Goal: Feedback & Contribution: Submit feedback/report problem

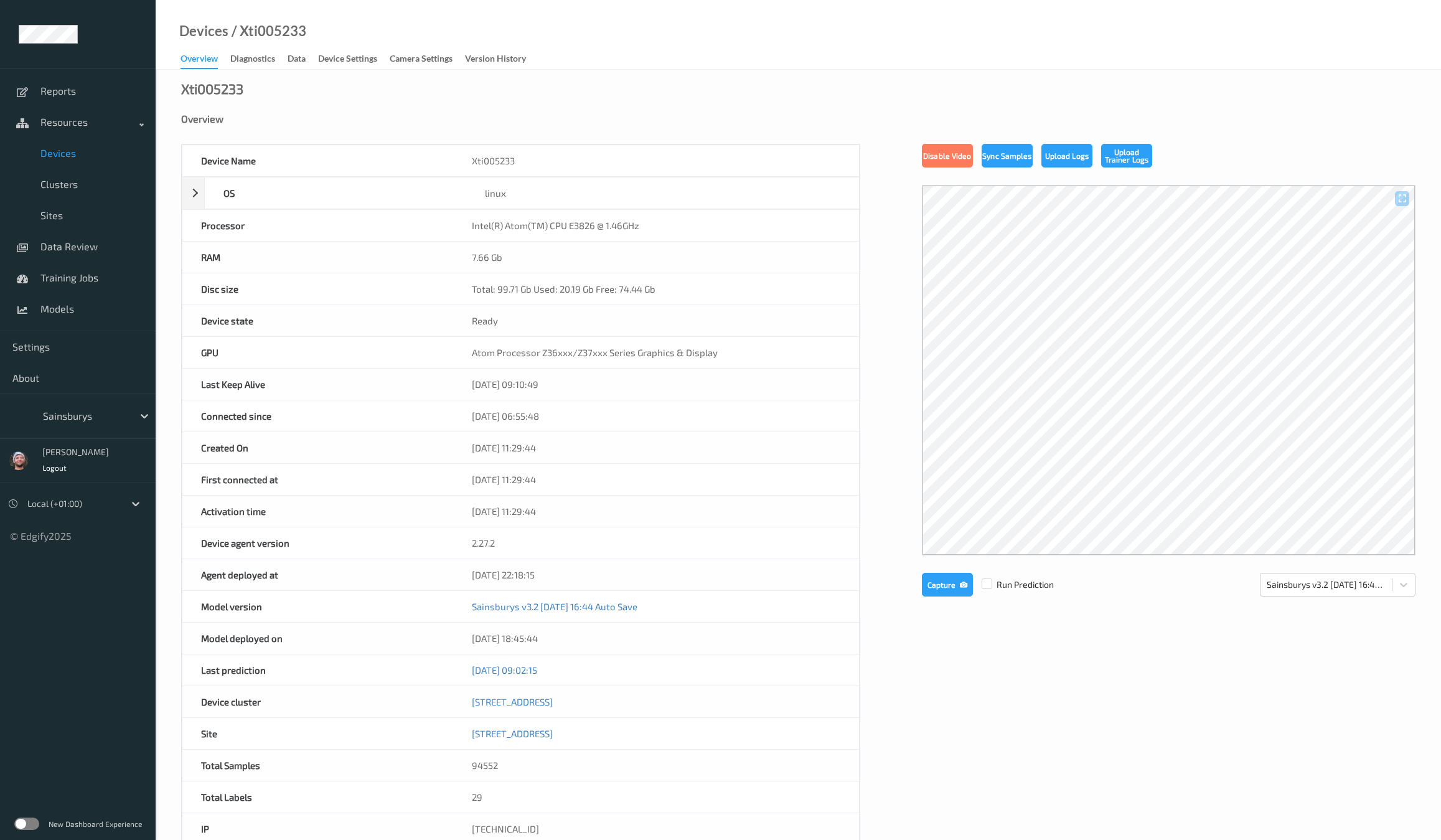
click at [95, 407] on div "Sainsburys" at bounding box center [85, 415] width 97 height 20
type input "bonus"
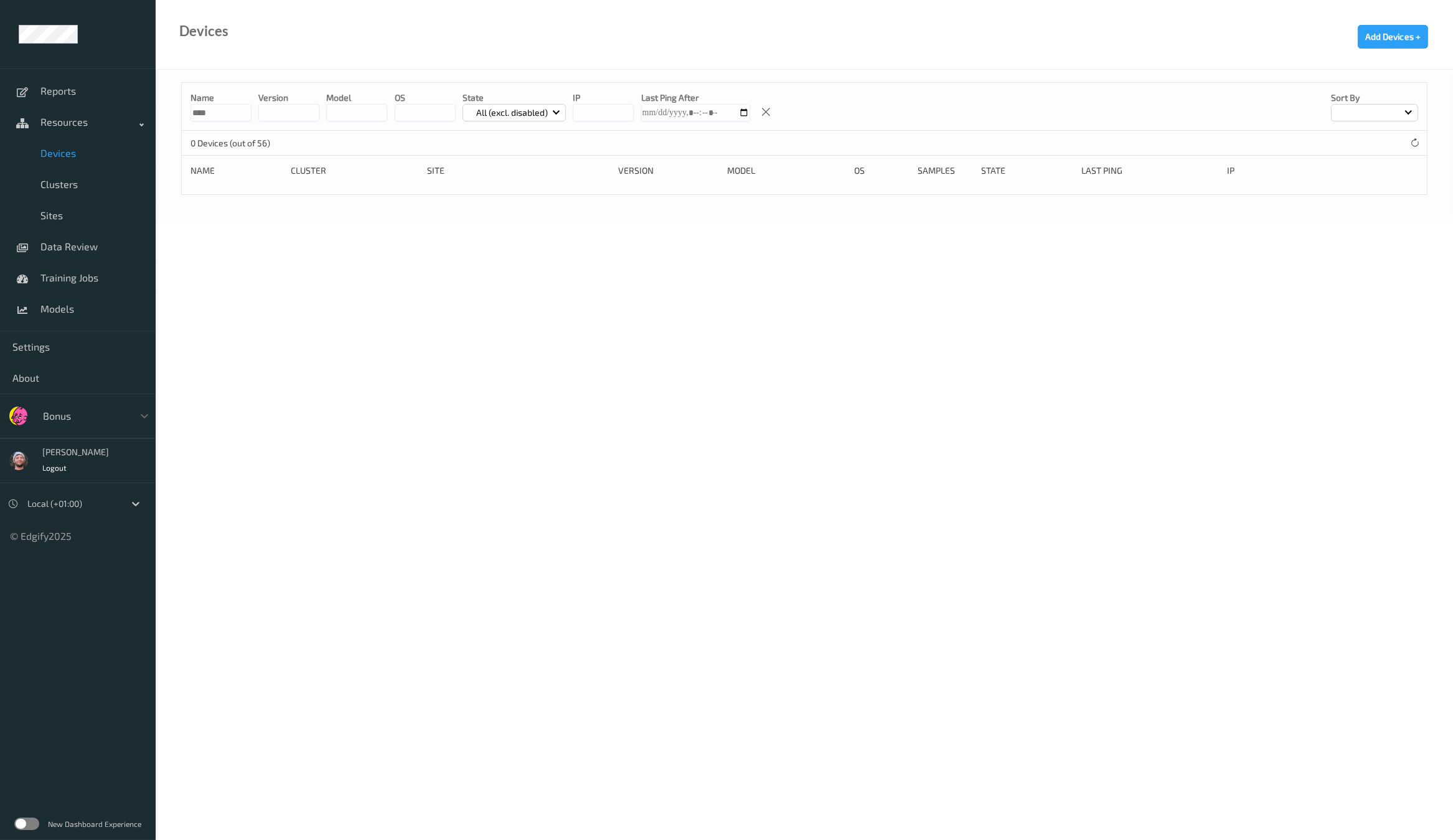
click at [107, 404] on div "Bonus" at bounding box center [96, 415] width 119 height 24
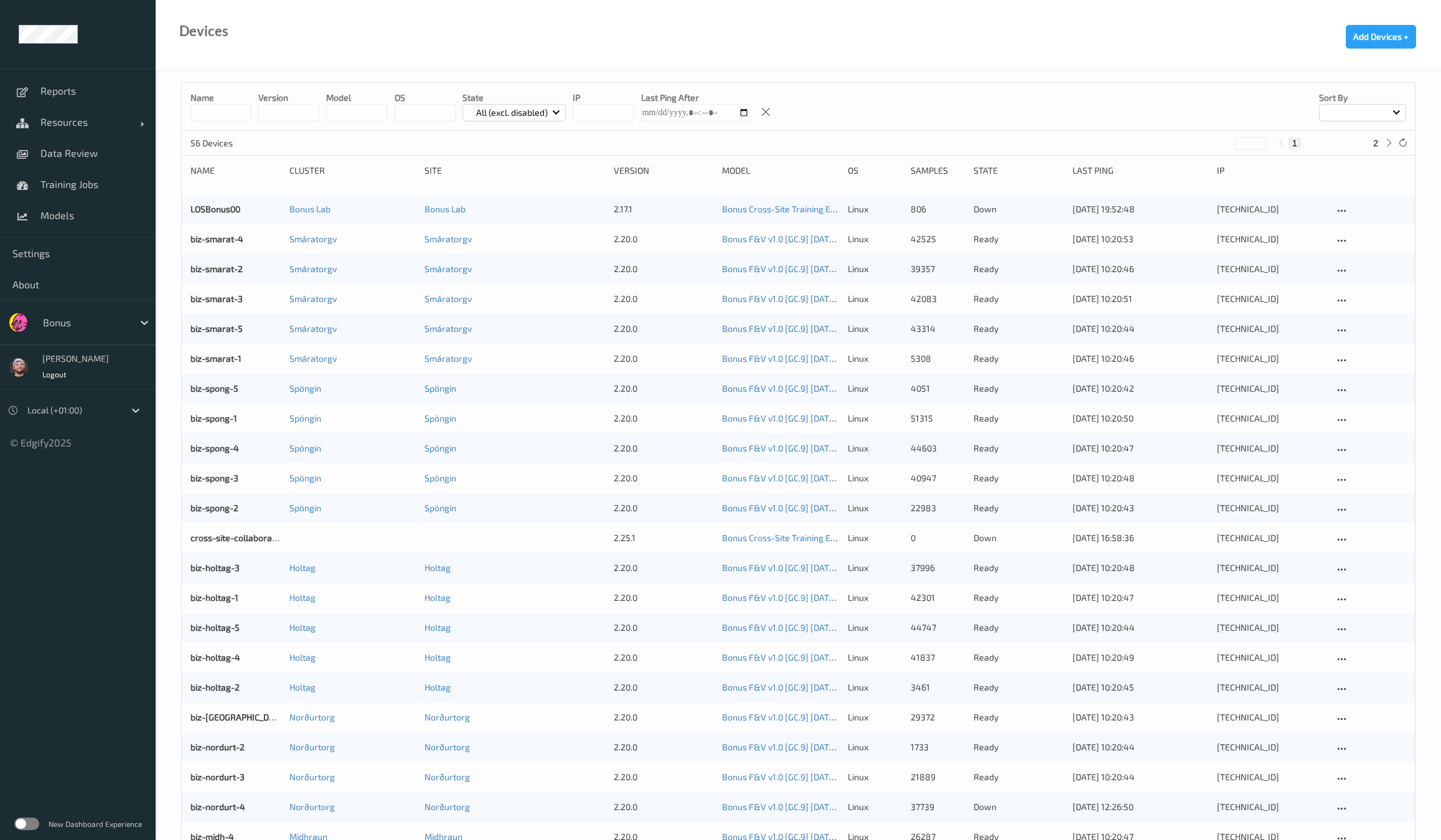
click at [582, 53] on div "Devices Add Devices +" at bounding box center [798, 35] width 1285 height 70
click at [99, 156] on span "Data Review" at bounding box center [92, 153] width 103 height 13
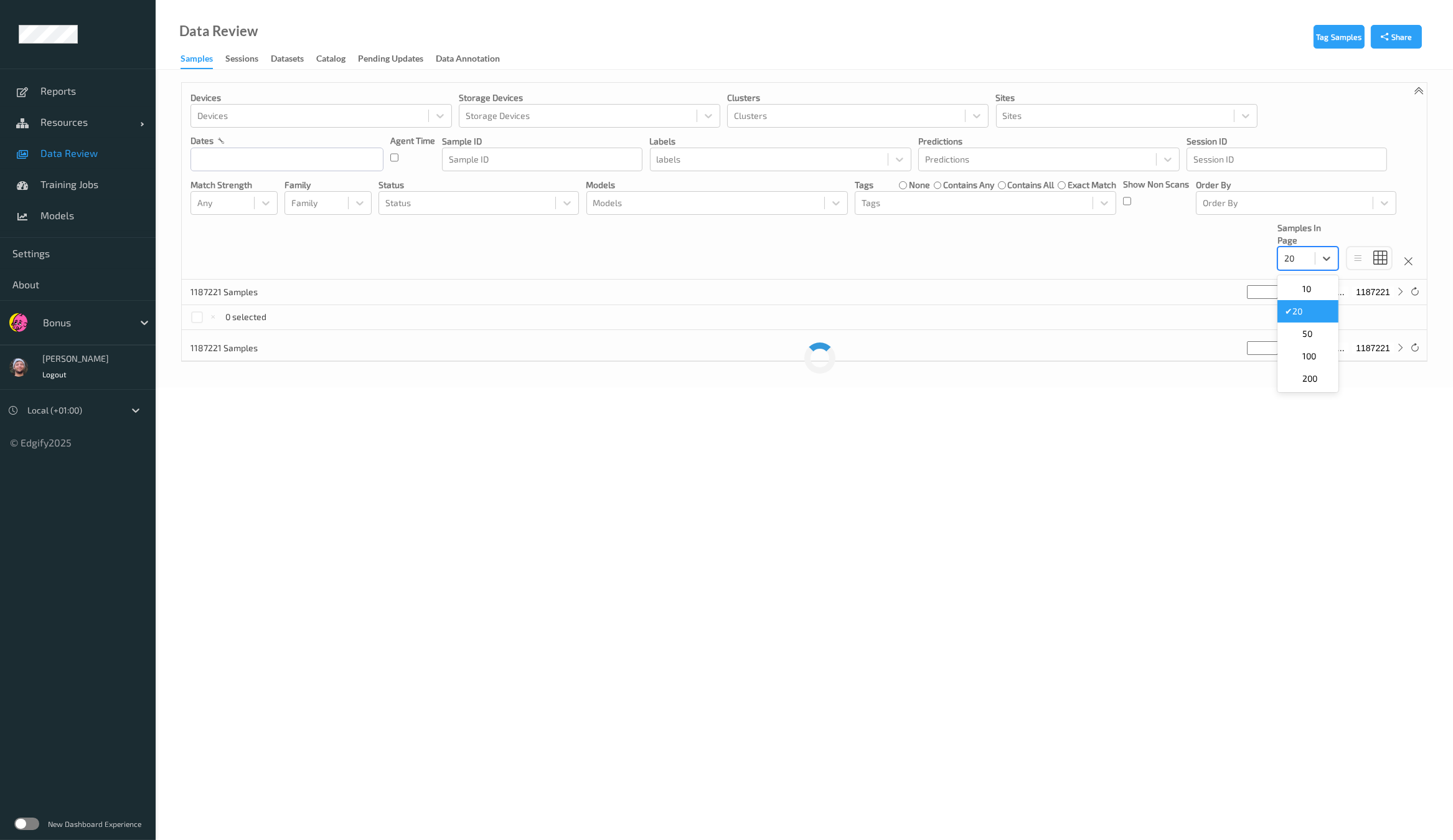
click at [1301, 254] on div at bounding box center [1296, 258] width 24 height 15
click at [1308, 355] on span "100" at bounding box center [1309, 356] width 14 height 13
click at [1129, 233] on div "Devices Devices Storage Devices Storage Devices Clusters Clusters Sites Sites d…" at bounding box center [804, 181] width 1245 height 196
click at [1127, 247] on div "Devices Devices Storage Devices Storage Devices Clusters Clusters Sites Sites d…" at bounding box center [804, 181] width 1245 height 196
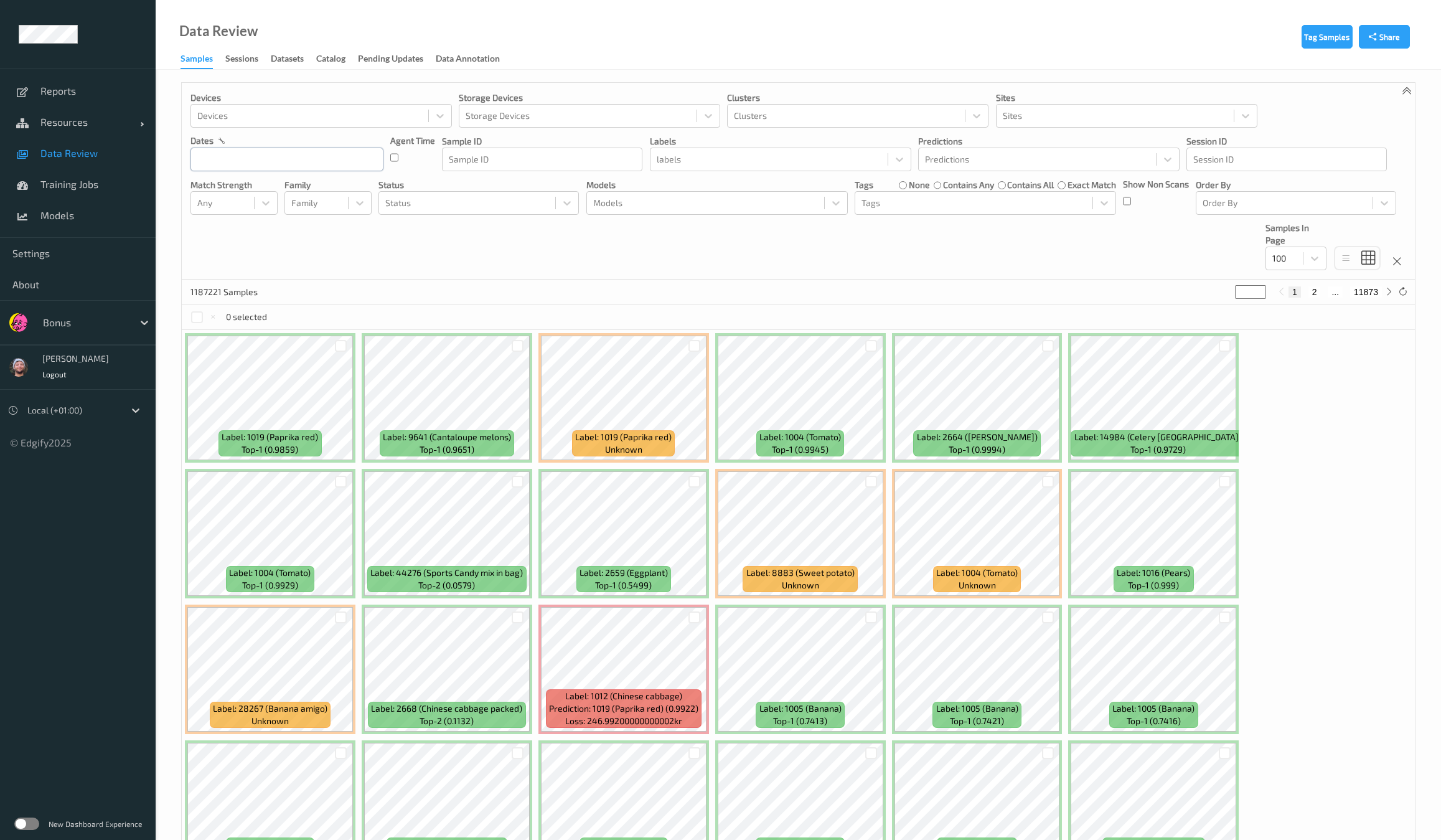
click at [256, 157] on input "text" at bounding box center [287, 159] width 193 height 24
click at [203, 274] on div "12" at bounding box center [206, 284] width 21 height 21
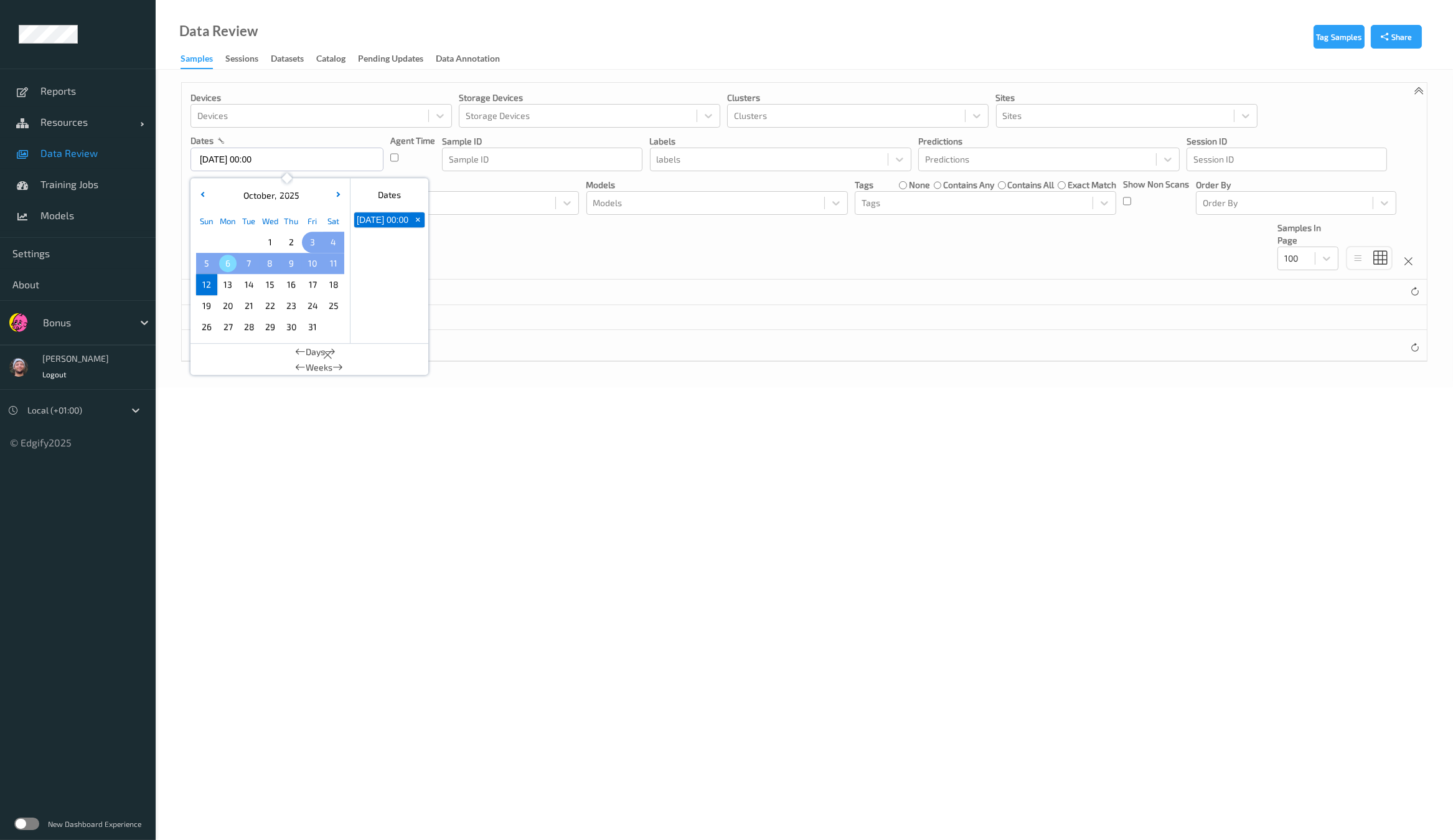
click at [311, 242] on span "3" at bounding box center [312, 242] width 17 height 17
click at [202, 265] on span "5" at bounding box center [206, 263] width 17 height 17
click at [316, 247] on span "3" at bounding box center [312, 242] width 17 height 17
type input "[DATE] 00:00 -> [DATE] 23:59"
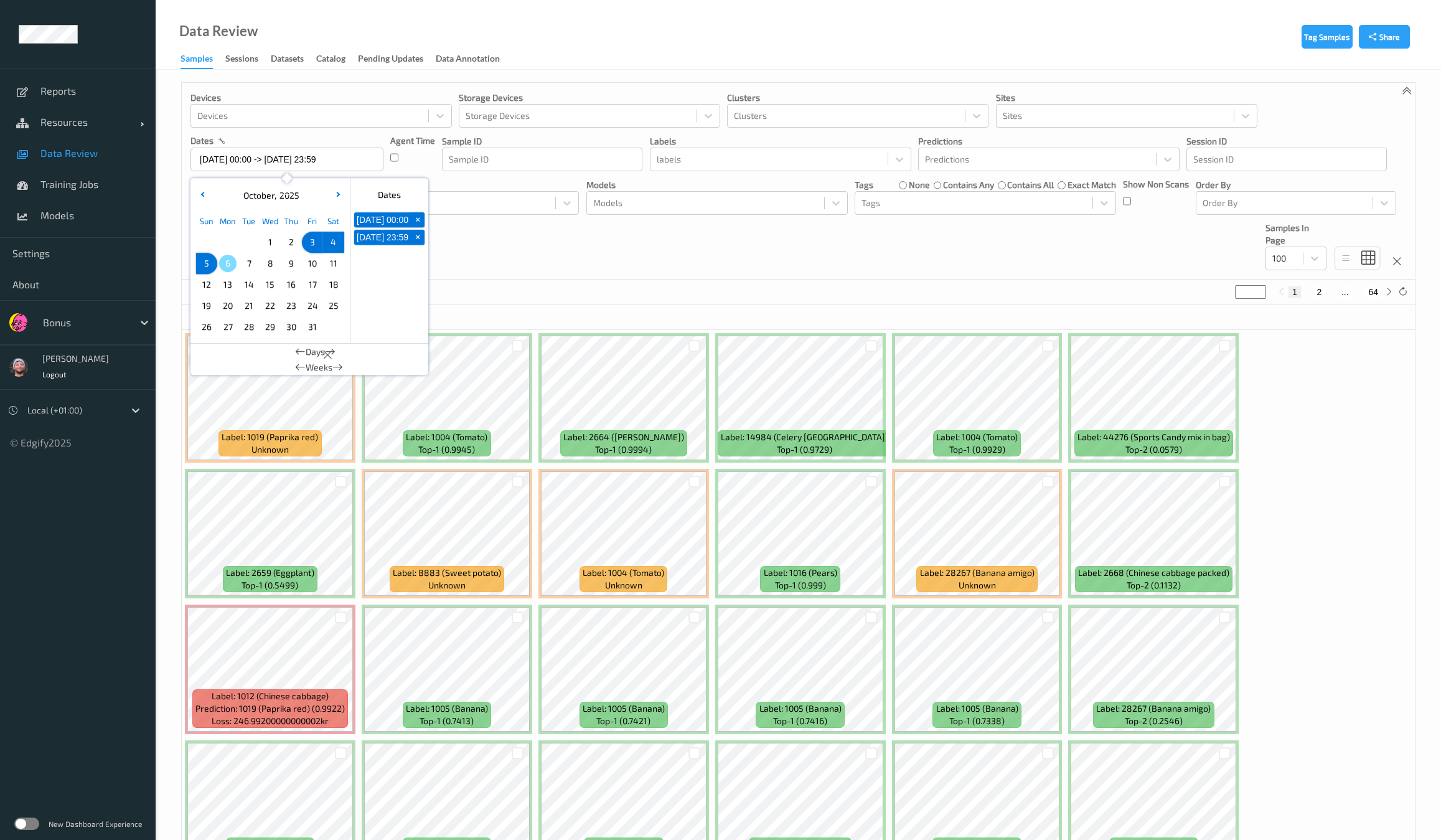
click at [757, 249] on div "Devices Devices Storage Devices Storage Devices Clusters Clusters Sites Sites d…" at bounding box center [798, 181] width 1233 height 196
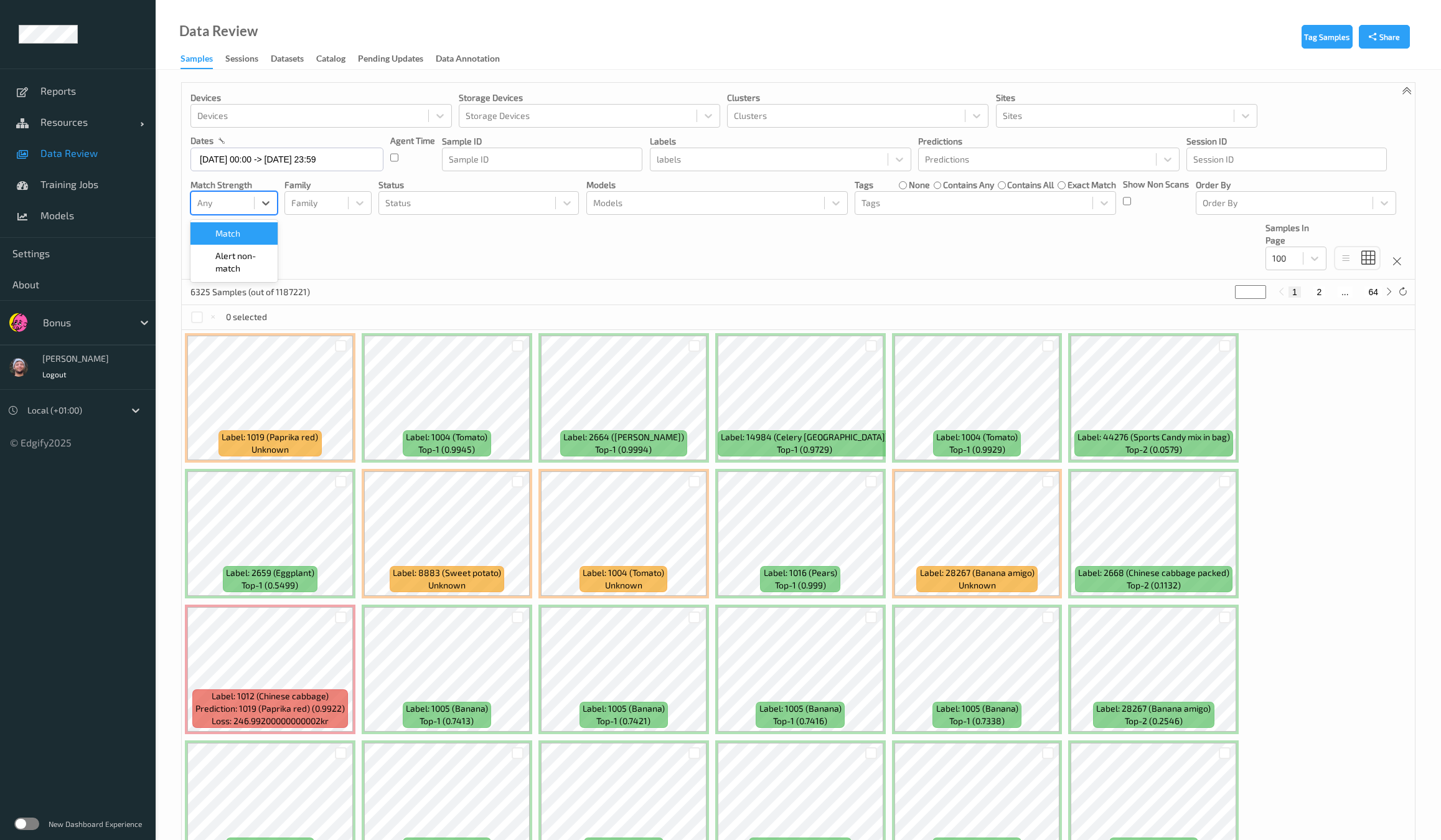
click at [222, 203] on div at bounding box center [222, 202] width 50 height 15
click at [237, 258] on span "Alert non-match" at bounding box center [243, 262] width 55 height 25
click at [509, 243] on div "Devices Devices Storage Devices Storage Devices Clusters Clusters Sites Sites d…" at bounding box center [798, 181] width 1233 height 196
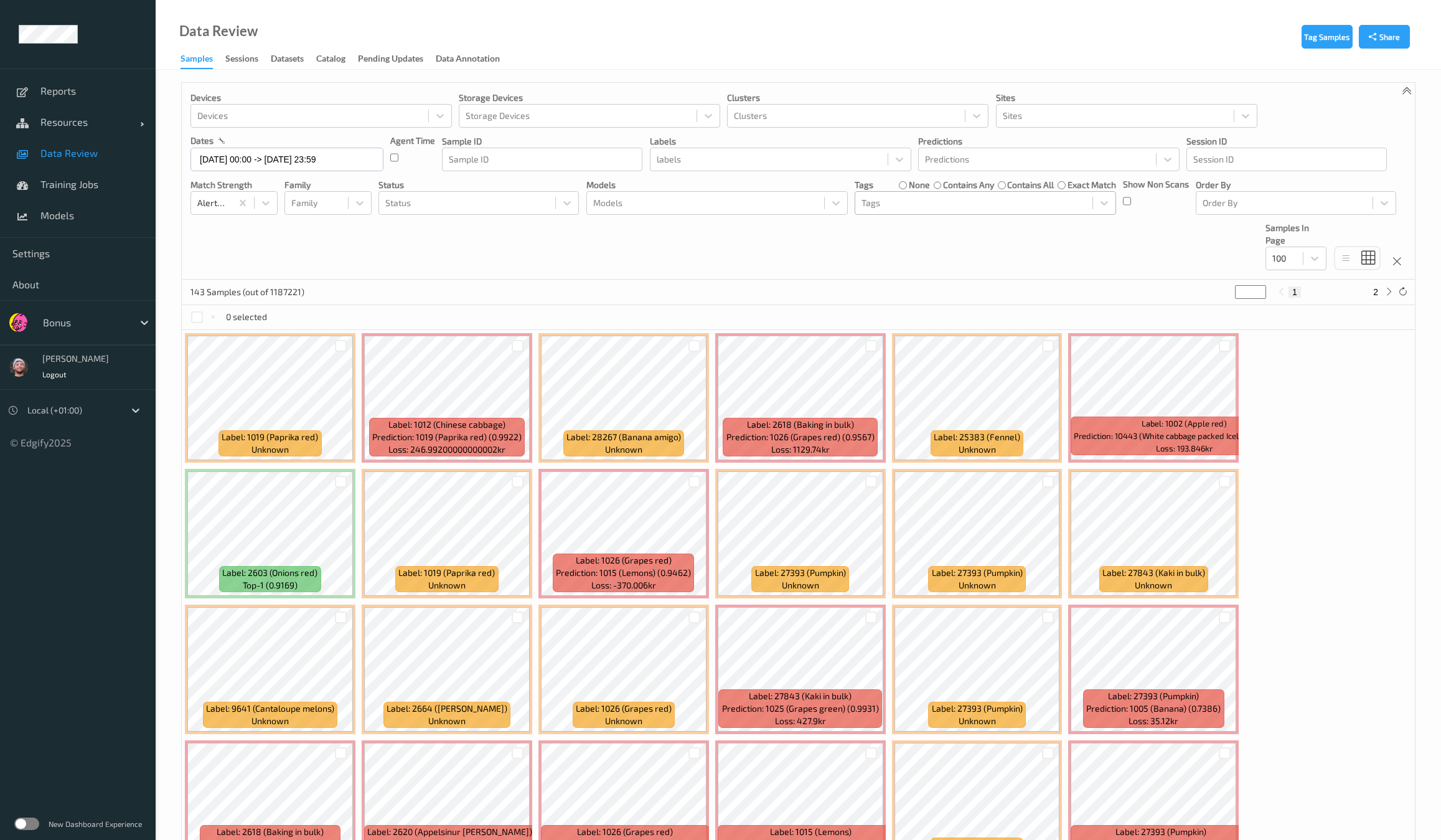
click at [950, 203] on div at bounding box center [974, 202] width 224 height 15
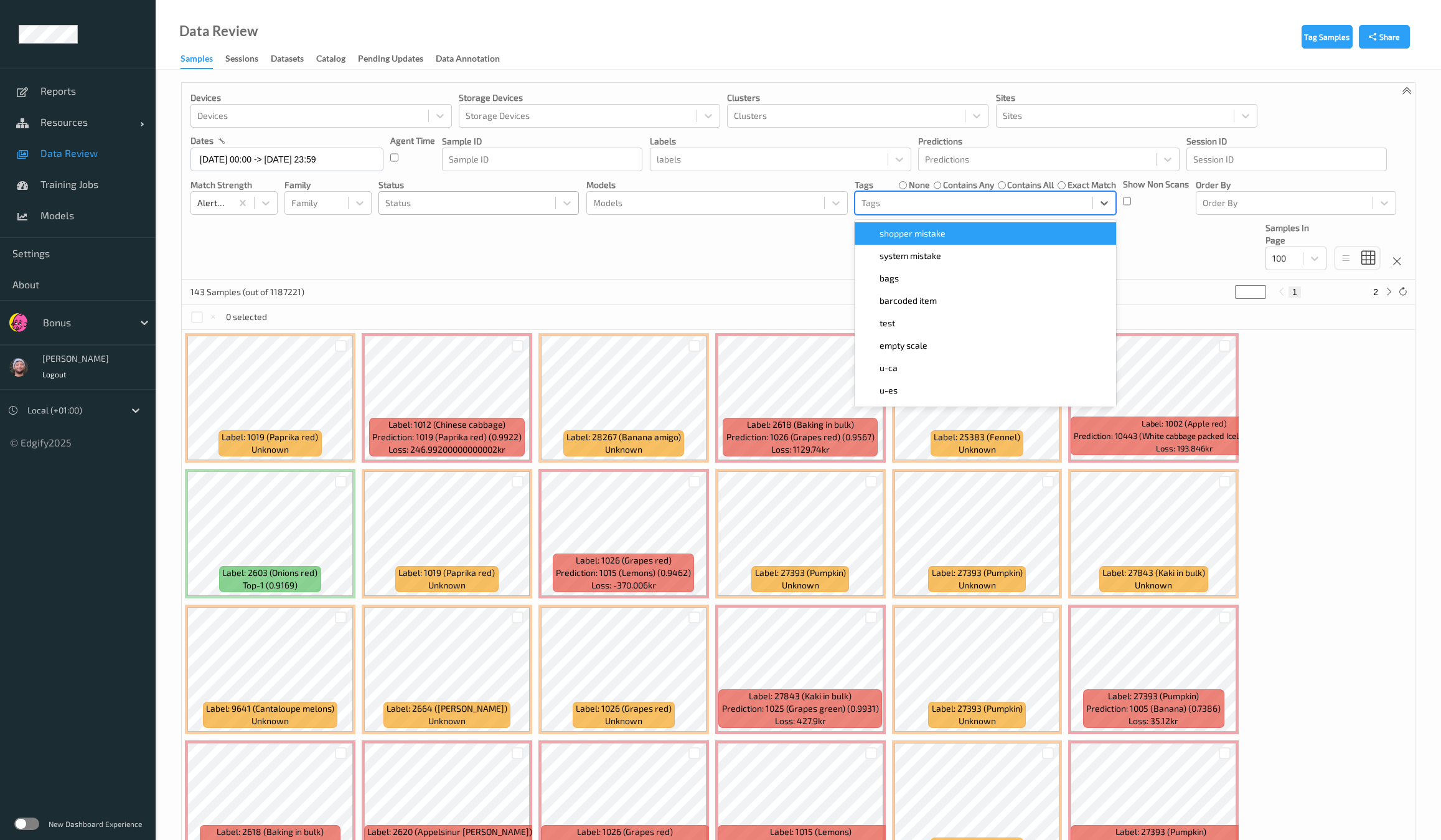
click at [492, 205] on div at bounding box center [467, 202] width 163 height 15
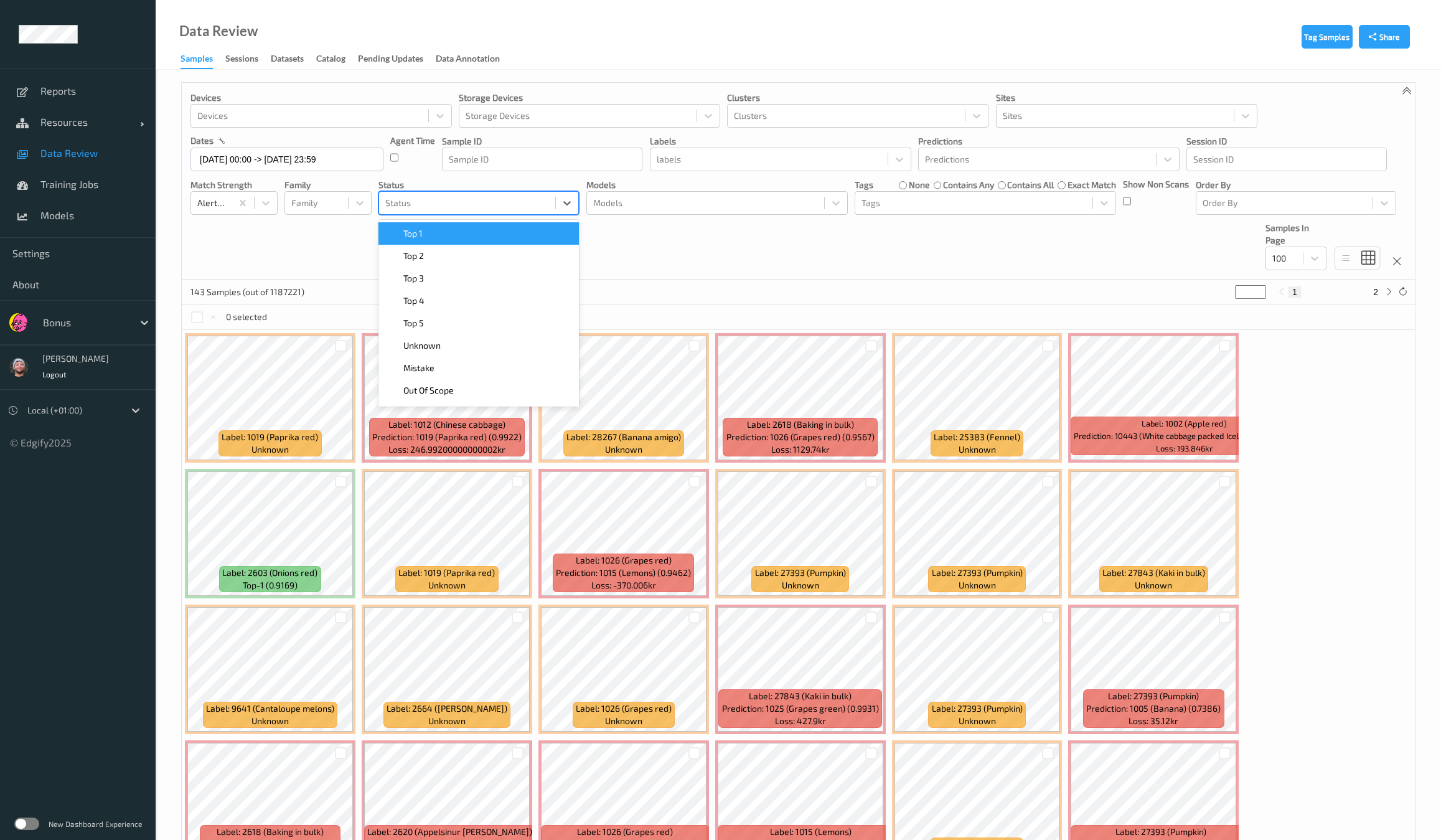
click at [459, 231] on div "Top 1" at bounding box center [479, 233] width 186 height 13
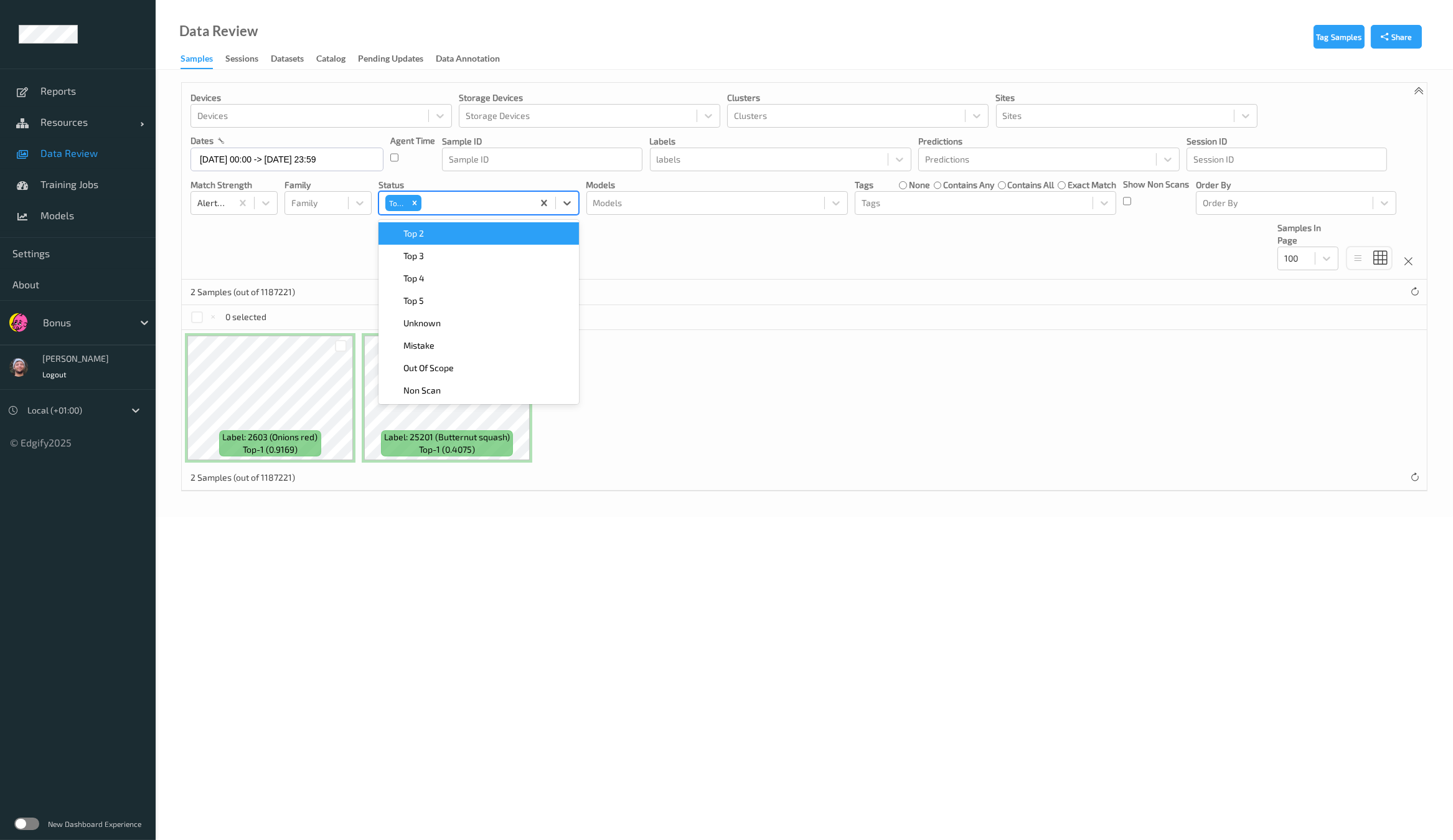
click at [462, 230] on div "Top 2" at bounding box center [479, 233] width 186 height 13
click at [553, 235] on div "Top 3" at bounding box center [479, 233] width 186 height 13
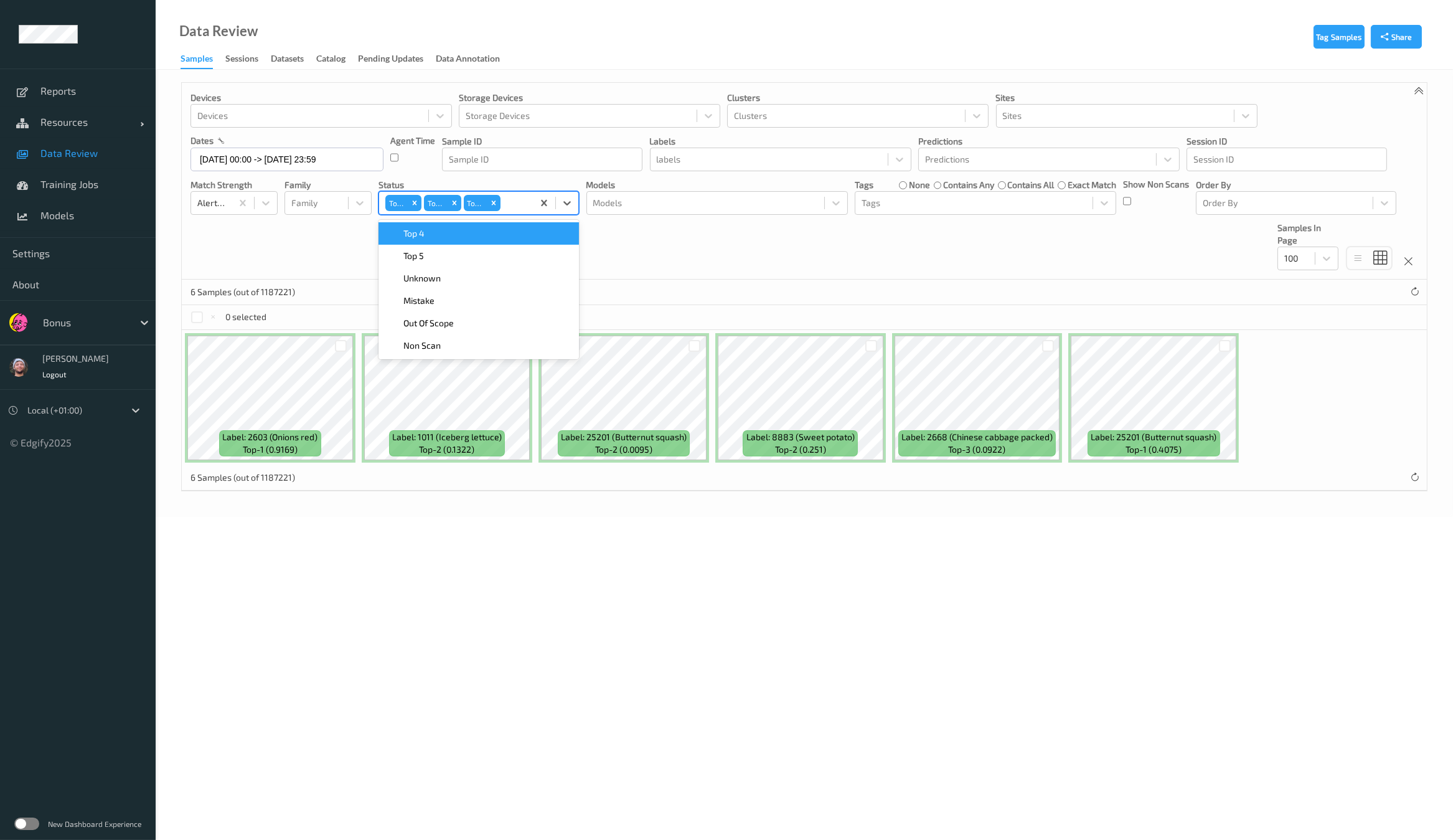
click at [914, 182] on label "none" at bounding box center [919, 185] width 21 height 13
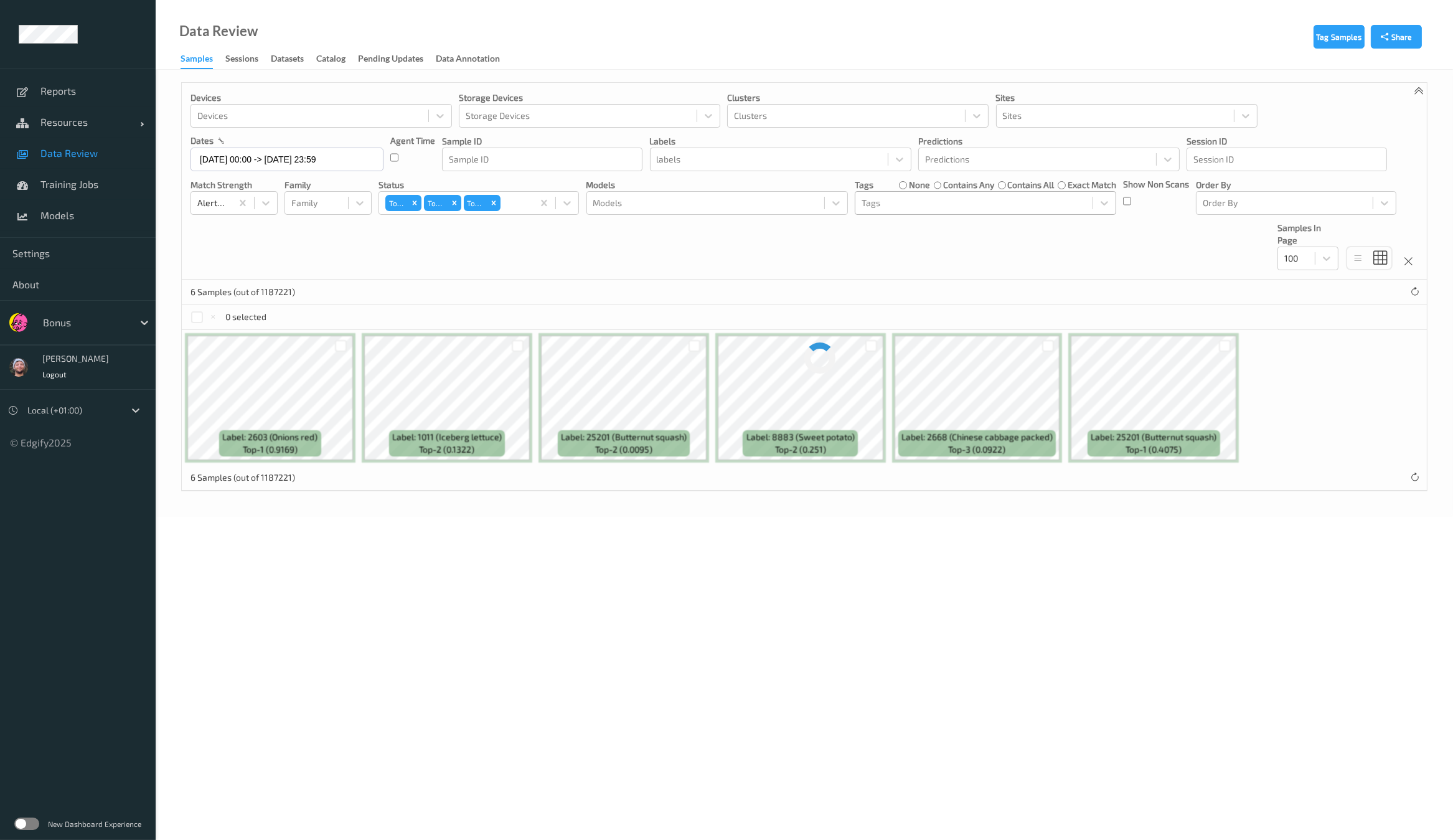
click at [898, 200] on div at bounding box center [974, 202] width 224 height 15
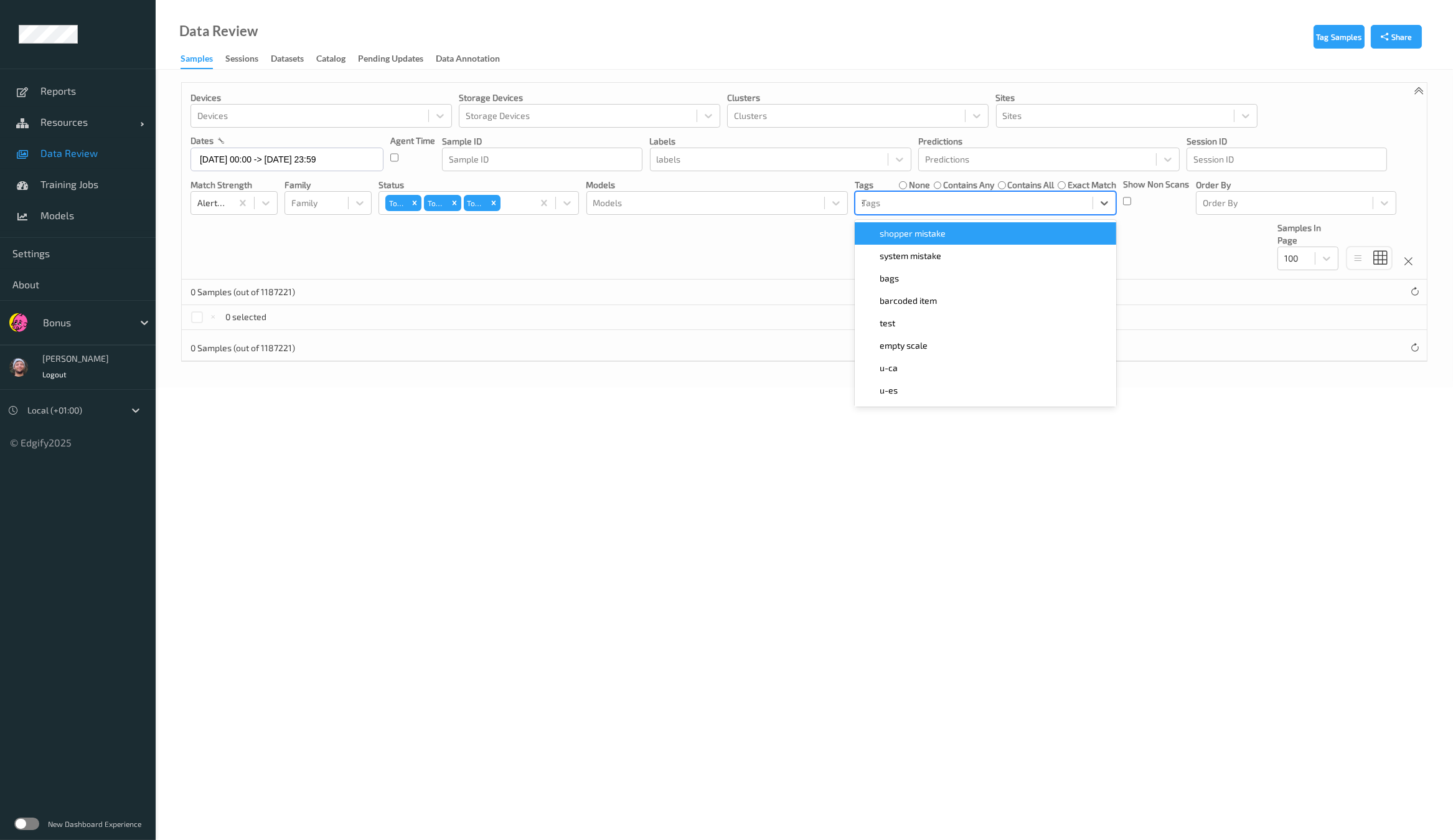
type input "sh"
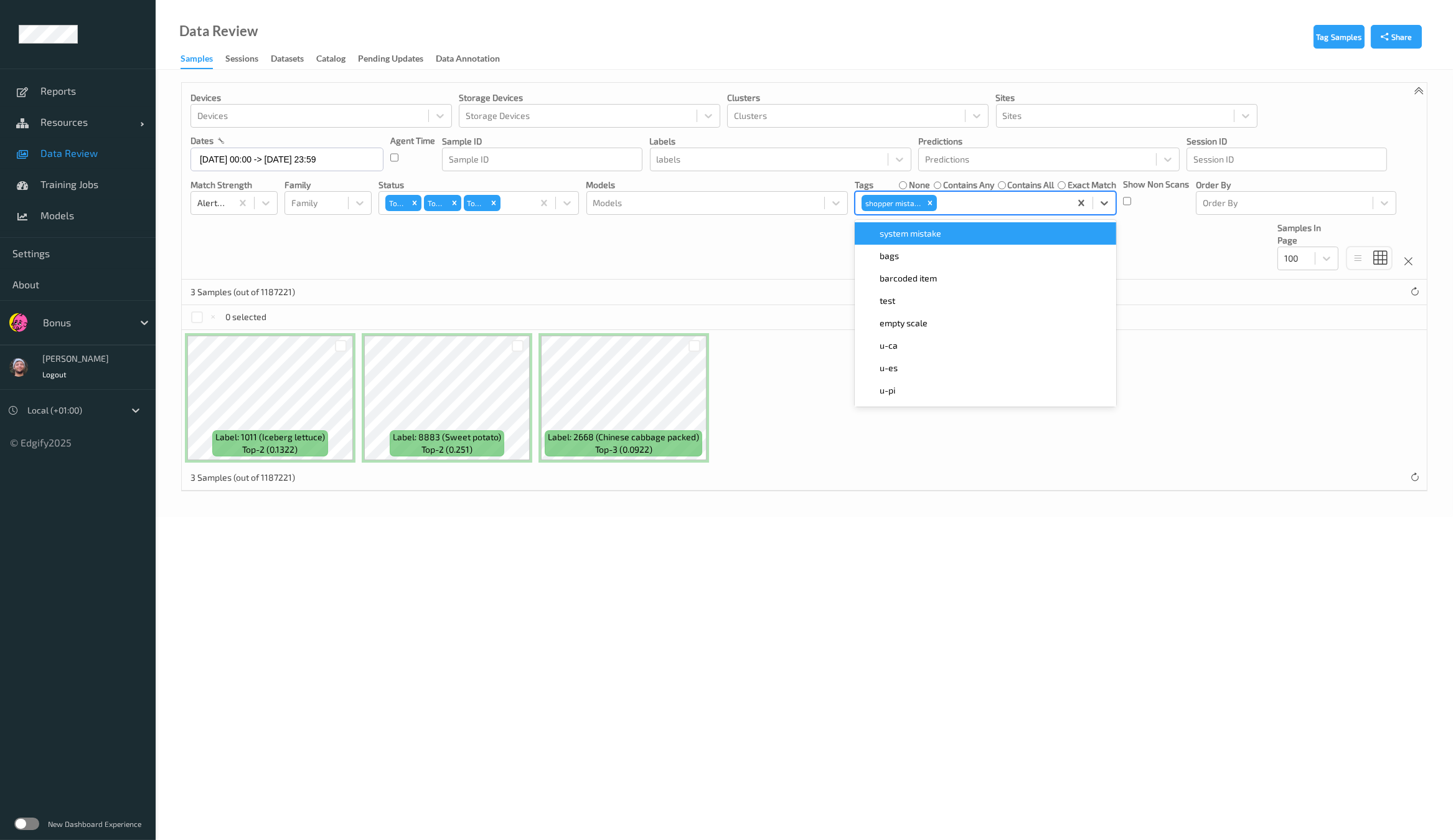
click at [638, 256] on div "Devices Devices Storage Devices Storage Devices Clusters Clusters Sites Sites d…" at bounding box center [804, 181] width 1245 height 196
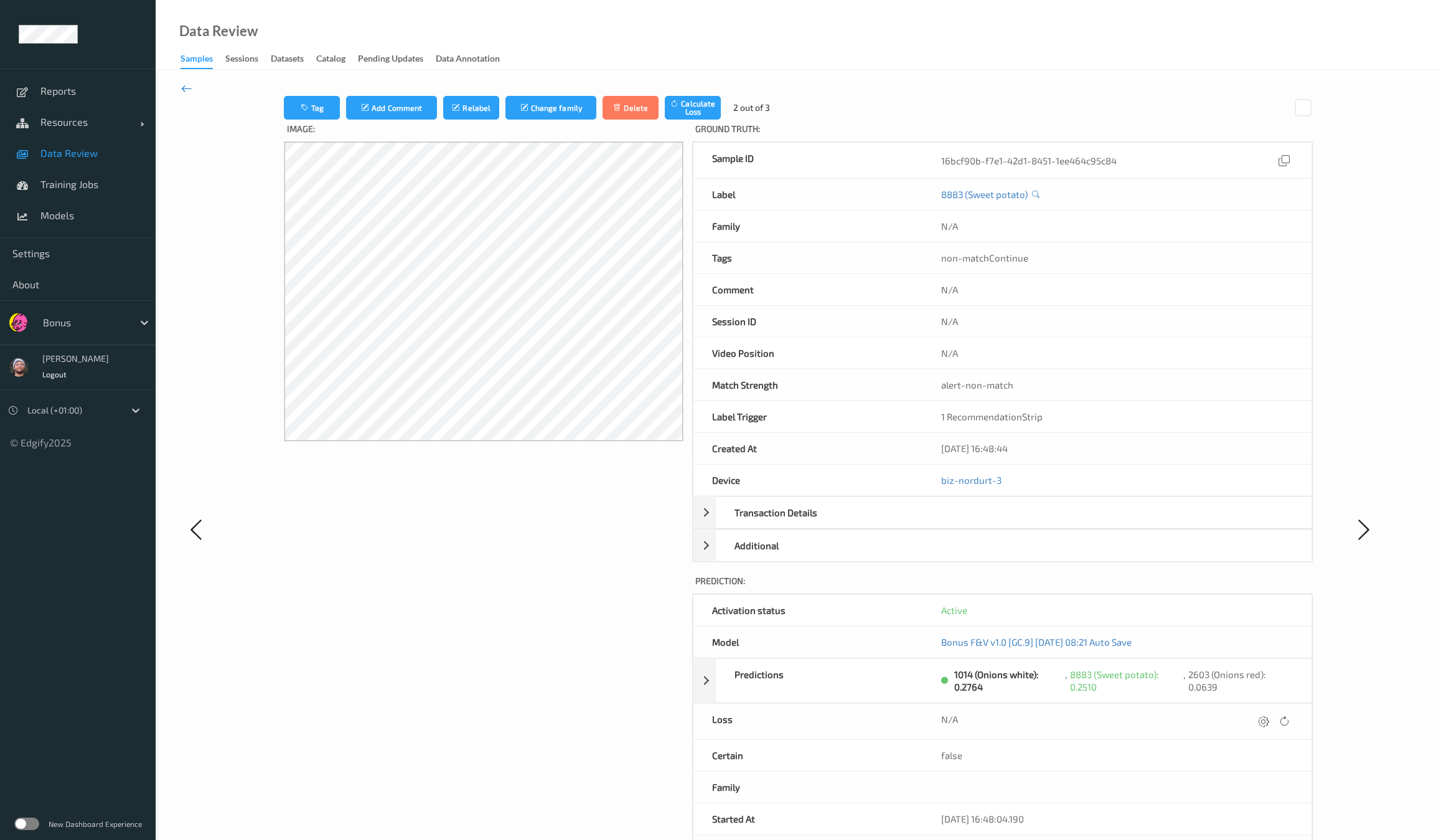
click at [184, 88] on icon at bounding box center [187, 88] width 11 height 14
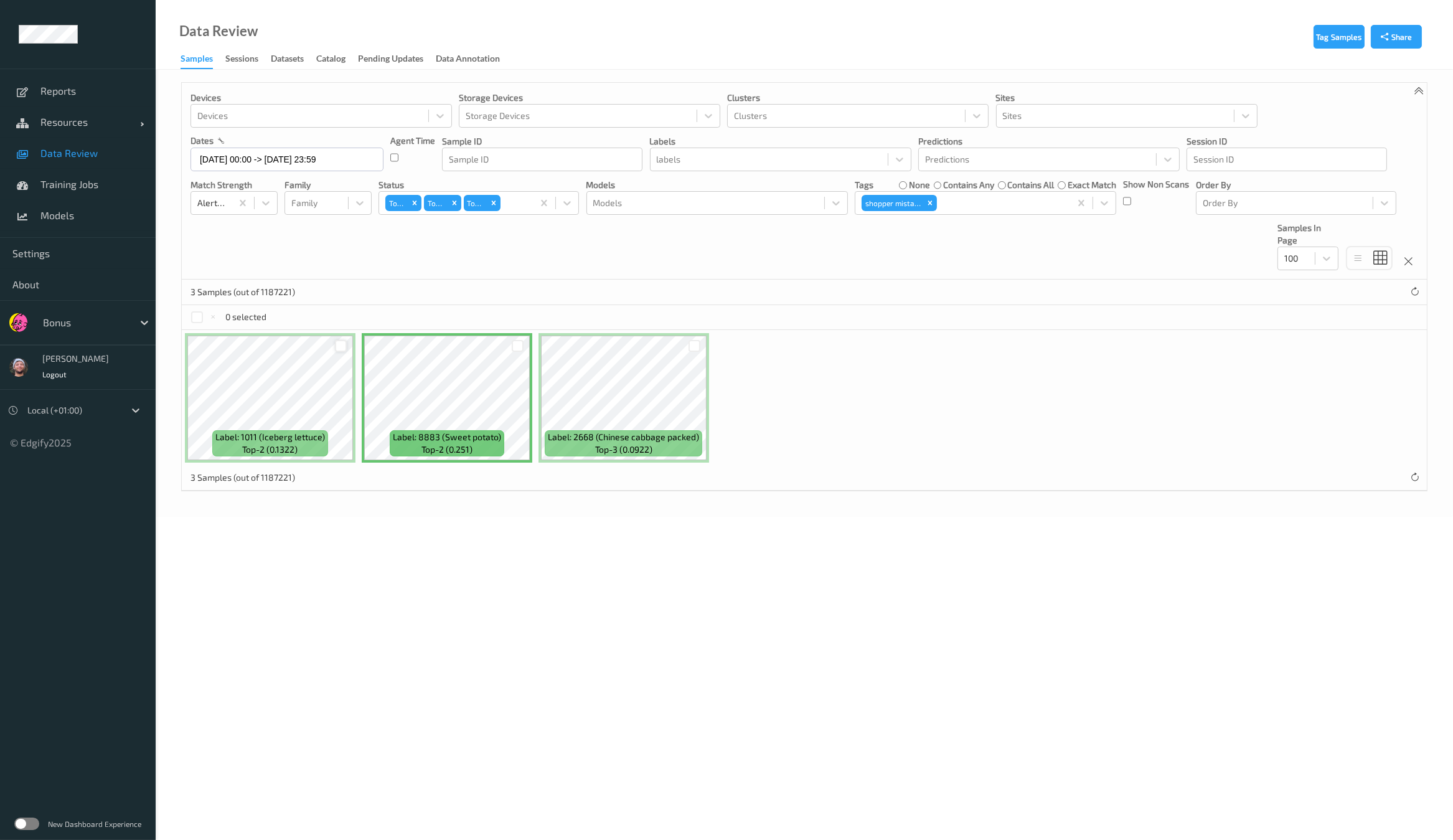
click at [336, 347] on div at bounding box center [341, 345] width 12 height 12
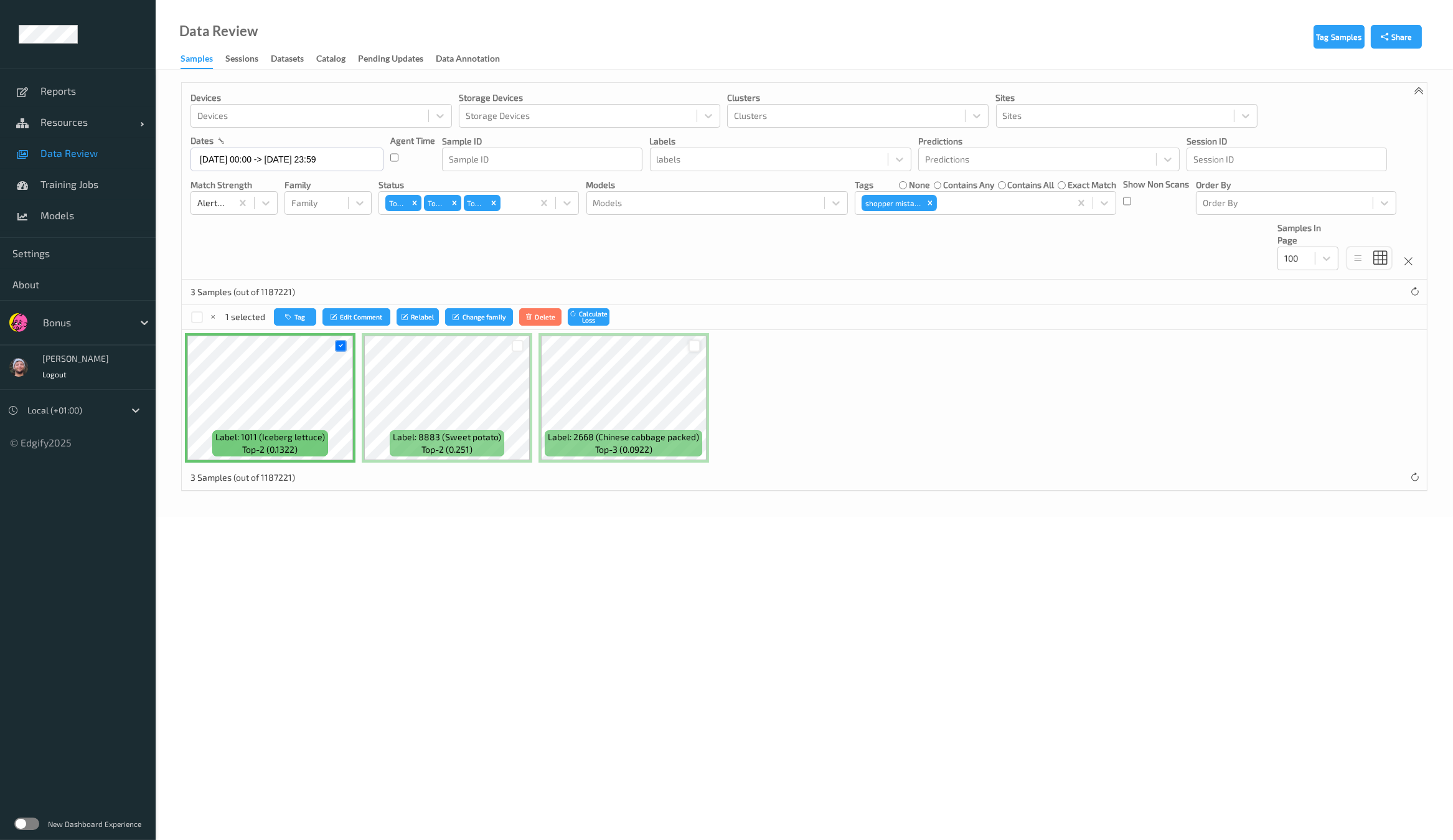
click at [691, 342] on div at bounding box center [694, 345] width 12 height 12
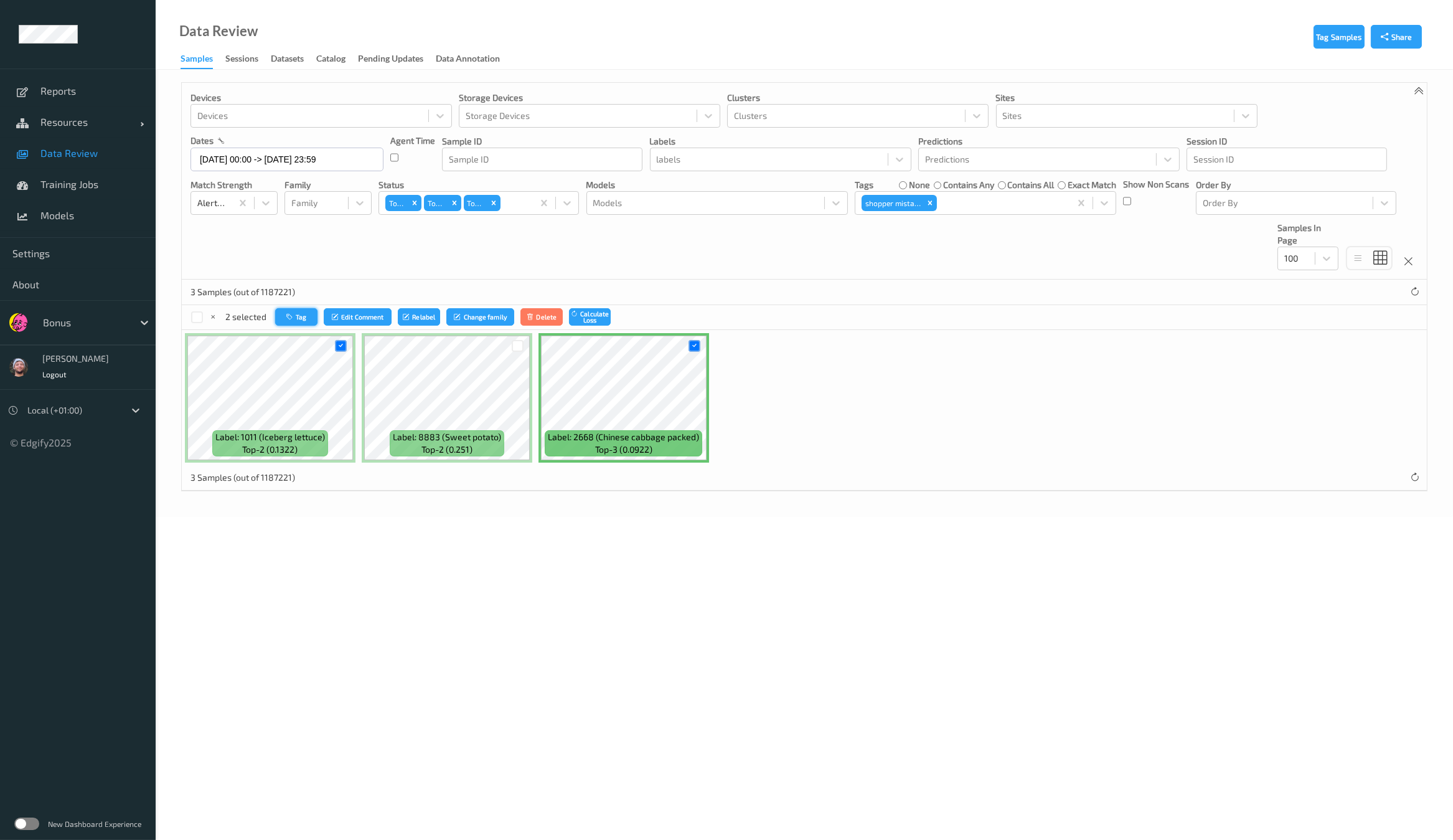
click at [310, 318] on button "Tag" at bounding box center [296, 317] width 43 height 18
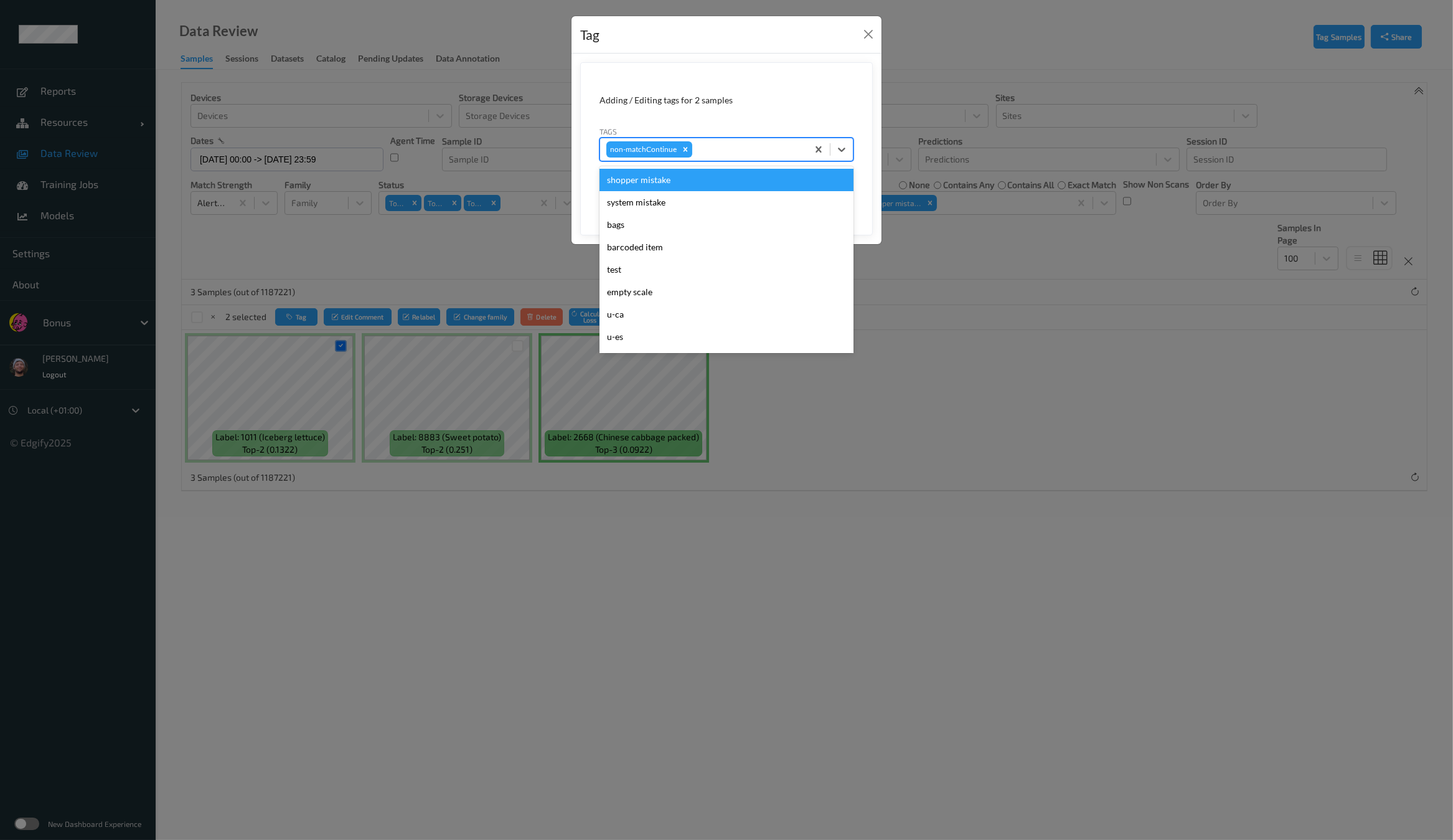
click at [710, 137] on div "non-matchContinue" at bounding box center [726, 149] width 254 height 24
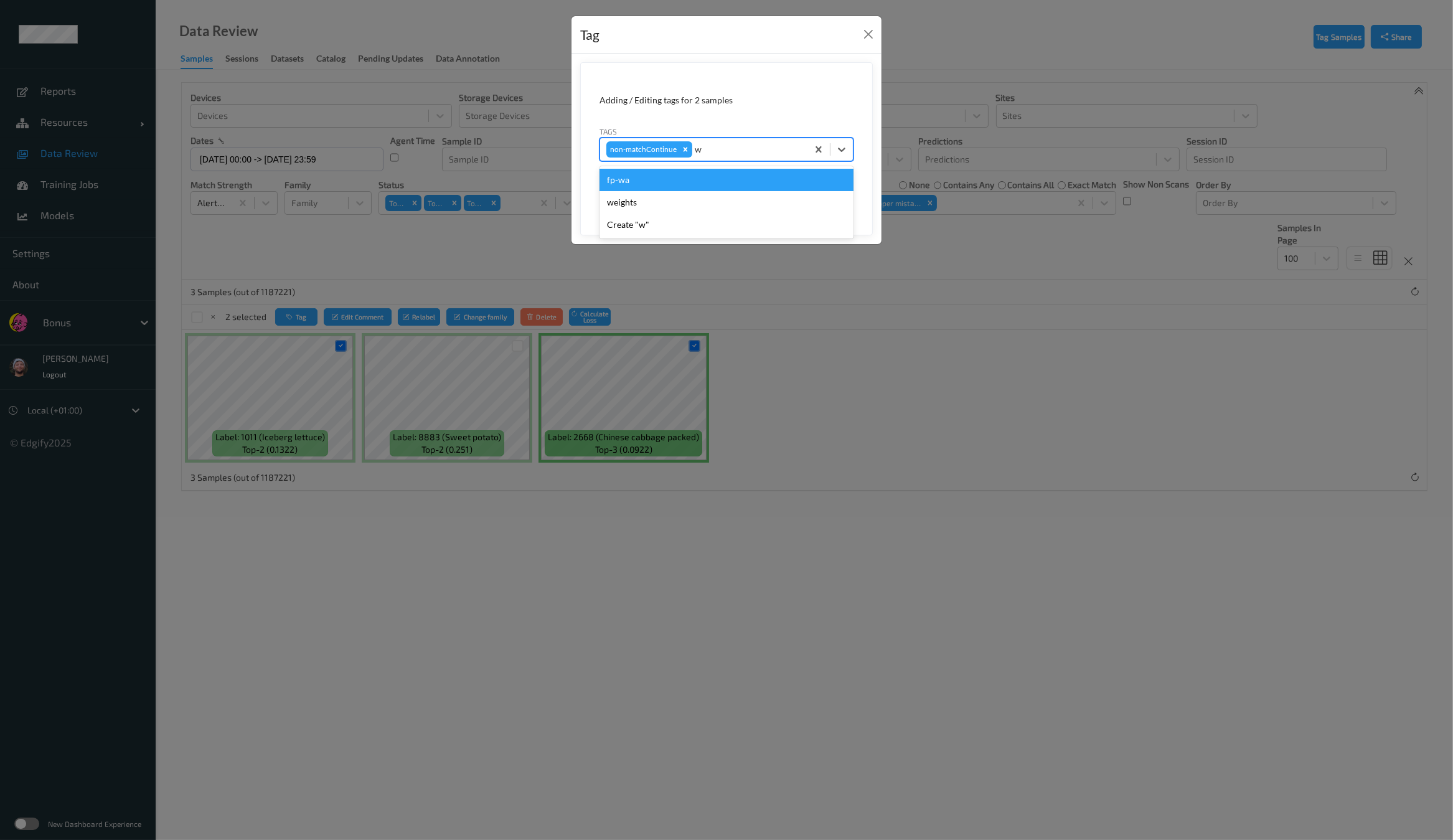
type input "wa"
click at [644, 179] on div "fp-wa" at bounding box center [726, 179] width 254 height 22
click at [839, 186] on button "Save" at bounding box center [828, 191] width 51 height 24
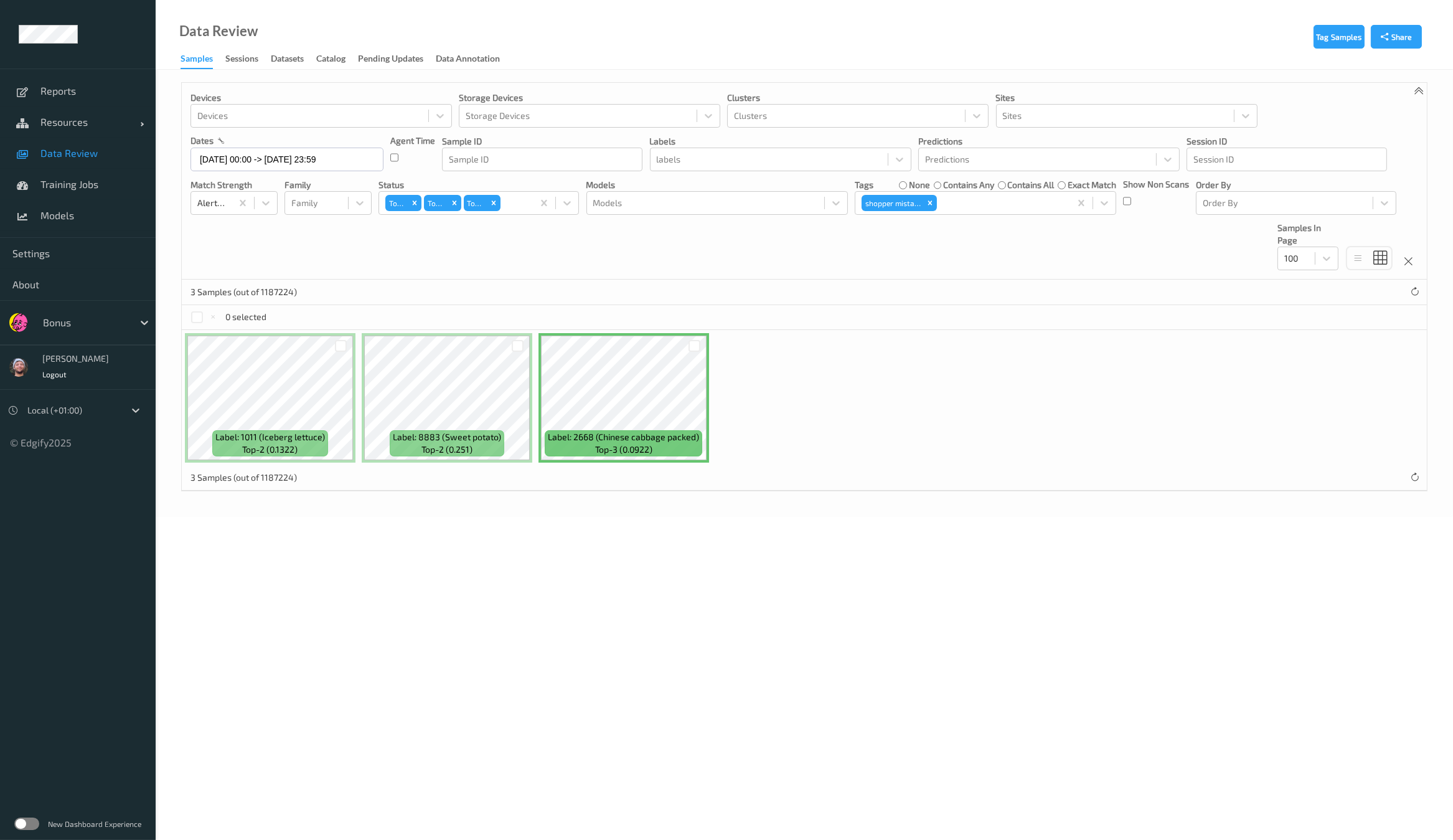
click at [513, 344] on div at bounding box center [518, 345] width 12 height 12
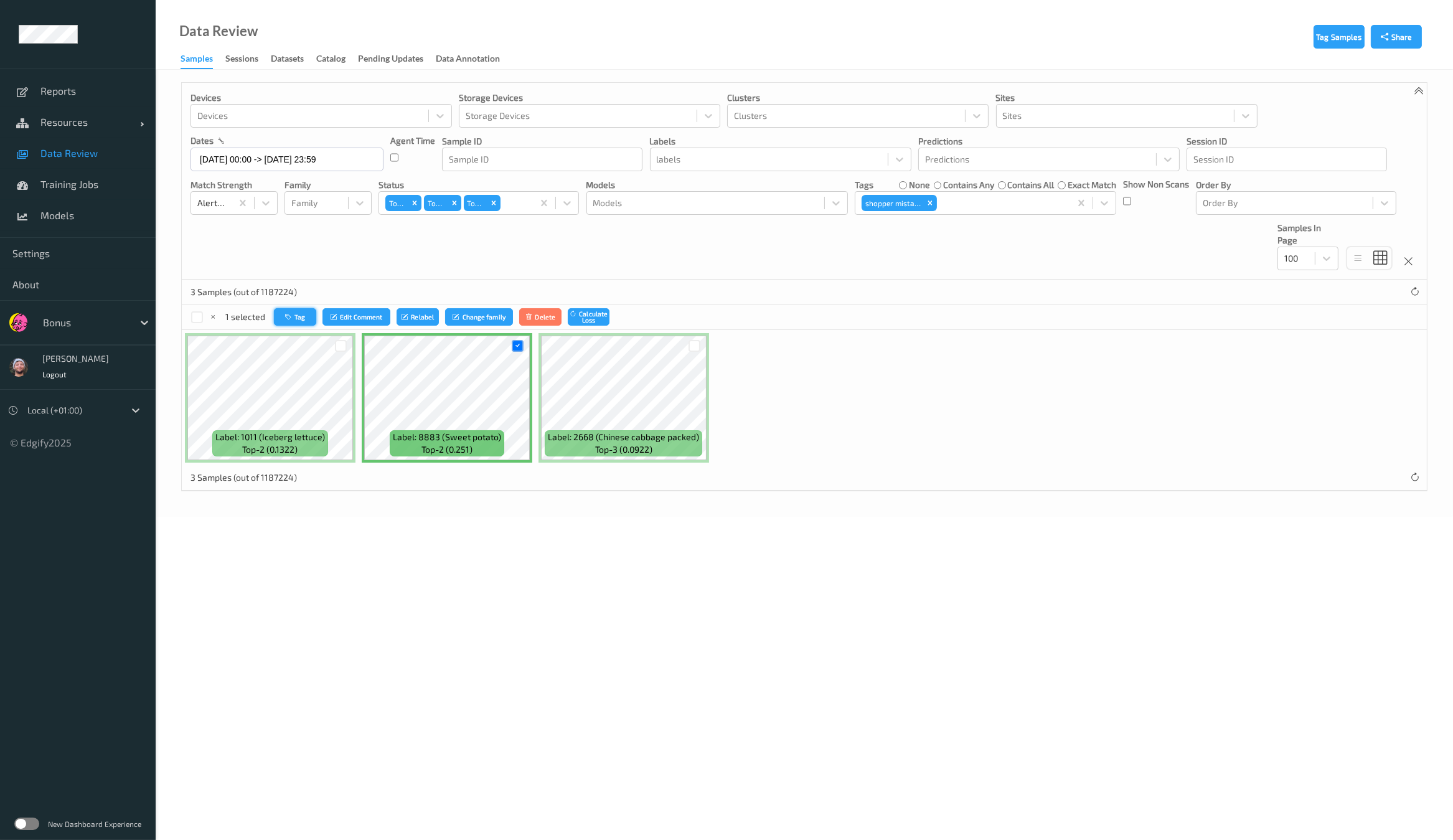
click at [289, 320] on button "Tag" at bounding box center [295, 317] width 43 height 18
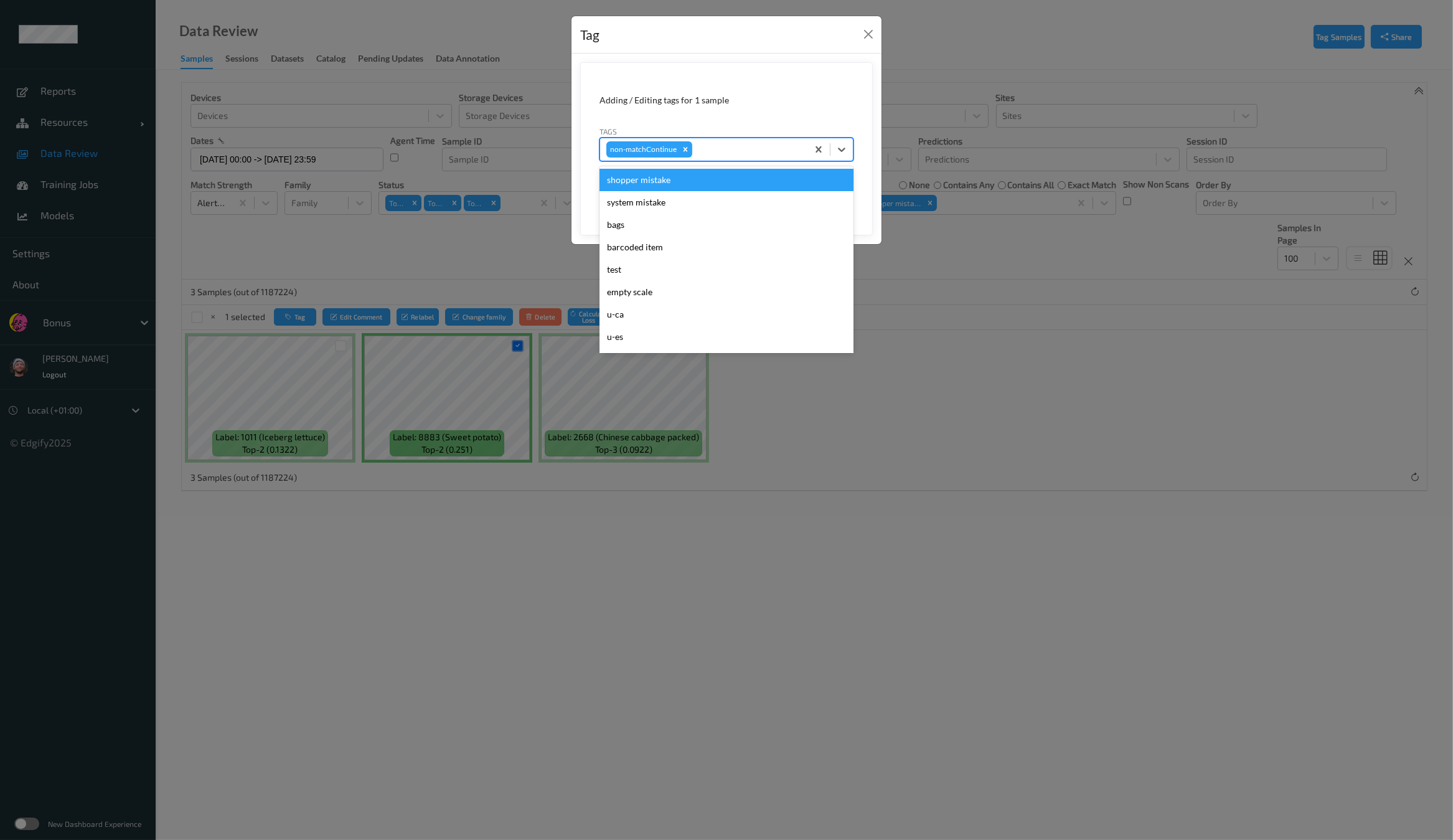
click at [725, 160] on div "non-matchContinue" at bounding box center [704, 149] width 207 height 21
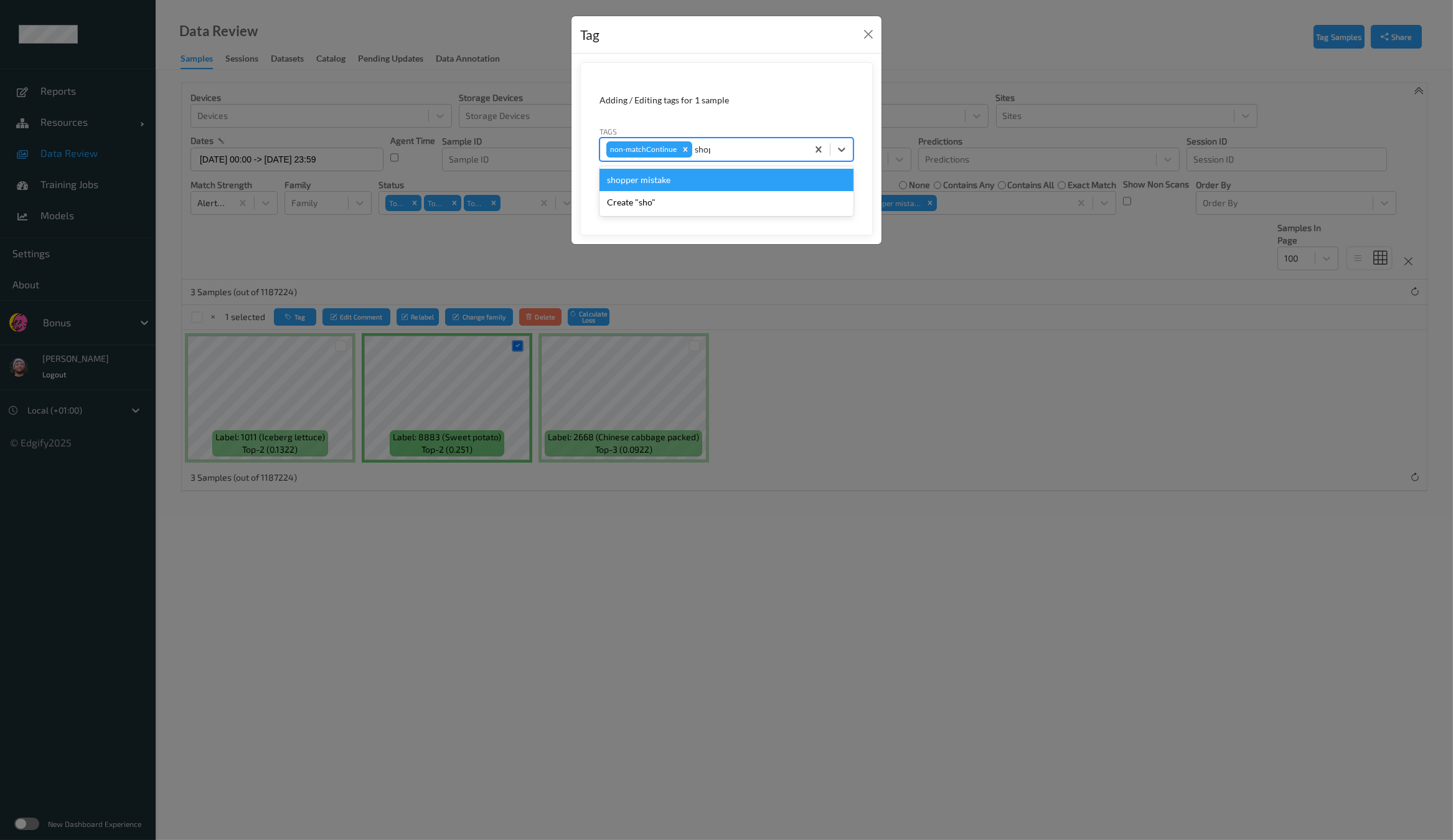
type input "shopp"
type input "ca"
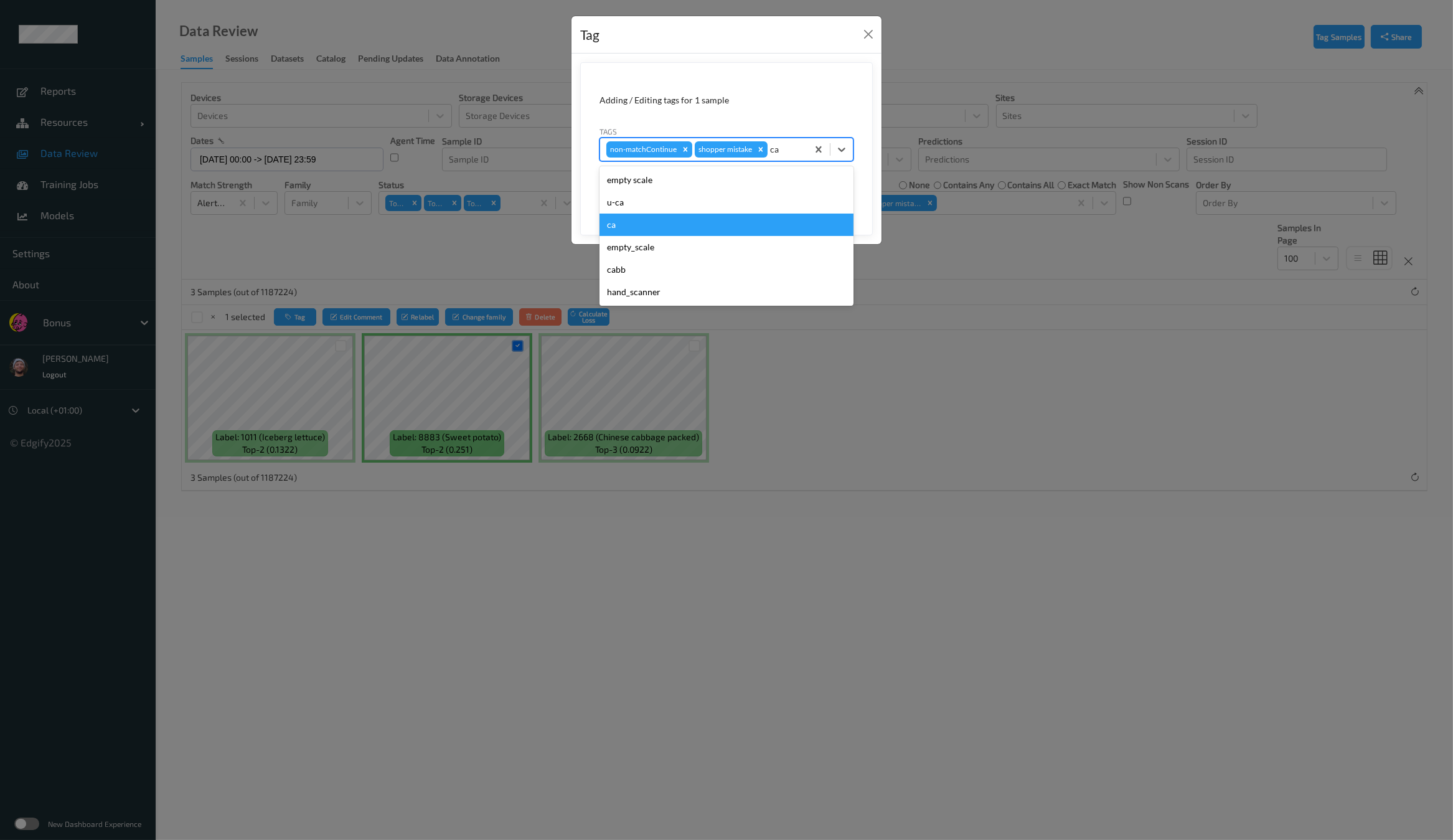
click at [677, 219] on div "ca" at bounding box center [726, 224] width 254 height 22
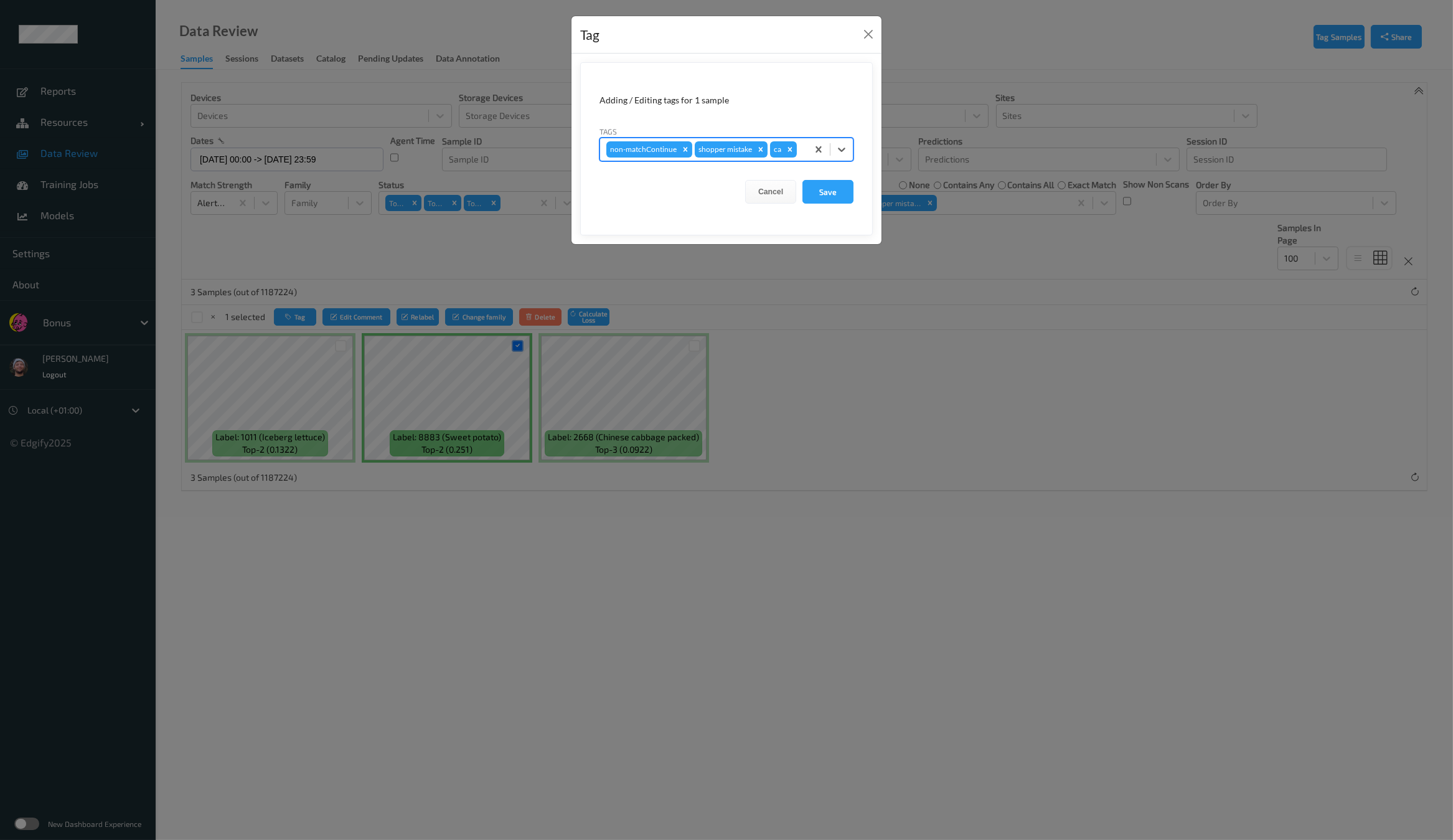
click at [802, 180] on button "Save" at bounding box center [828, 191] width 51 height 24
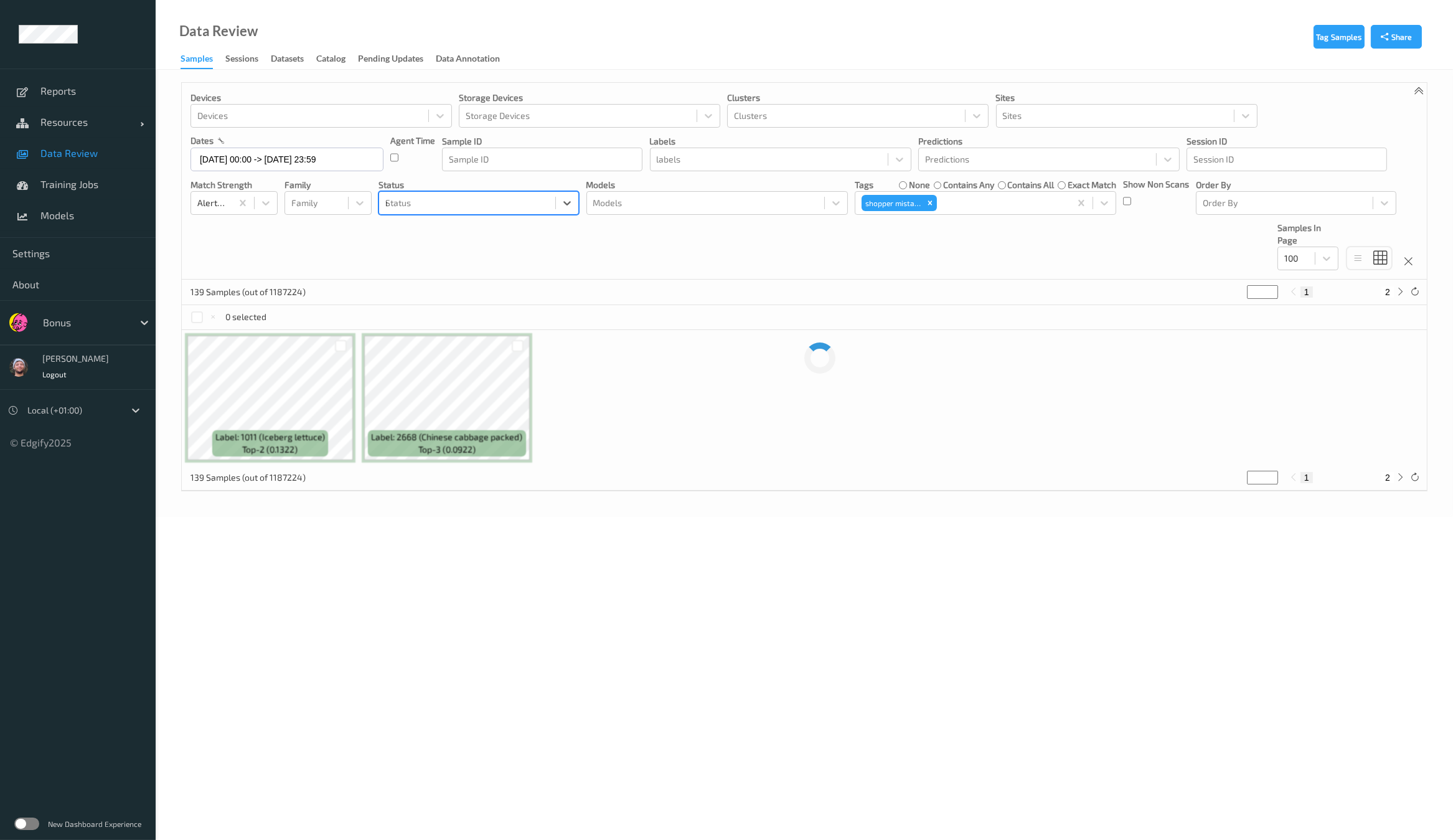
type input "mis"
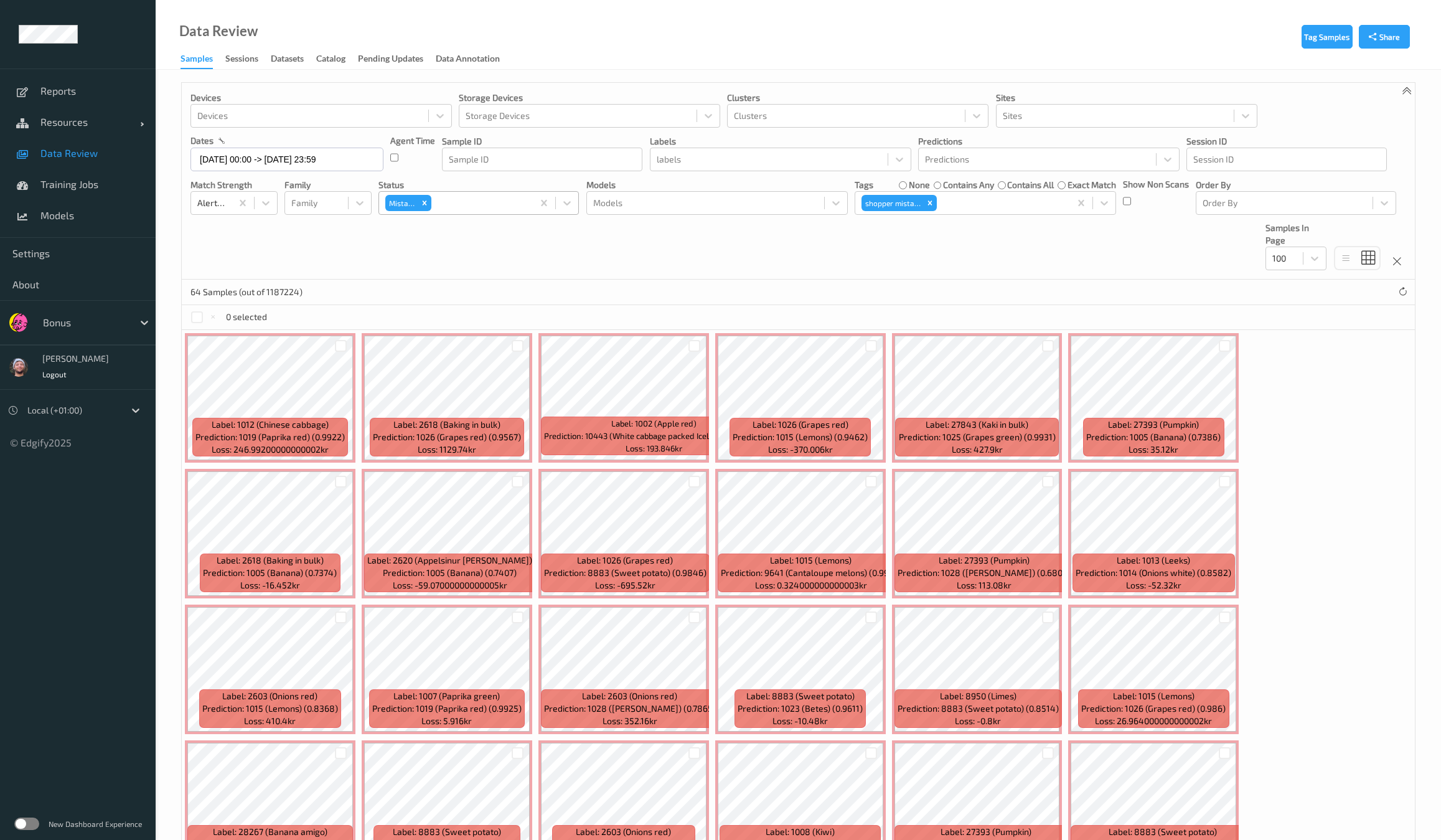
click at [816, 267] on div "Devices Devices Storage Devices Storage Devices Clusters Clusters Sites Sites d…" at bounding box center [798, 181] width 1233 height 196
click at [427, 205] on icon "Remove Mistake" at bounding box center [425, 203] width 9 height 9
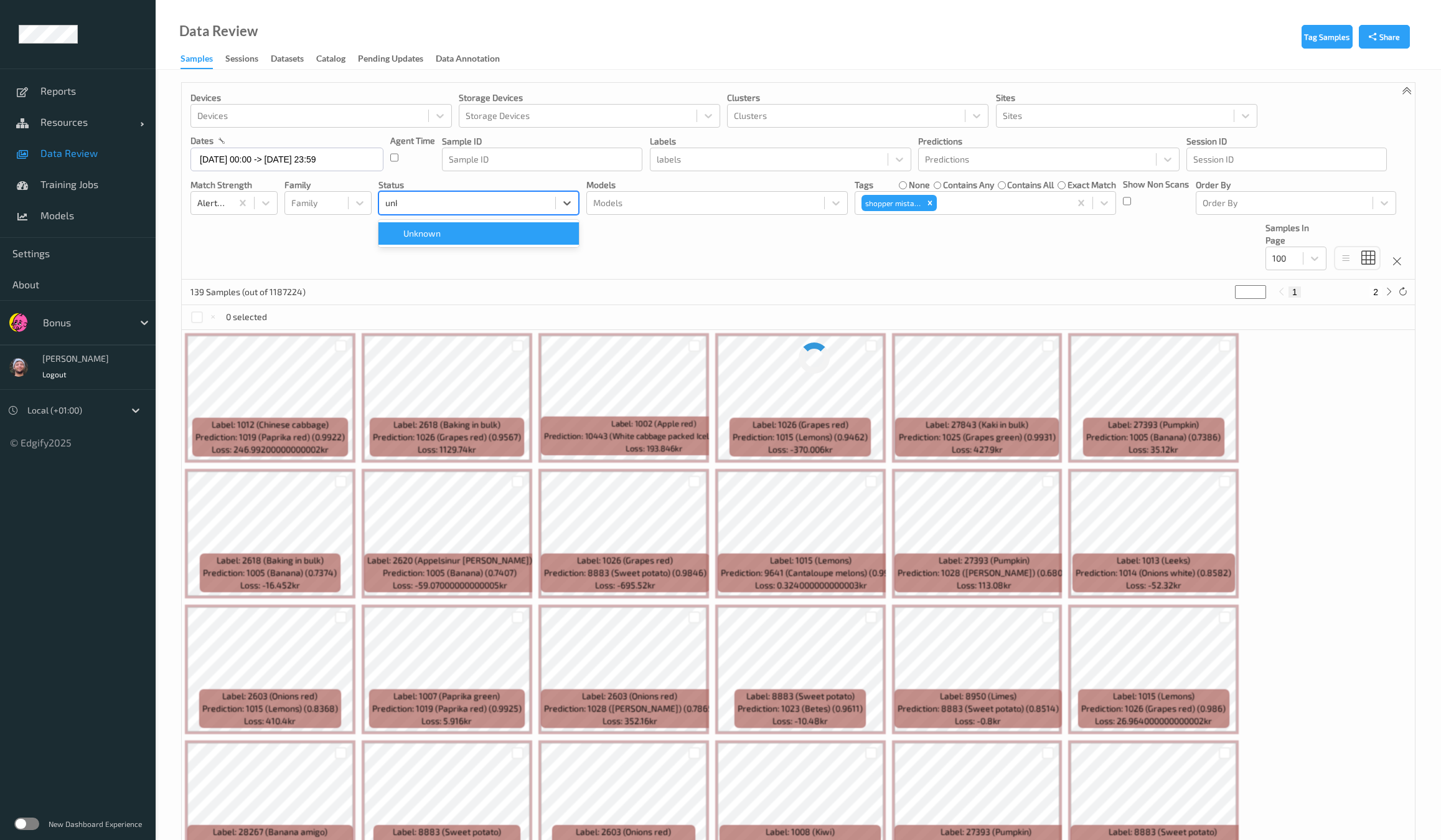
type input "unkn"
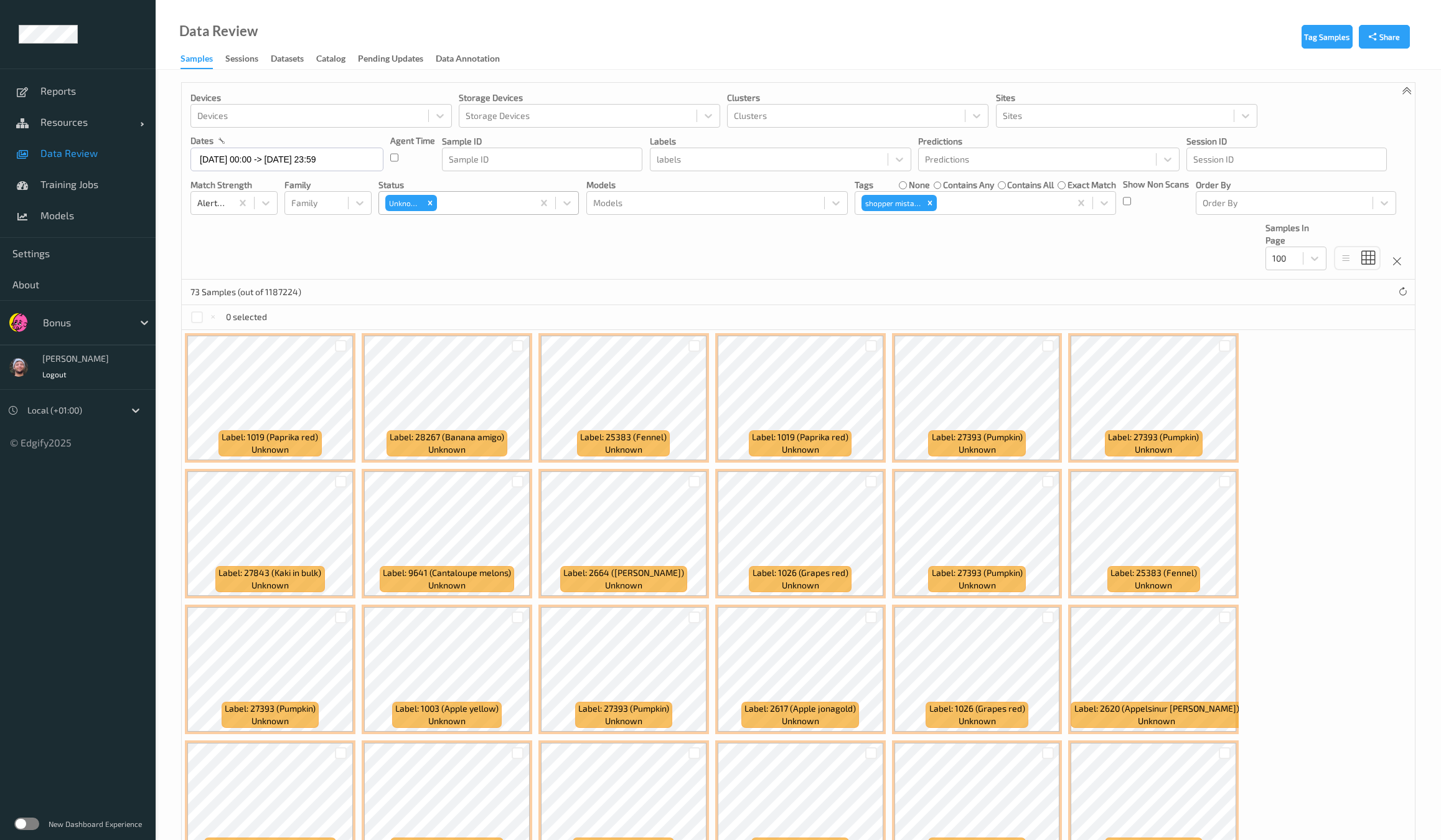
click at [609, 219] on div "Devices Devices Storage Devices Storage Devices Clusters Clusters Sites Sites d…" at bounding box center [798, 181] width 1233 height 196
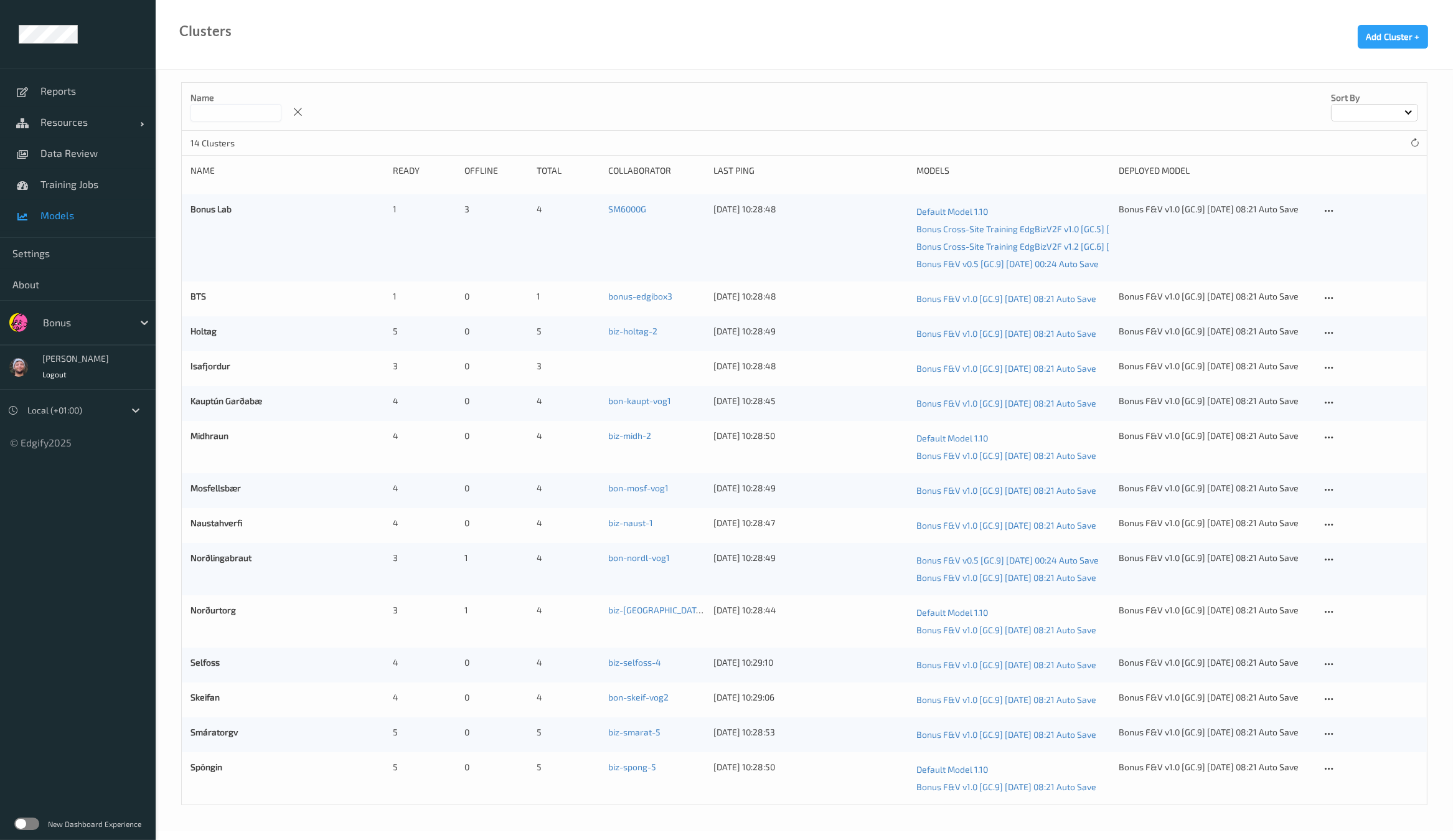
click at [99, 230] on link "Models" at bounding box center [78, 215] width 156 height 31
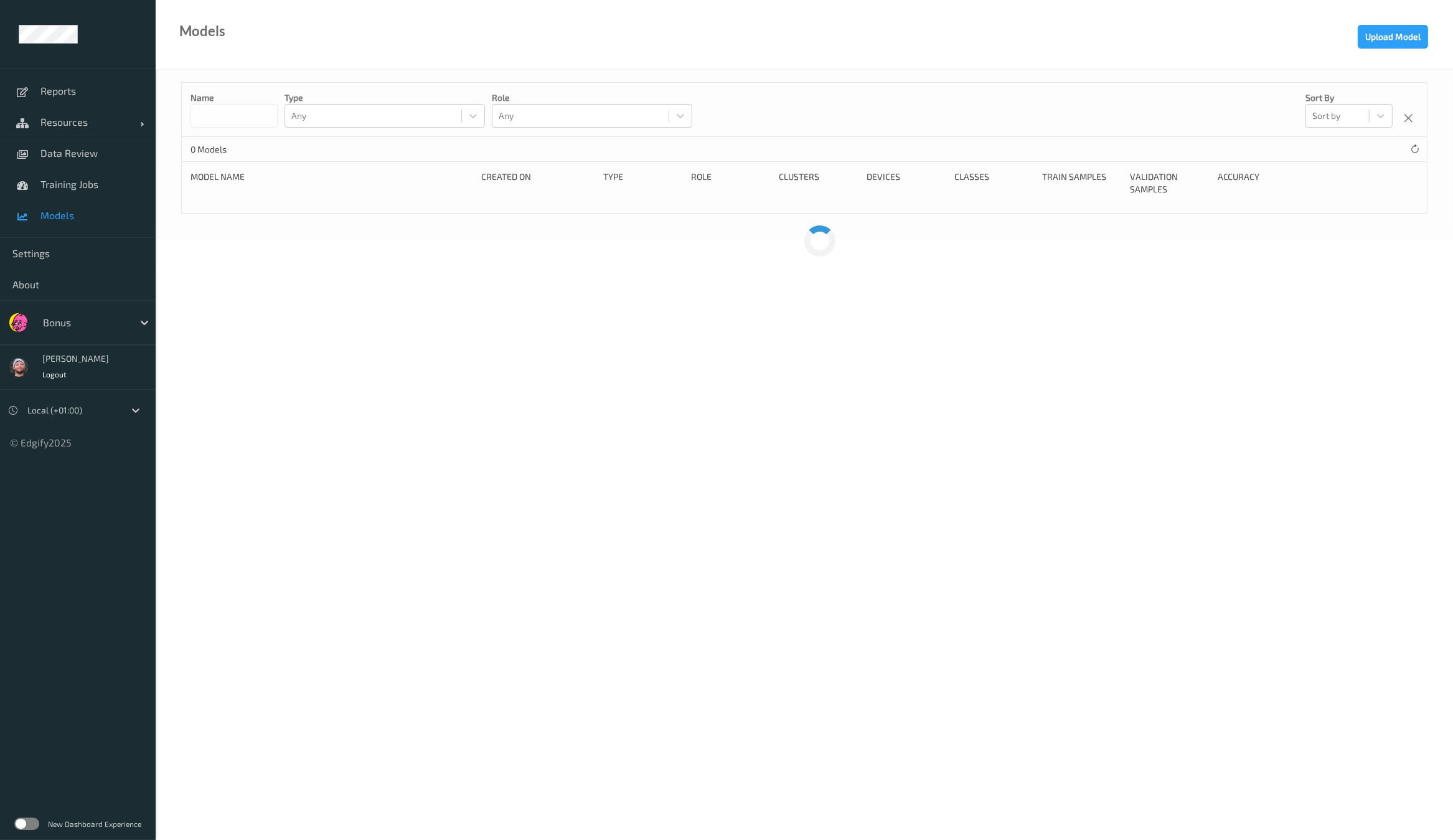
click at [100, 209] on span "Models" at bounding box center [92, 216] width 103 height 13
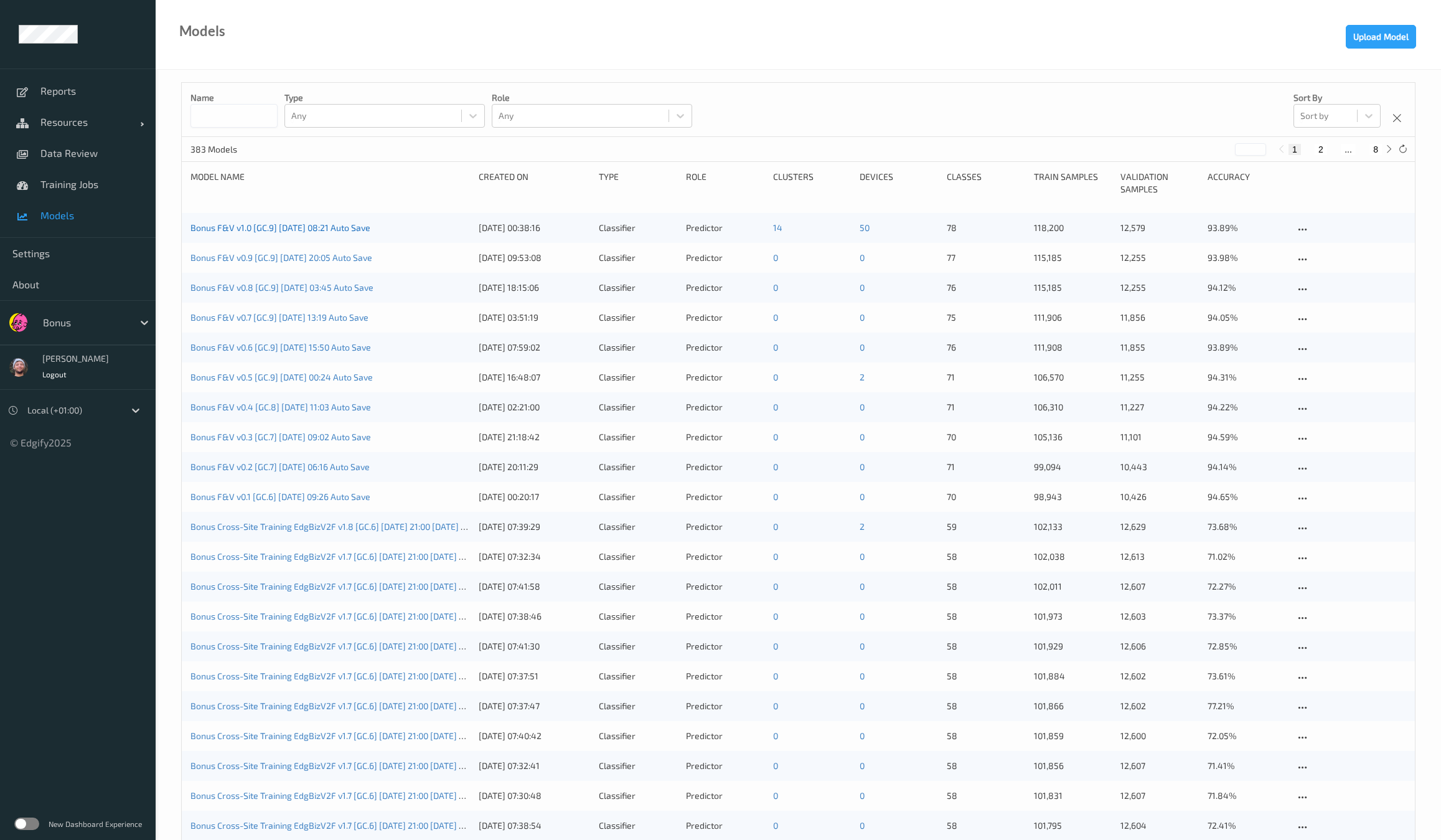
click at [341, 228] on link "Bonus F&V v1.0 [GC.9] [DATE] 08:21 Auto Save" at bounding box center [280, 227] width 180 height 11
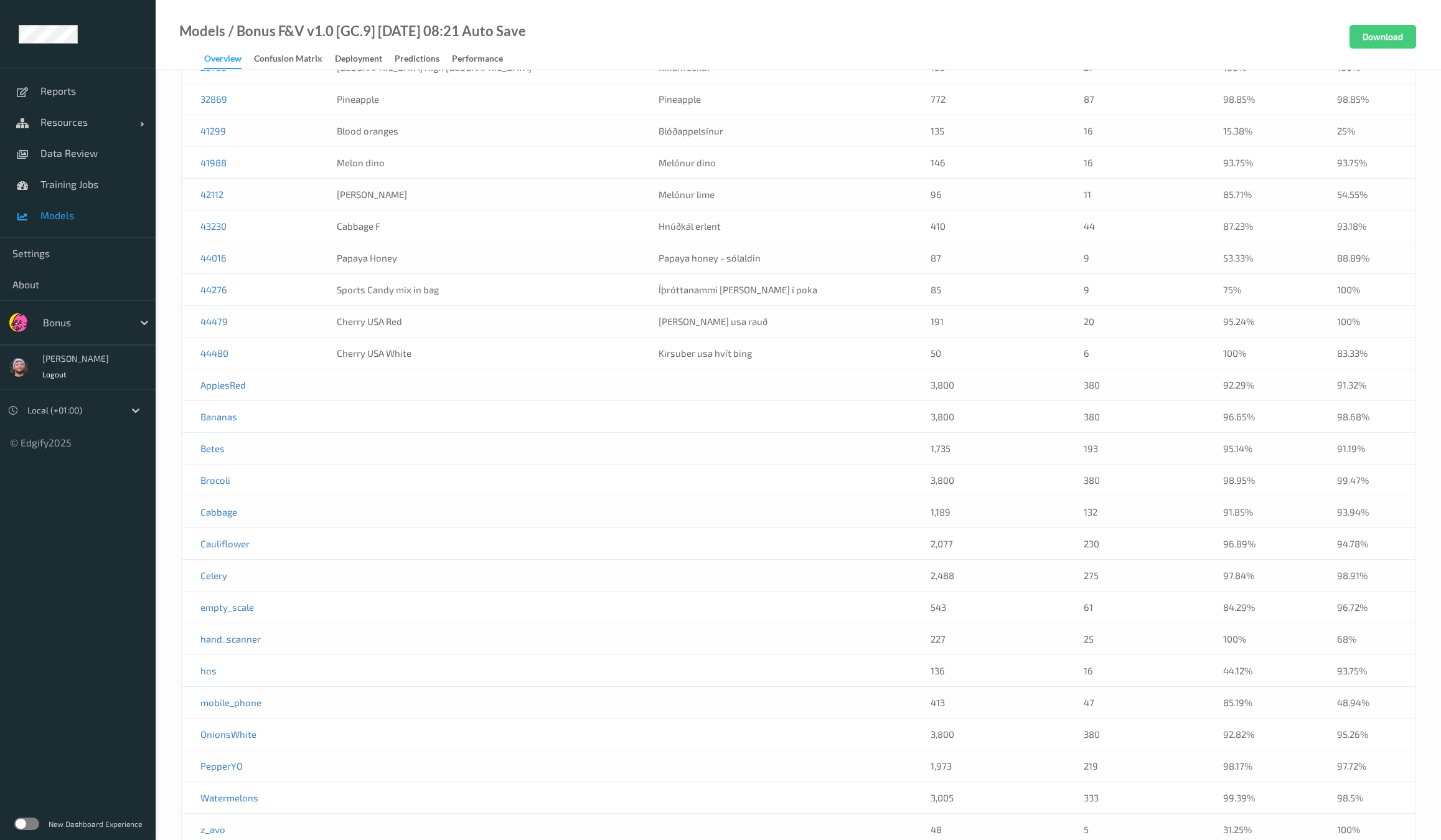
scroll to position [2178, 0]
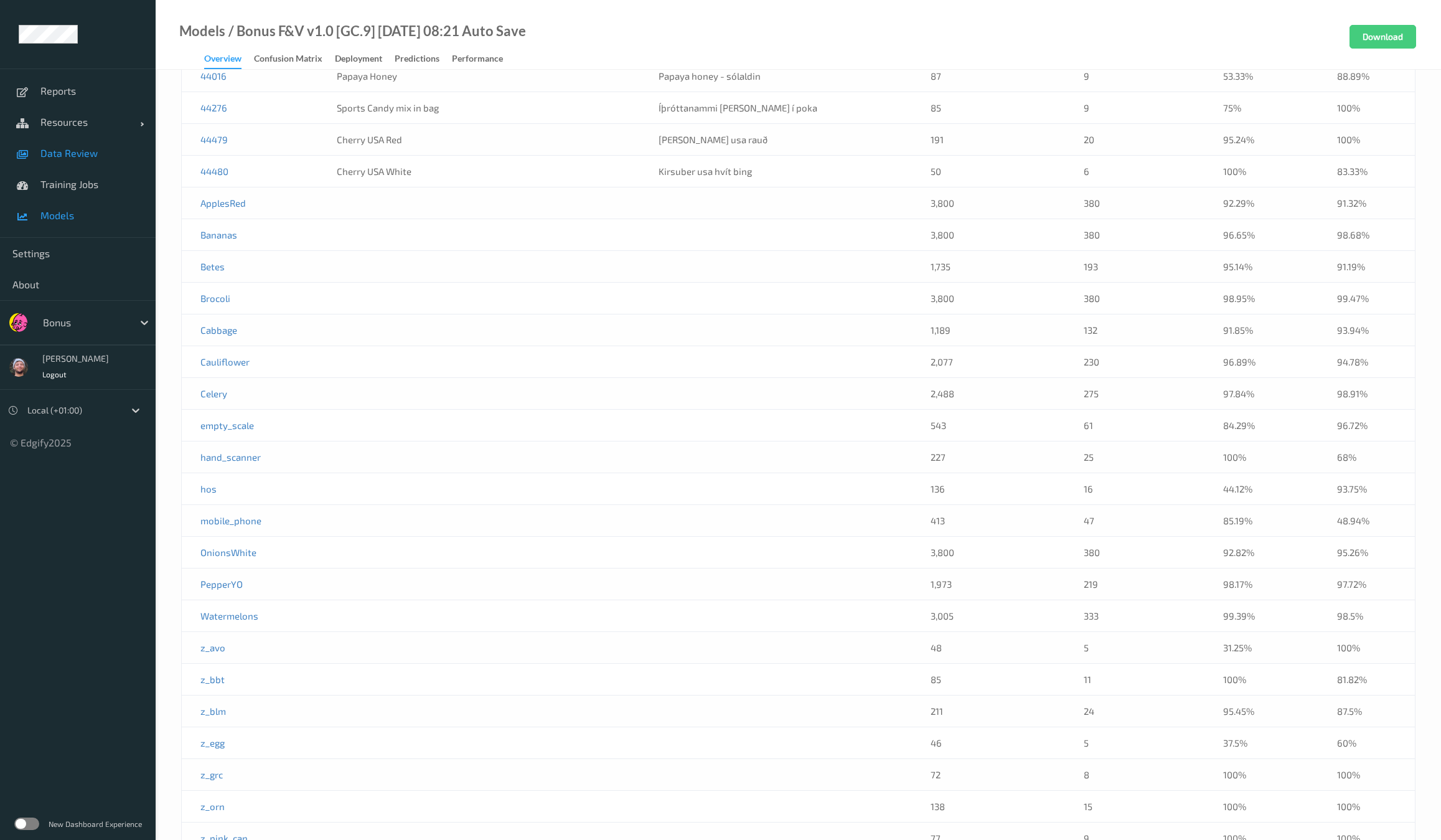
click at [72, 160] on link "Data Review" at bounding box center [78, 153] width 156 height 31
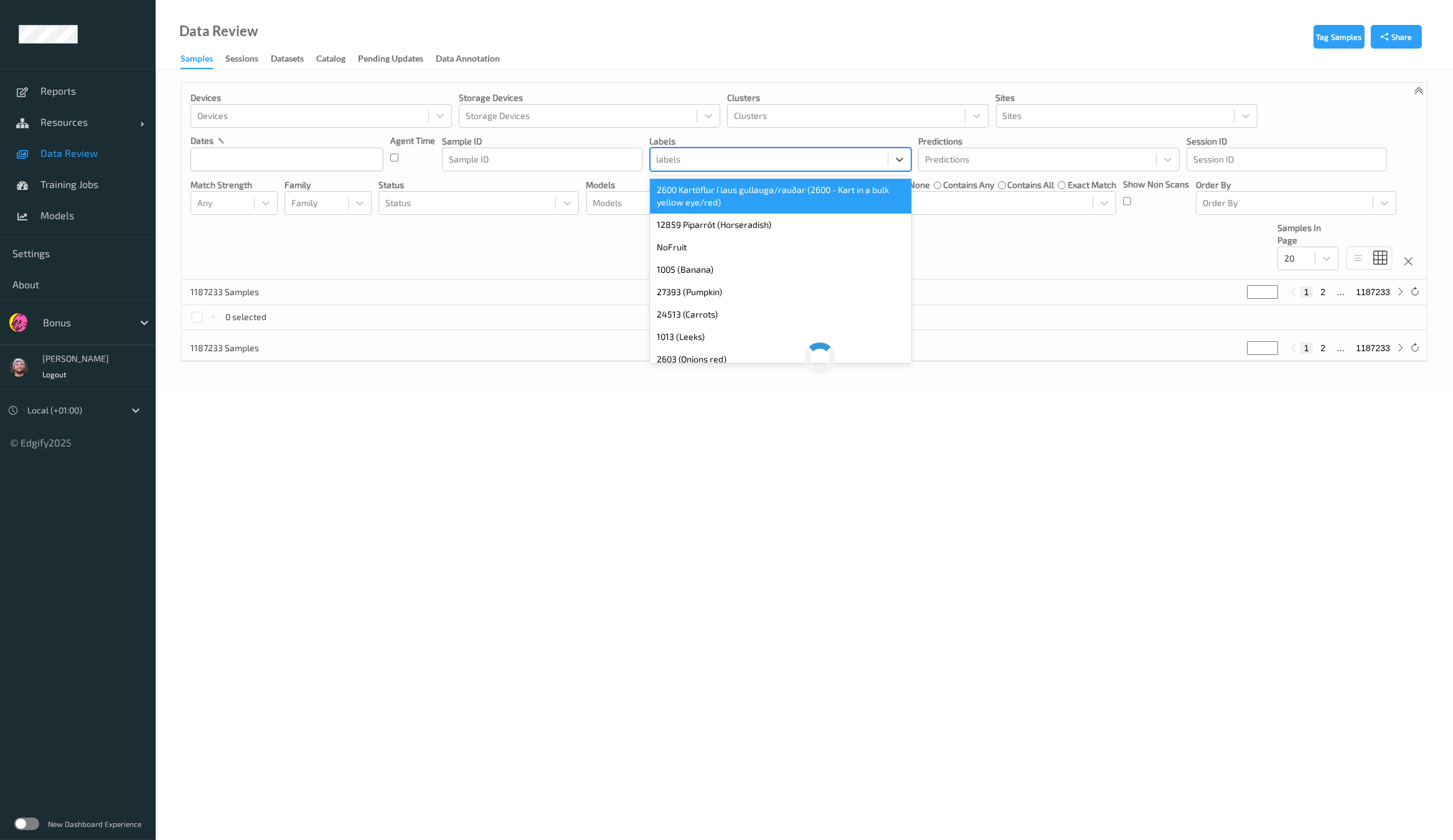
click at [692, 155] on div at bounding box center [769, 159] width 224 height 15
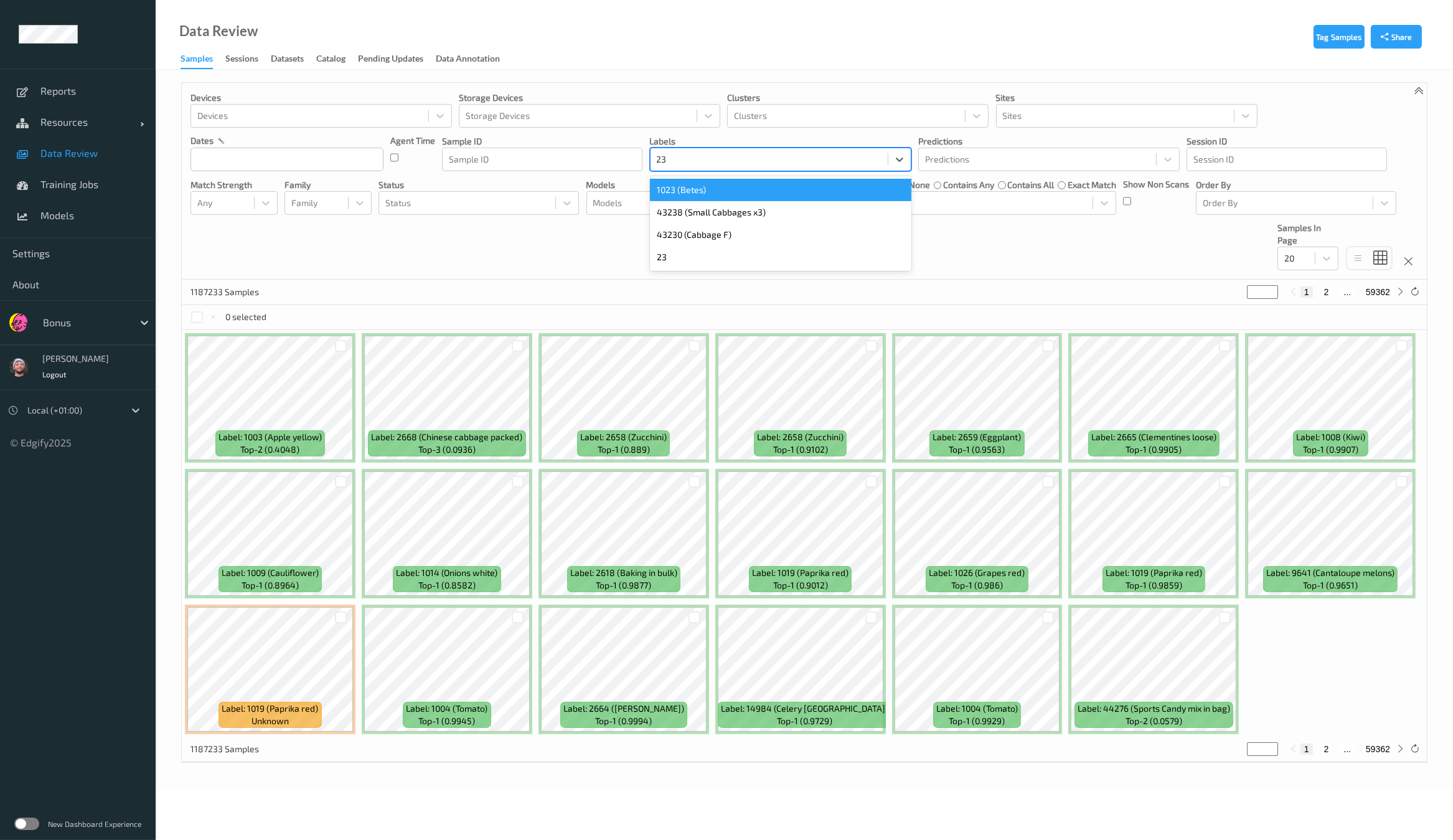
type input "2"
type input "27393"
click at [714, 186] on div "27393 (Pumpkin)" at bounding box center [780, 189] width 261 height 22
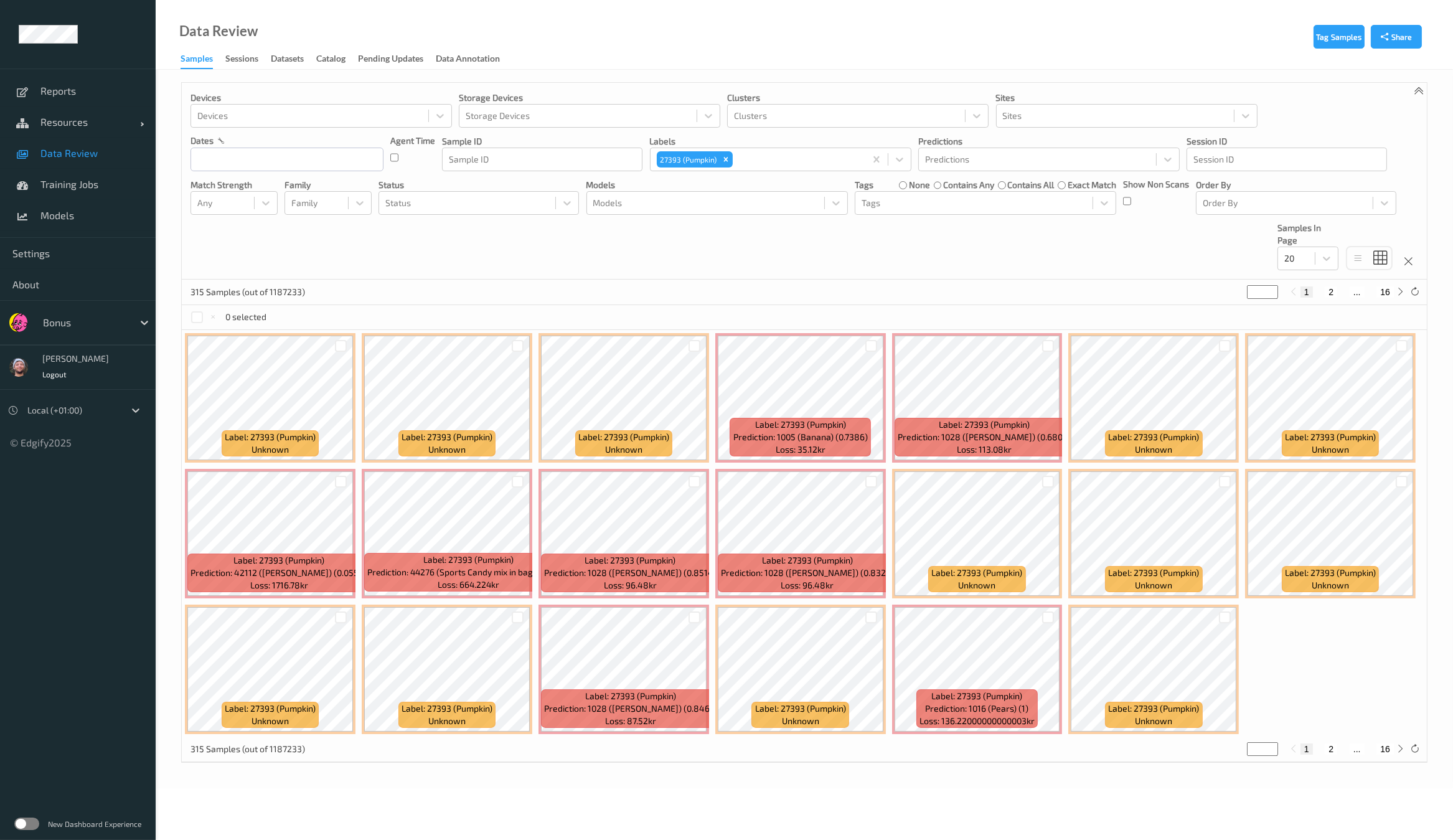
click at [1268, 259] on div "Devices Devices Storage Devices Storage Devices Clusters Clusters Sites Sites d…" at bounding box center [804, 181] width 1245 height 196
click at [1283, 266] on div "20" at bounding box center [1297, 258] width 37 height 20
click at [1297, 375] on span at bounding box center [1293, 378] width 17 height 13
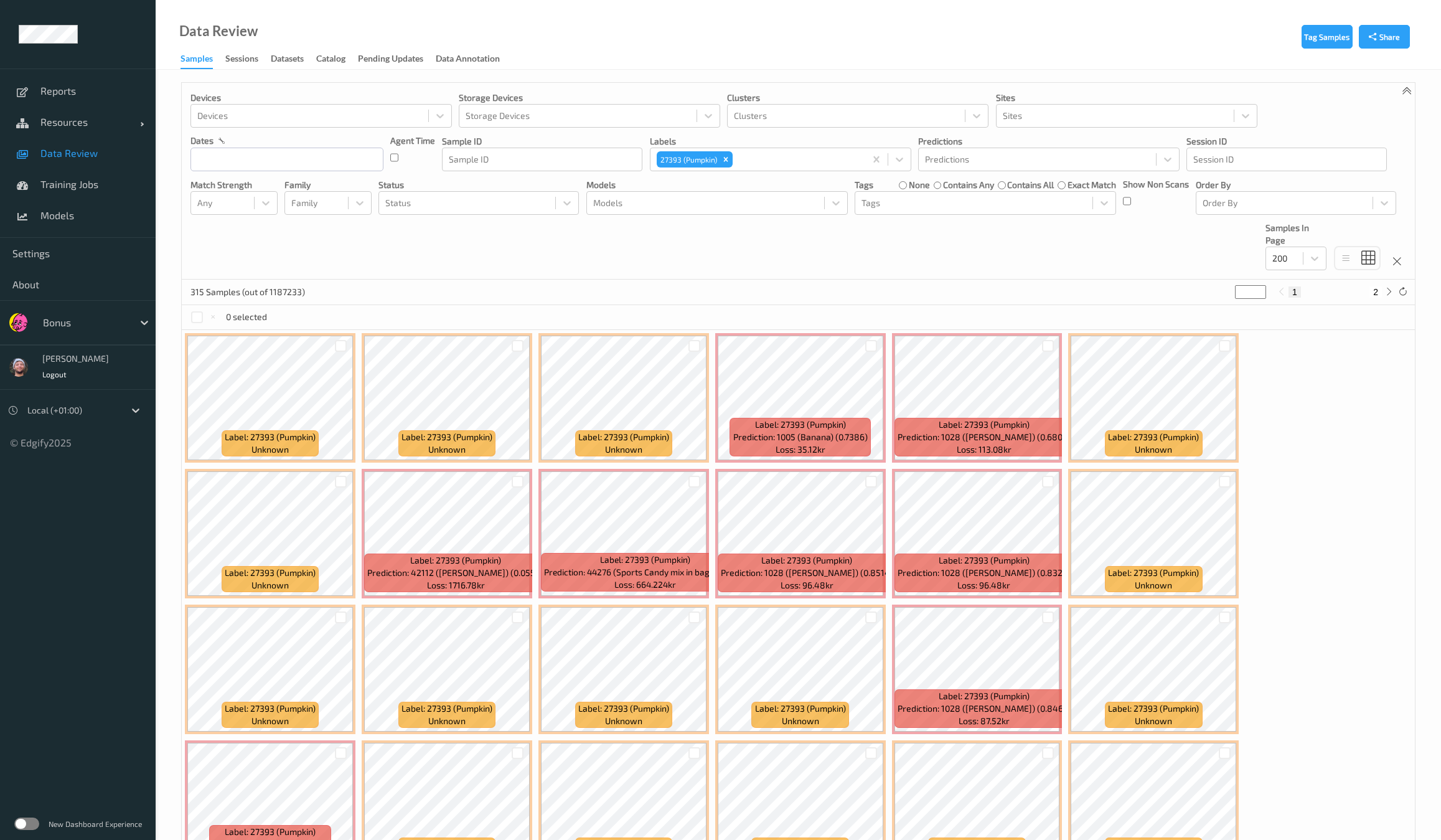
click at [911, 187] on label "none" at bounding box center [919, 185] width 21 height 13
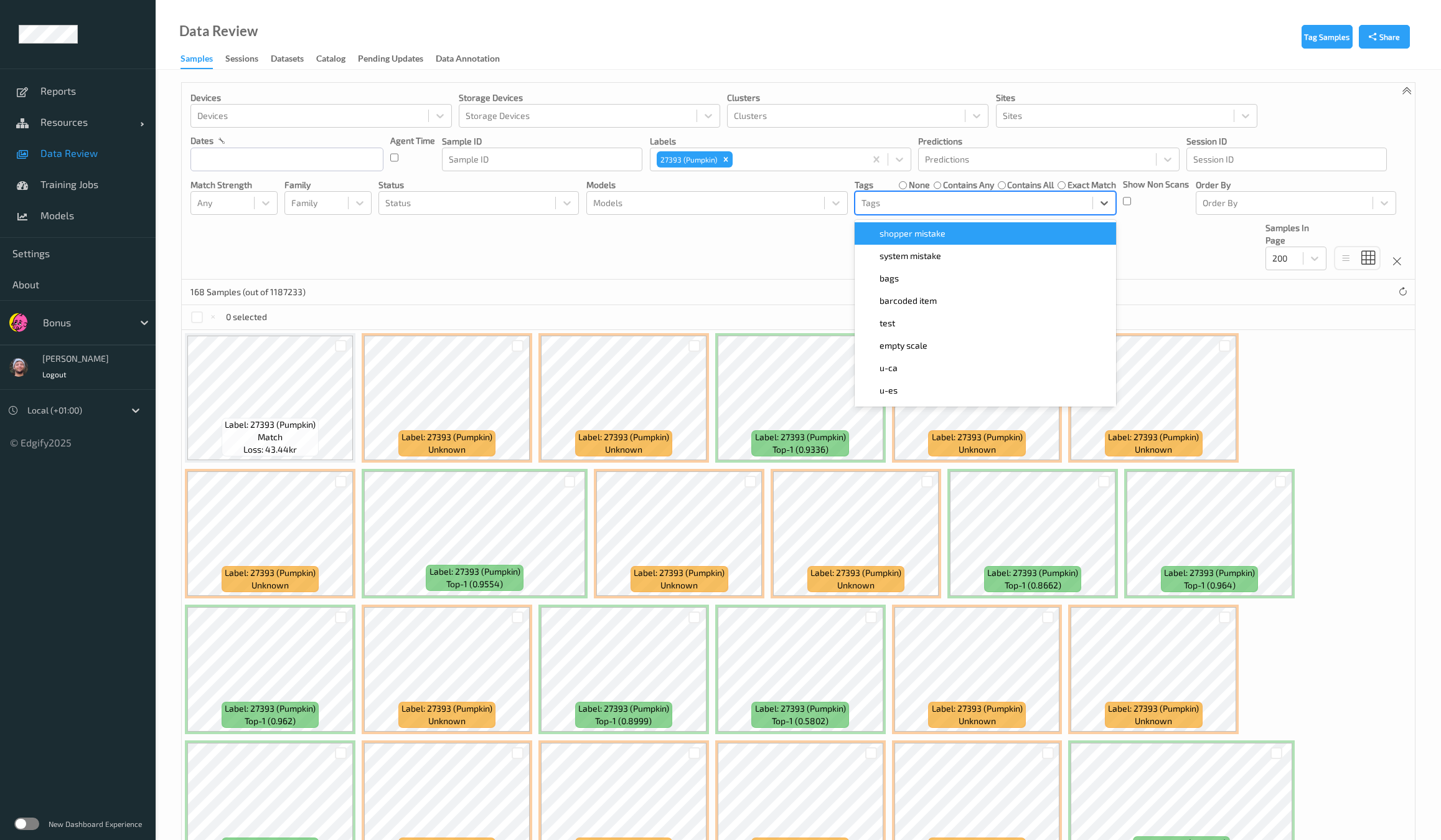
click at [902, 200] on div at bounding box center [974, 202] width 224 height 15
type input "sh"
click at [912, 230] on span "shopper mistake" at bounding box center [913, 233] width 66 height 13
click at [748, 261] on div "Devices Devices Storage Devices Storage Devices Clusters Clusters Sites Sites d…" at bounding box center [798, 181] width 1233 height 196
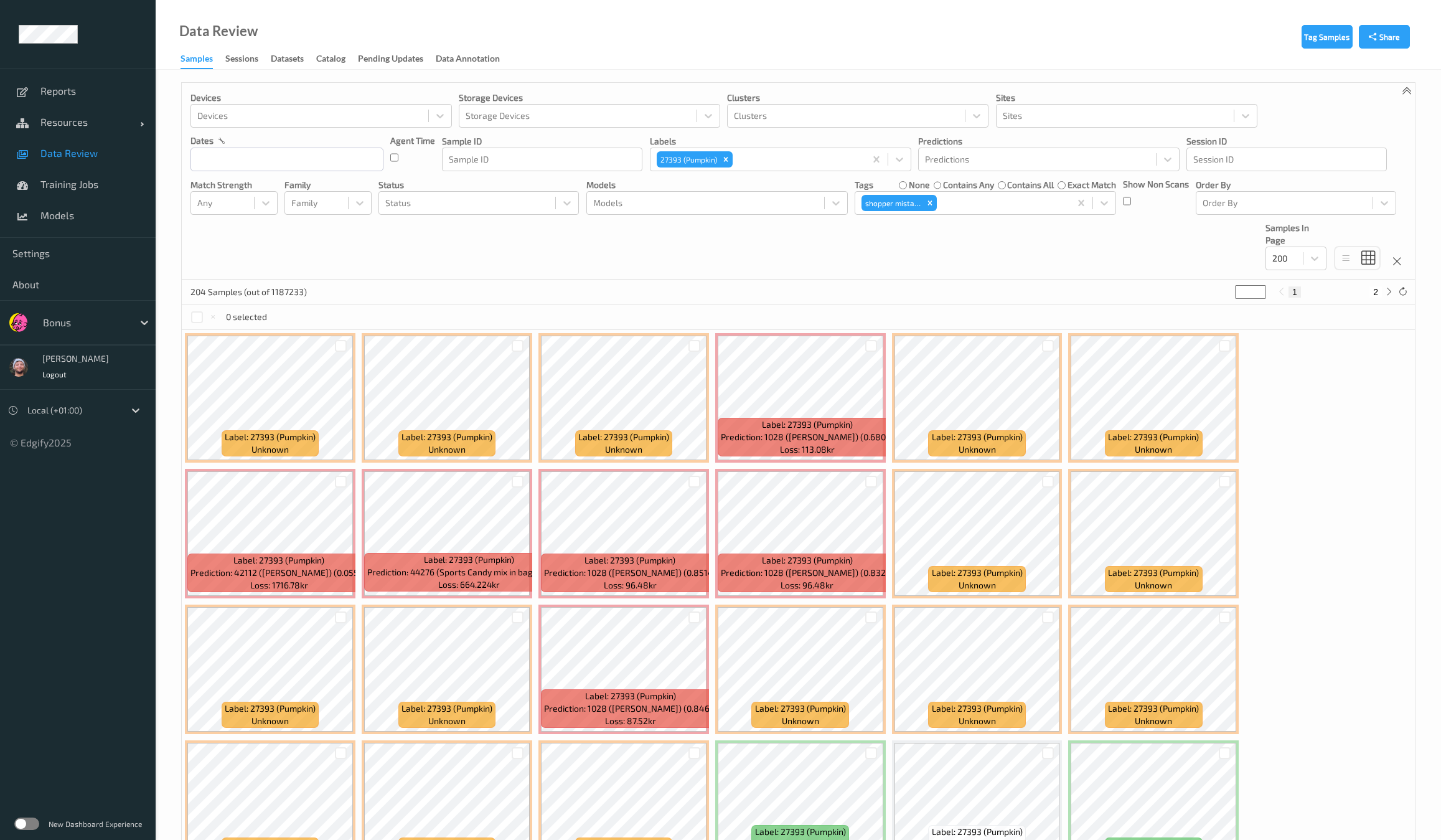
scroll to position [77, 0]
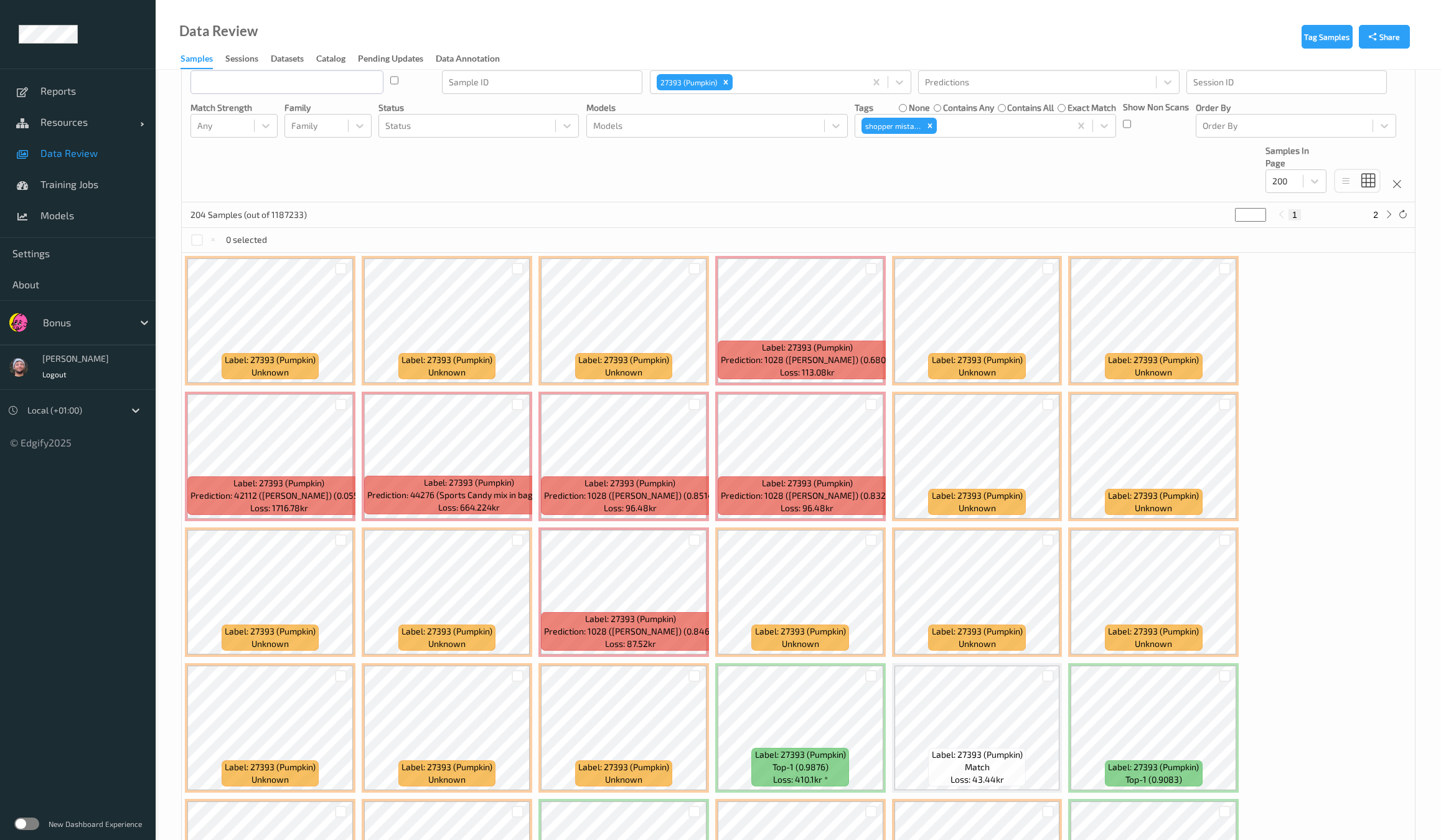
click at [795, 216] on div "204 Samples (out of 1187233) * 1 2" at bounding box center [798, 214] width 1233 height 25
click at [1380, 209] on button "2" at bounding box center [1376, 215] width 13 height 11
type input "*"
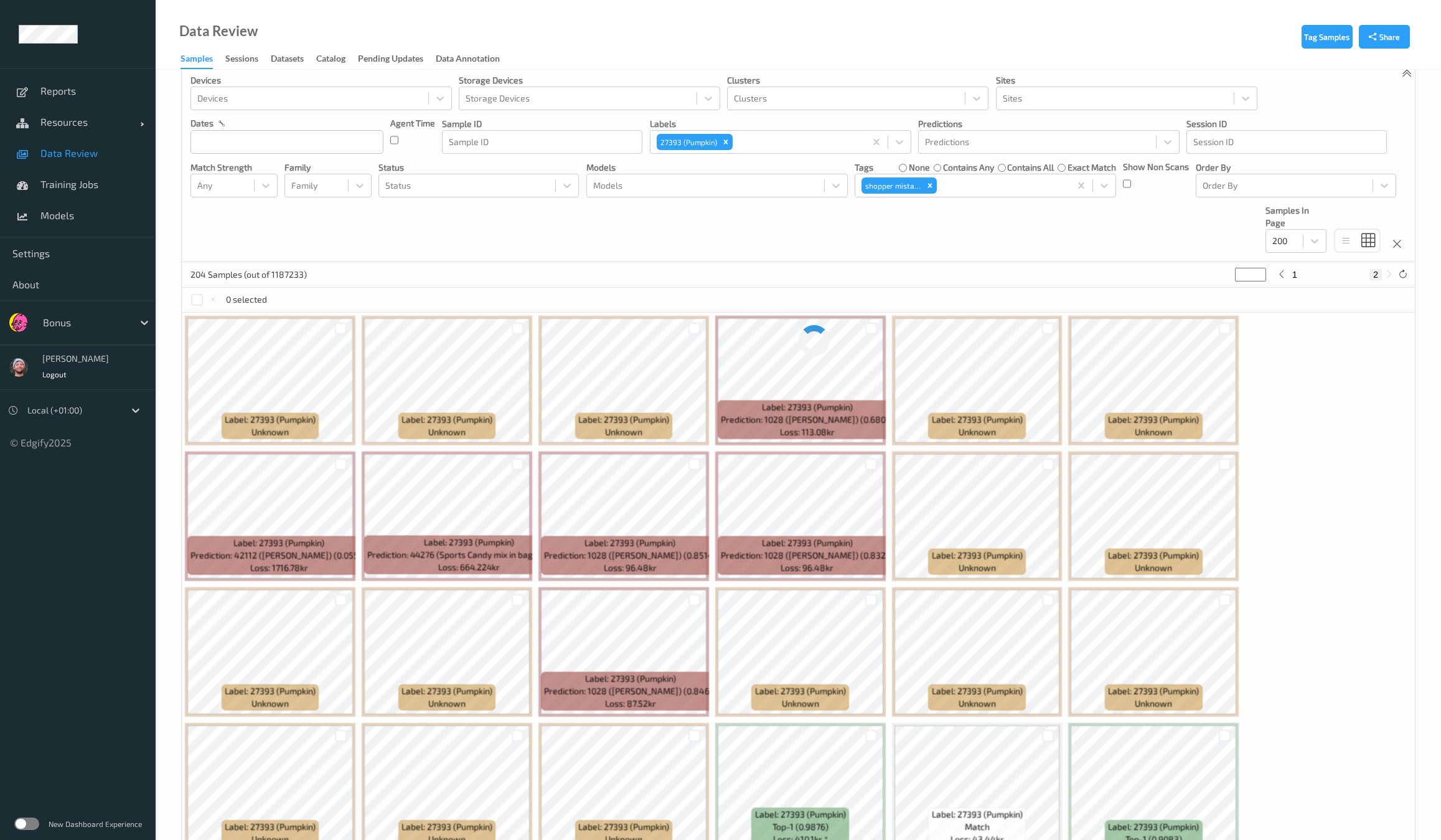
scroll to position [0, 0]
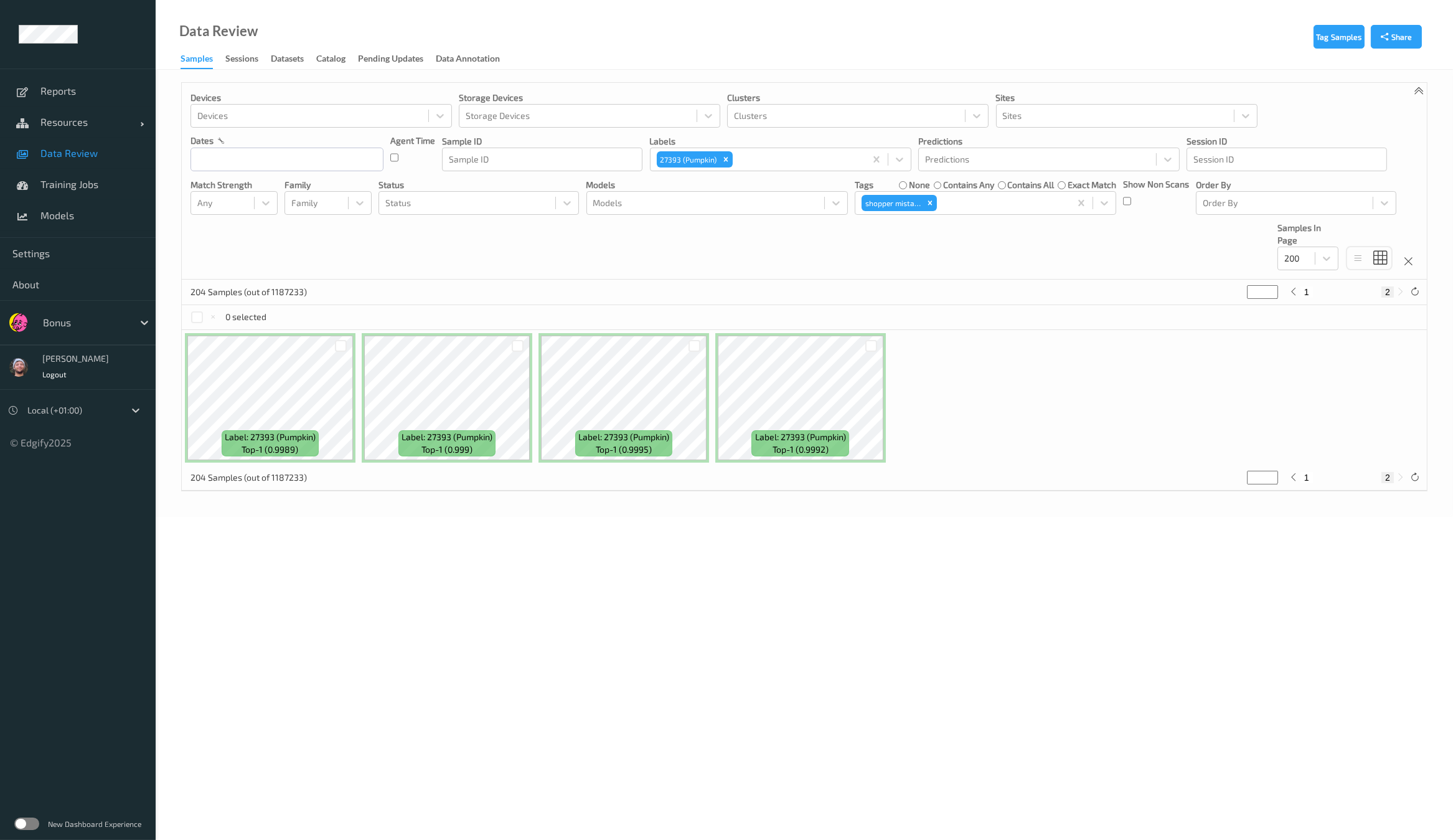
drag, startPoint x: 766, startPoint y: 462, endPoint x: 1103, endPoint y: 692, distance: 408.0
click at [1101, 697] on body "Reports Resources Devices Clusters Sites Data Review Training Jobs Models Setti…" at bounding box center [726, 420] width 1453 height 840
click at [856, 286] on div "204 Samples (out of 1187233) * 1 2" at bounding box center [804, 292] width 1245 height 25
click at [694, 260] on div "Devices Devices Storage Devices Storage Devices Clusters Clusters Sites Sites d…" at bounding box center [804, 181] width 1245 height 196
click at [1309, 294] on button "1" at bounding box center [1307, 292] width 13 height 11
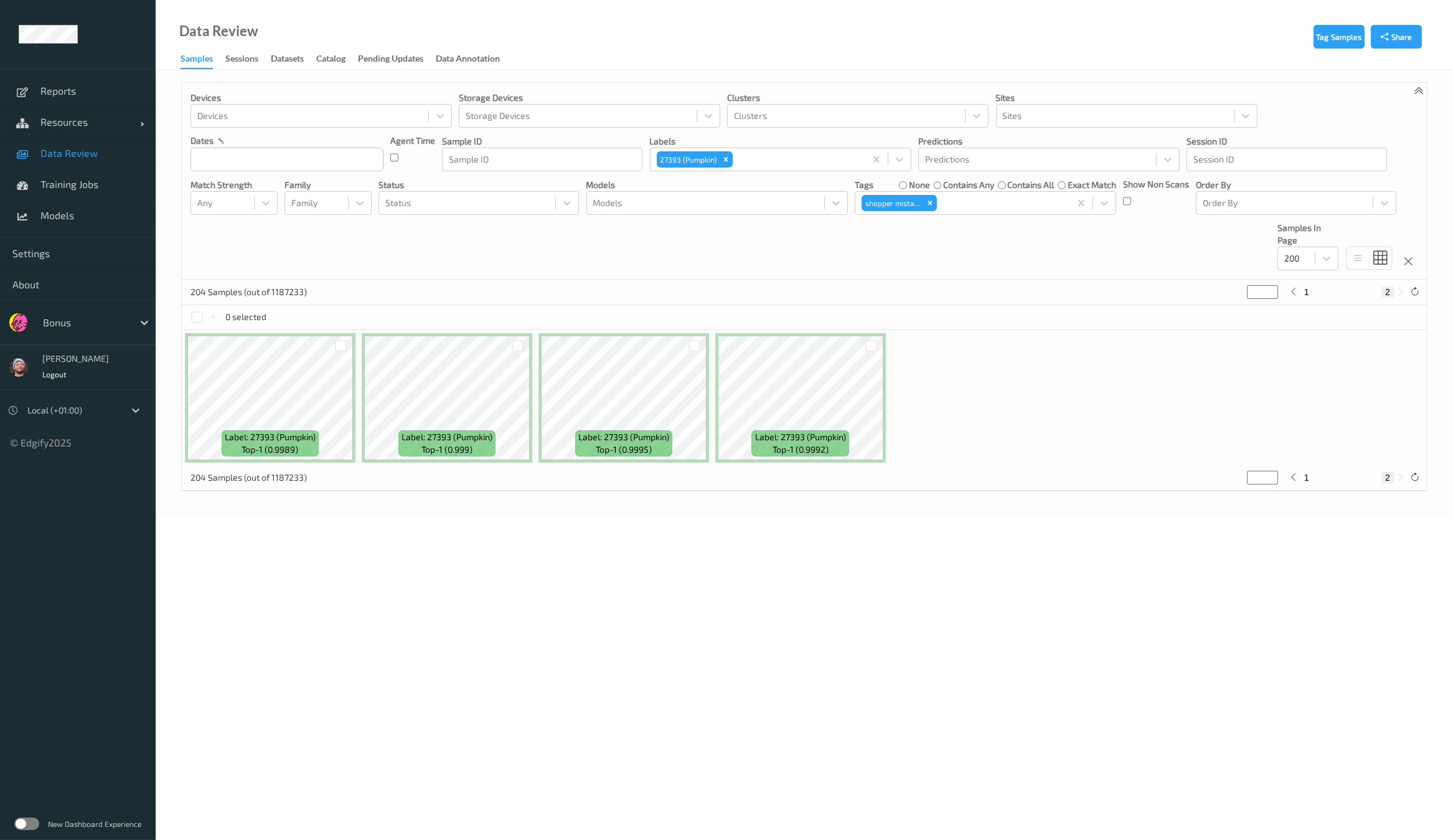
type input "*"
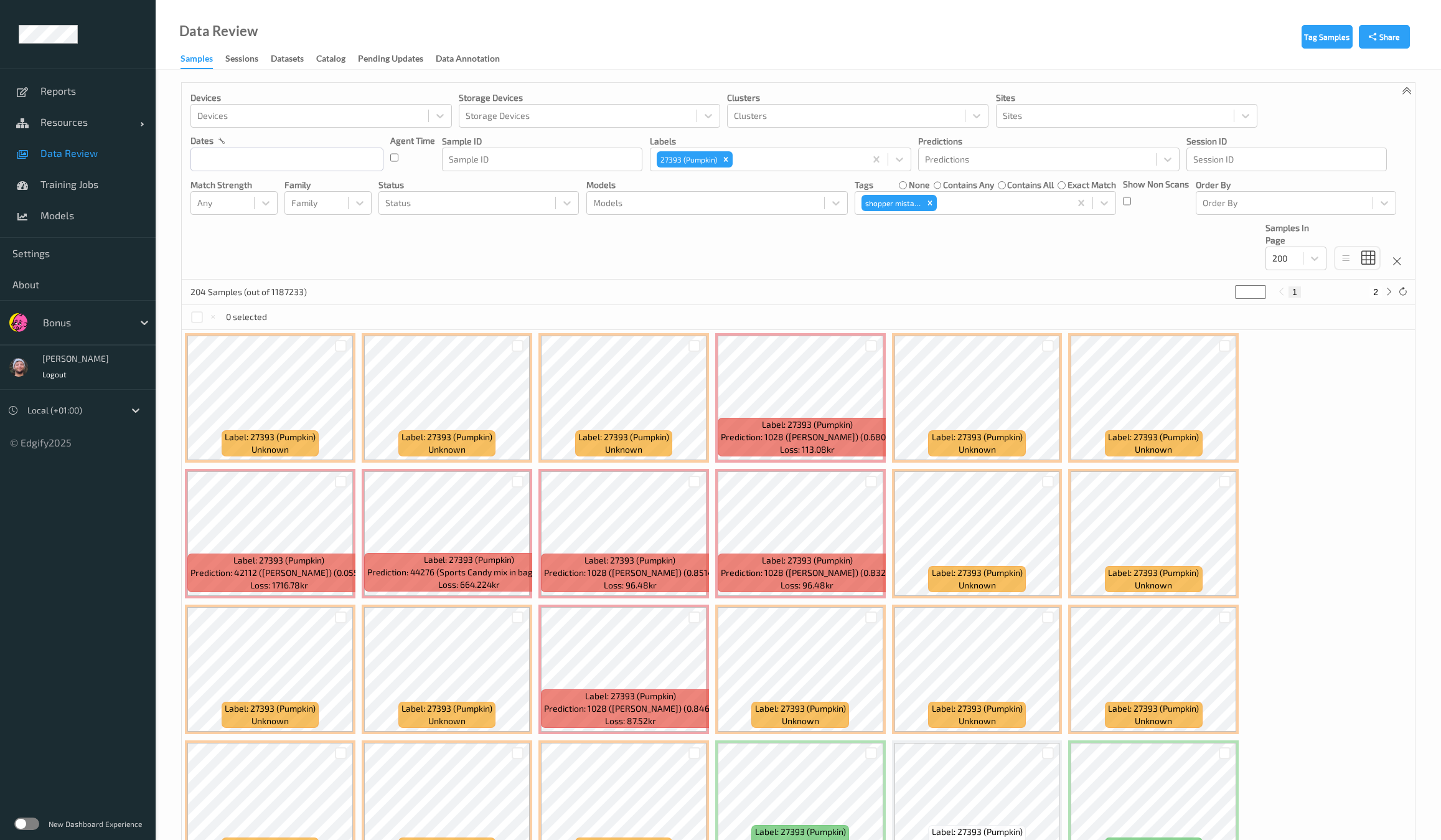
click at [1000, 269] on div "Devices Devices Storage Devices Storage Devices Clusters Clusters Sites Sites d…" at bounding box center [798, 181] width 1233 height 196
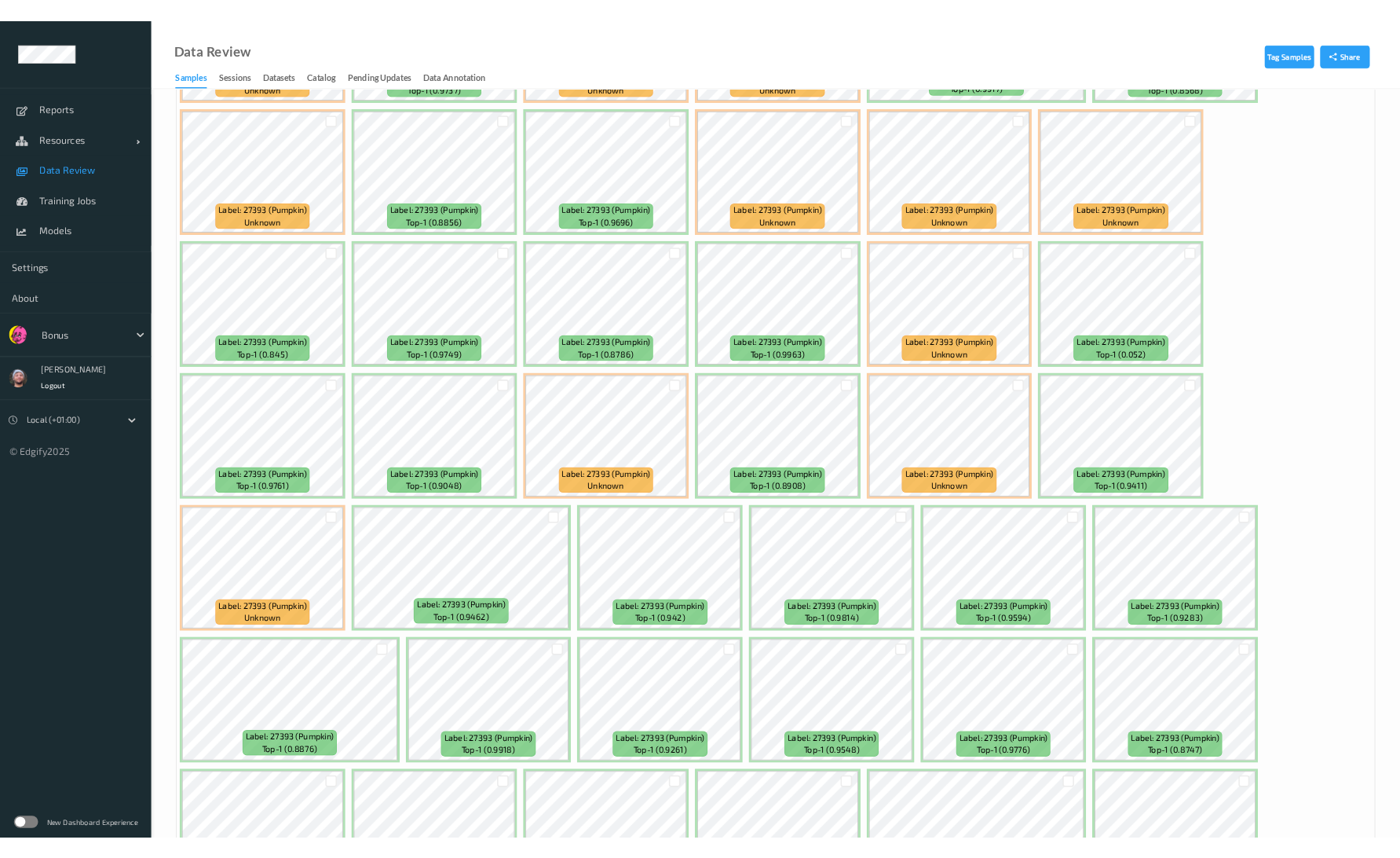
scroll to position [4526, 0]
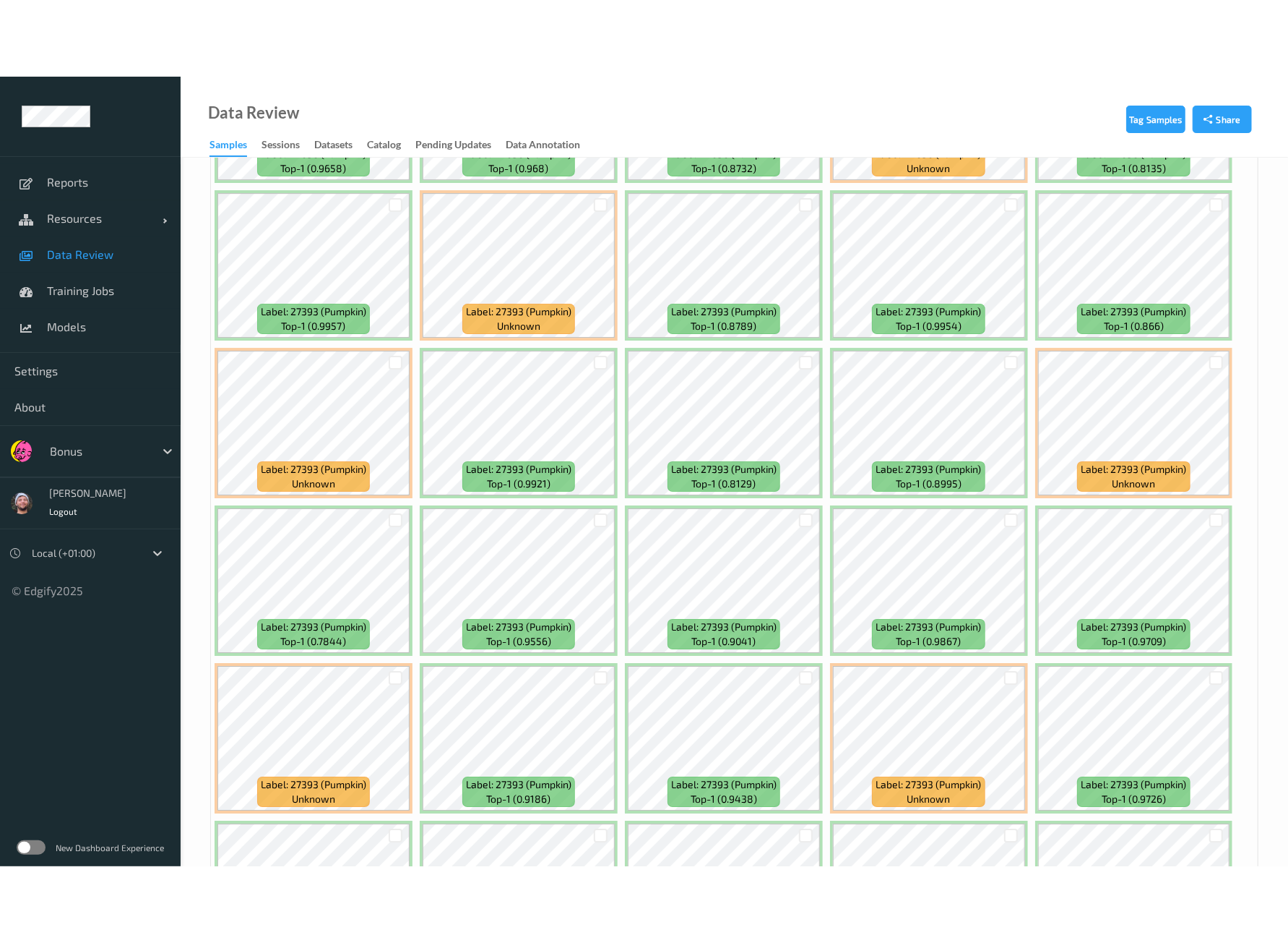
scroll to position [3170, 0]
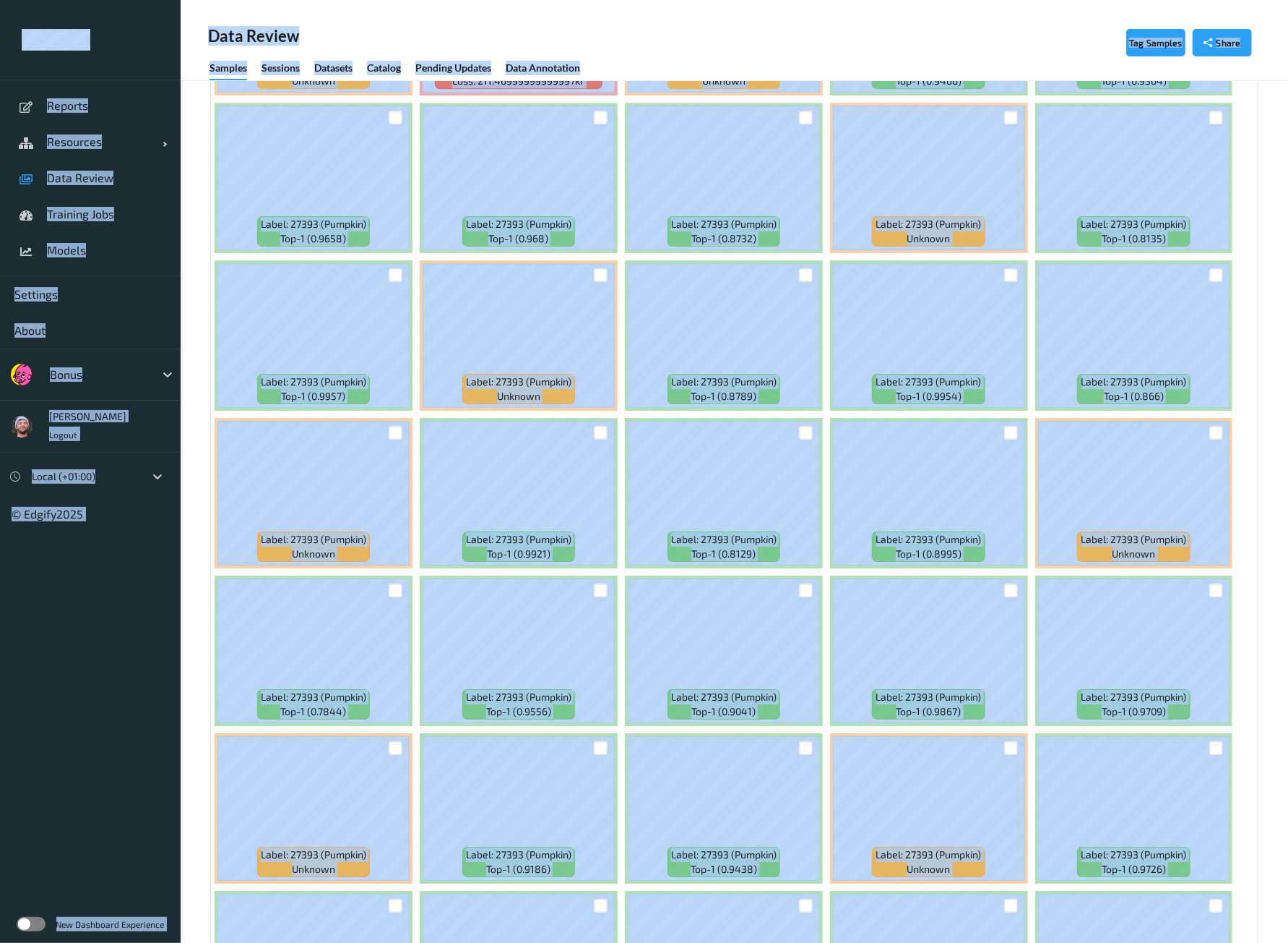
click at [605, 28] on div "Data Review Samples Sessions Datasets Catalog Pending Updates Data Annotation" at bounding box center [734, 41] width 1108 height 81
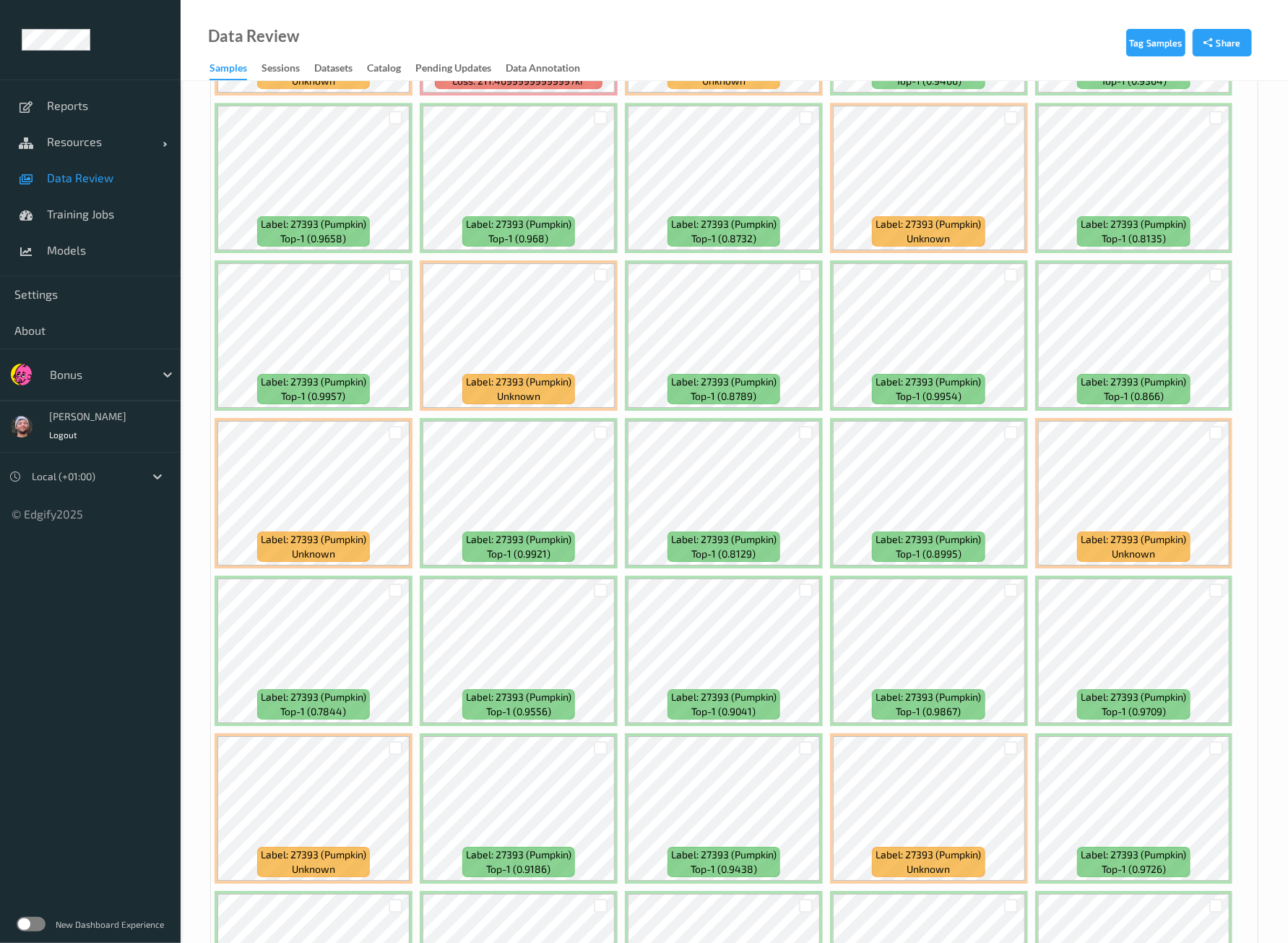
click at [614, 34] on div "Data Review Samples Sessions Datasets Catalog Pending Updates Data Annotation" at bounding box center [734, 41] width 1108 height 81
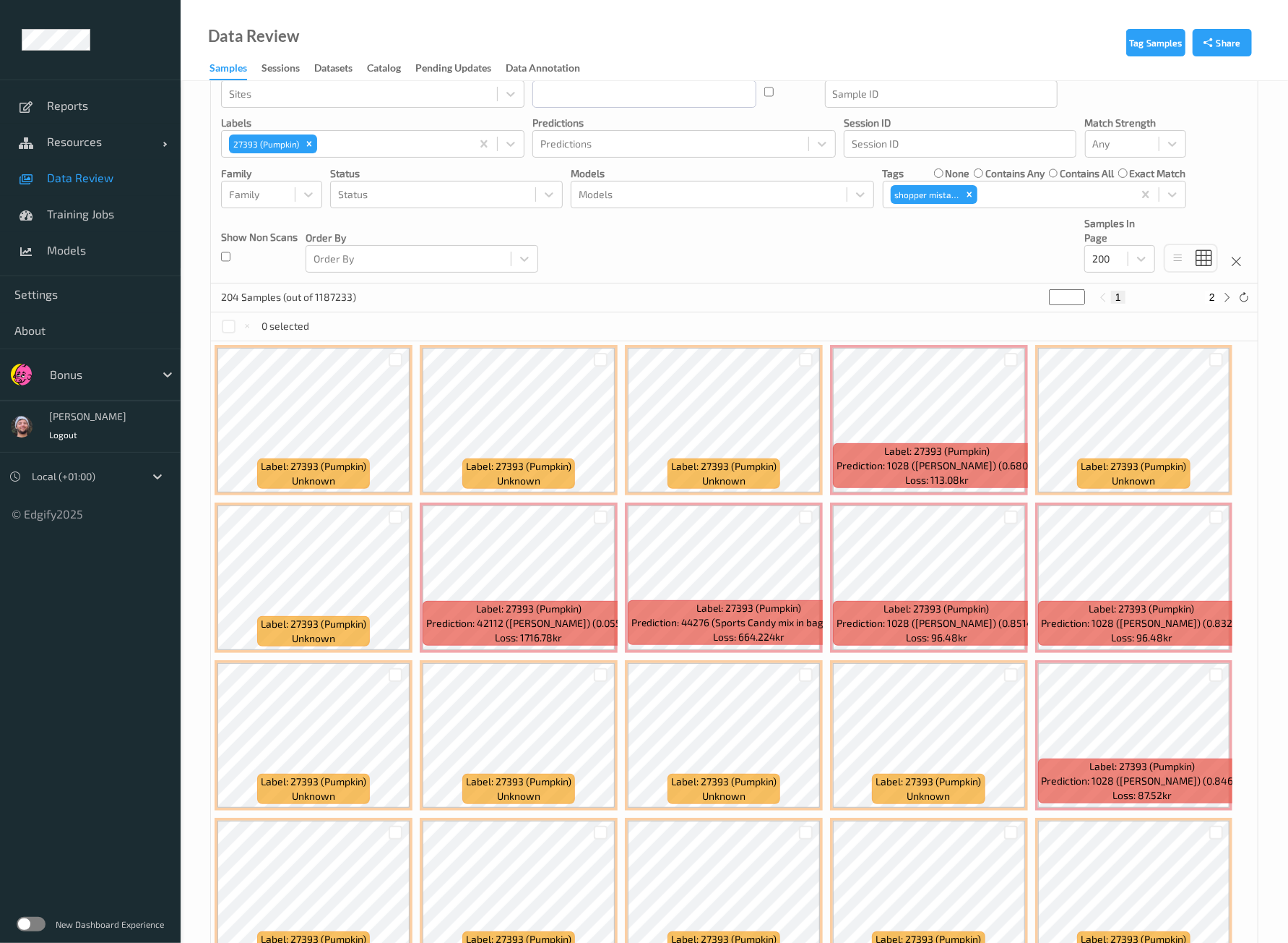
scroll to position [0, 0]
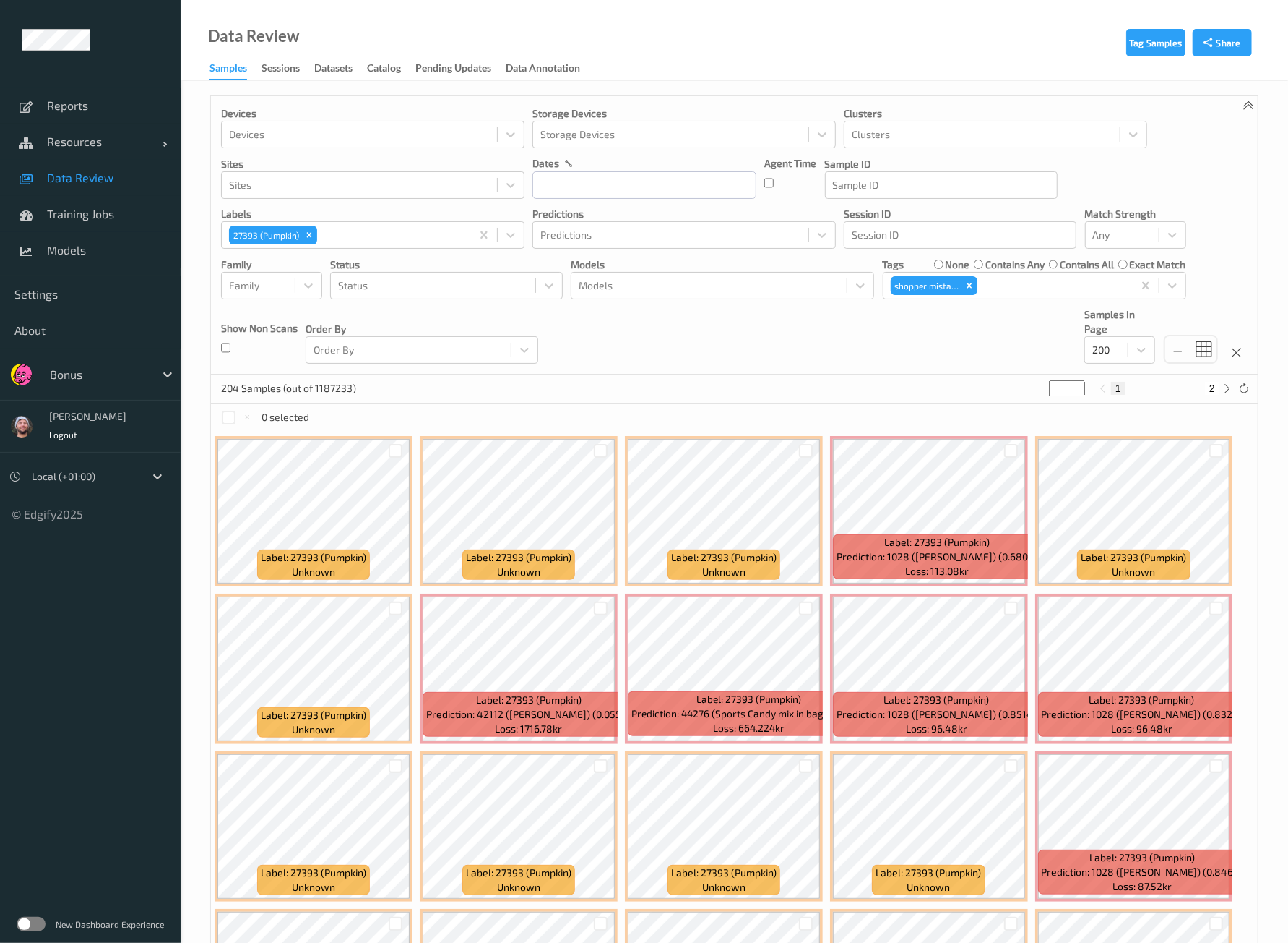
click at [593, 362] on div "Devices Devices Storage Devices Storage Devices Clusters Clusters Sites Sites d…" at bounding box center [734, 235] width 1047 height 278
click at [968, 286] on icon "Remove shopper mistake" at bounding box center [970, 286] width 10 height 10
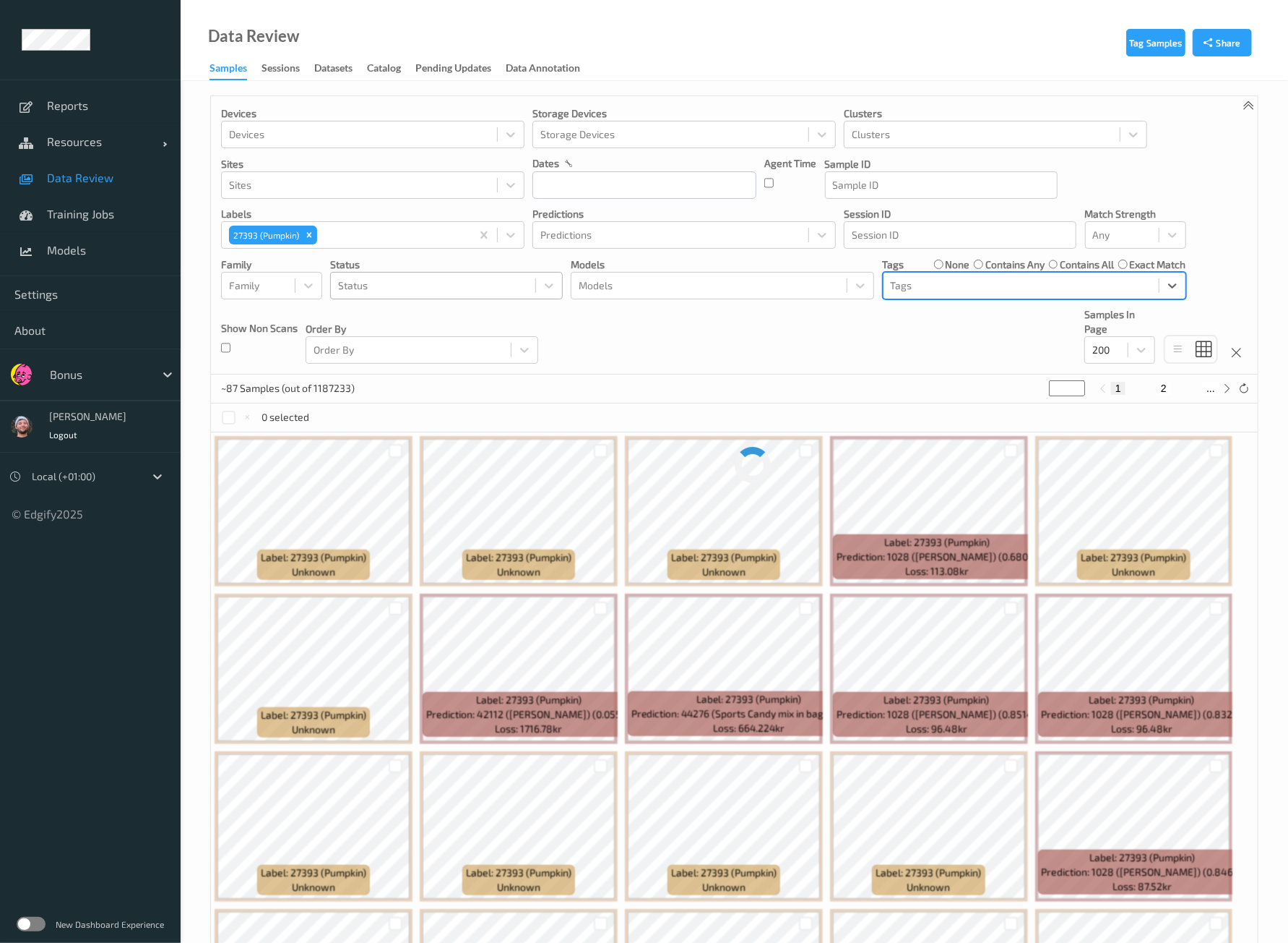
click at [398, 285] on div at bounding box center [433, 285] width 190 height 17
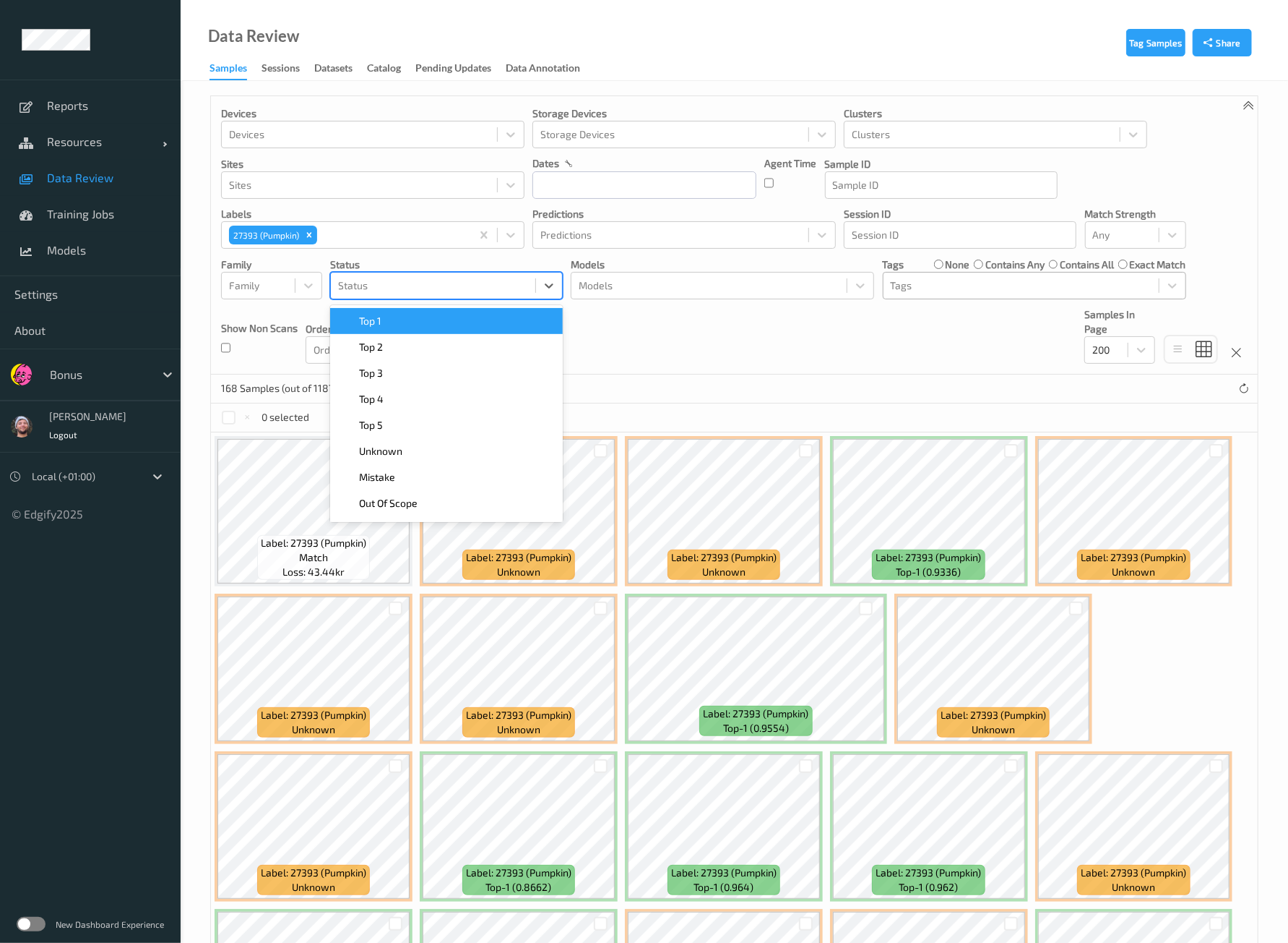
click at [399, 323] on div "Top 1" at bounding box center [447, 321] width 216 height 15
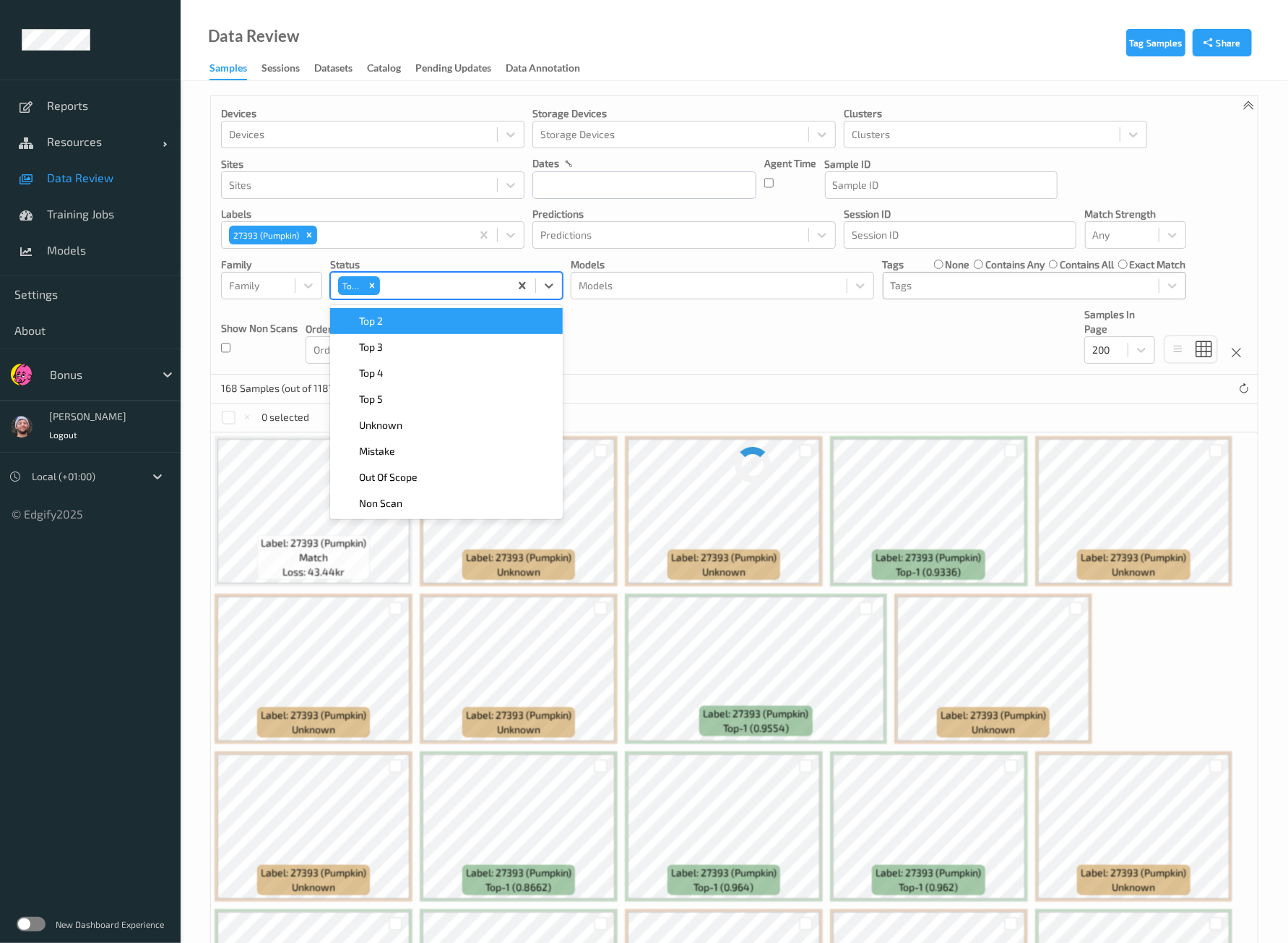
click at [396, 327] on div "Top 2" at bounding box center [446, 320] width 233 height 26
click at [396, 323] on div "Top 3" at bounding box center [447, 321] width 216 height 15
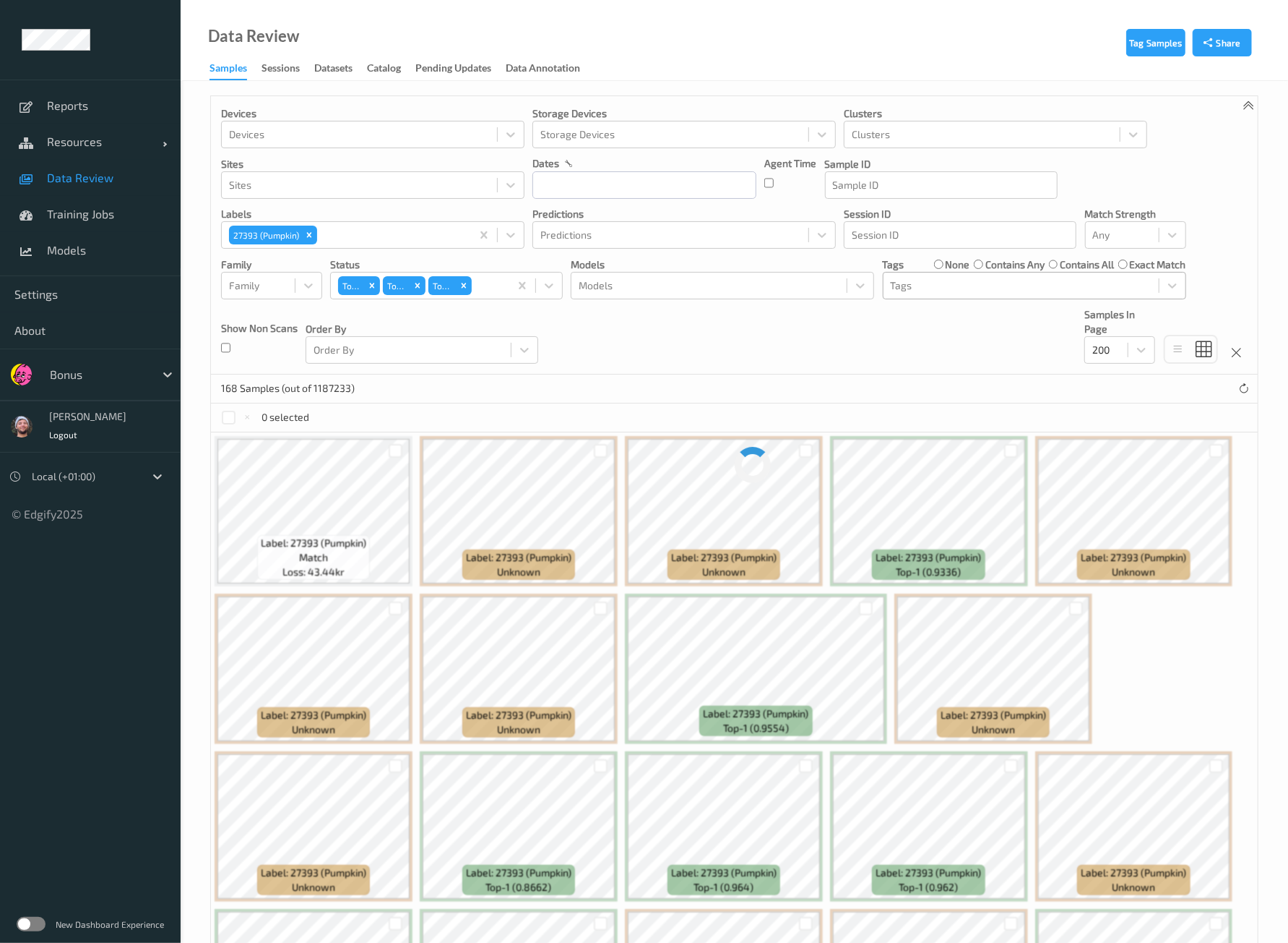
click at [749, 322] on div "Devices Devices Storage Devices Storage Devices Clusters Clusters Sites Sites d…" at bounding box center [734, 235] width 1047 height 278
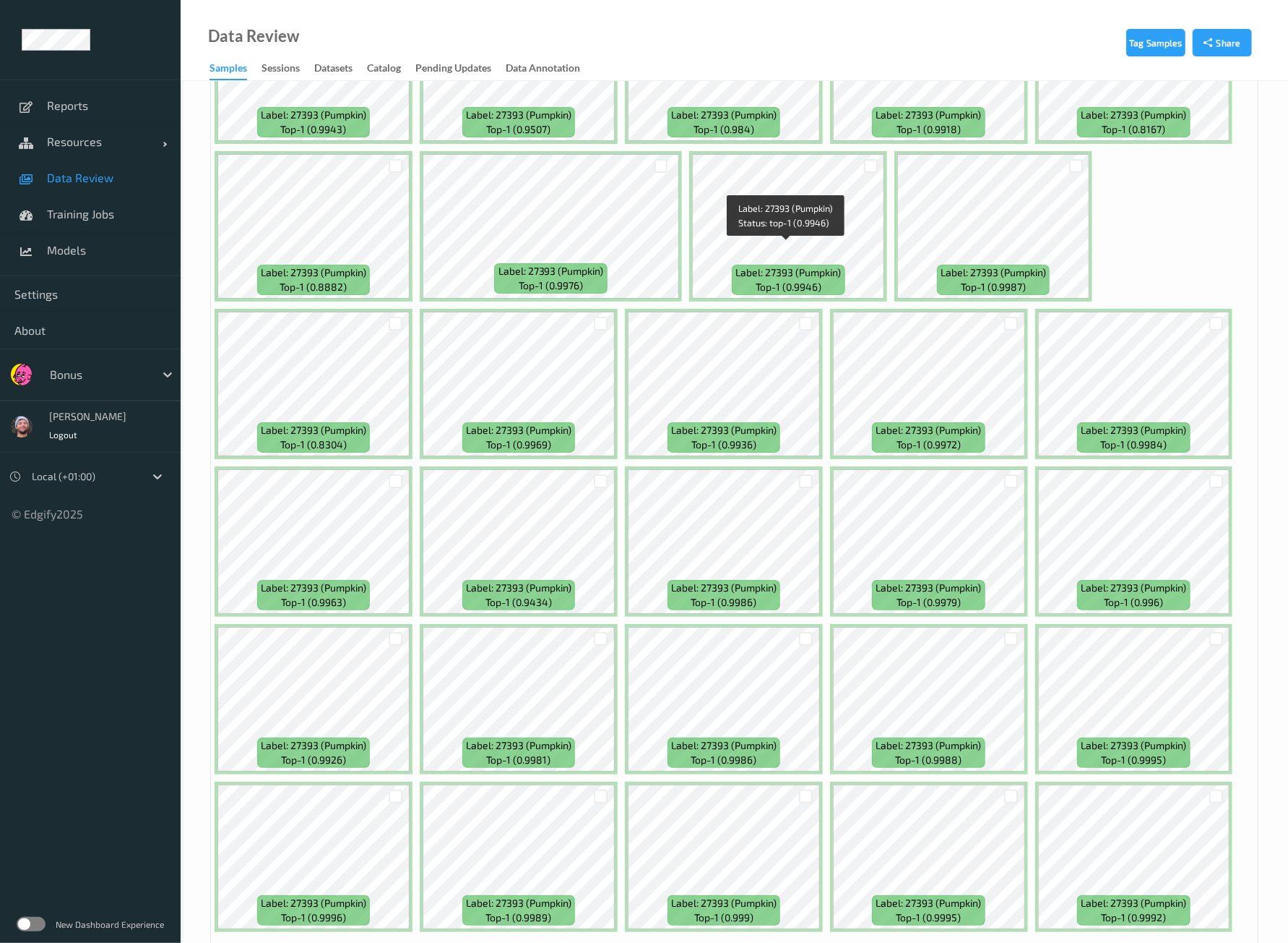
scroll to position [3777, 0]
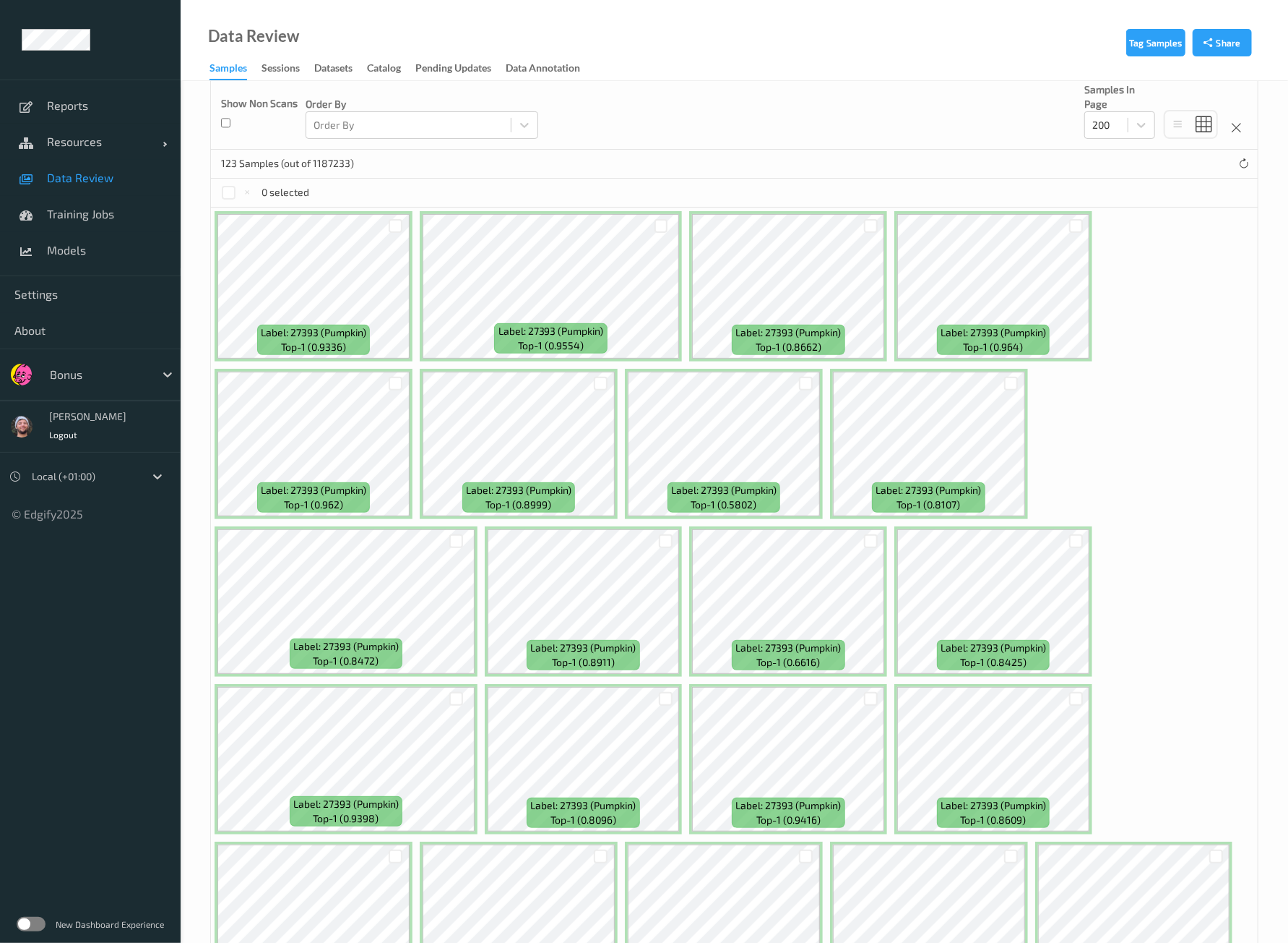
scroll to position [0, 0]
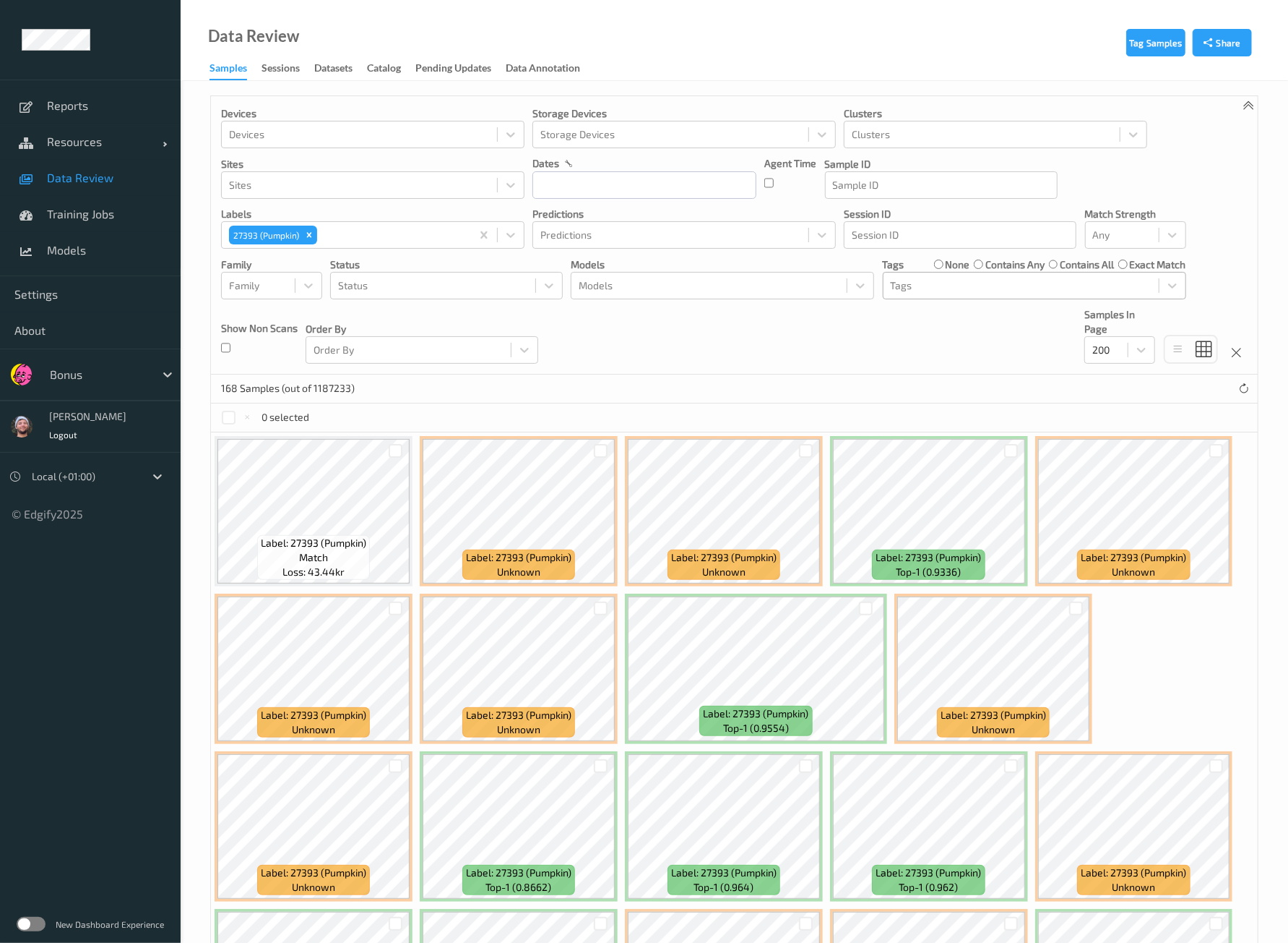
click at [817, 329] on div "Devices Devices Storage Devices Storage Devices Clusters Clusters Sites Sites d…" at bounding box center [734, 235] width 1047 height 278
click at [895, 352] on div "Devices Devices Storage Devices Storage Devices Clusters Clusters Sites Sites d…" at bounding box center [734, 235] width 1047 height 278
click at [308, 232] on icon "Remove 27393 (Pumpkin)" at bounding box center [309, 235] width 10 height 10
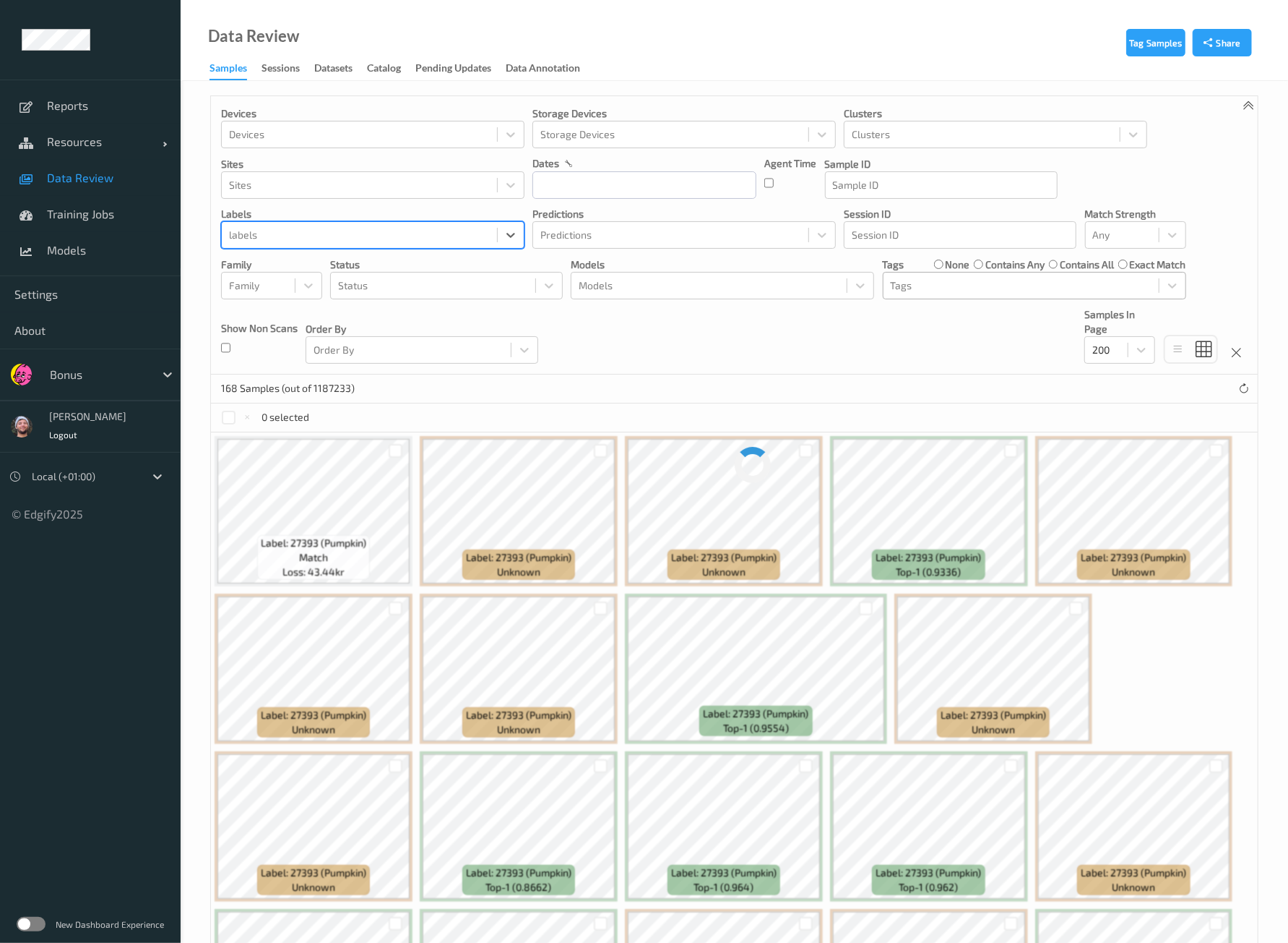
click at [768, 328] on div "Devices Devices Storage Devices Storage Devices Clusters Clusters Sites Sites d…" at bounding box center [734, 235] width 1047 height 278
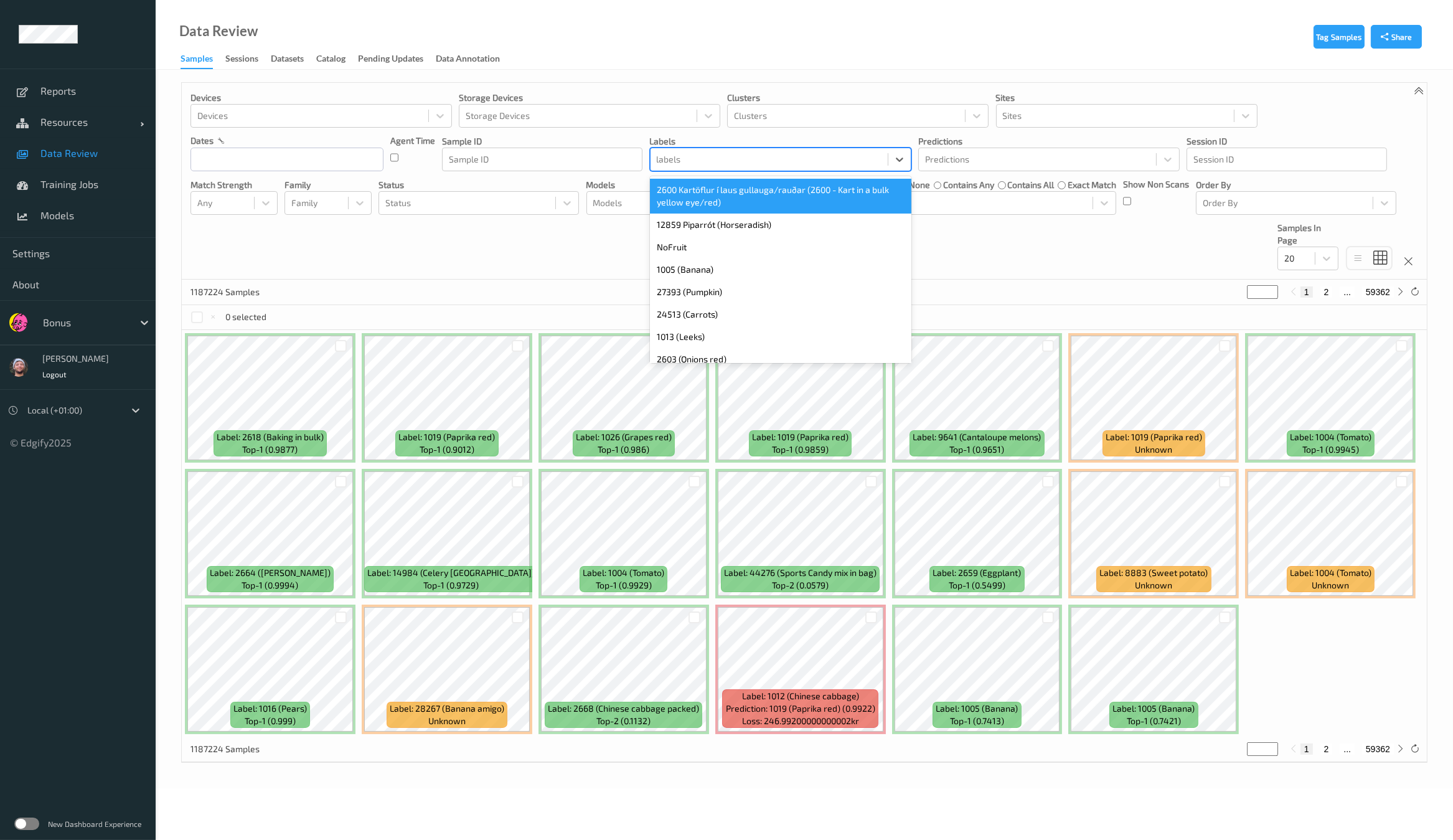
click at [753, 154] on div at bounding box center [769, 159] width 224 height 15
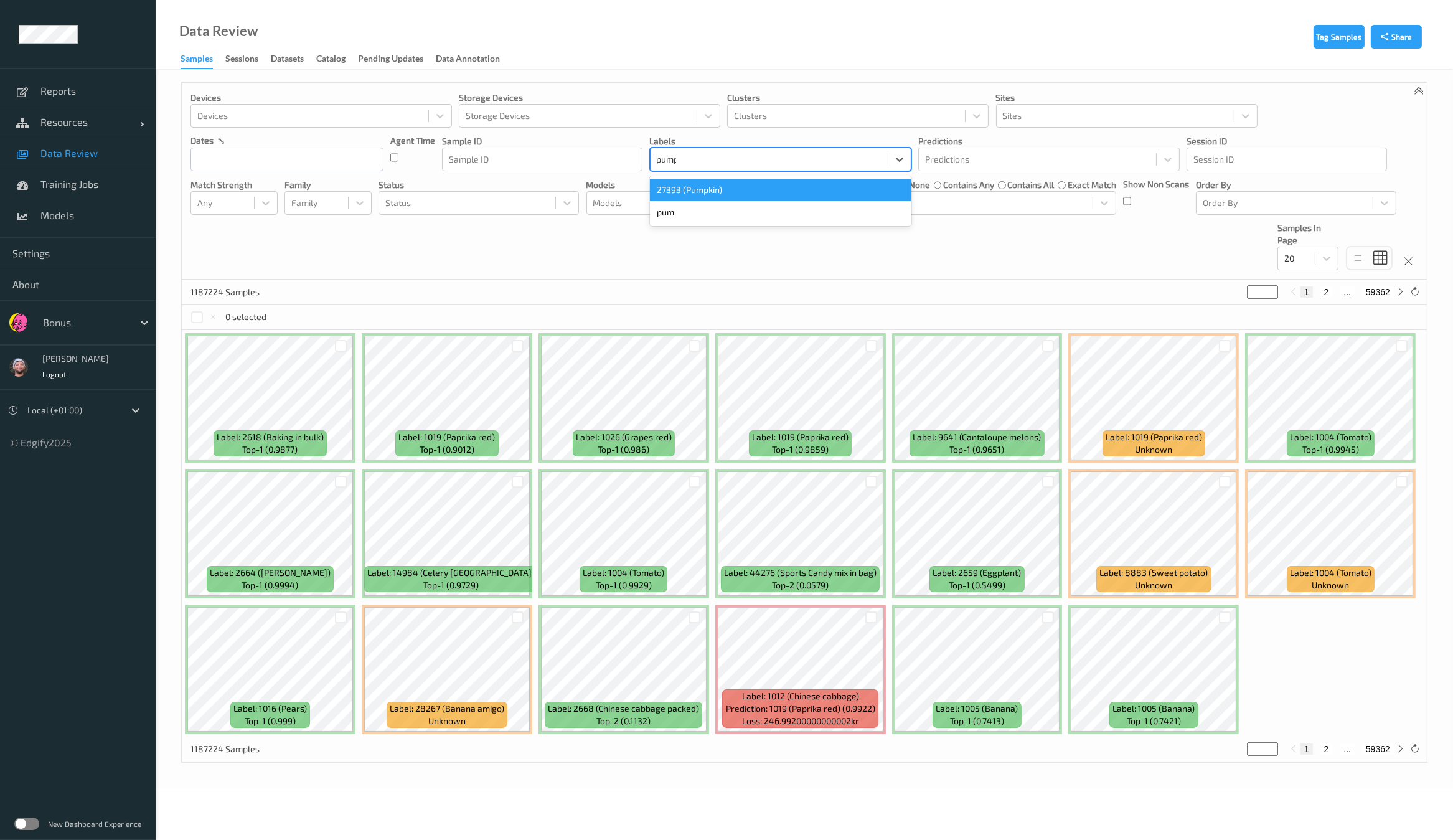
type input "pumpk"
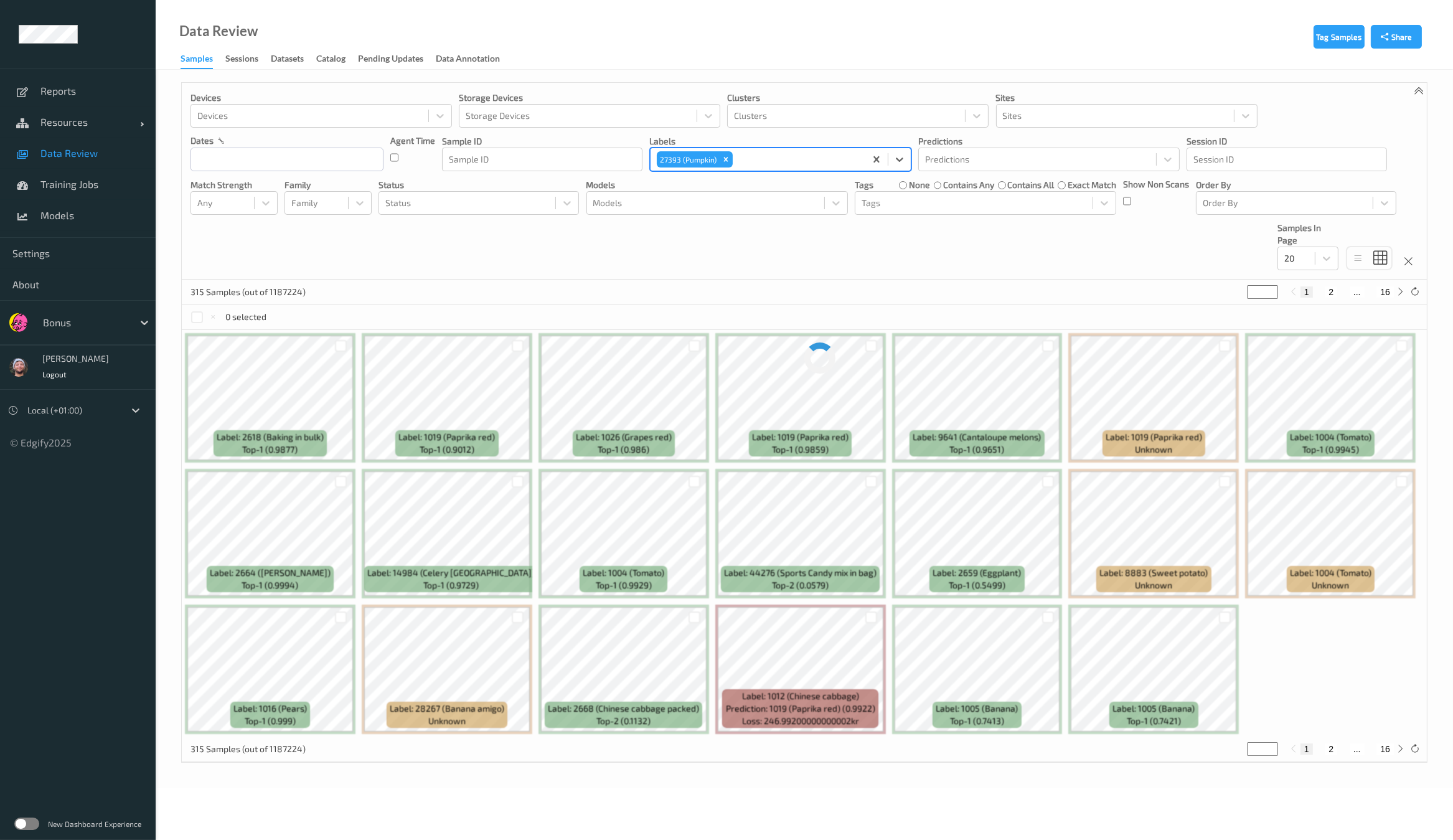
click at [753, 238] on div "Devices Devices Storage Devices Storage Devices Clusters Clusters Sites Sites d…" at bounding box center [804, 181] width 1245 height 196
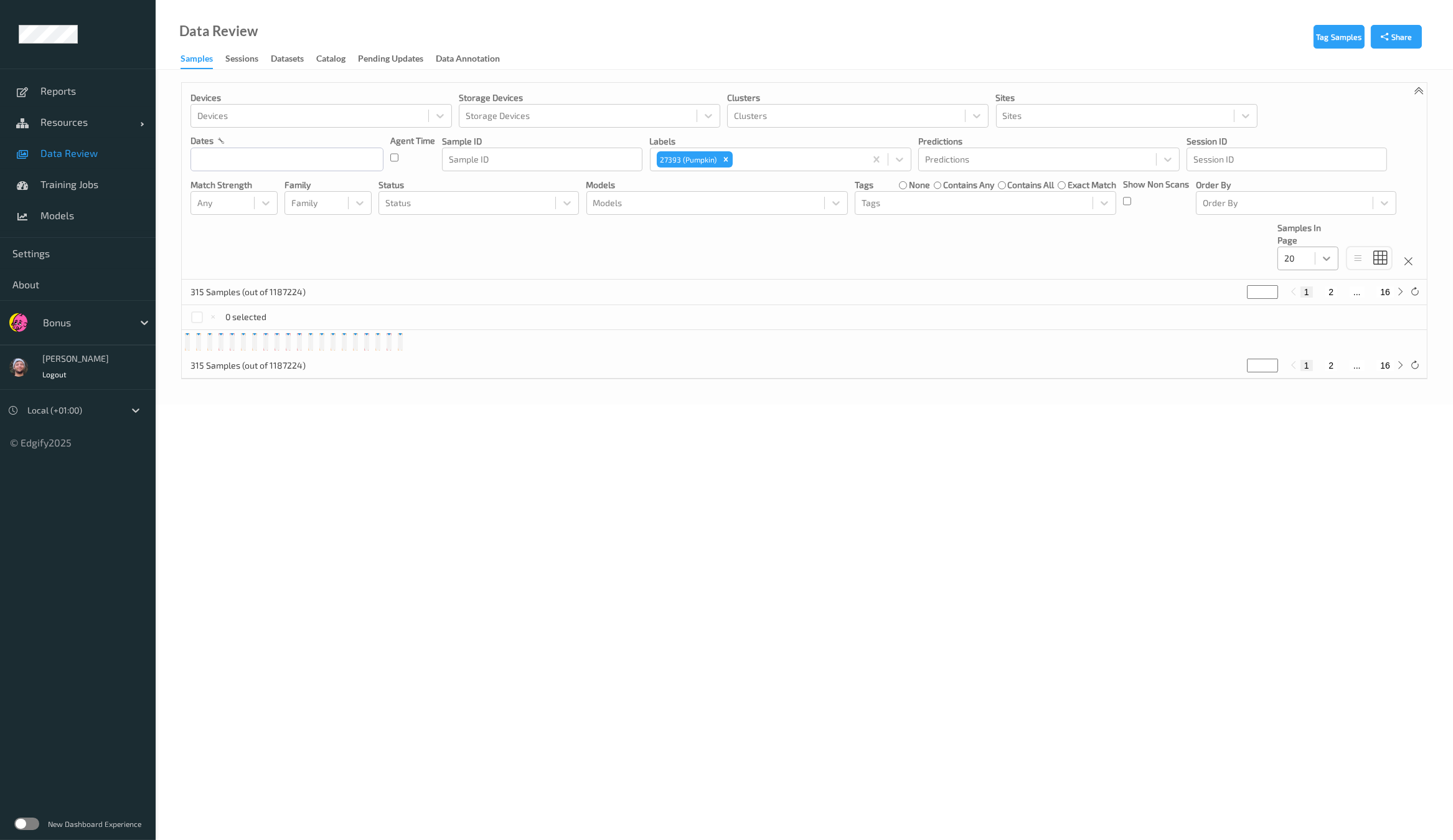
click at [1307, 265] on div "20" at bounding box center [1308, 258] width 61 height 24
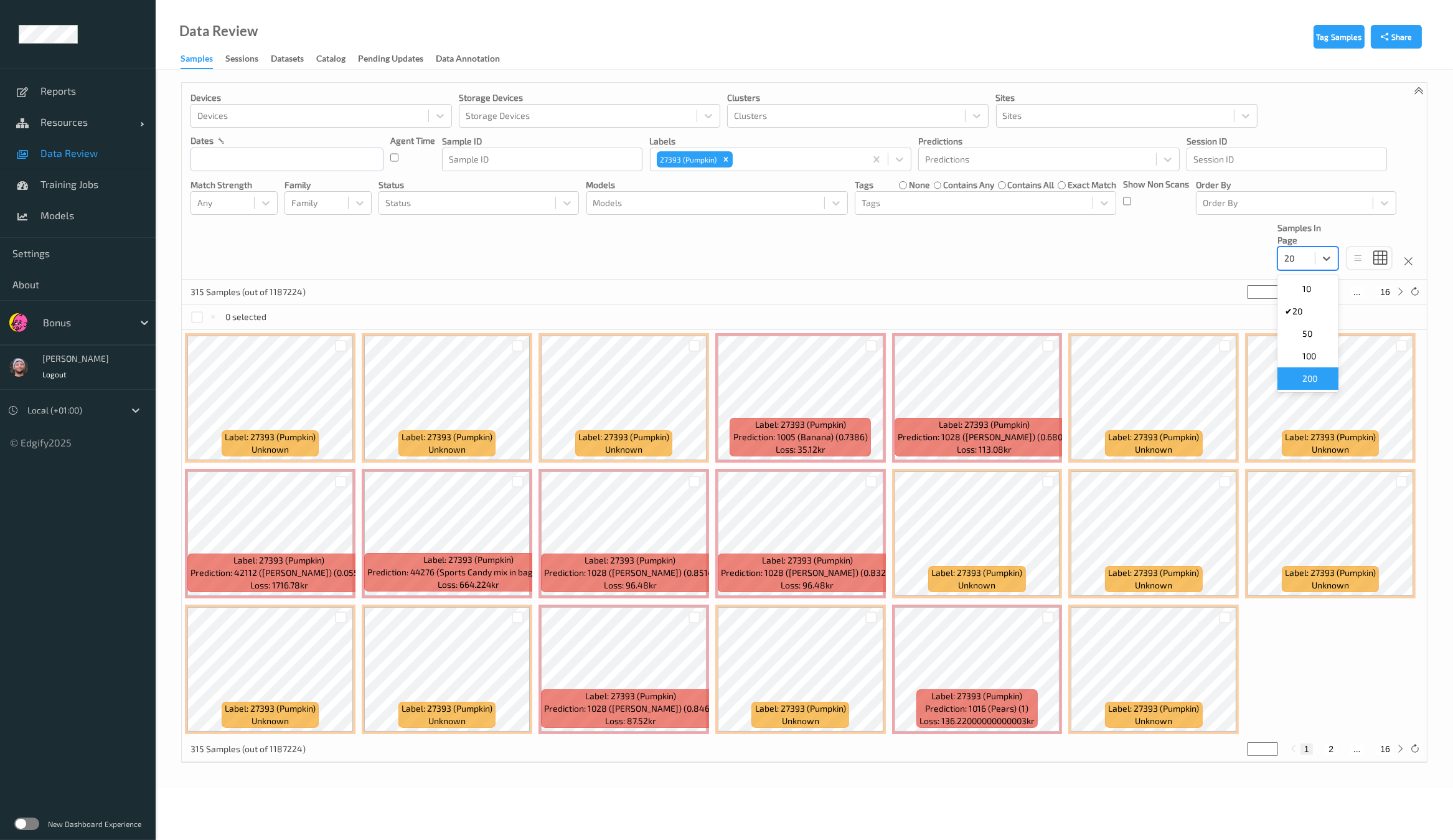
click at [1304, 381] on span "200" at bounding box center [1309, 378] width 15 height 13
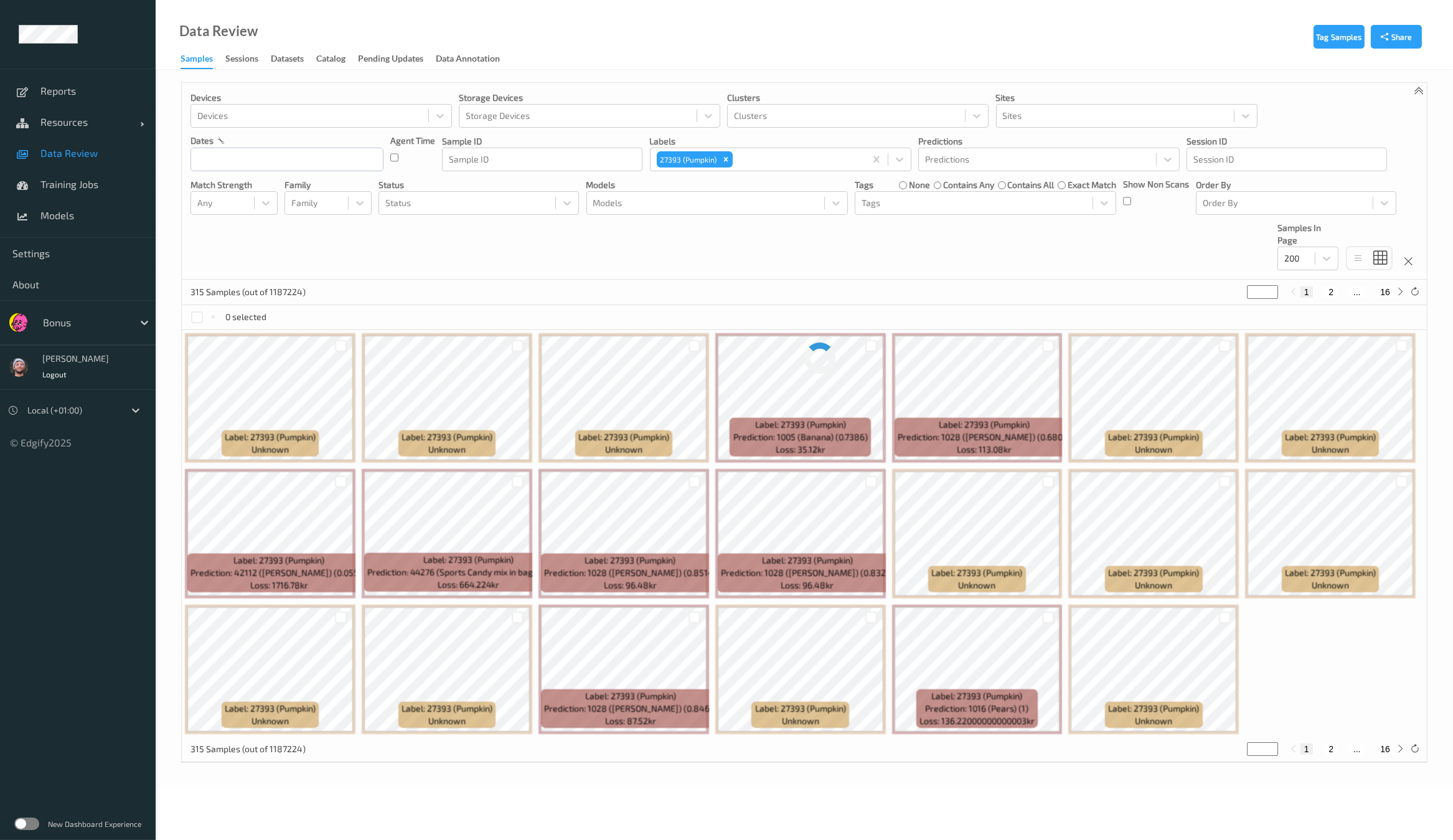
click at [609, 244] on div "Devices Devices Storage Devices Storage Devices Clusters Clusters Sites Sites d…" at bounding box center [804, 181] width 1245 height 196
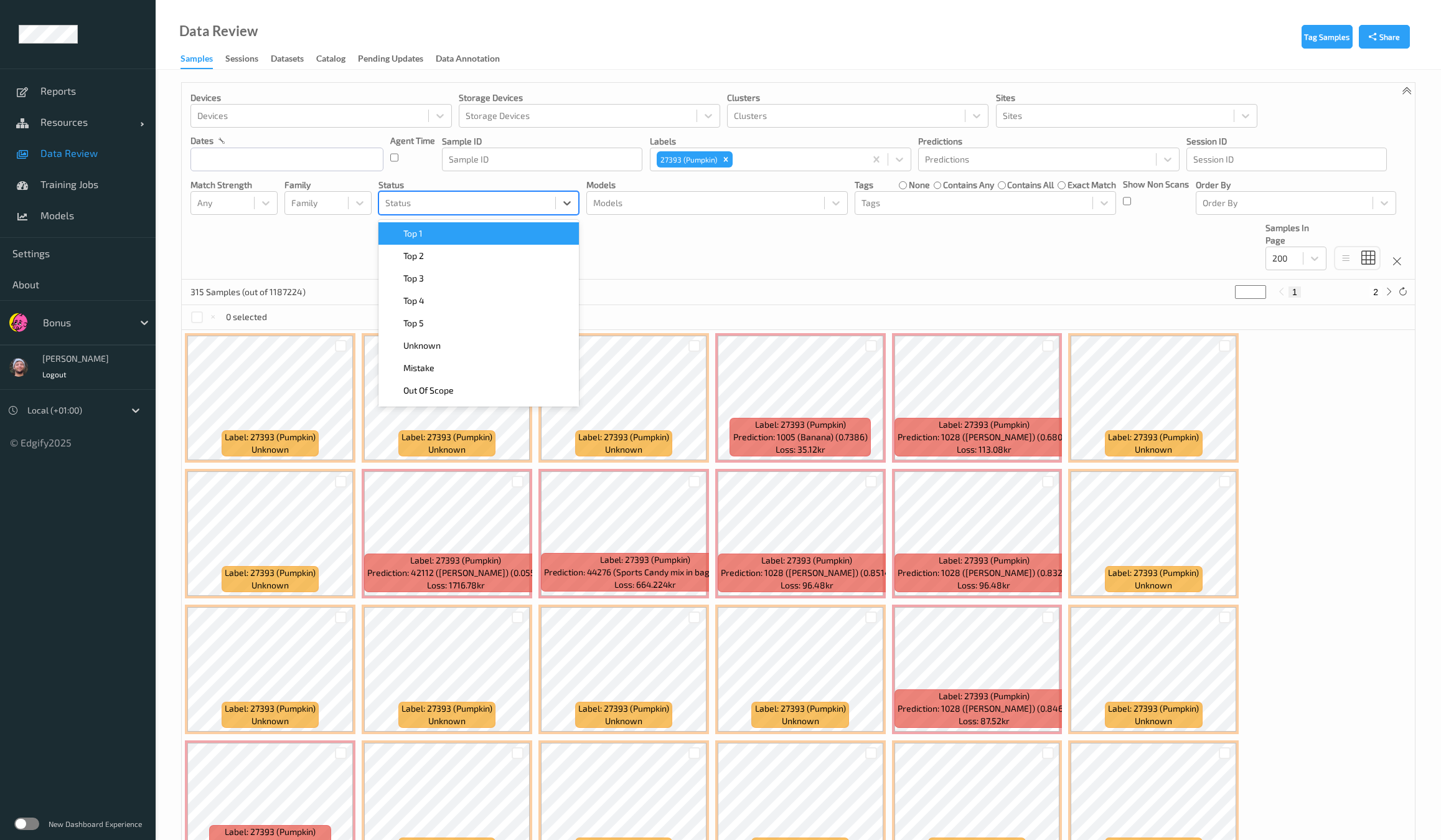
click at [419, 198] on div at bounding box center [467, 202] width 163 height 15
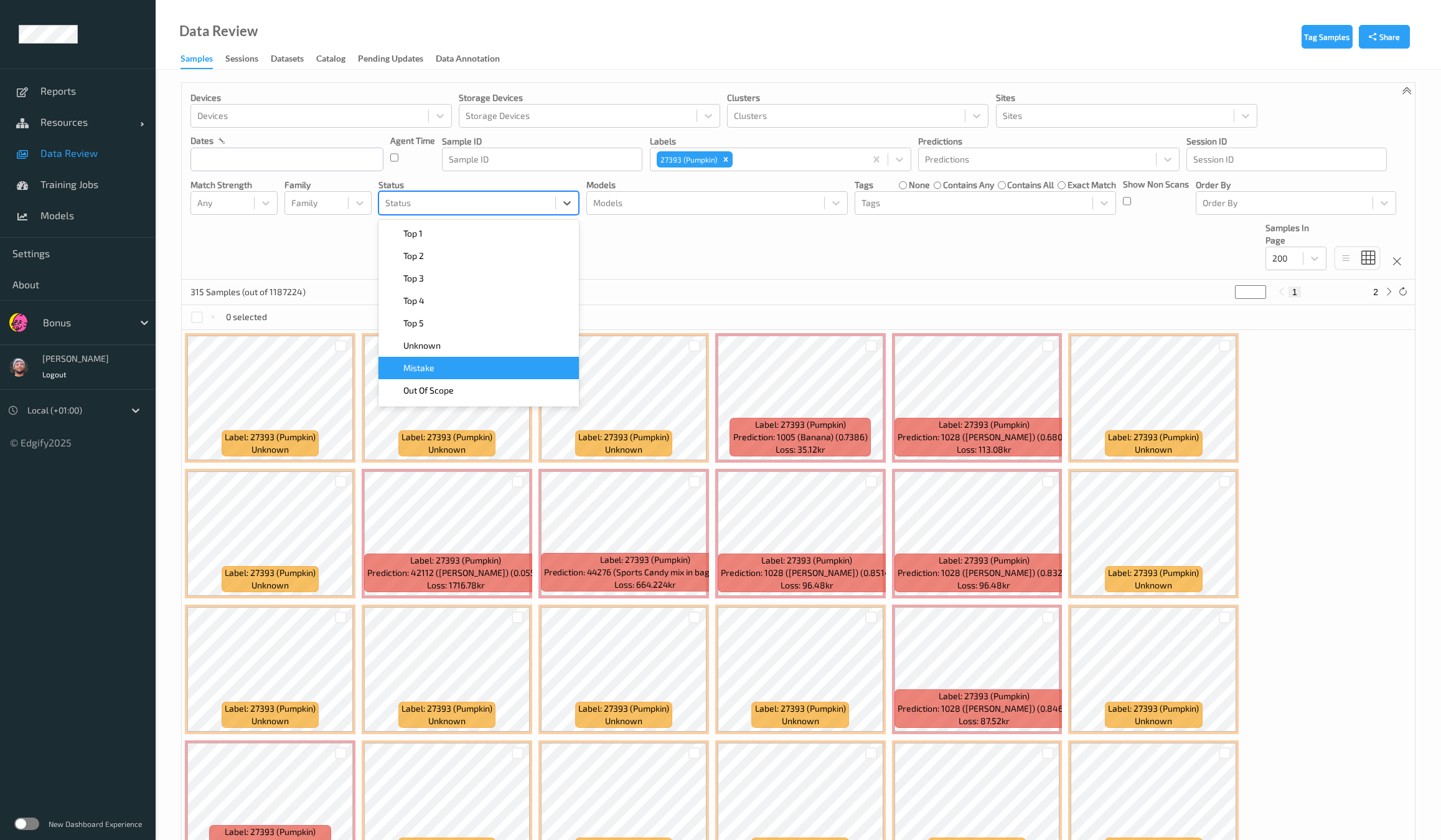
click at [443, 360] on div "Mistake" at bounding box center [478, 368] width 200 height 22
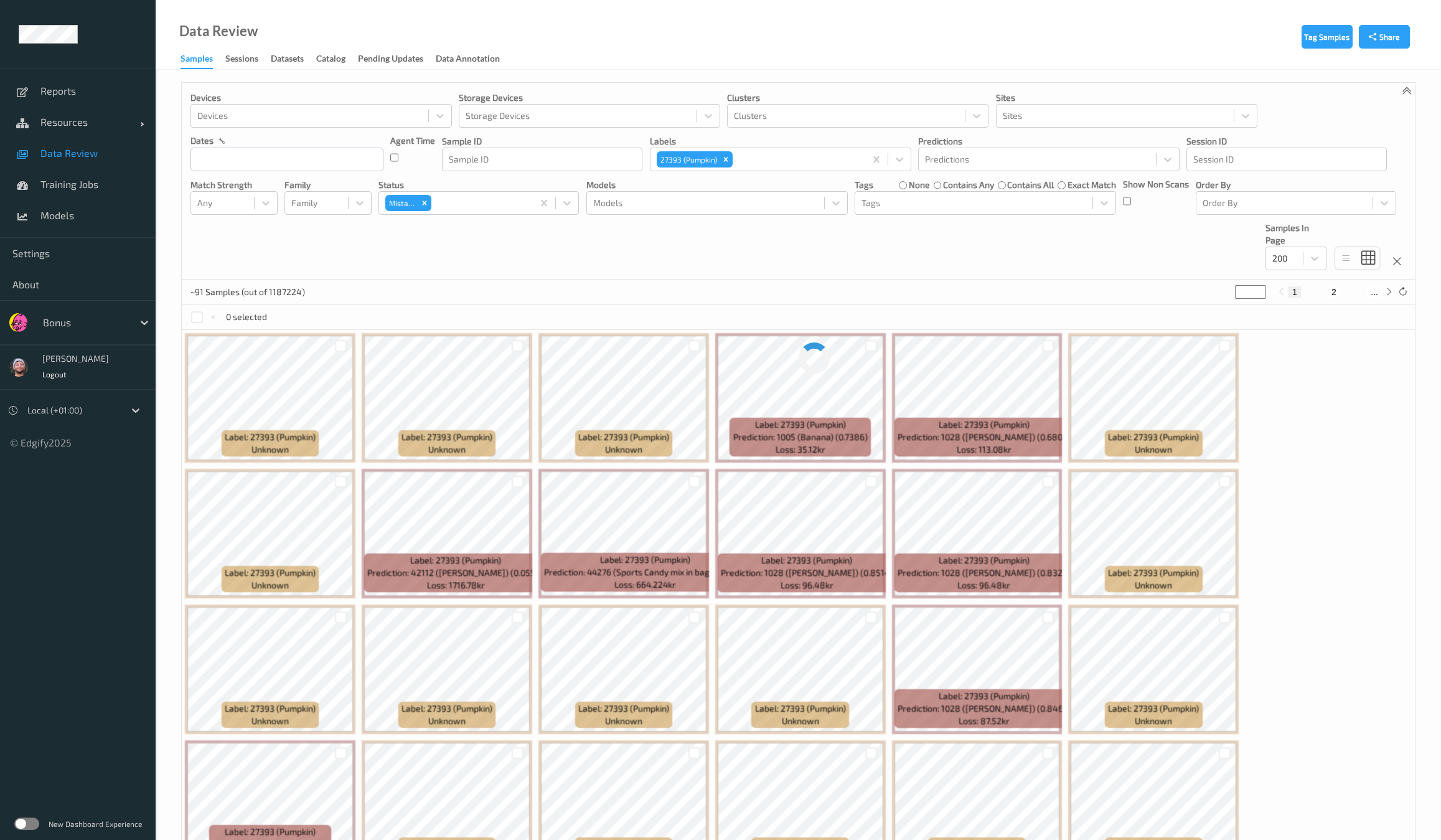
click at [698, 253] on div "Devices Devices Storage Devices Storage Devices Clusters Clusters Sites Sites d…" at bounding box center [798, 181] width 1233 height 196
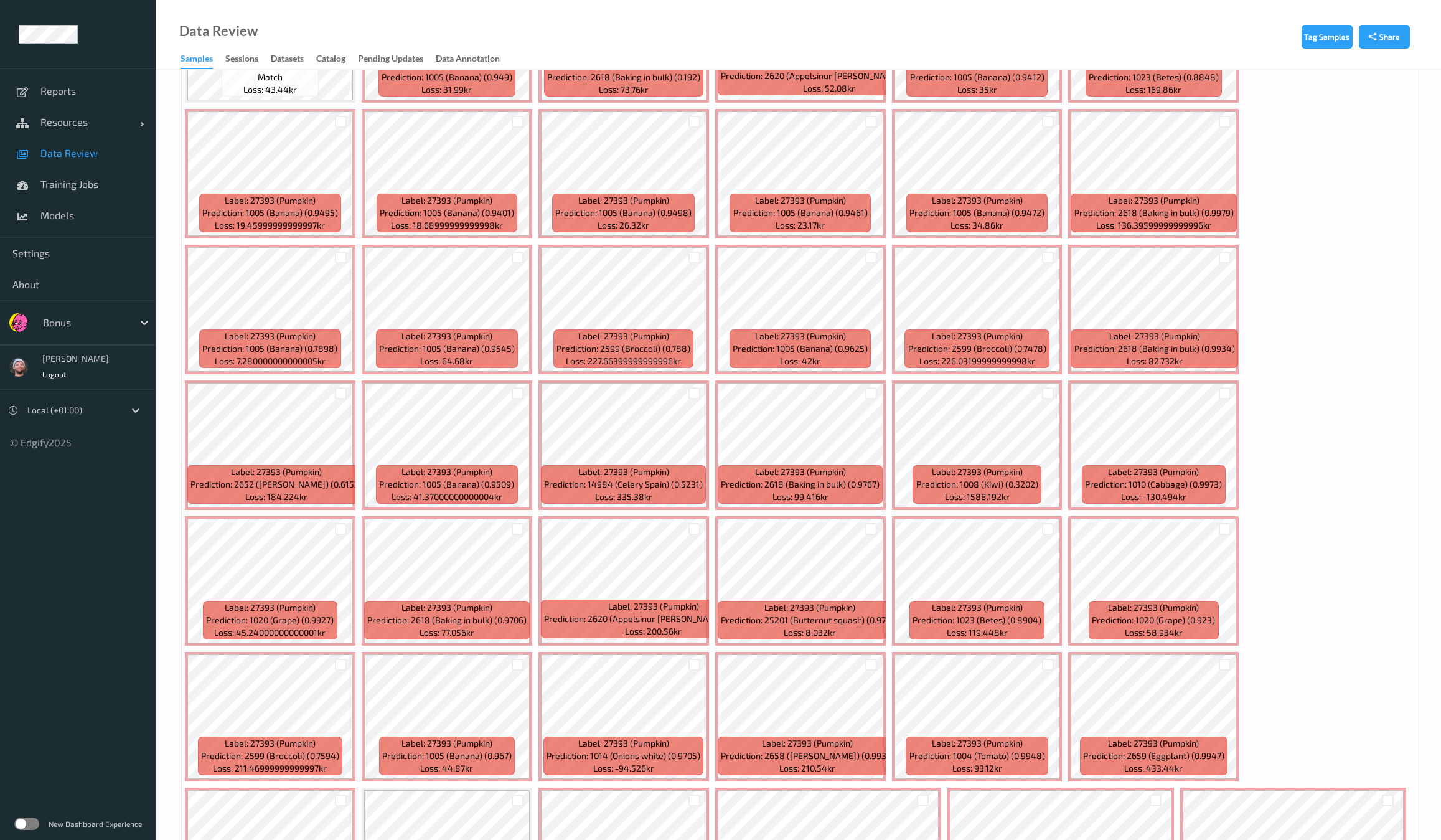
scroll to position [753, 0]
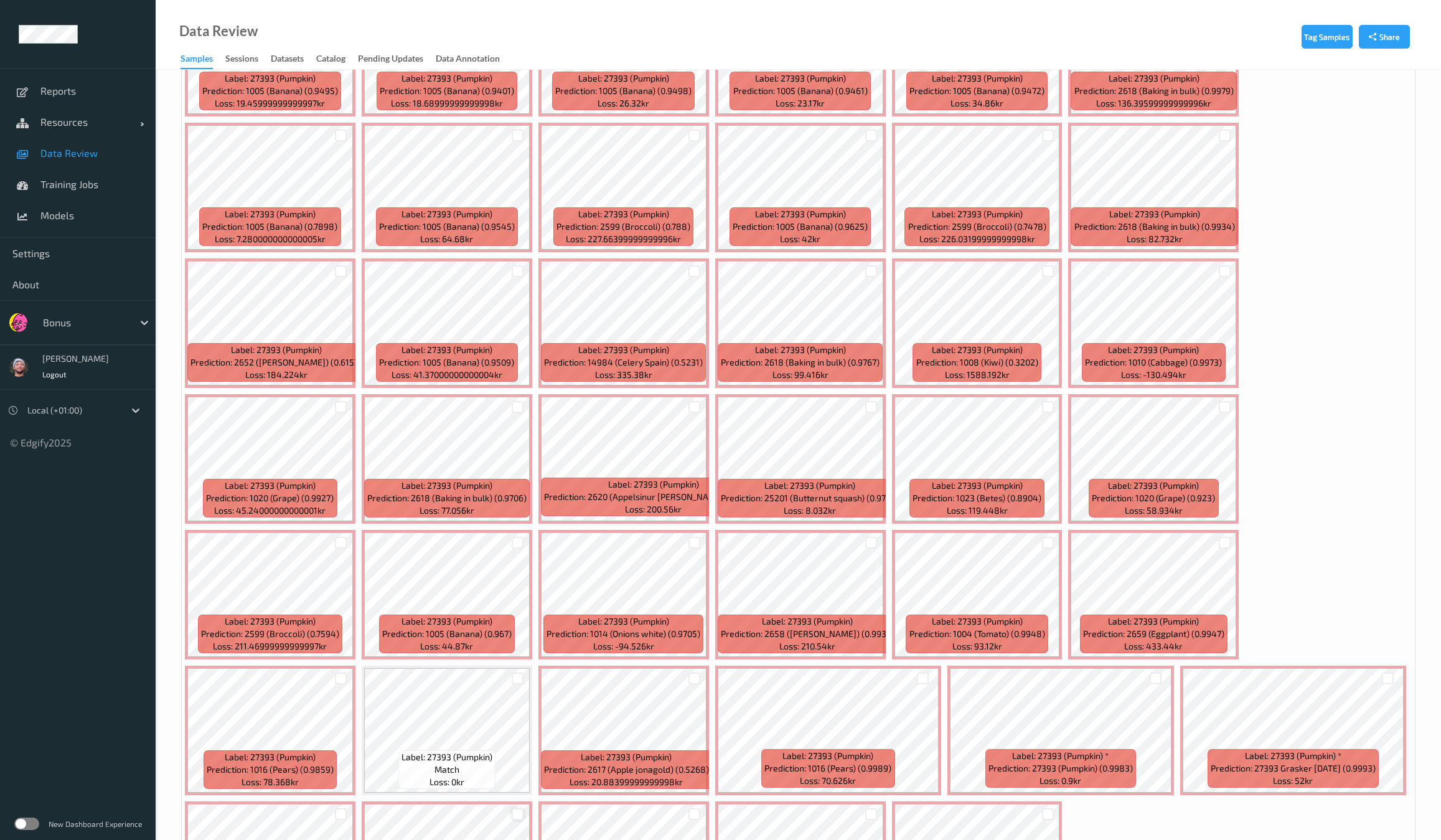
click at [512, 808] on div at bounding box center [518, 814] width 12 height 12
click at [689, 808] on div at bounding box center [694, 814] width 12 height 12
click at [865, 808] on div at bounding box center [871, 814] width 12 height 12
click at [1042, 808] on div at bounding box center [1048, 814] width 12 height 12
click at [347, 808] on div at bounding box center [341, 814] width 12 height 12
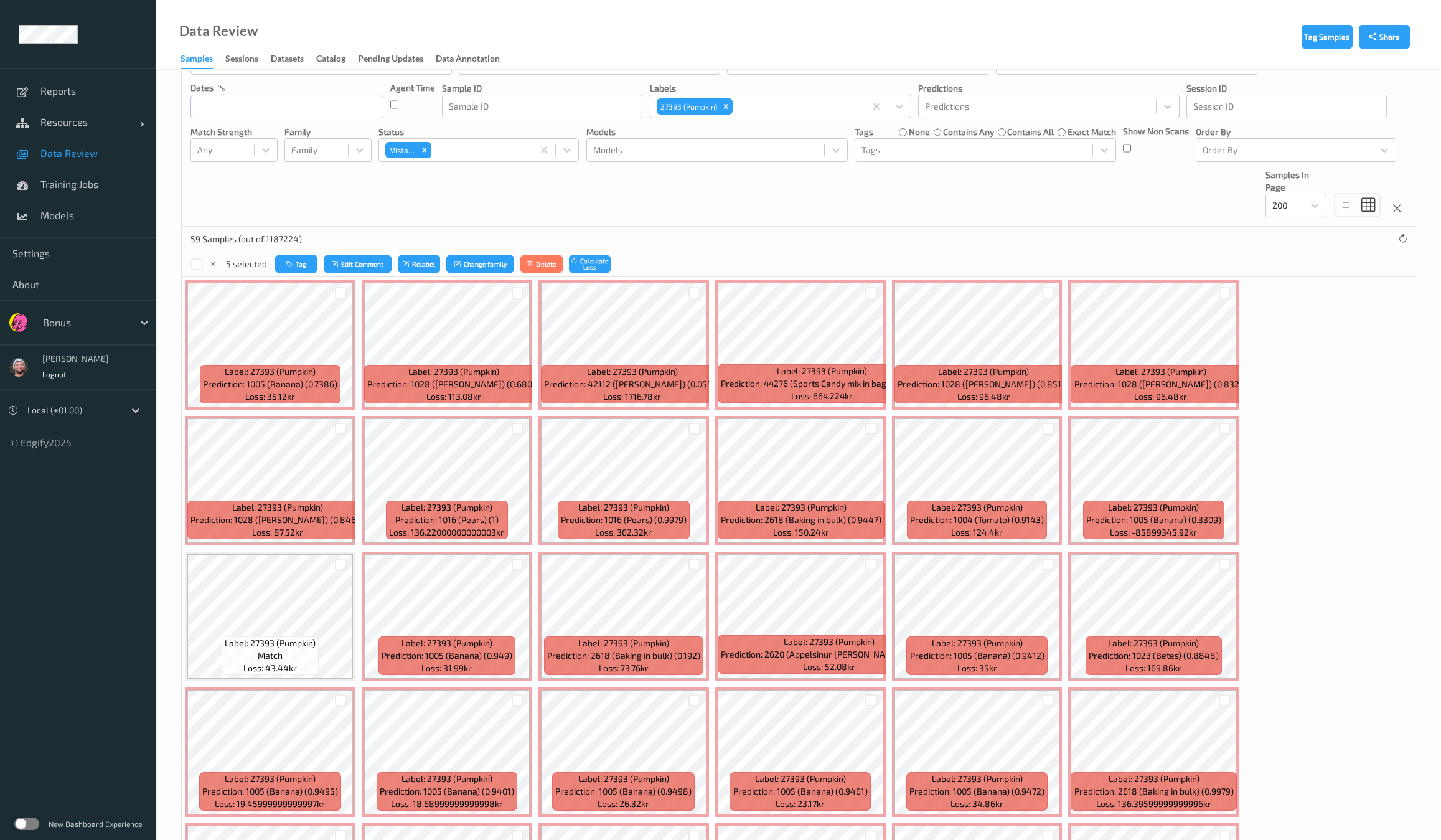
scroll to position [0, 0]
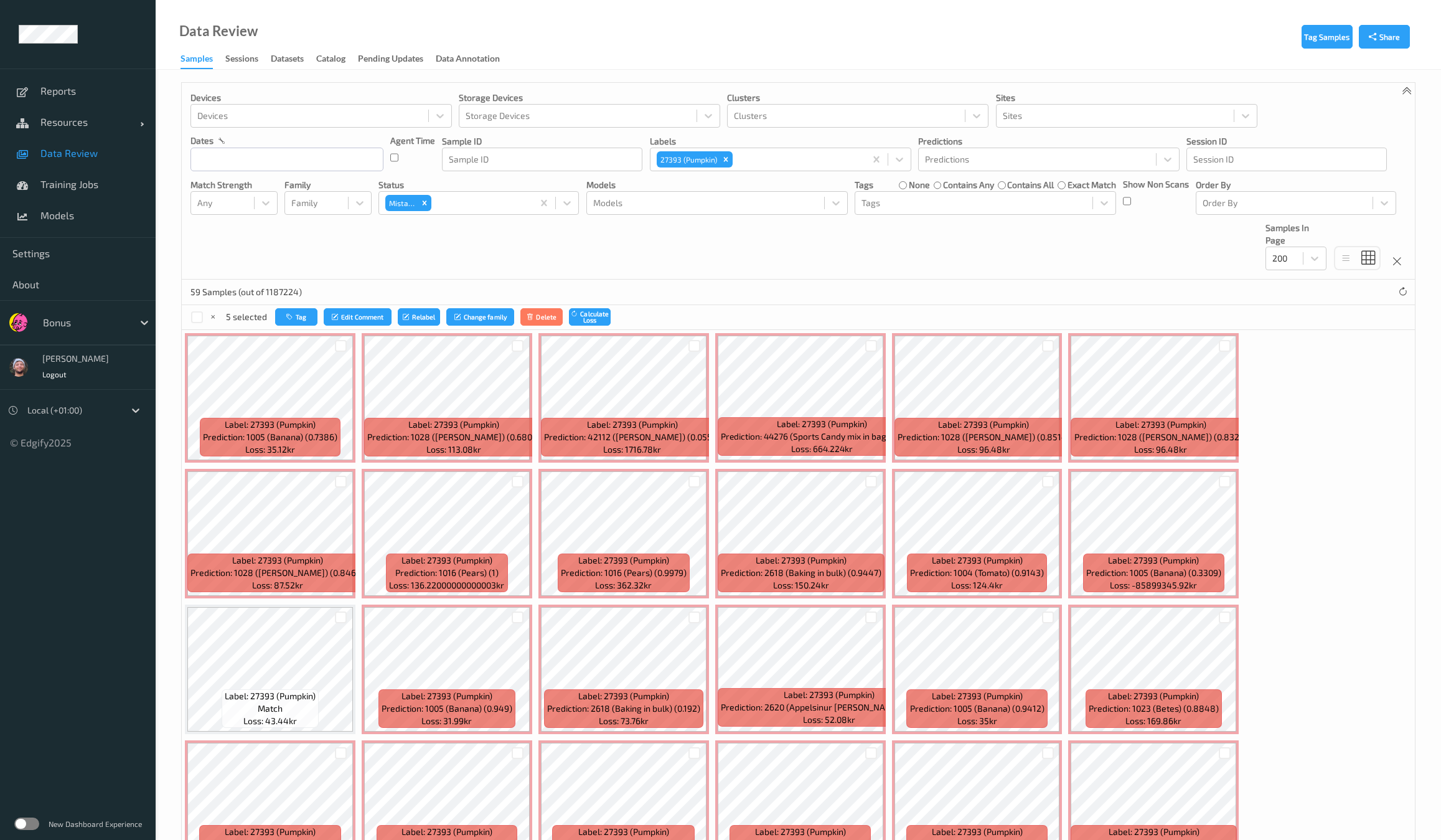
click at [353, 471] on div at bounding box center [341, 481] width 24 height 20
click at [347, 476] on div at bounding box center [341, 481] width 12 height 12
click at [1220, 343] on div at bounding box center [1225, 345] width 12 height 12
click at [1052, 346] on div at bounding box center [1047, 346] width 24 height 20
click at [1049, 348] on div at bounding box center [1048, 345] width 12 height 12
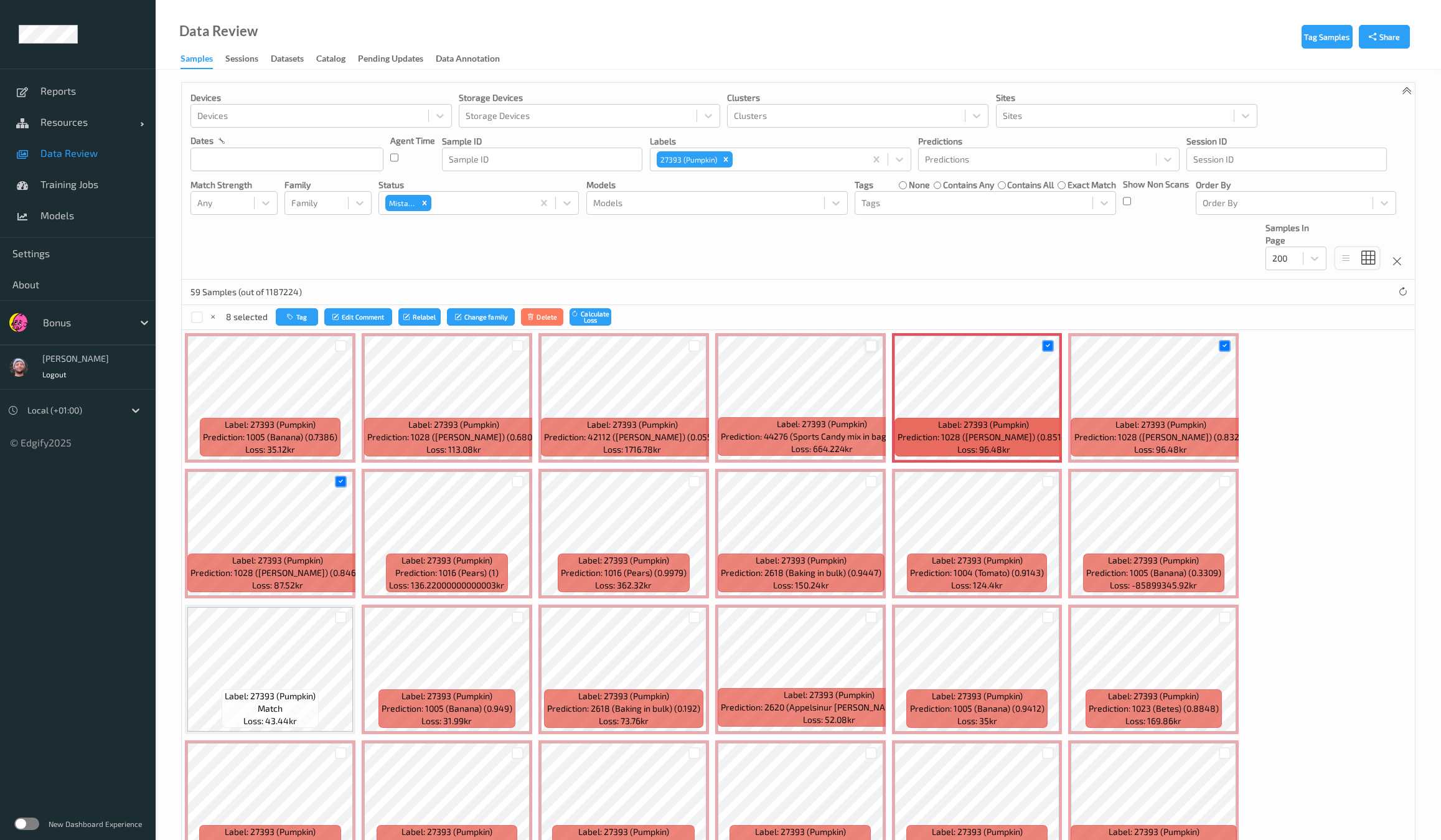
click at [869, 344] on div at bounding box center [871, 345] width 12 height 12
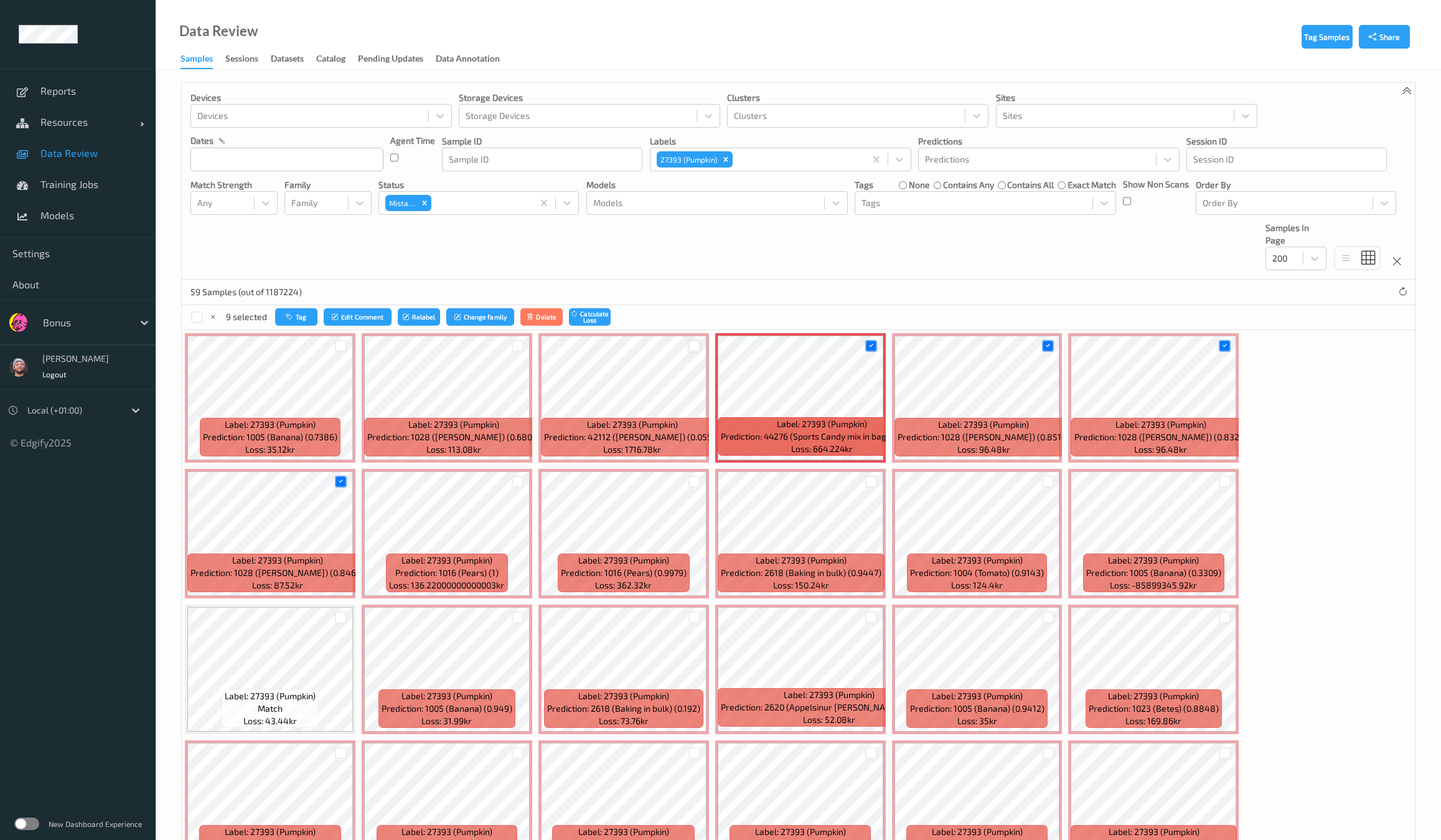
click at [693, 347] on div at bounding box center [694, 345] width 12 height 12
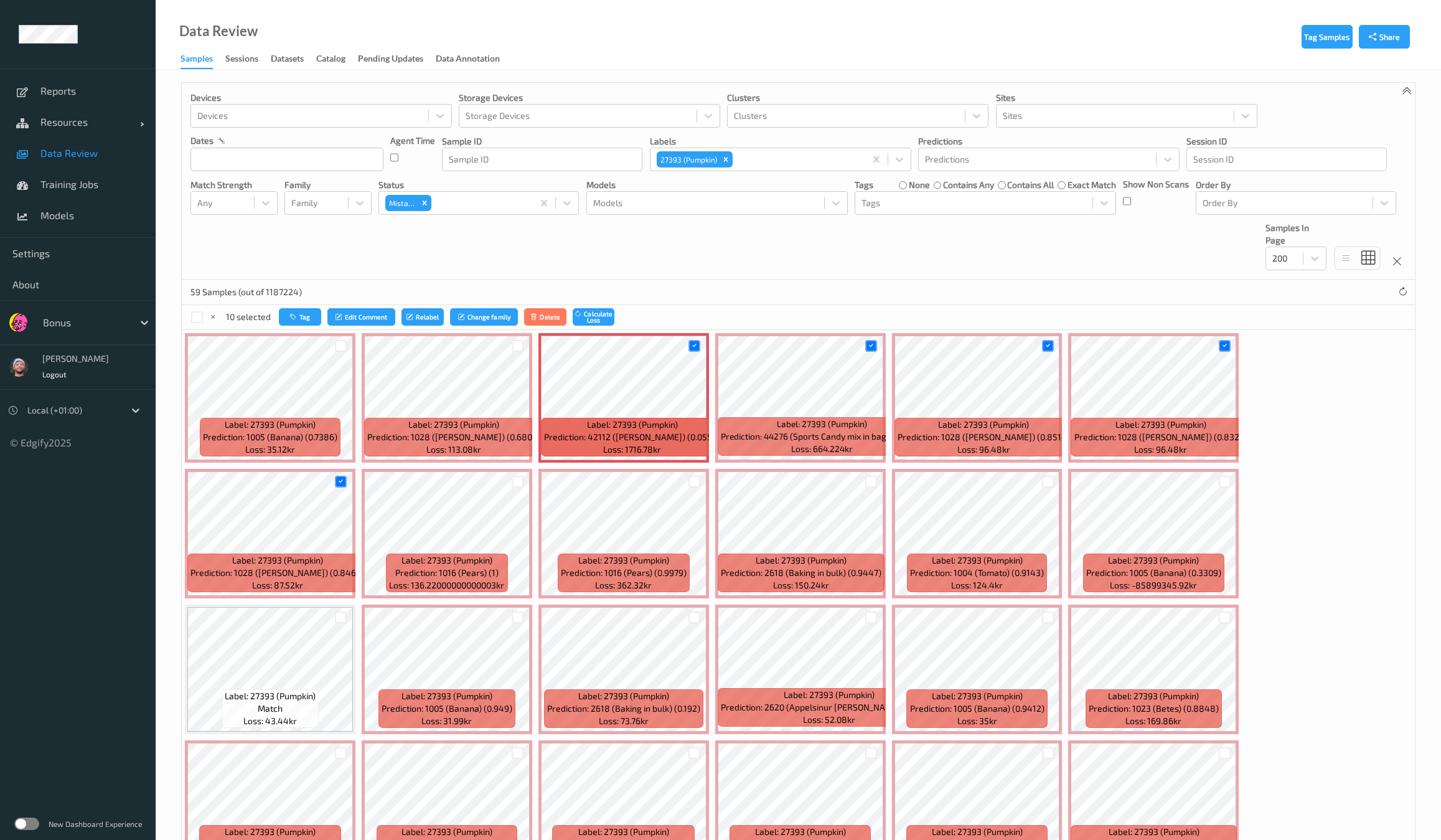
click at [510, 343] on div at bounding box center [518, 346] width 24 height 20
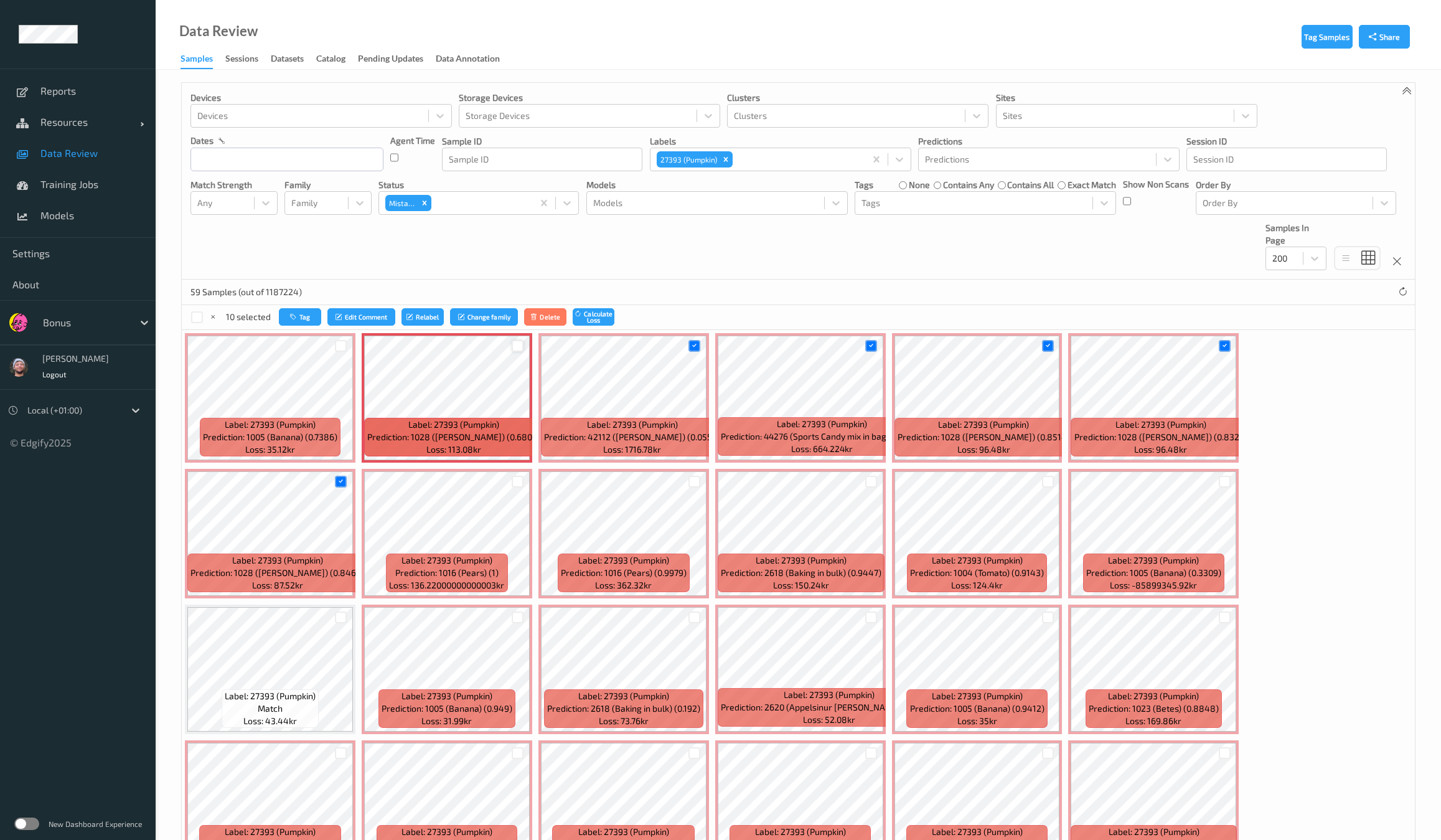
click at [513, 343] on div at bounding box center [518, 345] width 12 height 12
click at [301, 317] on button "Tag" at bounding box center [299, 317] width 43 height 18
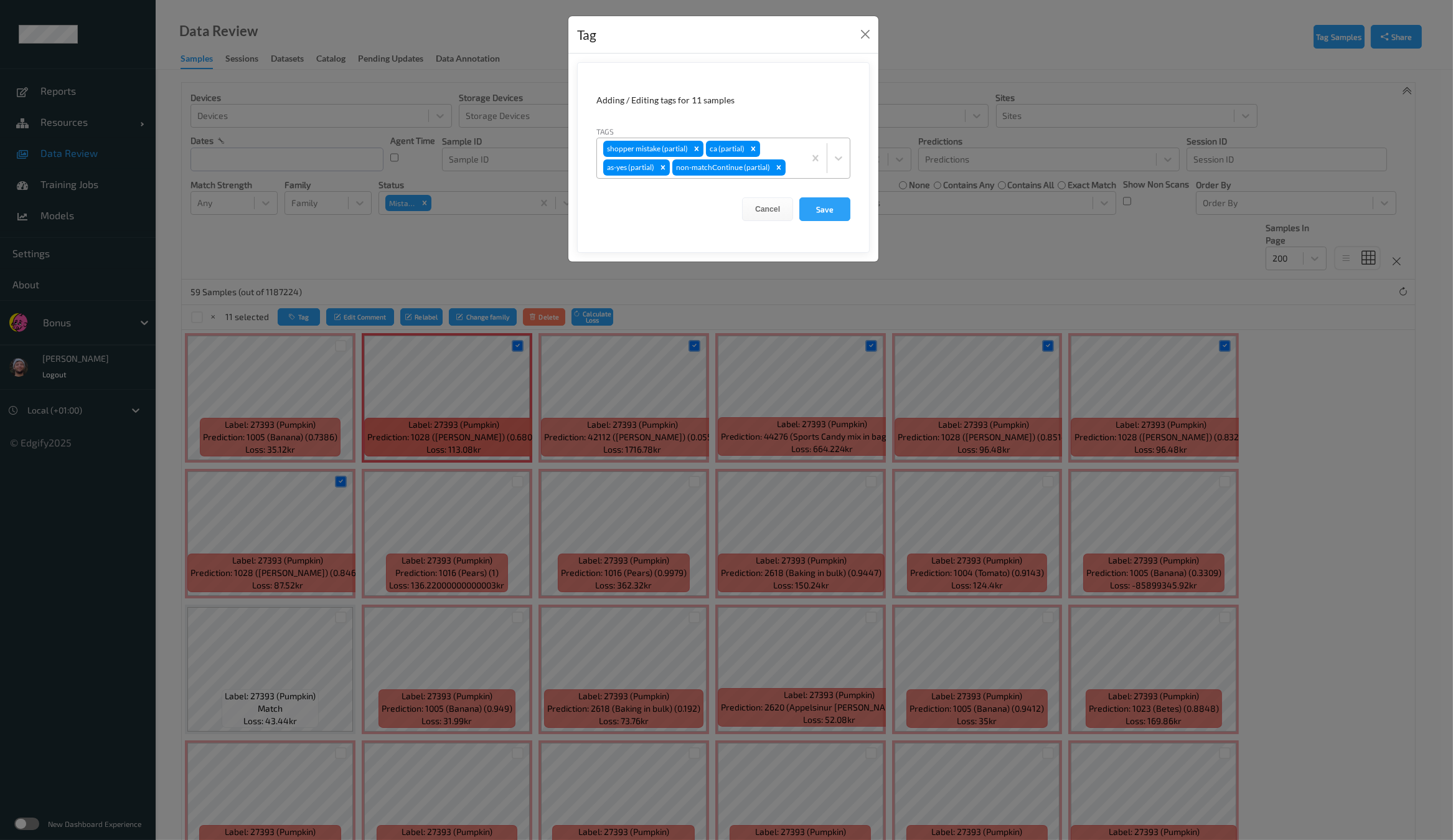
click at [784, 153] on div "shopper mistake (partial) ca (partial) as-yes (partial) non-matchContinue (part…" at bounding box center [701, 158] width 207 height 40
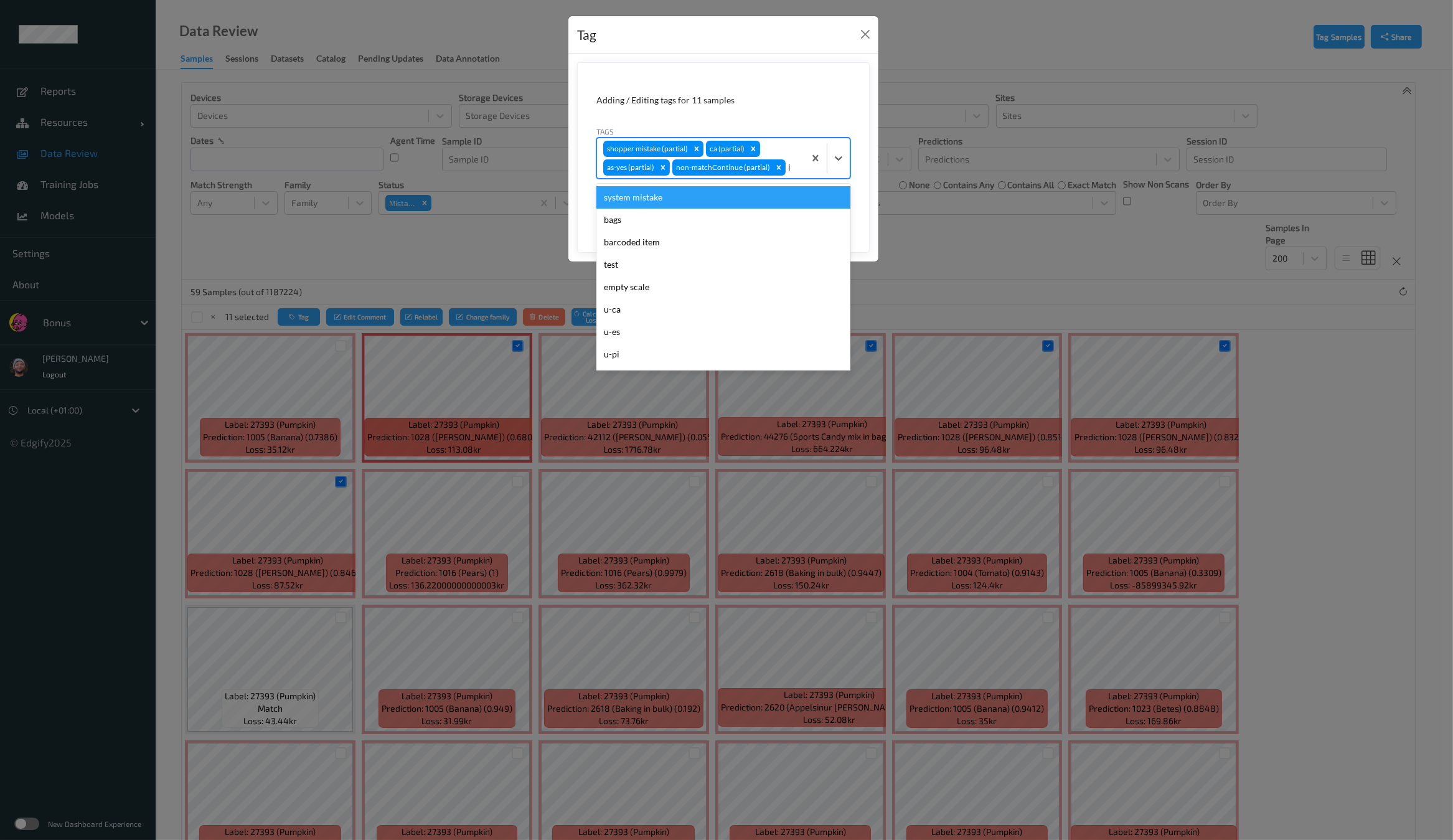
type input "ig"
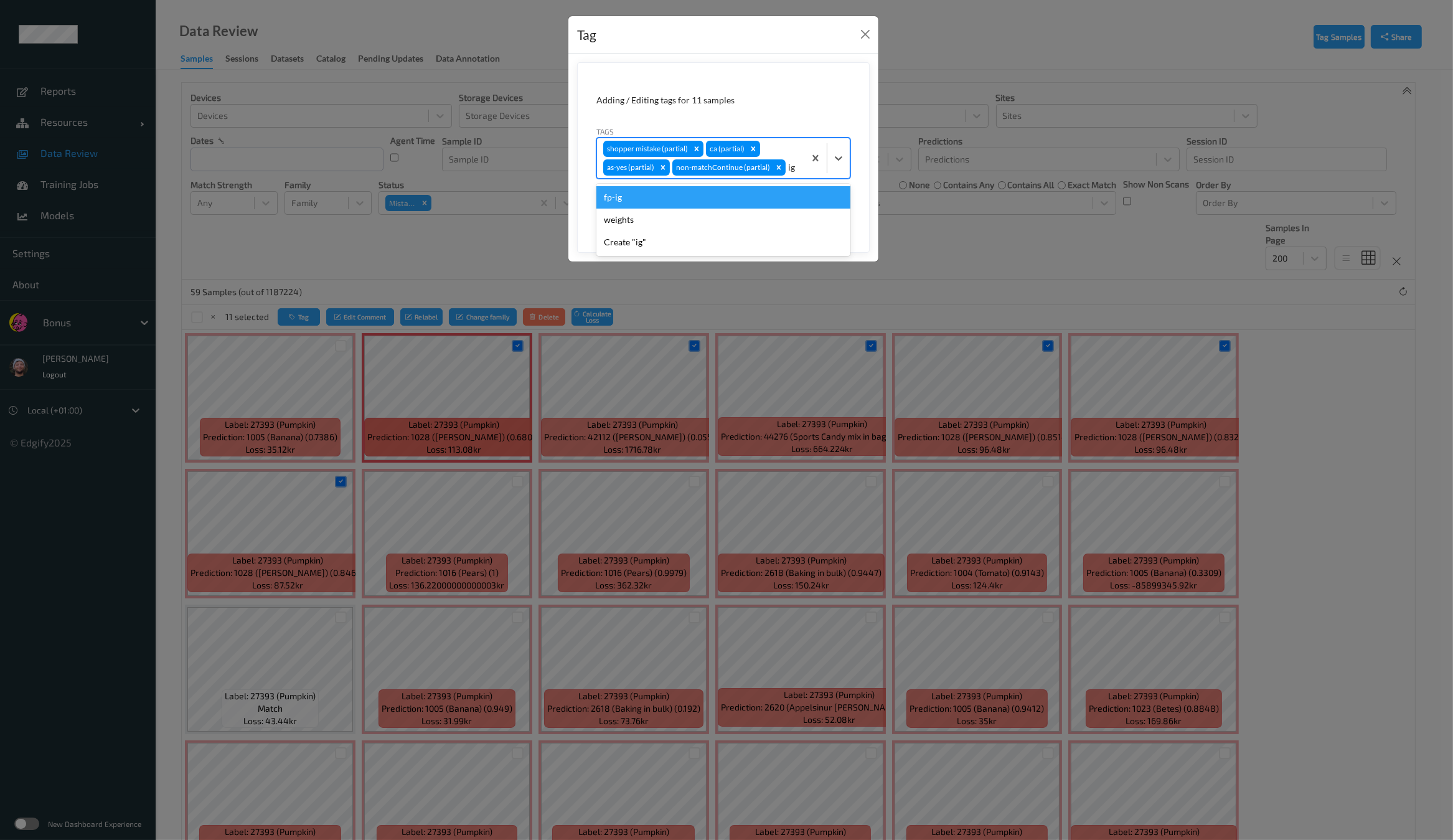
click at [761, 197] on div "fp-ig" at bounding box center [723, 197] width 254 height 22
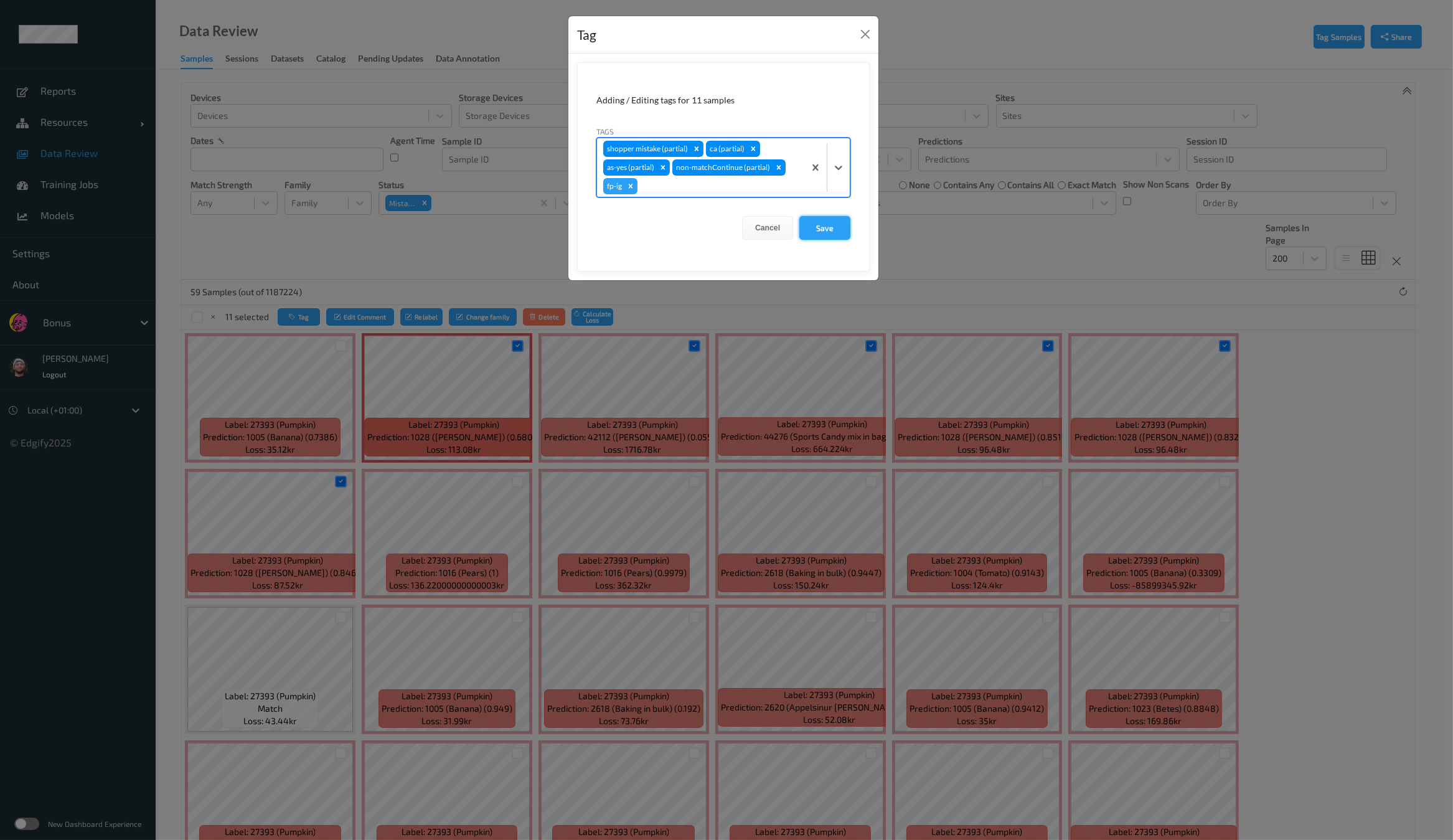
click at [823, 226] on button "Save" at bounding box center [825, 228] width 51 height 24
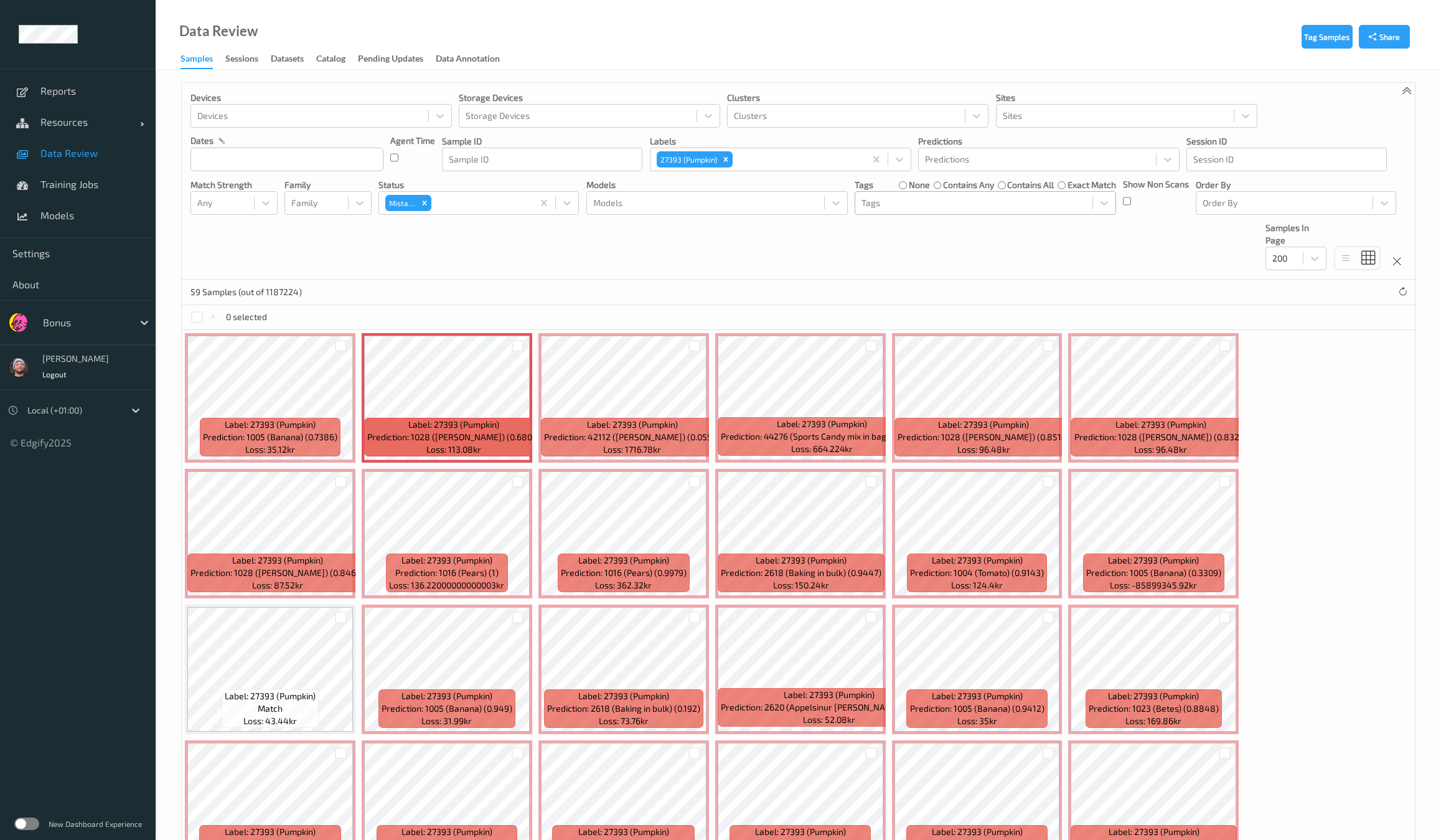
click at [900, 207] on div at bounding box center [974, 202] width 224 height 15
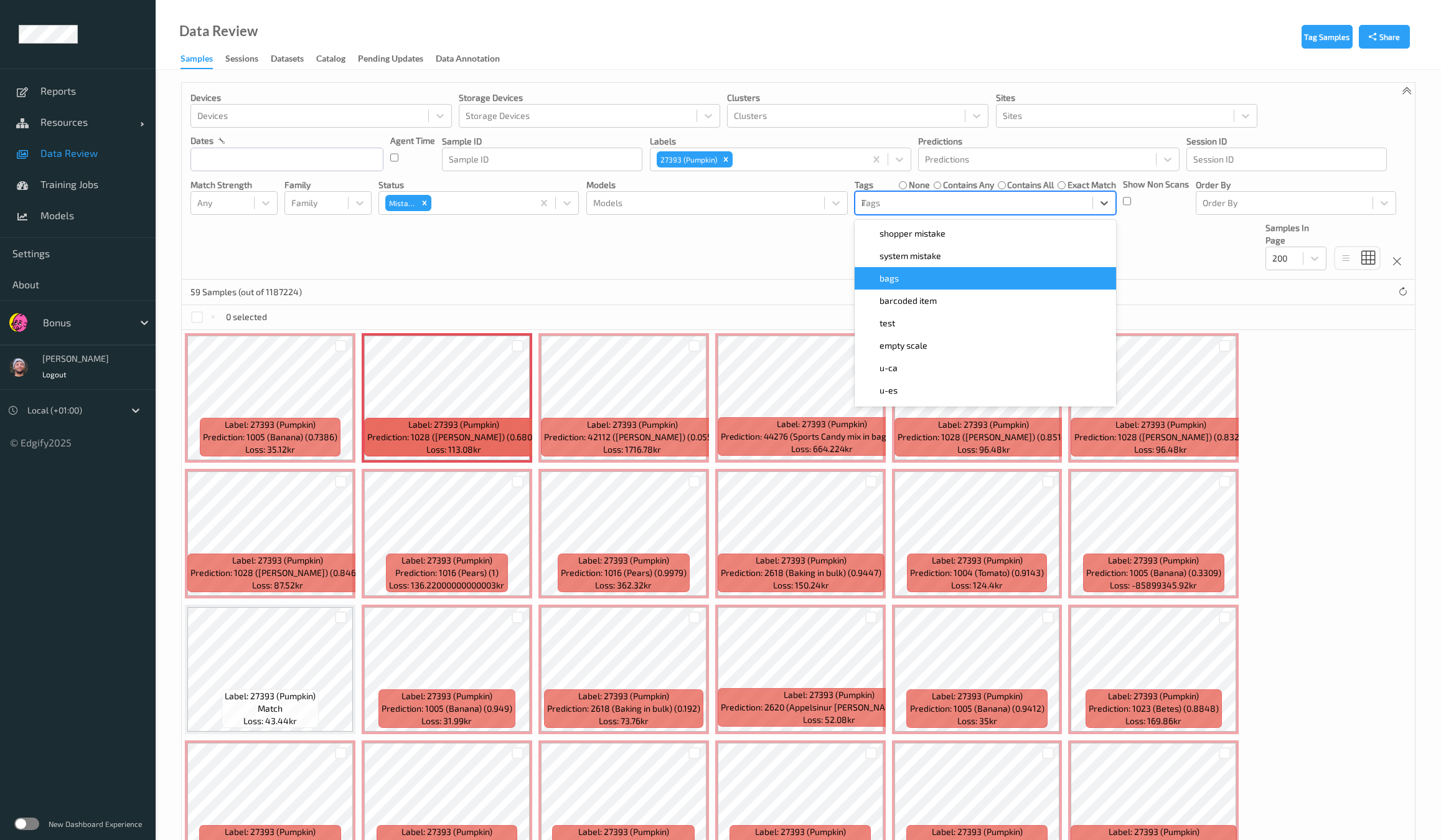
type input "ig"
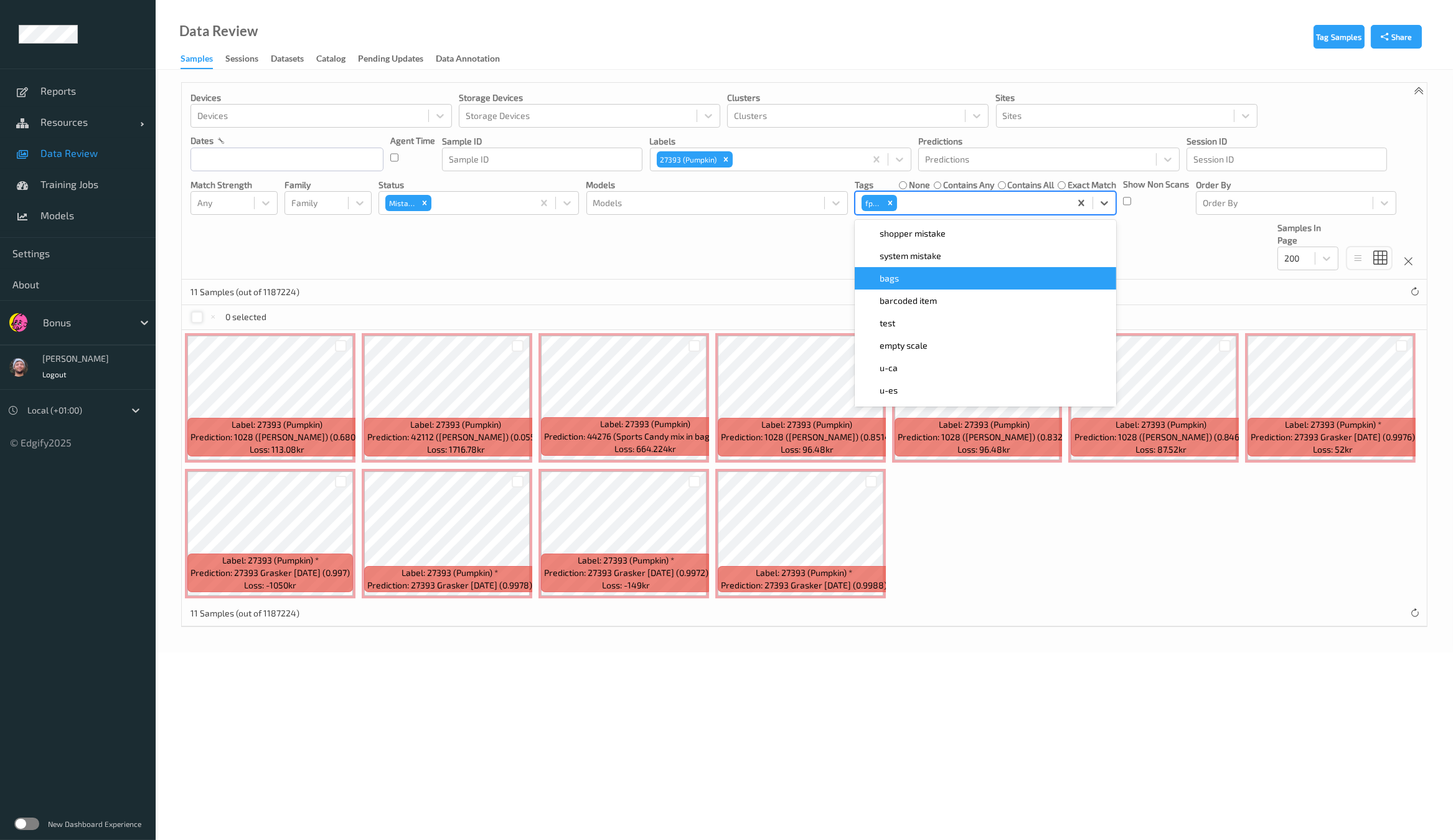
click at [195, 320] on div at bounding box center [197, 317] width 12 height 12
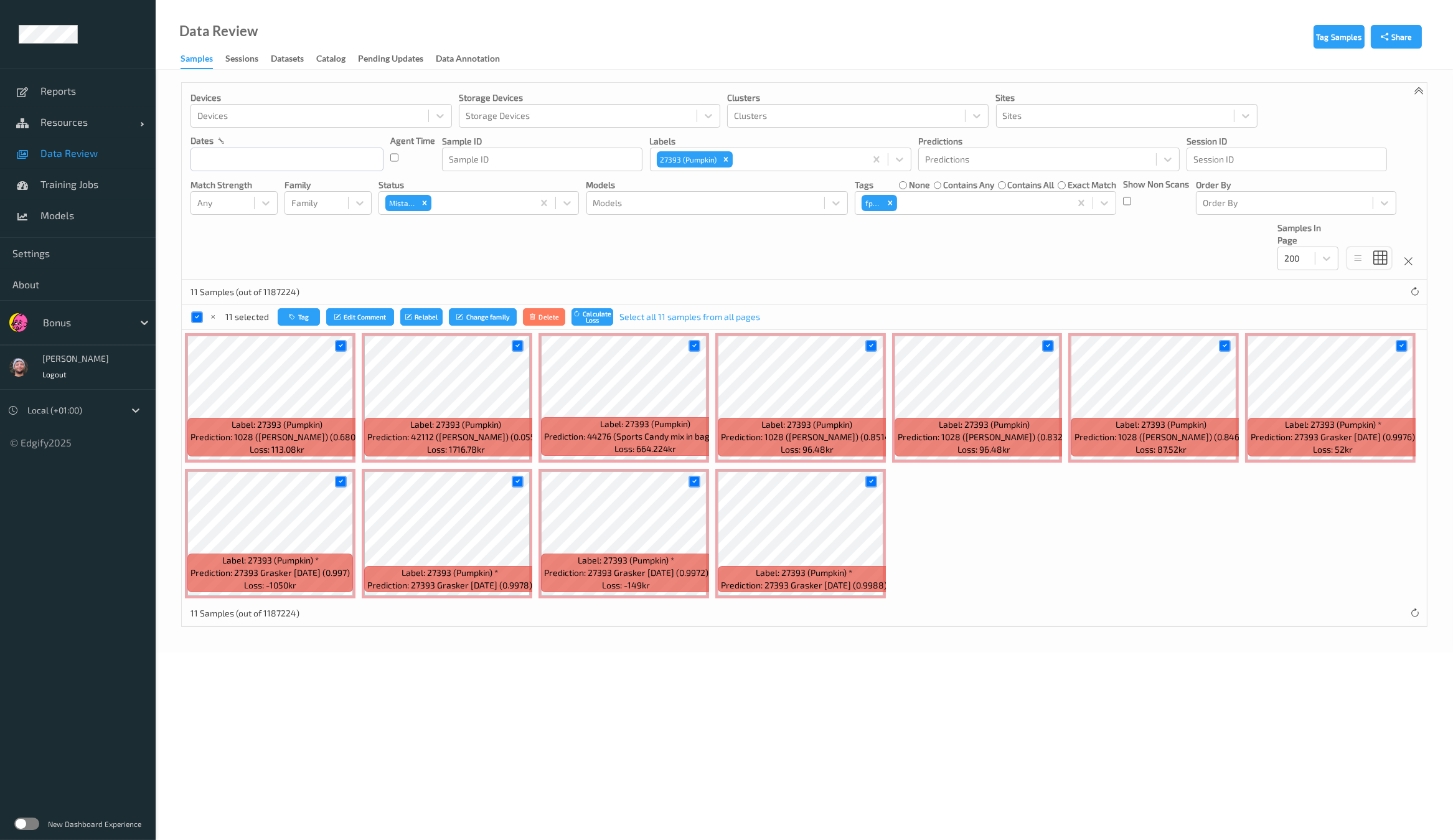
click at [203, 316] on div "11 selected Tag Edit Comment Relabel Change family Delete Calculate Loss Select…" at bounding box center [476, 317] width 570 height 18
click at [196, 316] on icon at bounding box center [196, 317] width 8 height 8
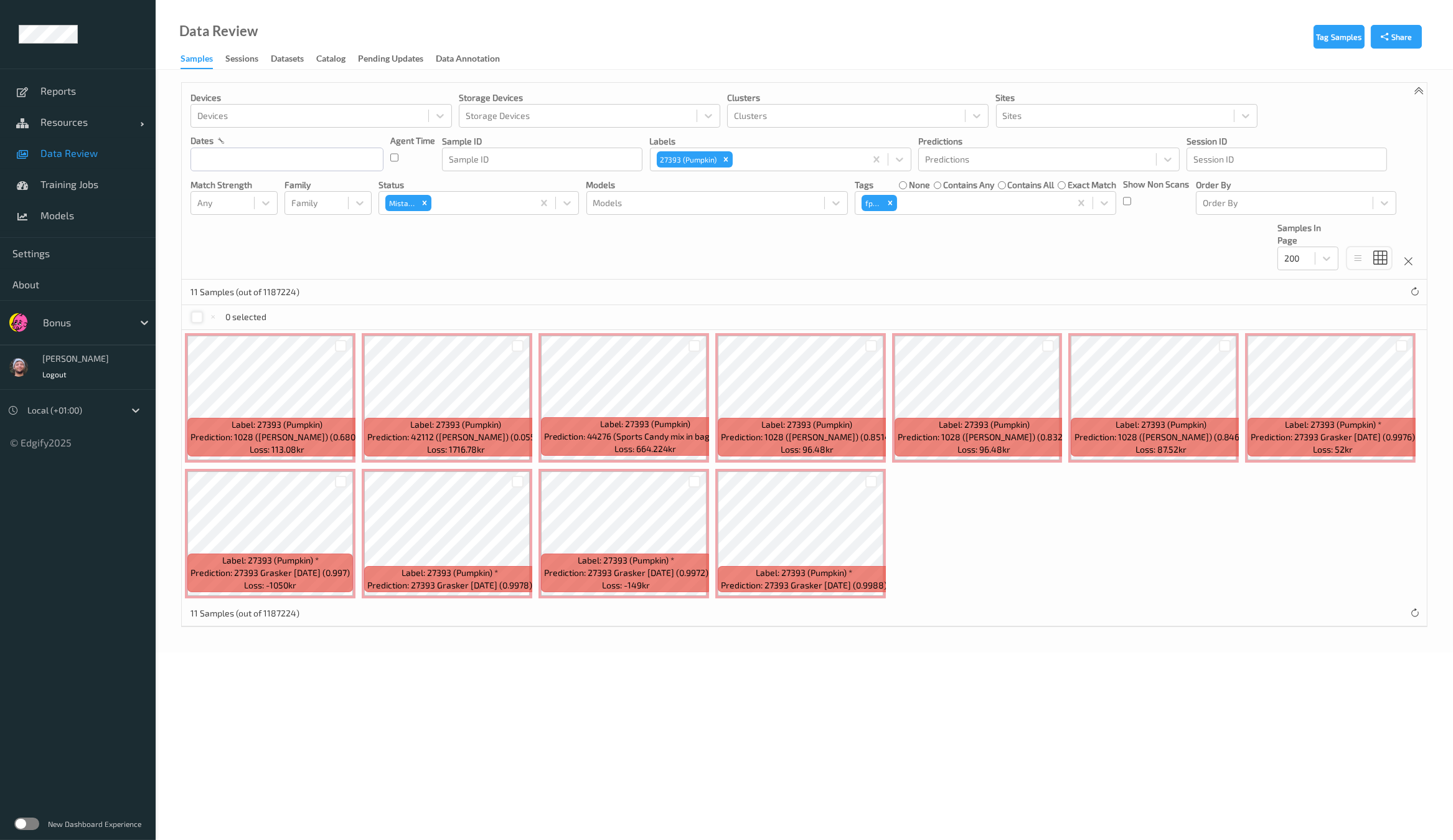
click at [906, 181] on div "none" at bounding box center [914, 185] width 31 height 13
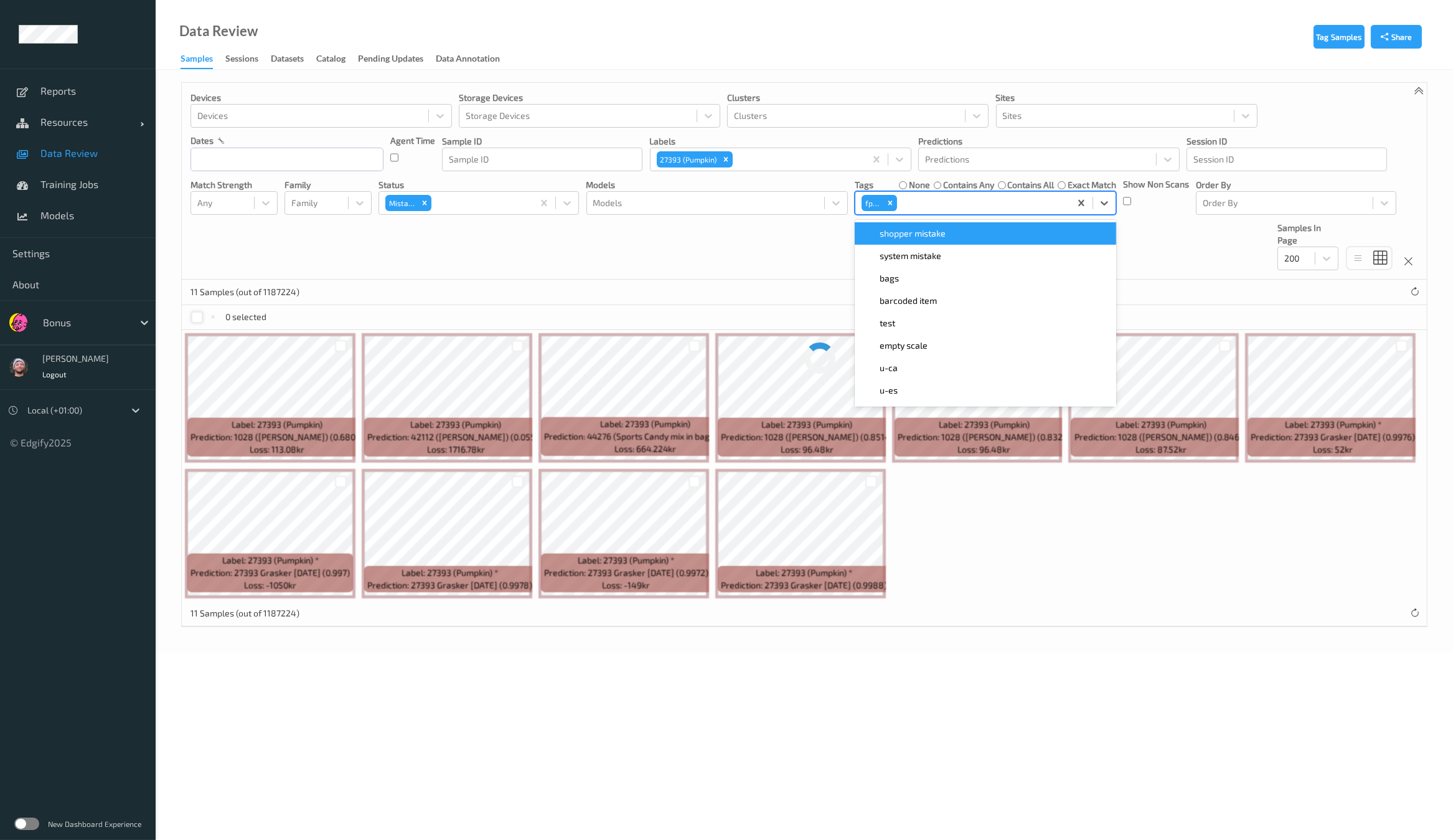
click at [911, 203] on div at bounding box center [982, 202] width 164 height 15
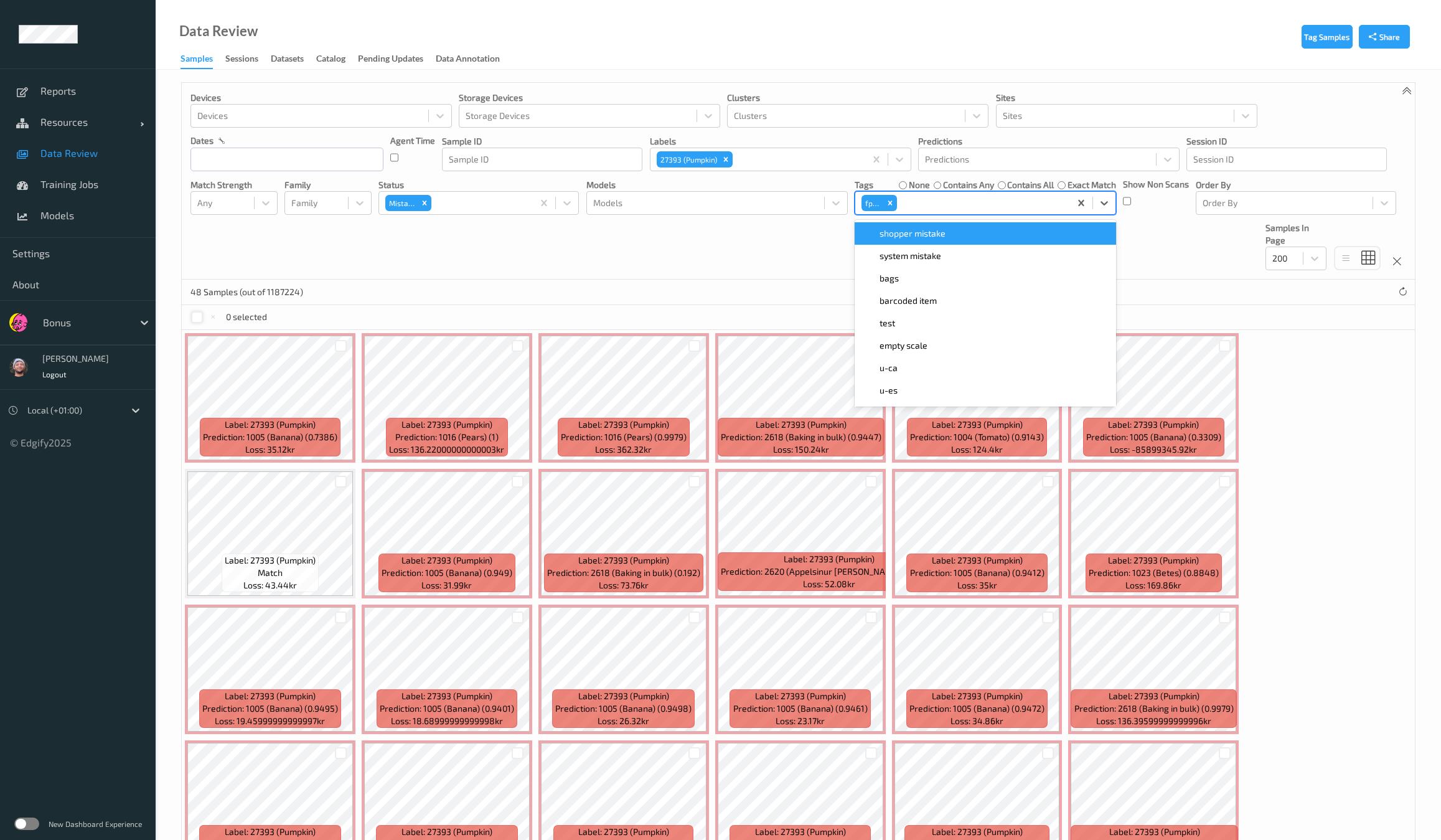
click at [934, 232] on span "shopper mistake" at bounding box center [913, 233] width 66 height 13
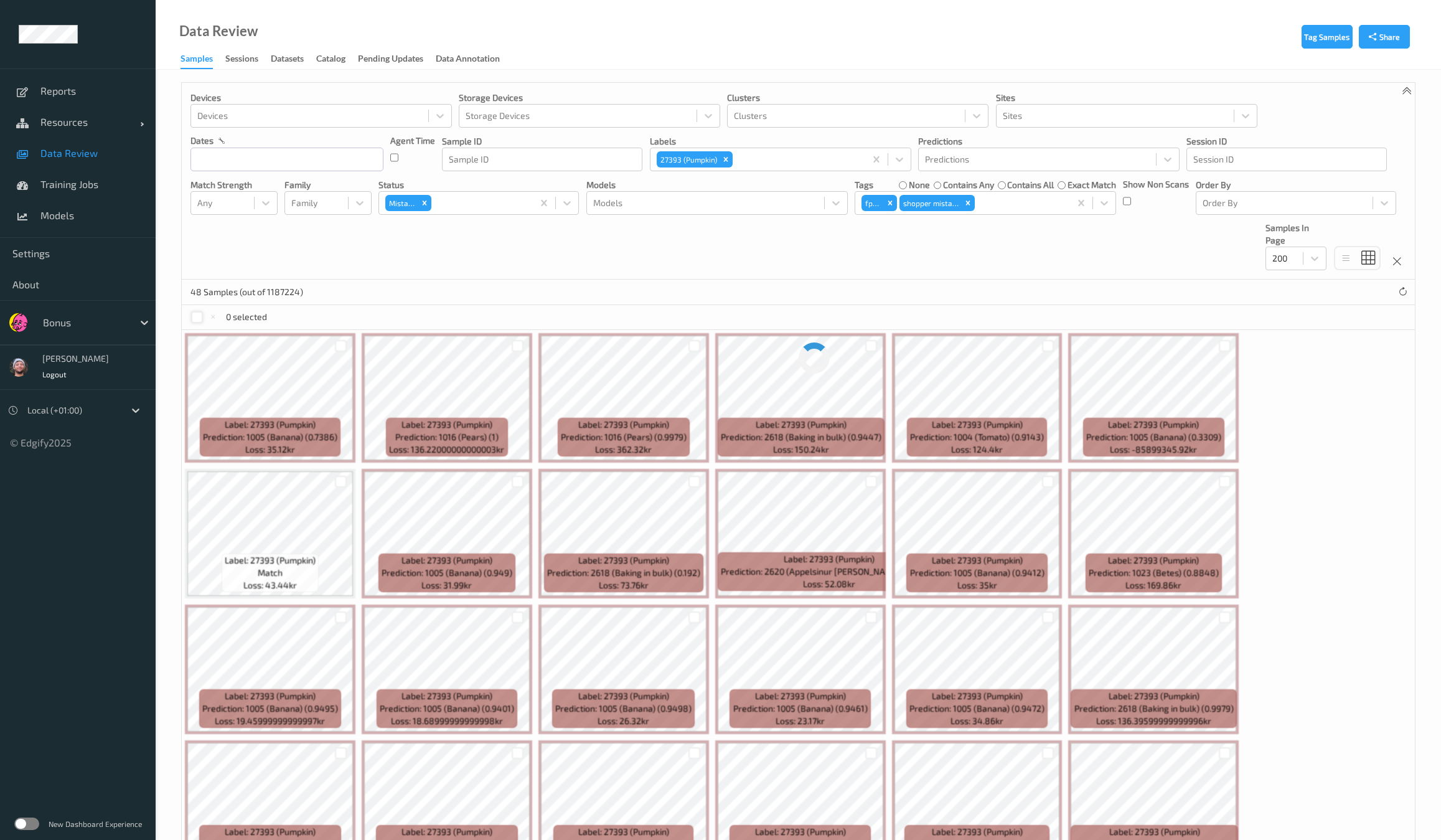
click at [713, 263] on div "Devices Devices Storage Devices Storage Devices Clusters Clusters Sites Sites d…" at bounding box center [798, 181] width 1233 height 196
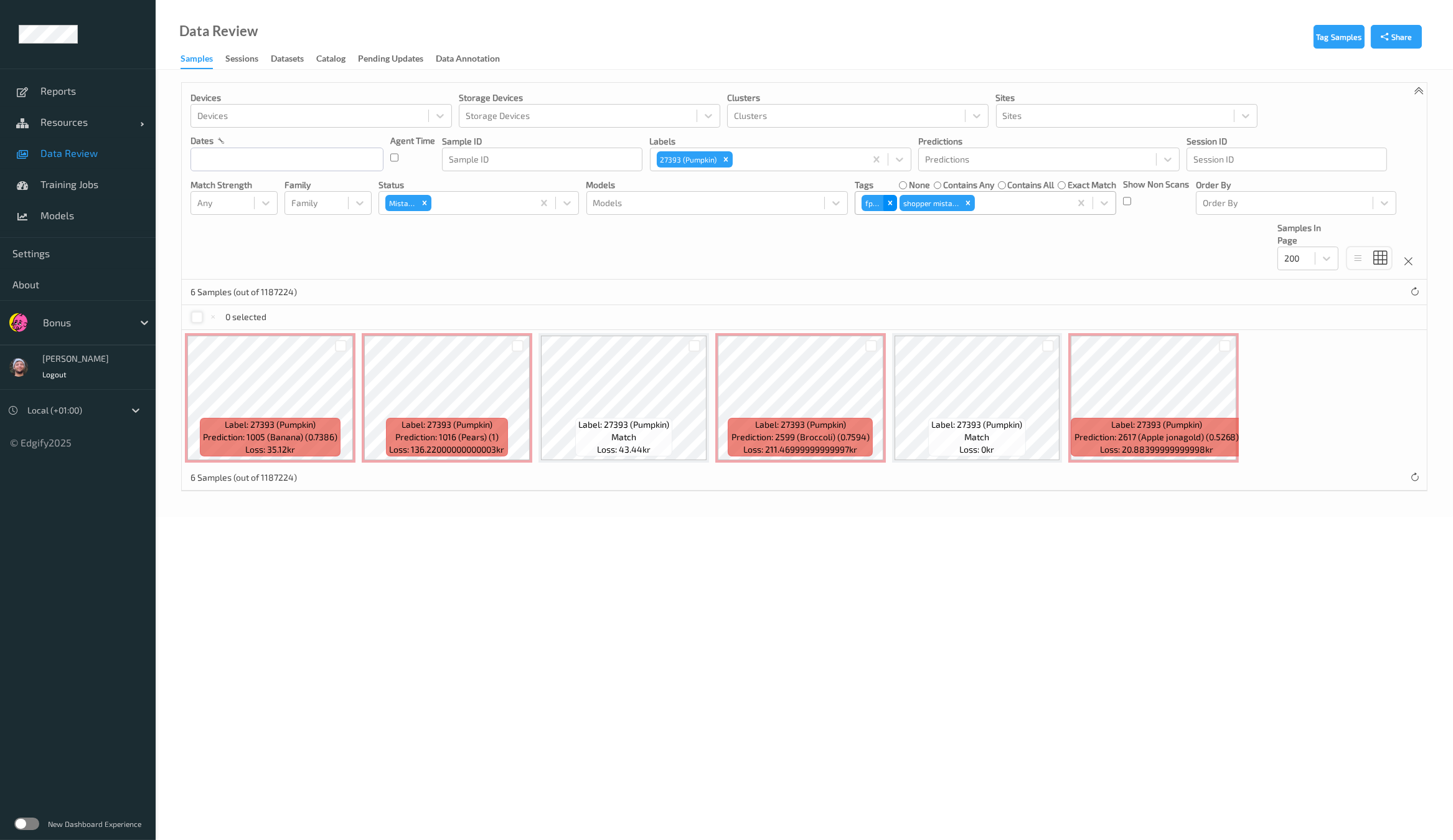
click at [890, 204] on icon "Remove fp-ig" at bounding box center [890, 203] width 9 height 9
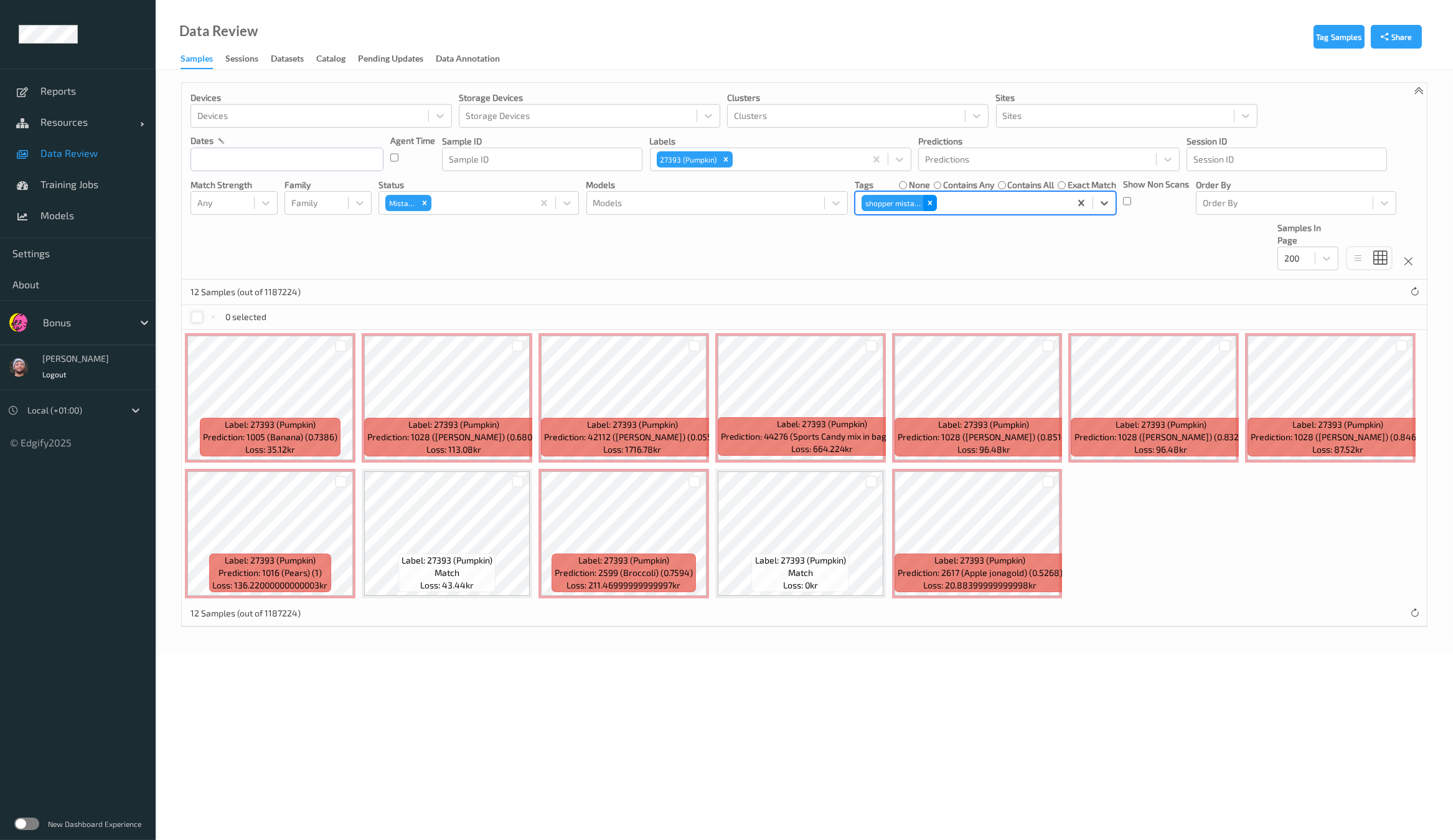
click at [933, 205] on icon "Remove shopper mistake" at bounding box center [930, 203] width 9 height 9
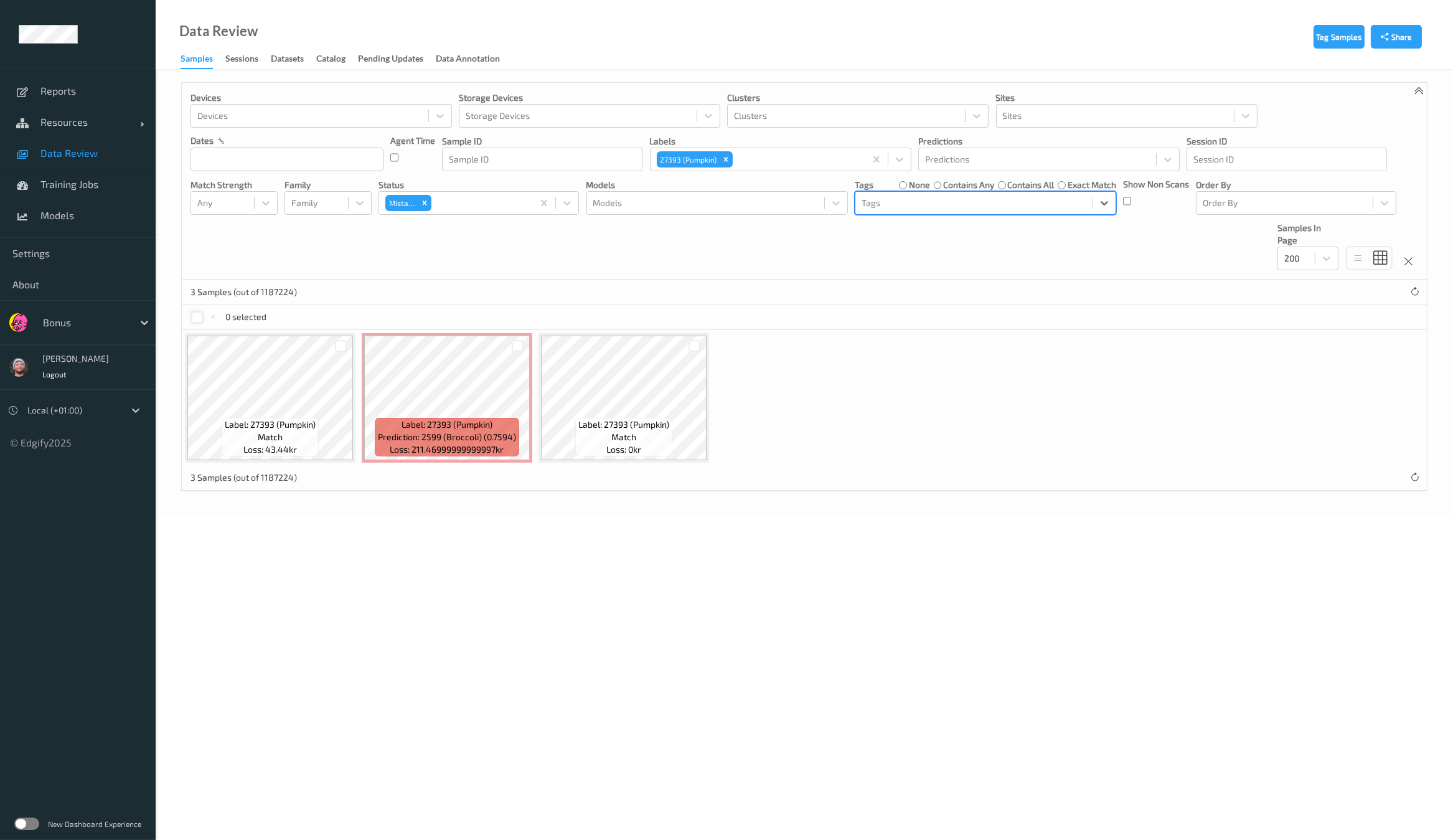
click at [226, 216] on div "Devices Devices Storage Devices Storage Devices Clusters Clusters Sites Sites d…" at bounding box center [804, 181] width 1245 height 196
click at [230, 205] on div at bounding box center [222, 202] width 50 height 15
click at [231, 257] on span "Alert non-match" at bounding box center [243, 262] width 55 height 25
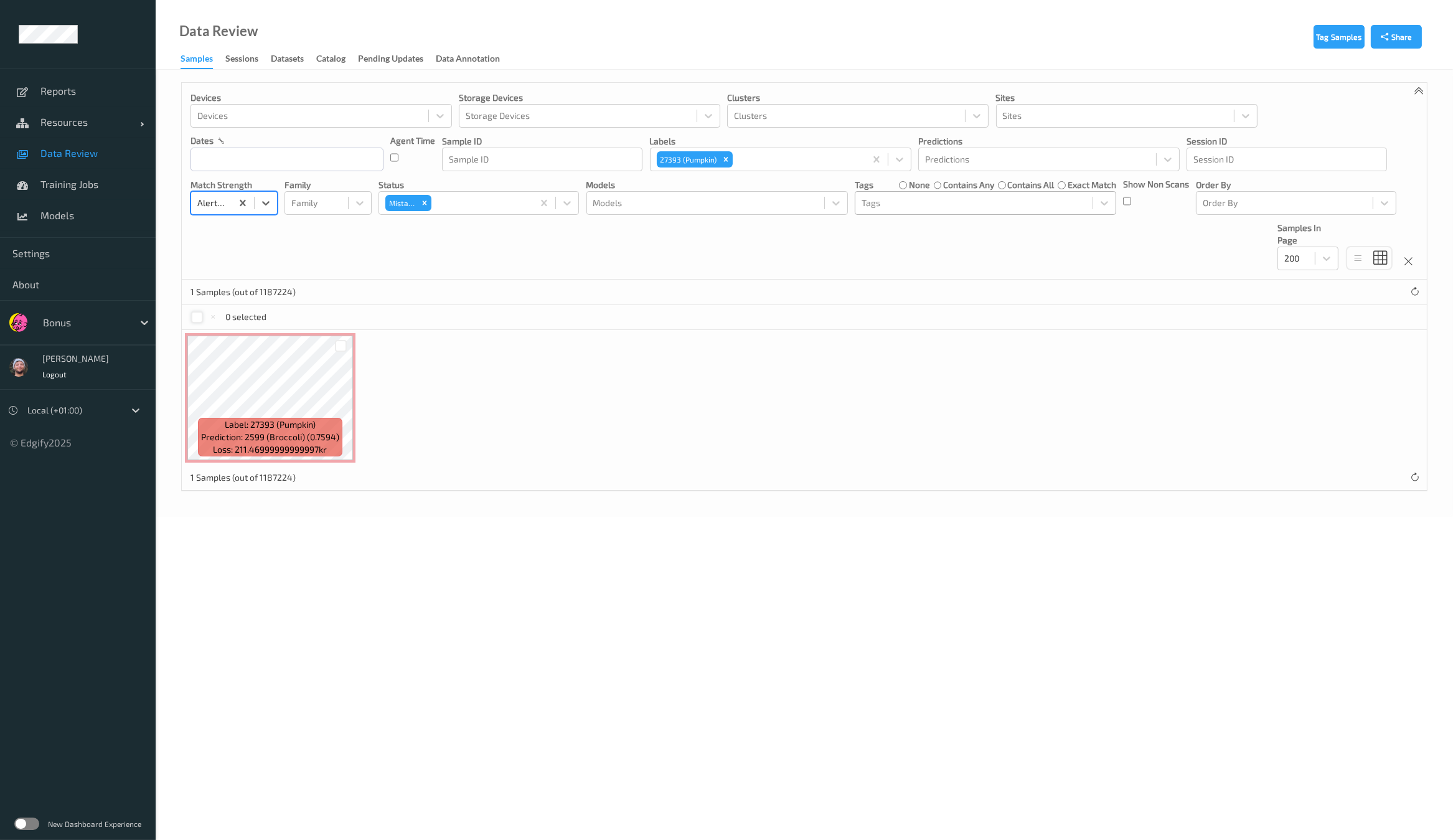
click at [949, 181] on label "contains any" at bounding box center [968, 185] width 51 height 13
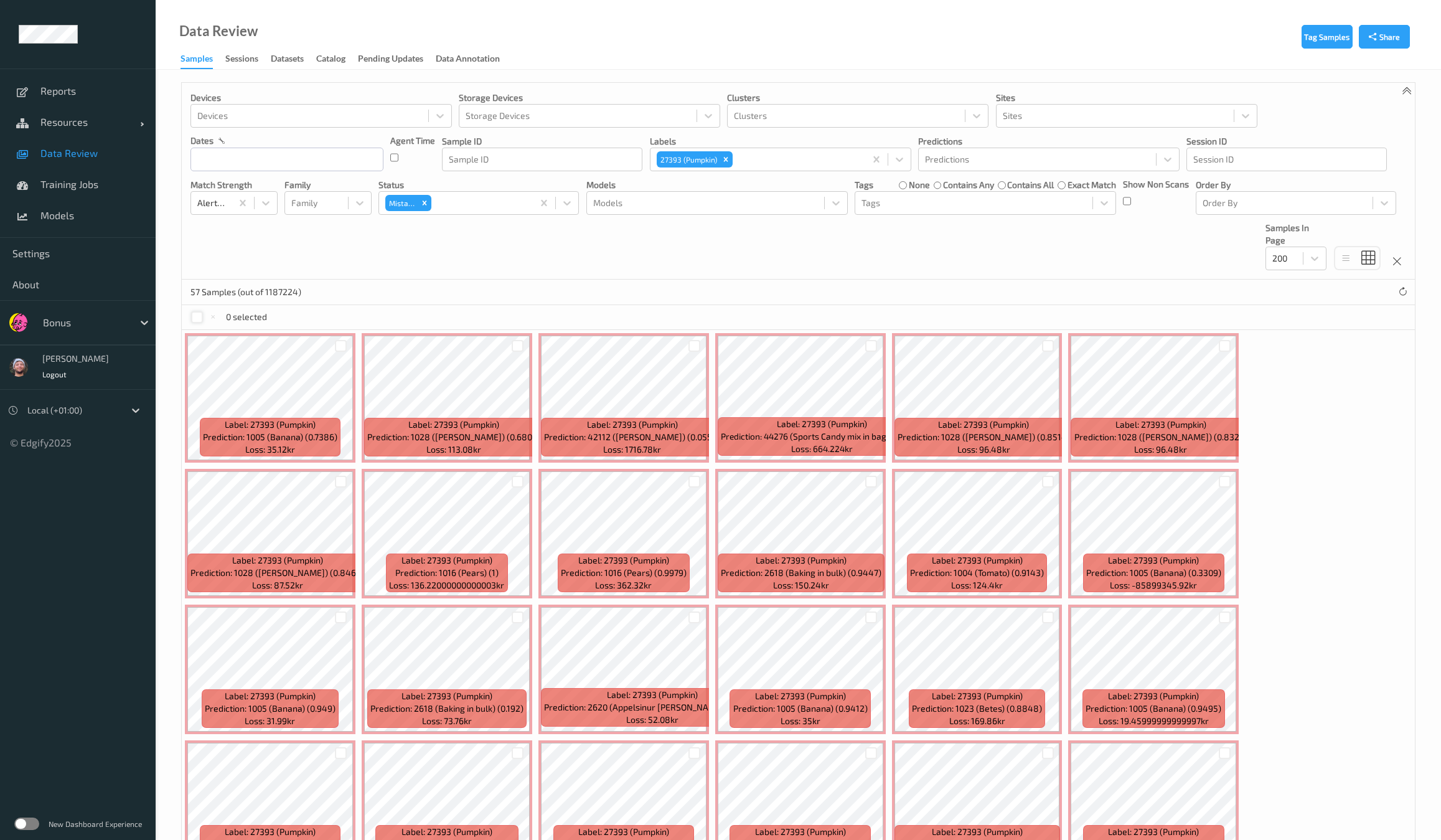
click at [897, 187] on div "Tags none contains any contains all exact match" at bounding box center [985, 185] width 261 height 13
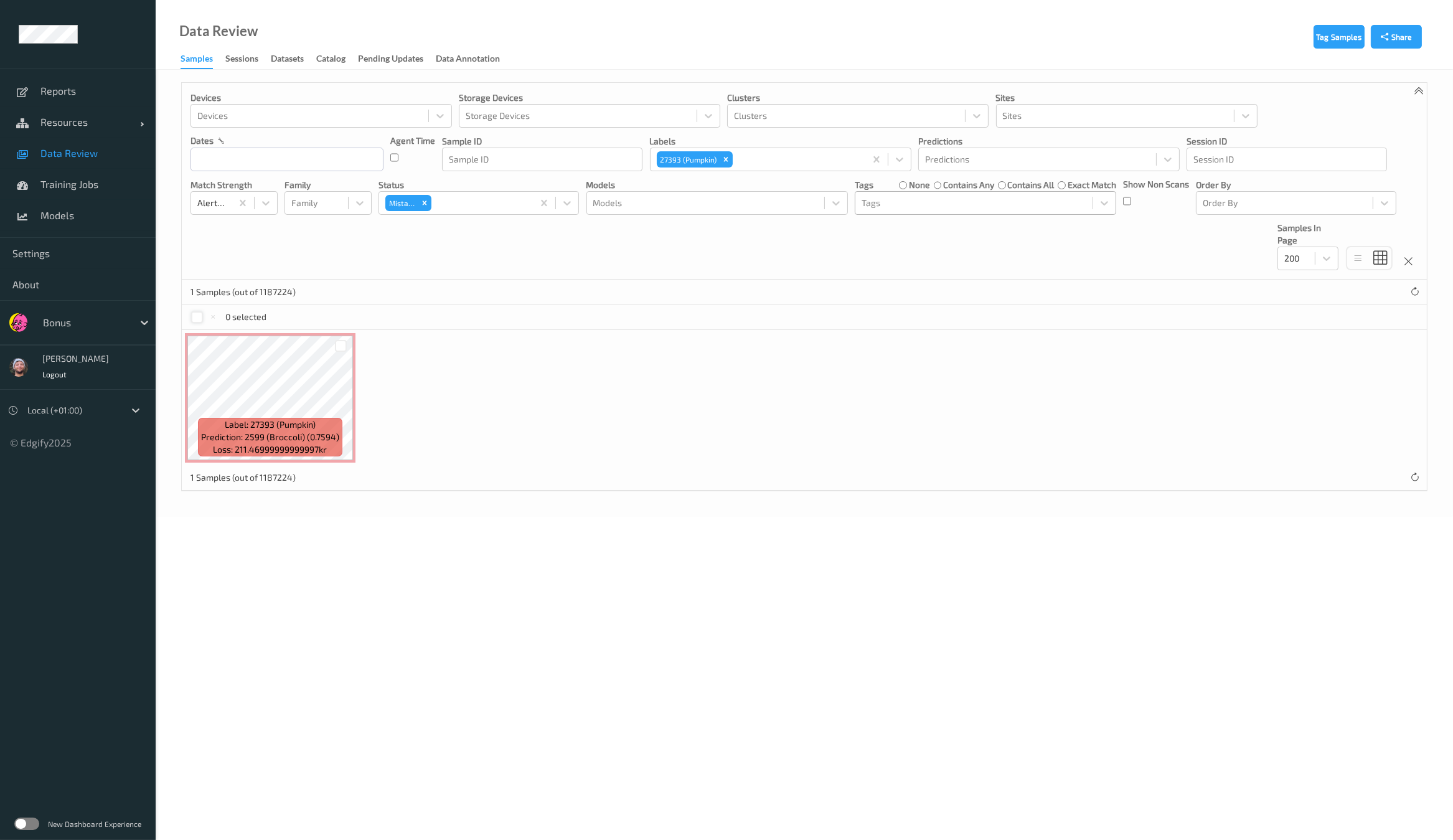
click at [920, 205] on div at bounding box center [974, 202] width 224 height 15
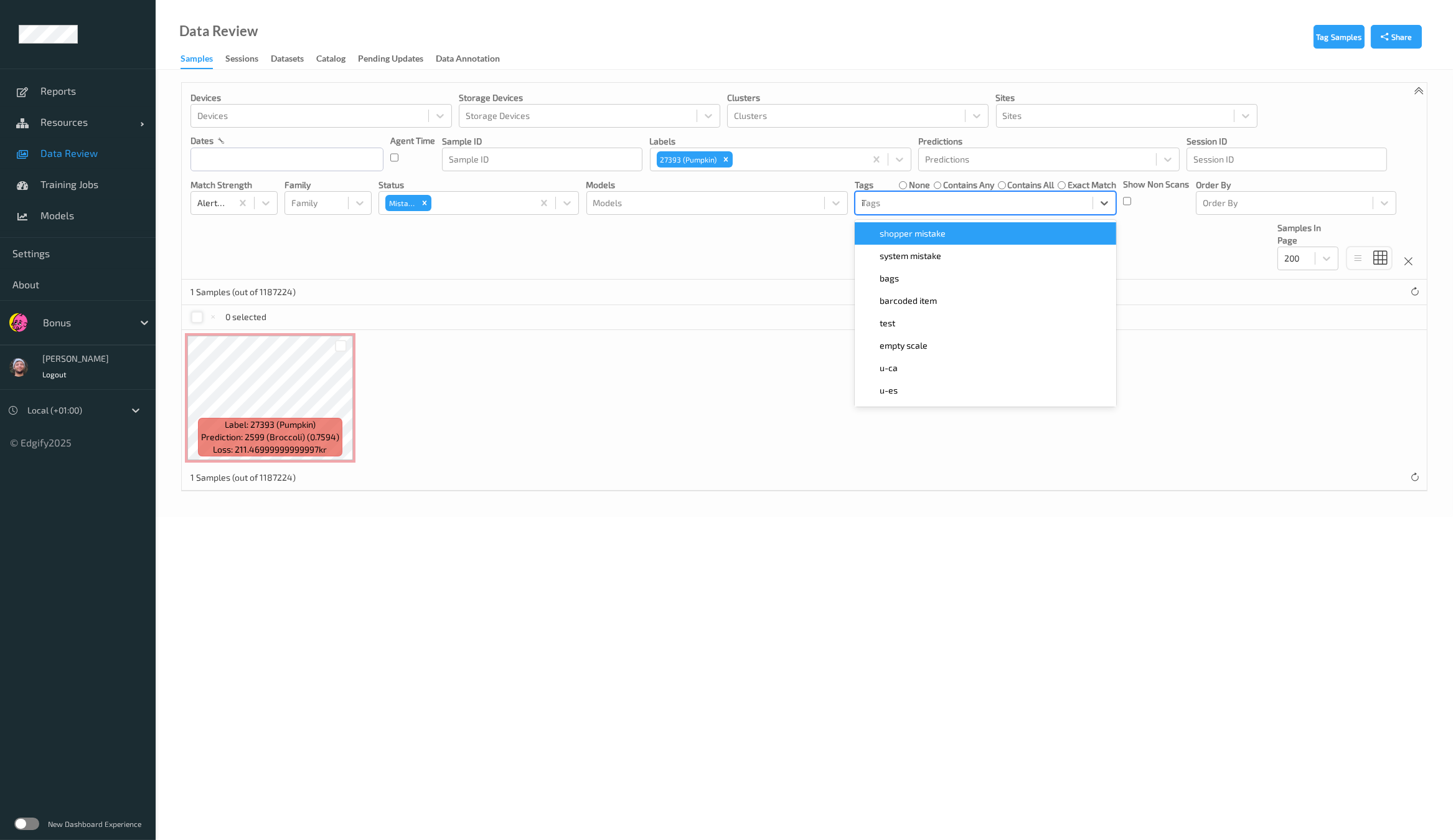
type input "ig"
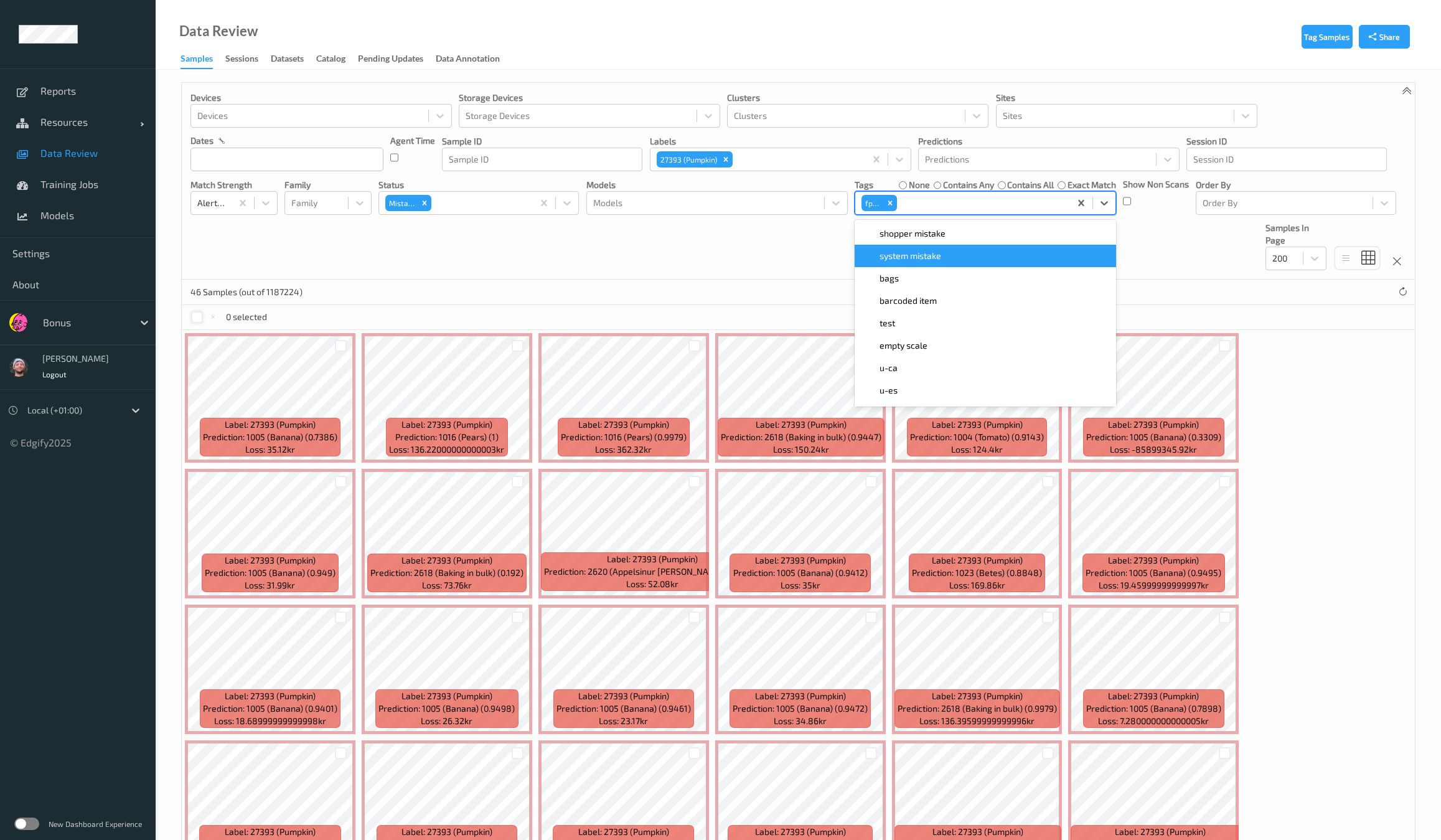
click at [725, 279] on div "Devices Devices Storage Devices Storage Devices Clusters Clusters Sites Sites d…" at bounding box center [798, 181] width 1233 height 196
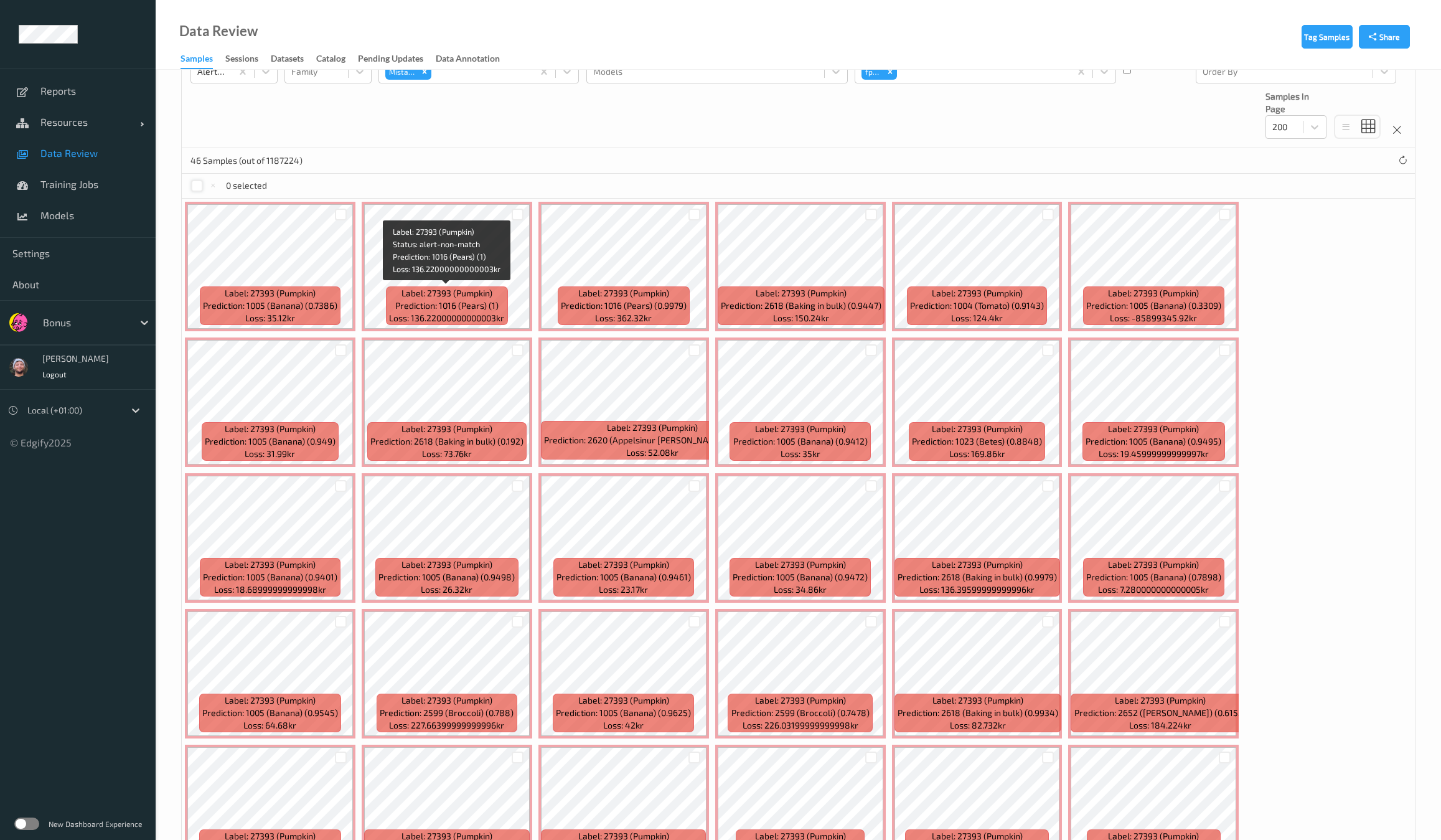
scroll to position [233, 0]
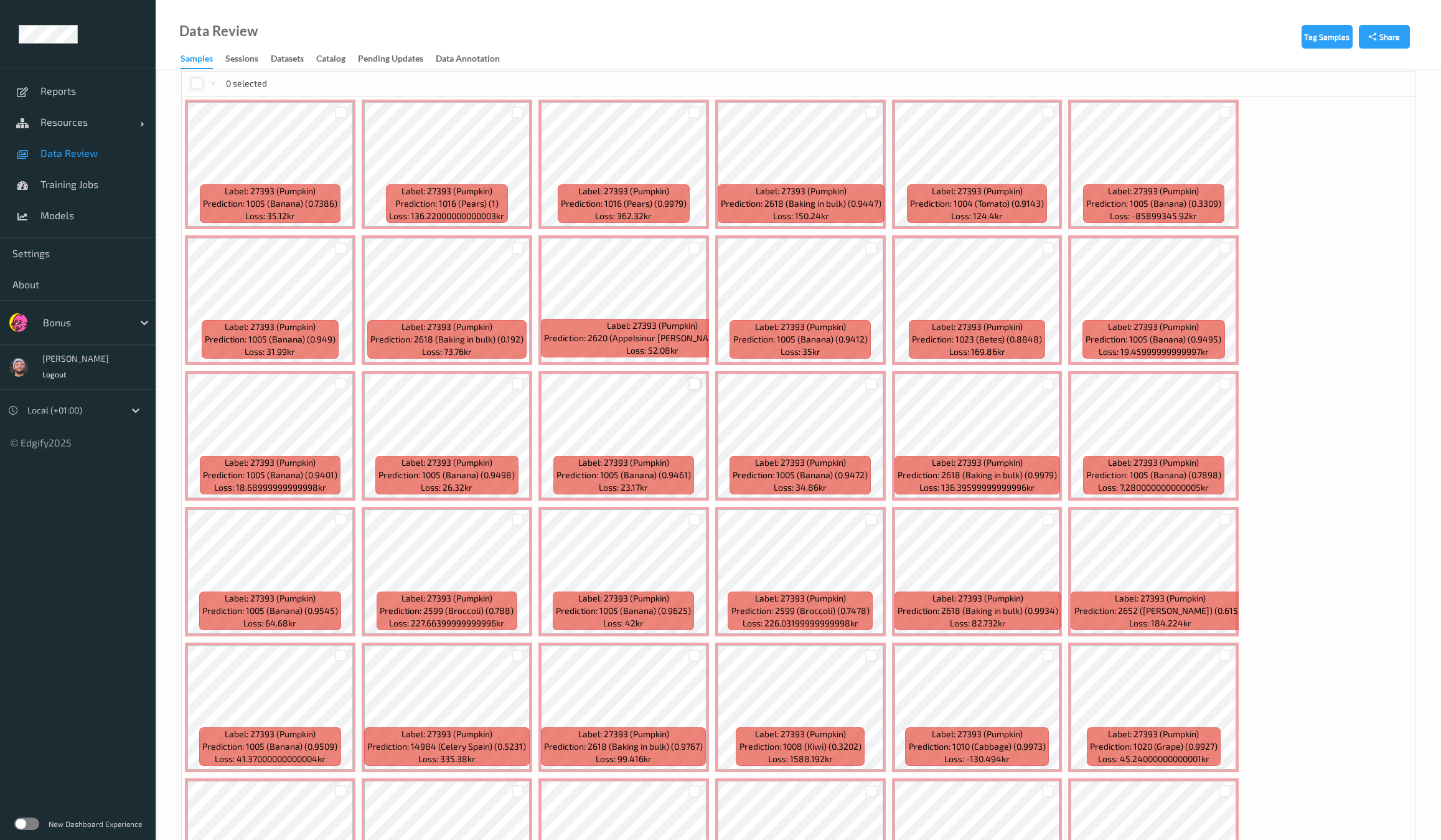
click at [689, 382] on div at bounding box center [694, 383] width 12 height 12
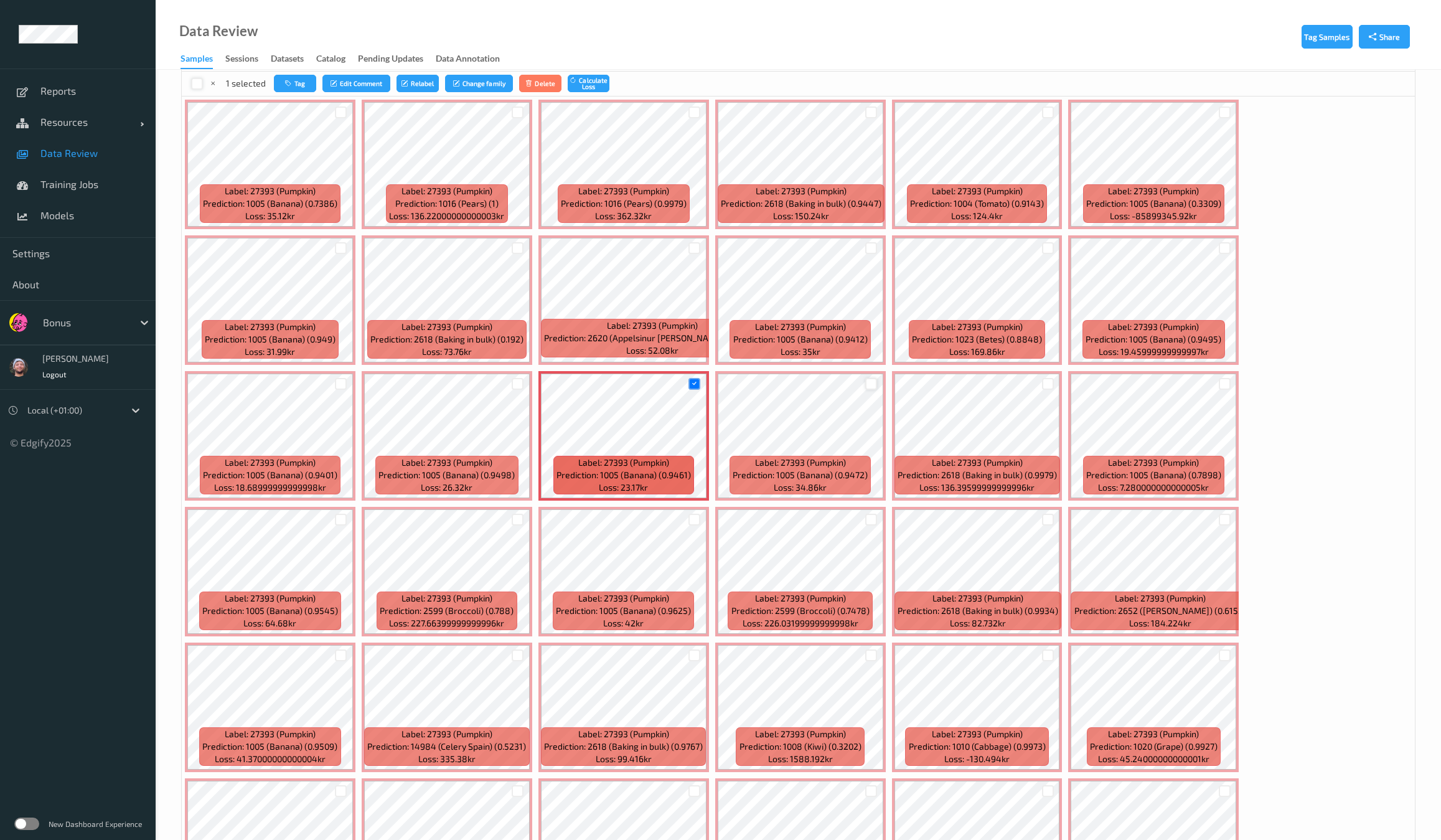
click at [865, 380] on div at bounding box center [871, 383] width 12 height 12
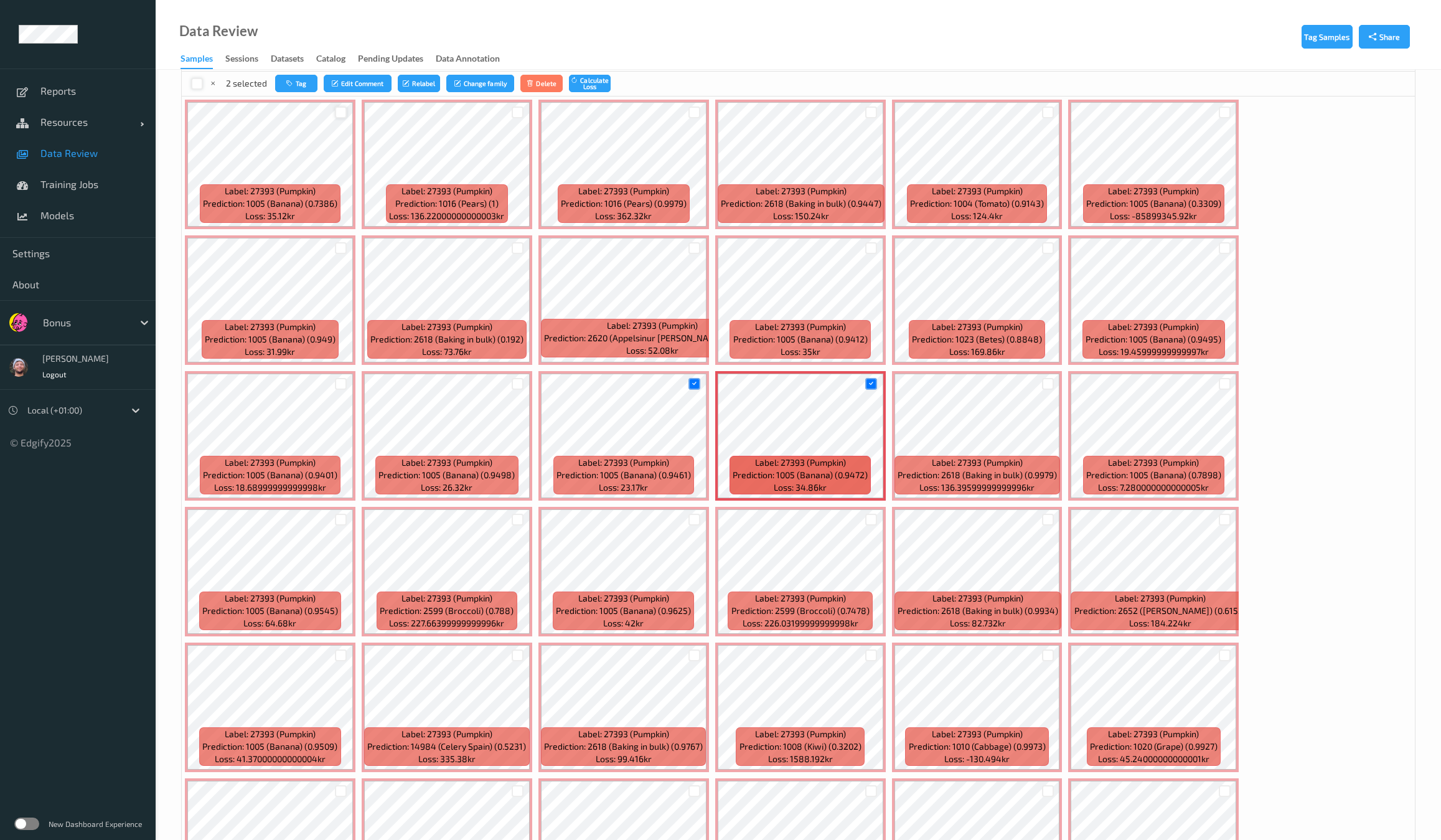
click at [340, 110] on div at bounding box center [341, 112] width 12 height 12
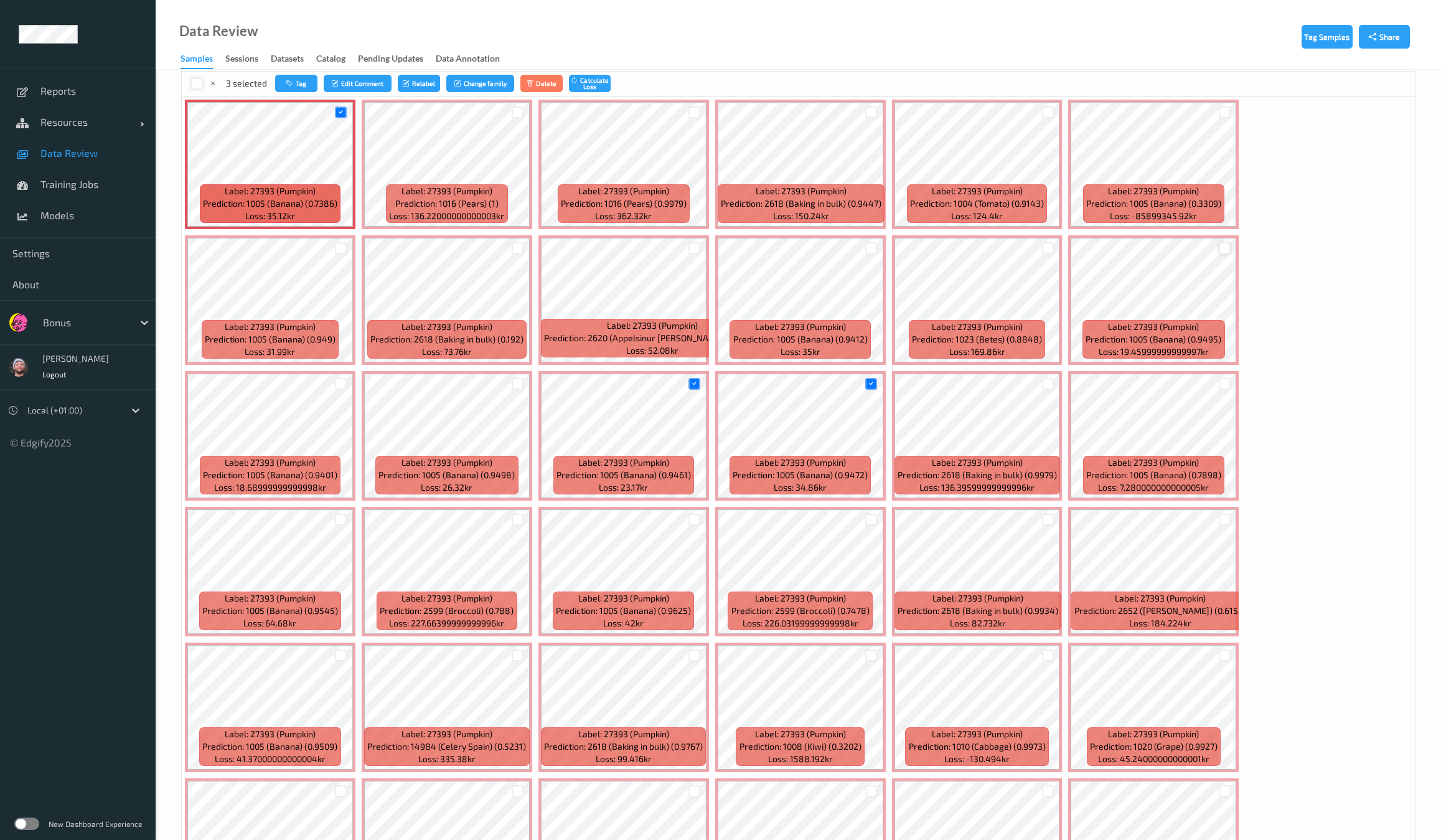
click at [1219, 248] on div at bounding box center [1225, 248] width 12 height 12
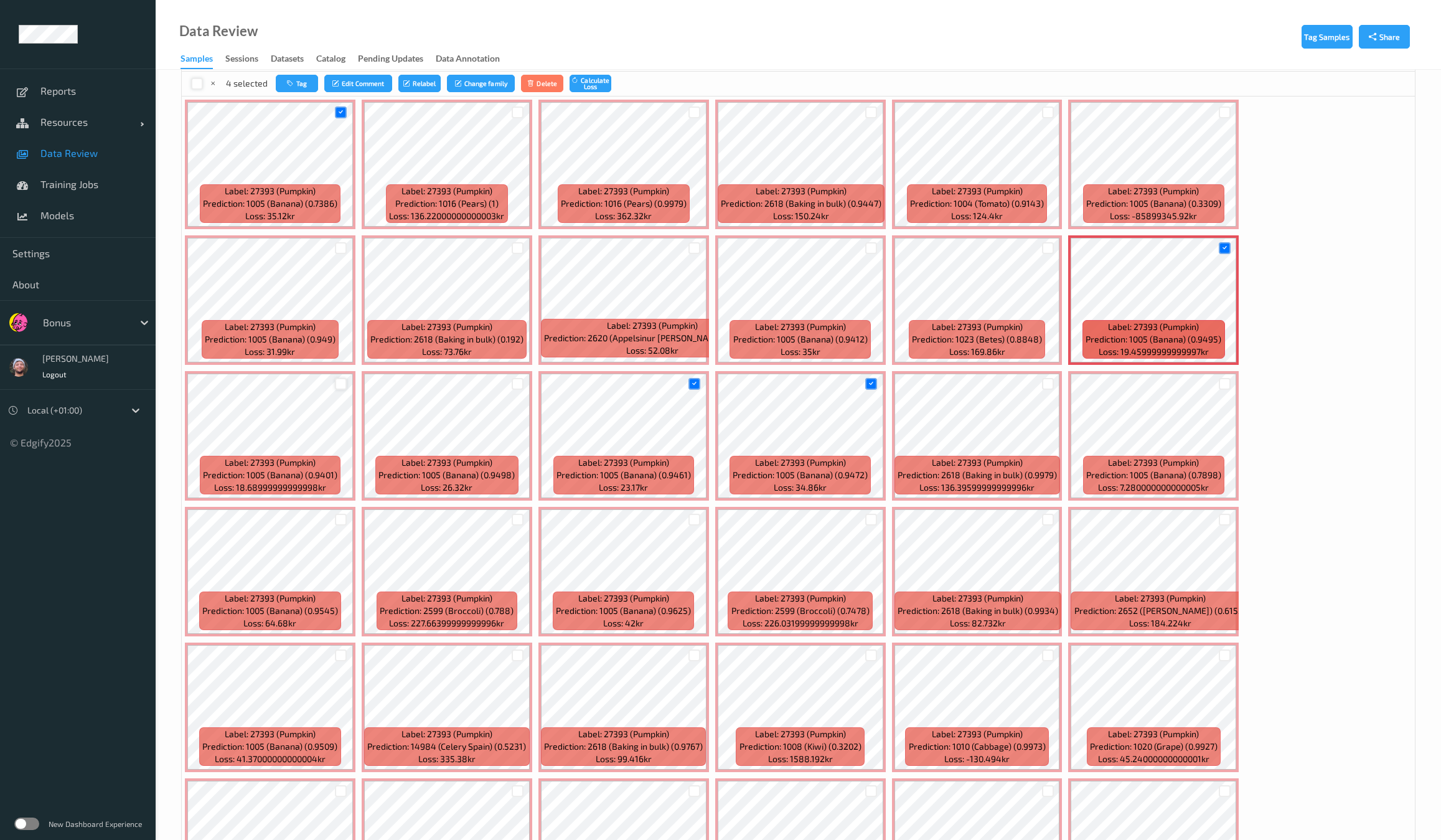
click at [347, 378] on div at bounding box center [341, 383] width 12 height 12
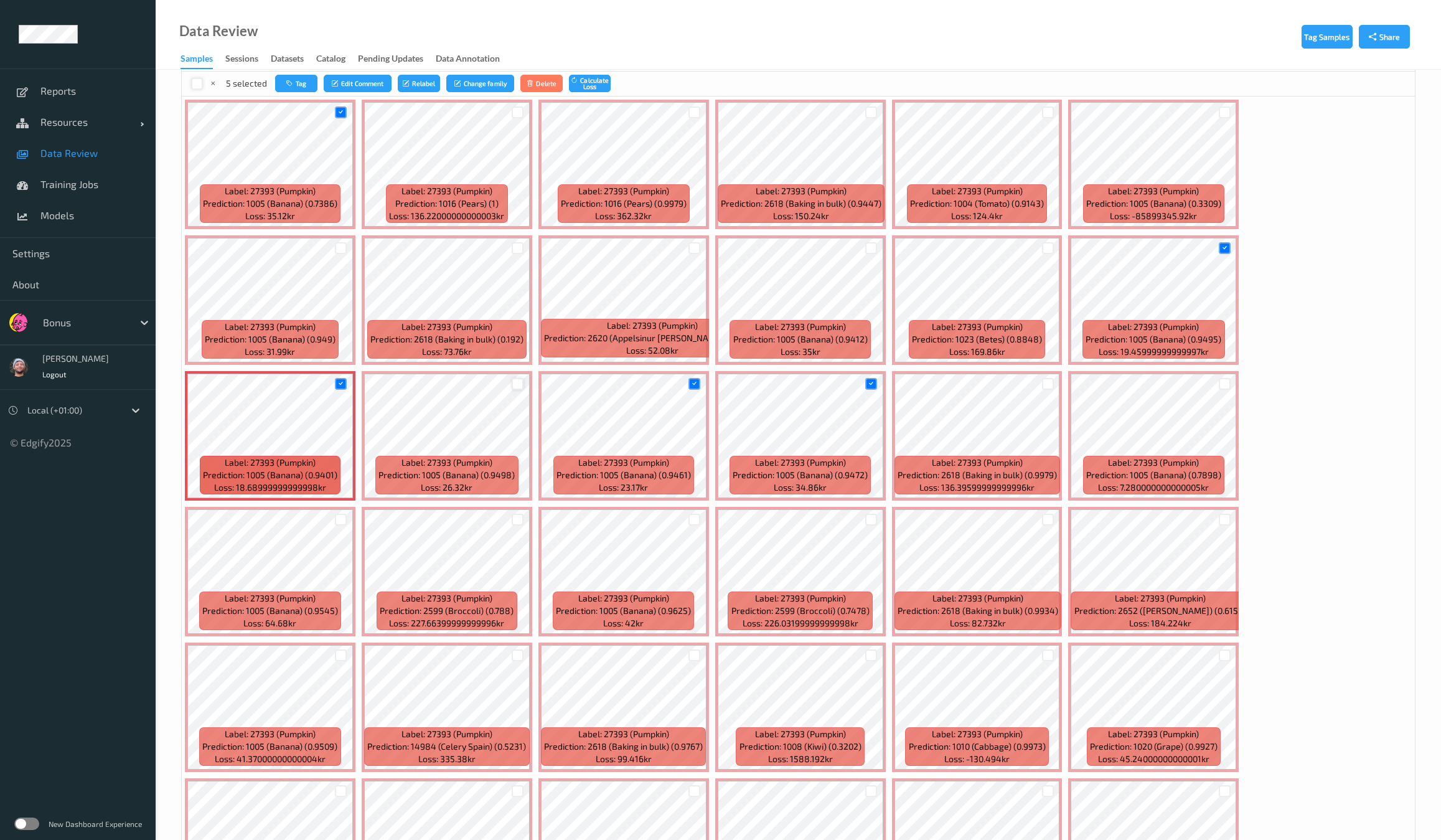
click at [523, 378] on div at bounding box center [518, 383] width 12 height 12
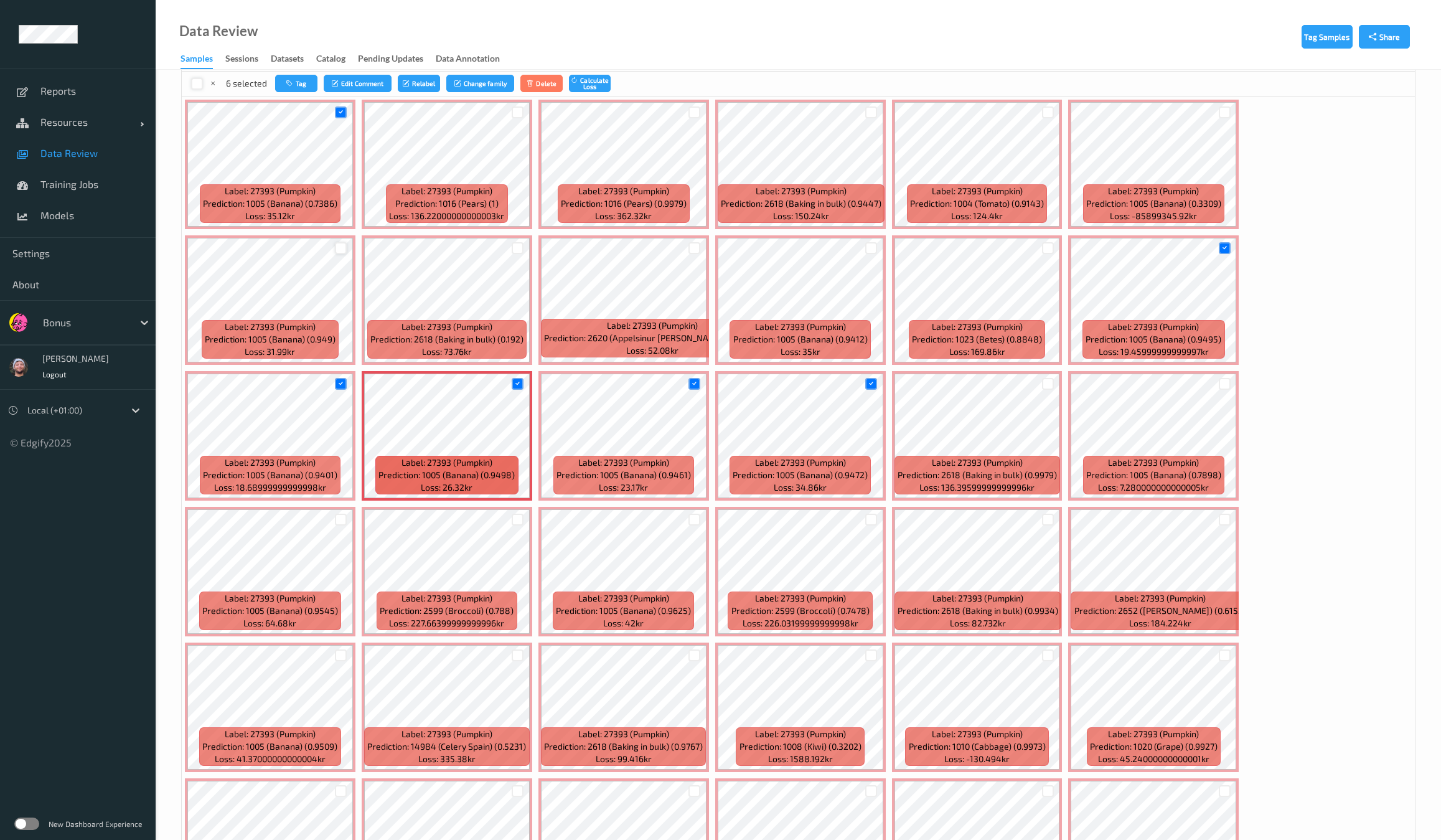
click at [347, 242] on div at bounding box center [341, 248] width 12 height 12
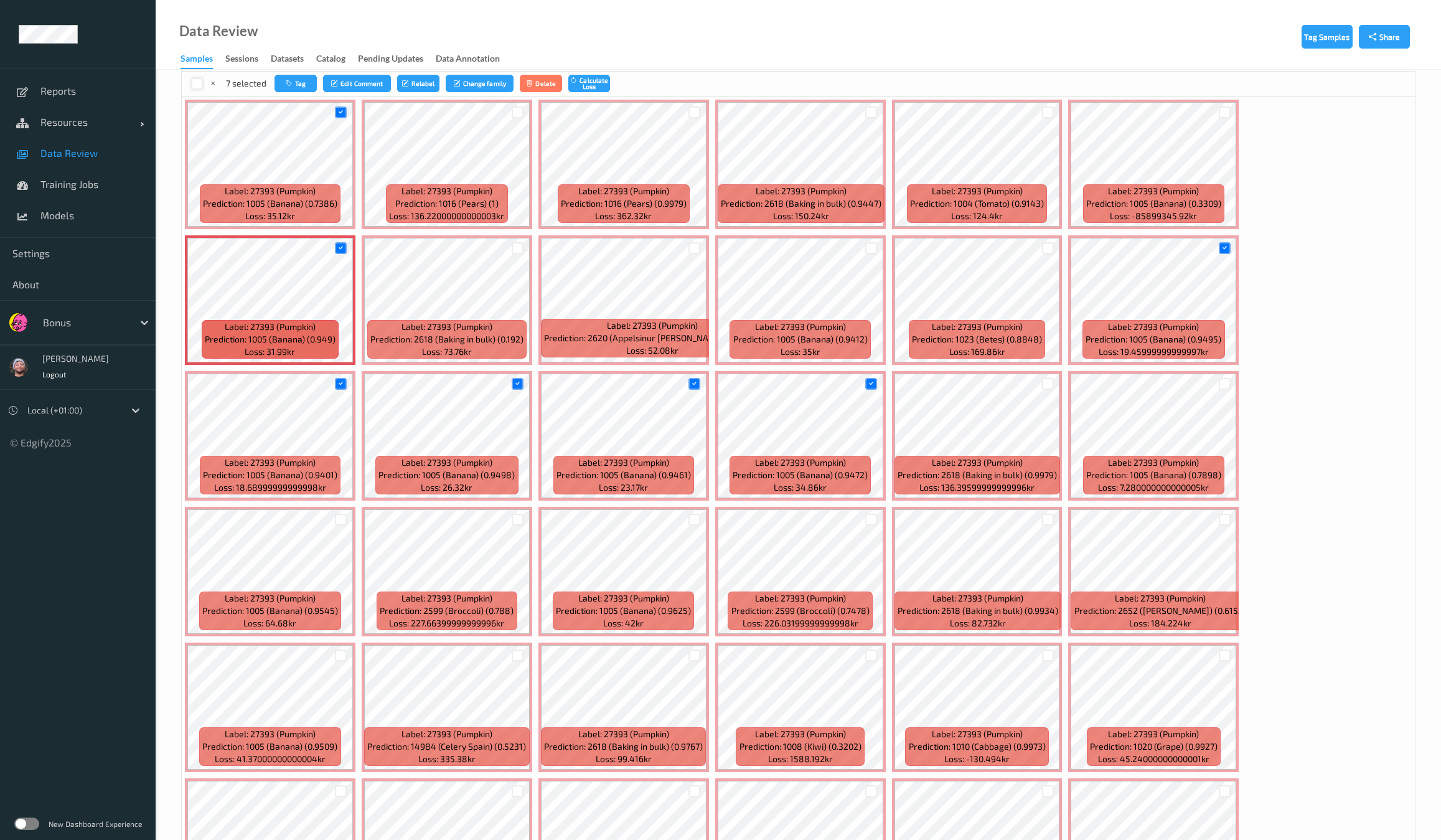
click at [707, 509] on div at bounding box center [694, 520] width 24 height 20
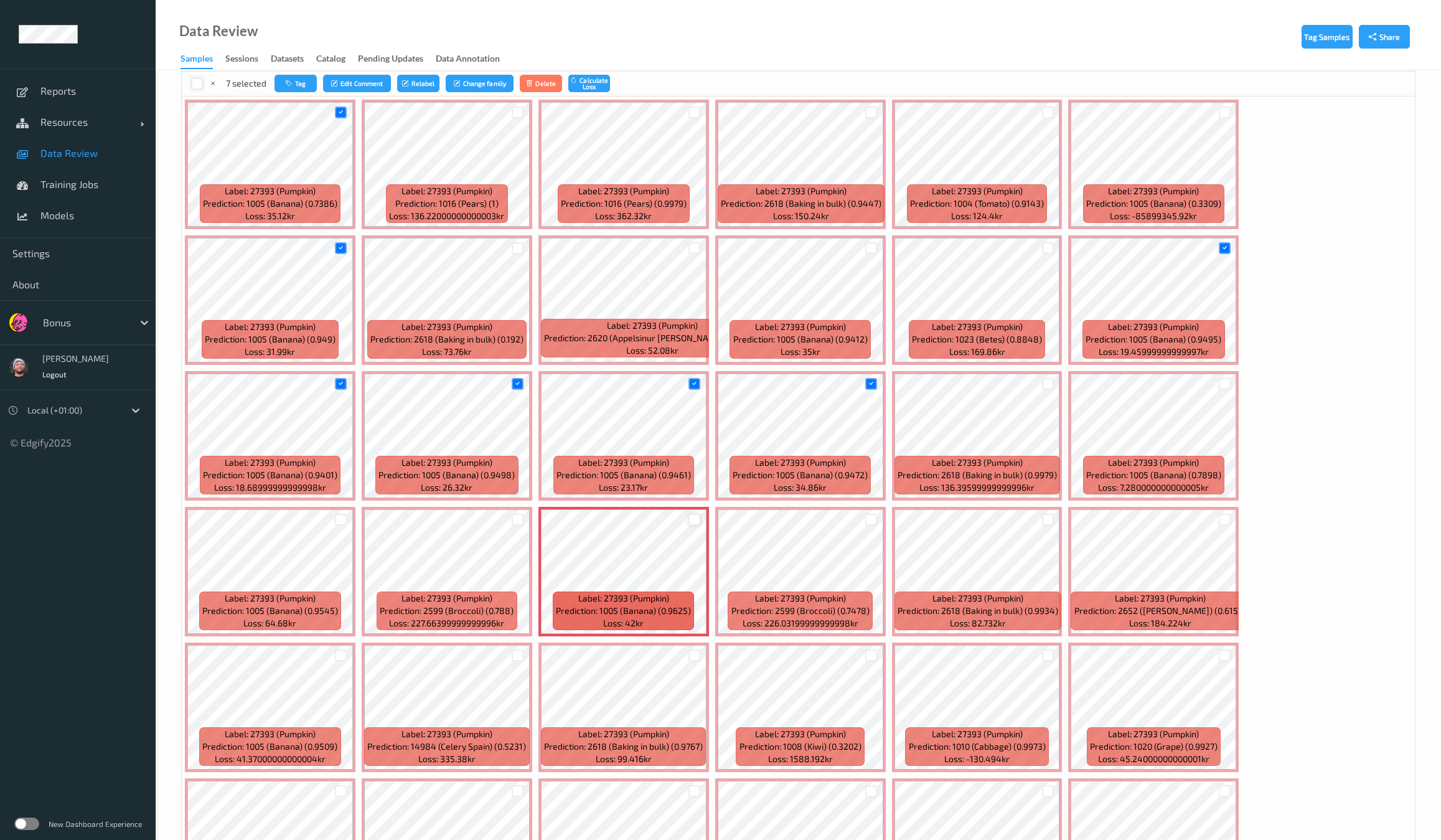
click at [700, 514] on div at bounding box center [694, 520] width 12 height 12
click at [347, 514] on div at bounding box center [341, 520] width 12 height 12
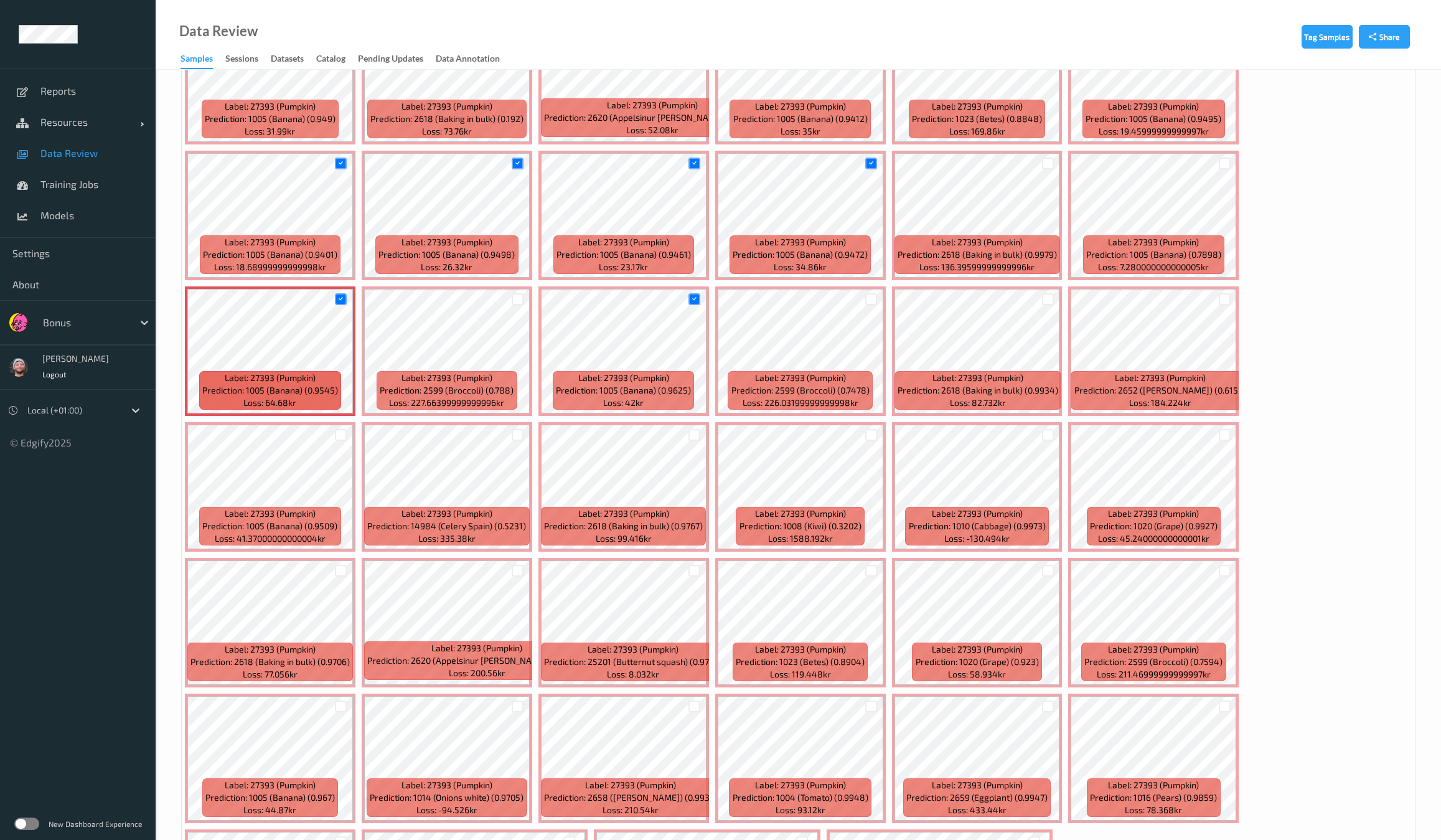
scroll to position [484, 0]
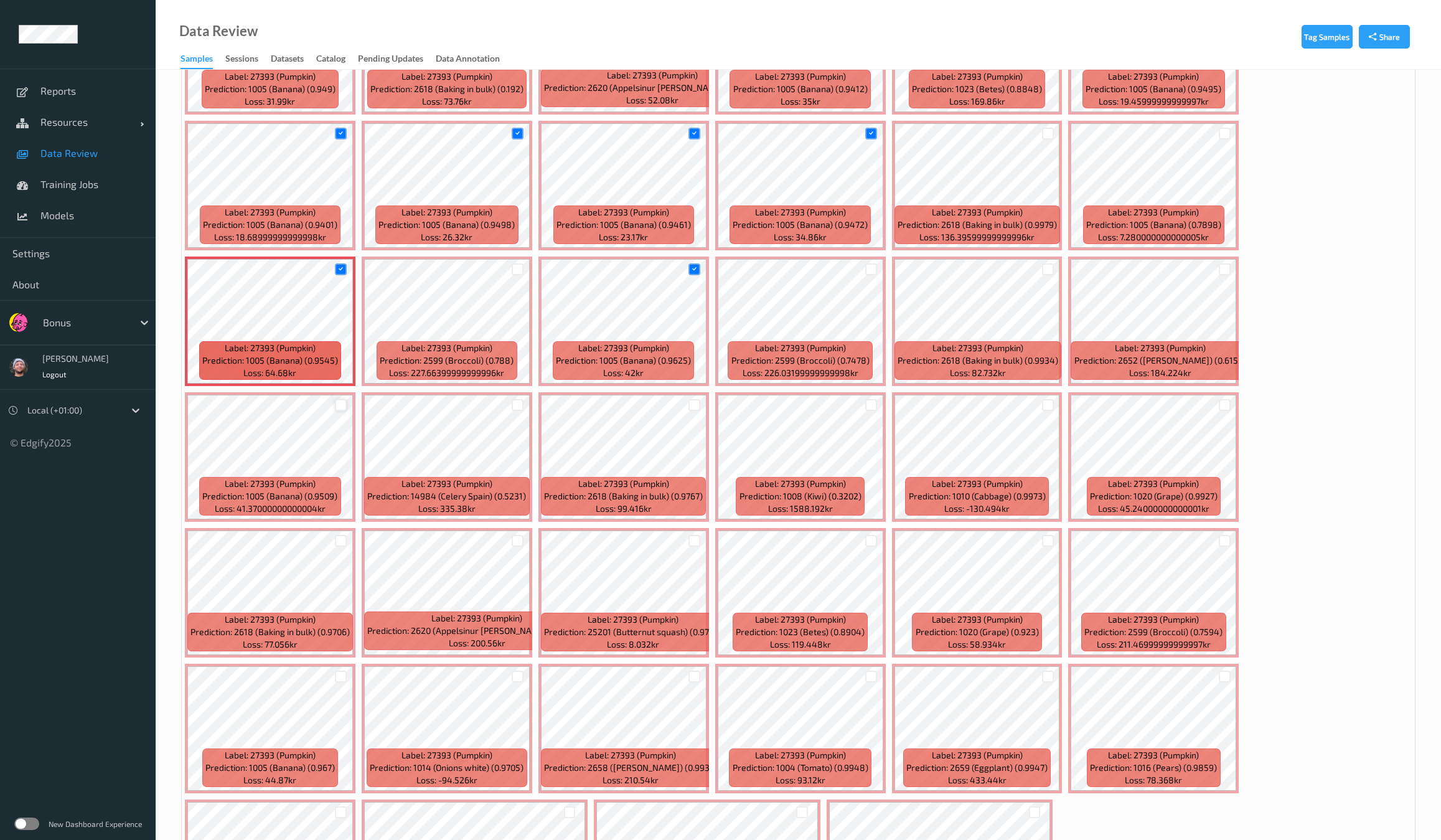
click at [347, 399] on div at bounding box center [341, 404] width 12 height 12
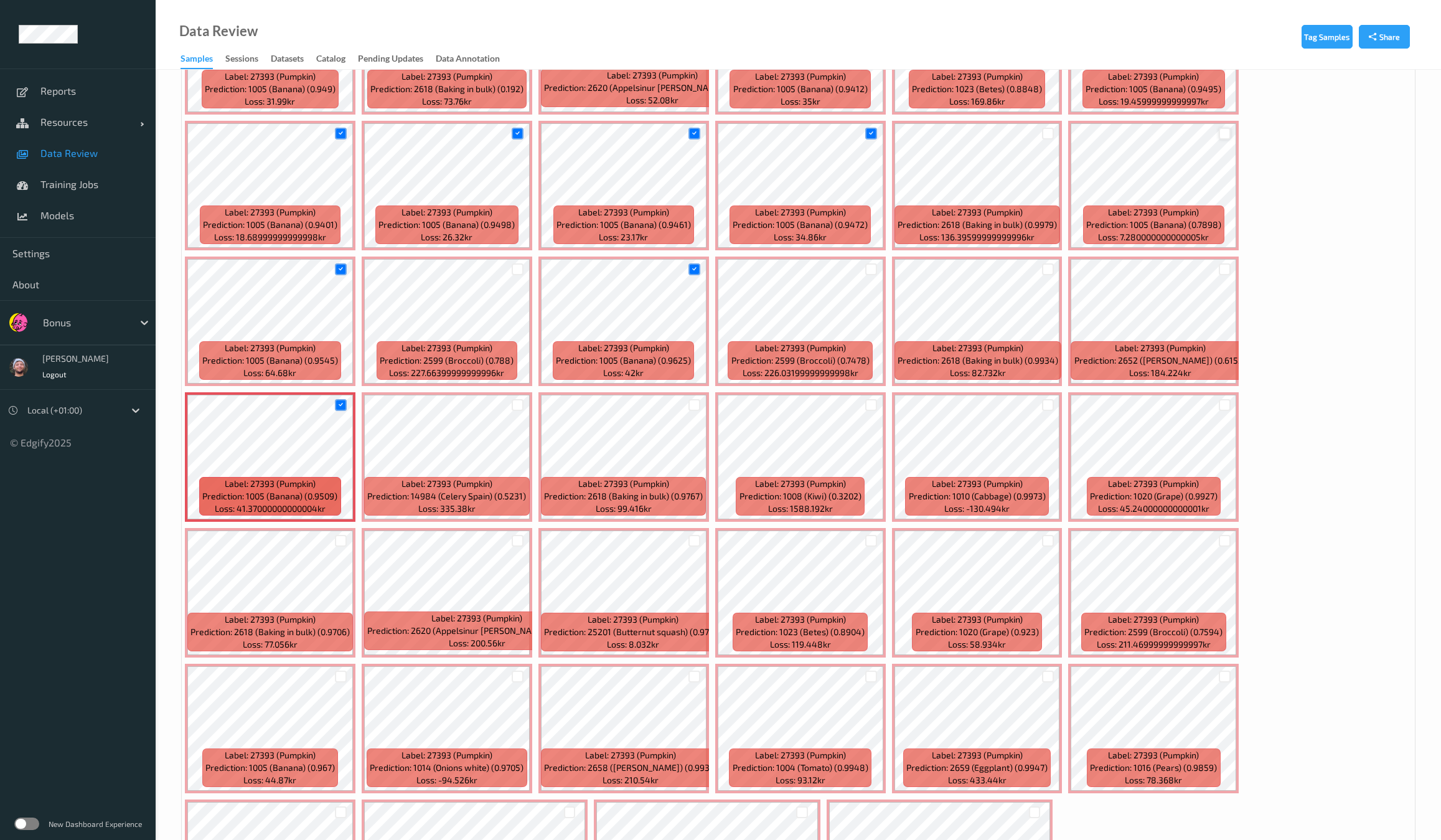
click at [1219, 132] on div at bounding box center [1225, 134] width 12 height 12
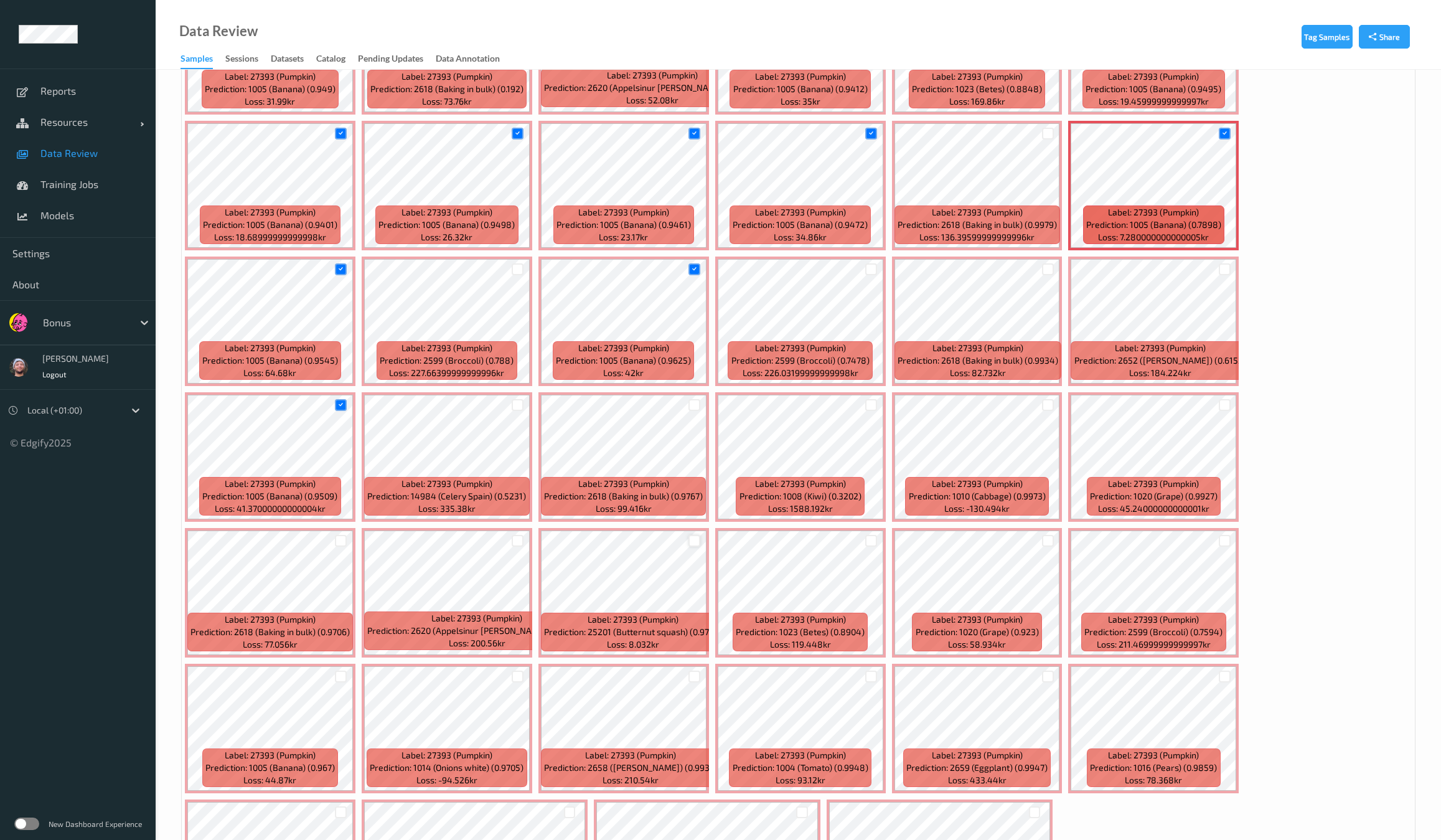
click at [700, 535] on div at bounding box center [694, 540] width 12 height 12
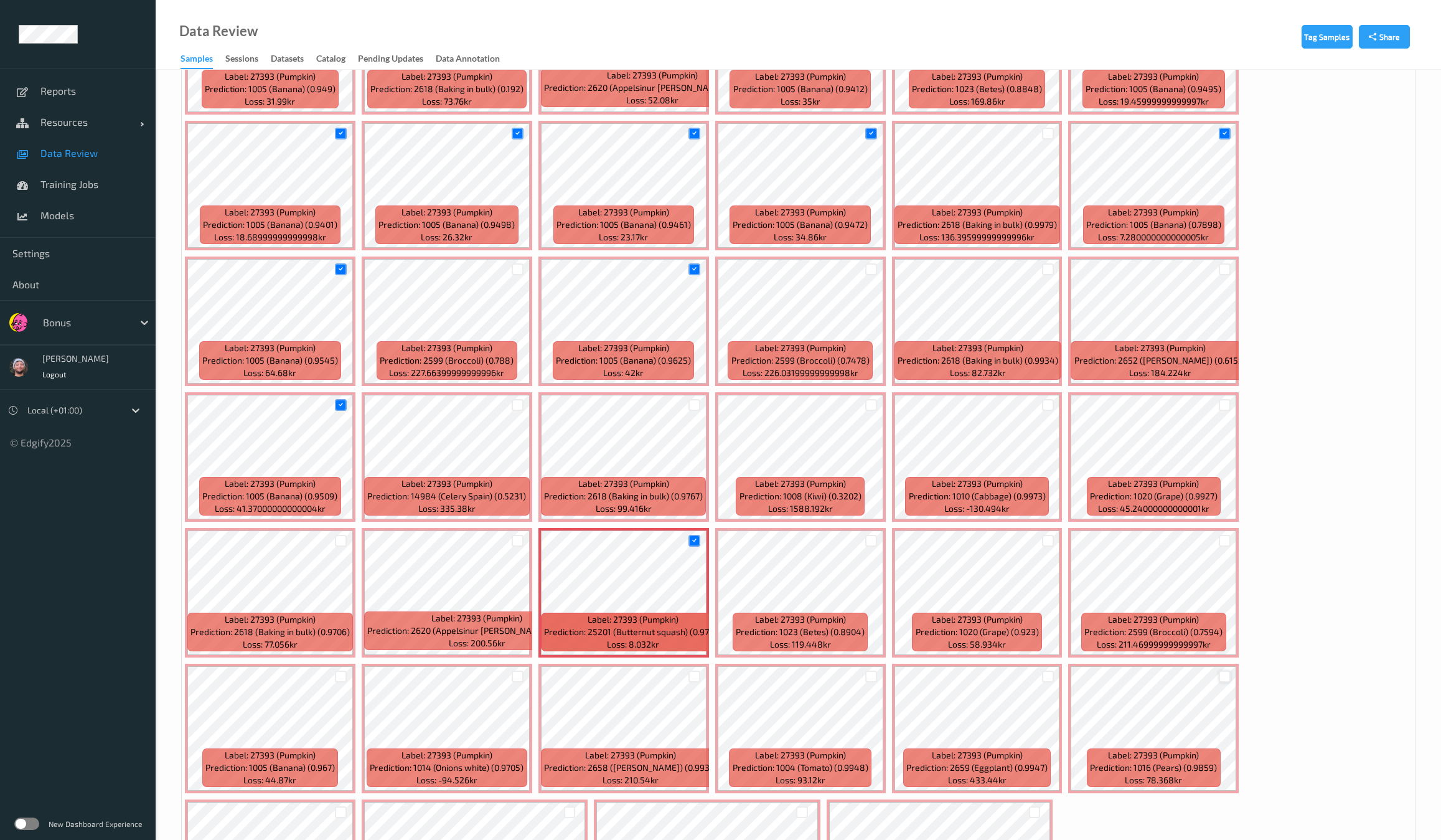
click at [1231, 670] on div at bounding box center [1225, 676] width 12 height 12
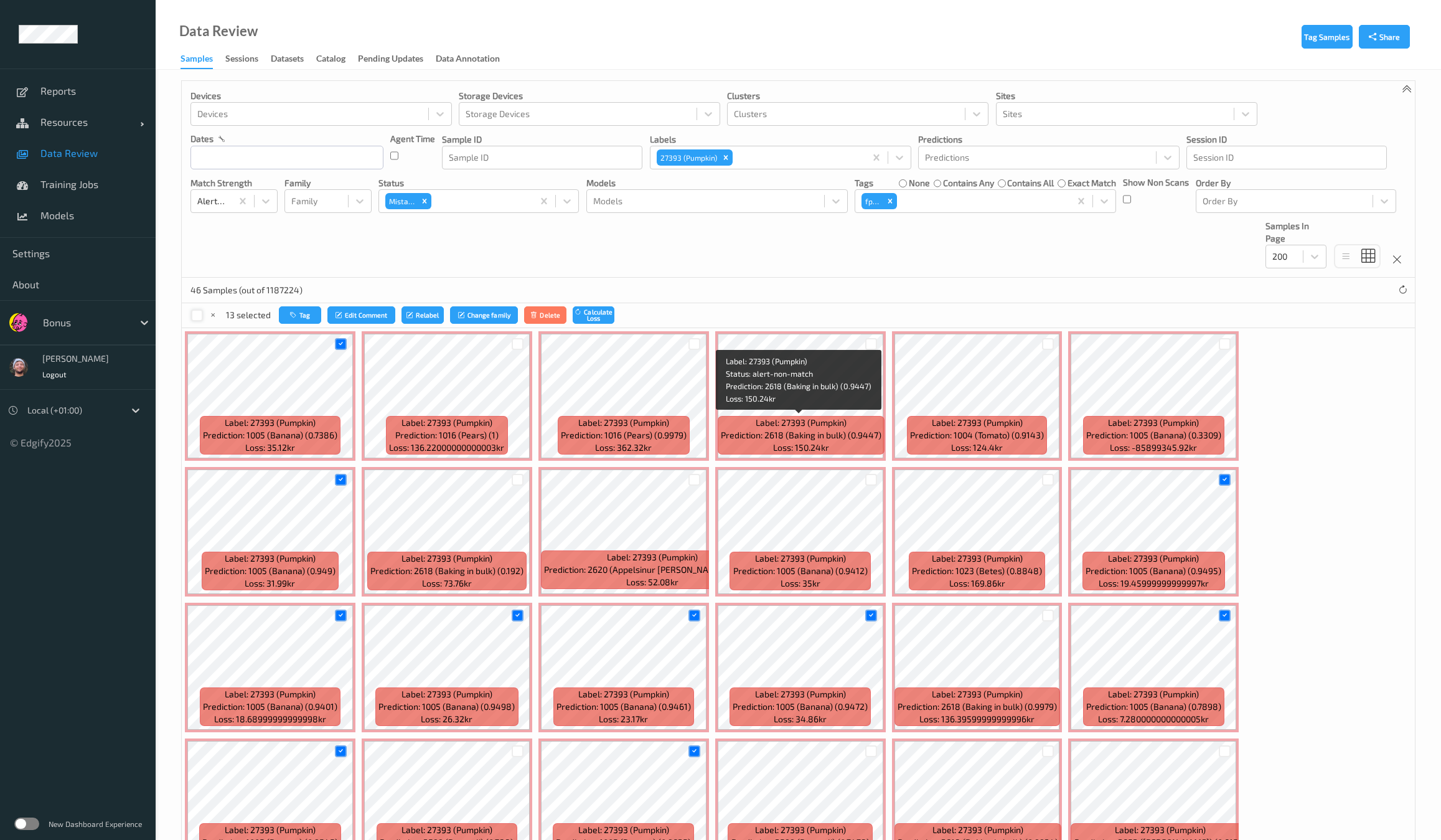
scroll to position [0, 0]
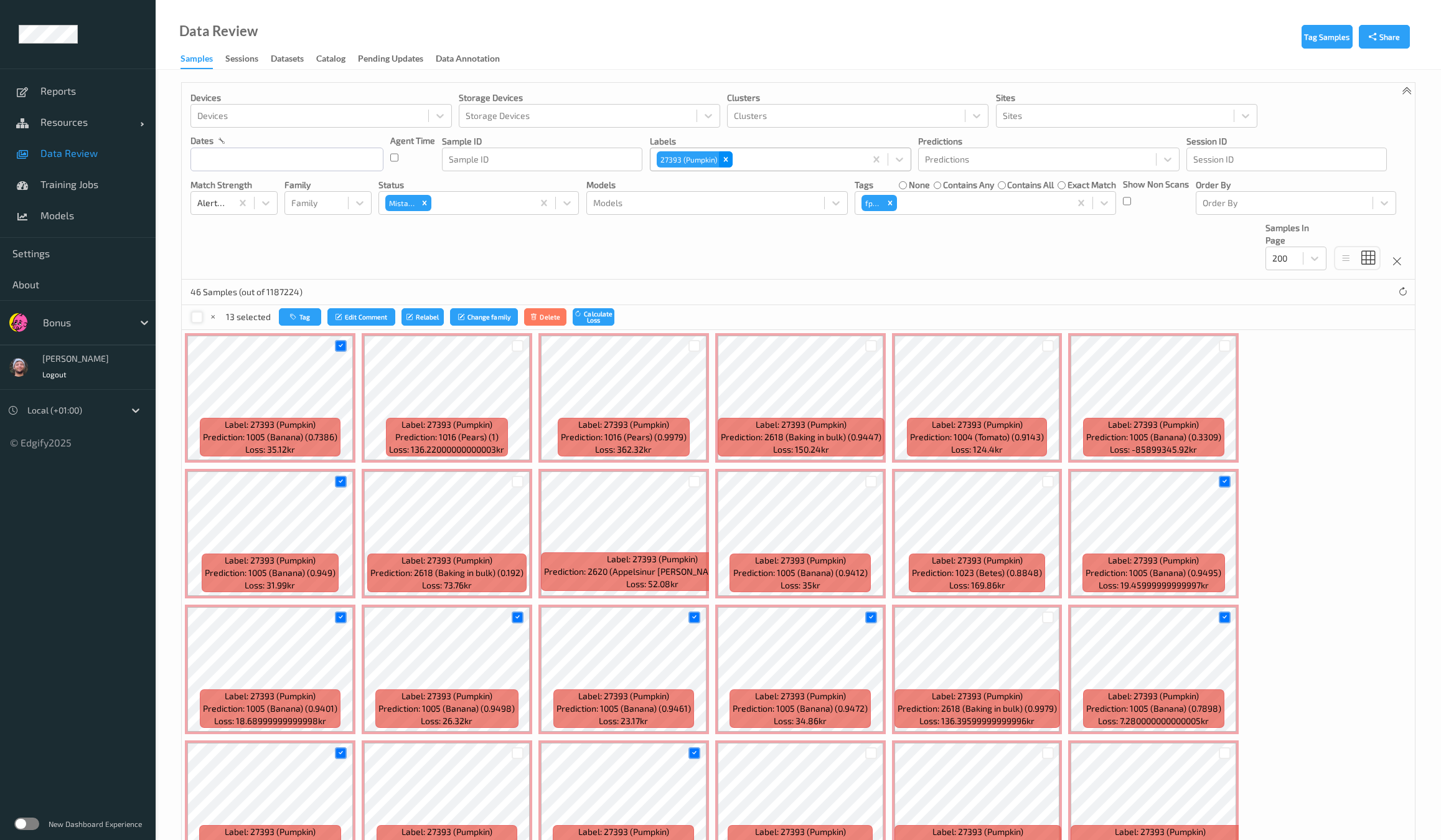
click at [729, 160] on div "Remove 27393 (Pumpkin)" at bounding box center [726, 159] width 14 height 16
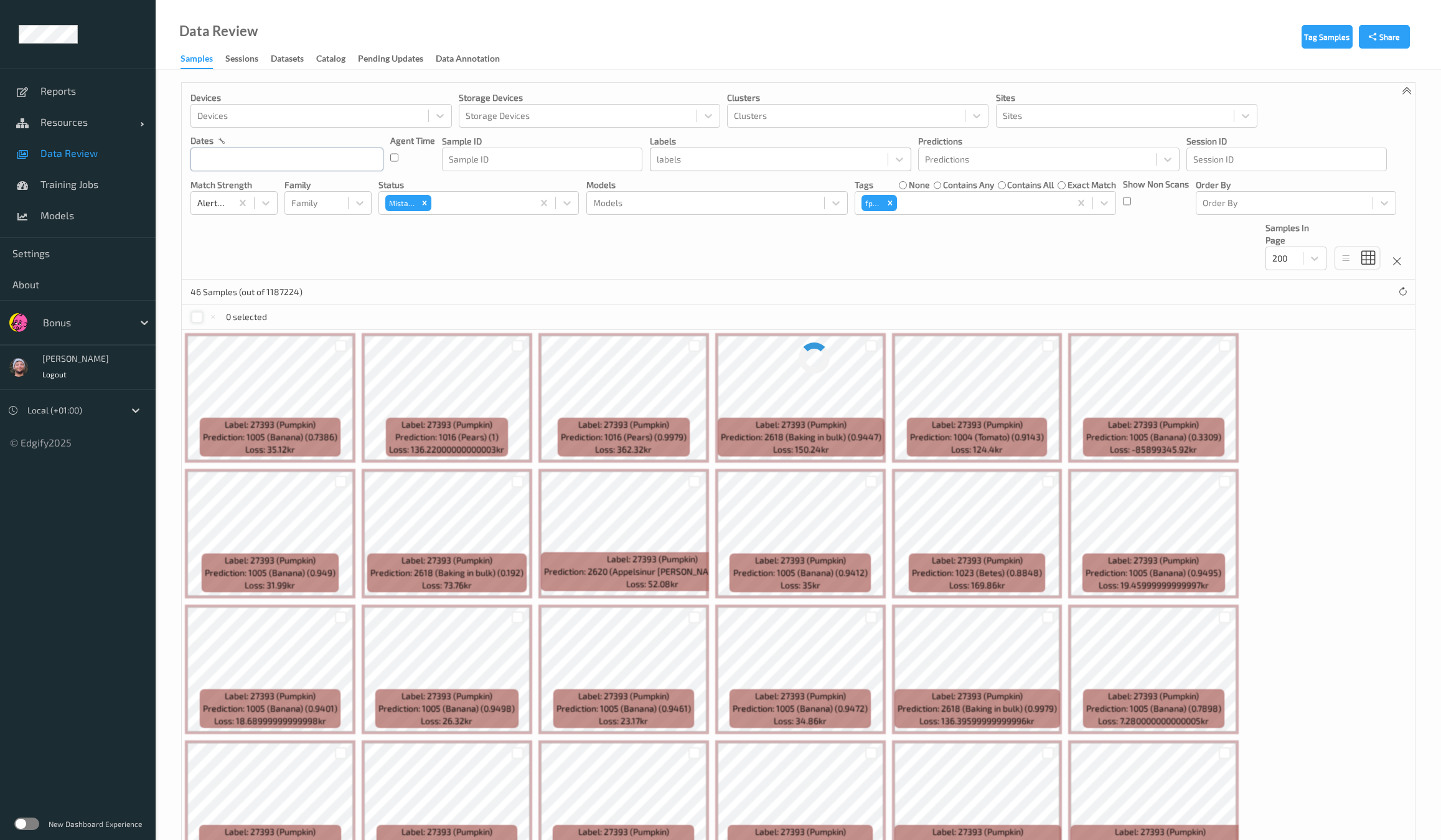
click at [324, 163] on input "text" at bounding box center [287, 159] width 193 height 24
click at [202, 259] on span "5" at bounding box center [206, 263] width 17 height 17
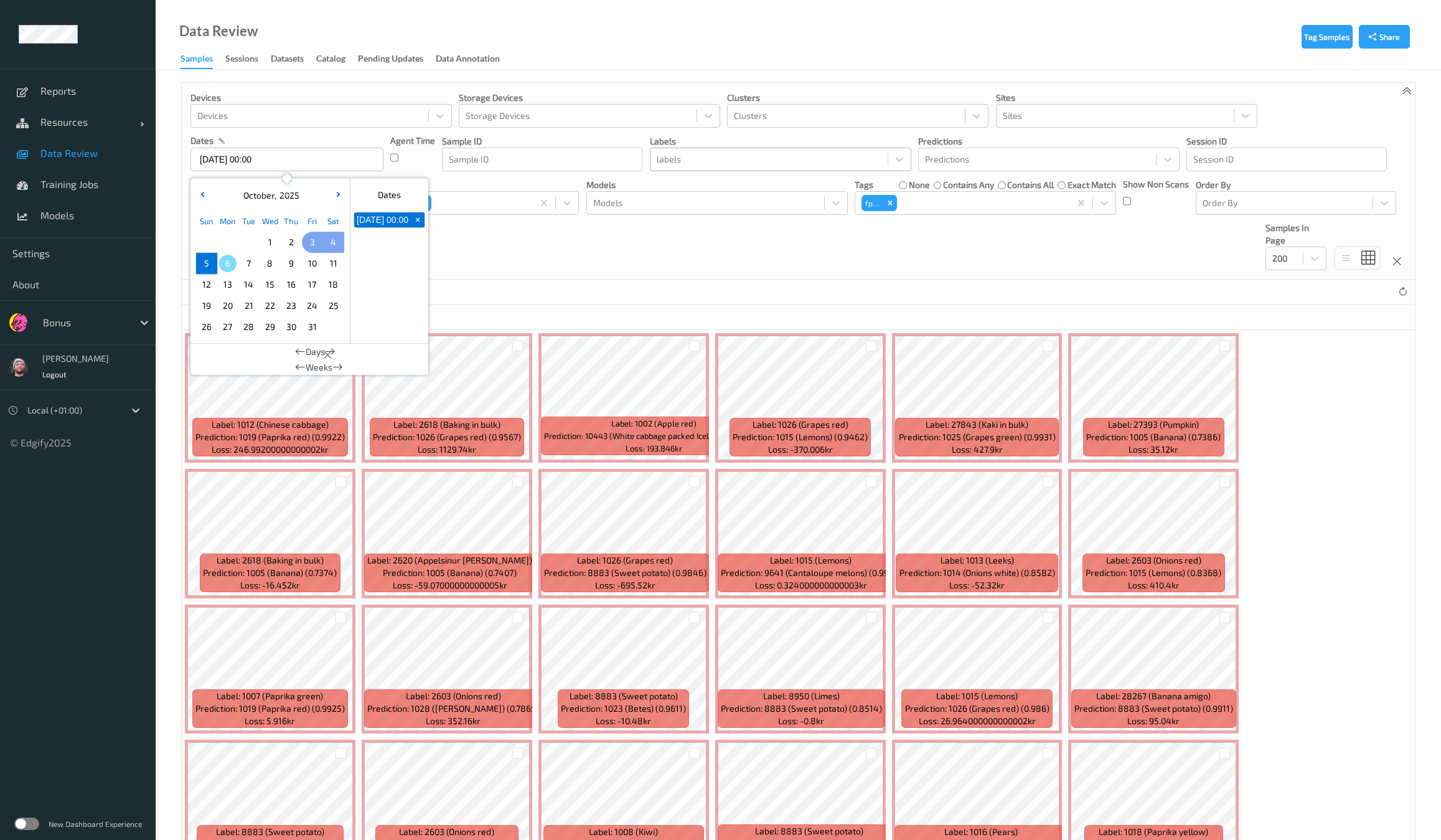
click at [305, 242] on span "3" at bounding box center [312, 242] width 17 height 17
type input "[DATE] 00:00 -> [DATE] 23:59"
click at [523, 230] on div "Devices Devices Storage Devices Storage Devices Clusters Clusters Sites Sites d…" at bounding box center [798, 181] width 1233 height 196
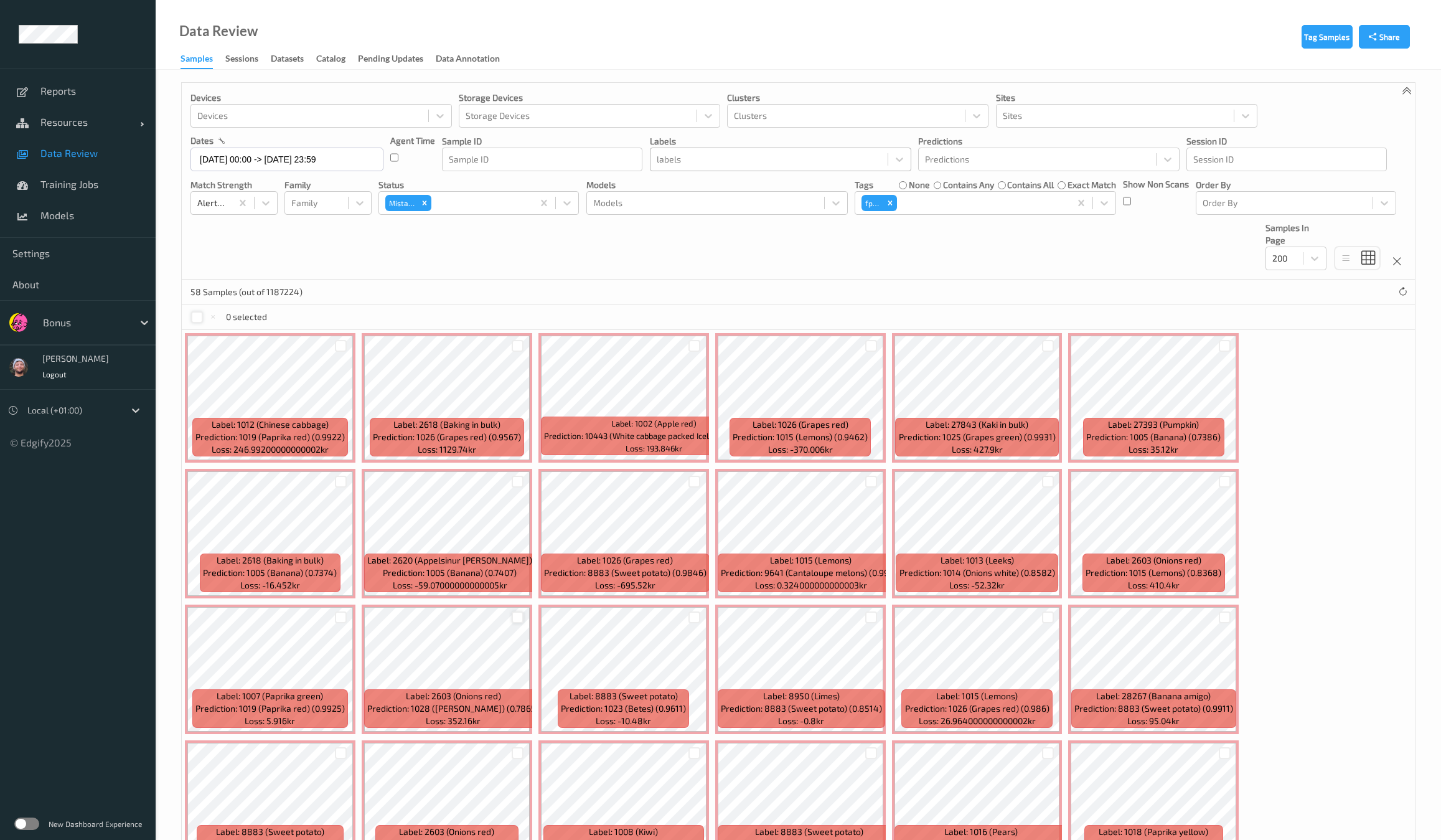
click at [523, 611] on div at bounding box center [518, 617] width 12 height 12
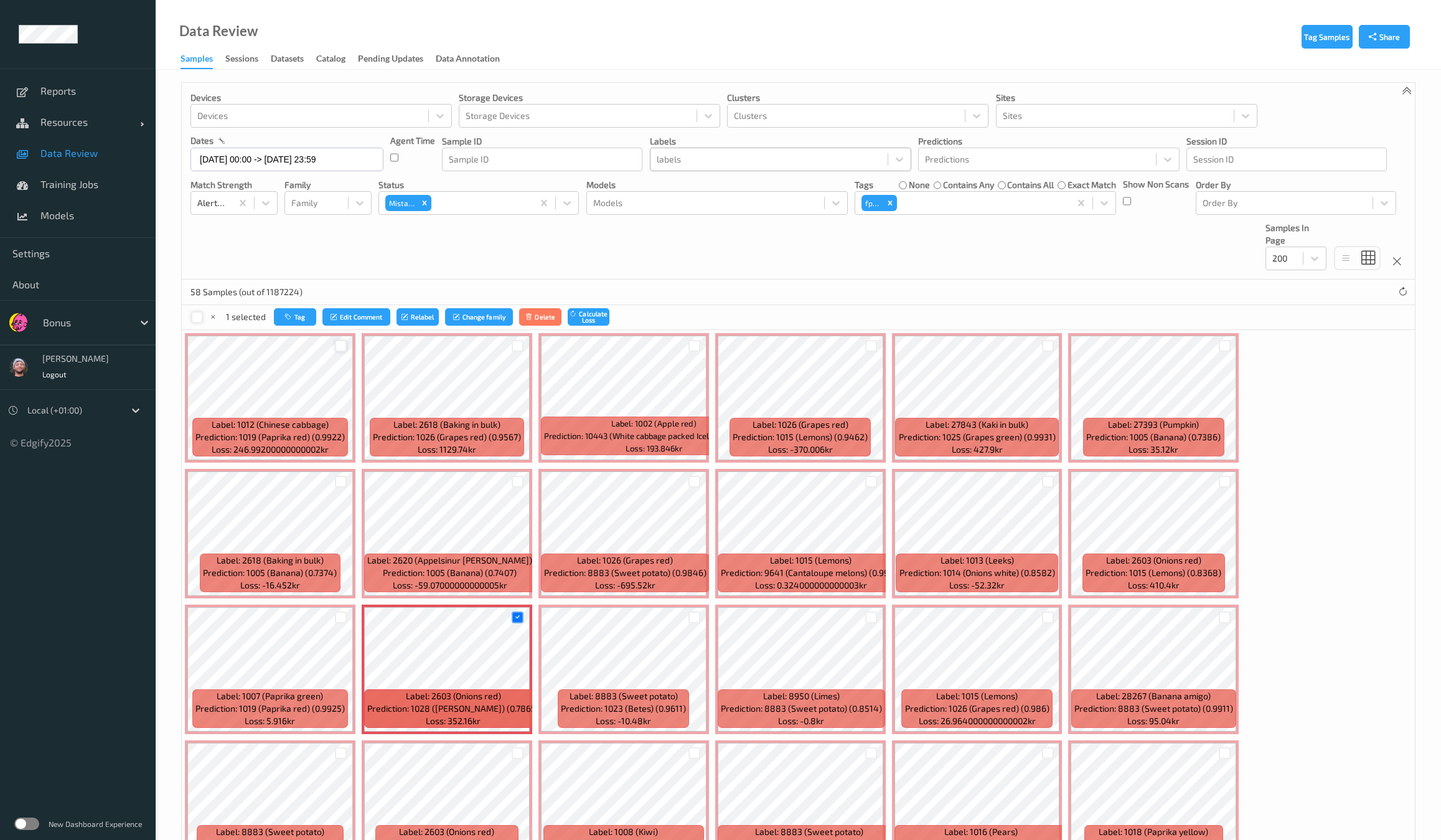
click at [345, 343] on div at bounding box center [341, 345] width 12 height 12
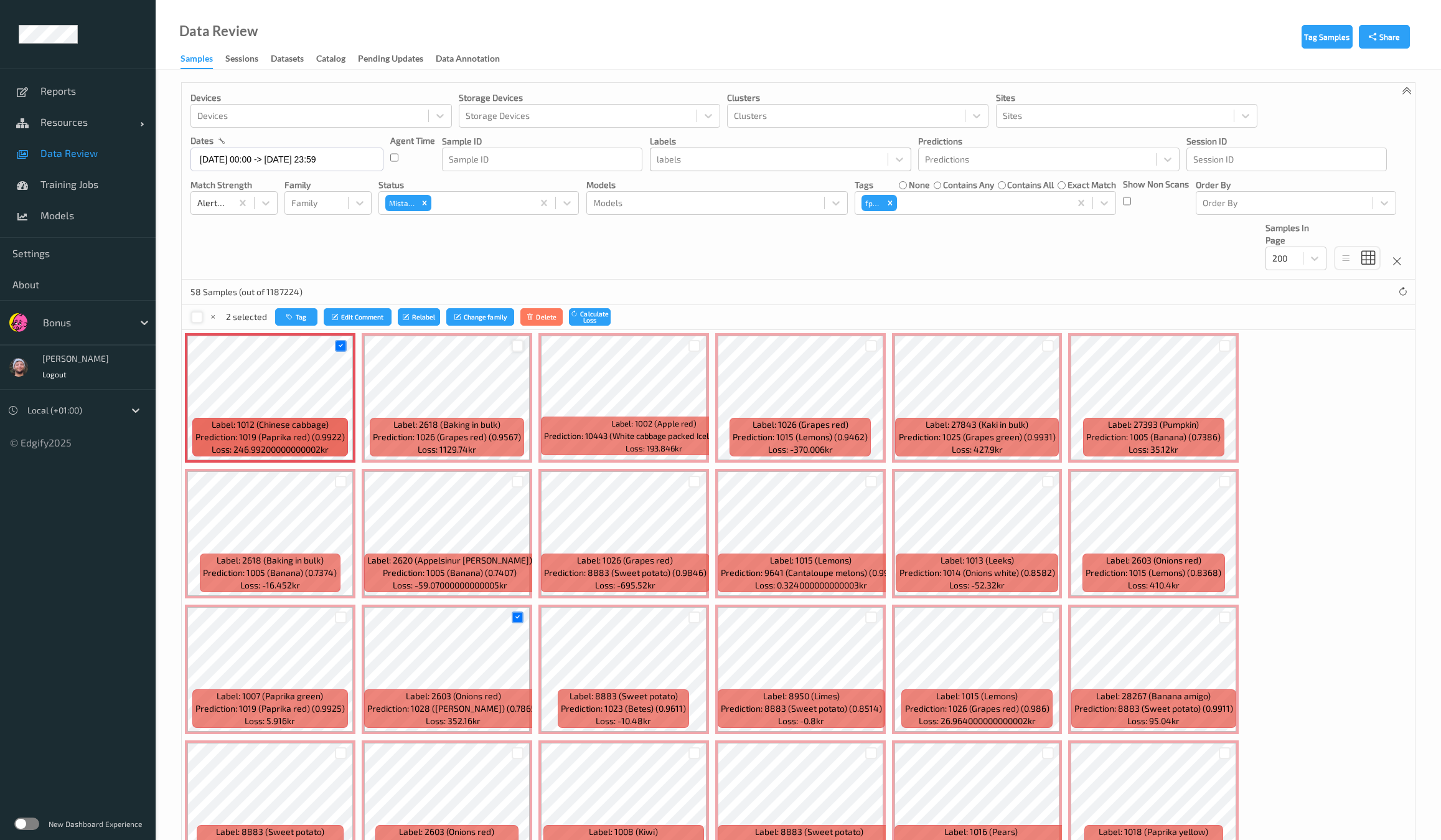
click at [518, 346] on div at bounding box center [518, 345] width 12 height 12
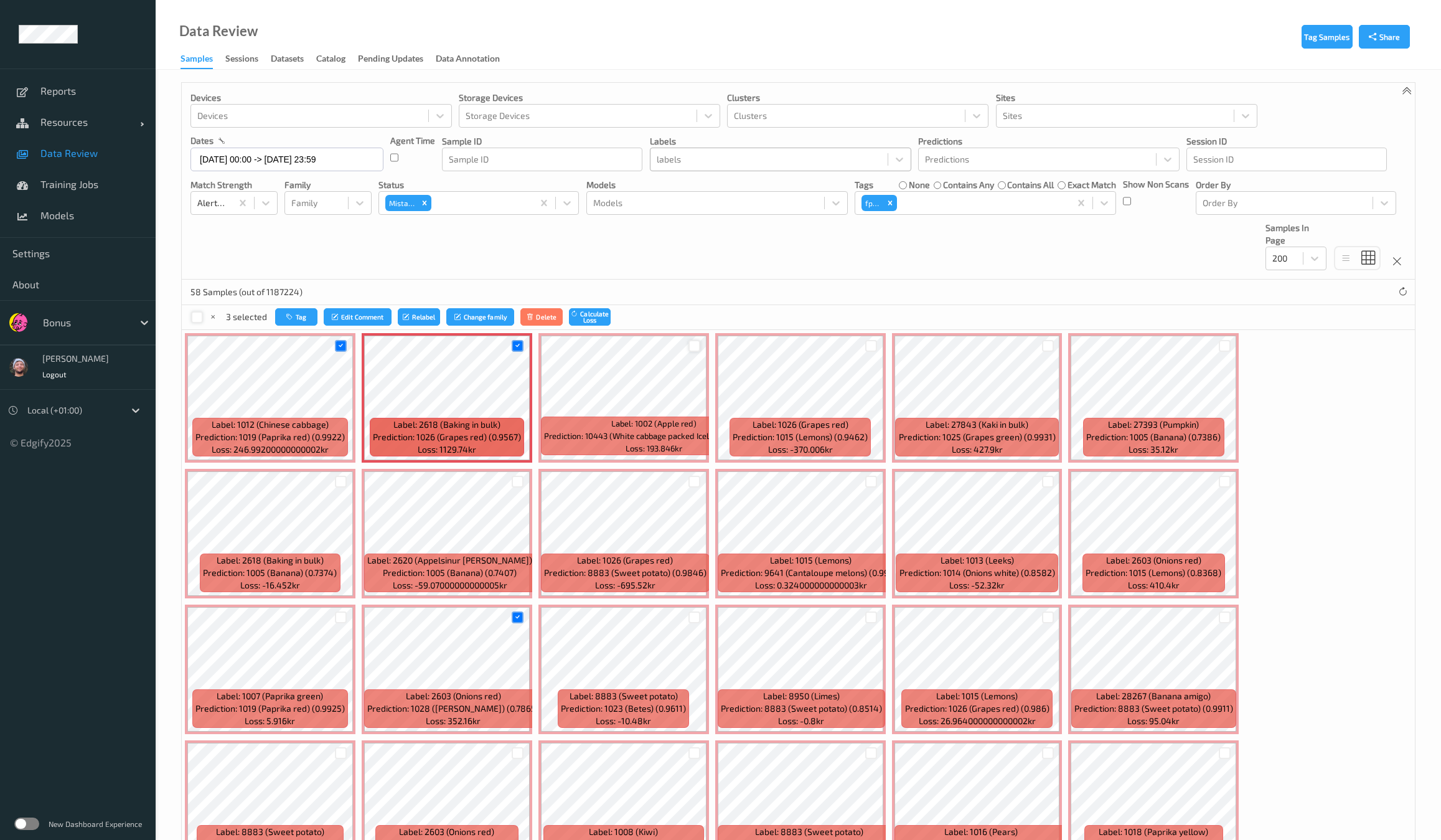
click at [694, 349] on div at bounding box center [694, 345] width 12 height 12
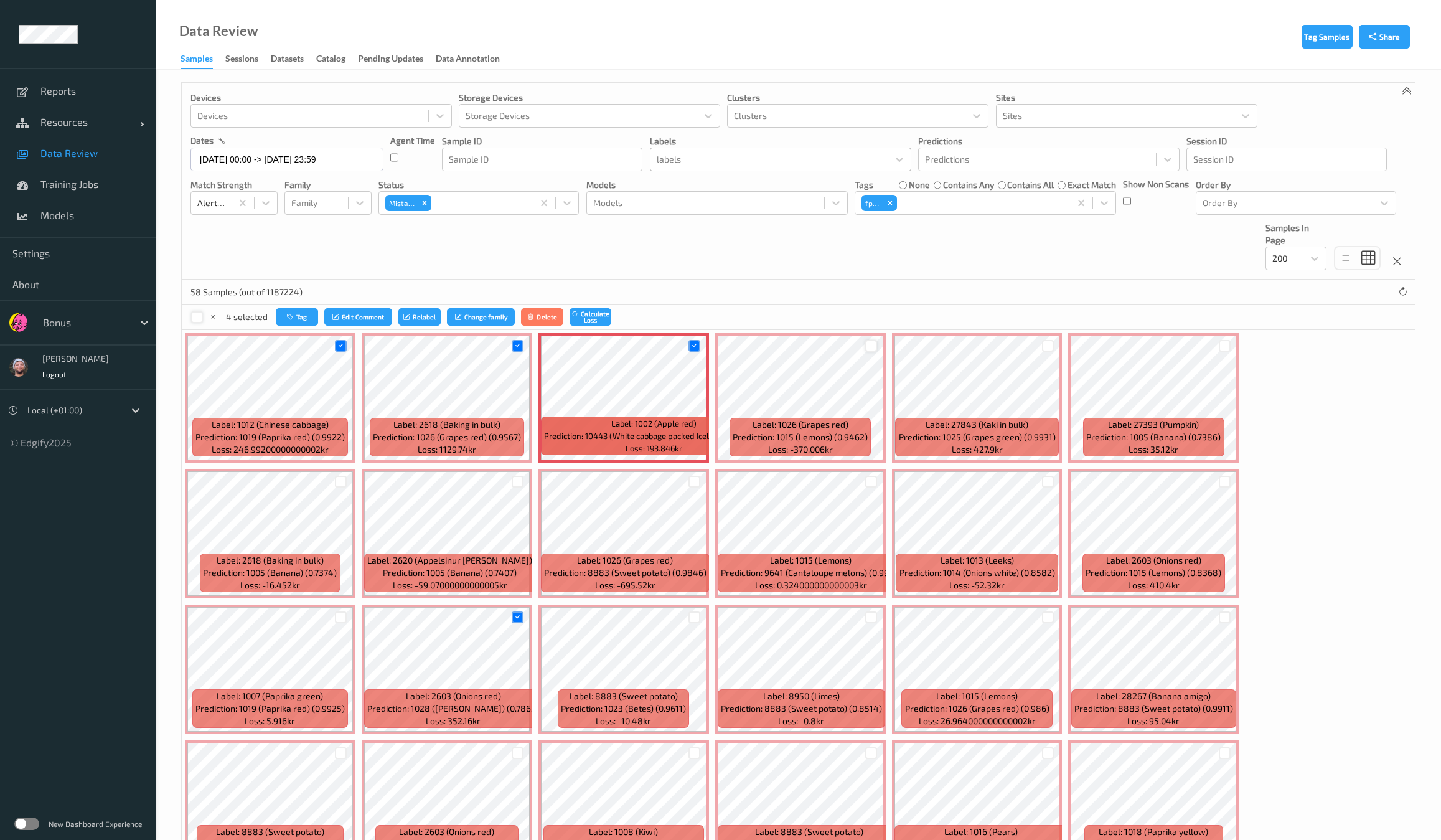
click at [870, 347] on div at bounding box center [871, 345] width 12 height 12
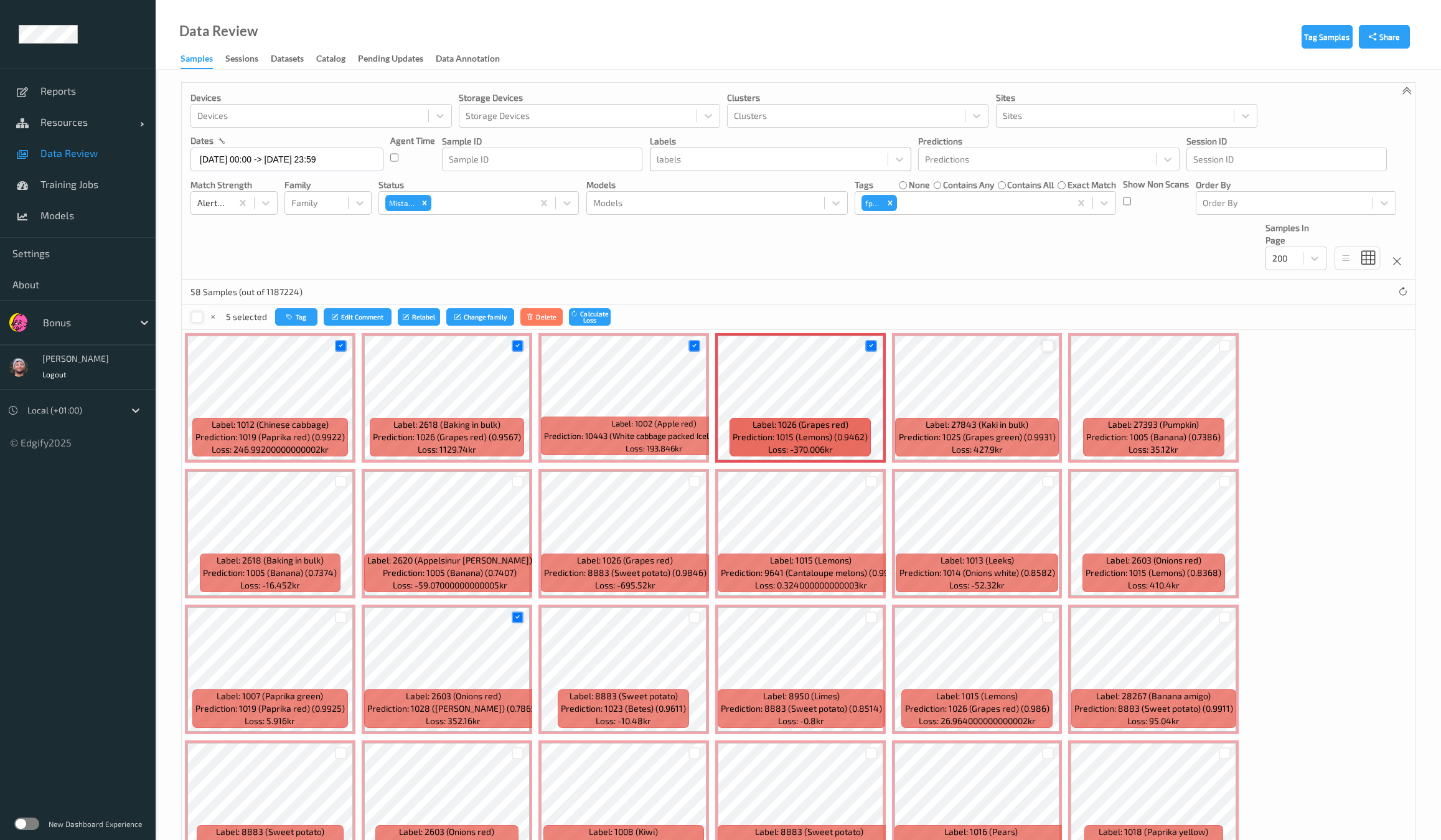
click at [1042, 345] on div at bounding box center [1048, 345] width 12 height 12
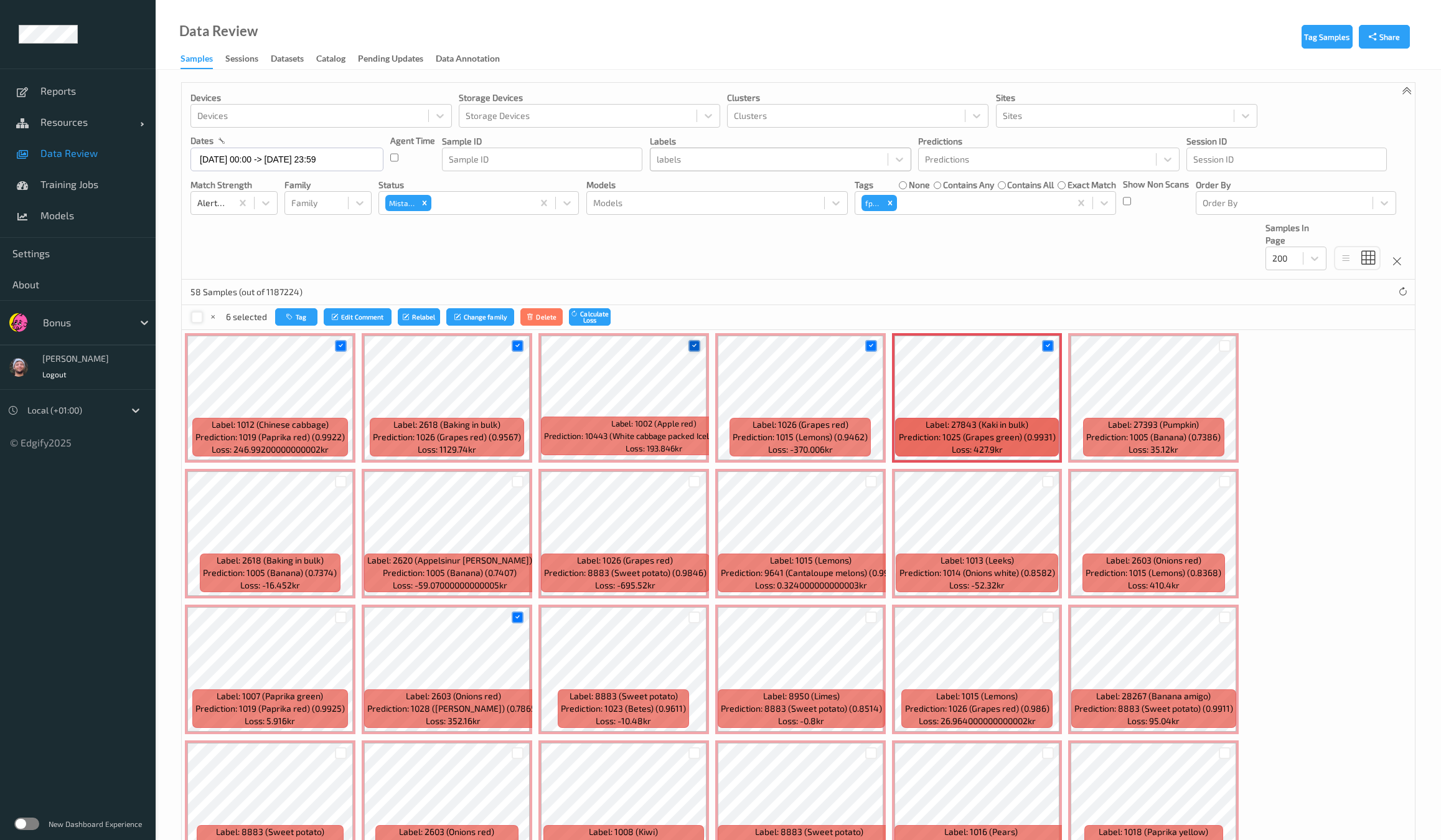
click at [694, 343] on icon at bounding box center [694, 345] width 8 height 8
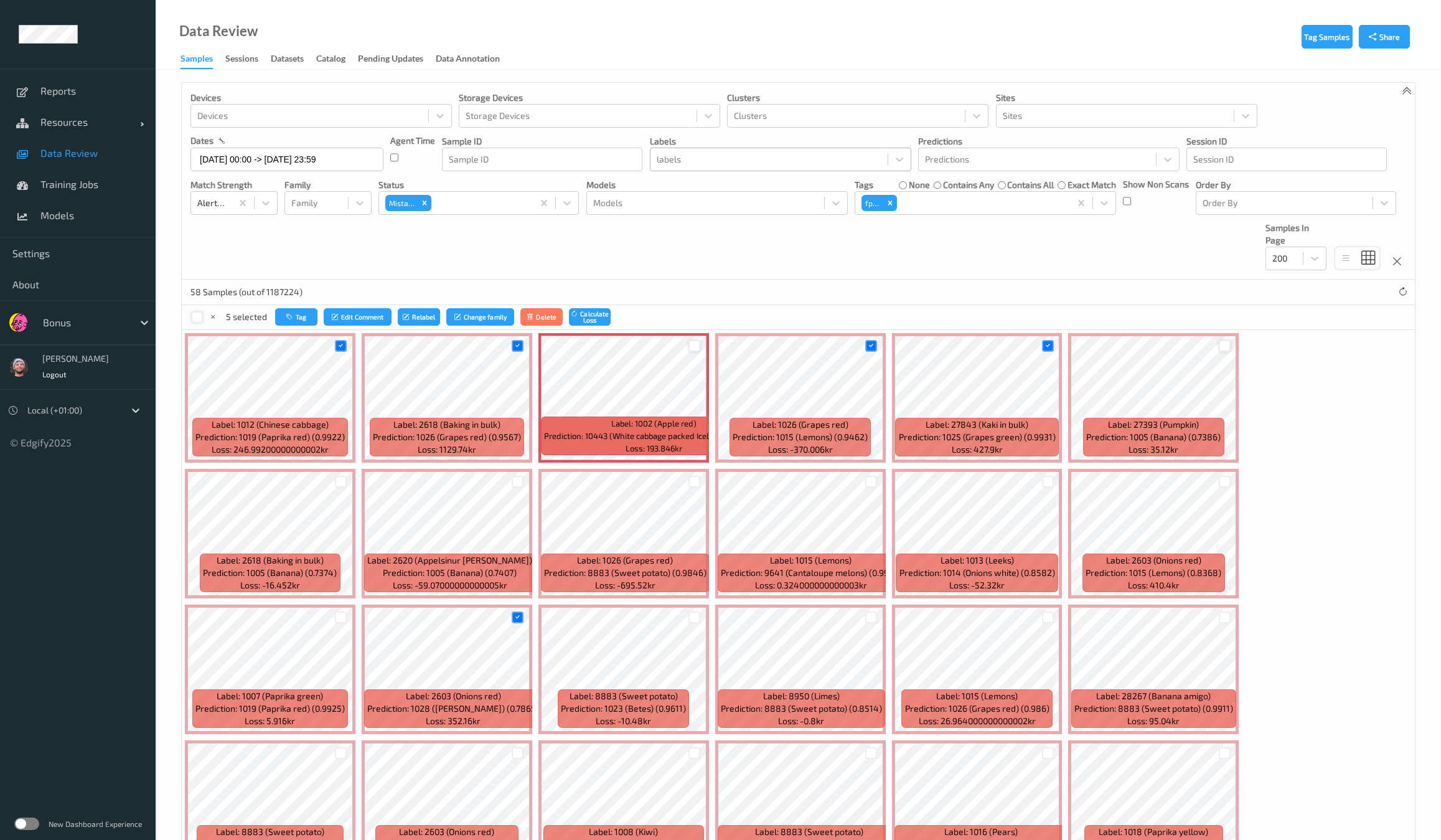
click at [1219, 347] on div at bounding box center [1225, 345] width 12 height 12
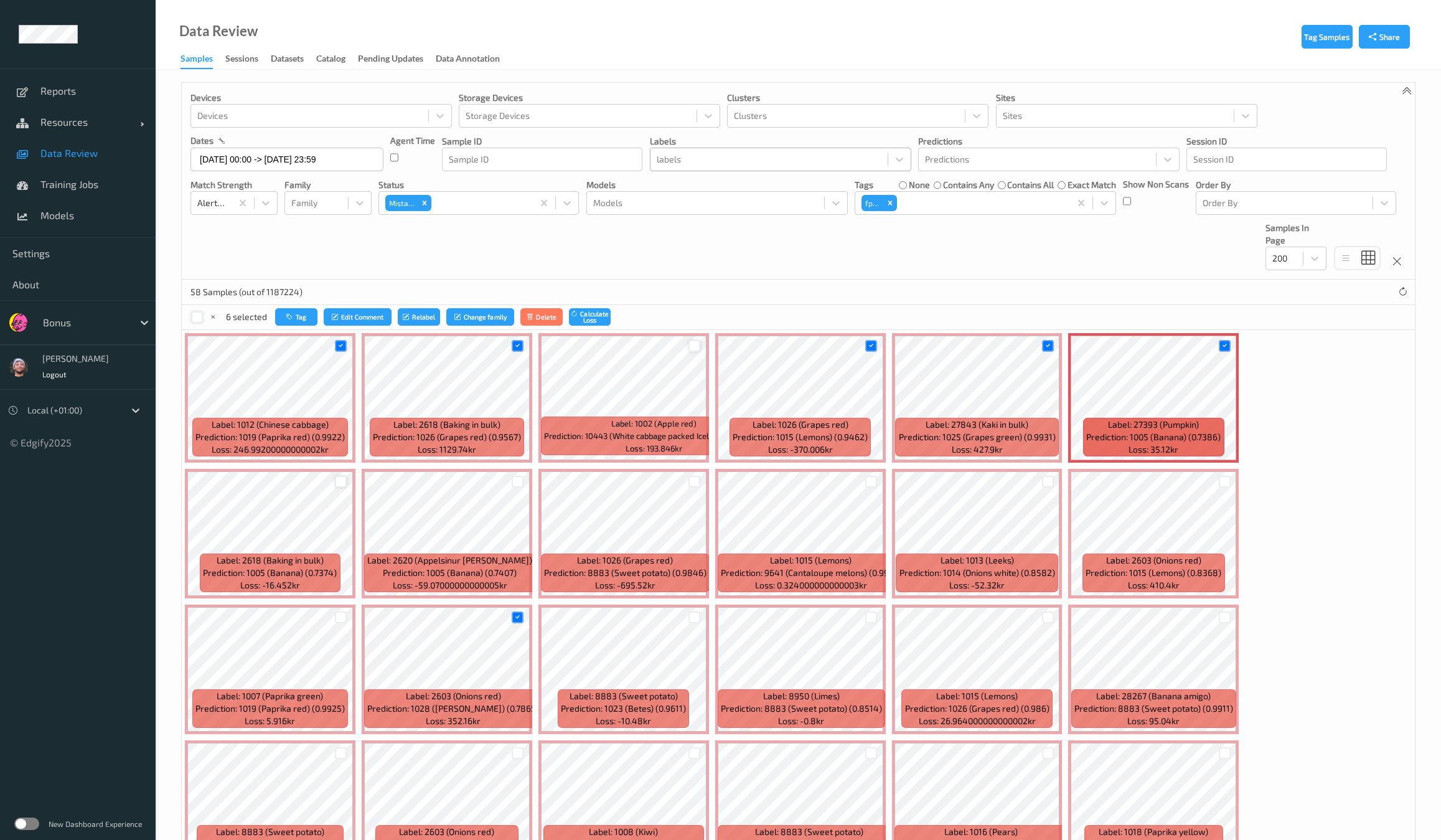
click at [347, 476] on div at bounding box center [341, 481] width 12 height 12
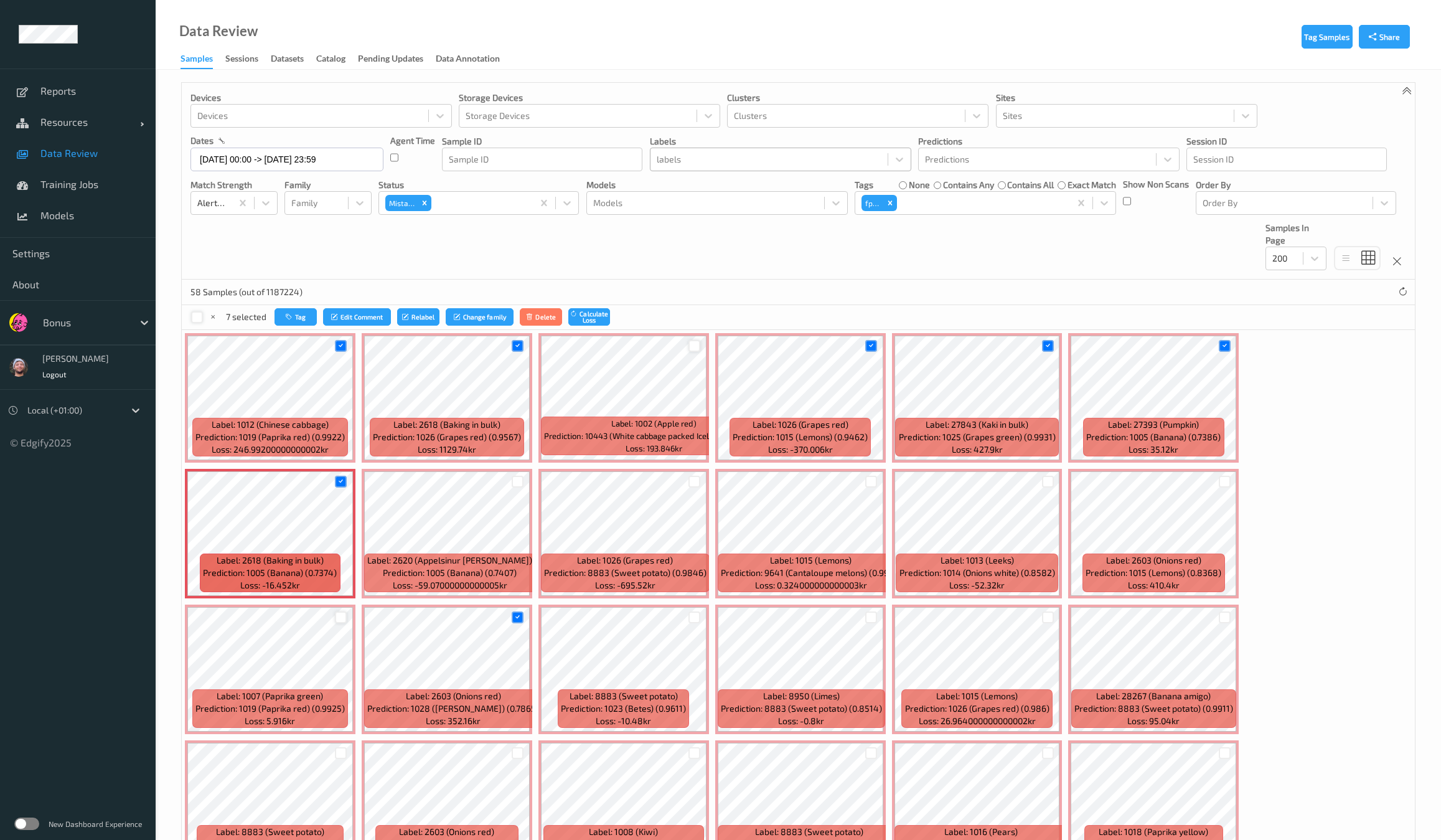
click at [347, 611] on div at bounding box center [341, 617] width 12 height 12
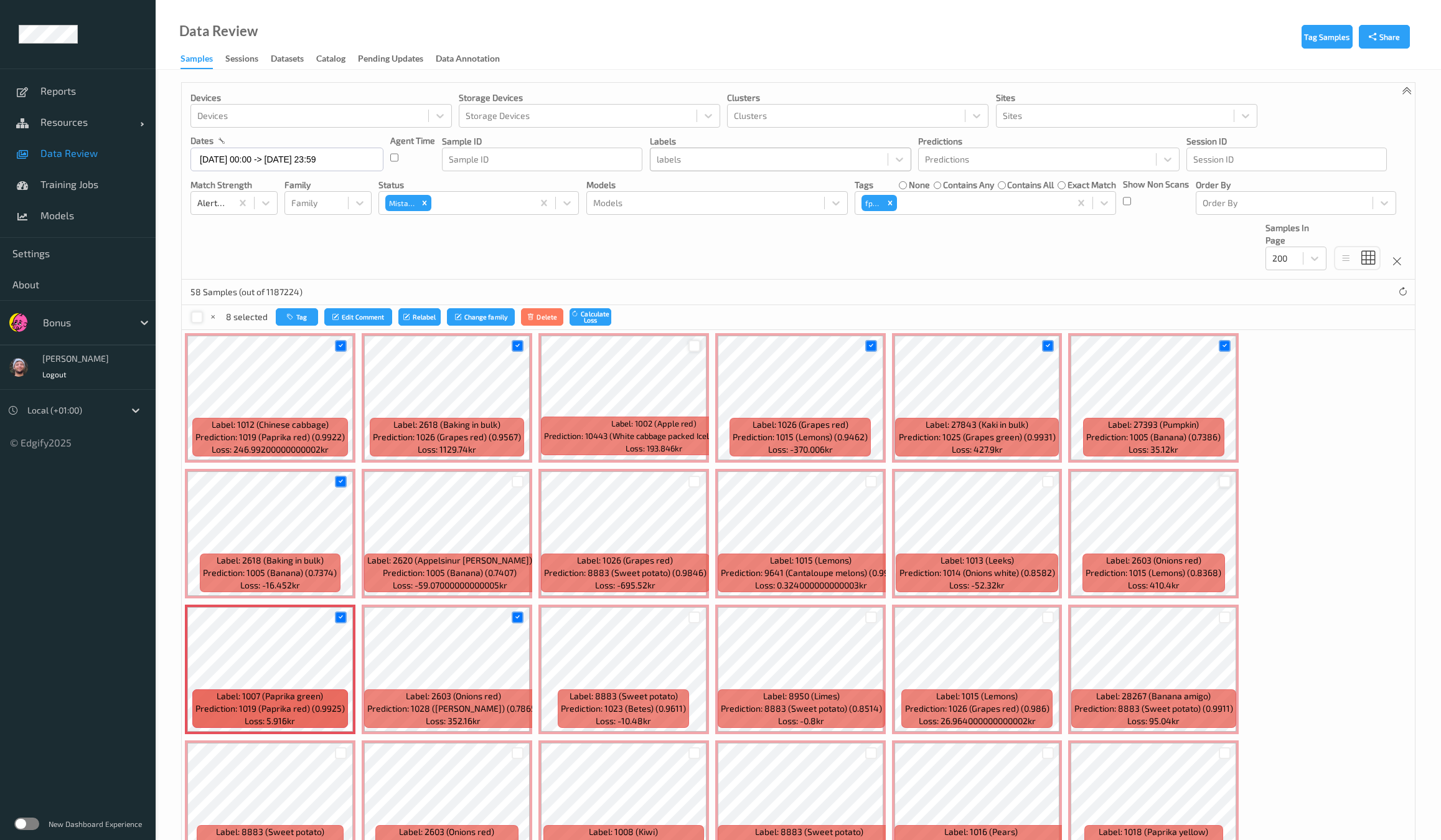
click at [1219, 480] on div at bounding box center [1225, 481] width 12 height 12
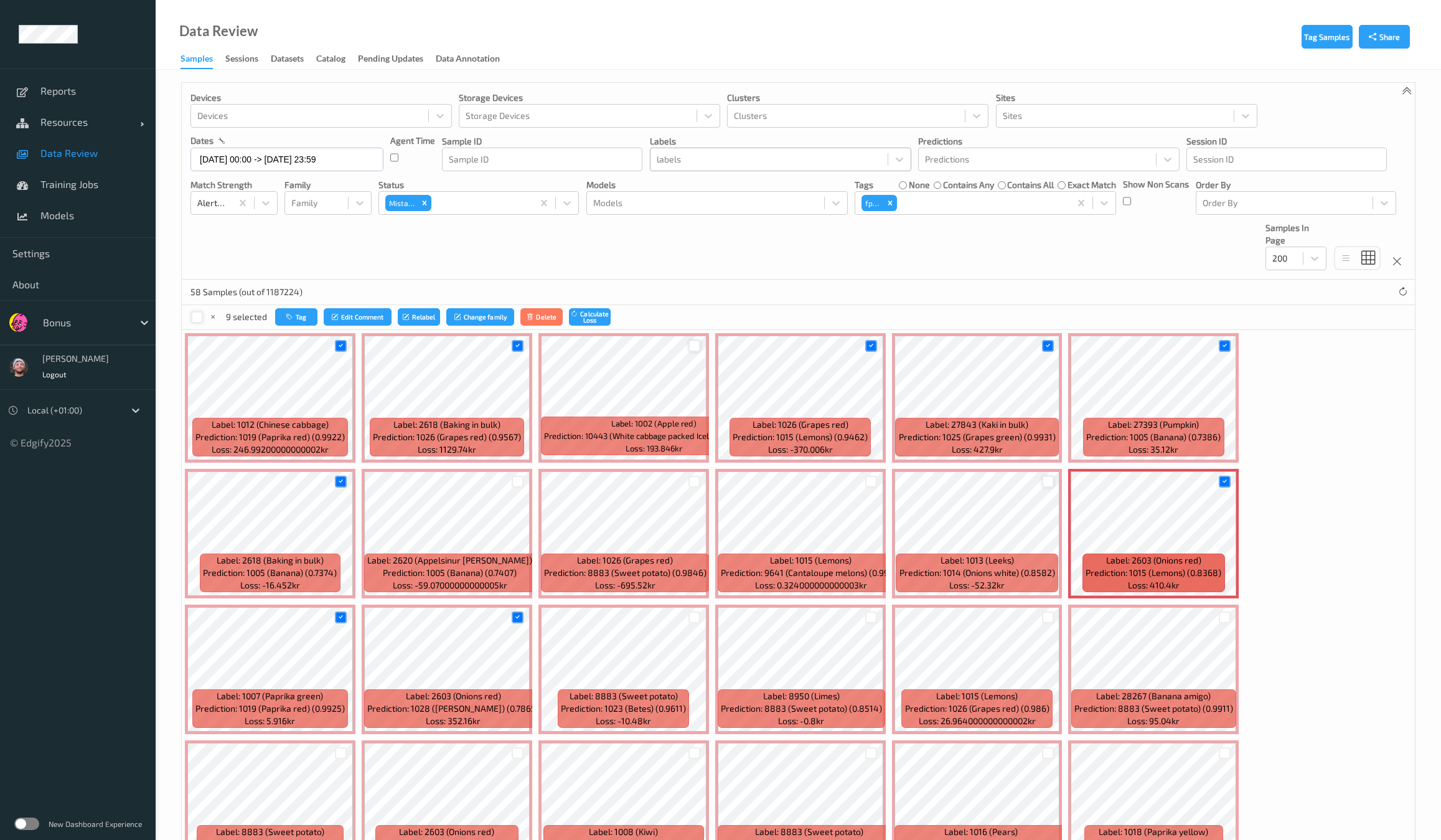
click at [1042, 483] on div at bounding box center [1048, 481] width 12 height 12
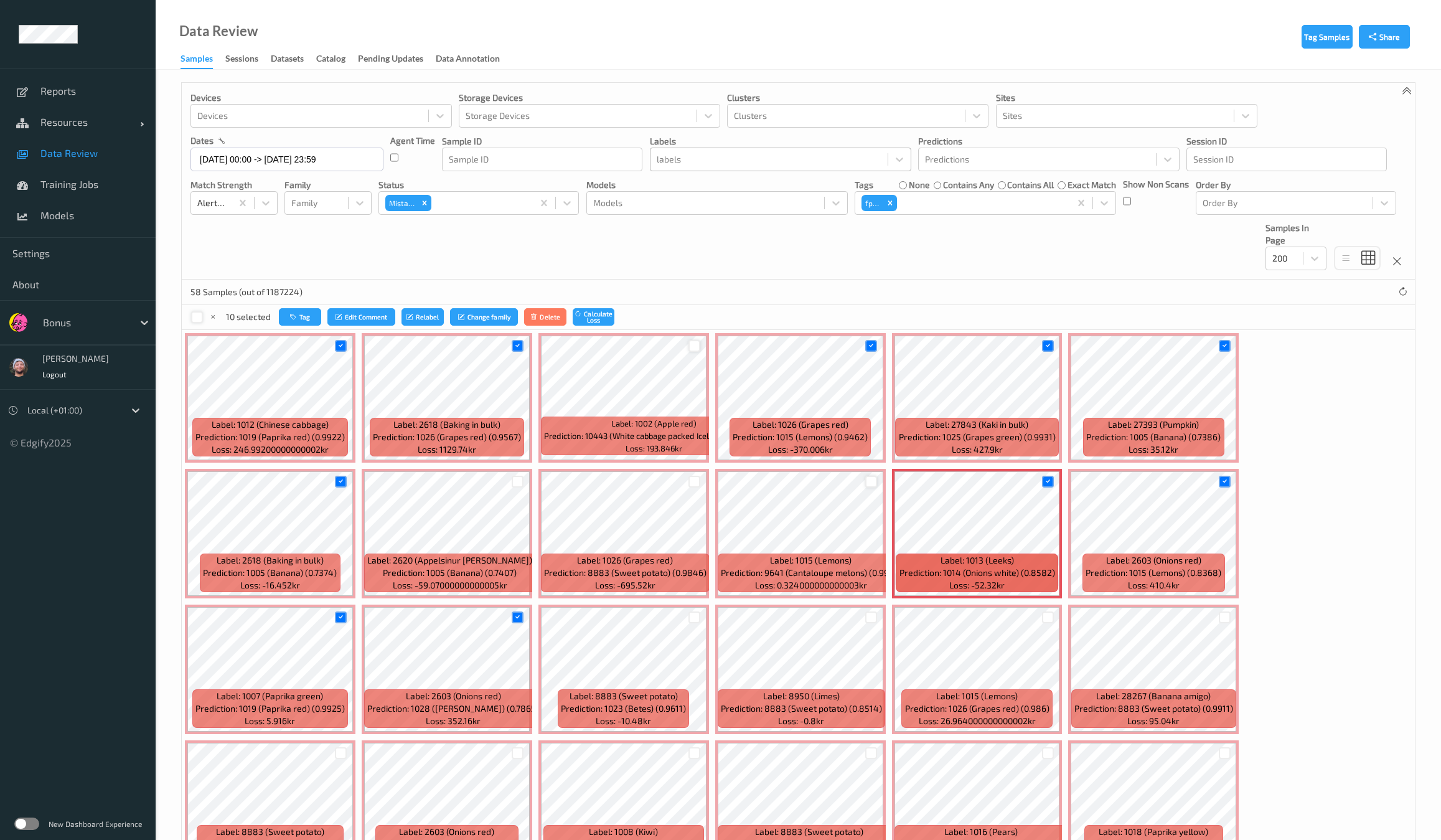
click at [865, 484] on div at bounding box center [871, 481] width 12 height 12
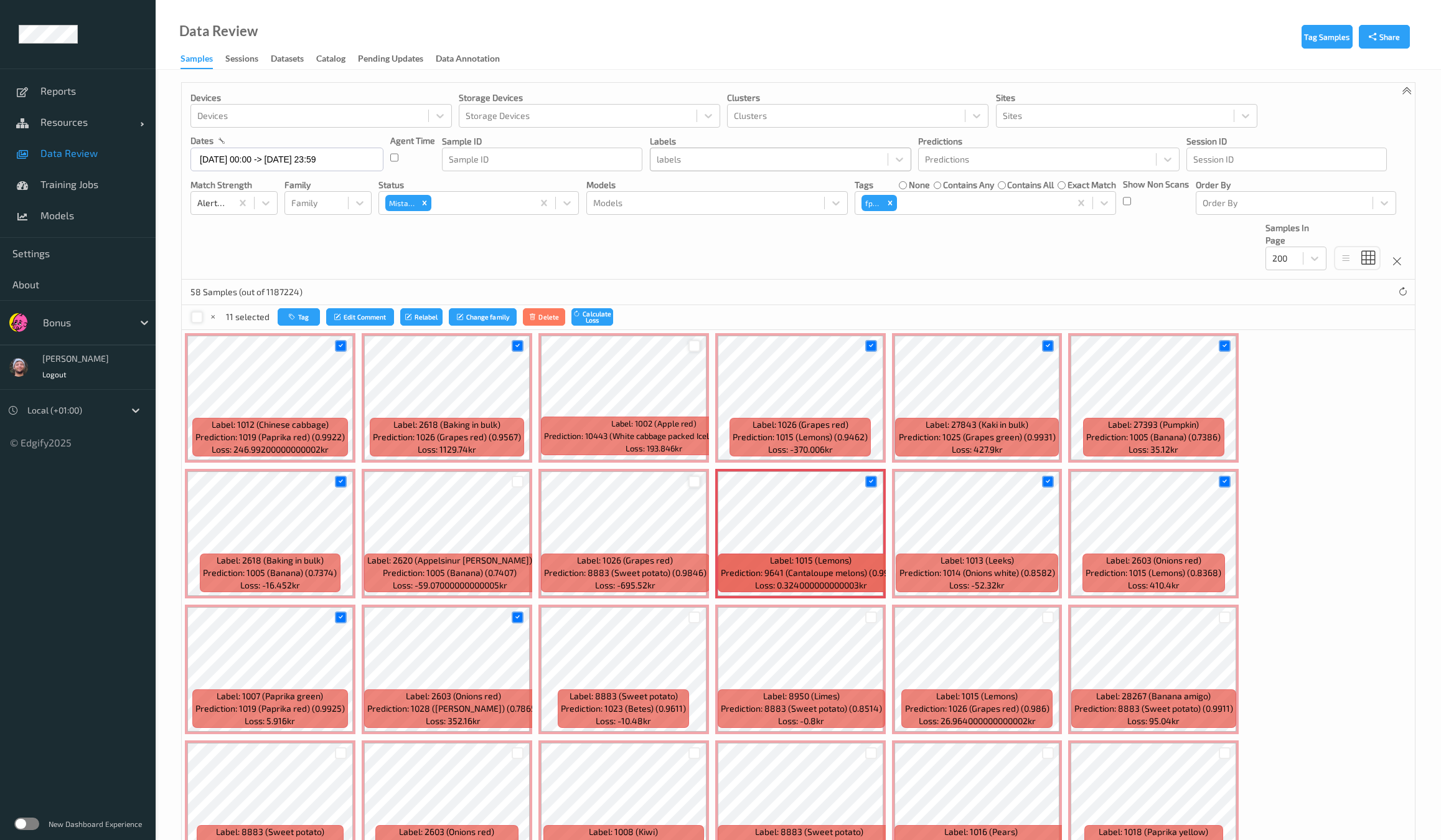
click at [689, 482] on div at bounding box center [694, 481] width 12 height 12
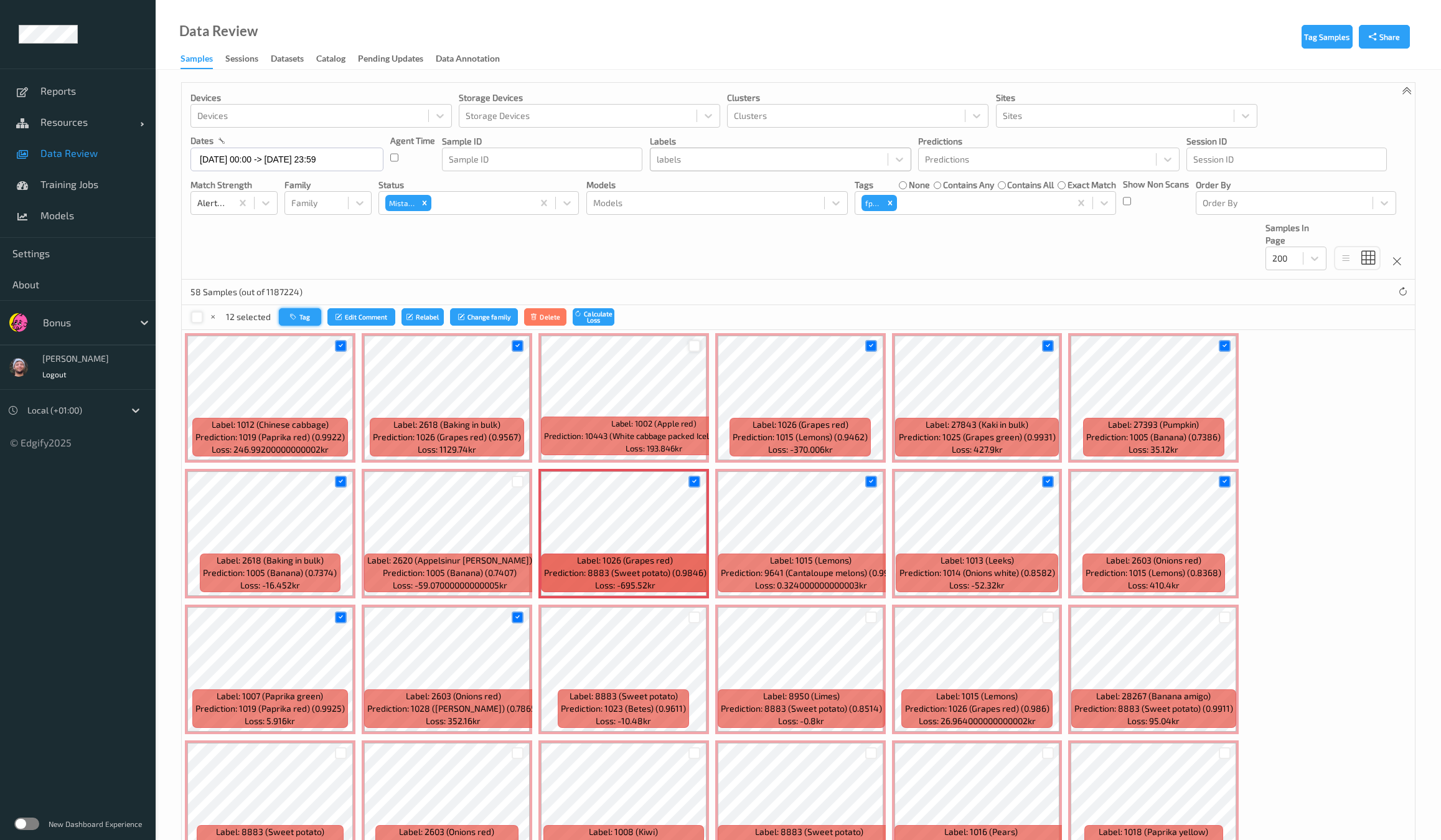
click at [305, 313] on button "Tag" at bounding box center [300, 317] width 43 height 18
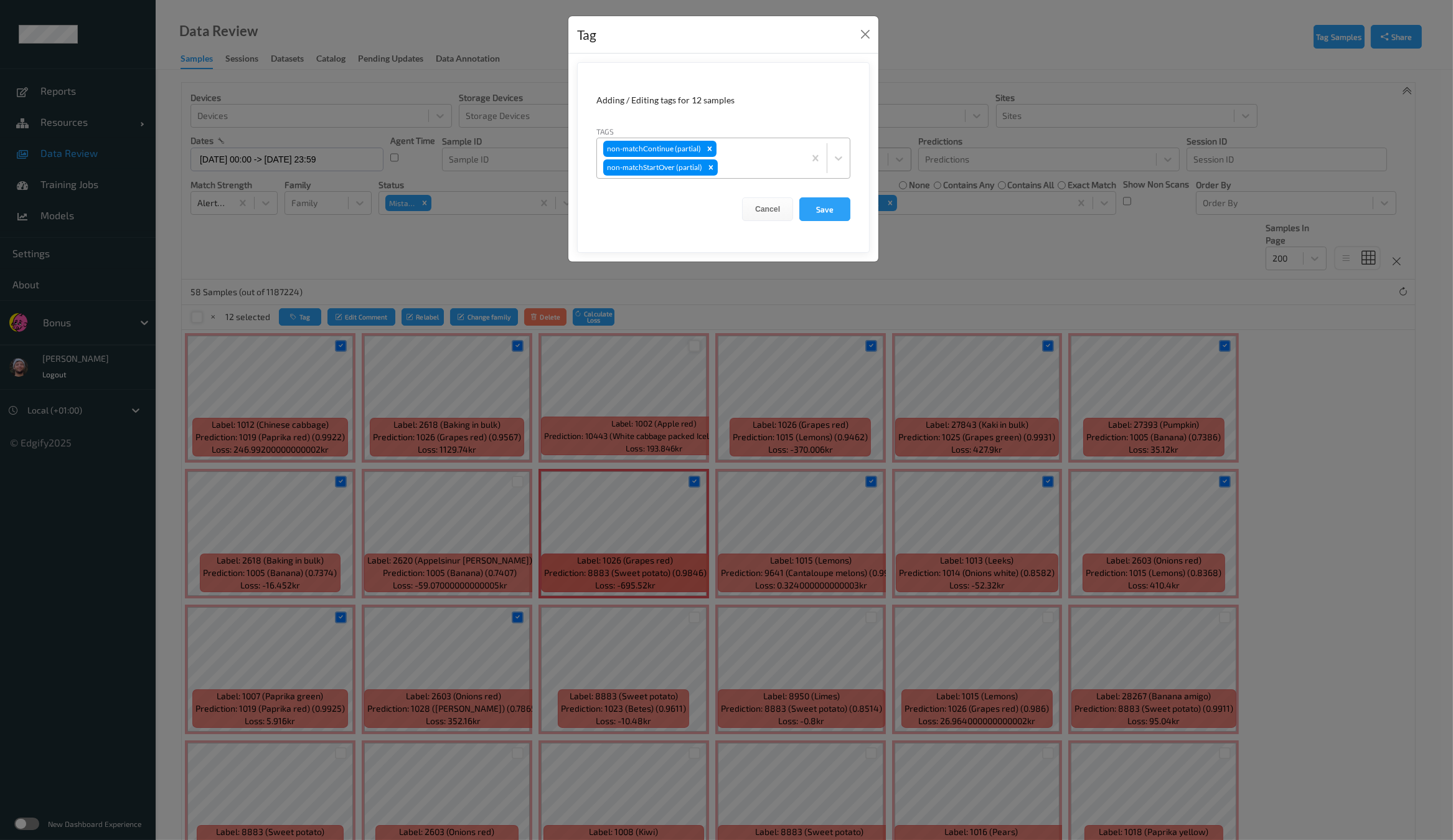
click at [761, 149] on div "non-matchContinue (partial) non-matchStartOver (partial)" at bounding box center [701, 158] width 207 height 40
type input "ca"
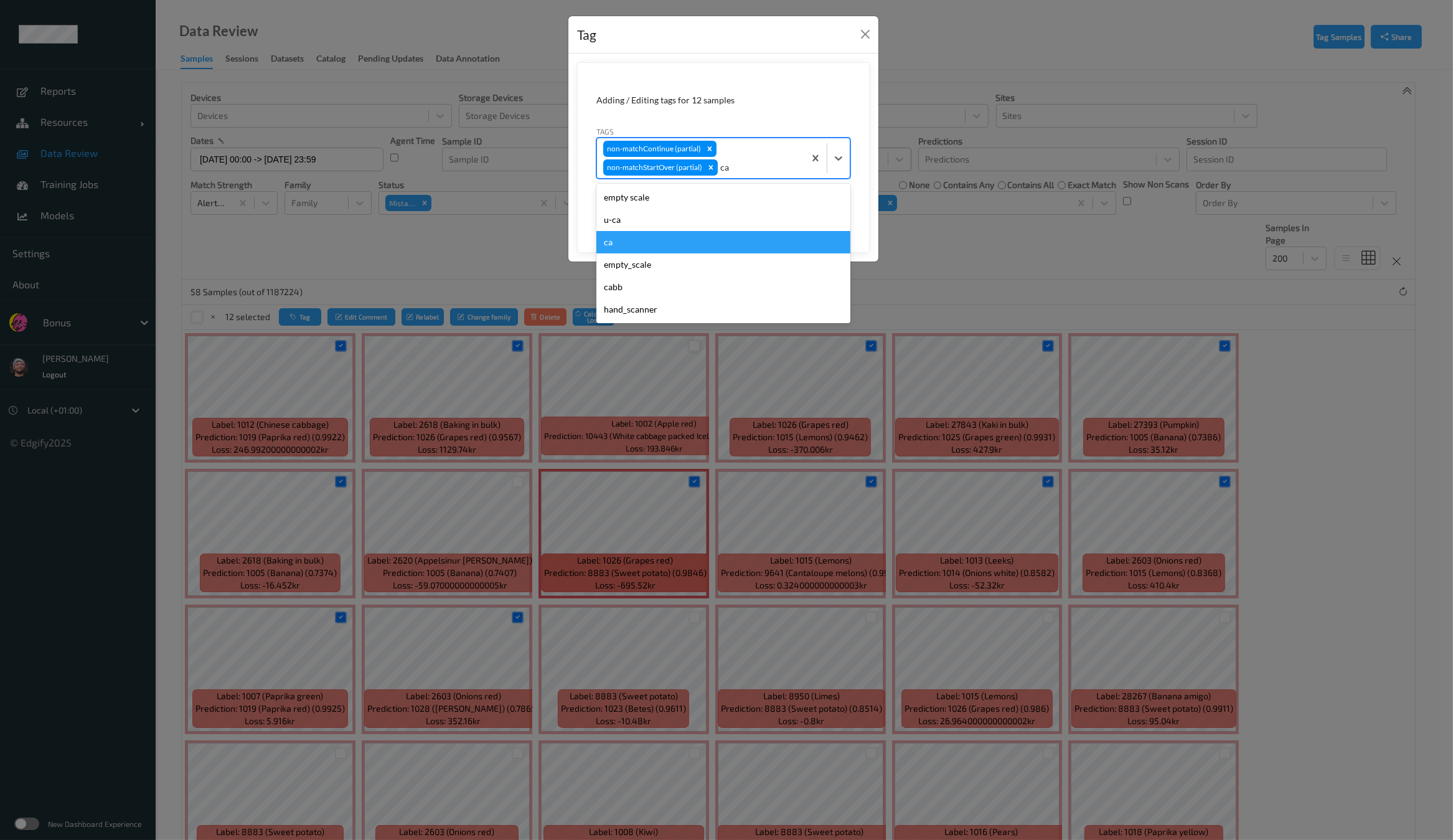
click at [635, 238] on div "ca" at bounding box center [723, 242] width 254 height 22
type input "s"
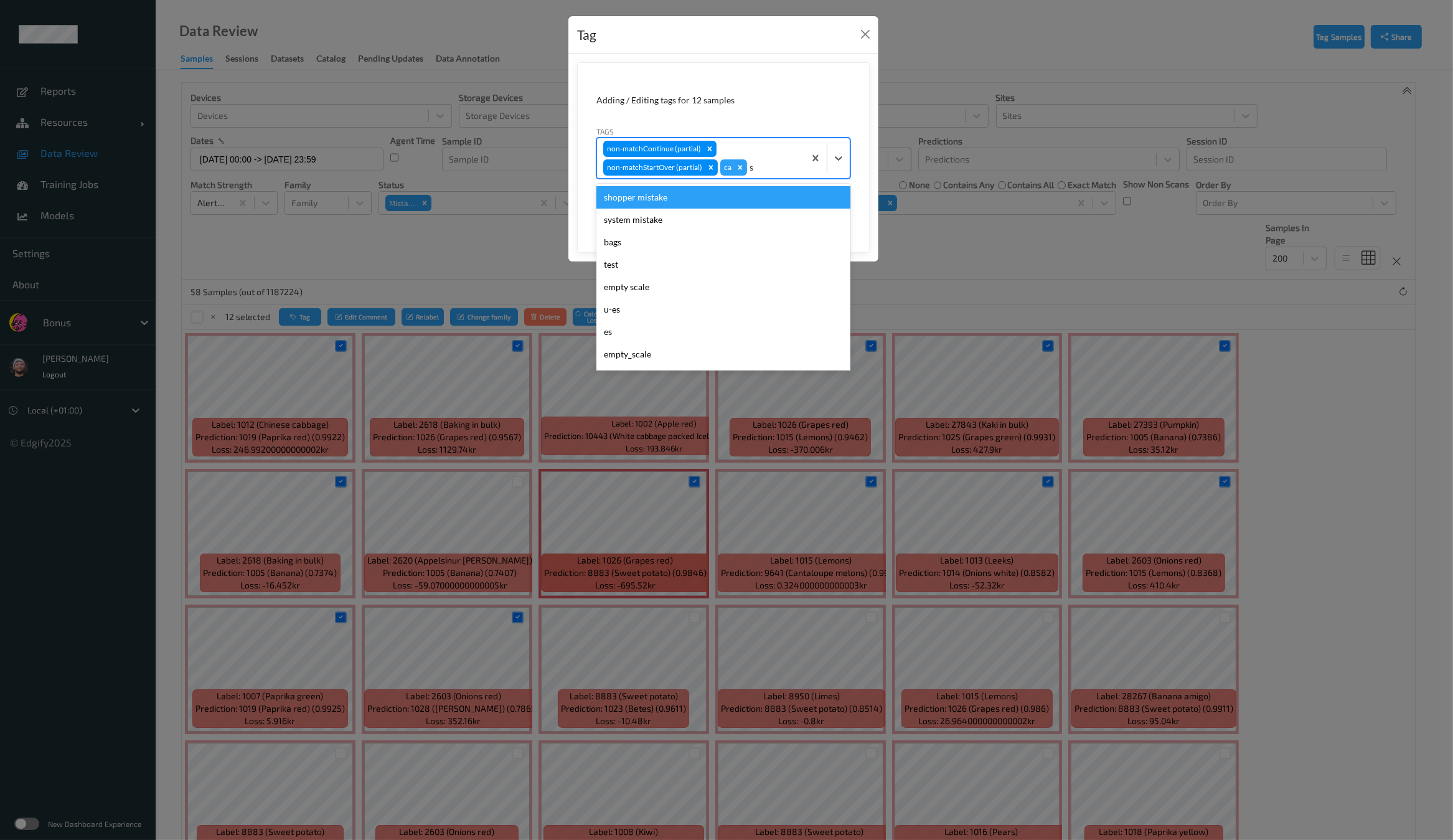
click at [649, 203] on div "shopper mistake" at bounding box center [723, 197] width 254 height 22
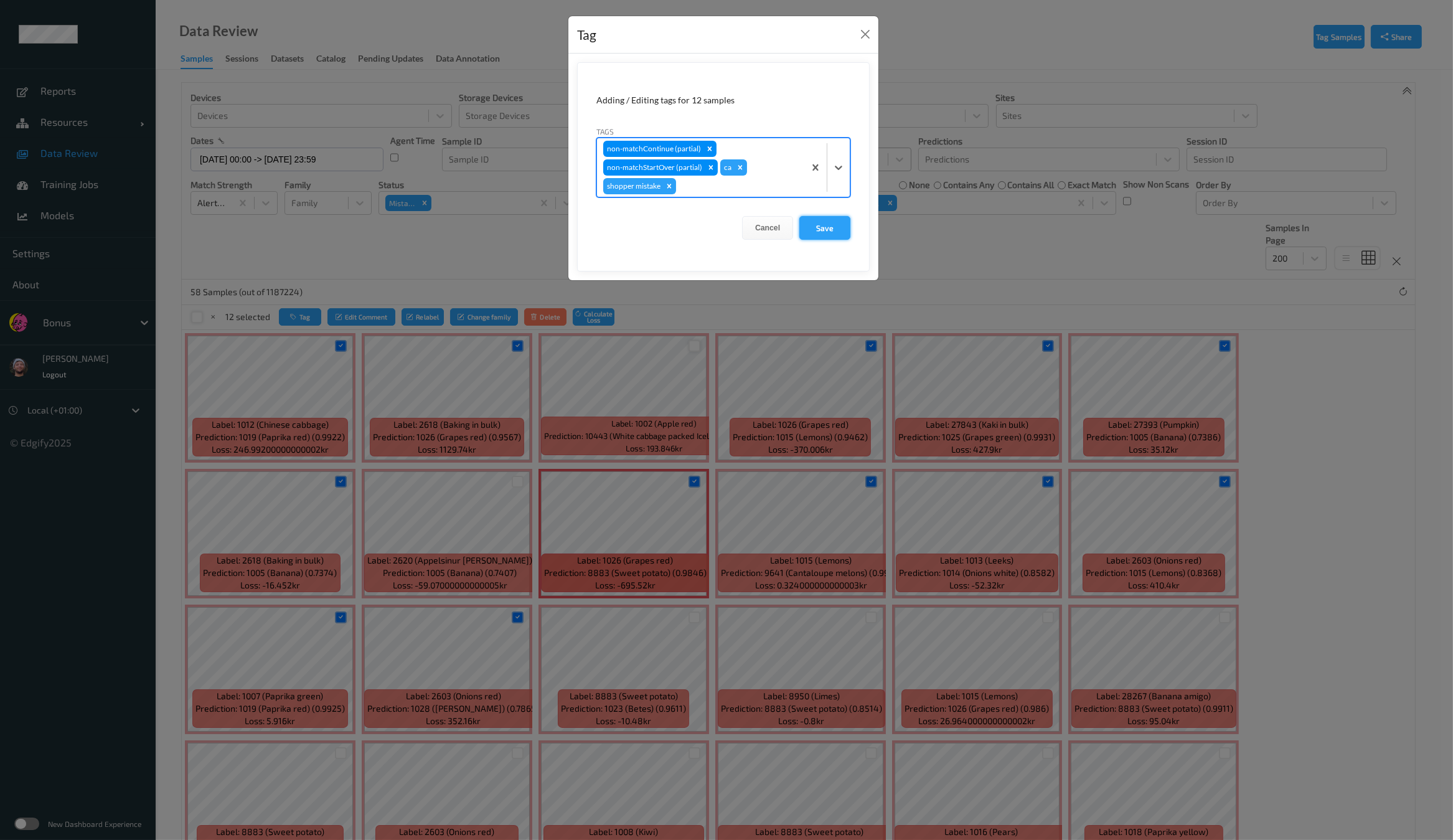
click at [825, 226] on button "Save" at bounding box center [825, 228] width 51 height 24
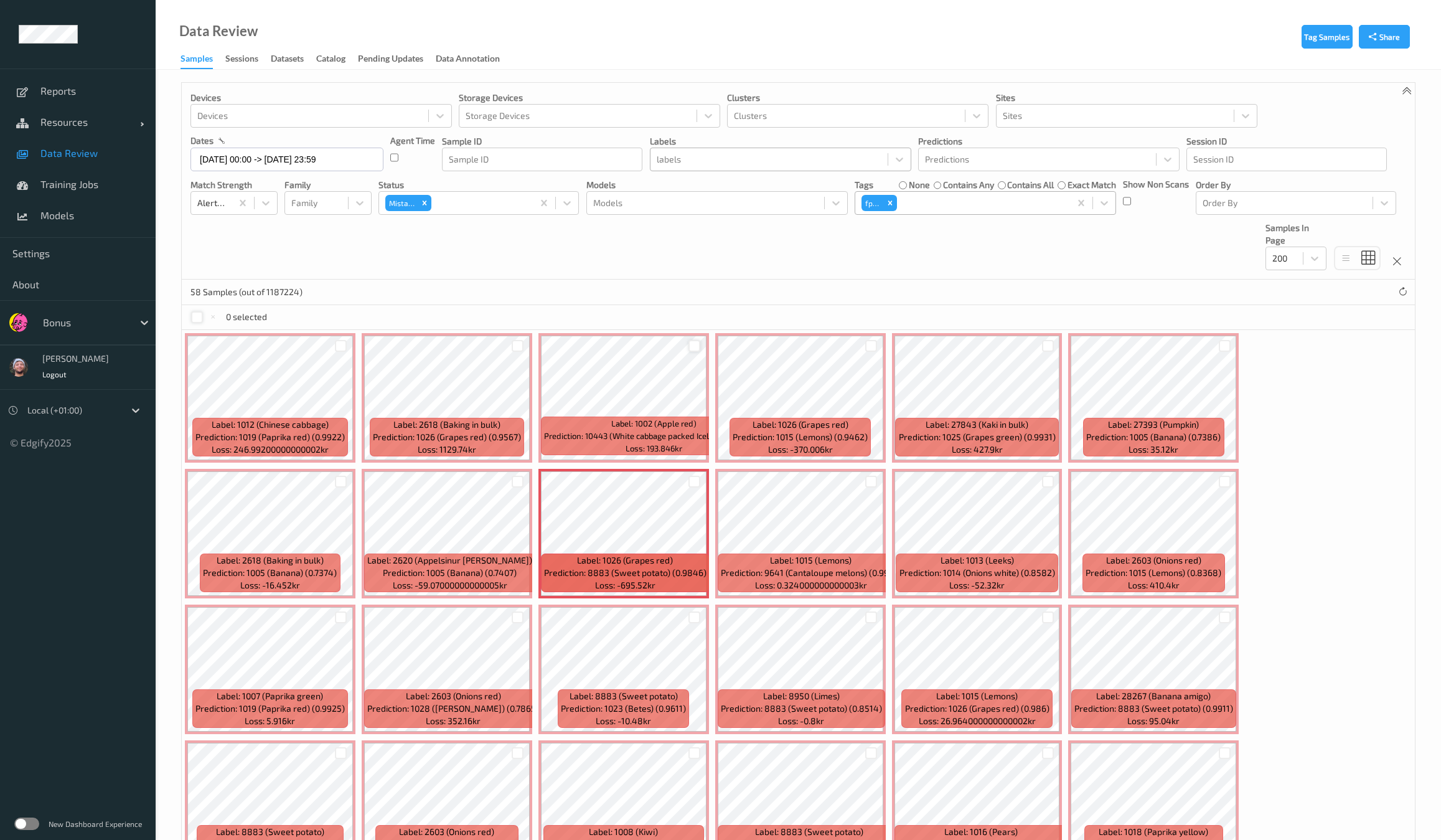
click at [970, 195] on div at bounding box center [982, 202] width 164 height 15
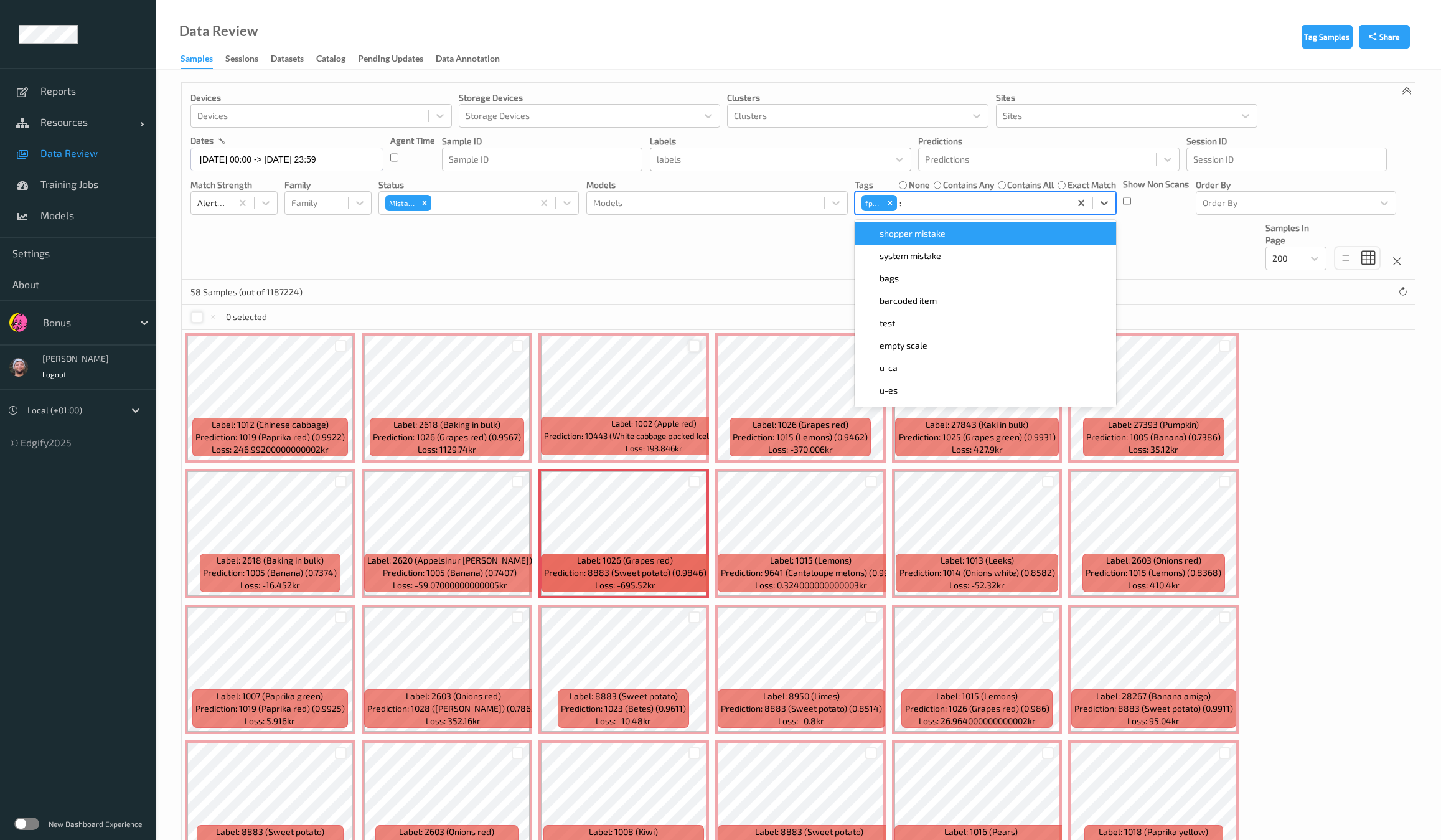
type input "sh"
click at [921, 236] on span "shopper mistake" at bounding box center [913, 233] width 66 height 13
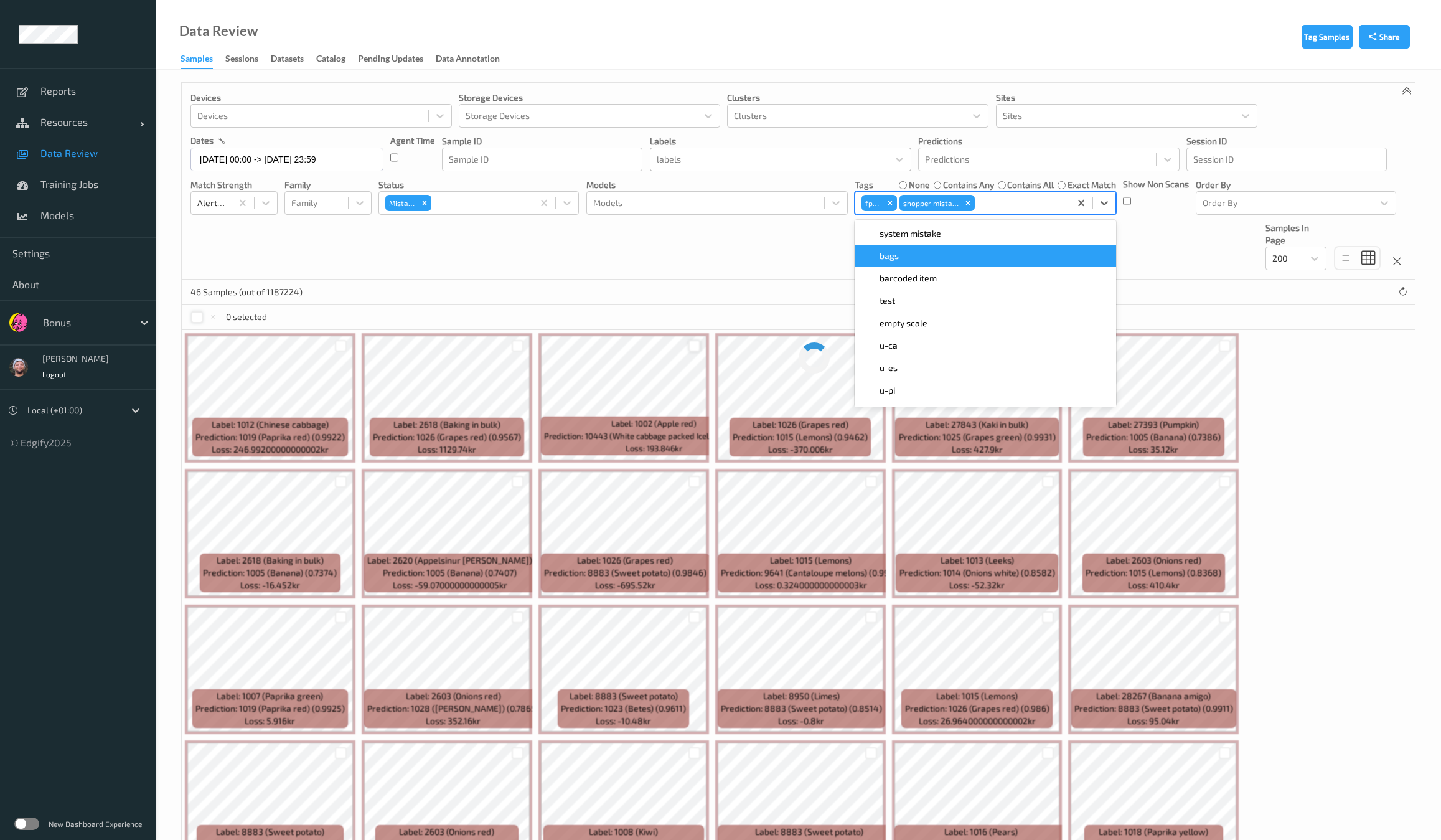
click at [686, 276] on div "Devices Devices Storage Devices Storage Devices Clusters Clusters Sites Sites d…" at bounding box center [798, 181] width 1233 height 196
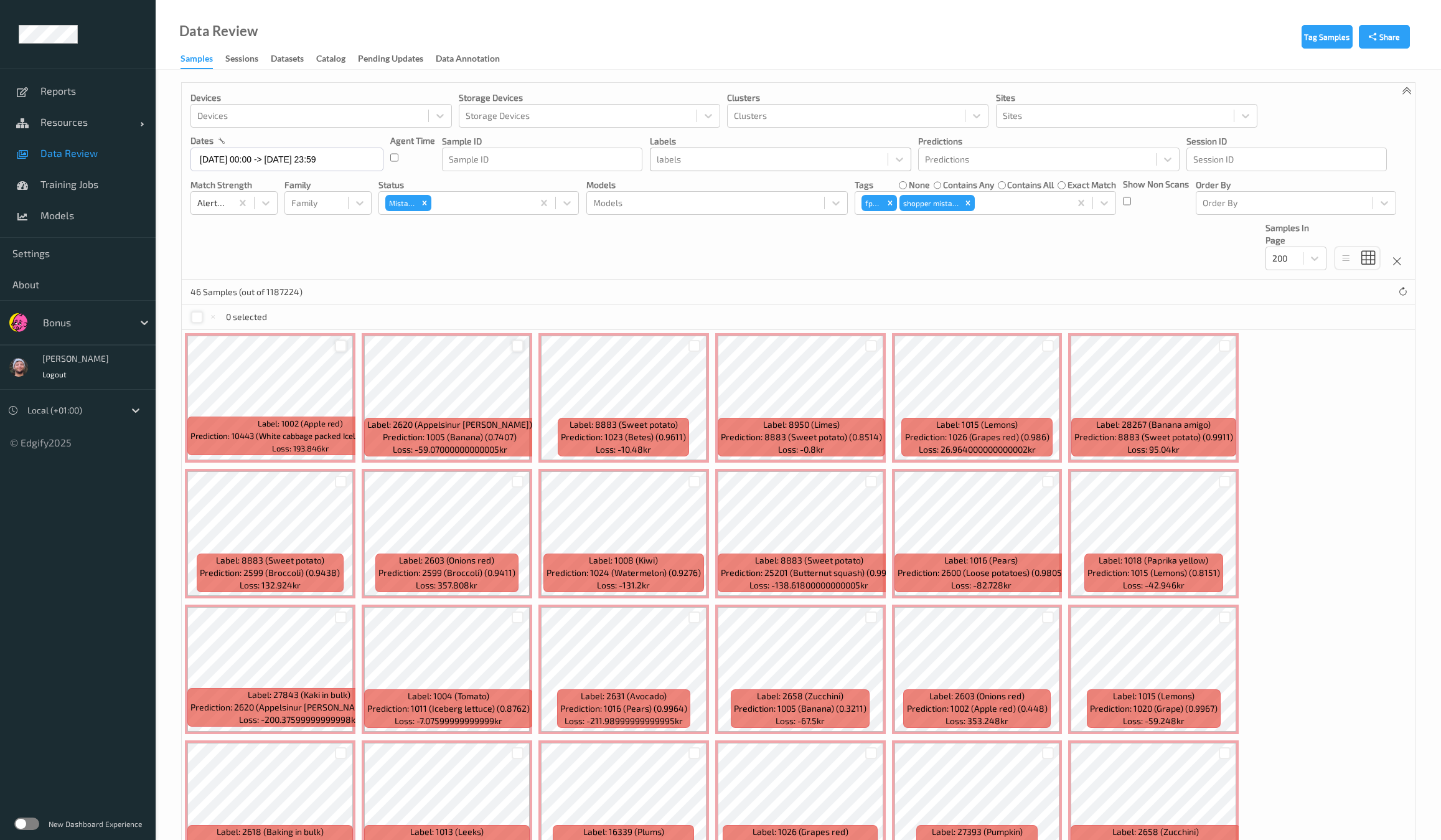
click at [515, 343] on div at bounding box center [518, 345] width 12 height 12
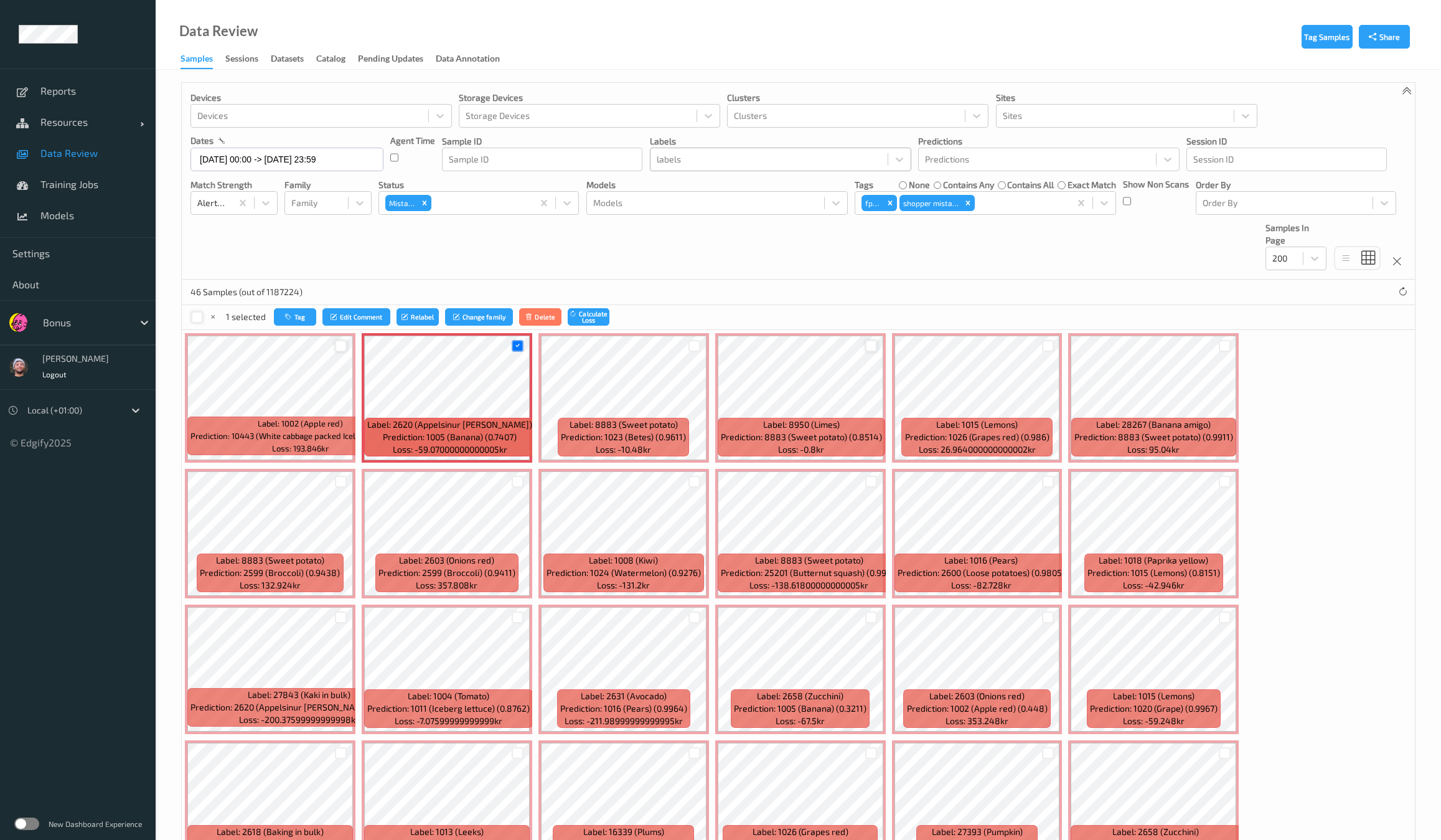
click at [871, 345] on div at bounding box center [871, 345] width 12 height 12
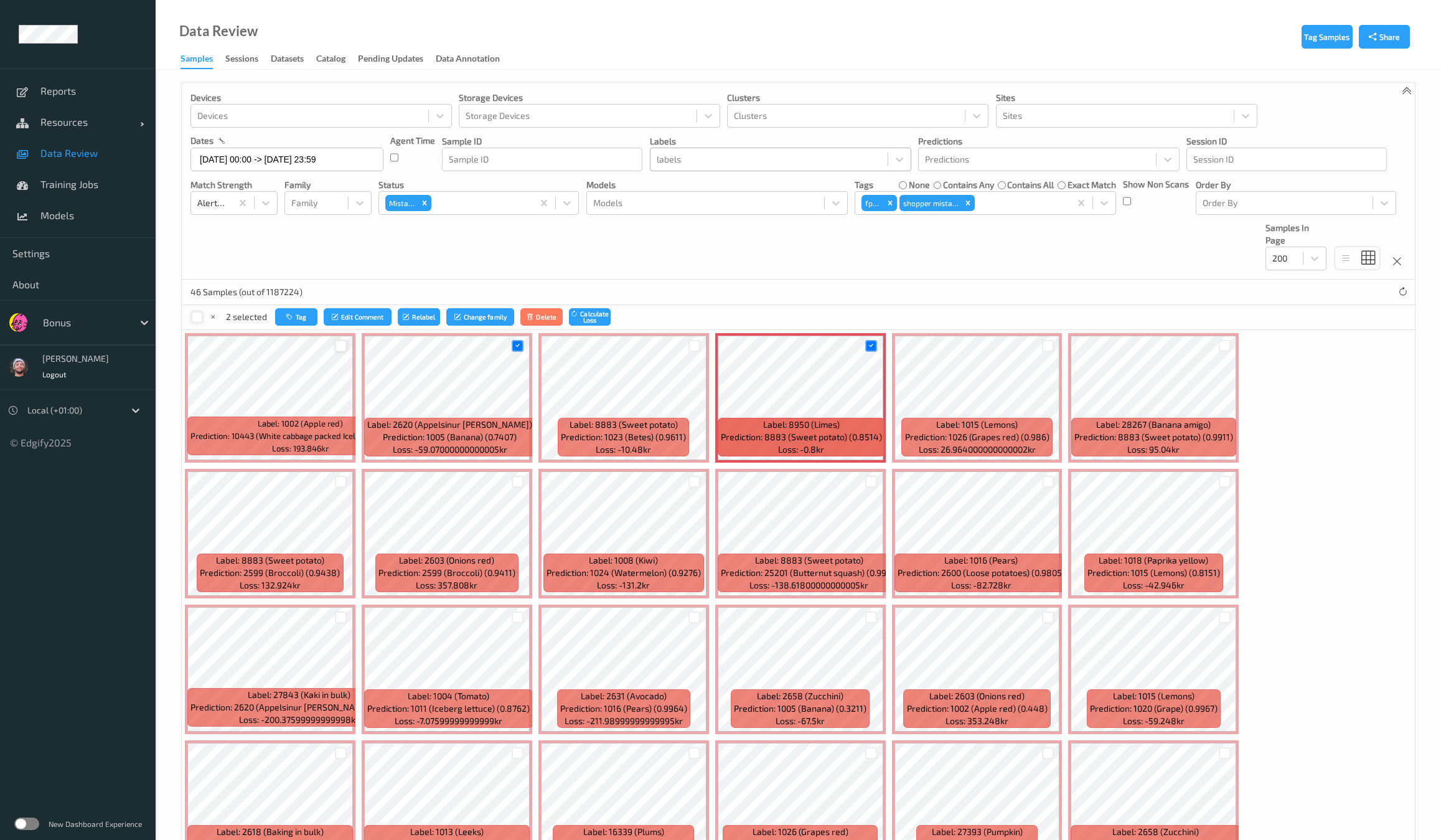
click at [1050, 345] on div at bounding box center [1047, 346] width 24 height 20
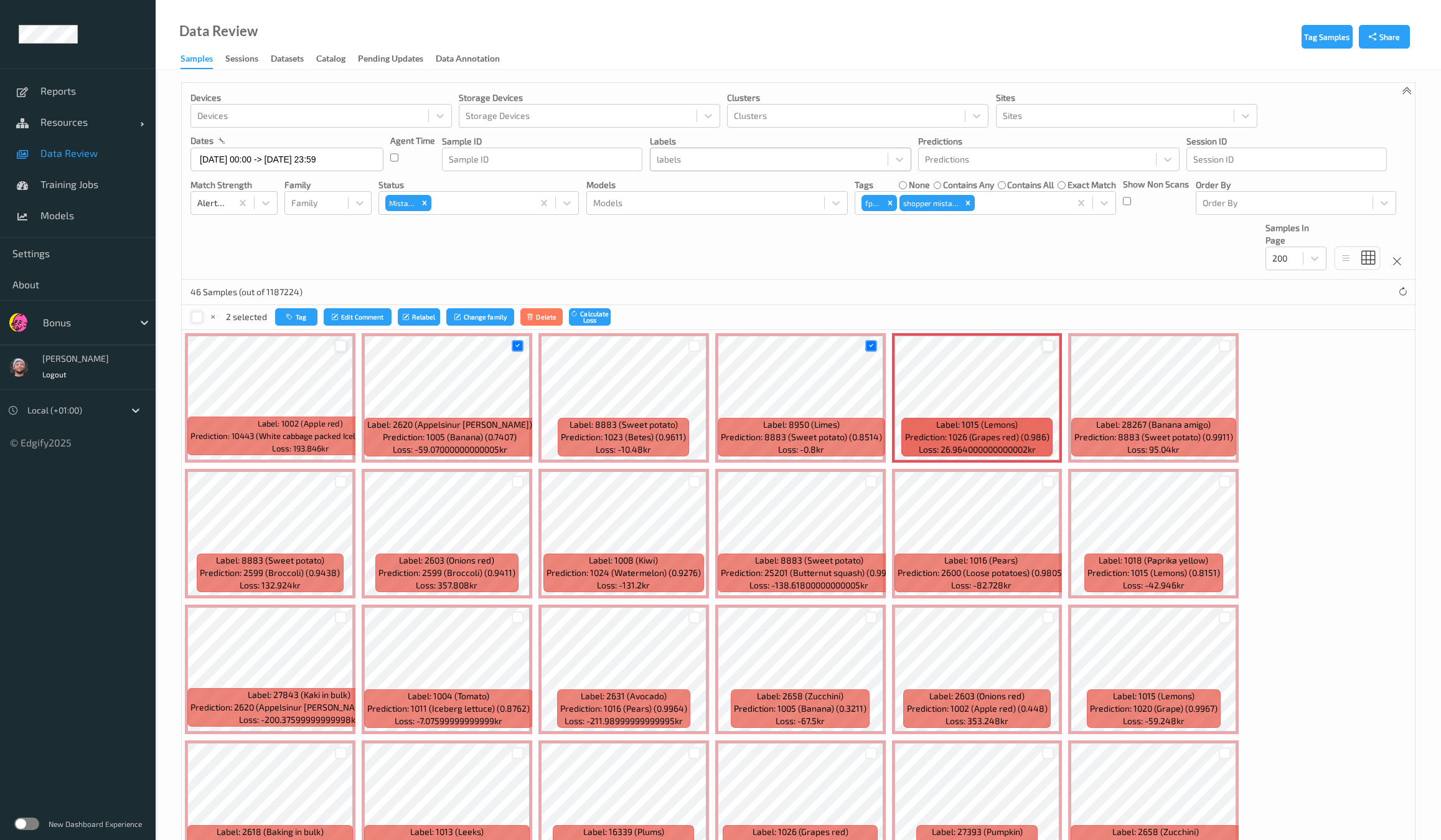
click at [1042, 345] on div at bounding box center [1048, 345] width 12 height 12
click at [1226, 344] on div at bounding box center [1224, 346] width 24 height 20
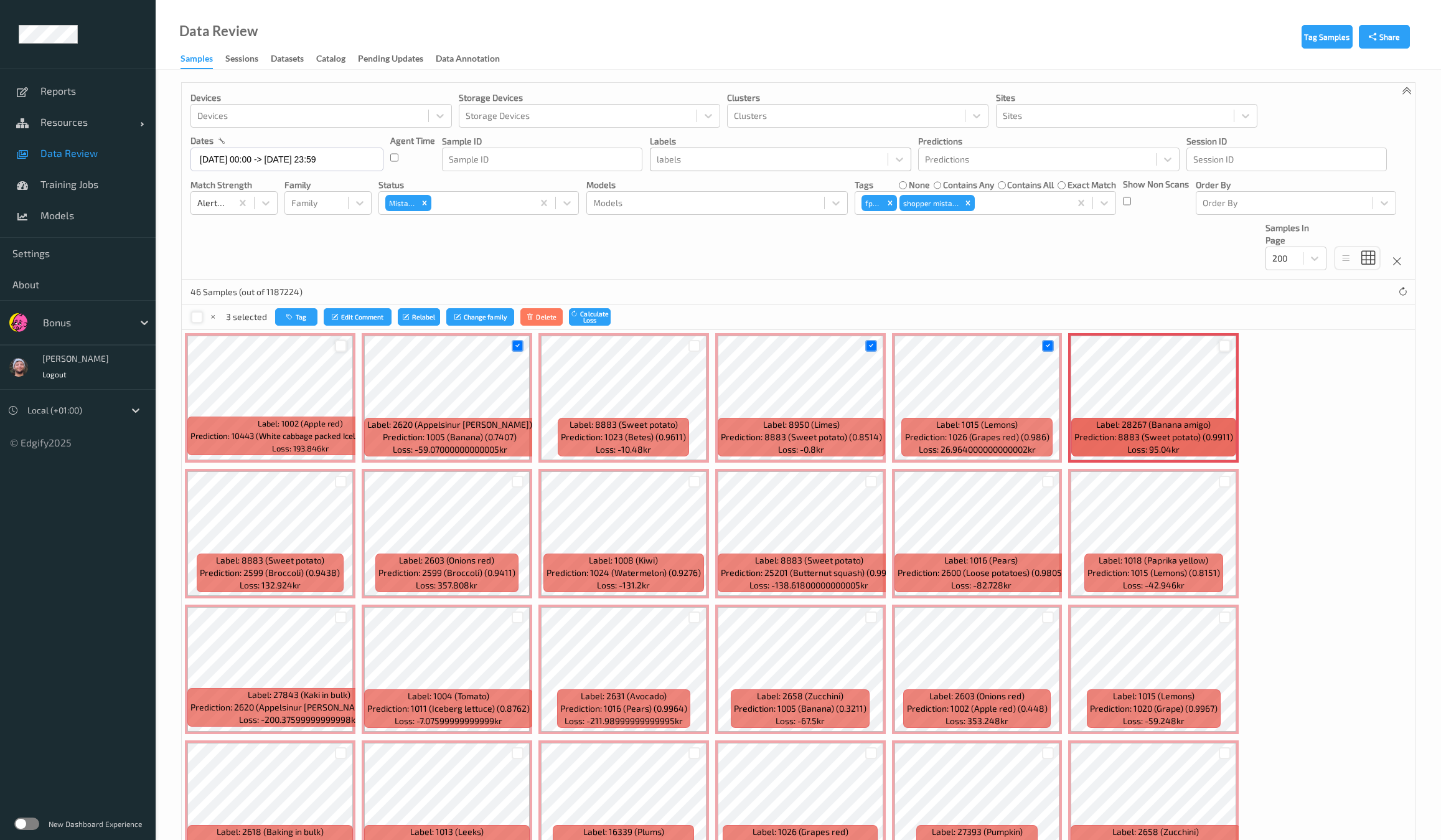
click at [1224, 344] on div at bounding box center [1225, 345] width 12 height 12
click at [523, 611] on div at bounding box center [518, 617] width 12 height 12
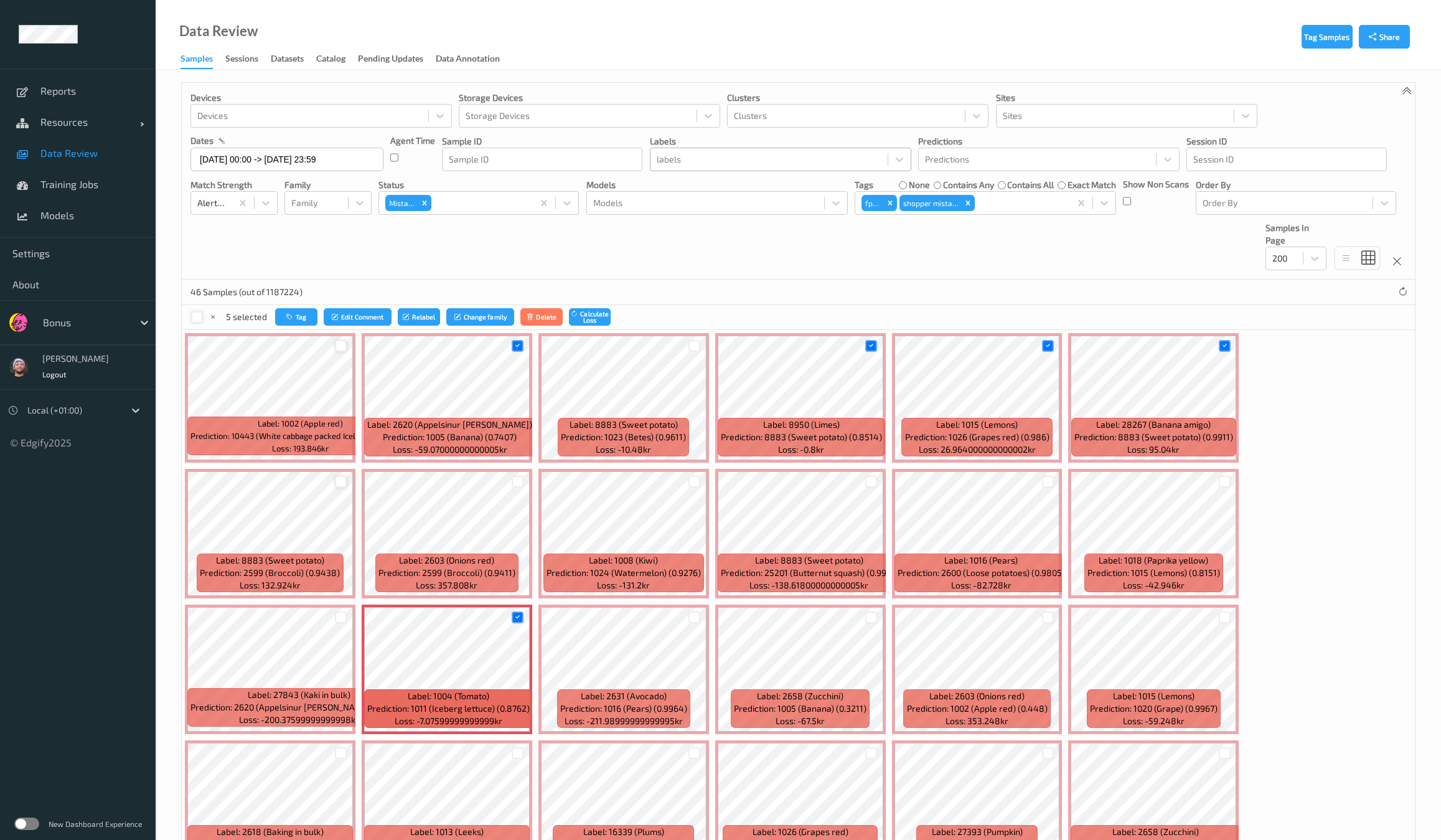
click at [347, 476] on div at bounding box center [341, 481] width 12 height 12
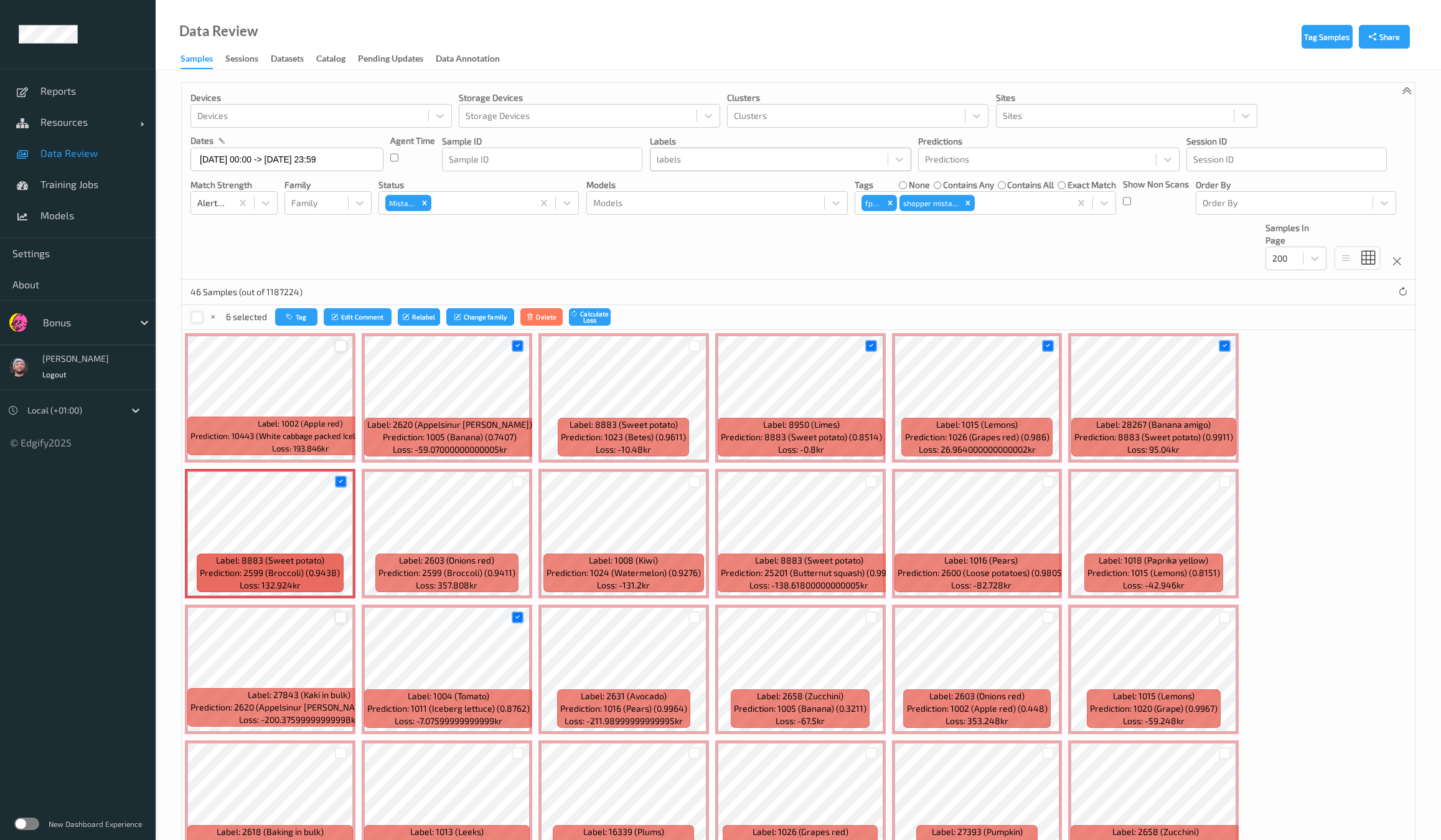
click at [347, 611] on div at bounding box center [341, 617] width 12 height 12
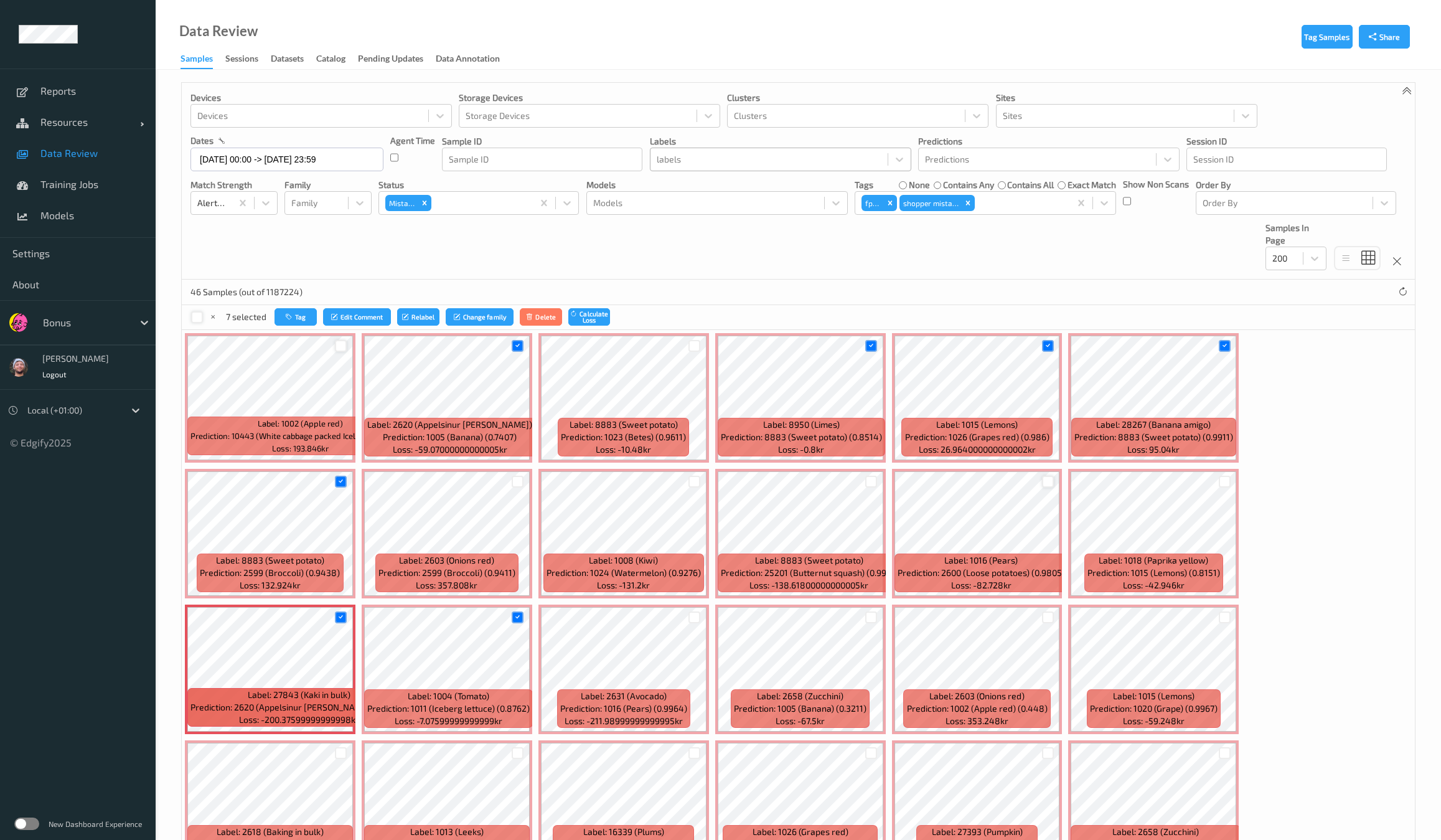
click at [1042, 481] on div at bounding box center [1048, 481] width 12 height 12
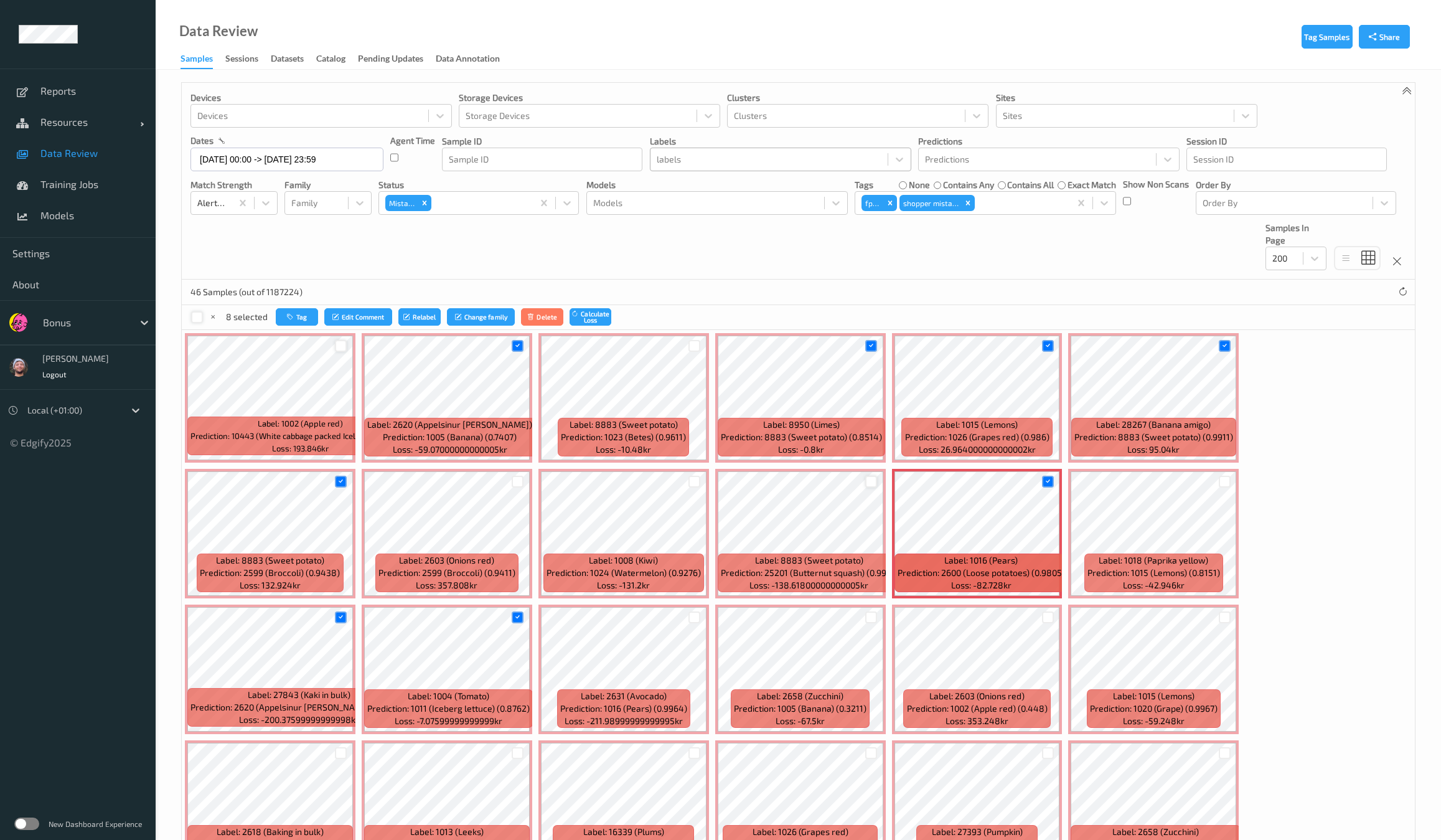
click at [865, 478] on div at bounding box center [871, 481] width 12 height 12
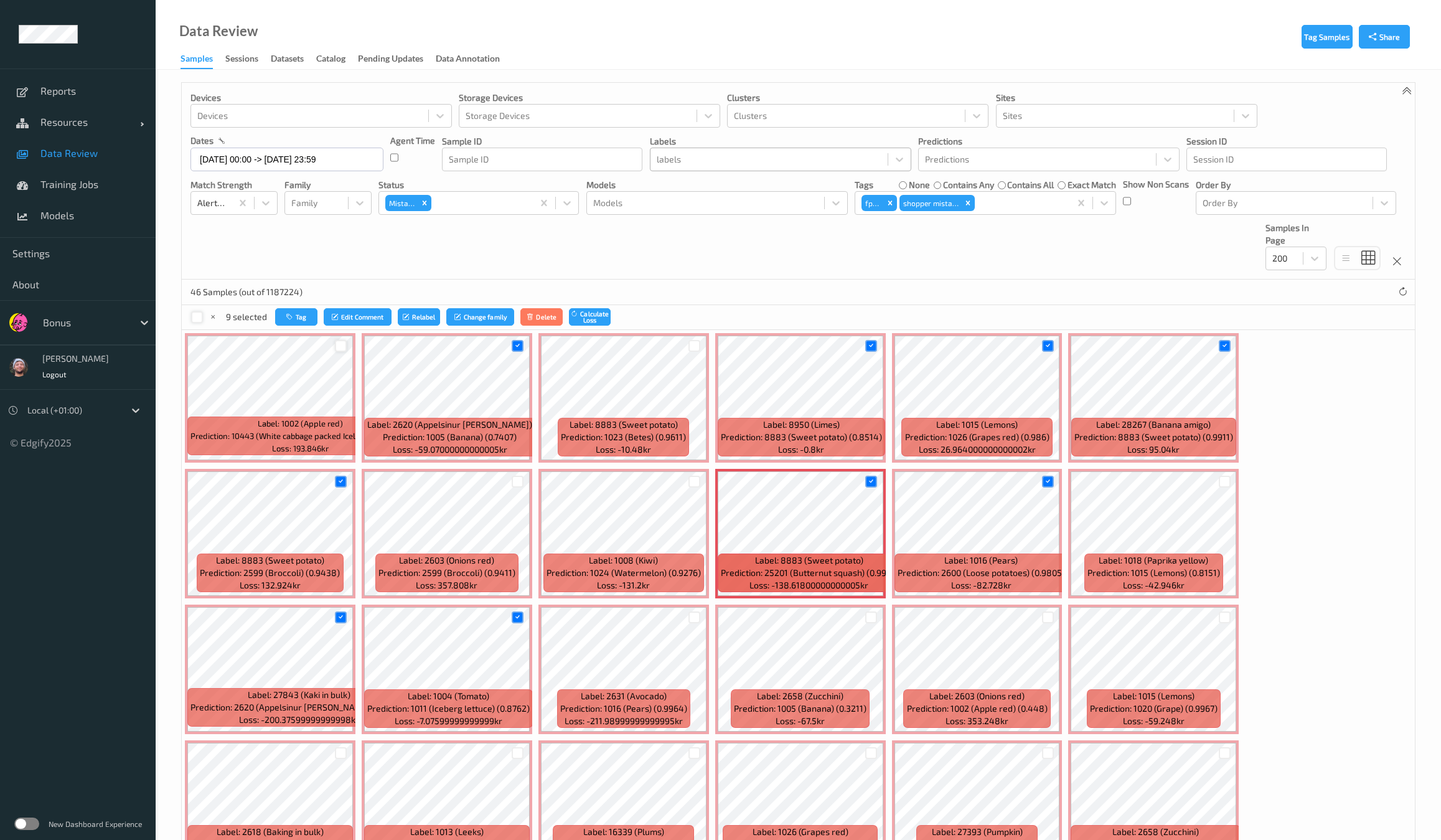
click at [689, 481] on div at bounding box center [694, 481] width 12 height 12
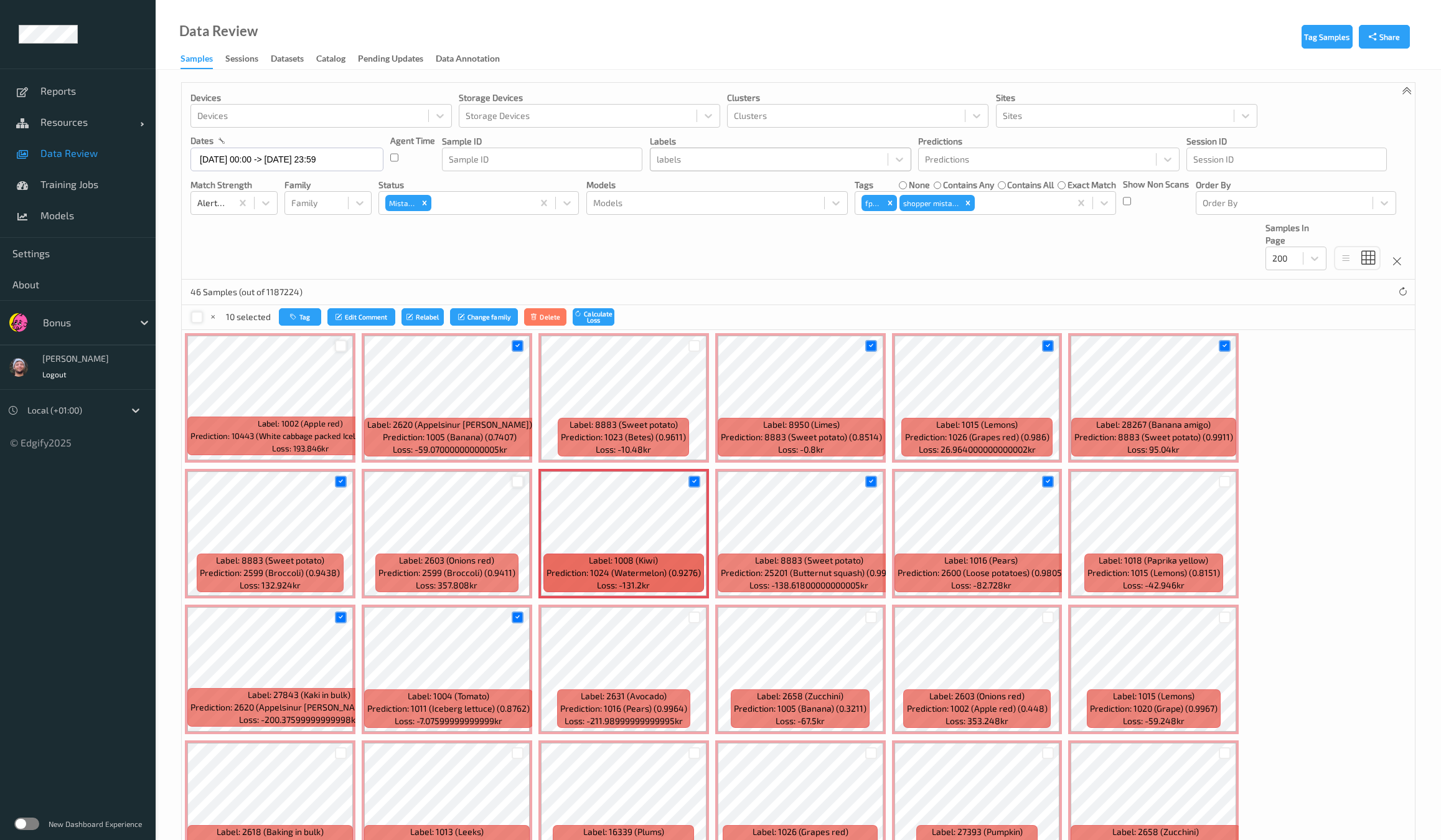
click at [512, 483] on div at bounding box center [518, 481] width 12 height 12
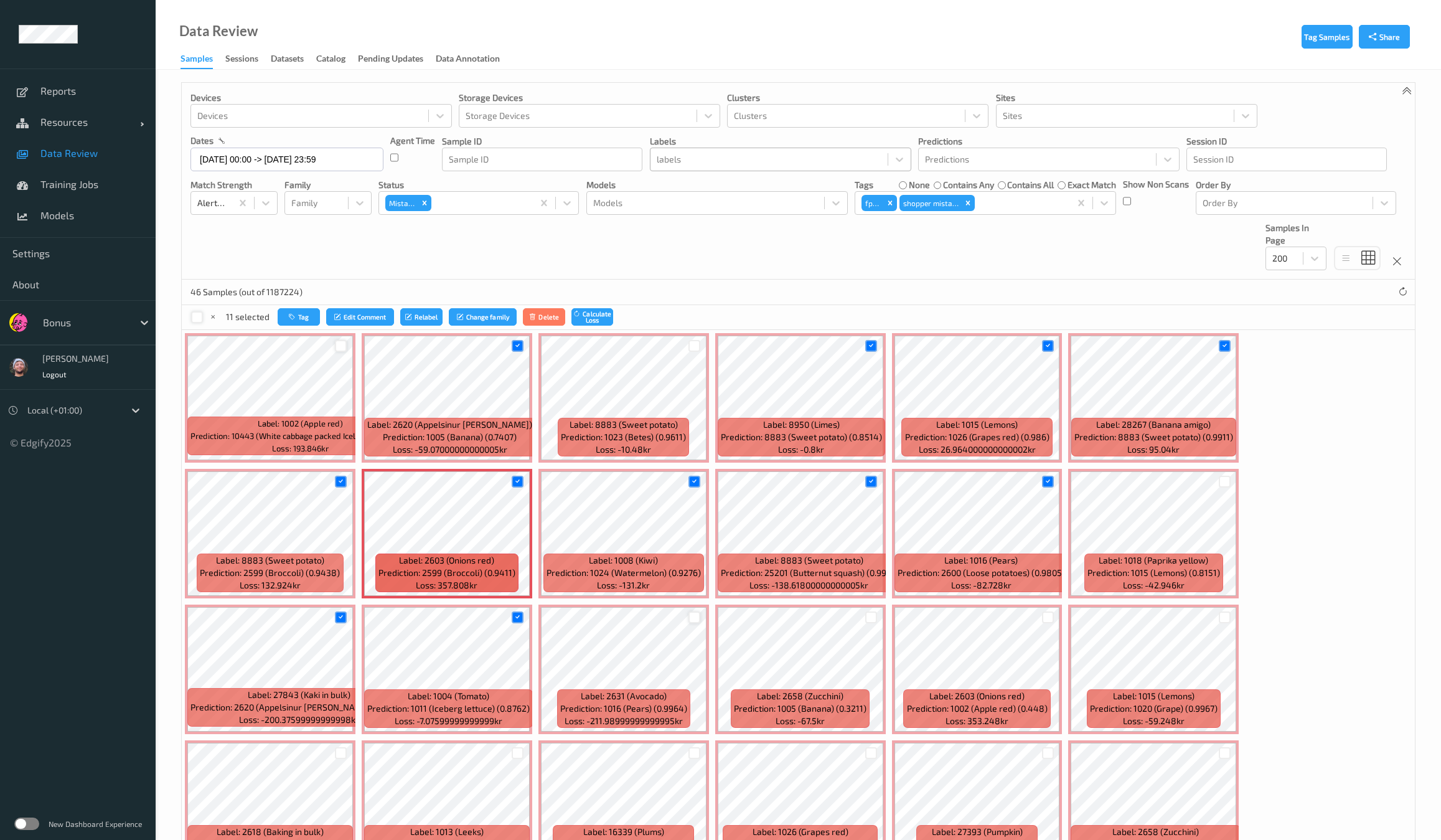
click at [689, 611] on div at bounding box center [694, 617] width 12 height 12
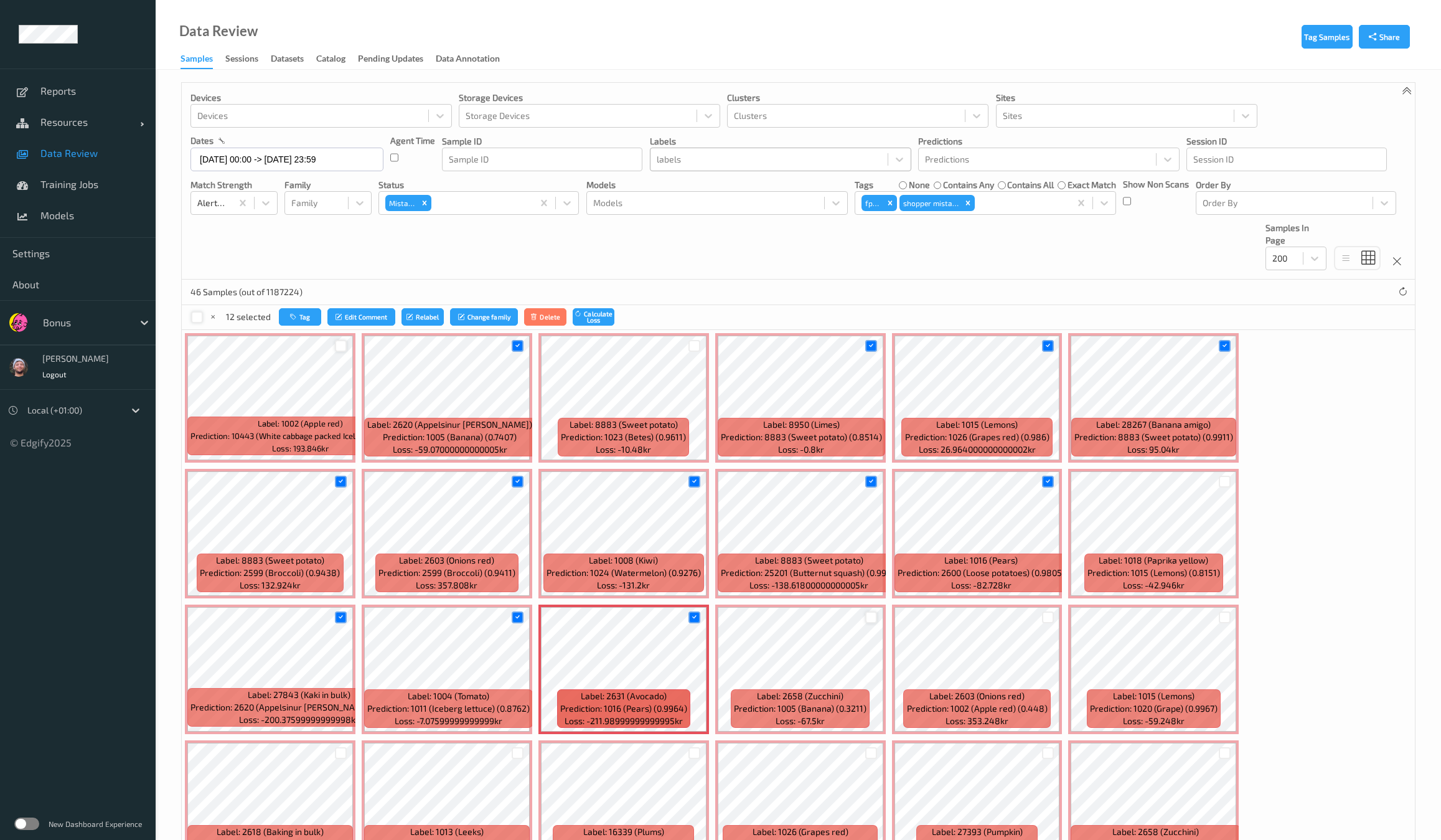
click at [865, 614] on div at bounding box center [871, 617] width 12 height 12
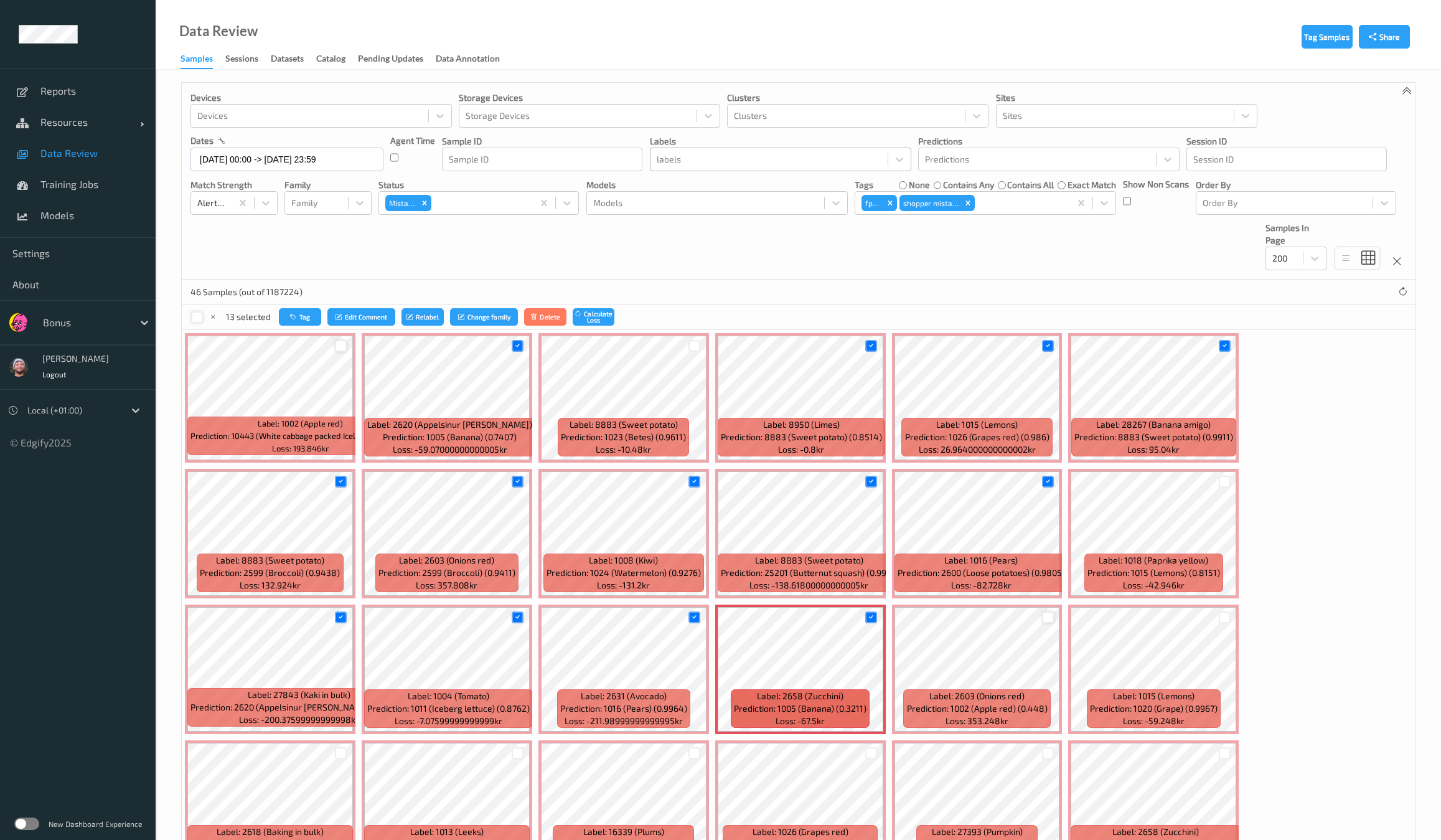
click at [1042, 611] on div at bounding box center [1048, 617] width 12 height 12
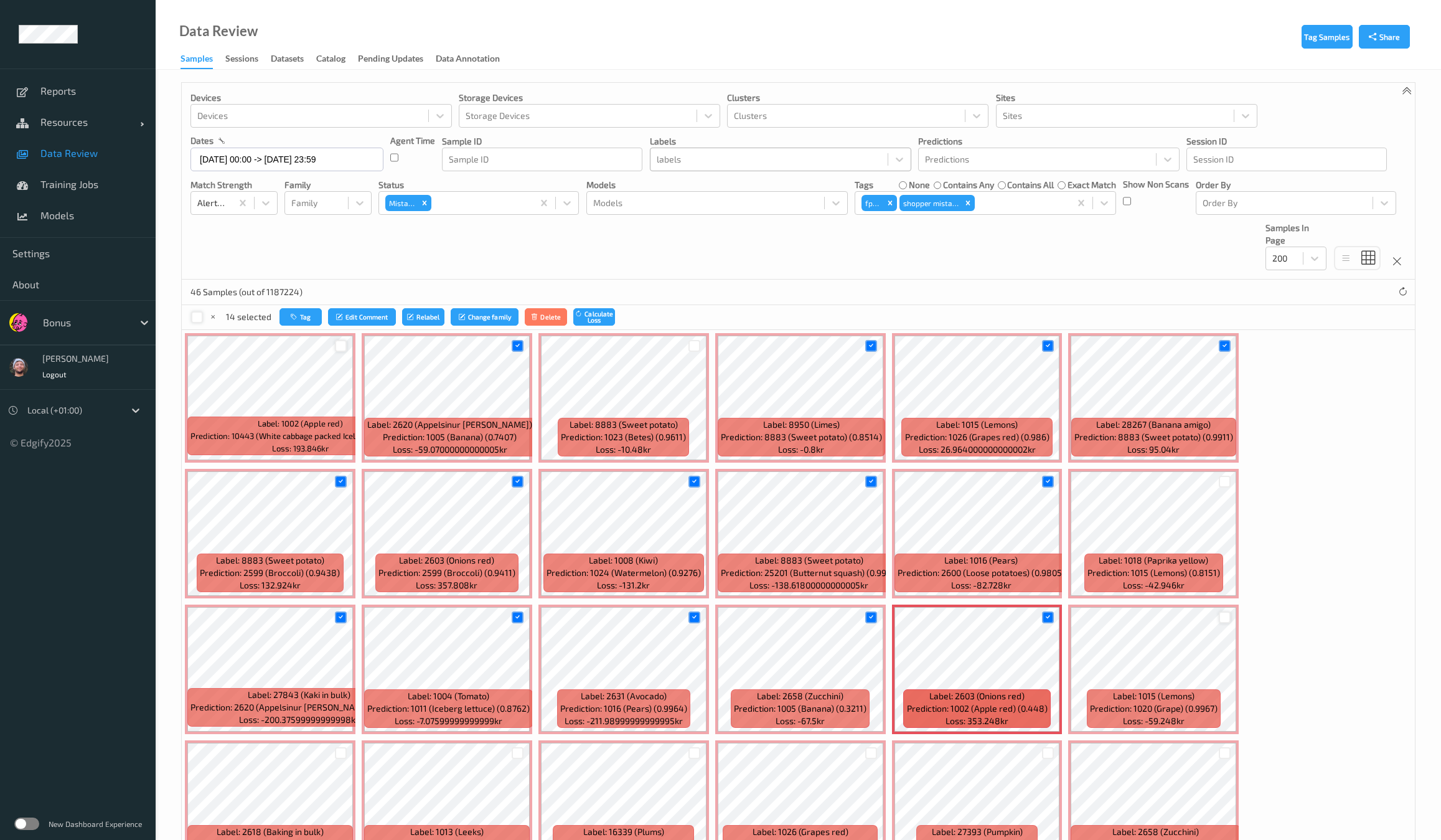
click at [1219, 611] on div at bounding box center [1225, 617] width 12 height 12
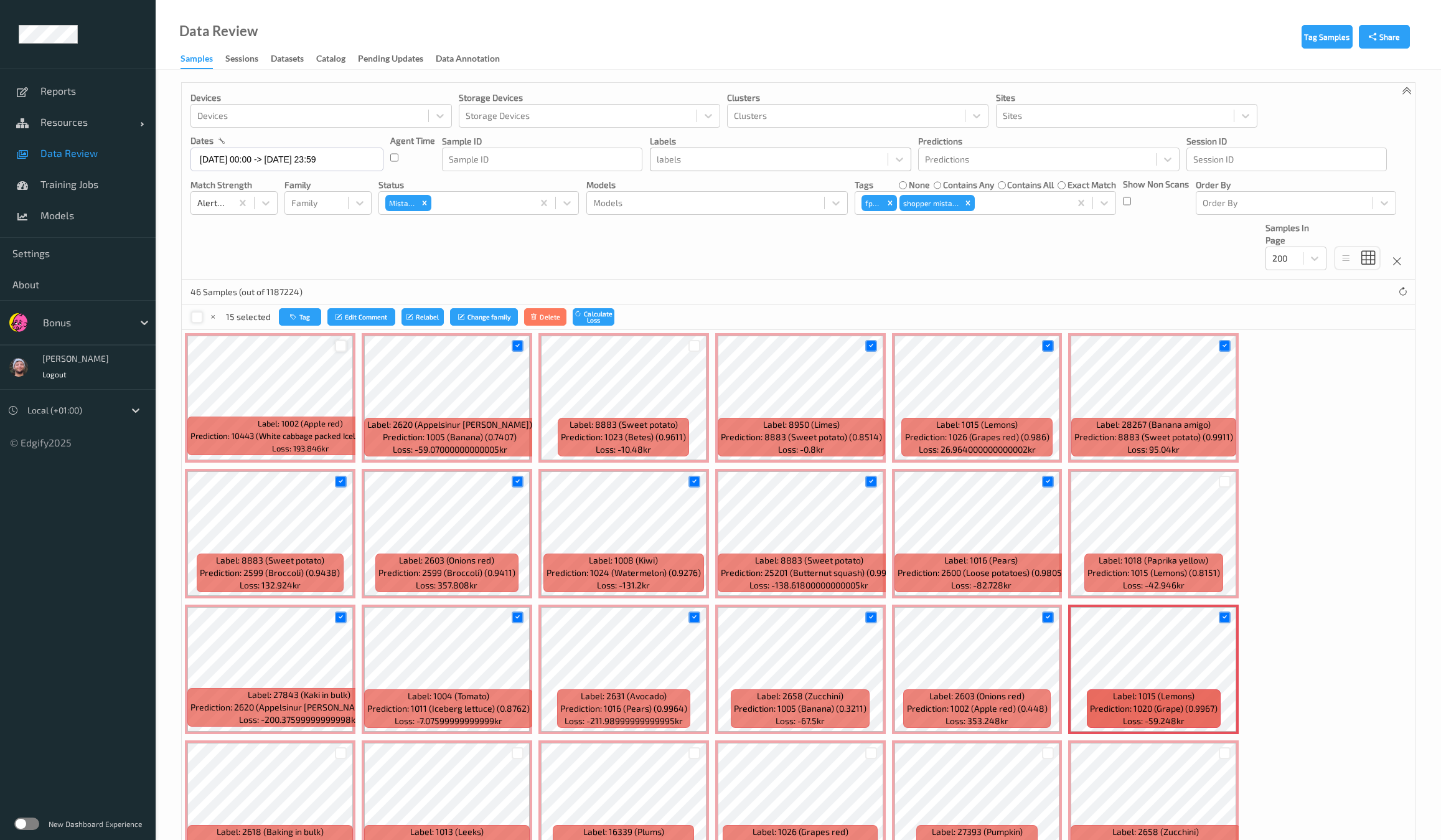
click at [353, 743] on div at bounding box center [341, 753] width 24 height 20
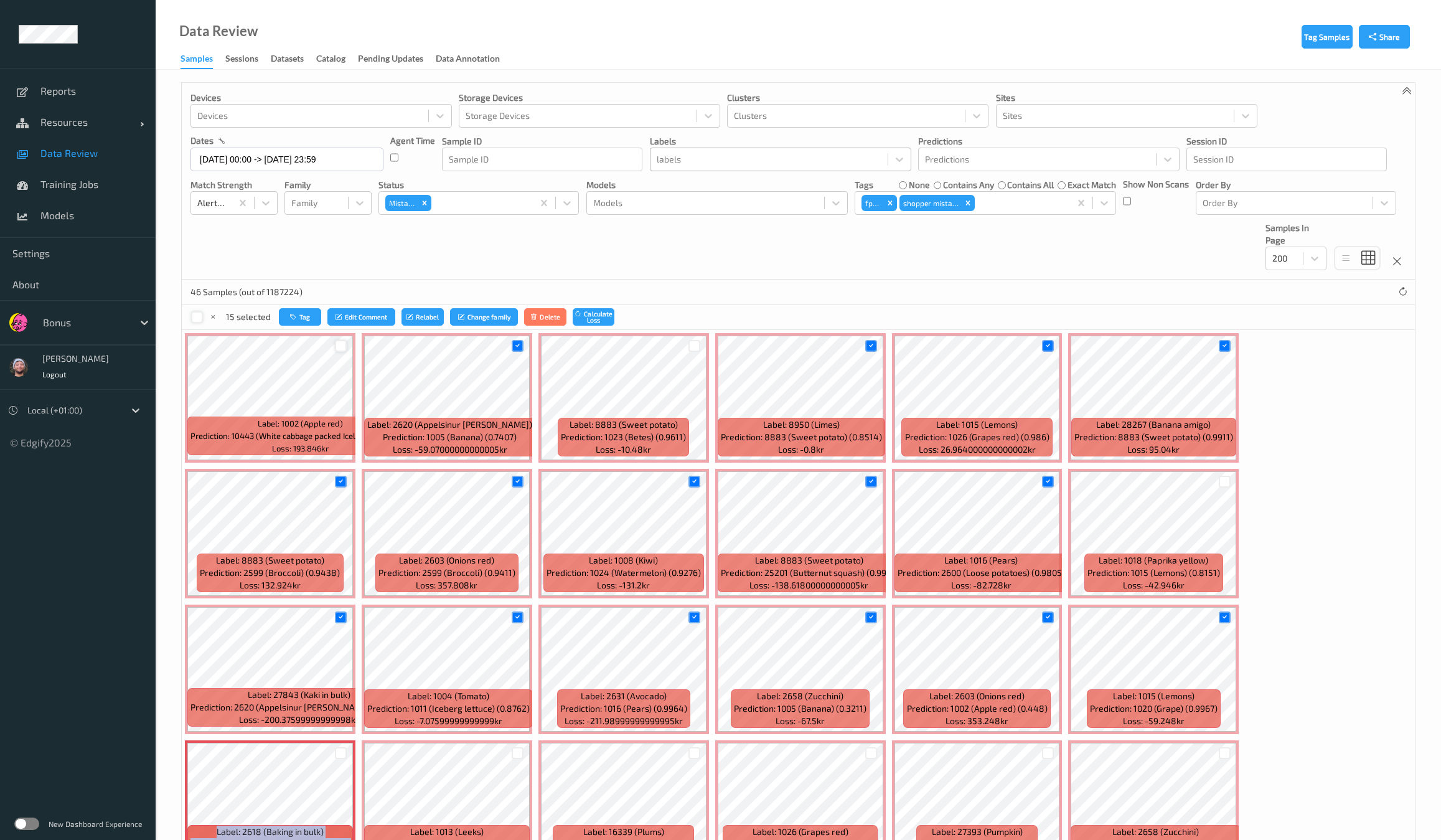
click at [353, 743] on div at bounding box center [341, 753] width 24 height 20
click at [347, 747] on div at bounding box center [341, 753] width 12 height 12
click at [523, 747] on div at bounding box center [518, 753] width 12 height 12
click at [700, 747] on div at bounding box center [694, 753] width 12 height 12
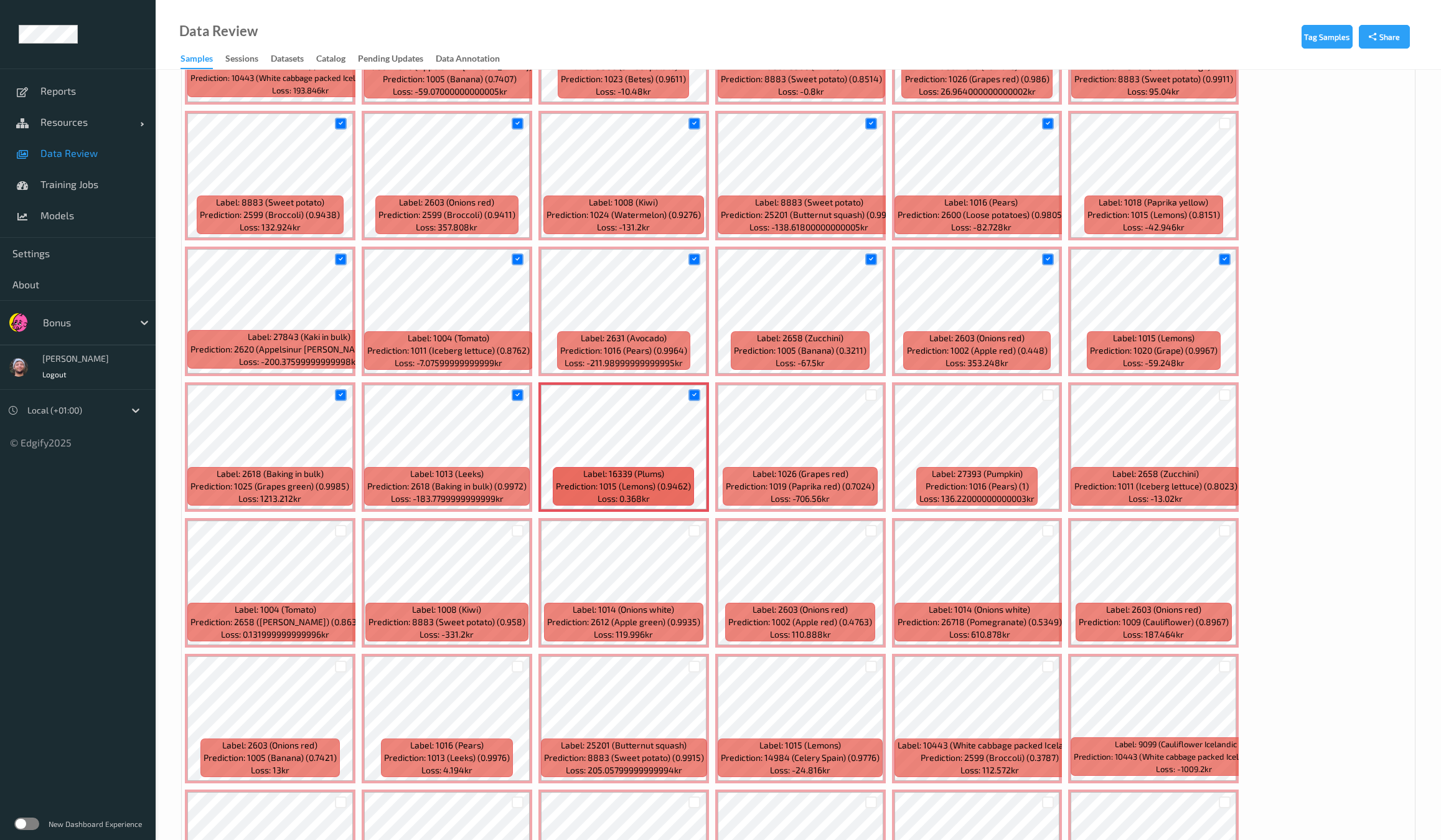
scroll to position [467, 0]
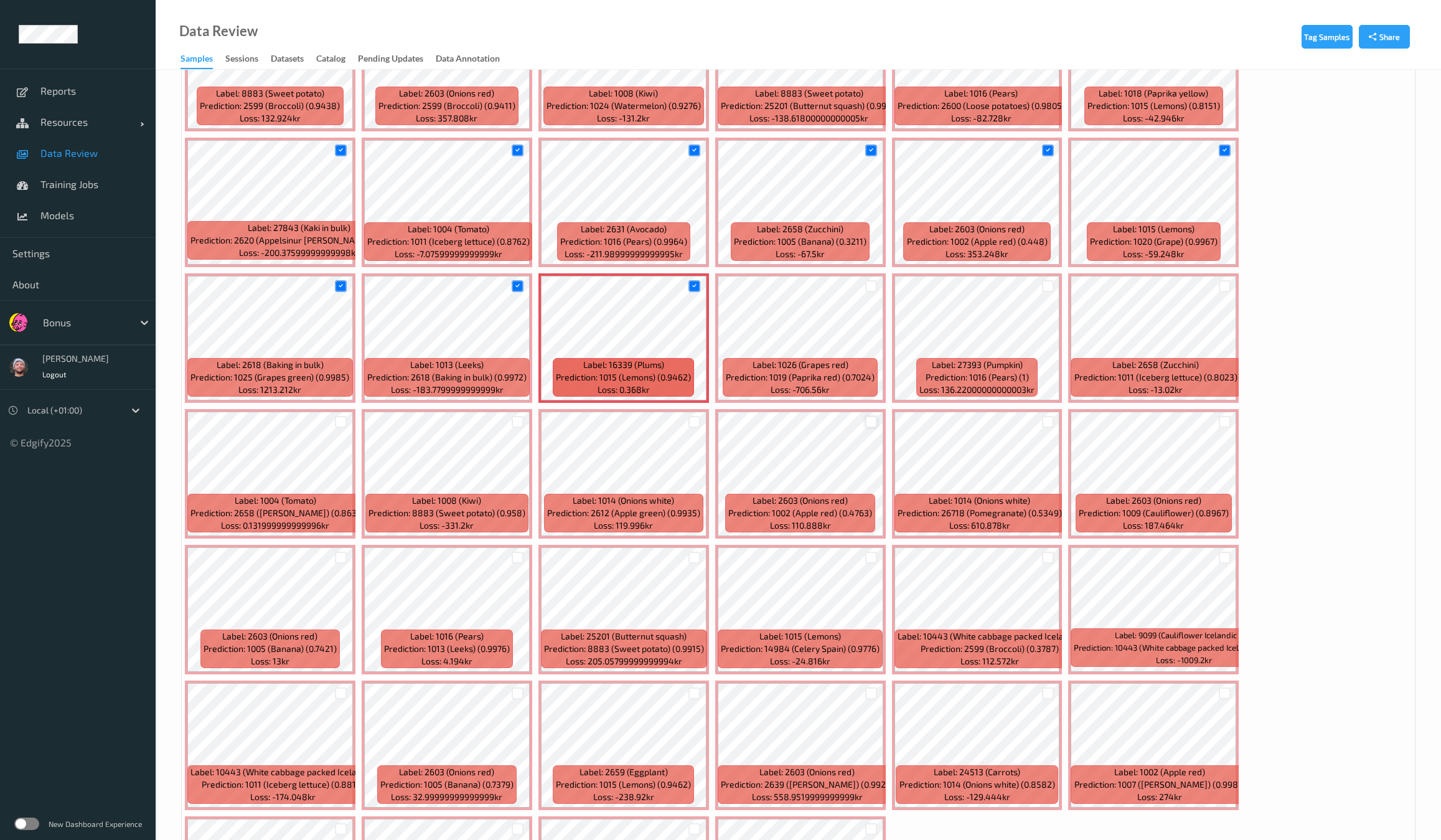
click at [877, 416] on div at bounding box center [871, 422] width 12 height 12
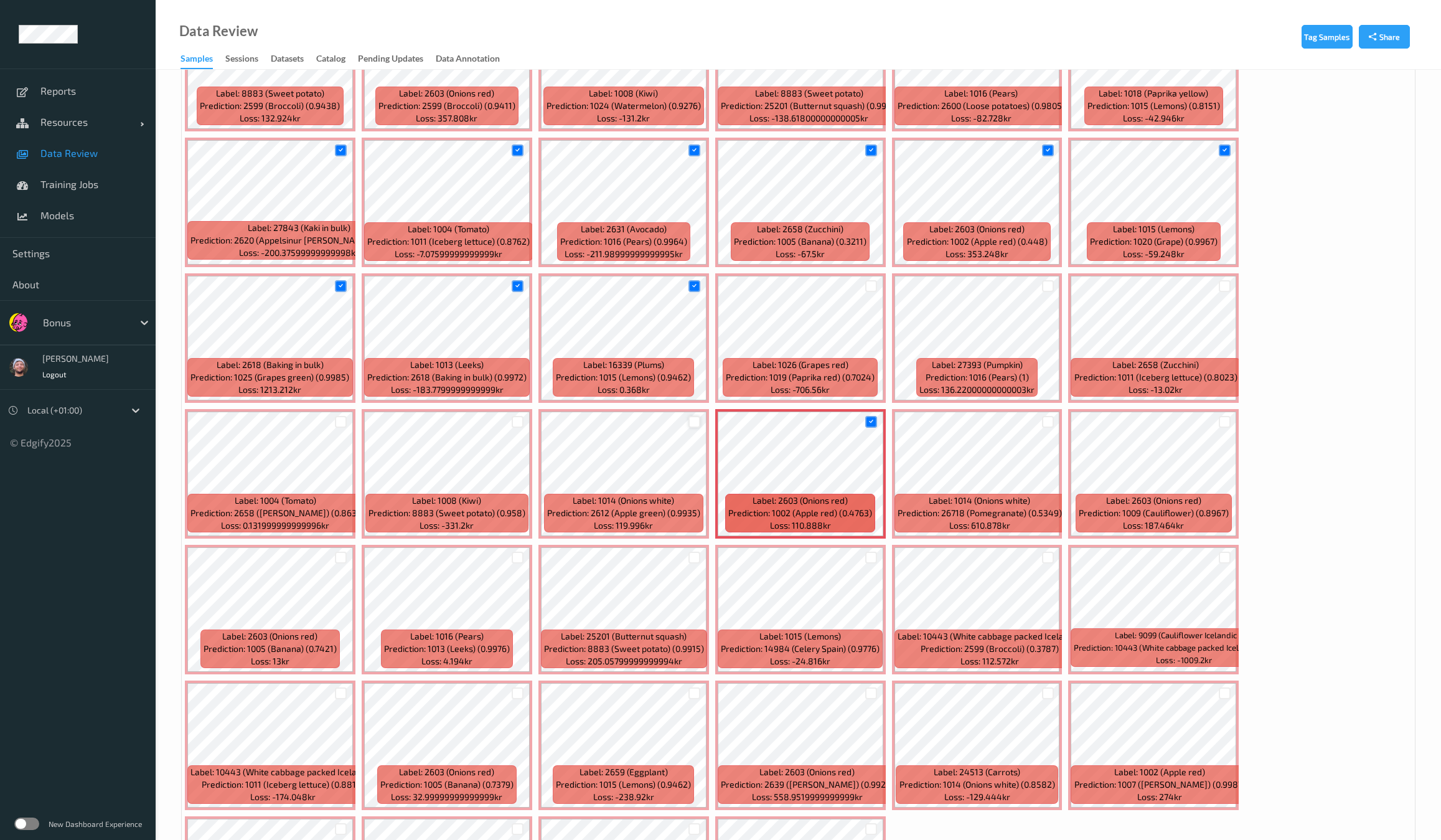
click at [700, 416] on div at bounding box center [694, 422] width 12 height 12
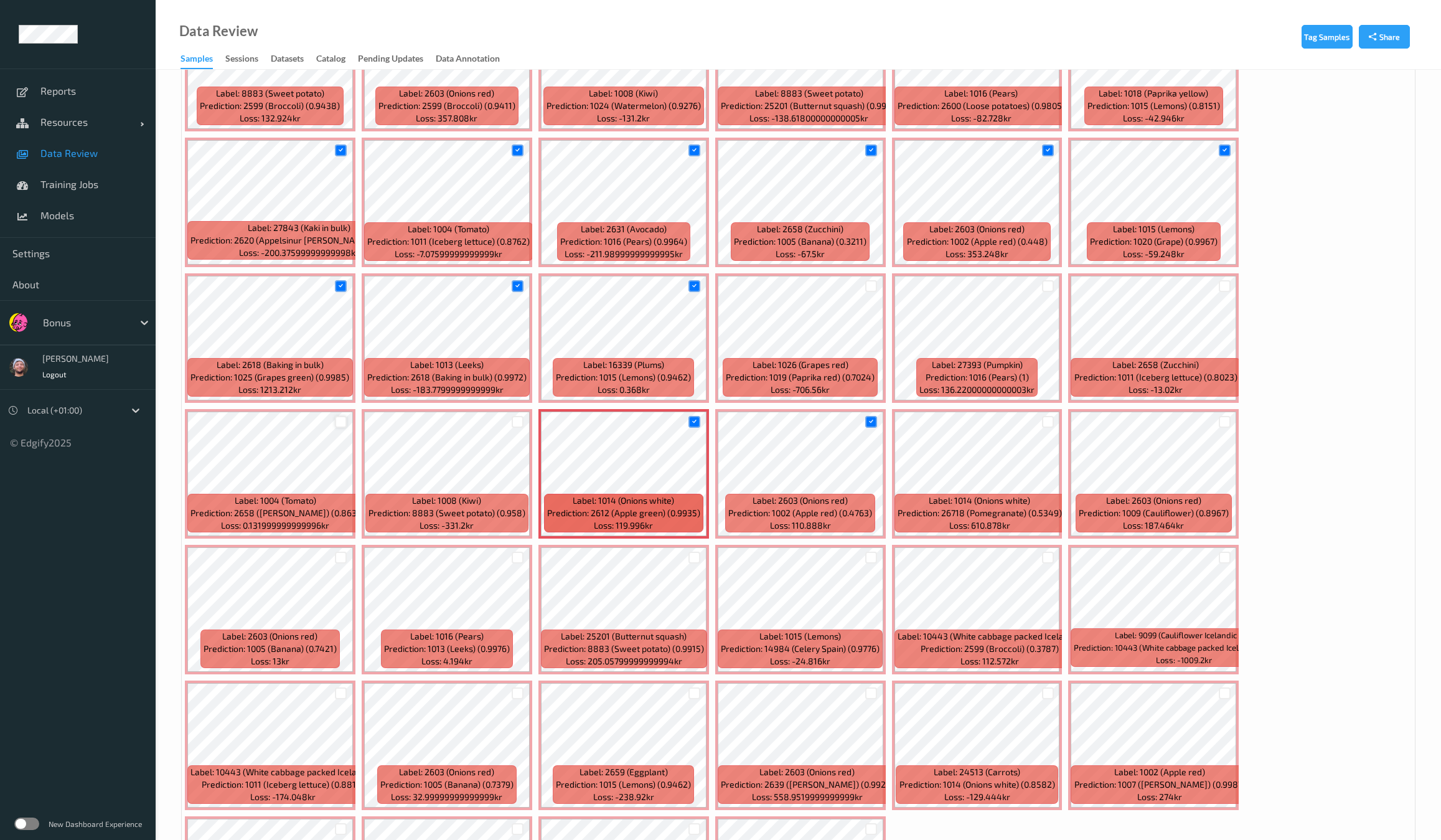
click at [347, 416] on div at bounding box center [341, 422] width 12 height 12
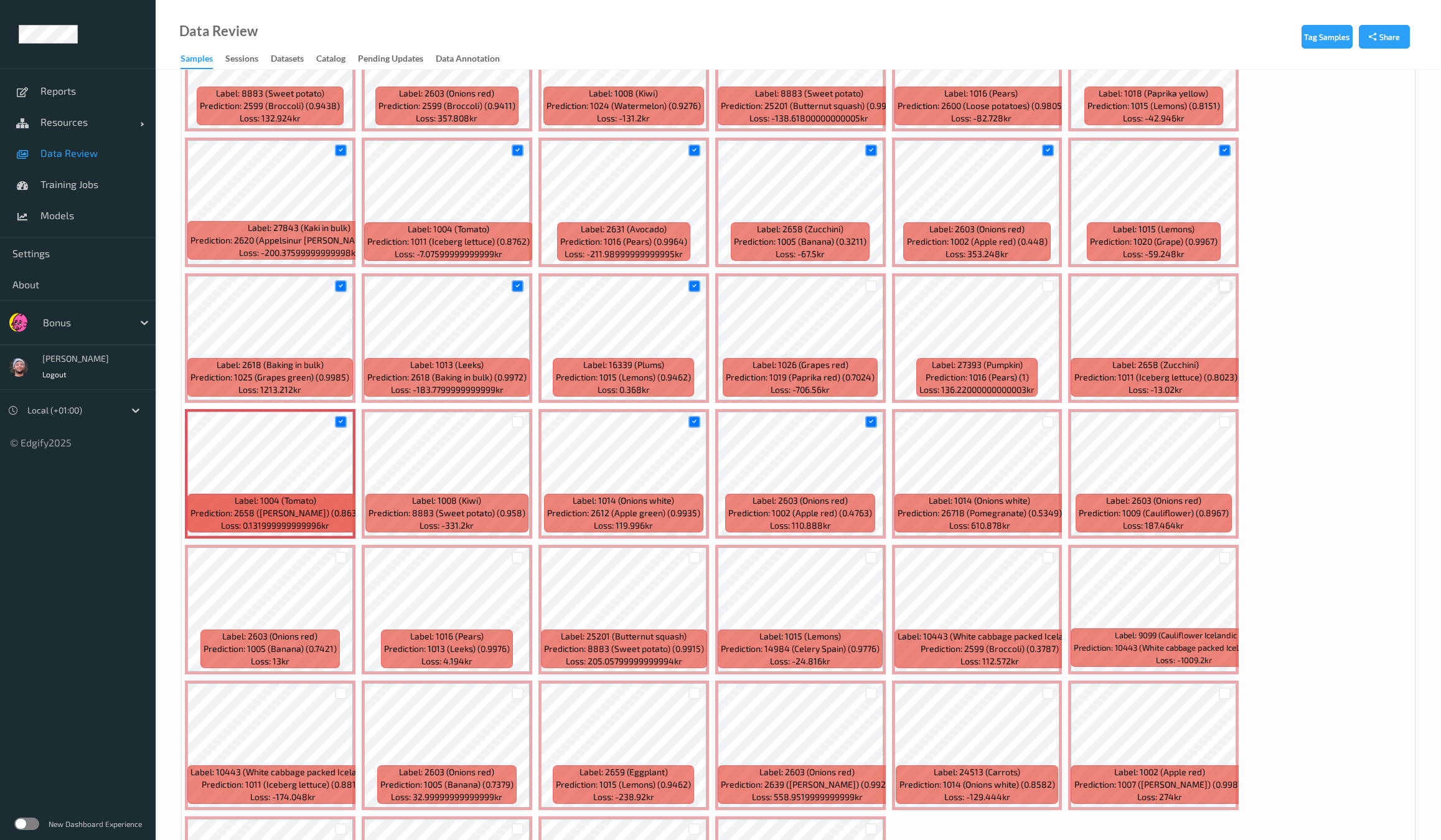
click at [1219, 284] on div at bounding box center [1225, 286] width 12 height 12
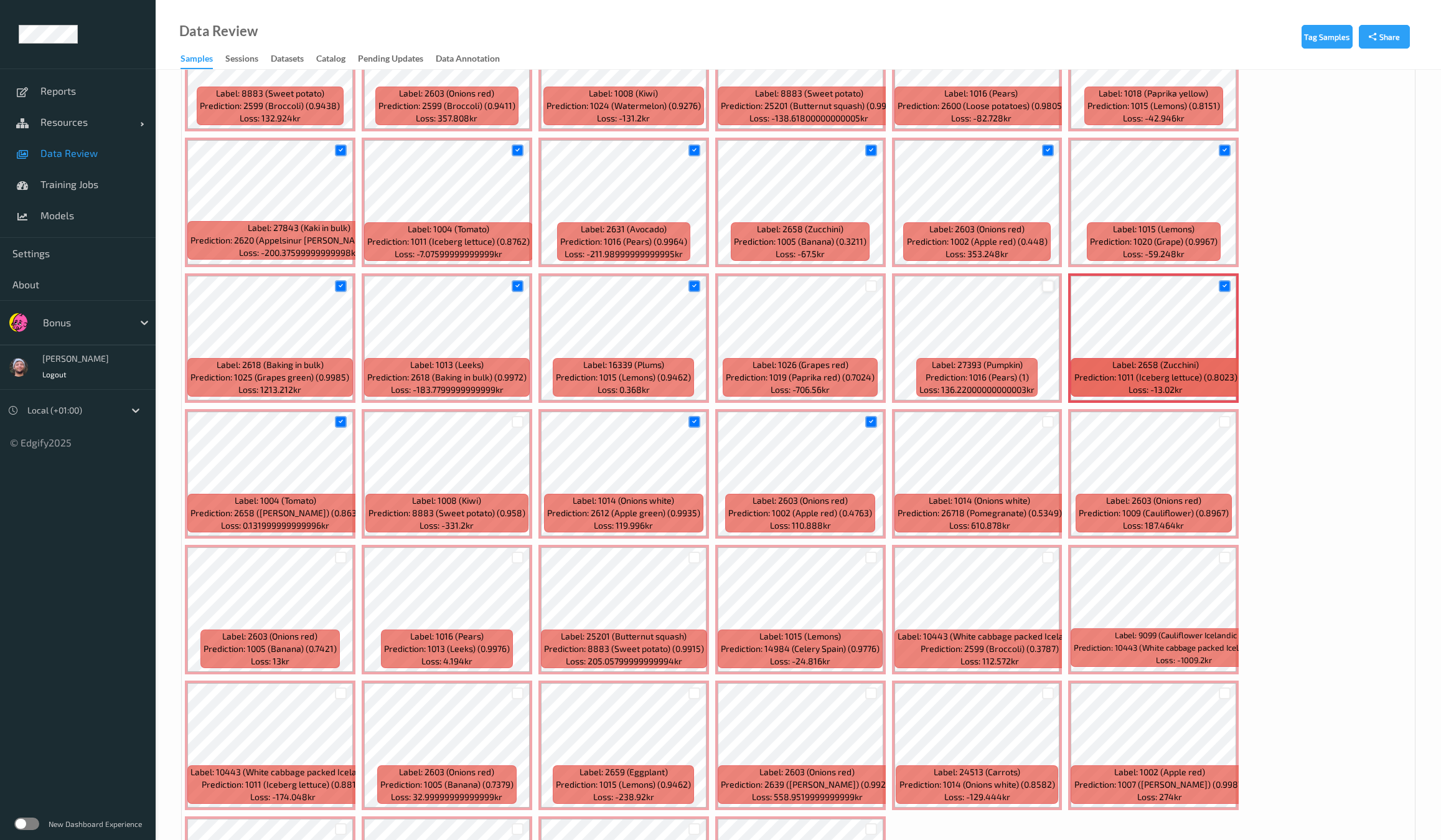
click at [1042, 287] on div at bounding box center [1048, 286] width 12 height 12
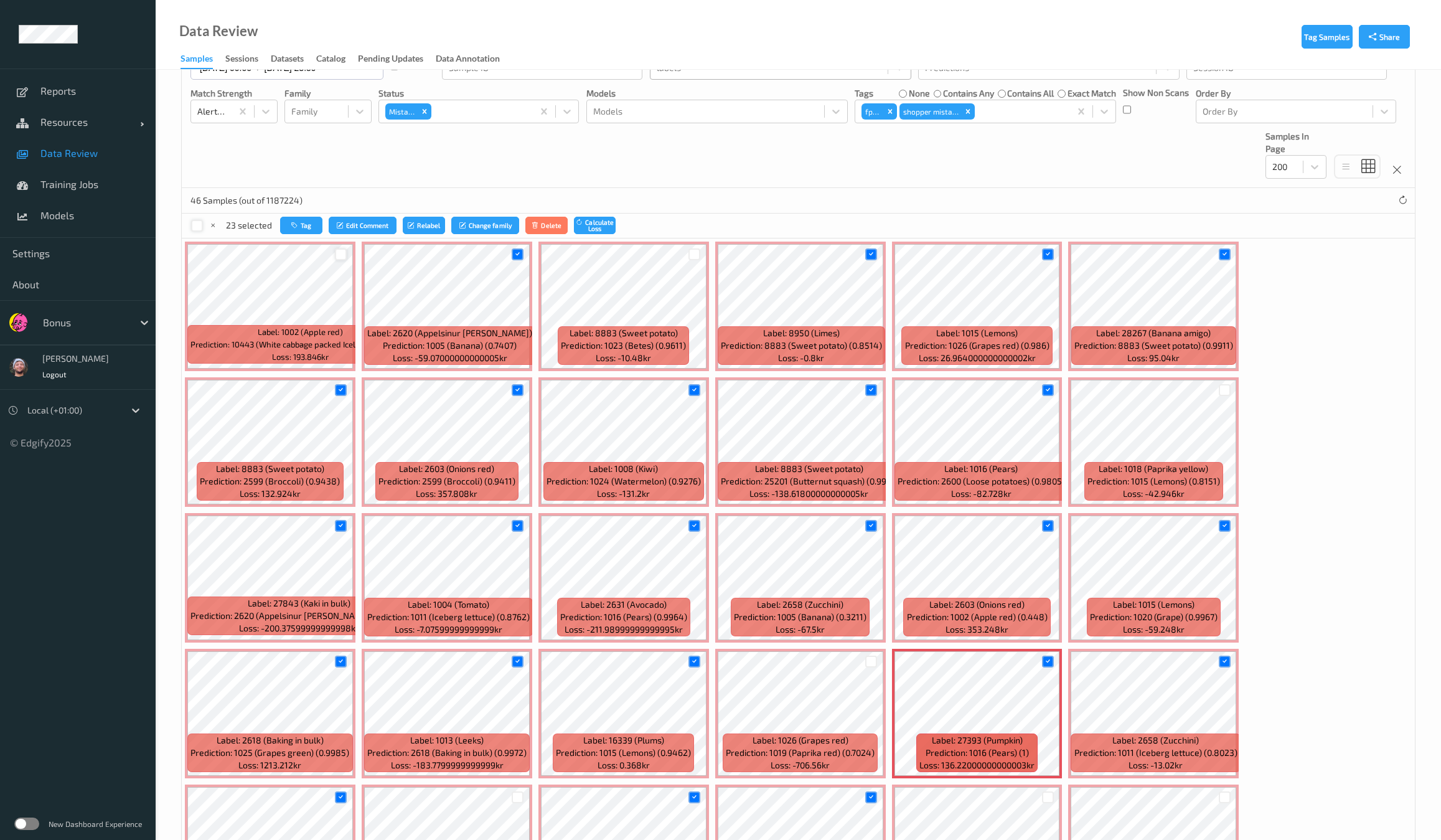
scroll to position [0, 0]
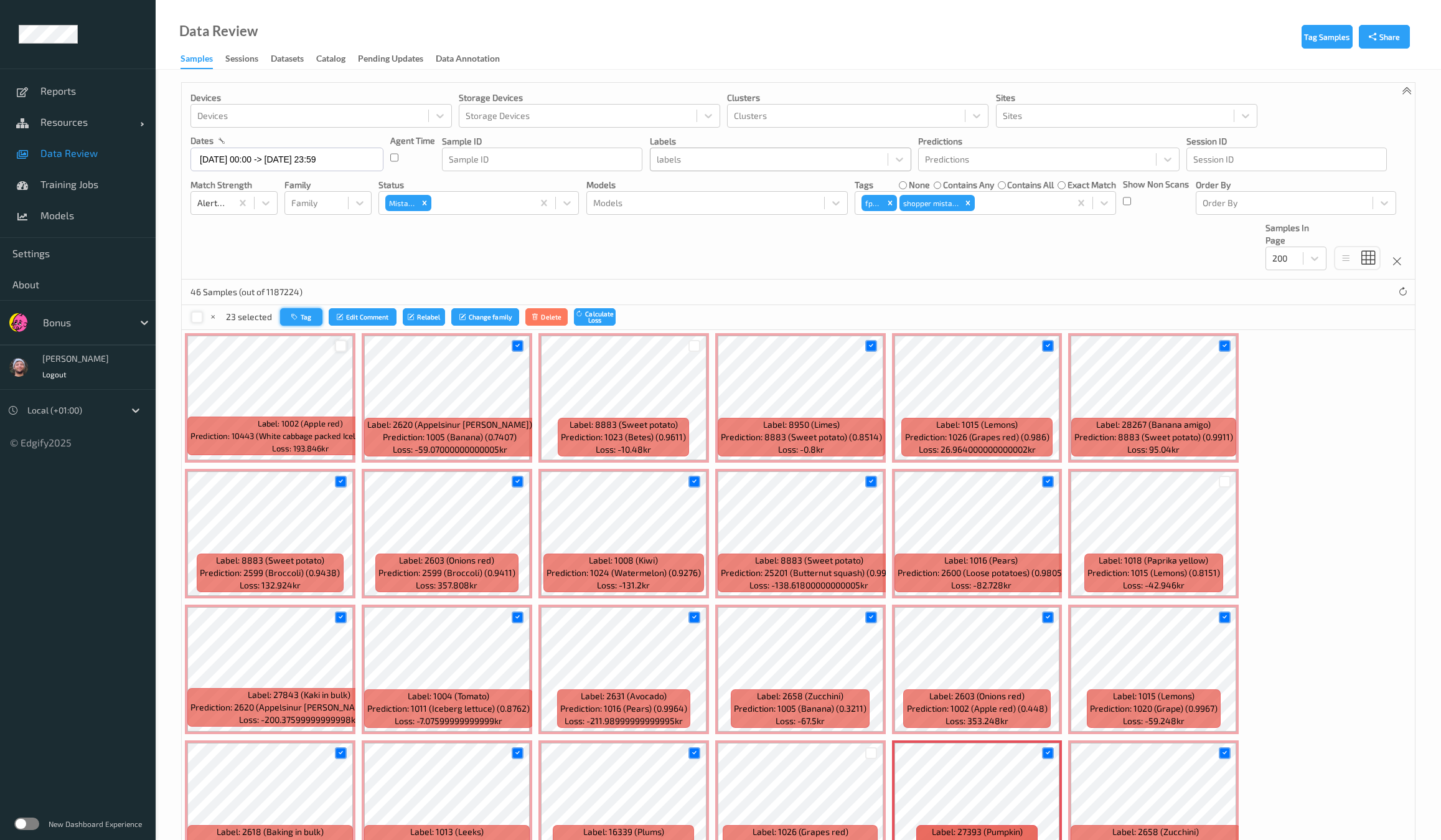
click at [292, 319] on icon "button" at bounding box center [296, 317] width 10 height 8
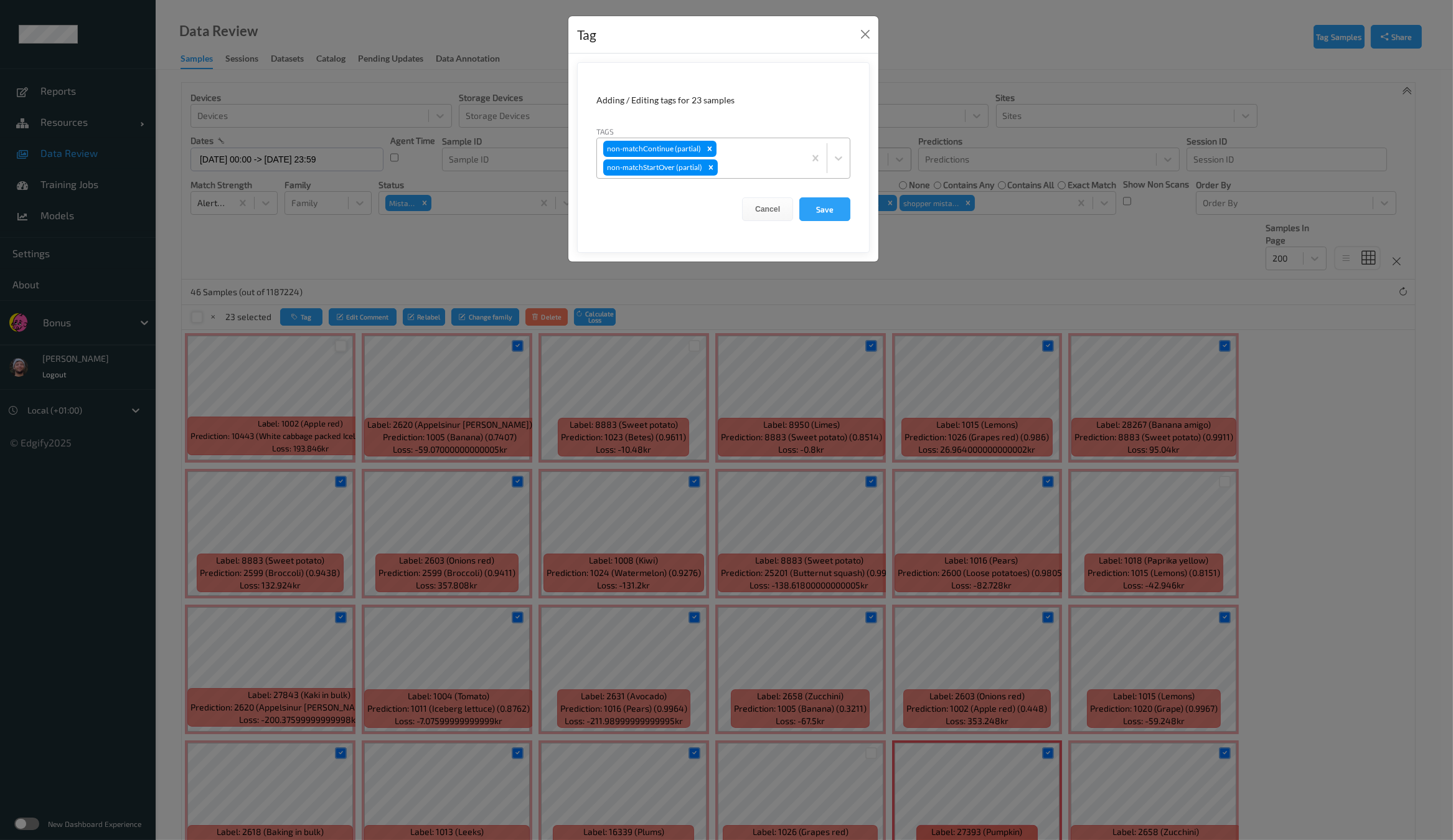
click at [781, 161] on div at bounding box center [759, 167] width 78 height 15
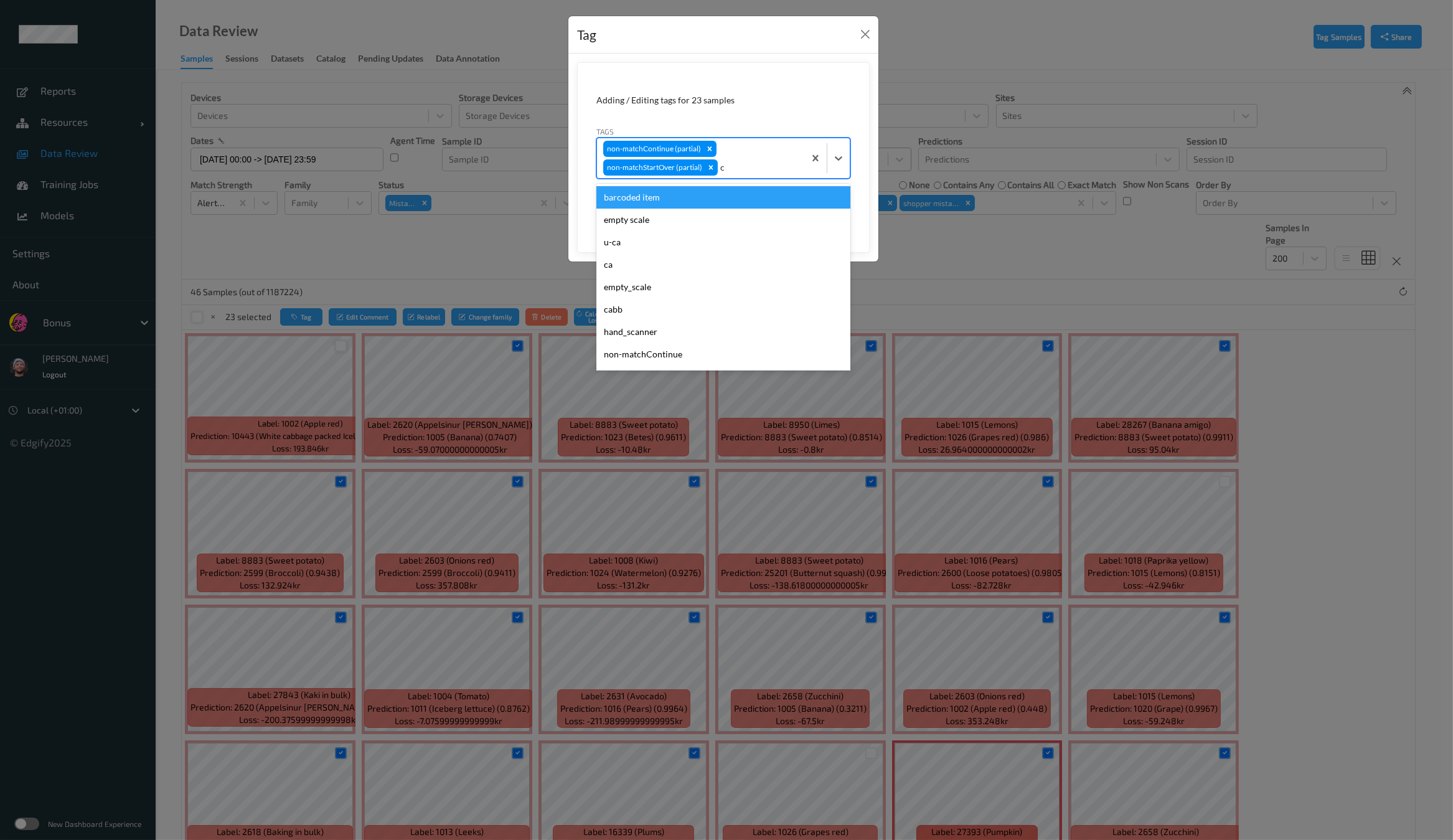
type input "ca"
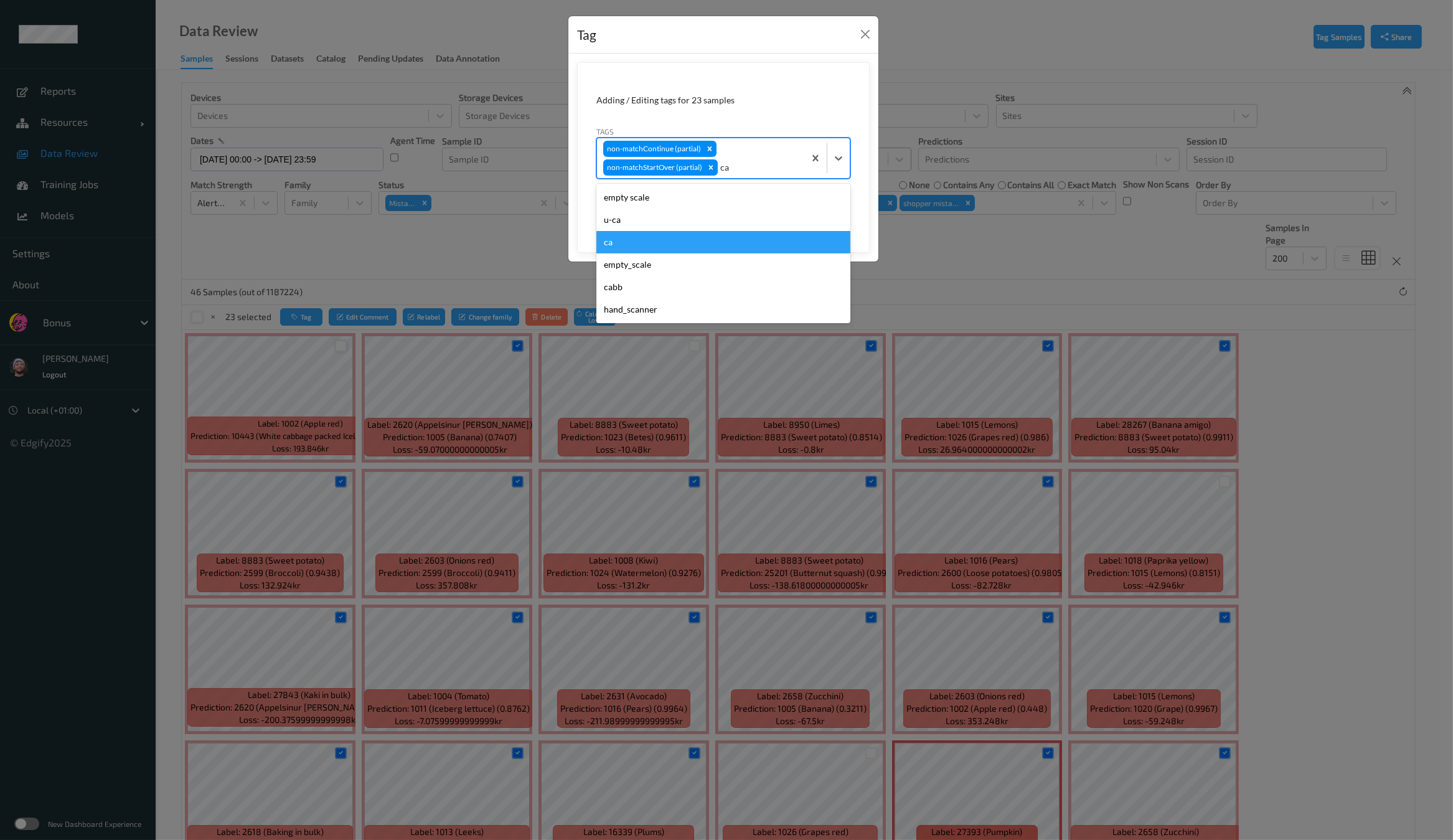
click at [641, 240] on div "ca" at bounding box center [723, 242] width 254 height 22
type input "s"
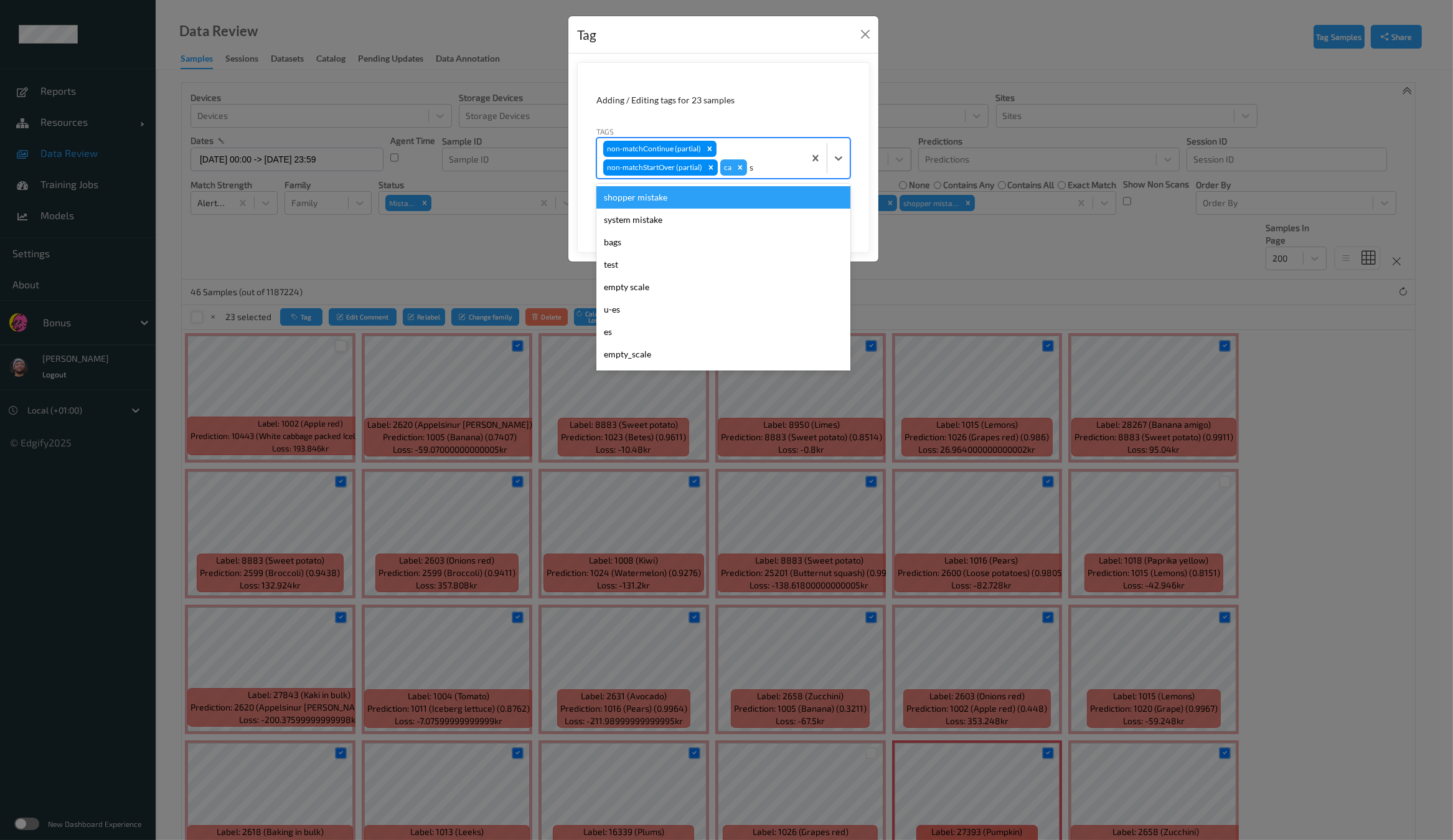
click at [664, 198] on div "shopper mistake" at bounding box center [723, 197] width 254 height 22
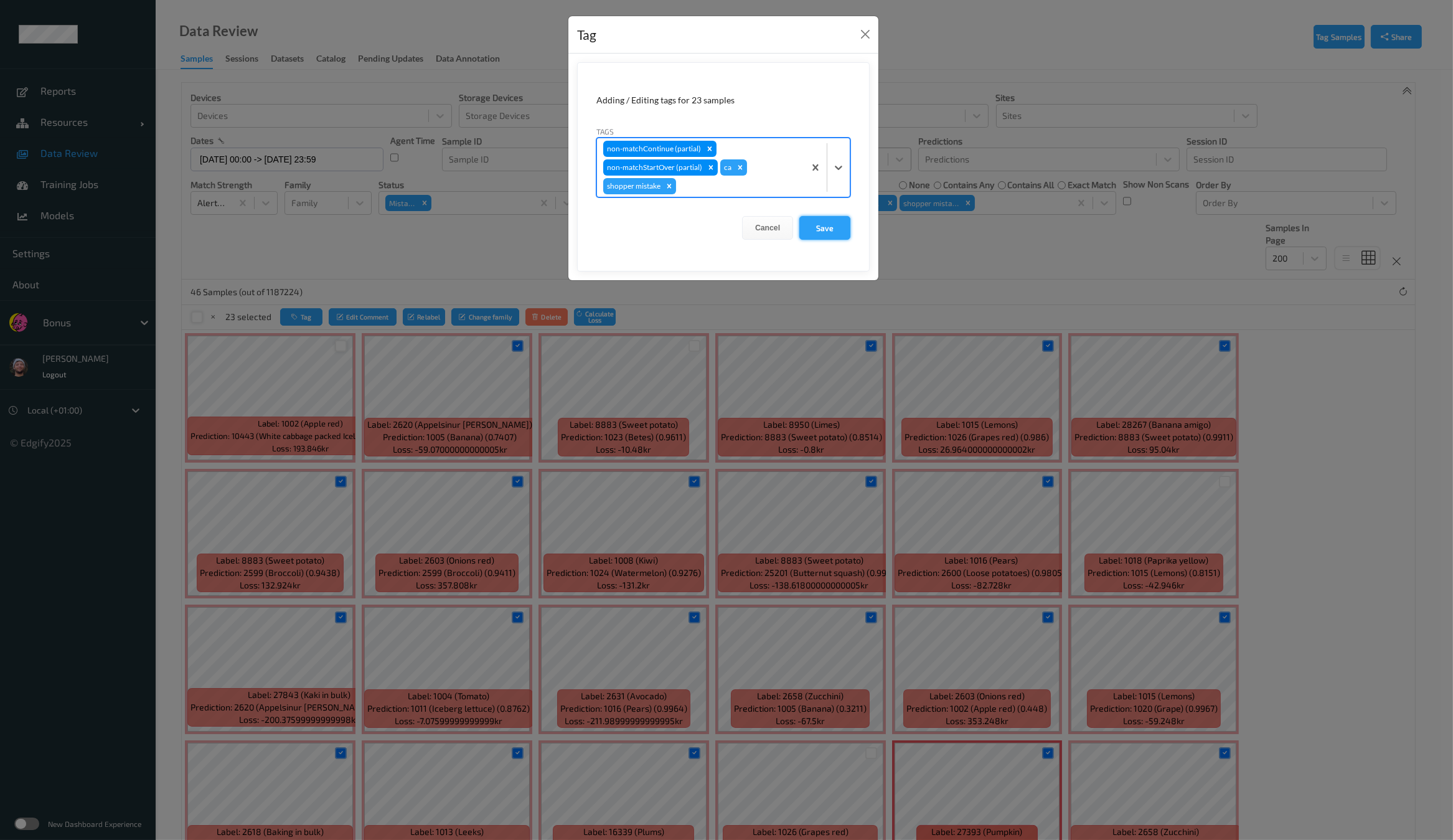
click at [809, 221] on button "Save" at bounding box center [825, 228] width 51 height 24
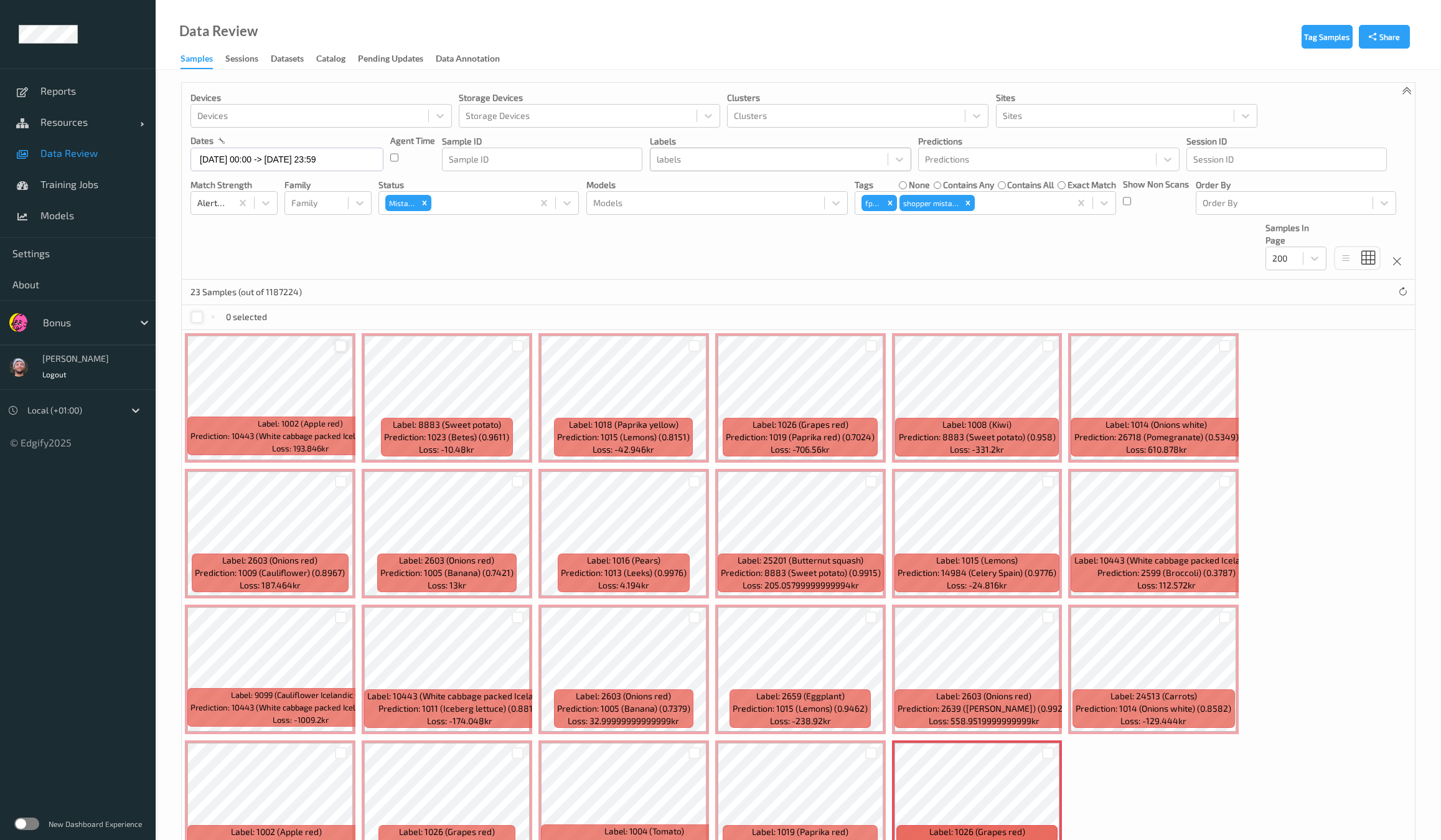
click at [841, 267] on div "Devices Devices Storage Devices Storage Devices Clusters Clusters Sites Sites d…" at bounding box center [798, 181] width 1233 height 196
drag, startPoint x: 665, startPoint y: 235, endPoint x: 657, endPoint y: 199, distance: 36.9
click at [665, 235] on div "Devices Devices Storage Devices Storage Devices Clusters Clusters Sites Sites d…" at bounding box center [798, 181] width 1233 height 196
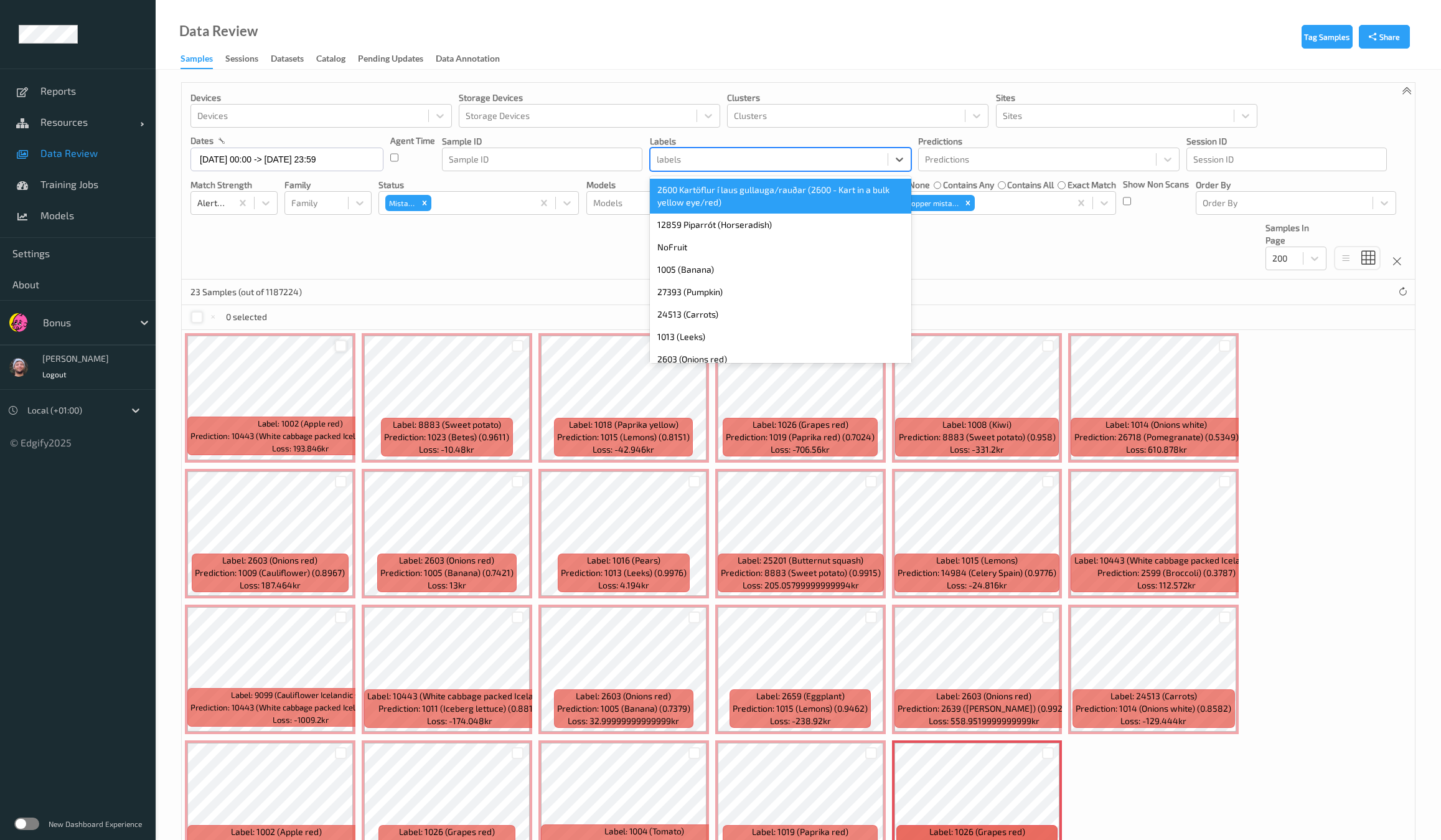
click at [700, 155] on div at bounding box center [769, 159] width 224 height 15
paste input "27843"
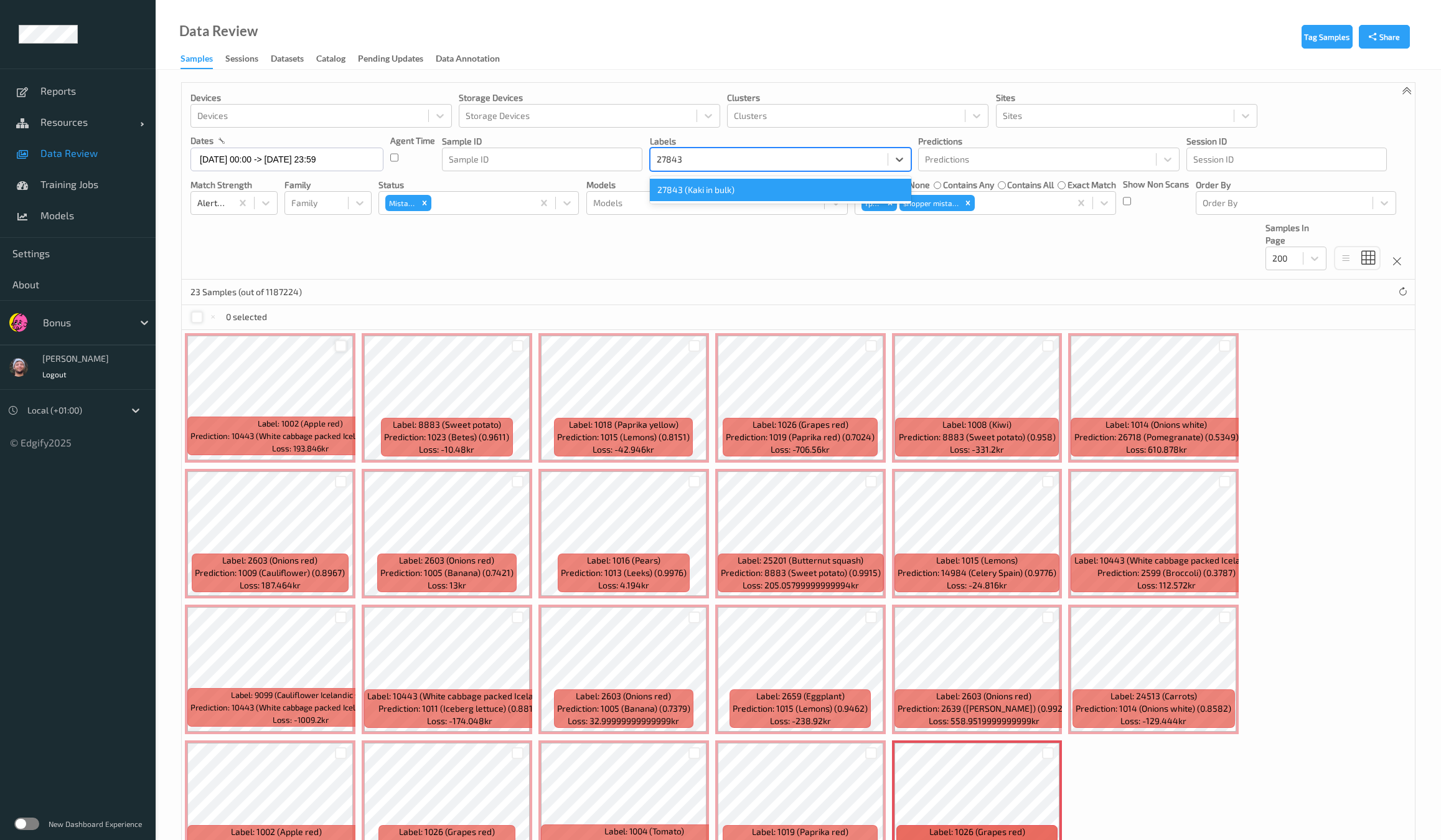
type input "27843"
click at [668, 270] on div "Devices Devices Storage Devices Storage Devices Clusters Clusters Sites Sites d…" at bounding box center [798, 181] width 1233 height 196
click at [707, 162] on div at bounding box center [769, 159] width 224 height 15
type input "pump"
click at [869, 341] on div at bounding box center [871, 345] width 12 height 12
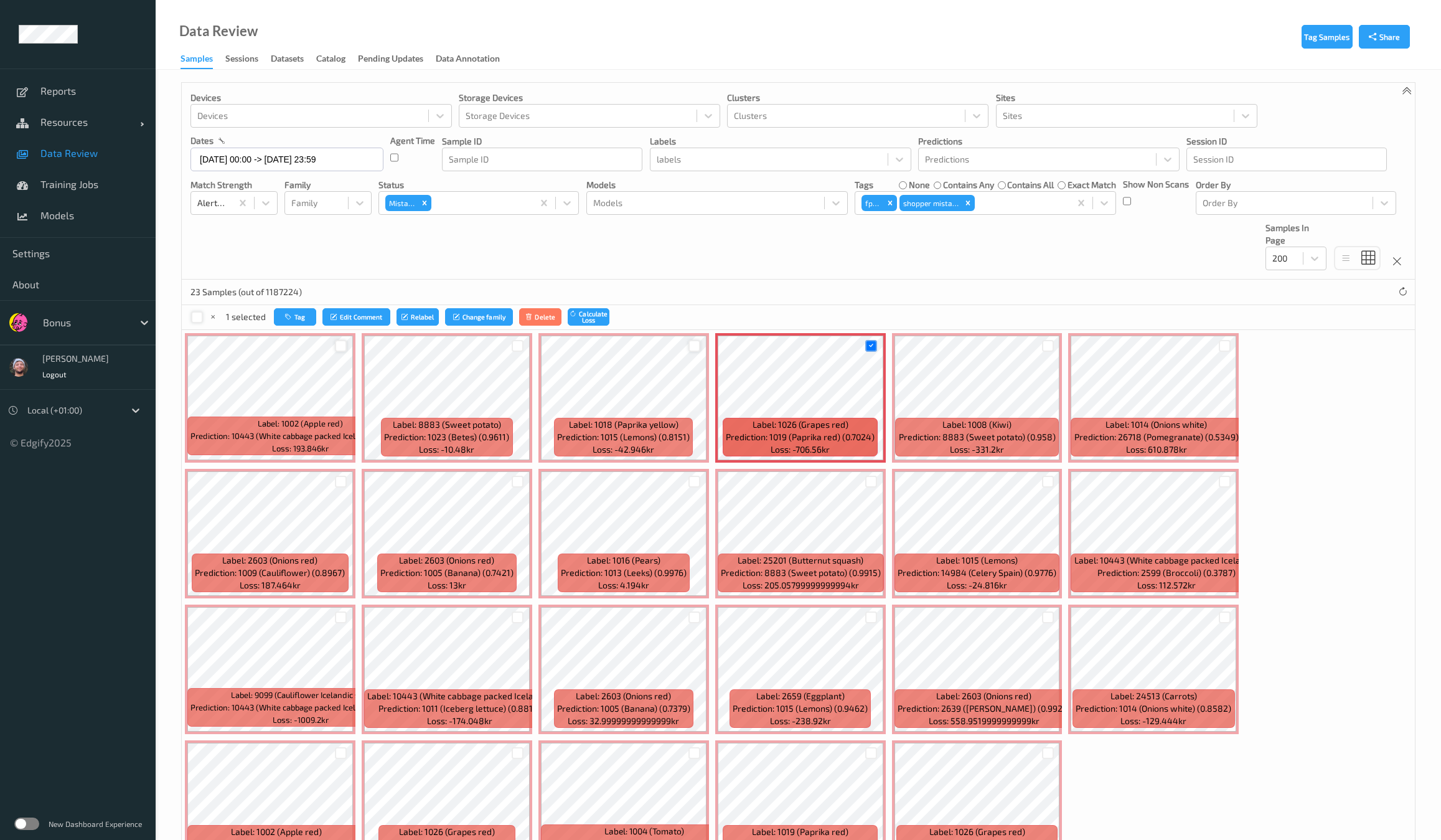
click at [696, 350] on div at bounding box center [694, 345] width 12 height 12
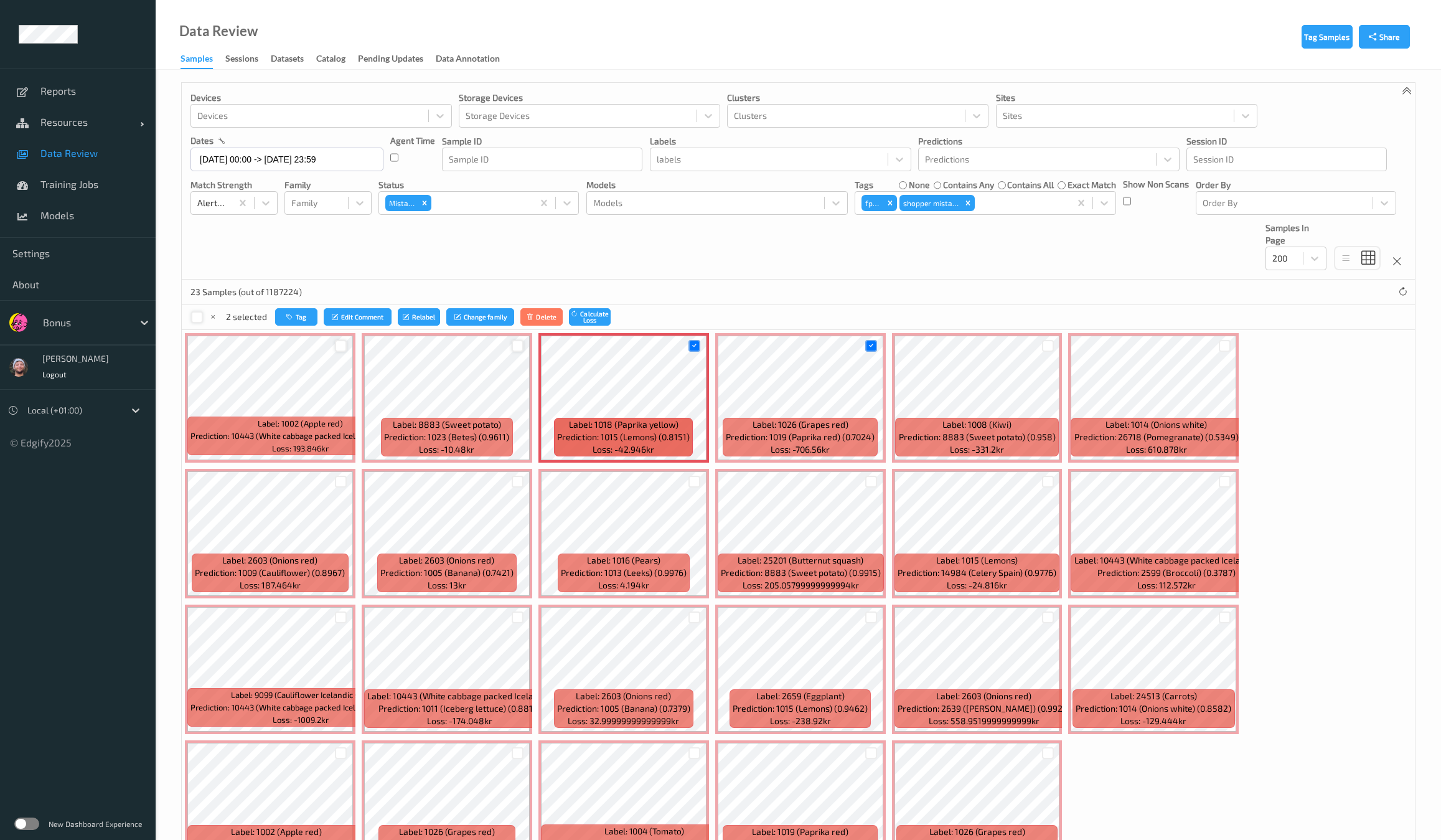
click at [514, 340] on div at bounding box center [518, 345] width 12 height 12
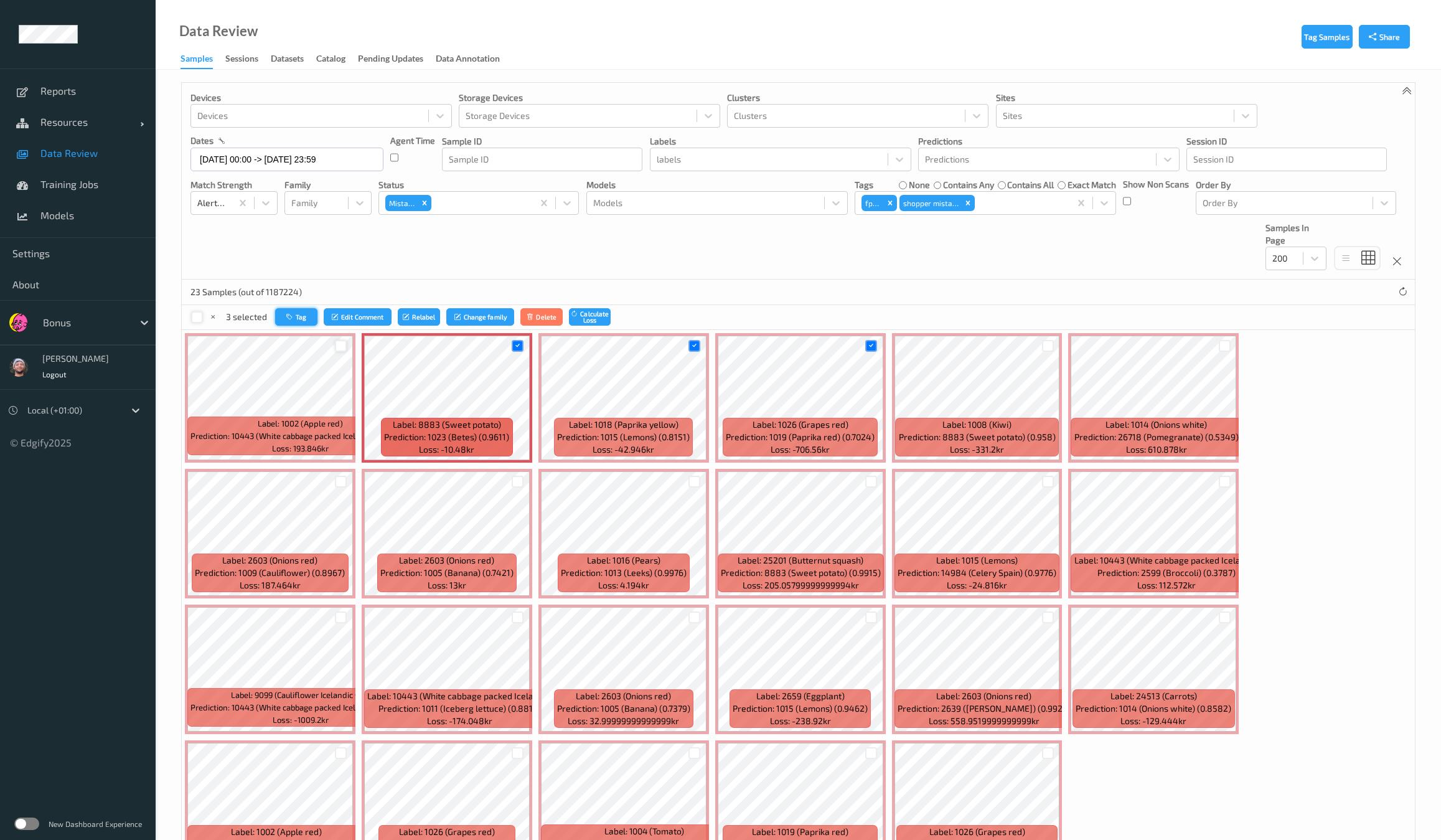
click at [290, 317] on icon "button" at bounding box center [291, 317] width 10 height 8
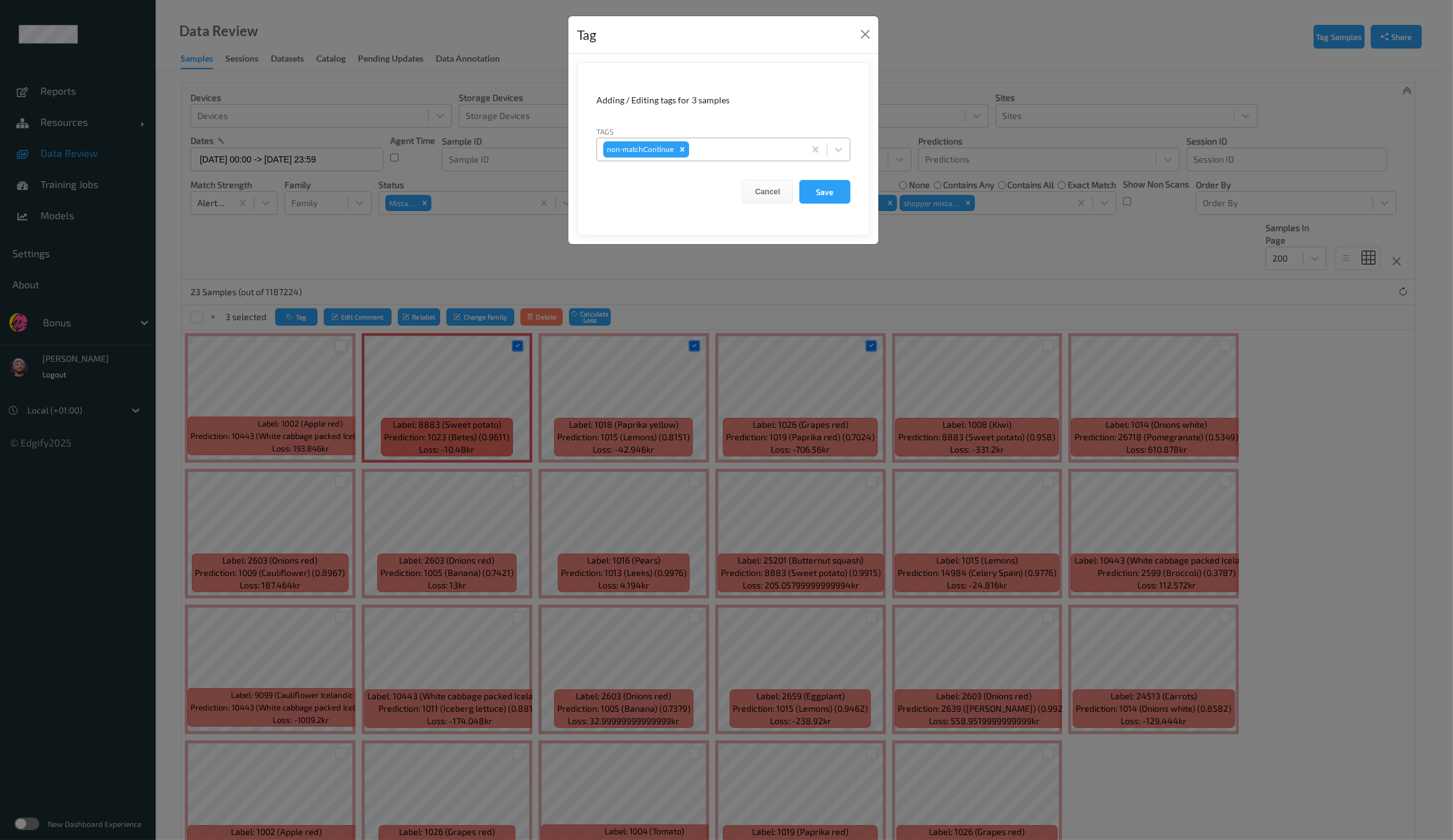
click at [710, 142] on div at bounding box center [745, 149] width 106 height 15
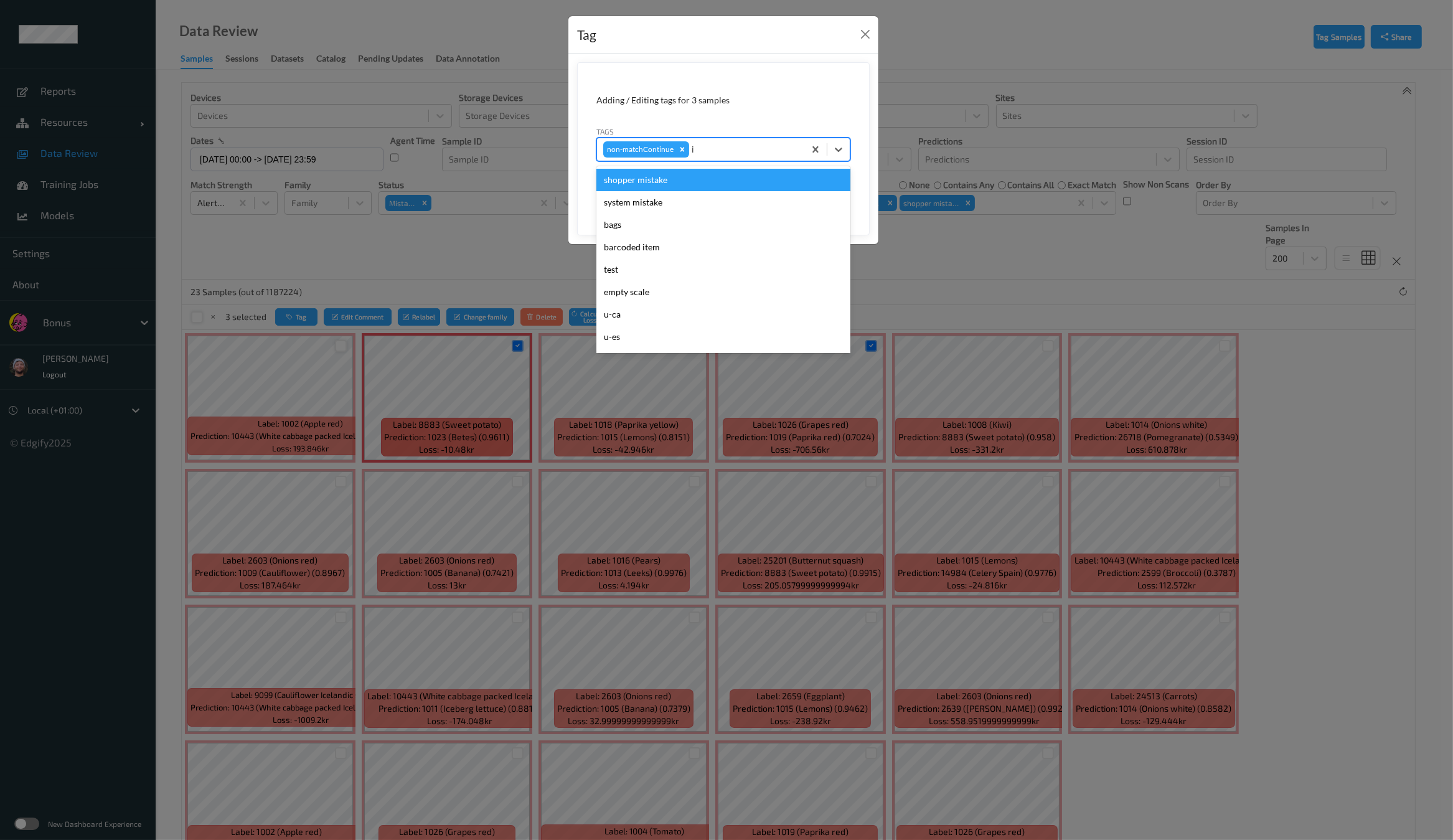
type input "ig"
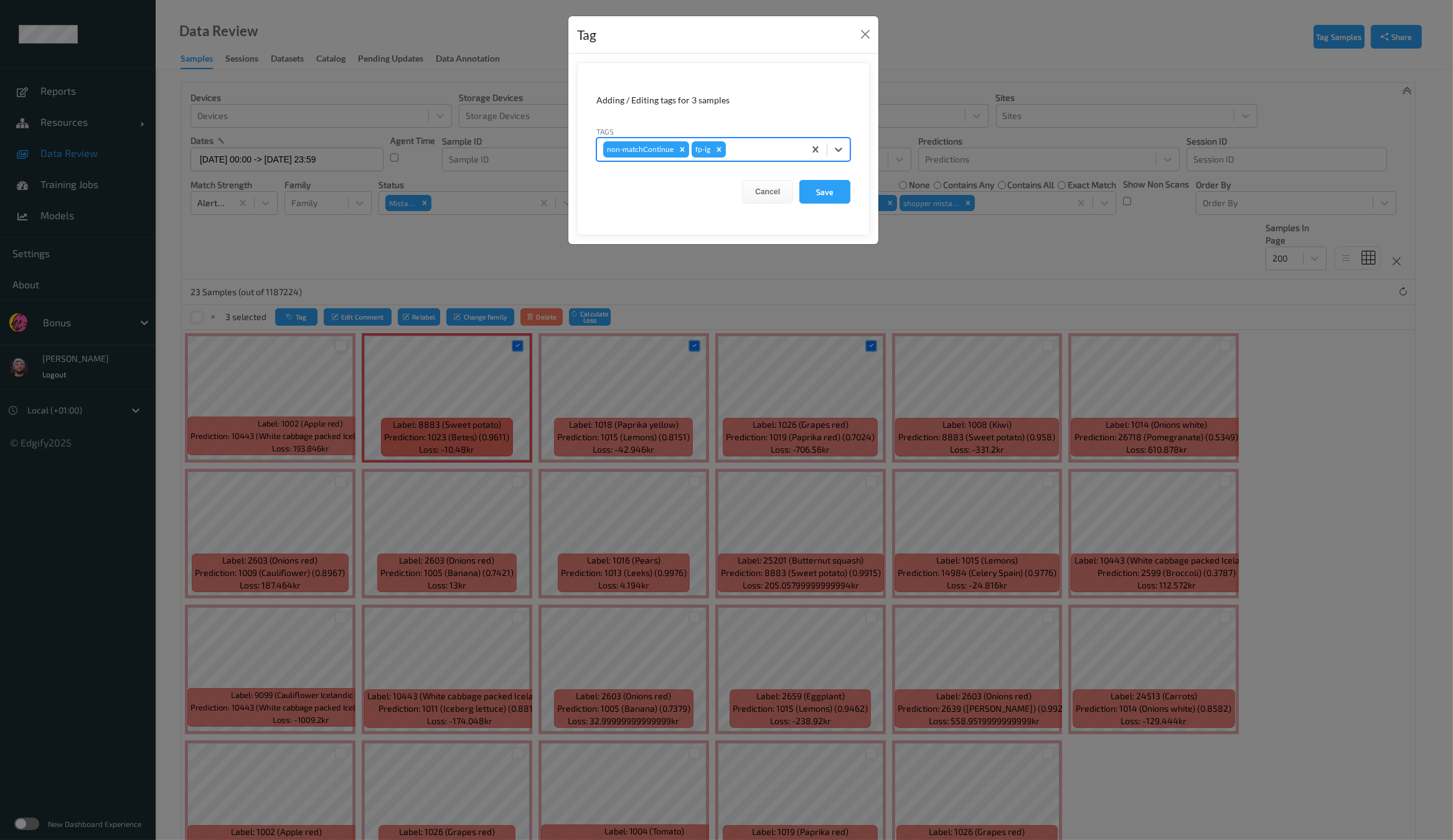
click at [799, 180] on button "Save" at bounding box center [825, 191] width 51 height 24
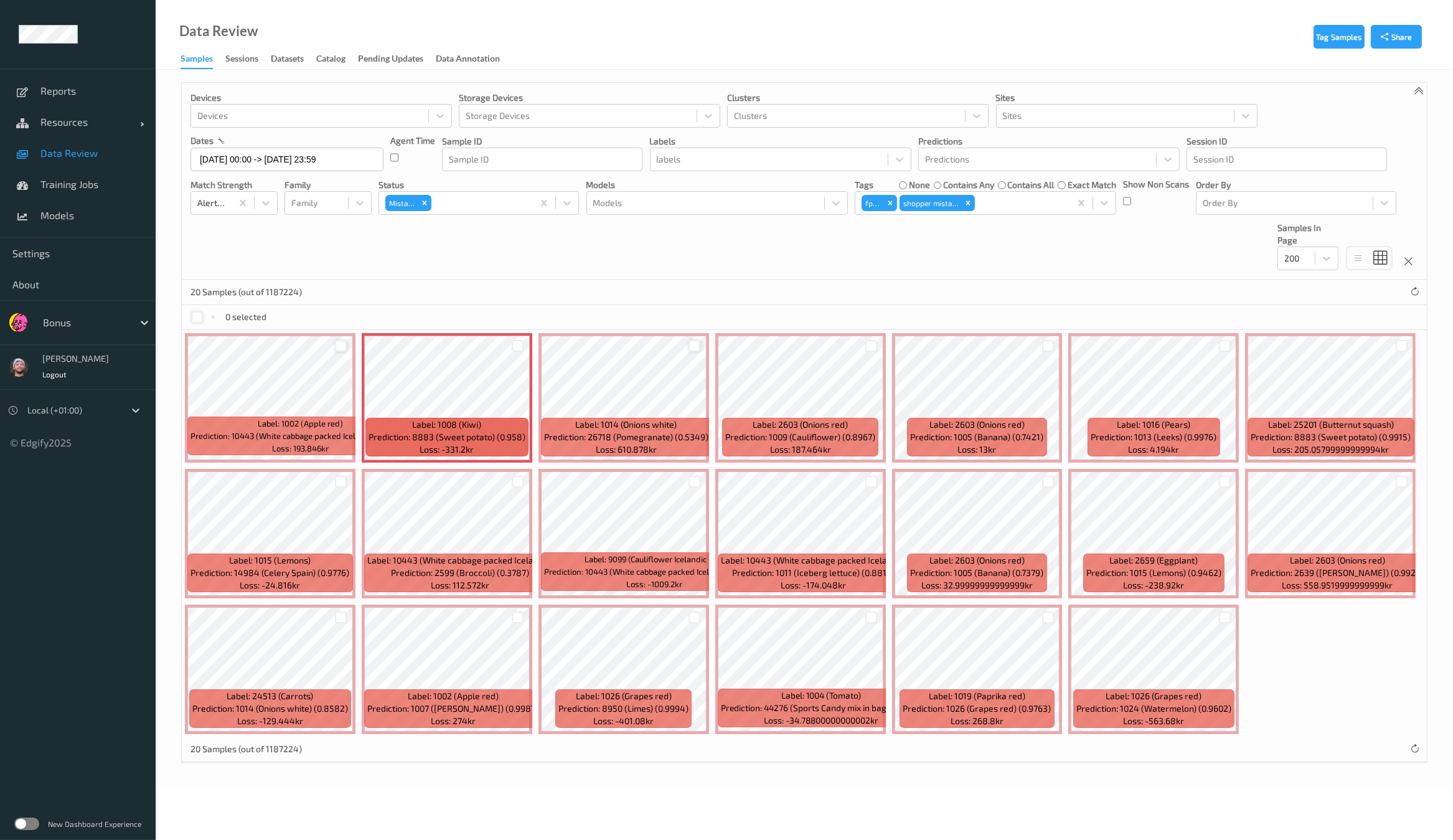
click at [689, 340] on div at bounding box center [694, 345] width 12 height 12
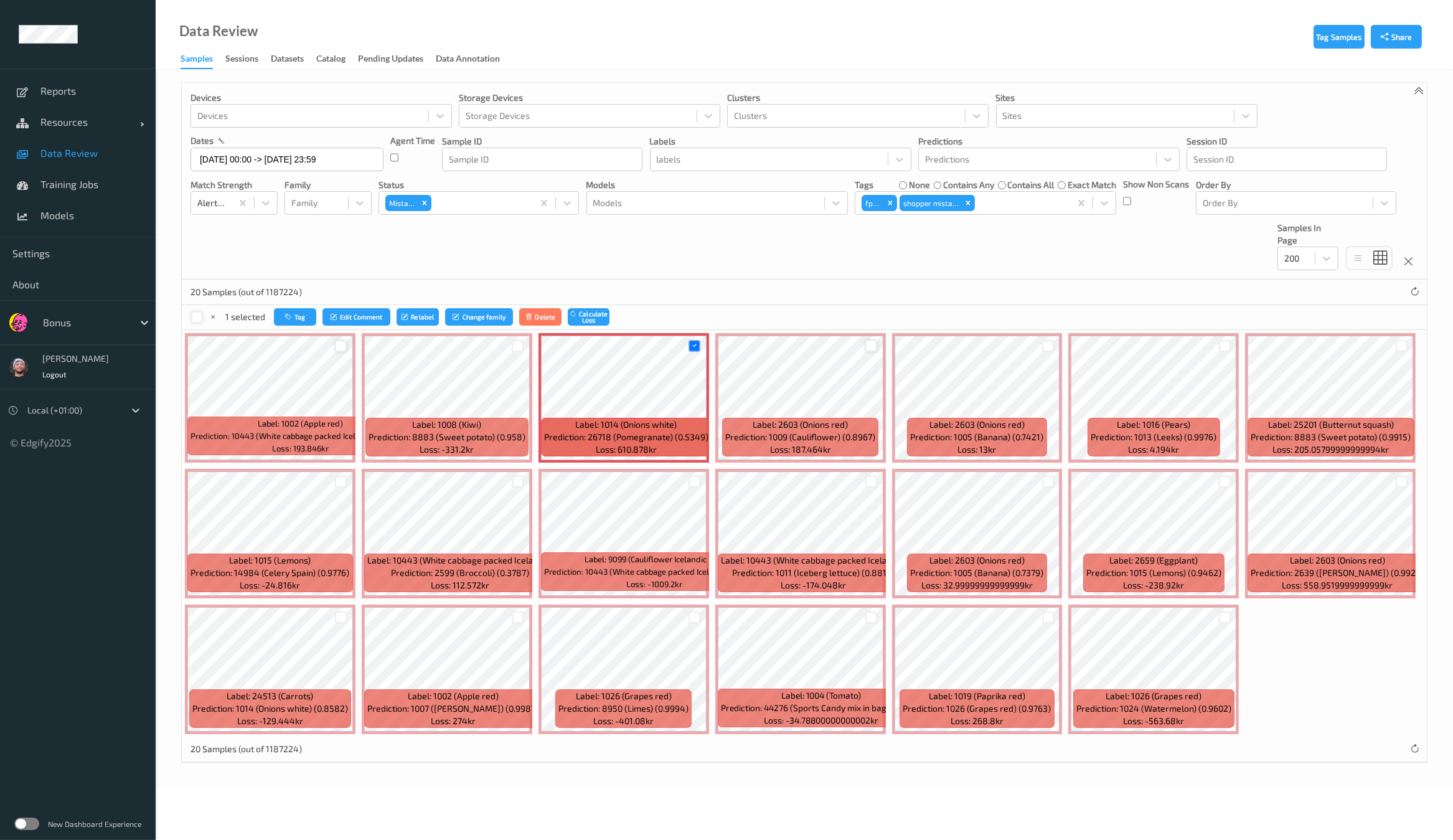
click at [869, 341] on div at bounding box center [871, 345] width 12 height 12
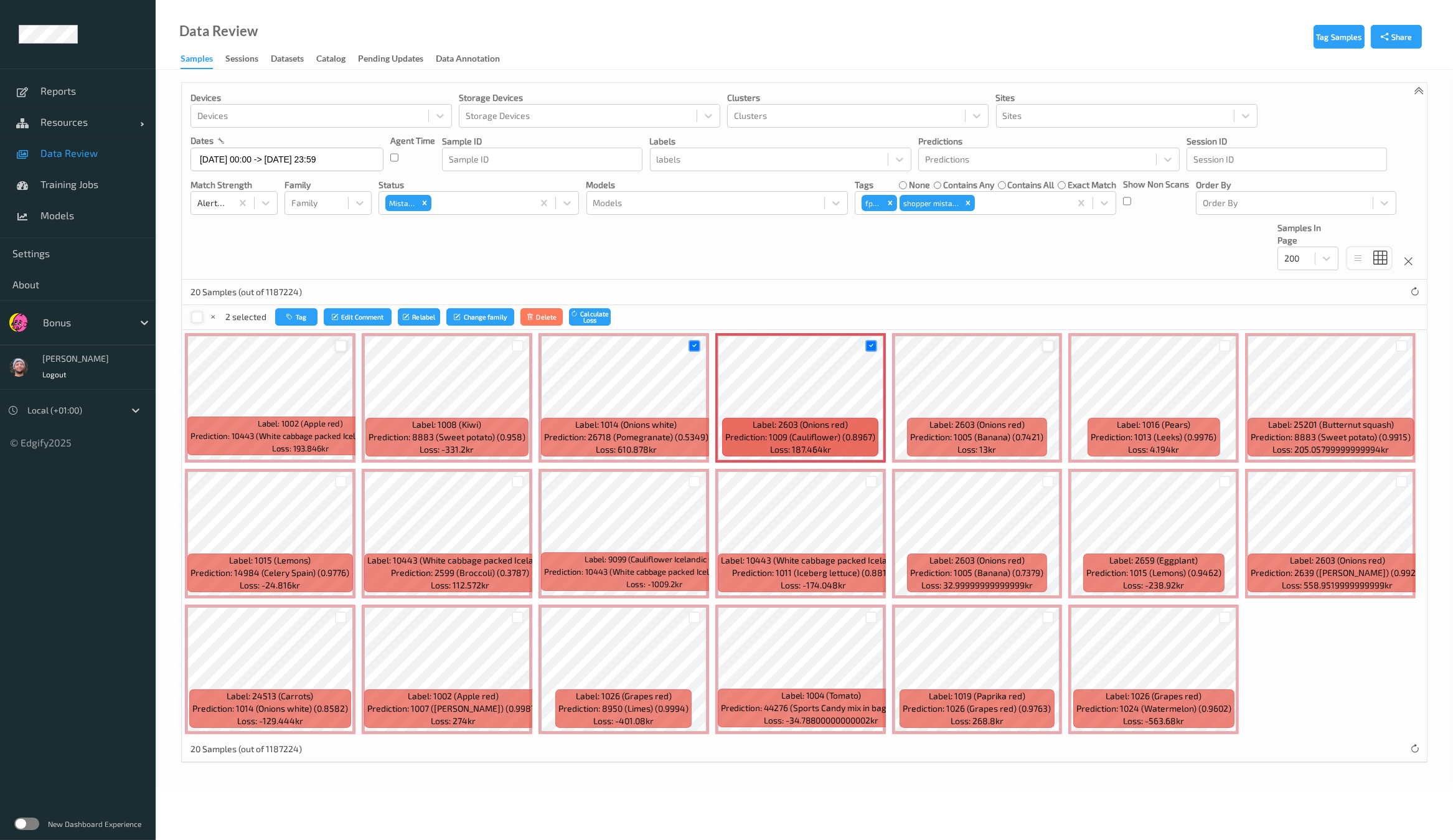
click at [1042, 345] on div at bounding box center [1048, 345] width 12 height 12
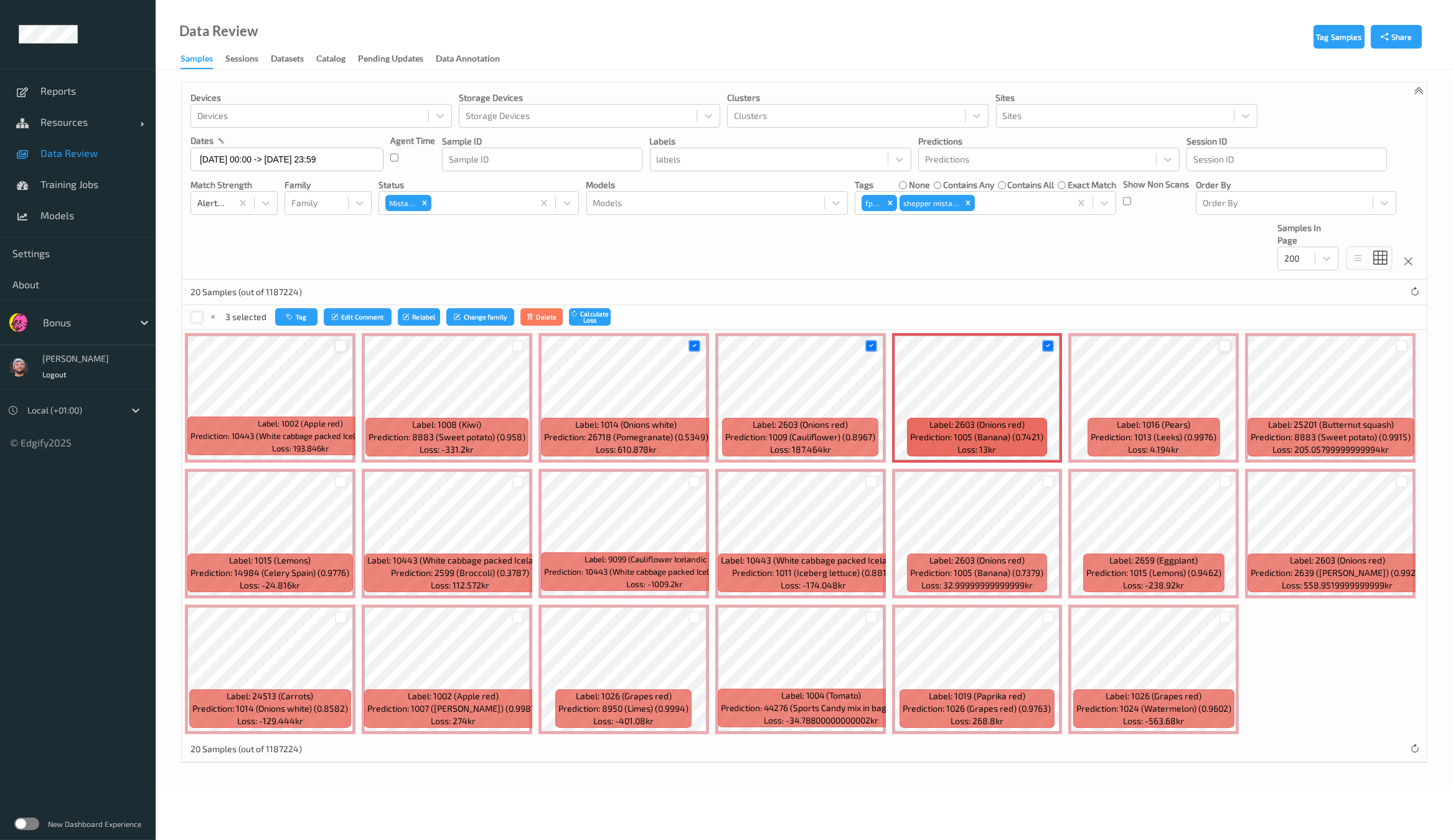
click at [1220, 343] on div at bounding box center [1225, 345] width 12 height 12
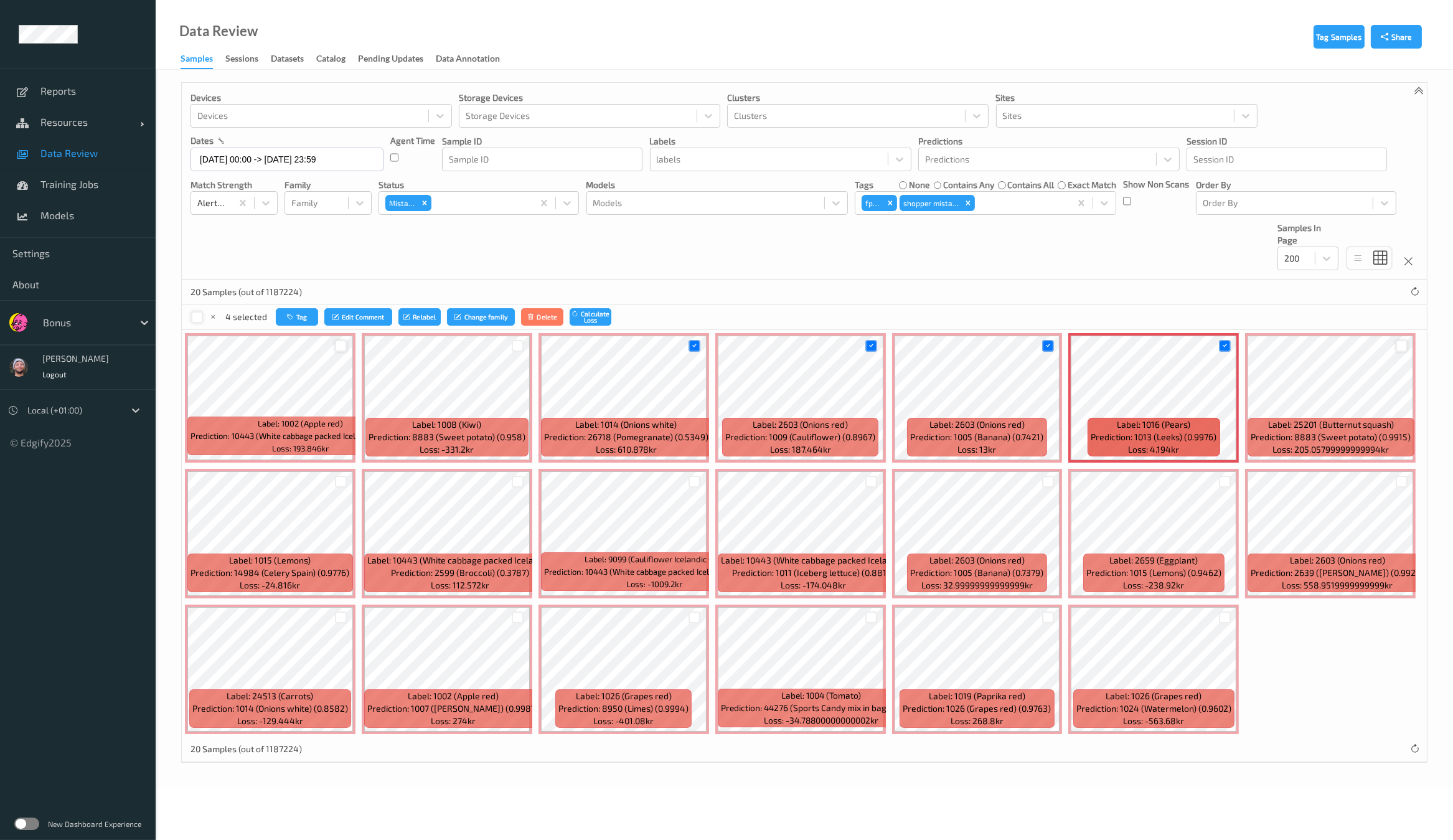
click at [1396, 344] on div at bounding box center [1401, 345] width 12 height 12
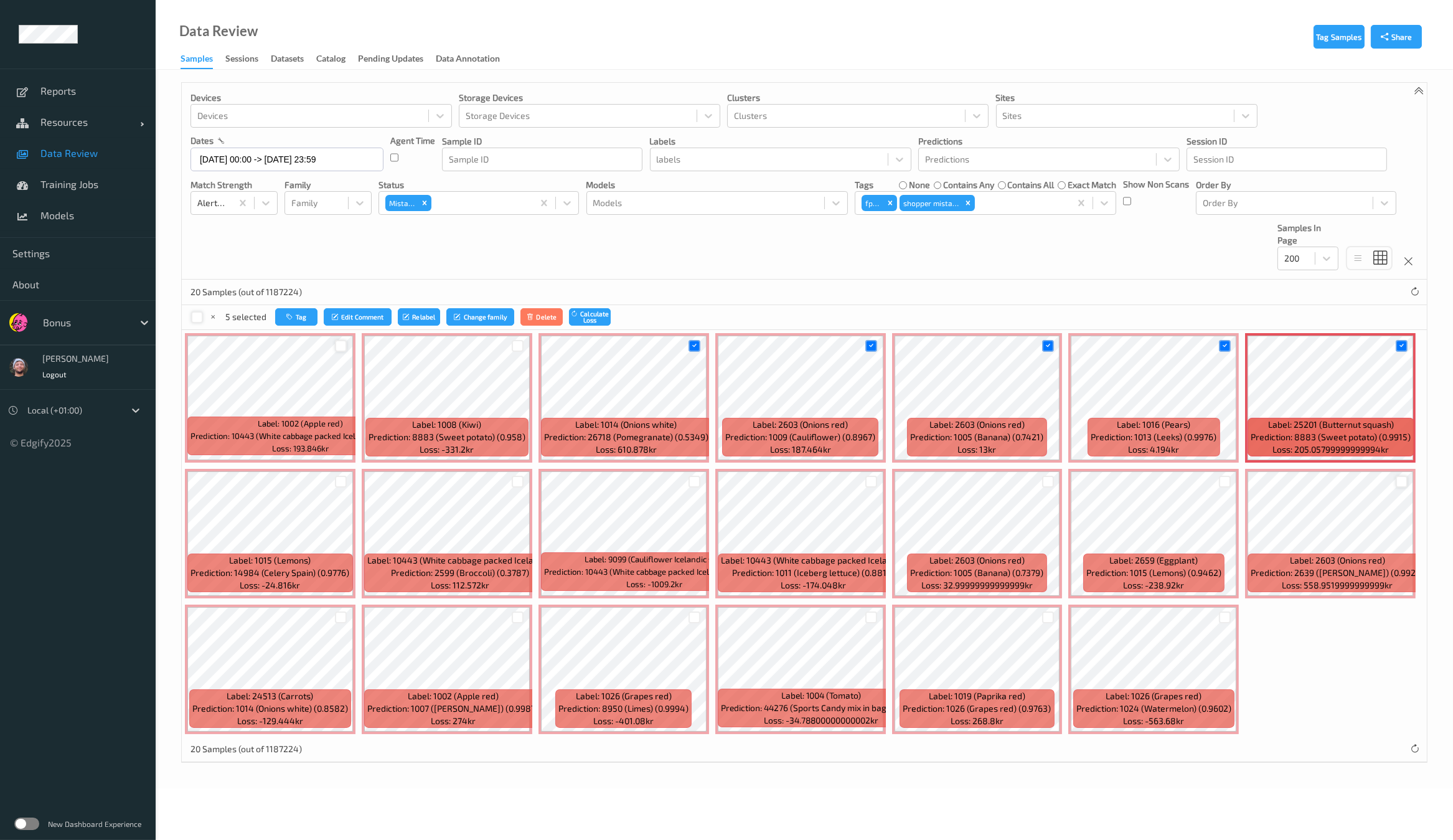
click at [1398, 476] on div at bounding box center [1401, 481] width 12 height 12
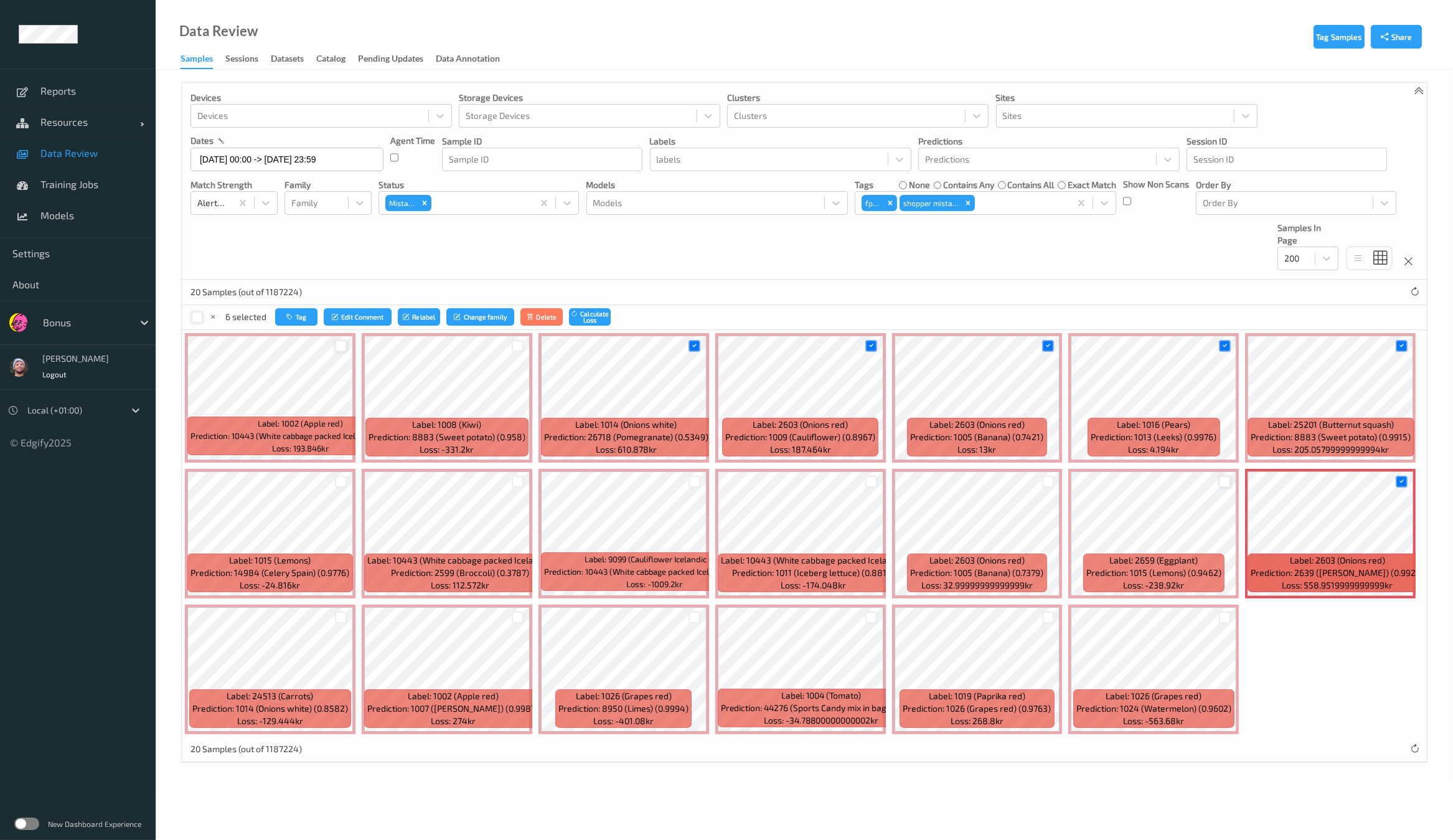
click at [1223, 478] on div at bounding box center [1225, 481] width 12 height 12
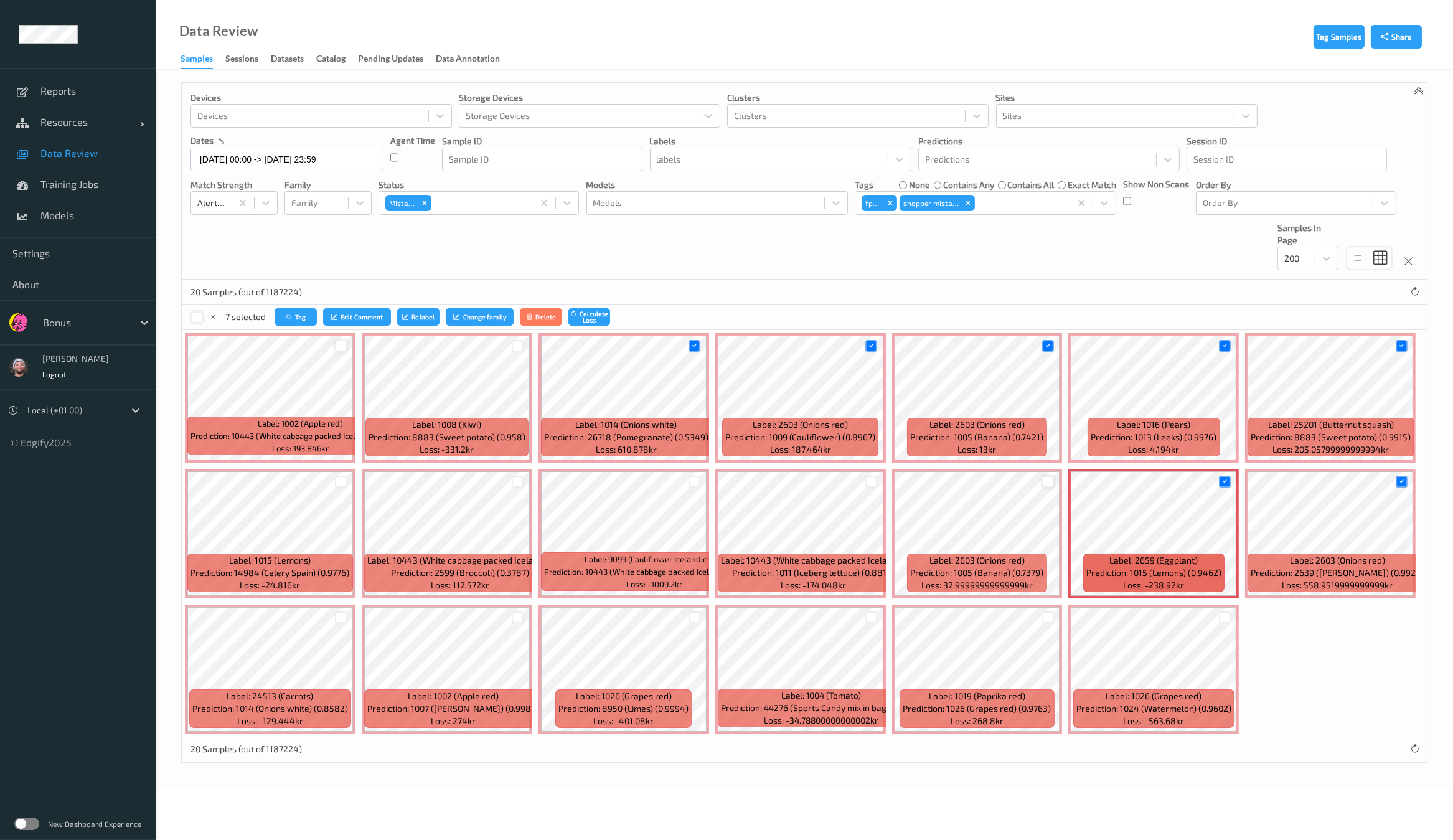
click at [1042, 478] on div at bounding box center [1048, 481] width 12 height 12
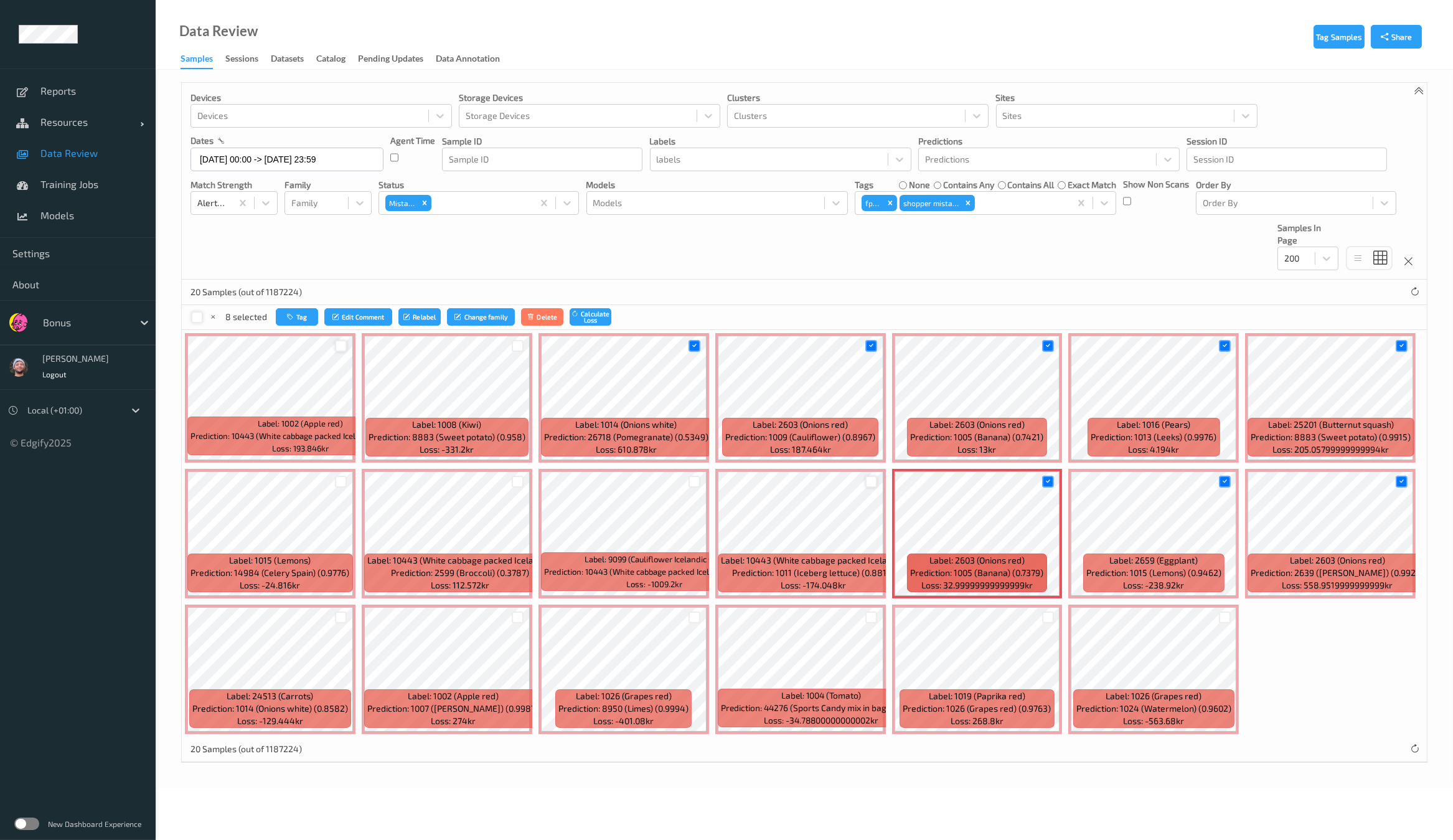
click at [865, 480] on div at bounding box center [871, 481] width 12 height 12
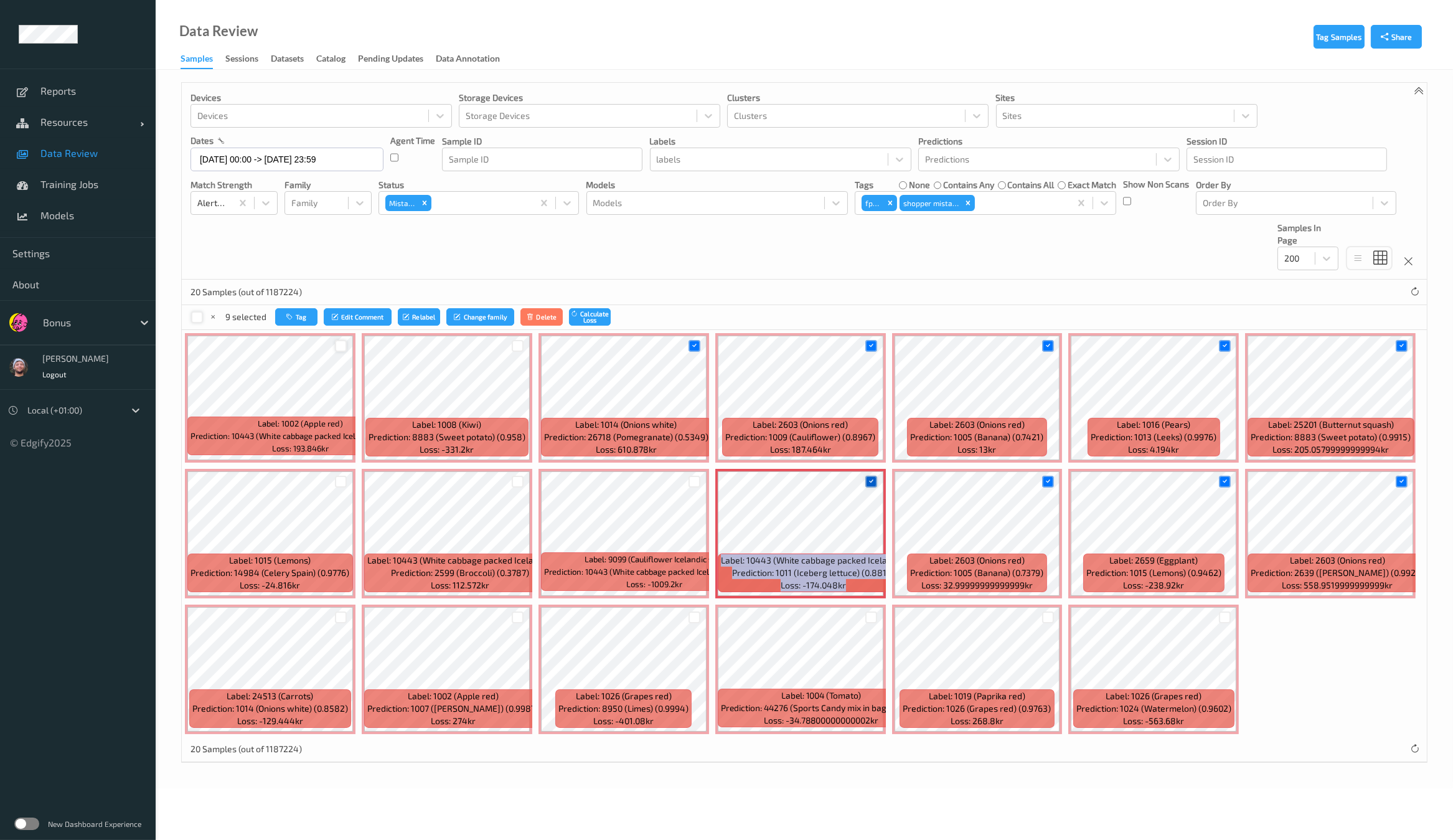
click at [865, 480] on div at bounding box center [871, 481] width 12 height 12
click at [345, 484] on div at bounding box center [341, 481] width 12 height 12
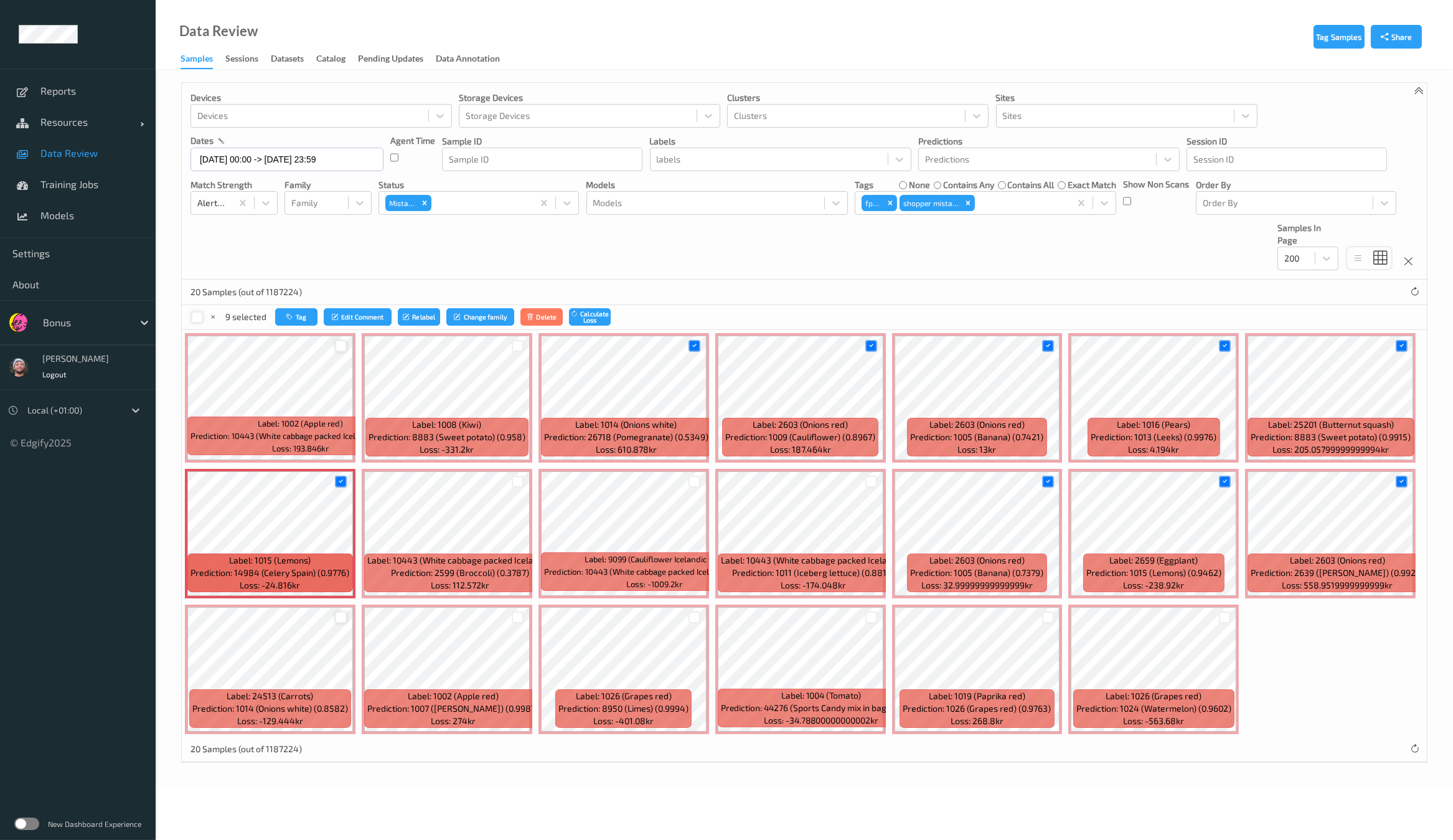
click at [342, 611] on div at bounding box center [341, 617] width 12 height 12
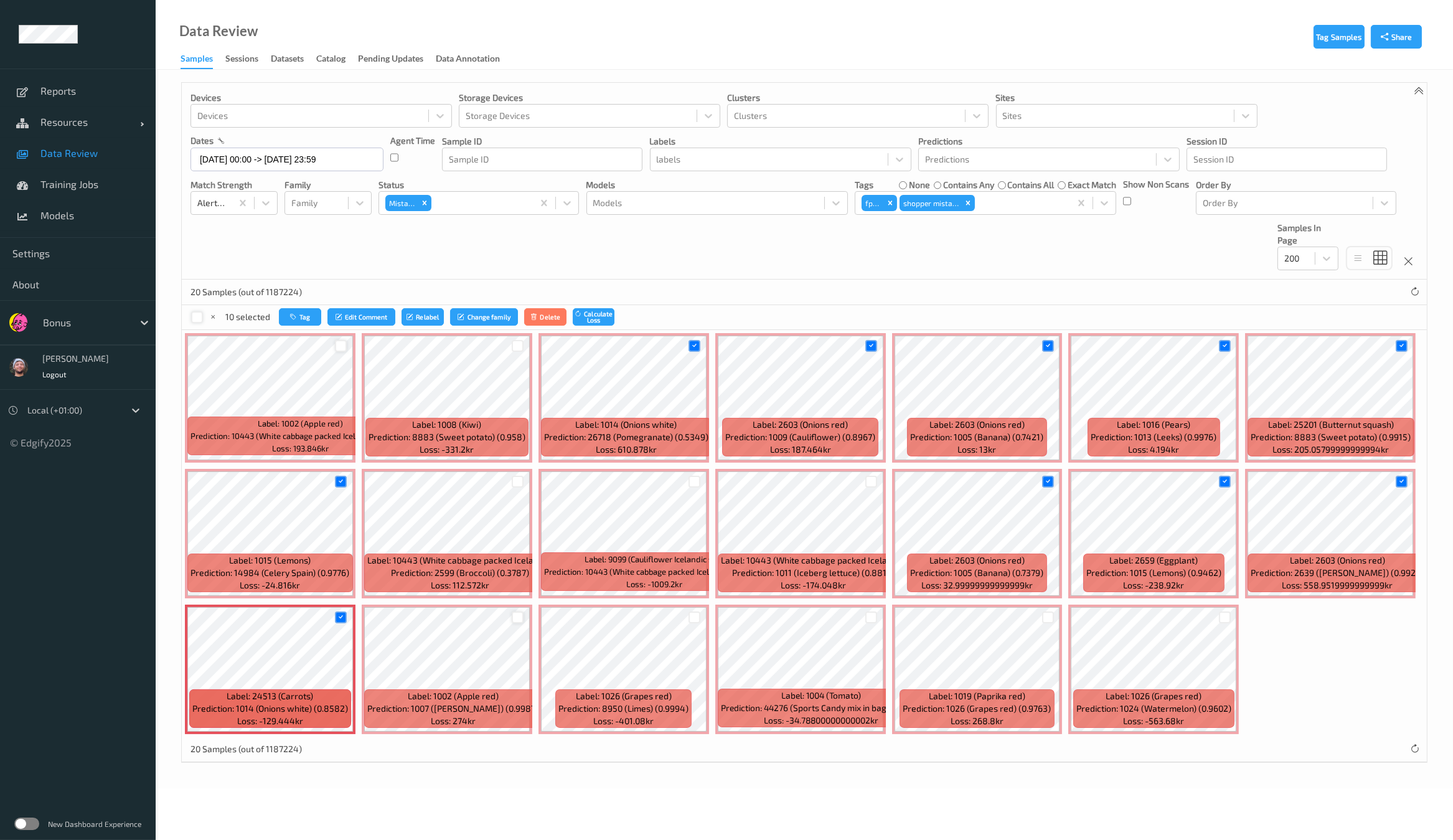
click at [514, 614] on div at bounding box center [518, 617] width 12 height 12
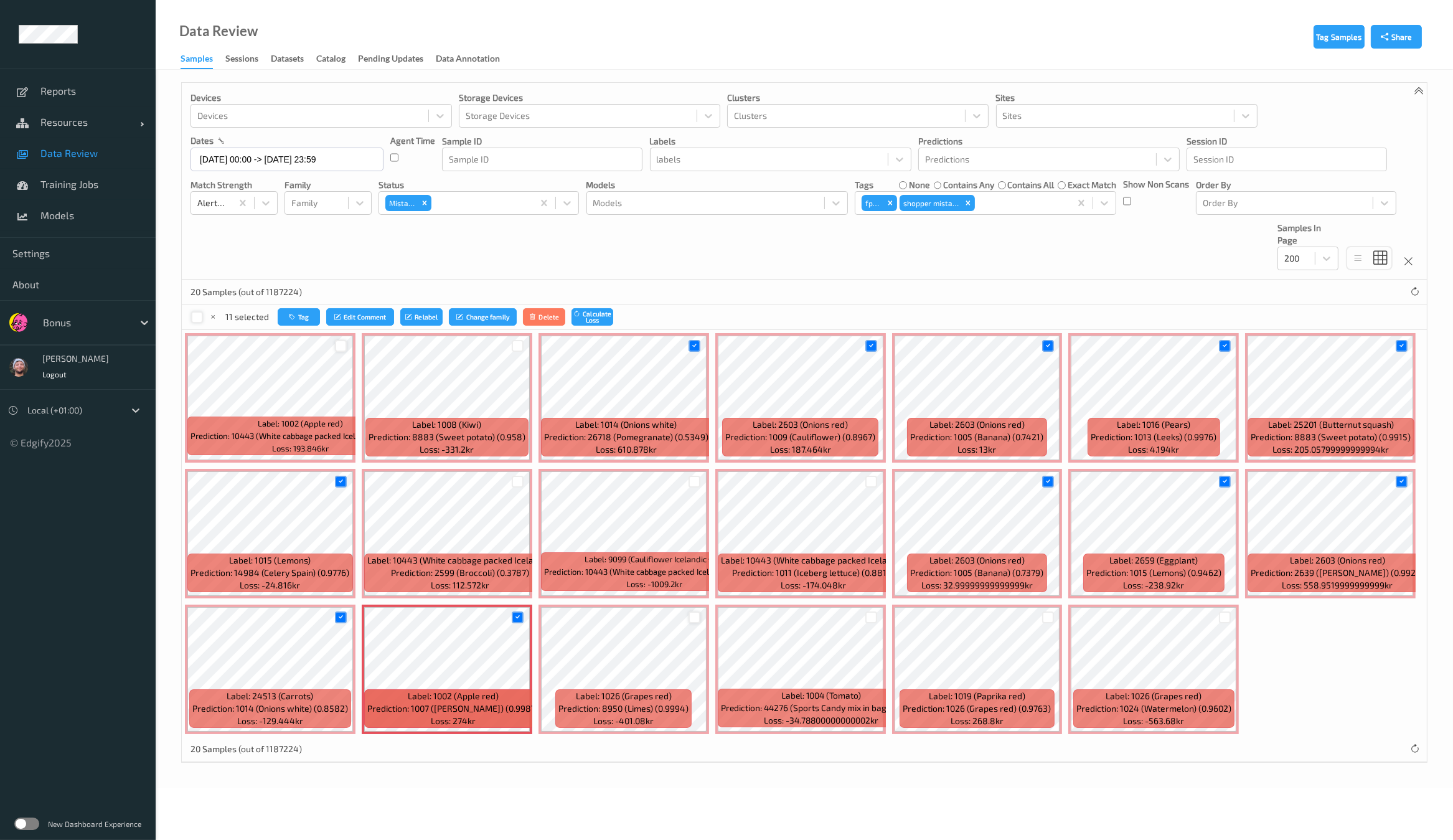
click at [694, 619] on div at bounding box center [694, 617] width 12 height 12
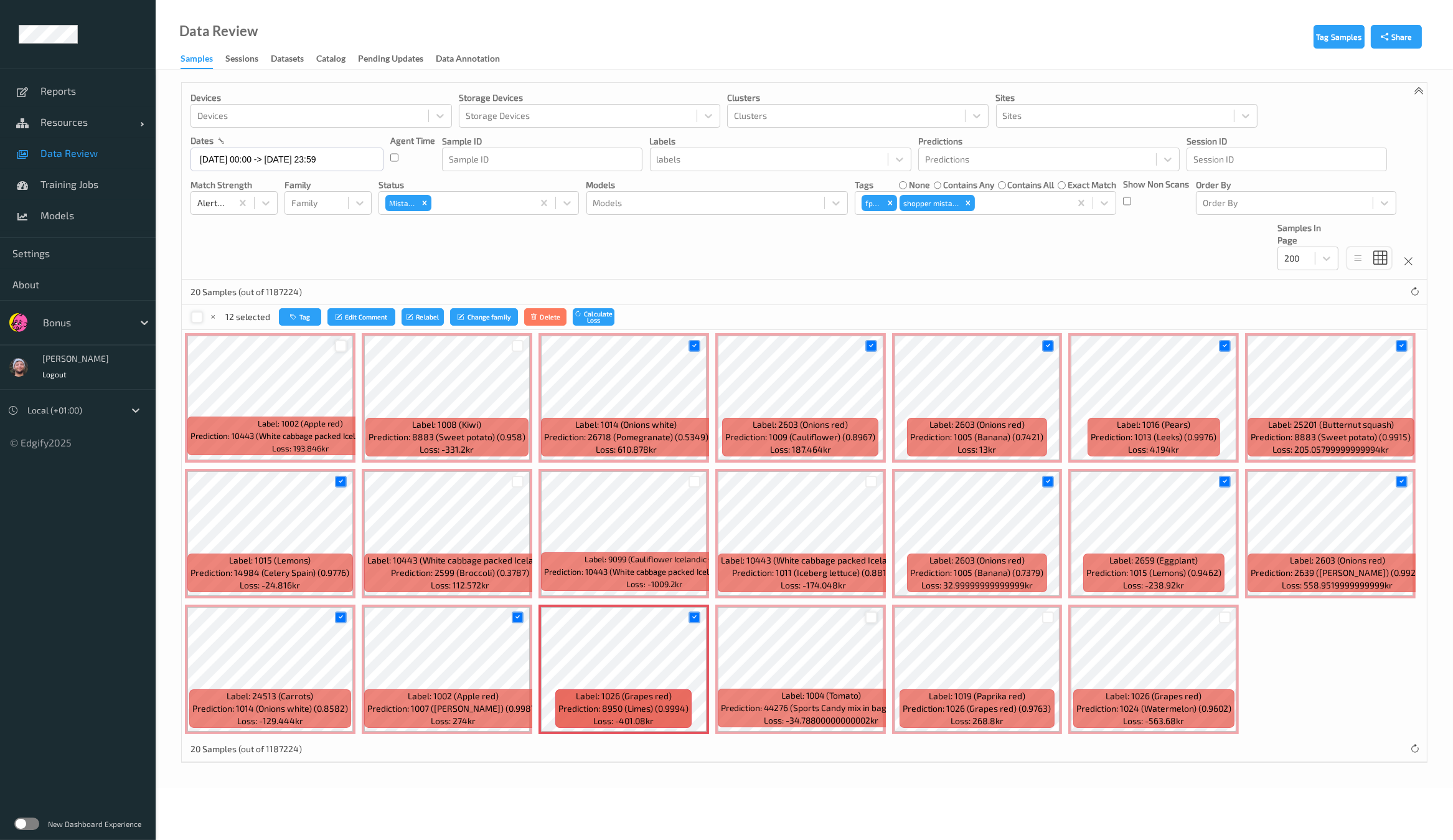
click at [865, 612] on div at bounding box center [871, 617] width 12 height 12
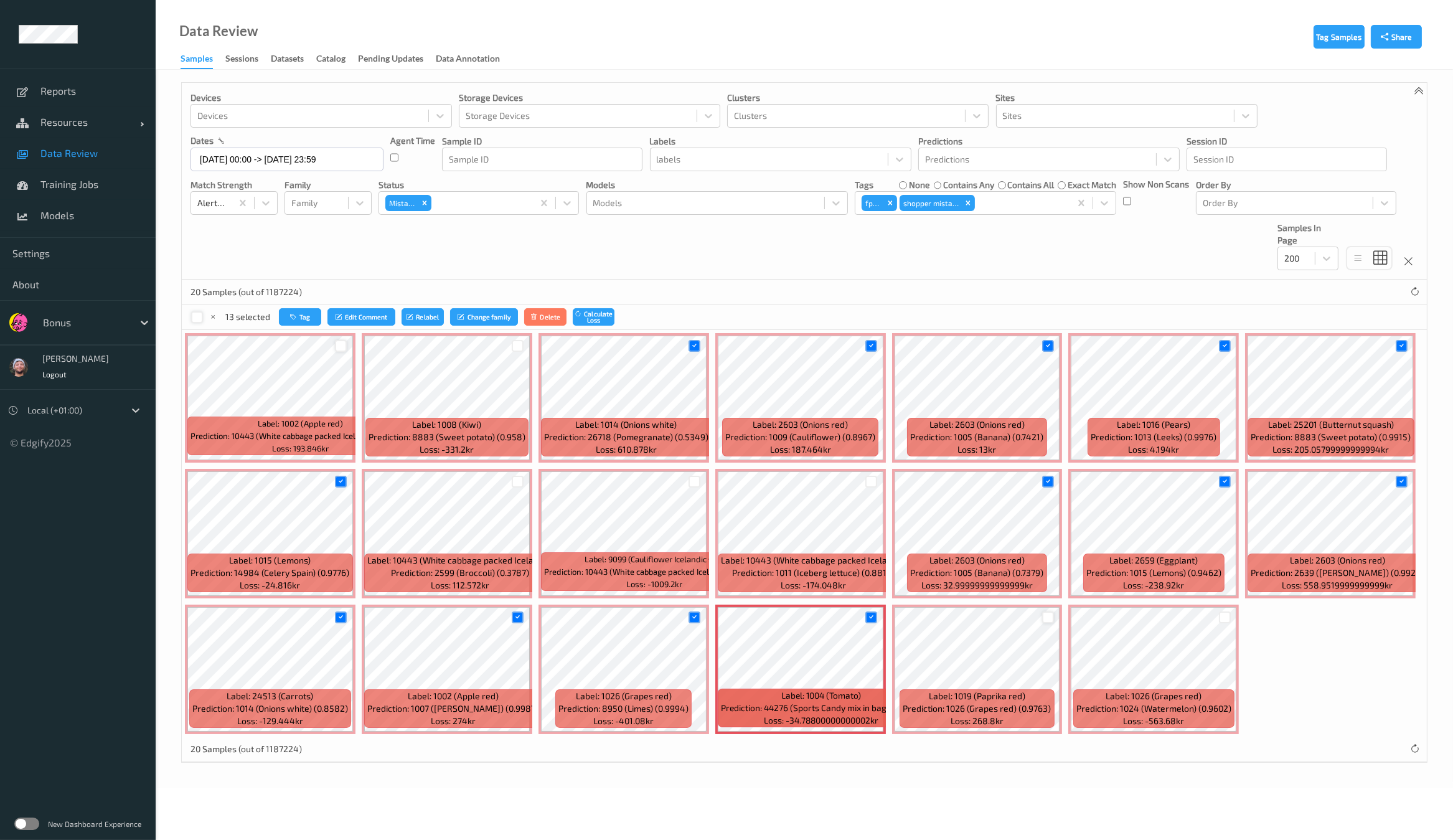
click at [1049, 614] on div at bounding box center [1048, 617] width 12 height 12
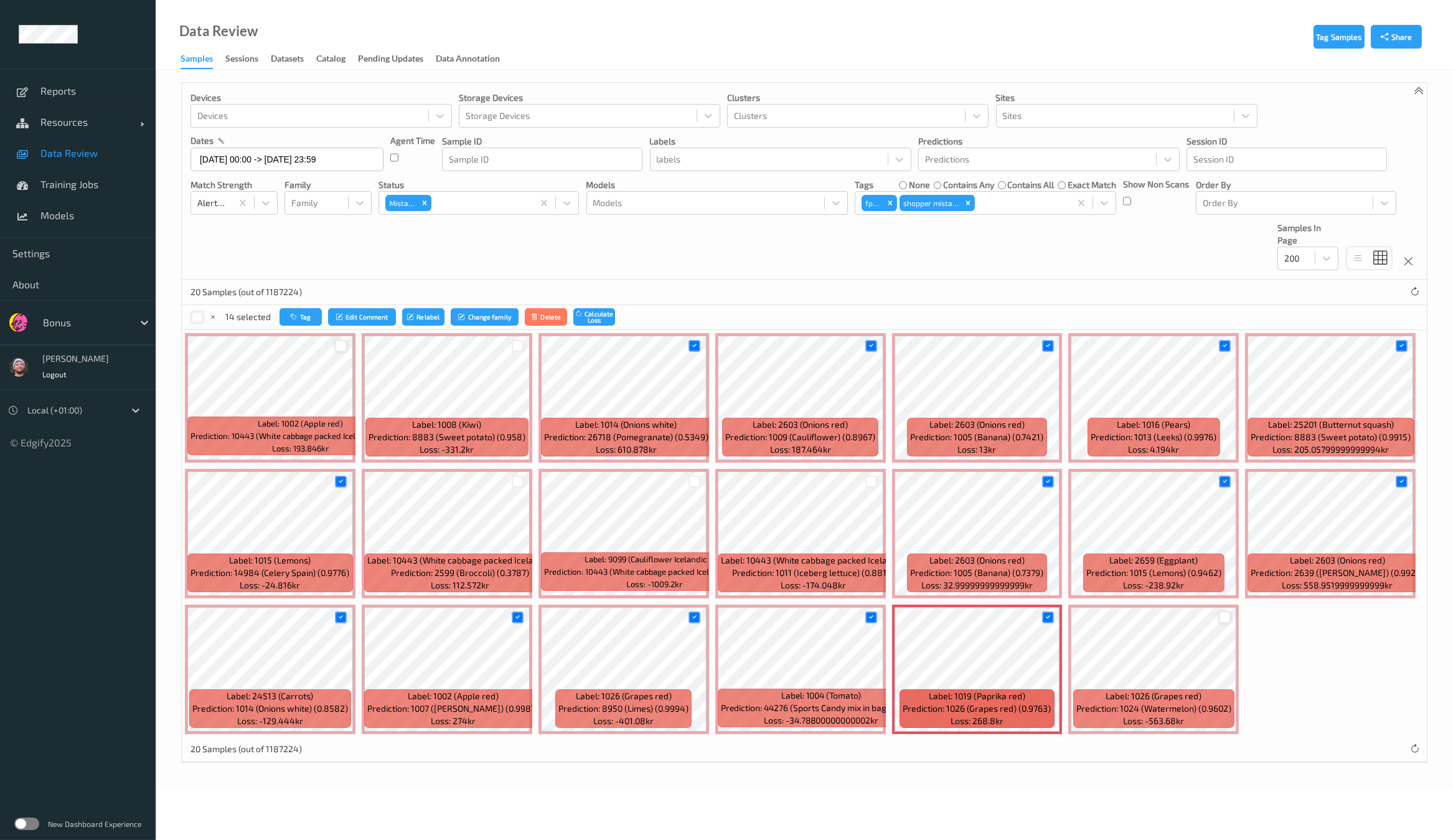
click at [1219, 616] on div at bounding box center [1225, 617] width 12 height 12
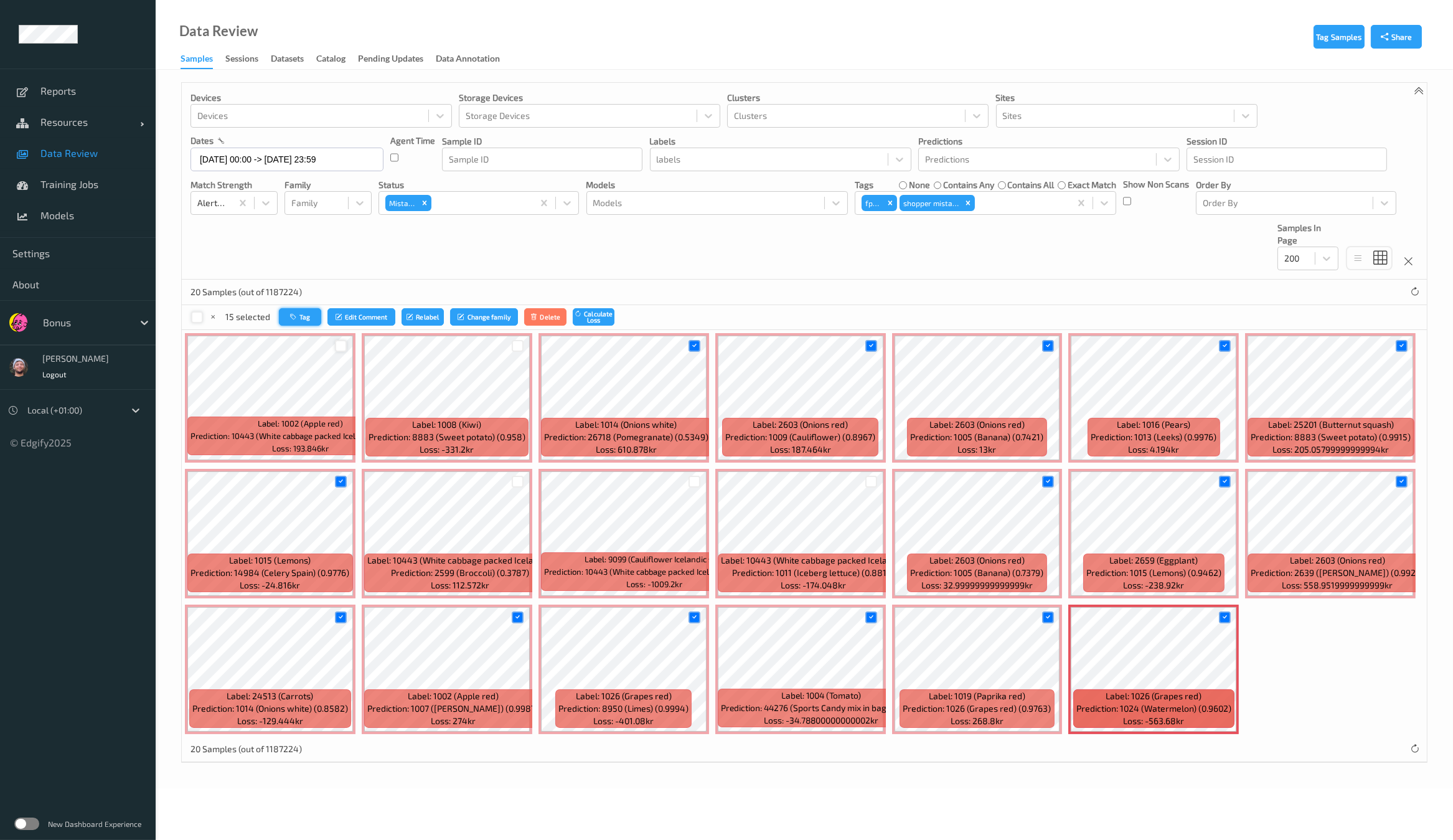
click at [290, 308] on button "Tag" at bounding box center [300, 317] width 43 height 18
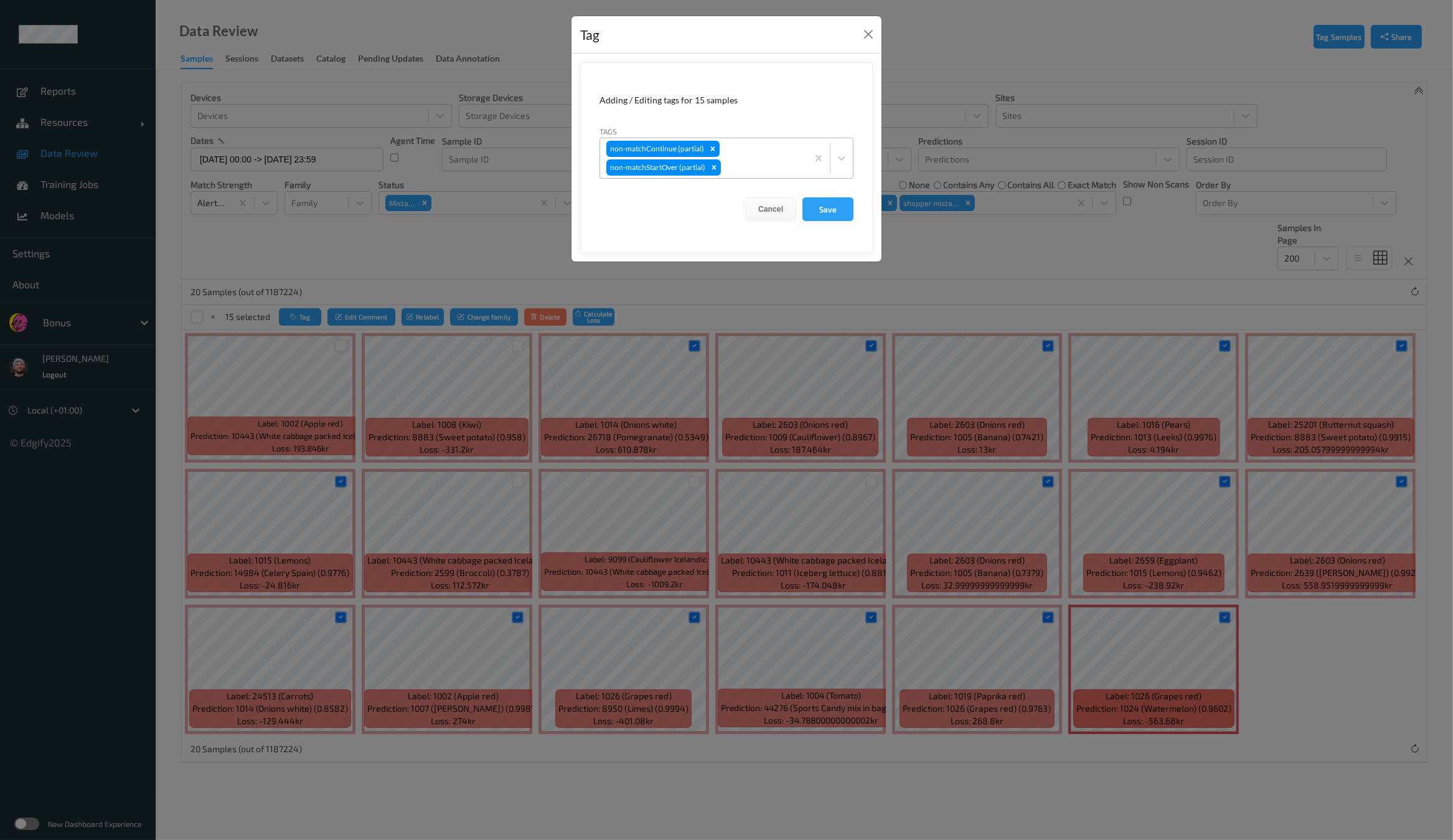
click at [747, 162] on div at bounding box center [762, 167] width 78 height 15
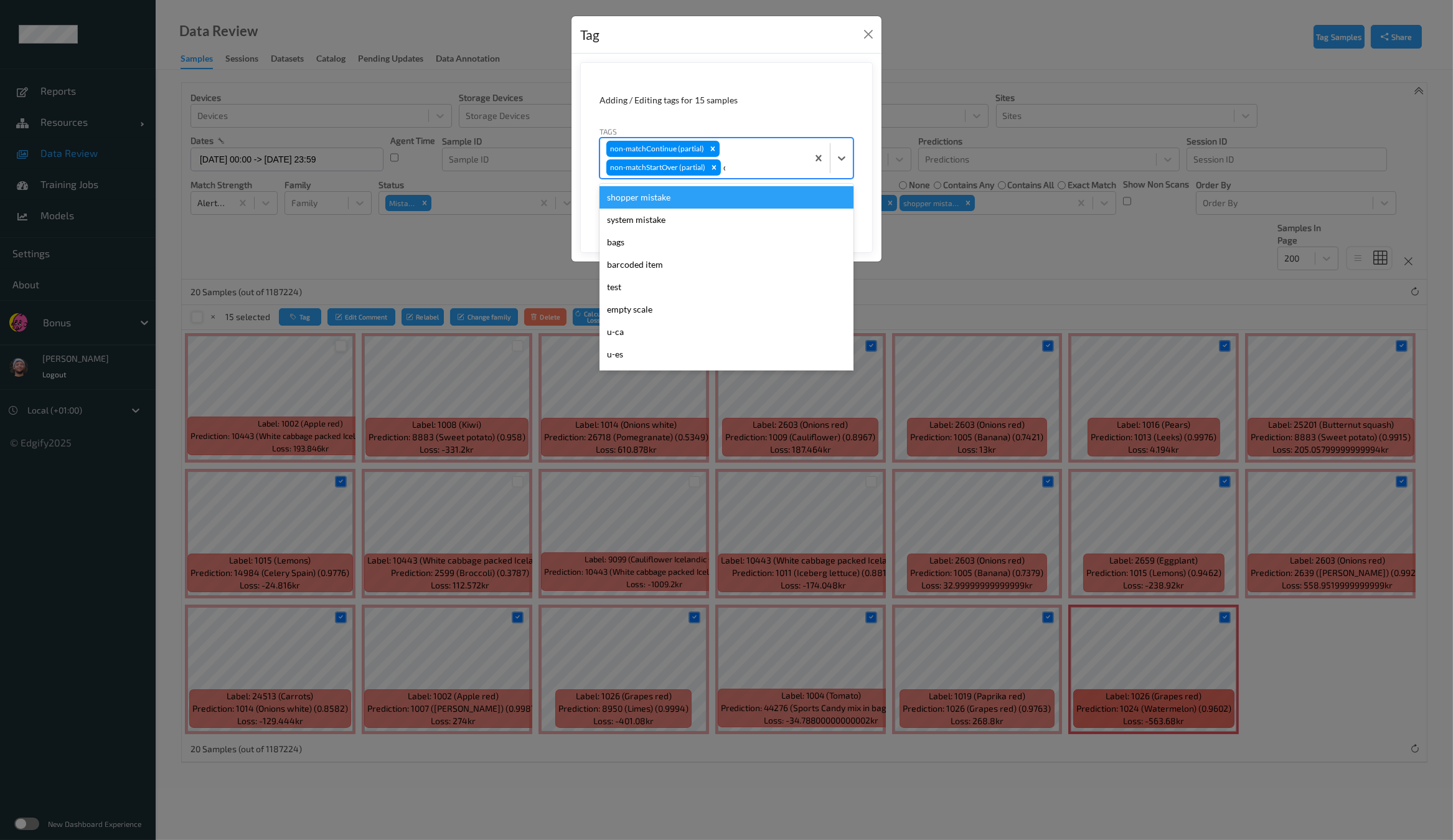
type input "ca"
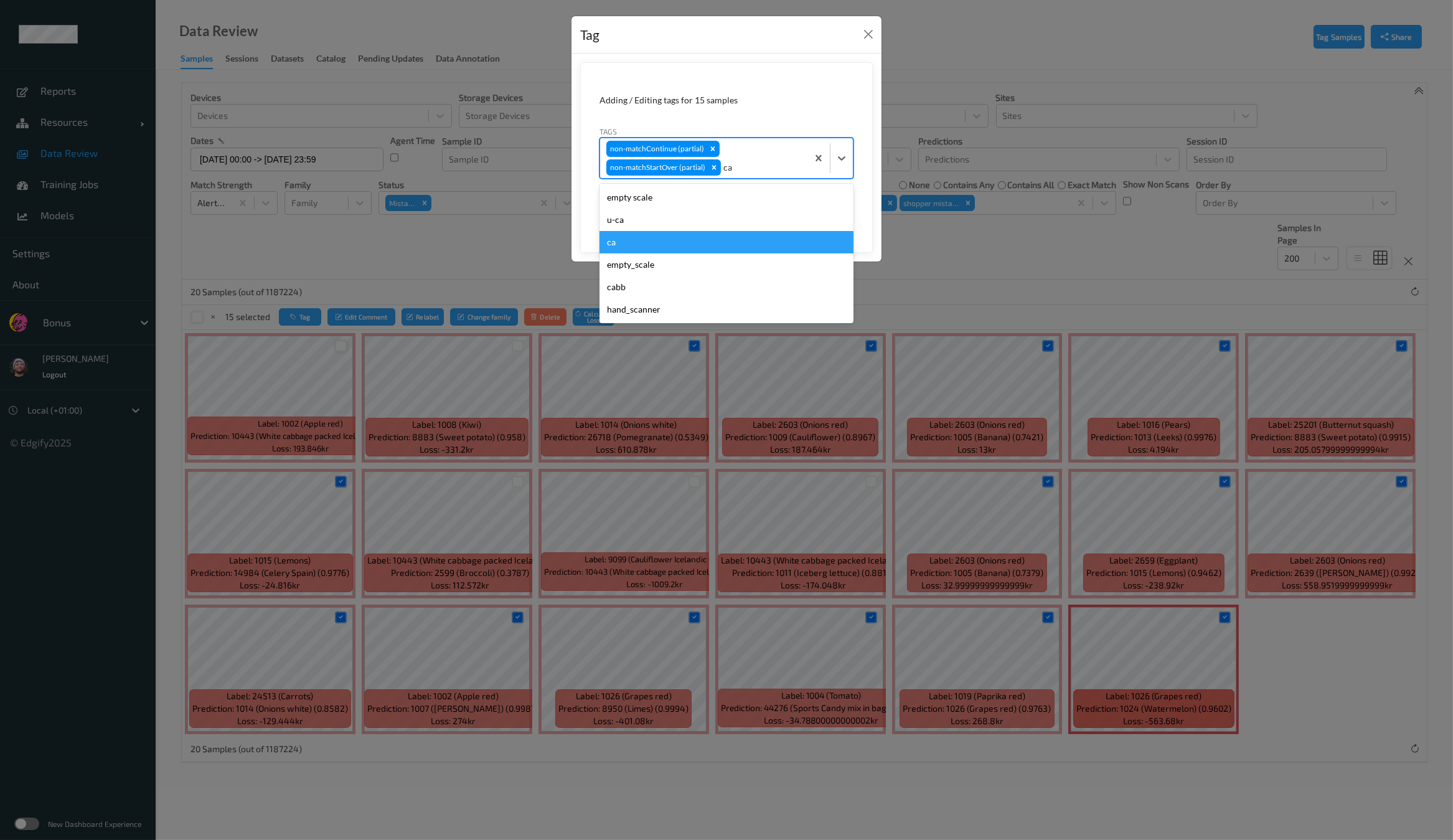
click at [665, 243] on div "ca" at bounding box center [726, 242] width 254 height 22
type input "s"
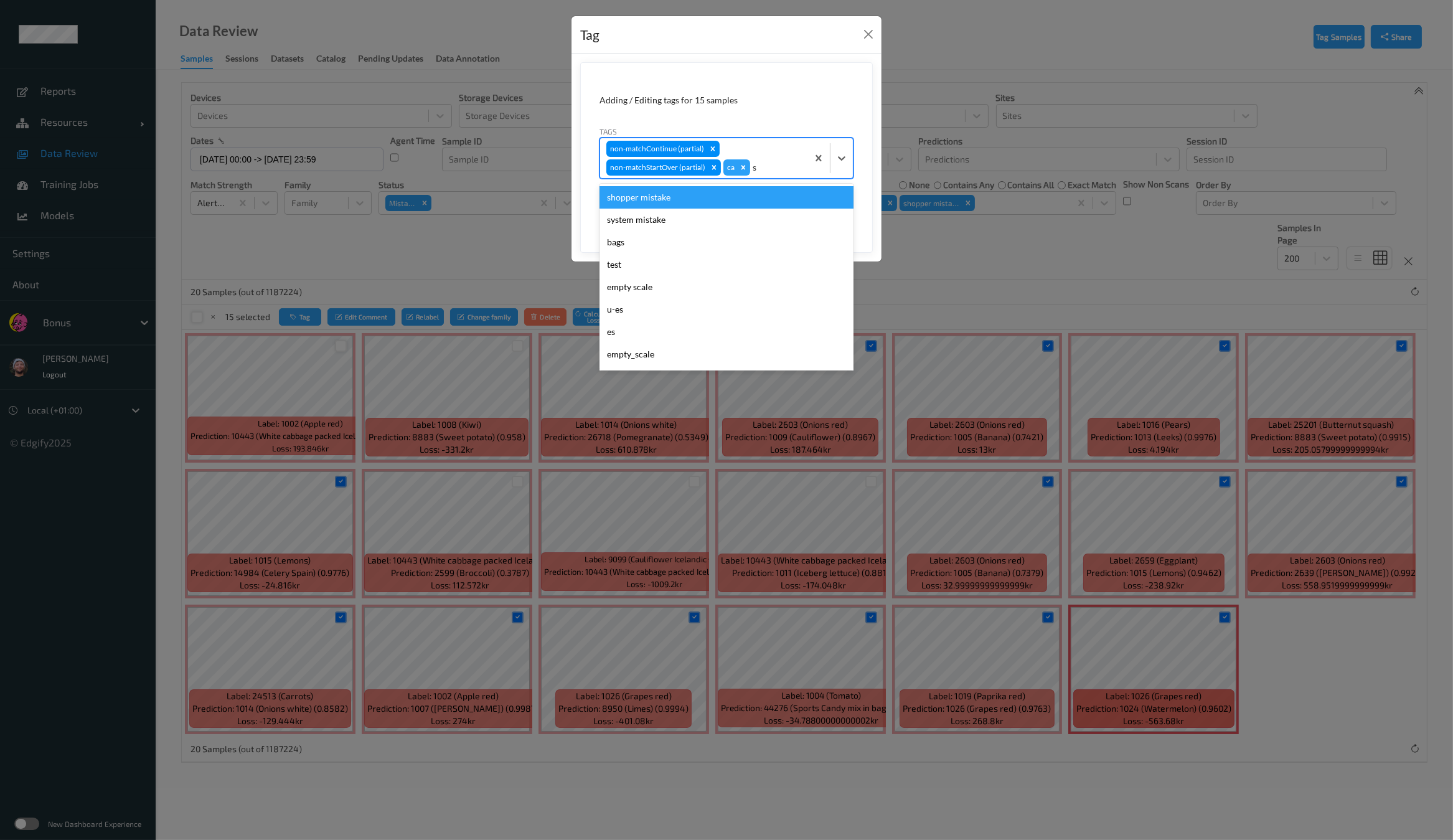
click at [670, 203] on div "shopper mistake" at bounding box center [726, 197] width 254 height 22
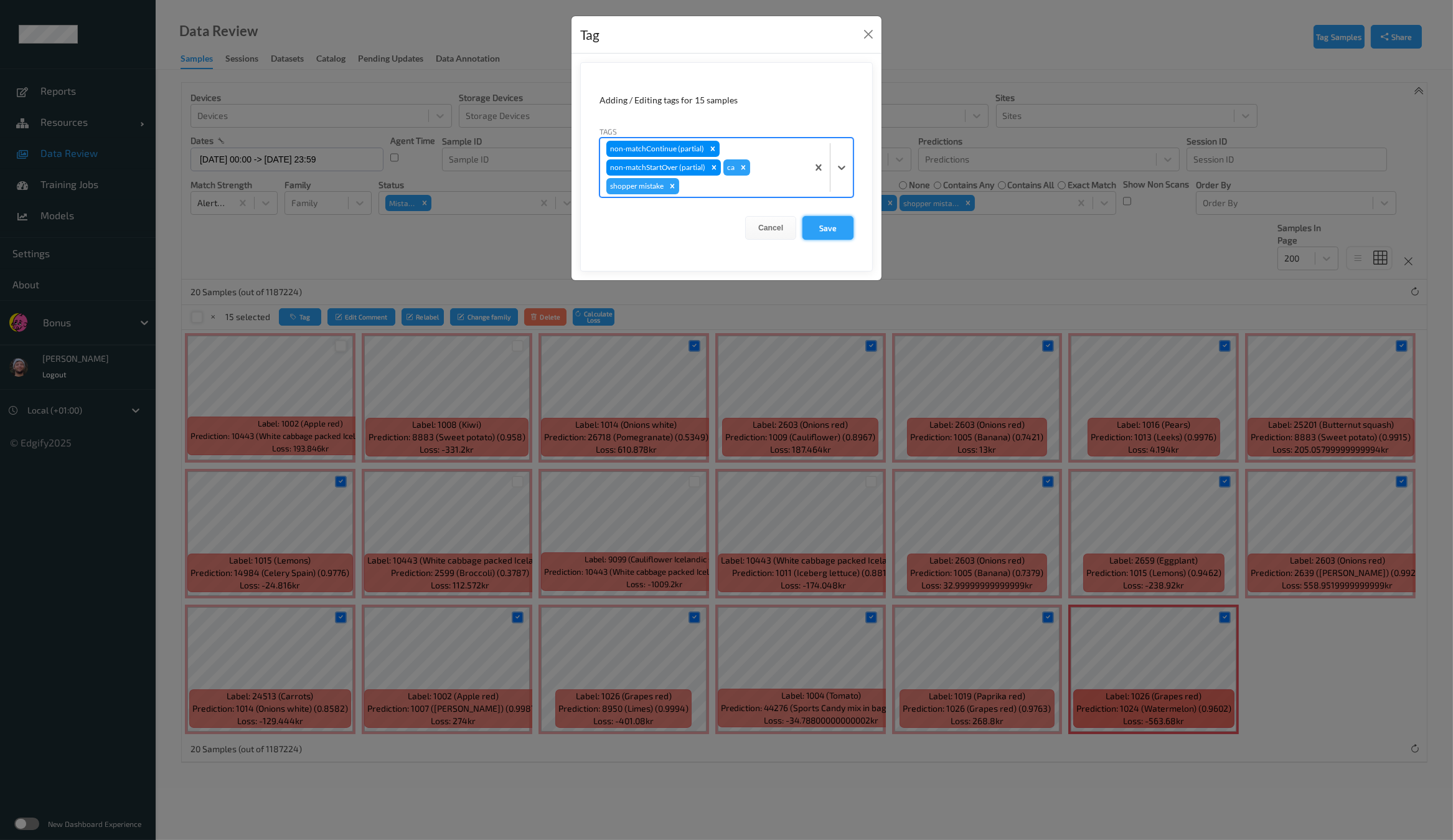
click at [819, 225] on button "Save" at bounding box center [828, 228] width 51 height 24
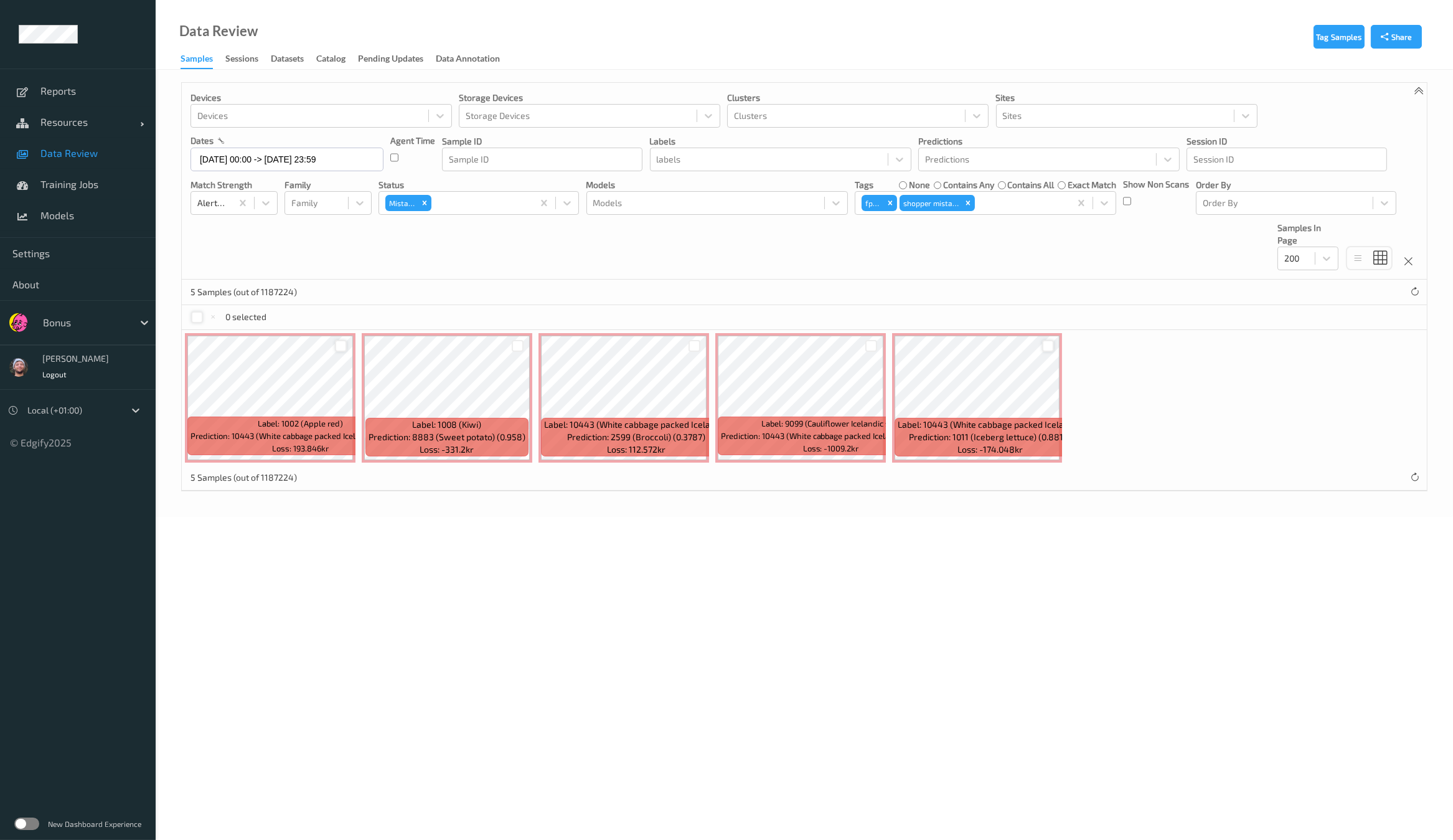
click at [1045, 342] on div at bounding box center [1048, 345] width 12 height 12
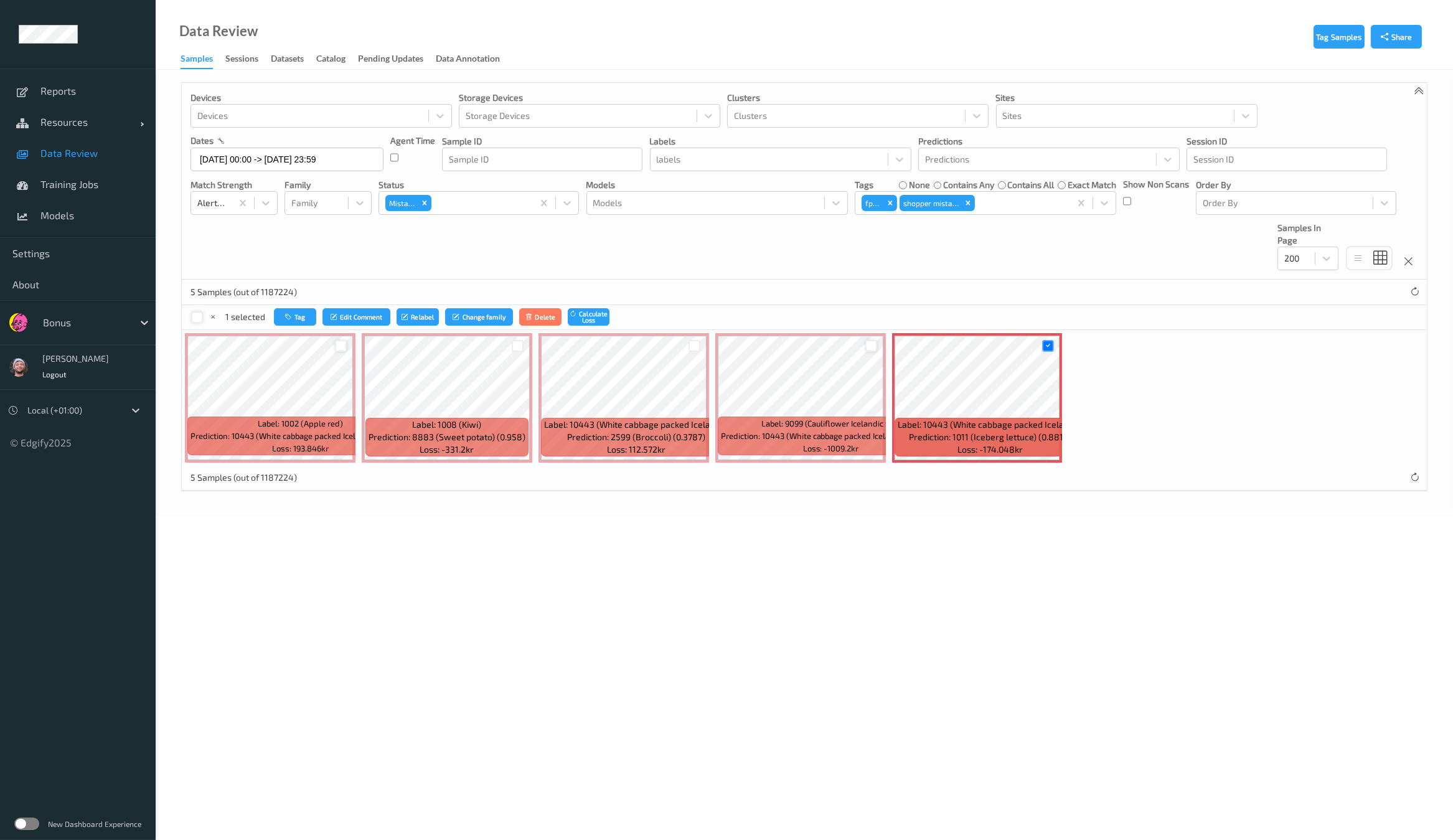
click at [869, 341] on div at bounding box center [871, 345] width 12 height 12
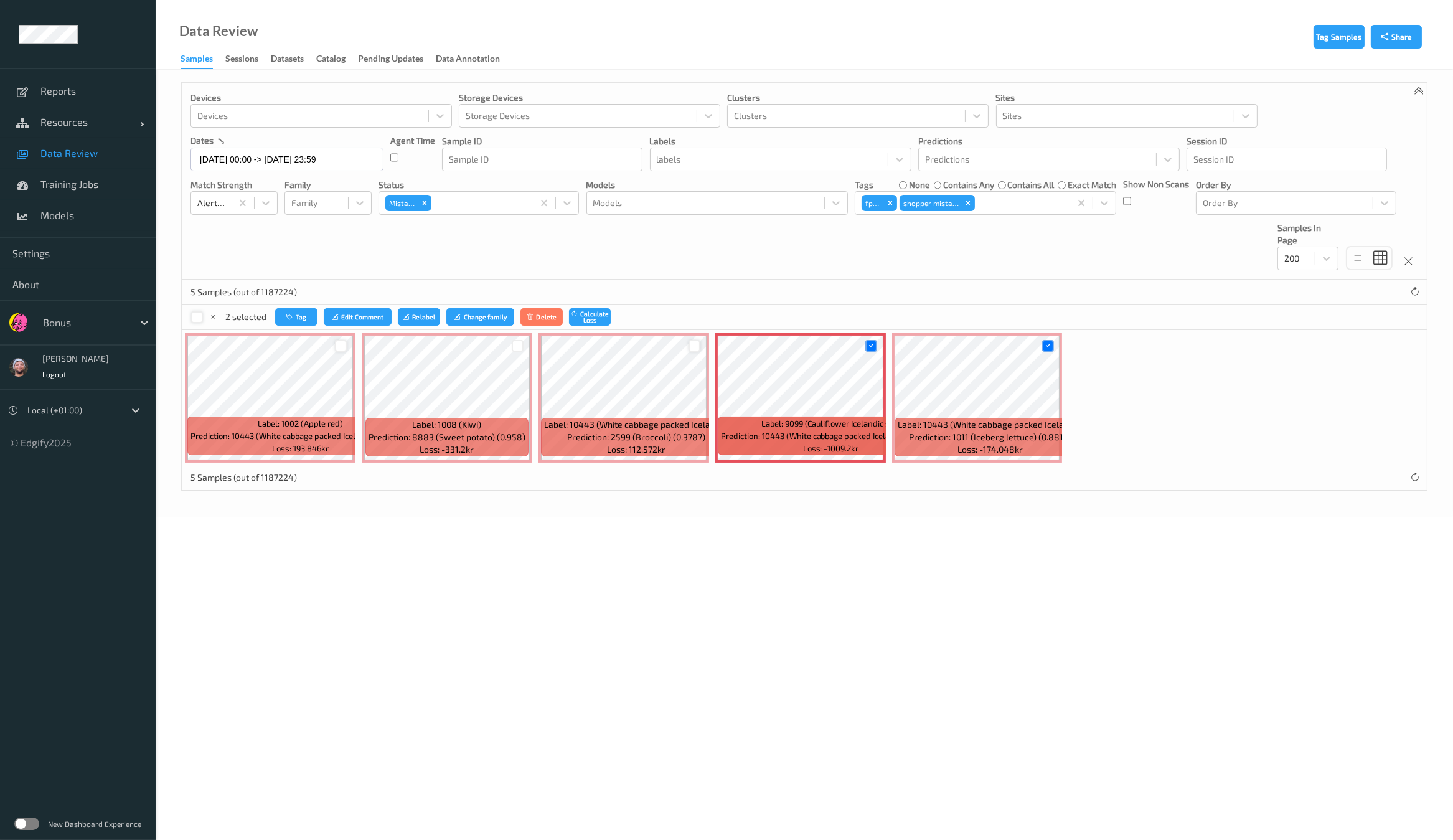
click at [694, 342] on div at bounding box center [694, 345] width 12 height 12
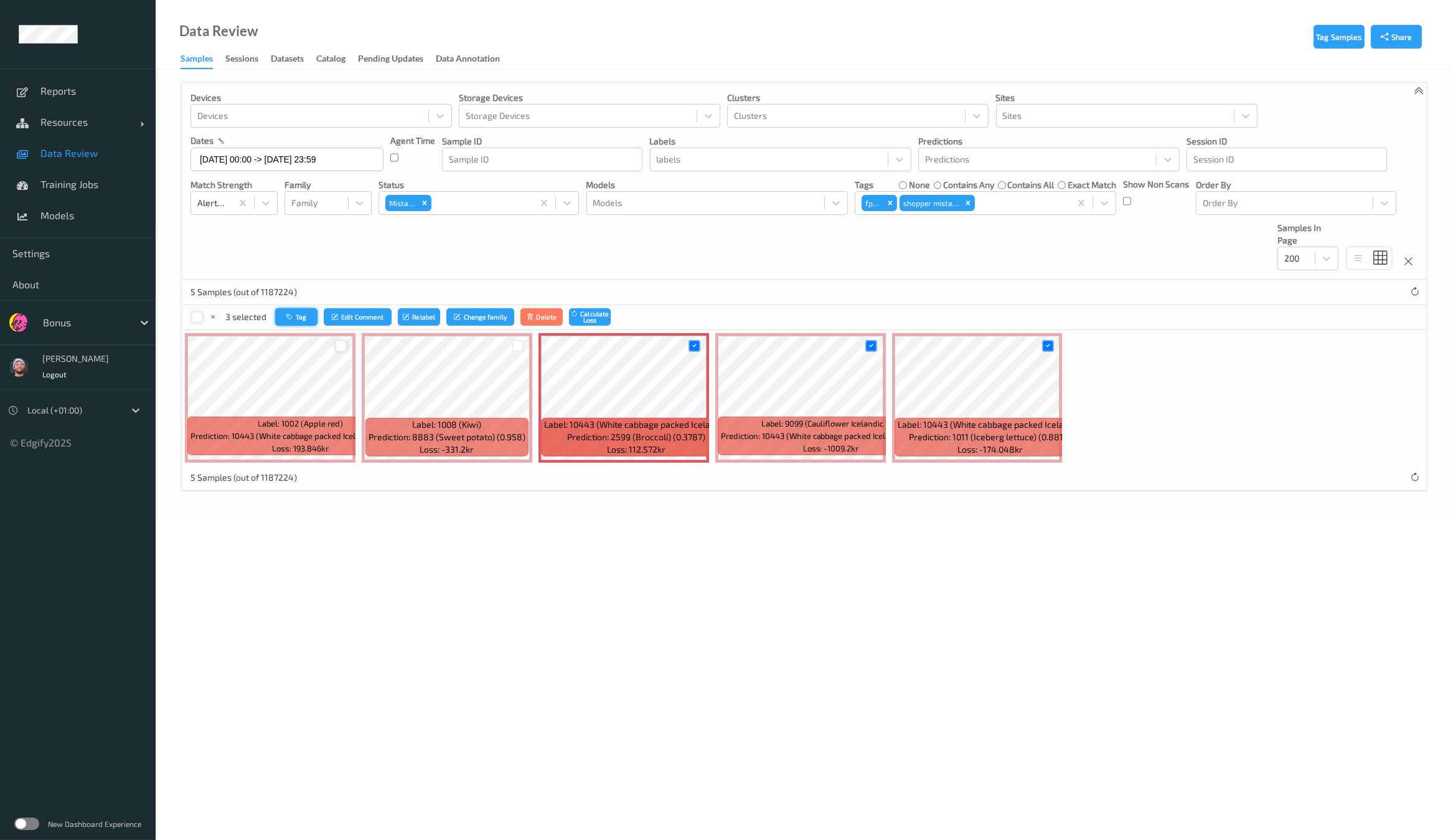
click at [305, 322] on button "Tag" at bounding box center [296, 317] width 43 height 18
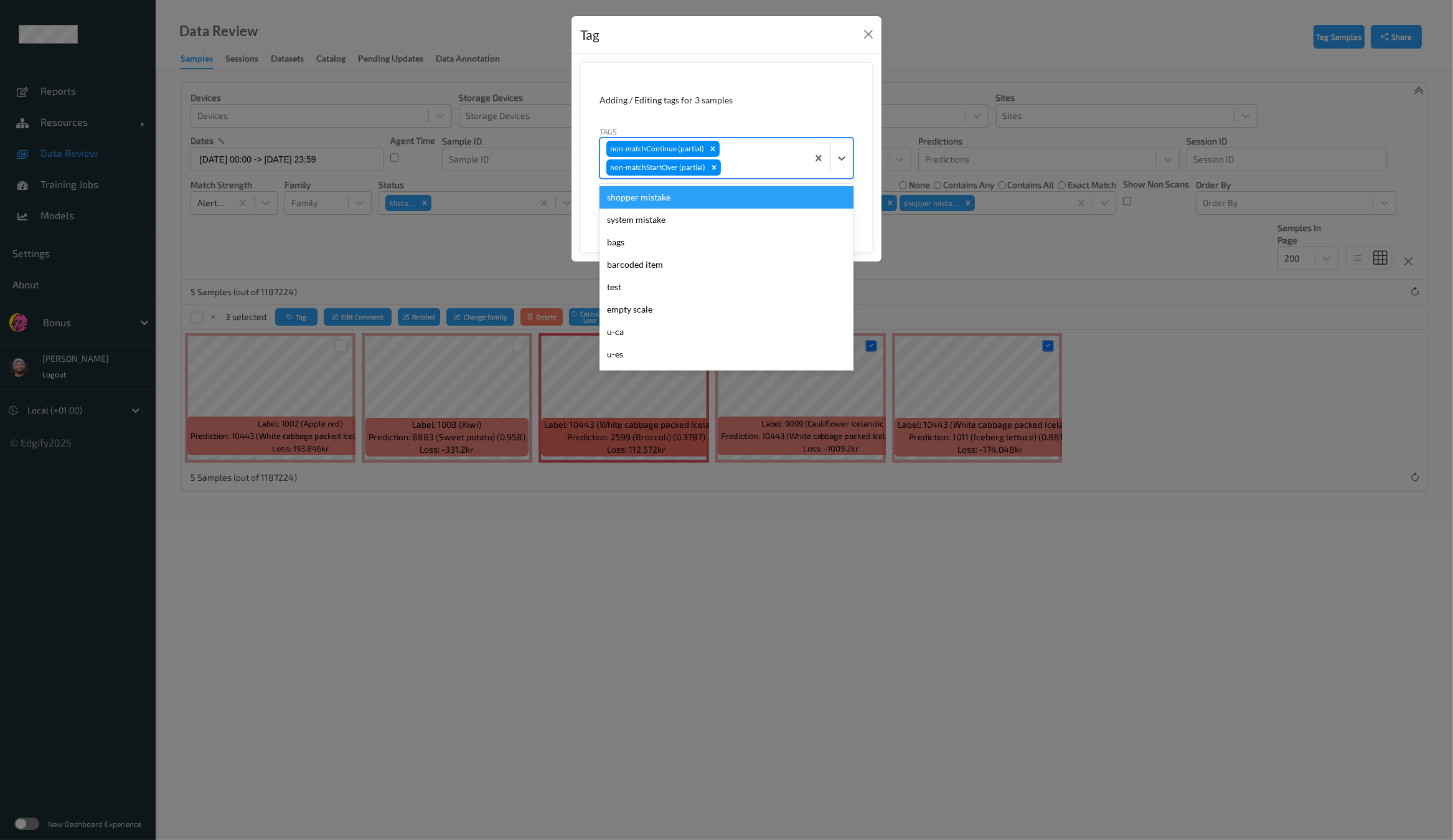
click at [741, 148] on div "non-matchContinue (partial) non-matchStartOver (partial)" at bounding box center [704, 158] width 207 height 40
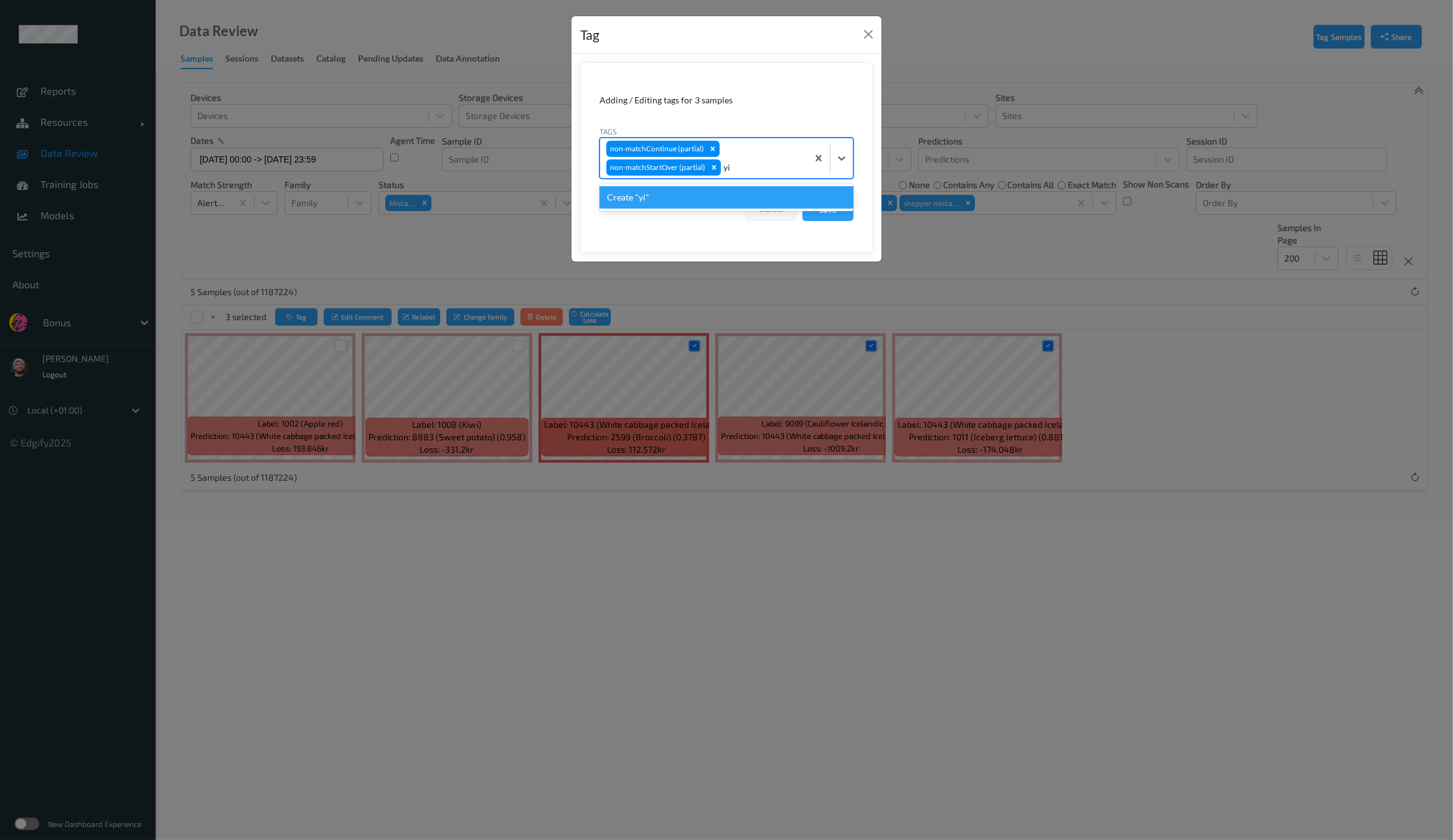
type input "yig"
click at [695, 195] on div "Create "yig"" at bounding box center [726, 197] width 254 height 22
click at [739, 172] on div "Remove yig" at bounding box center [745, 167] width 14 height 16
type input "ig"
drag, startPoint x: 724, startPoint y: 191, endPoint x: 733, endPoint y: 191, distance: 9.0
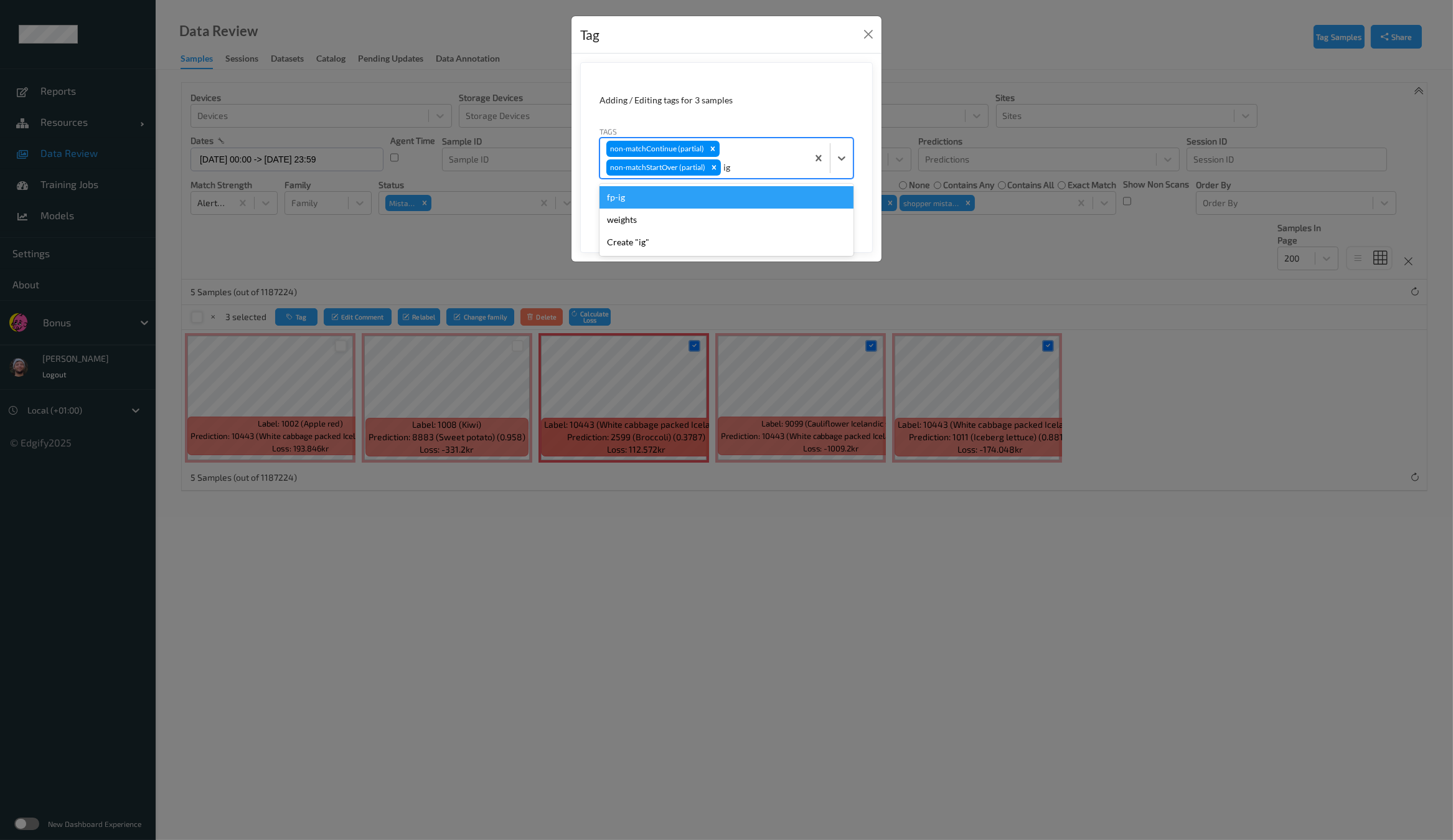
click at [723, 189] on div "fp-ig" at bounding box center [726, 197] width 254 height 22
click at [815, 206] on button "Save" at bounding box center [828, 209] width 51 height 24
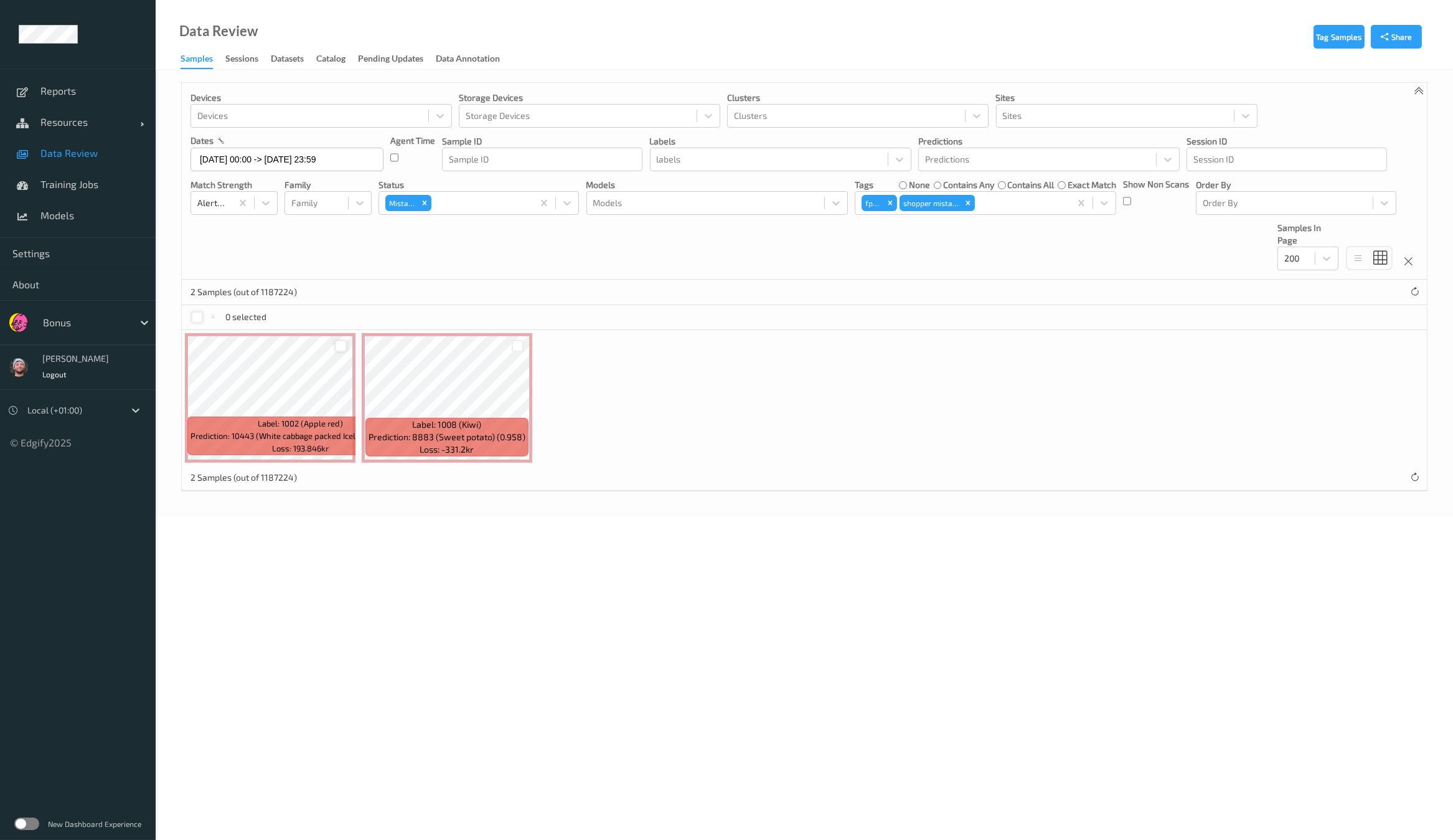
click at [345, 340] on div at bounding box center [341, 345] width 12 height 12
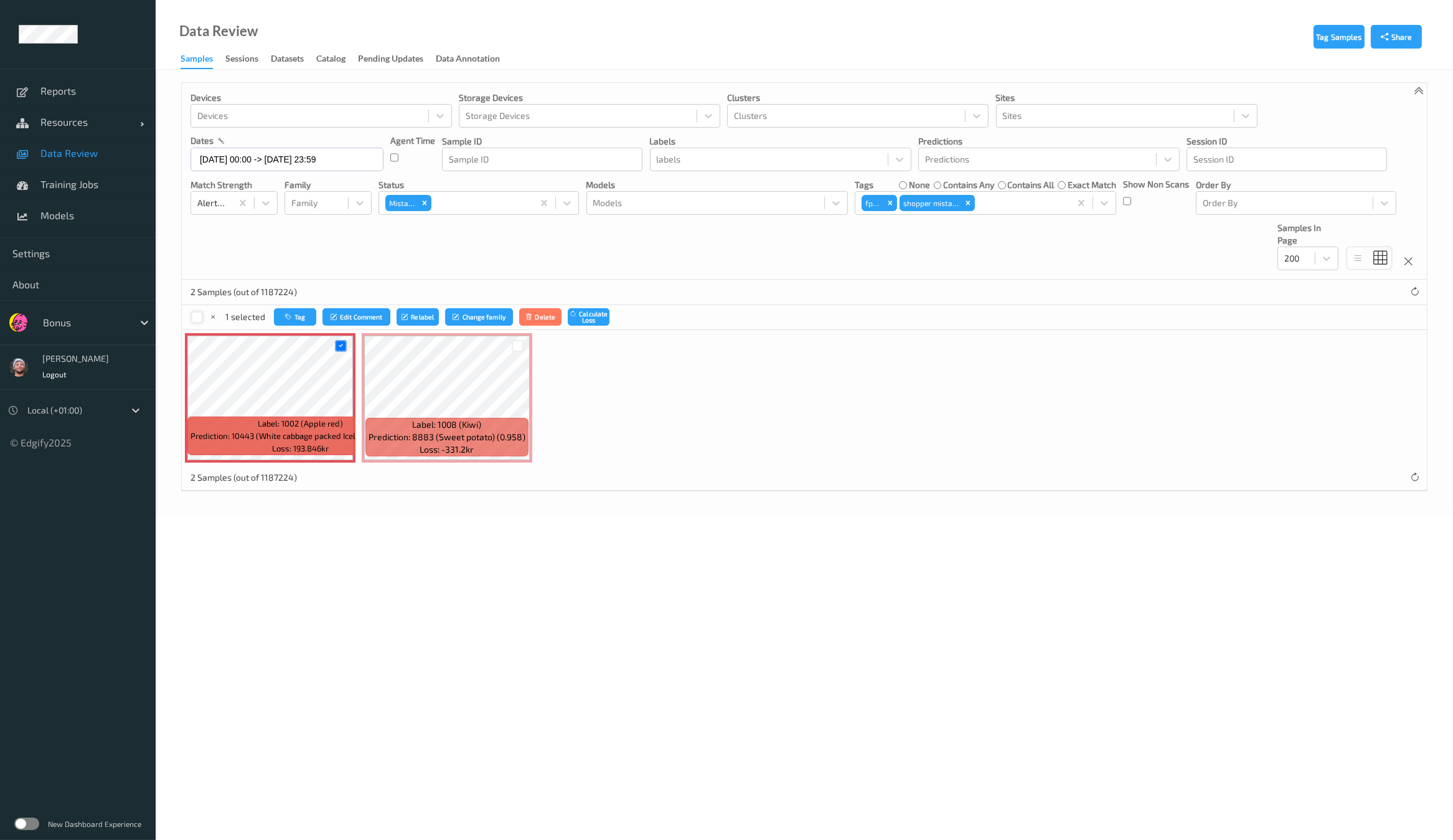
drag, startPoint x: 524, startPoint y: 347, endPoint x: 504, endPoint y: 347, distance: 20.0
click at [523, 347] on div at bounding box center [518, 346] width 24 height 20
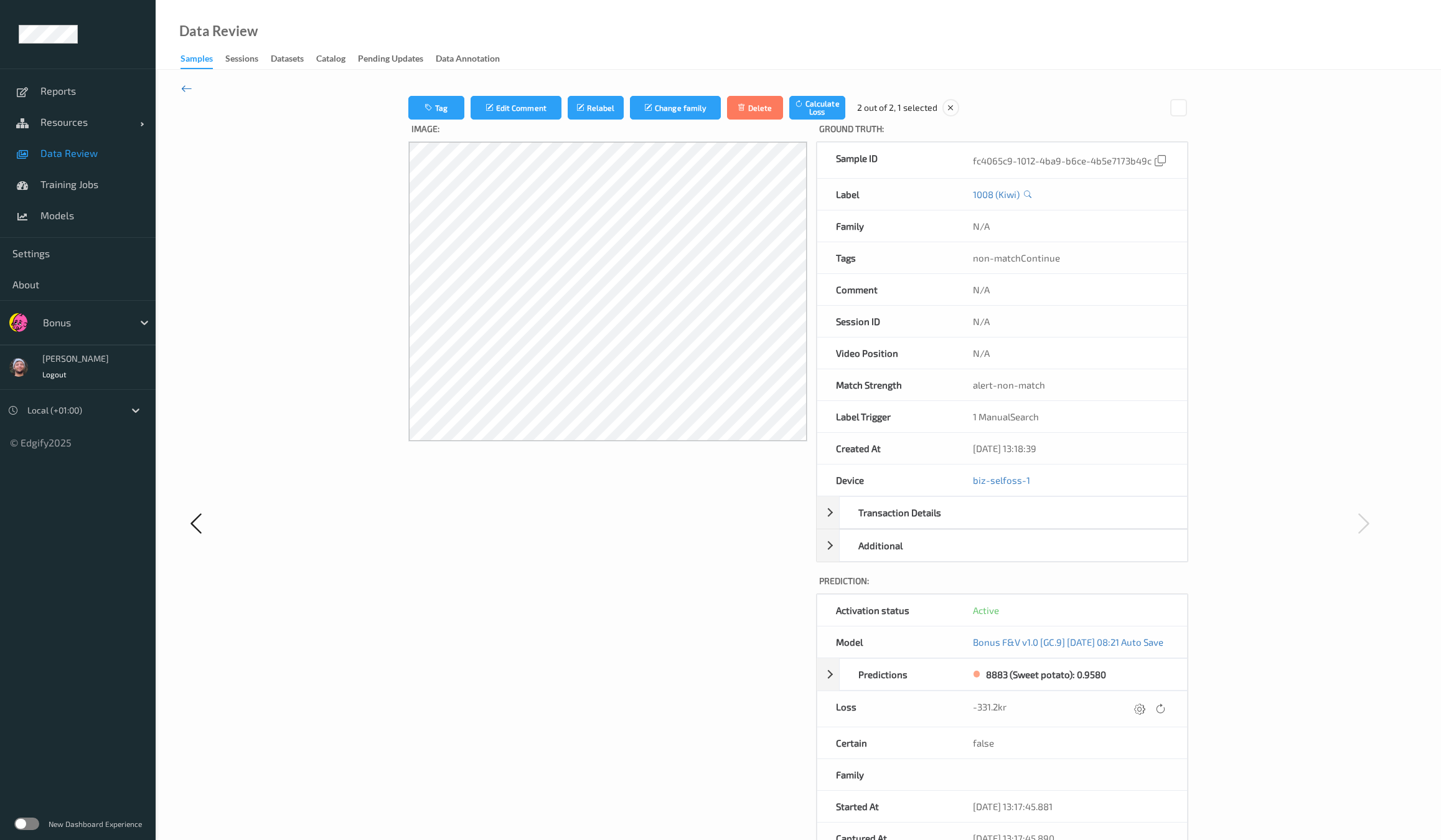
click at [191, 88] on icon at bounding box center [187, 88] width 11 height 14
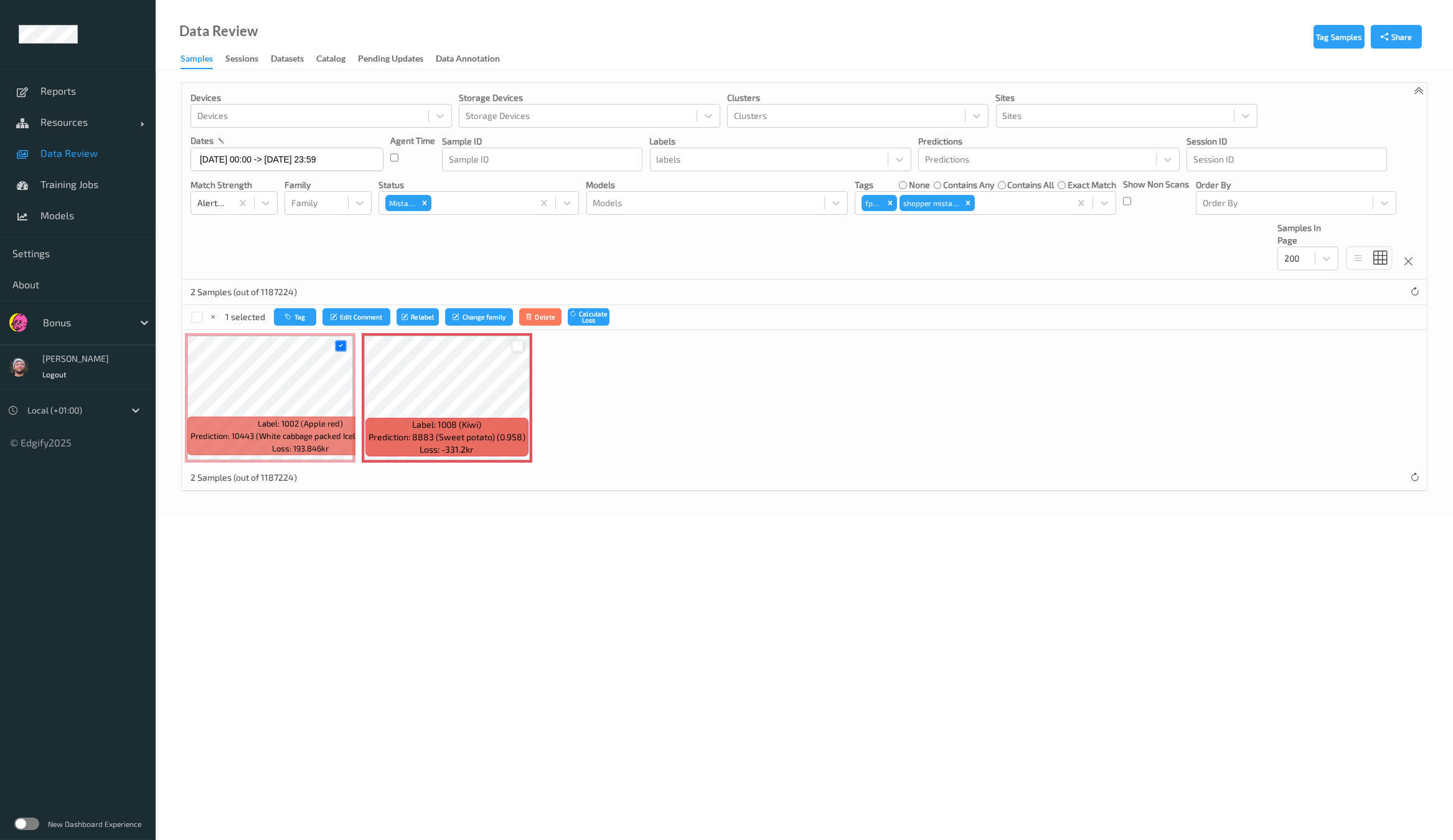
click at [518, 342] on div at bounding box center [518, 345] width 12 height 12
click at [295, 317] on button "Tag" at bounding box center [296, 317] width 43 height 18
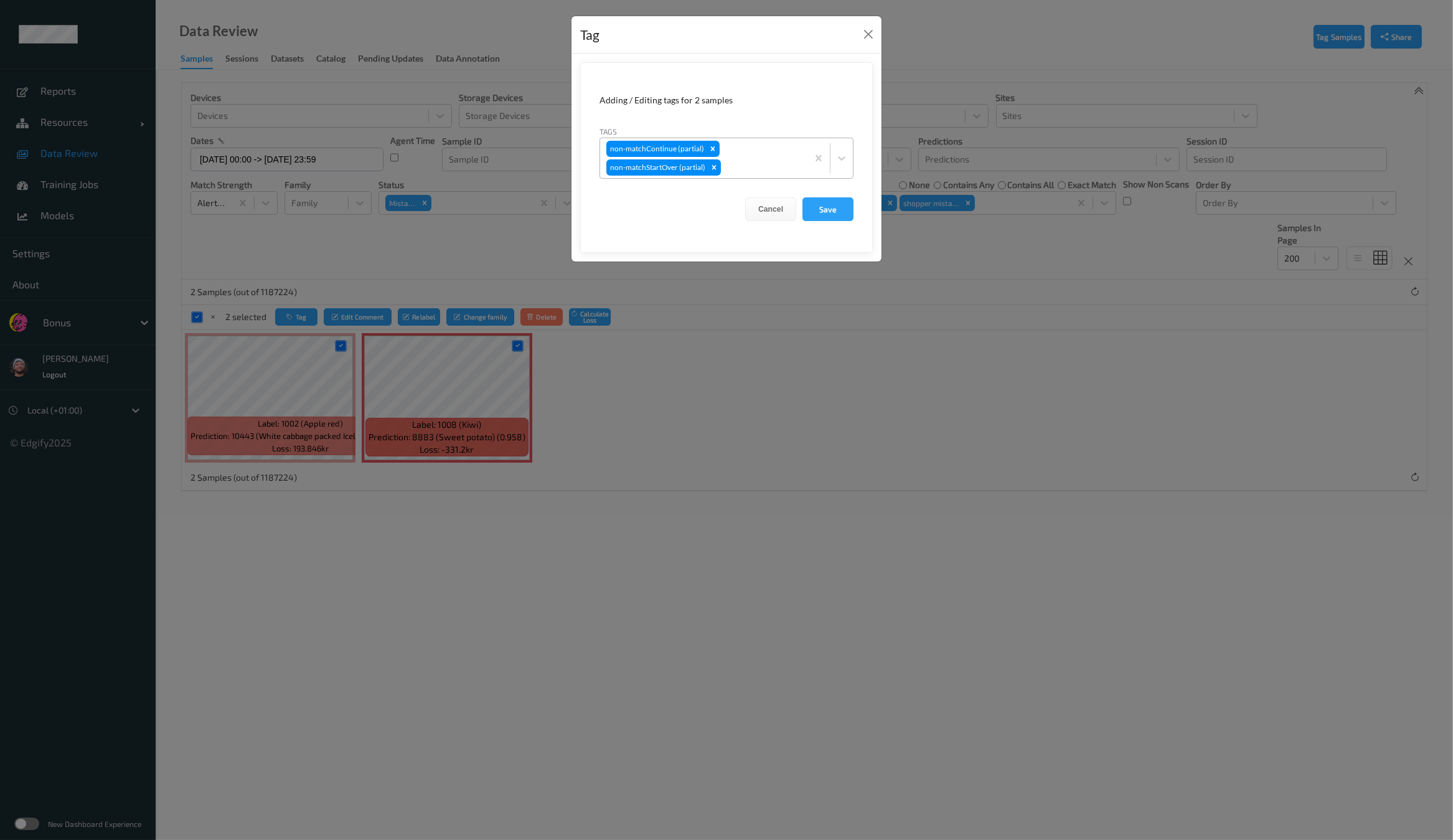
click at [740, 151] on div "non-matchContinue (partial) non-matchStartOver (partial)" at bounding box center [704, 158] width 207 height 40
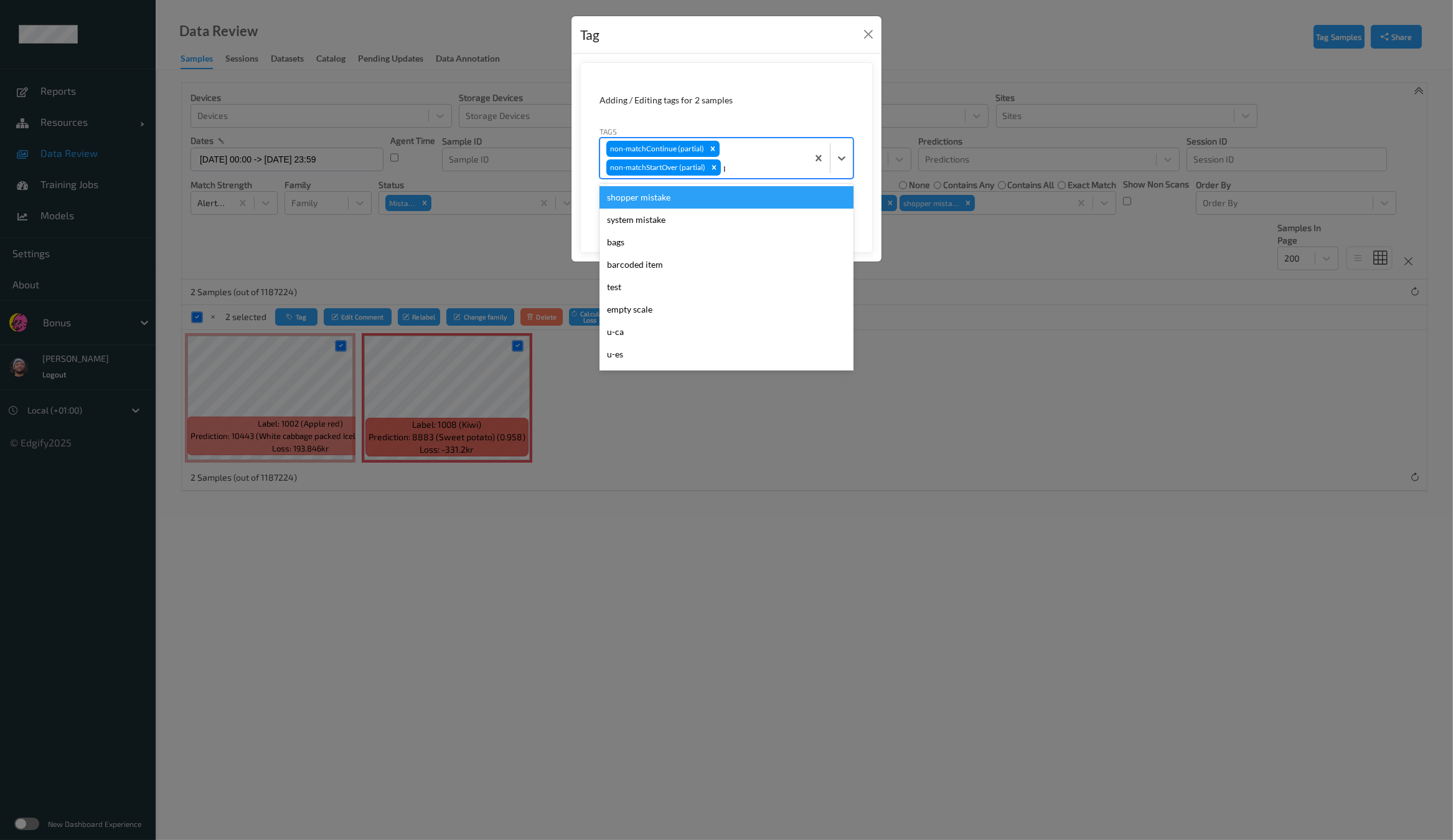
type input "pi"
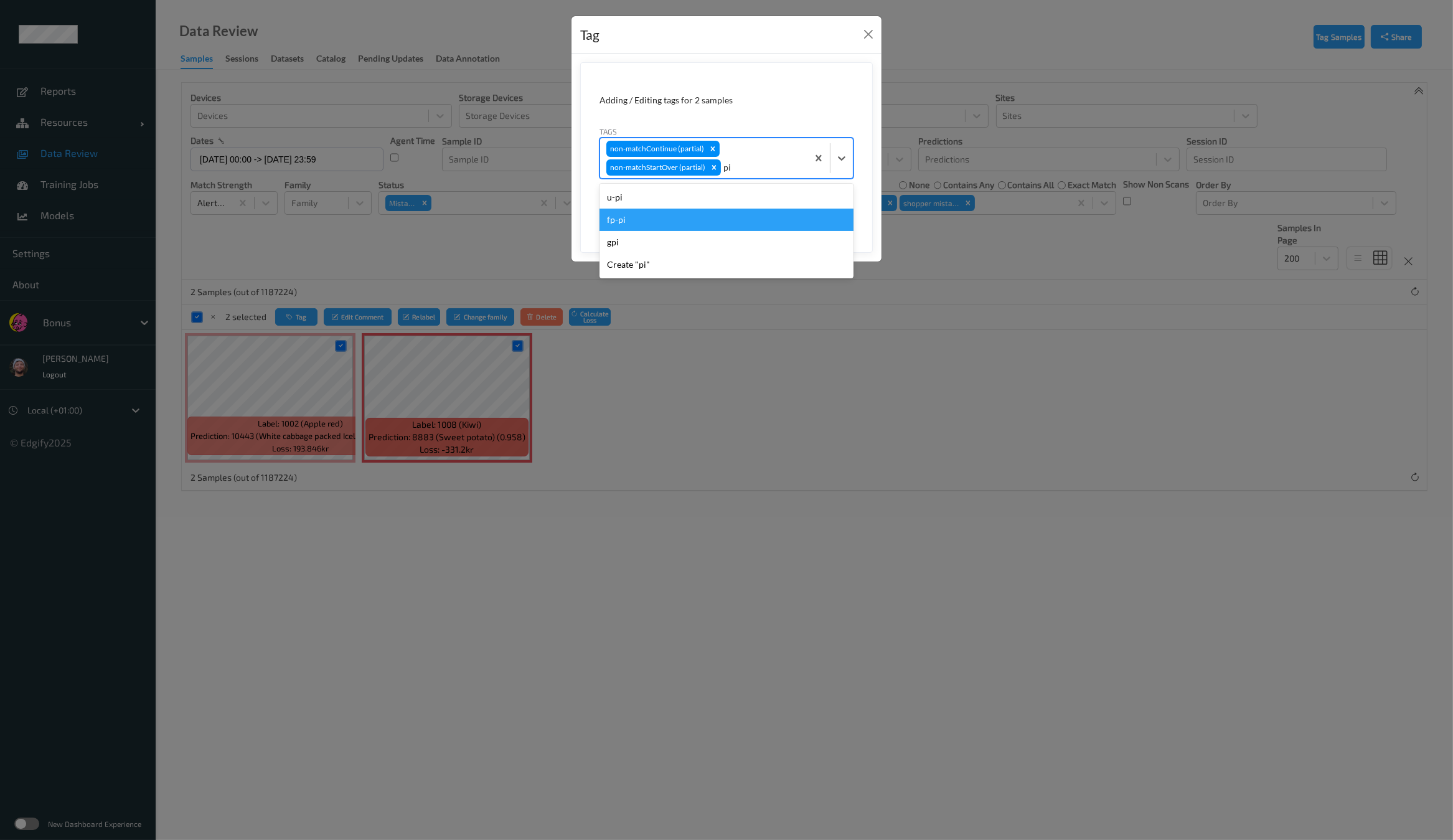
click at [652, 223] on div "fp-pi" at bounding box center [726, 219] width 254 height 22
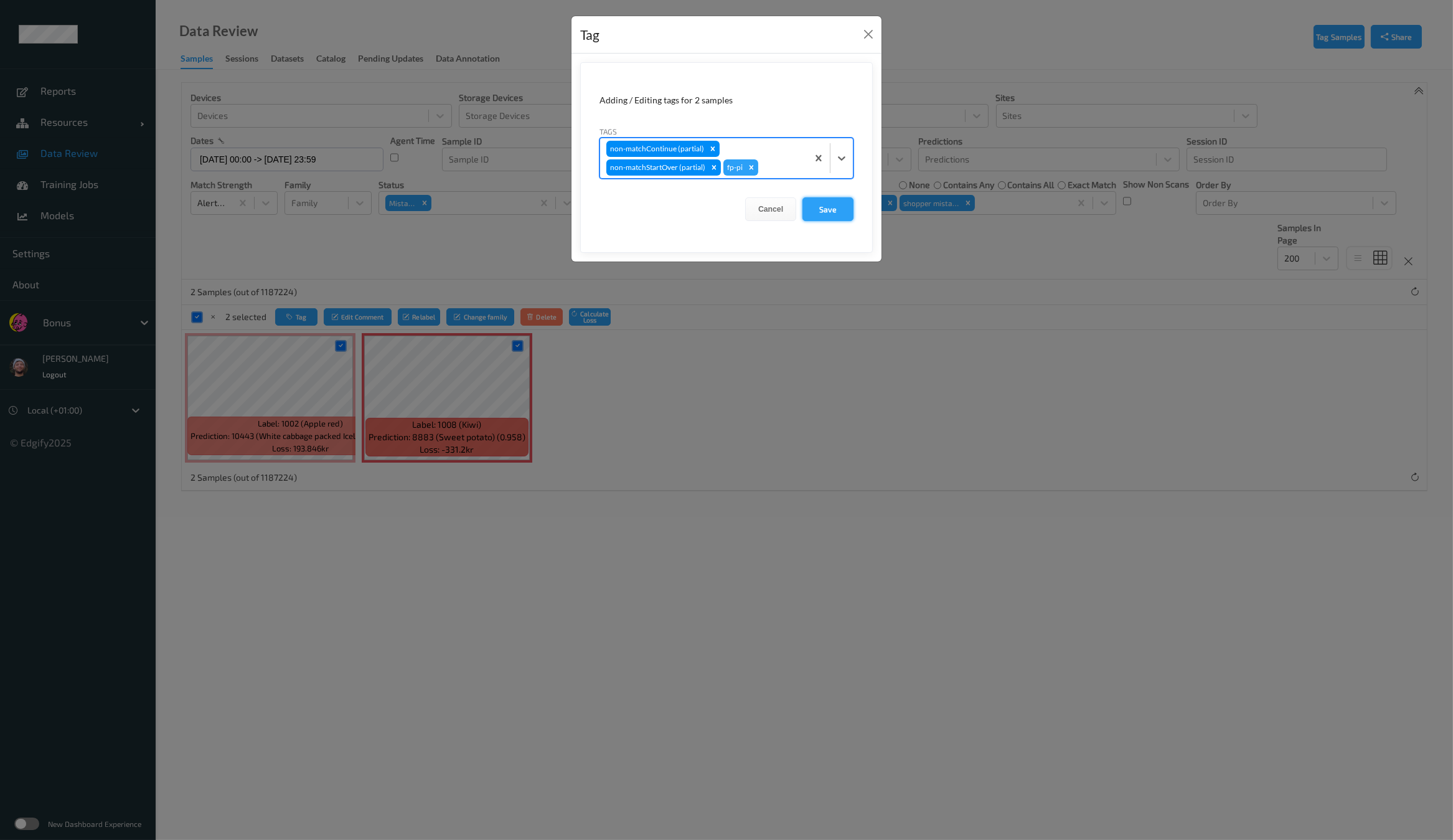
click at [824, 213] on button "Save" at bounding box center [828, 209] width 51 height 24
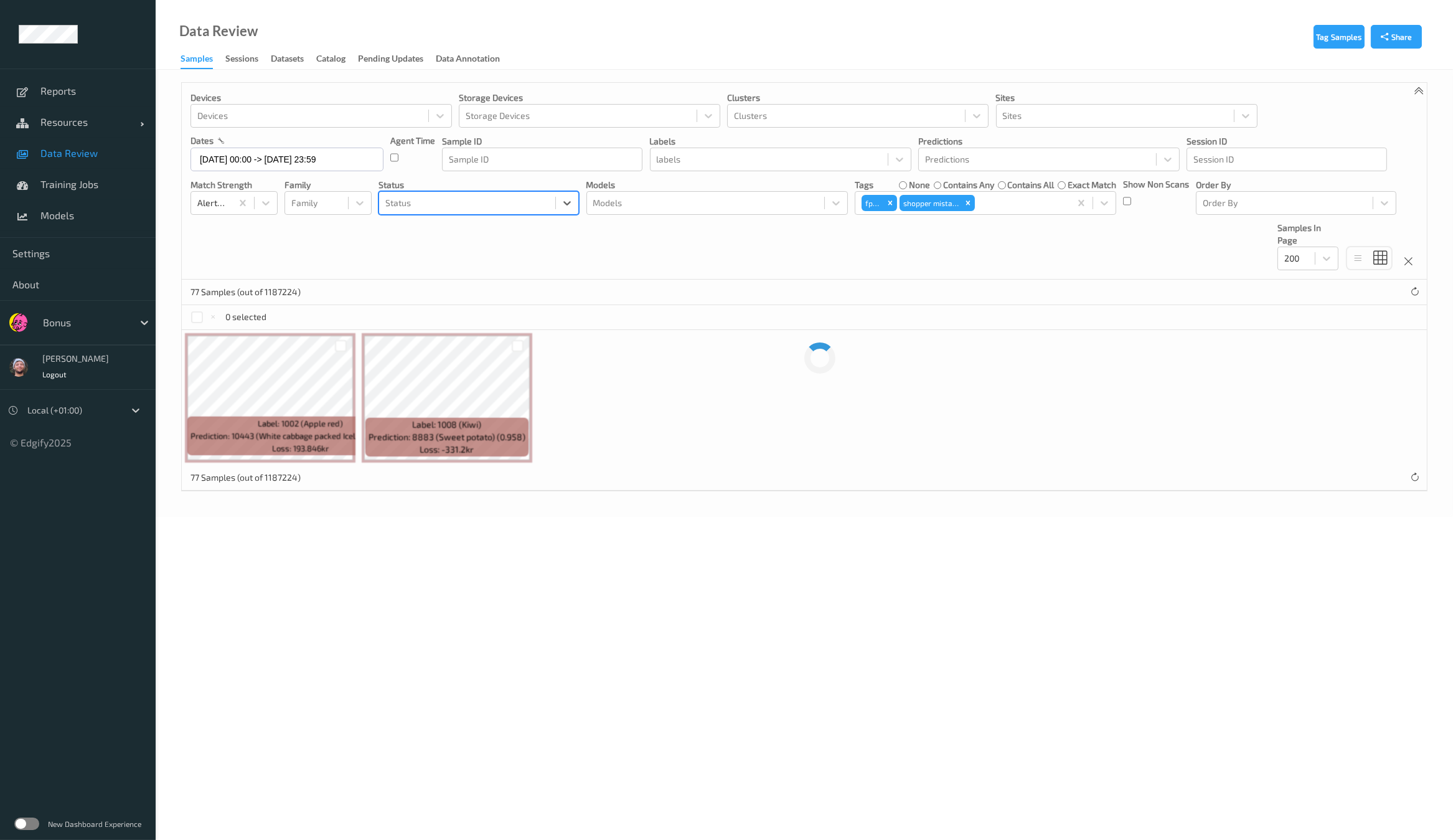
click at [473, 212] on div "Status" at bounding box center [467, 202] width 176 height 20
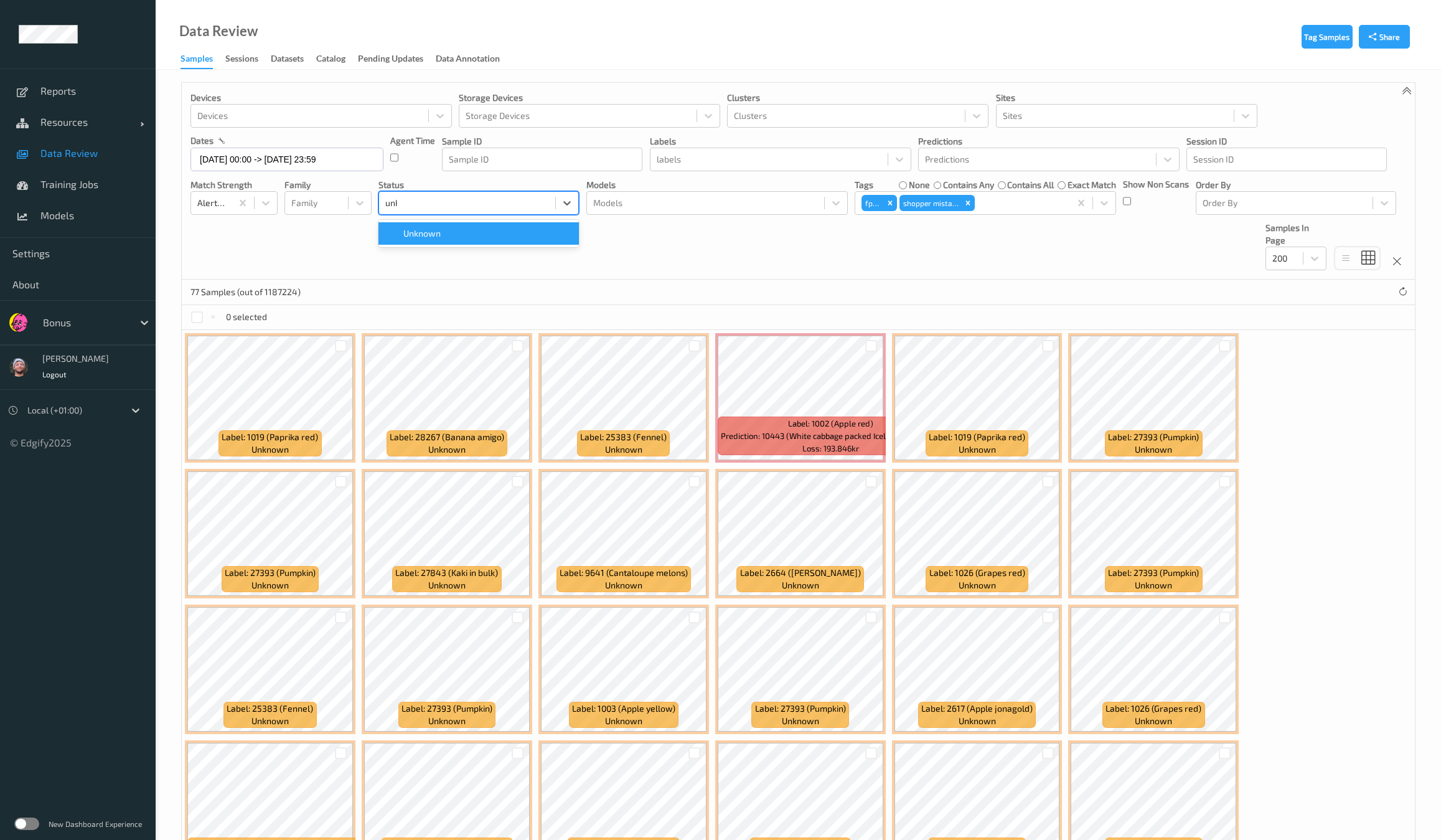
type input "unkn"
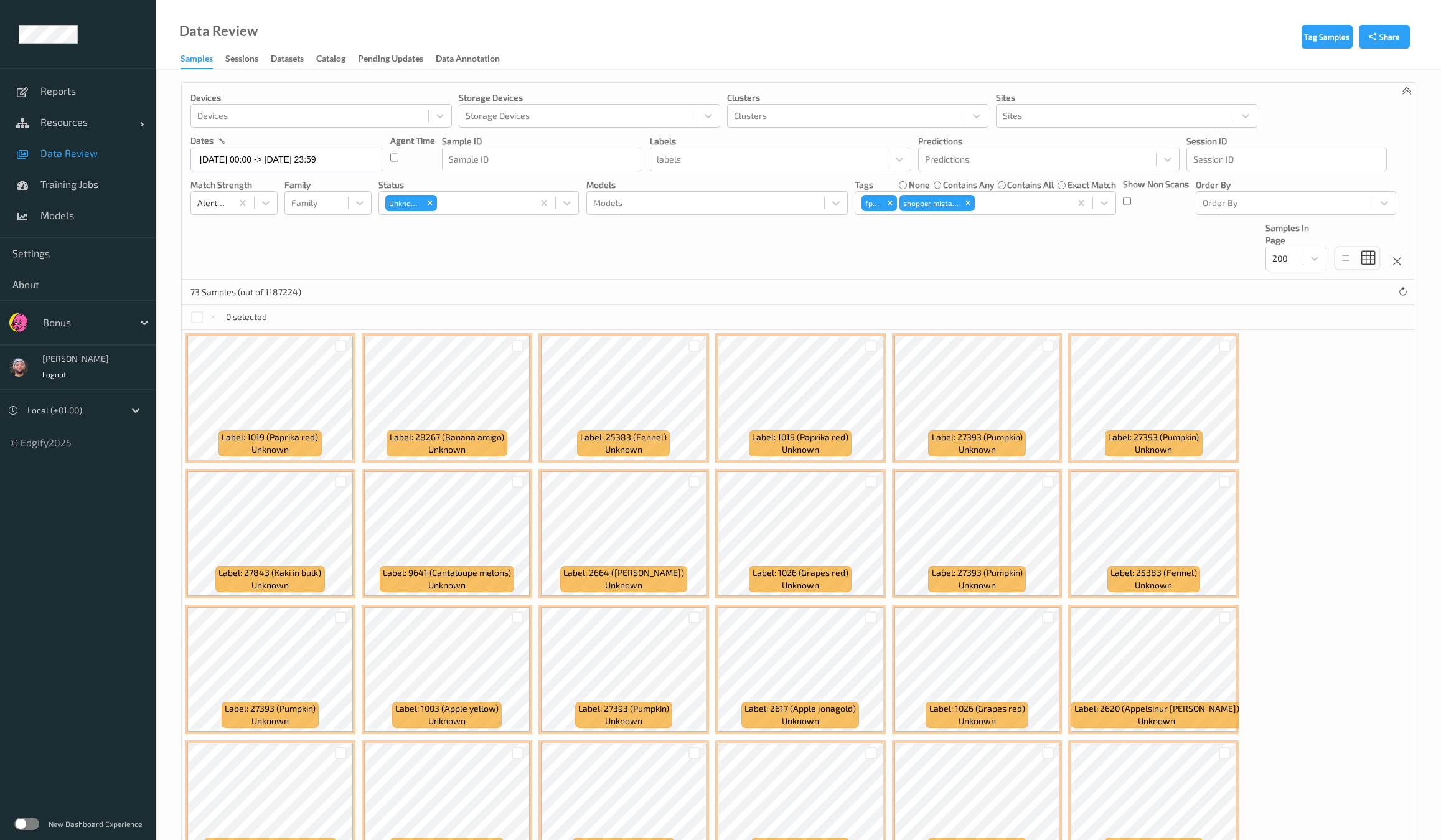
click at [890, 272] on div "Devices Devices Storage Devices Storage Devices Clusters Clusters Sites Sites d…" at bounding box center [798, 181] width 1233 height 196
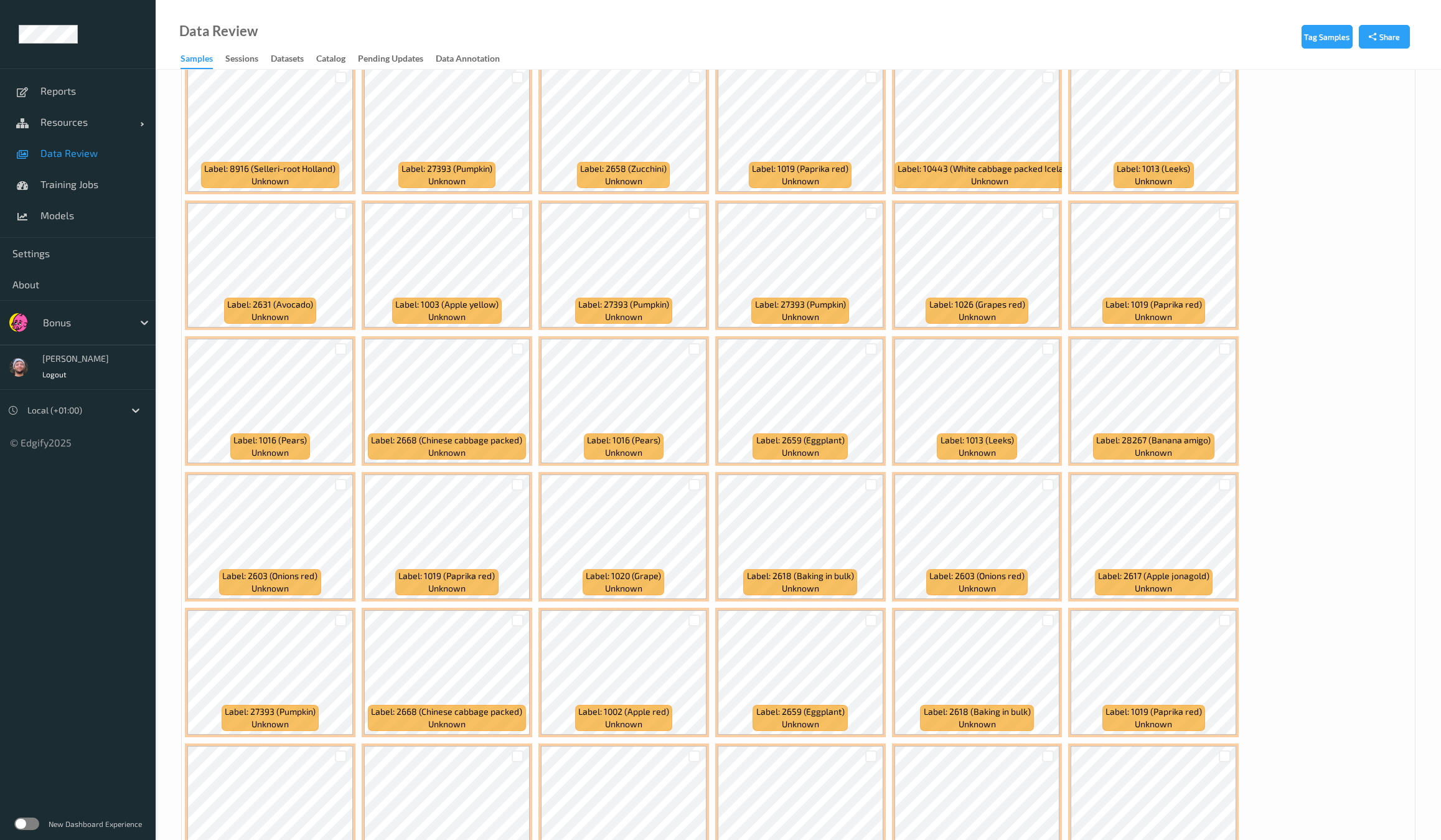
scroll to position [1023, 0]
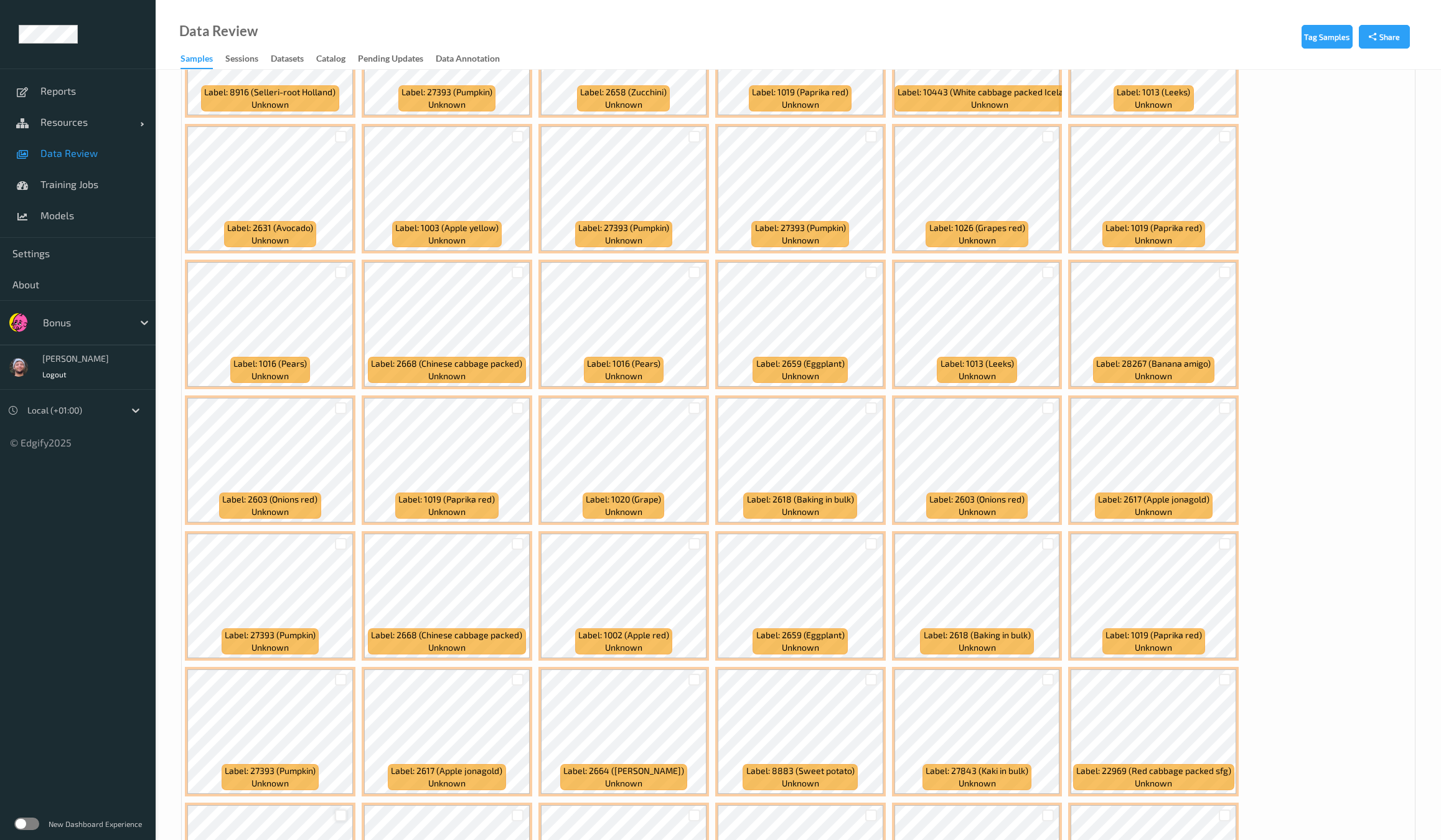
click at [347, 809] on div at bounding box center [341, 815] width 12 height 12
click at [347, 673] on div at bounding box center [341, 679] width 12 height 12
click at [347, 538] on div at bounding box center [341, 544] width 12 height 12
click at [694, 262] on div at bounding box center [694, 272] width 24 height 20
click at [697, 266] on div at bounding box center [694, 272] width 12 height 12
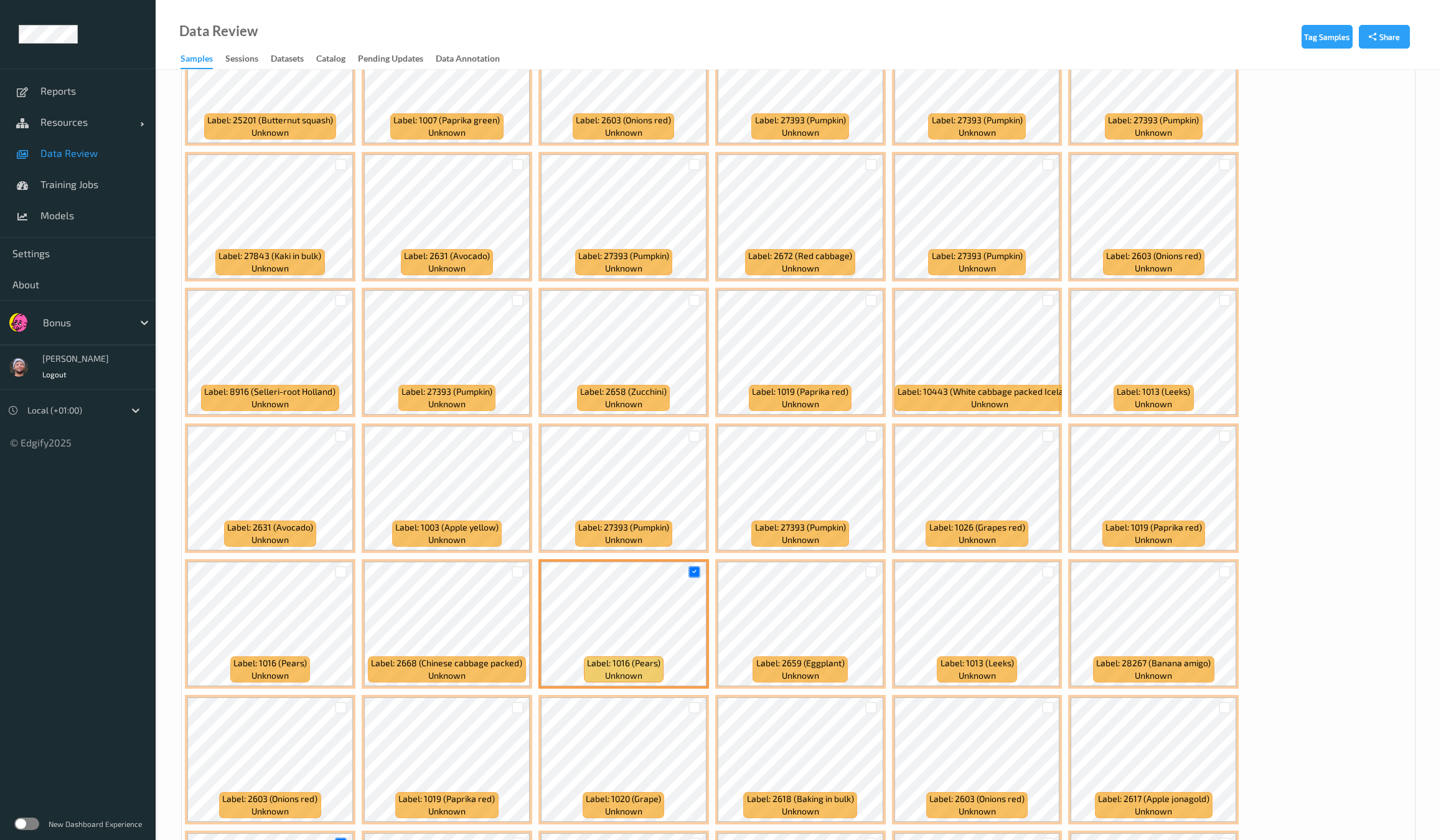
scroll to position [712, 0]
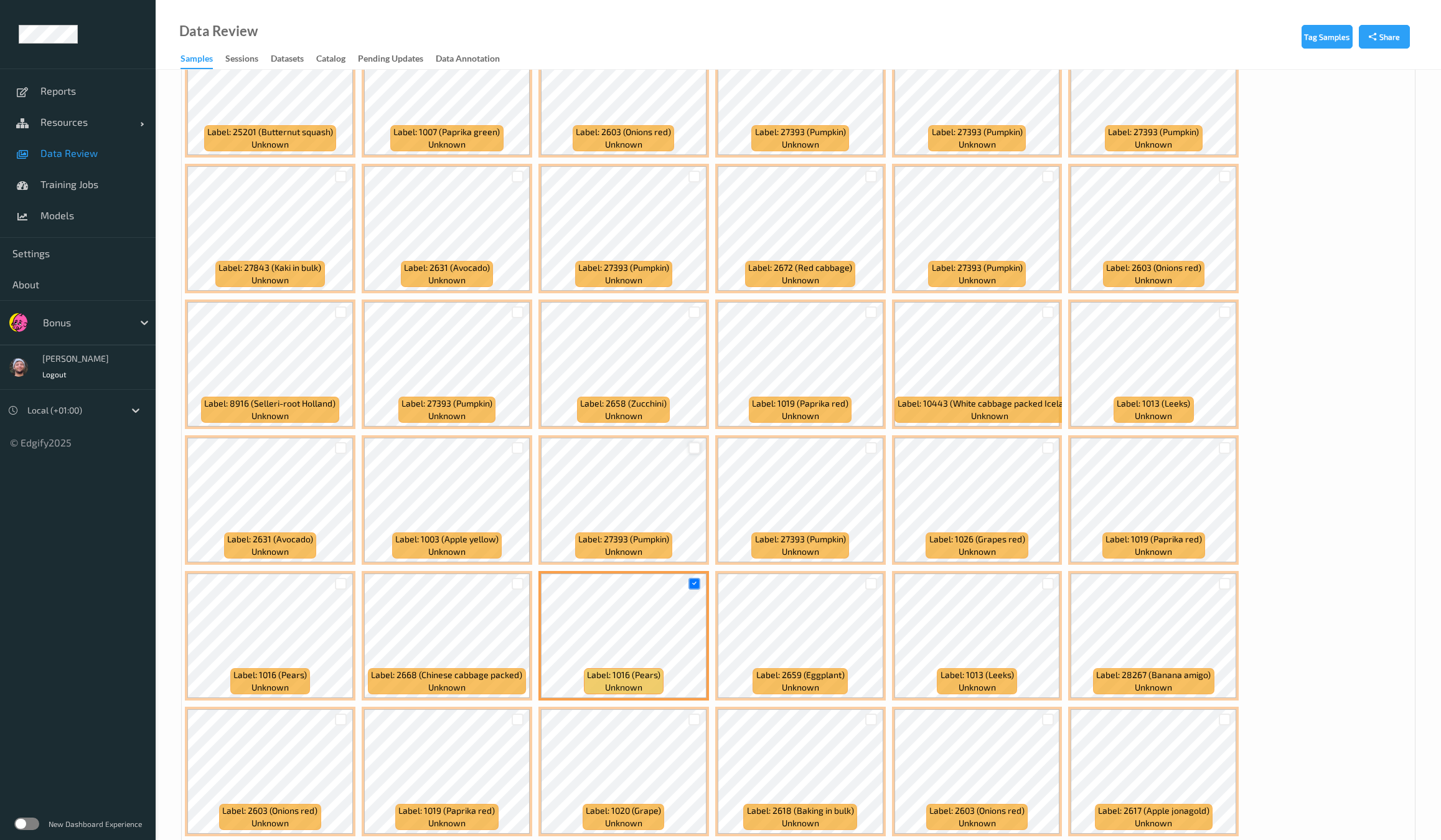
click at [700, 442] on div at bounding box center [694, 448] width 12 height 12
click at [883, 437] on div at bounding box center [871, 448] width 24 height 20
click at [877, 442] on div at bounding box center [871, 448] width 12 height 12
click at [523, 306] on div at bounding box center [518, 312] width 12 height 12
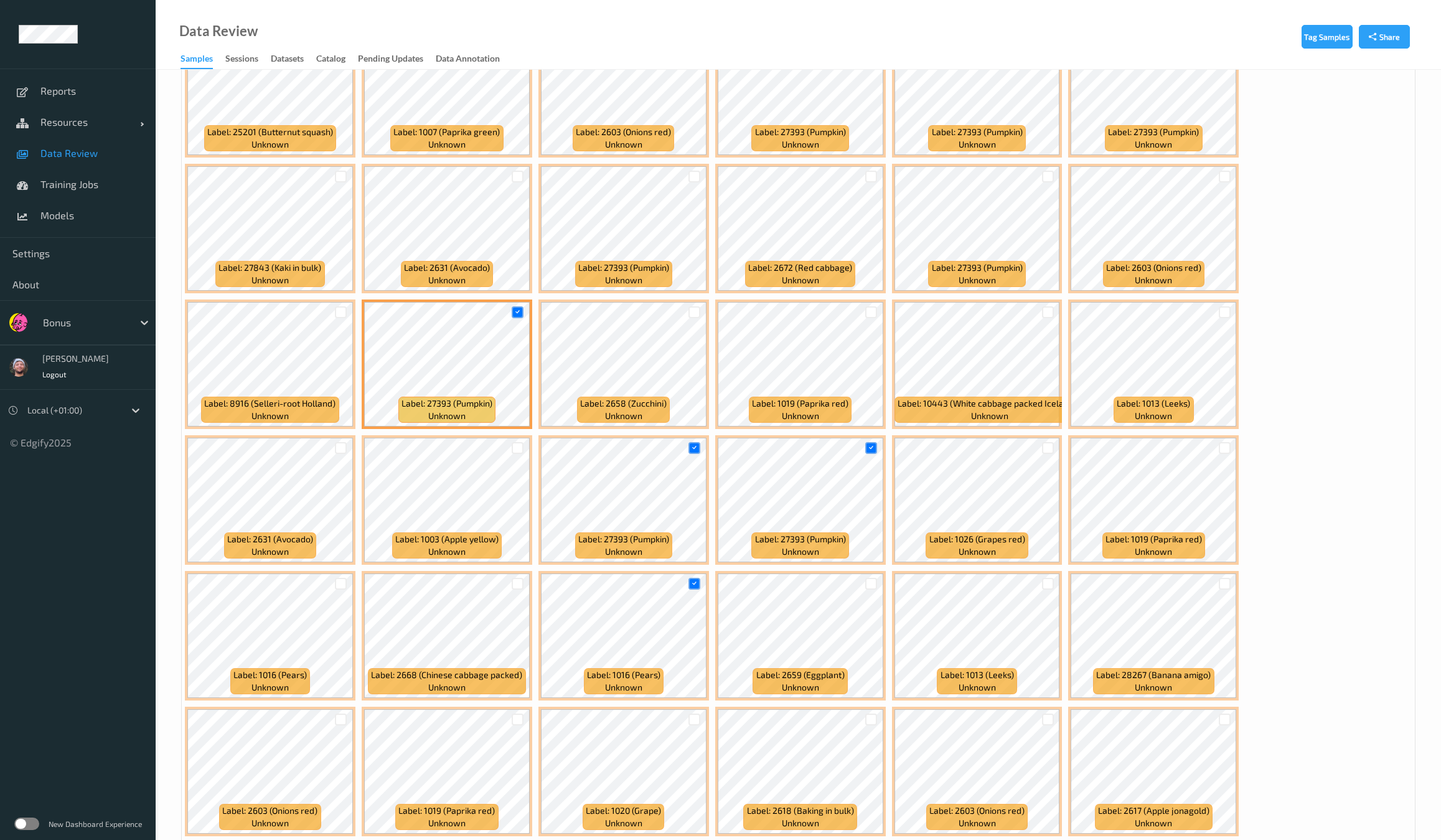
scroll to position [479, 0]
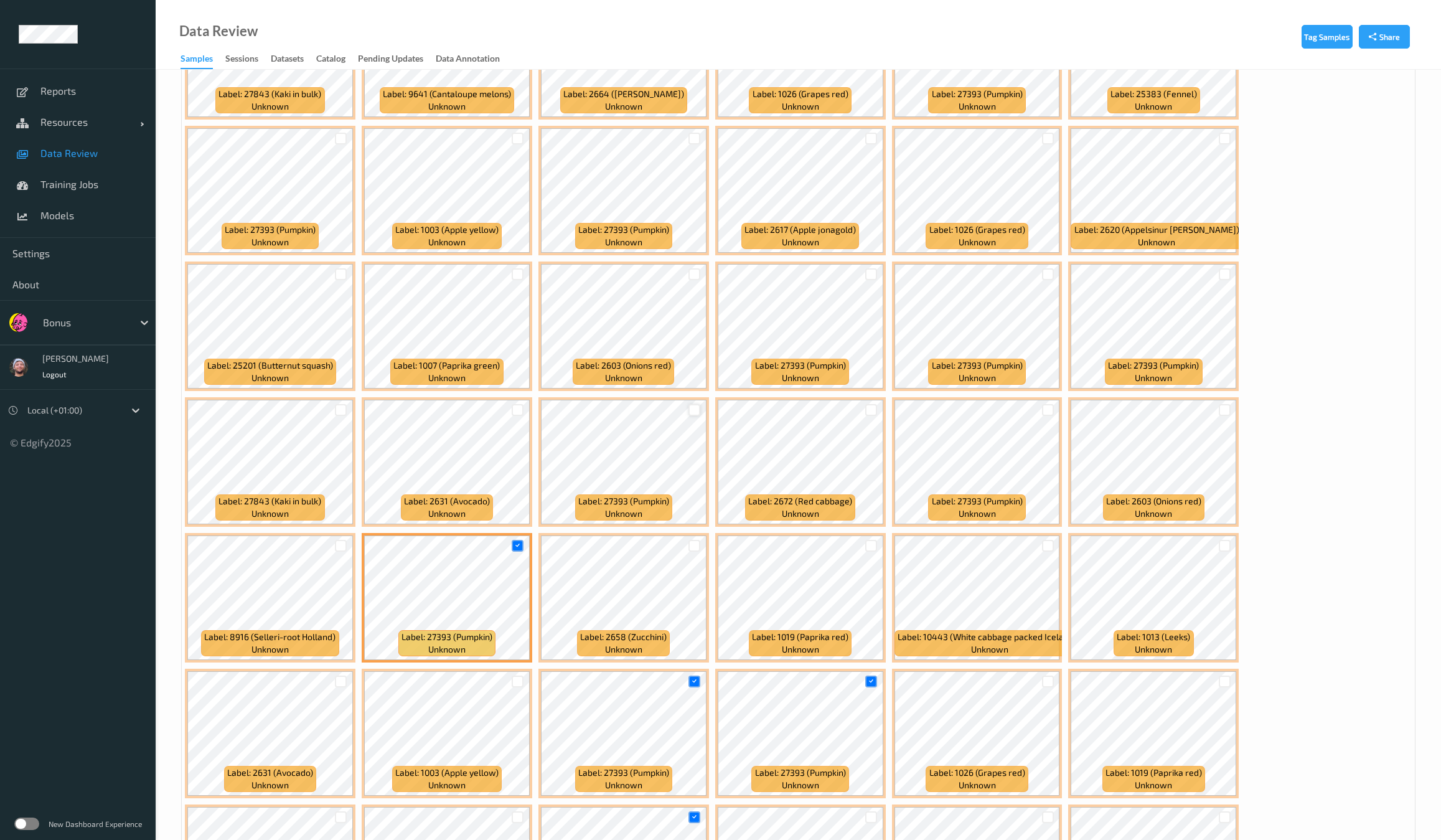
click at [700, 404] on div at bounding box center [694, 410] width 12 height 12
click at [1042, 272] on div at bounding box center [1048, 274] width 12 height 12
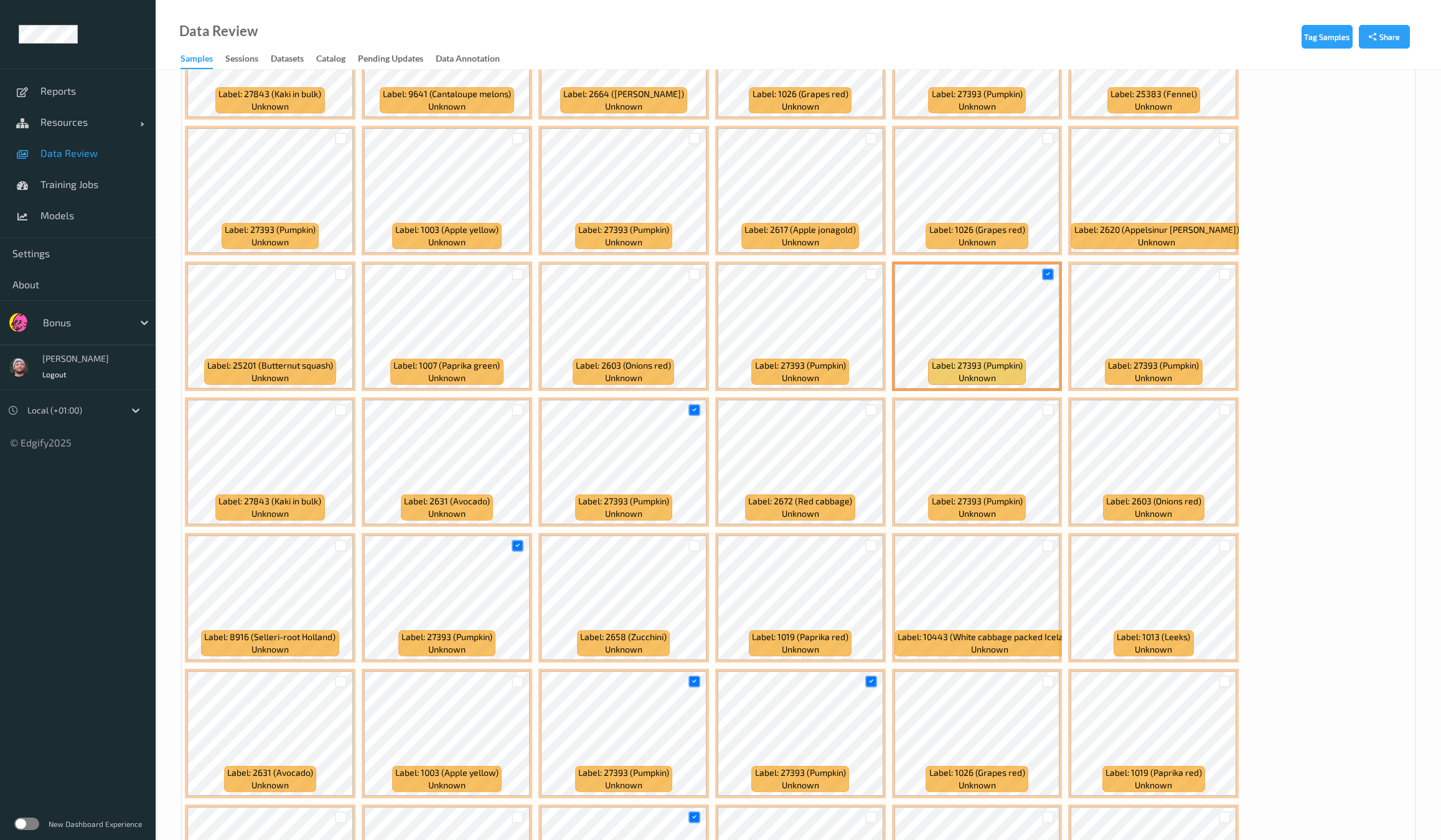
click at [860, 277] on div at bounding box center [871, 274] width 24 height 20
click at [865, 272] on div at bounding box center [871, 274] width 12 height 12
click at [1042, 404] on div at bounding box center [1048, 410] width 12 height 12
click at [689, 133] on div at bounding box center [694, 139] width 12 height 12
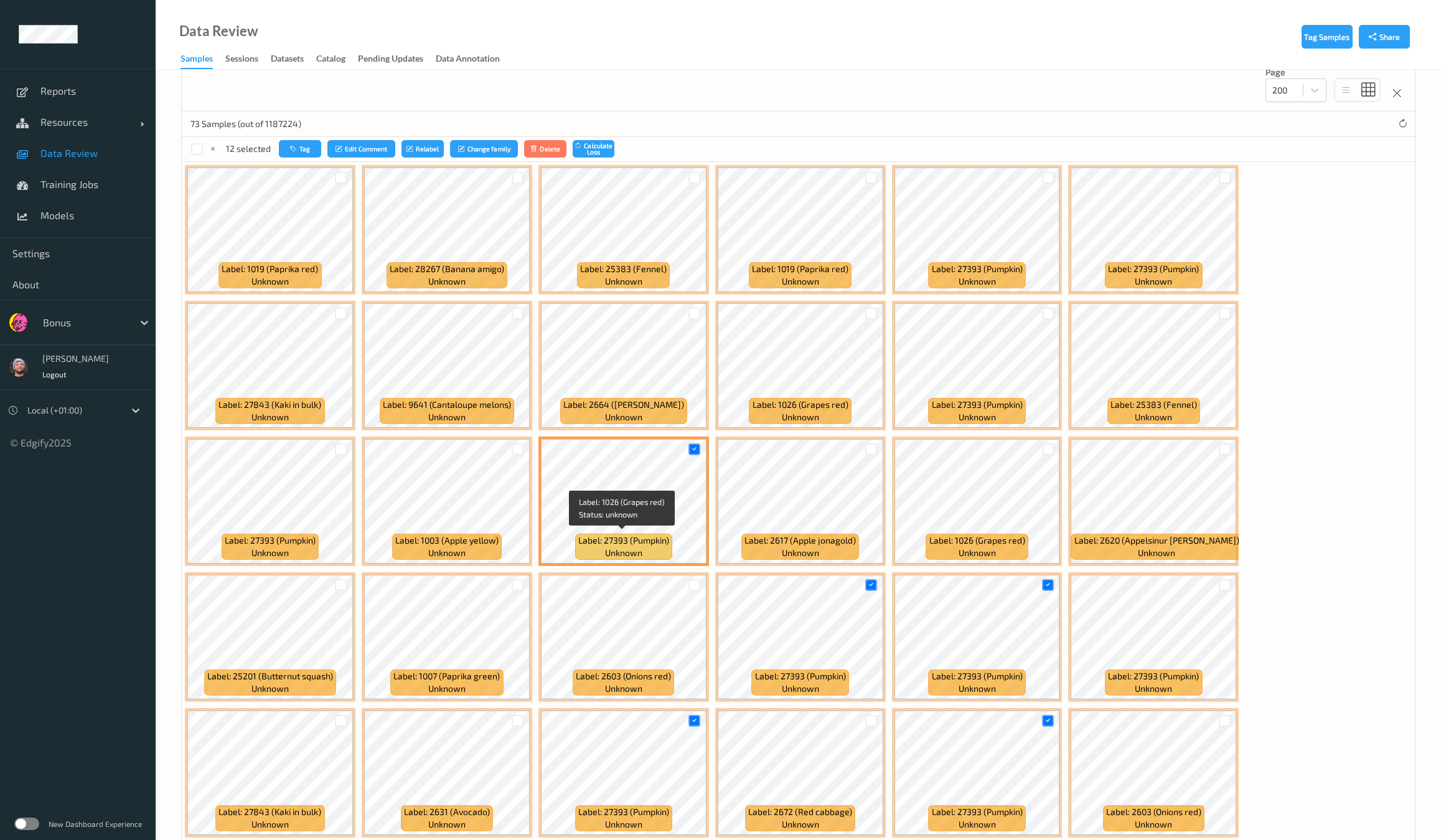
scroll to position [167, 0]
click at [1042, 315] on div at bounding box center [1048, 314] width 12 height 12
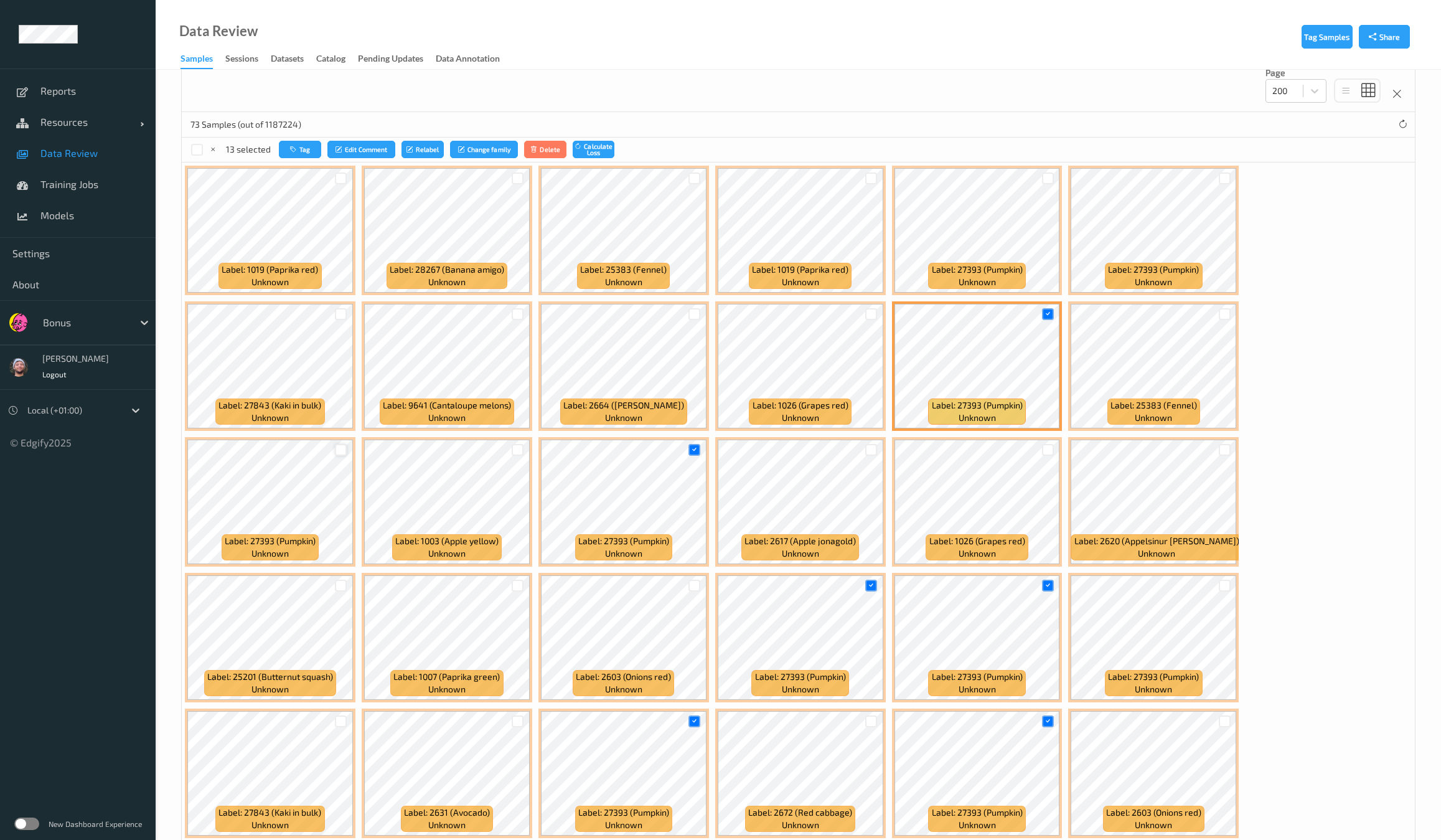
click at [347, 444] on div at bounding box center [341, 450] width 12 height 12
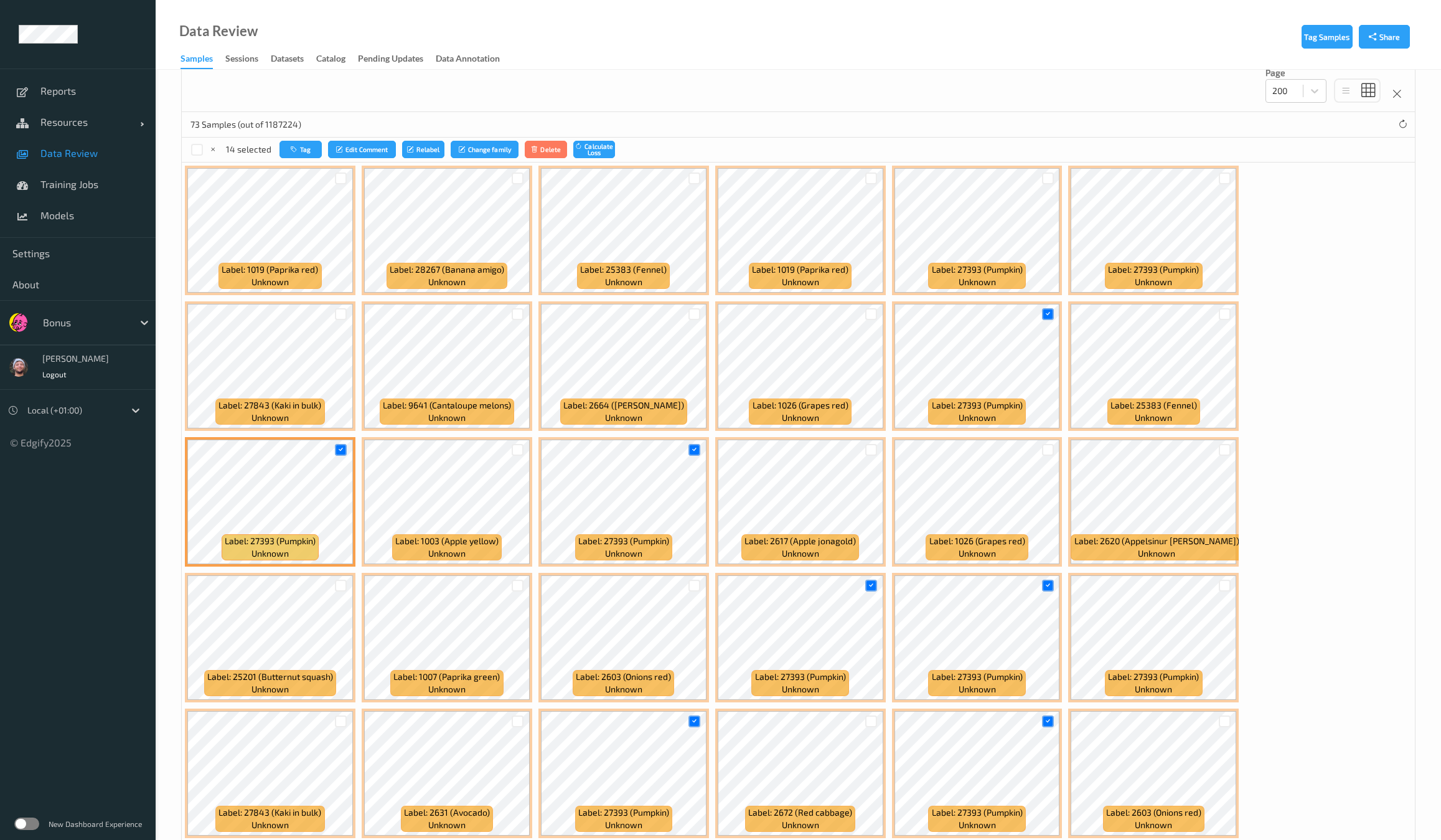
click at [1225, 170] on div at bounding box center [1224, 178] width 24 height 20
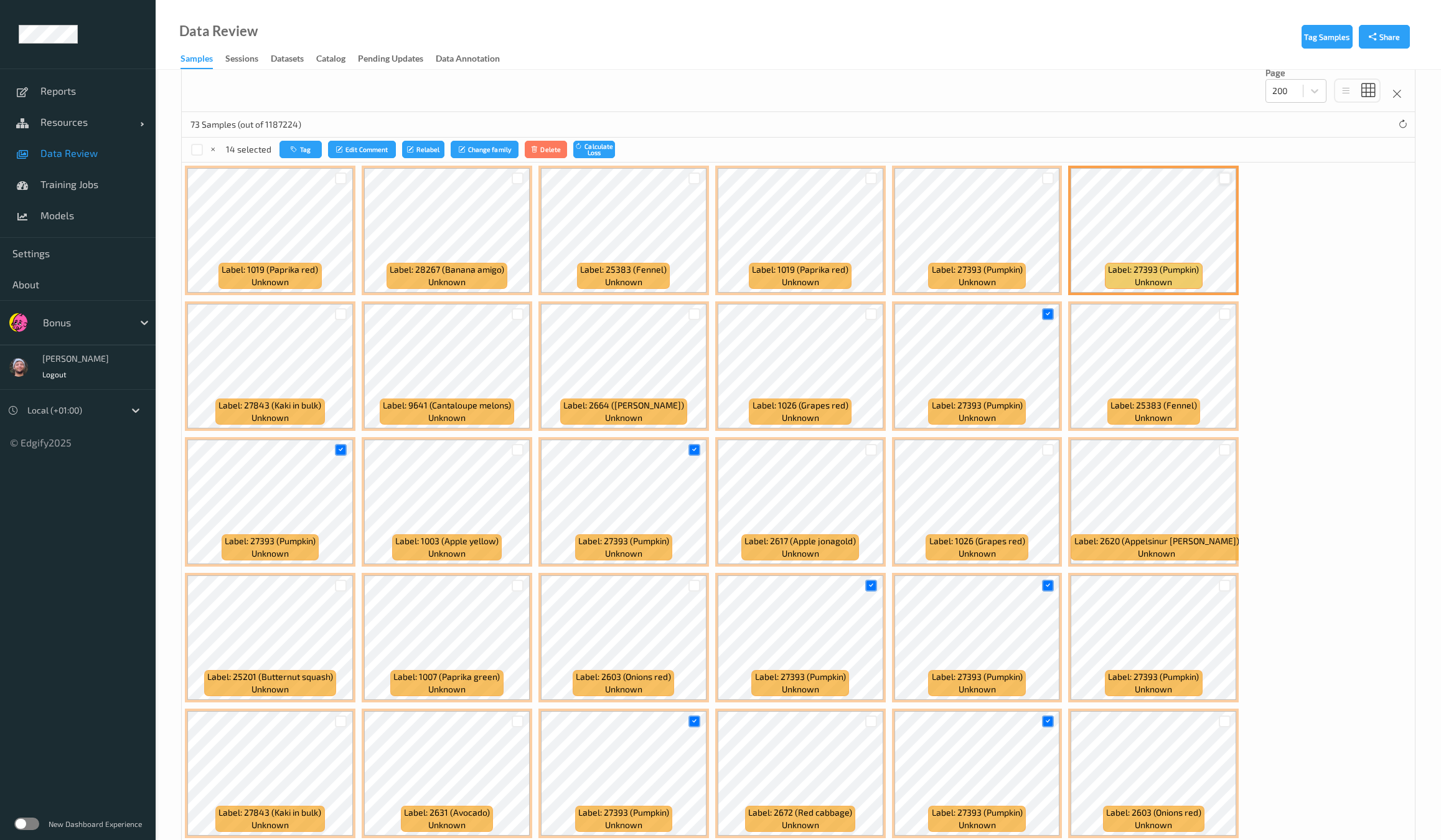
click at [1222, 176] on div at bounding box center [1225, 178] width 12 height 12
click at [1042, 176] on div at bounding box center [1048, 178] width 12 height 12
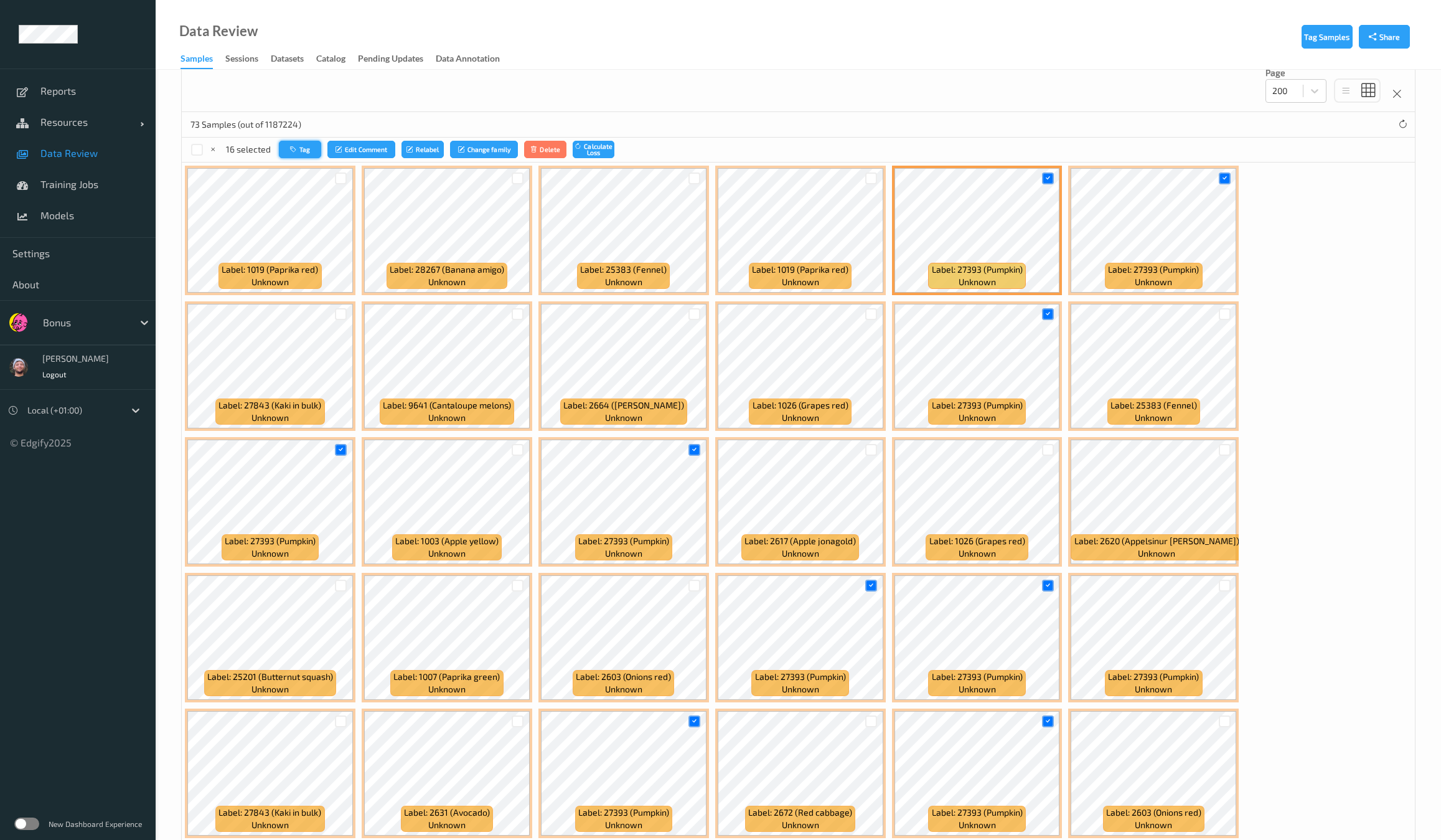
click at [312, 151] on button "Tag" at bounding box center [300, 149] width 43 height 18
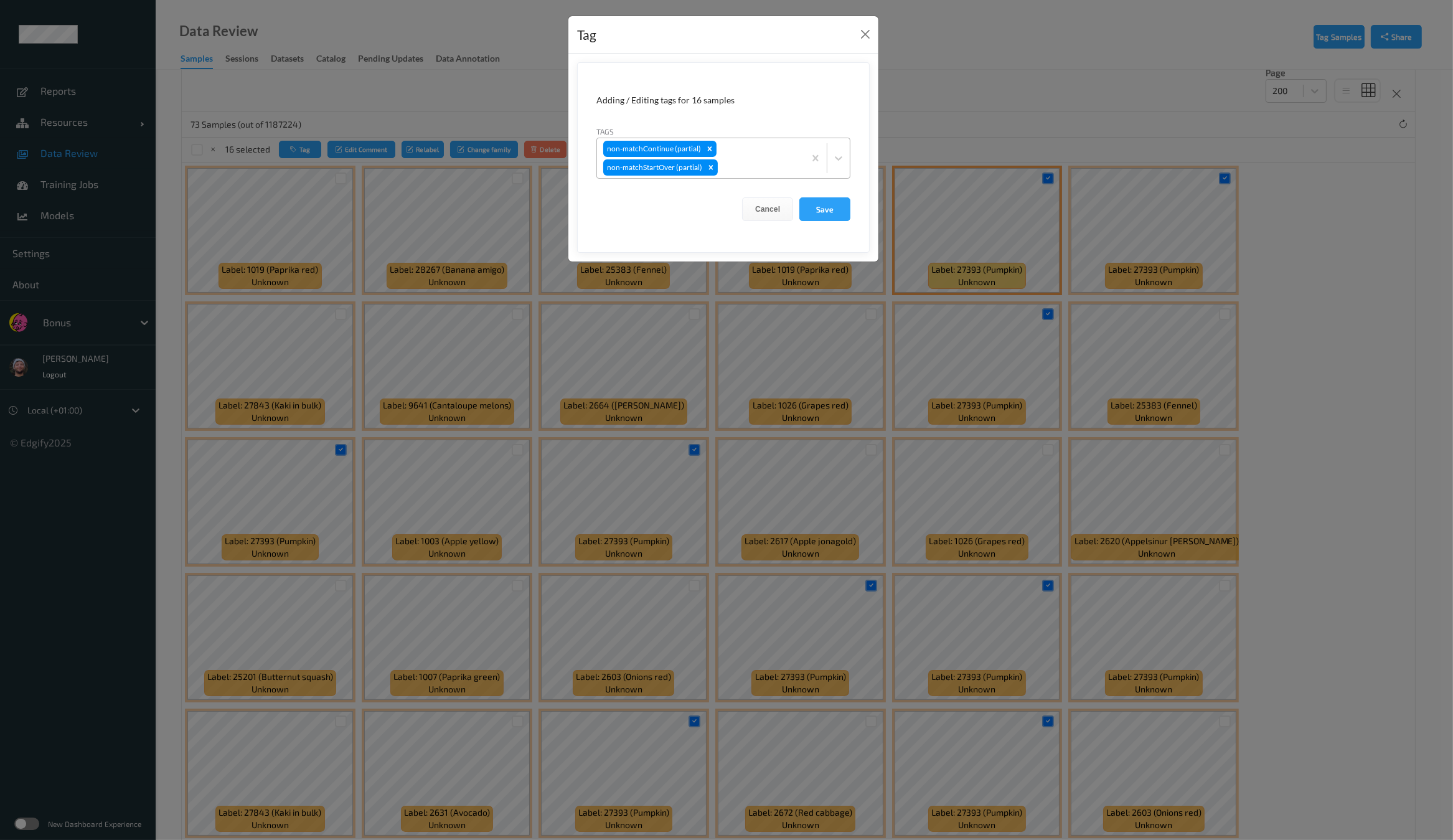
click at [760, 164] on div at bounding box center [759, 167] width 78 height 15
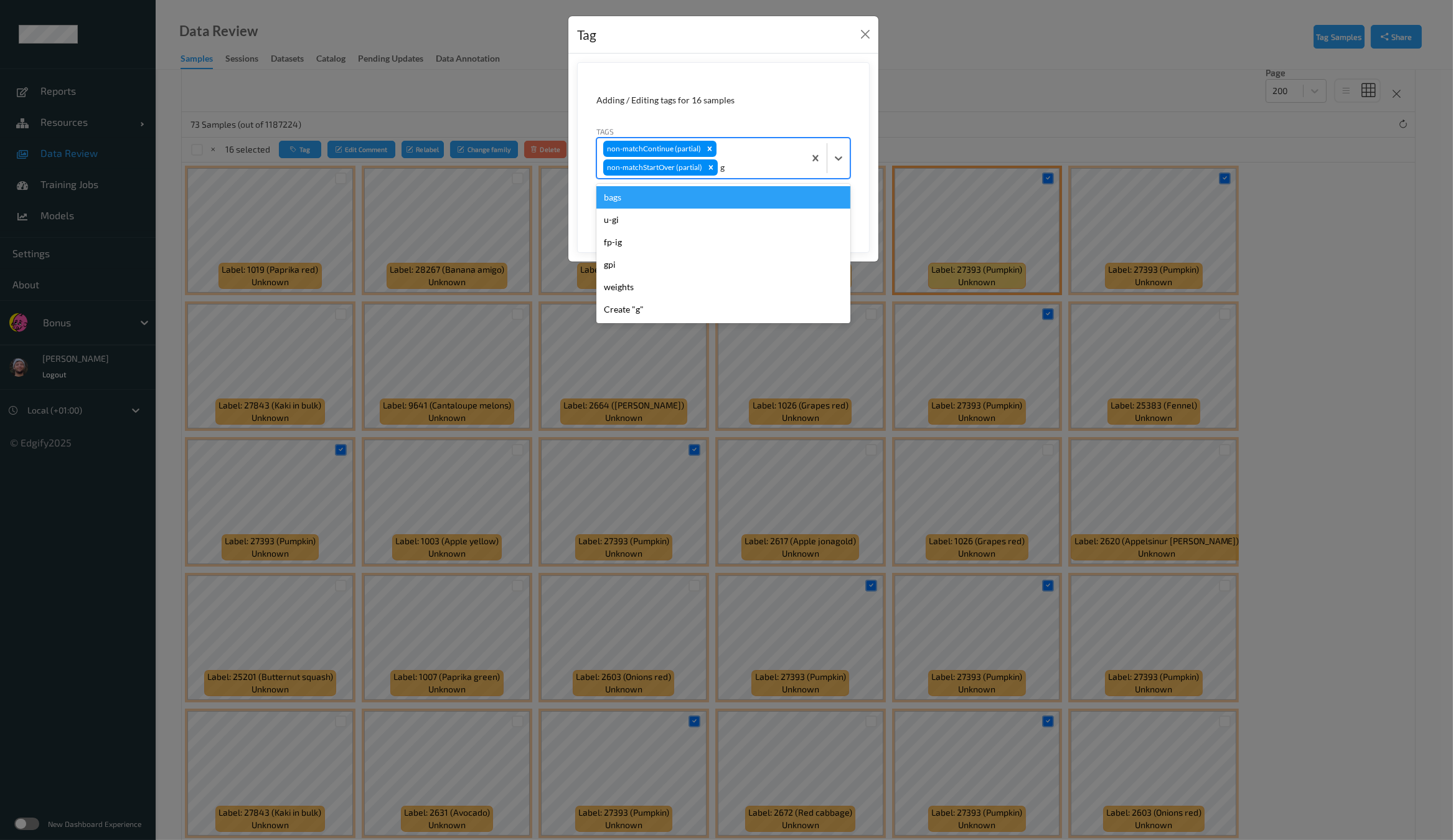
type input "gi"
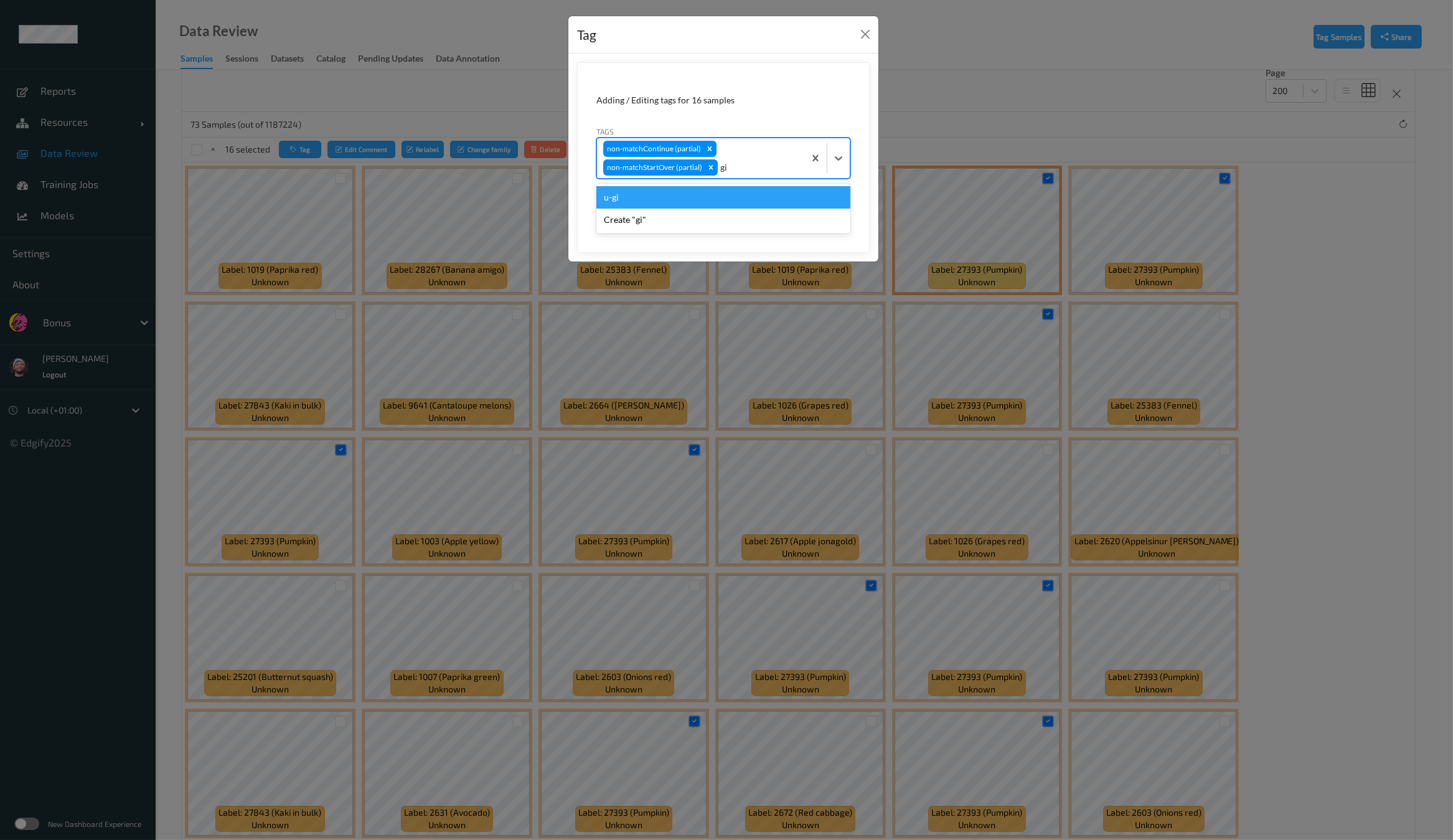
click at [700, 194] on div "u-gi" at bounding box center [723, 197] width 254 height 22
click at [841, 212] on button "Save" at bounding box center [825, 209] width 51 height 24
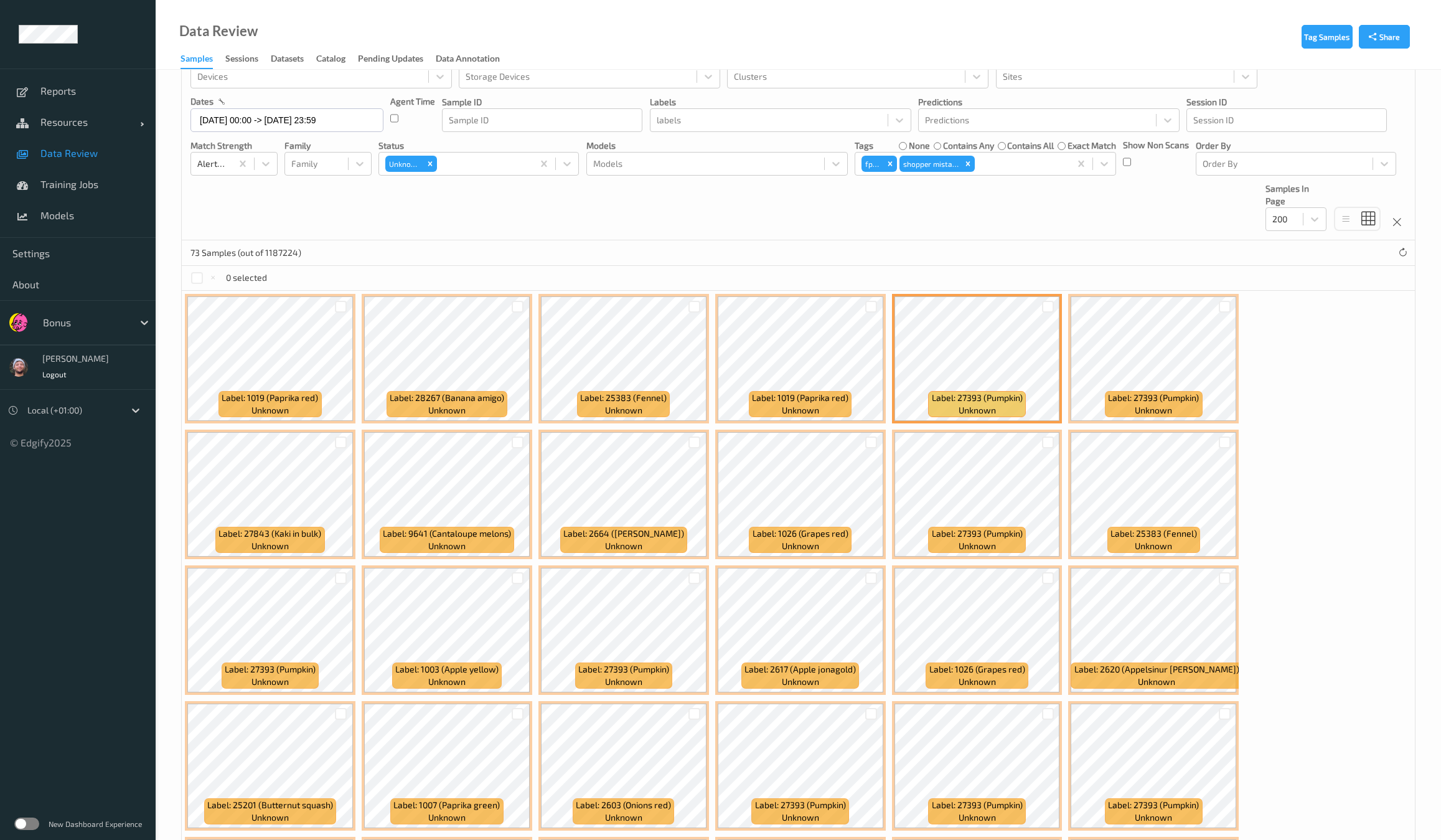
scroll to position [0, 0]
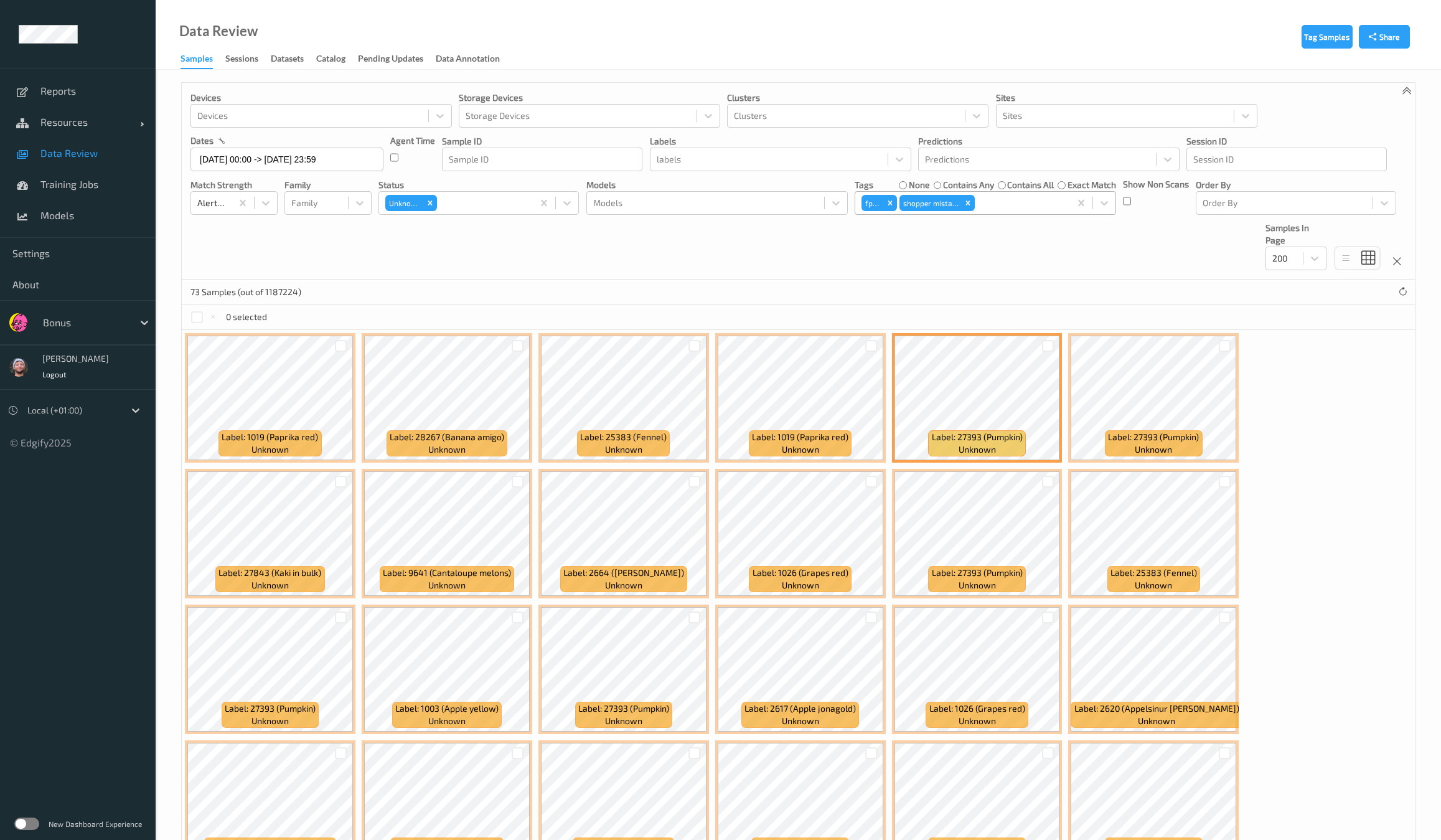
click at [1013, 199] on div at bounding box center [1021, 202] width 86 height 15
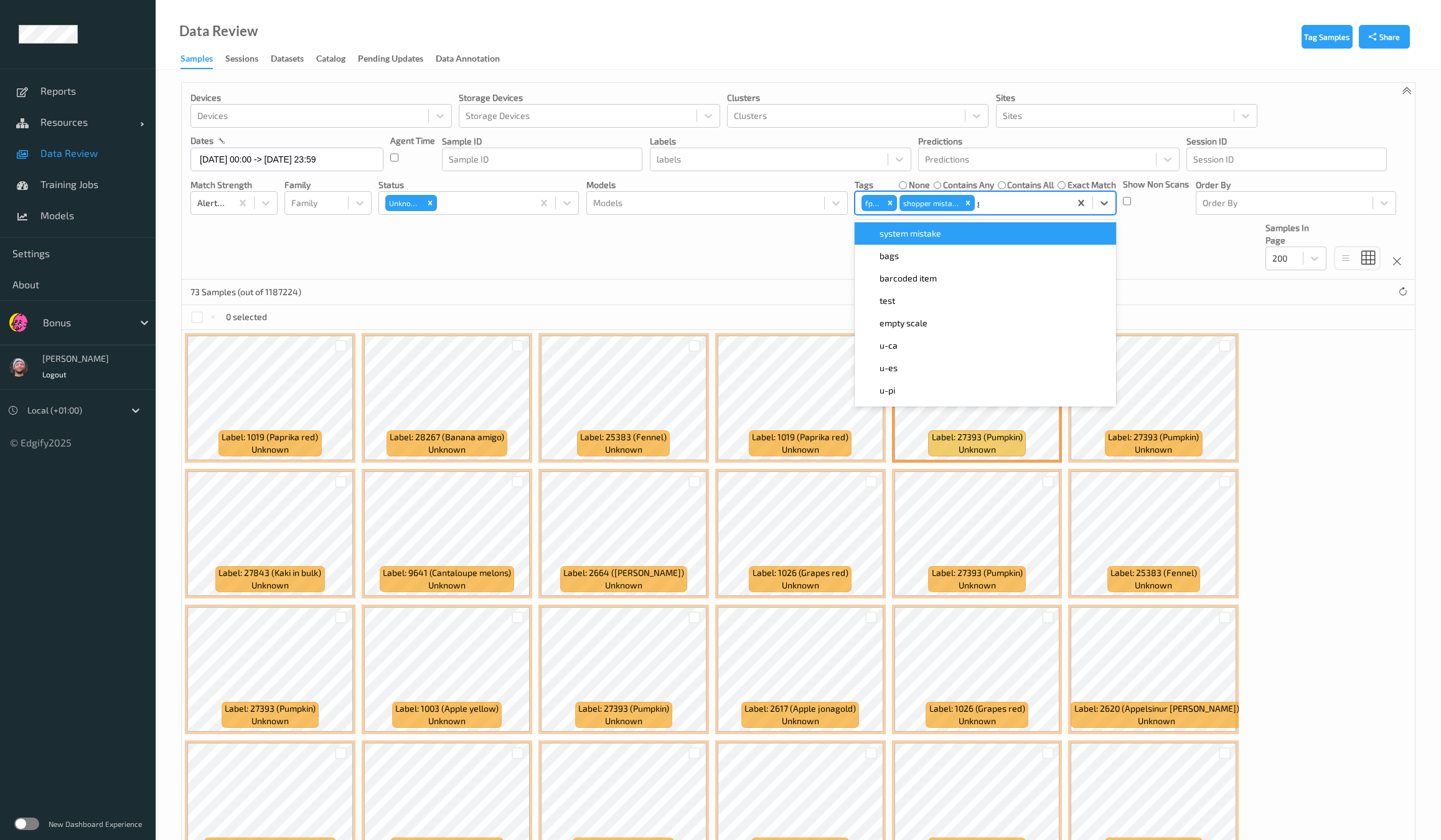
type input "gi"
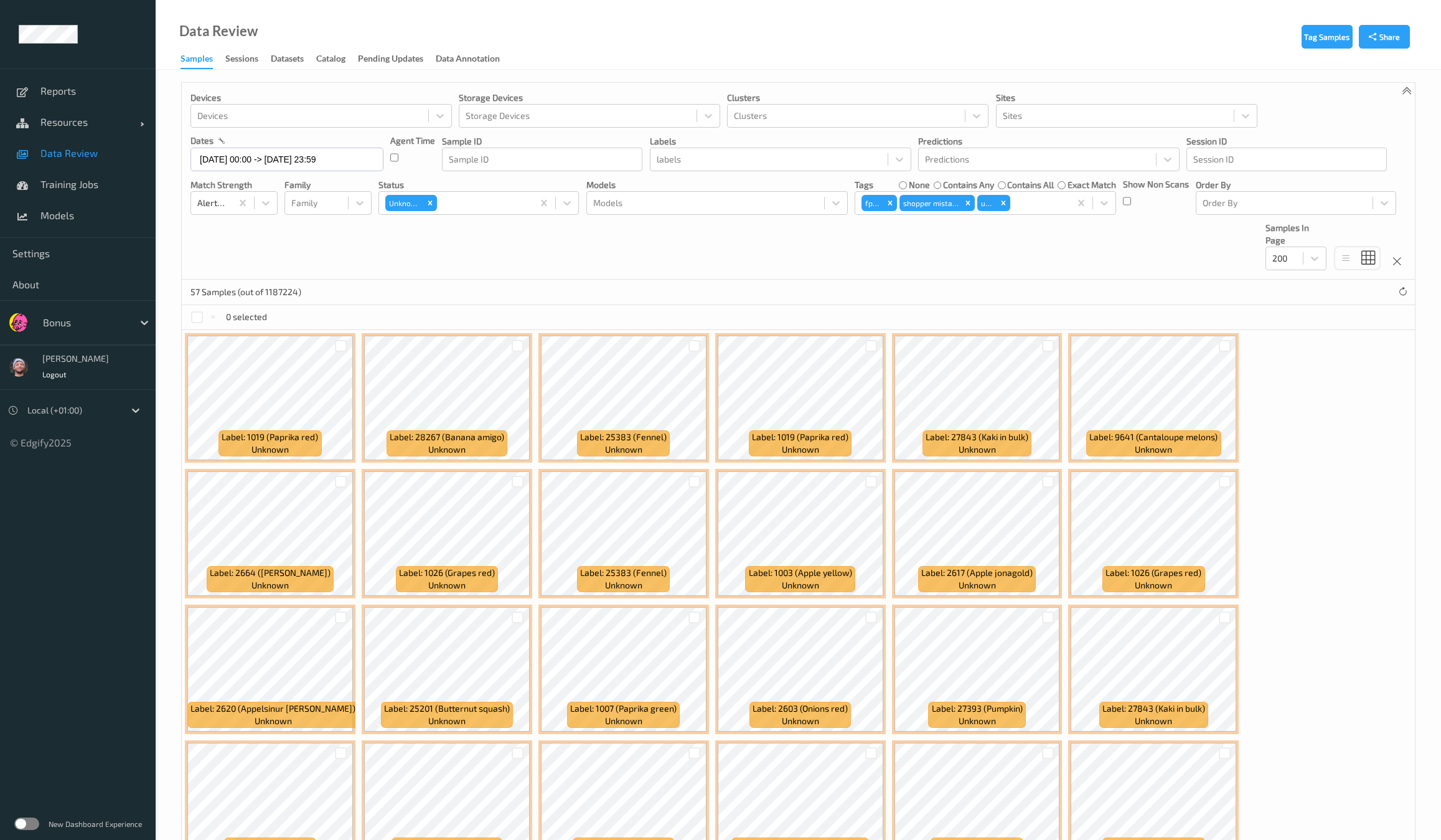
click at [573, 266] on div "Devices Devices Storage Devices Storage Devices Clusters Clusters Sites Sites d…" at bounding box center [798, 181] width 1233 height 196
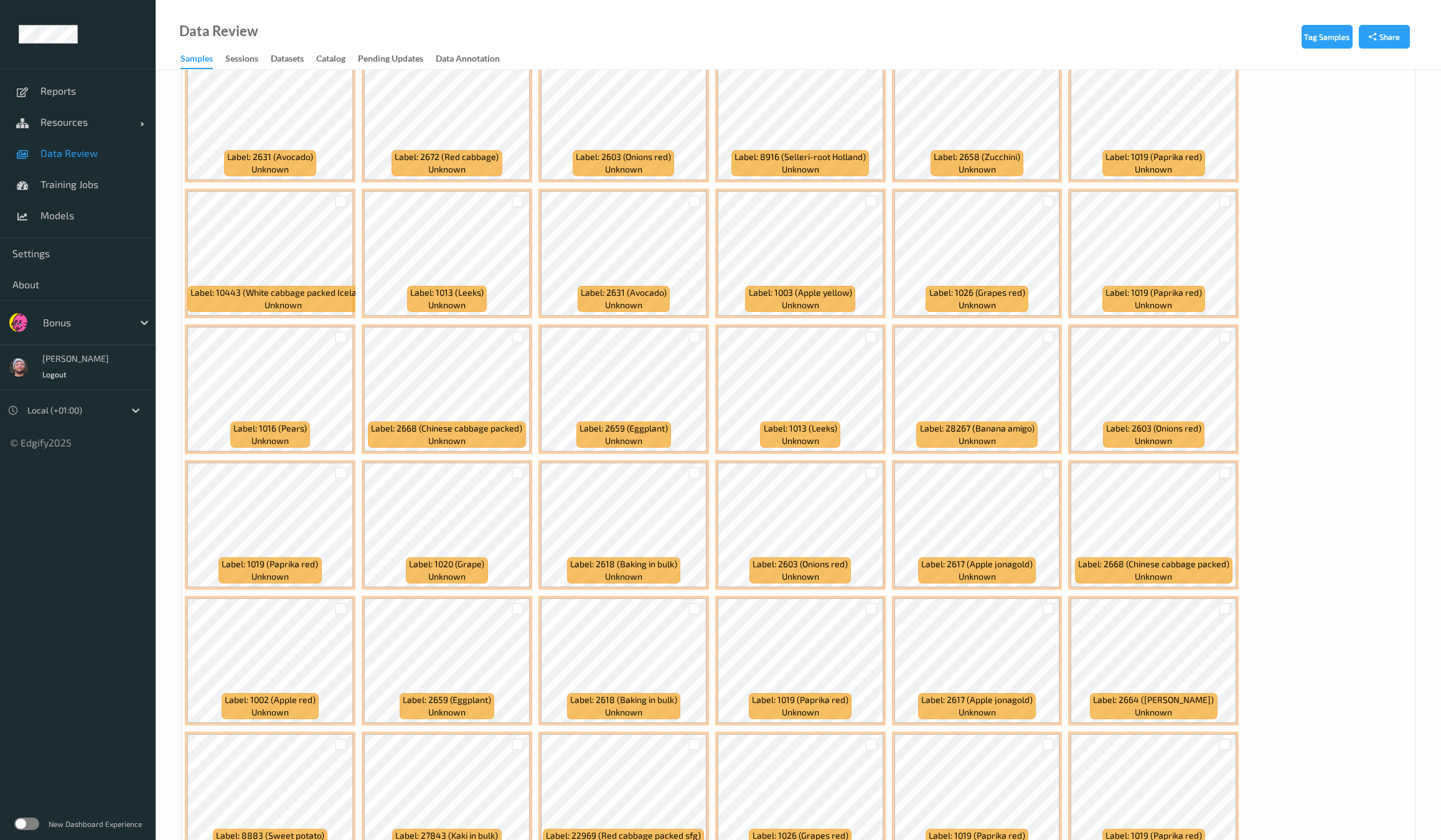
scroll to position [753, 0]
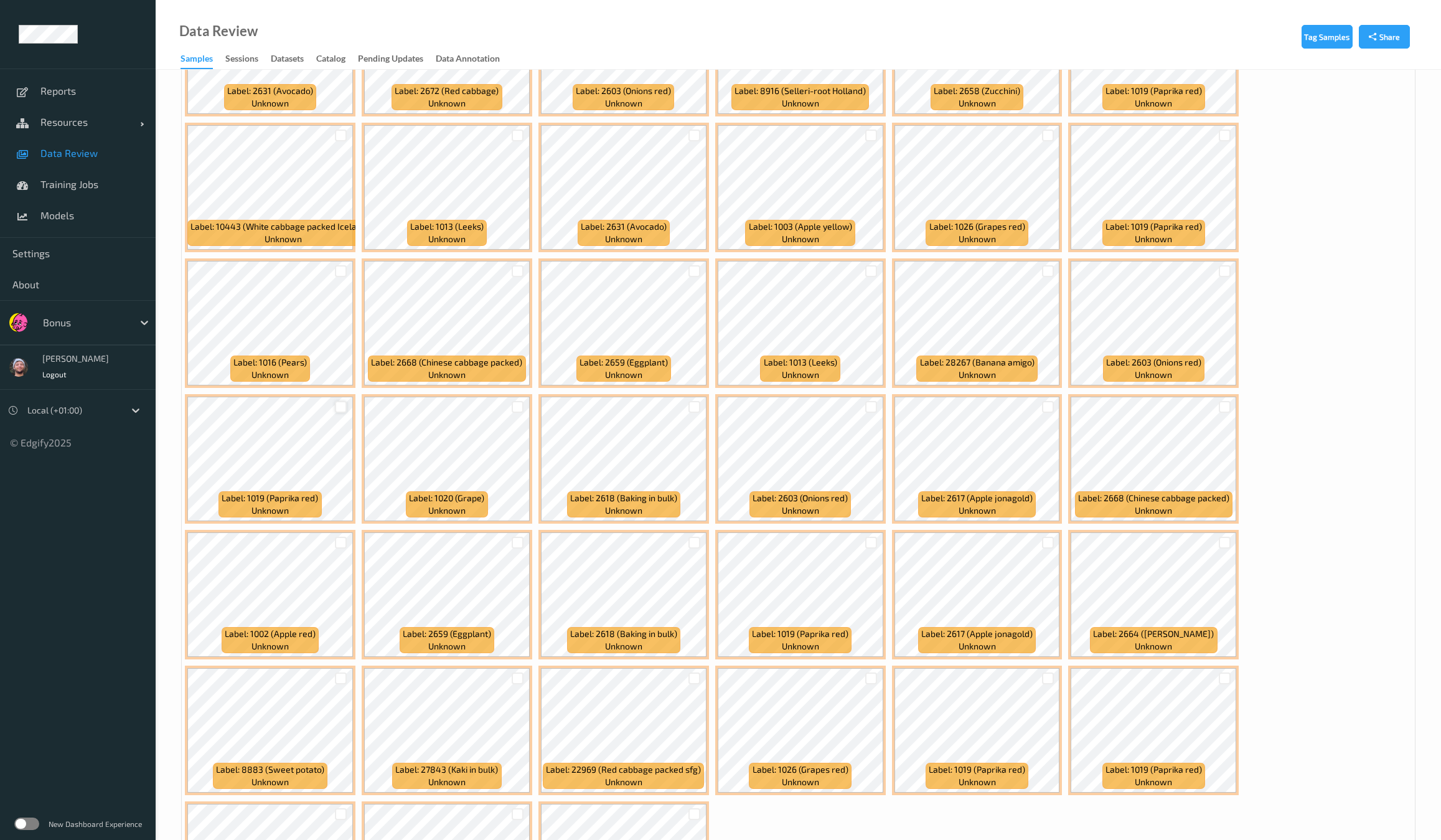
click at [347, 401] on div at bounding box center [341, 406] width 12 height 12
click at [689, 808] on div at bounding box center [694, 814] width 12 height 12
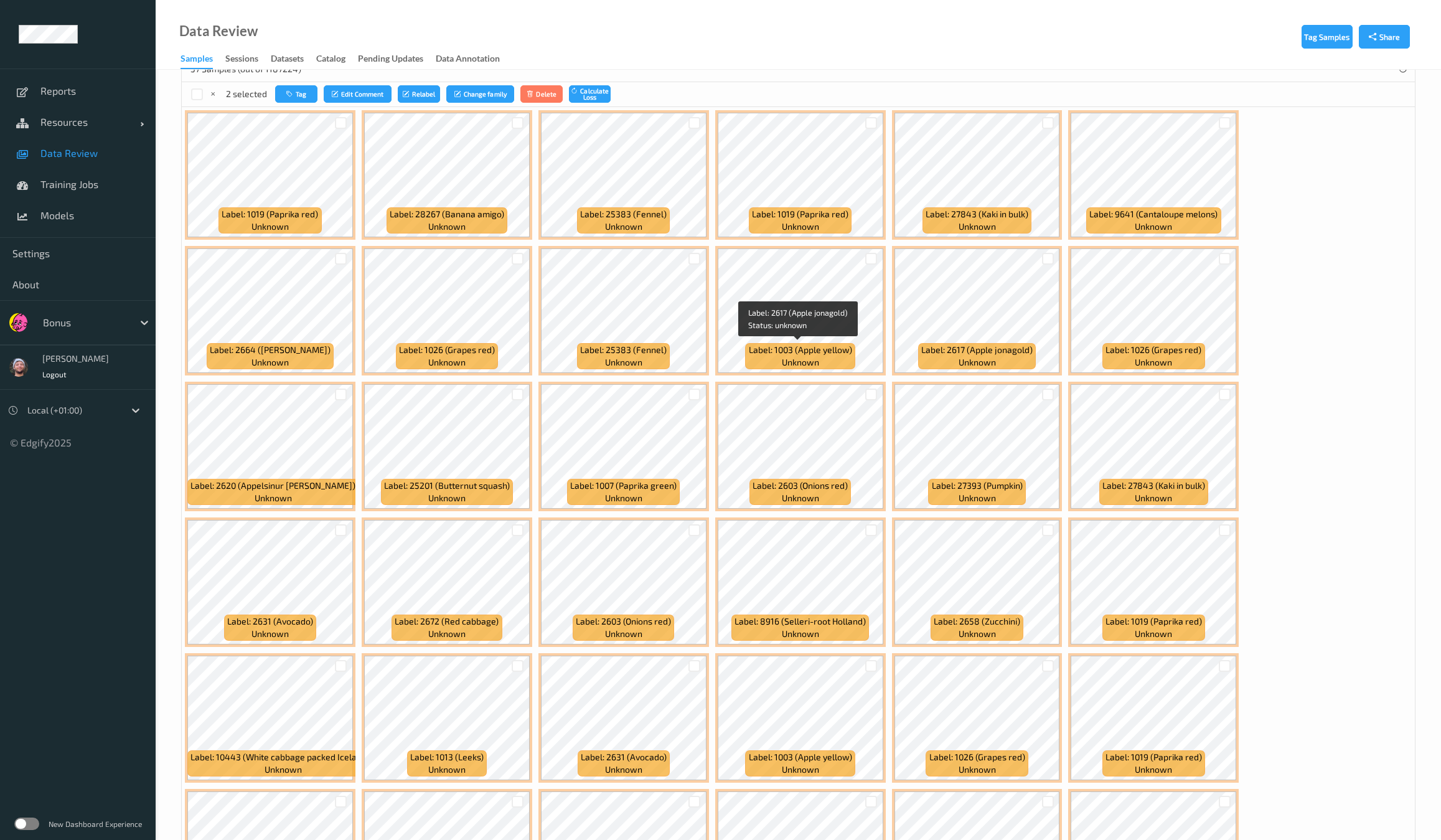
scroll to position [131, 0]
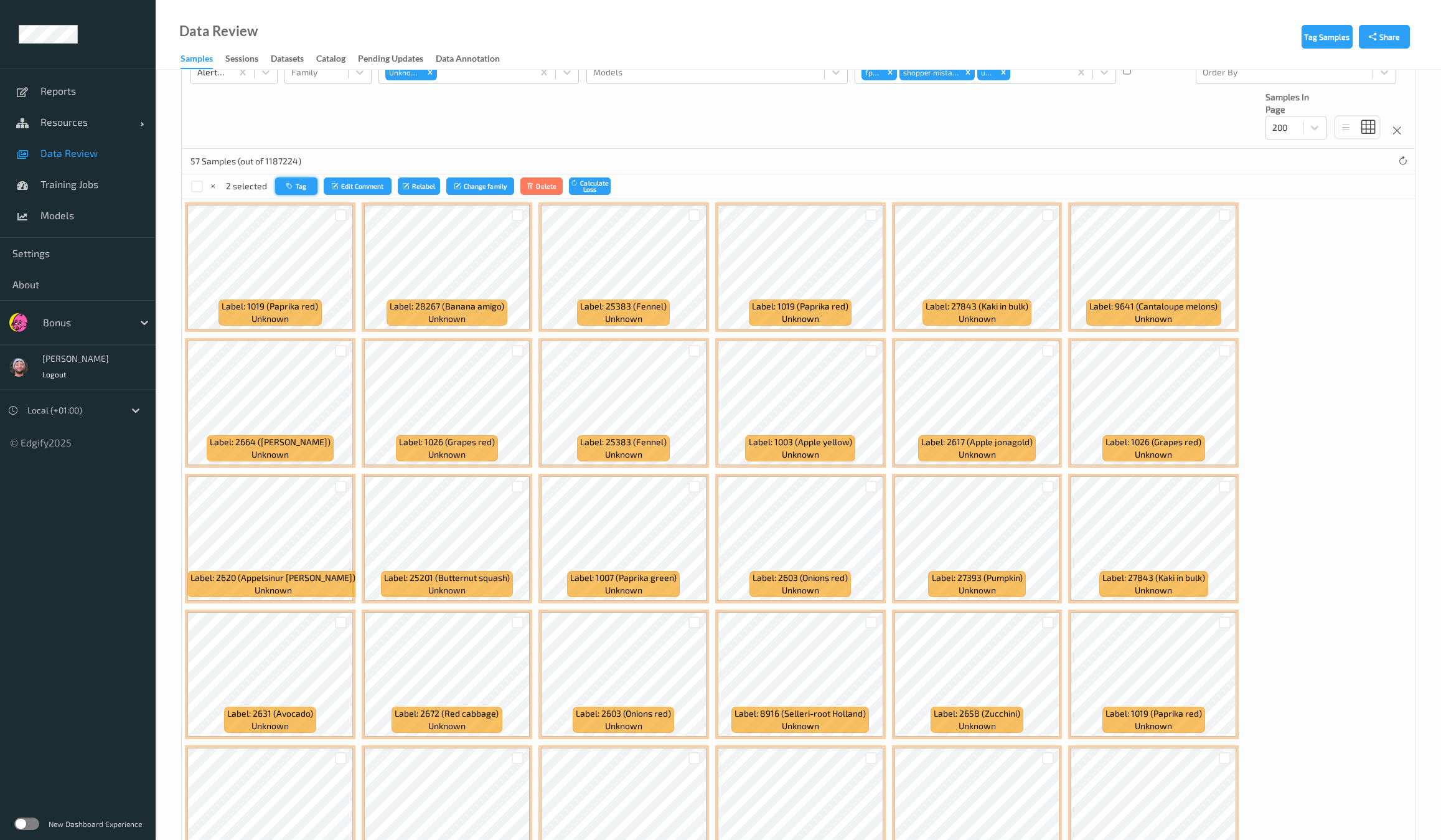
click at [308, 185] on button "Tag" at bounding box center [296, 186] width 43 height 18
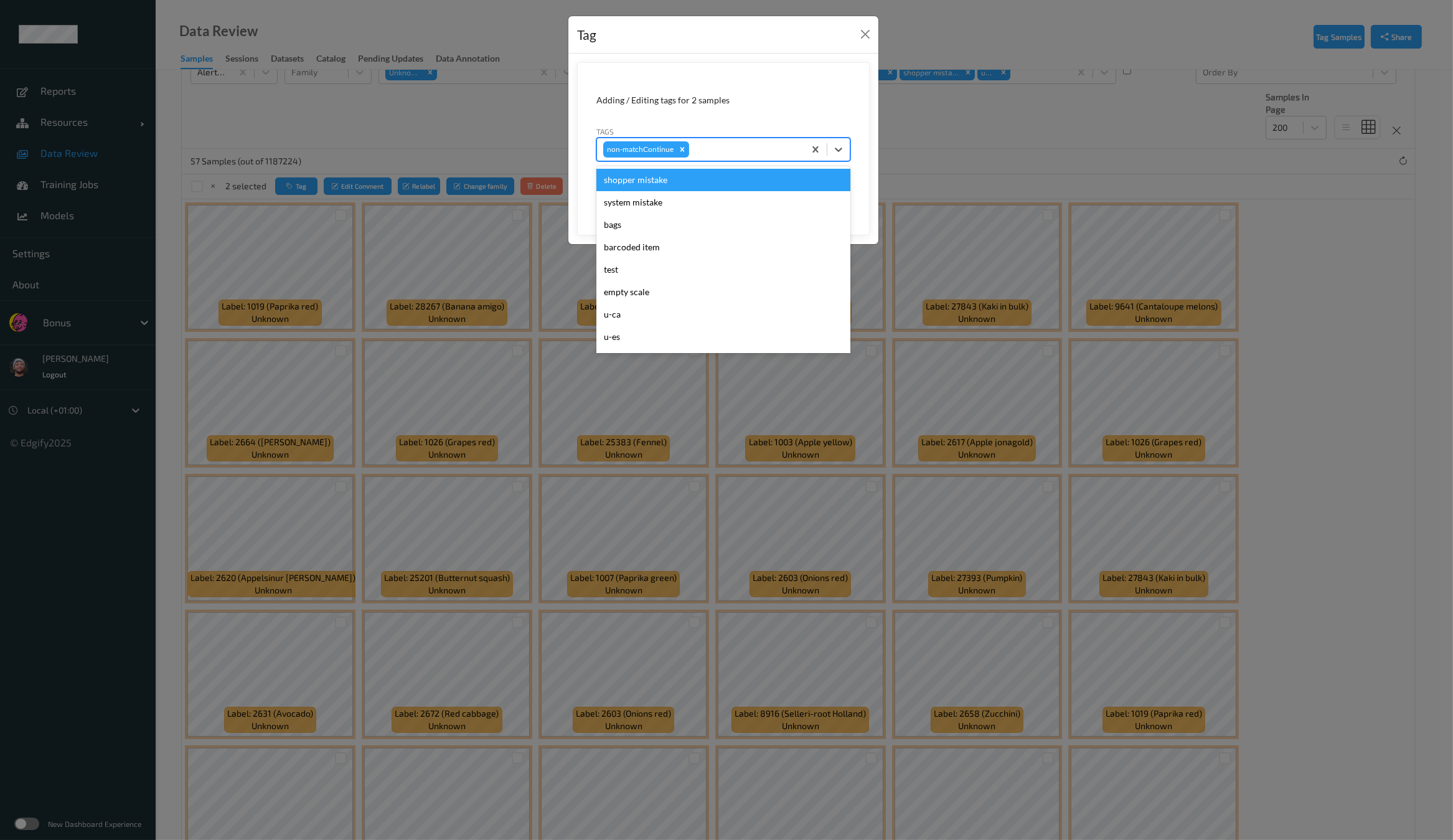
click at [724, 148] on div at bounding box center [745, 149] width 106 height 15
type input "pi"
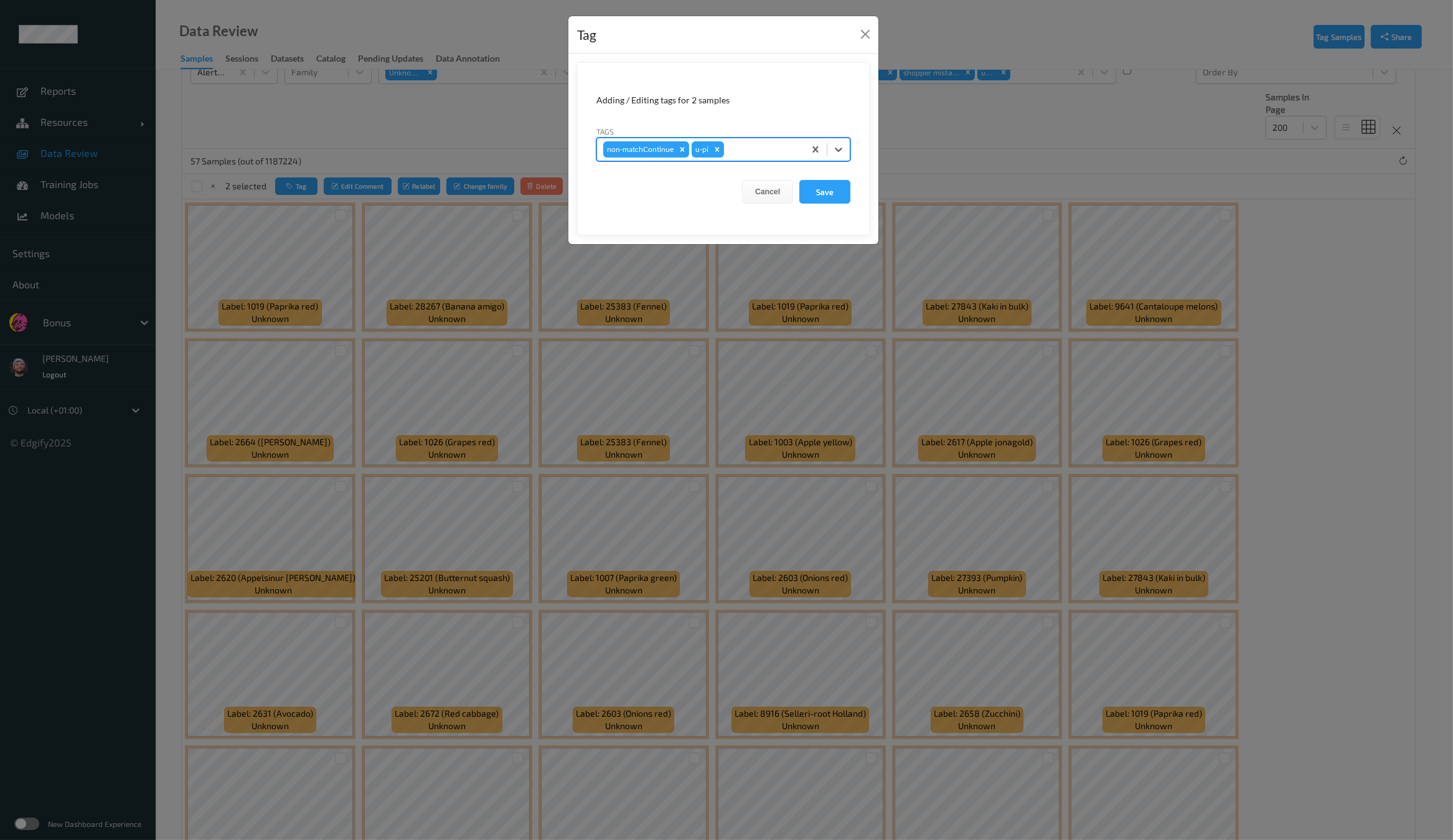
click at [799, 180] on button "Save" at bounding box center [825, 191] width 51 height 24
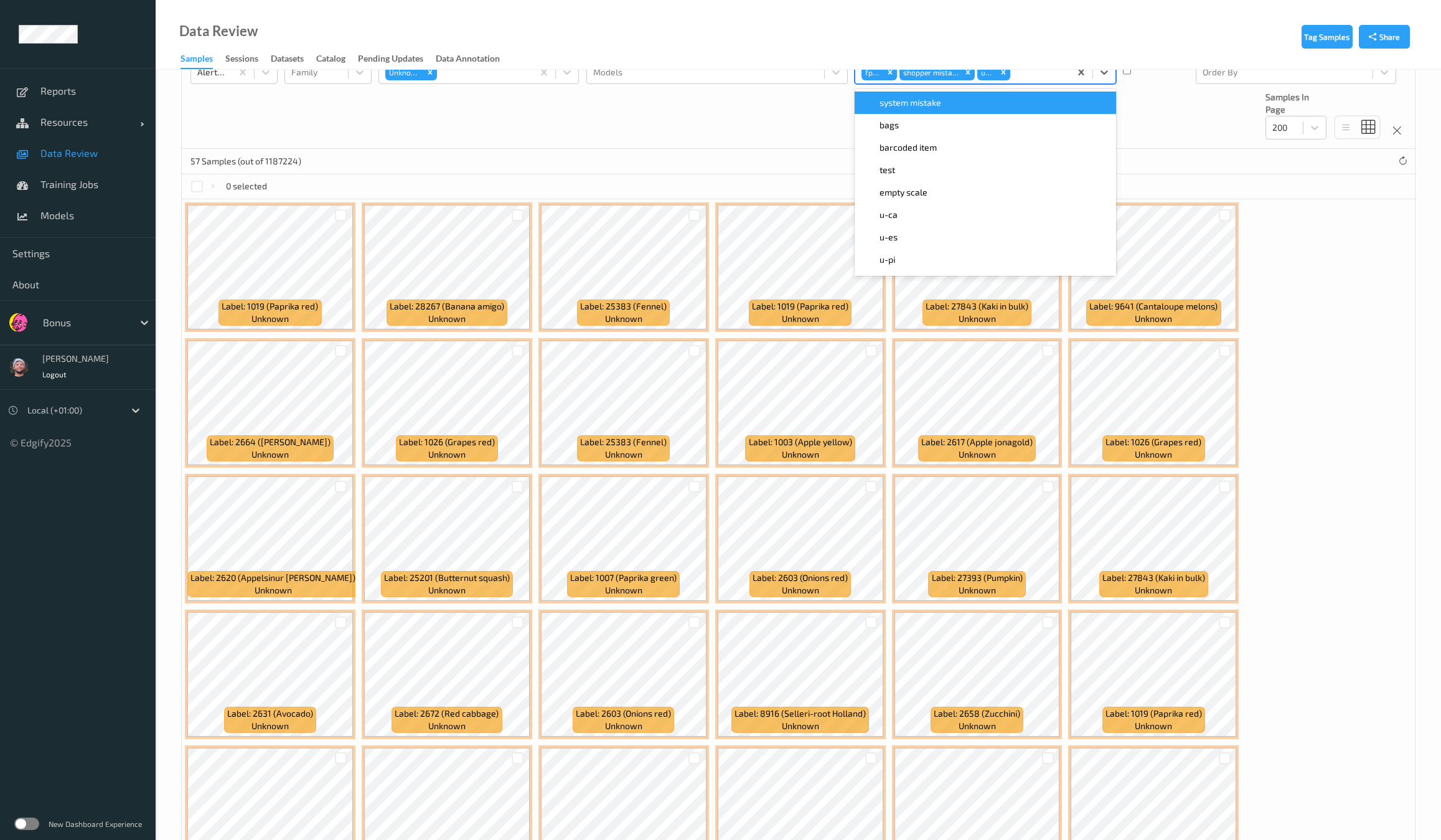
click at [1024, 78] on div at bounding box center [1038, 72] width 51 height 15
type input "i"
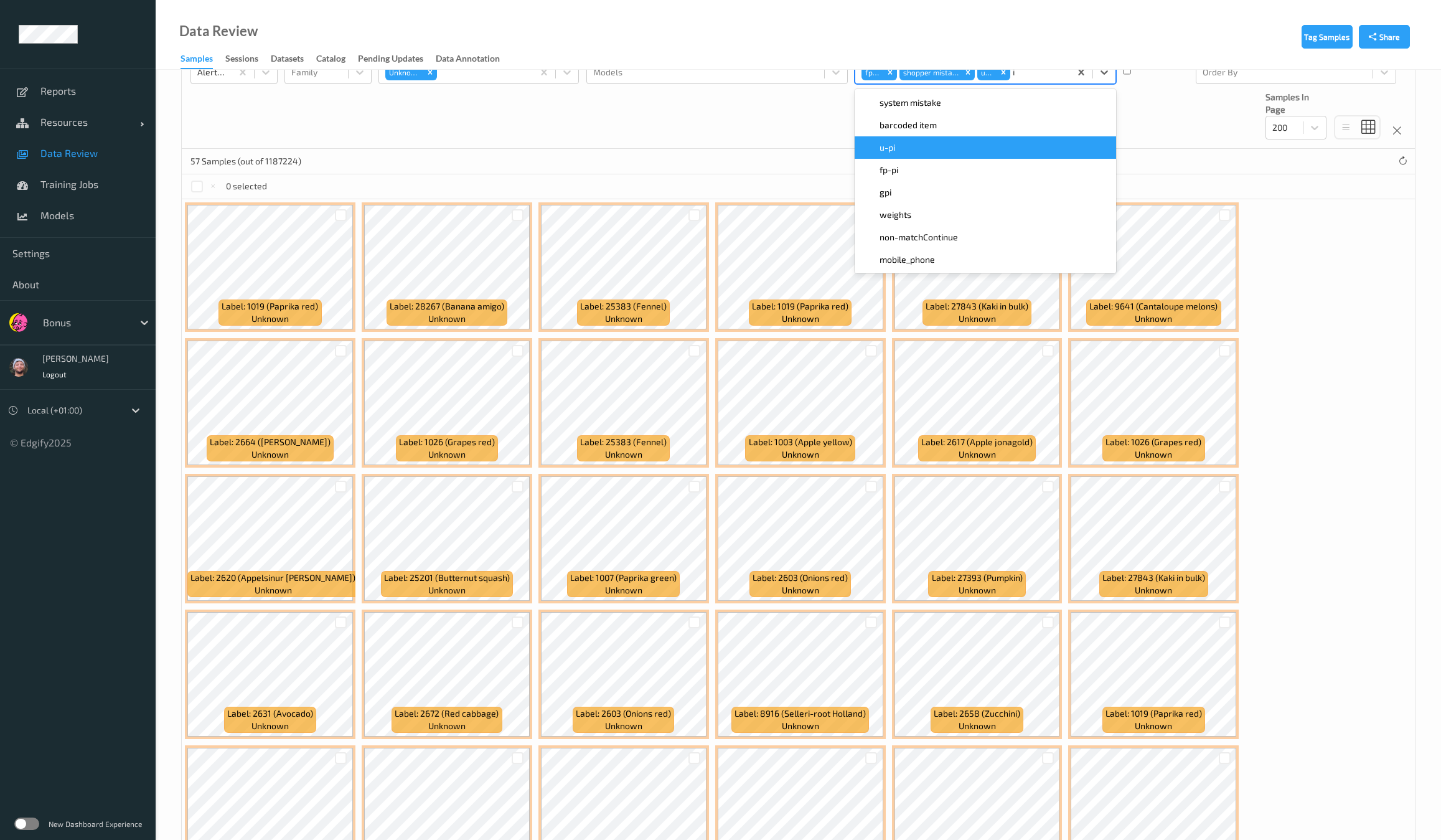
drag, startPoint x: 915, startPoint y: 157, endPoint x: 919, endPoint y: 146, distance: 11.7
click at [919, 146] on div "system mistake    barcoded item    u-pi    fp-pi    gpi    weights    non-match…" at bounding box center [985, 181] width 261 height 184
click at [919, 146] on div "u-pi" at bounding box center [986, 148] width 247 height 13
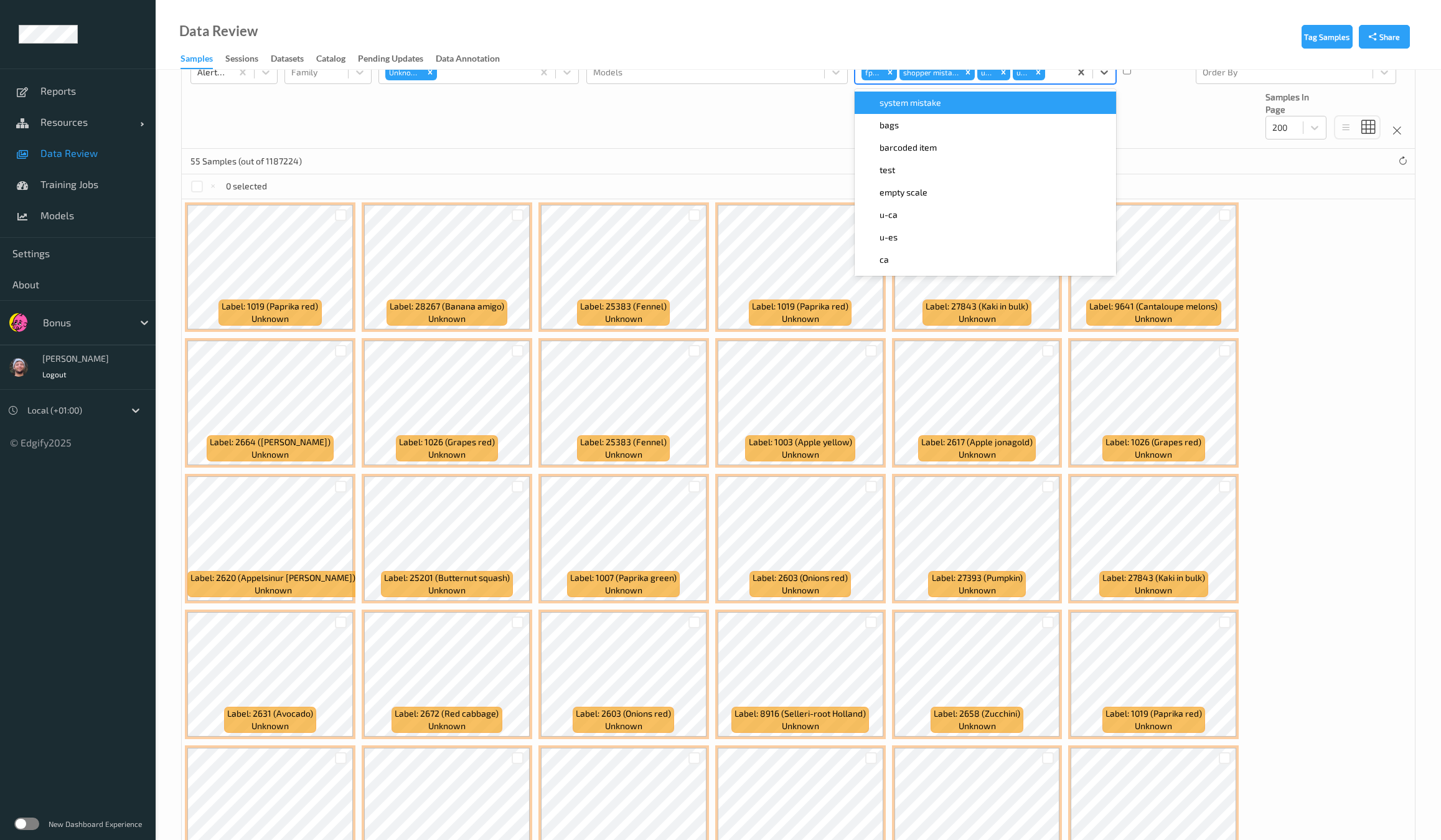
click at [892, 79] on div "fp-ig" at bounding box center [879, 72] width 38 height 18
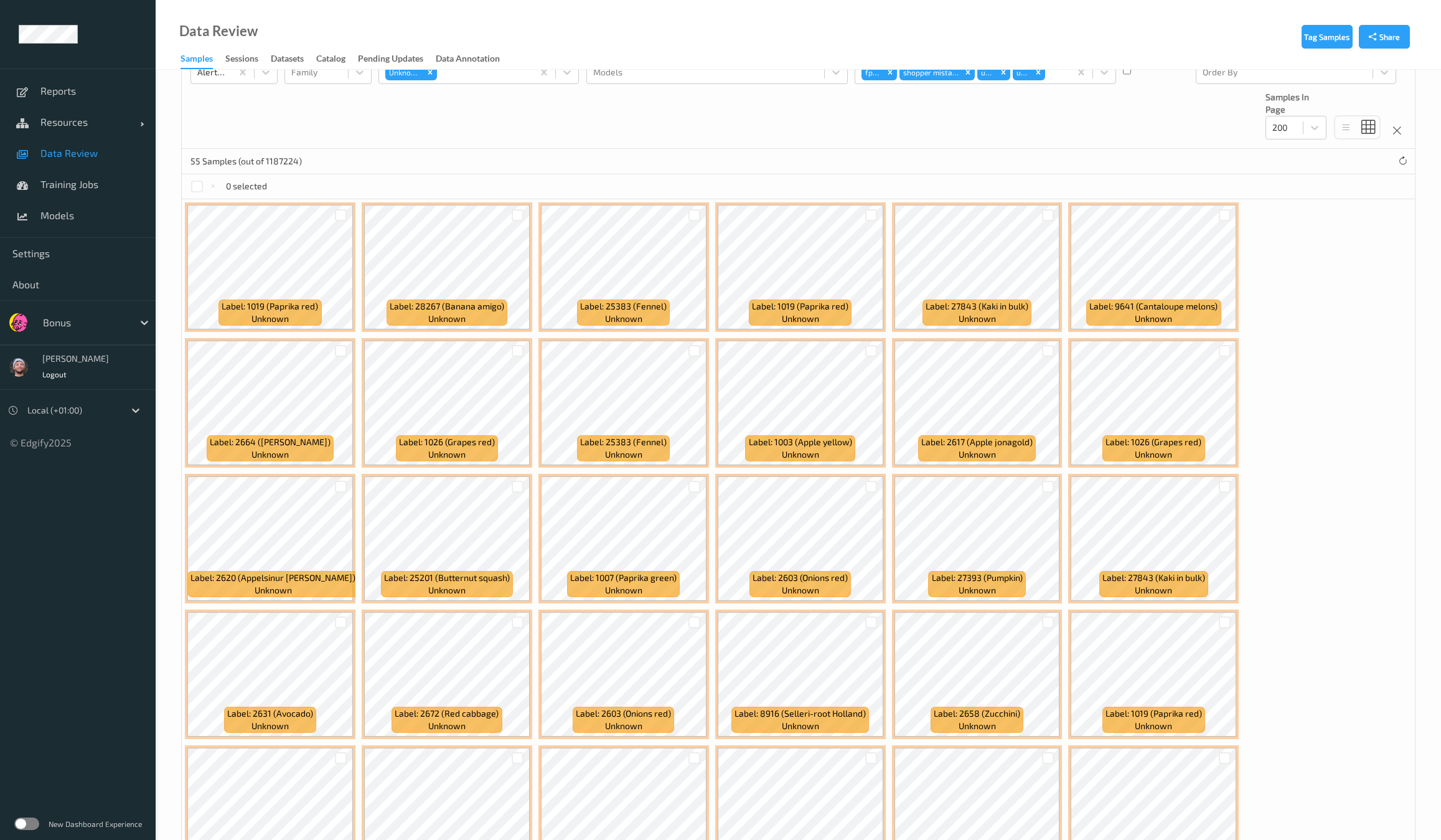
click at [891, 62] on div "Data Review Samples Sessions Datasets Catalog Pending Updates Data Annotation" at bounding box center [798, 35] width 1285 height 70
click at [888, 74] on icon "Remove fp-ig" at bounding box center [890, 72] width 9 height 9
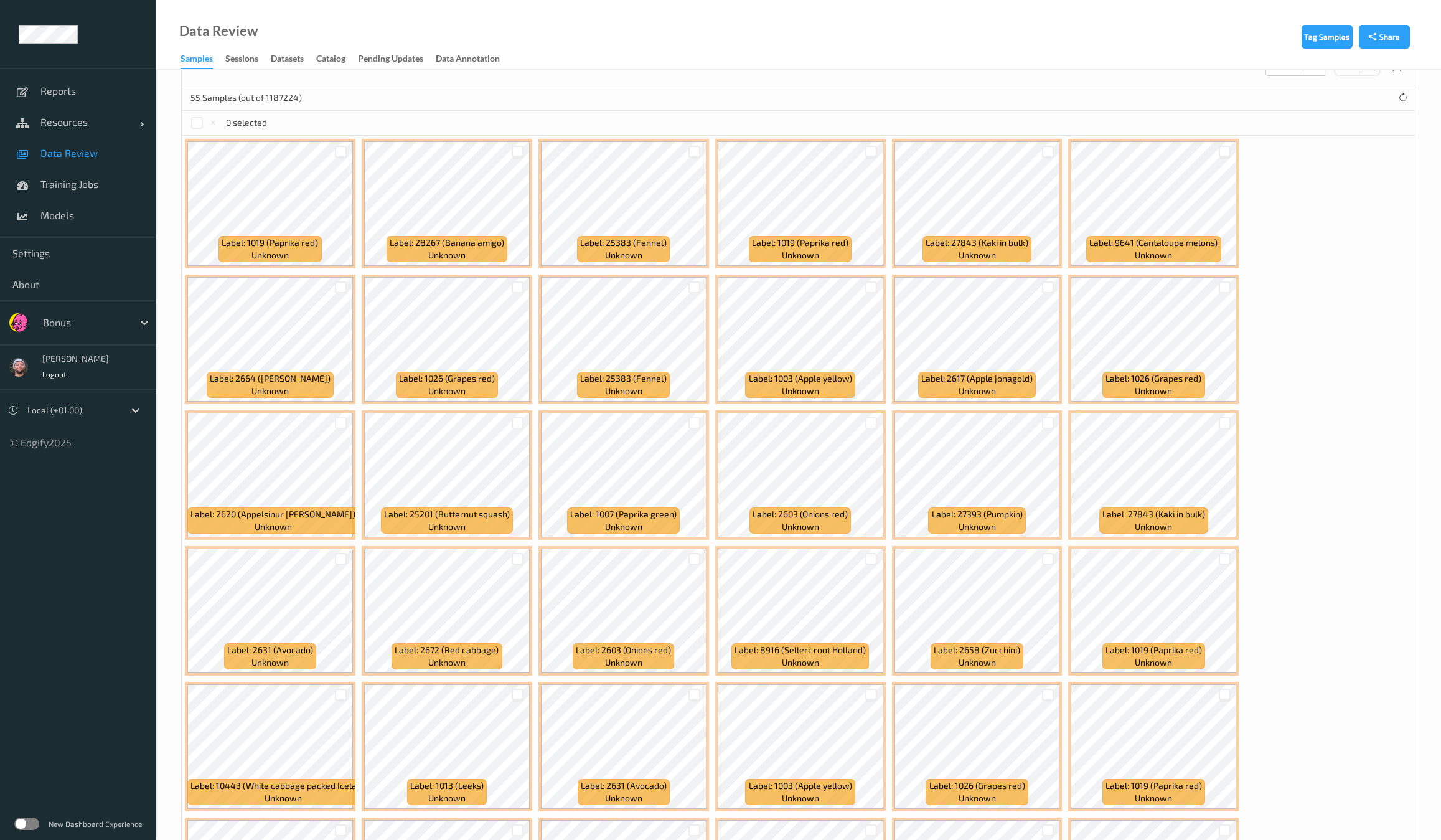
scroll to position [209, 0]
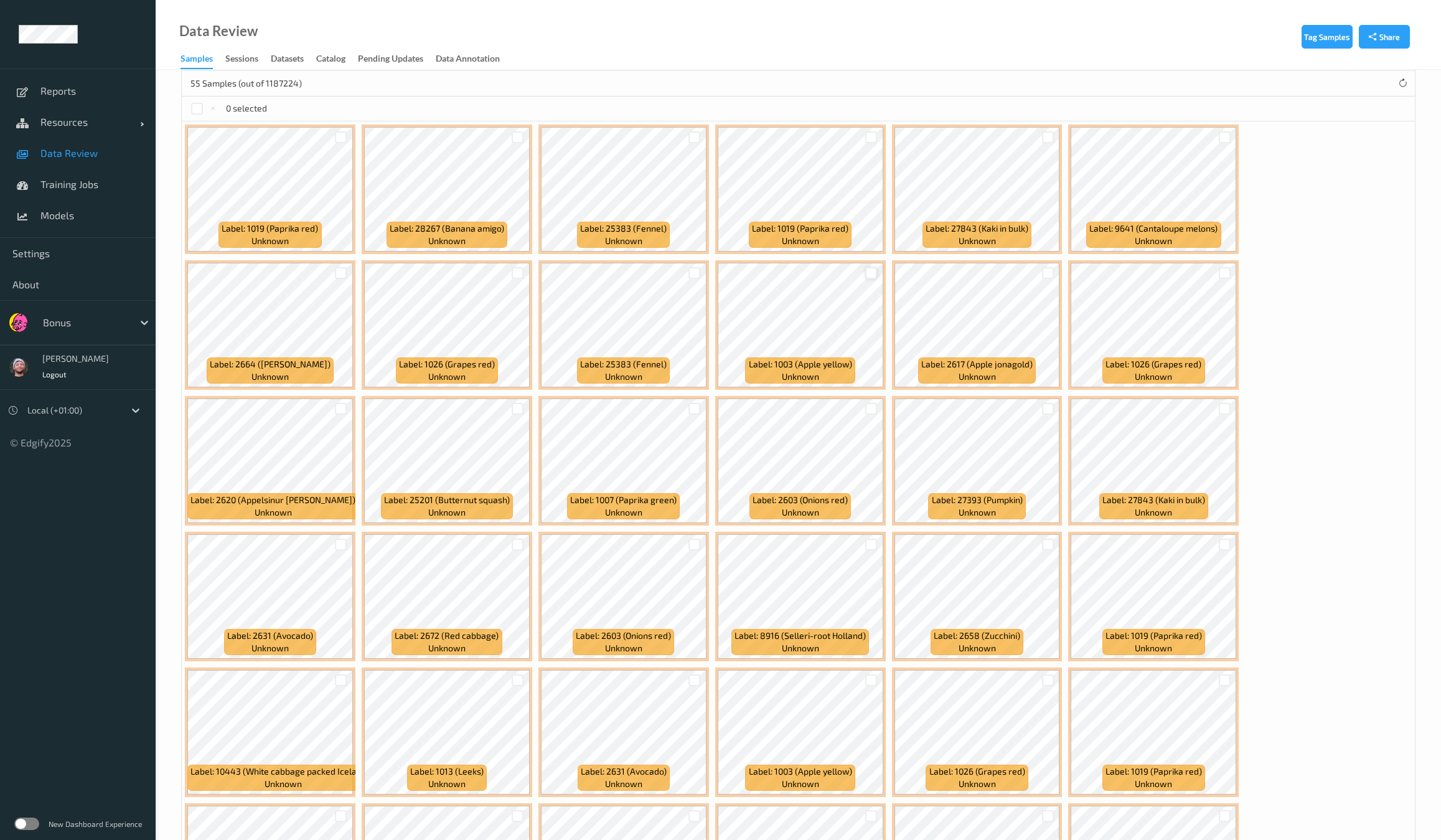
click at [865, 267] on div at bounding box center [871, 273] width 12 height 12
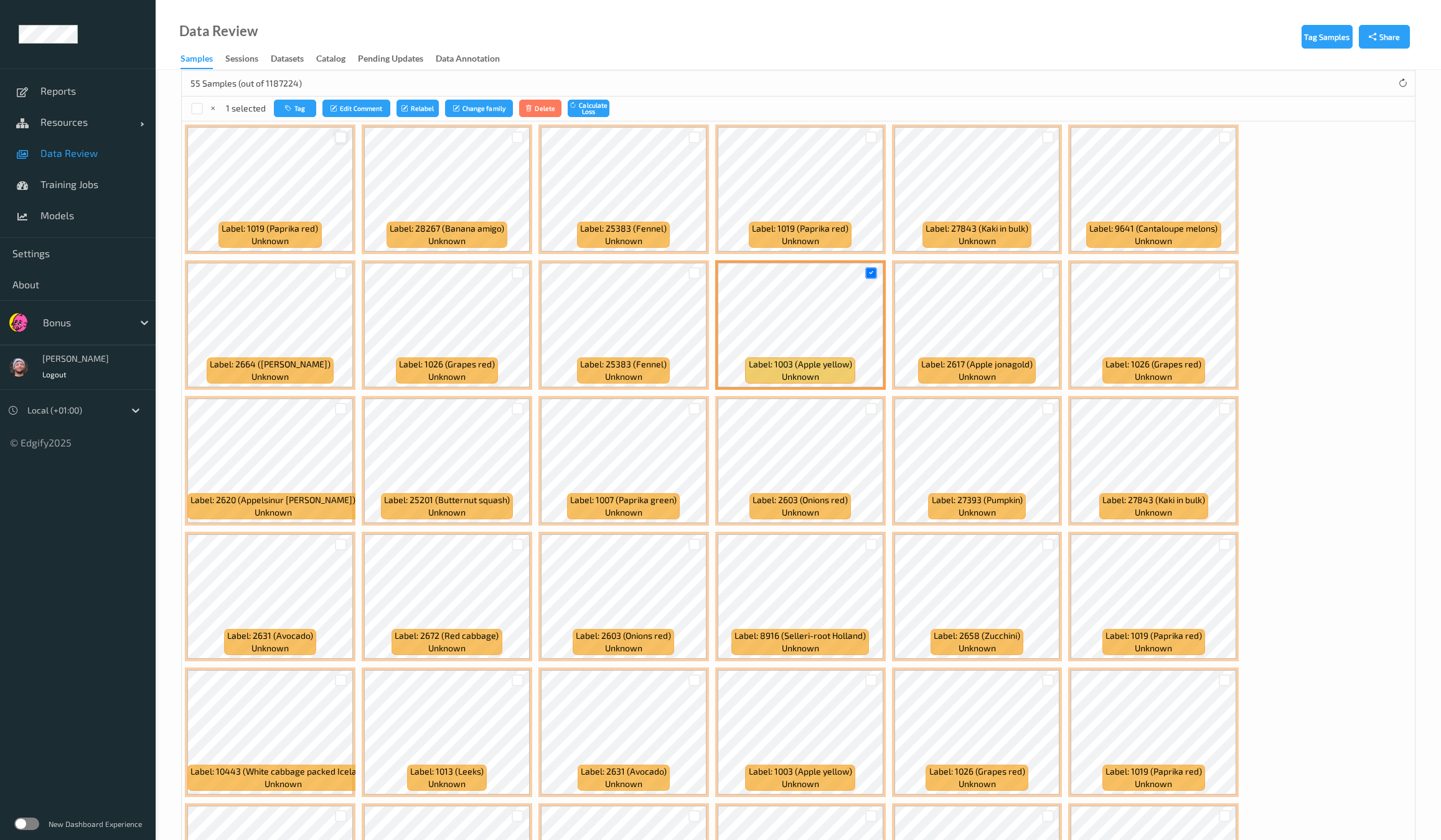
click at [340, 137] on div at bounding box center [341, 137] width 12 height 12
click at [874, 133] on div at bounding box center [871, 137] width 24 height 20
click at [870, 133] on div at bounding box center [871, 137] width 12 height 12
click at [1045, 138] on div at bounding box center [1048, 137] width 12 height 12
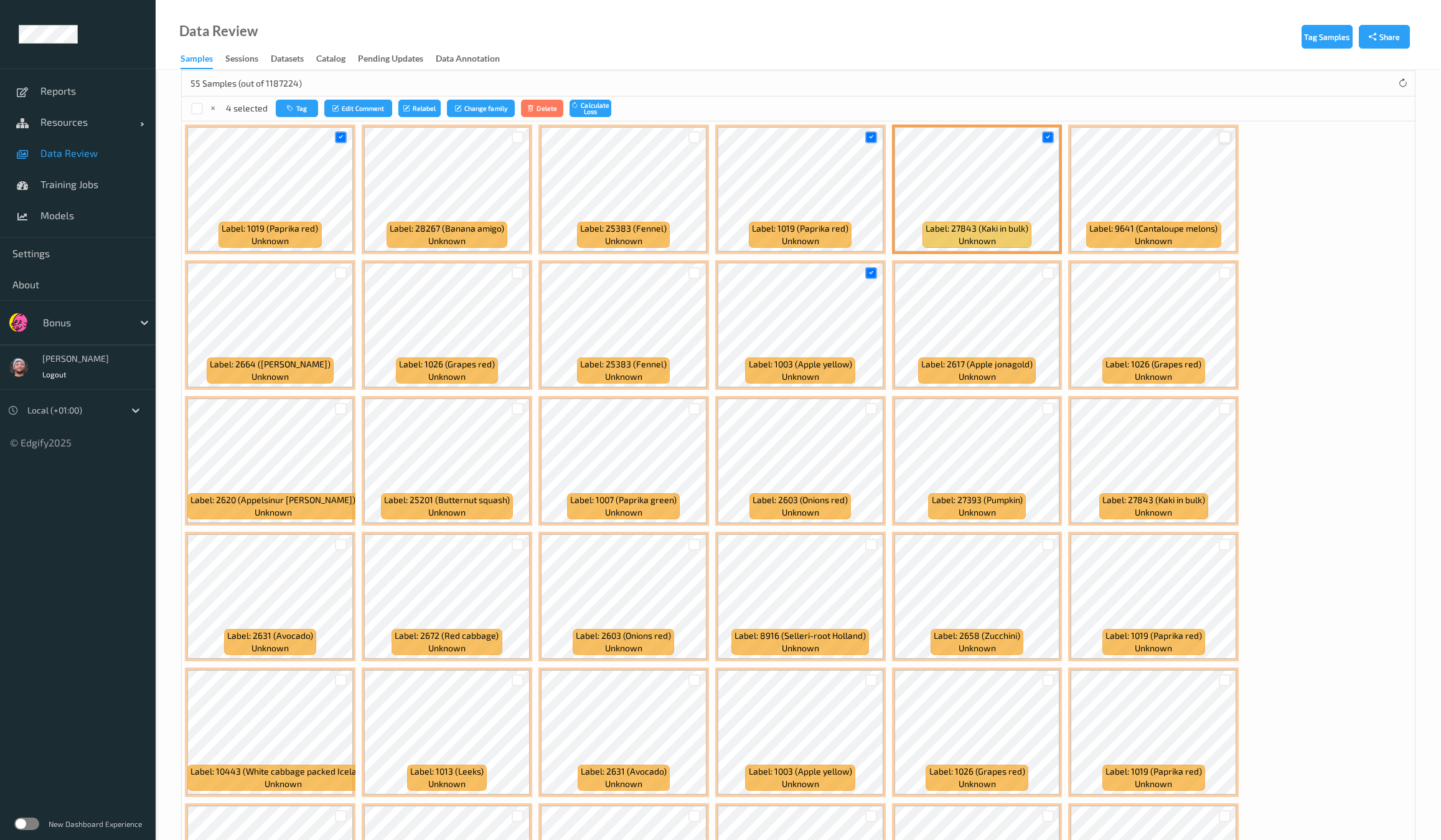
click at [1219, 133] on div at bounding box center [1225, 137] width 12 height 12
click at [347, 267] on div at bounding box center [341, 273] width 12 height 12
click at [523, 403] on div at bounding box center [518, 408] width 12 height 12
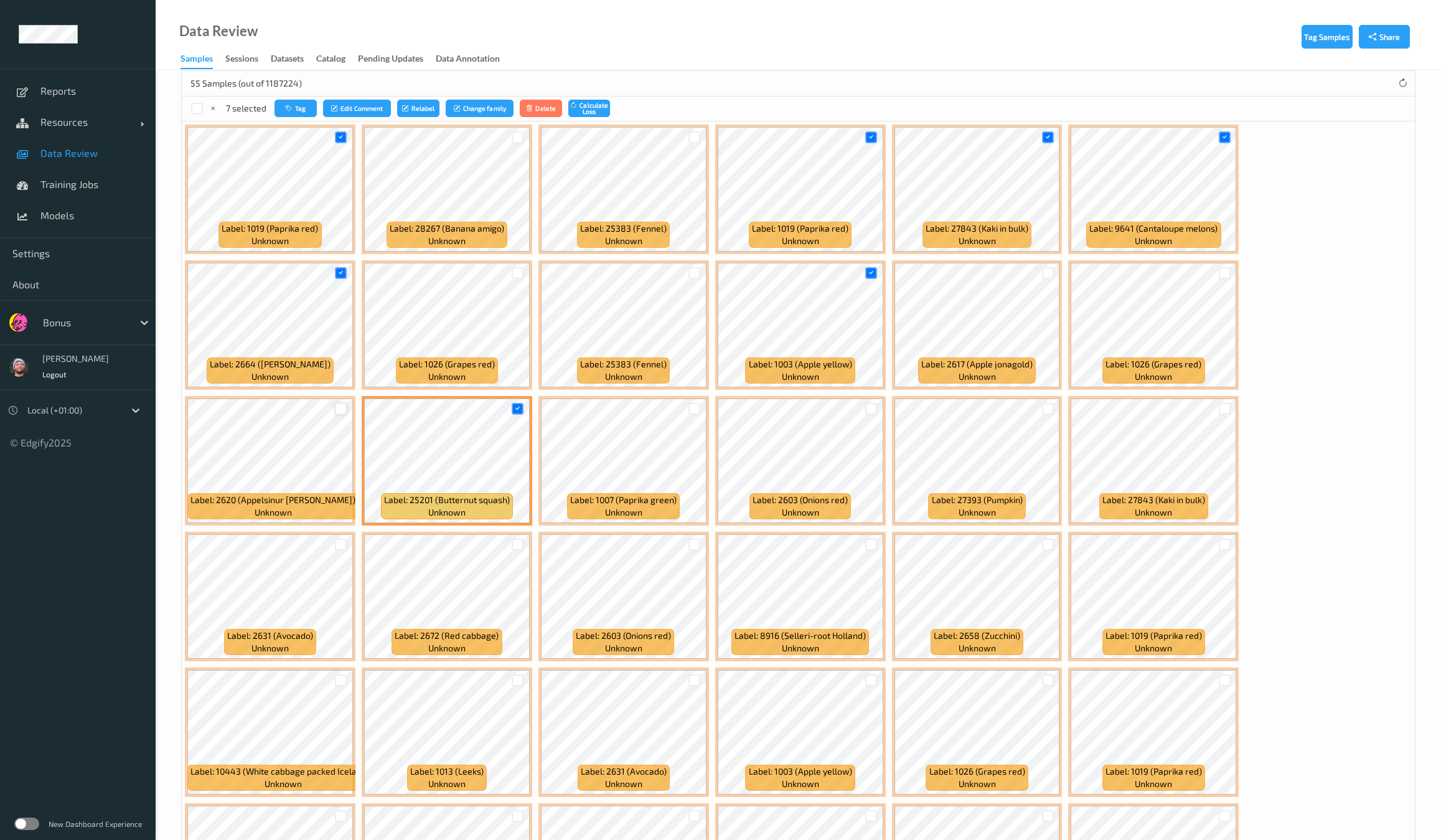
click at [347, 403] on div at bounding box center [341, 408] width 12 height 12
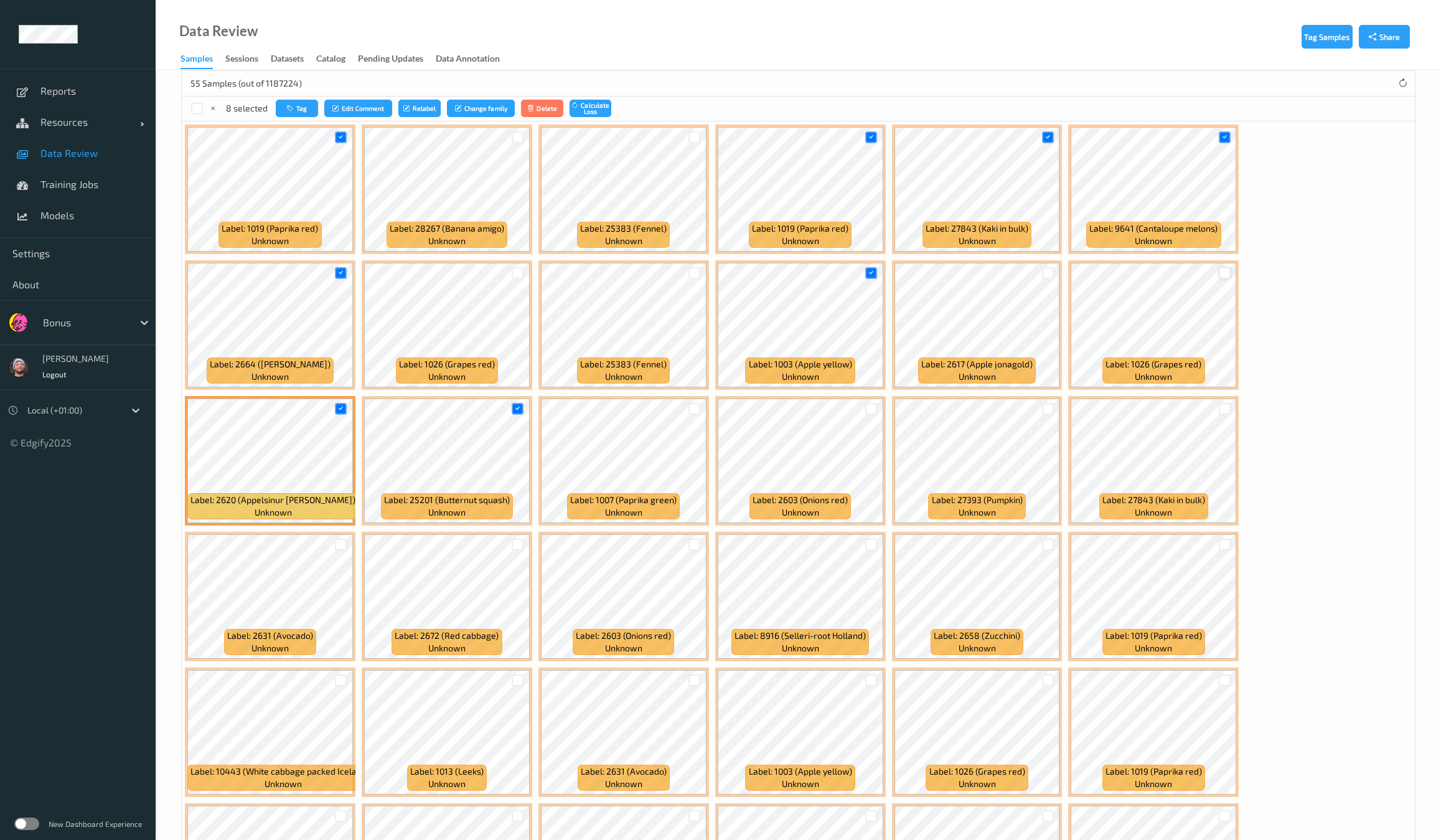
click at [1219, 269] on div at bounding box center [1225, 273] width 12 height 12
click at [1042, 272] on div at bounding box center [1048, 273] width 12 height 12
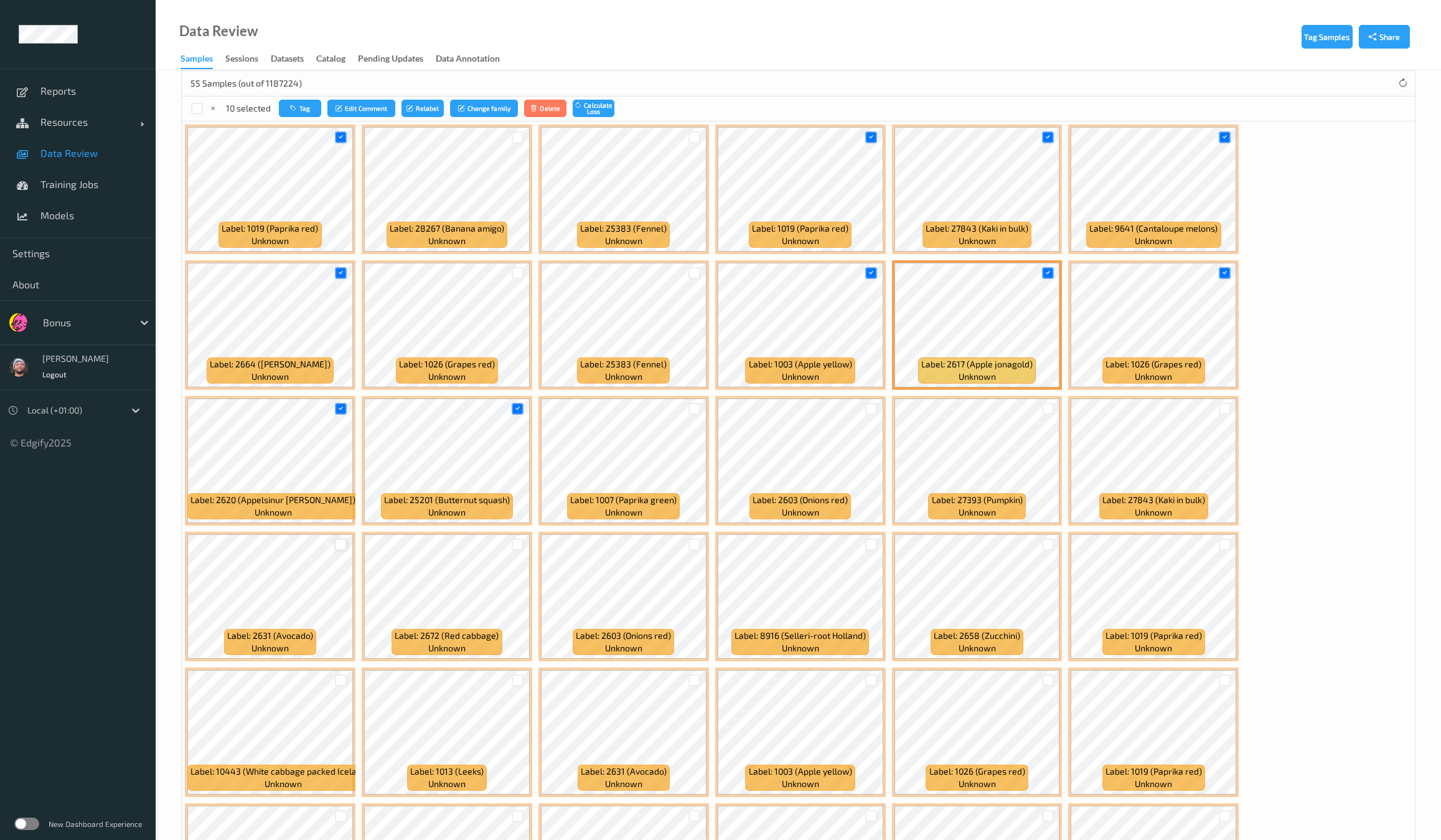
click at [347, 539] on div at bounding box center [341, 544] width 12 height 12
click at [700, 539] on div at bounding box center [694, 544] width 12 height 12
click at [700, 674] on div at bounding box center [694, 680] width 12 height 12
click at [523, 674] on div at bounding box center [518, 680] width 12 height 12
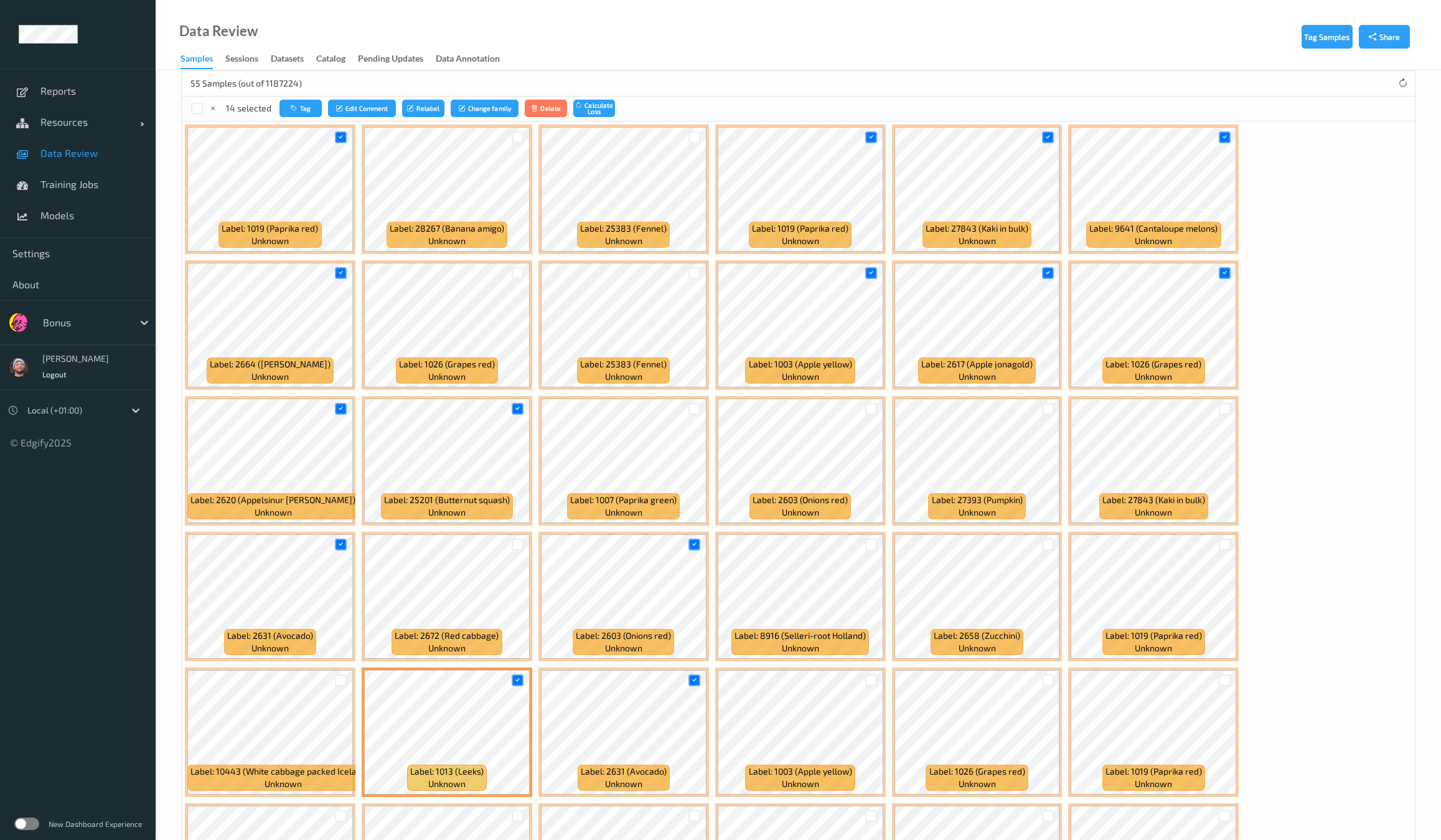
click at [1213, 547] on div at bounding box center [1224, 544] width 24 height 20
click at [1219, 539] on div at bounding box center [1225, 544] width 12 height 12
click at [1036, 409] on div at bounding box center [1047, 409] width 24 height 20
click at [1042, 406] on div at bounding box center [1048, 408] width 12 height 12
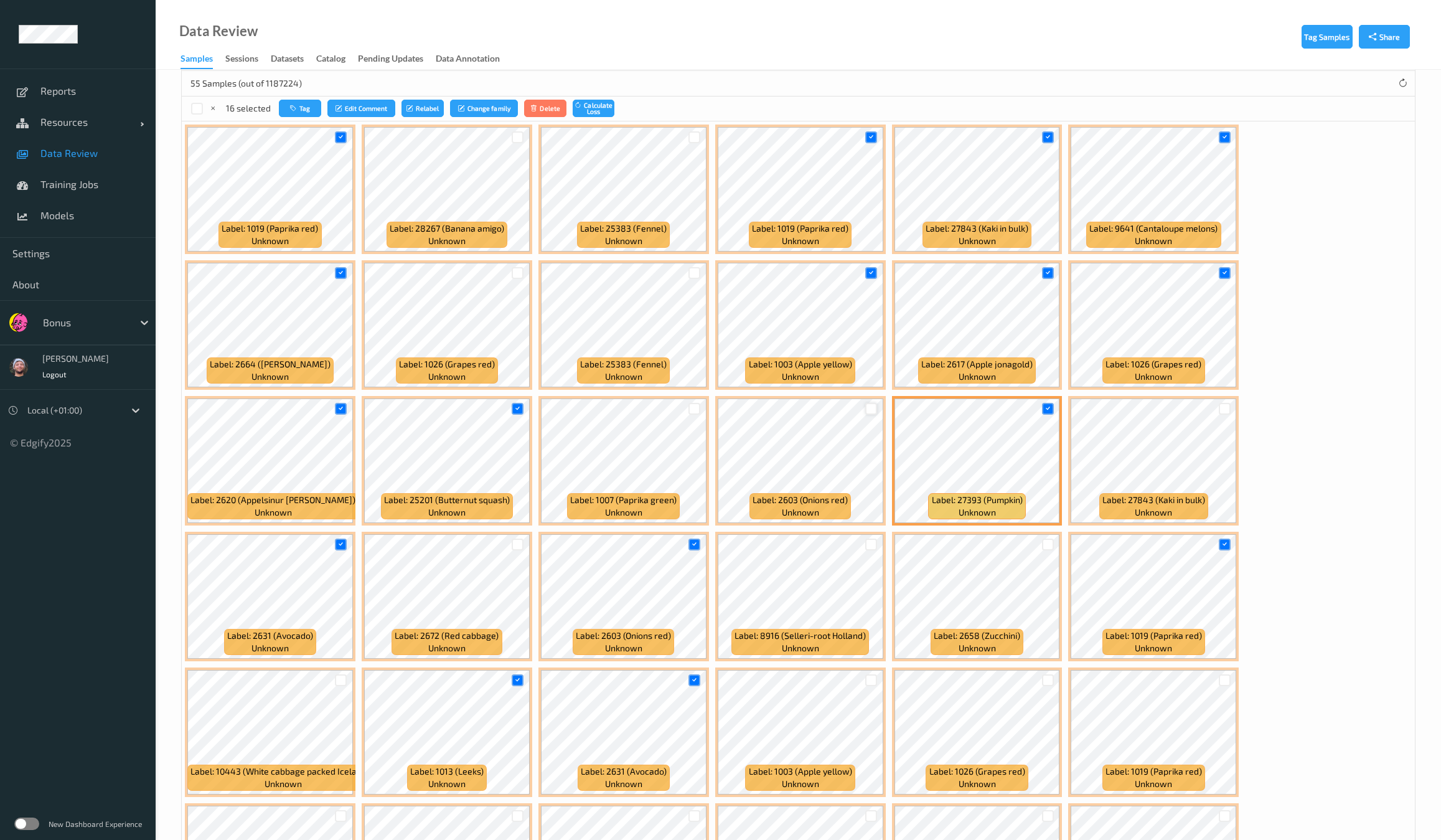
click at [865, 405] on div at bounding box center [871, 408] width 12 height 12
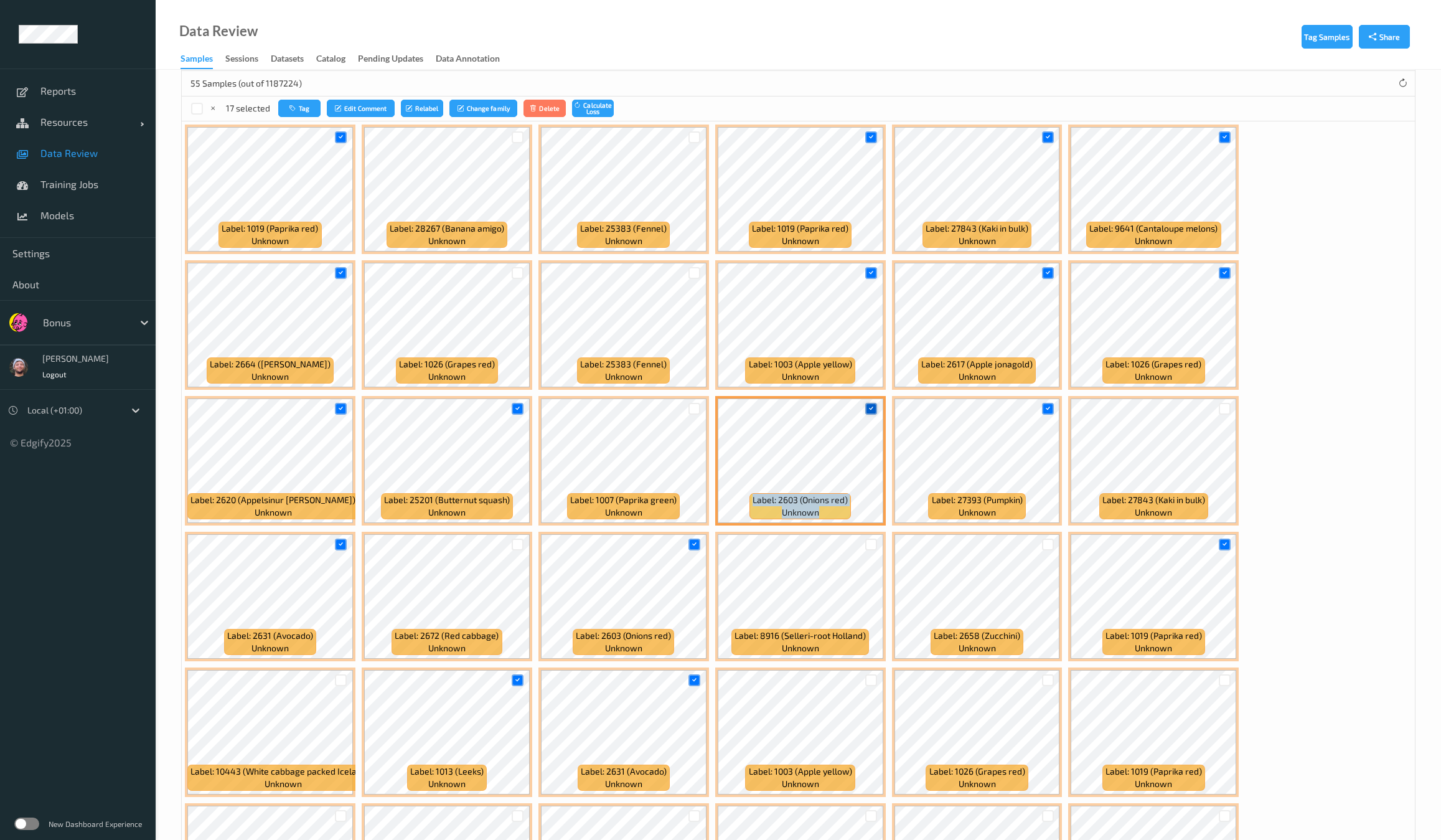
click at [867, 405] on icon at bounding box center [871, 408] width 8 height 8
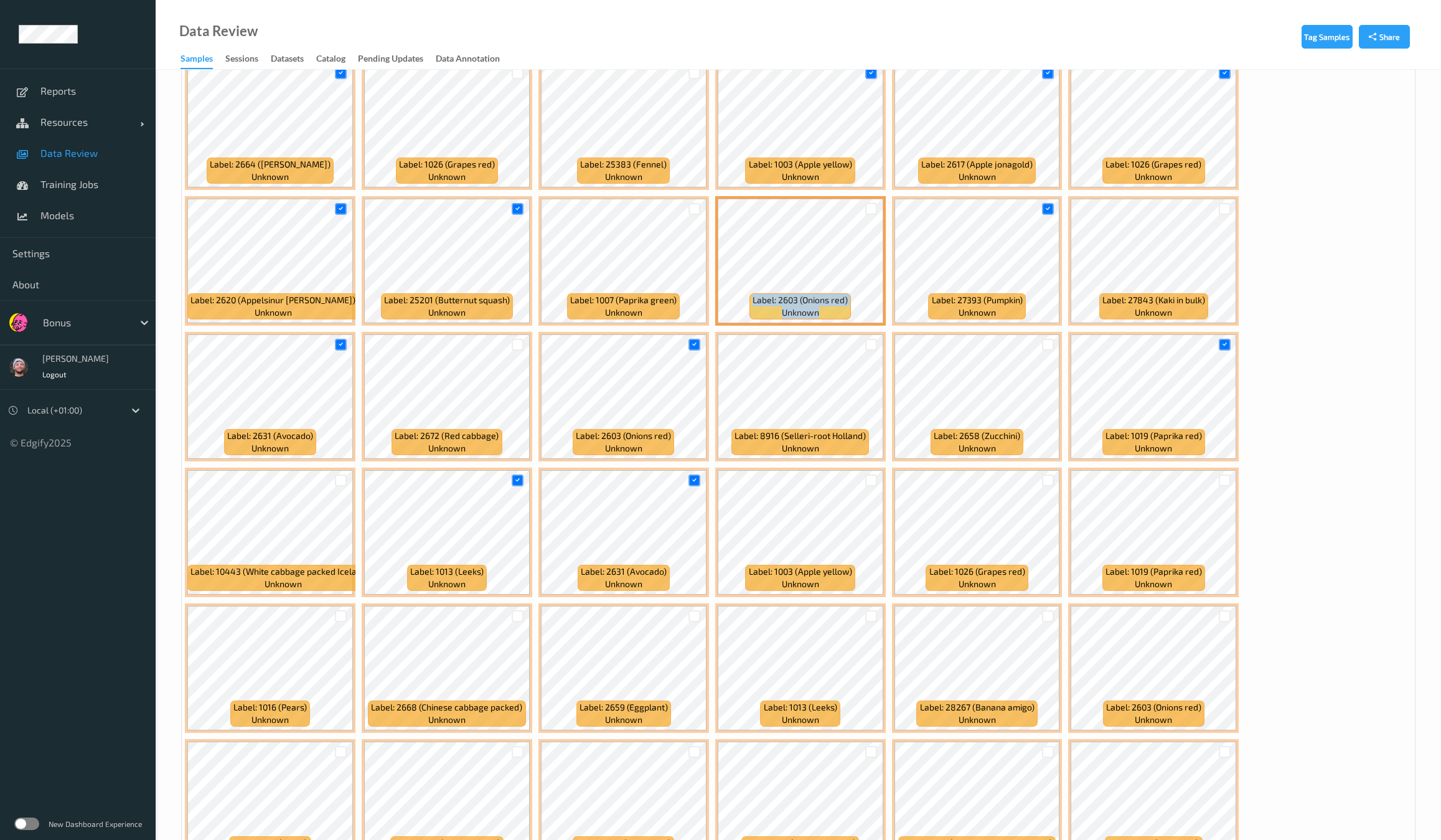
scroll to position [442, 0]
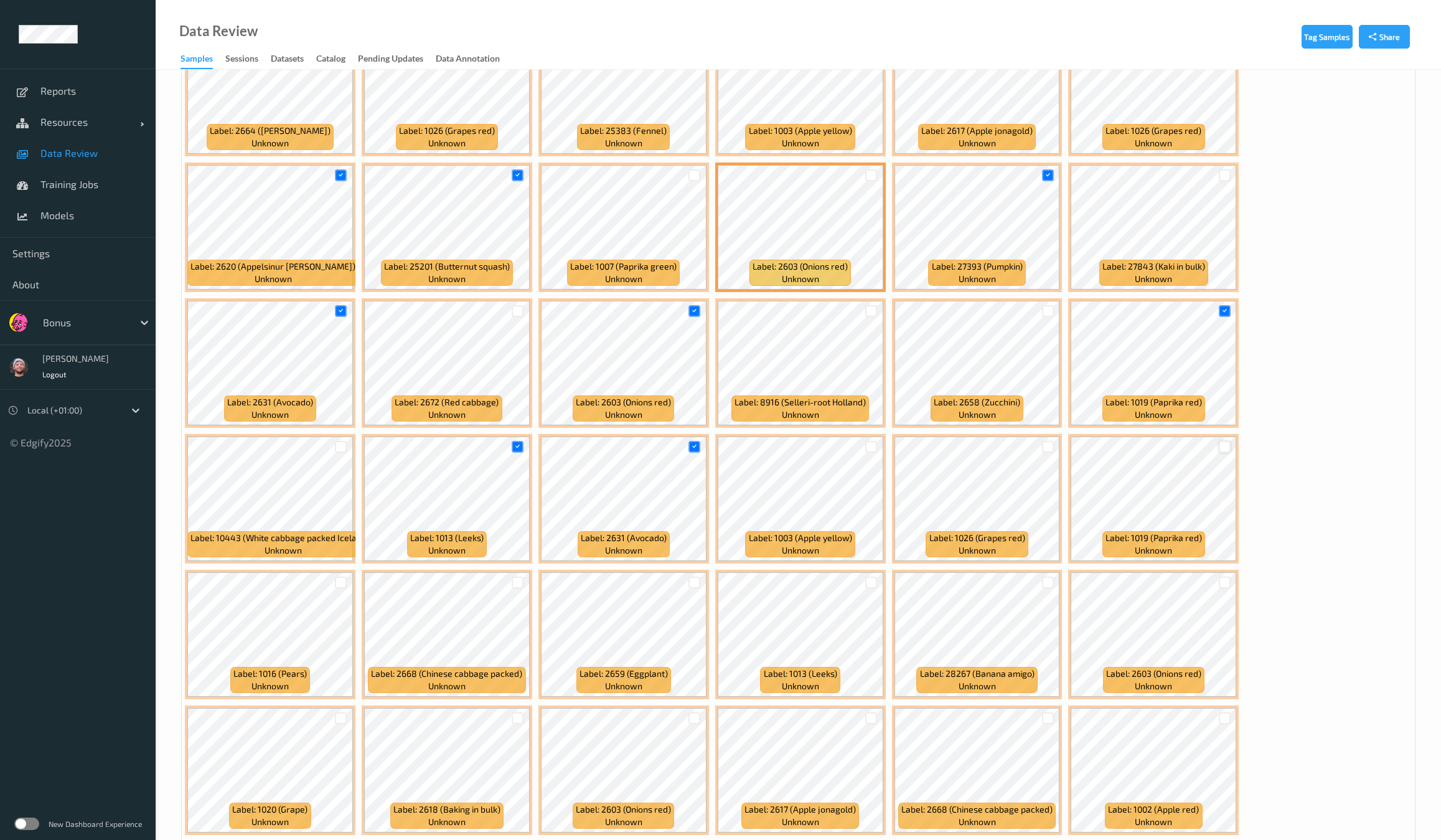
click at [1219, 441] on div at bounding box center [1225, 446] width 12 height 12
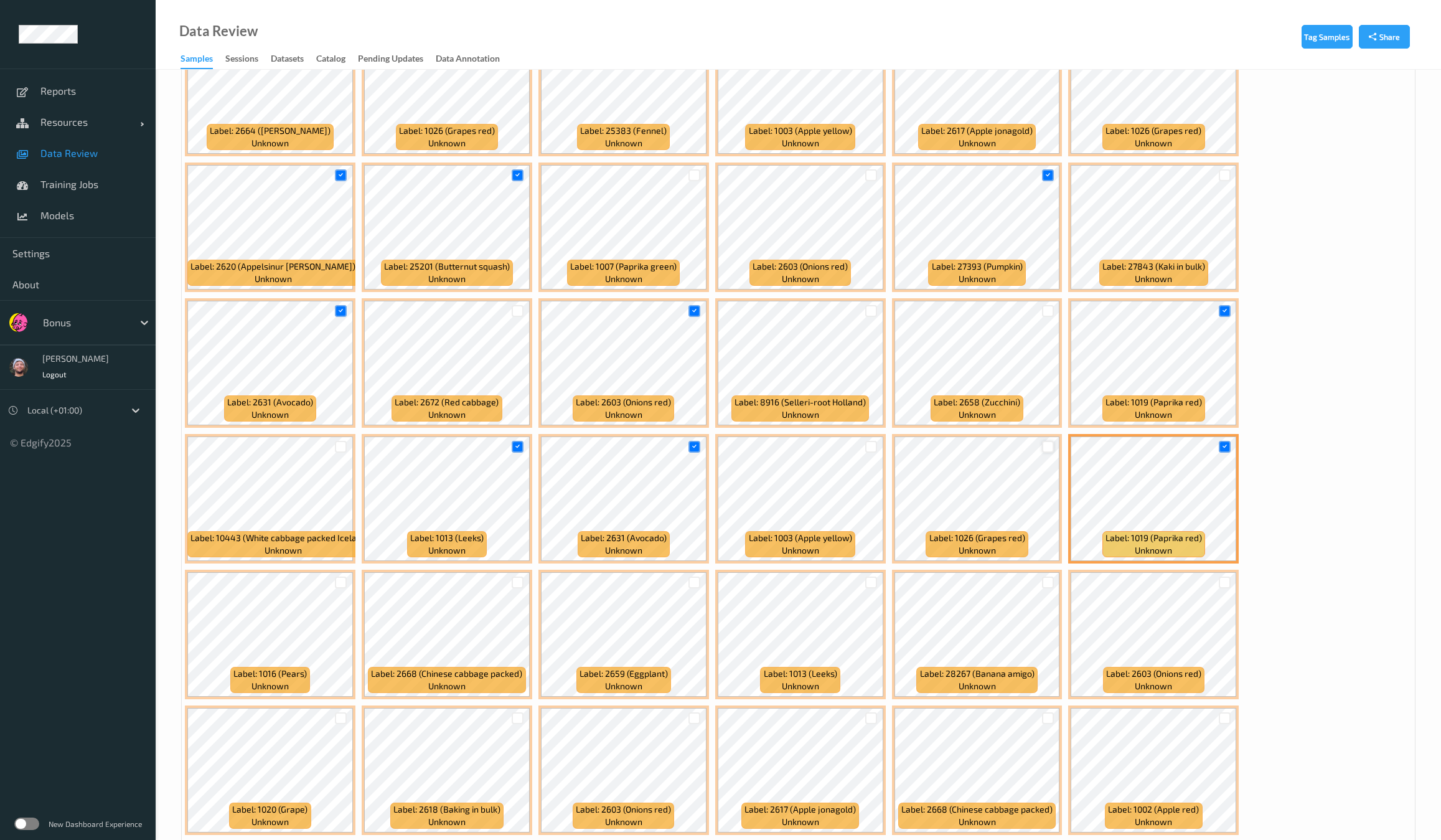
click at [1042, 448] on div at bounding box center [1048, 446] width 12 height 12
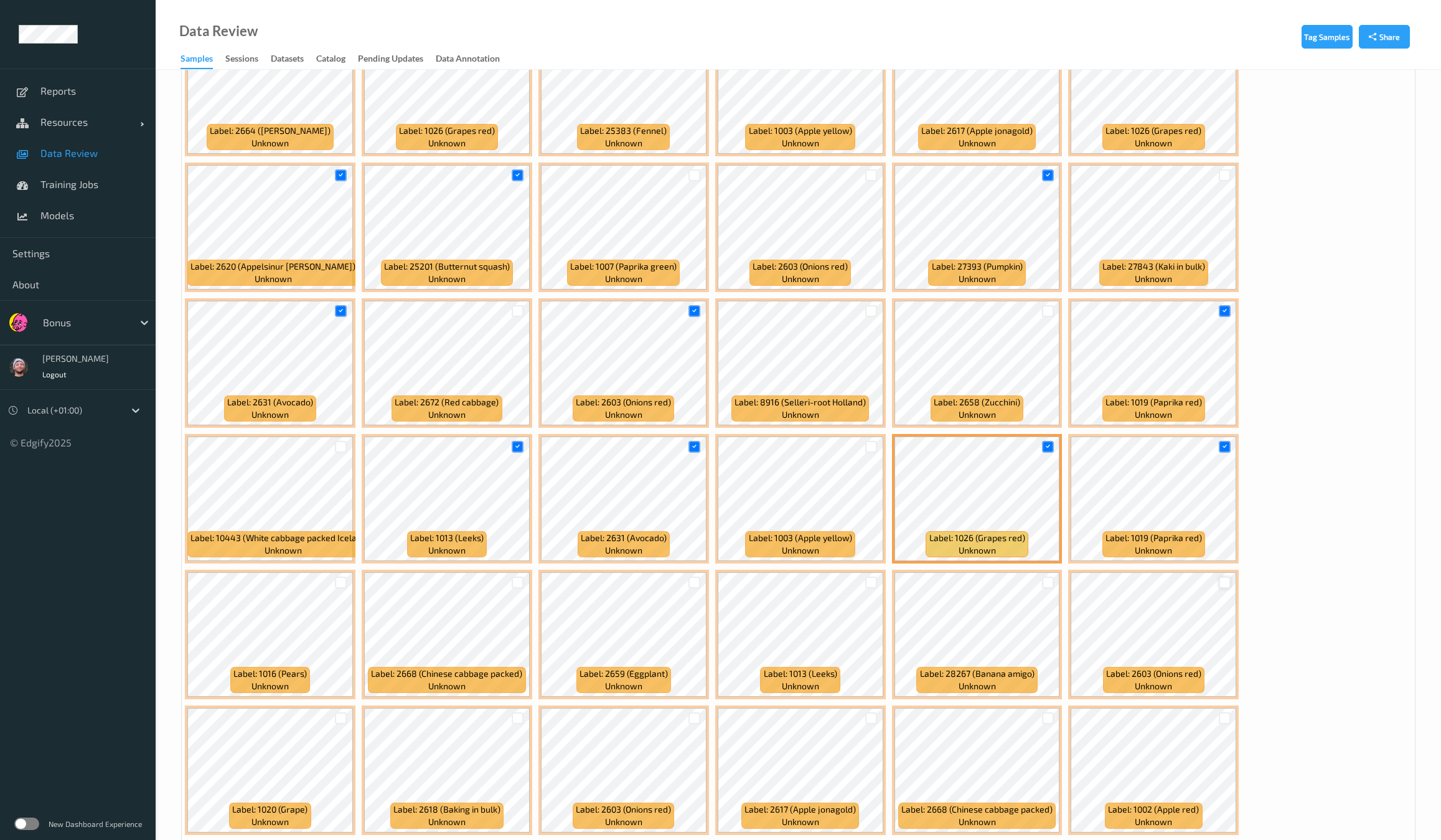
click at [1219, 576] on div at bounding box center [1225, 582] width 12 height 12
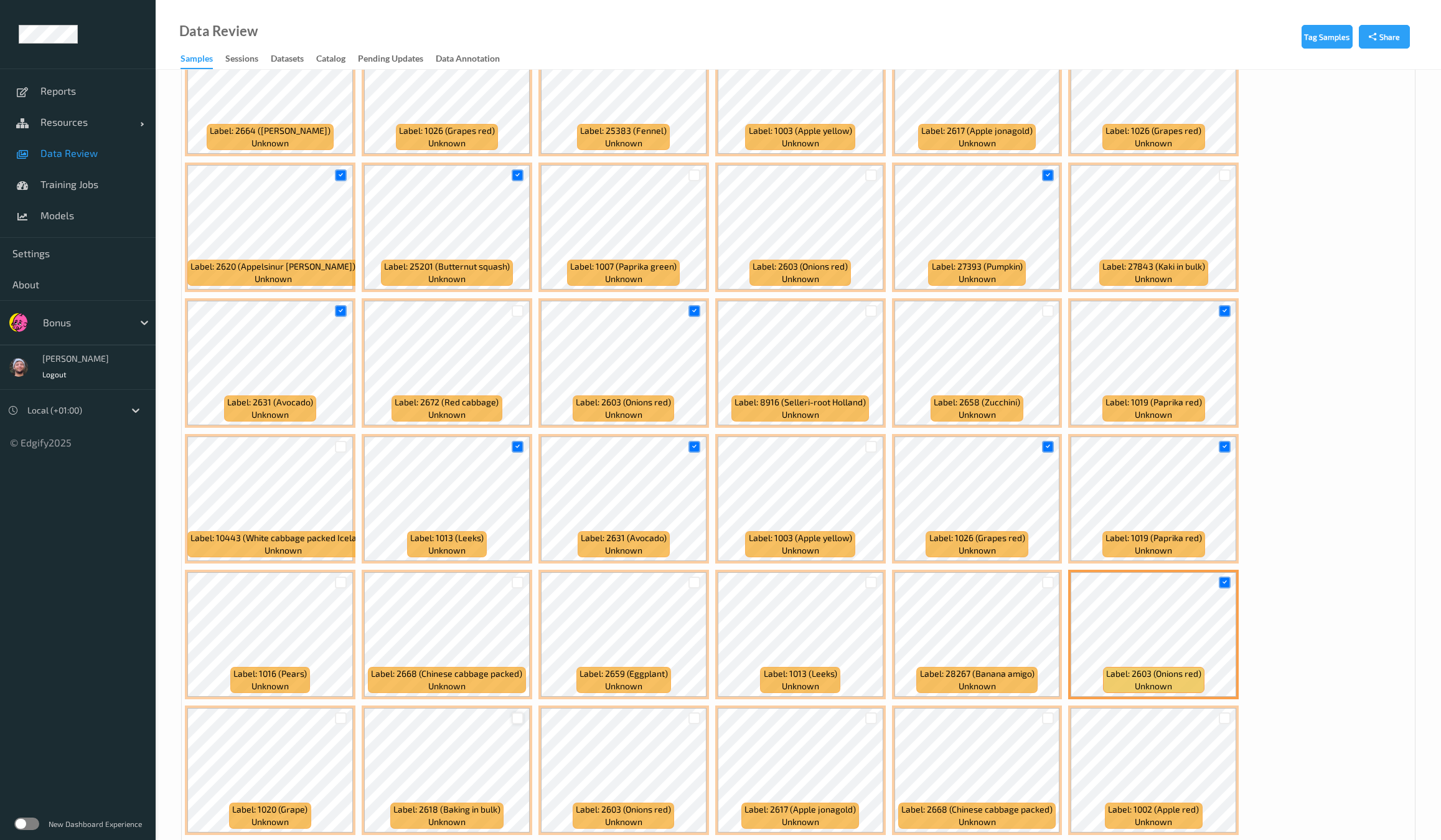
click at [523, 712] on div at bounding box center [518, 718] width 12 height 12
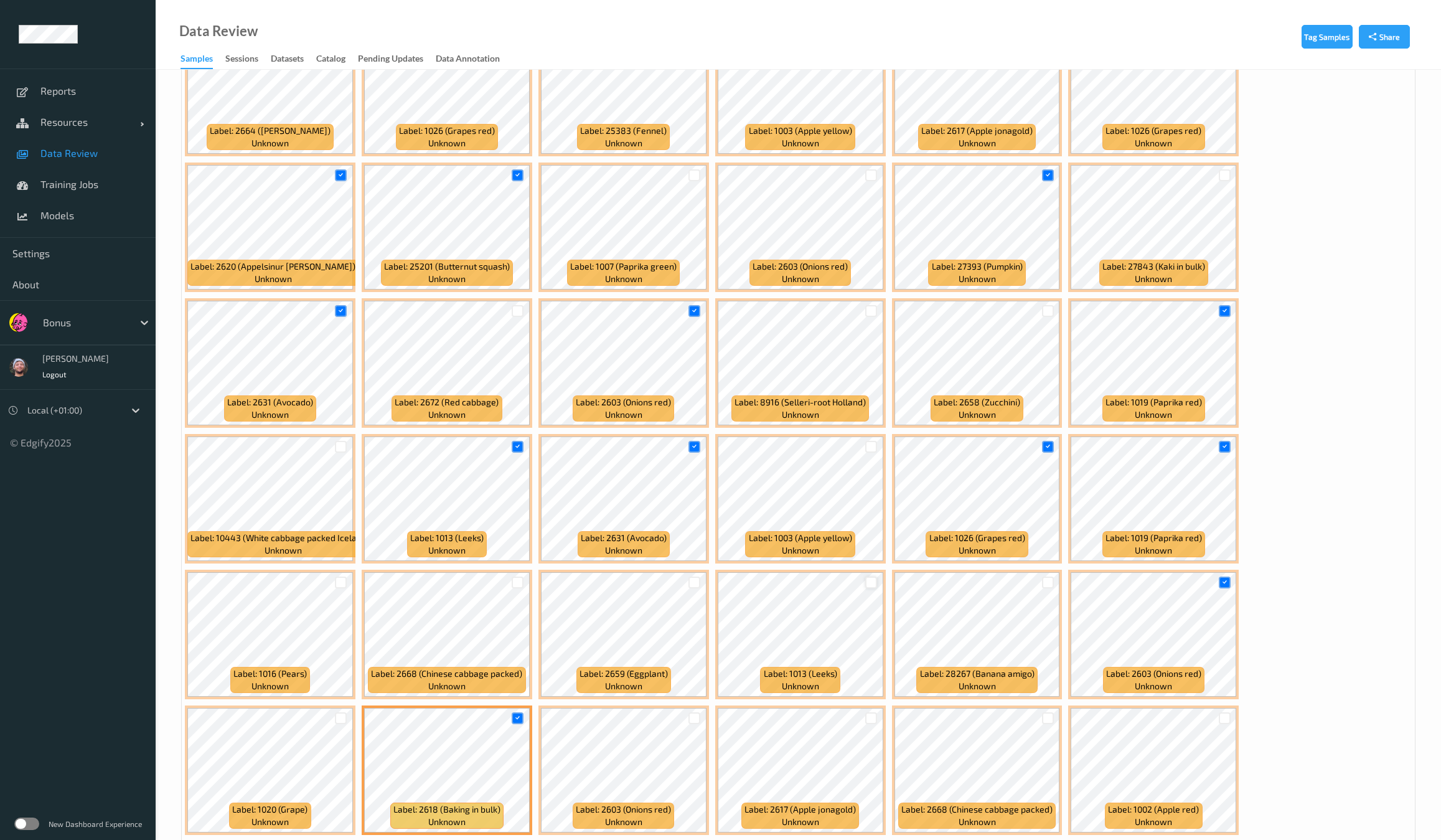
click at [877, 576] on div at bounding box center [871, 582] width 12 height 12
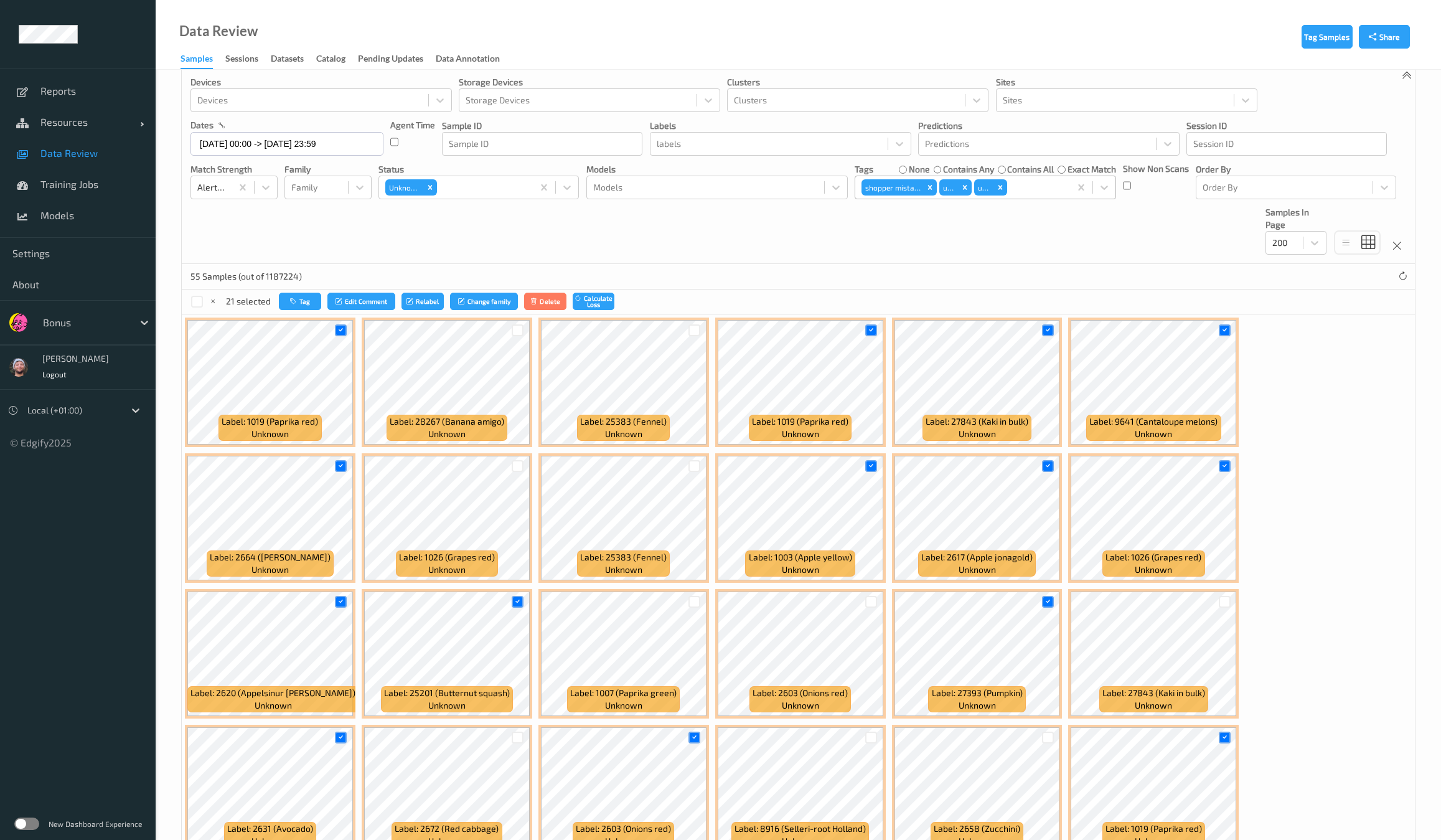
scroll to position [0, 0]
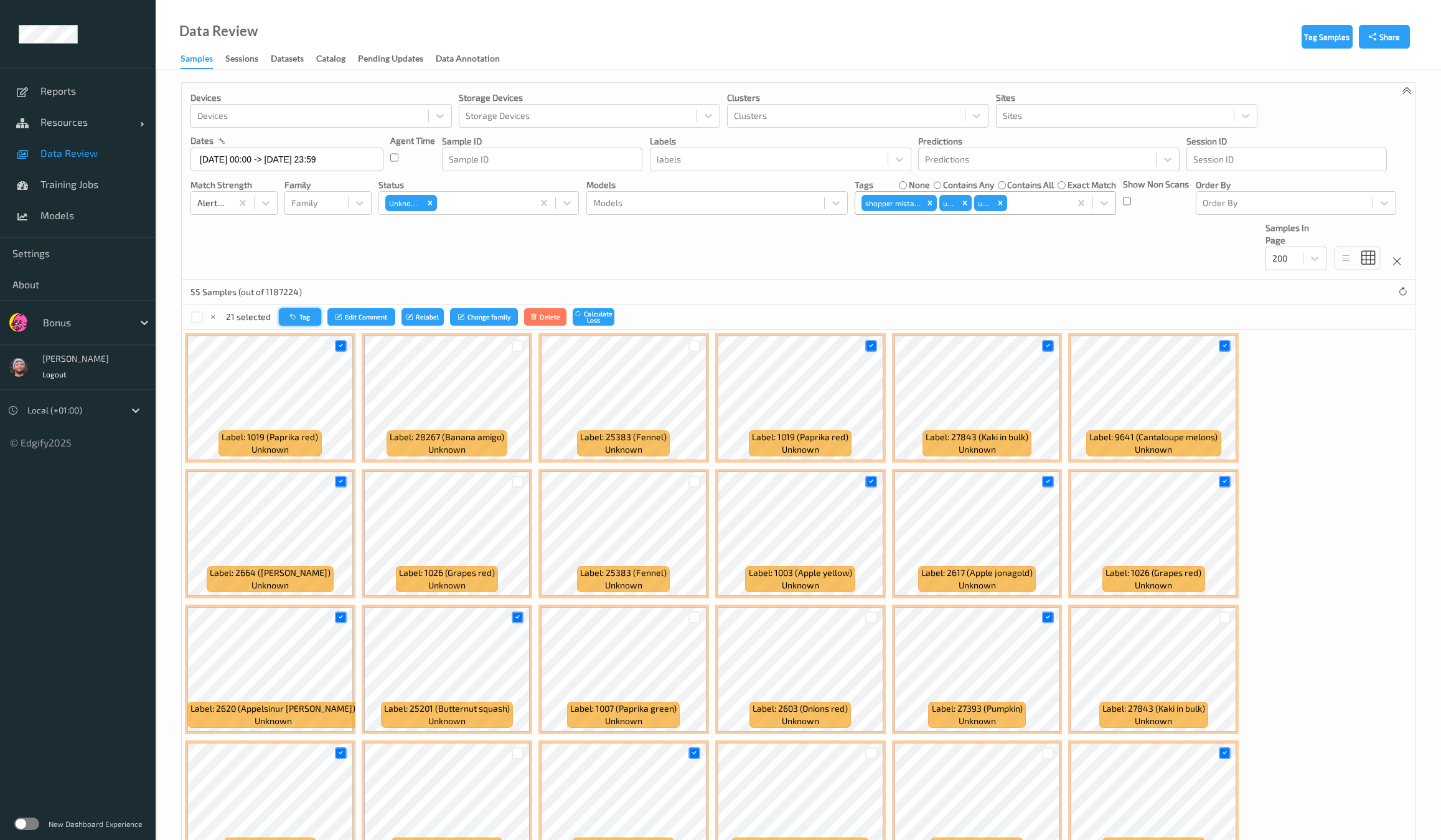
click at [293, 319] on icon "button" at bounding box center [294, 317] width 10 height 8
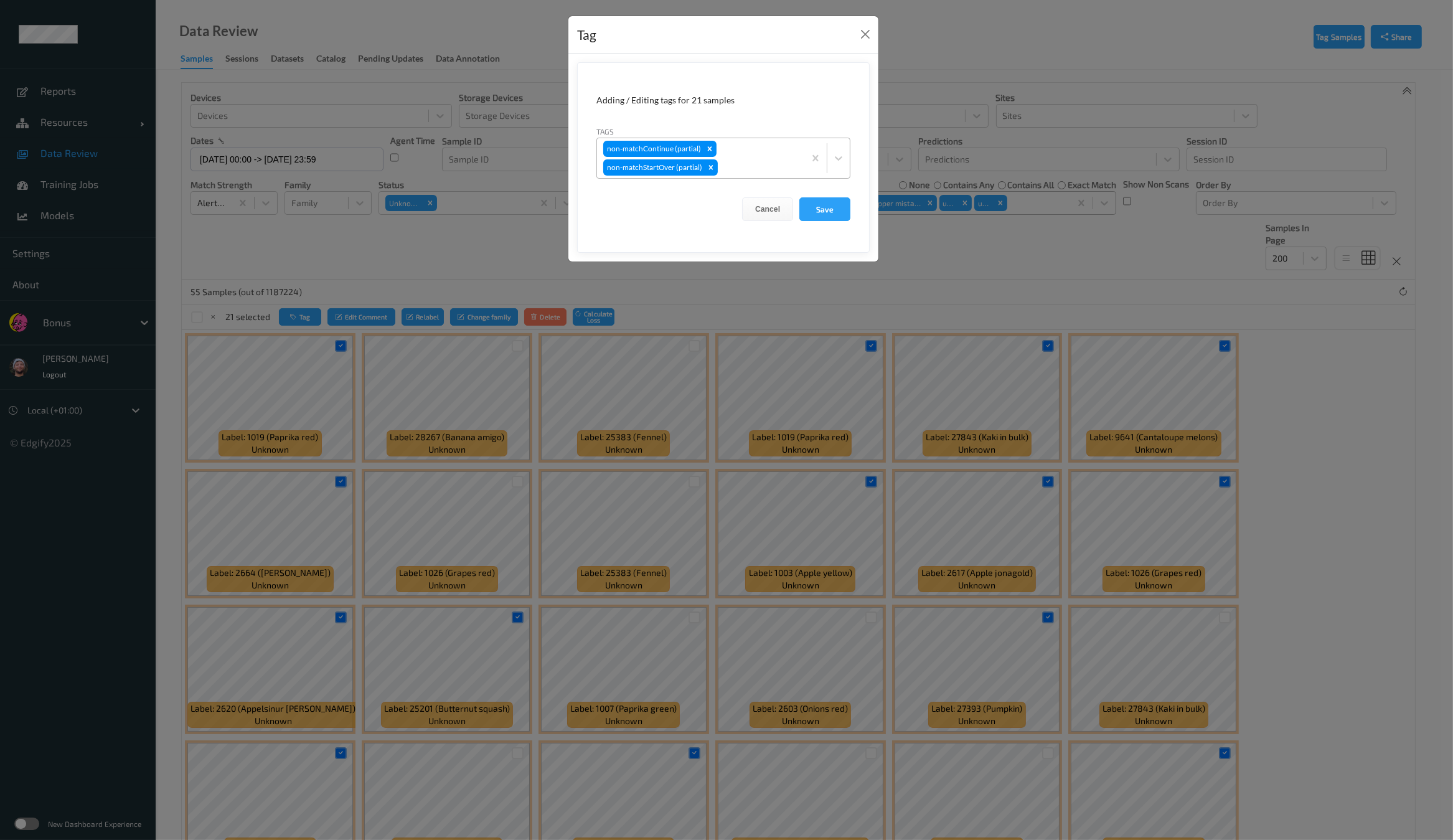
click at [763, 153] on div "non-matchContinue (partial) non-matchStartOver (partial)" at bounding box center [701, 158] width 207 height 40
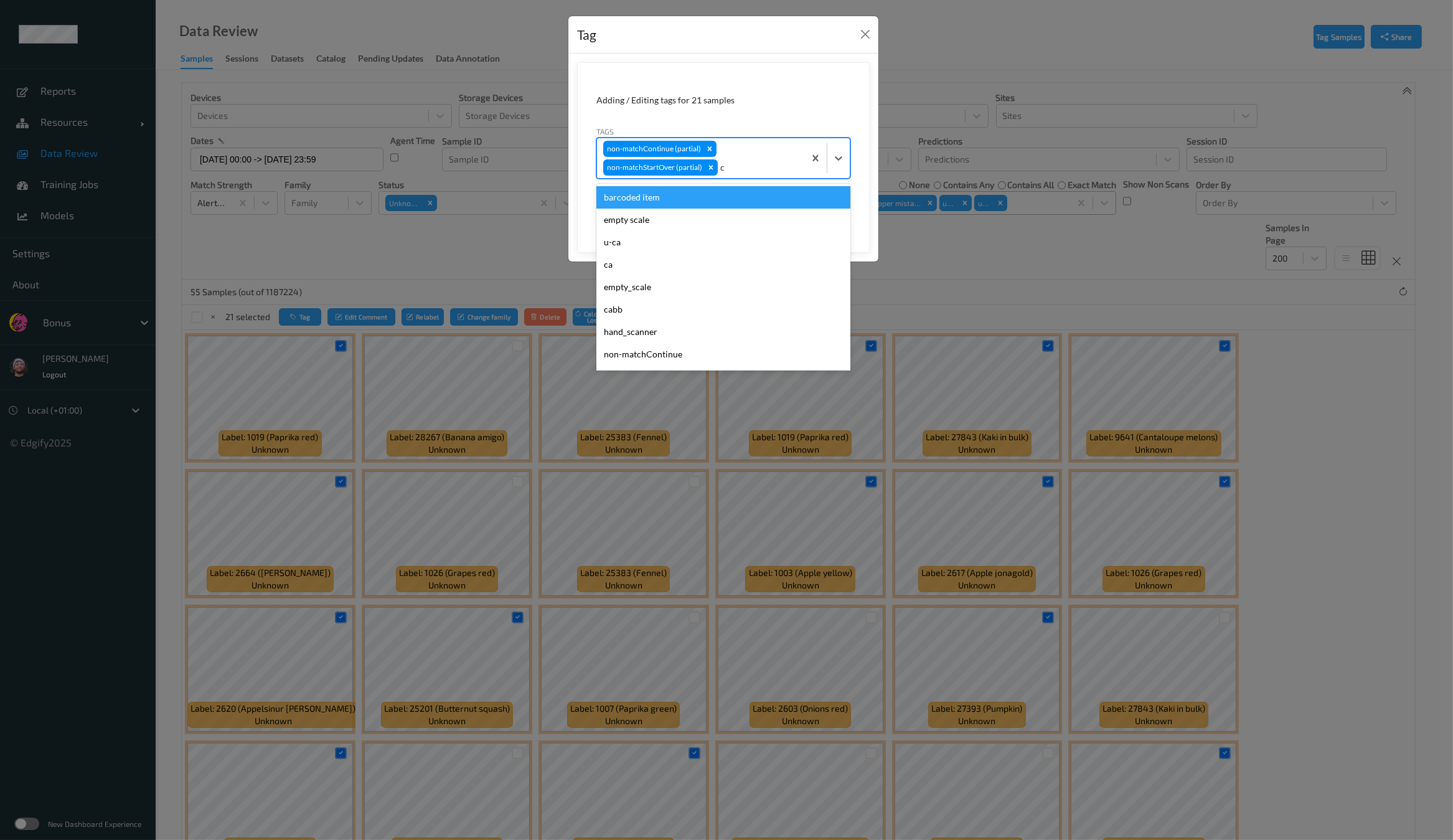
type input "ca"
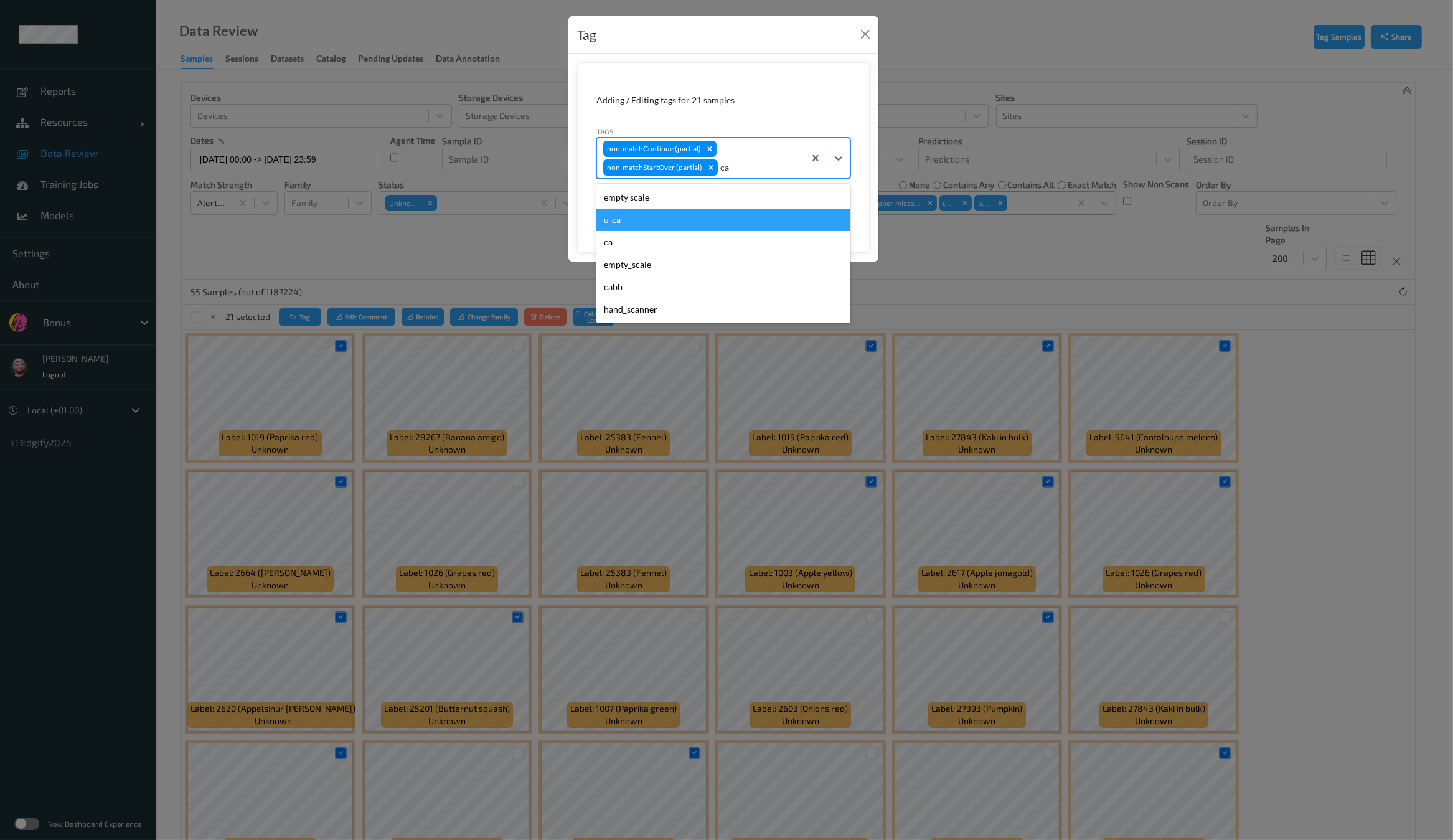
click at [682, 215] on div "u-ca" at bounding box center [723, 219] width 254 height 22
type input "s"
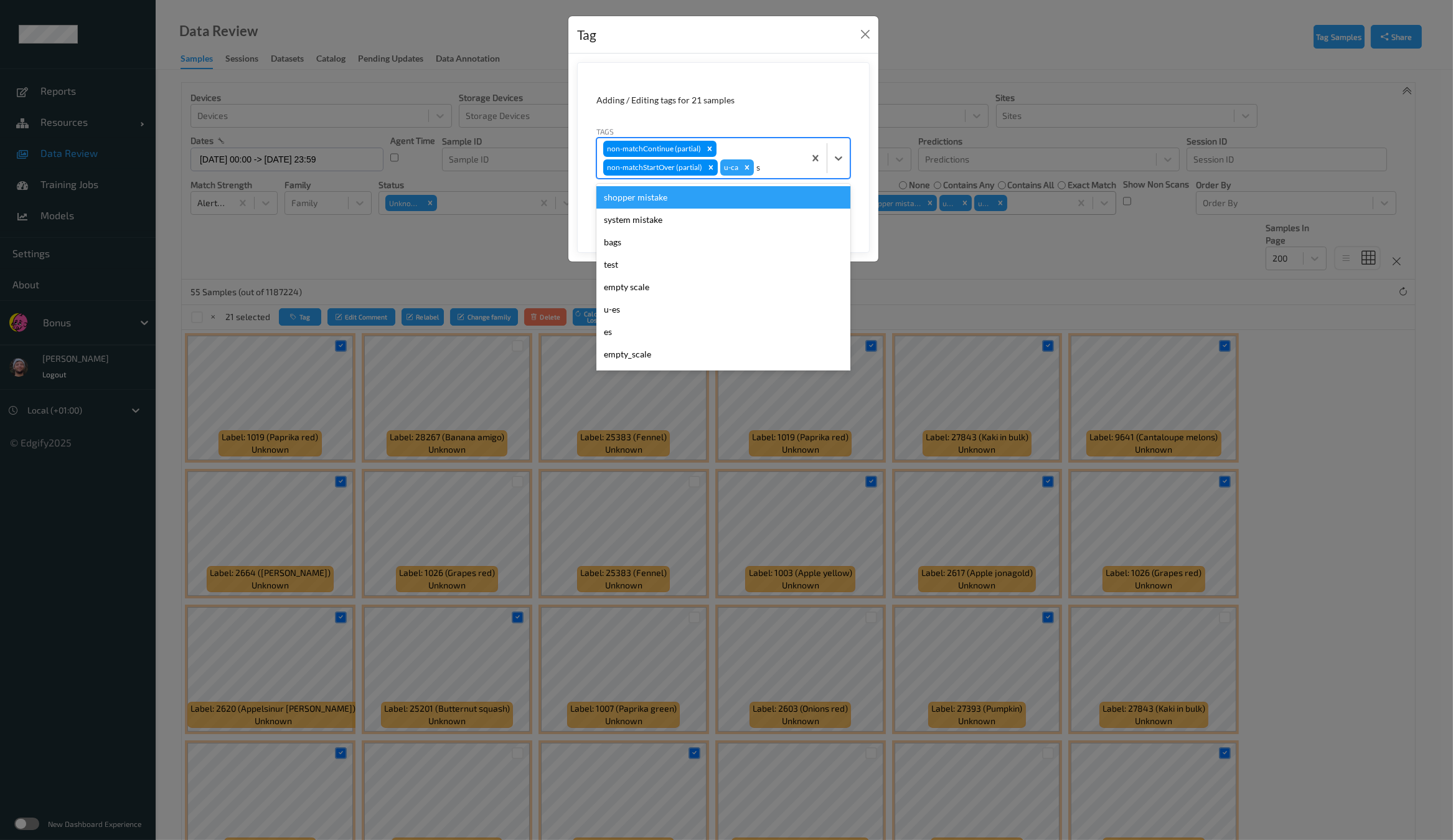
click at [686, 199] on div "shopper mistake" at bounding box center [723, 197] width 254 height 22
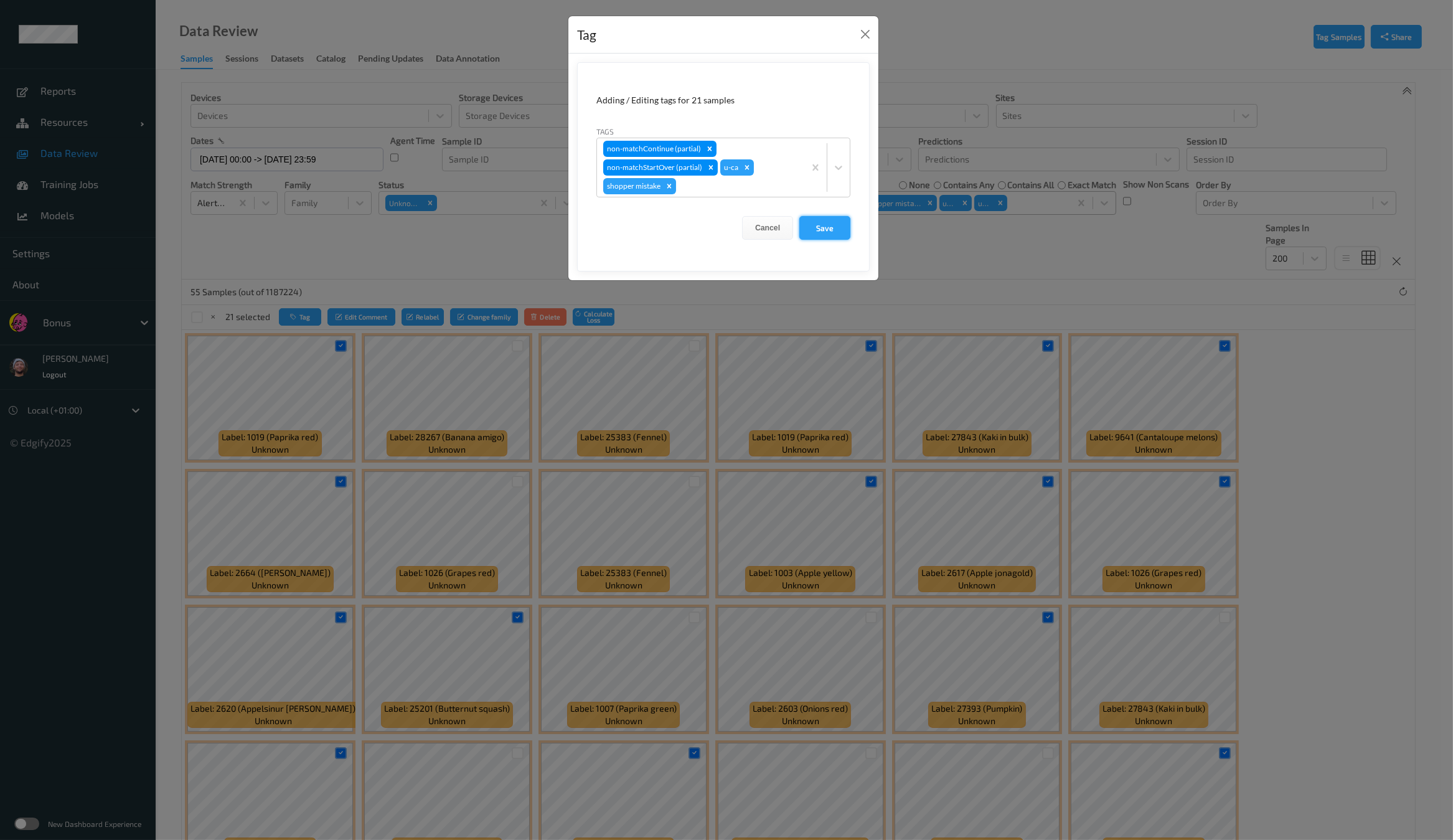
click at [815, 228] on button "Save" at bounding box center [825, 228] width 51 height 24
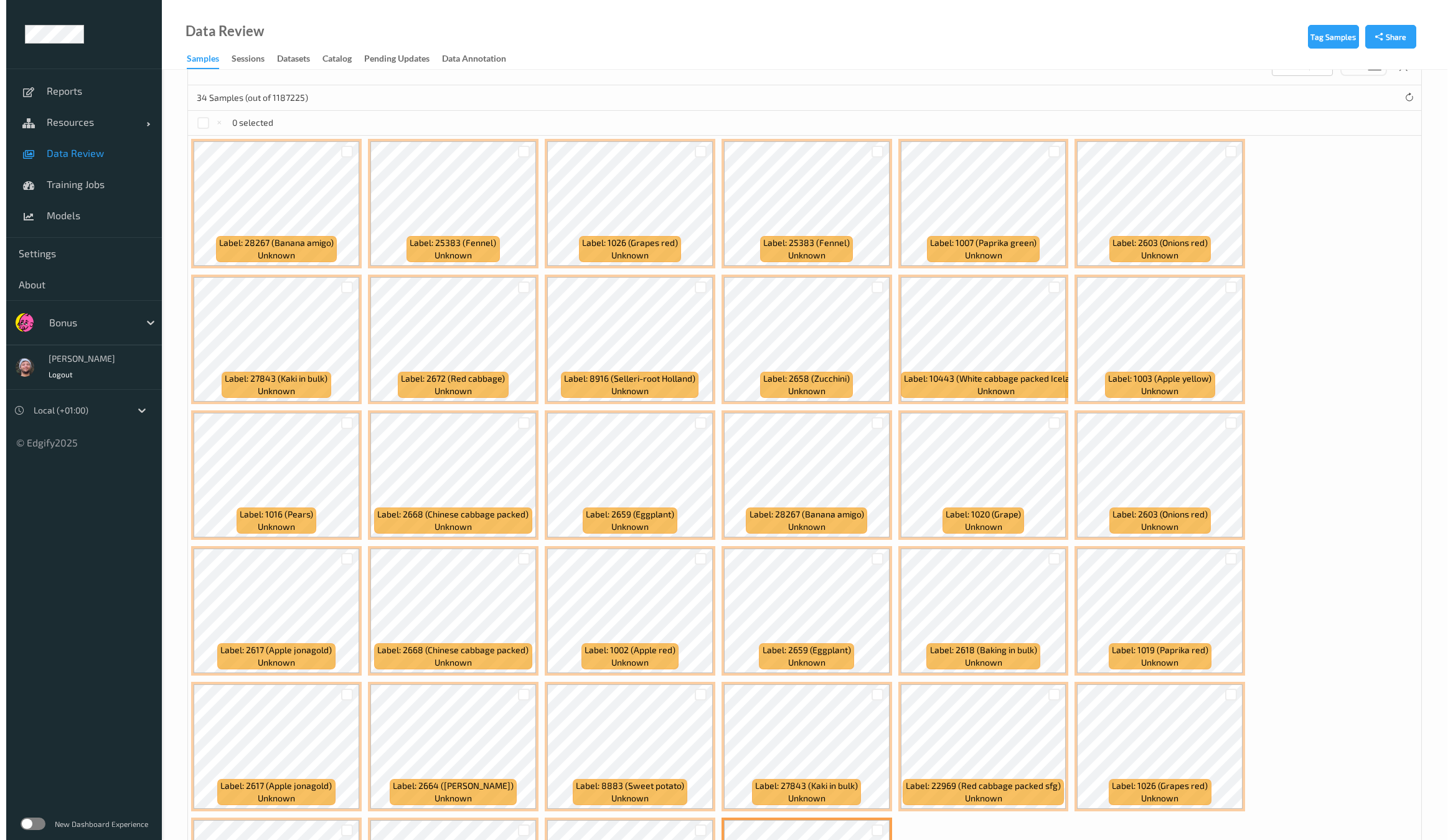
scroll to position [214, 0]
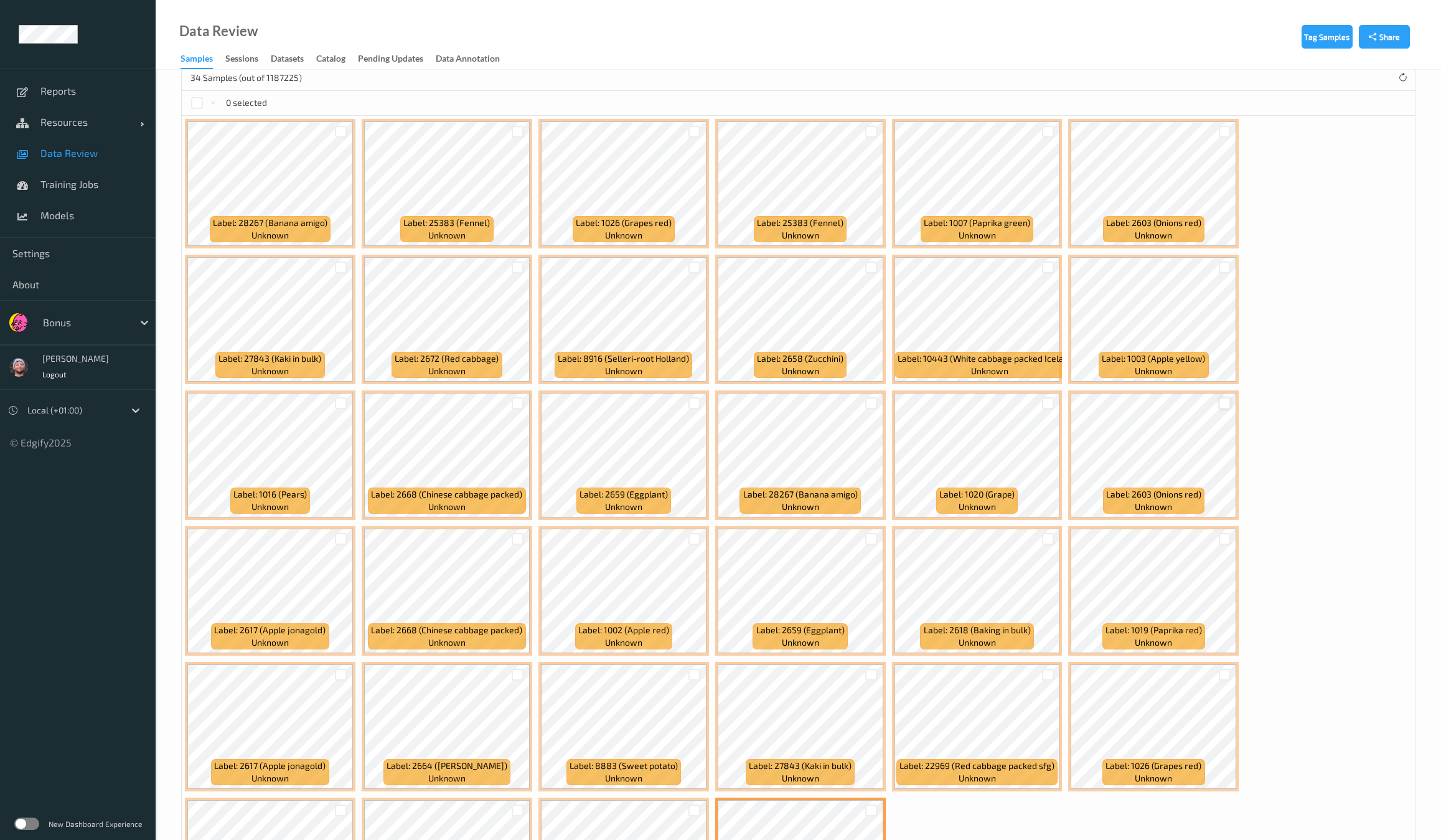
click at [1219, 402] on div at bounding box center [1225, 403] width 12 height 12
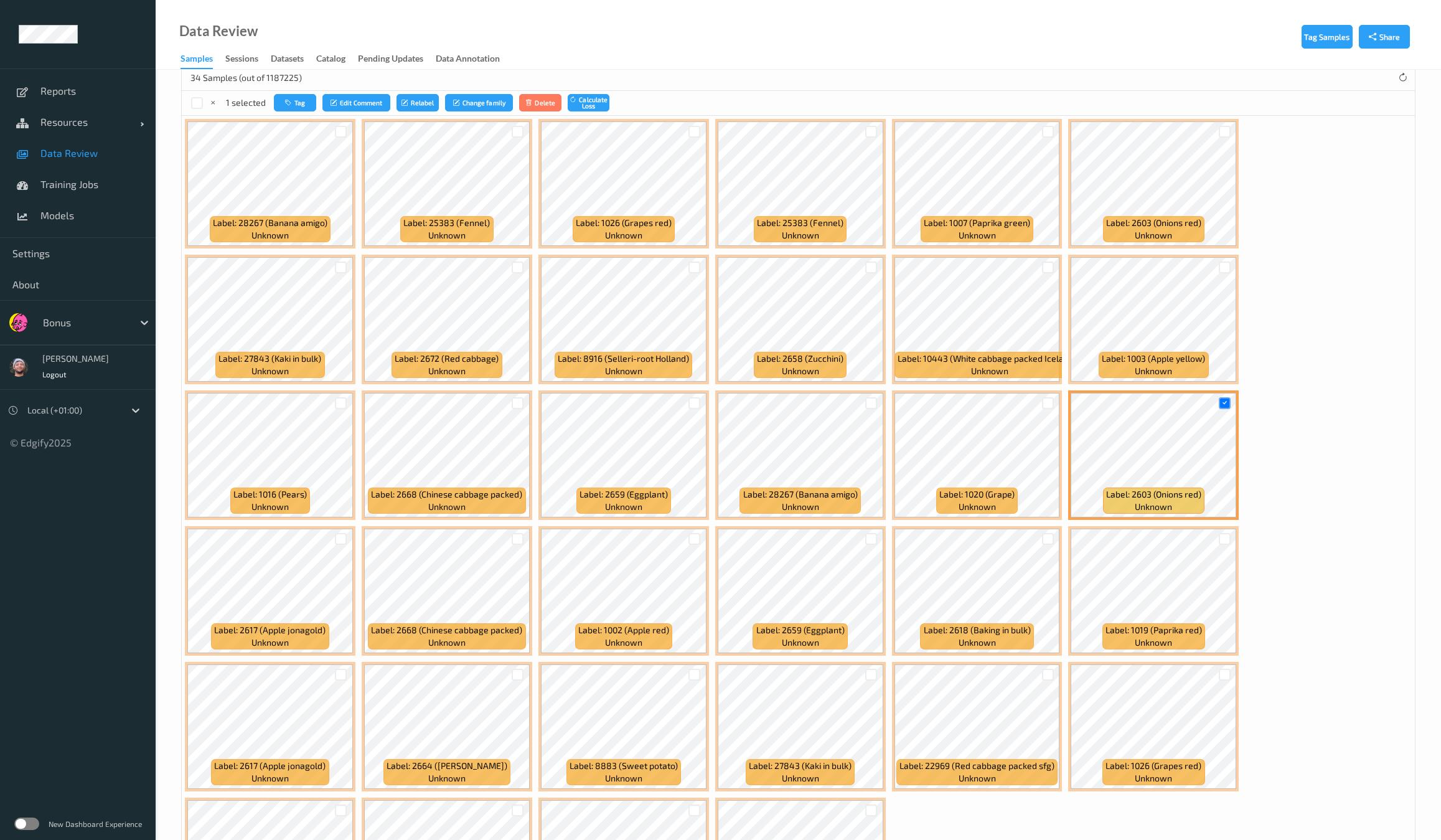
click at [860, 399] on div at bounding box center [871, 403] width 24 height 20
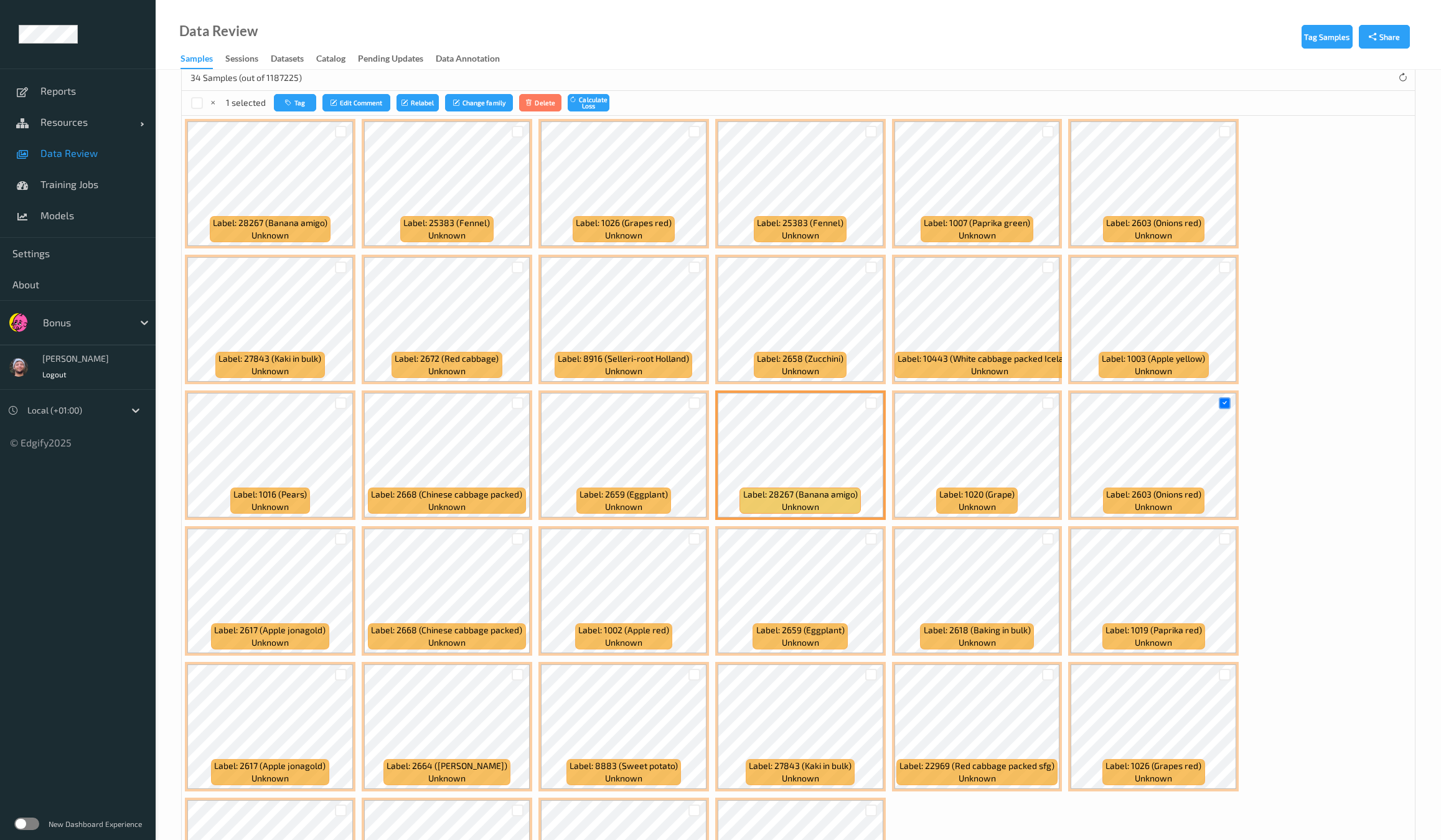
click at [860, 397] on div at bounding box center [871, 403] width 24 height 20
click at [689, 397] on div at bounding box center [694, 403] width 12 height 12
click at [865, 399] on div at bounding box center [871, 403] width 12 height 12
click at [877, 804] on div at bounding box center [871, 810] width 12 height 12
click at [875, 806] on icon at bounding box center [871, 810] width 8 height 8
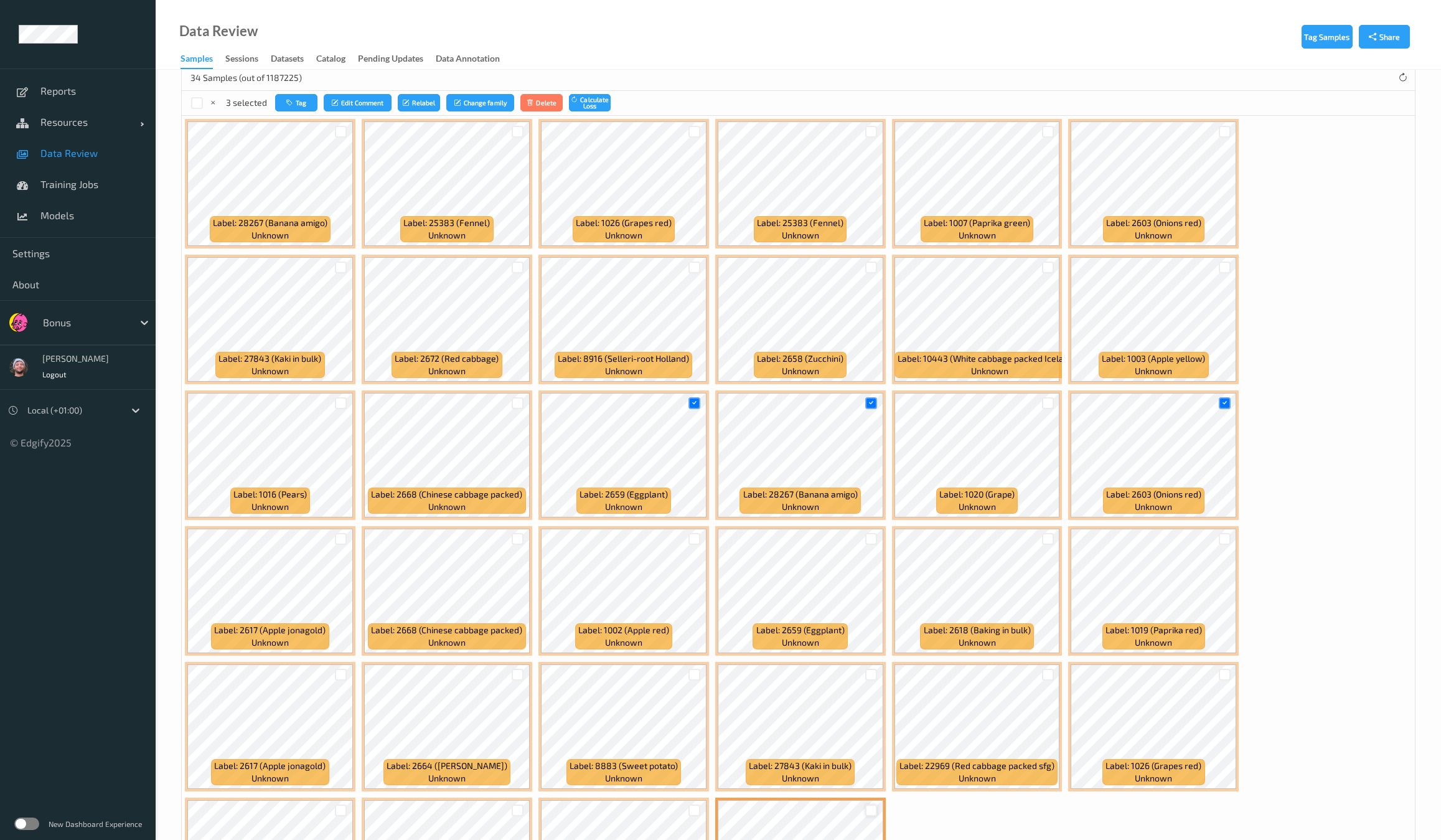
click at [877, 804] on div at bounding box center [871, 810] width 12 height 12
click at [523, 804] on div at bounding box center [518, 810] width 12 height 12
click at [347, 804] on div at bounding box center [341, 810] width 12 height 12
click at [1219, 673] on div at bounding box center [1225, 674] width 12 height 12
click at [1042, 668] on div at bounding box center [1048, 674] width 12 height 12
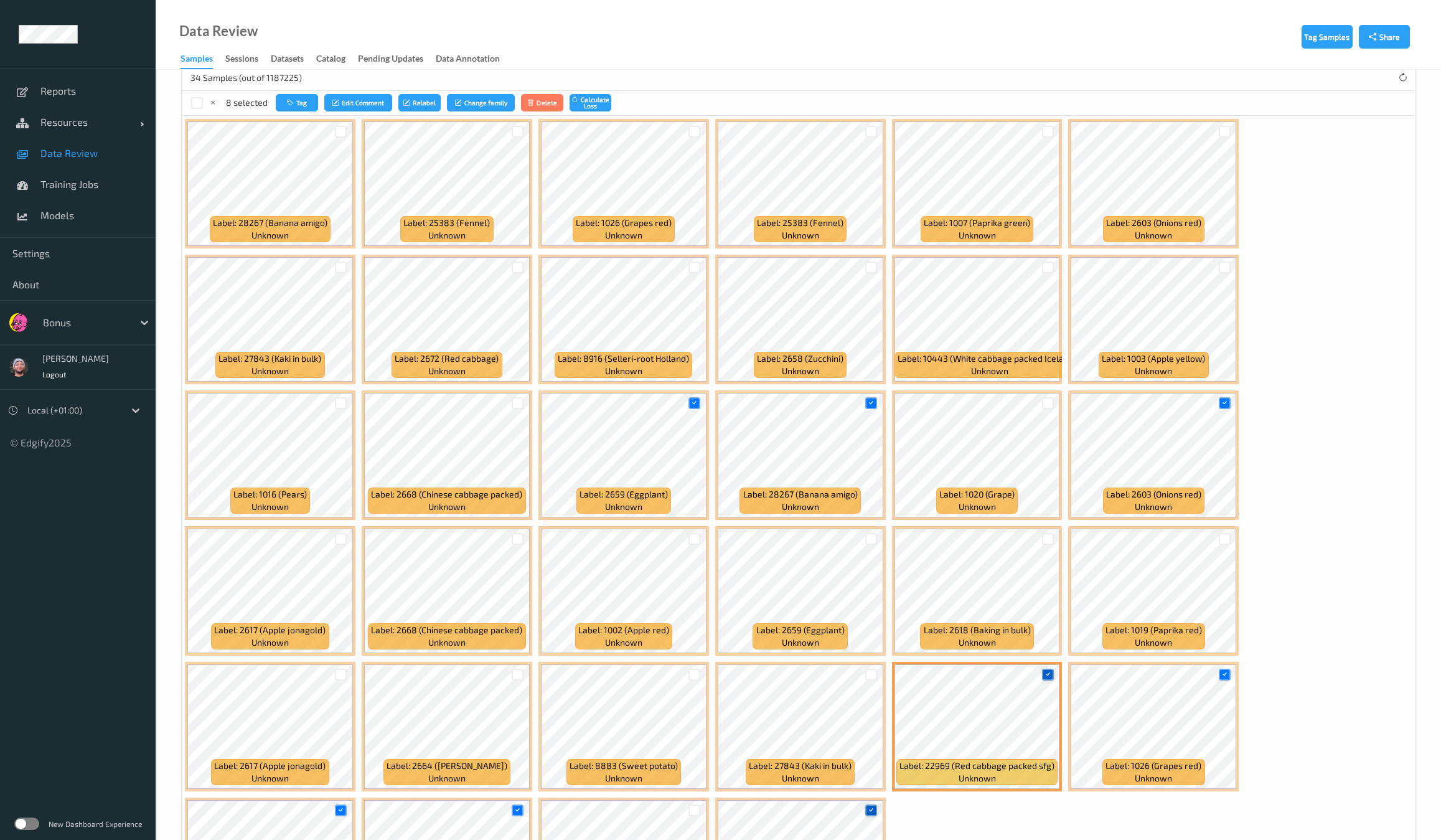
click at [1044, 673] on icon at bounding box center [1048, 674] width 8 height 8
click at [865, 537] on div at bounding box center [871, 539] width 12 height 12
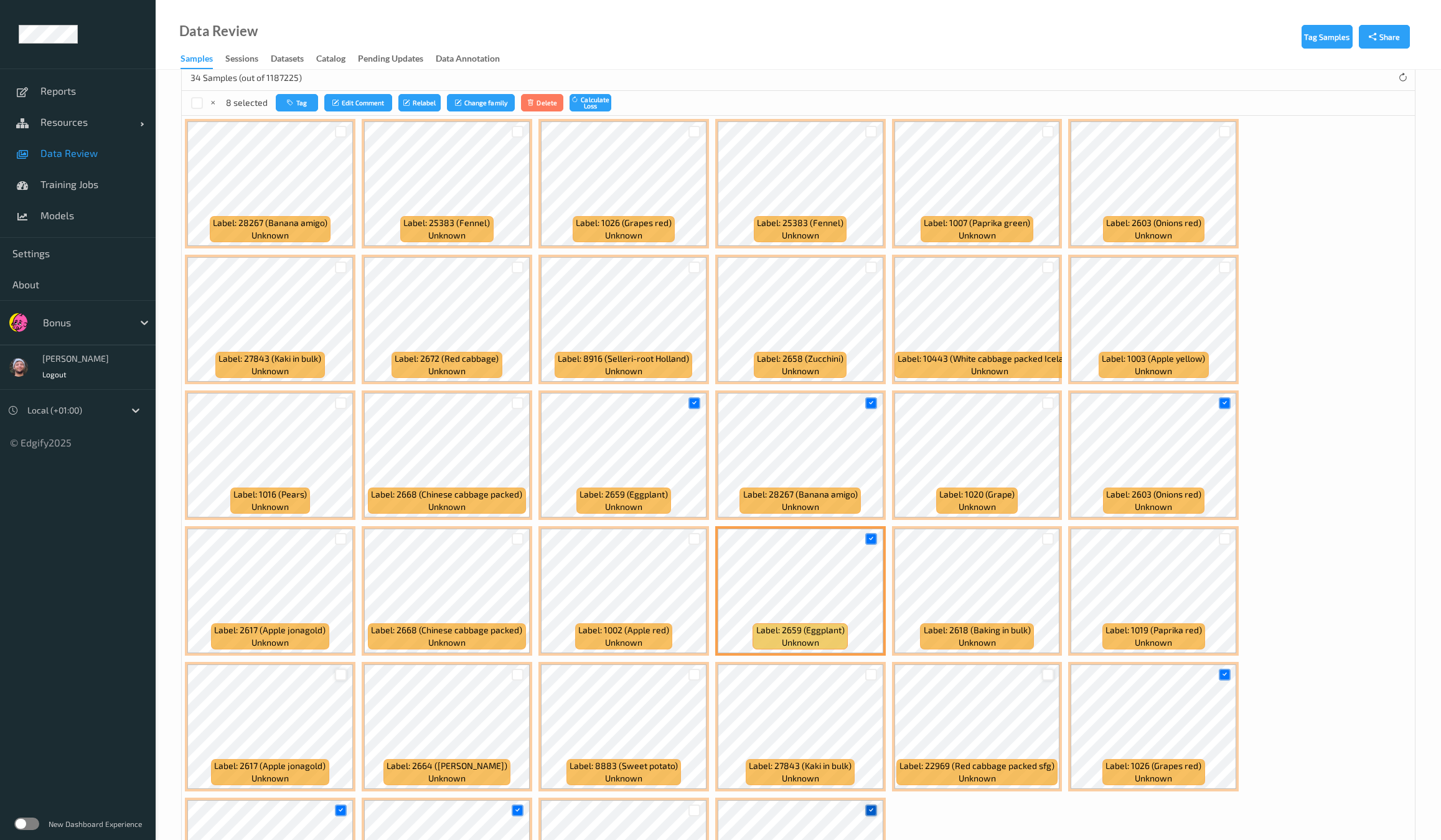
click at [347, 668] on div at bounding box center [341, 674] width 12 height 12
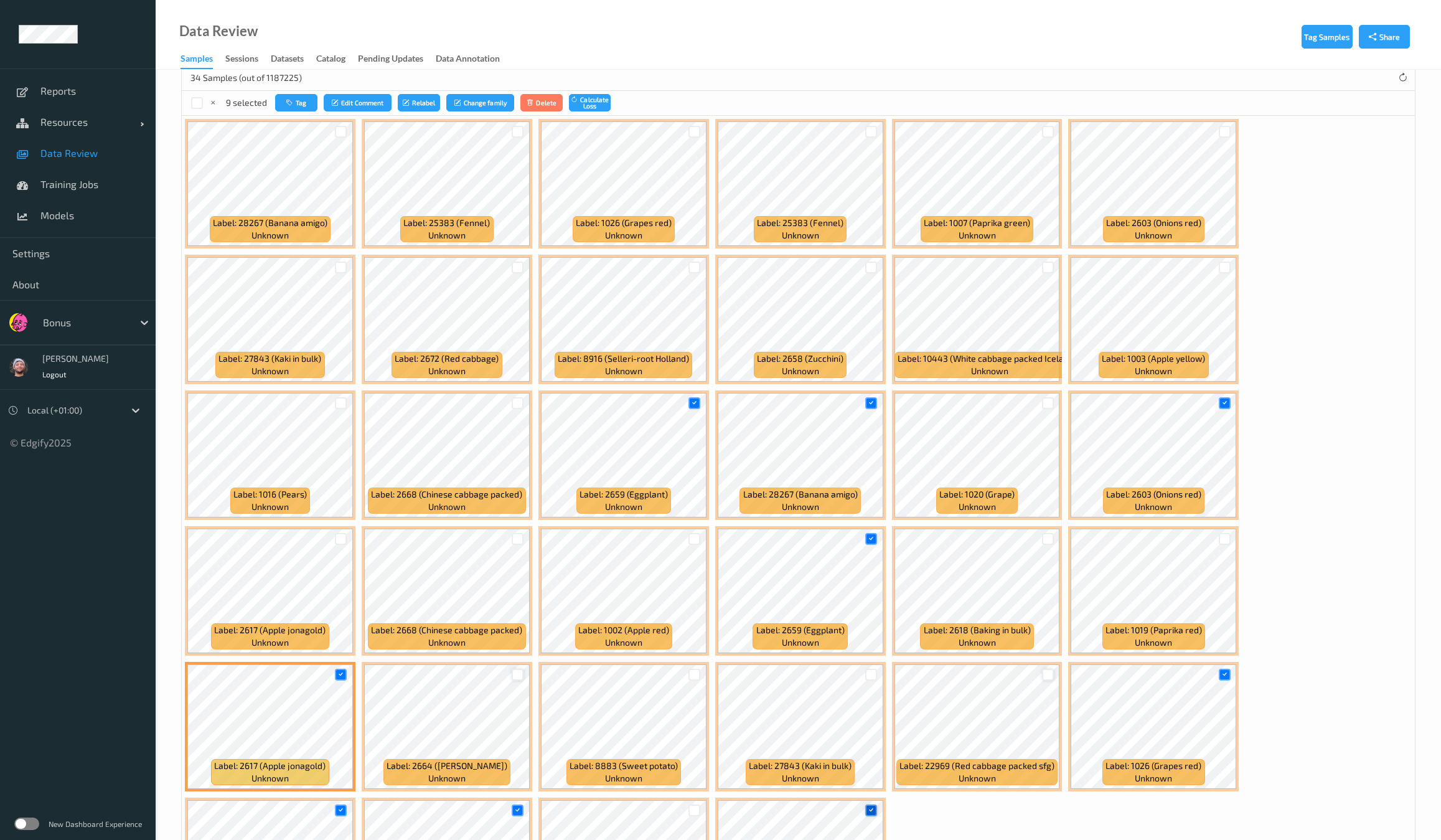
click at [523, 668] on div at bounding box center [518, 674] width 12 height 12
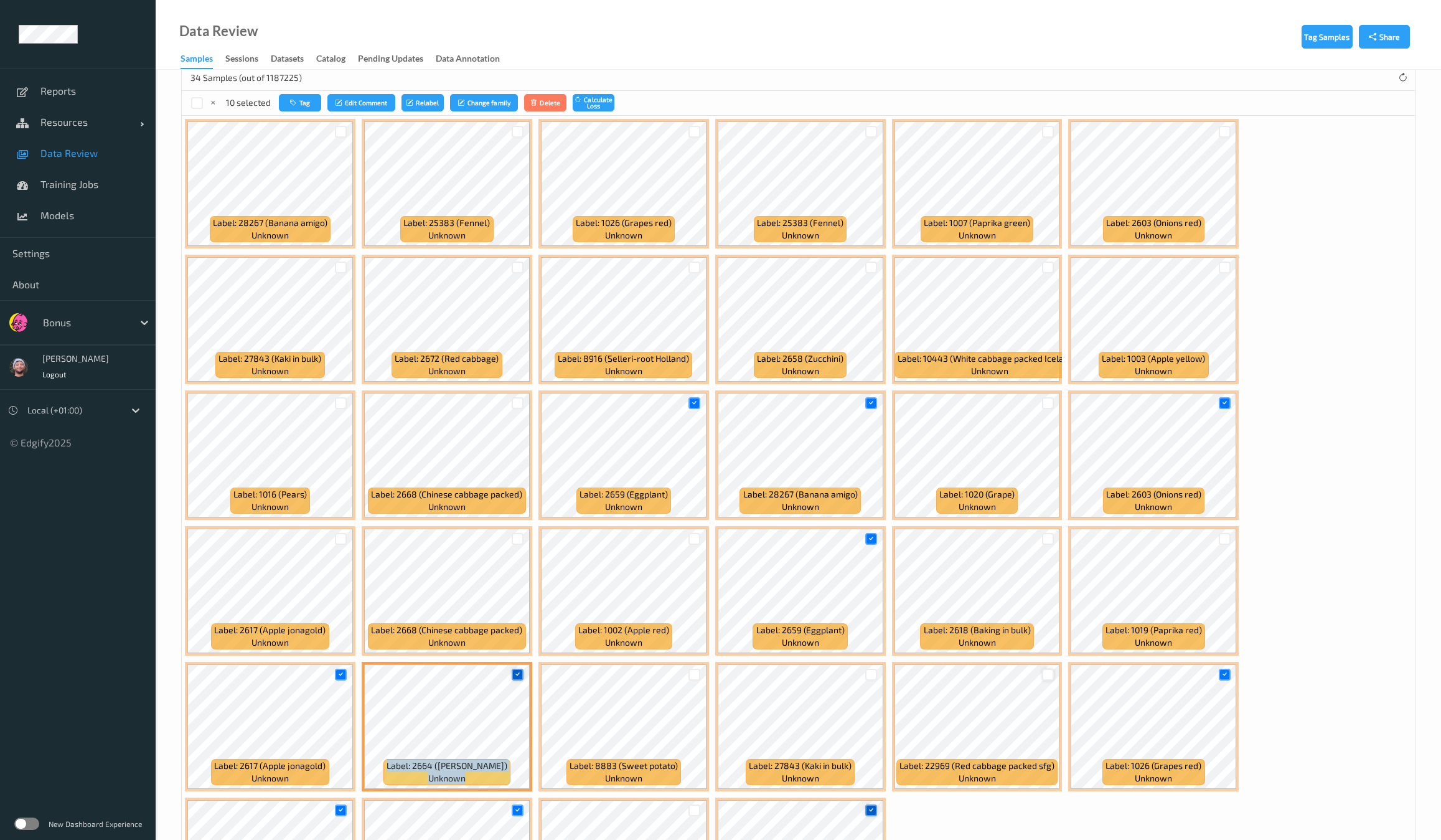
click at [523, 668] on div at bounding box center [518, 674] width 12 height 12
click at [302, 95] on button "Tag" at bounding box center [296, 103] width 43 height 18
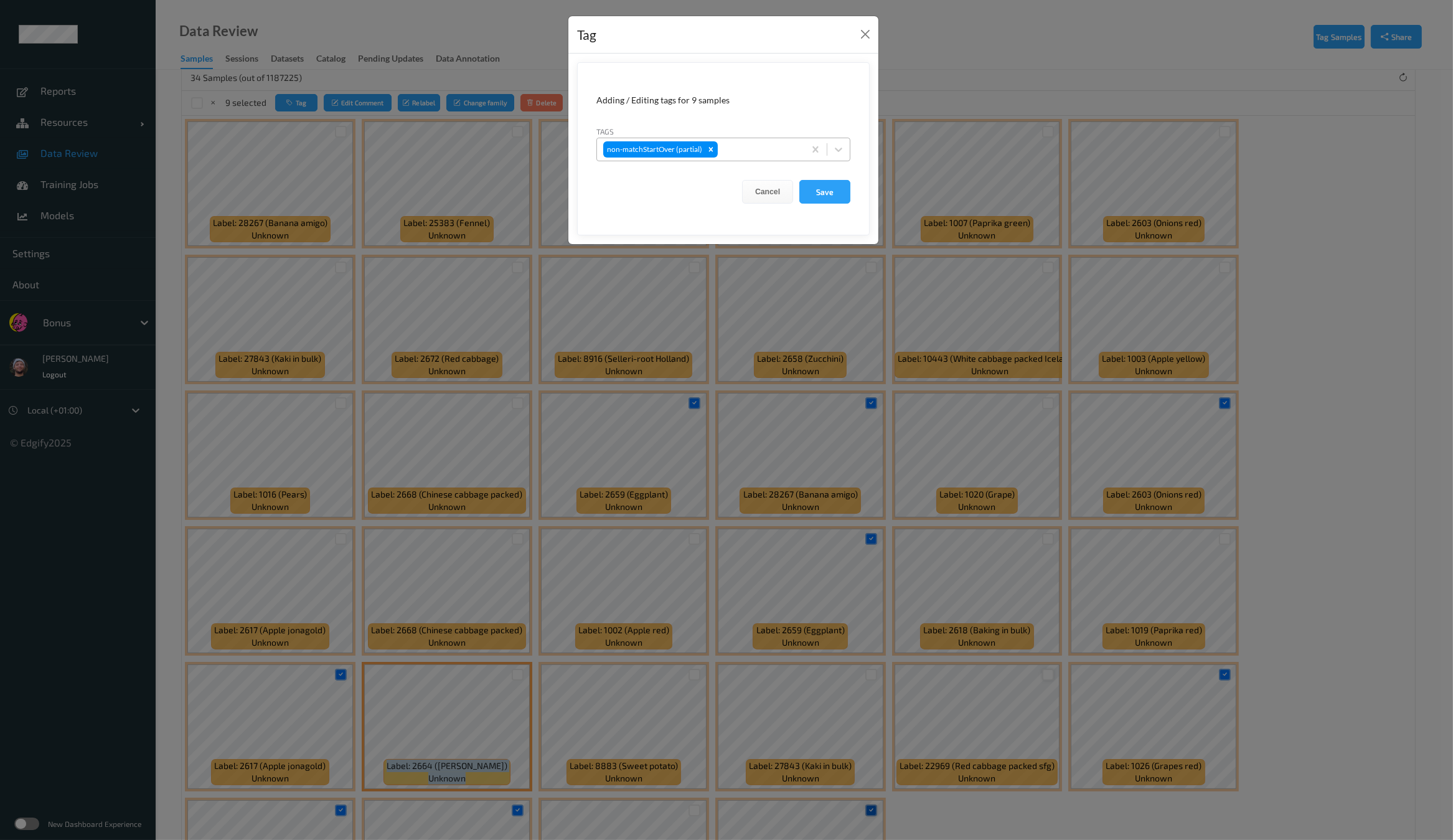
click at [758, 143] on div at bounding box center [759, 149] width 78 height 15
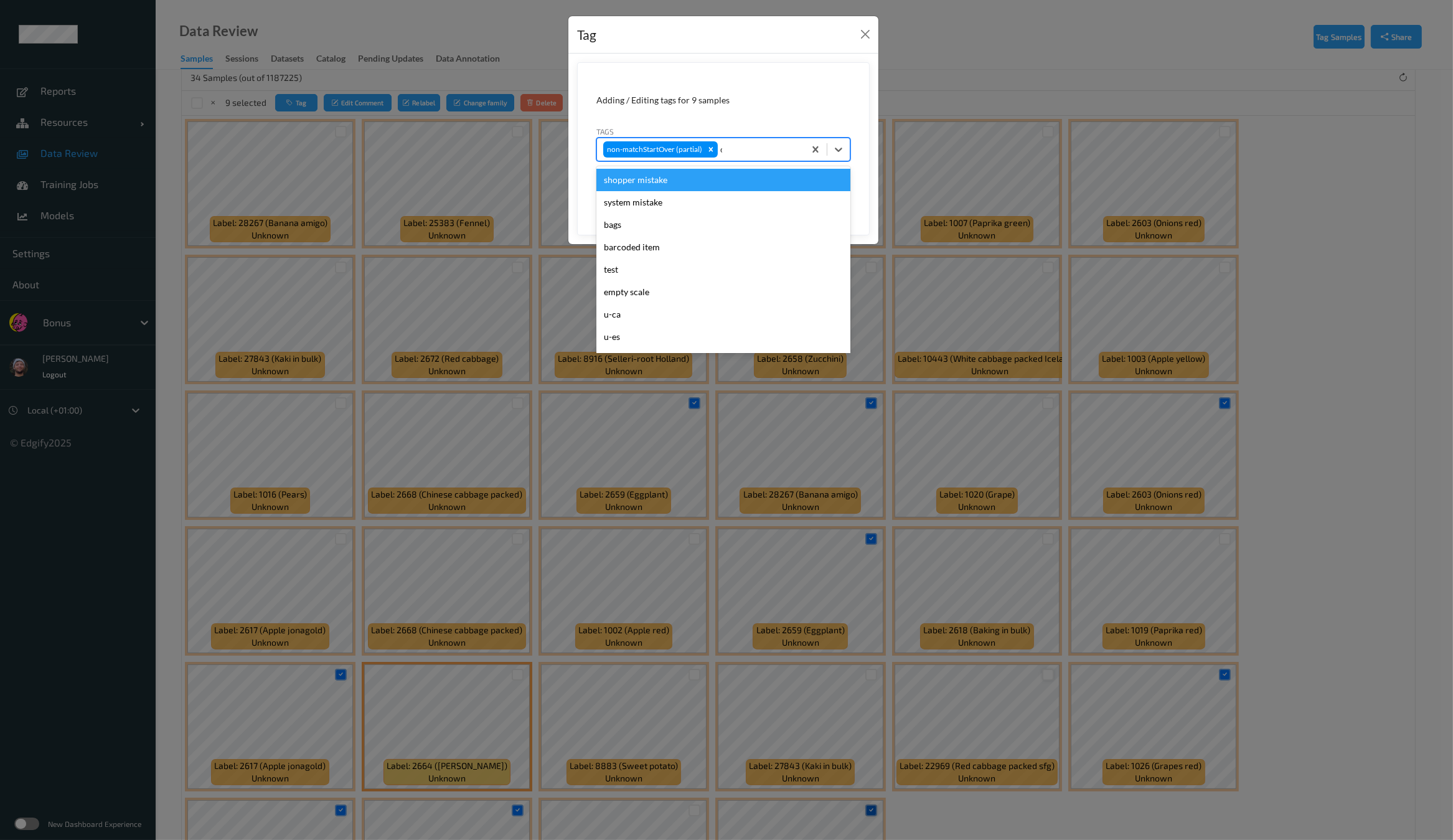
type input "ca"
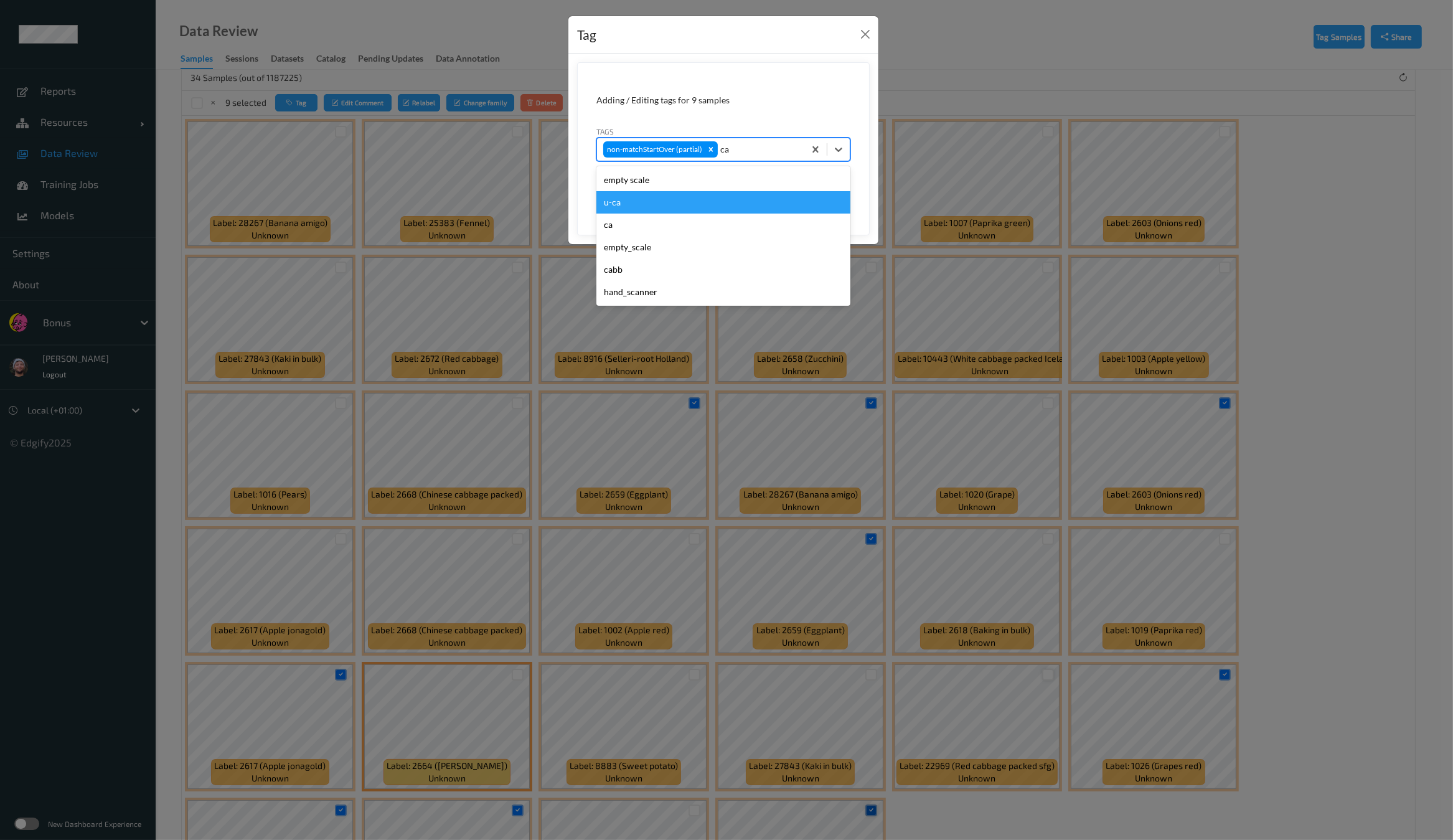
click at [671, 203] on div "u-ca" at bounding box center [723, 202] width 254 height 22
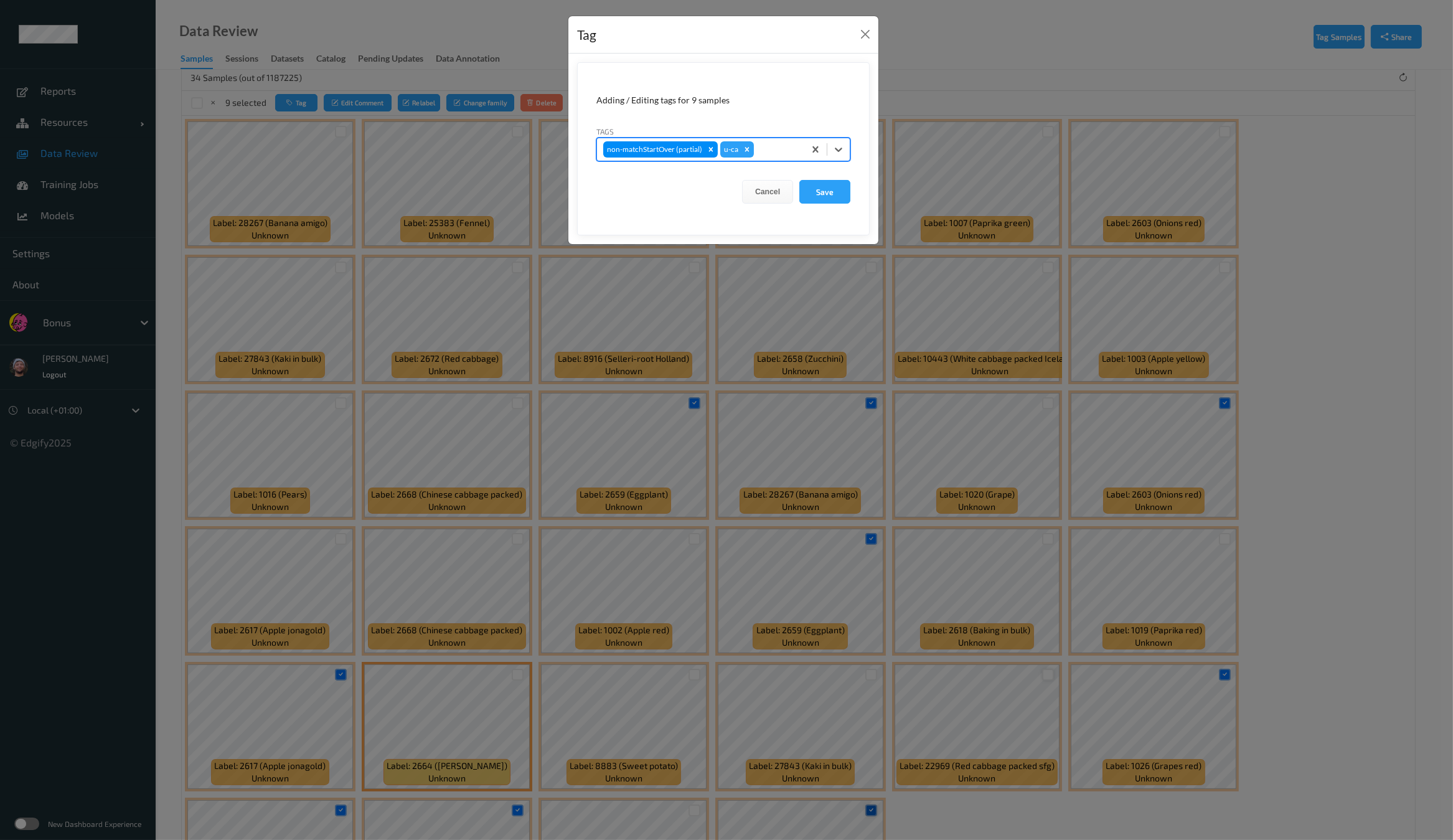
type input "s"
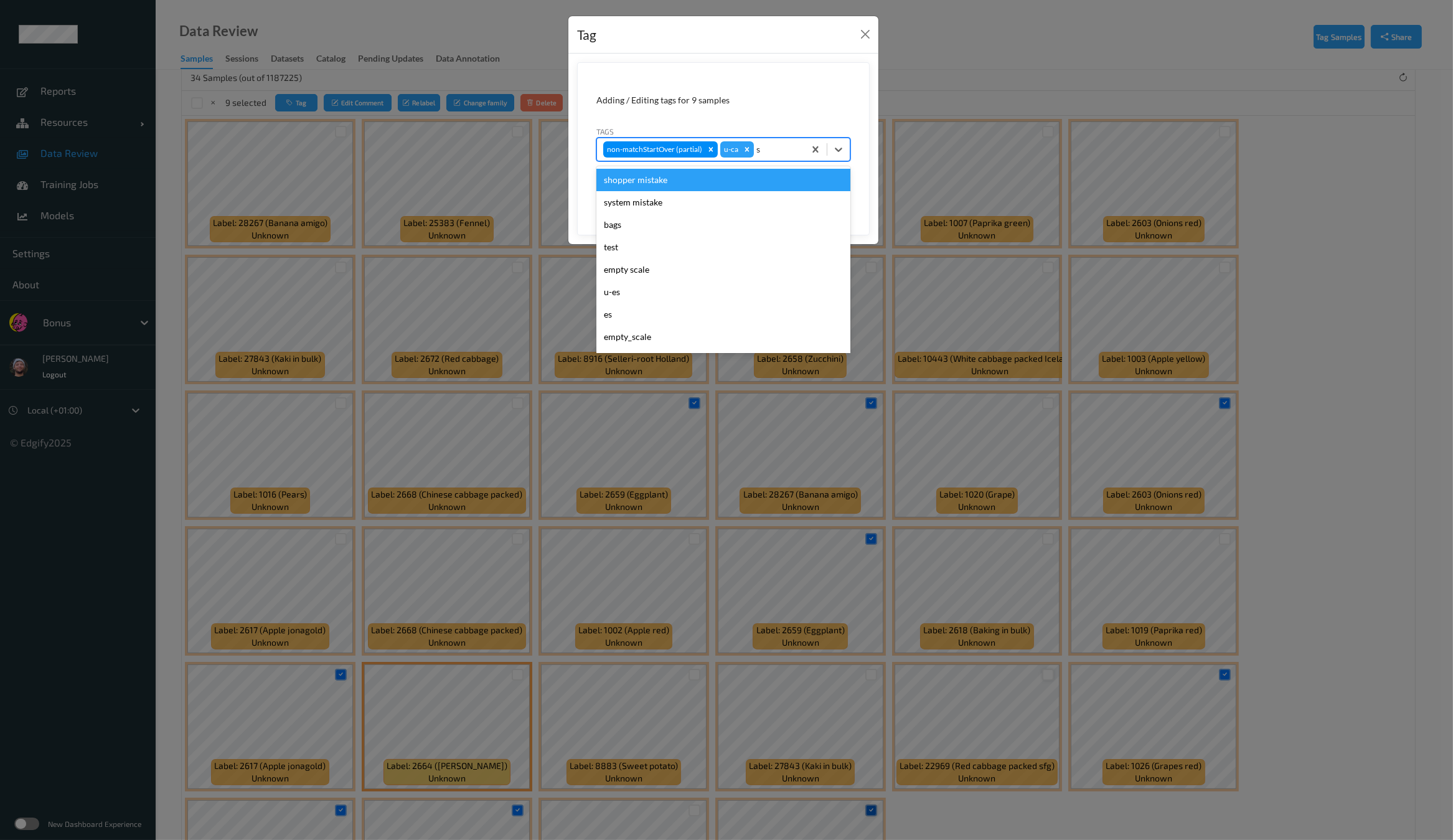
click at [684, 182] on div "shopper mistake" at bounding box center [723, 179] width 254 height 22
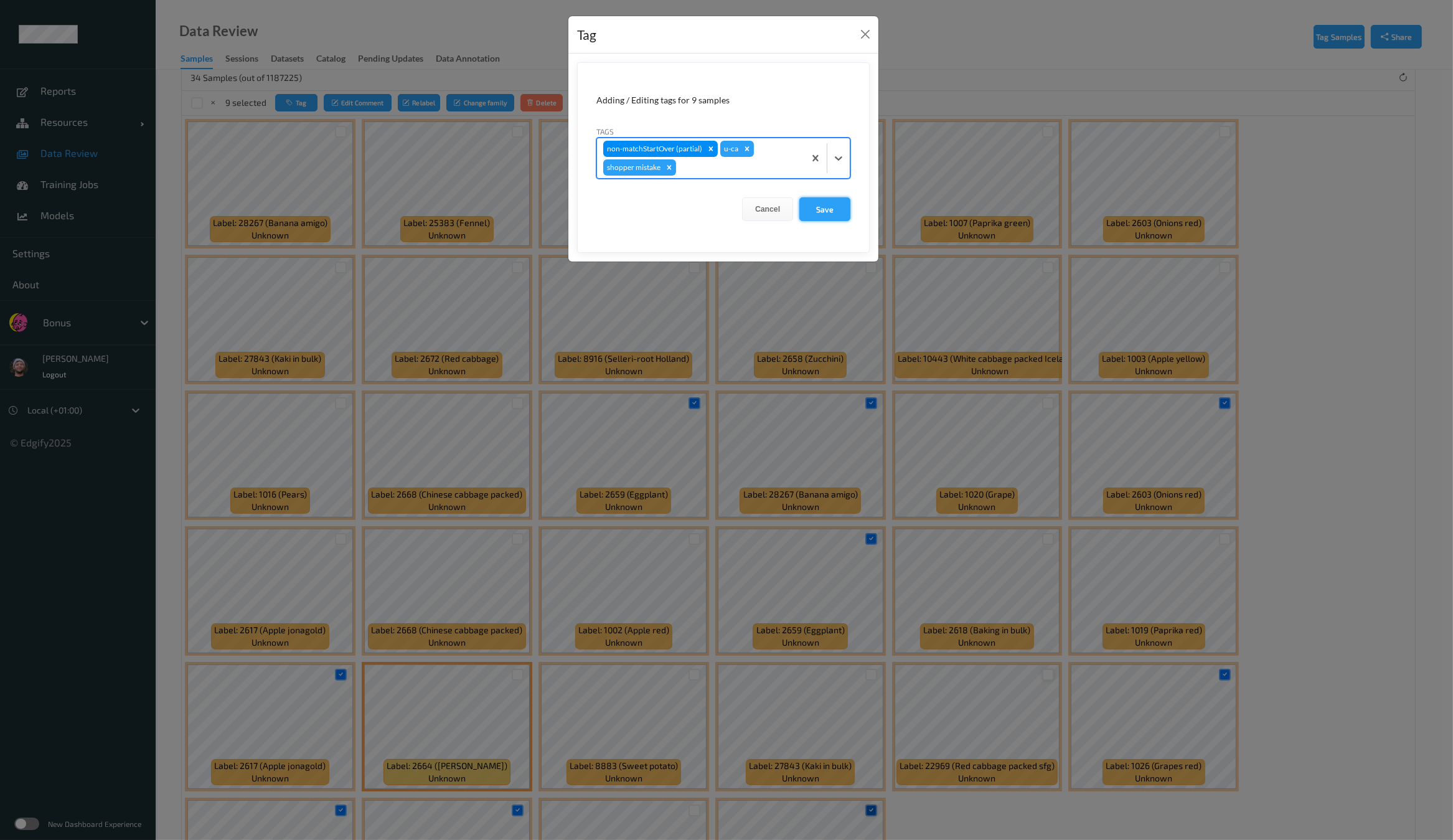
click at [825, 198] on button "Save" at bounding box center [825, 209] width 51 height 24
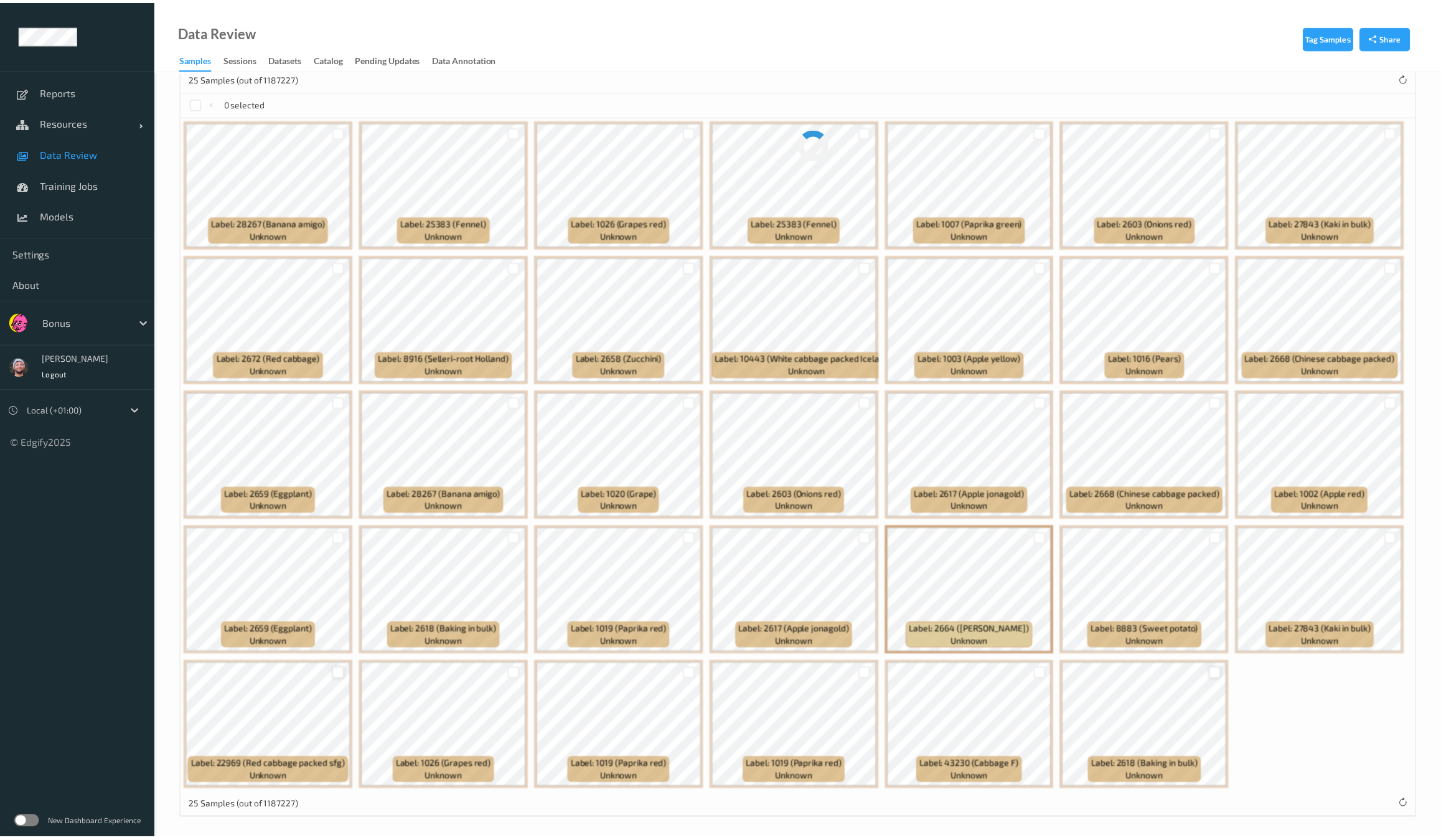
scroll to position [79, 0]
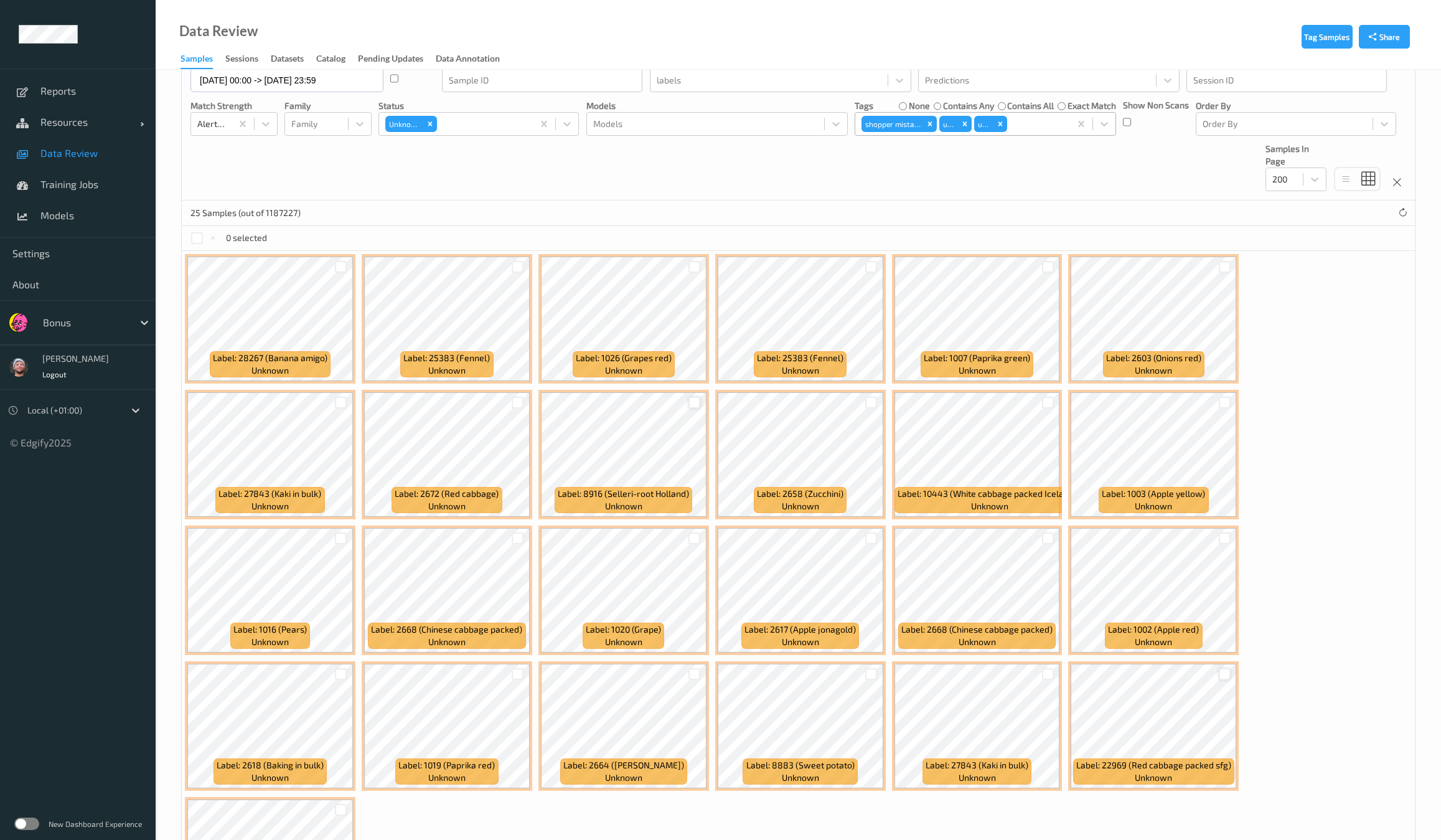
click at [689, 399] on div at bounding box center [694, 403] width 12 height 12
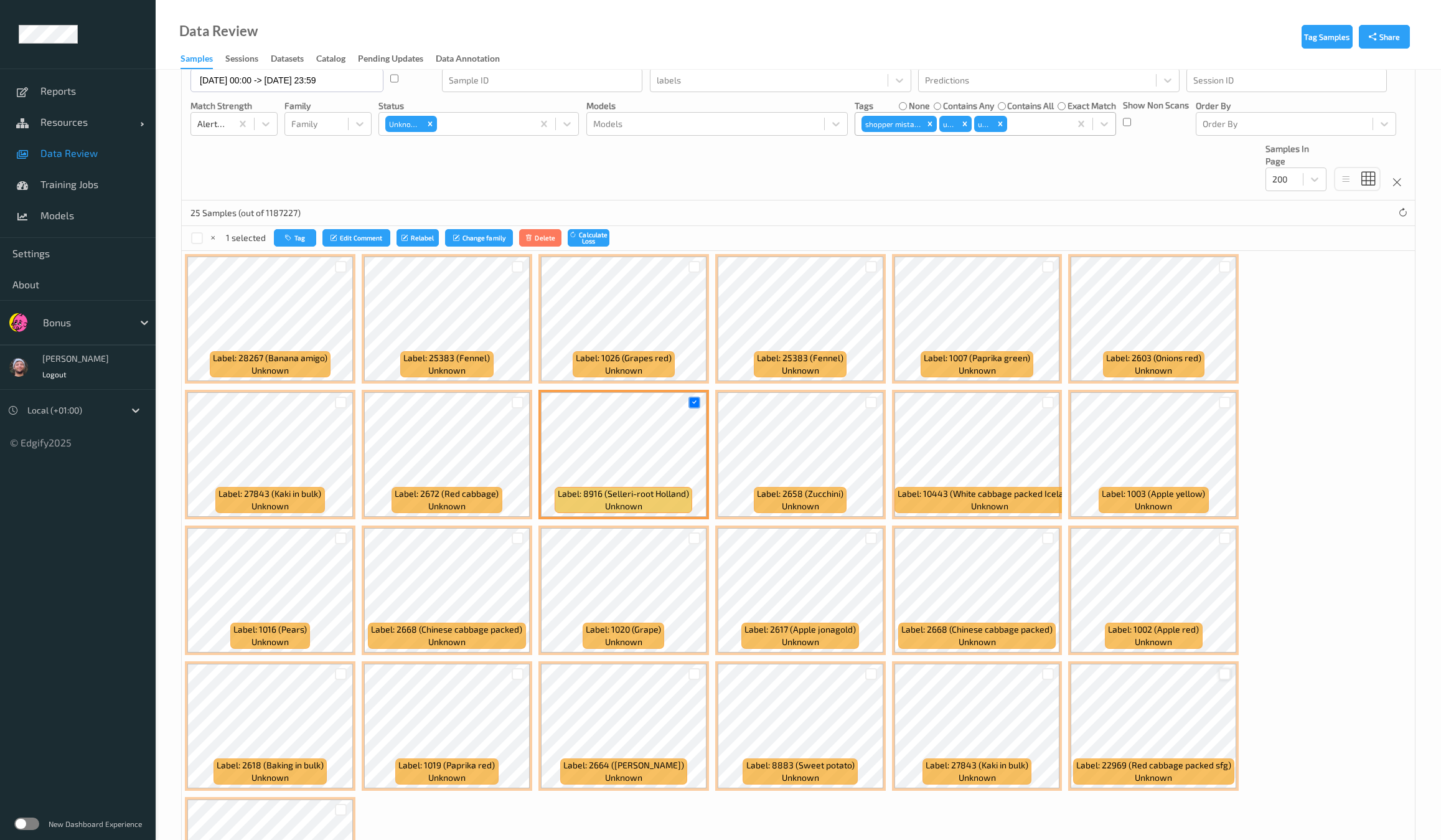
drag, startPoint x: 874, startPoint y: 668, endPoint x: 867, endPoint y: 668, distance: 7.0
click at [353, 799] on div at bounding box center [341, 809] width 24 height 20
click at [1219, 672] on div at bounding box center [1225, 673] width 12 height 12
click at [347, 804] on div at bounding box center [341, 809] width 12 height 12
click at [689, 533] on div at bounding box center [694, 538] width 12 height 12
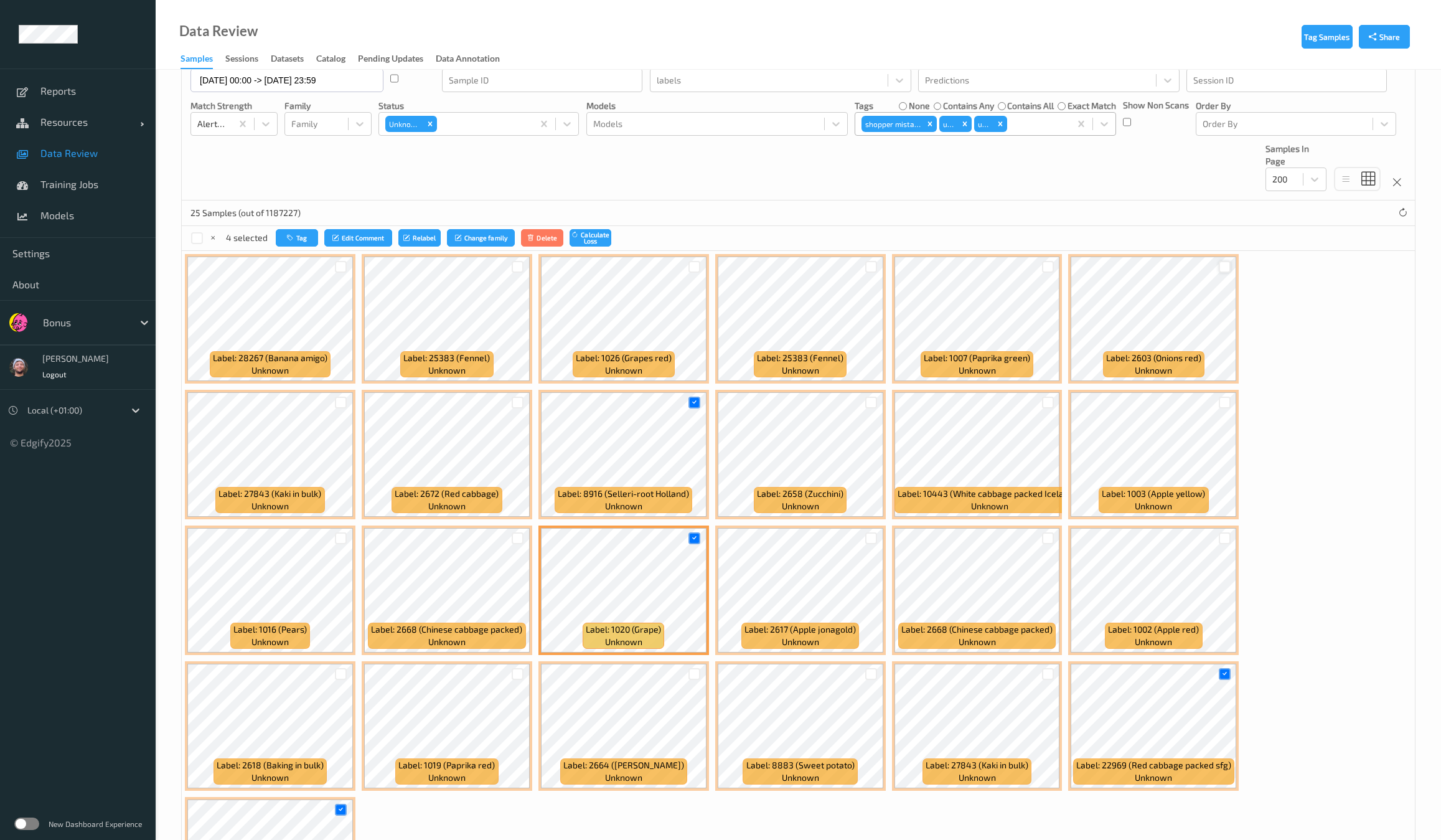
click at [1224, 263] on div at bounding box center [1225, 266] width 12 height 12
click at [301, 242] on button "Tag" at bounding box center [296, 238] width 43 height 18
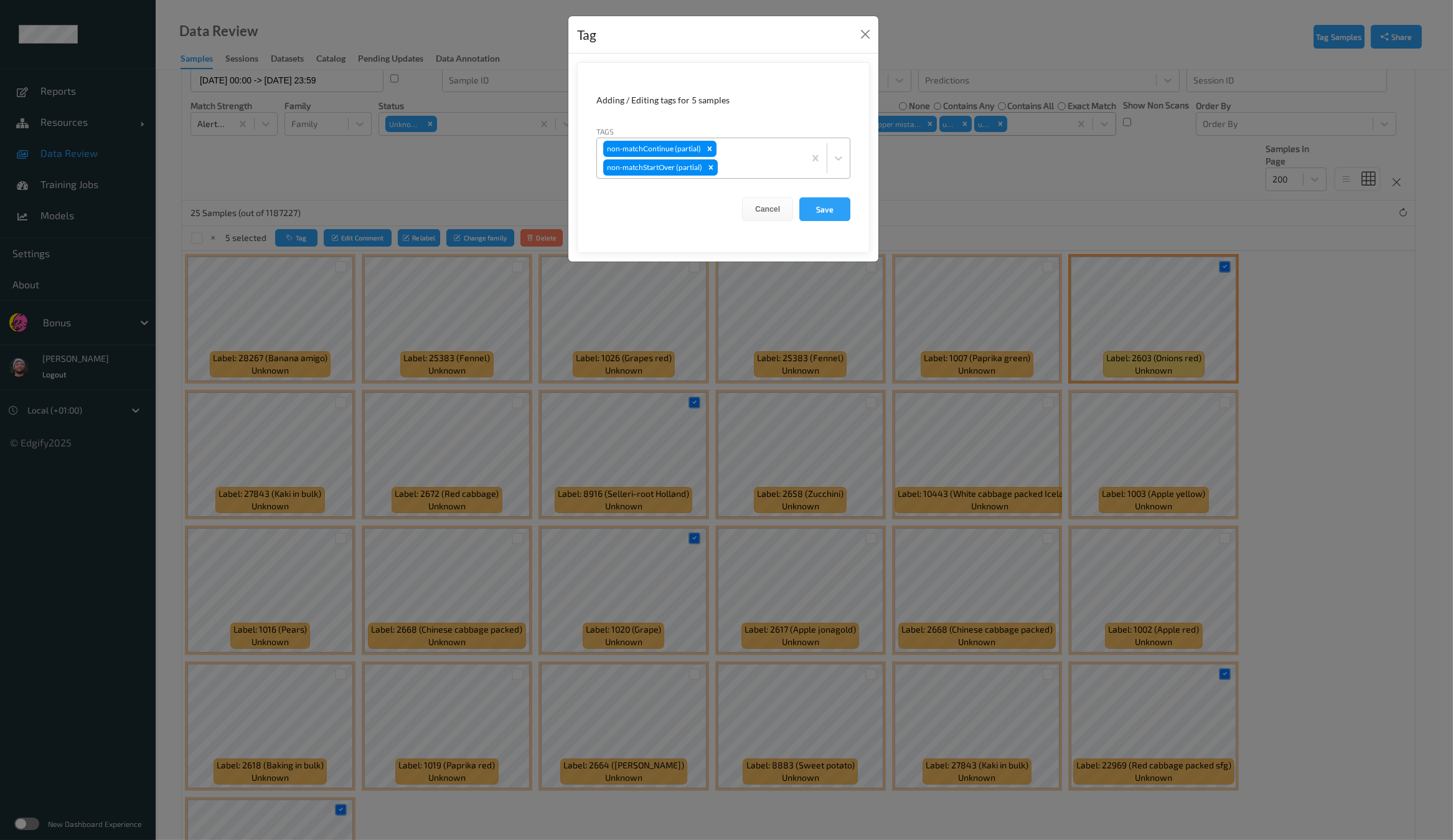
click at [757, 153] on div "non-matchContinue (partial) non-matchStartOver (partial)" at bounding box center [701, 158] width 207 height 40
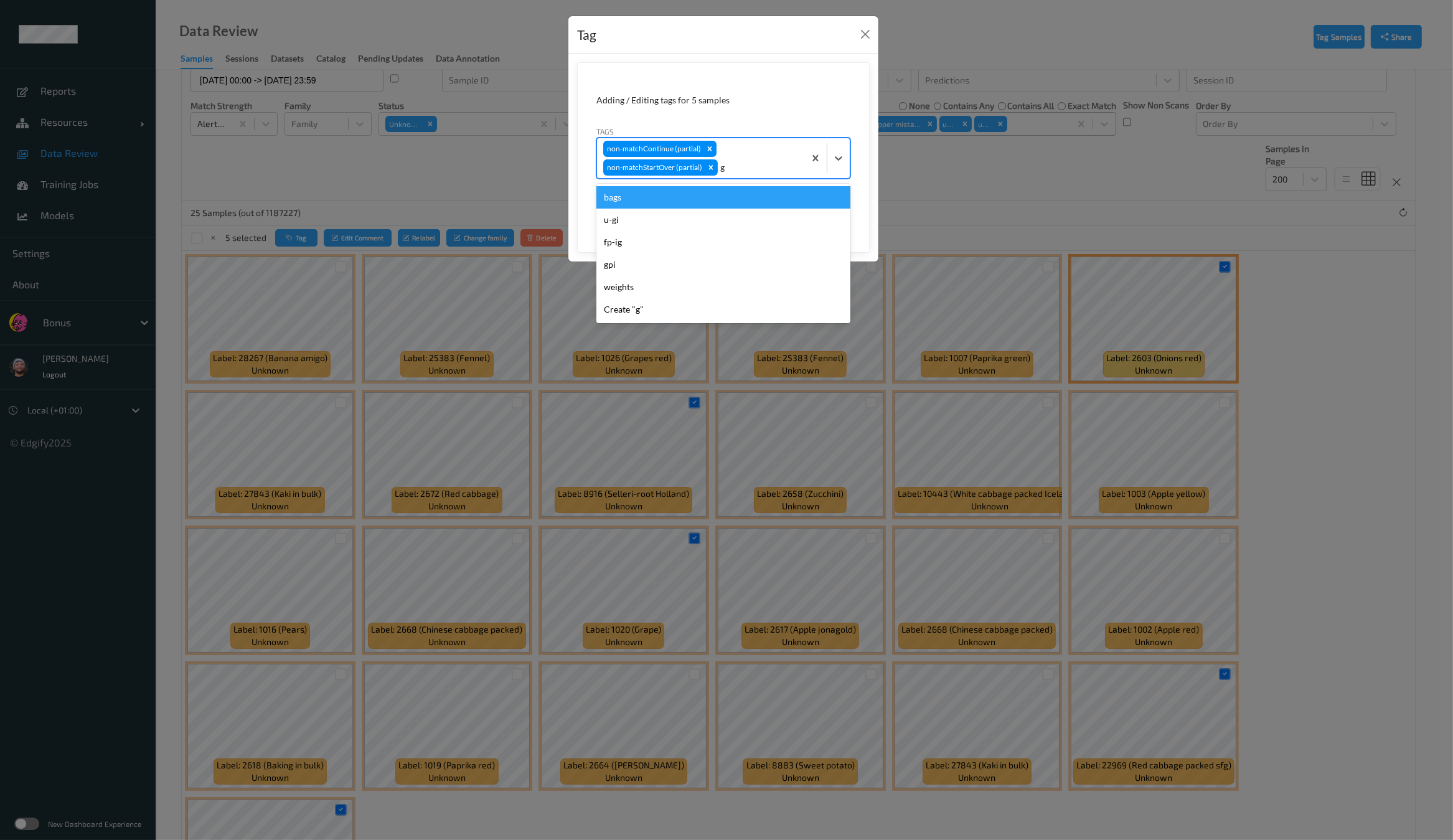
type input "gi"
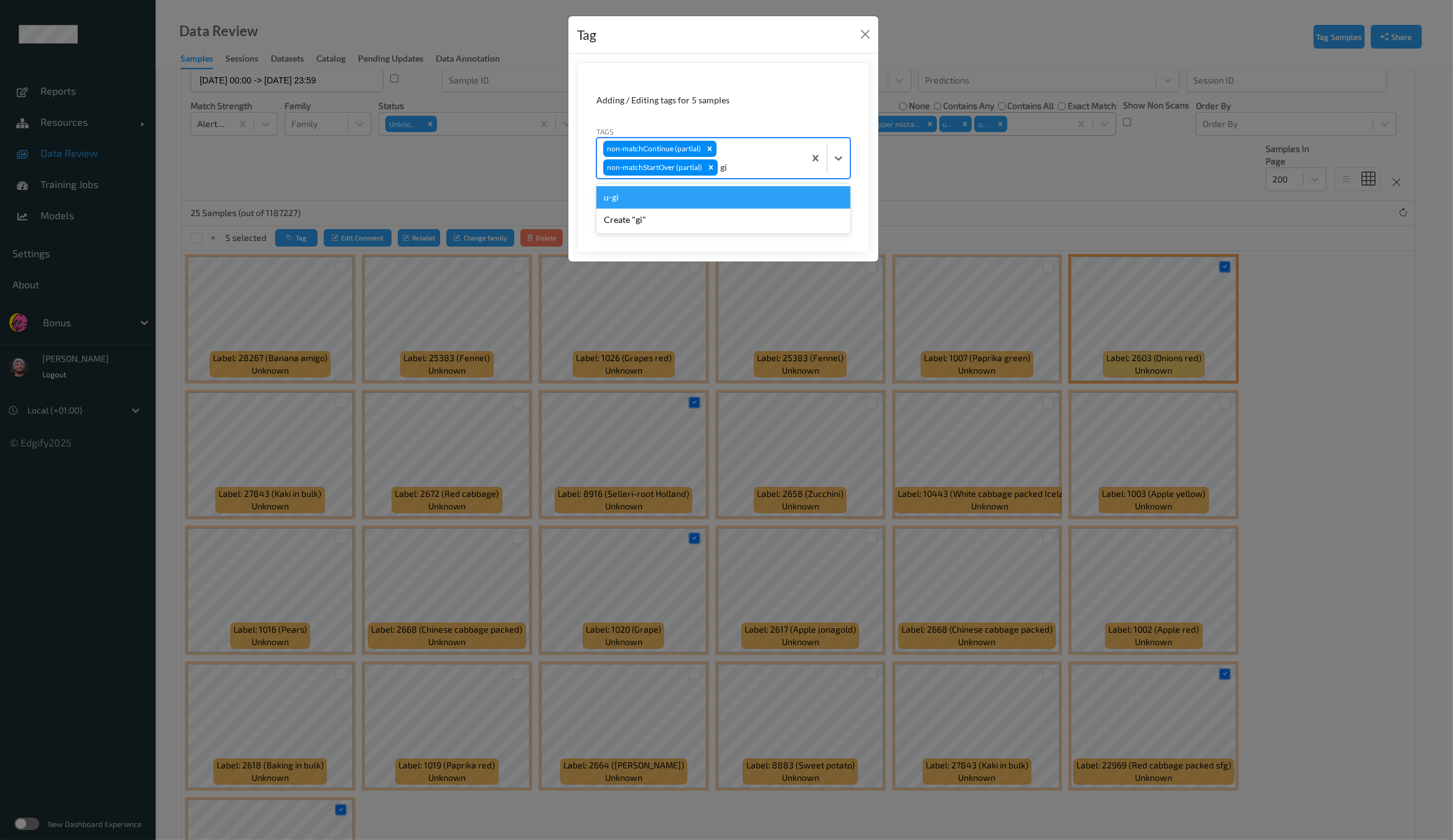
click at [684, 195] on div "u-gi" at bounding box center [723, 197] width 254 height 22
click at [815, 200] on button "Save" at bounding box center [825, 209] width 51 height 24
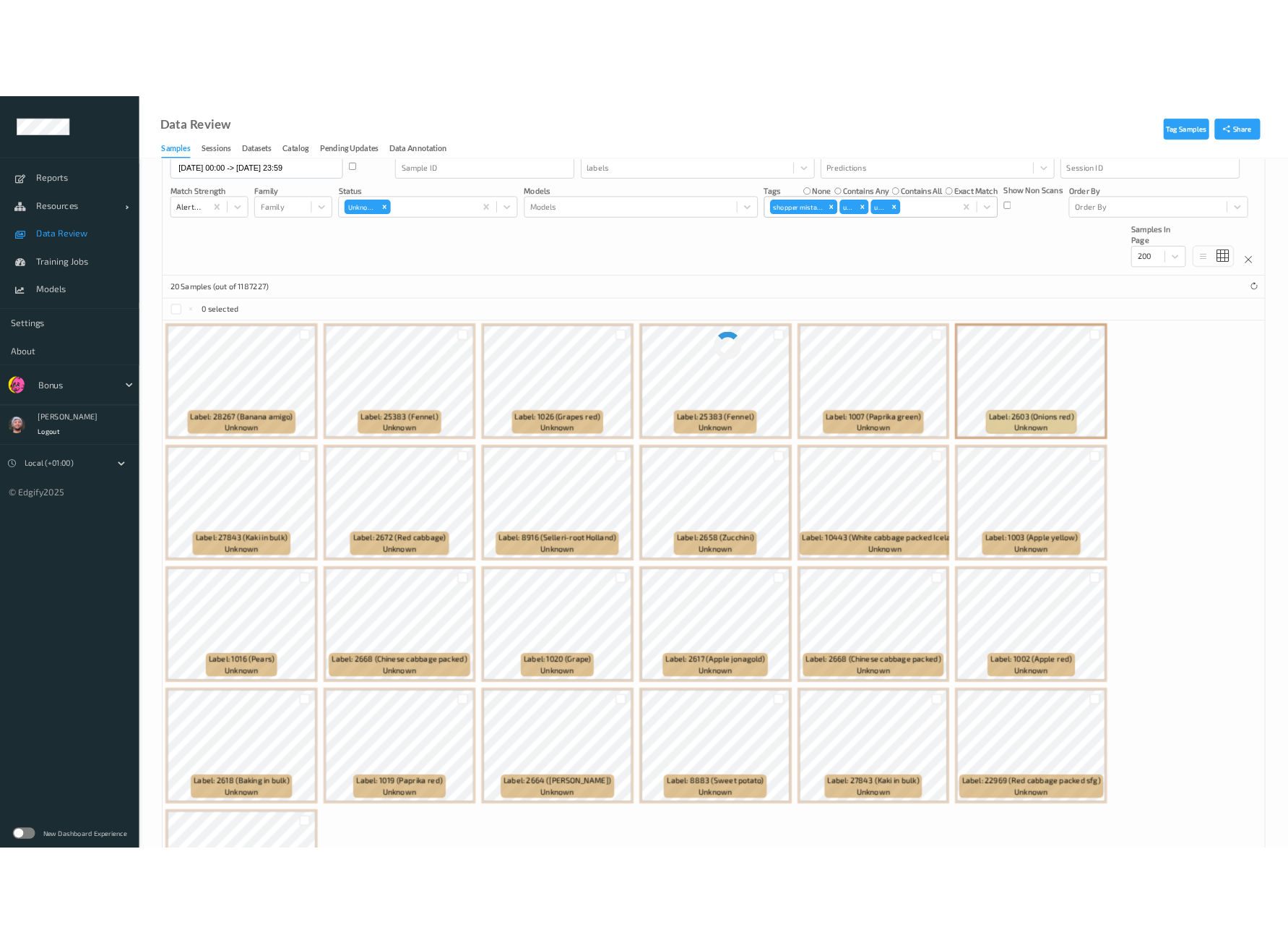
scroll to position [0, 0]
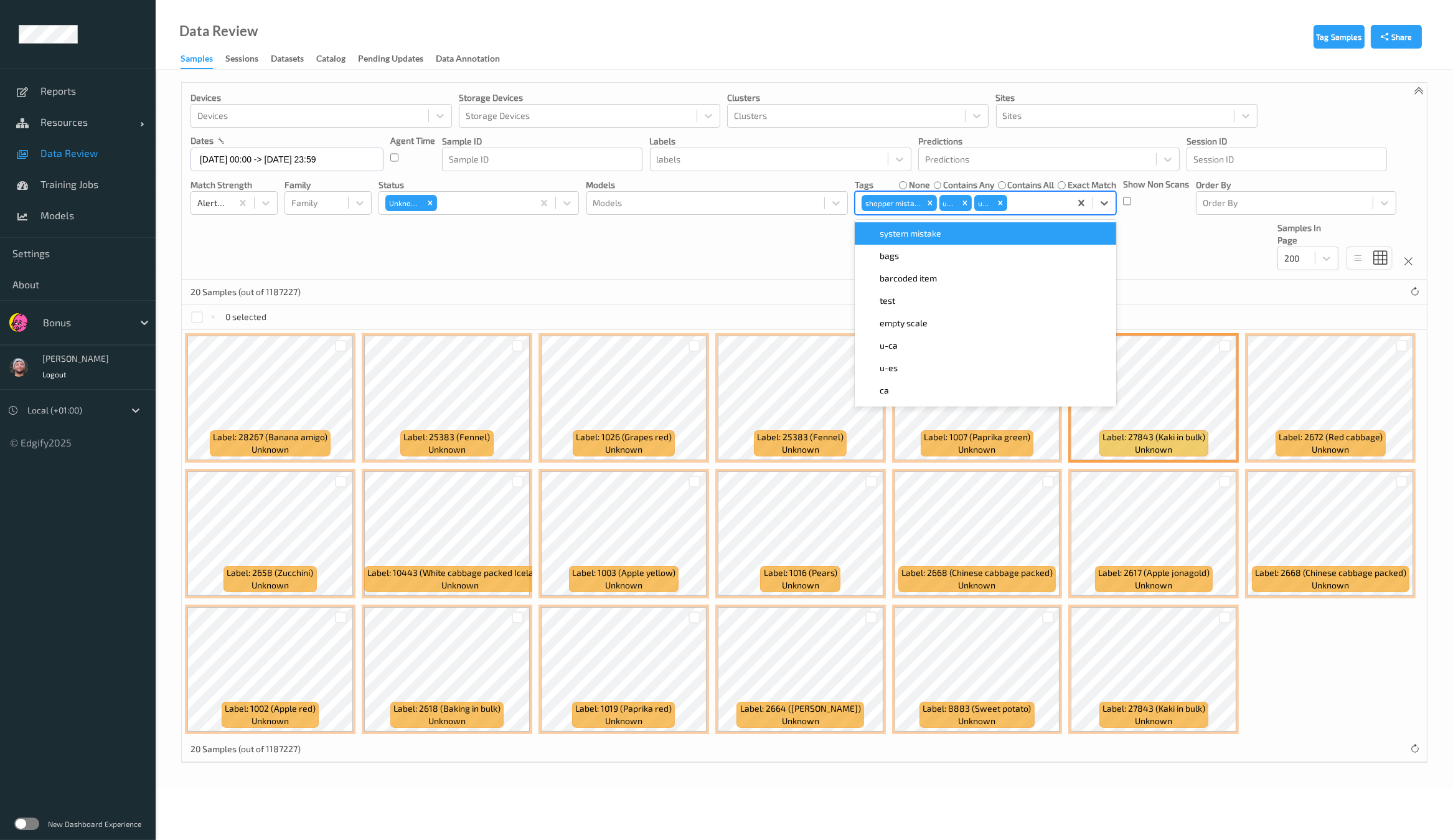
click at [1023, 210] on div "shopper mistake u-gi u-pi" at bounding box center [963, 202] width 215 height 21
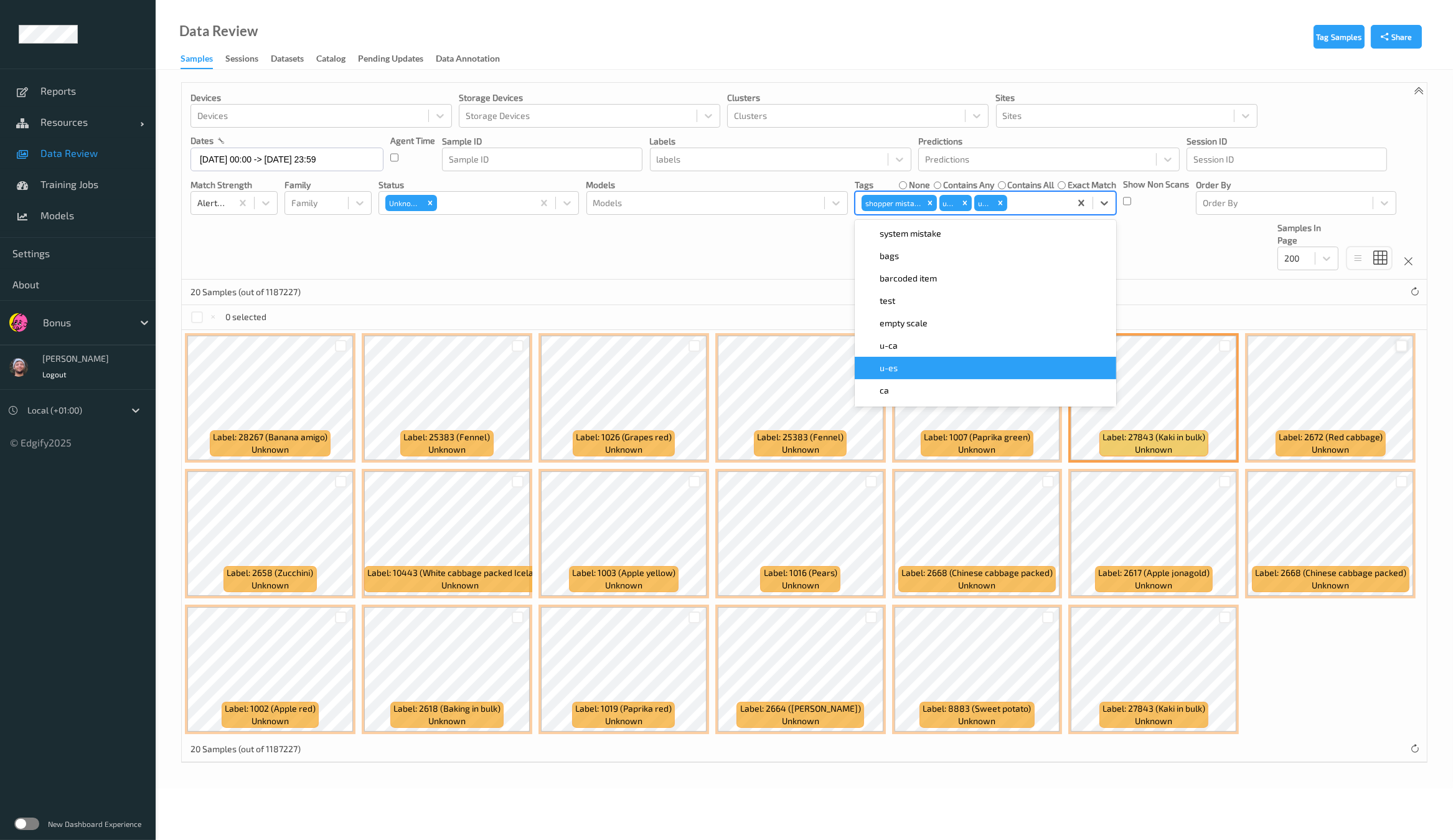
click at [1396, 340] on div at bounding box center [1401, 345] width 12 height 12
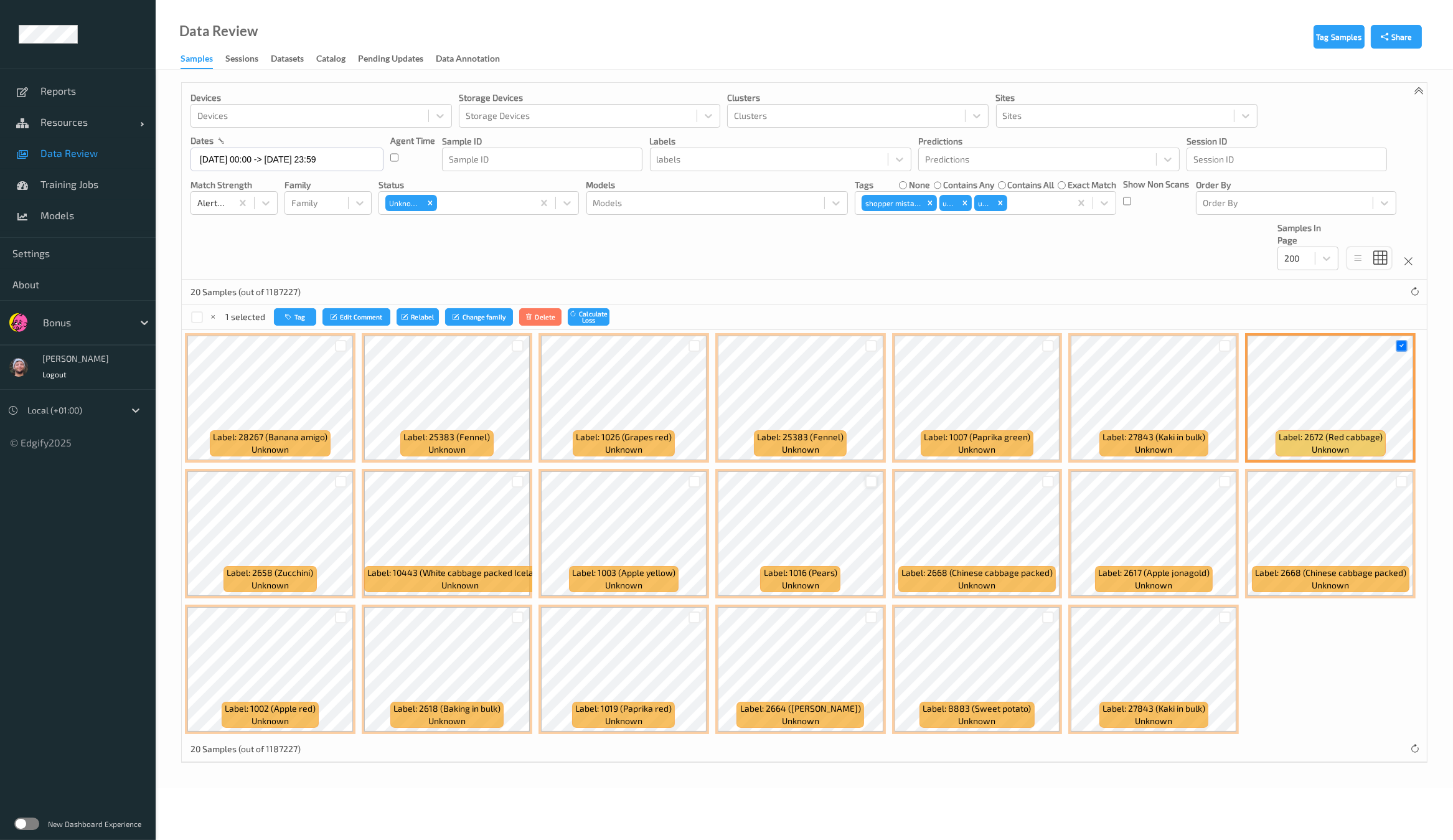
click at [867, 481] on div at bounding box center [871, 481] width 12 height 12
click at [1044, 344] on div at bounding box center [1048, 345] width 12 height 12
click at [694, 611] on div at bounding box center [694, 617] width 12 height 12
click at [515, 616] on div at bounding box center [518, 617] width 12 height 12
click at [338, 479] on div at bounding box center [341, 481] width 12 height 12
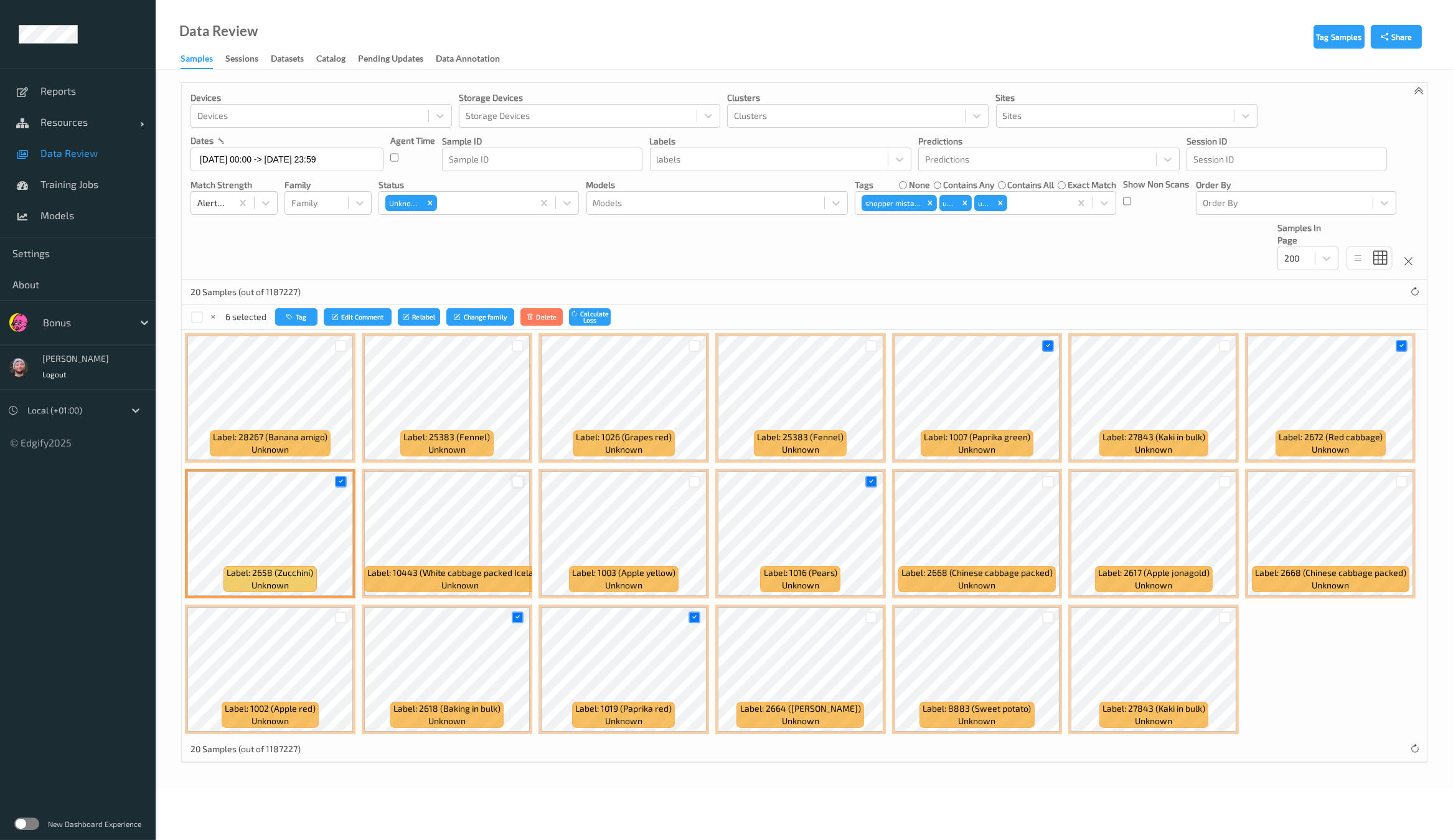
click at [519, 480] on div at bounding box center [518, 481] width 12 height 12
click at [513, 340] on div at bounding box center [518, 345] width 12 height 12
click at [514, 341] on icon at bounding box center [518, 345] width 8 height 8
click at [286, 315] on icon "button" at bounding box center [290, 317] width 10 height 8
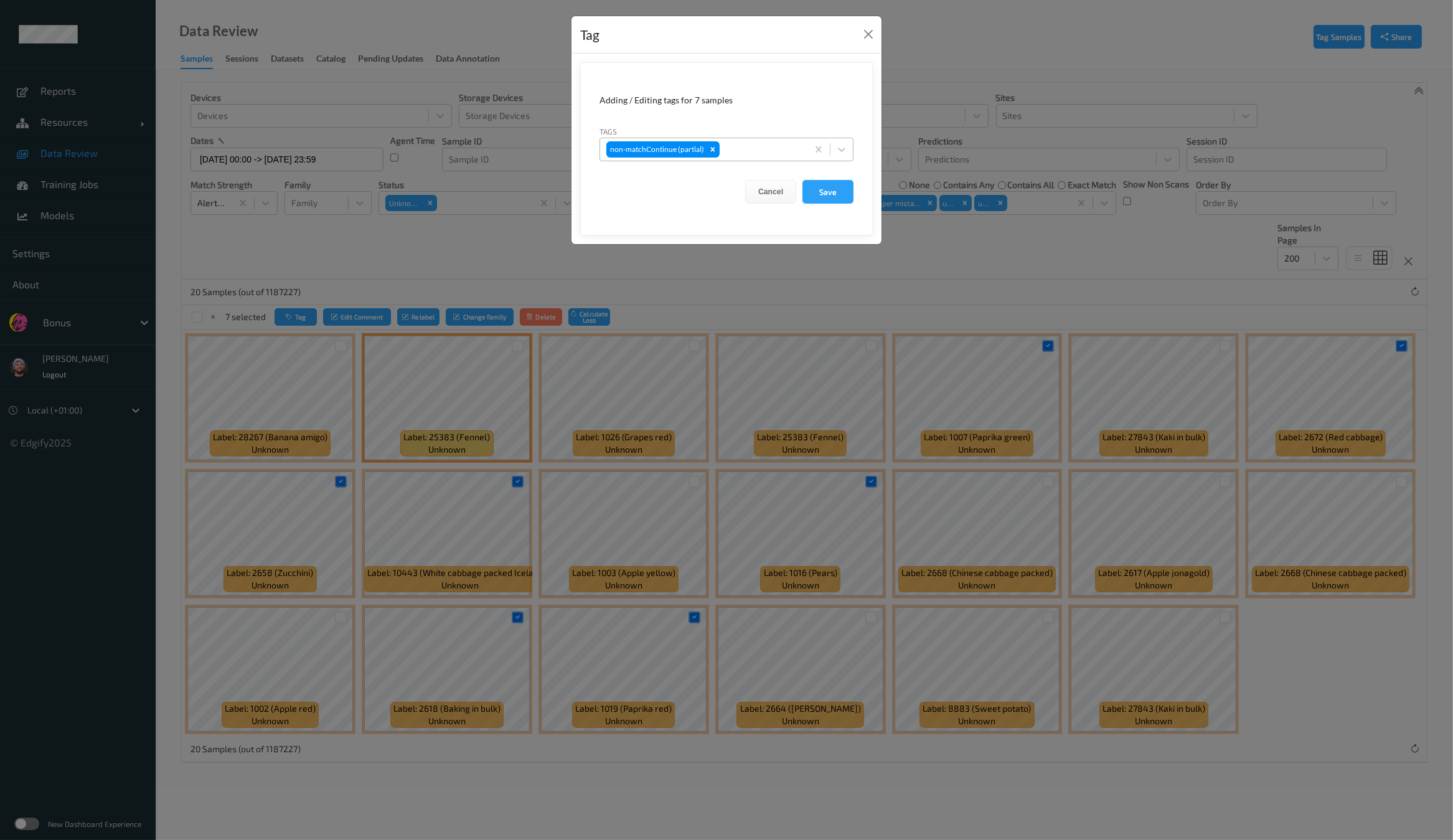
click at [741, 156] on div at bounding box center [762, 149] width 79 height 15
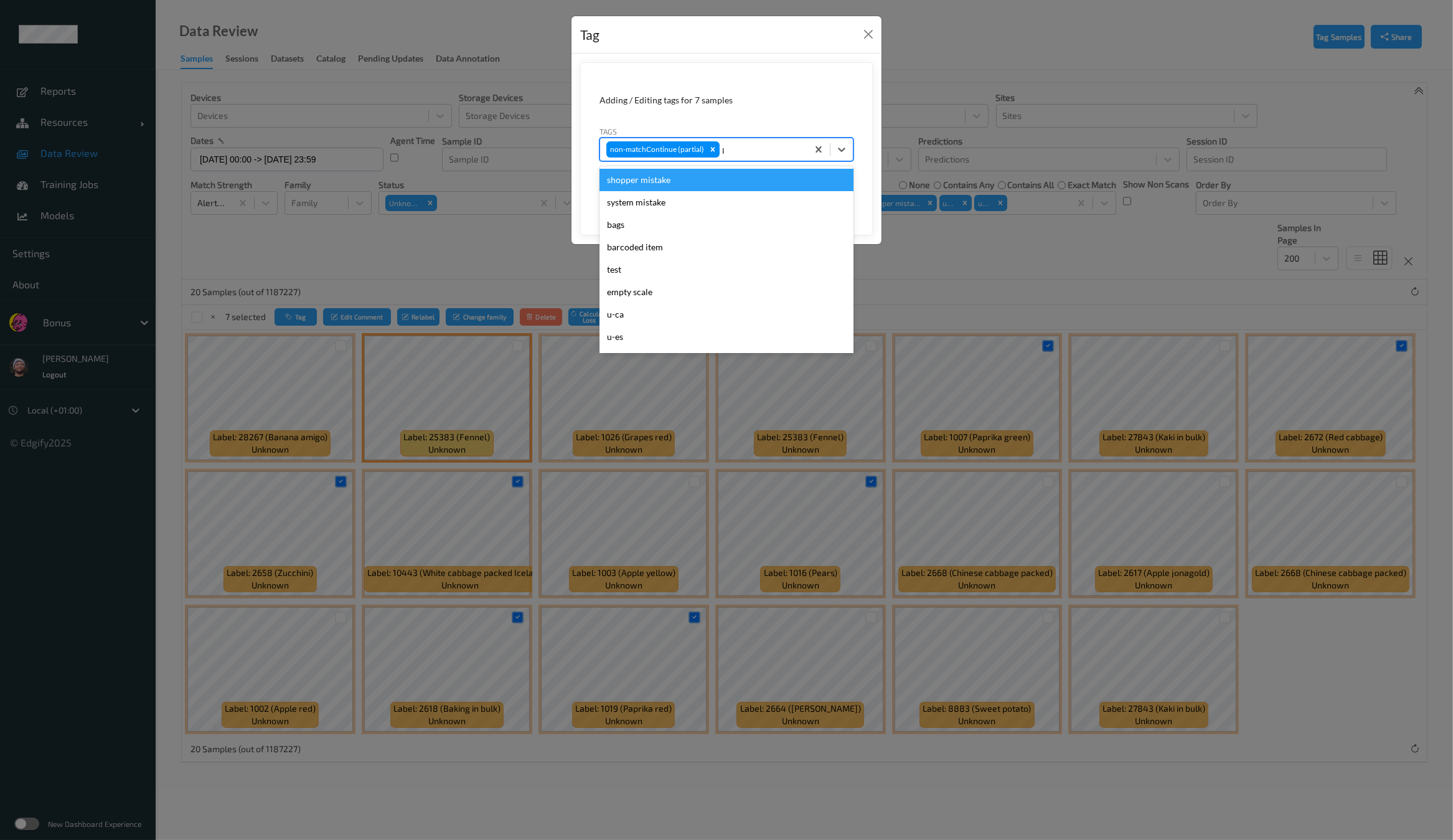
type input "pi"
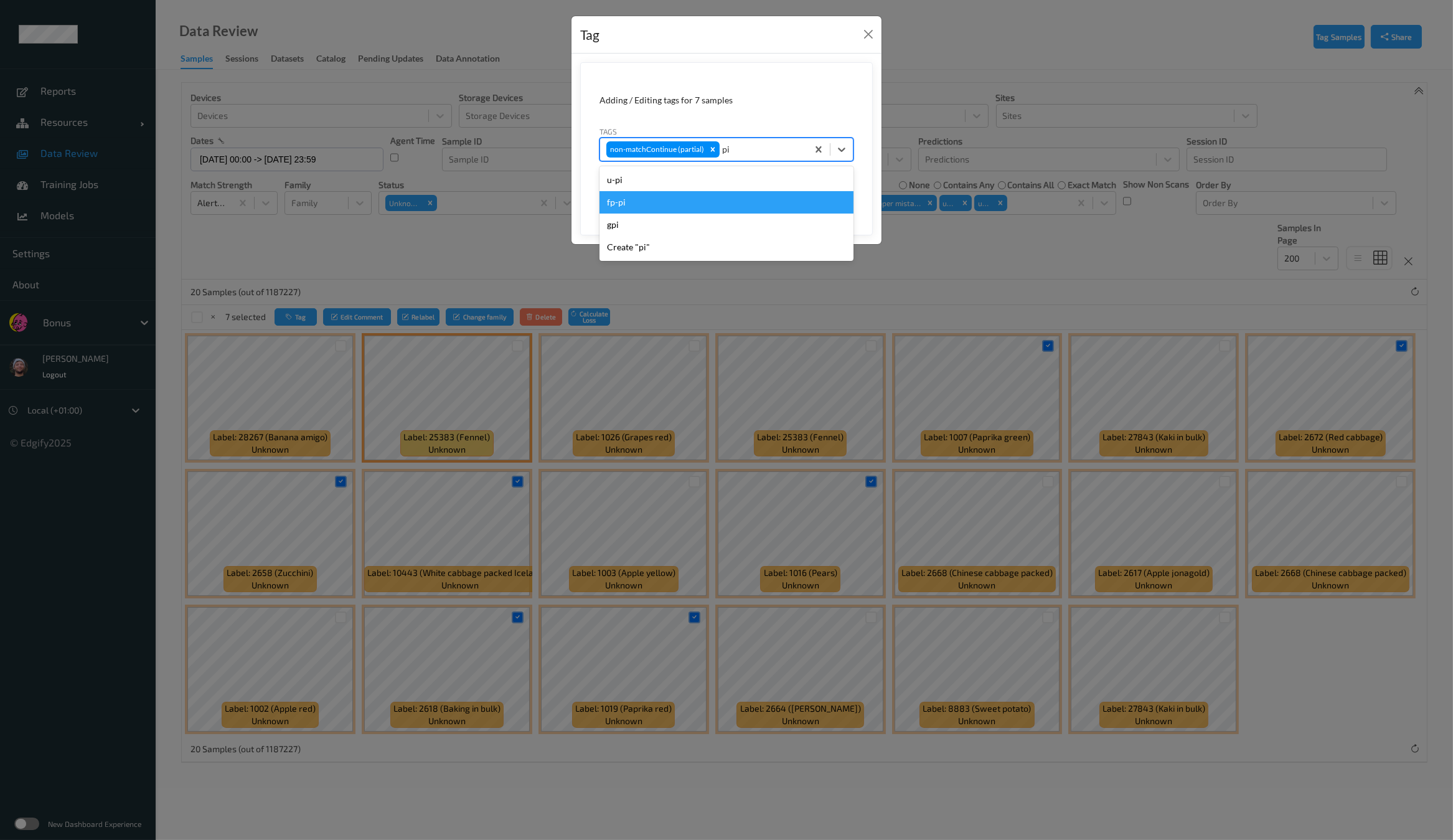
click at [745, 178] on div "u-pi" at bounding box center [726, 179] width 254 height 22
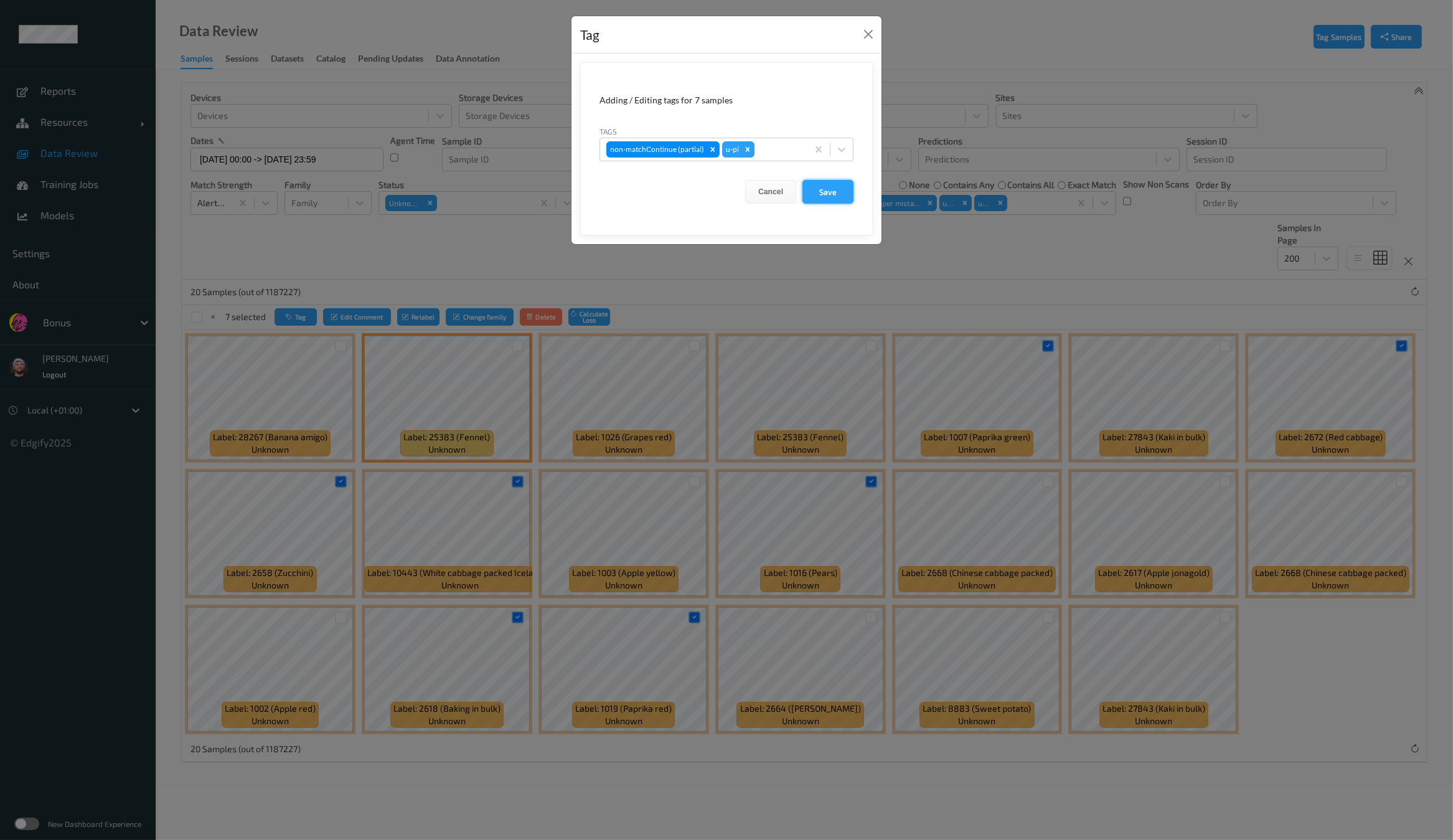
click at [815, 191] on button "Save" at bounding box center [828, 191] width 51 height 24
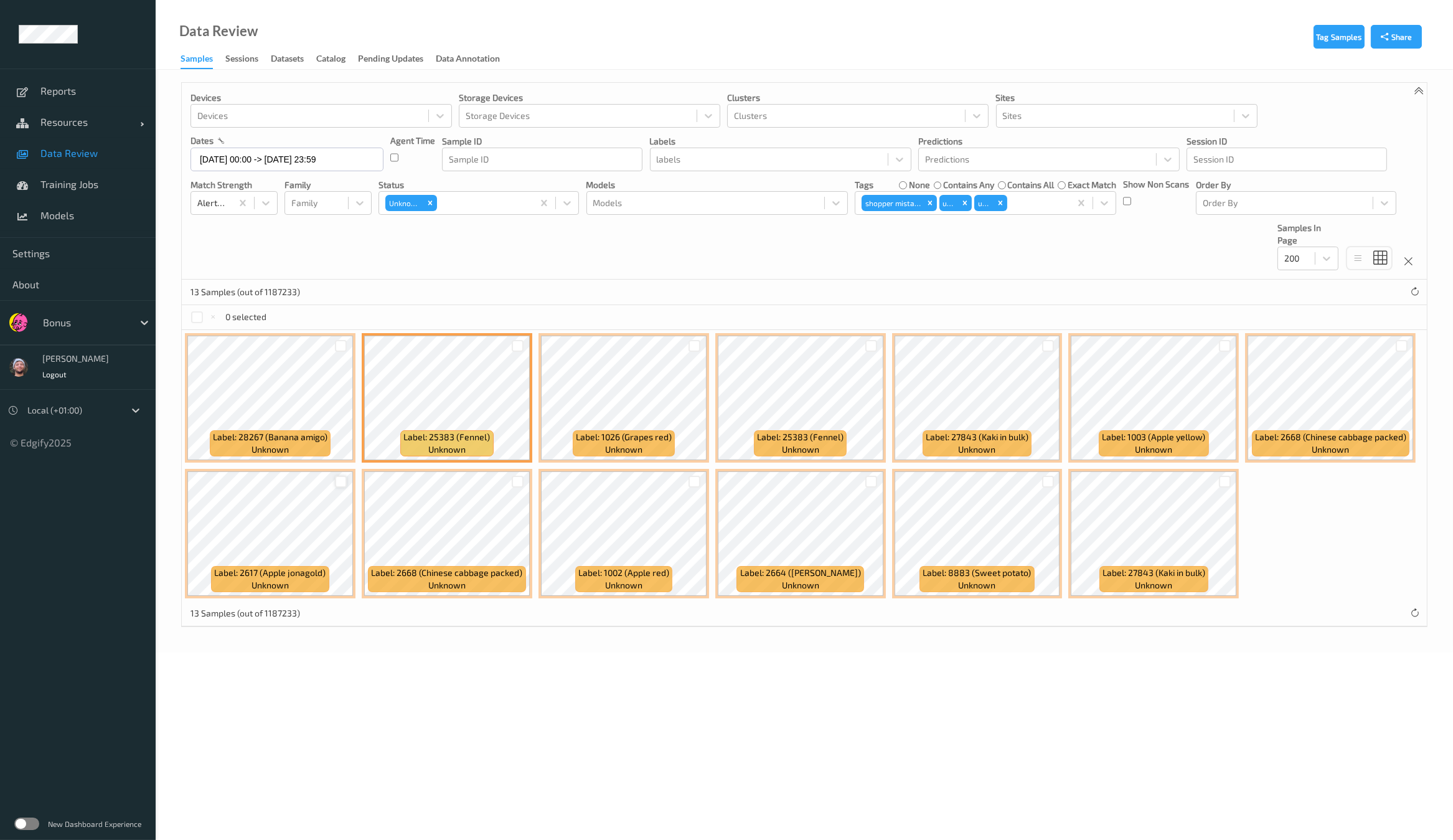
click at [341, 478] on div at bounding box center [341, 481] width 12 height 12
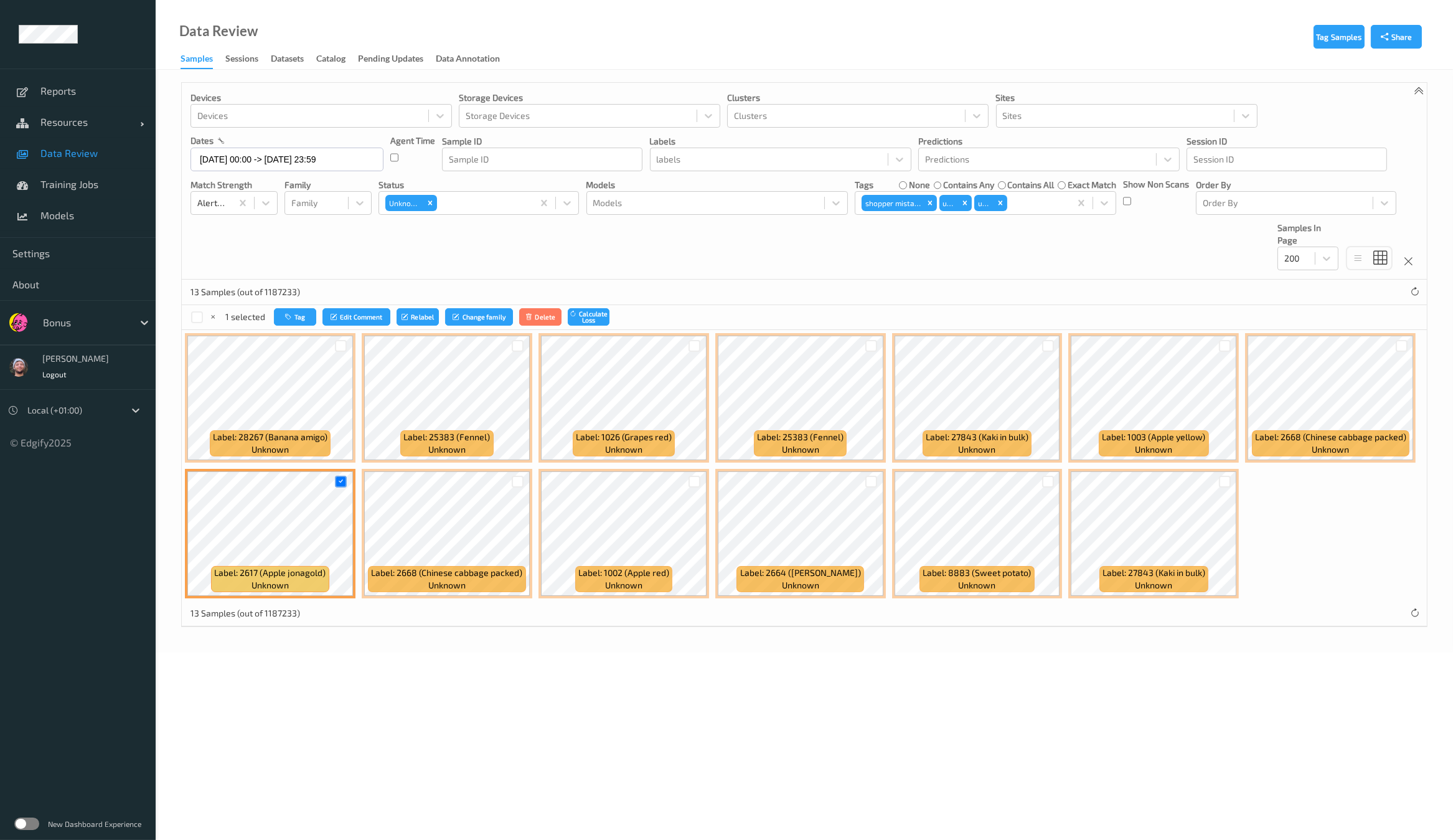
click at [509, 478] on div at bounding box center [518, 481] width 24 height 20
click at [516, 478] on div at bounding box center [518, 481] width 12 height 12
click at [871, 479] on div at bounding box center [871, 481] width 12 height 12
click at [302, 320] on button "Tag" at bounding box center [296, 317] width 43 height 18
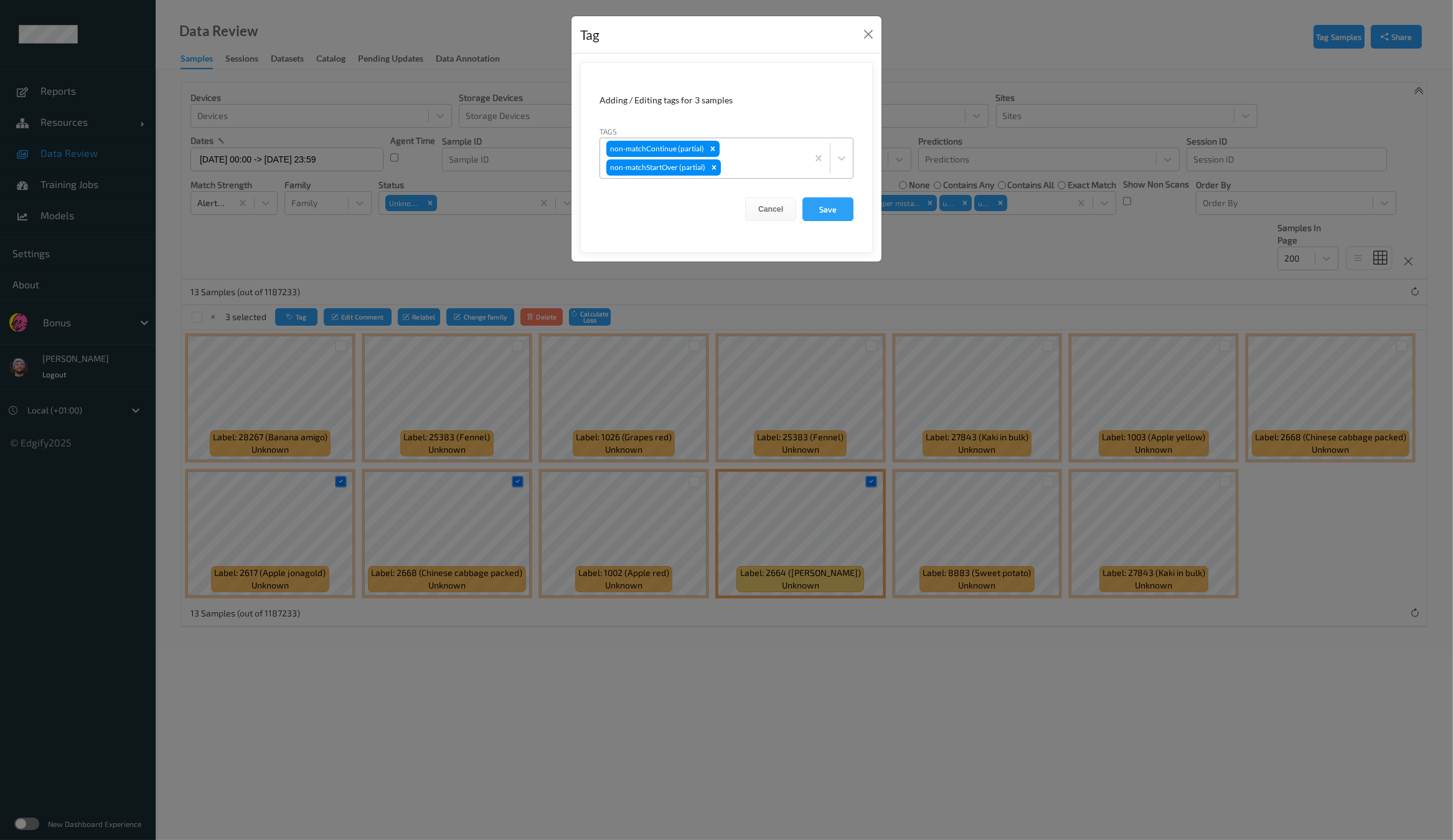
click at [745, 158] on div "non-matchContinue (partial) non-matchStartOver (partial)" at bounding box center [704, 158] width 207 height 40
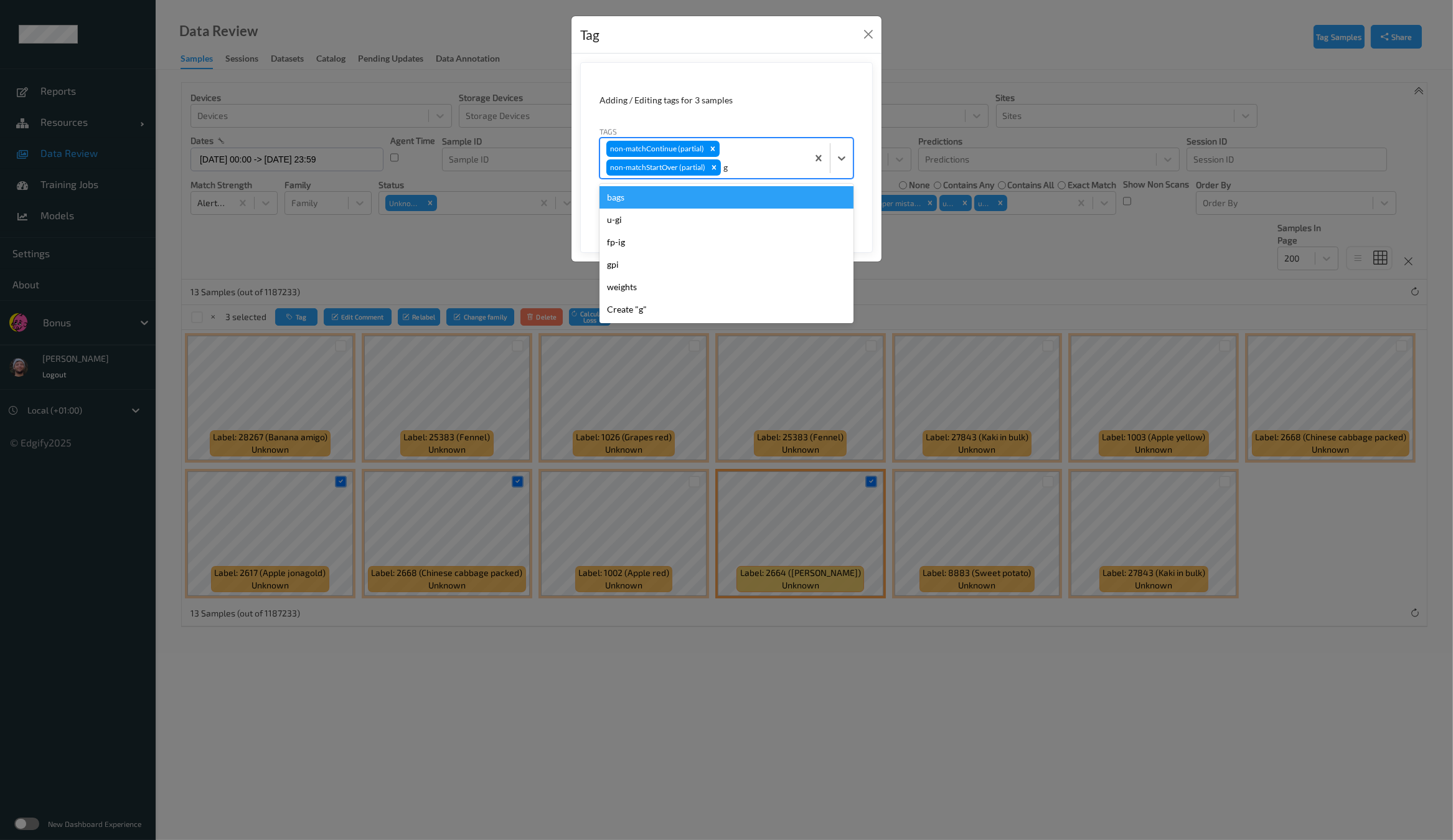
type input "gi"
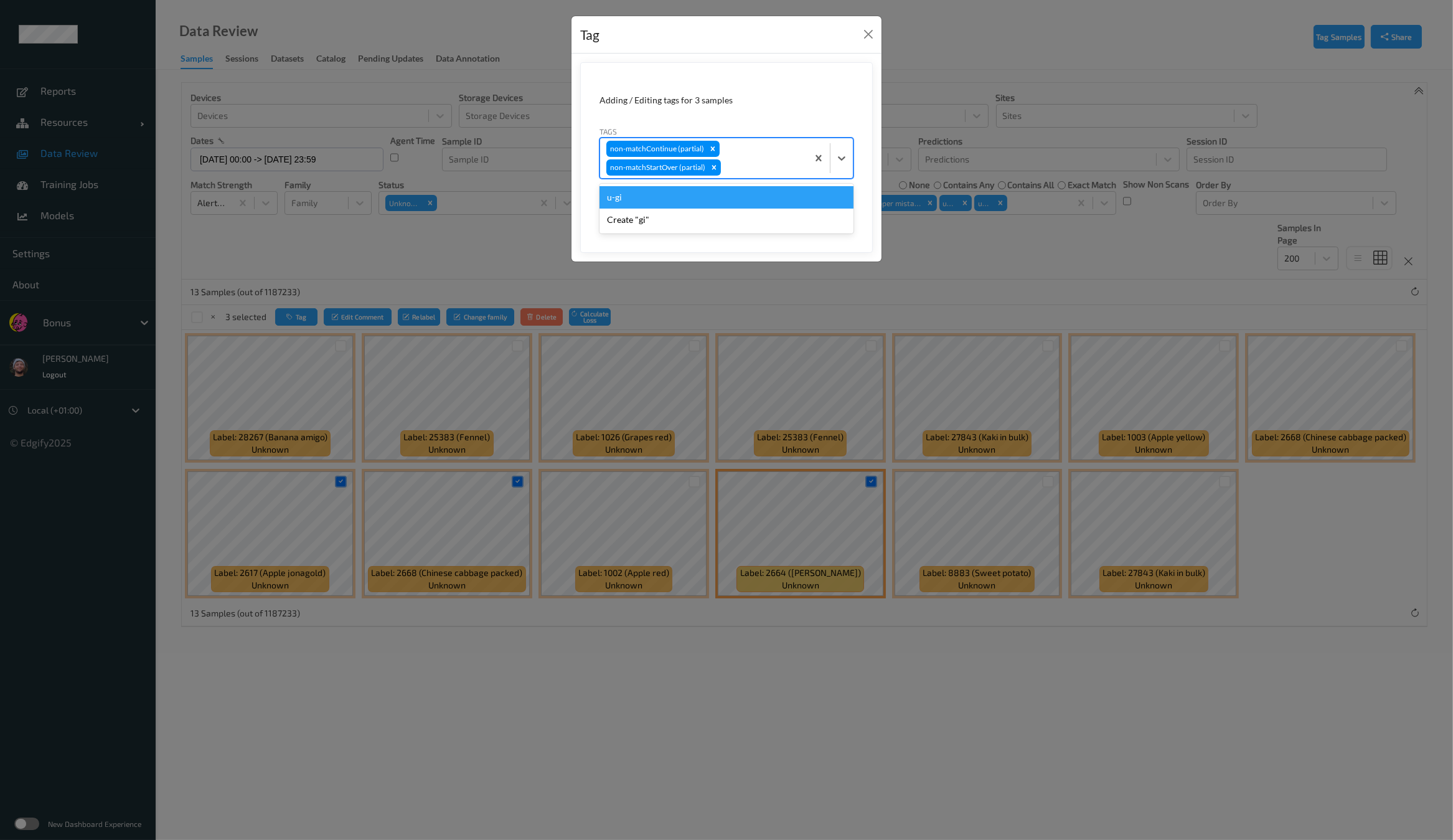
click at [802, 197] on button "Save" at bounding box center [828, 209] width 51 height 24
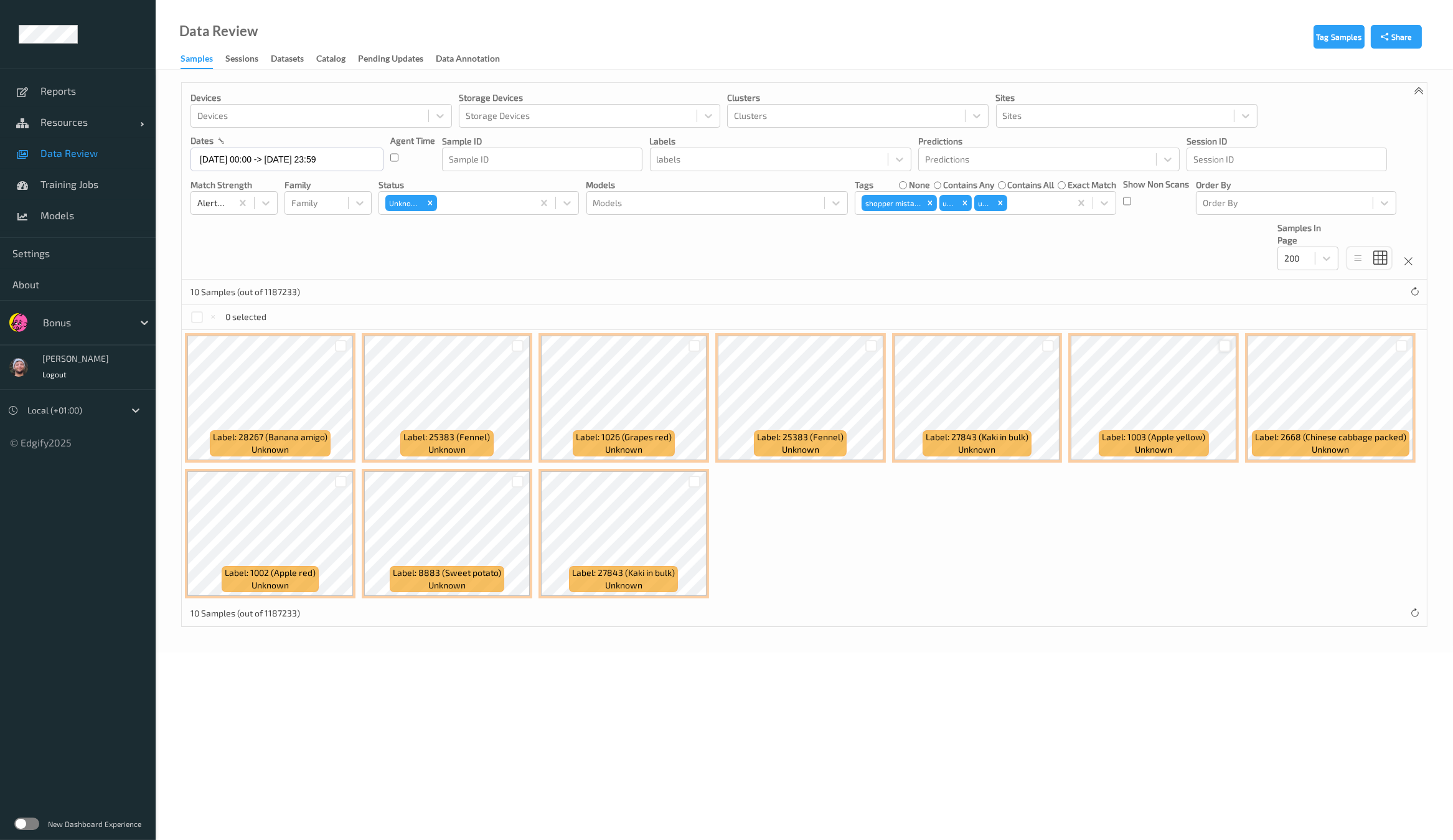
click at [1223, 347] on div at bounding box center [1225, 345] width 12 height 12
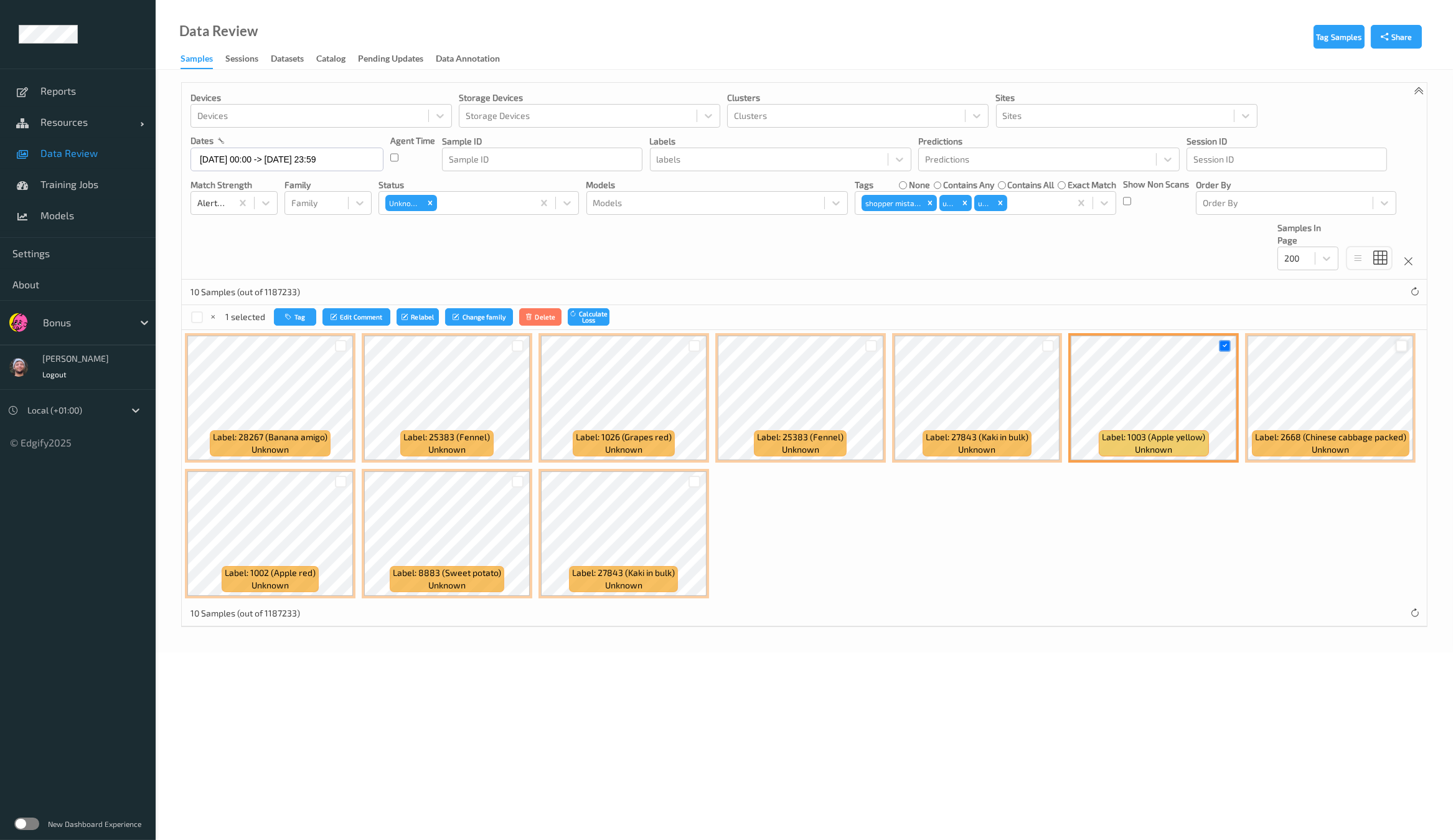
click at [1399, 340] on div at bounding box center [1401, 345] width 12 height 12
click at [283, 306] on div "2 selected Tag Edit Comment Relabel Change family Delete Calculate Loss" at bounding box center [804, 317] width 1245 height 25
click at [282, 315] on button "Tag" at bounding box center [296, 317] width 43 height 18
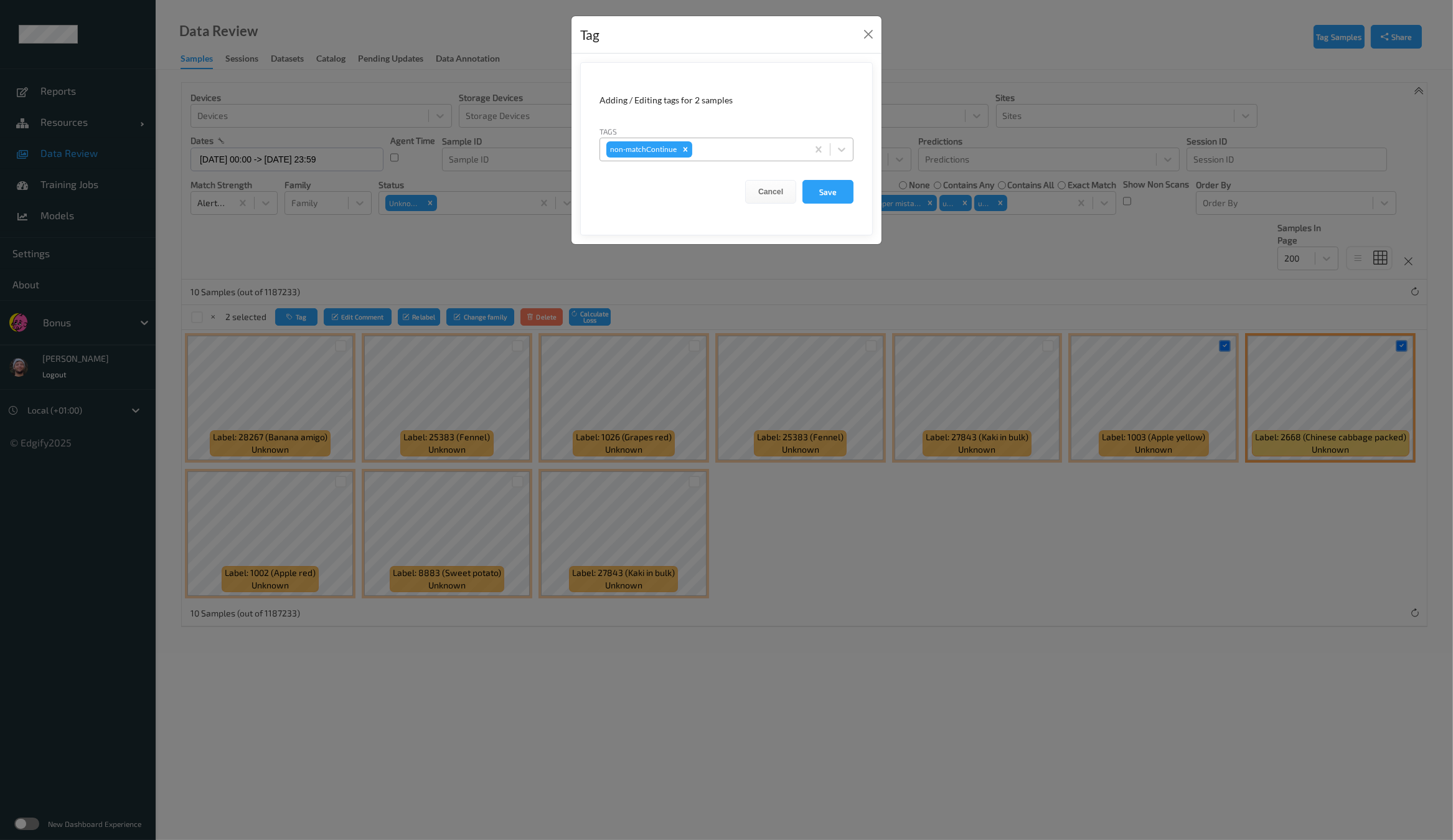
click at [749, 157] on div "non-matchContinue" at bounding box center [704, 149] width 207 height 21
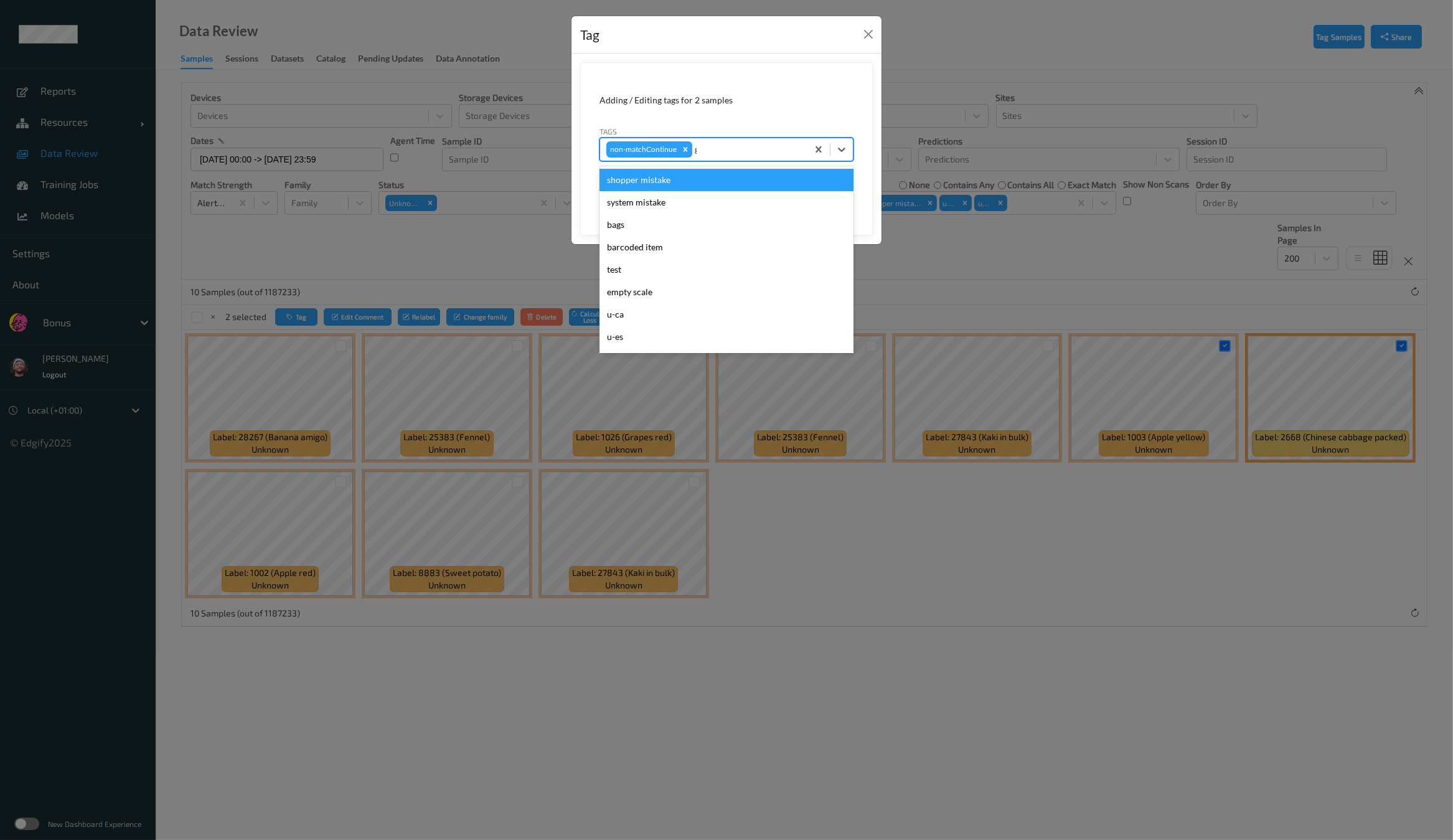
type input "gi"
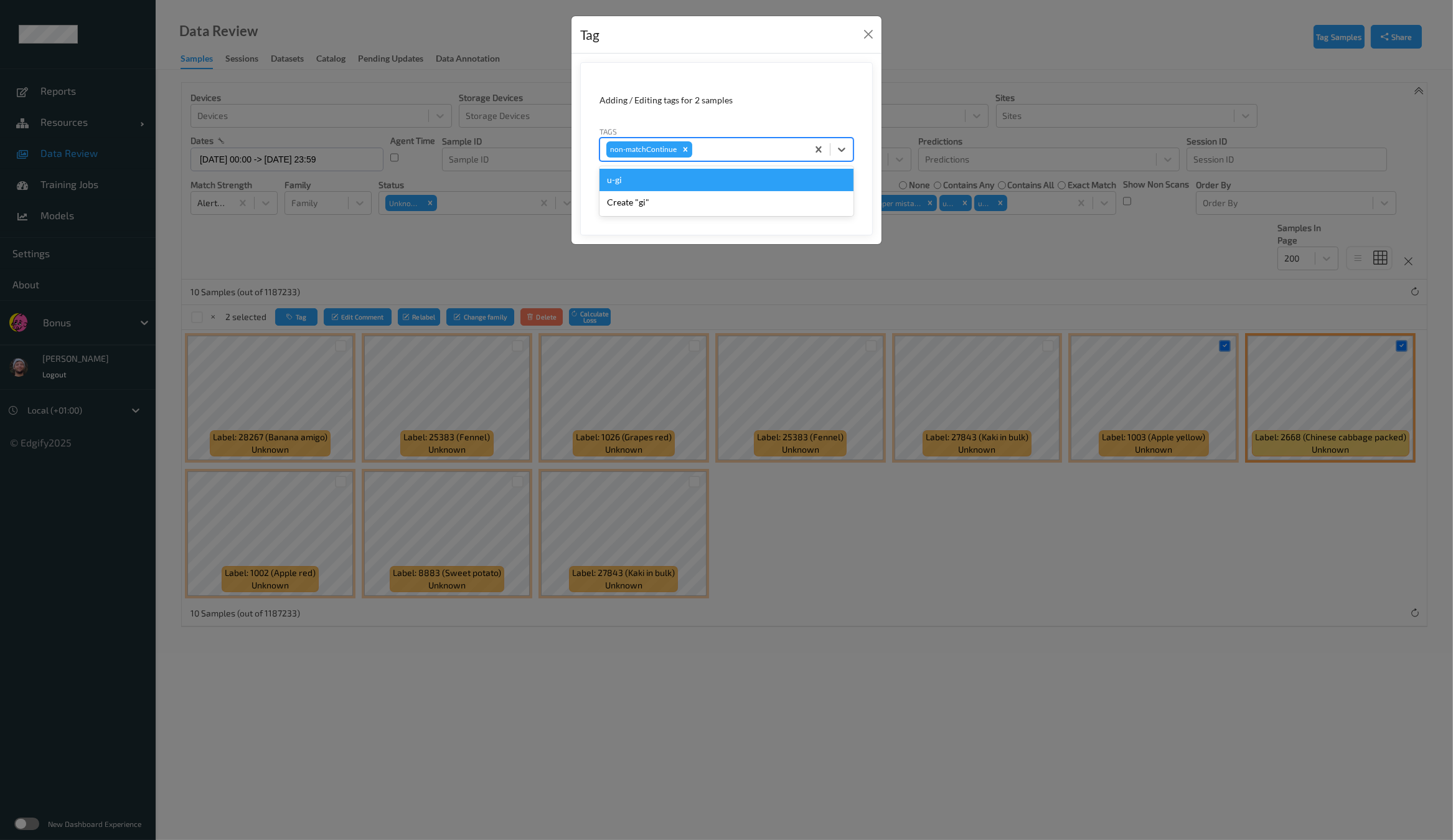
click at [802, 180] on button "Save" at bounding box center [828, 191] width 51 height 24
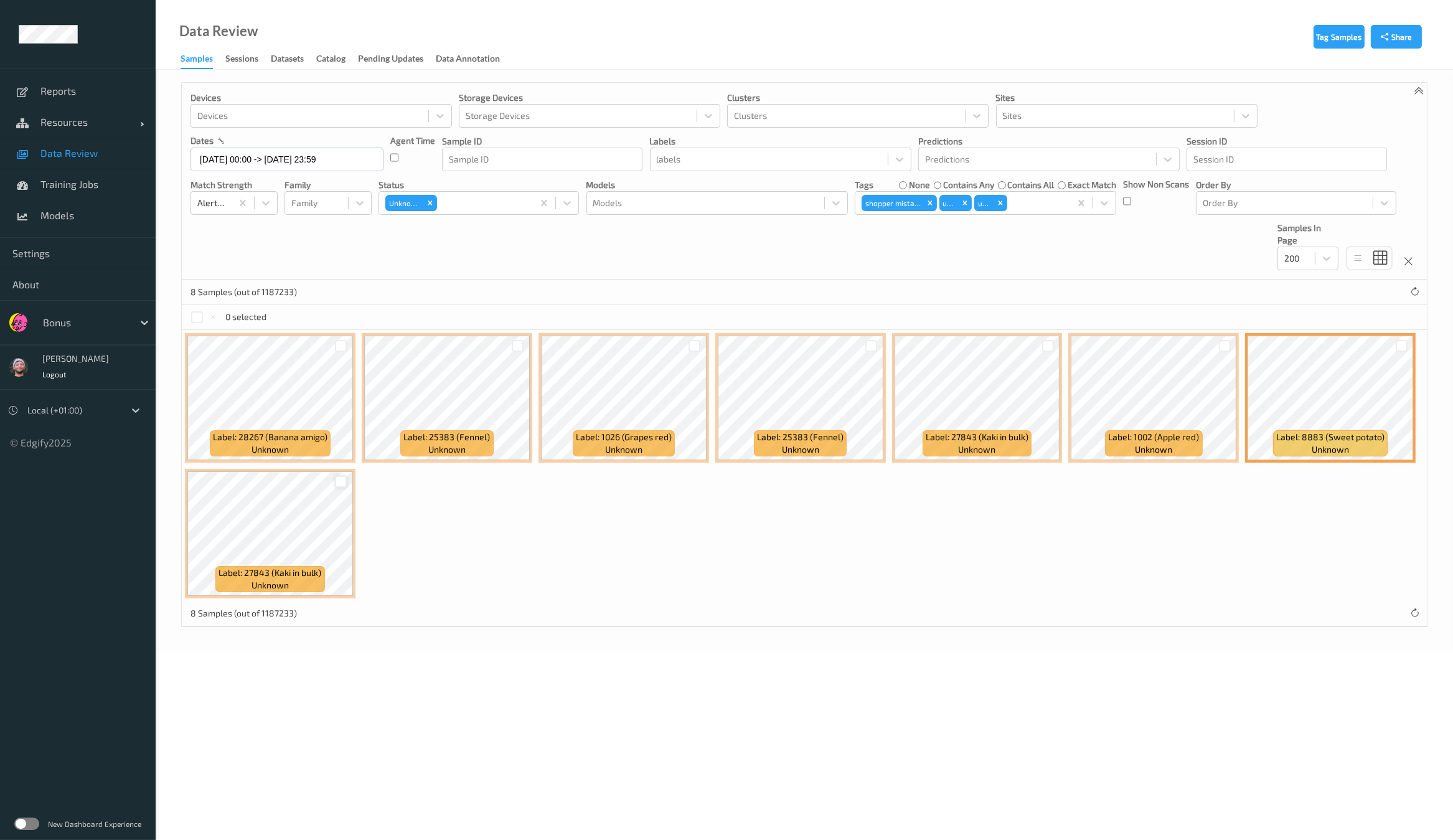
click at [340, 479] on div at bounding box center [341, 481] width 12 height 12
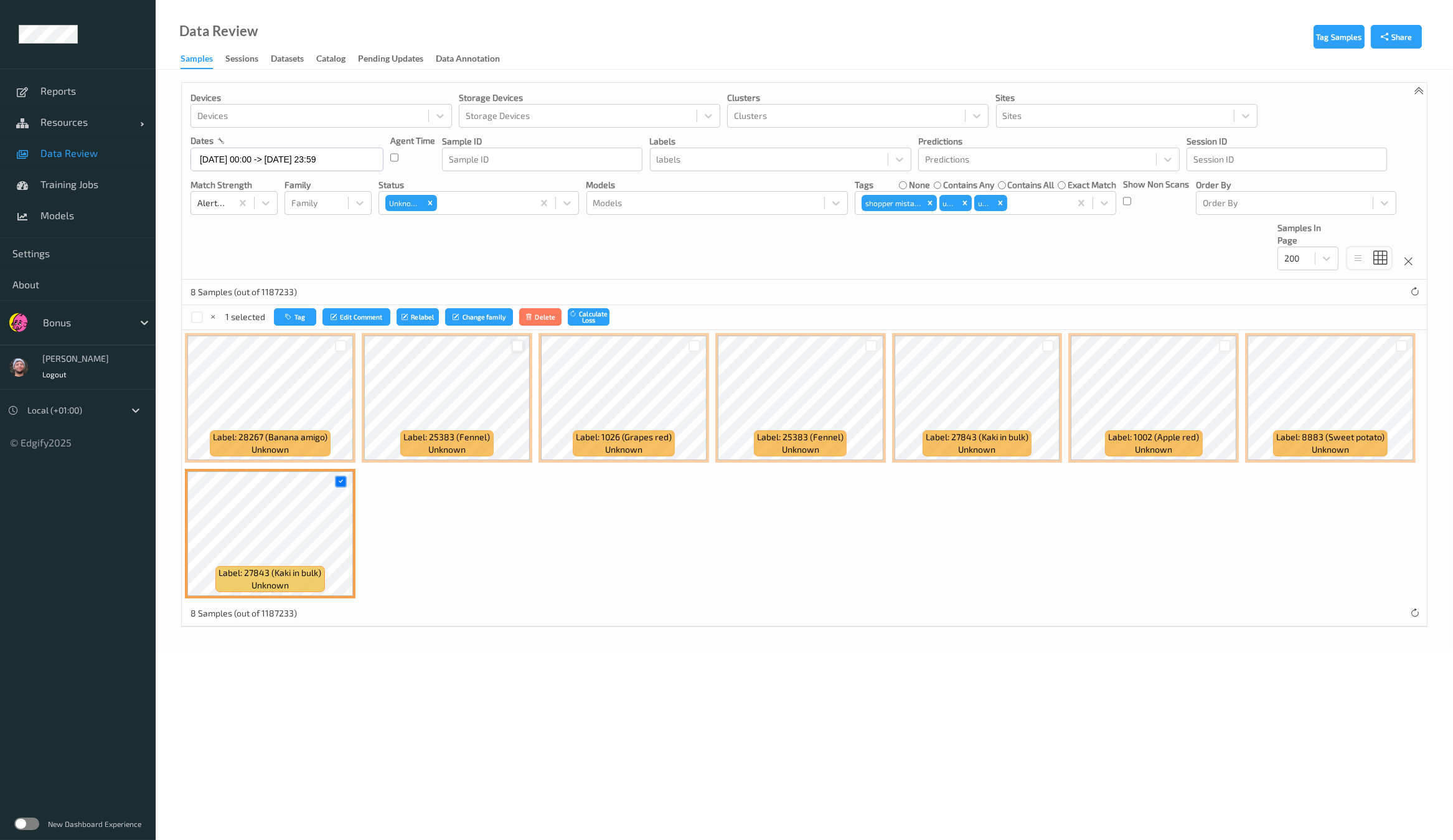
click at [520, 345] on div at bounding box center [518, 345] width 12 height 12
click at [1046, 341] on div at bounding box center [1048, 345] width 12 height 12
click at [314, 319] on button "Tag" at bounding box center [296, 317] width 43 height 18
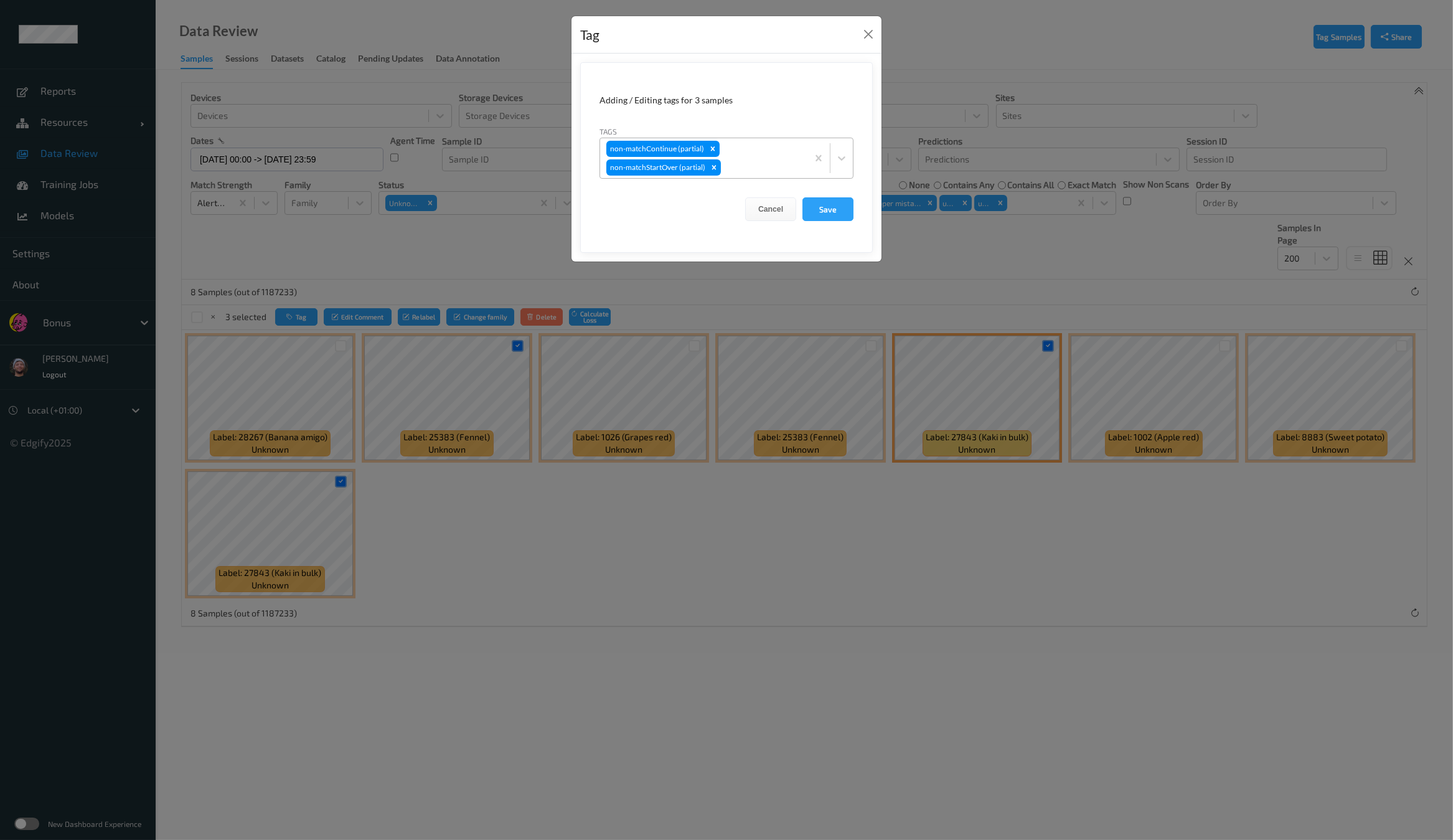
click at [787, 145] on div "non-matchContinue (partial) non-matchStartOver (partial)" at bounding box center [704, 158] width 207 height 40
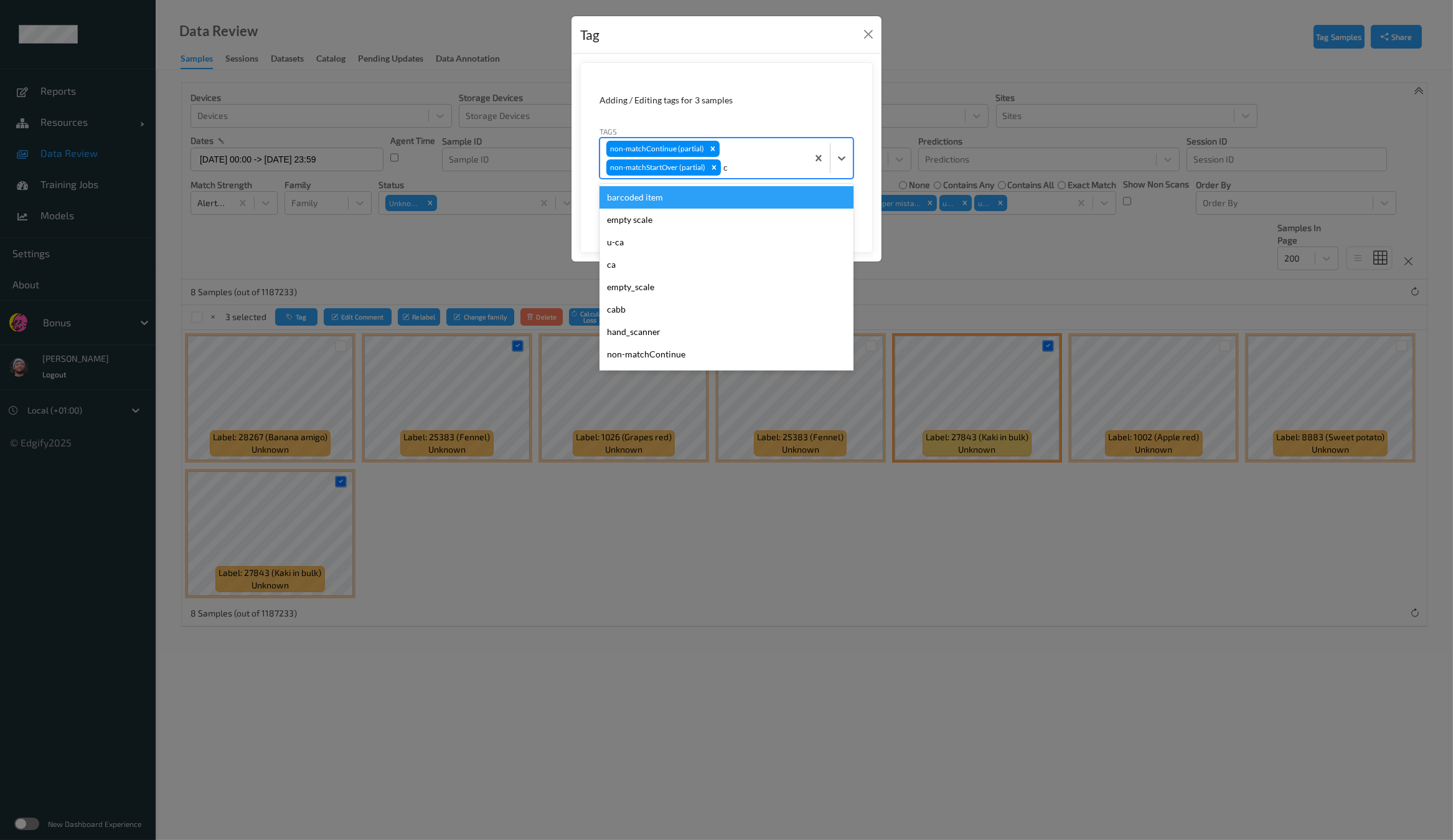
type input "ca"
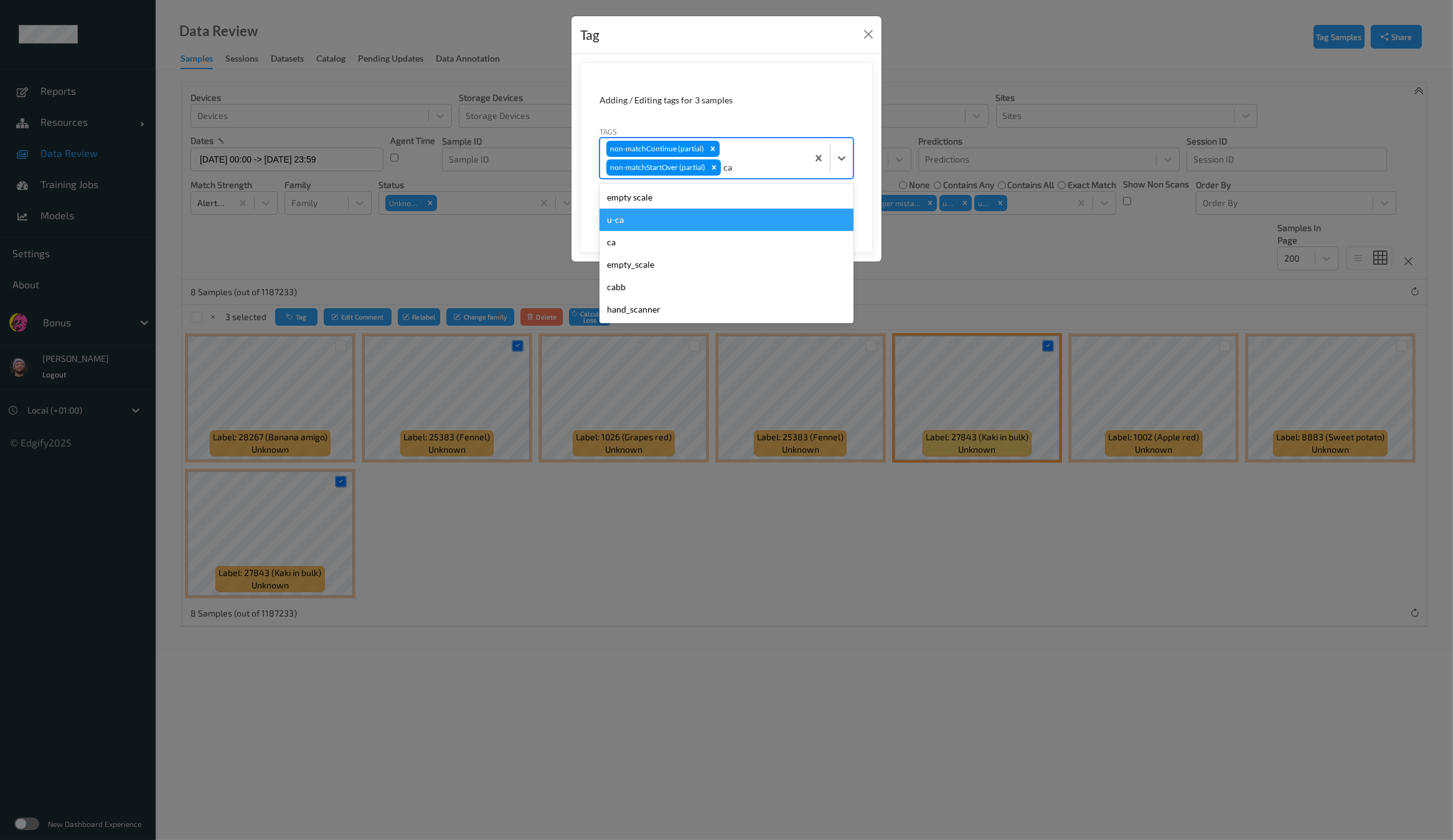
click at [667, 214] on div "u-ca" at bounding box center [726, 219] width 254 height 22
type input "s"
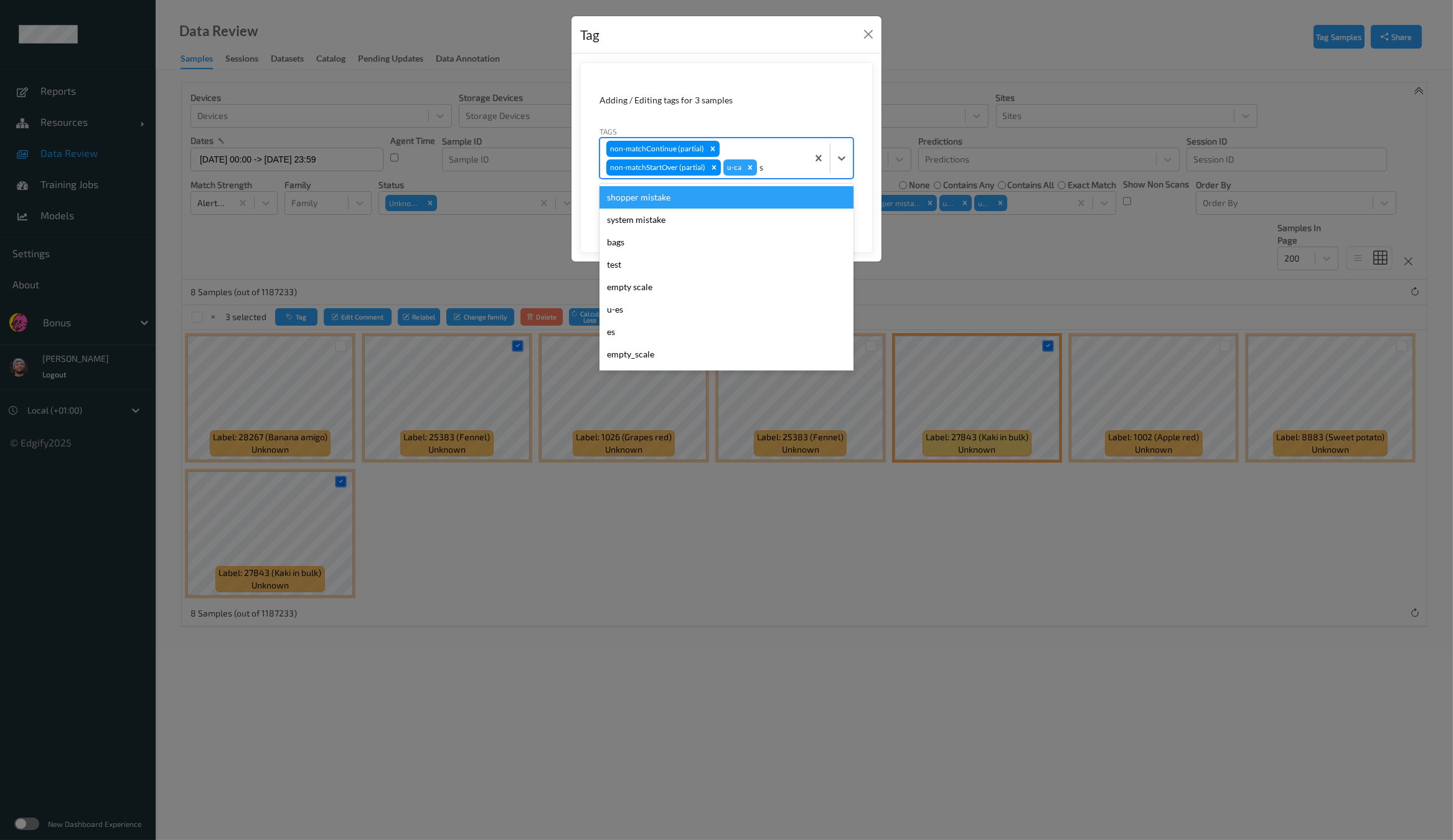
click at [672, 203] on div "shopper mistake" at bounding box center [726, 197] width 254 height 22
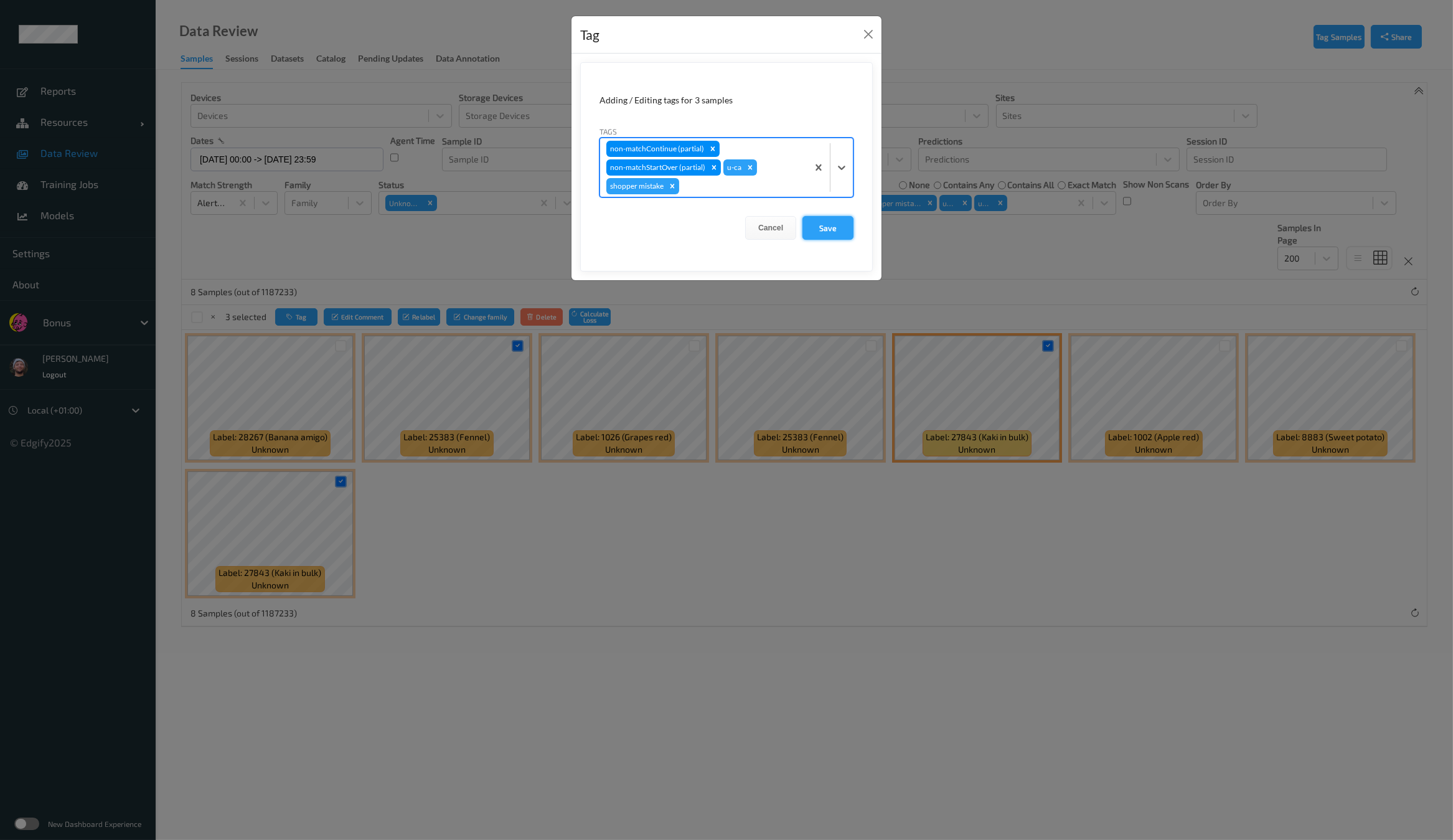
click at [819, 225] on button "Save" at bounding box center [828, 228] width 51 height 24
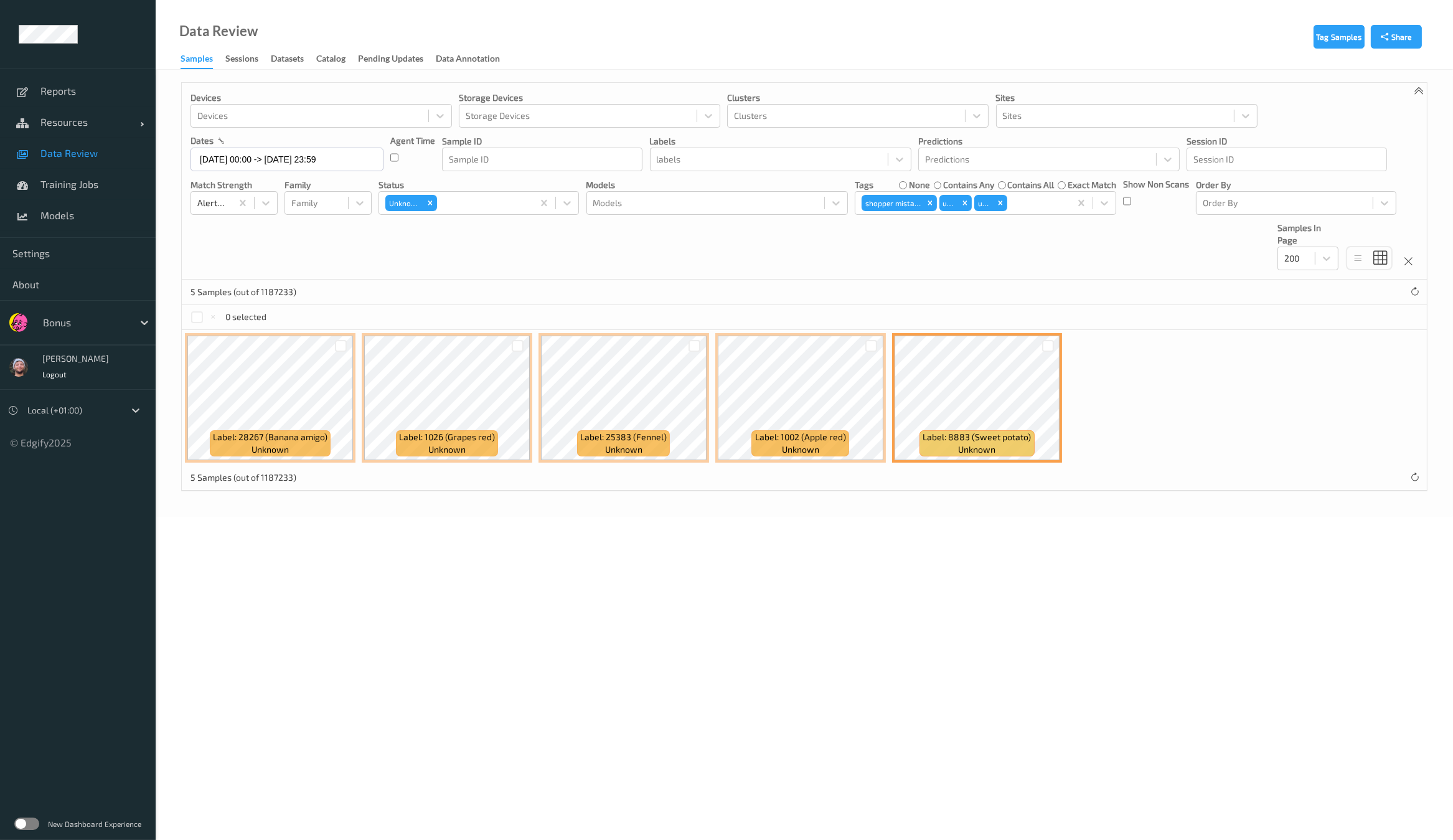
click at [867, 338] on div at bounding box center [871, 346] width 24 height 20
click at [867, 343] on div at bounding box center [871, 345] width 12 height 12
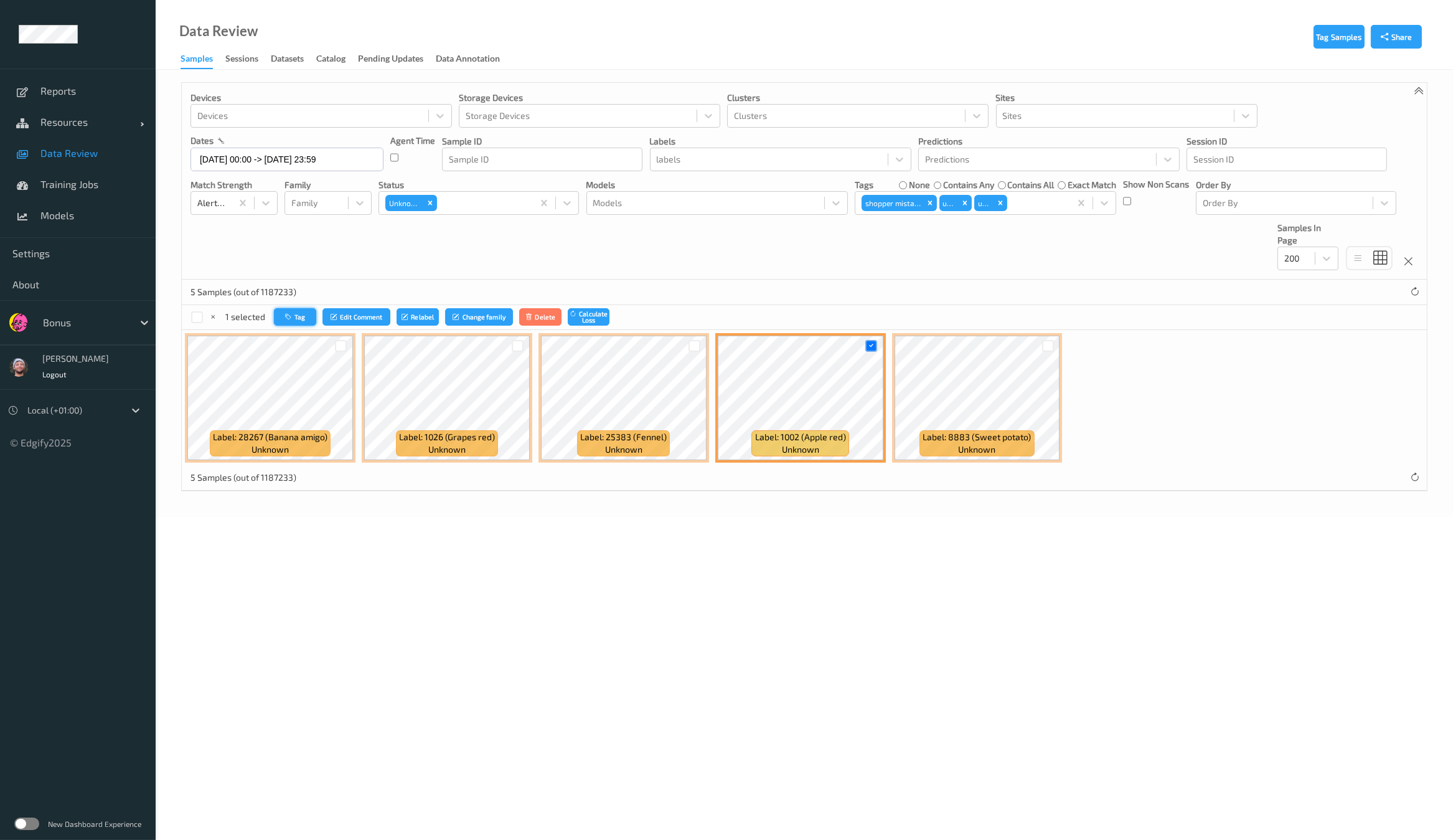
click at [279, 323] on button "Tag" at bounding box center [295, 317] width 43 height 18
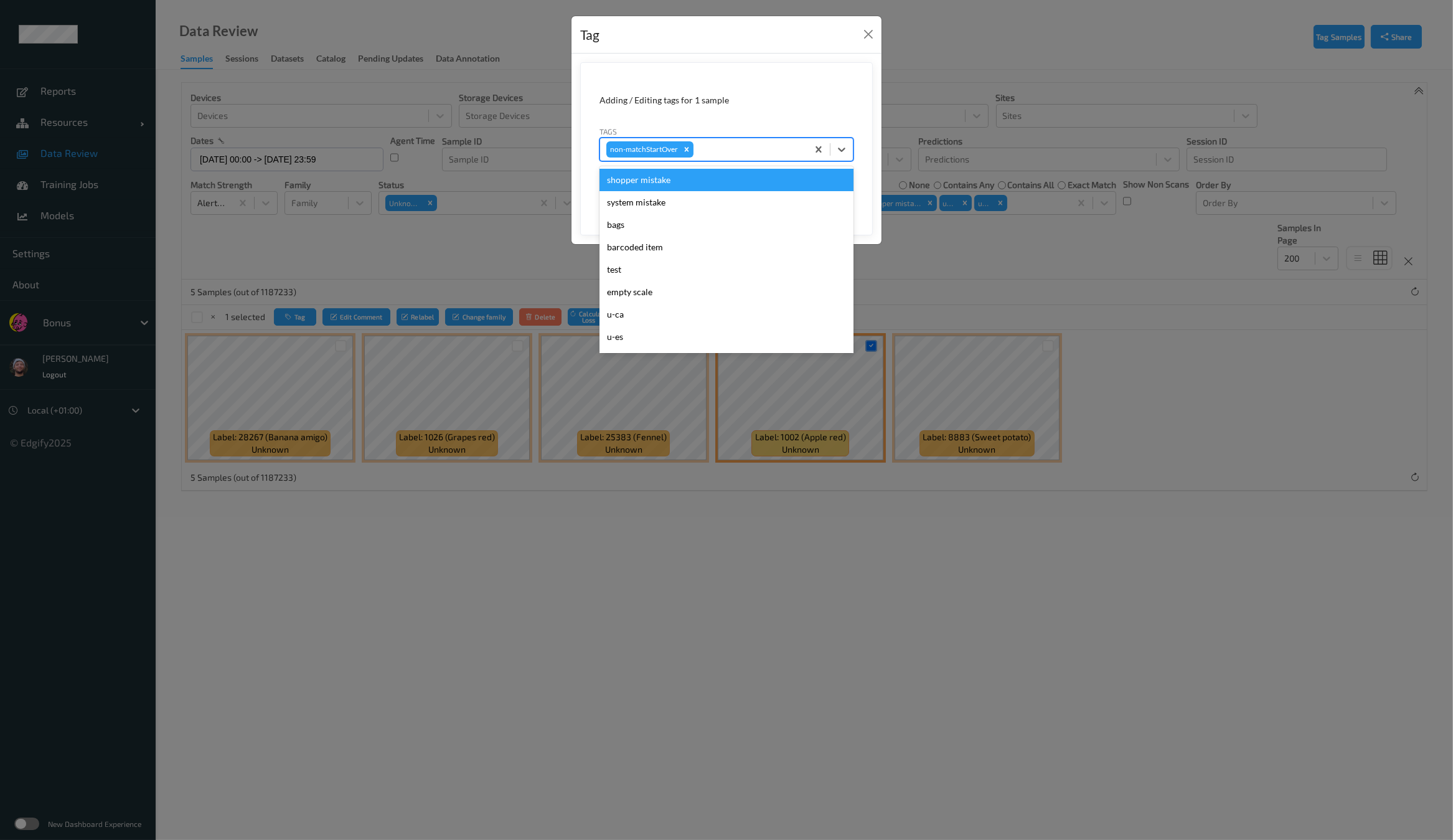
click at [717, 142] on div at bounding box center [748, 149] width 105 height 15
type input "ca"
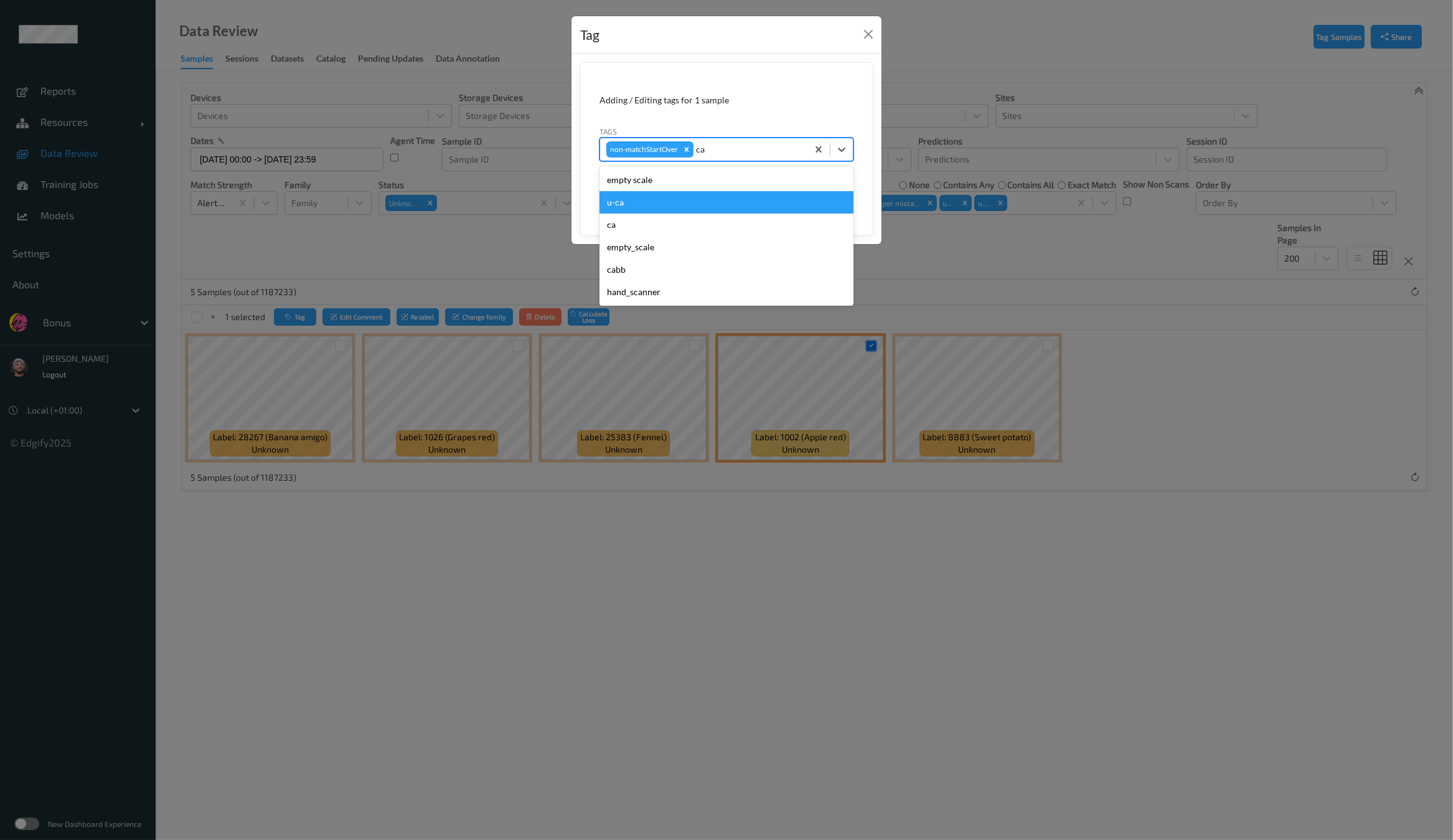
click at [660, 206] on div "u-ca" at bounding box center [726, 202] width 254 height 22
type input "s"
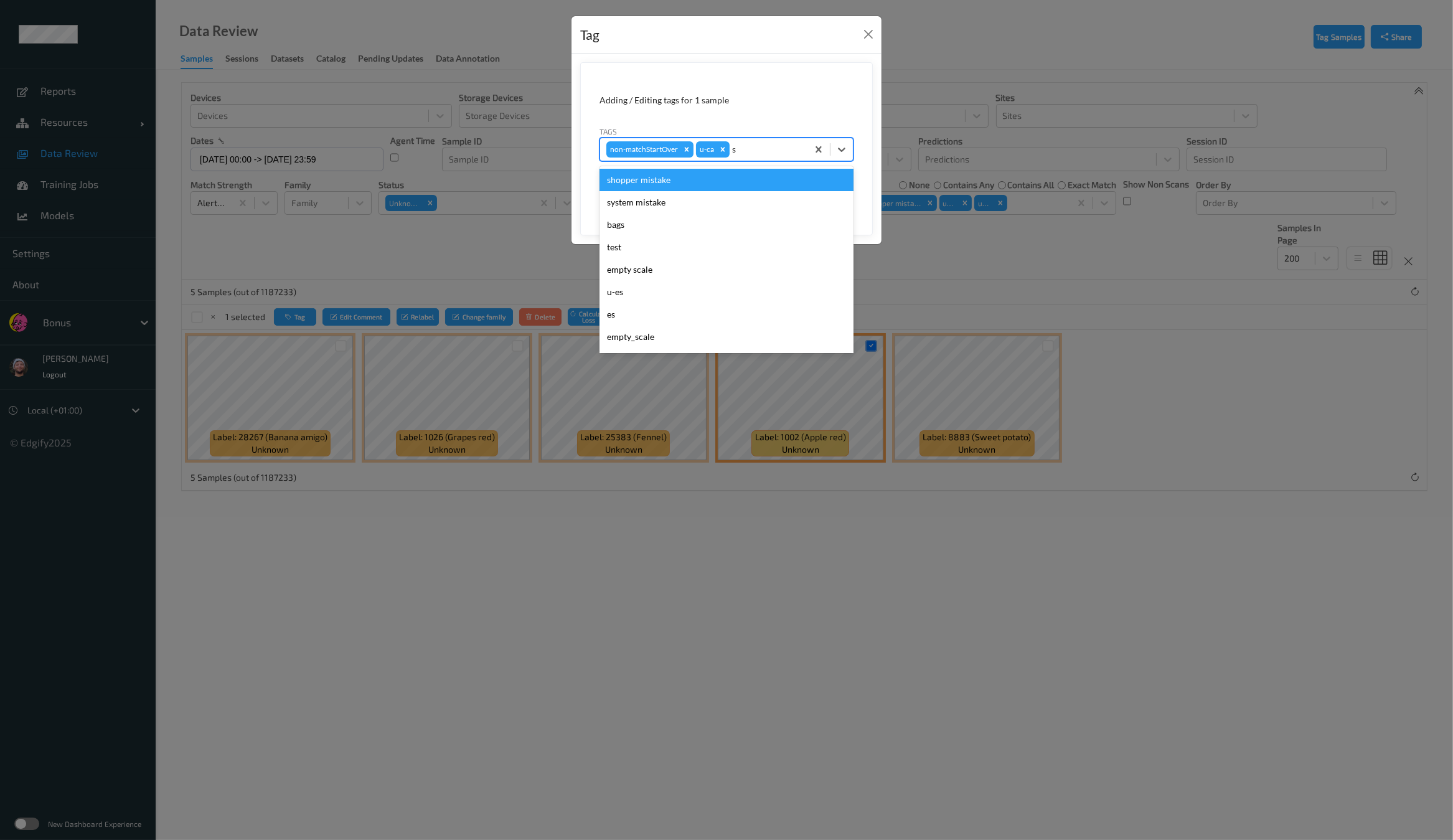
click at [666, 186] on div "shopper mistake" at bounding box center [726, 179] width 254 height 22
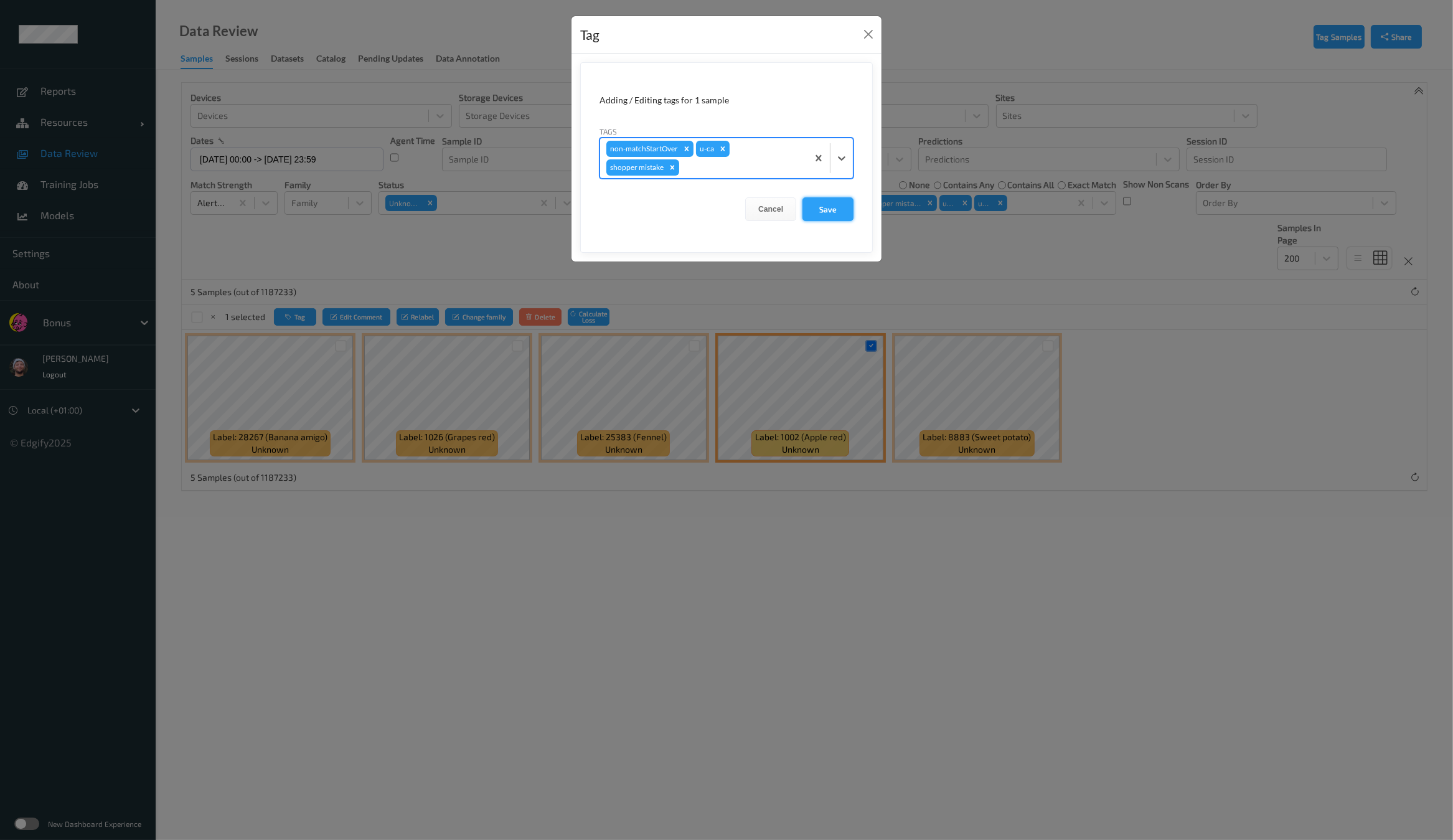
click at [851, 206] on button "Save" at bounding box center [828, 209] width 51 height 24
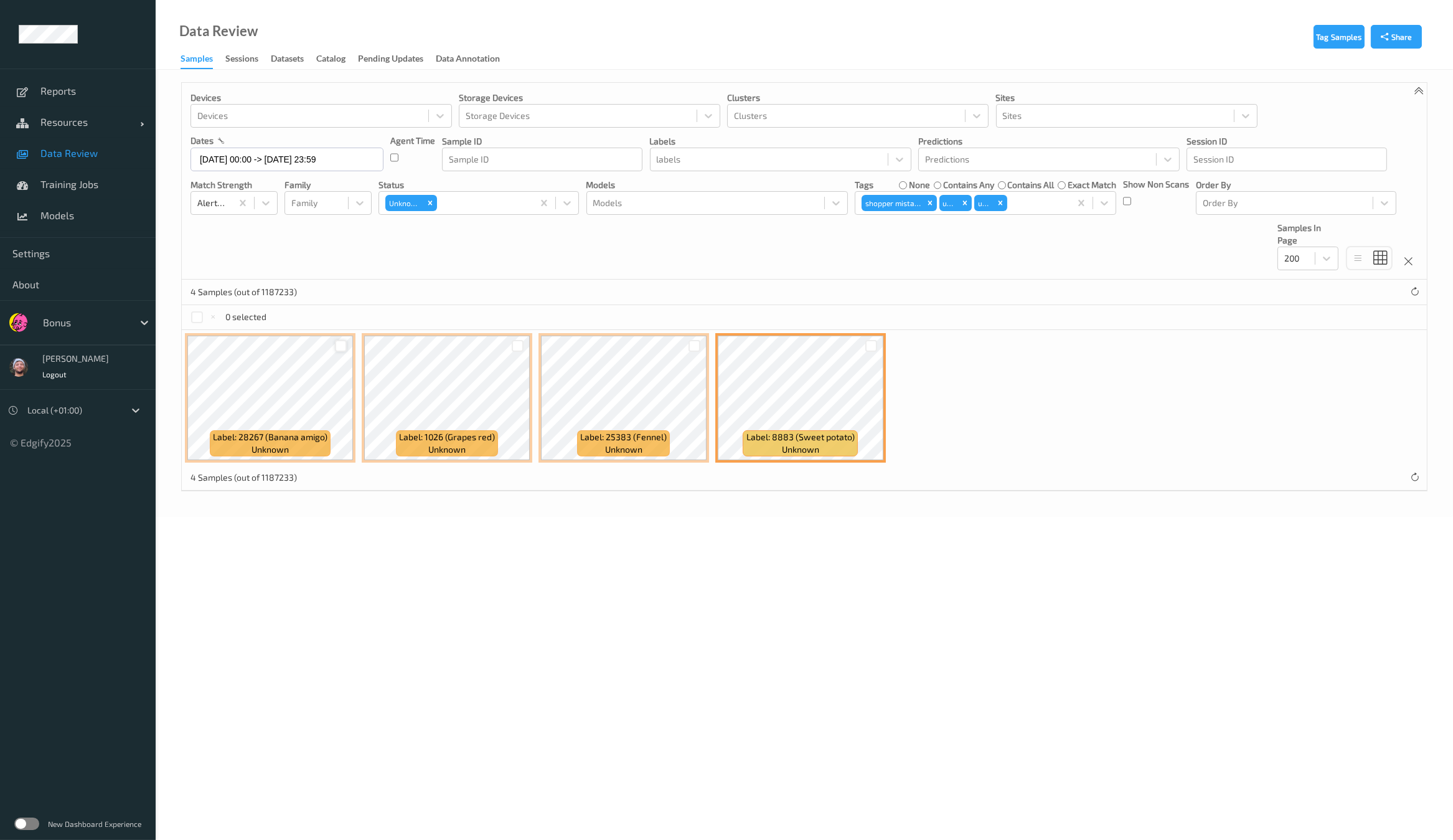
click at [340, 343] on div at bounding box center [341, 345] width 12 height 12
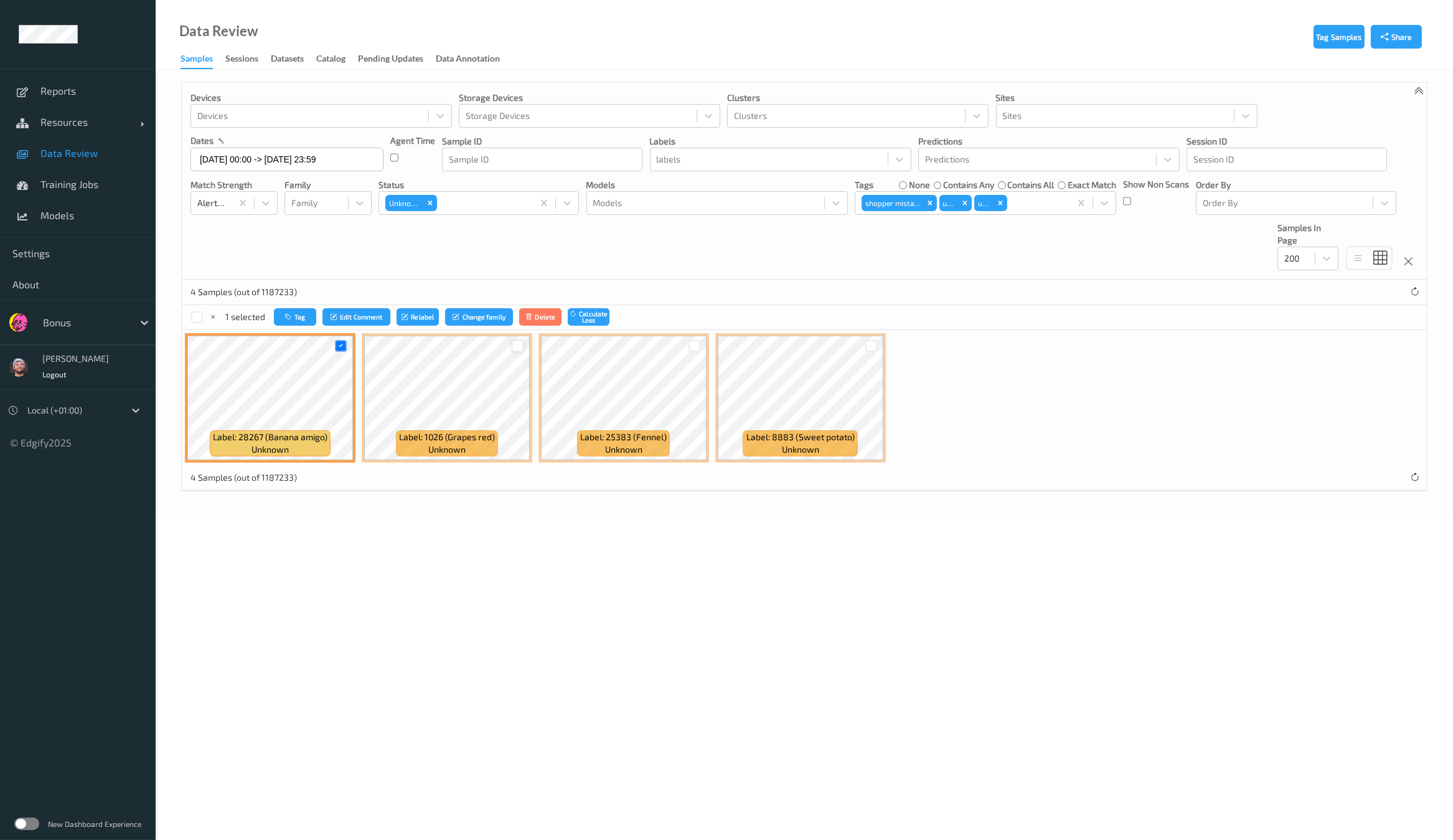
click at [520, 345] on div at bounding box center [518, 345] width 12 height 12
click at [520, 345] on icon at bounding box center [518, 345] width 8 height 8
click at [692, 341] on div at bounding box center [694, 345] width 12 height 12
click at [303, 315] on button "Tag" at bounding box center [296, 317] width 43 height 18
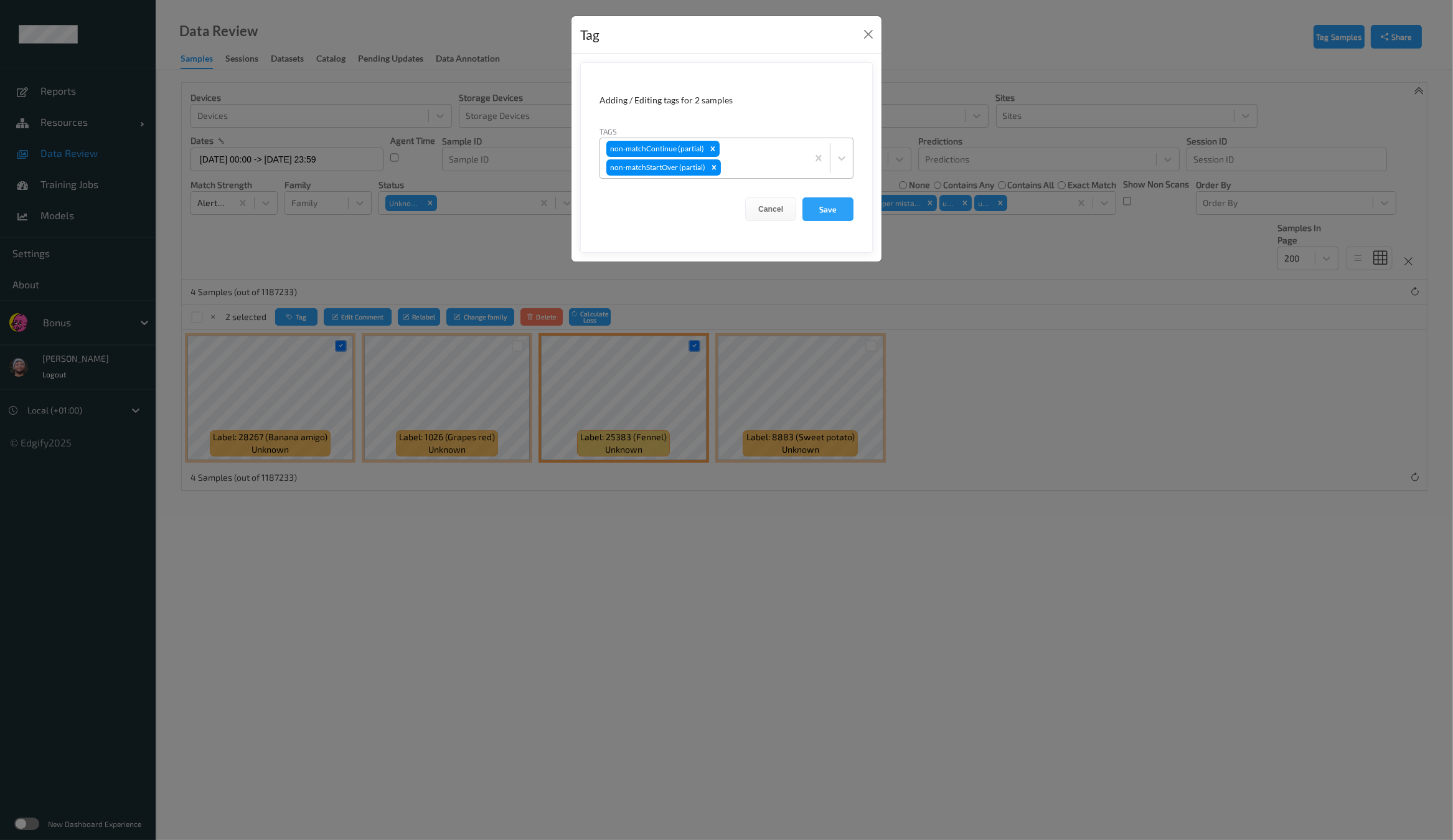
click at [745, 156] on div "non-matchContinue (partial) non-matchStartOver (partial)" at bounding box center [704, 158] width 207 height 40
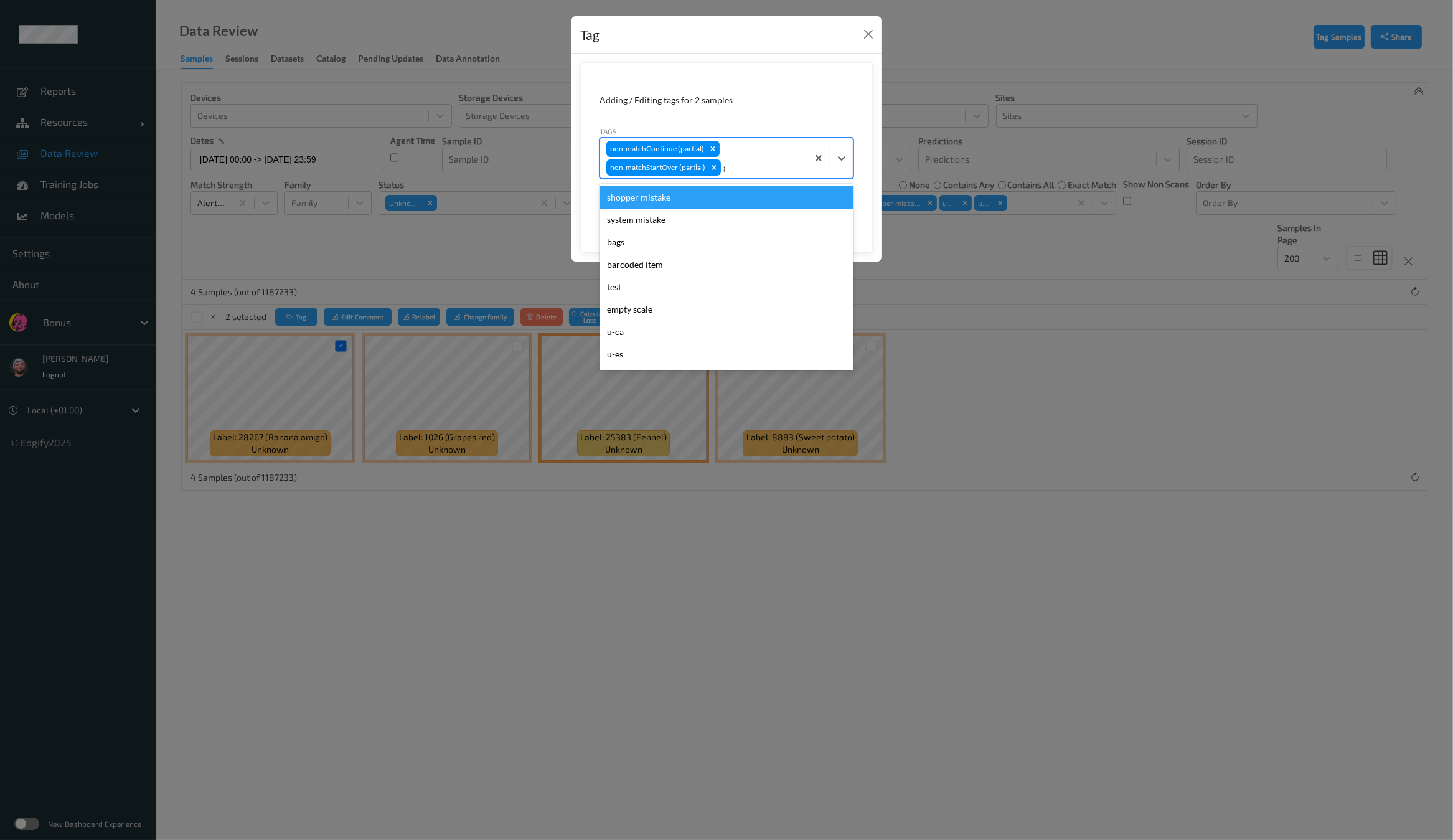
type input "gi"
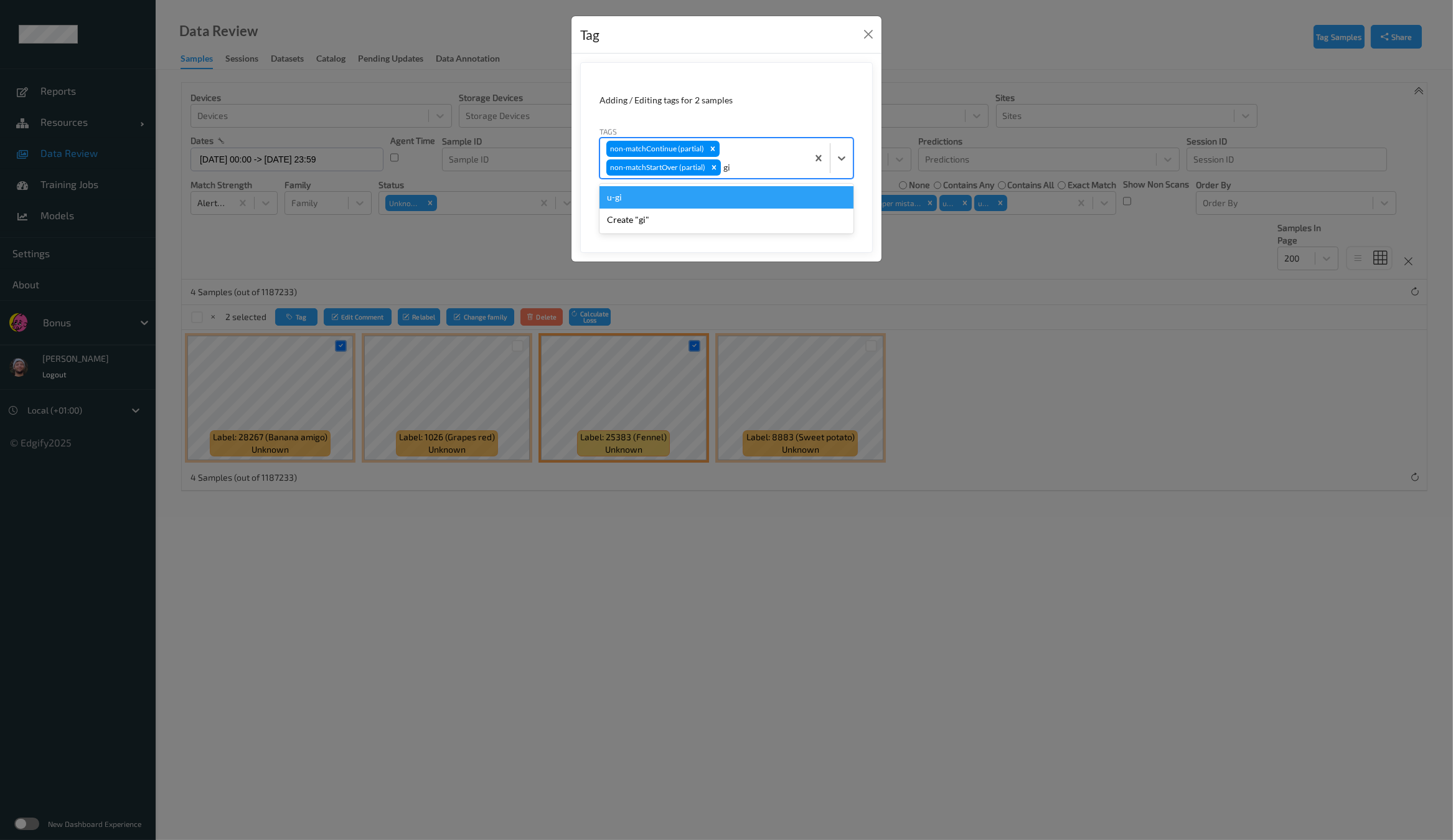
click at [723, 192] on div "u-gi" at bounding box center [726, 197] width 254 height 22
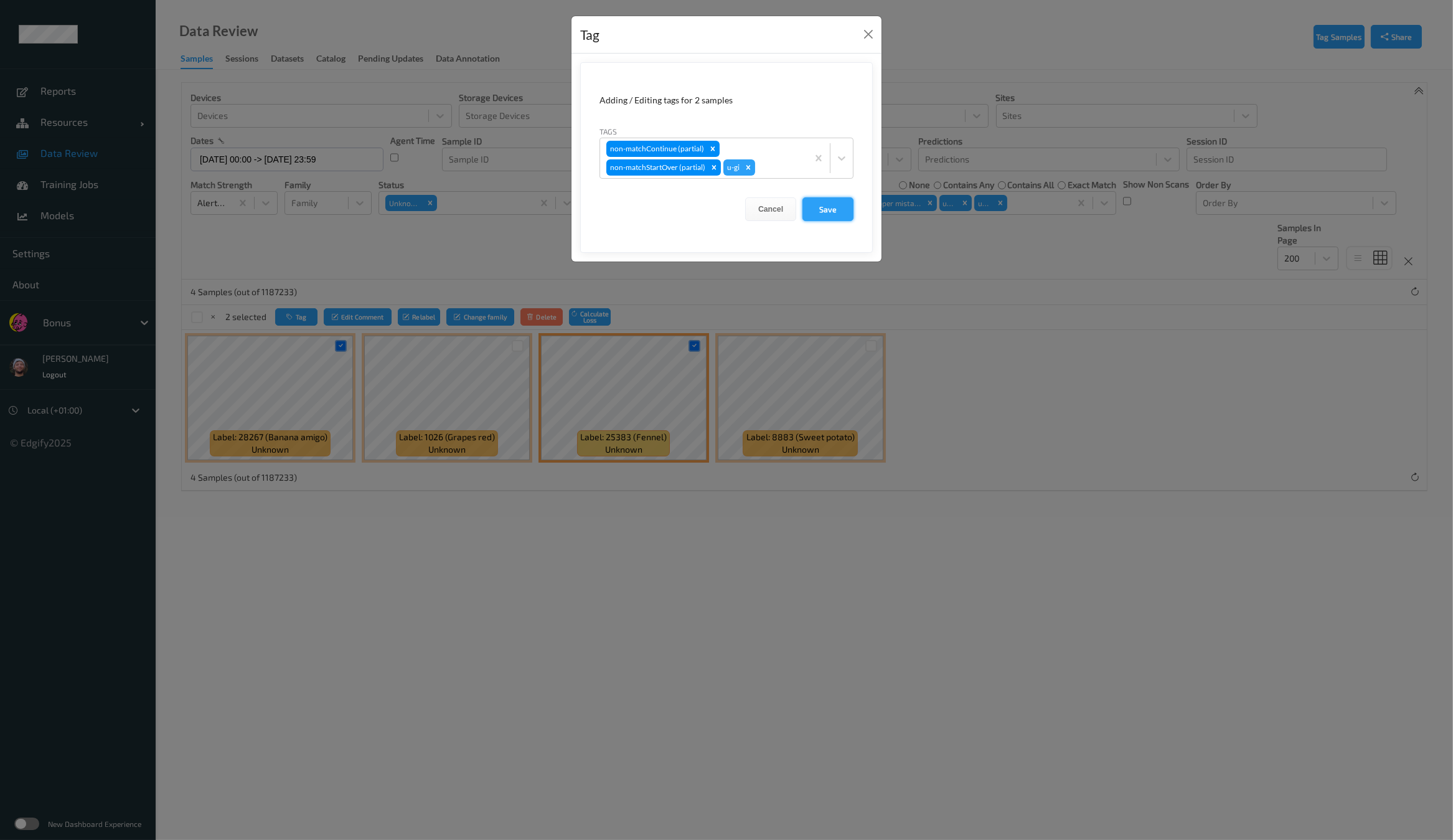
click at [810, 206] on button "Save" at bounding box center [828, 209] width 51 height 24
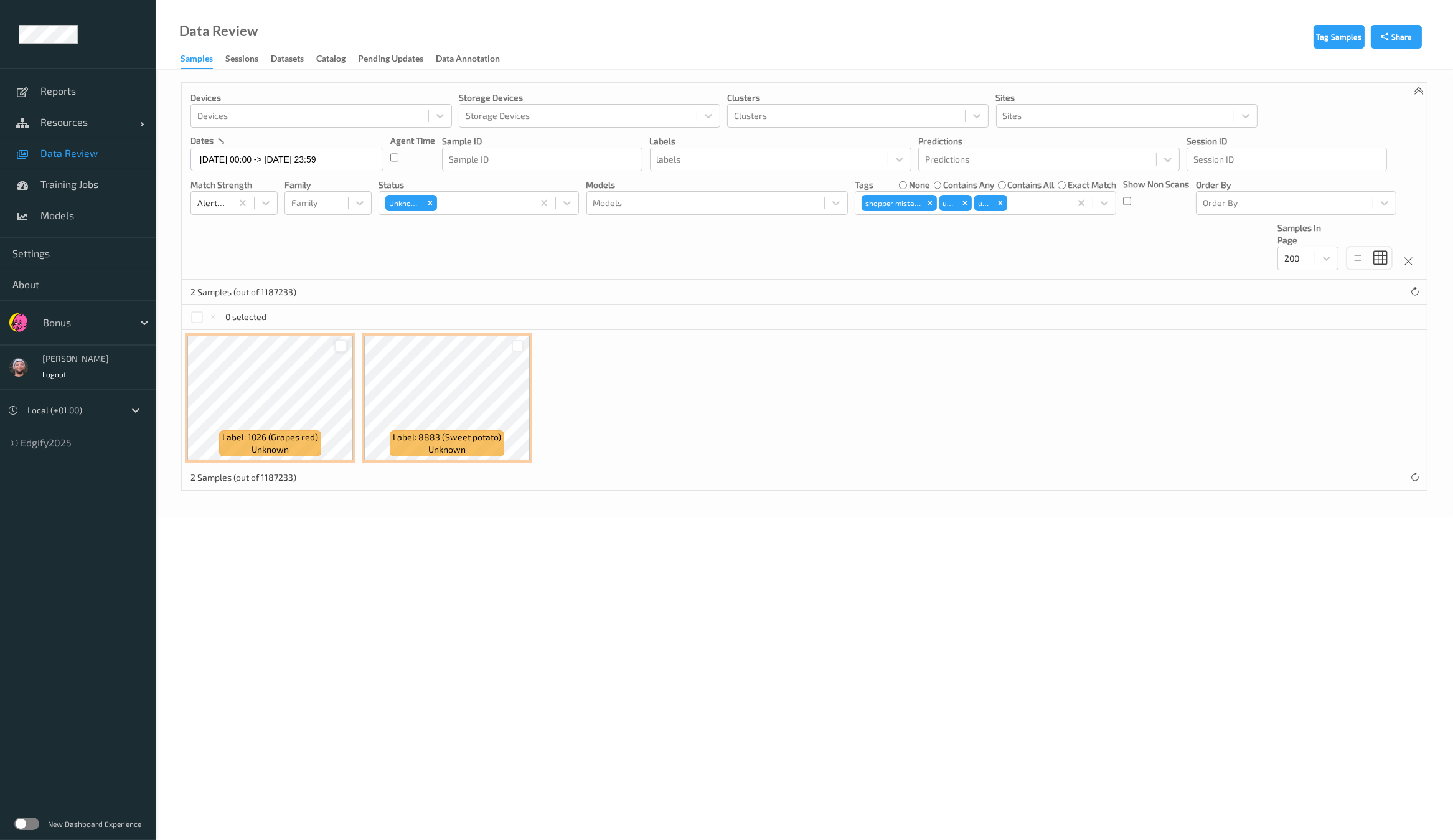
click at [342, 347] on div at bounding box center [341, 345] width 12 height 12
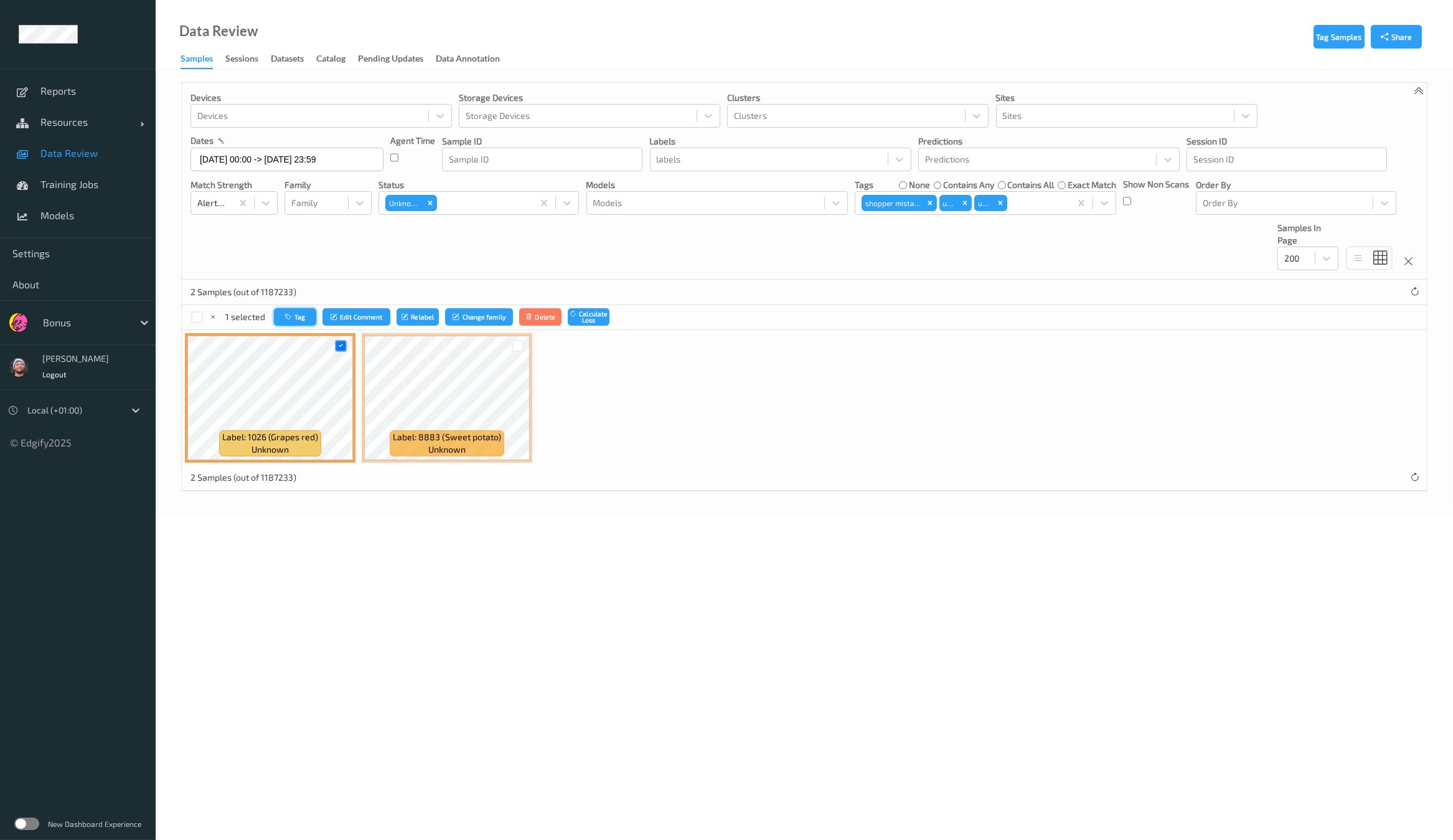
click at [308, 317] on button "Tag" at bounding box center [295, 317] width 43 height 18
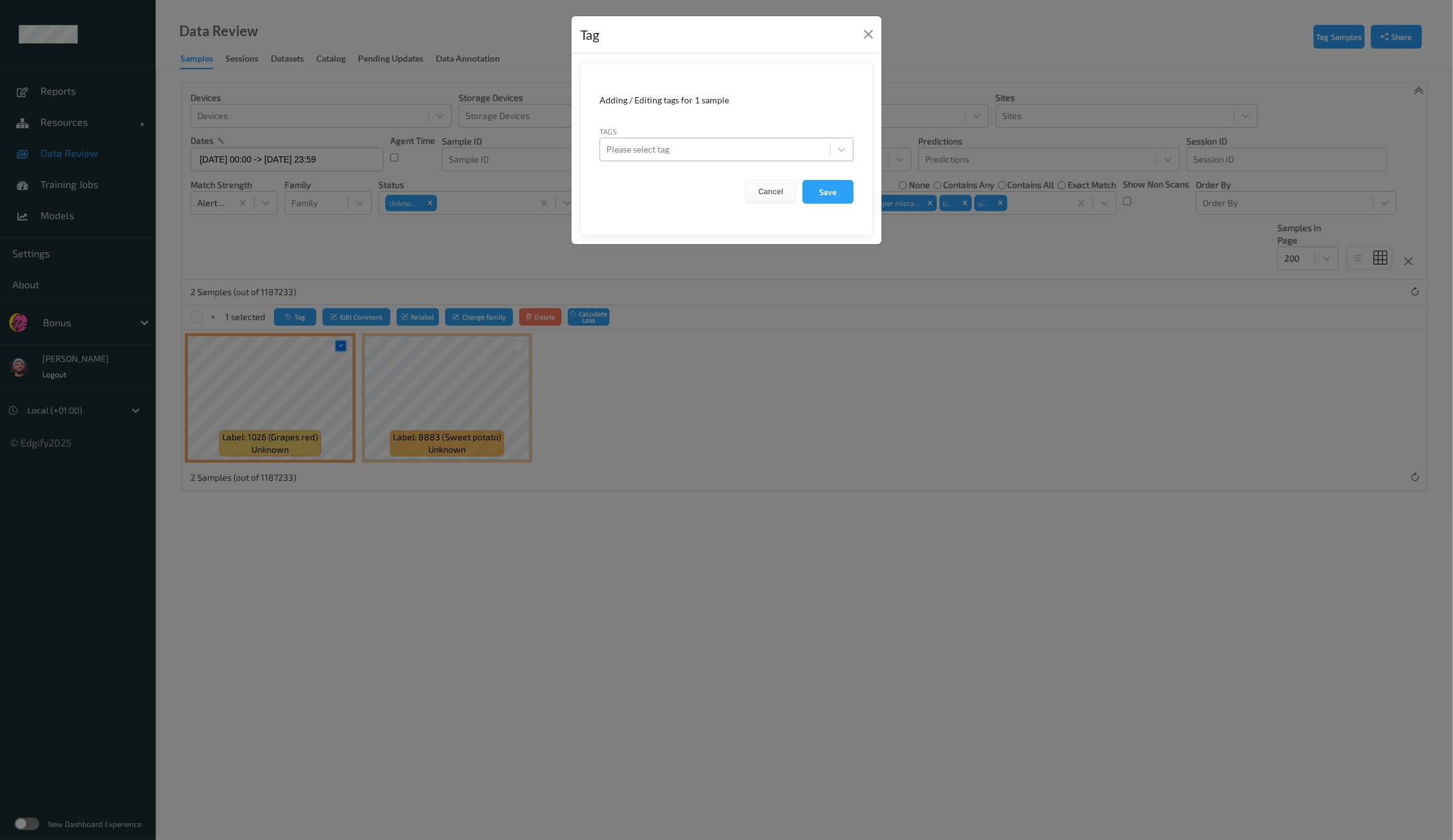
click at [681, 156] on div at bounding box center [715, 149] width 217 height 15
type input "ca"
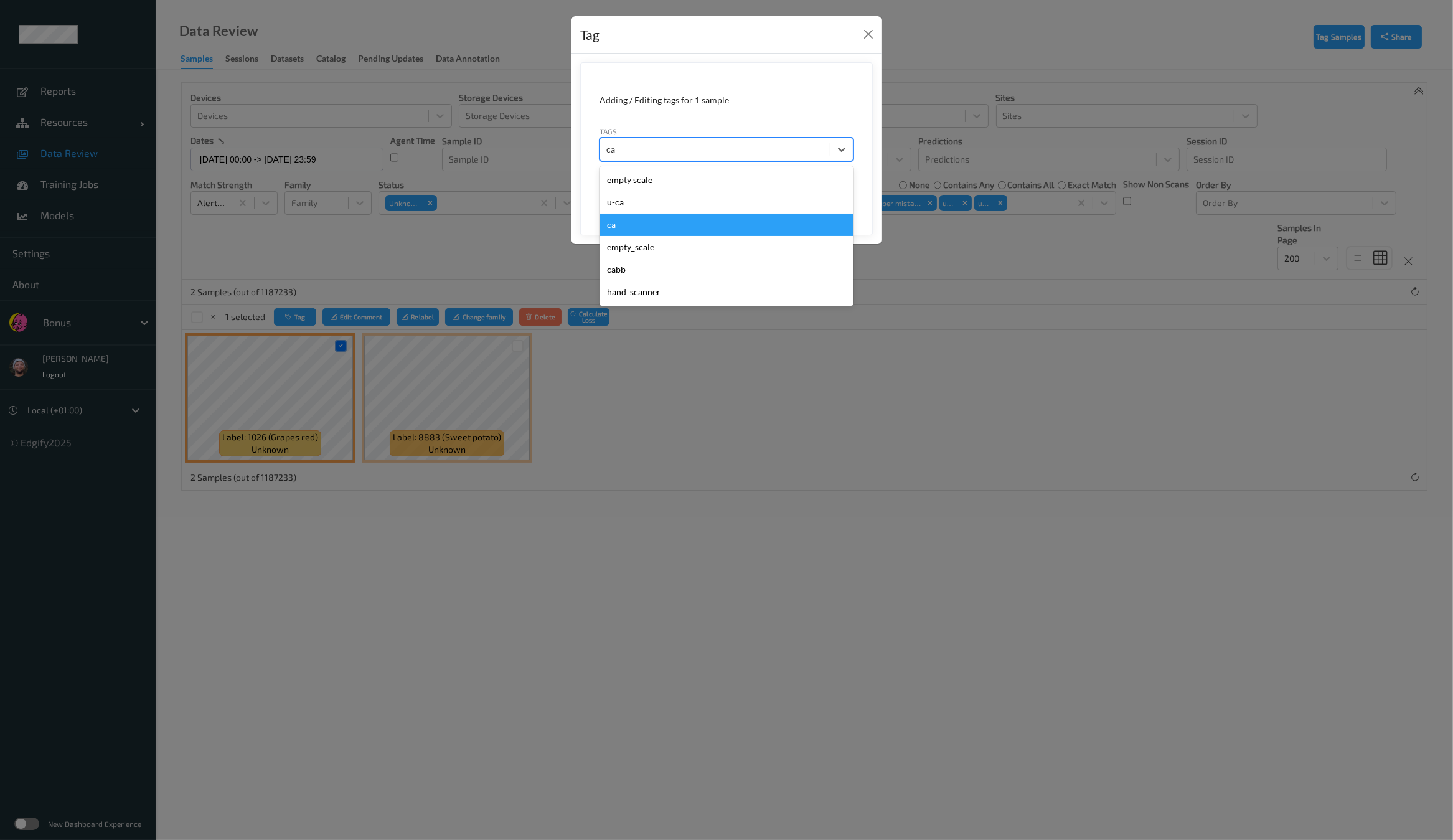
drag, startPoint x: 619, startPoint y: 221, endPoint x: 631, endPoint y: 205, distance: 20.0
click at [631, 205] on div "empty scale u-ca ca empty_scale cabb hand_scanner" at bounding box center [726, 235] width 254 height 139
click at [631, 205] on div "u-ca" at bounding box center [726, 202] width 254 height 22
type input "s"
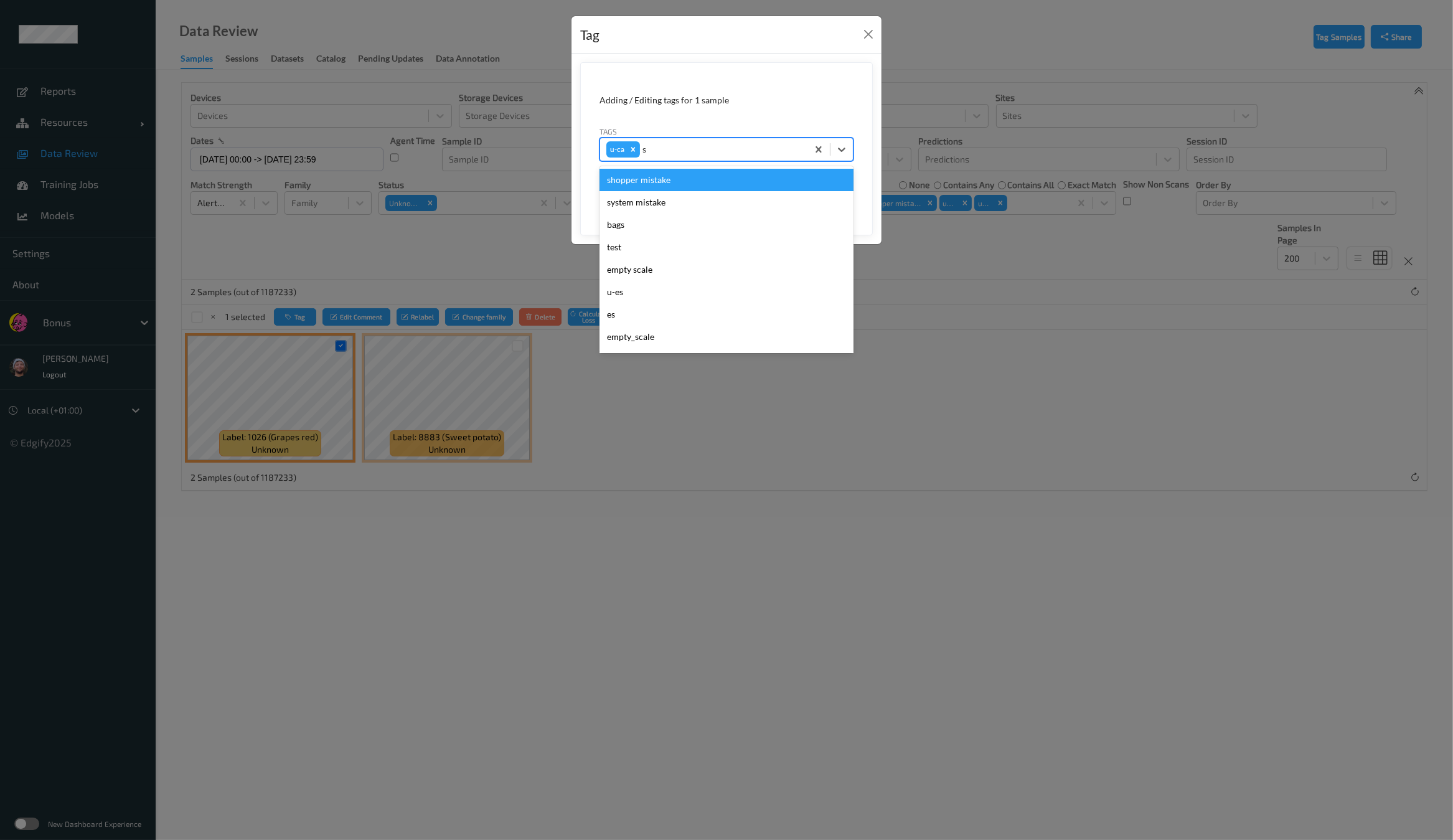
click at [652, 177] on div "shopper mistake" at bounding box center [726, 179] width 254 height 22
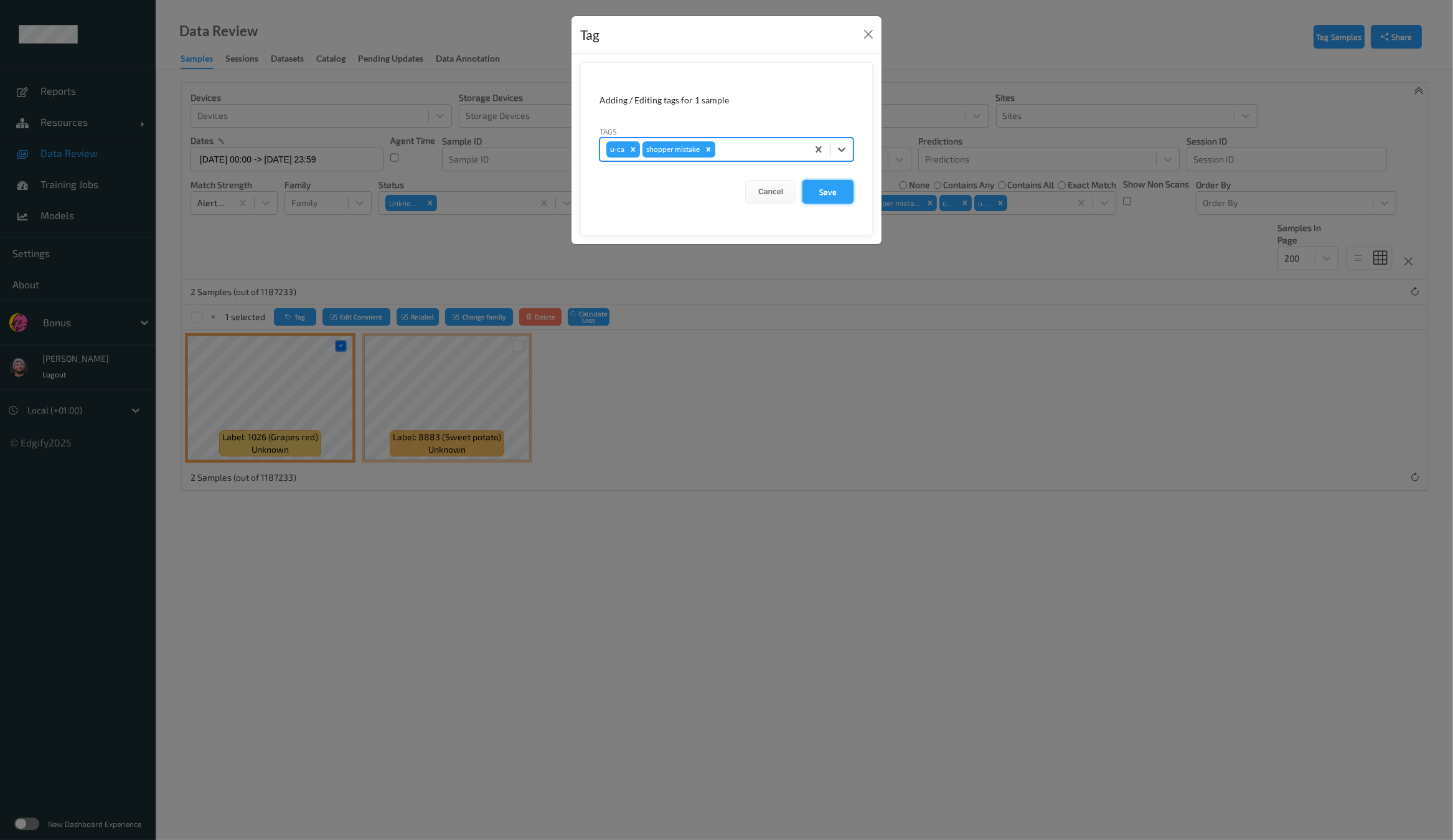
click at [827, 188] on button "Save" at bounding box center [828, 191] width 51 height 24
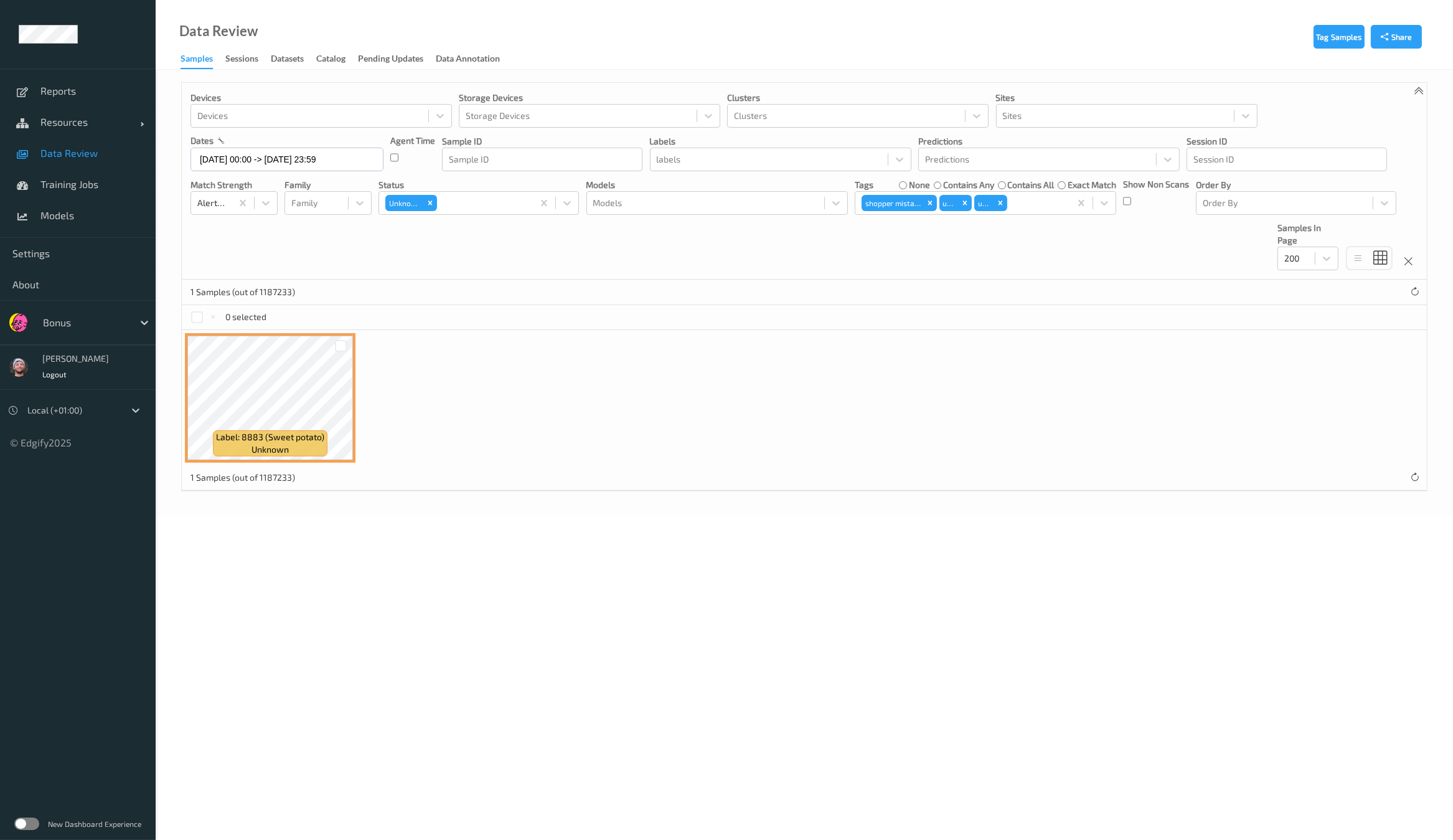
click at [188, 313] on div "0 selected" at bounding box center [804, 317] width 1245 height 25
drag, startPoint x: 196, startPoint y: 319, endPoint x: 229, endPoint y: 320, distance: 33.0
click at [200, 319] on div at bounding box center [197, 317] width 12 height 12
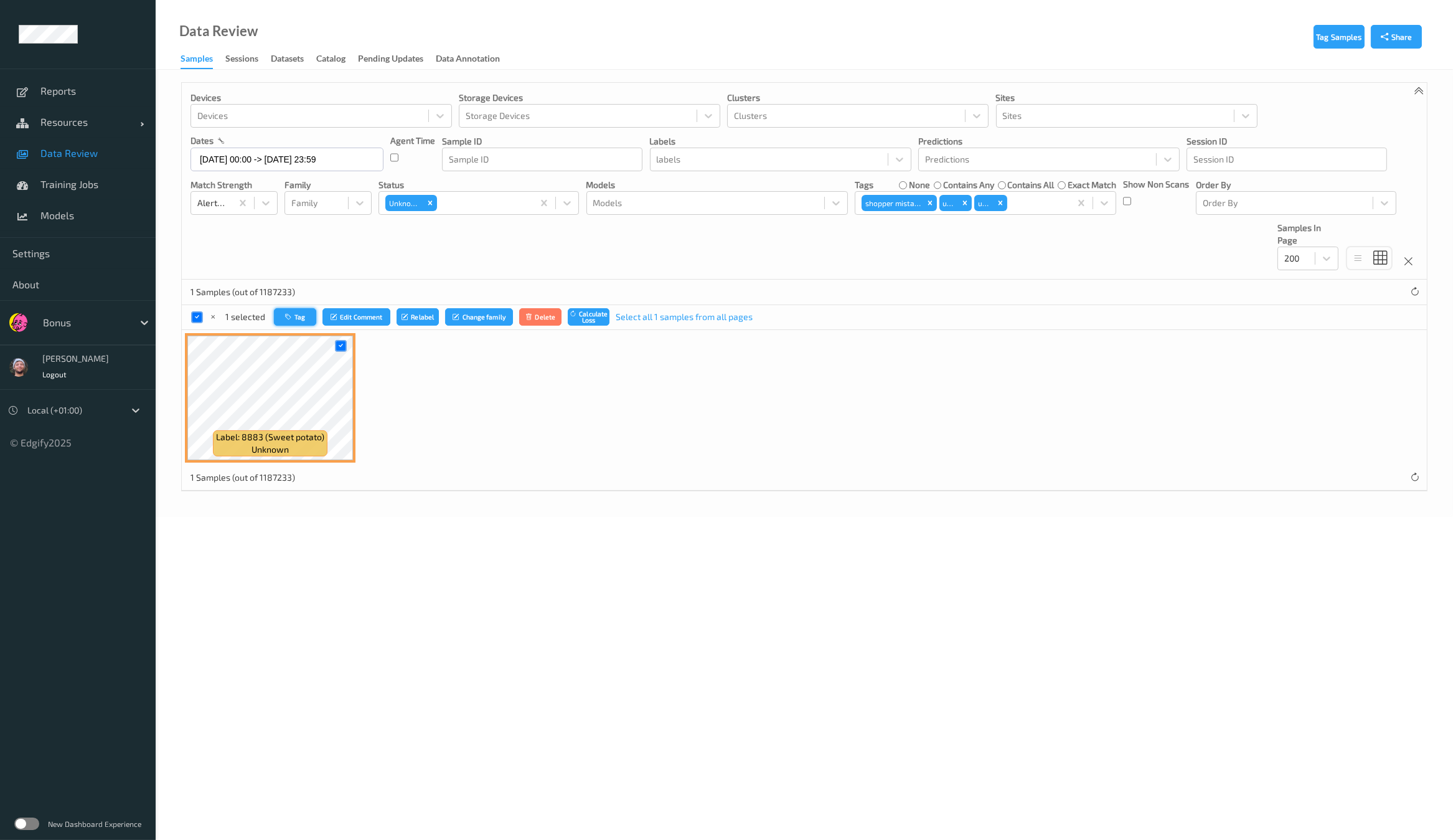
click at [308, 317] on button "Tag" at bounding box center [295, 317] width 43 height 18
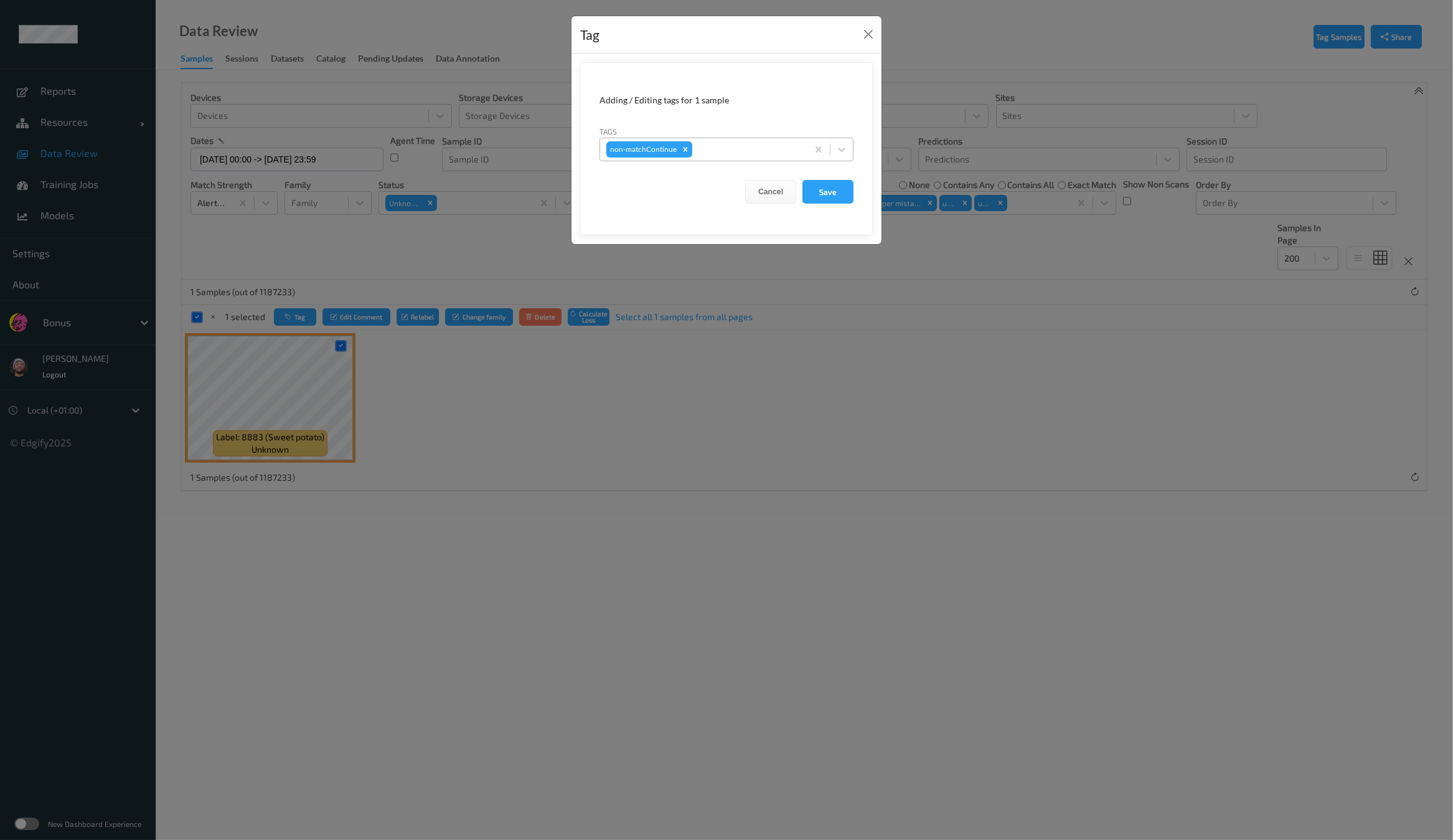
click at [725, 149] on div at bounding box center [747, 149] width 106 height 15
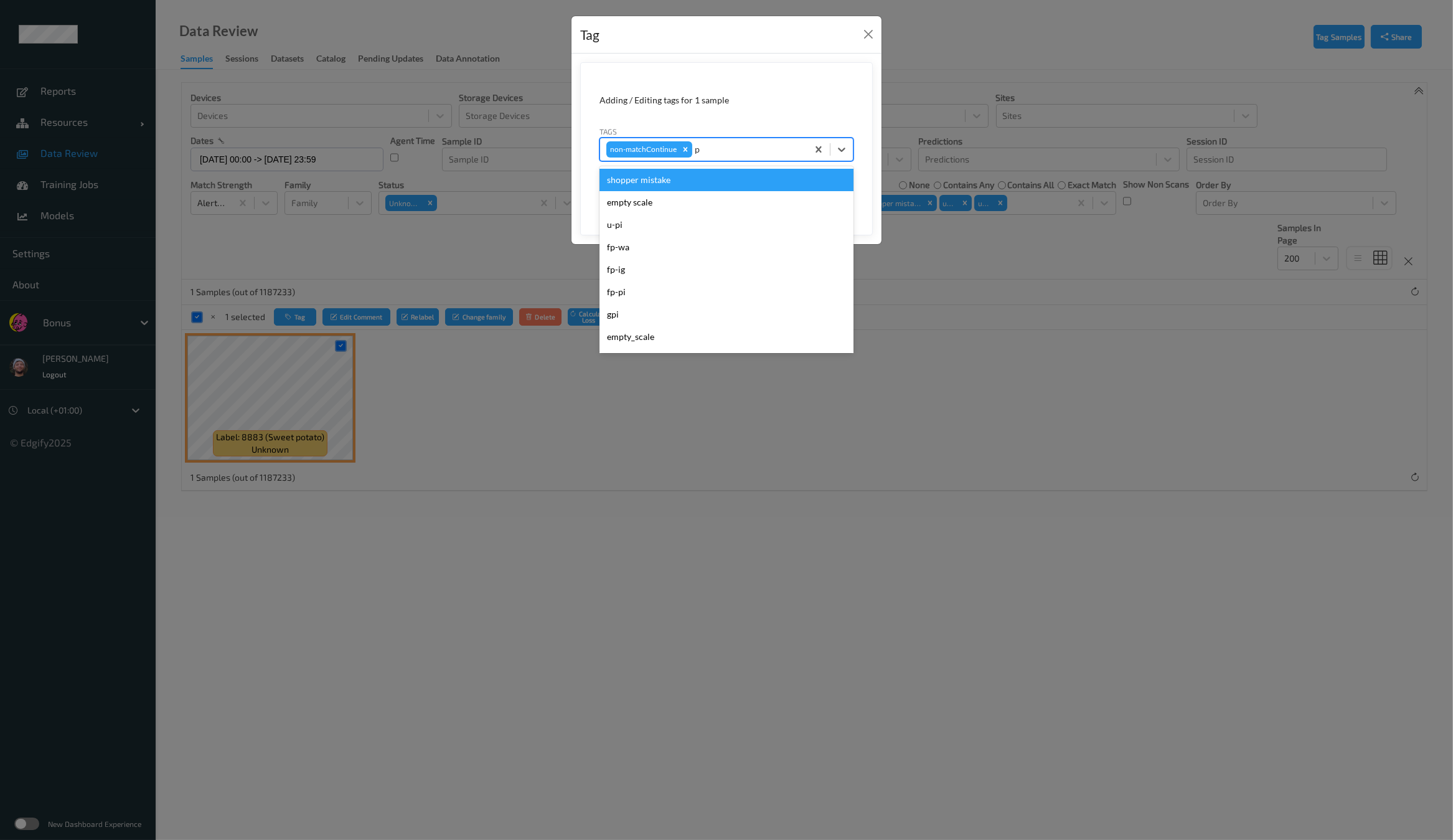
type input "pi"
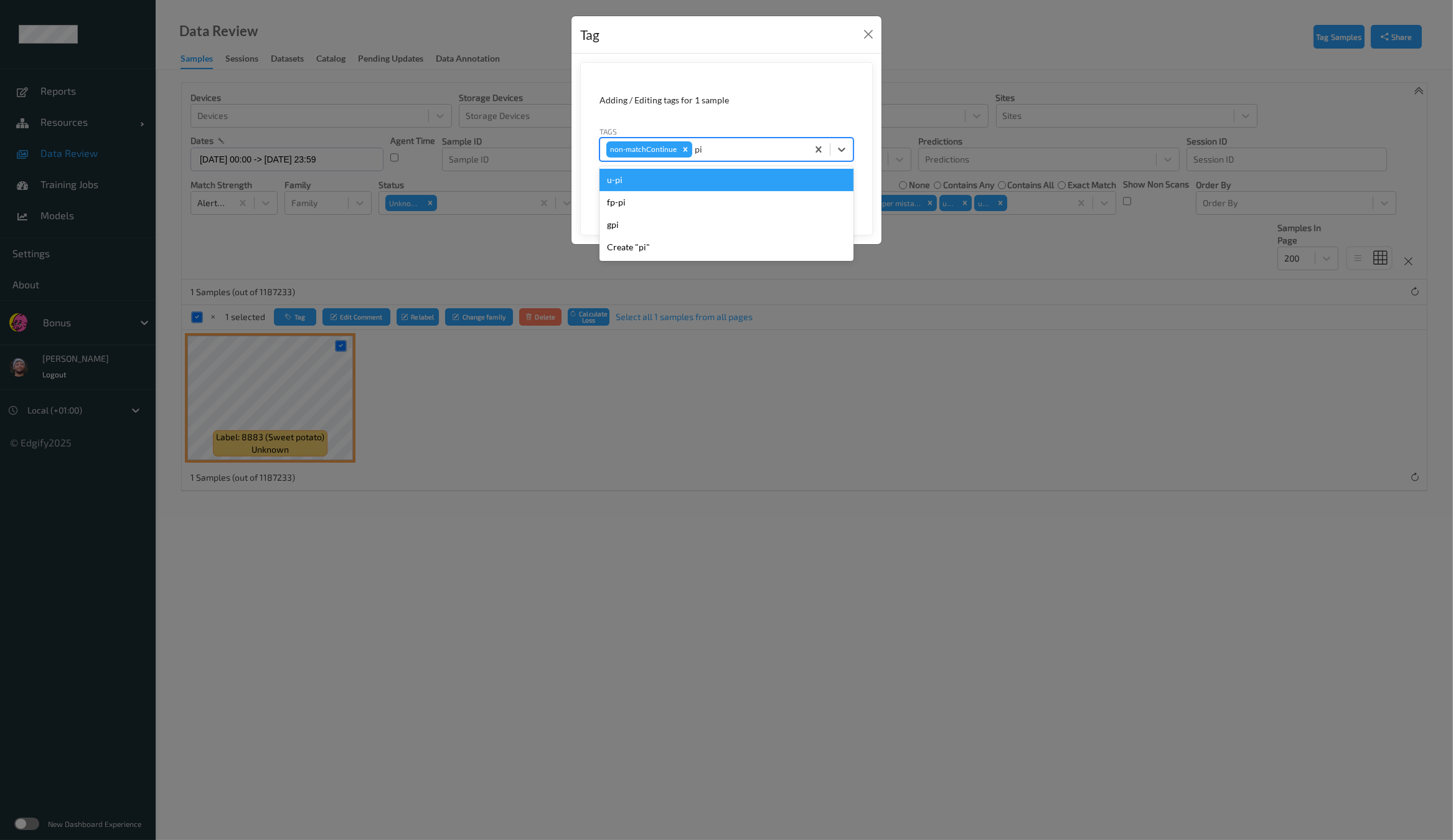
click at [691, 179] on div "u-pi" at bounding box center [726, 179] width 254 height 22
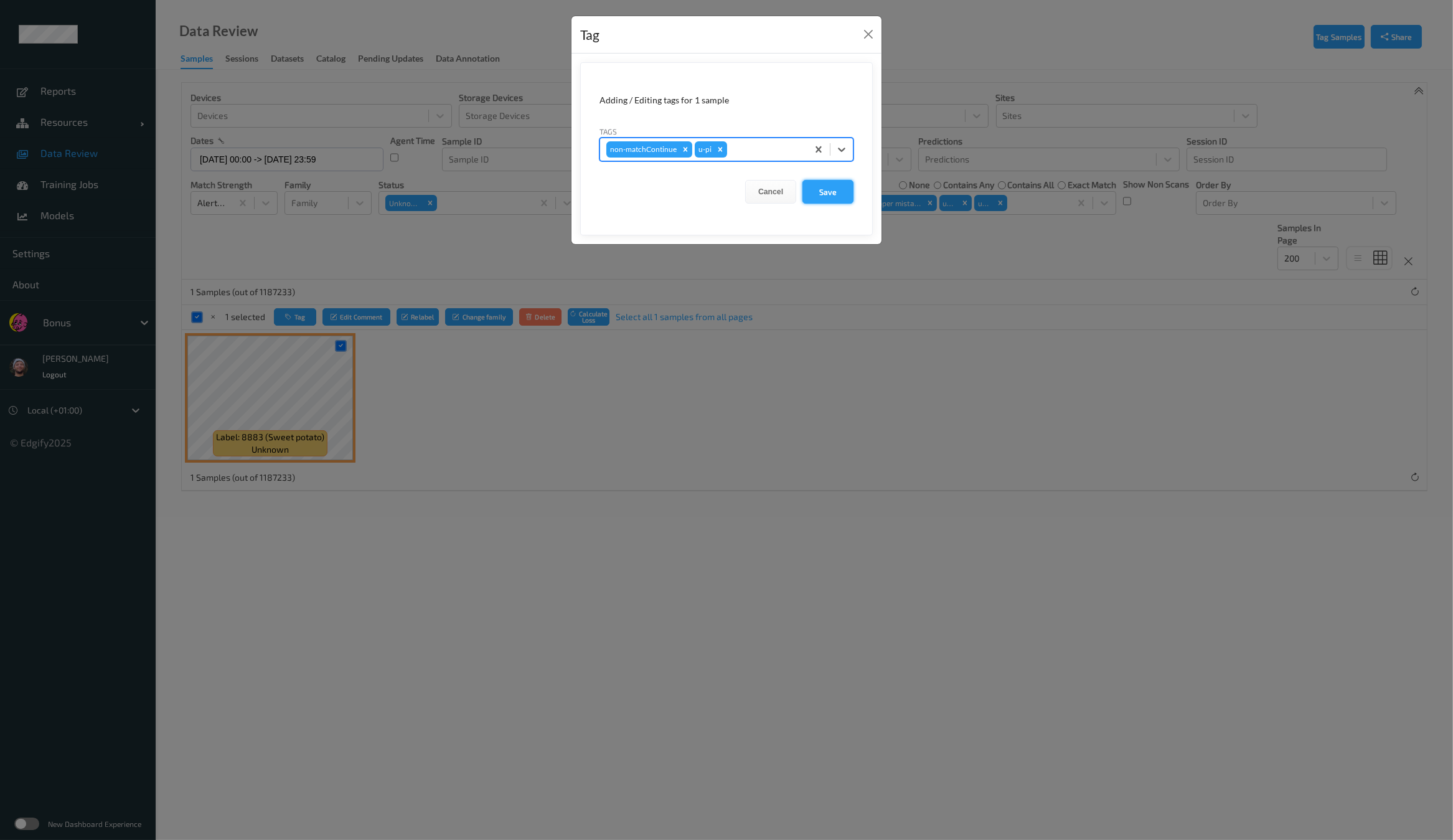
click at [820, 187] on button "Save" at bounding box center [828, 191] width 51 height 24
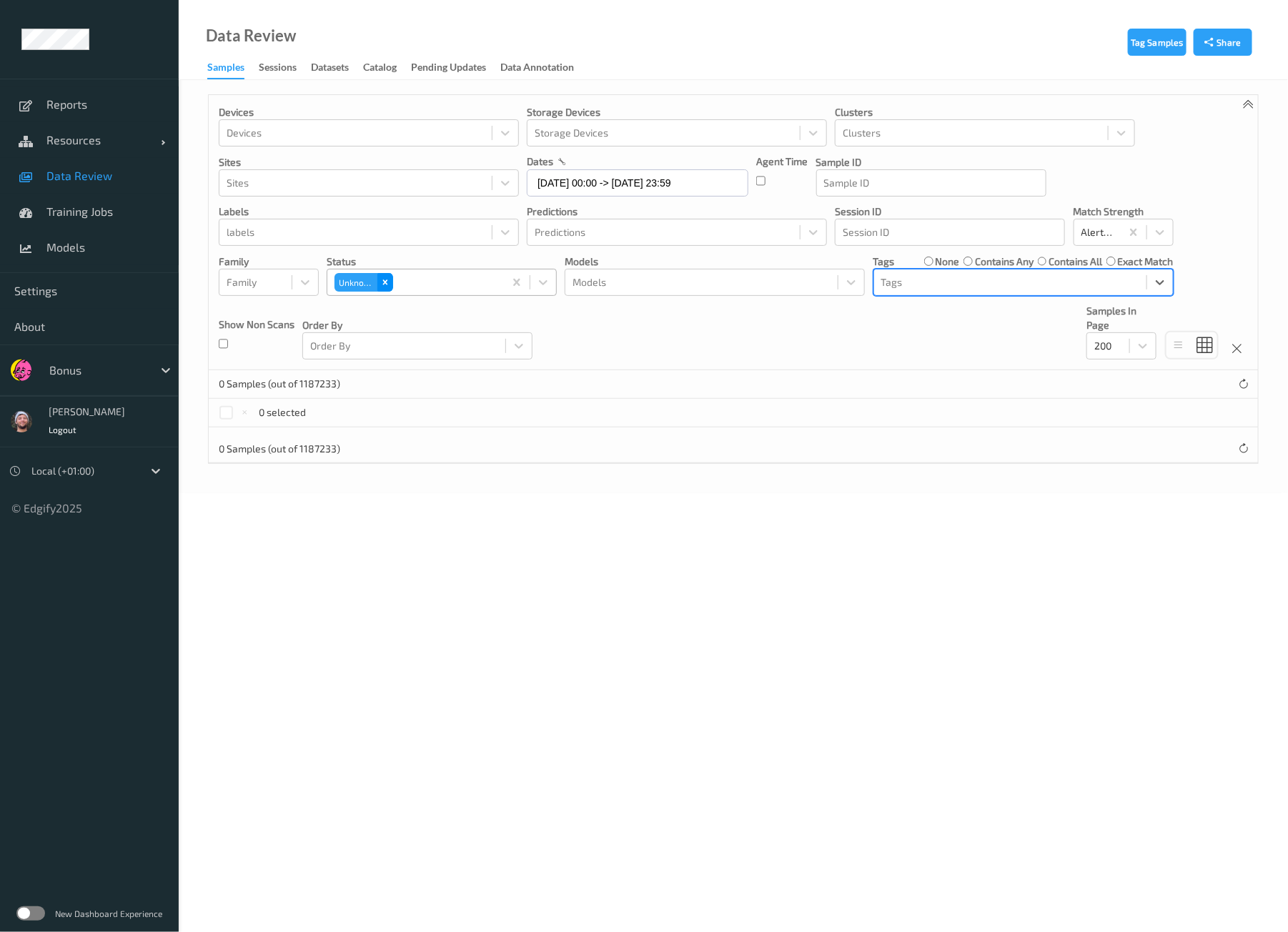
click at [380, 284] on icon "Remove Unknown" at bounding box center [386, 282] width 10 height 10
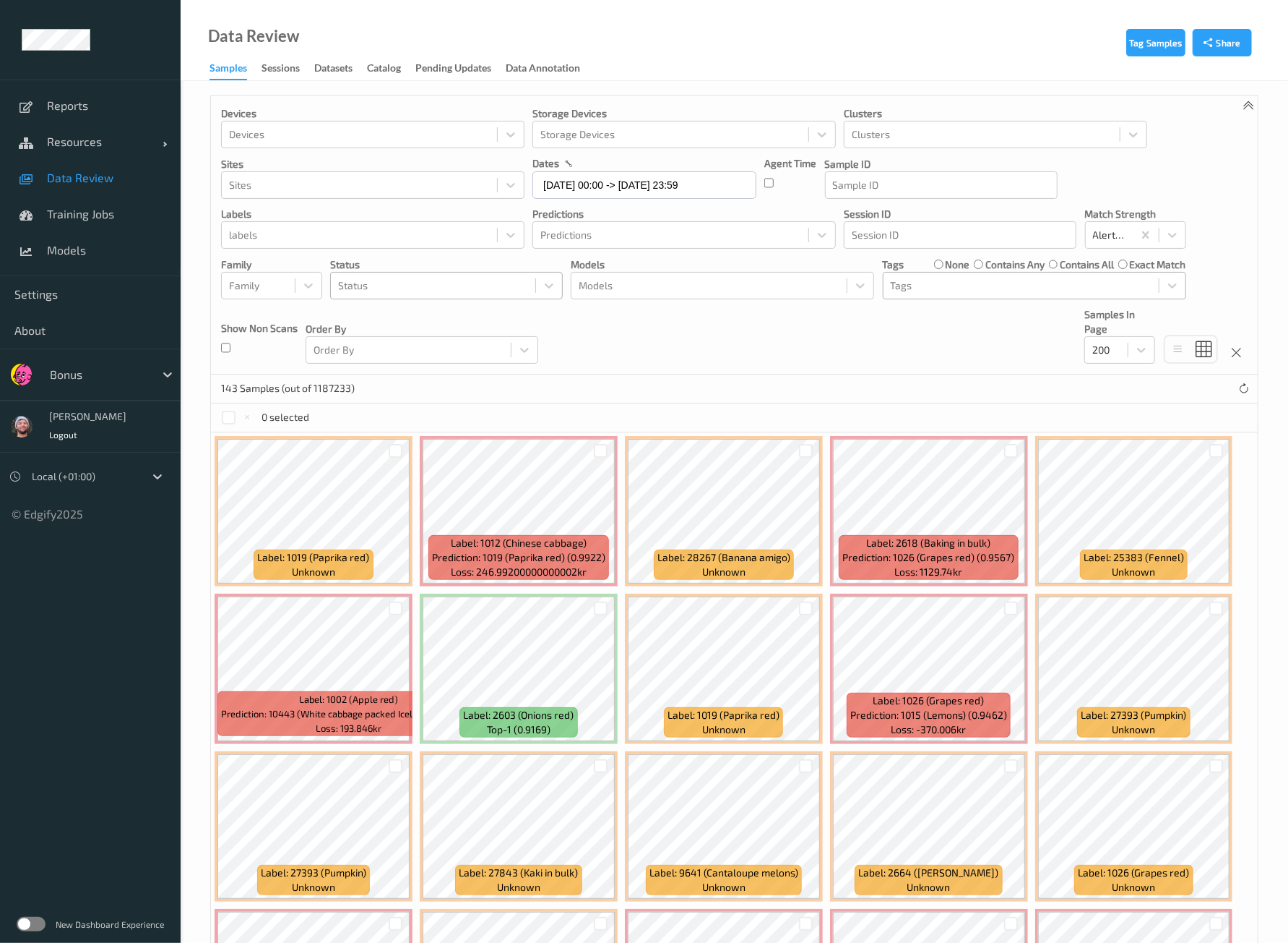
click at [954, 299] on div "Devices Devices Storage Devices Storage Devices Clusters Clusters Sites Sites d…" at bounding box center [734, 235] width 1047 height 278
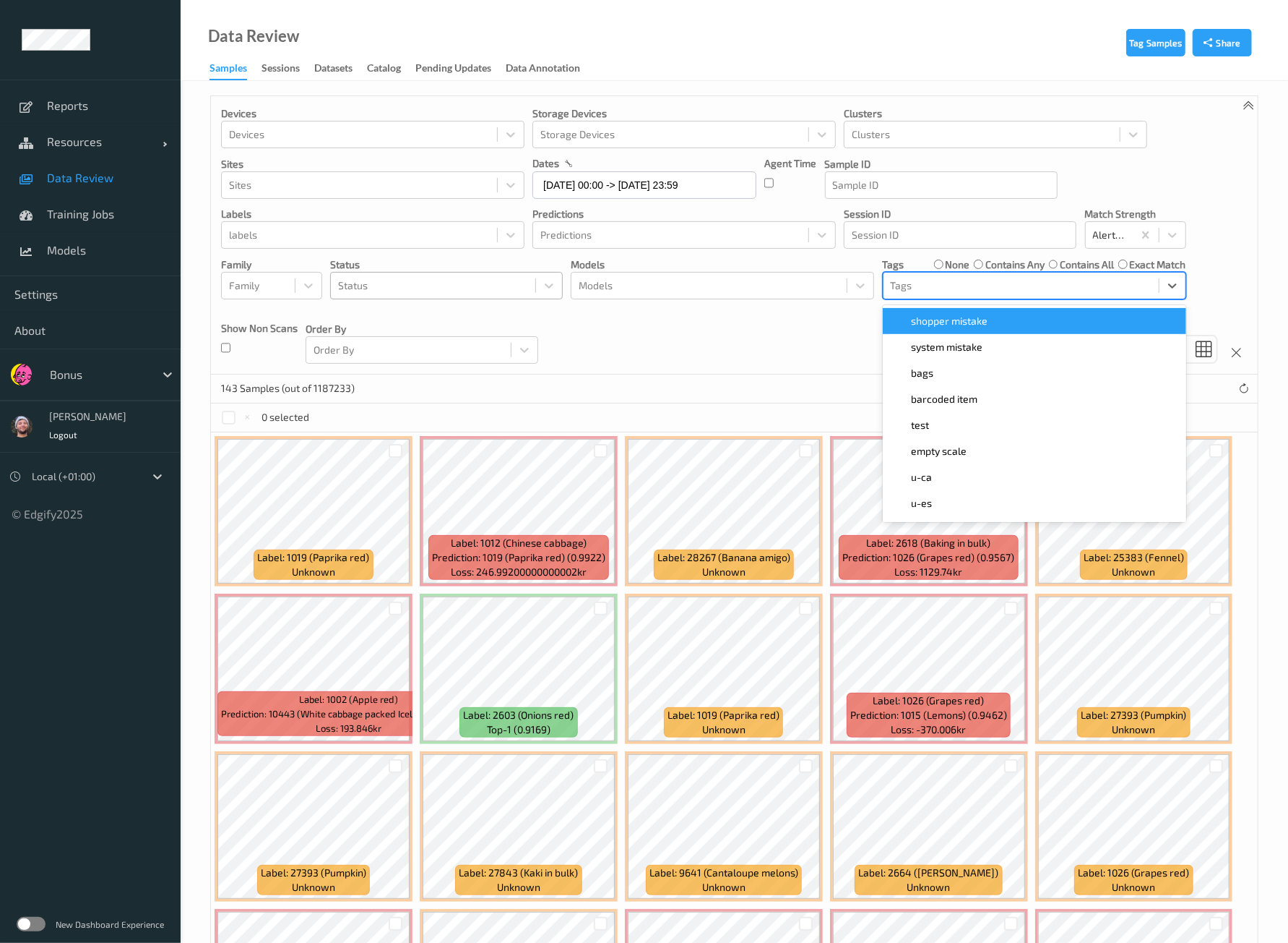
click at [946, 298] on div "Tags" at bounding box center [1034, 285] width 303 height 27
click at [933, 324] on span "shopper mistake" at bounding box center [950, 321] width 77 height 15
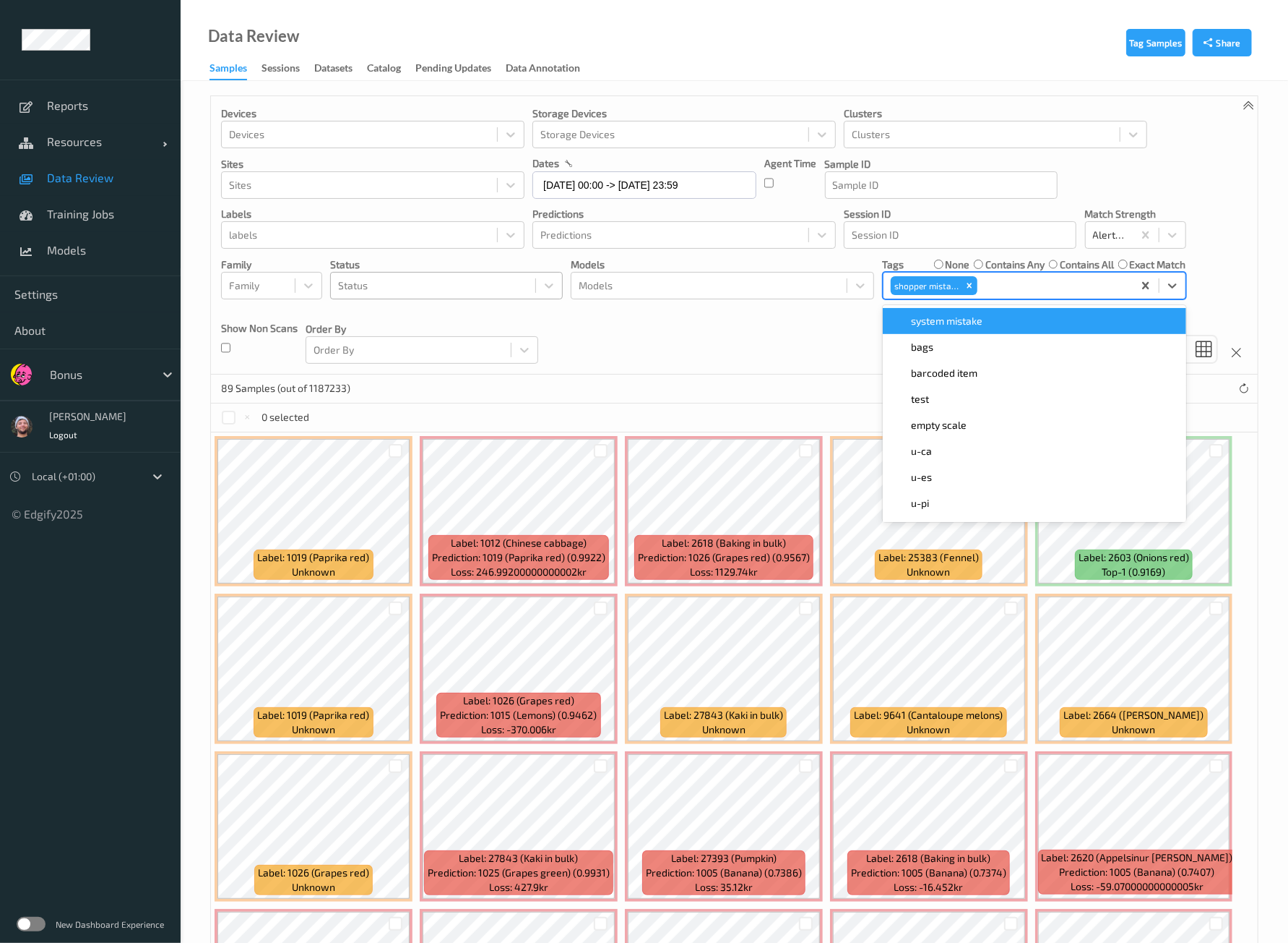
click at [971, 288] on icon "Remove shopper mistake" at bounding box center [970, 286] width 10 height 10
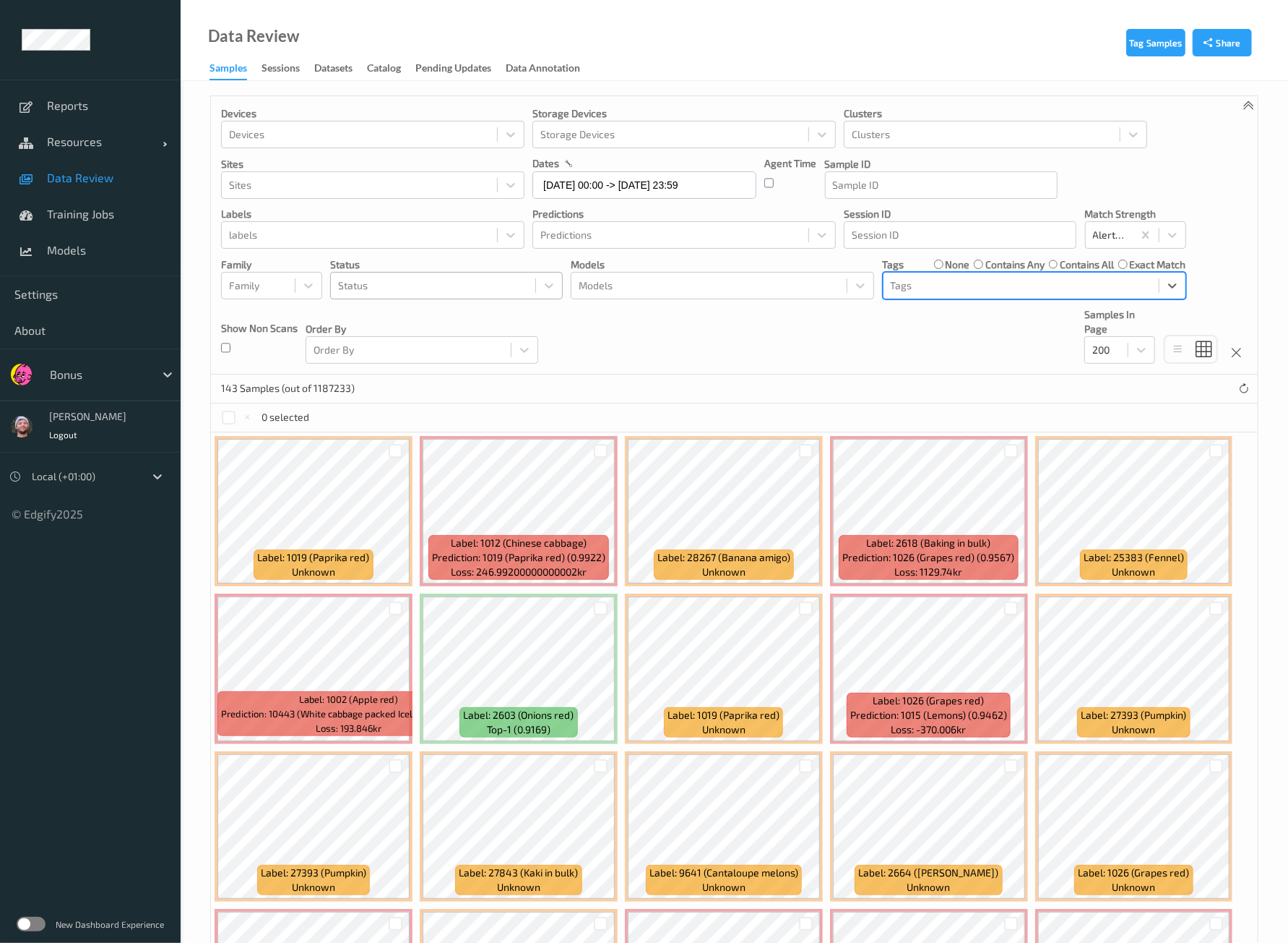
click at [721, 314] on div "Devices Devices Storage Devices Storage Devices Clusters Clusters Sites Sites d…" at bounding box center [734, 235] width 1047 height 278
click at [634, 190] on input "[DATE] 00:00 -> [DATE] 23:59" at bounding box center [644, 185] width 224 height 27
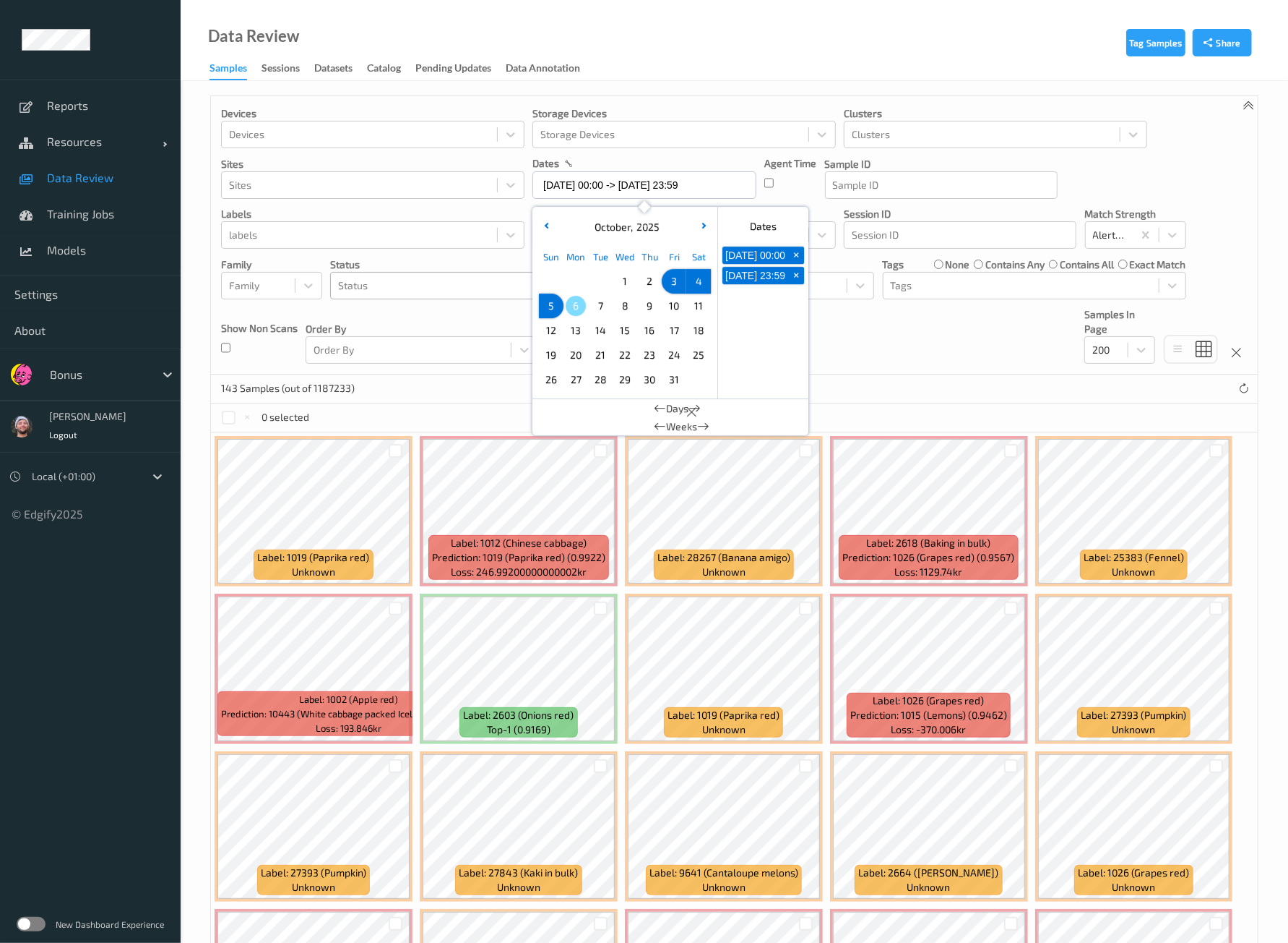
click at [560, 300] on span "5" at bounding box center [551, 305] width 20 height 20
click at [626, 269] on div "1" at bounding box center [624, 281] width 24 height 24
type input "01/10/2025 00:00 -> 05/10/2025 23:59"
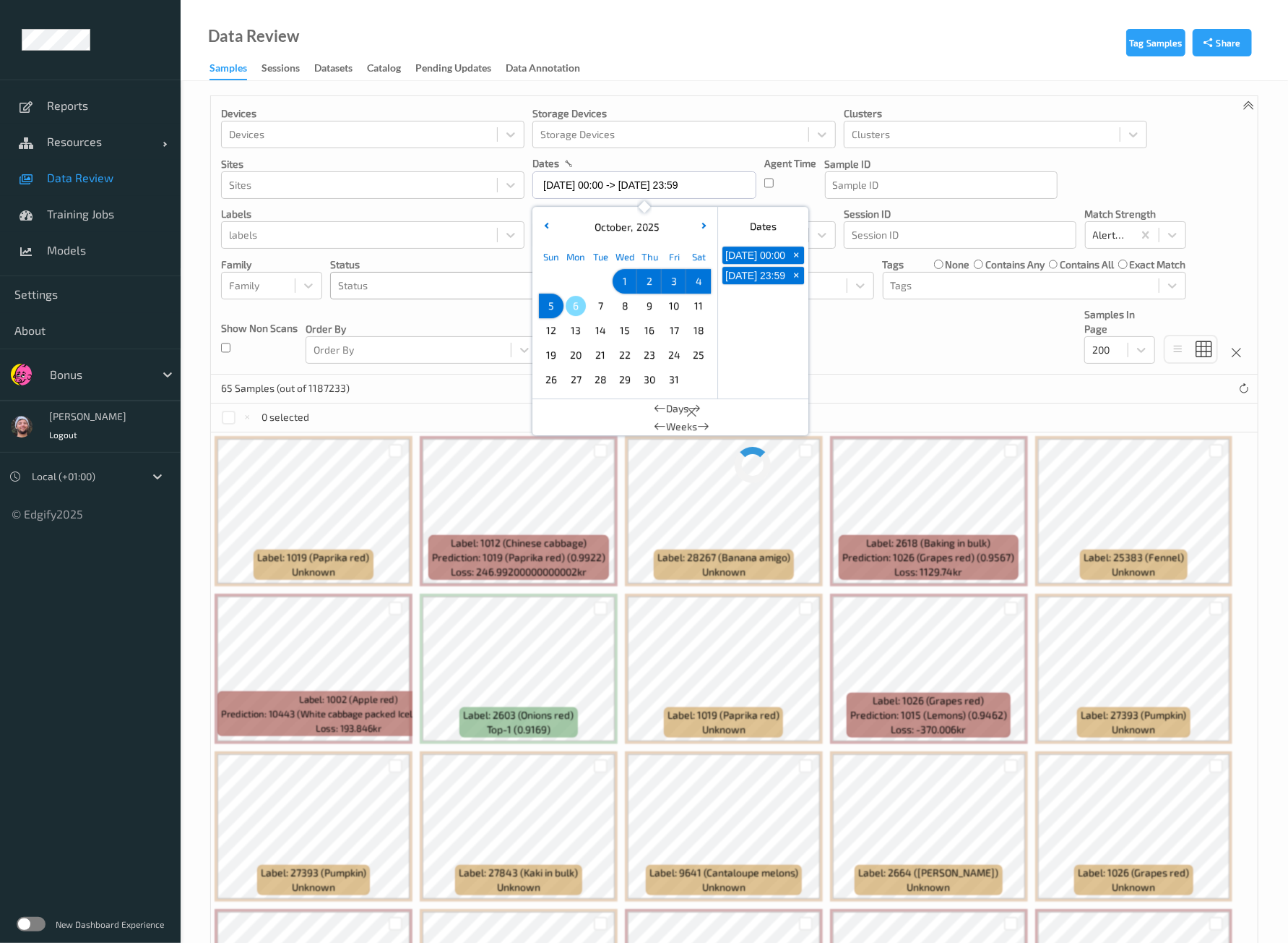
click at [799, 332] on div "01/10/2025 00:00 + 05/10/2025 23:59 +" at bounding box center [763, 320] width 90 height 154
click at [888, 345] on div "Devices Devices Storage Devices Storage Devices Clusters Clusters Sites Sites d…" at bounding box center [734, 235] width 1047 height 278
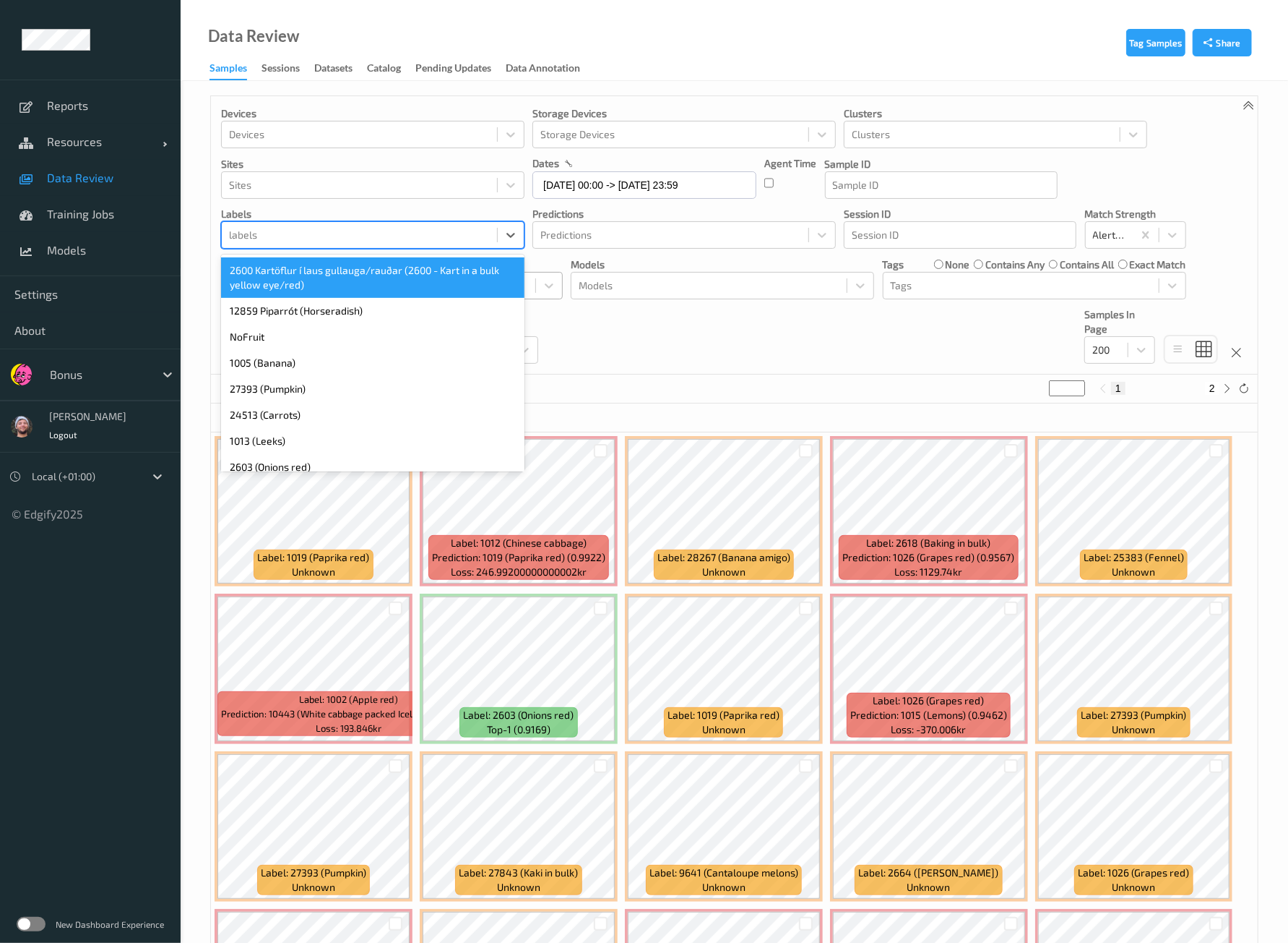
click at [383, 228] on div at bounding box center [359, 234] width 261 height 17
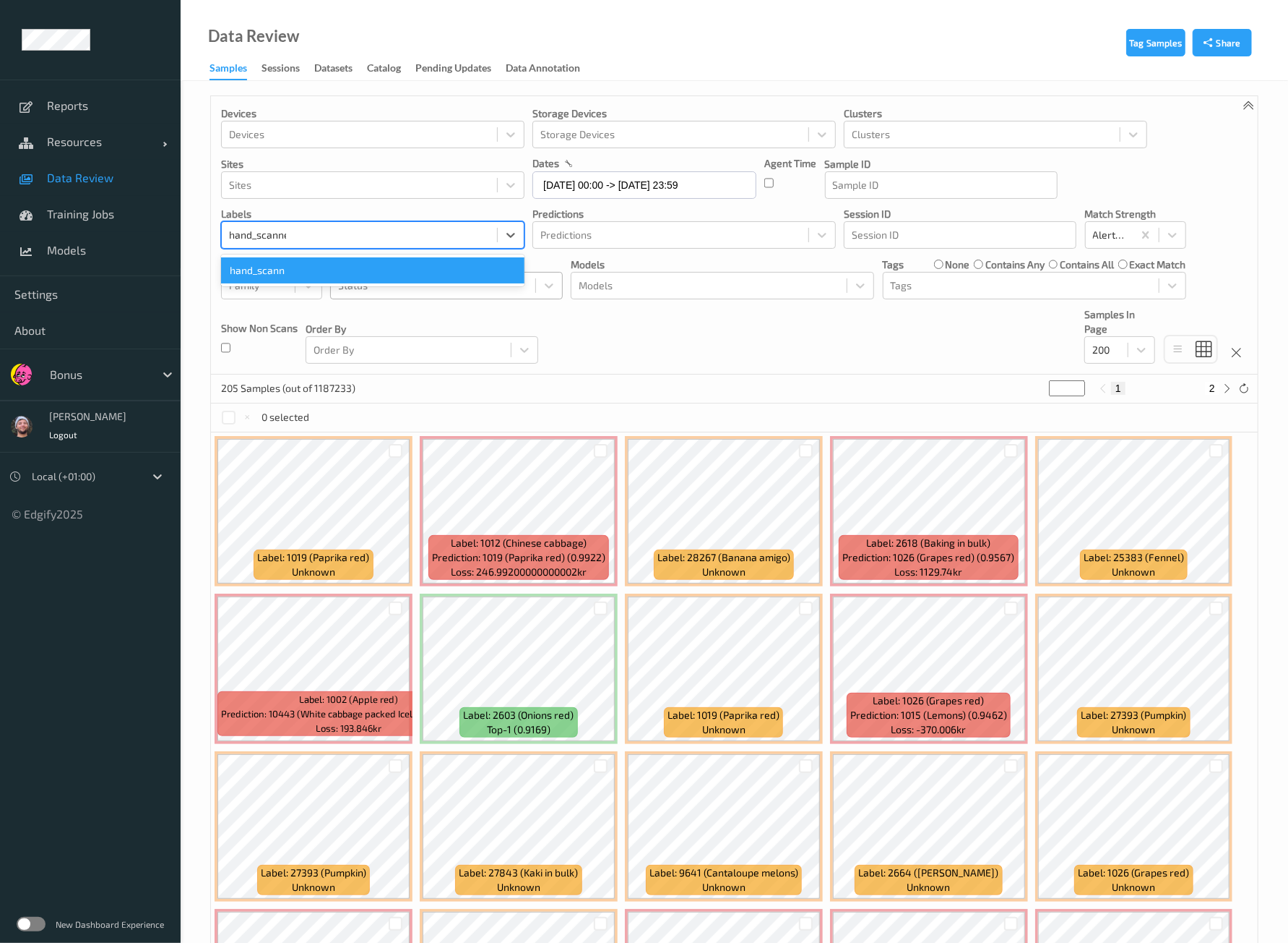
type input "hand_scanner"
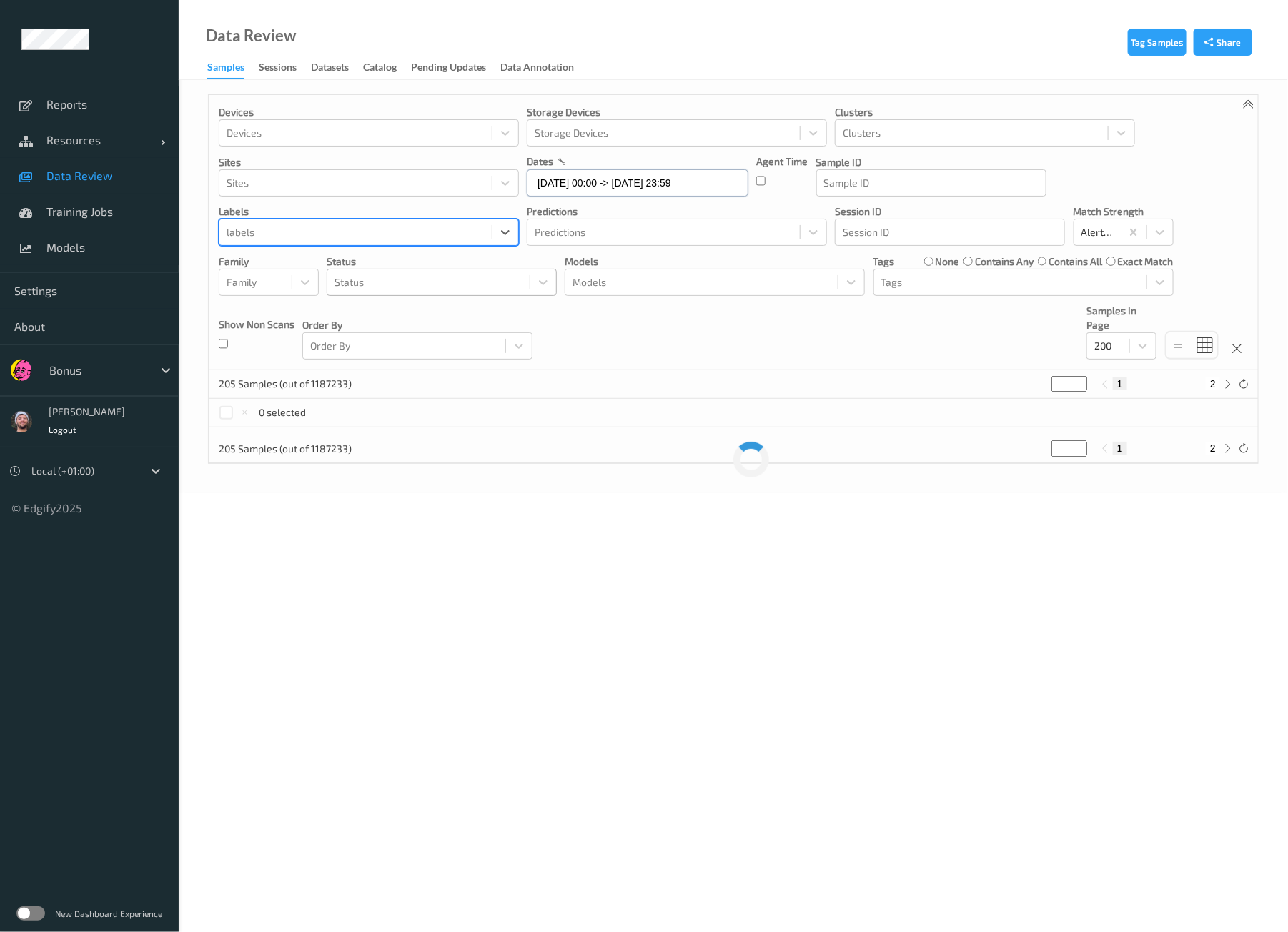
click at [560, 171] on input "01/10/2025 00:00 -> 05/10/2025 23:59" at bounding box center [637, 182] width 221 height 27
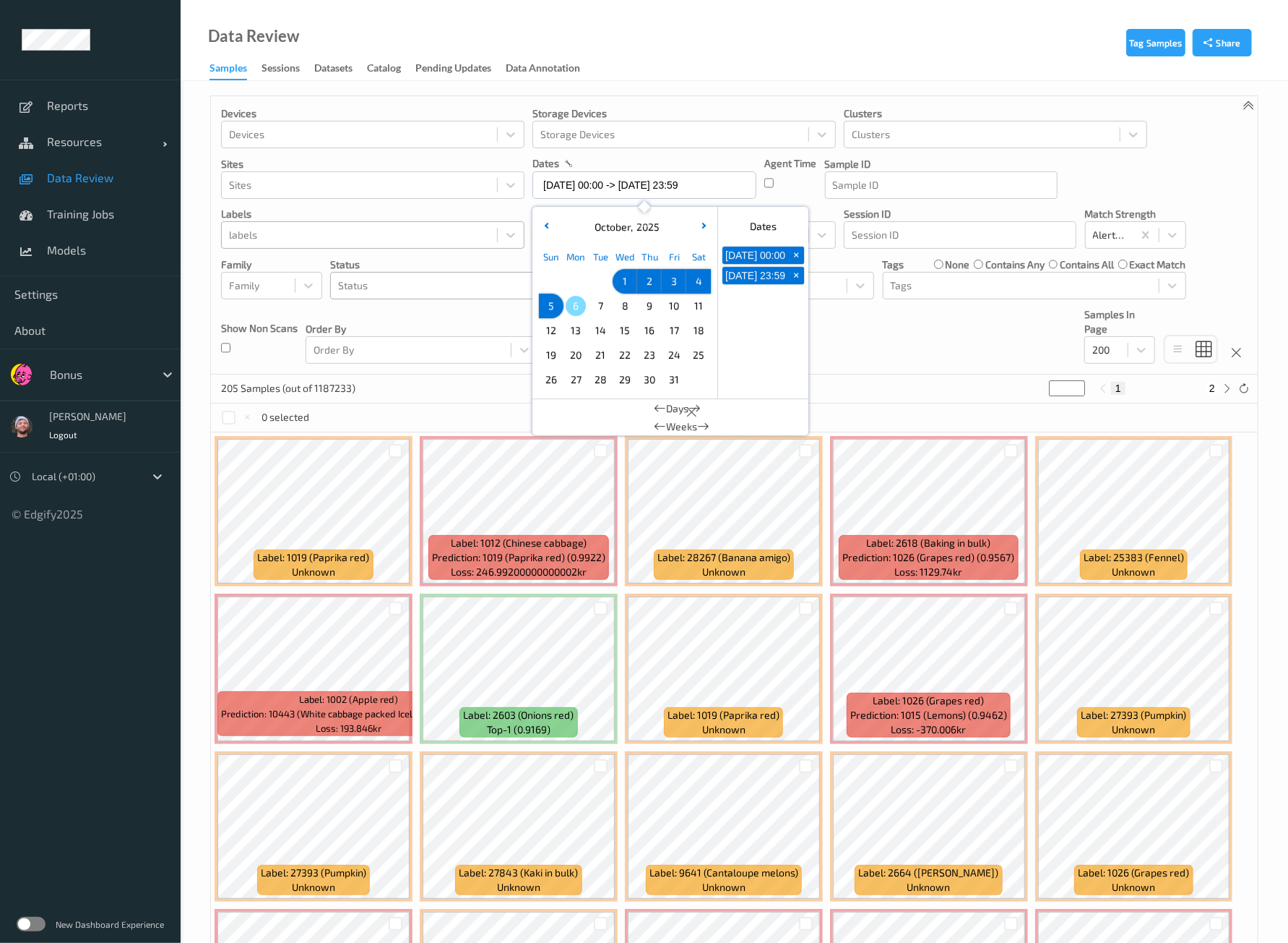
click at [669, 281] on span "3" at bounding box center [674, 281] width 20 height 20
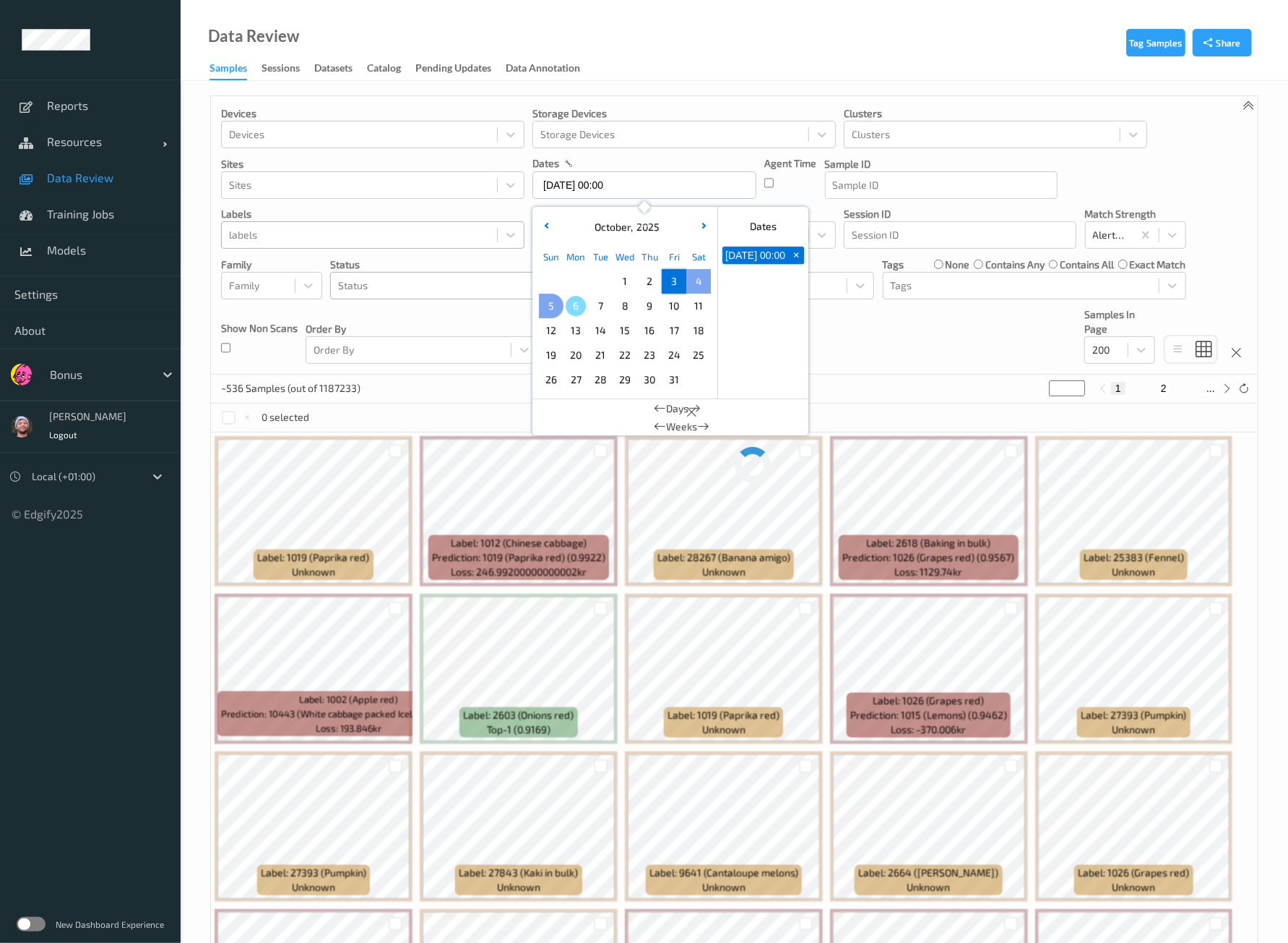
click at [545, 299] on span "5" at bounding box center [551, 305] width 20 height 20
type input "[DATE] 00:00 -> [DATE] 23:59"
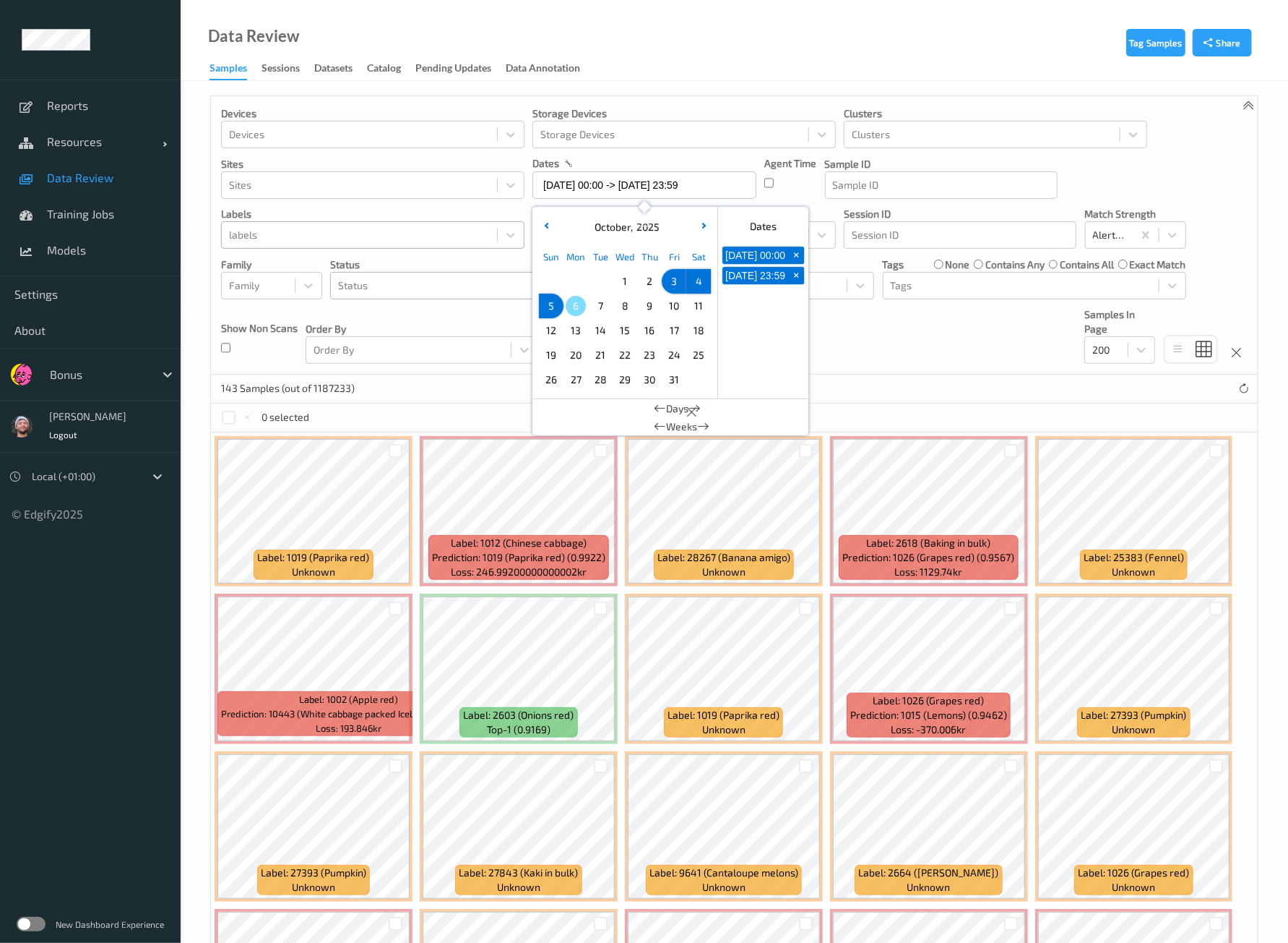
click at [889, 328] on div "Devices Devices Storage Devices Storage Devices Clusters Clusters Sites Sites d…" at bounding box center [734, 235] width 1047 height 278
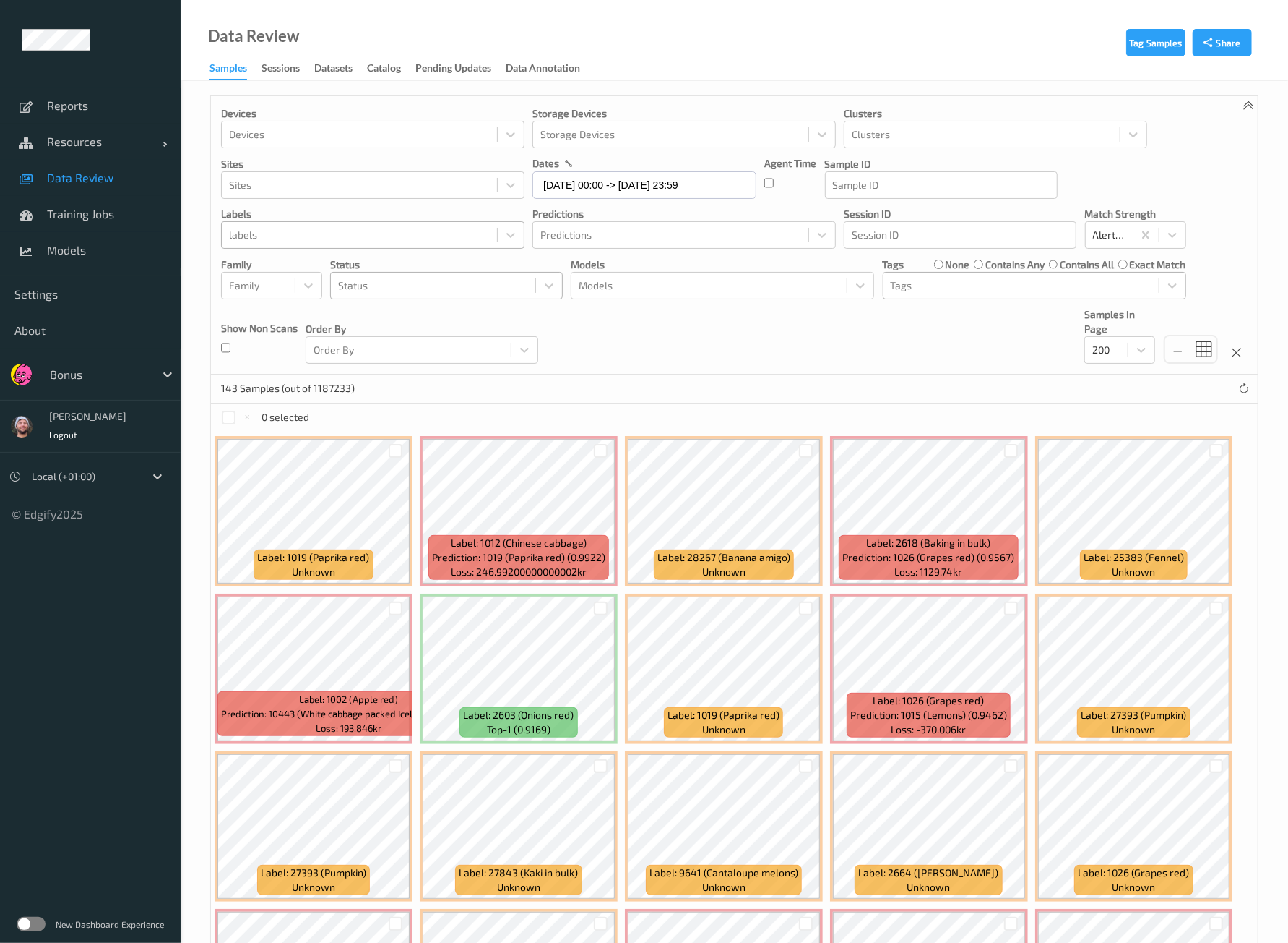
click at [918, 289] on div at bounding box center [1021, 285] width 261 height 17
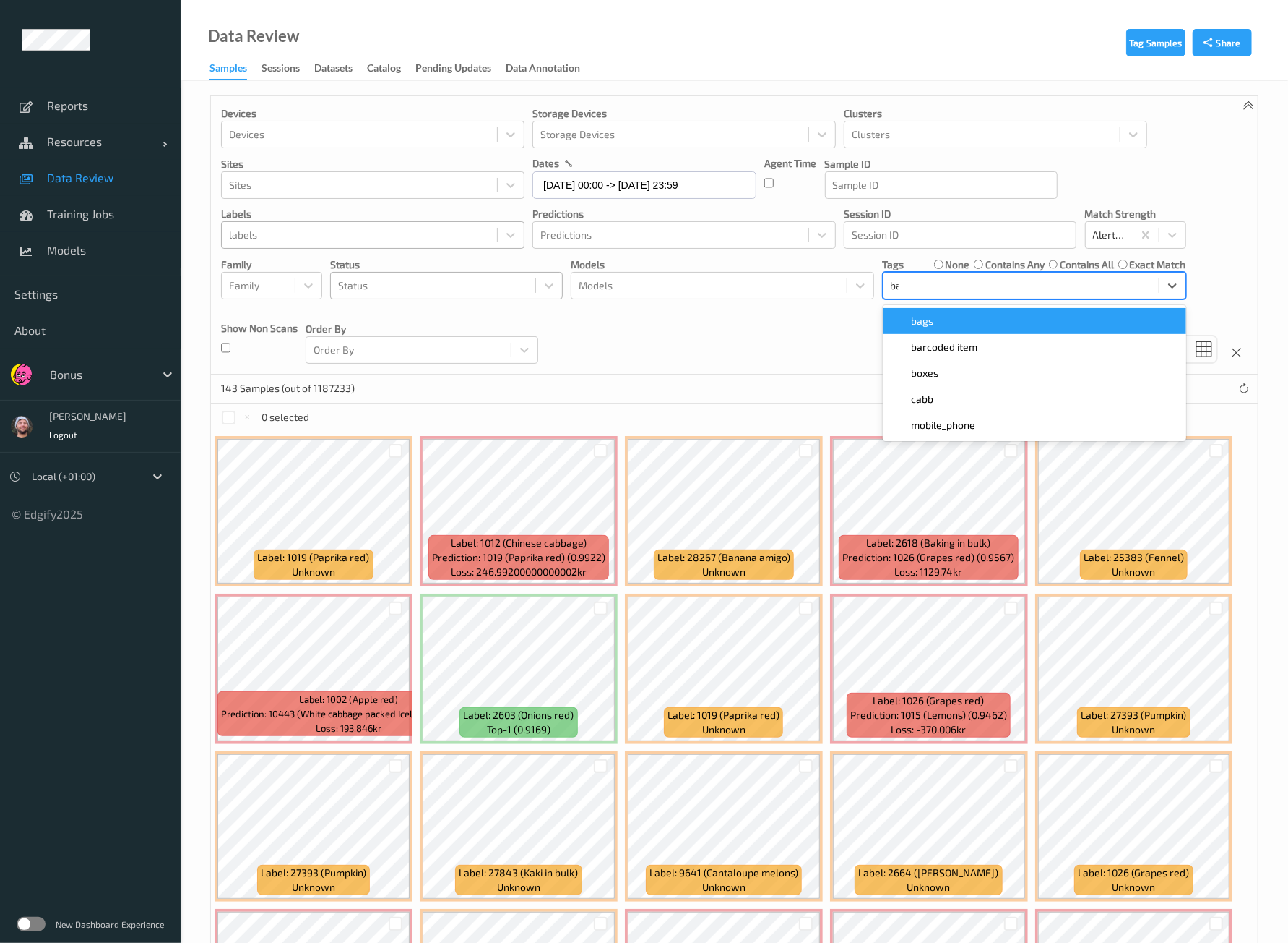
type input "bar"
click at [937, 323] on span "barcoded item" at bounding box center [945, 321] width 66 height 15
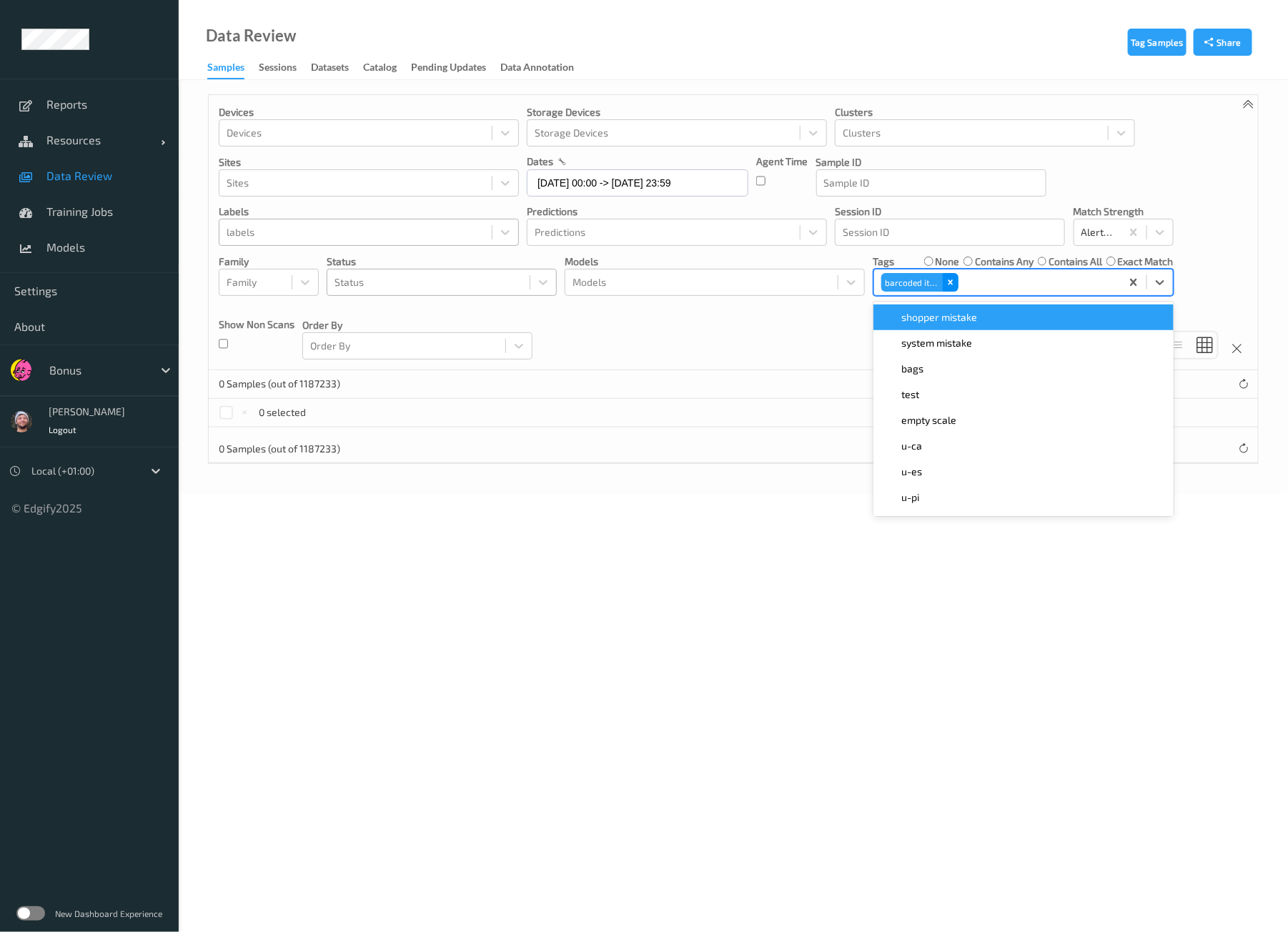
click at [951, 288] on div "Remove barcoded item" at bounding box center [951, 282] width 16 height 18
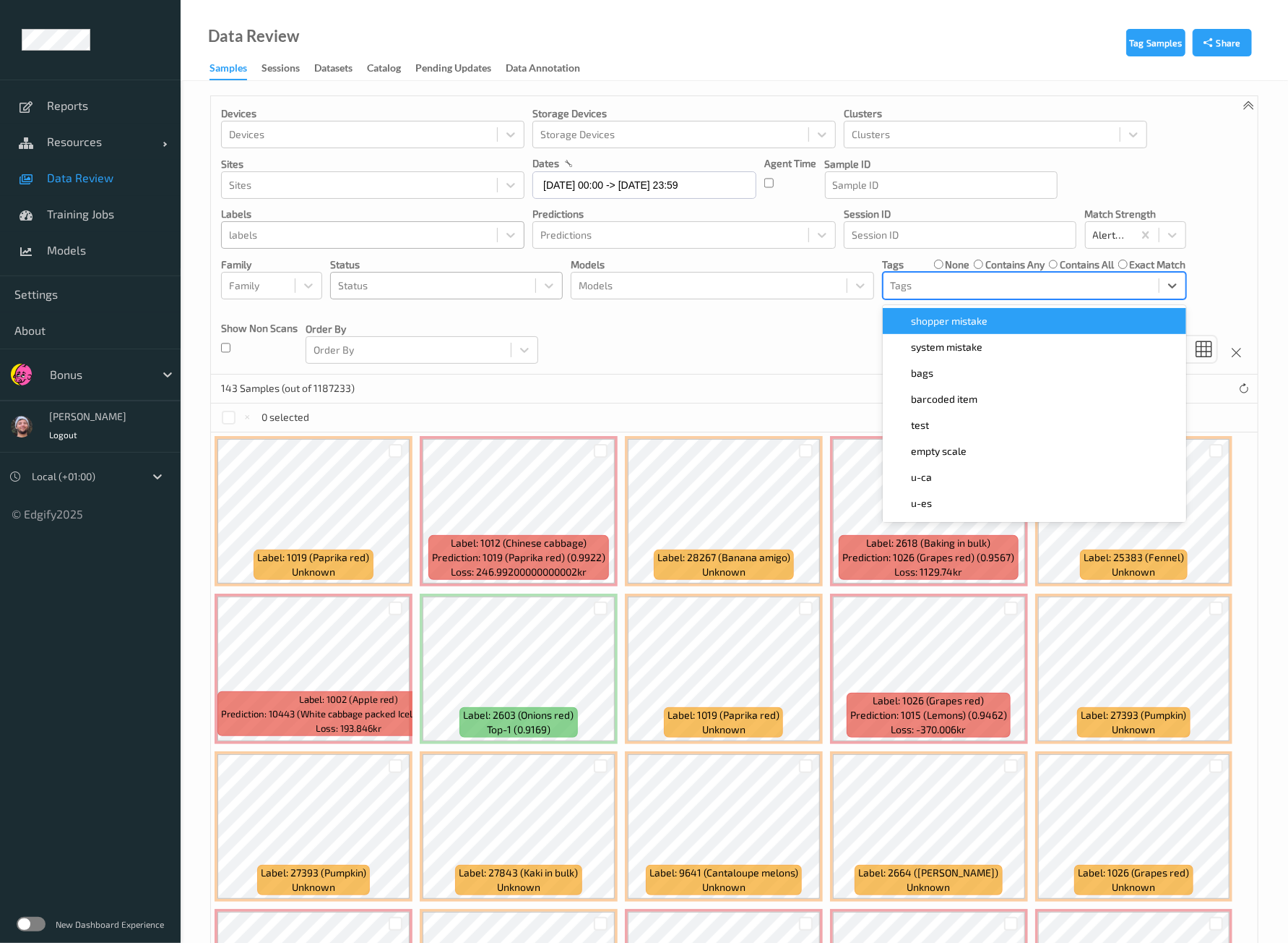
click at [661, 349] on div "Devices Devices Storage Devices Storage Devices Clusters Clusters Sites Sites d…" at bounding box center [734, 235] width 1047 height 278
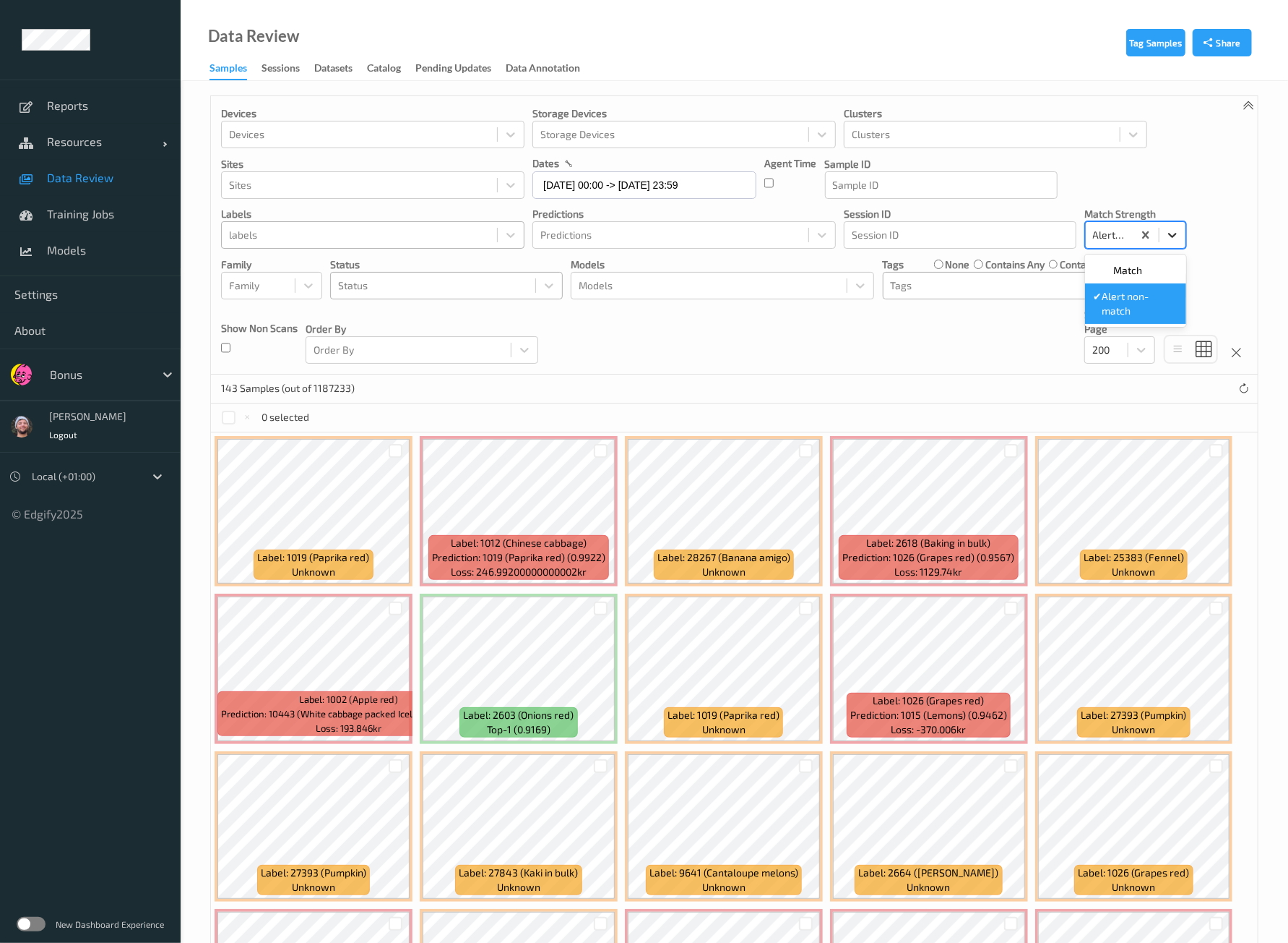
click at [1160, 237] on div at bounding box center [1172, 235] width 26 height 26
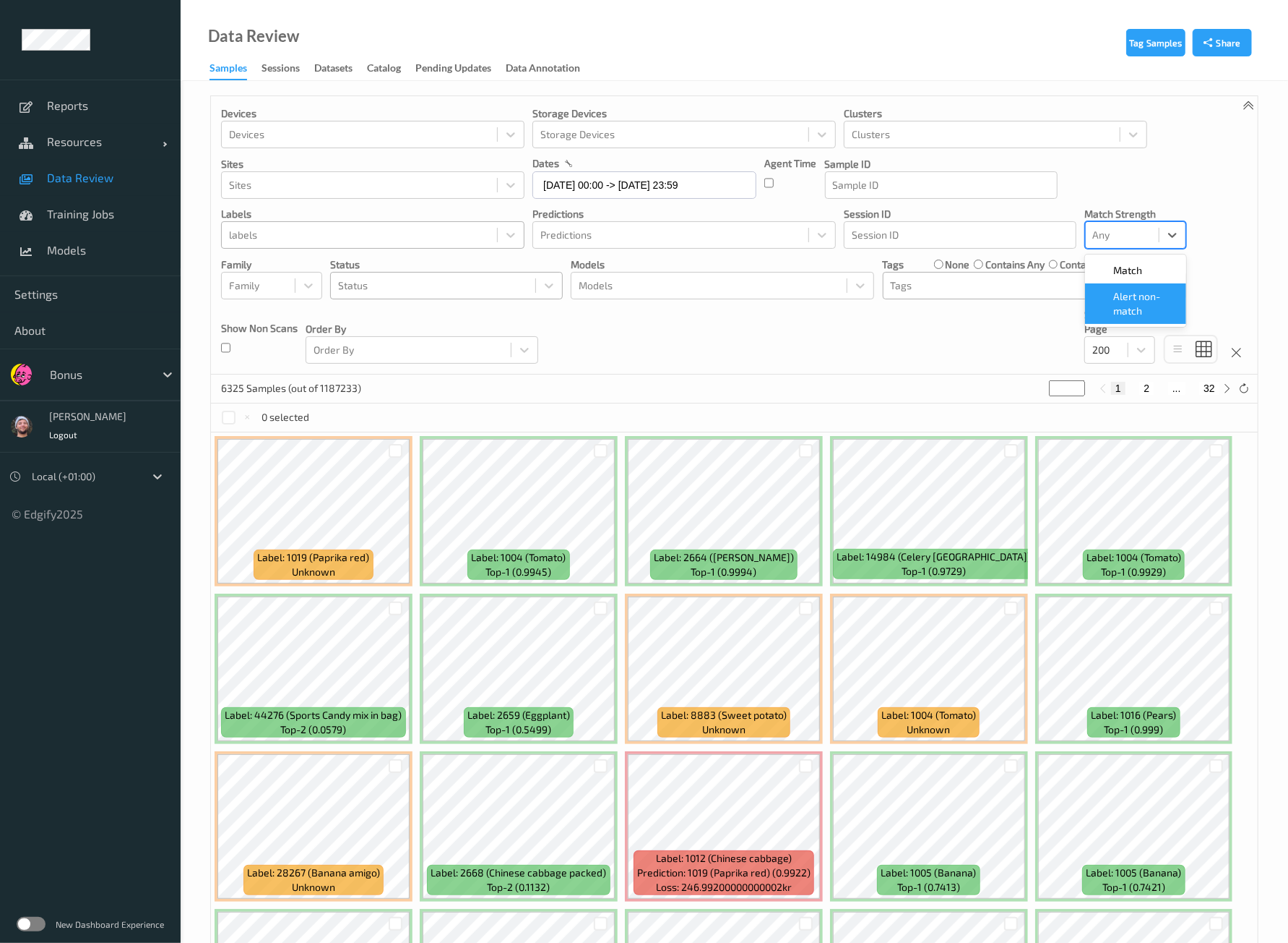
click at [741, 329] on div "Devices Devices Storage Devices Storage Devices Clusters Clusters Sites Sites d…" at bounding box center [734, 235] width 1047 height 278
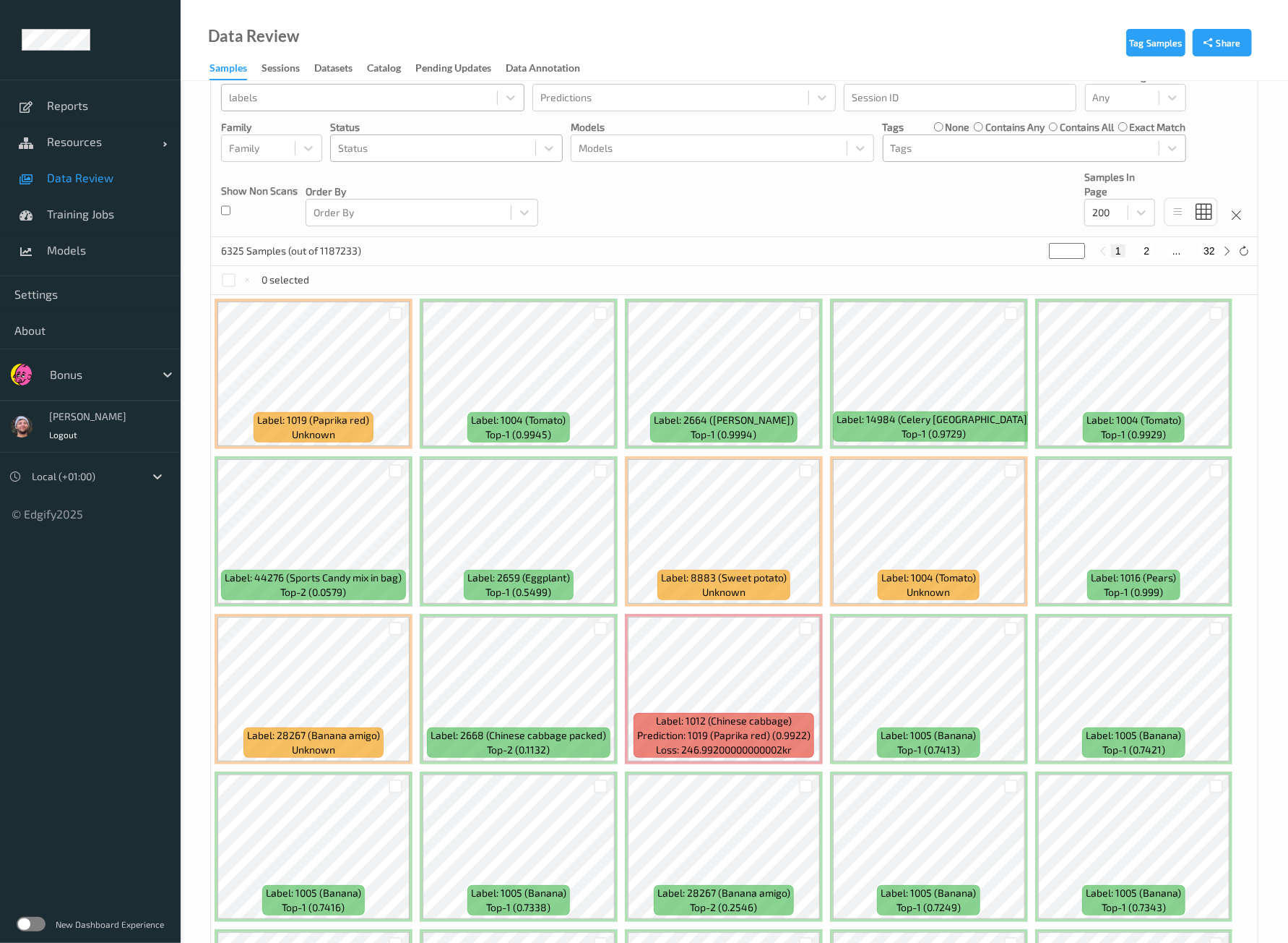
scroll to position [180, 0]
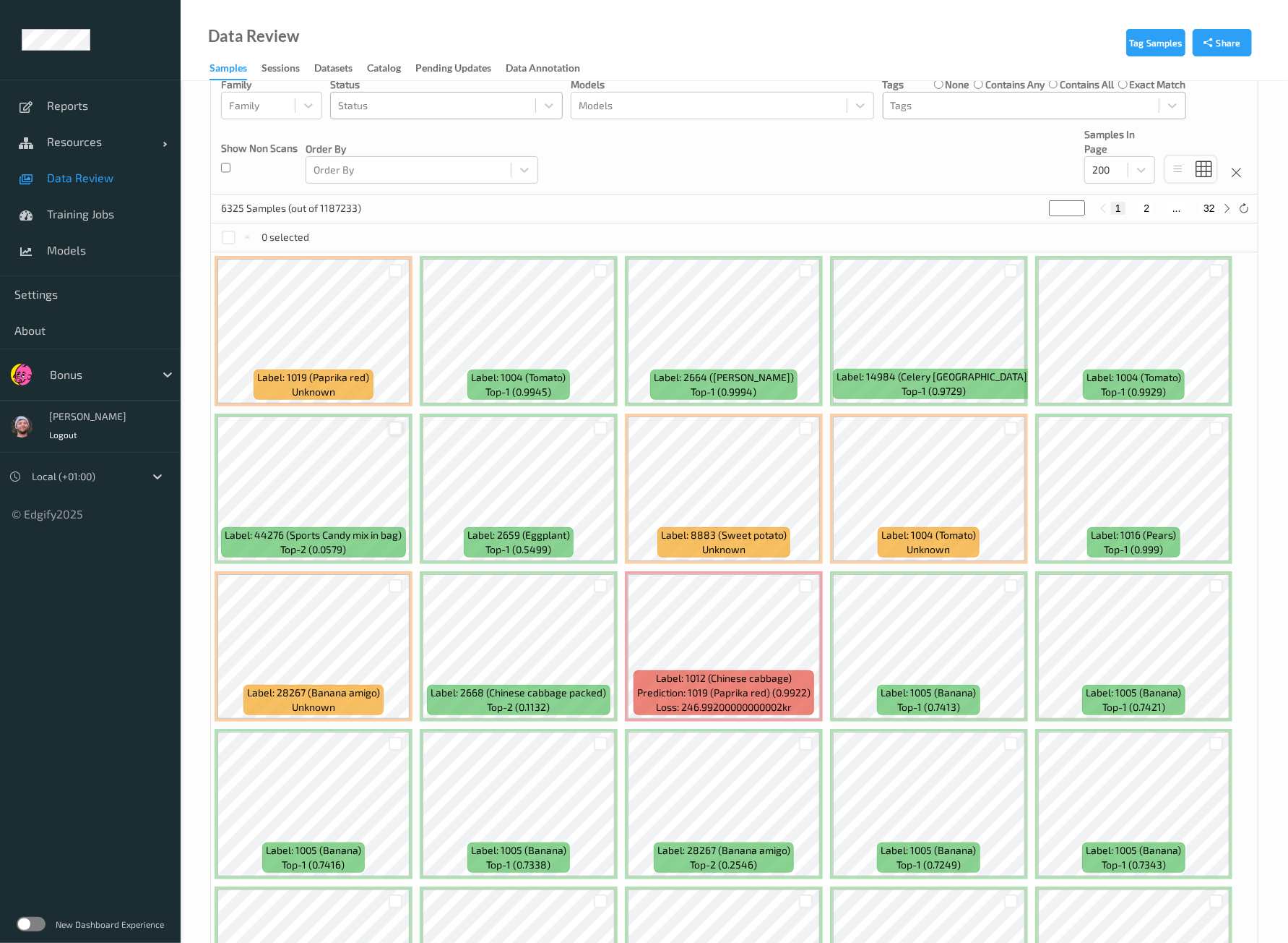
click at [394, 428] on div at bounding box center [396, 428] width 14 height 14
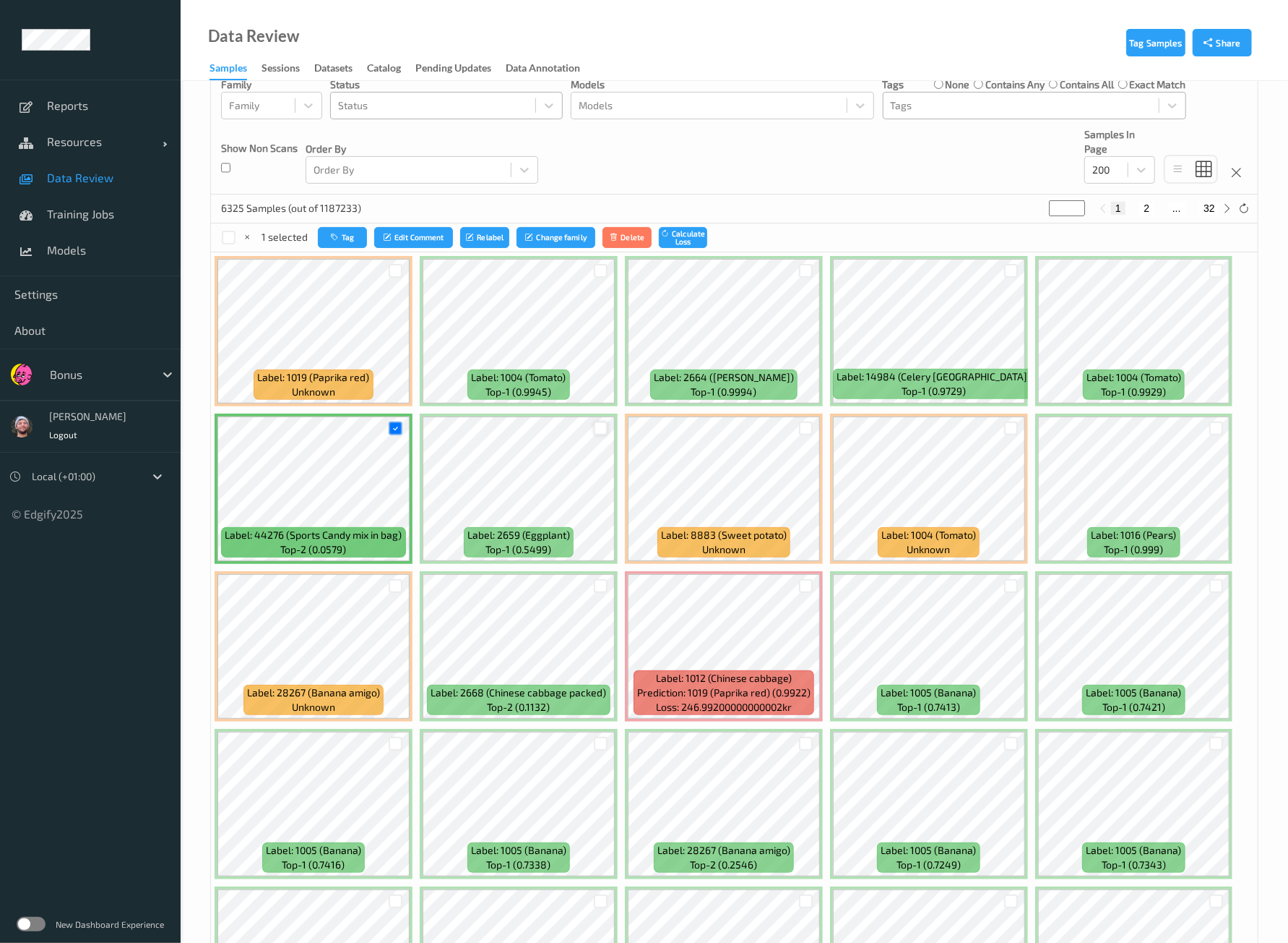
click at [600, 427] on div at bounding box center [601, 428] width 14 height 14
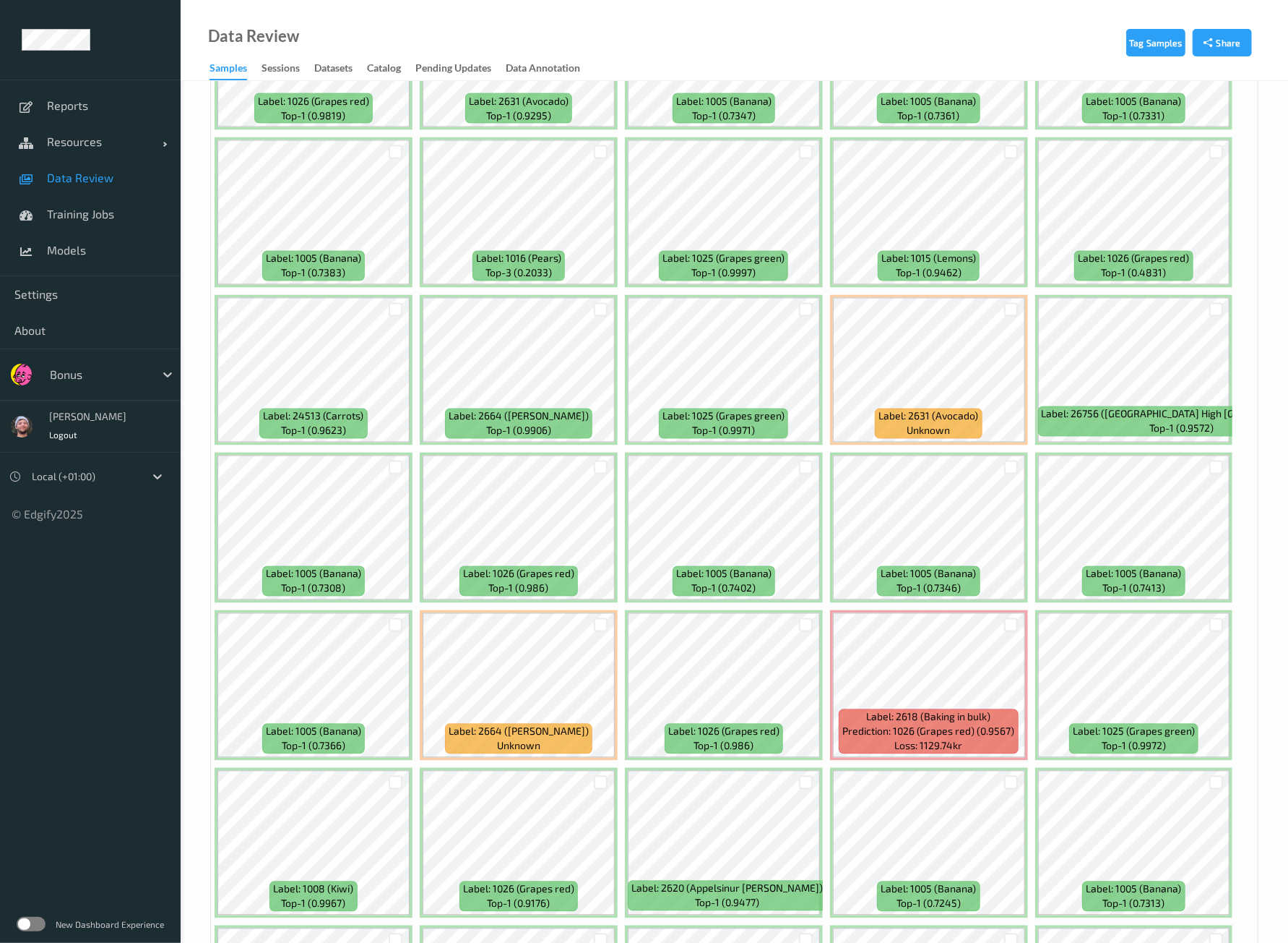
scroll to position [1354, 0]
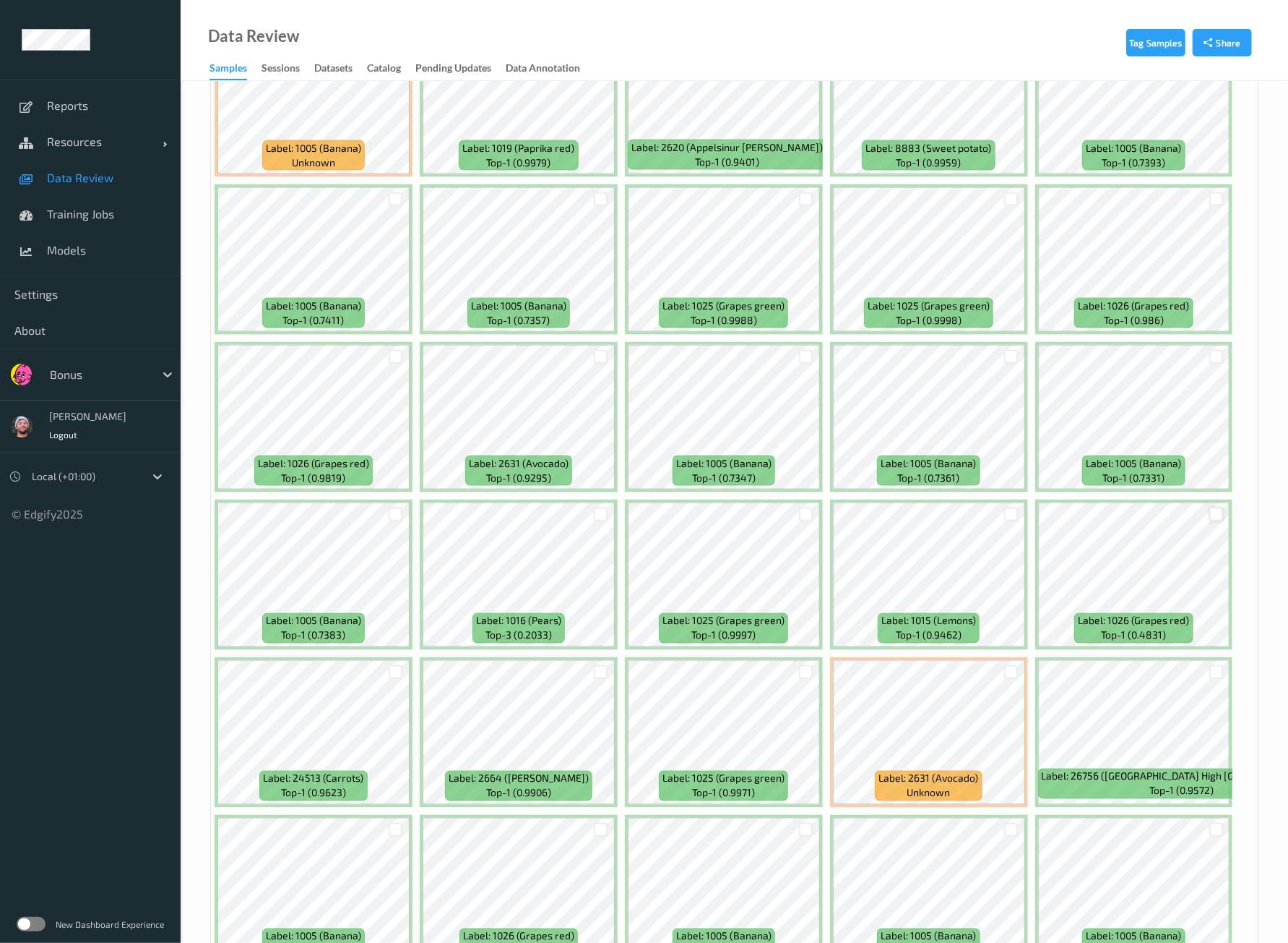
click at [1217, 507] on div at bounding box center [1216, 514] width 14 height 14
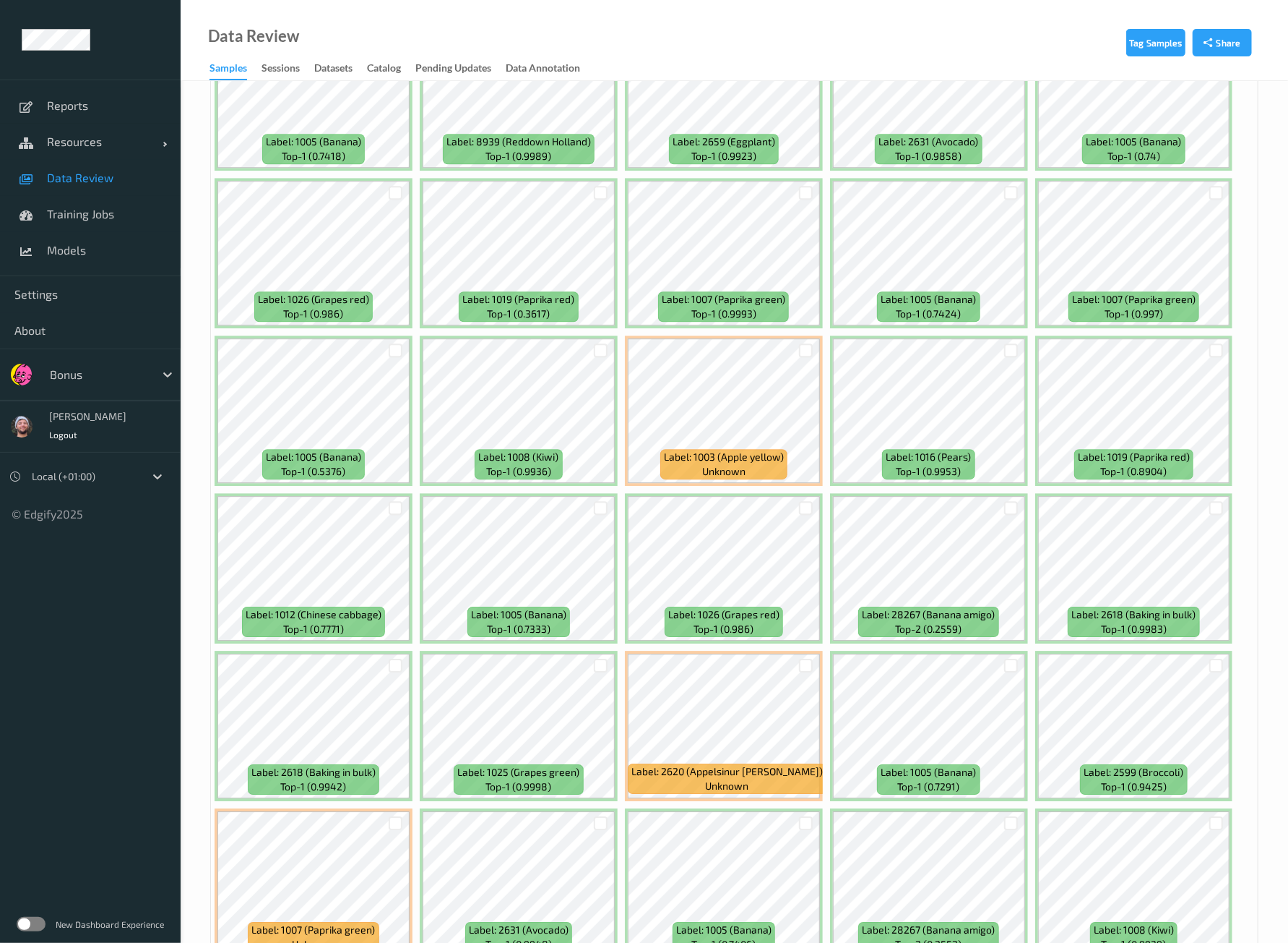
scroll to position [2800, 0]
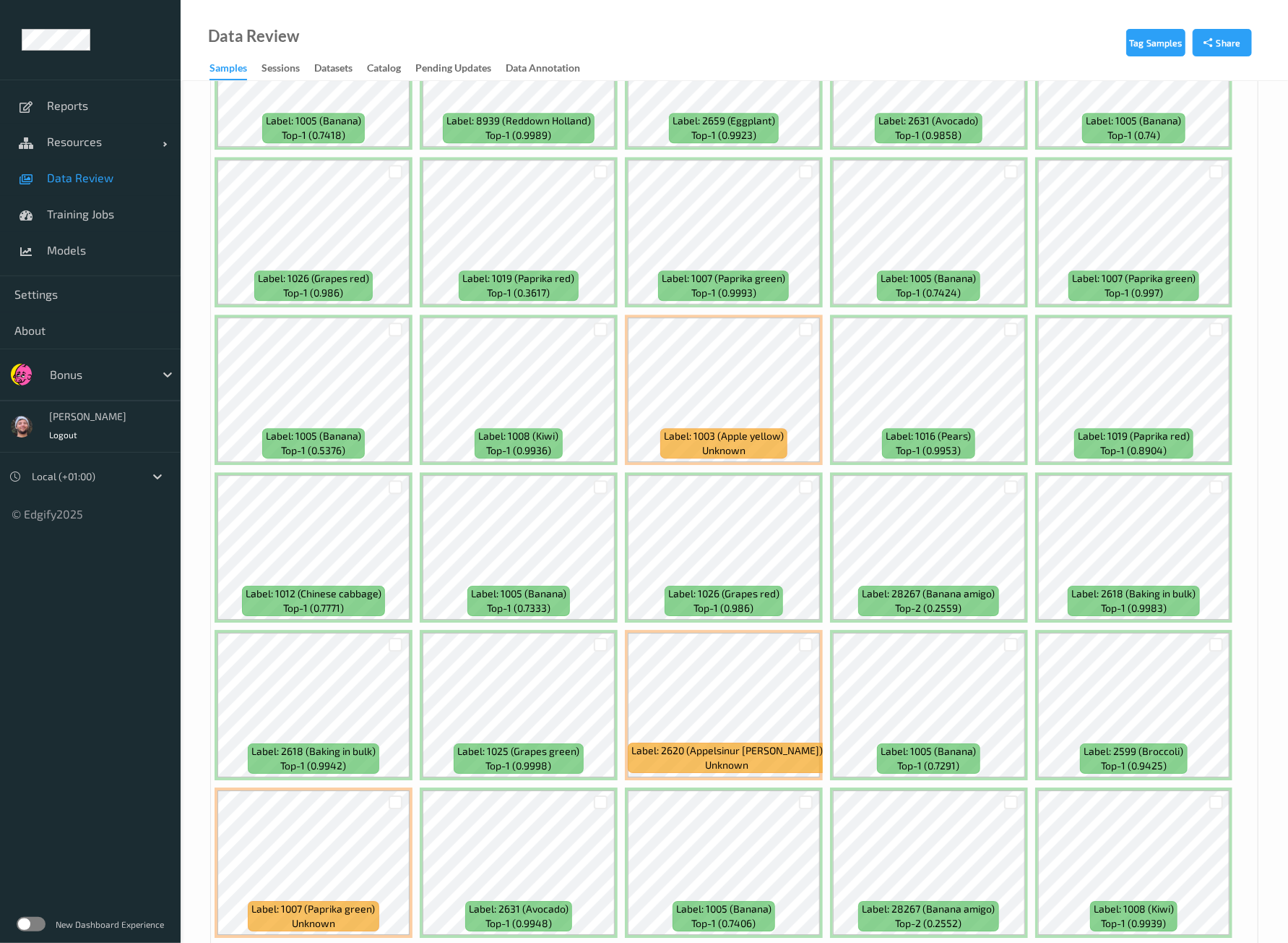
click at [598, 165] on div at bounding box center [601, 171] width 14 height 14
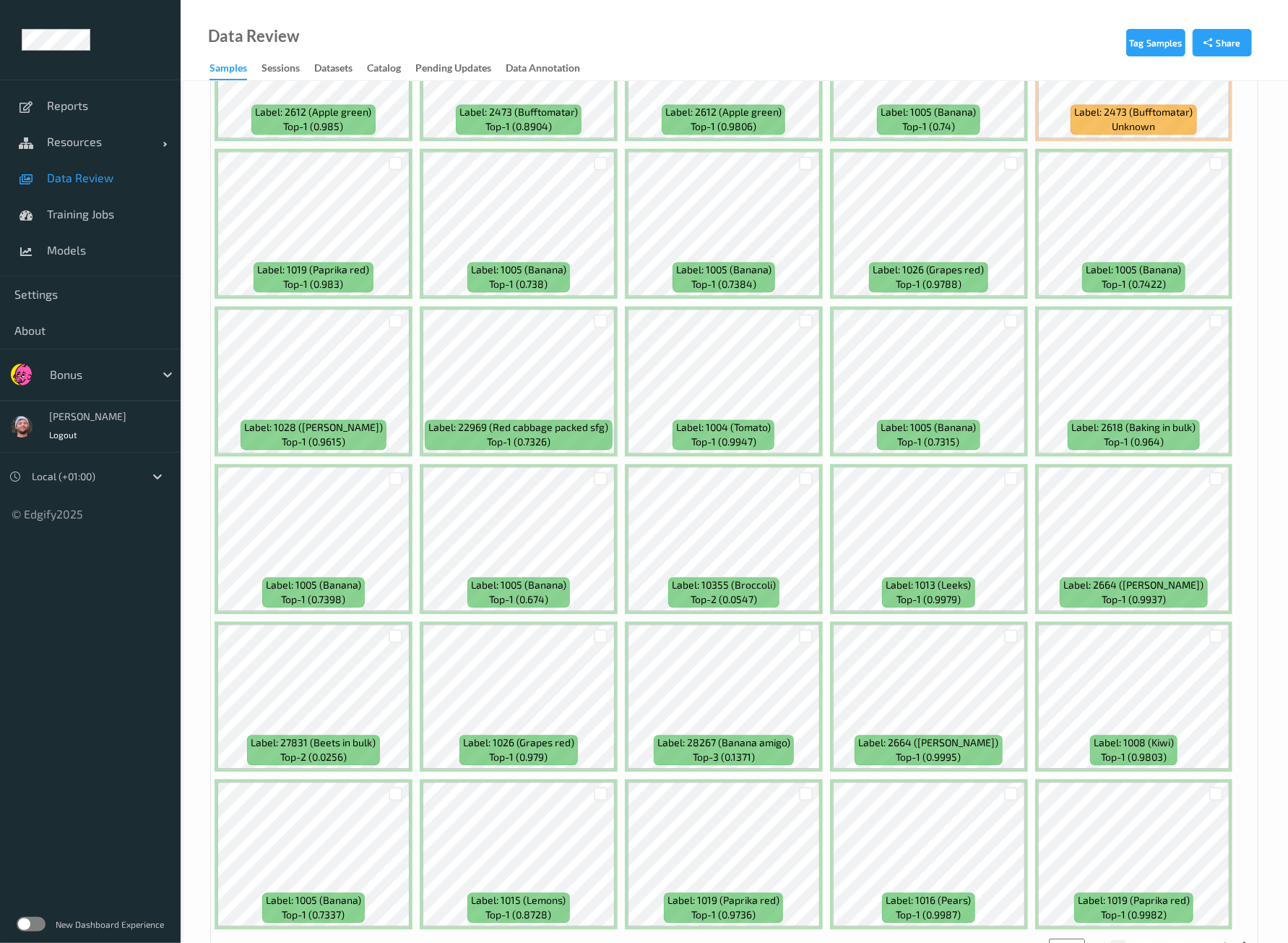
scroll to position [5812, 0]
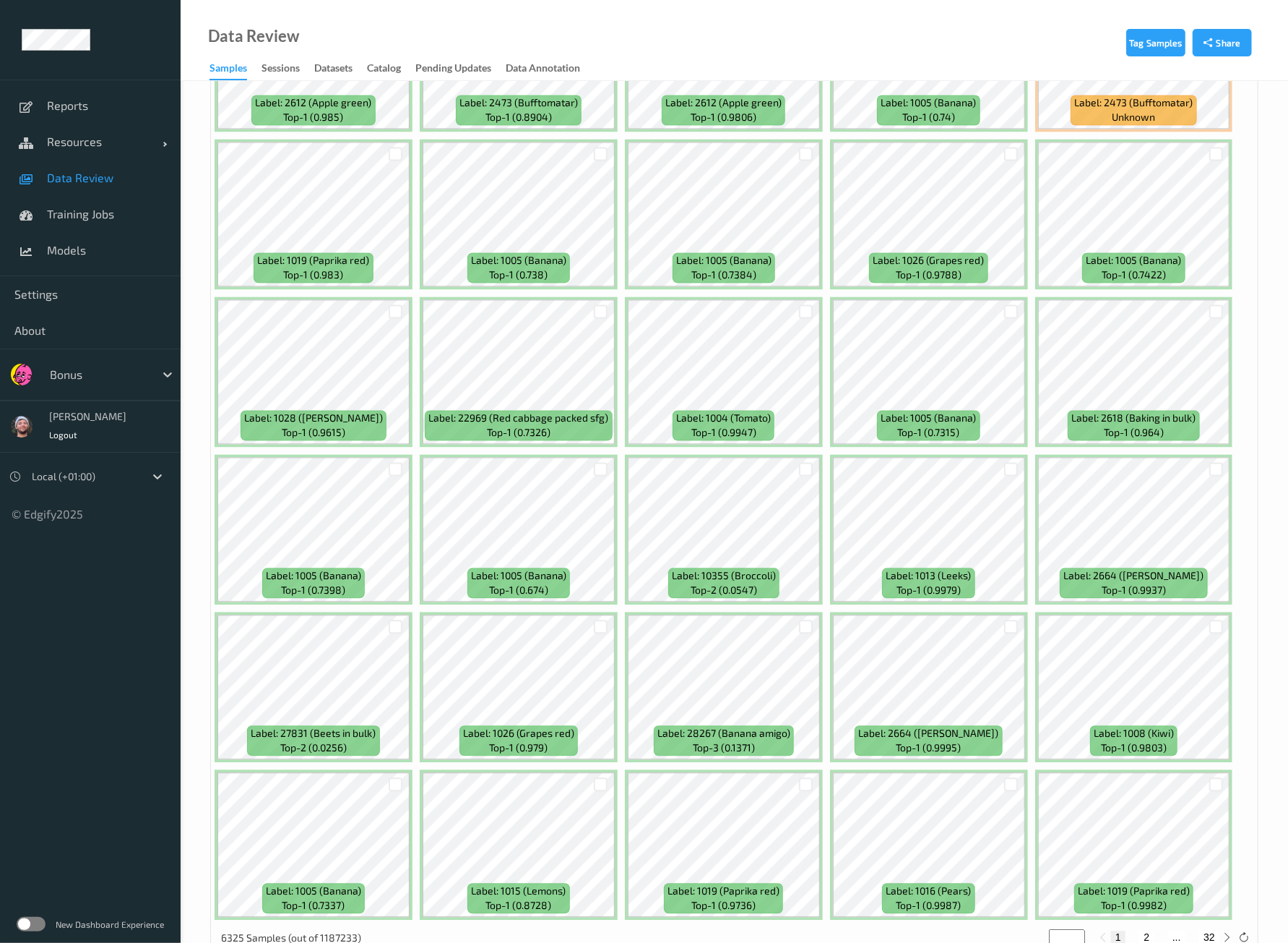
click at [1148, 930] on button "2" at bounding box center [1147, 937] width 15 height 13
type input "*"
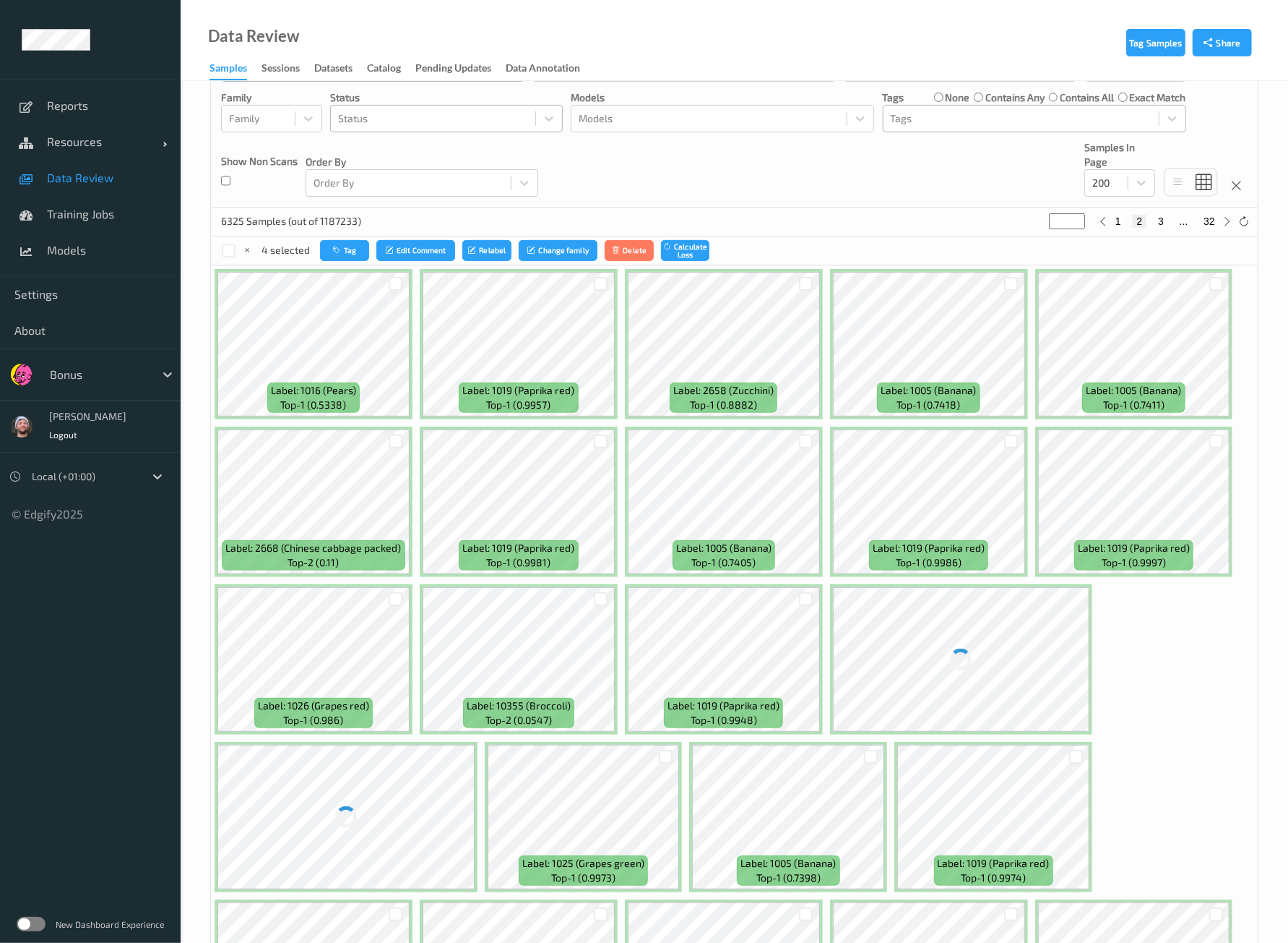
scroll to position [180, 0]
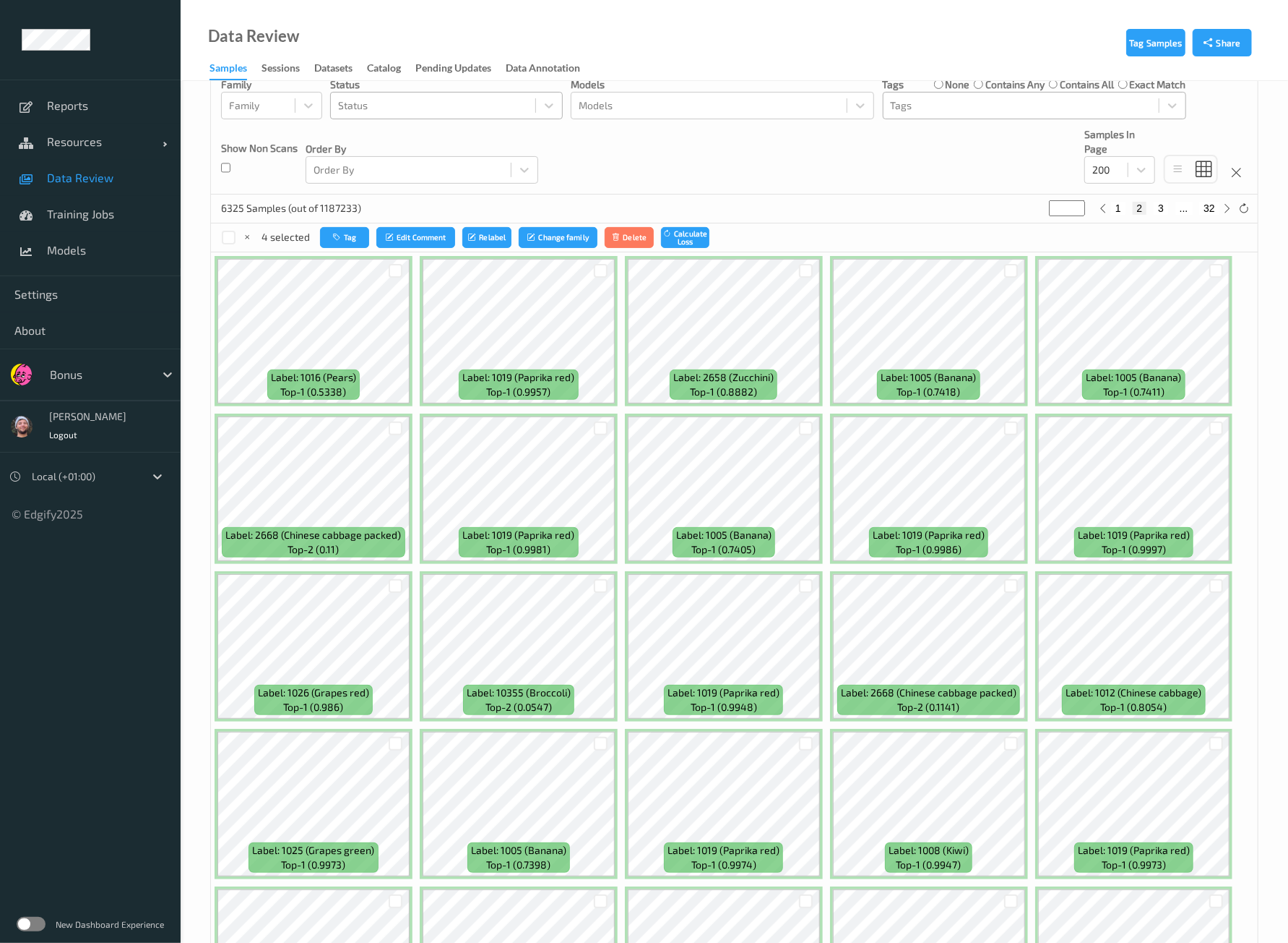
click at [672, 176] on div "Devices Devices Storage Devices Storage Devices Clusters Clusters Sites Sites d…" at bounding box center [734, 55] width 1047 height 278
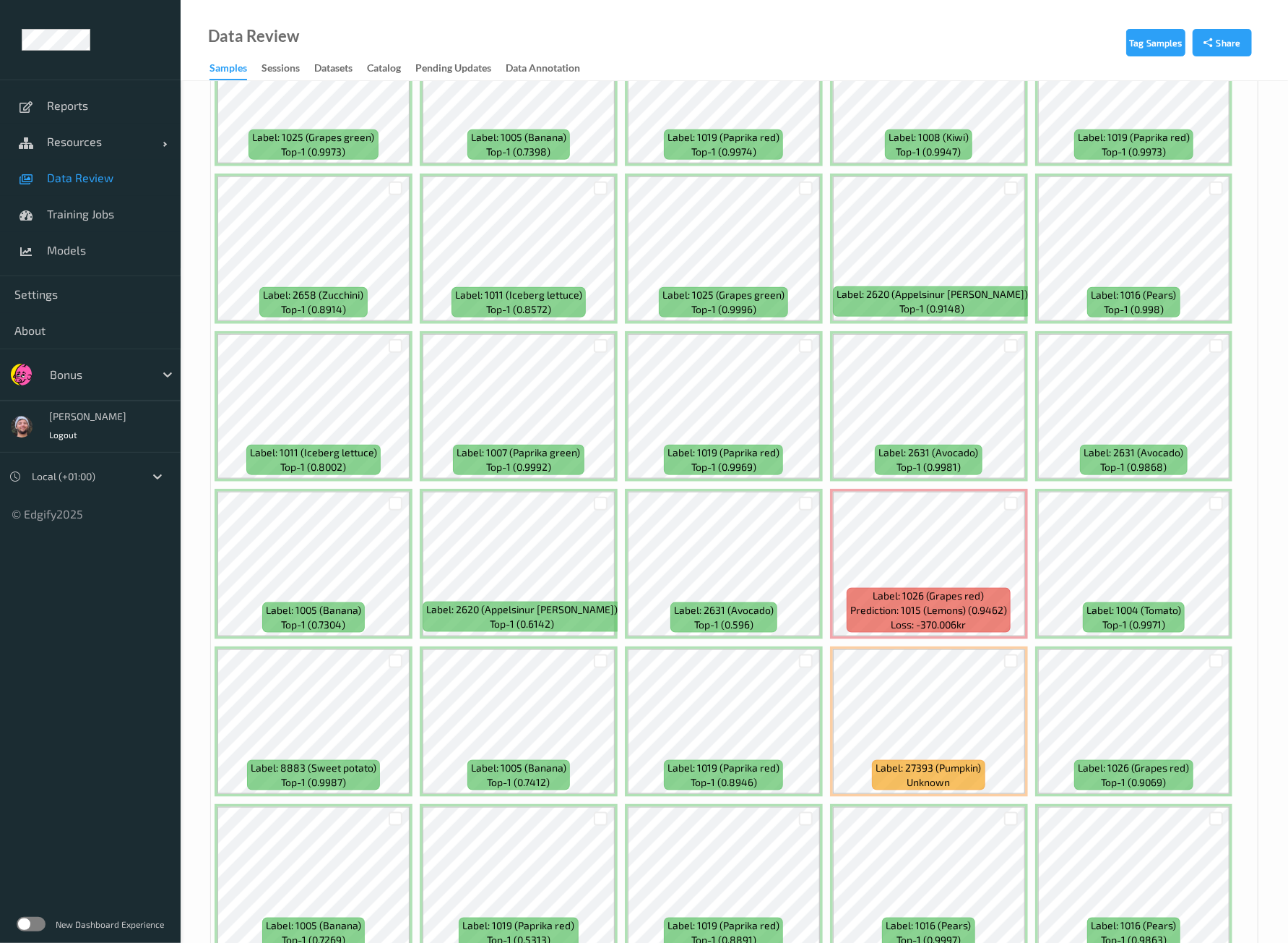
scroll to position [994, 0]
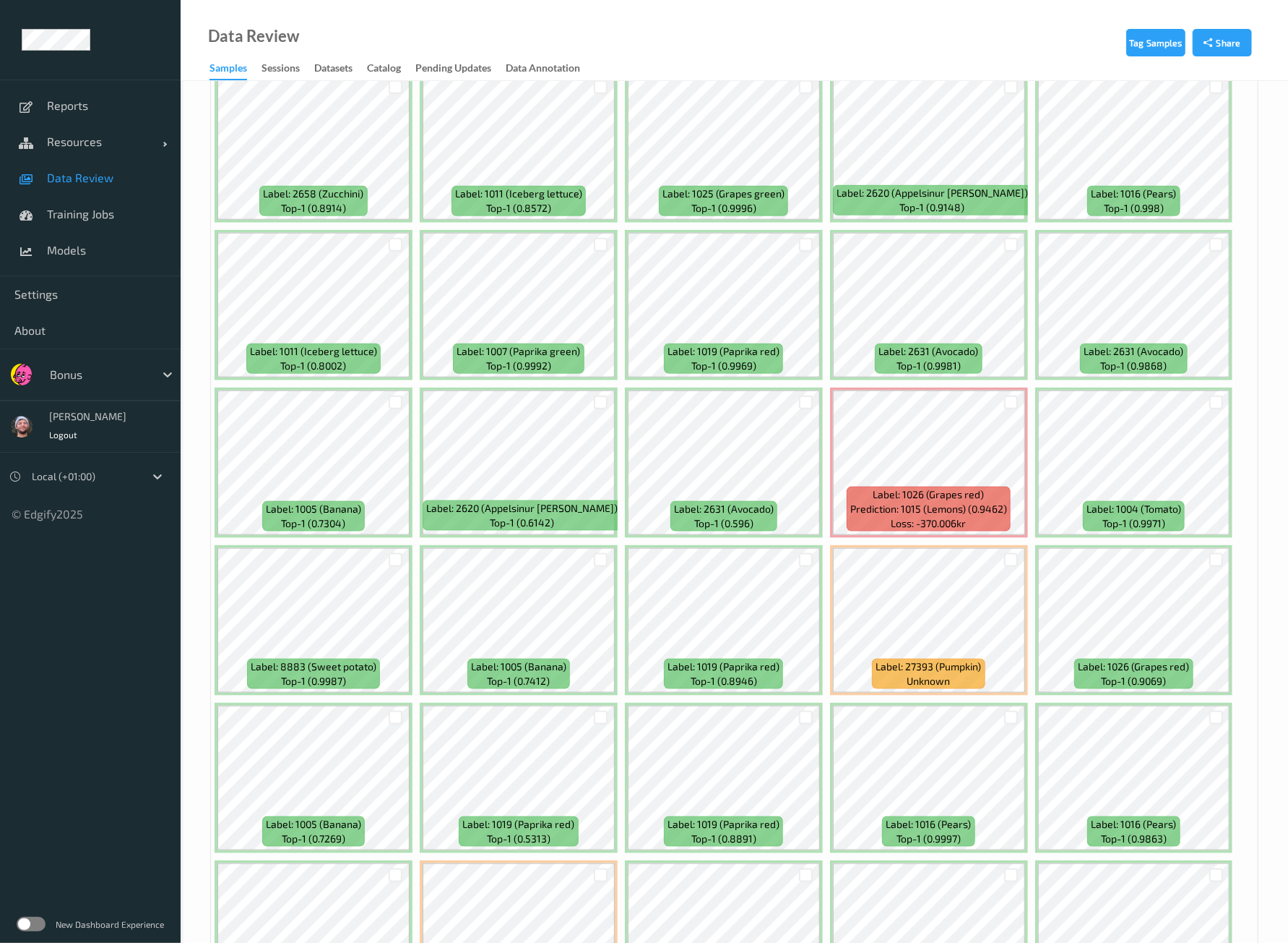
click at [1009, 80] on div "Data Review Samples Sessions Datasets Catalog Pending Updates Data Annotation" at bounding box center [734, 41] width 1108 height 81
click at [1008, 86] on div at bounding box center [1011, 87] width 14 height 14
click at [1007, 553] on div at bounding box center [1011, 560] width 14 height 14
click at [802, 391] on div at bounding box center [806, 402] width 27 height 24
click at [801, 395] on div at bounding box center [806, 402] width 14 height 14
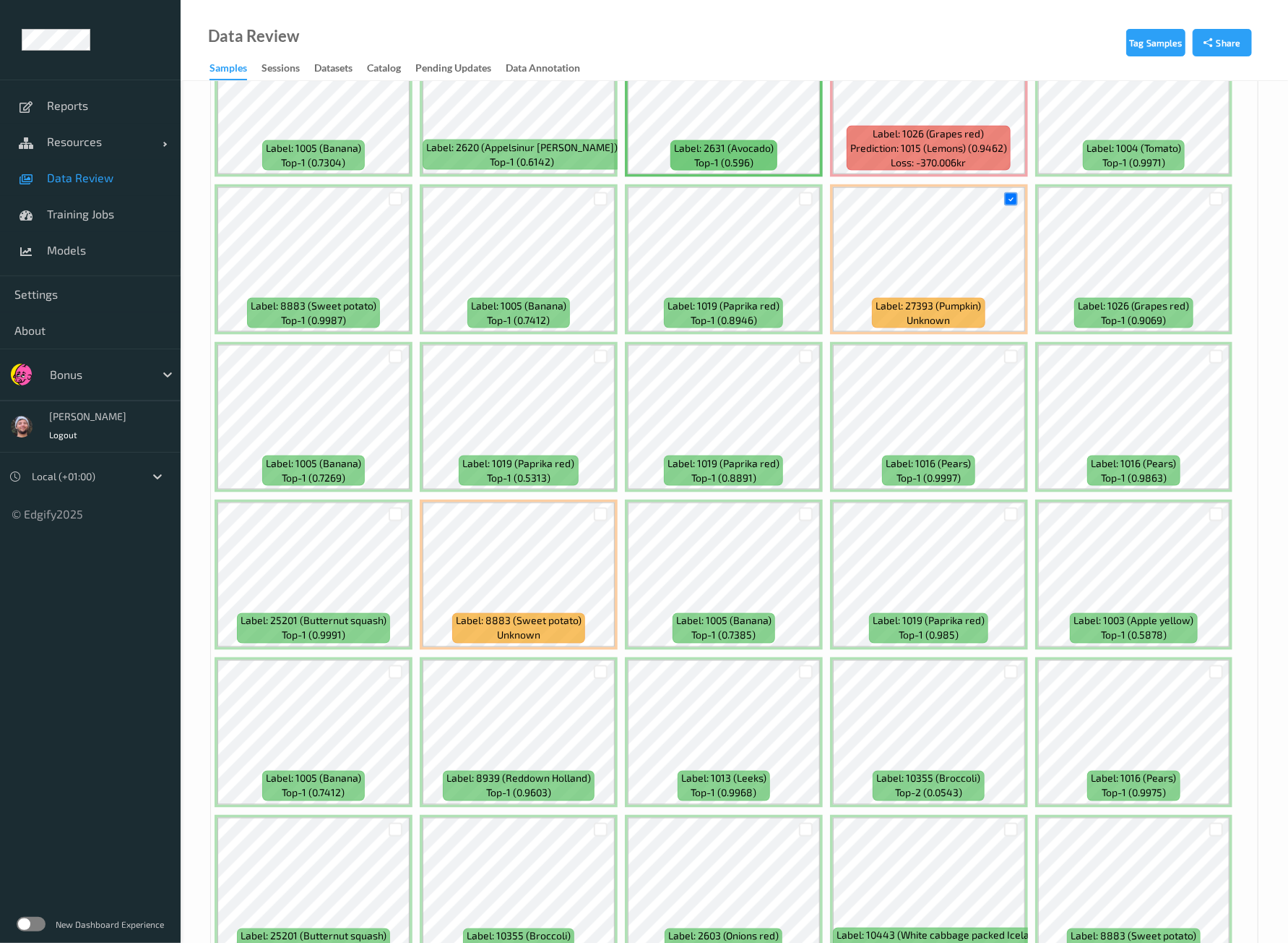
scroll to position [1354, 0]
click at [686, 33] on div "Data Review Samples Sessions Datasets Catalog Pending Updates Data Annotation" at bounding box center [734, 41] width 1108 height 81
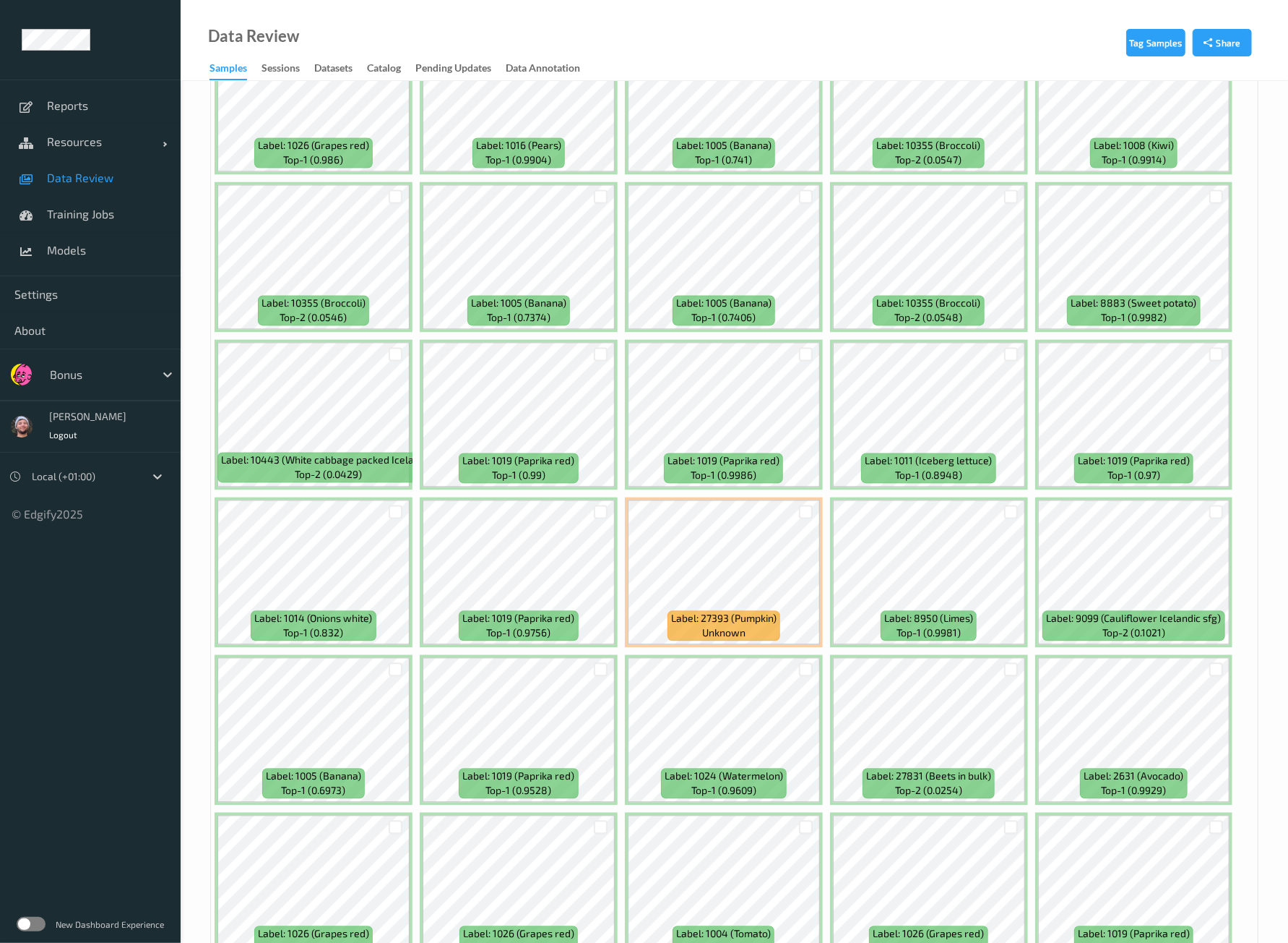
scroll to position [5812, 0]
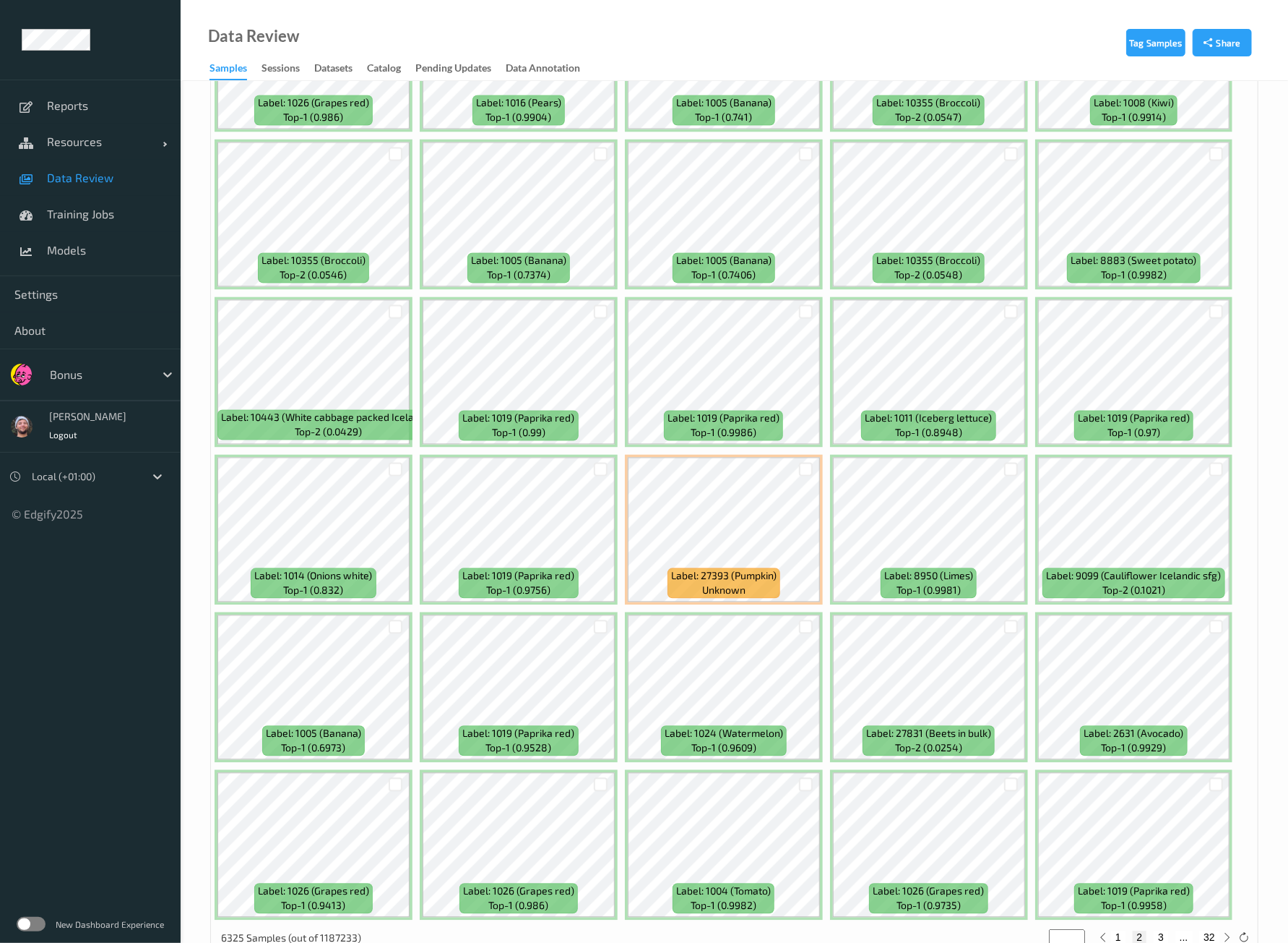
click at [1162, 930] on button "3" at bounding box center [1161, 937] width 15 height 13
type input "*"
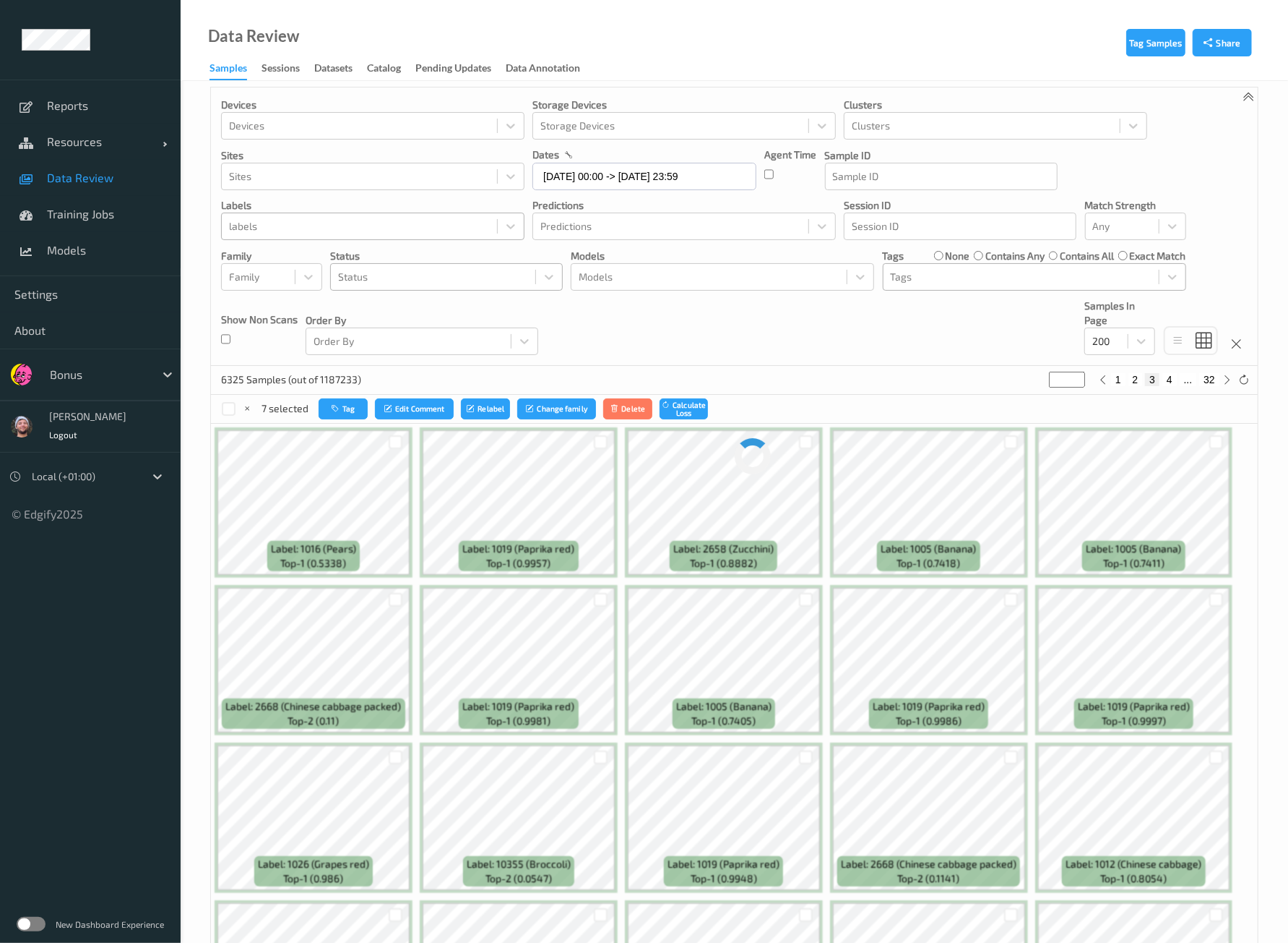
scroll to position [0, 0]
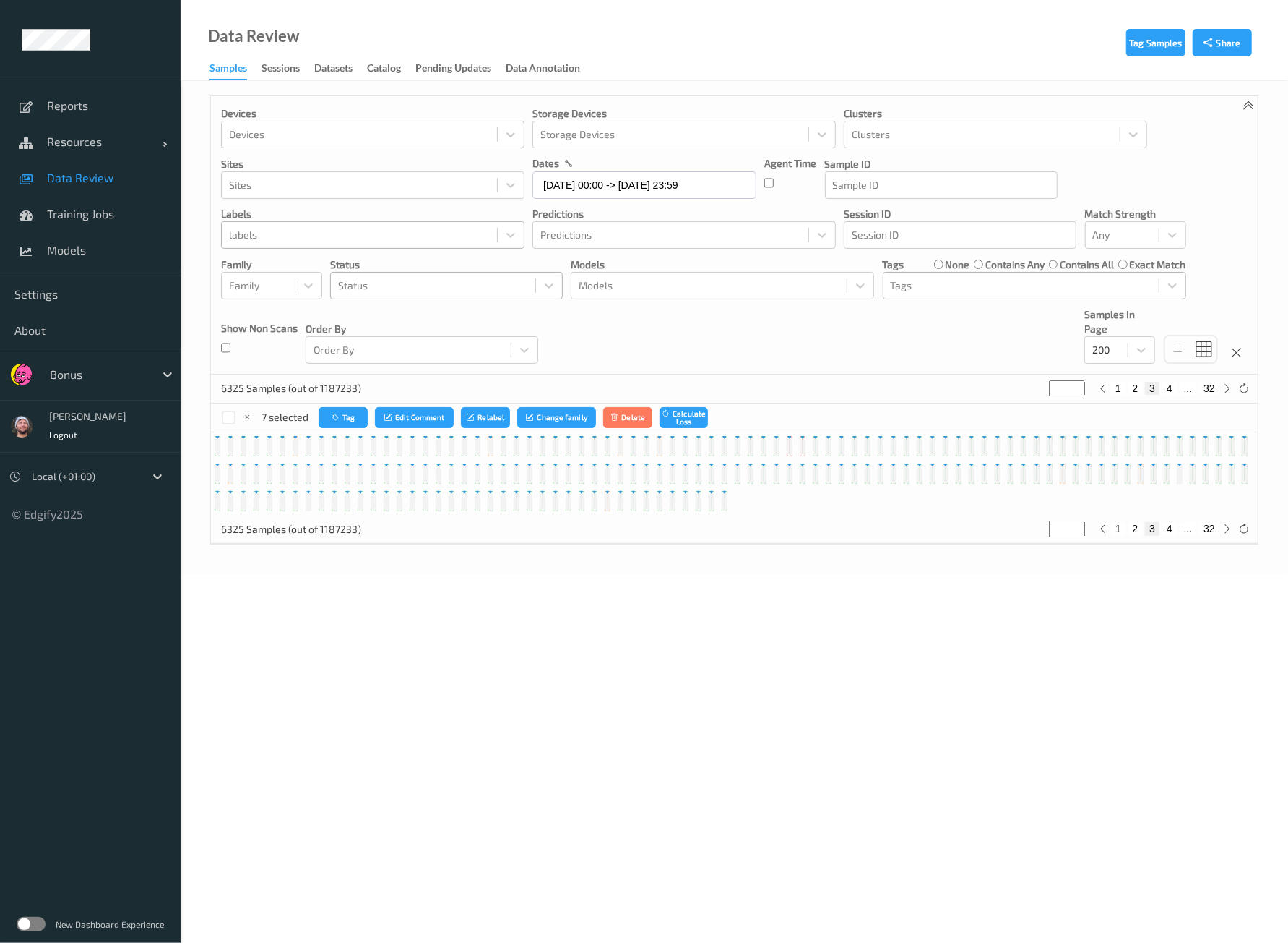
click at [892, 341] on div "Devices Devices Storage Devices Storage Devices Clusters Clusters Sites Sites d…" at bounding box center [734, 235] width 1047 height 278
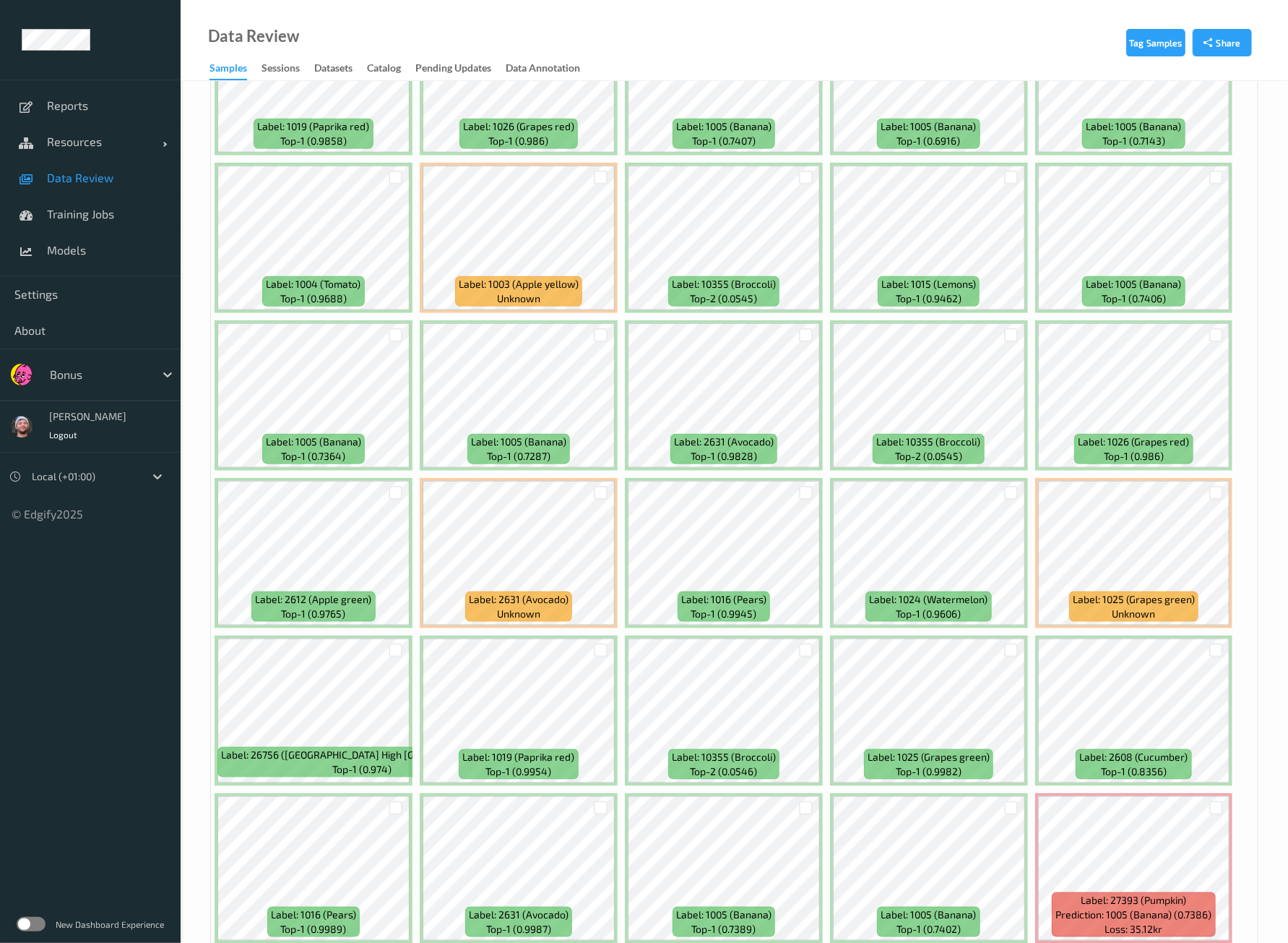
scroll to position [994, 0]
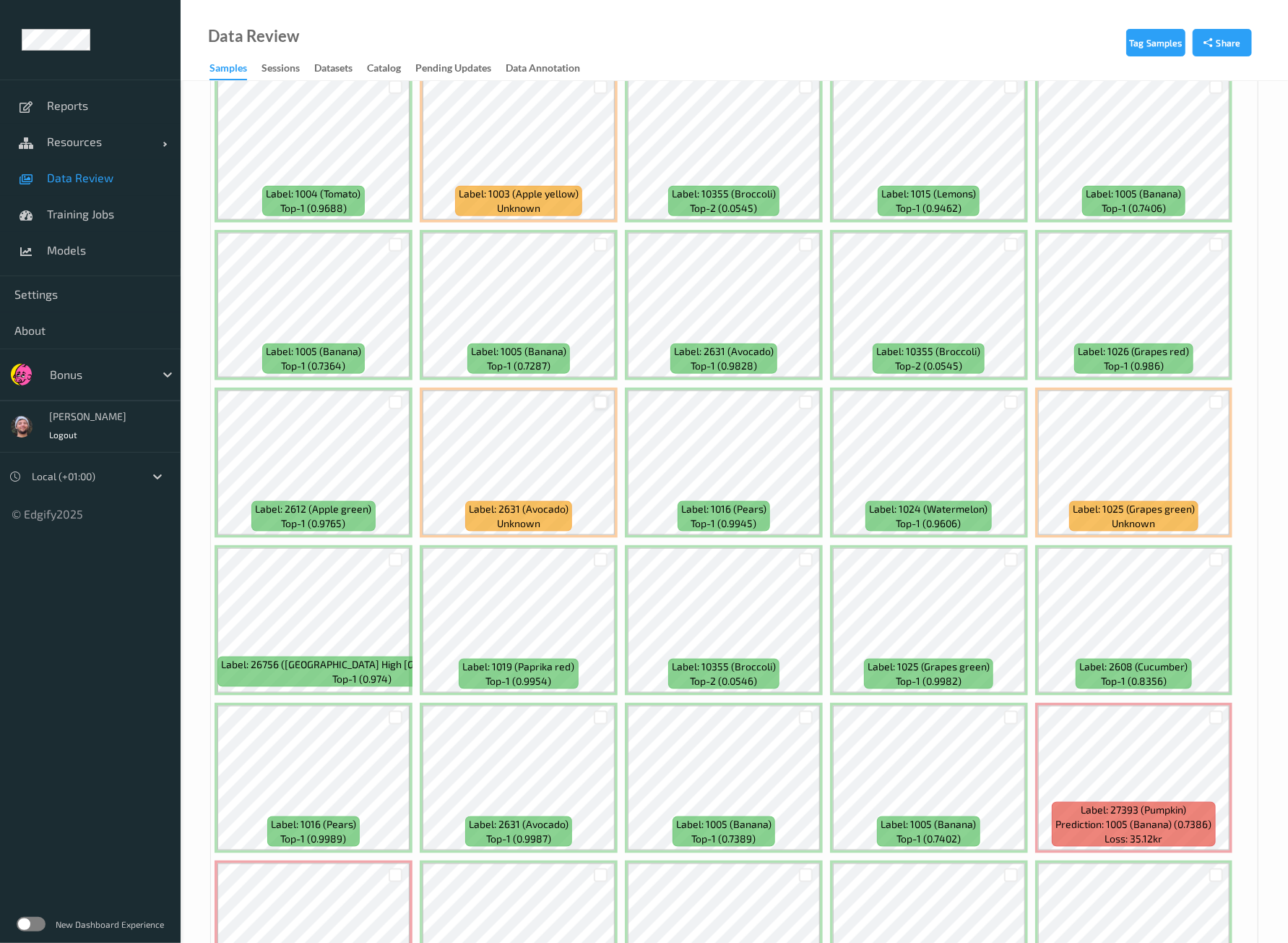
click at [596, 395] on div at bounding box center [601, 402] width 14 height 14
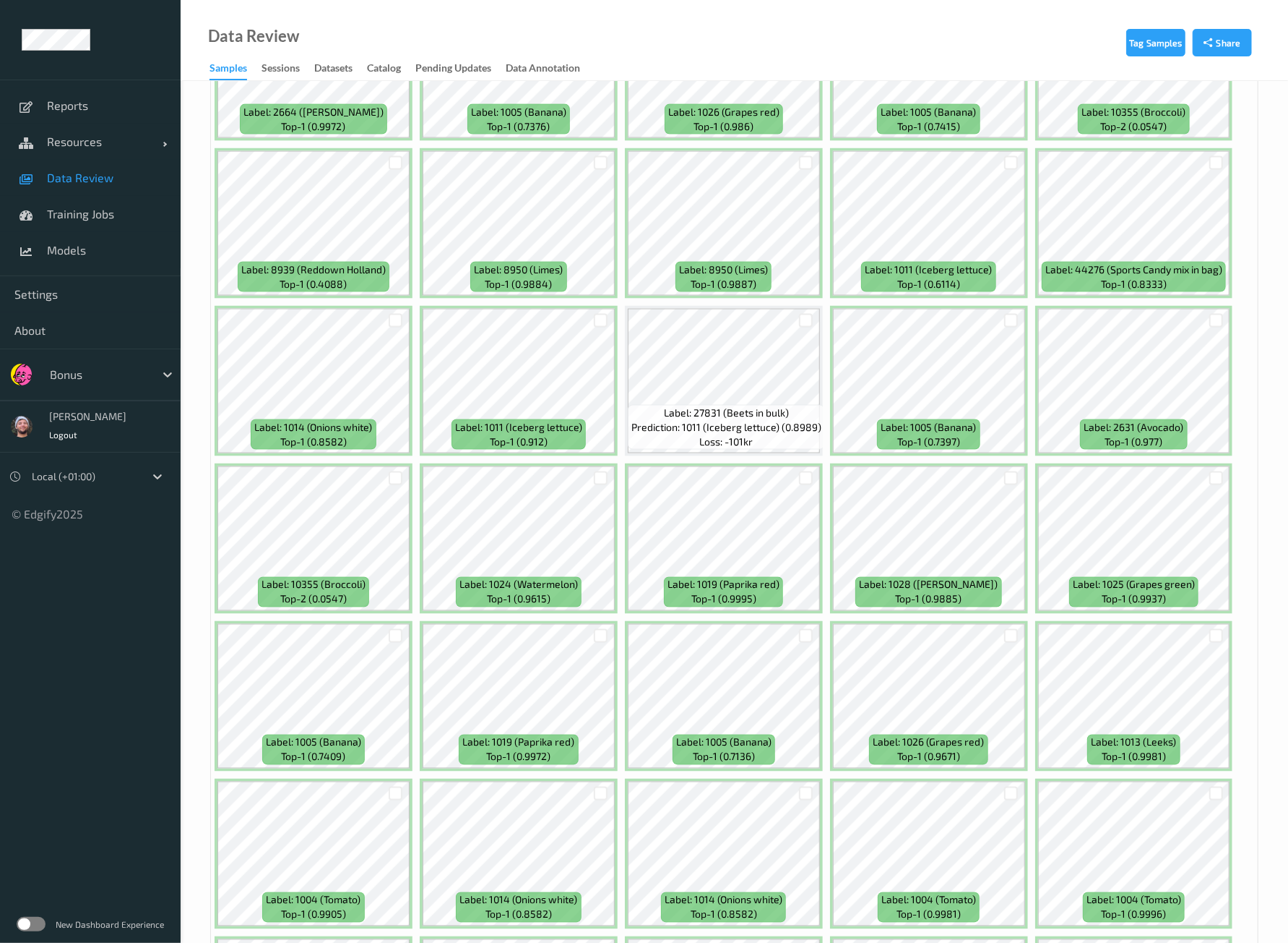
scroll to position [5240, 0]
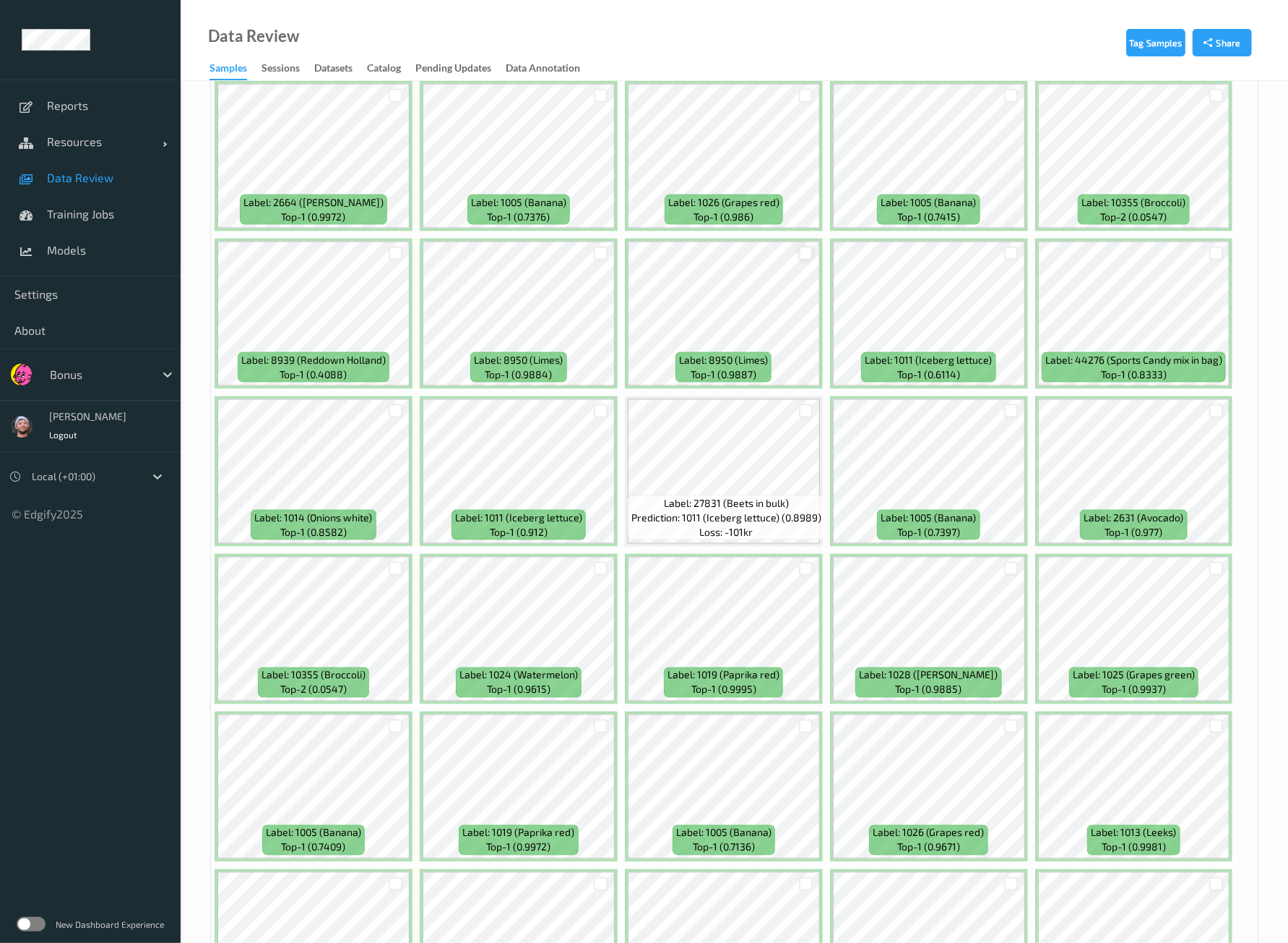
click at [805, 247] on div at bounding box center [806, 253] width 14 height 14
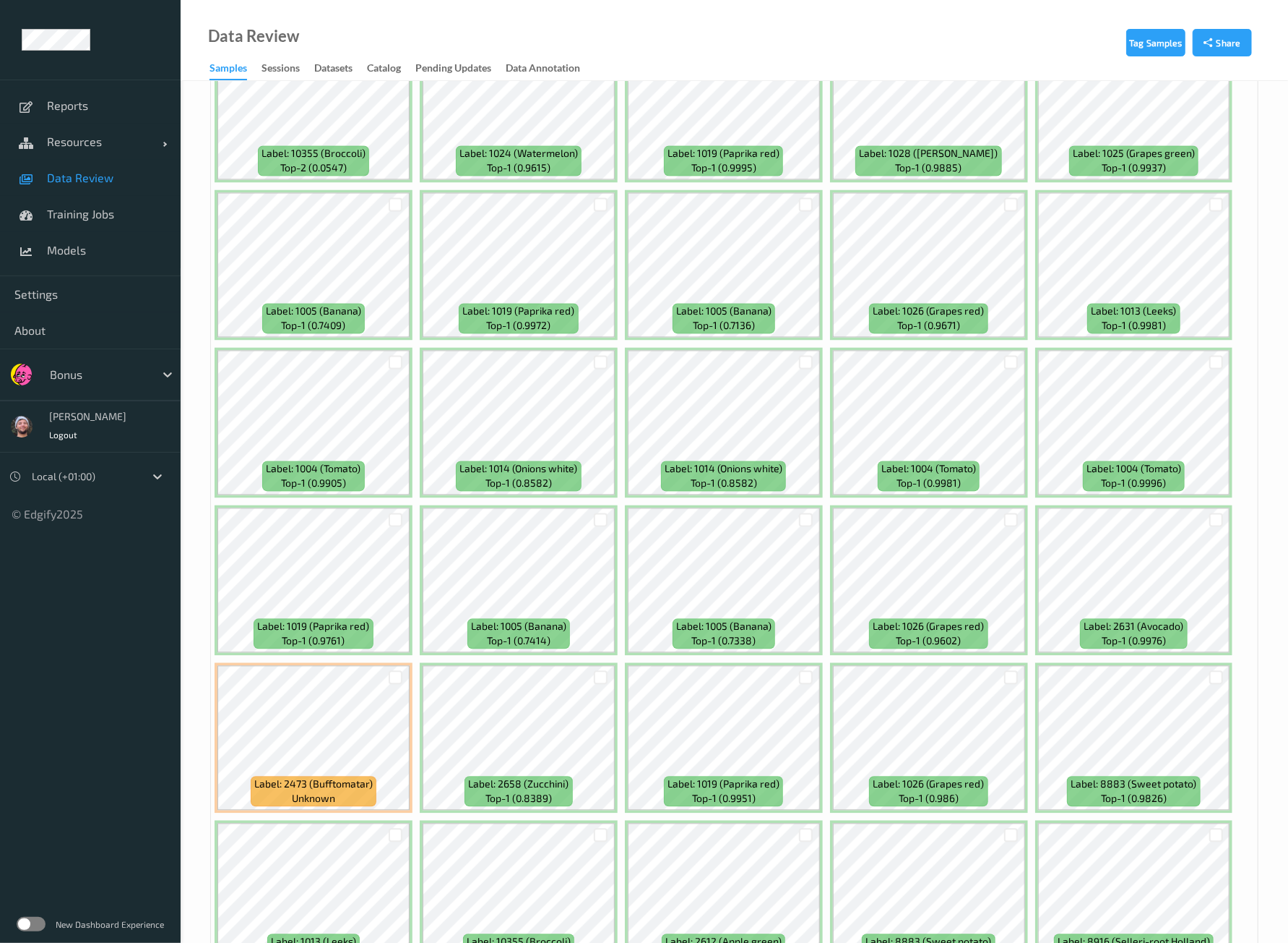
scroll to position [5812, 0]
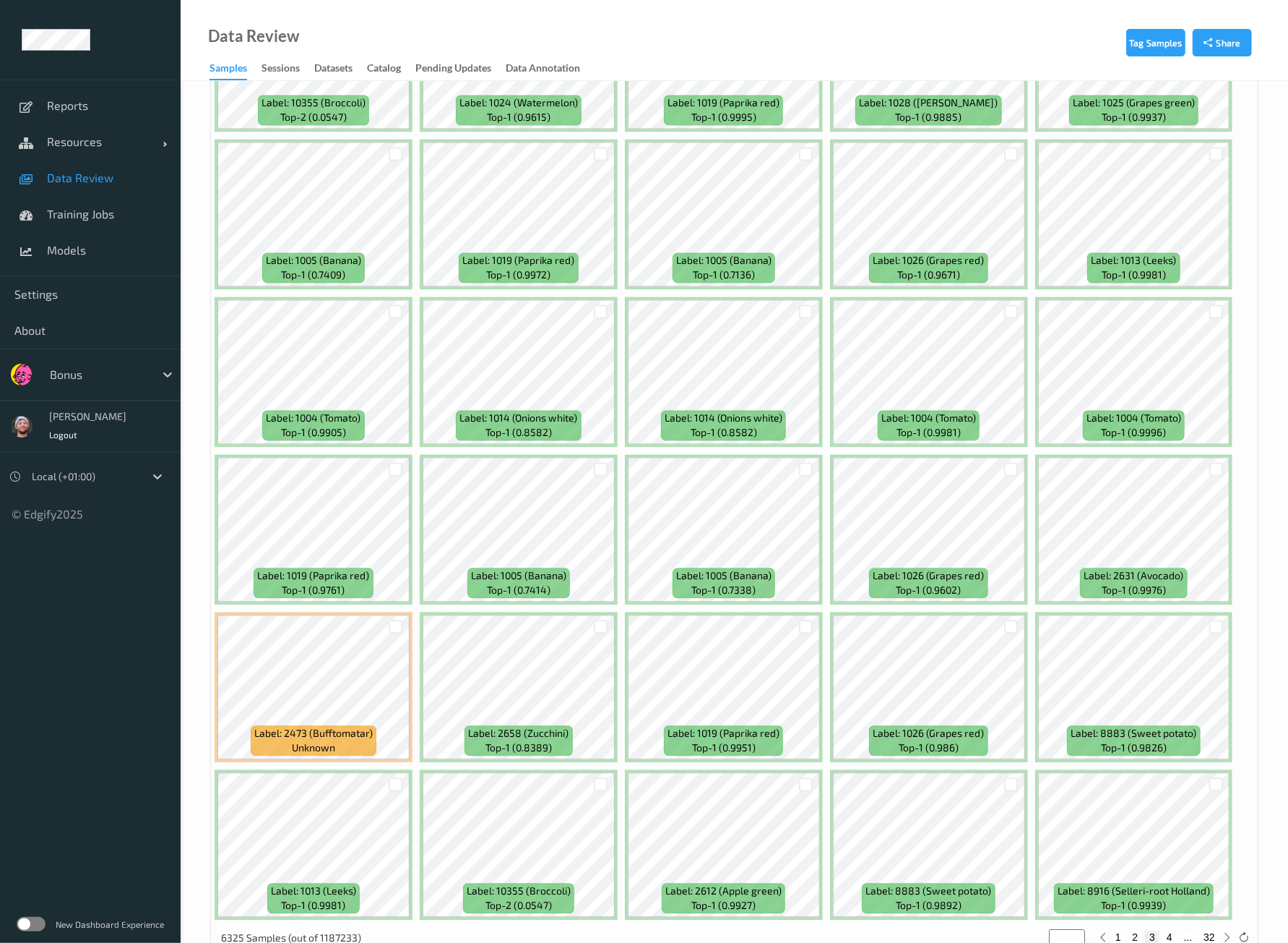
click at [1168, 930] on button "4" at bounding box center [1170, 937] width 15 height 13
type input "*"
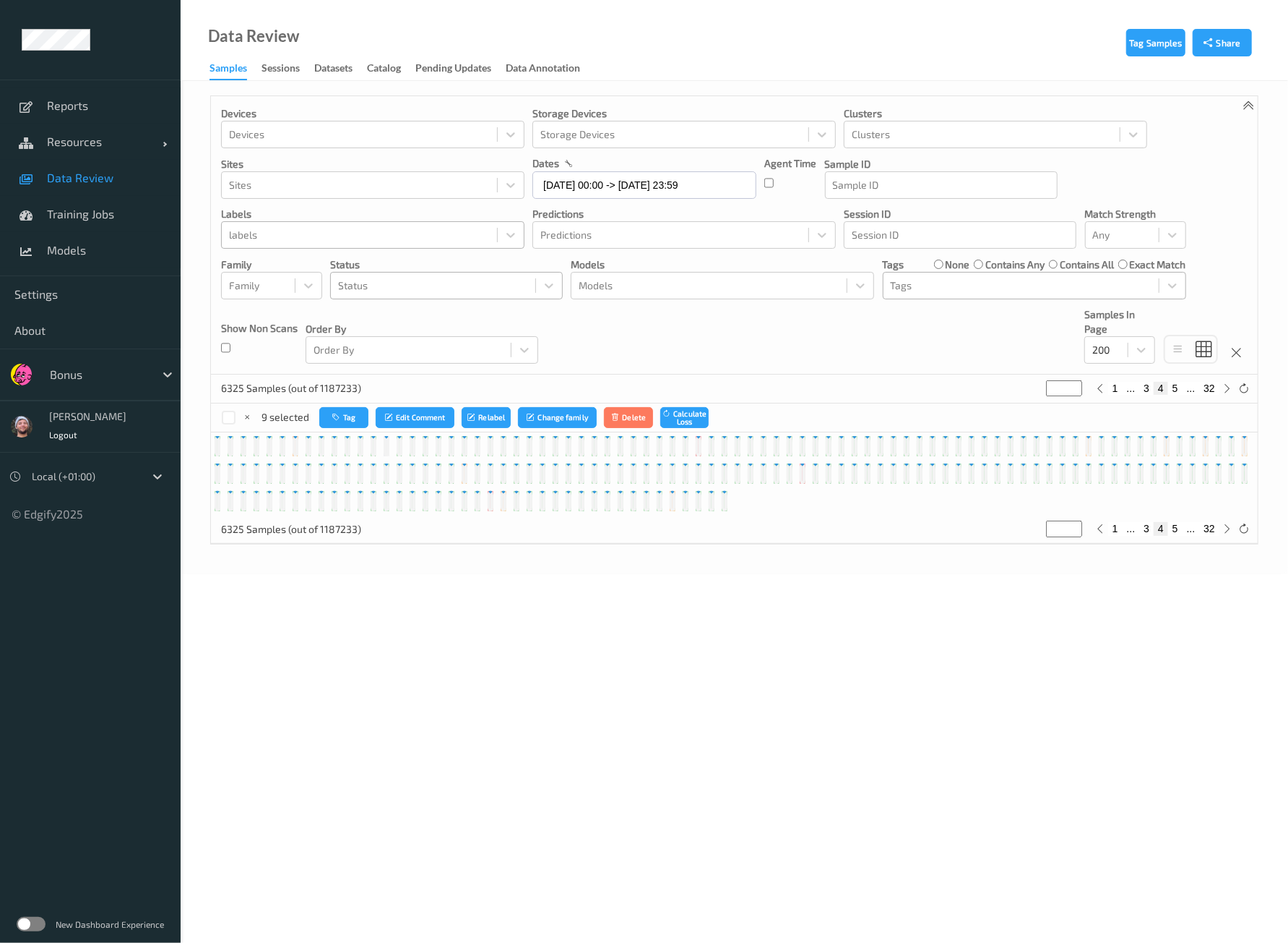
scroll to position [0, 0]
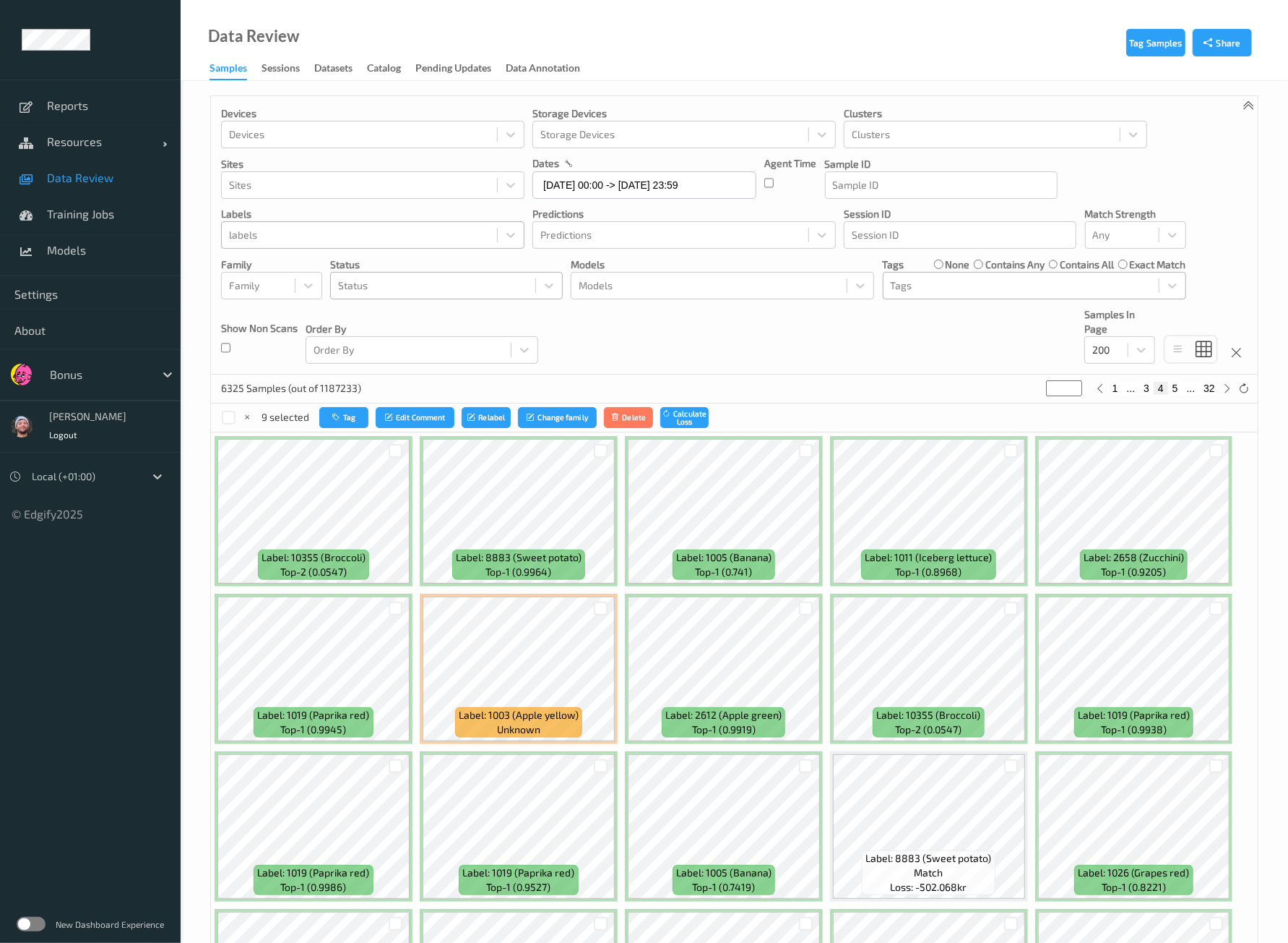
click at [770, 353] on div "Devices Devices Storage Devices Storage Devices Clusters Clusters Sites Sites d…" at bounding box center [734, 235] width 1047 height 278
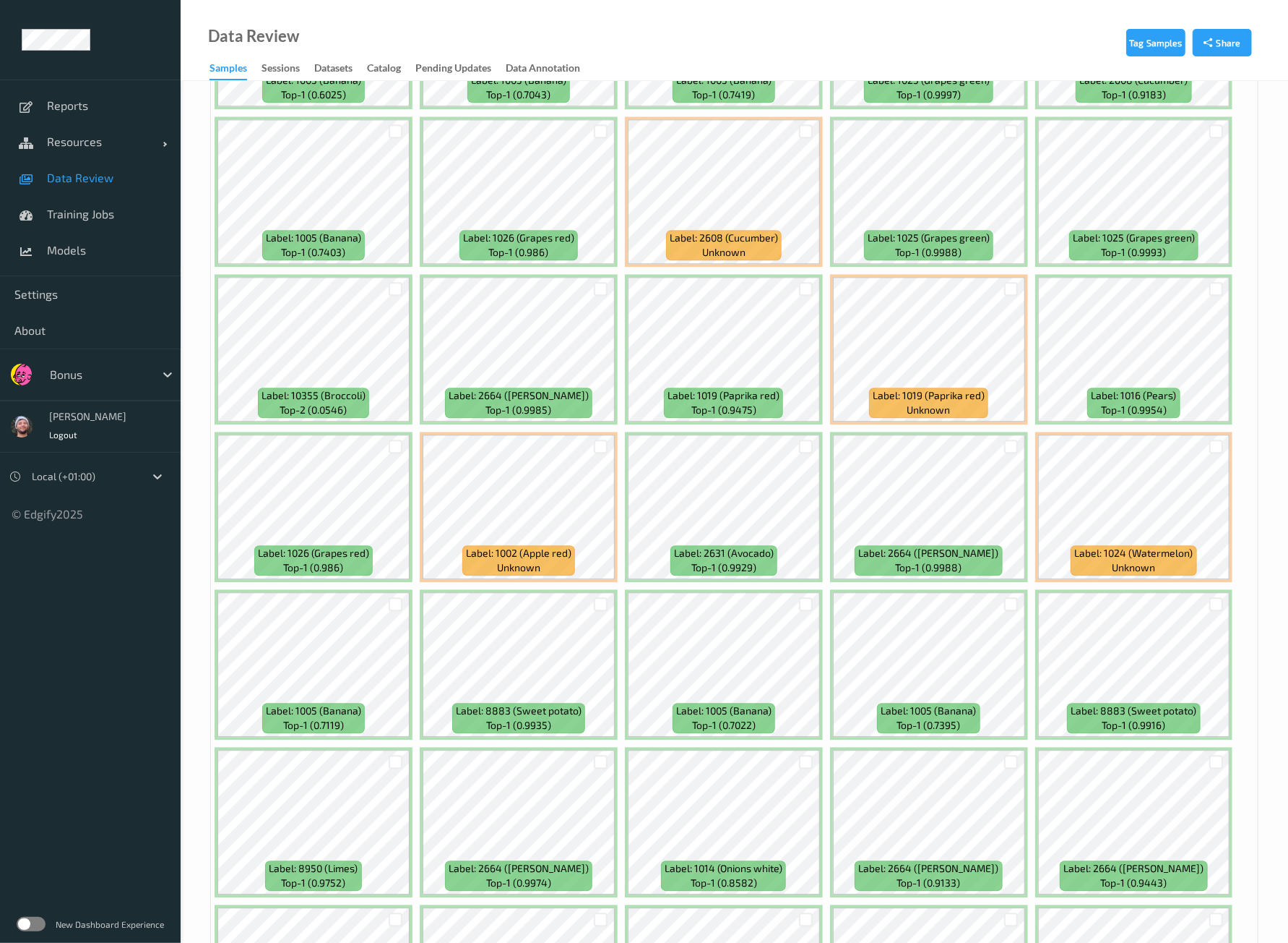
scroll to position [2439, 0]
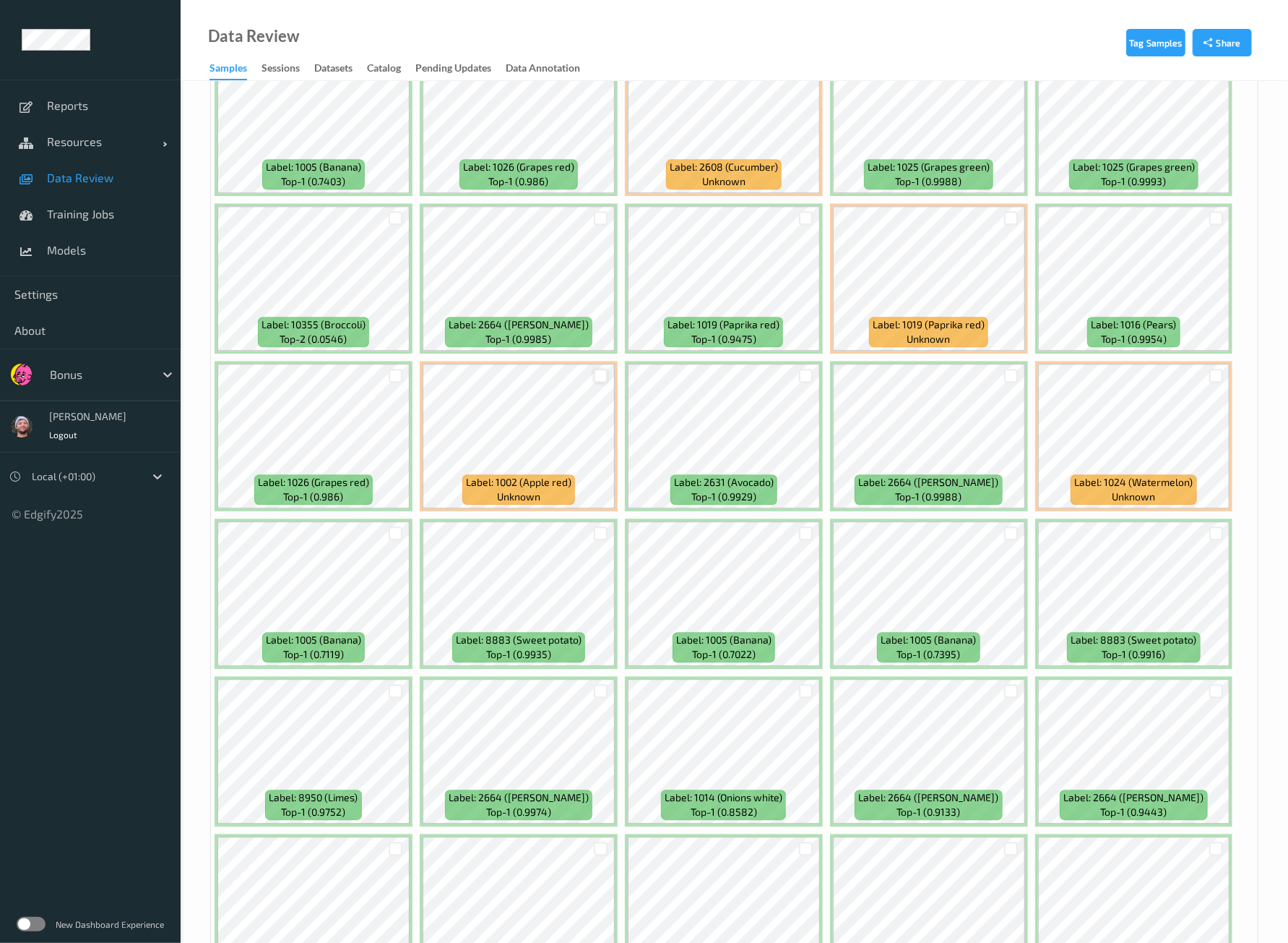
click at [599, 368] on div at bounding box center [601, 375] width 14 height 14
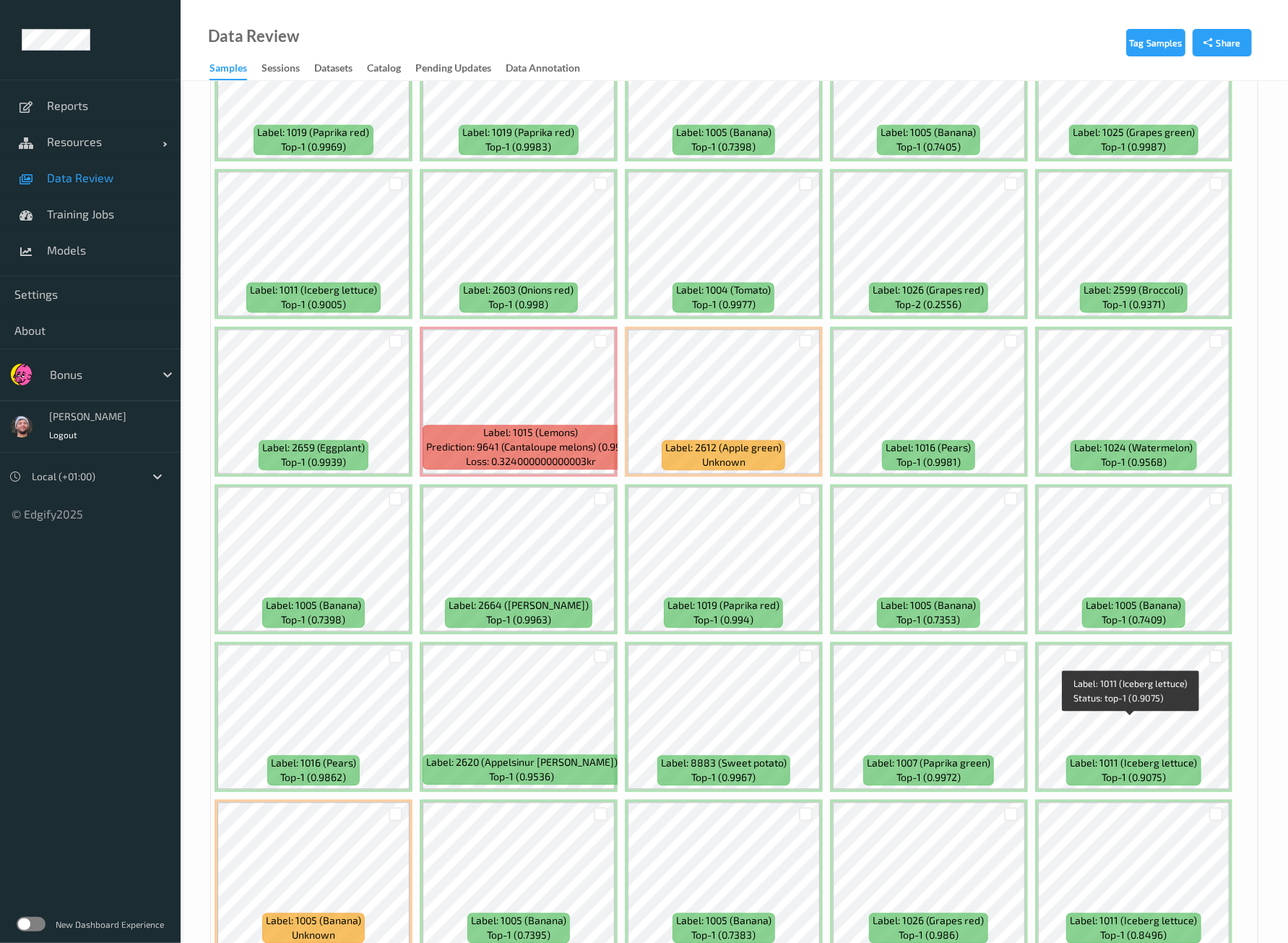
scroll to position [5812, 0]
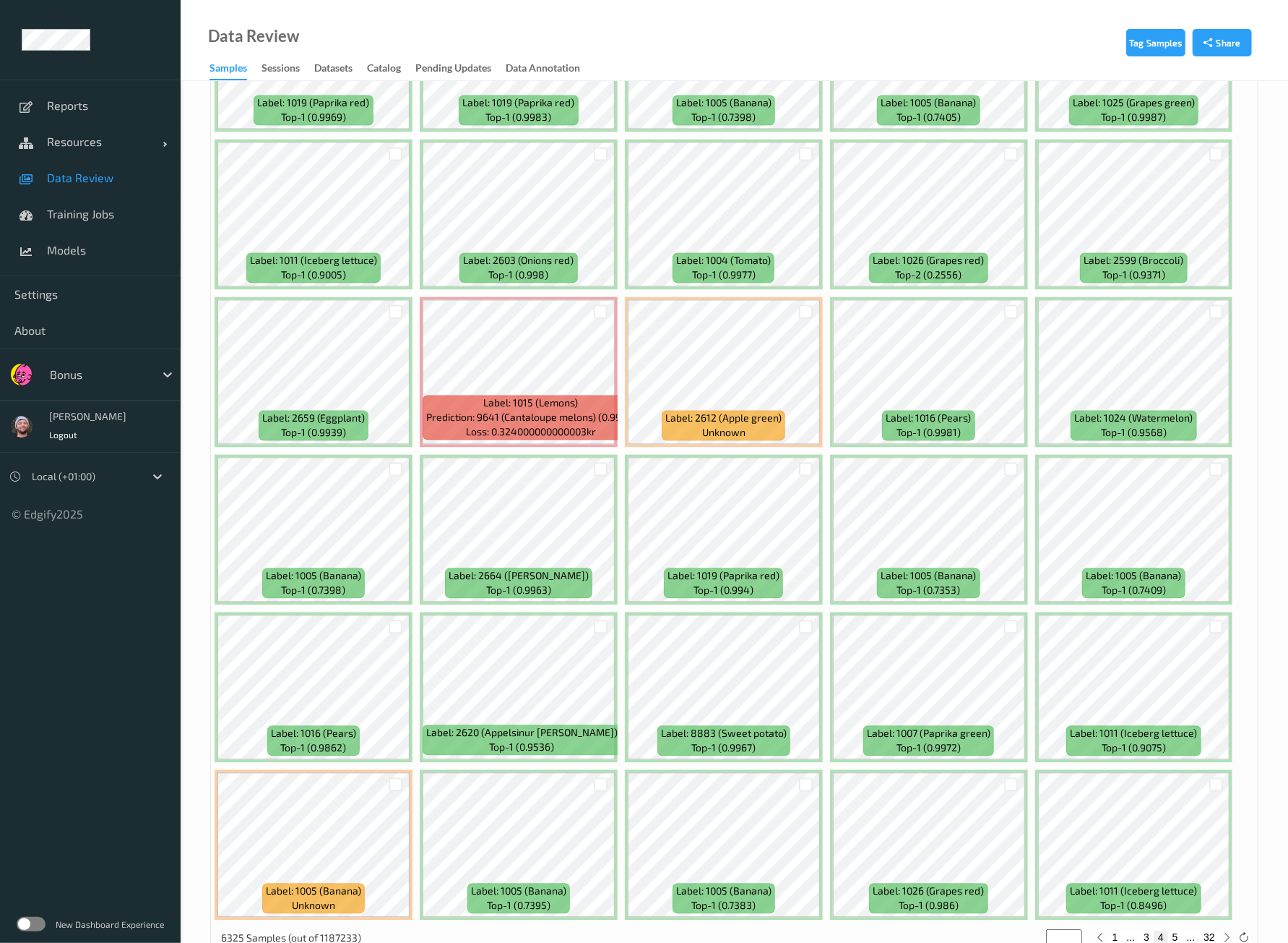
click at [1174, 930] on button "5" at bounding box center [1176, 937] width 15 height 13
type input "*"
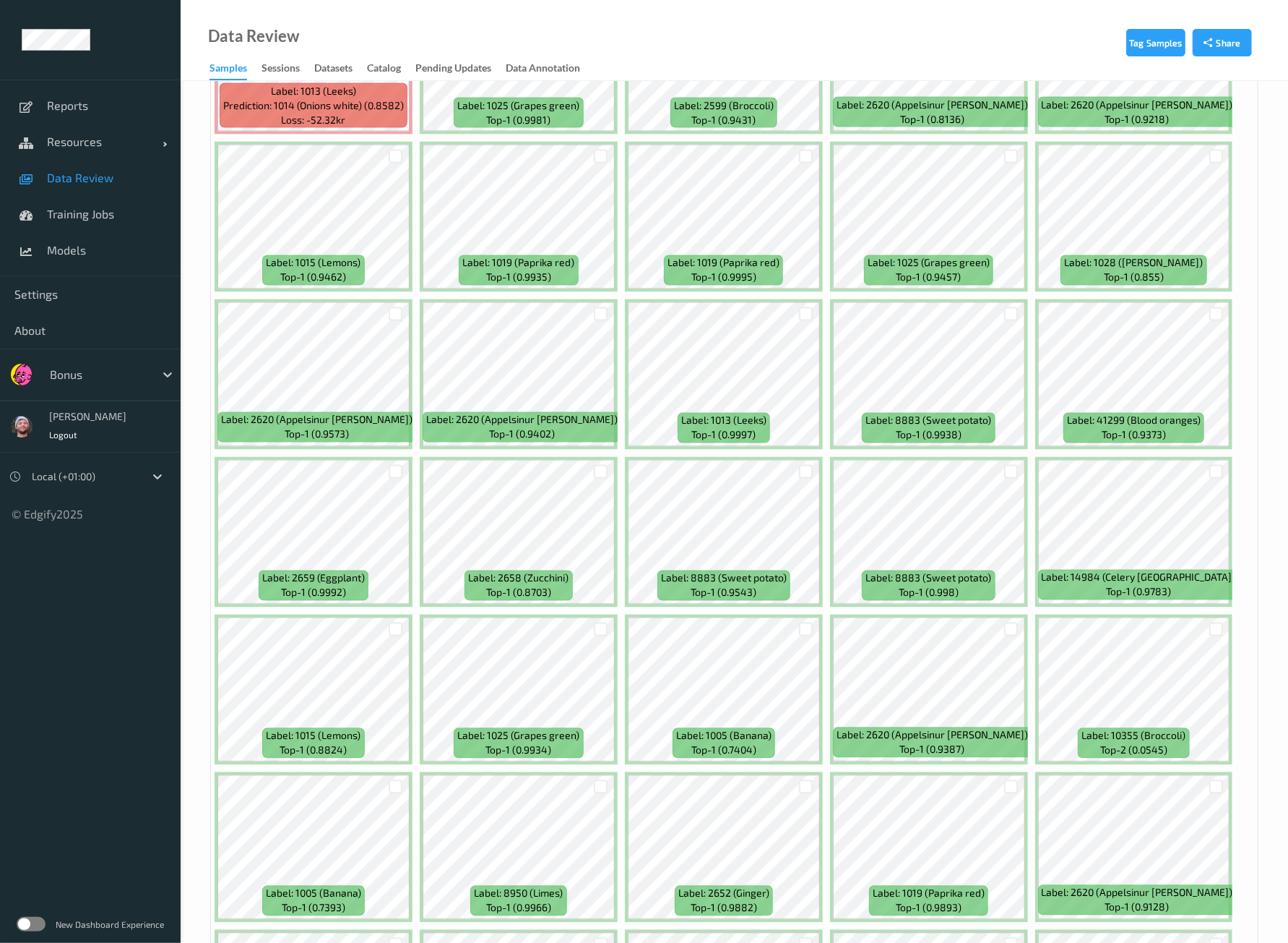
scroll to position [1717, 0]
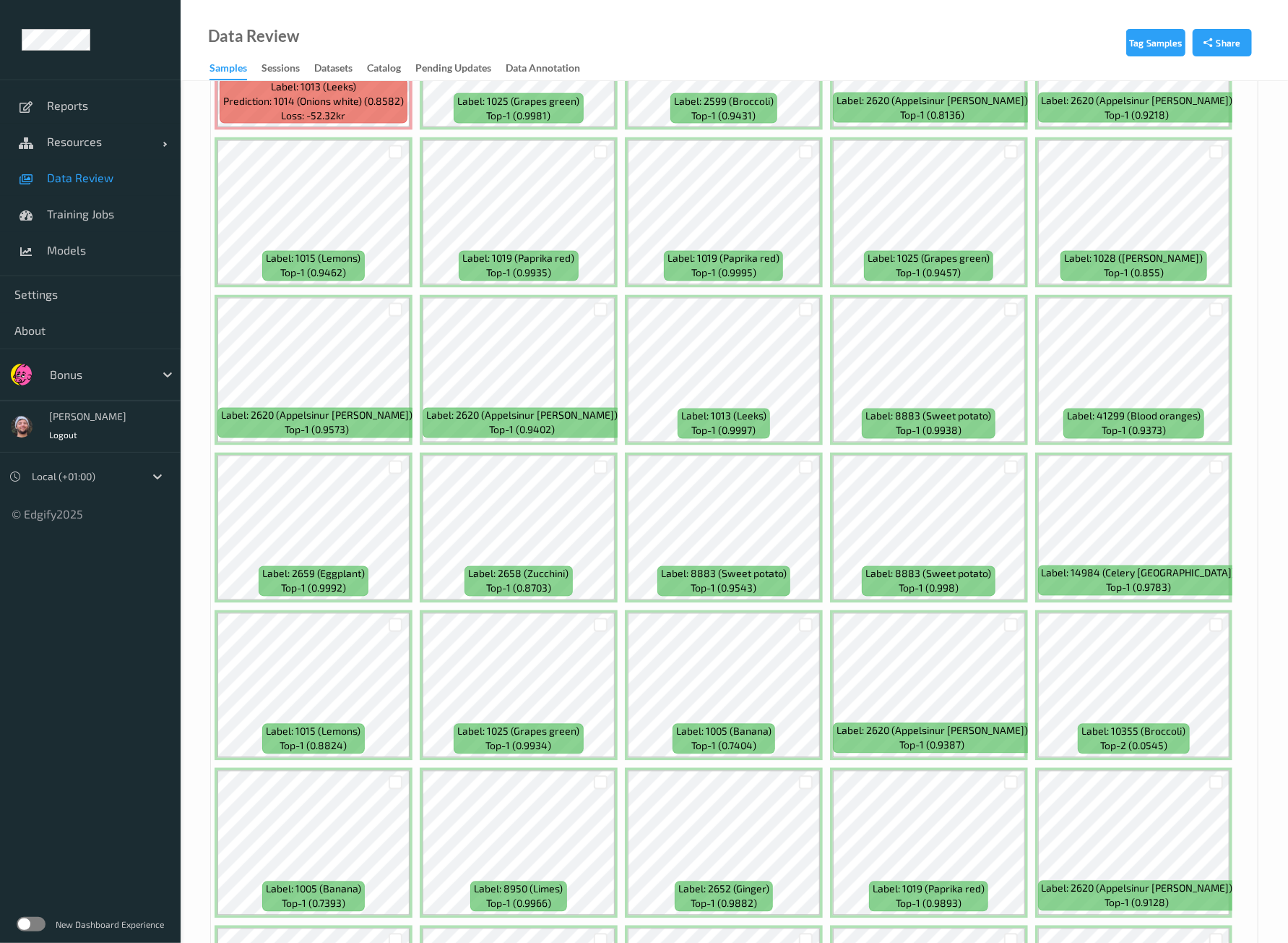
click at [1213, 307] on div at bounding box center [1216, 309] width 27 height 24
click at [1210, 304] on div at bounding box center [1216, 309] width 14 height 14
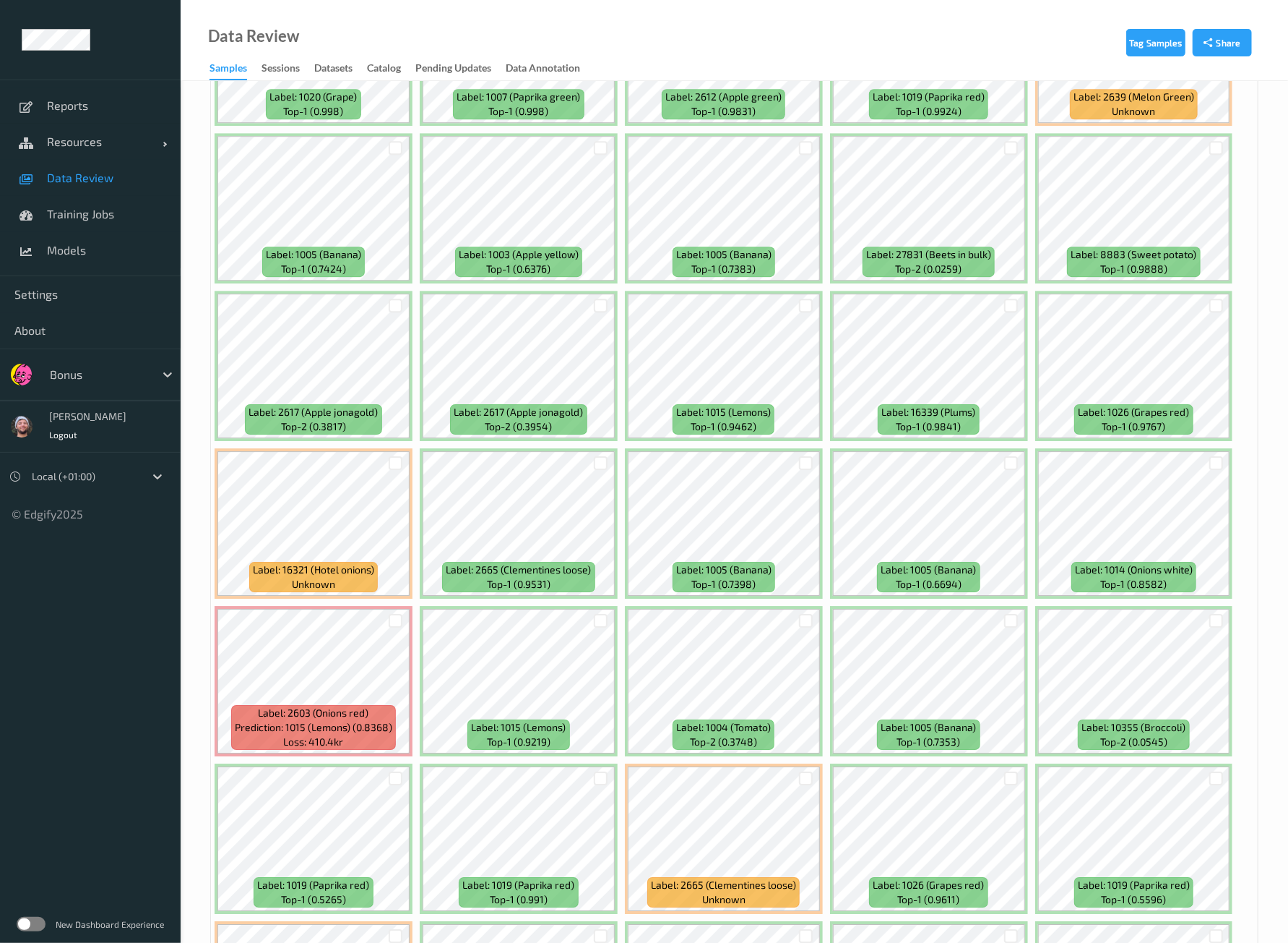
scroll to position [3434, 0]
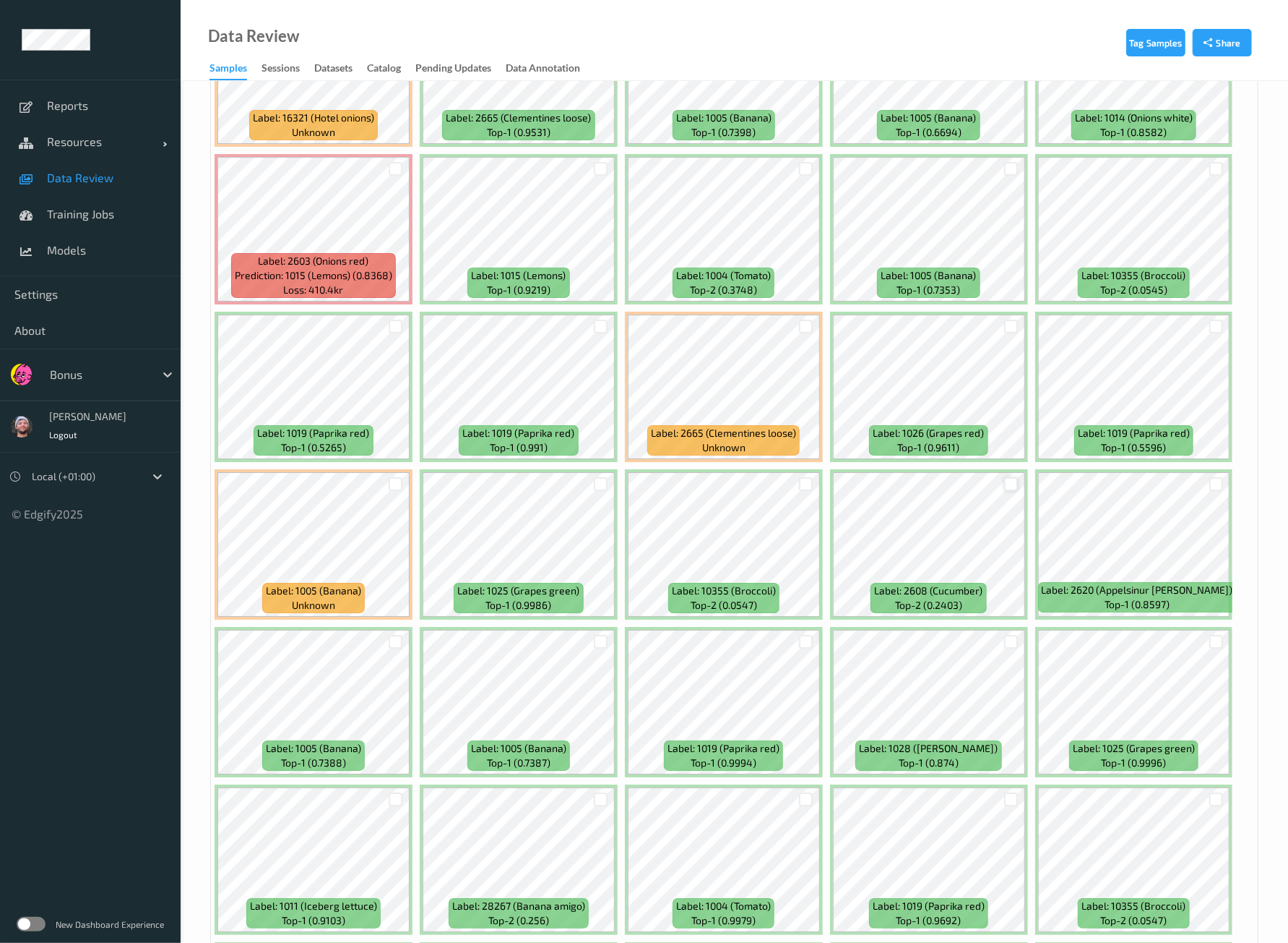
click at [1008, 477] on div at bounding box center [1011, 484] width 14 height 14
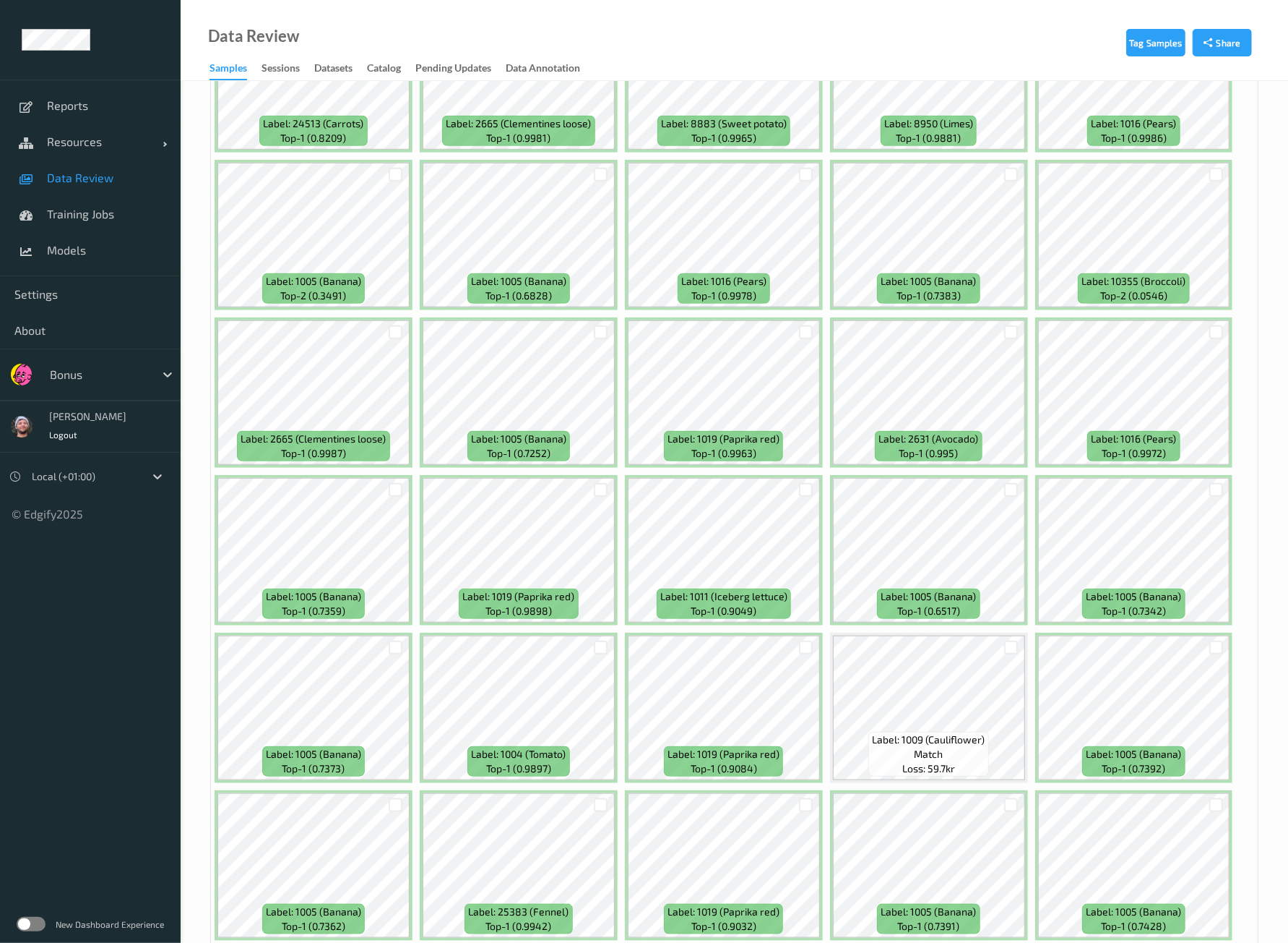
scroll to position [4608, 0]
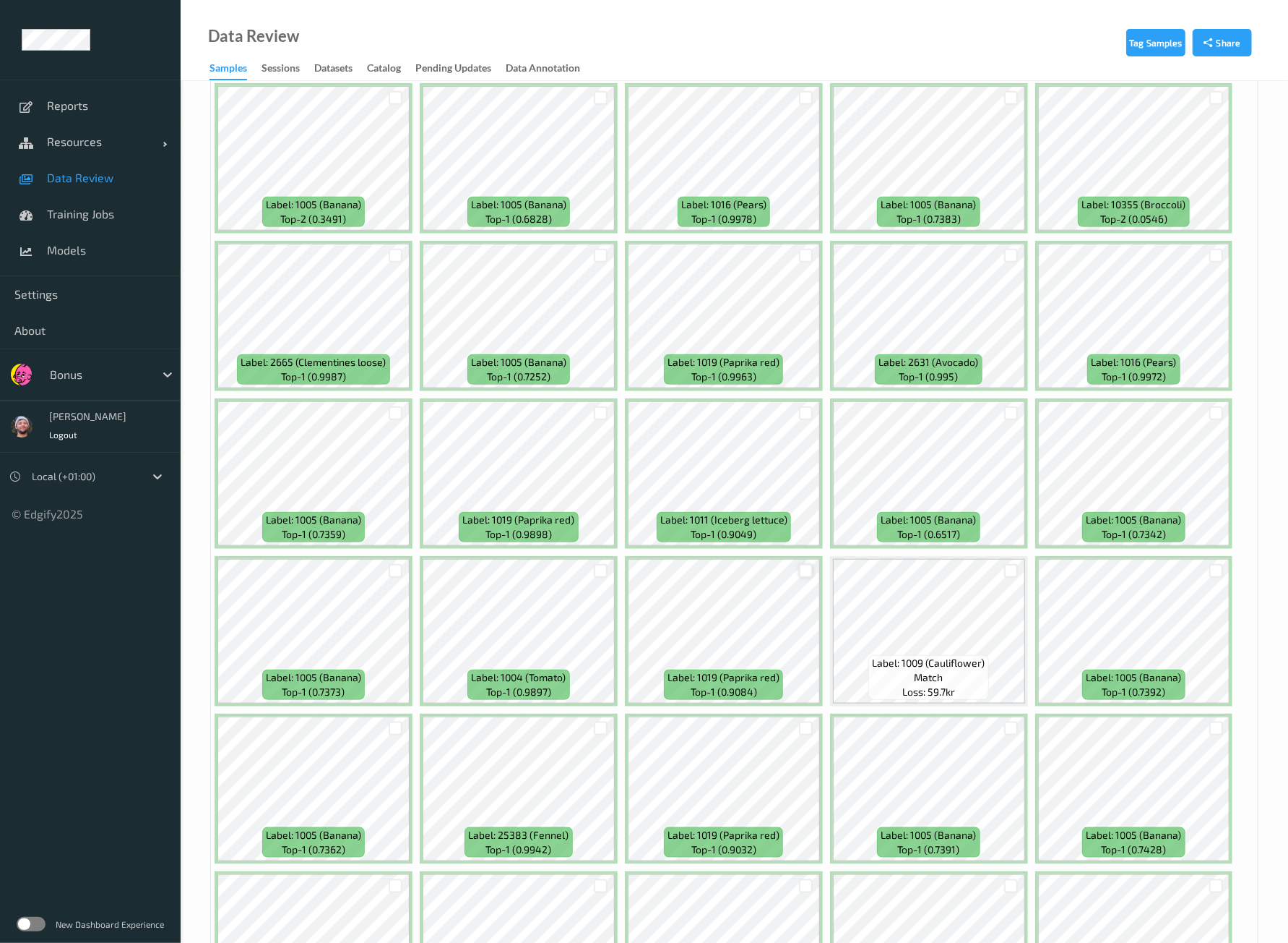
click at [799, 564] on div at bounding box center [806, 571] width 14 height 14
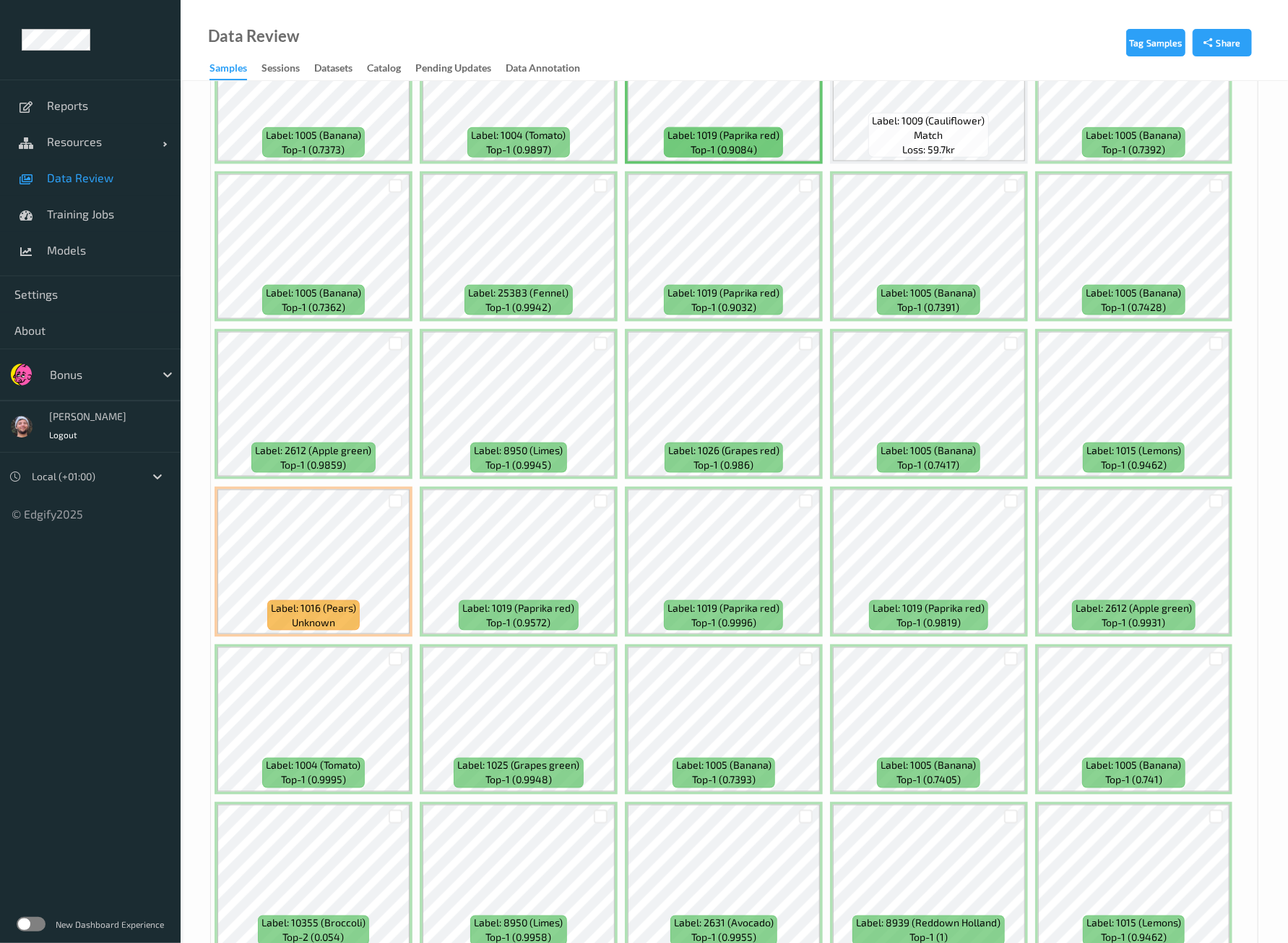
scroll to position [5511, 0]
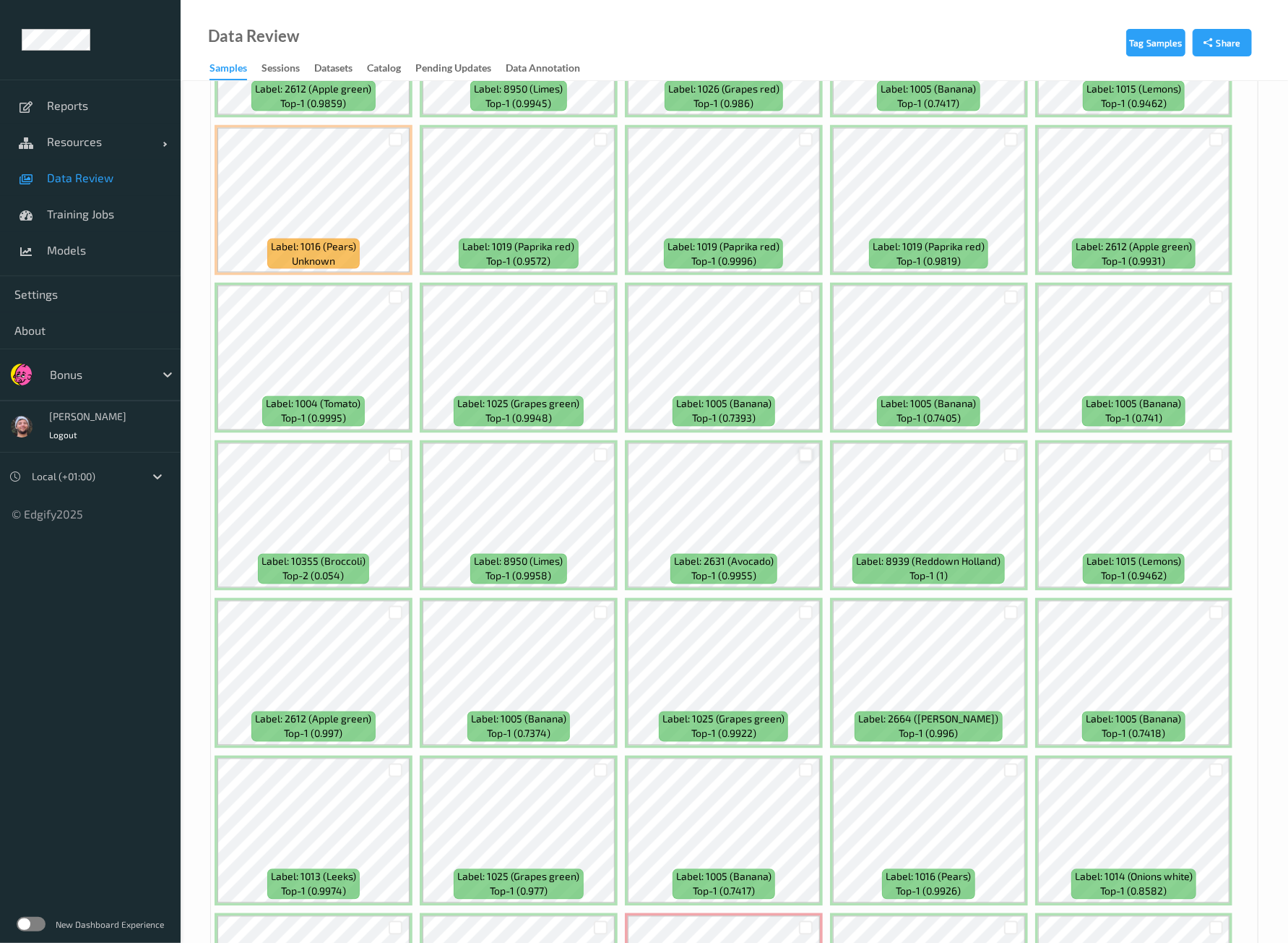
click at [807, 448] on div at bounding box center [806, 455] width 14 height 14
click at [599, 448] on div at bounding box center [601, 455] width 14 height 14
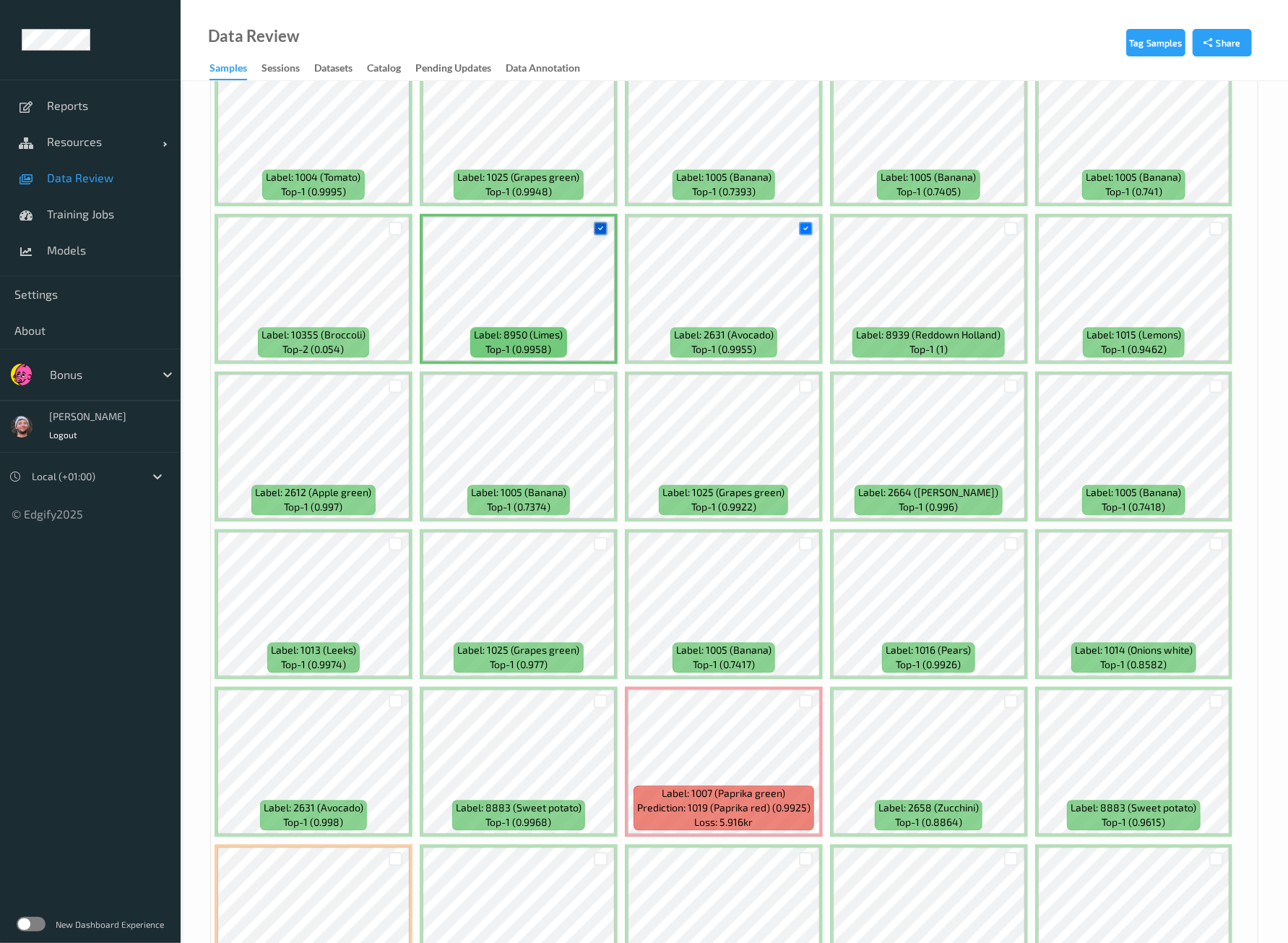
scroll to position [5812, 0]
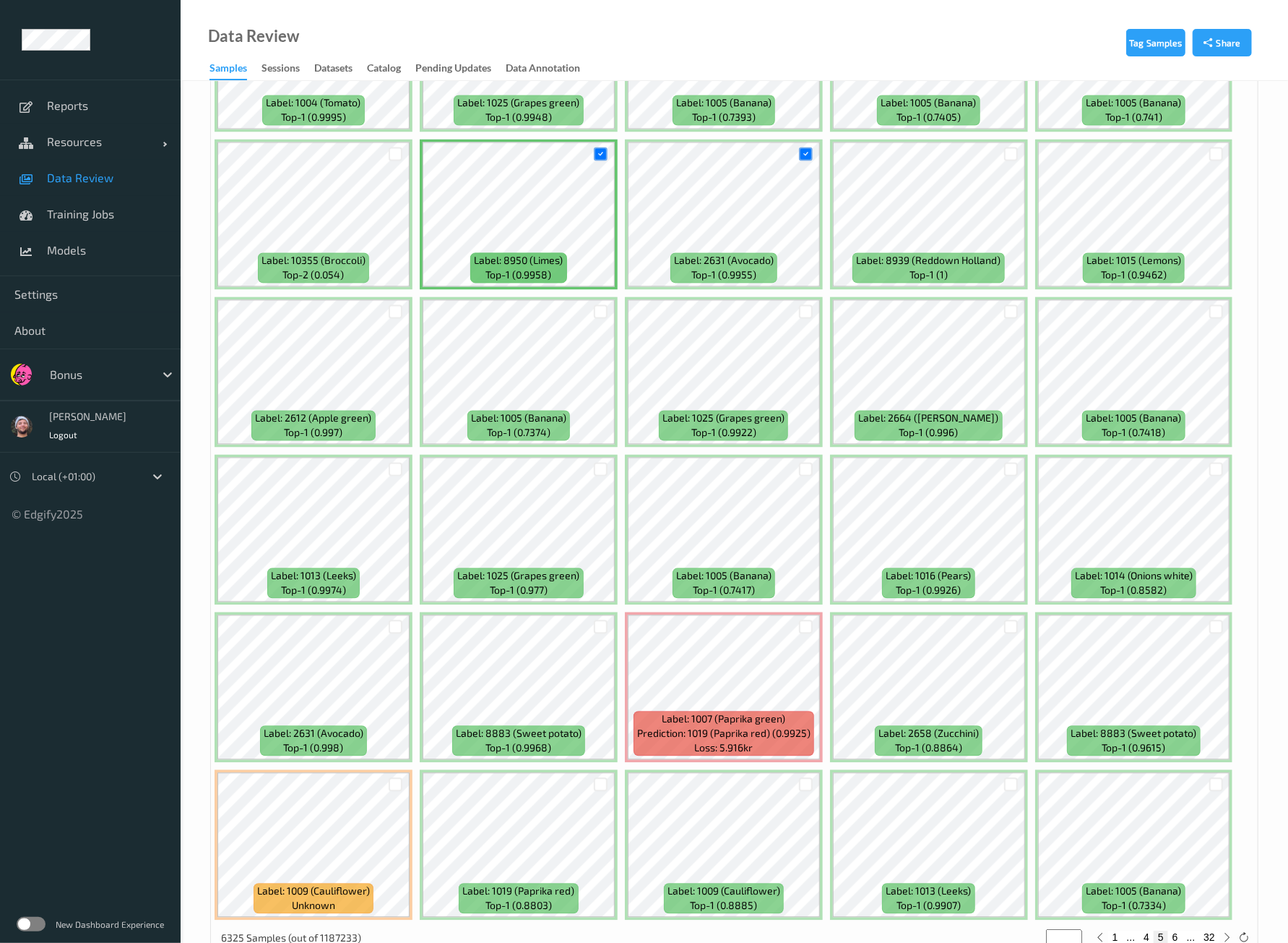
click at [402, 772] on div at bounding box center [396, 783] width 27 height 24
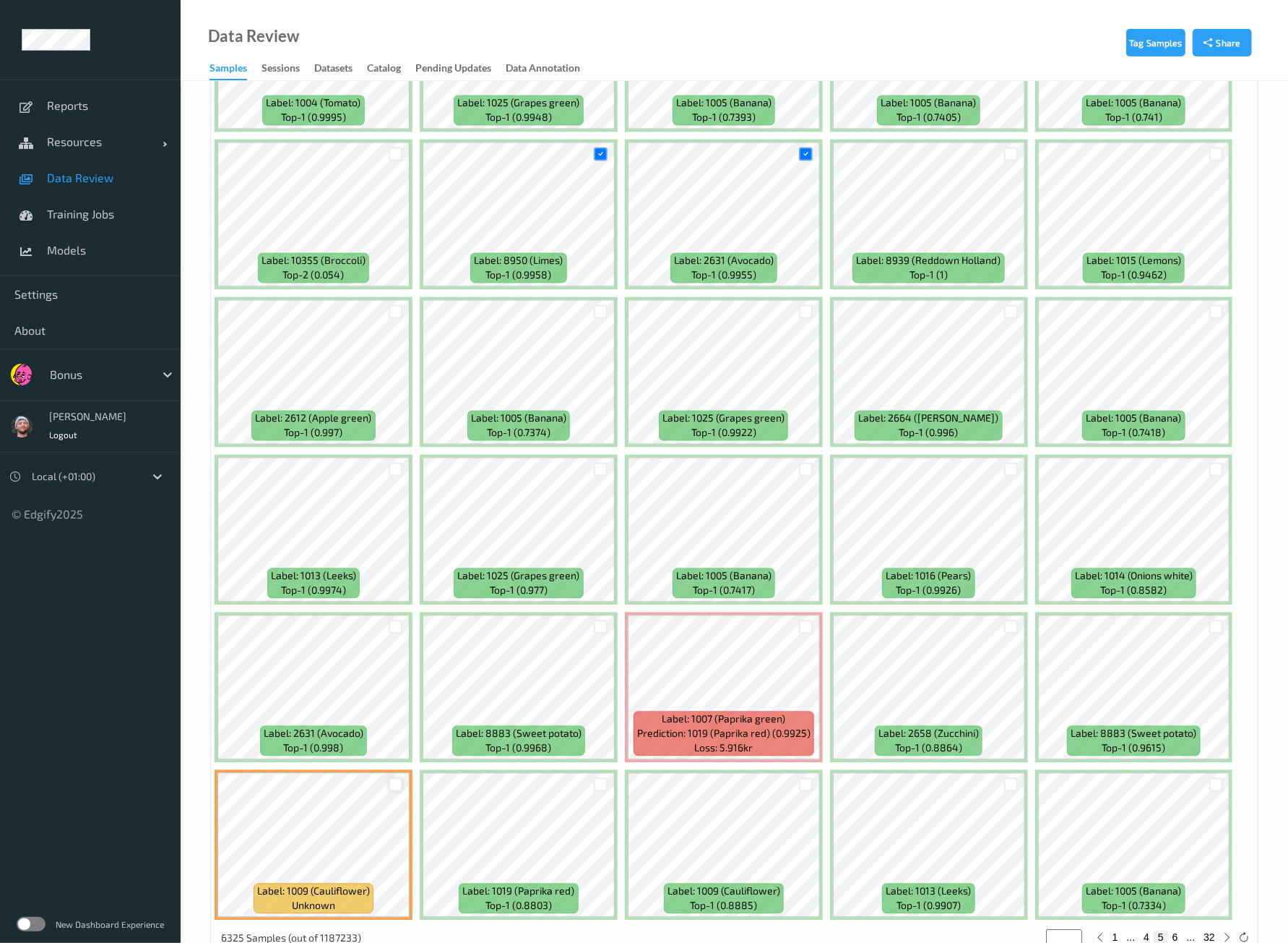
click at [401, 777] on div at bounding box center [396, 783] width 14 height 14
click at [1181, 930] on button "6" at bounding box center [1176, 937] width 15 height 13
type input "*"
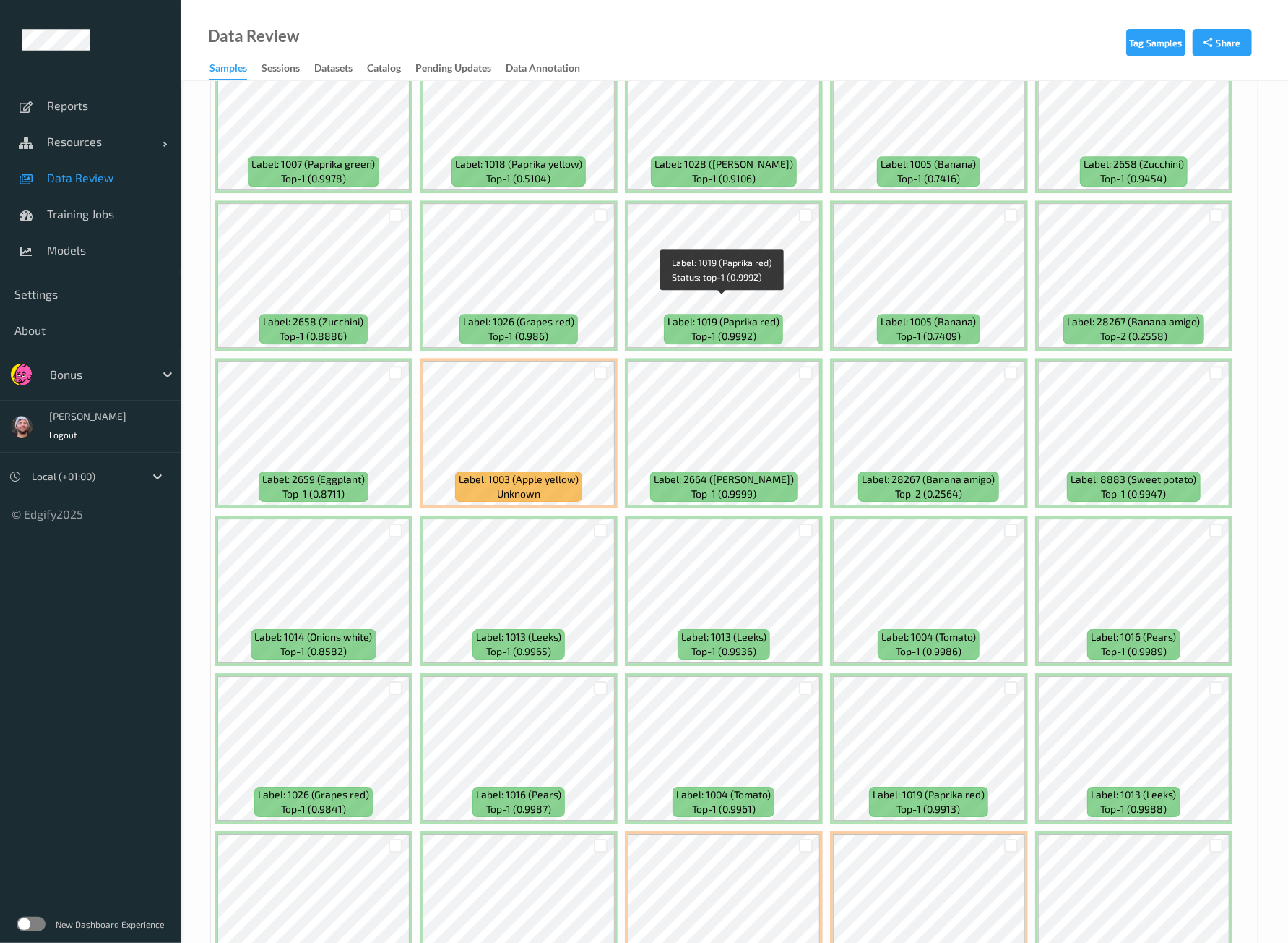
scroll to position [3163, 0]
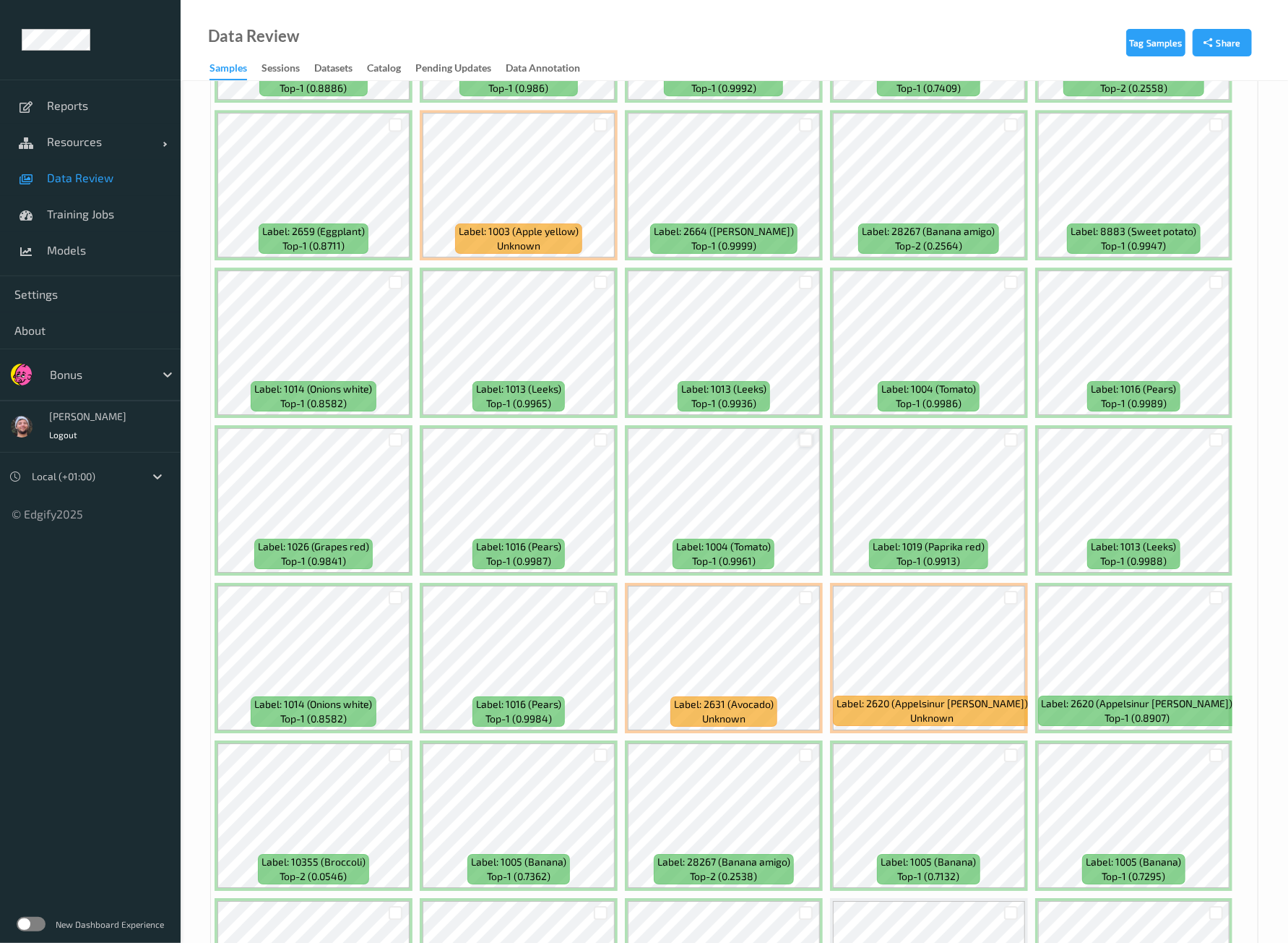
click at [803, 433] on div at bounding box center [806, 439] width 14 height 14
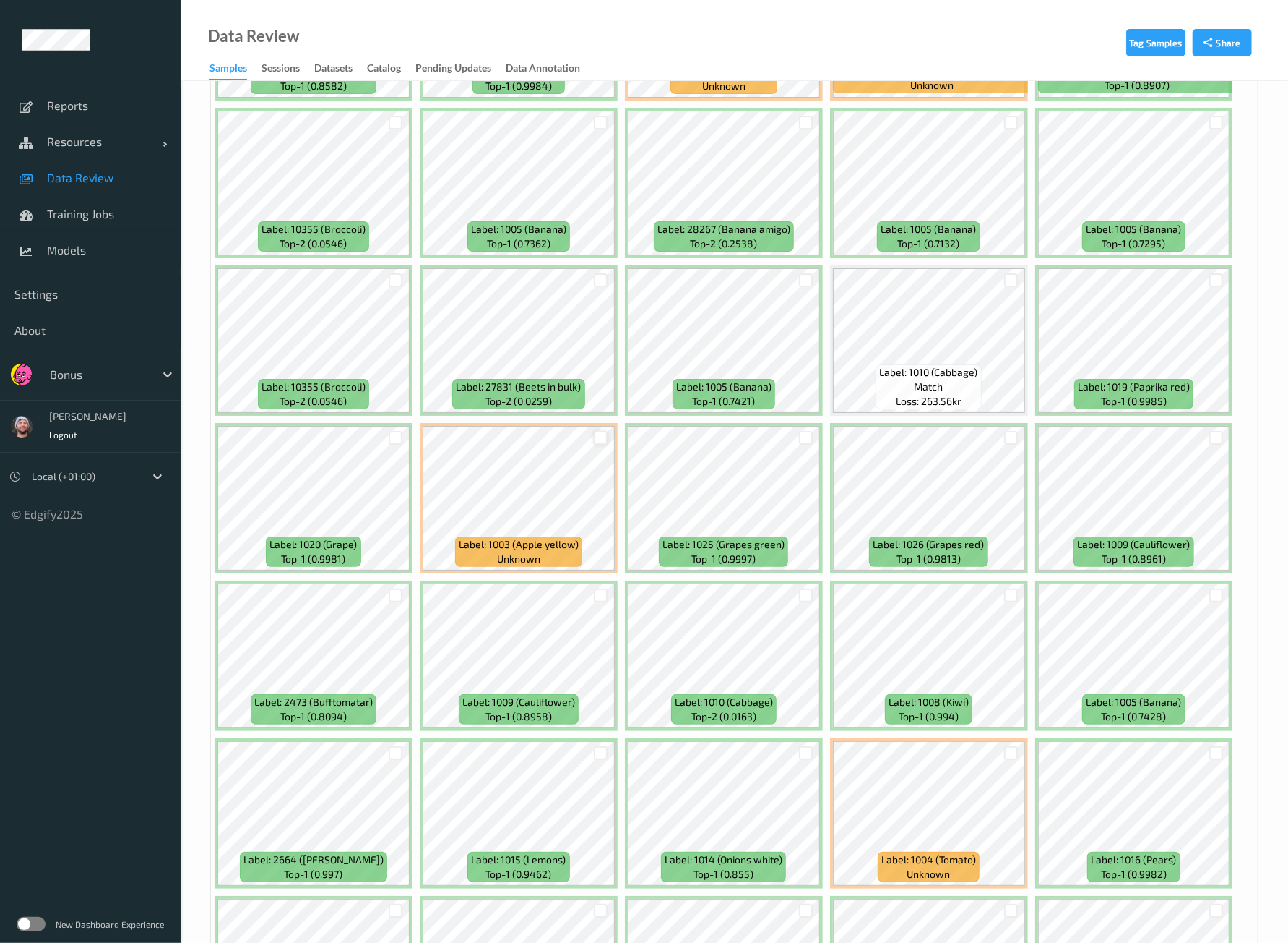
click at [605, 431] on div at bounding box center [601, 437] width 14 height 14
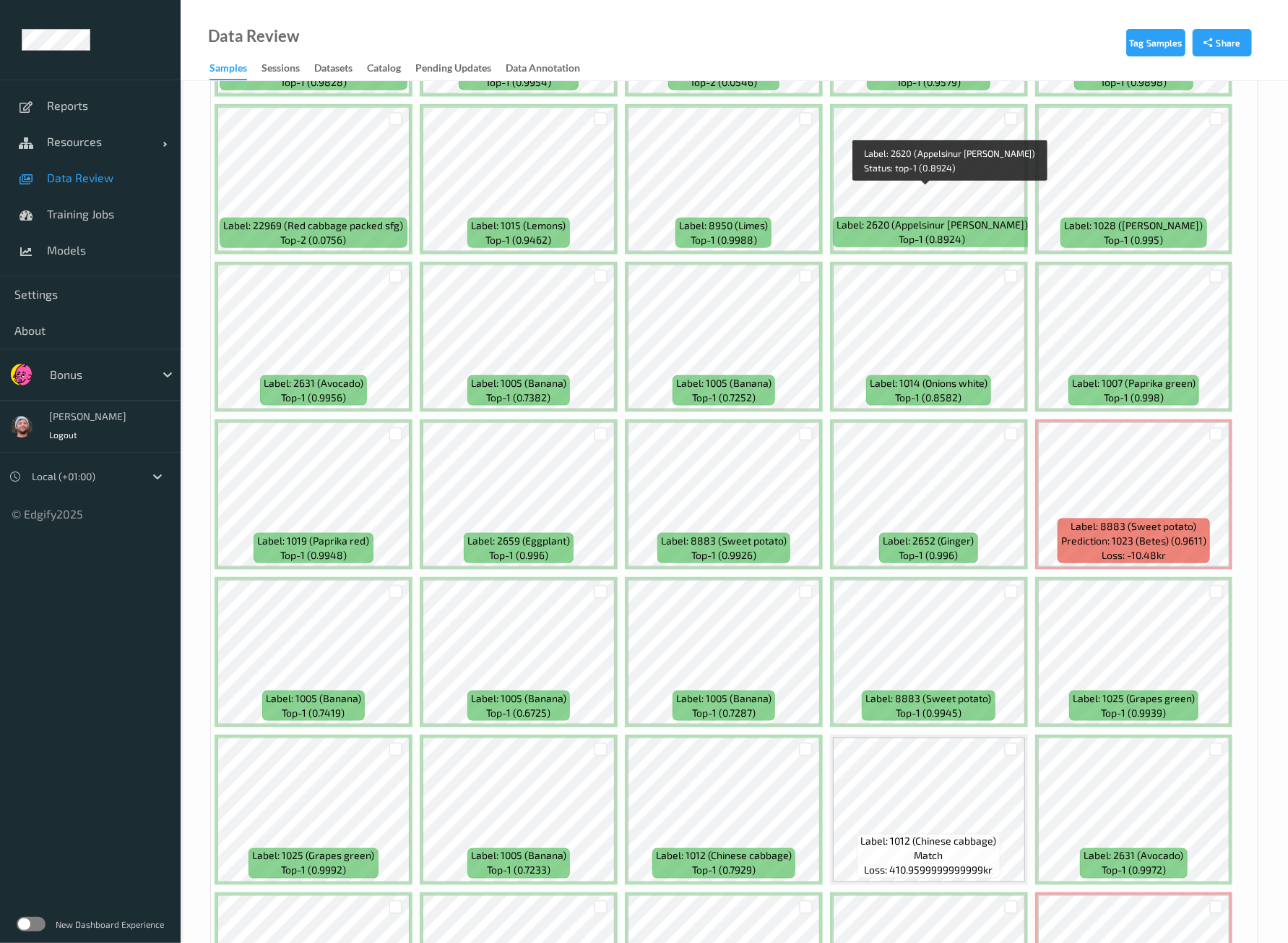
scroll to position [4879, 0]
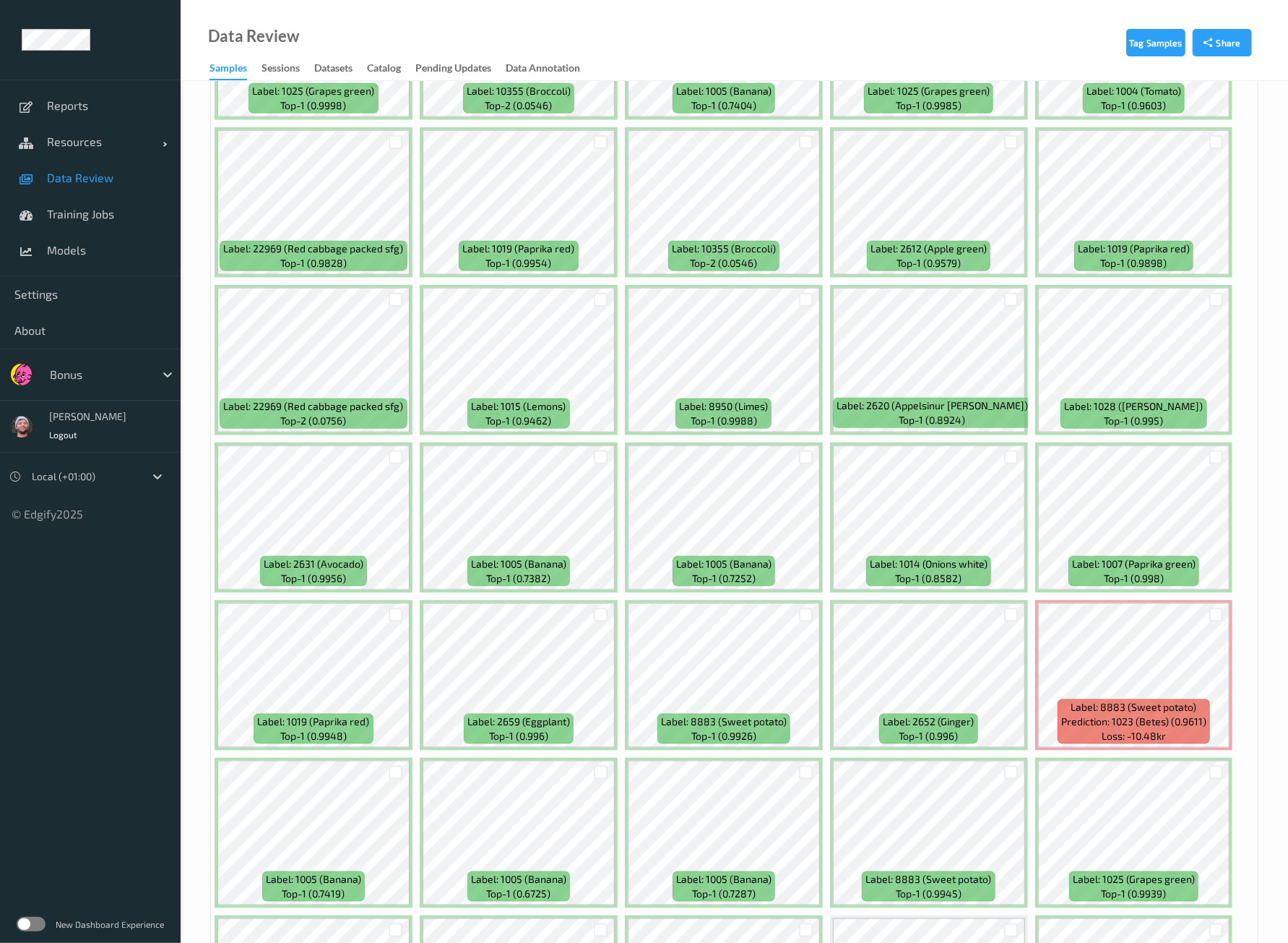
click at [1007, 130] on div at bounding box center [1011, 142] width 27 height 24
click at [1007, 135] on div at bounding box center [1011, 142] width 14 height 14
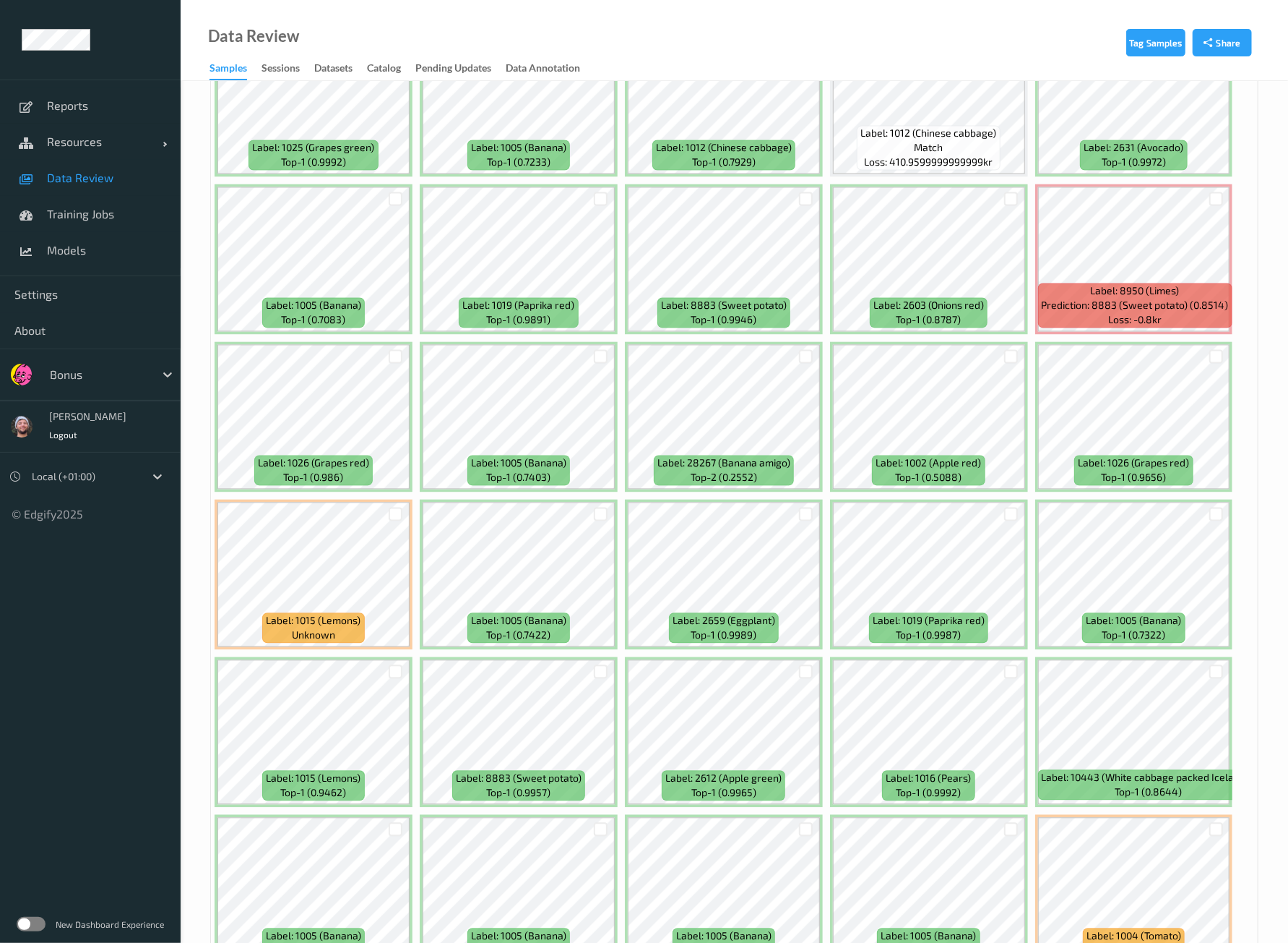
scroll to position [5812, 0]
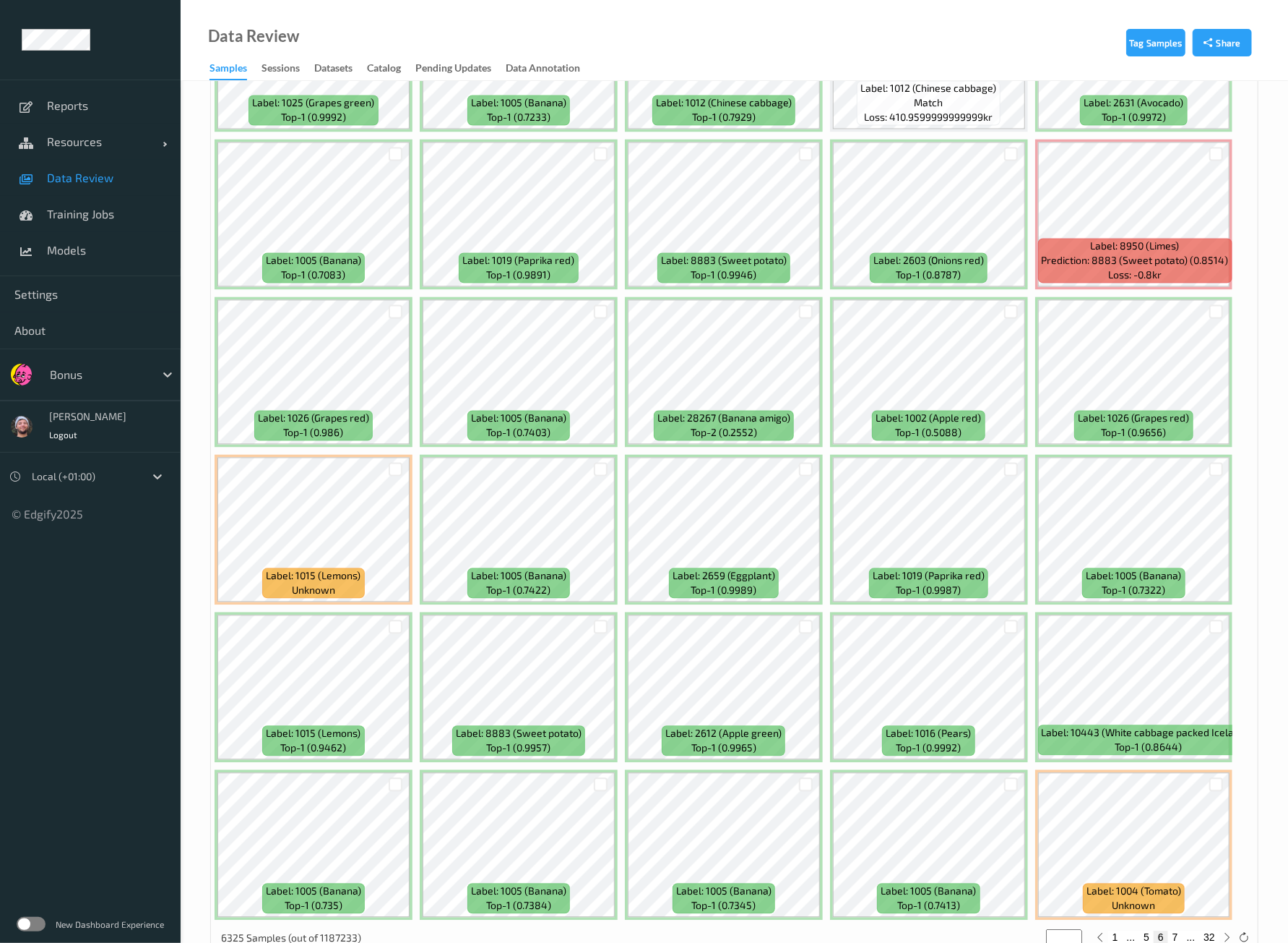
click at [1180, 930] on button "7" at bounding box center [1176, 937] width 15 height 13
type input "*"
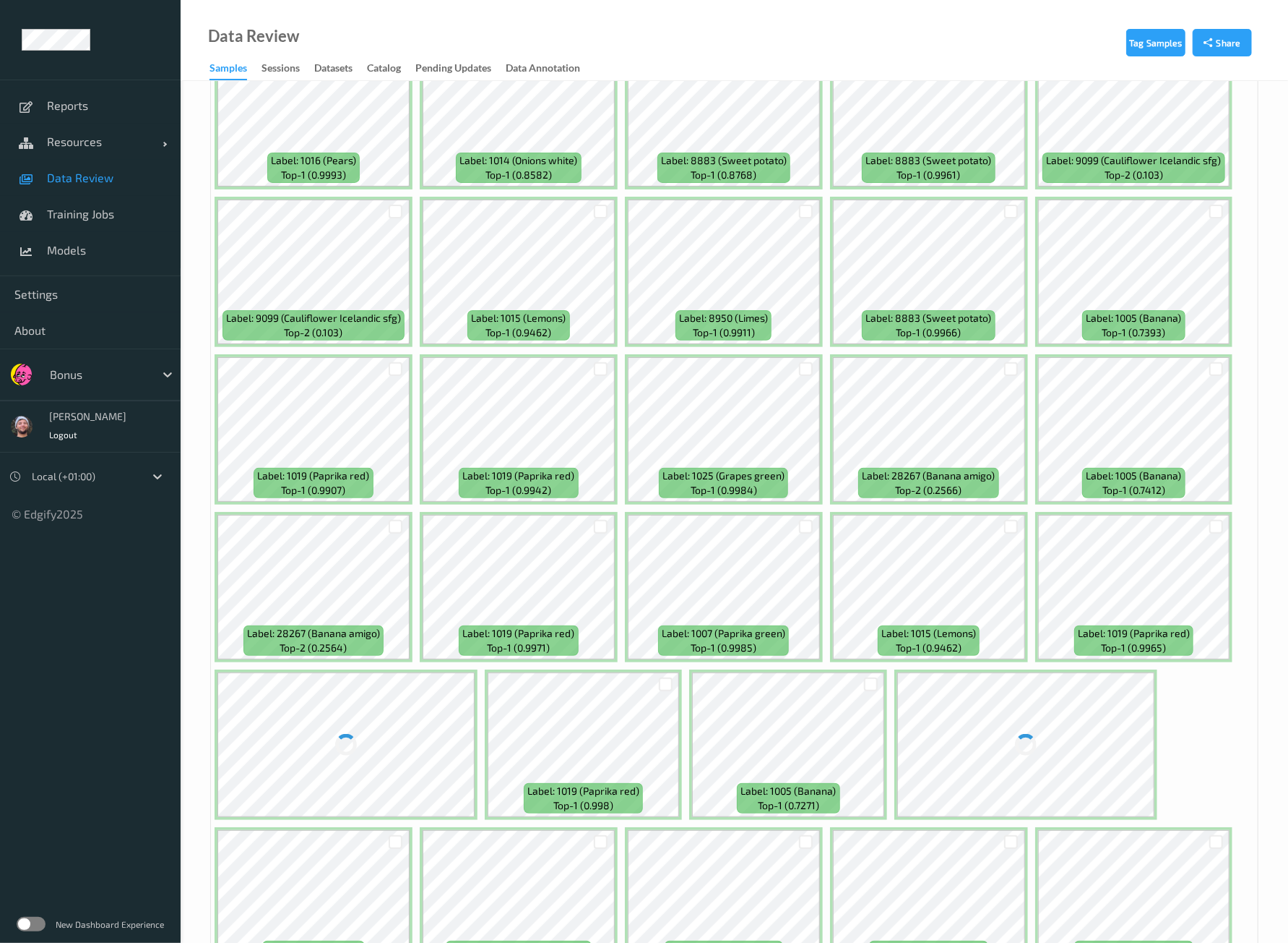
scroll to position [4066, 0]
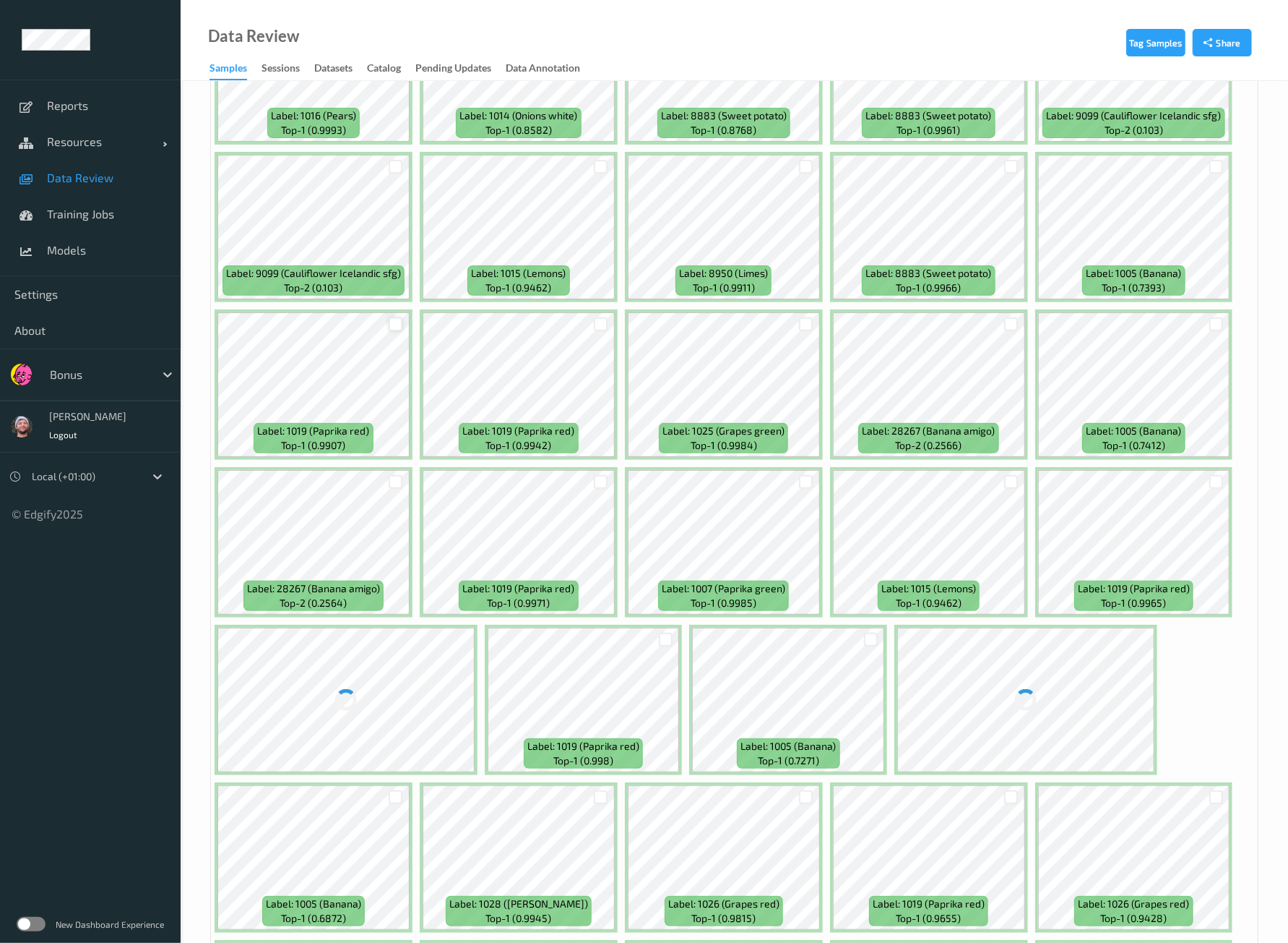
click at [391, 318] on div at bounding box center [396, 324] width 14 height 14
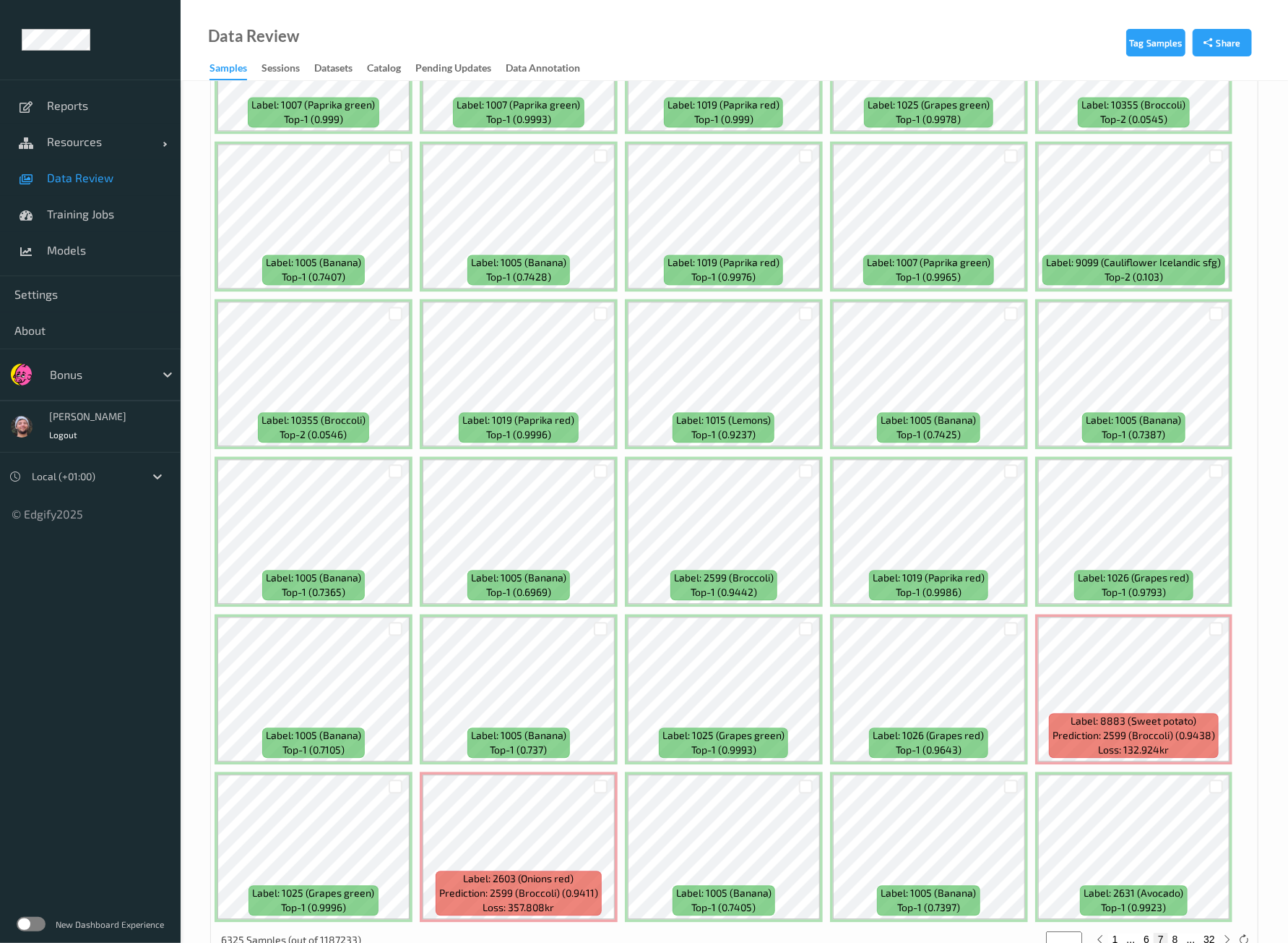
scroll to position [5970, 0]
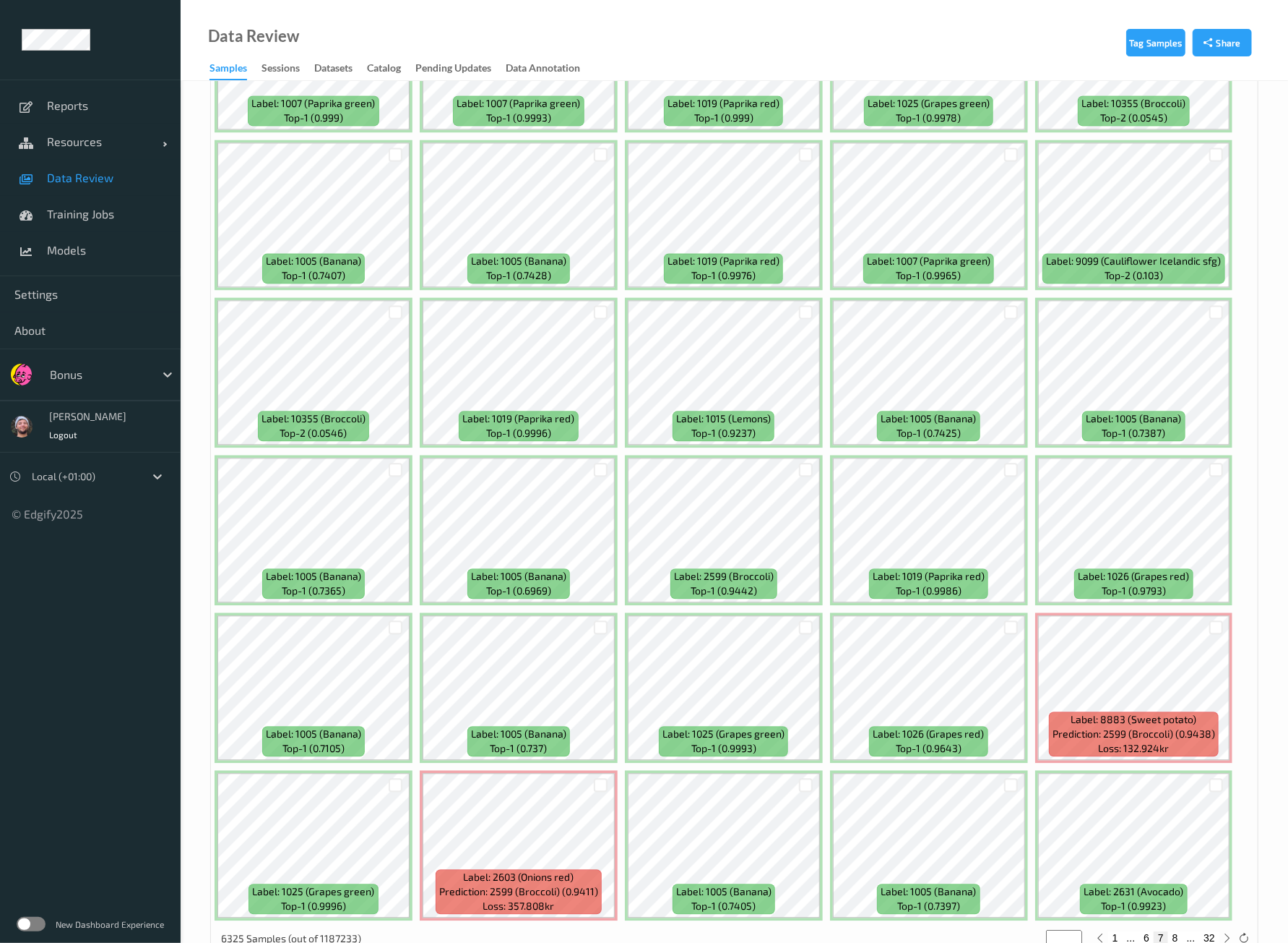
click at [1176, 931] on button "8" at bounding box center [1176, 938] width 15 height 13
type input "*"
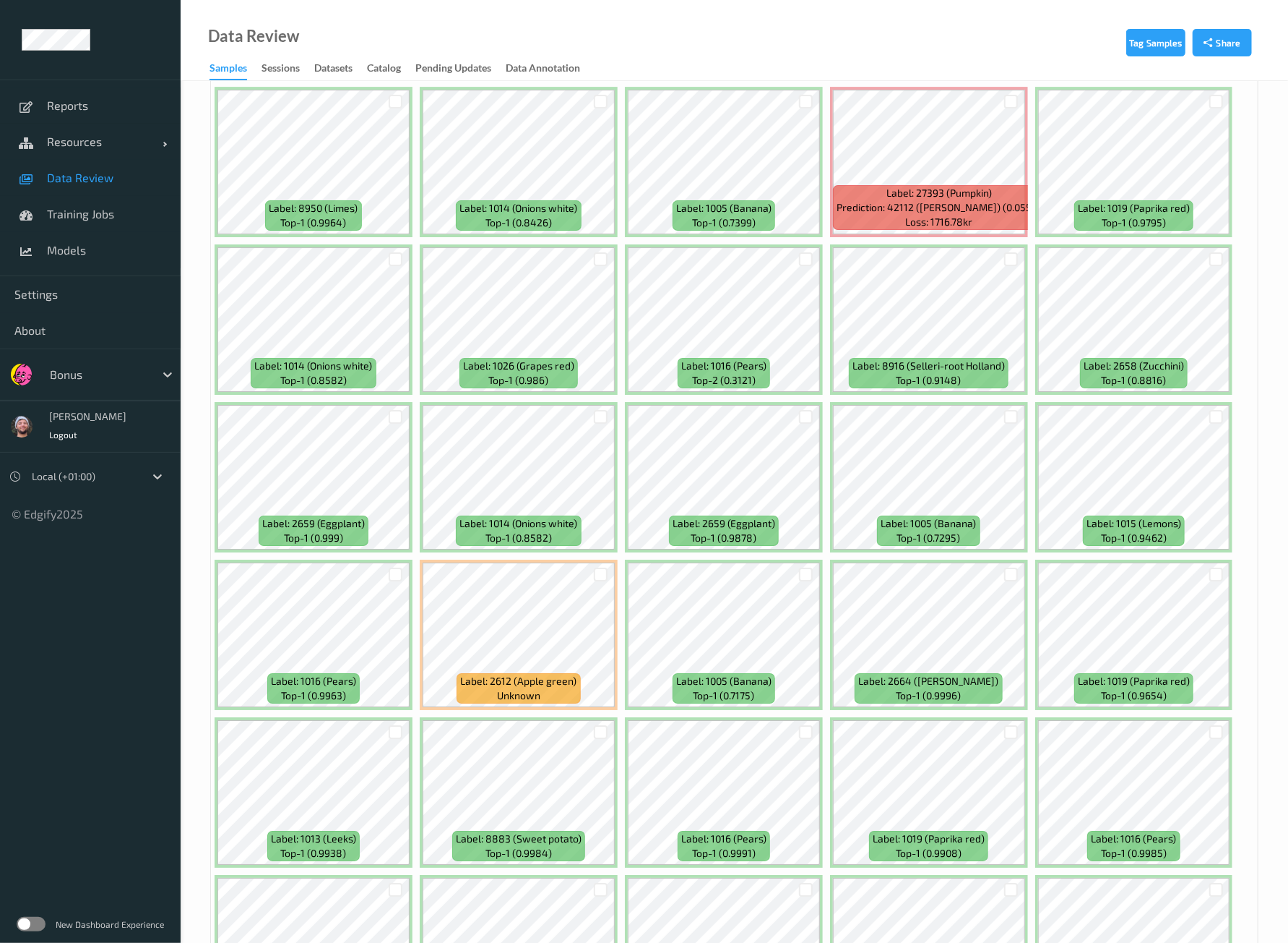
scroll to position [3886, 0]
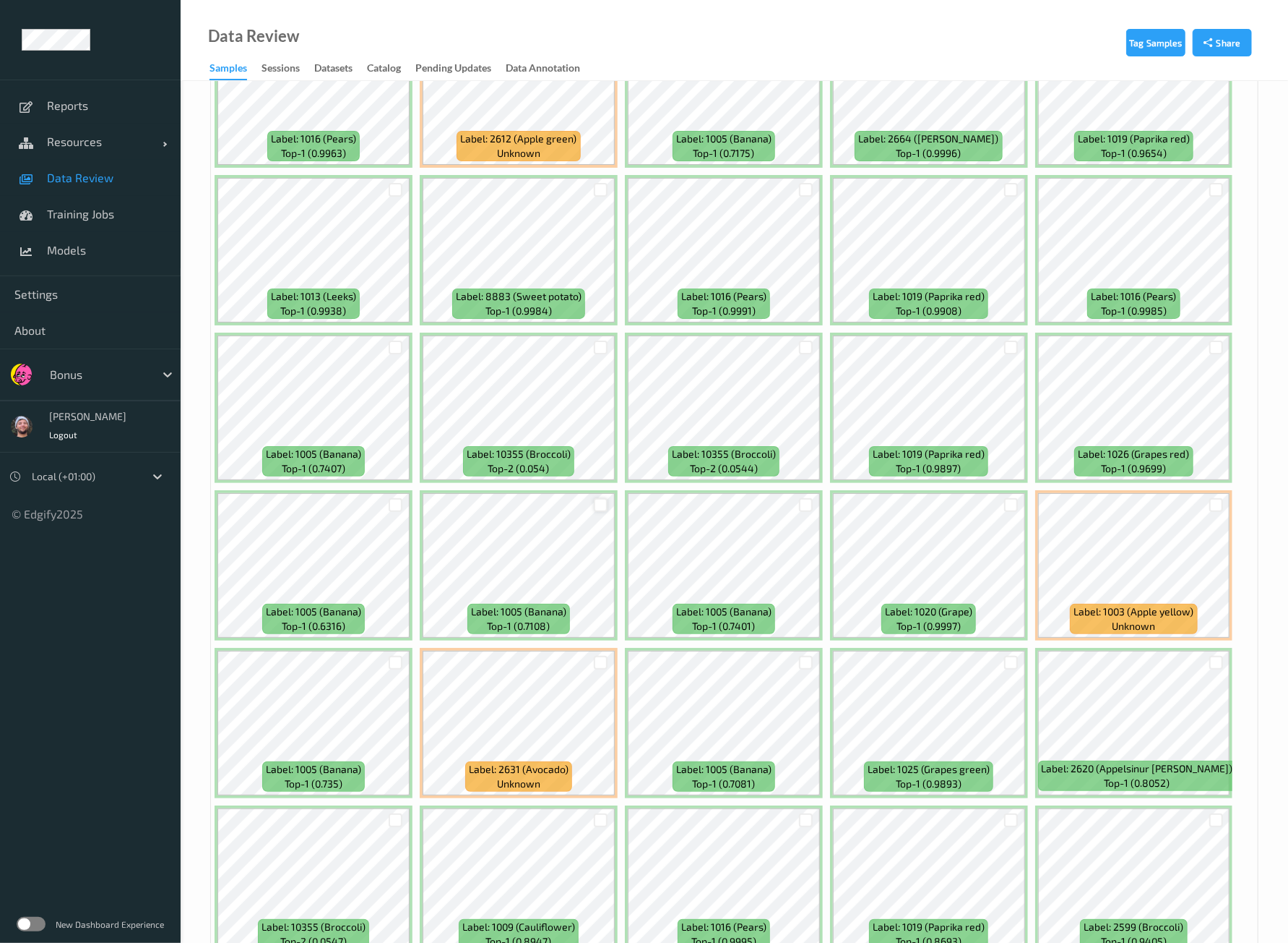
click at [602, 498] on div at bounding box center [601, 504] width 14 height 14
click at [596, 656] on div at bounding box center [601, 662] width 14 height 14
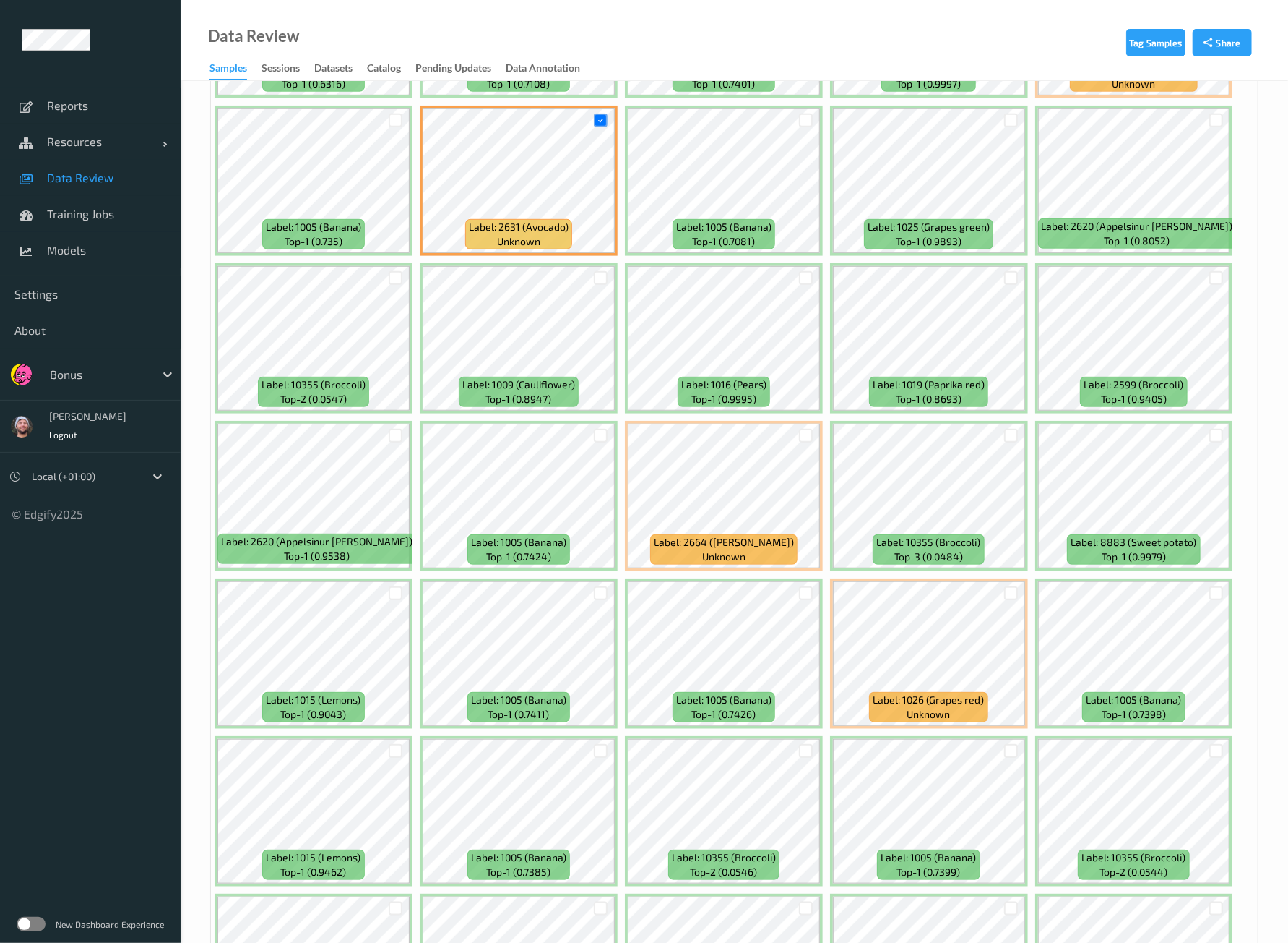
scroll to position [5240, 0]
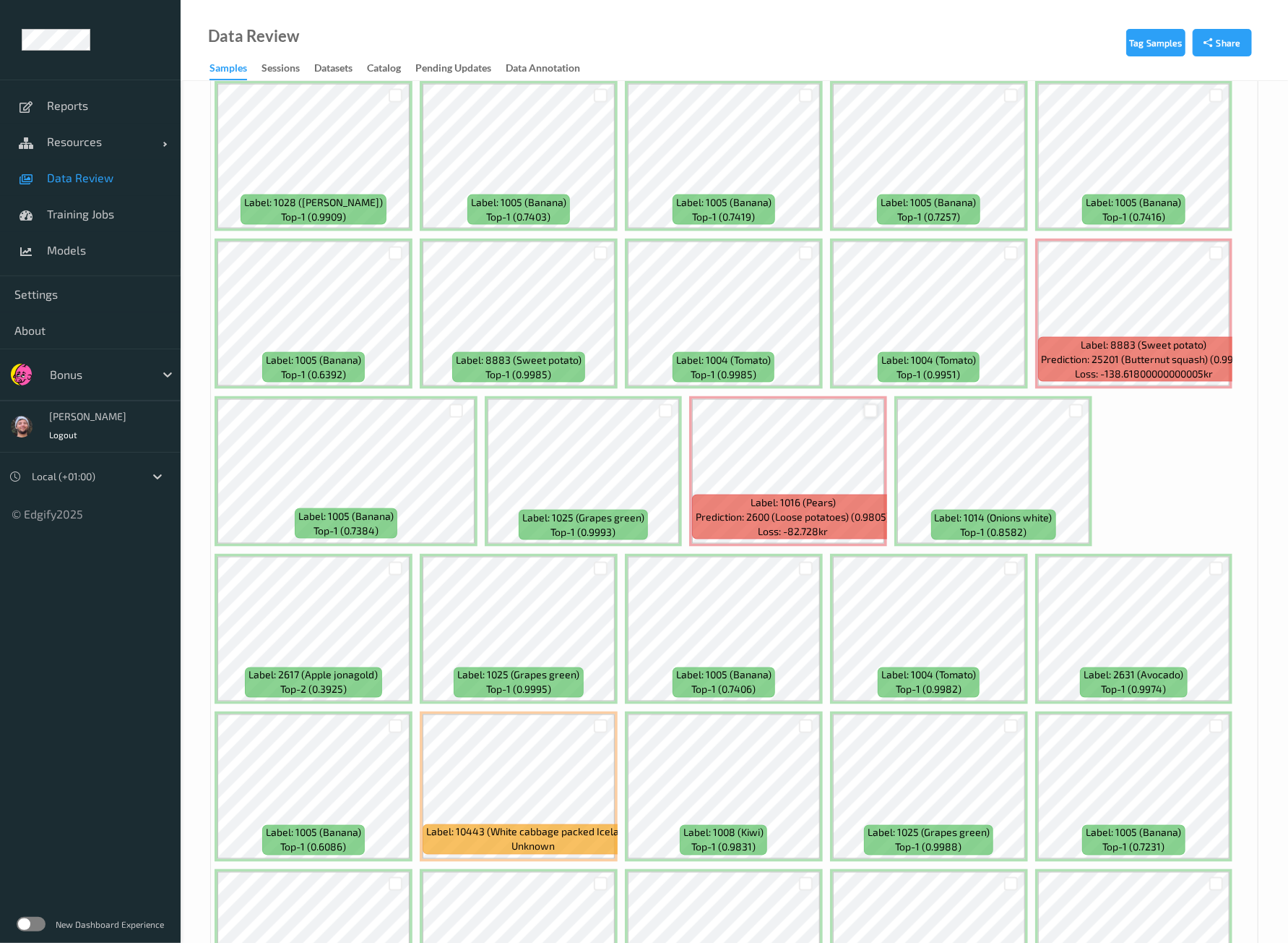
click at [868, 404] on div at bounding box center [871, 411] width 14 height 14
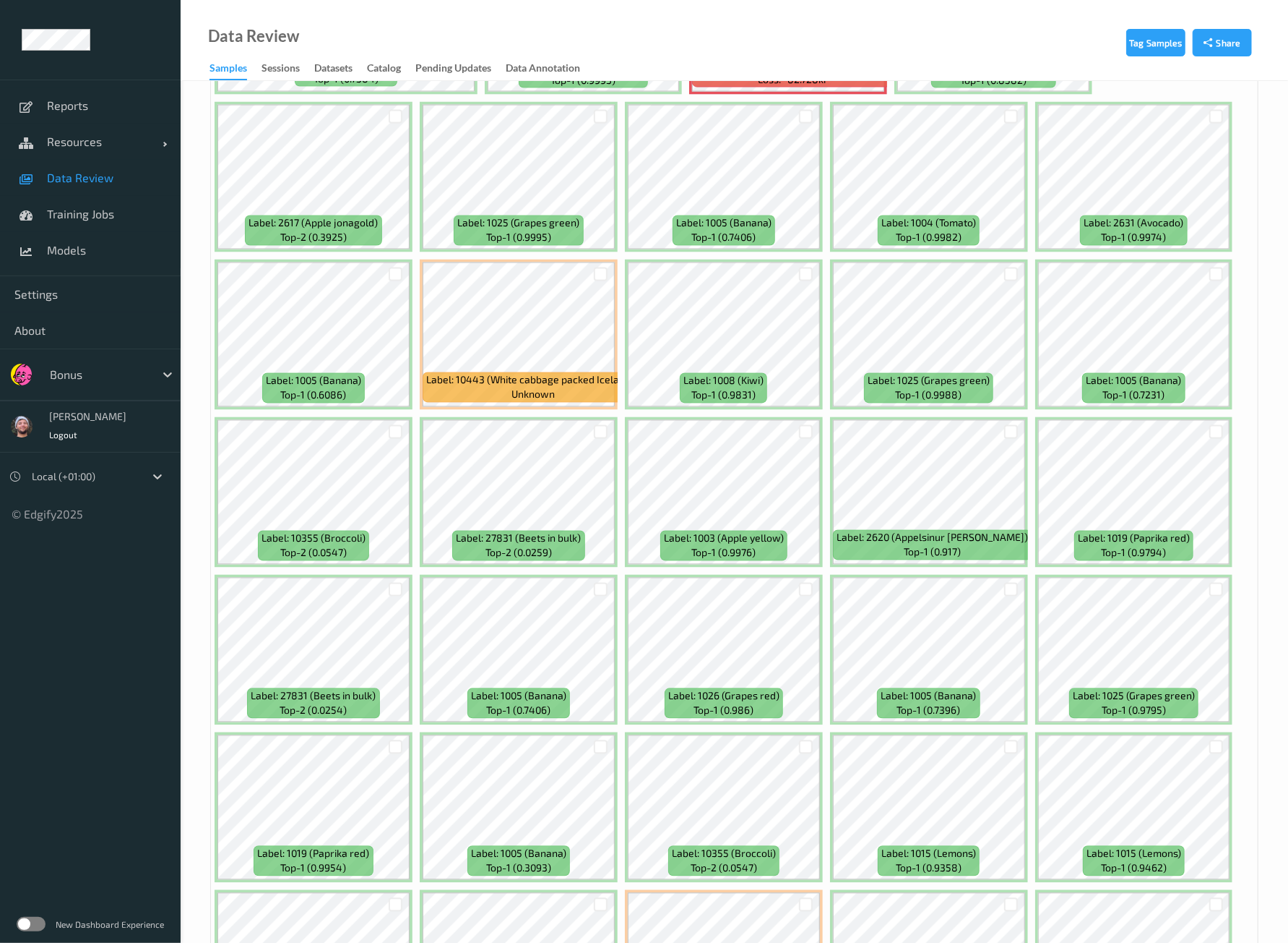
scroll to position [5970, 0]
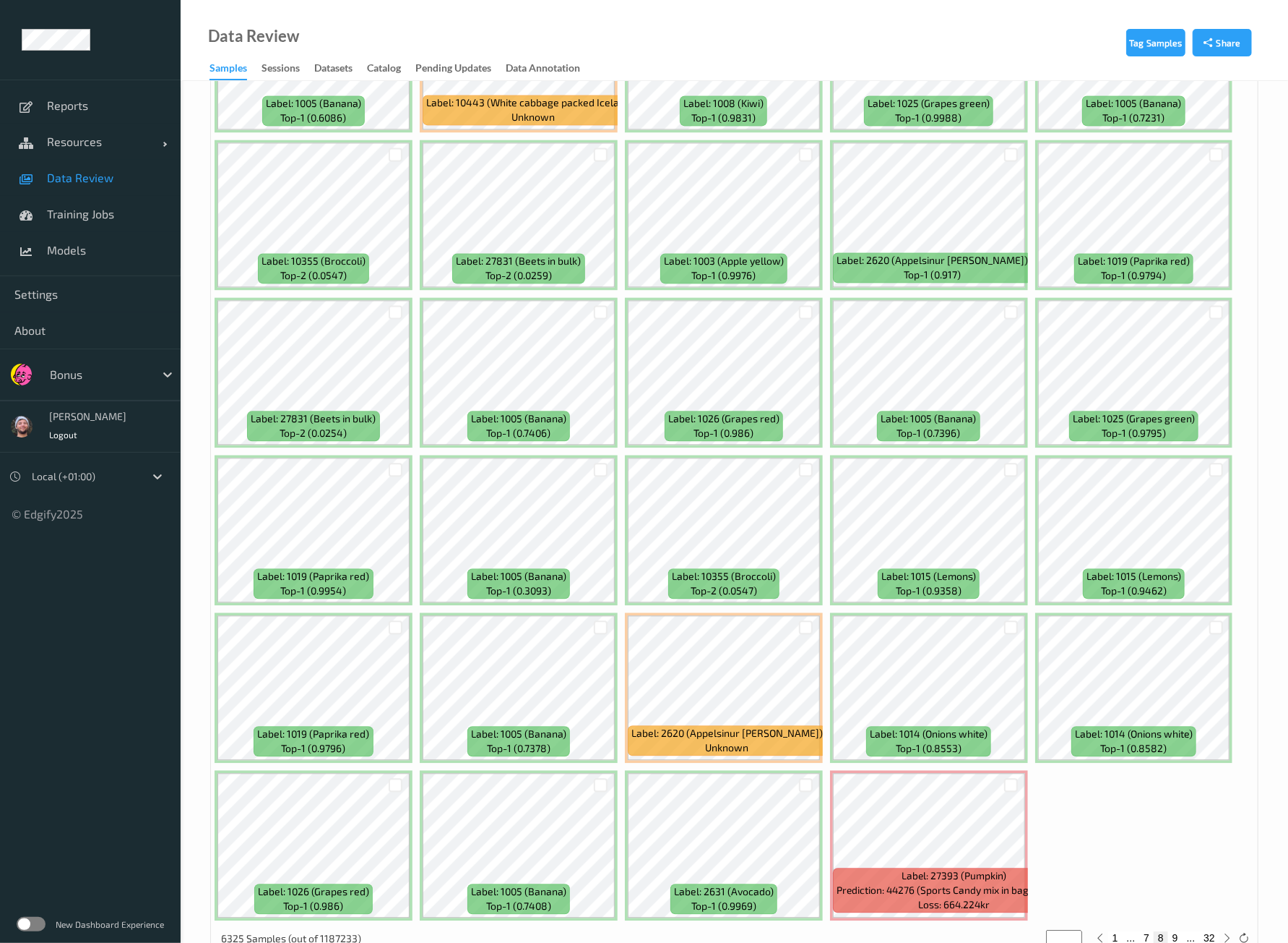
click at [795, 615] on div at bounding box center [806, 627] width 27 height 24
click at [802, 620] on div at bounding box center [806, 627] width 14 height 14
click at [1172, 931] on button "9" at bounding box center [1176, 938] width 15 height 13
type input "*"
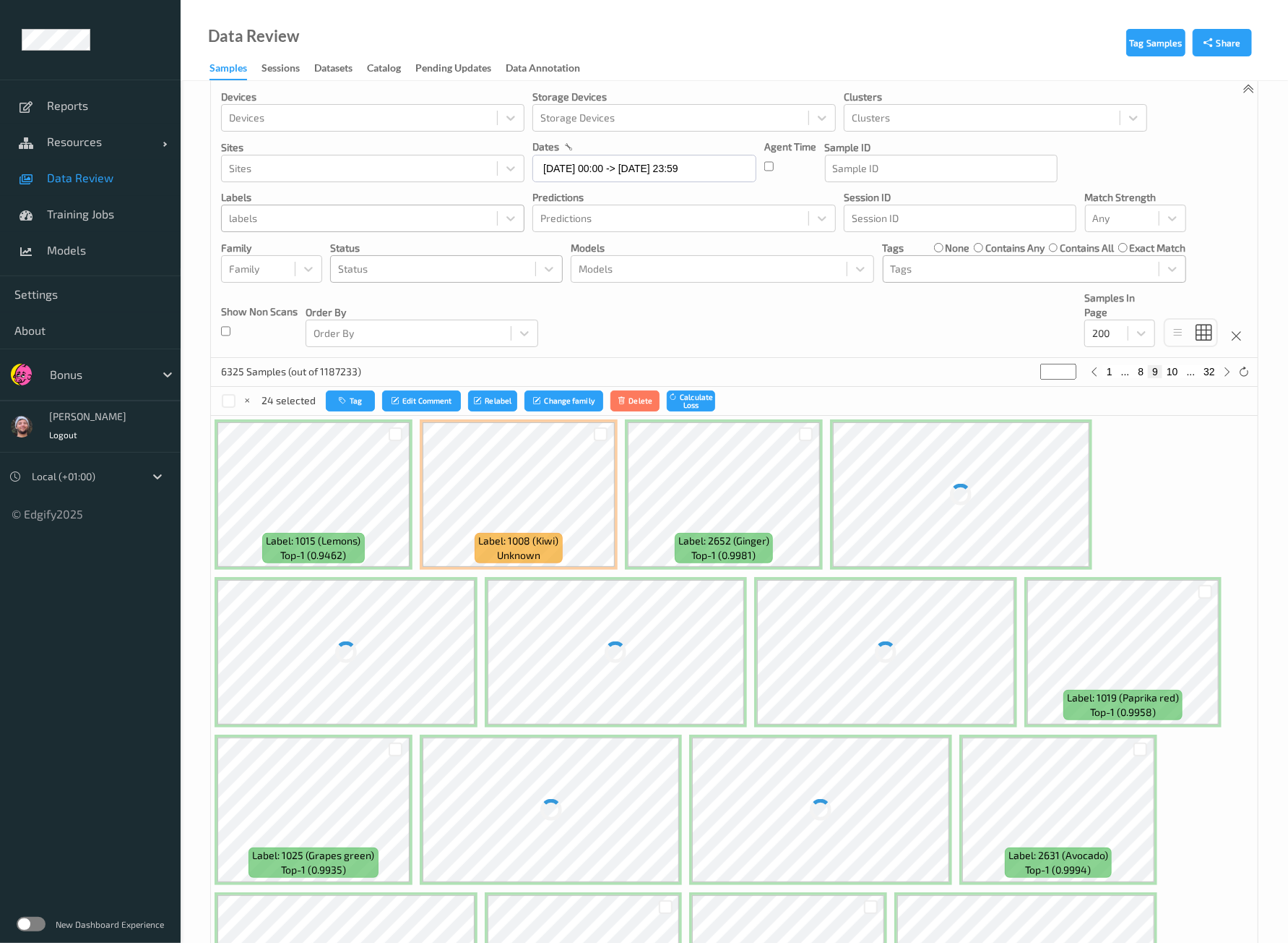
scroll to position [0, 0]
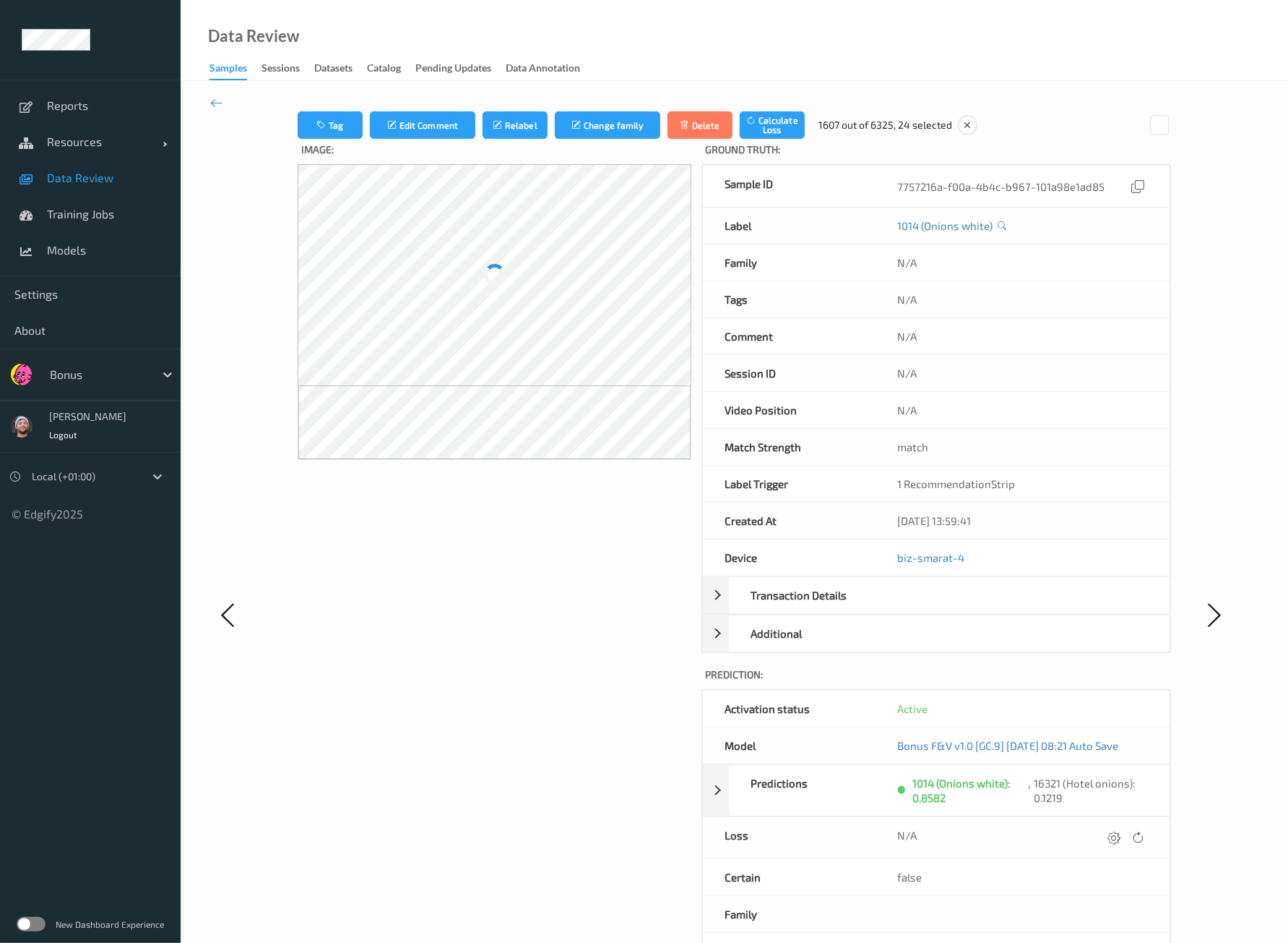
scroll to position [89, 0]
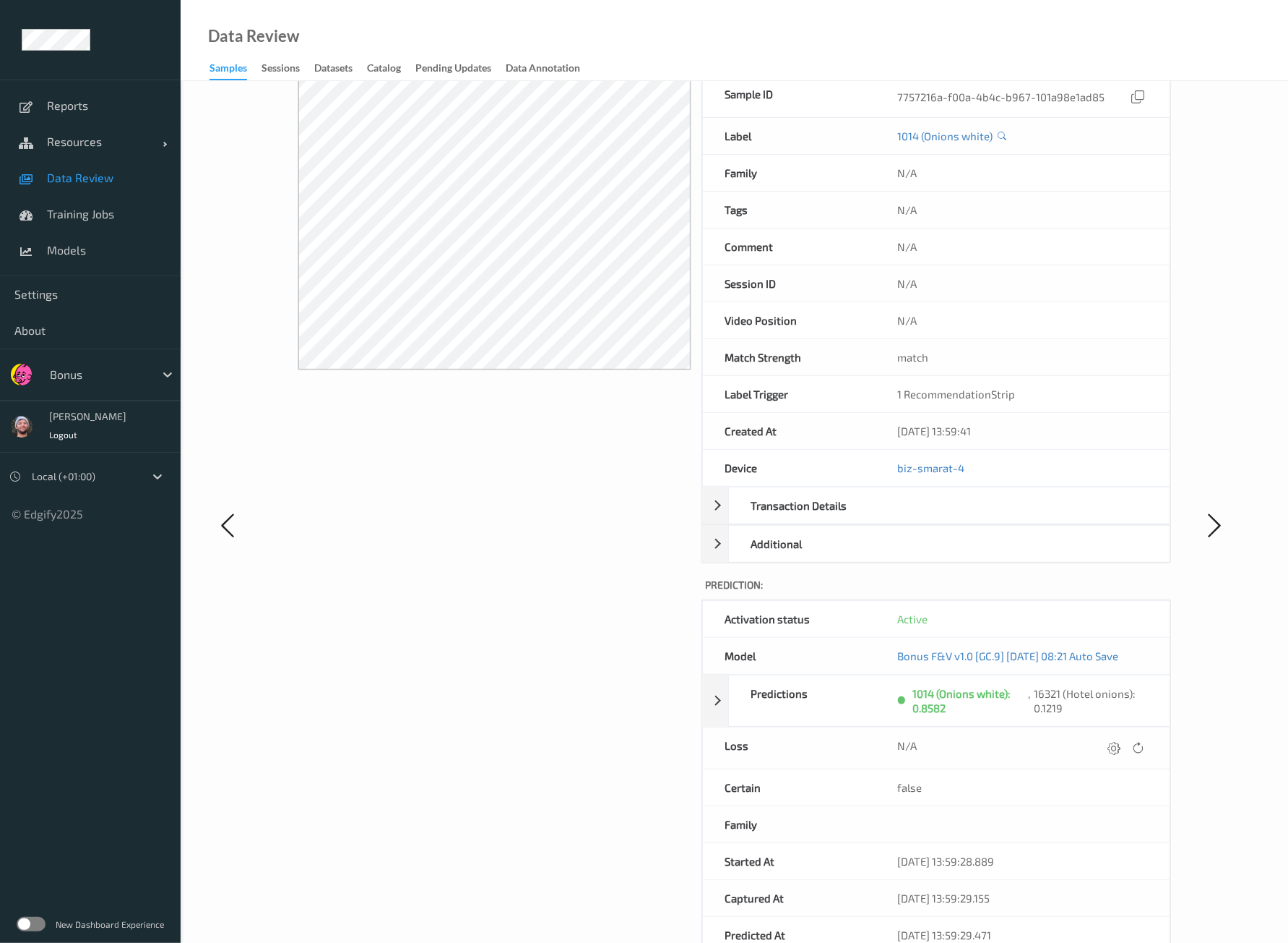
click at [736, 53] on div "Data Review Samples Sessions Datasets Catalog Pending Updates Data Annotation" at bounding box center [734, 41] width 1108 height 81
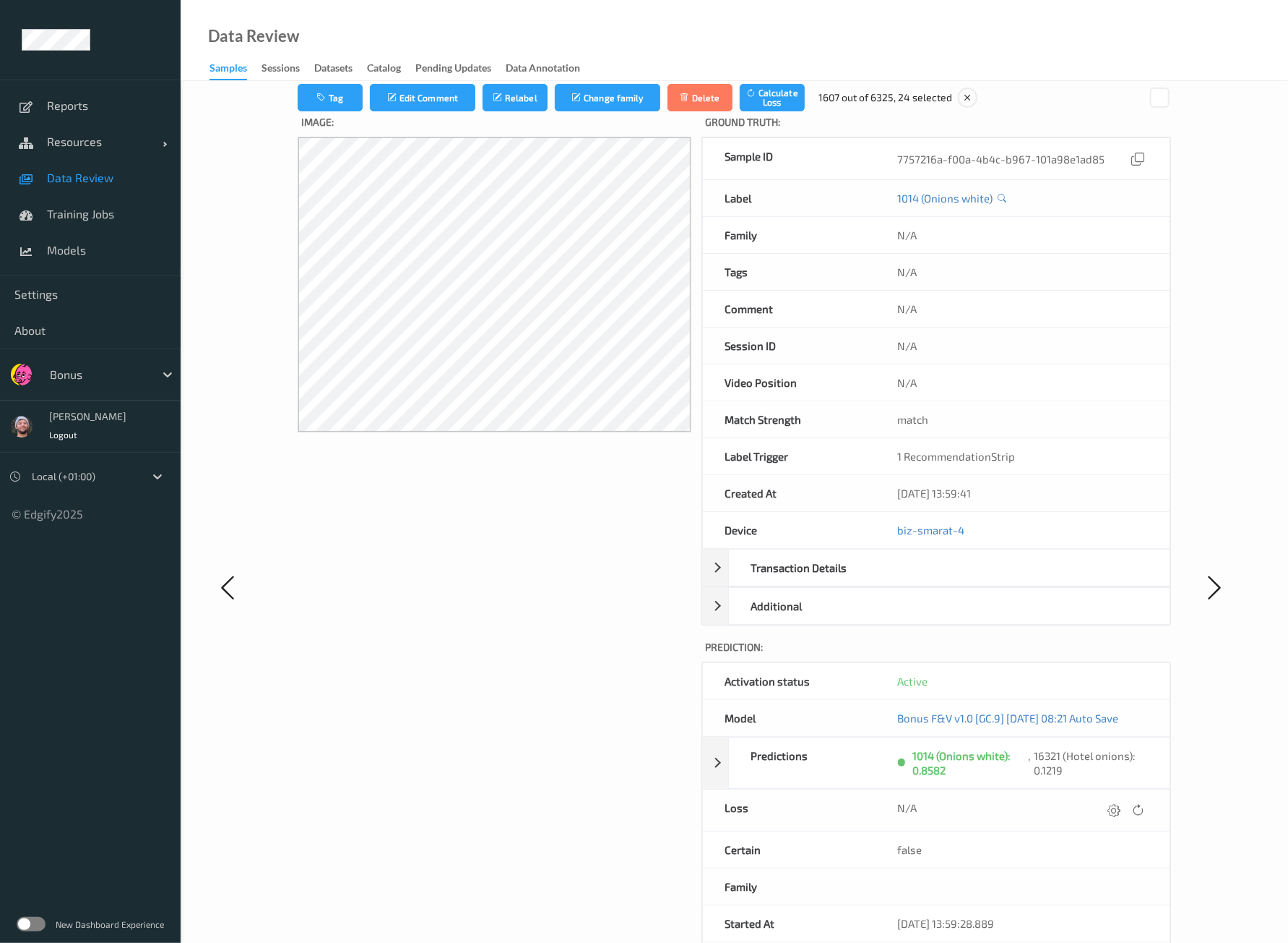
scroll to position [0, 0]
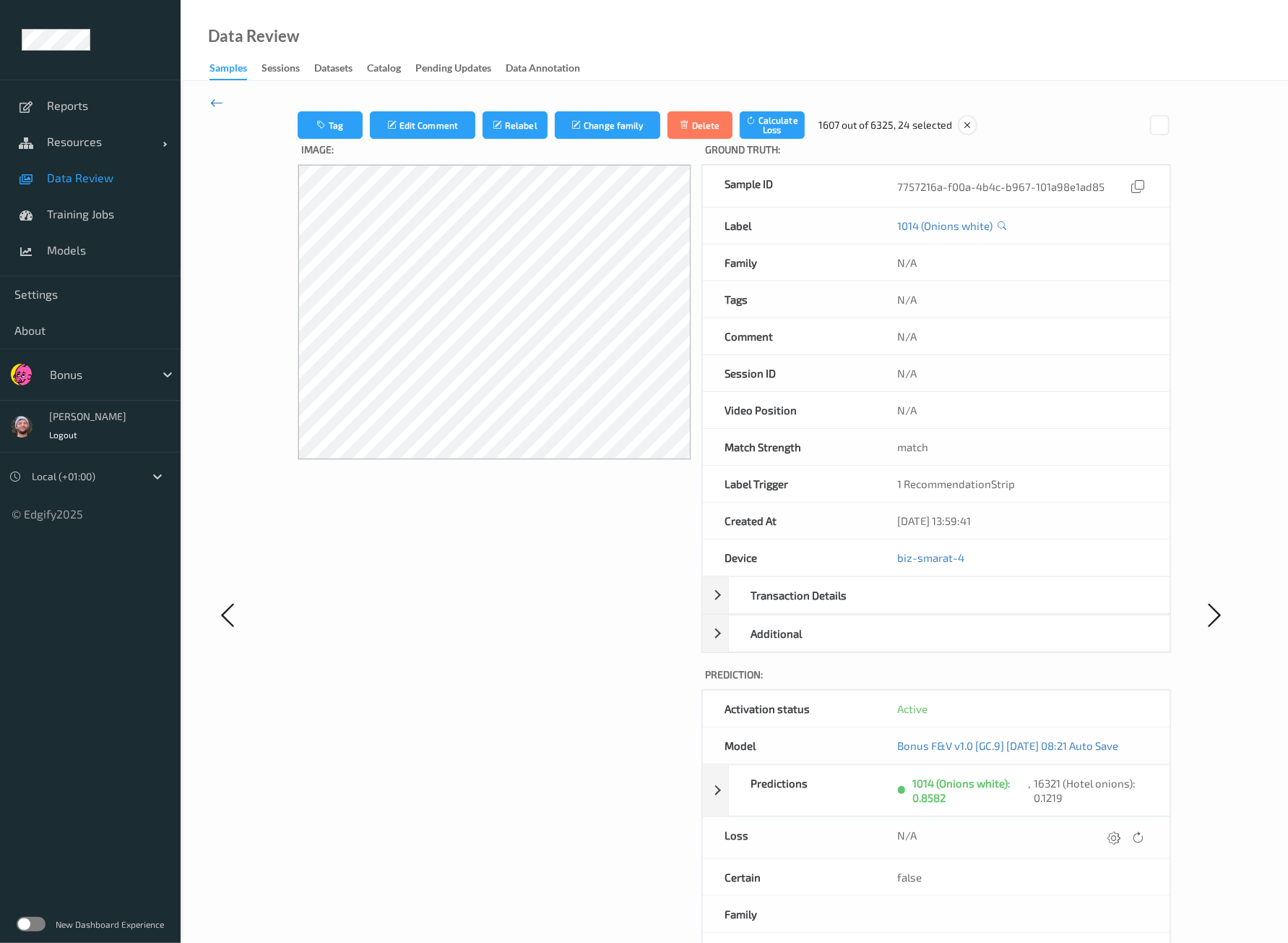
click at [217, 99] on icon at bounding box center [217, 103] width 13 height 16
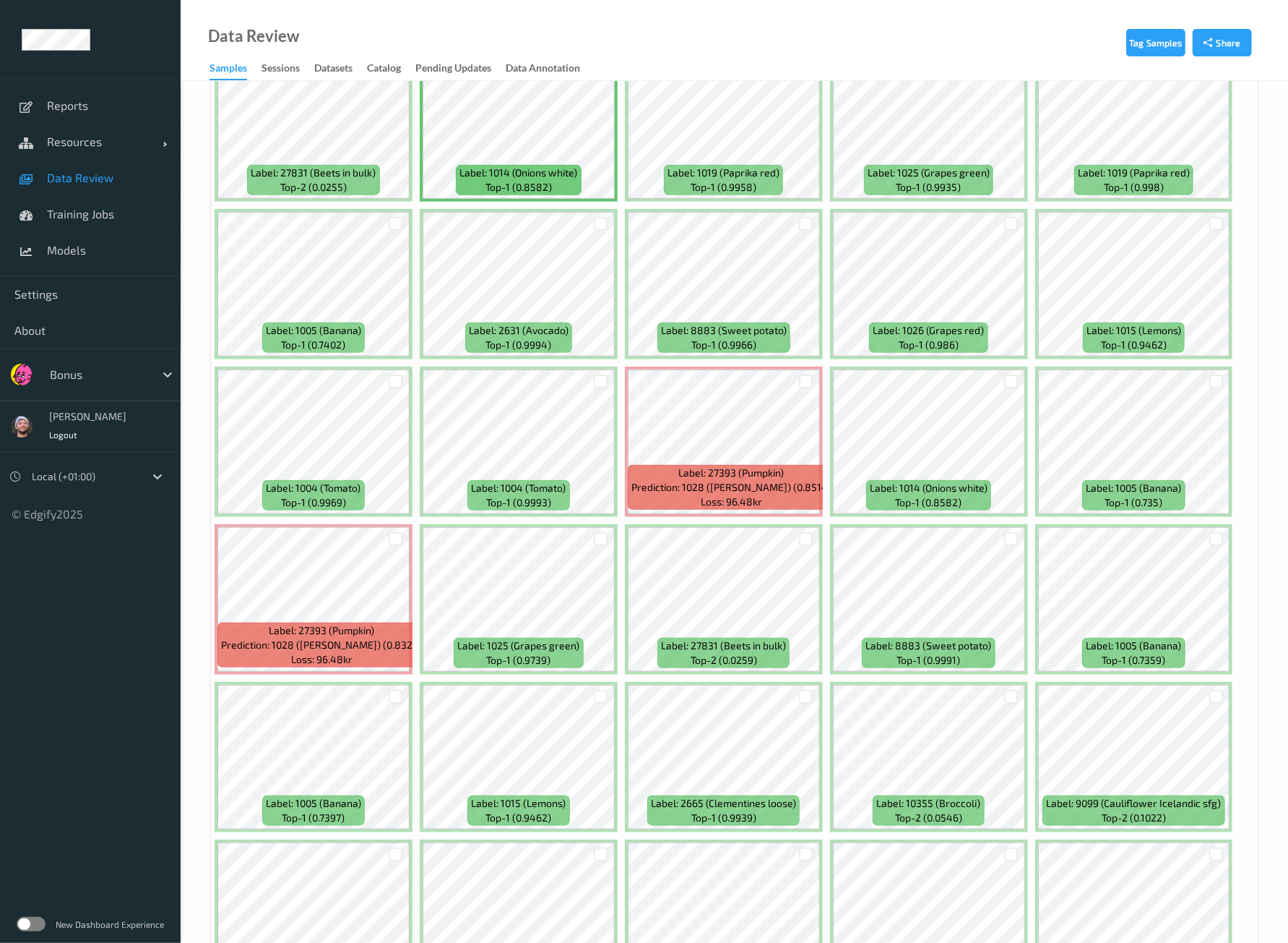
scroll to position [360, 0]
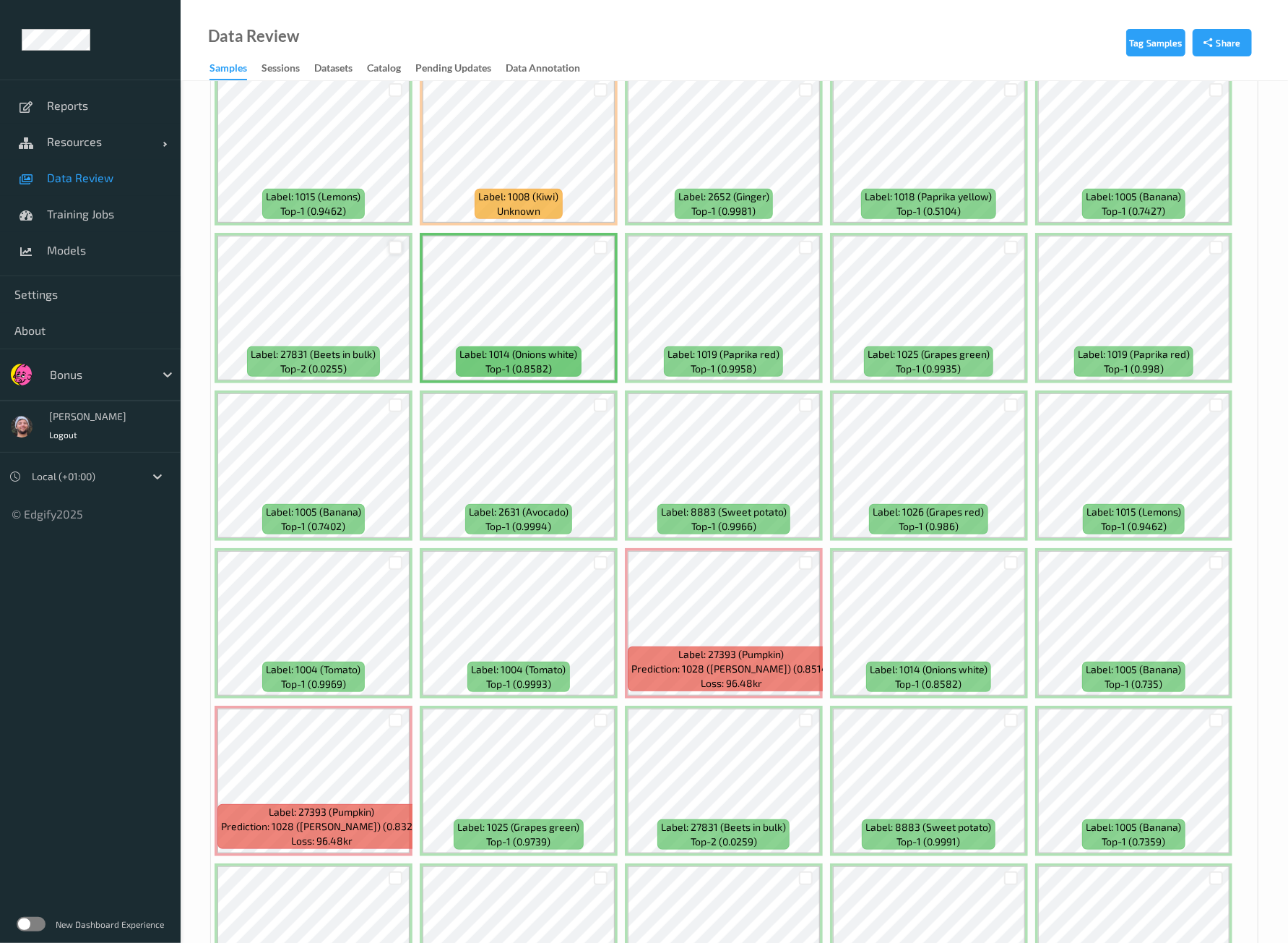
click at [395, 241] on div at bounding box center [396, 247] width 14 height 14
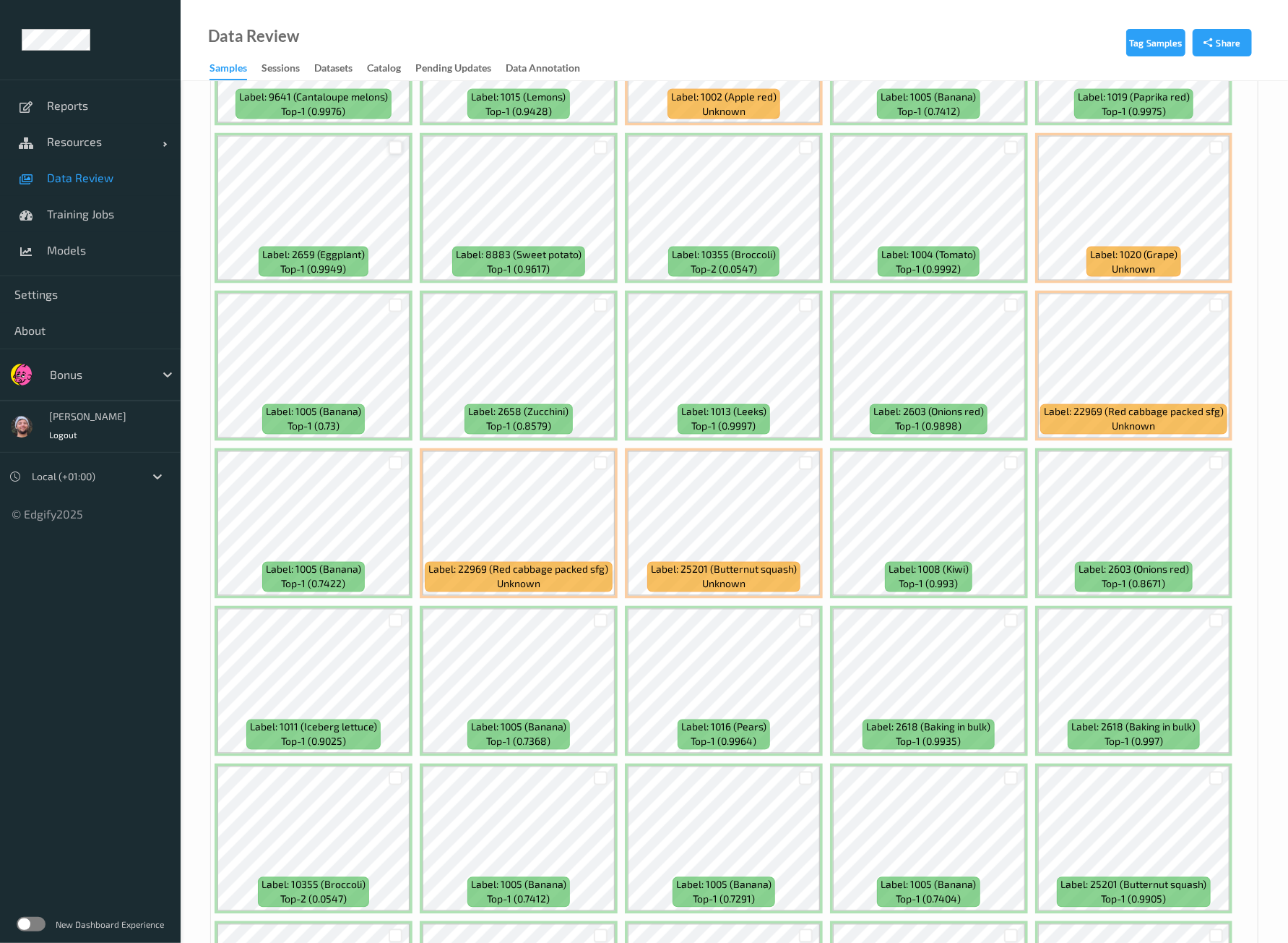
scroll to position [1536, 0]
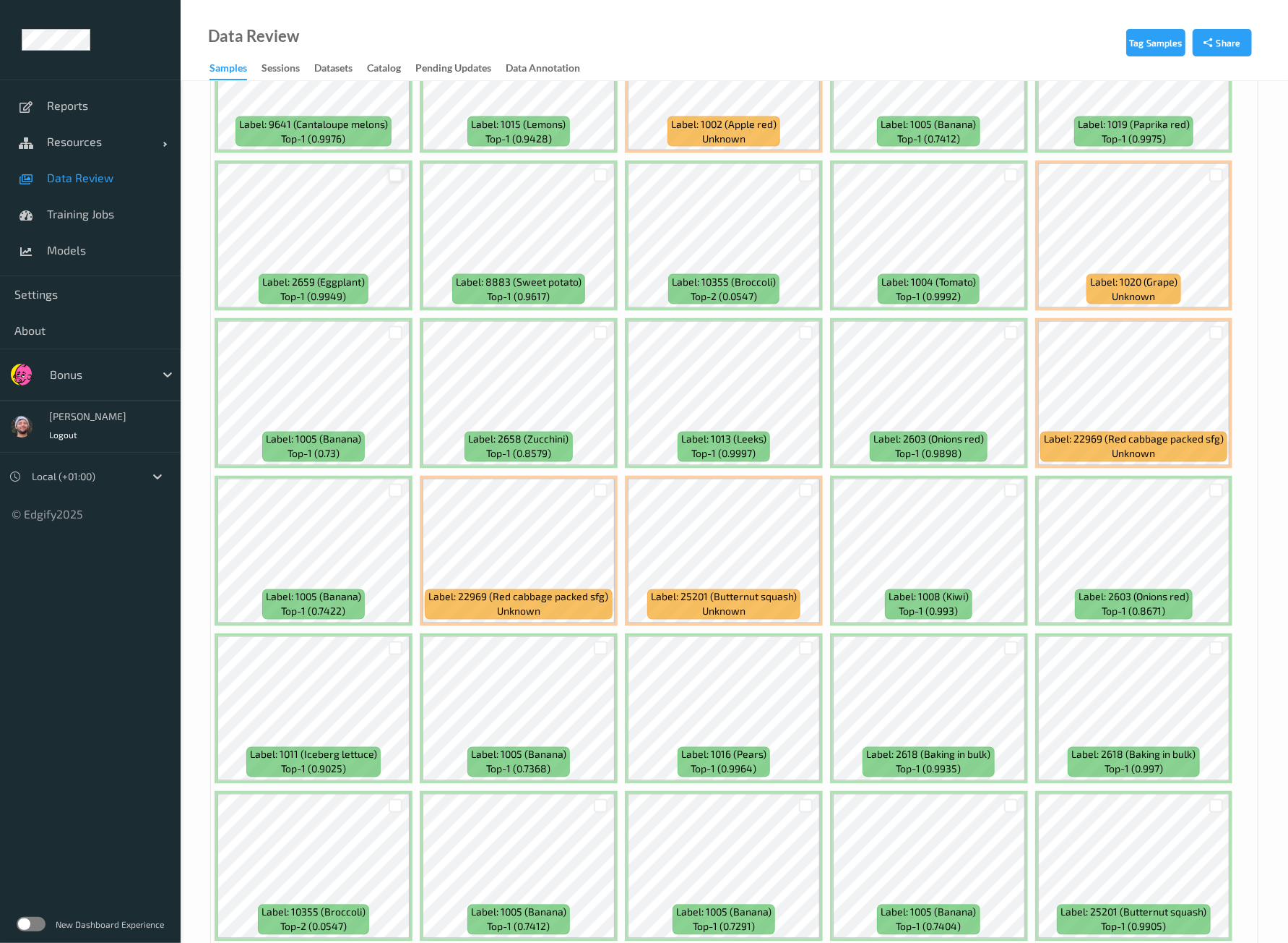
click at [396, 169] on div at bounding box center [396, 175] width 14 height 14
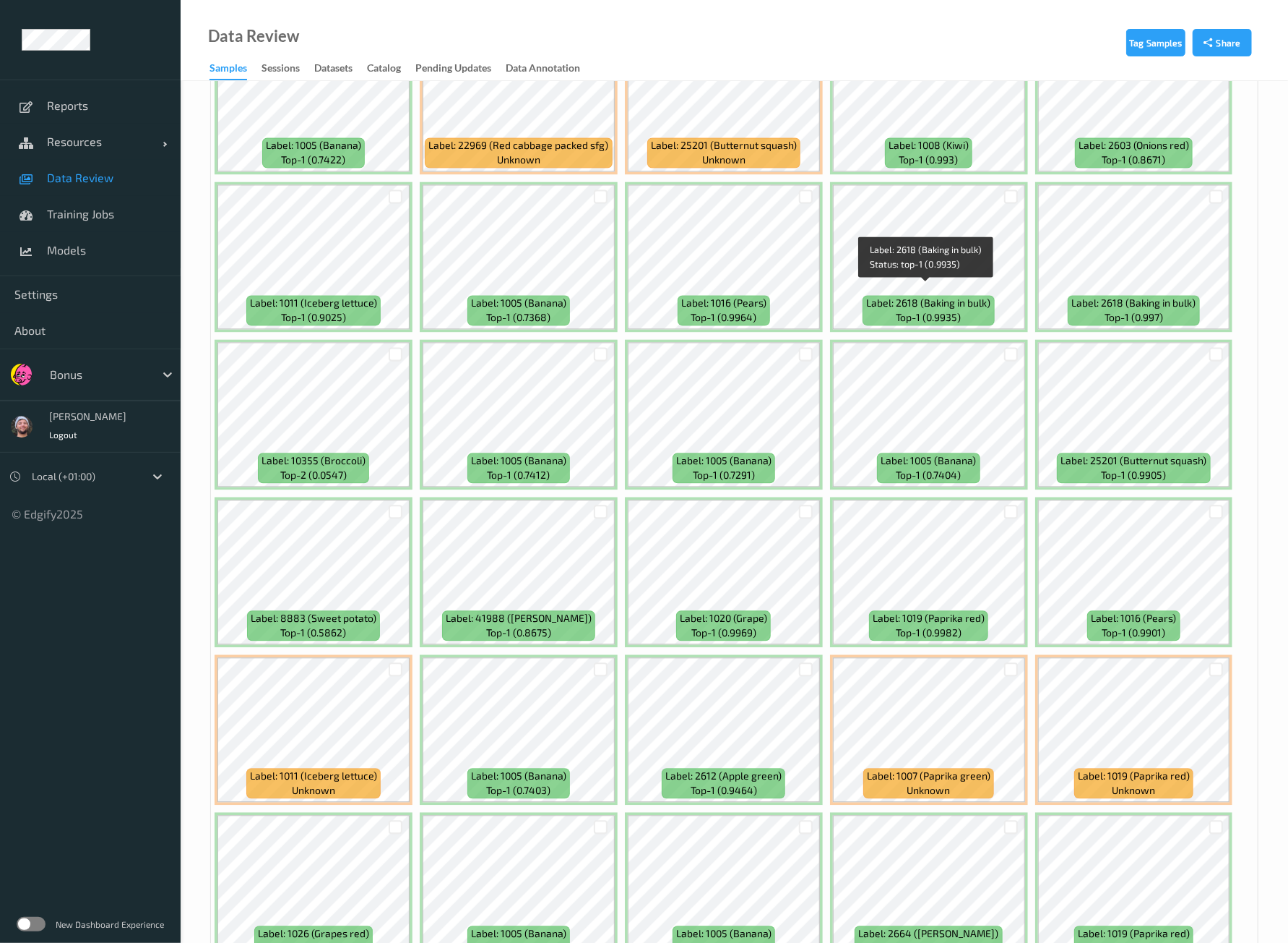
scroll to position [1807, 0]
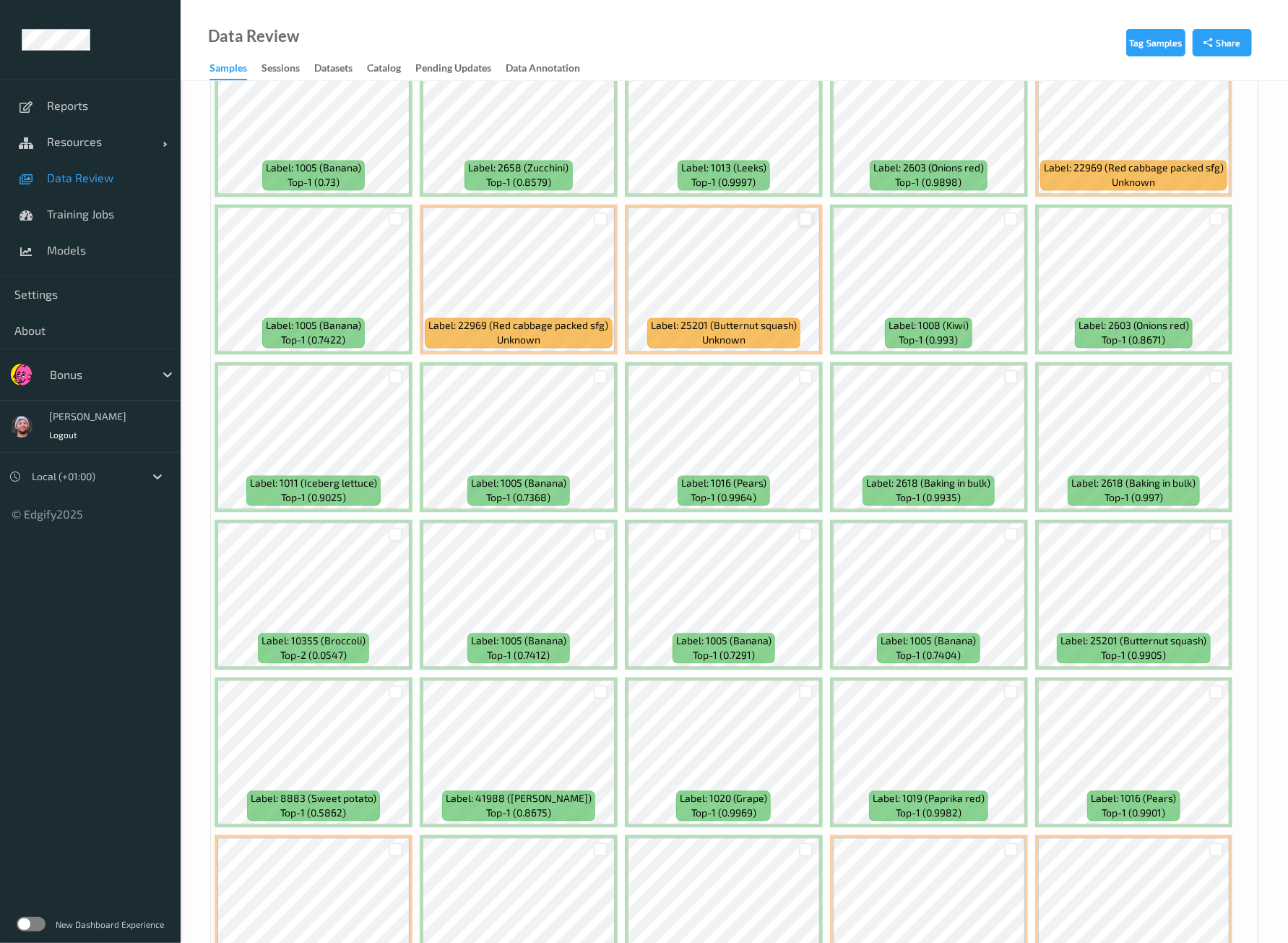
click at [808, 213] on div at bounding box center [806, 219] width 14 height 14
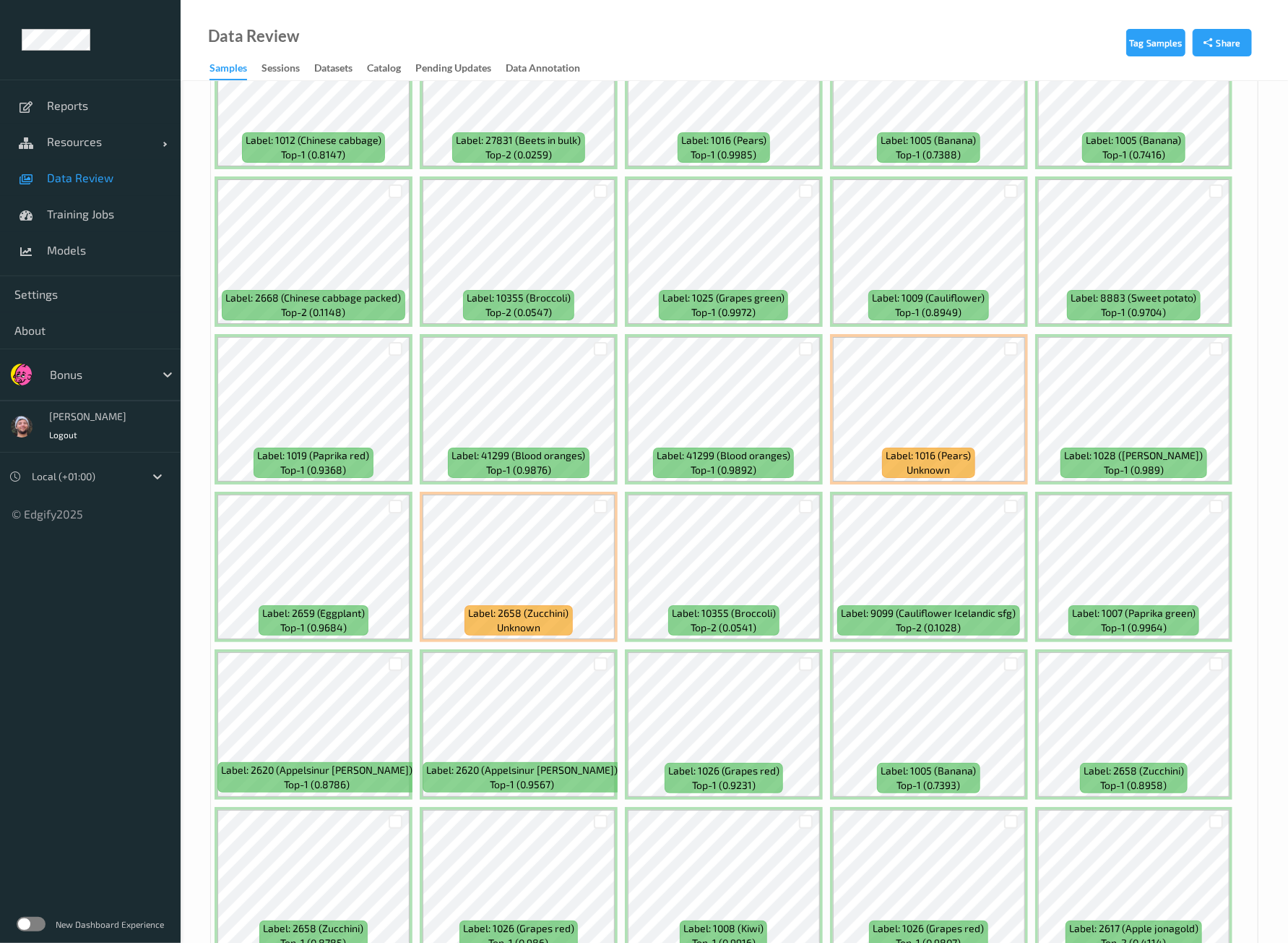
scroll to position [3705, 0]
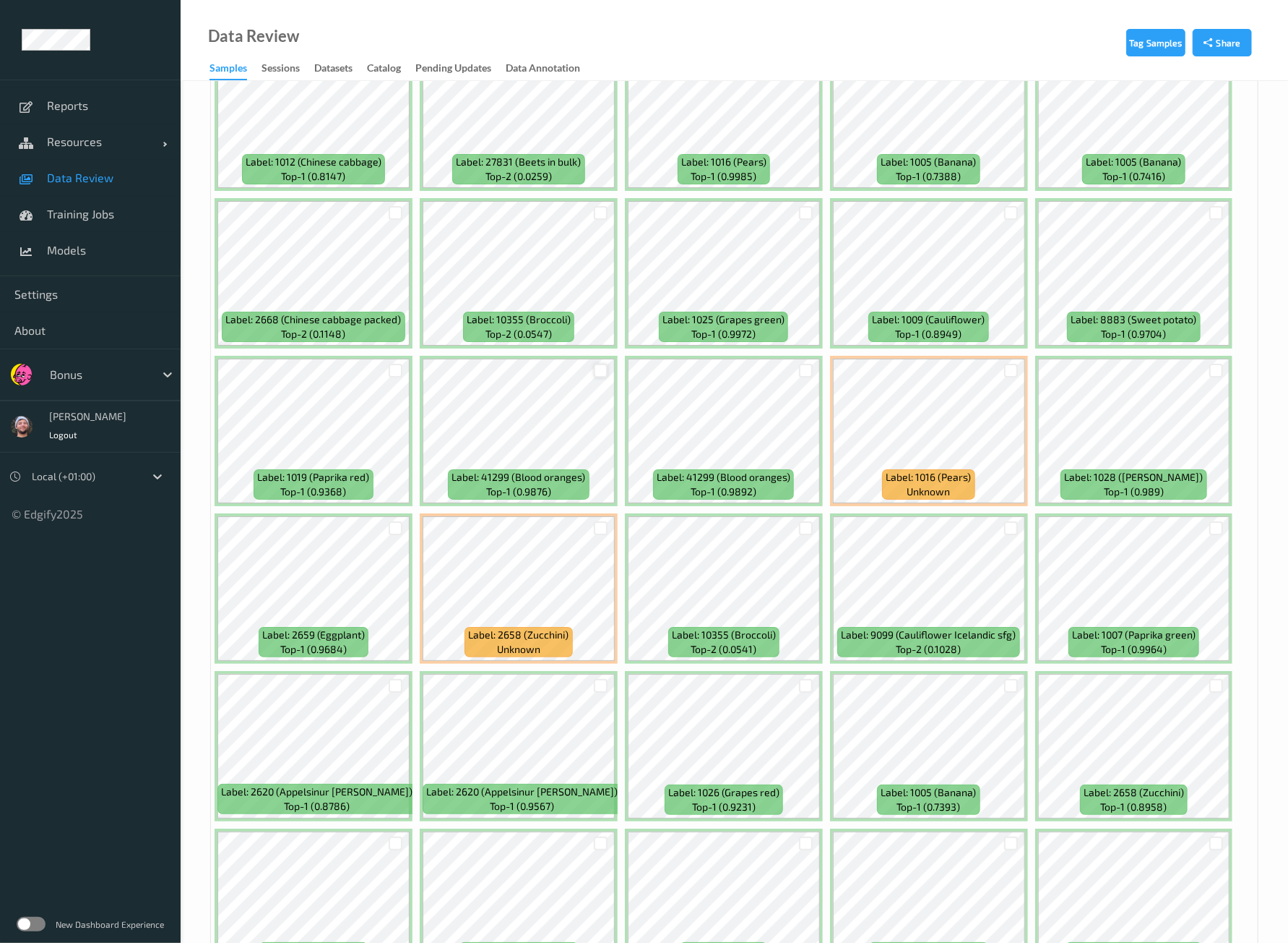
click at [594, 363] on div at bounding box center [601, 370] width 14 height 14
click at [402, 516] on div at bounding box center [396, 528] width 27 height 24
click at [399, 521] on div at bounding box center [396, 528] width 14 height 14
click at [603, 521] on div at bounding box center [601, 528] width 14 height 14
click at [806, 363] on div at bounding box center [806, 370] width 14 height 14
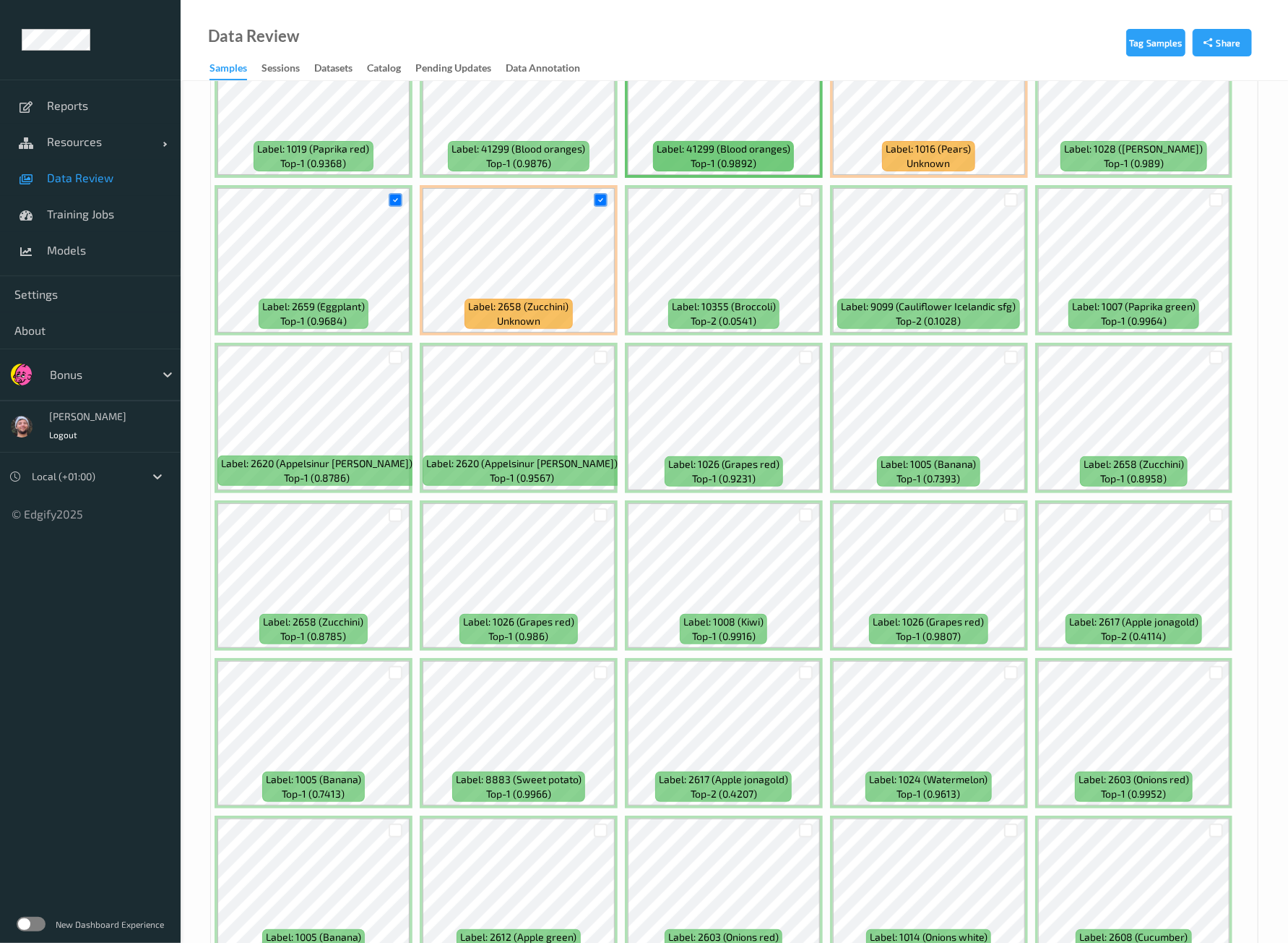
scroll to position [4157, 0]
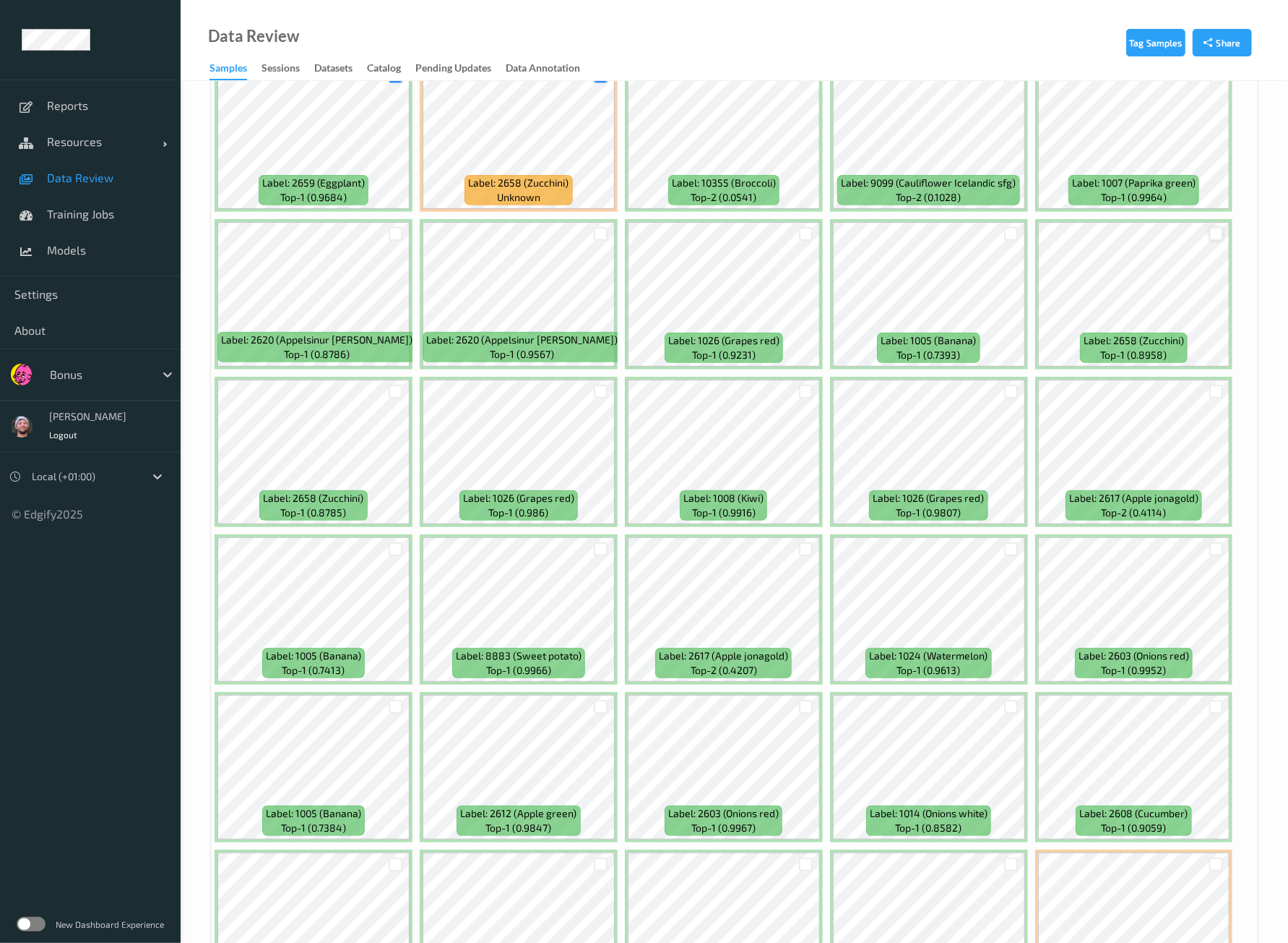
click at [1210, 227] on div at bounding box center [1216, 233] width 14 height 14
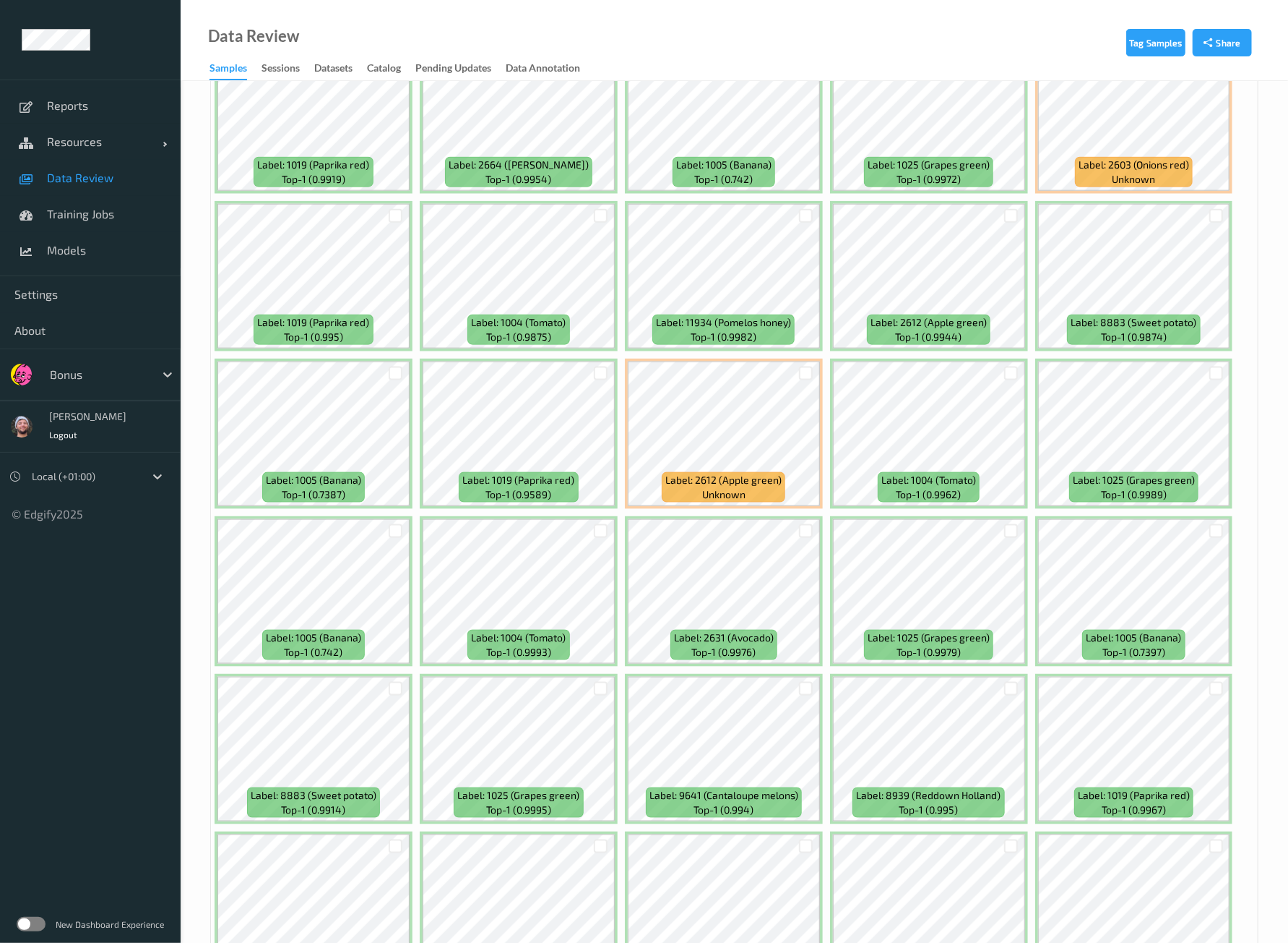
scroll to position [5059, 0]
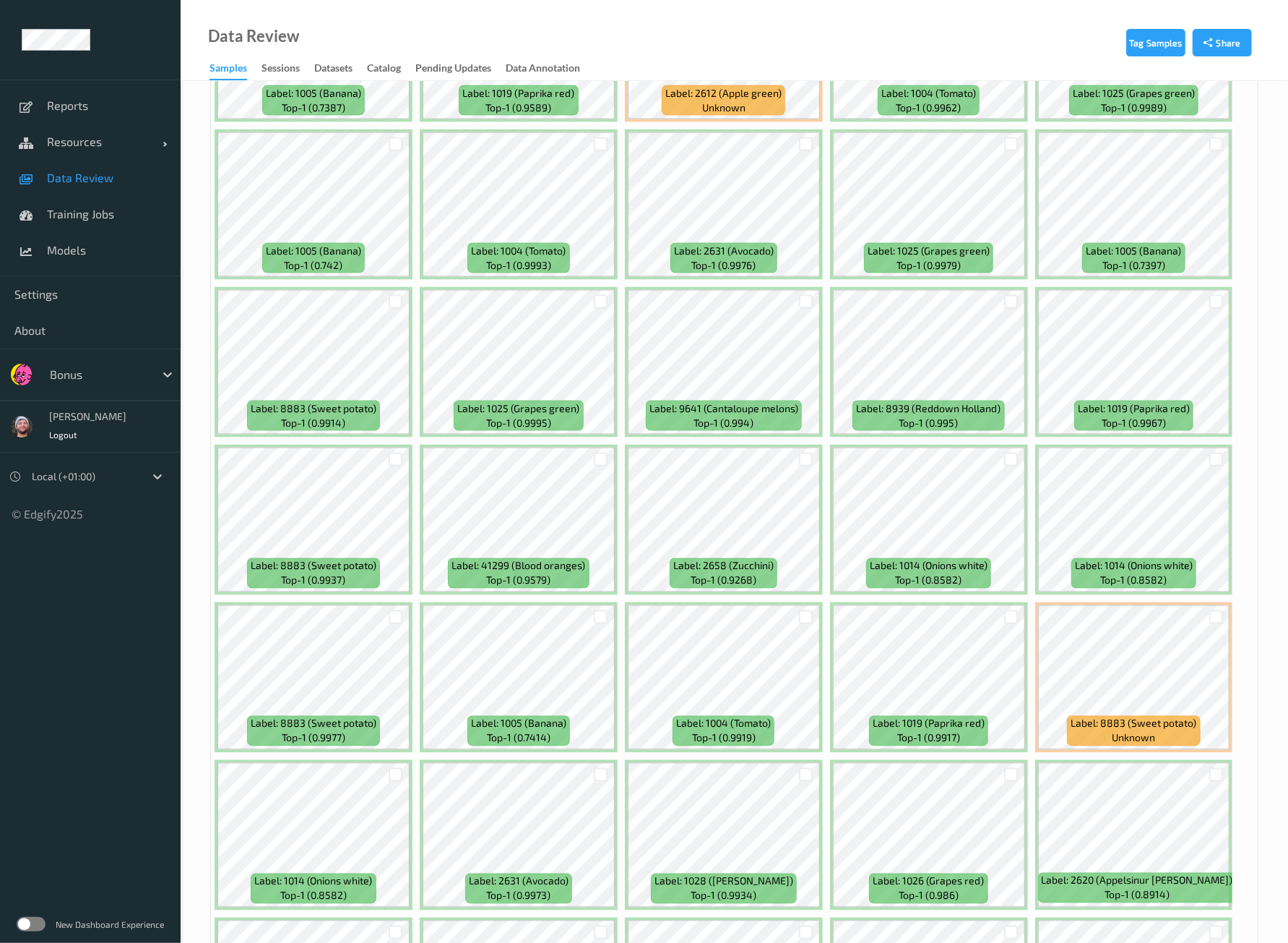
scroll to position [5421, 0]
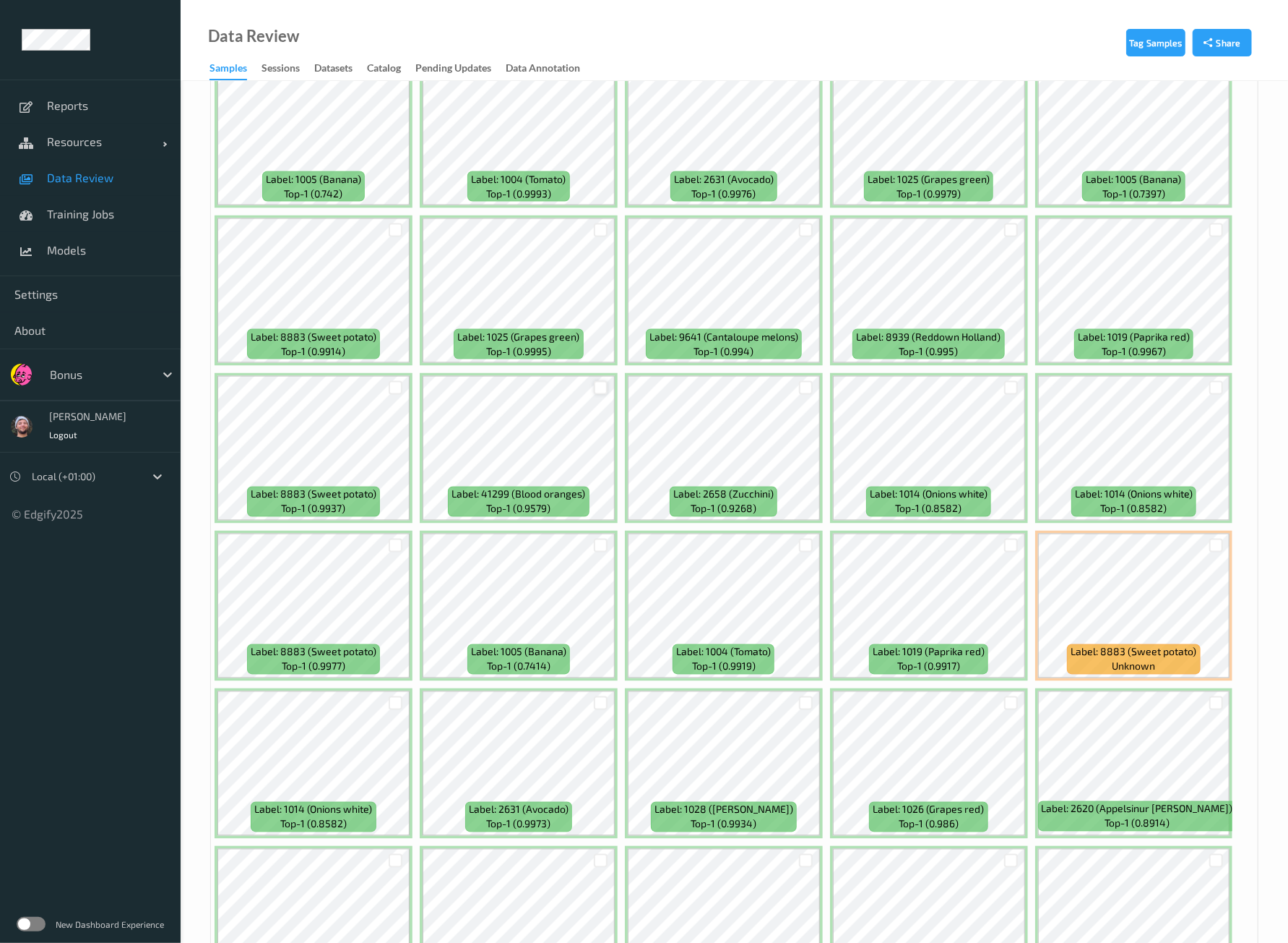
click at [594, 381] on div at bounding box center [601, 388] width 14 height 14
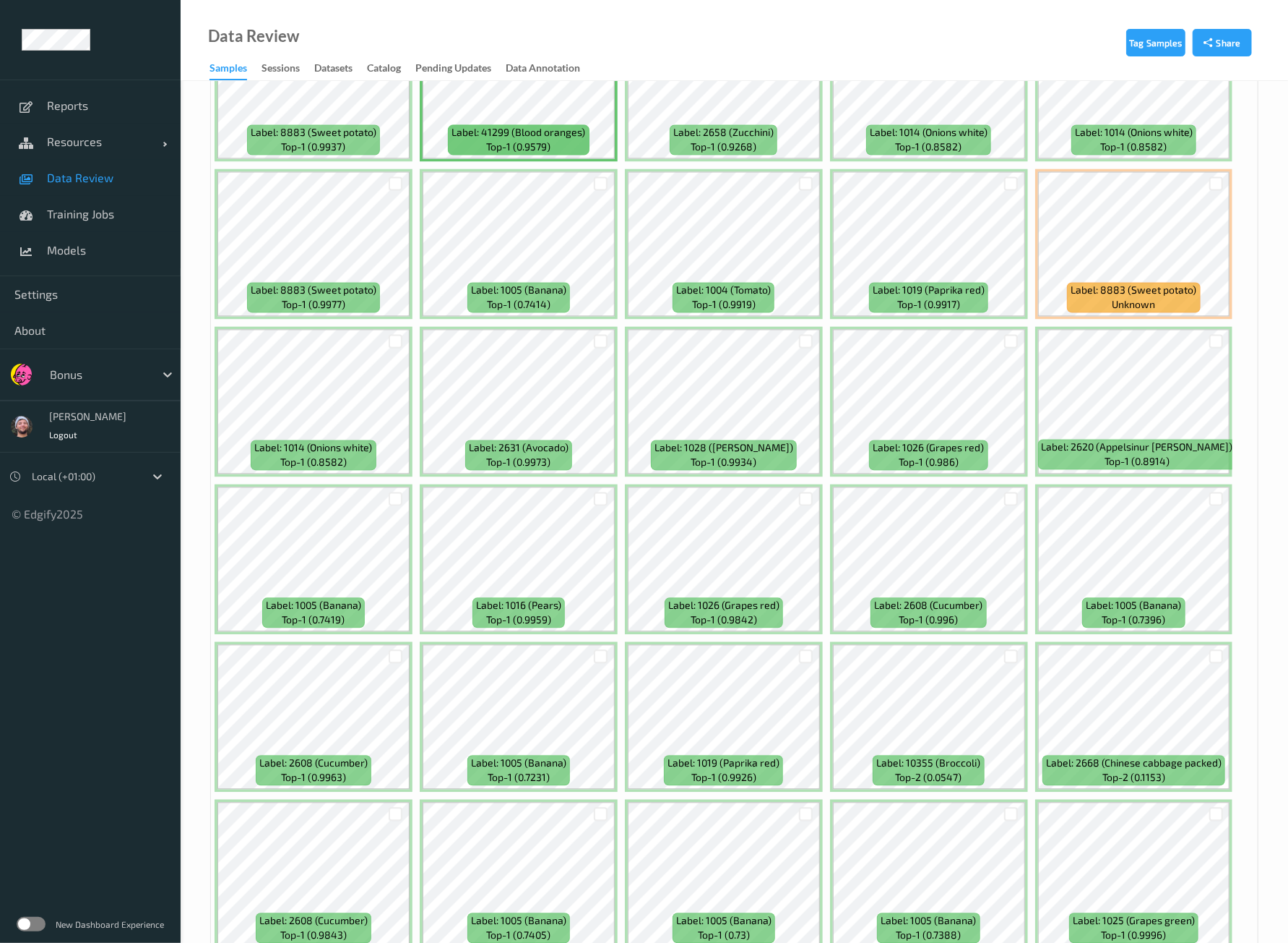
scroll to position [5812, 0]
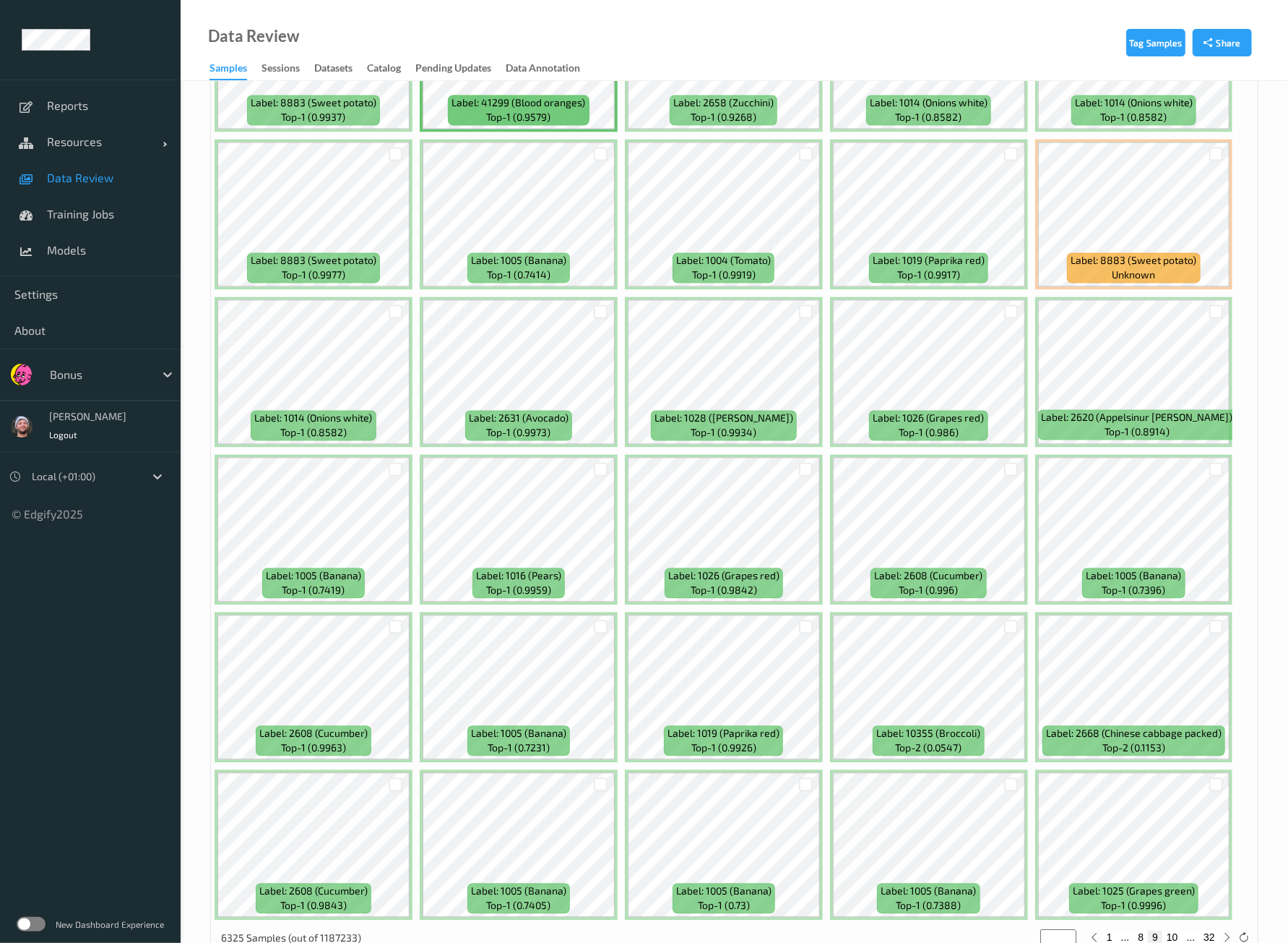
click at [1173, 930] on button "10" at bounding box center [1172, 937] width 20 height 13
type input "**"
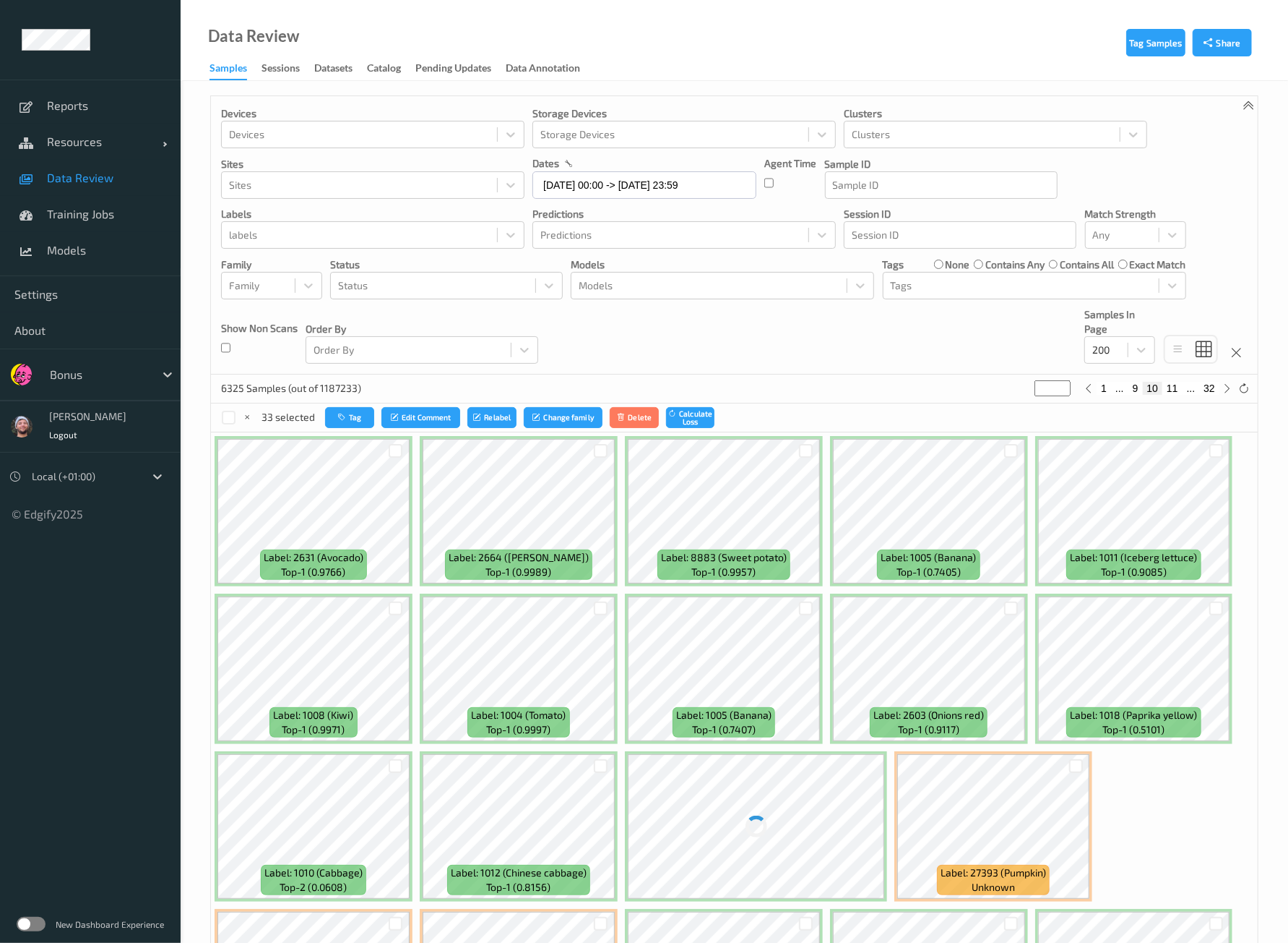
scroll to position [271, 0]
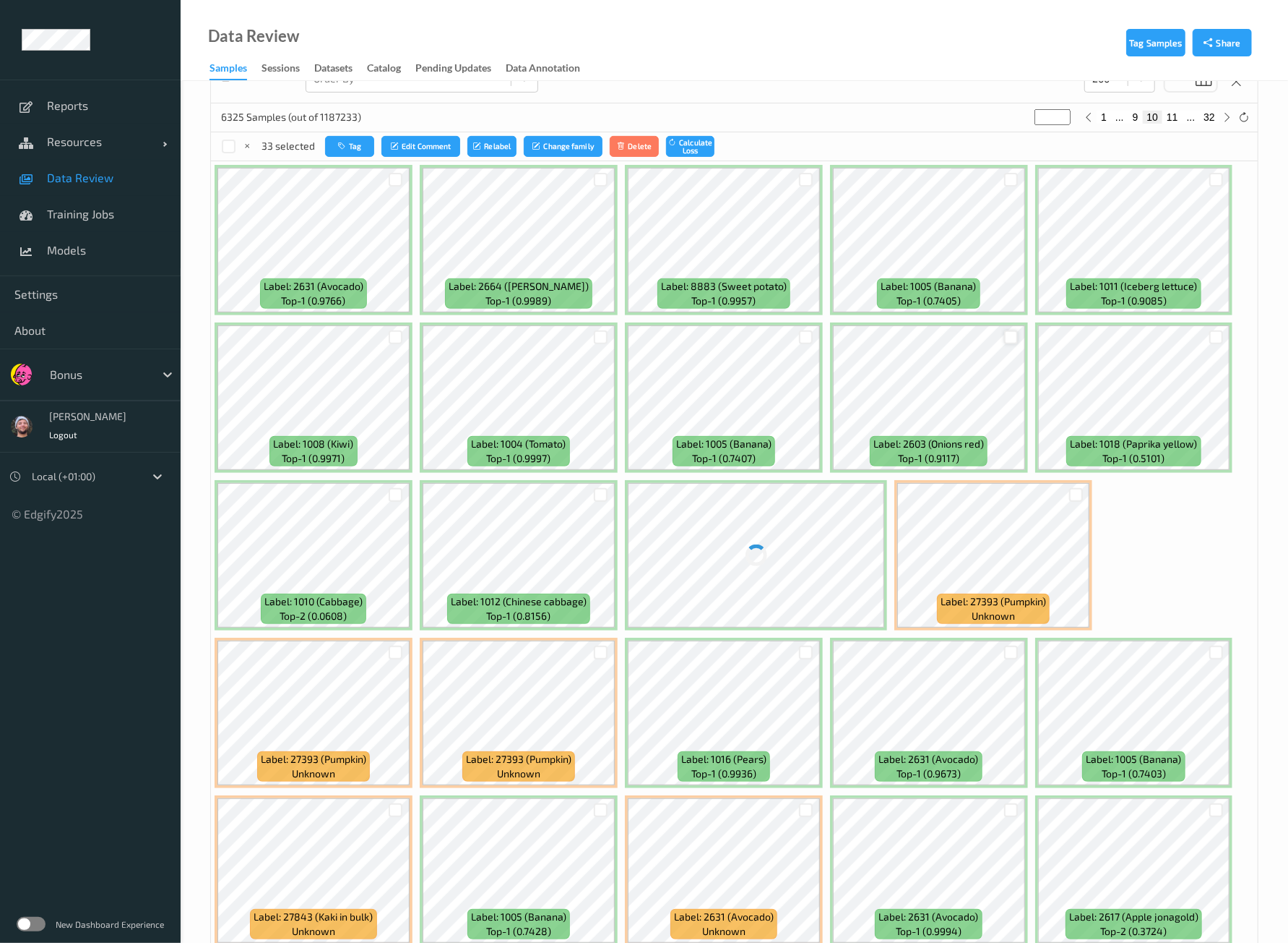
click at [1005, 338] on div at bounding box center [1011, 337] width 14 height 14
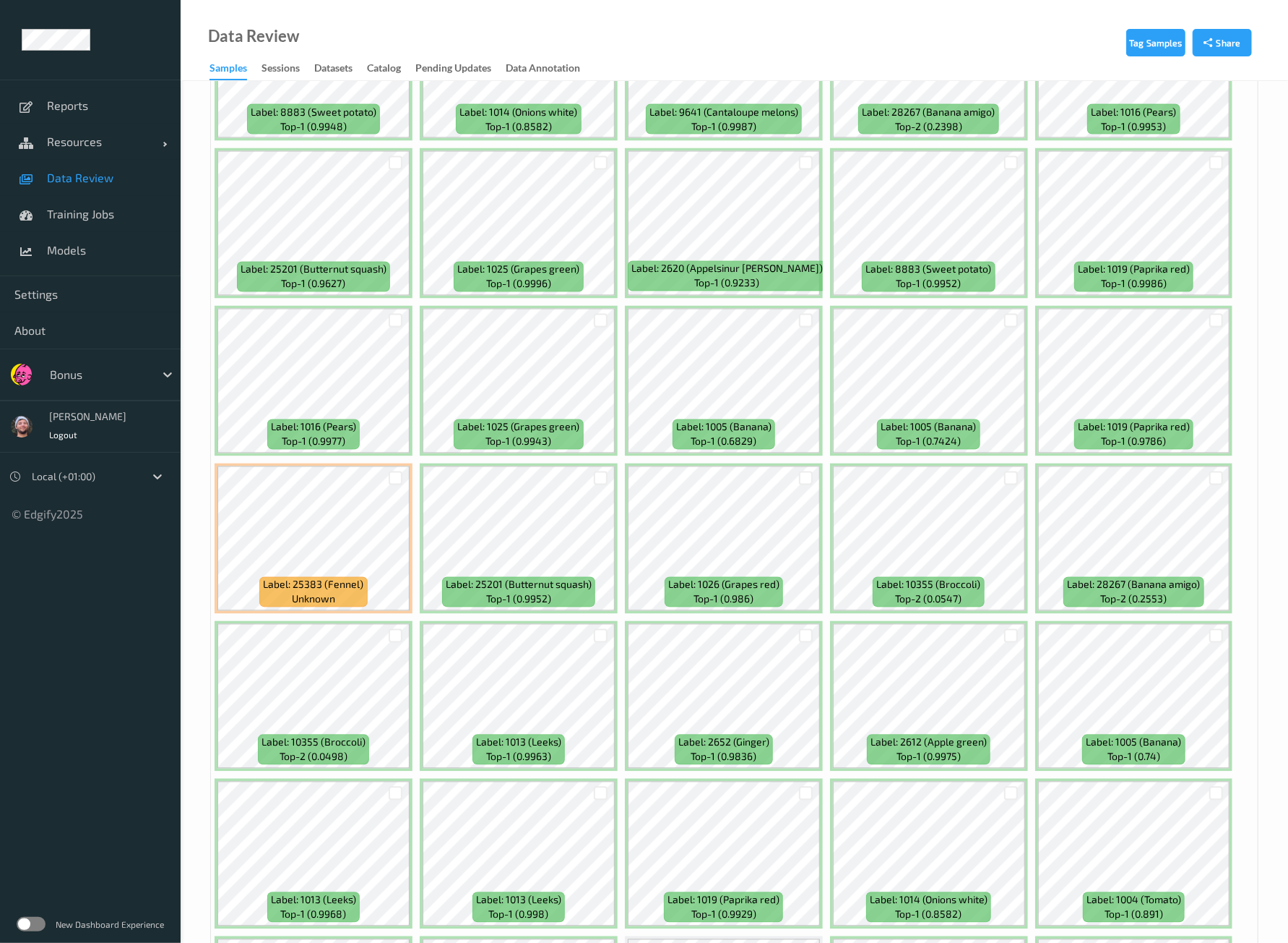
scroll to position [5782, 0]
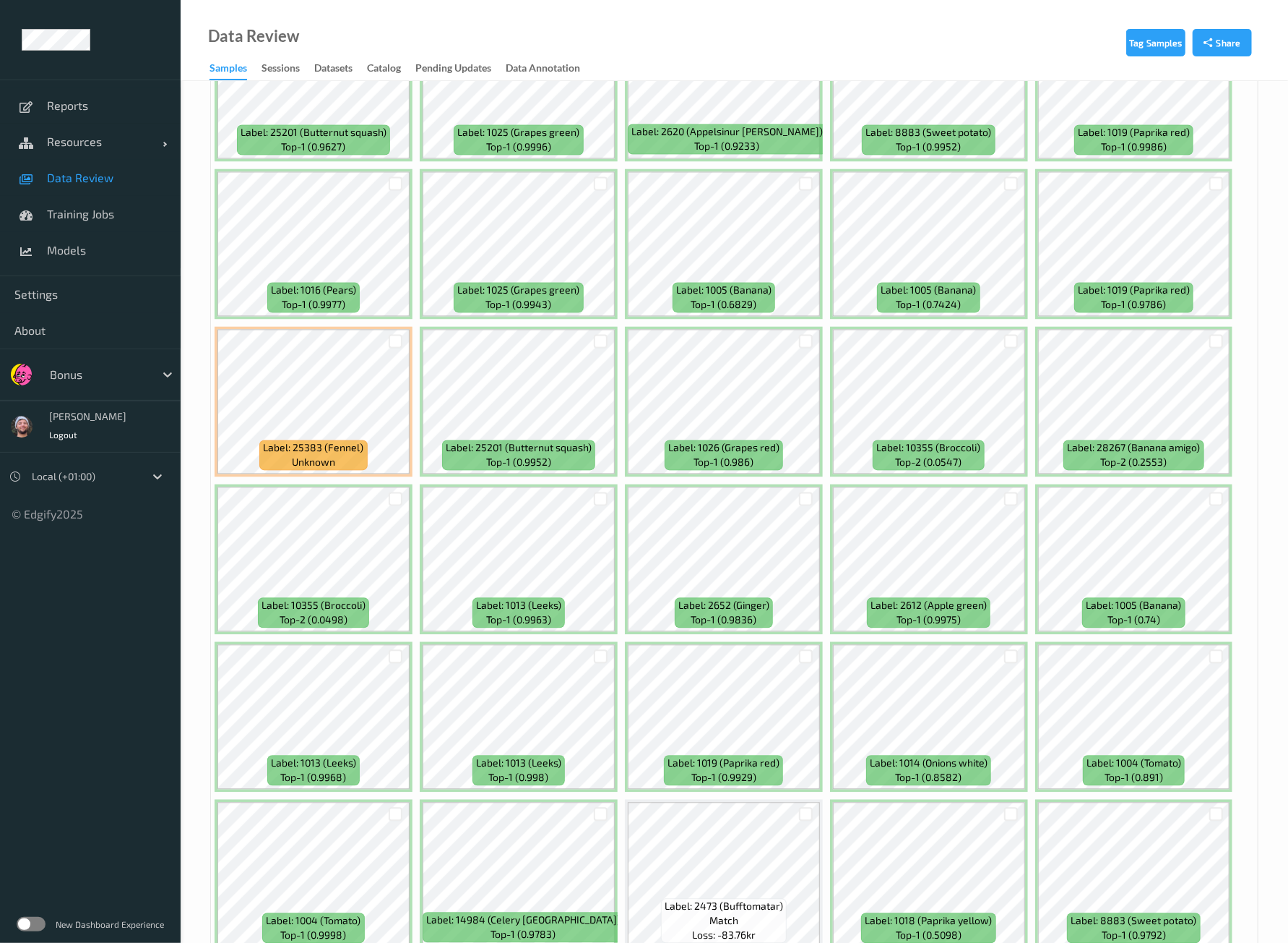
click at [810, 487] on div at bounding box center [806, 499] width 27 height 24
click at [807, 493] on div at bounding box center [806, 499] width 14 height 14
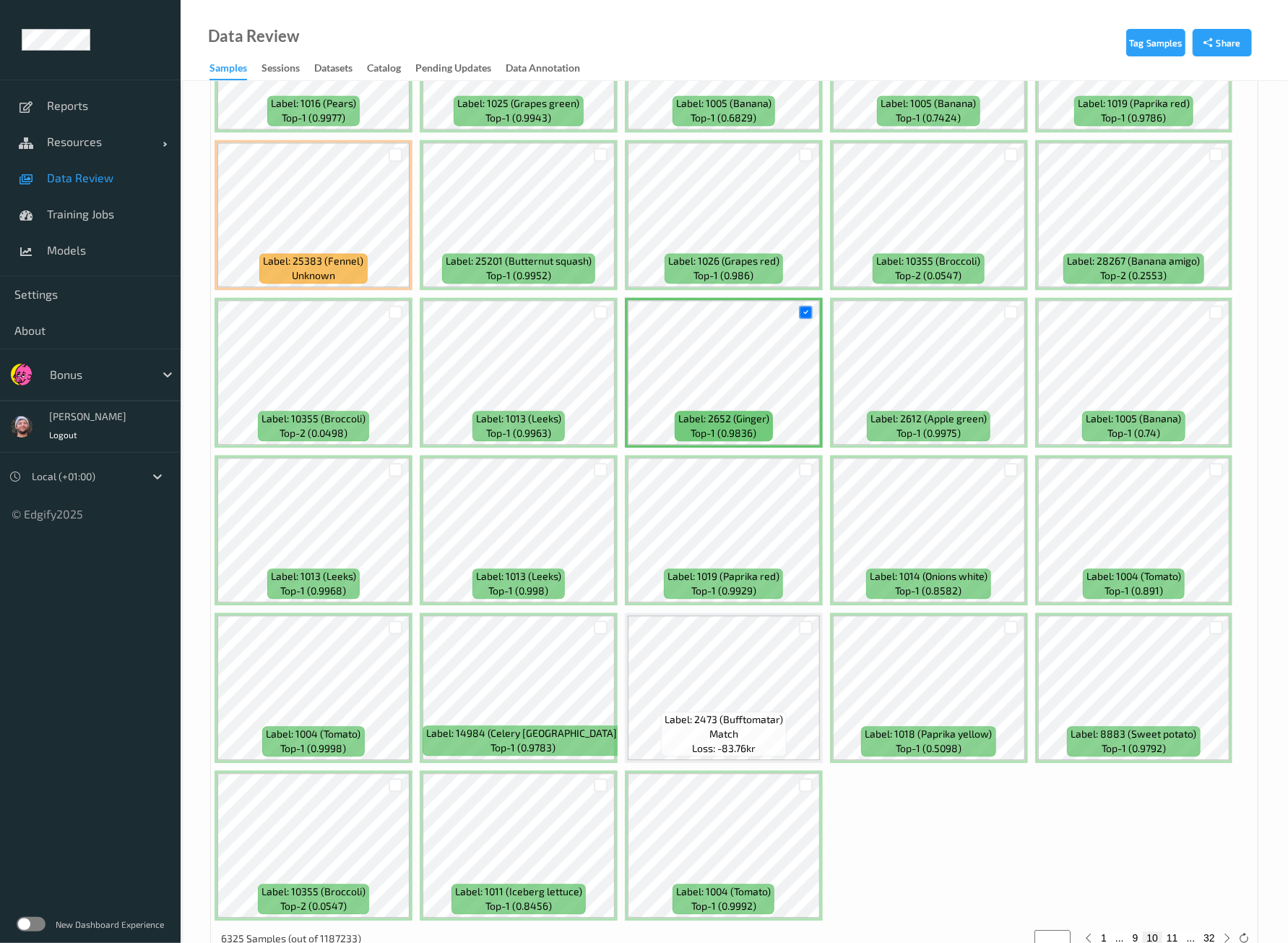
click at [1178, 930] on div "1 ... 9 10 11 ... 32" at bounding box center [1157, 938] width 154 height 16
click at [1174, 931] on button "11" at bounding box center [1172, 938] width 20 height 13
type input "**"
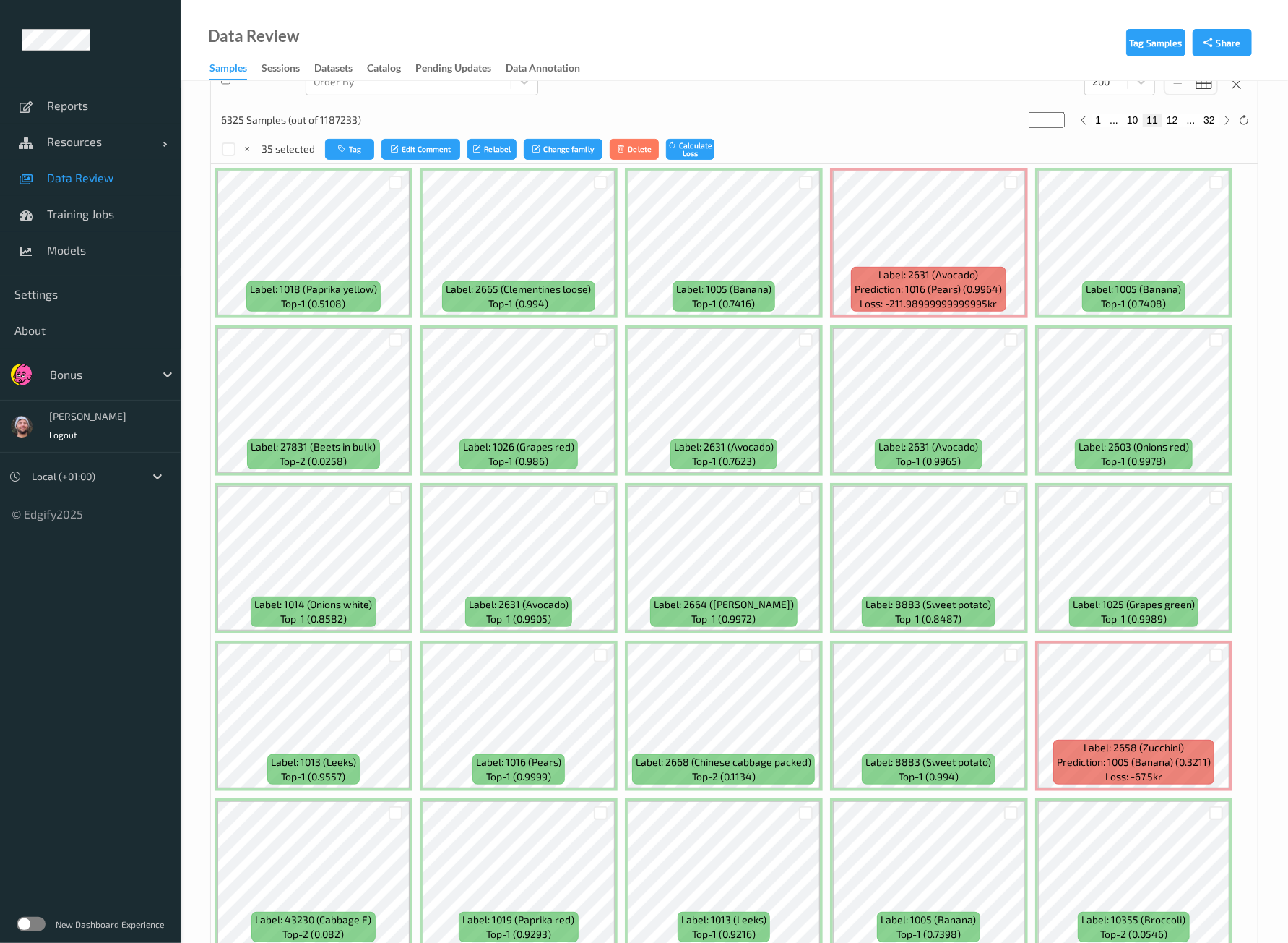
scroll to position [271, 0]
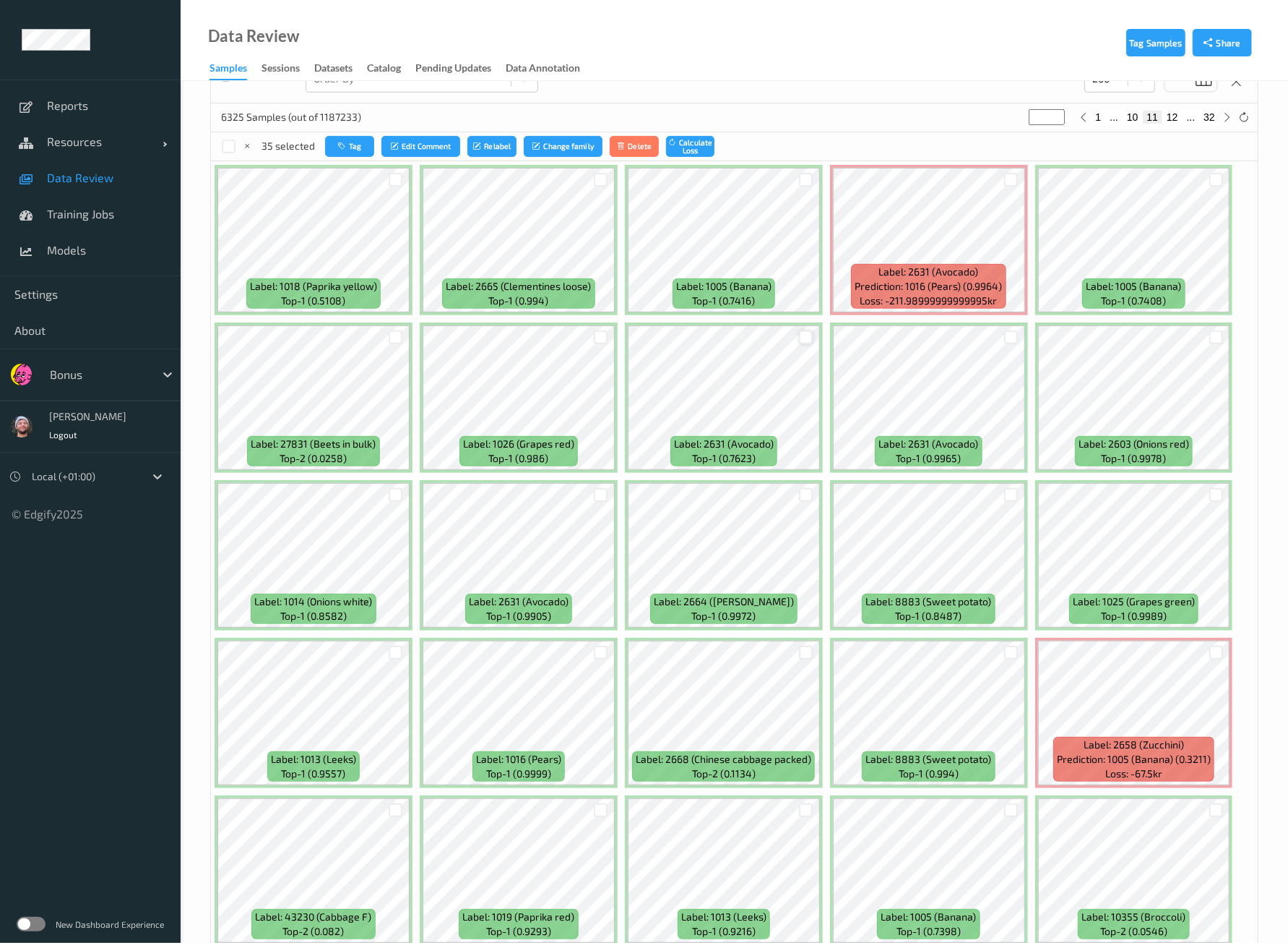
click at [799, 330] on div at bounding box center [806, 337] width 14 height 14
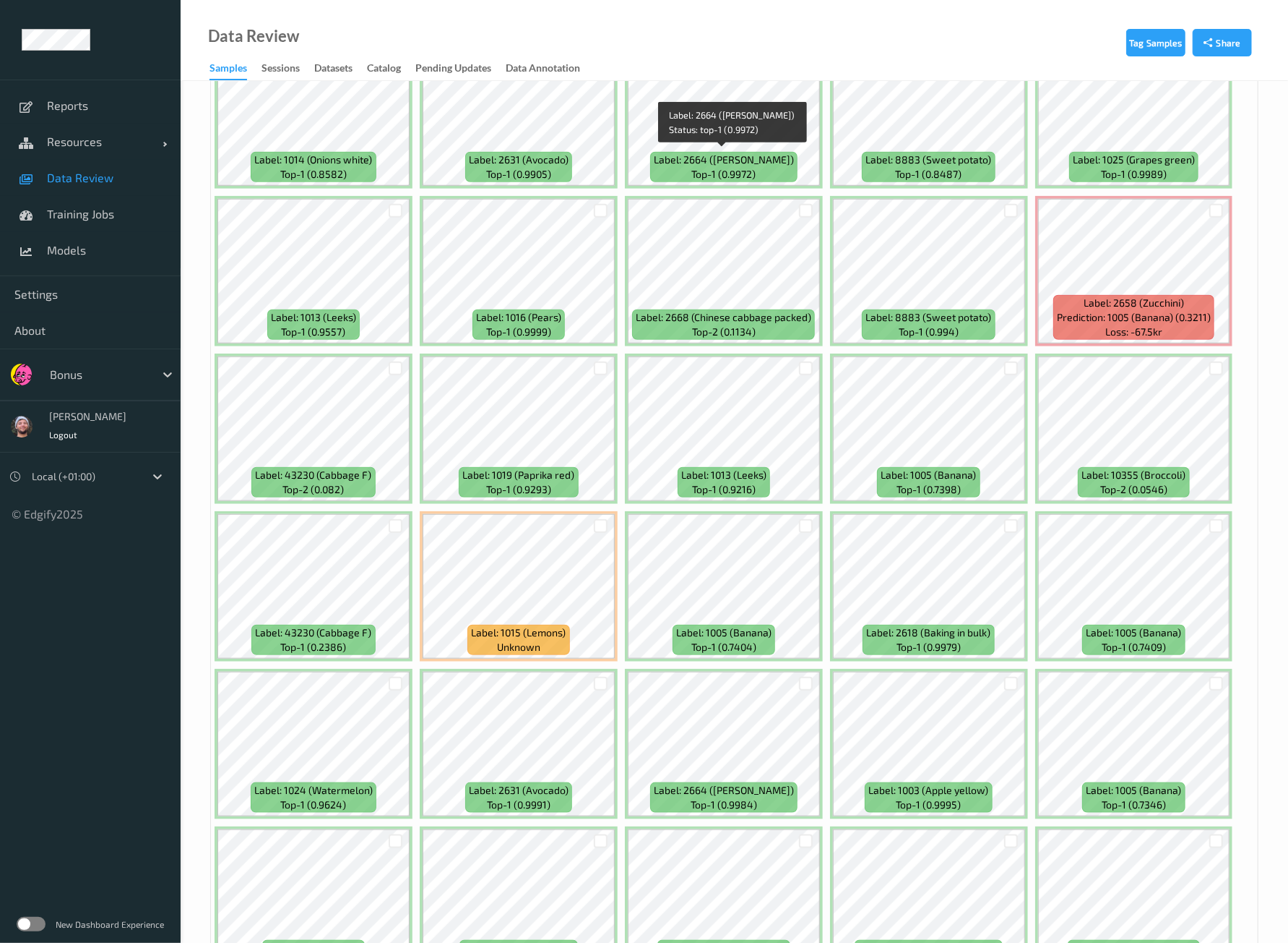
scroll to position [904, 0]
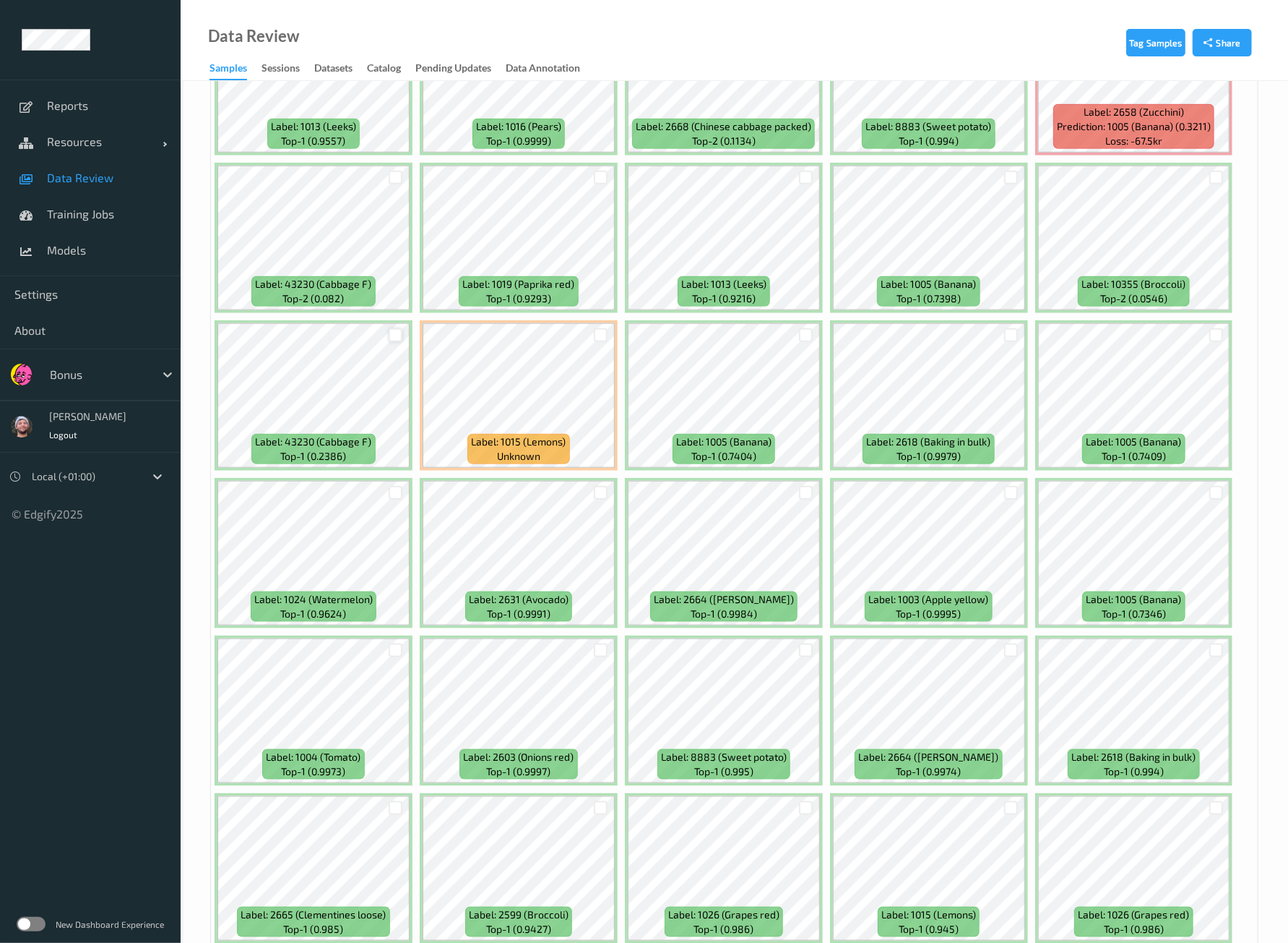
click at [396, 330] on div at bounding box center [396, 335] width 14 height 14
click at [397, 171] on div at bounding box center [396, 177] width 14 height 14
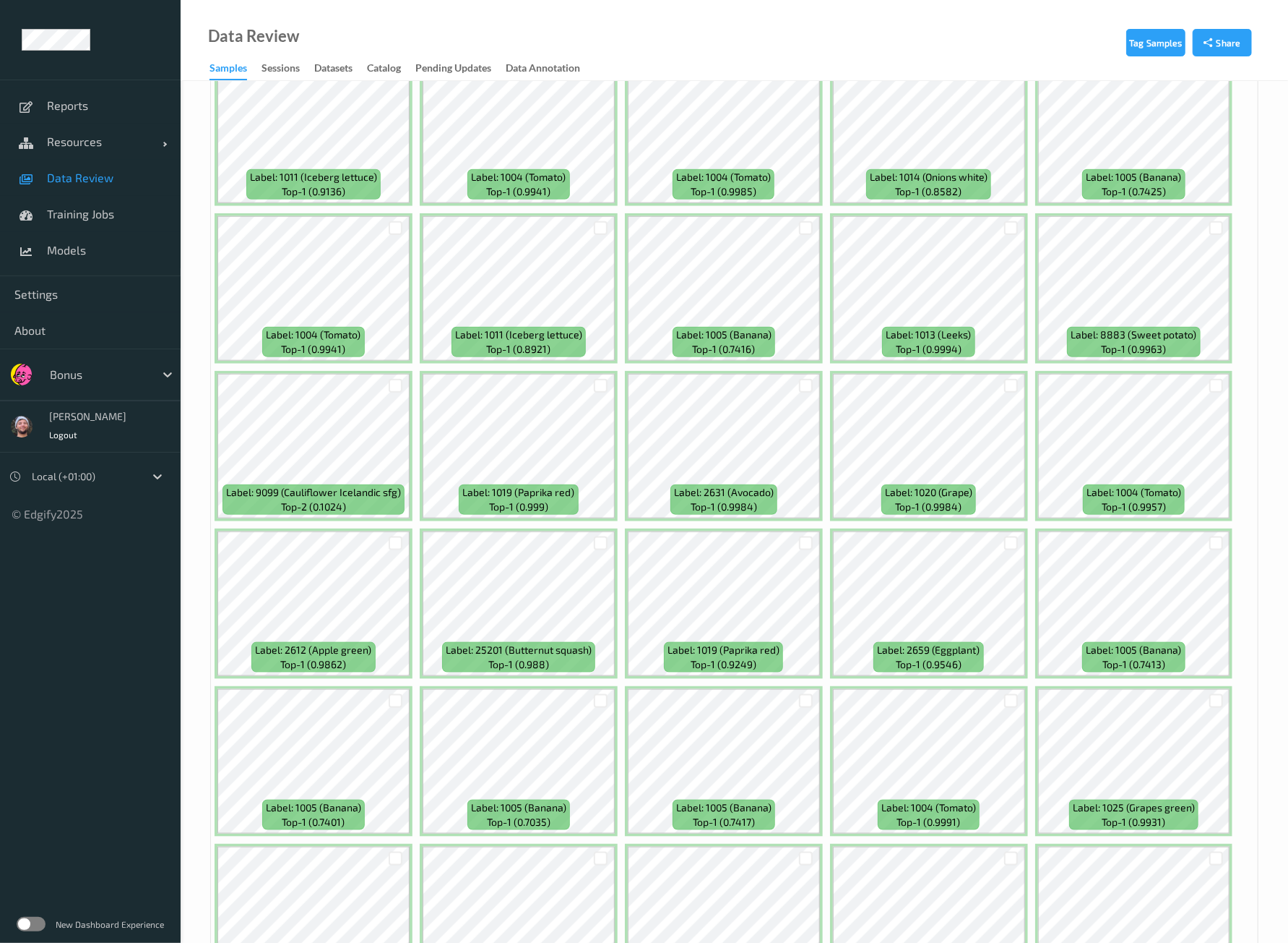
scroll to position [4879, 0]
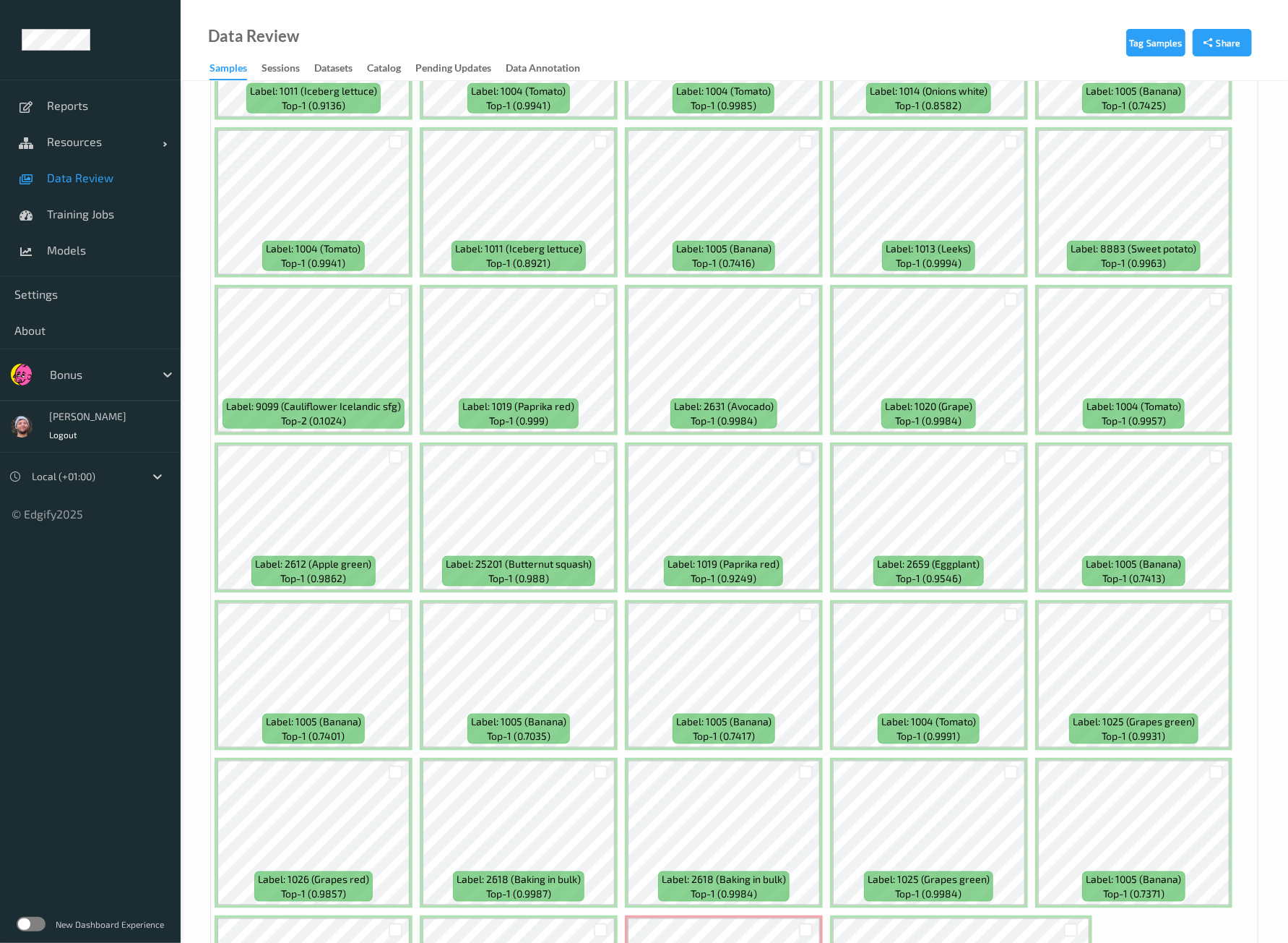
click at [805, 450] on div at bounding box center [806, 457] width 14 height 14
click at [999, 445] on div at bounding box center [1011, 457] width 27 height 24
click at [1005, 450] on div at bounding box center [1011, 457] width 14 height 14
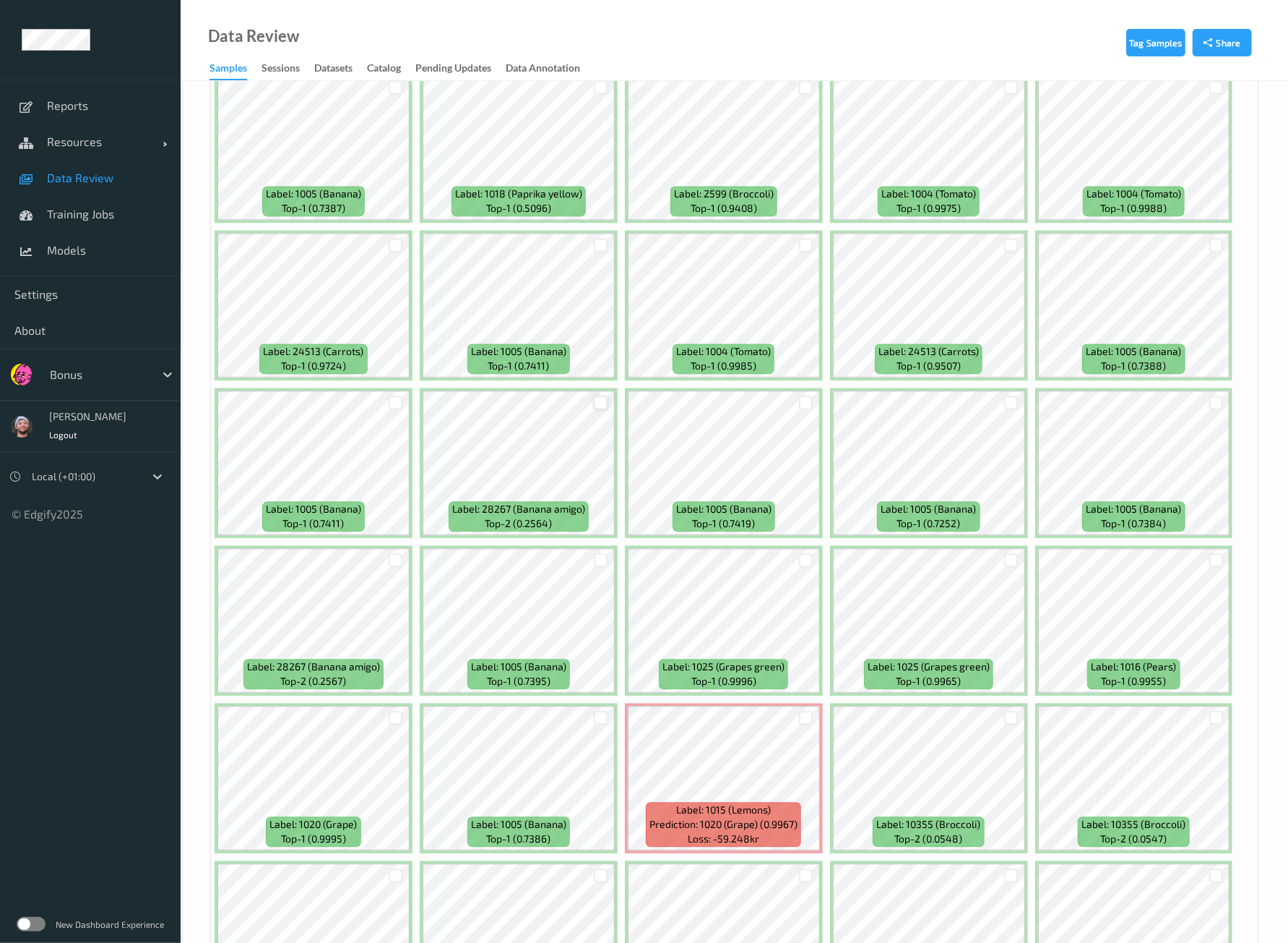
click at [596, 395] on div at bounding box center [601, 402] width 14 height 14
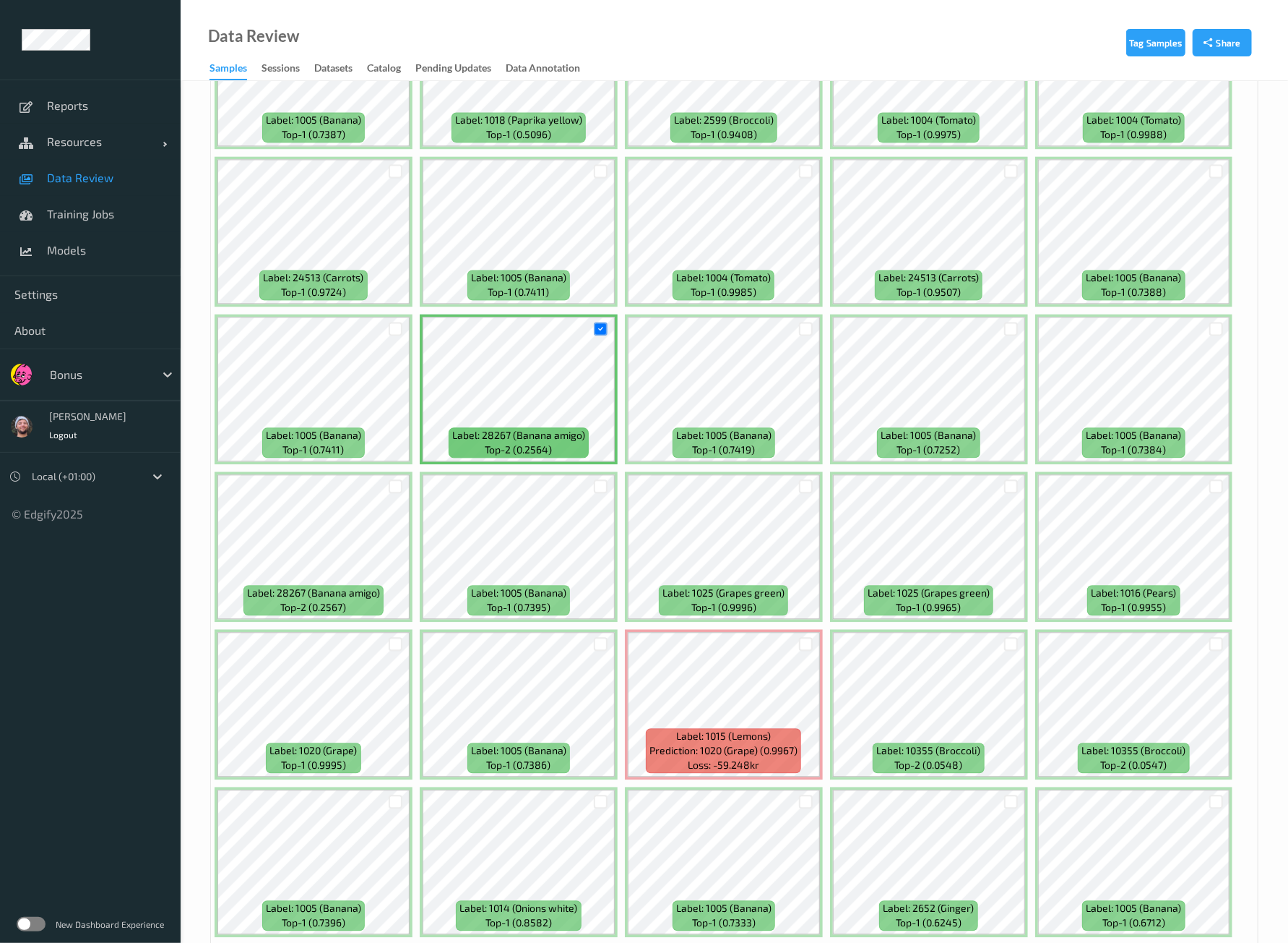
scroll to position [5970, 0]
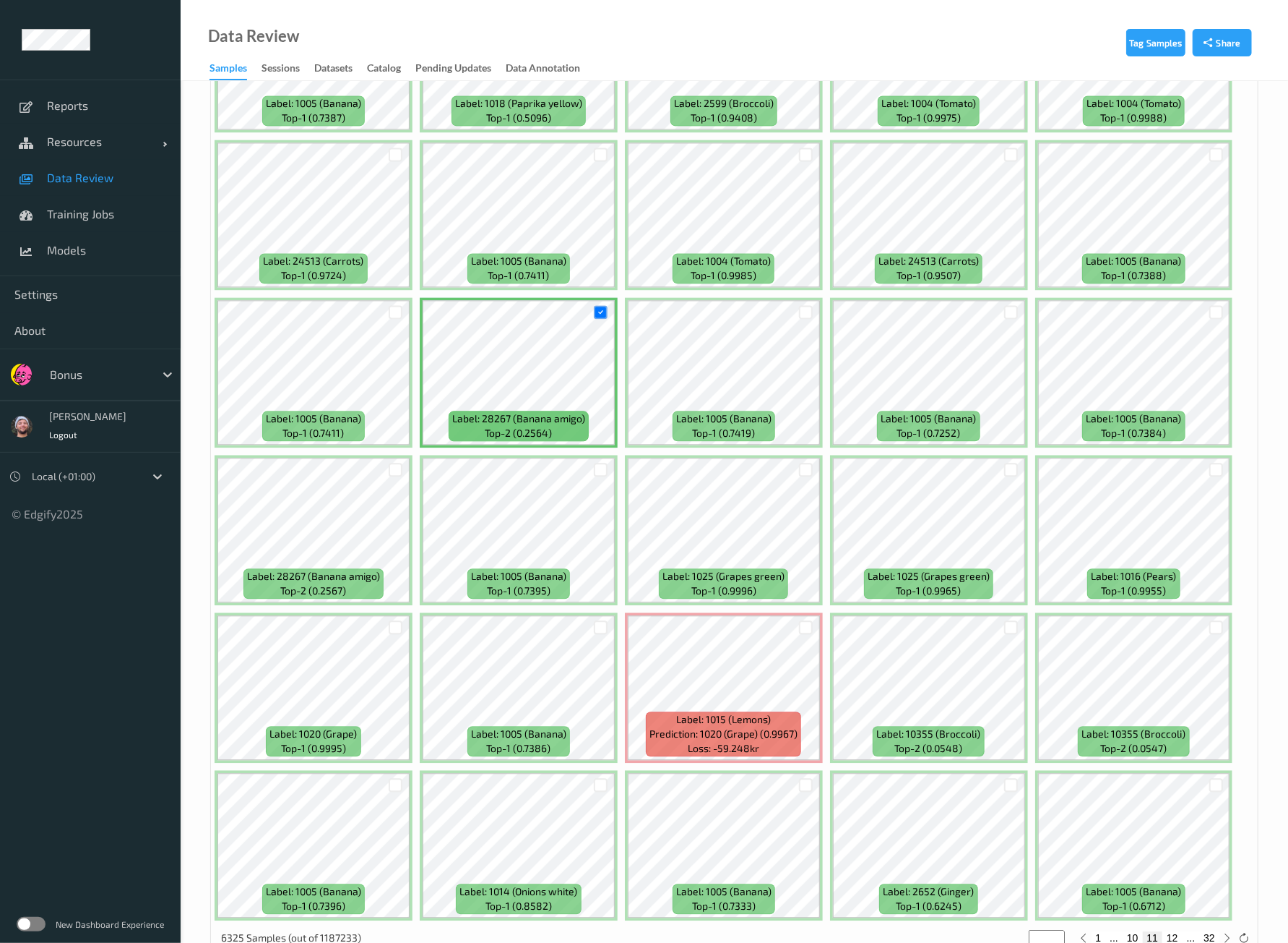
click at [1173, 931] on button "12" at bounding box center [1172, 938] width 20 height 13
type input "**"
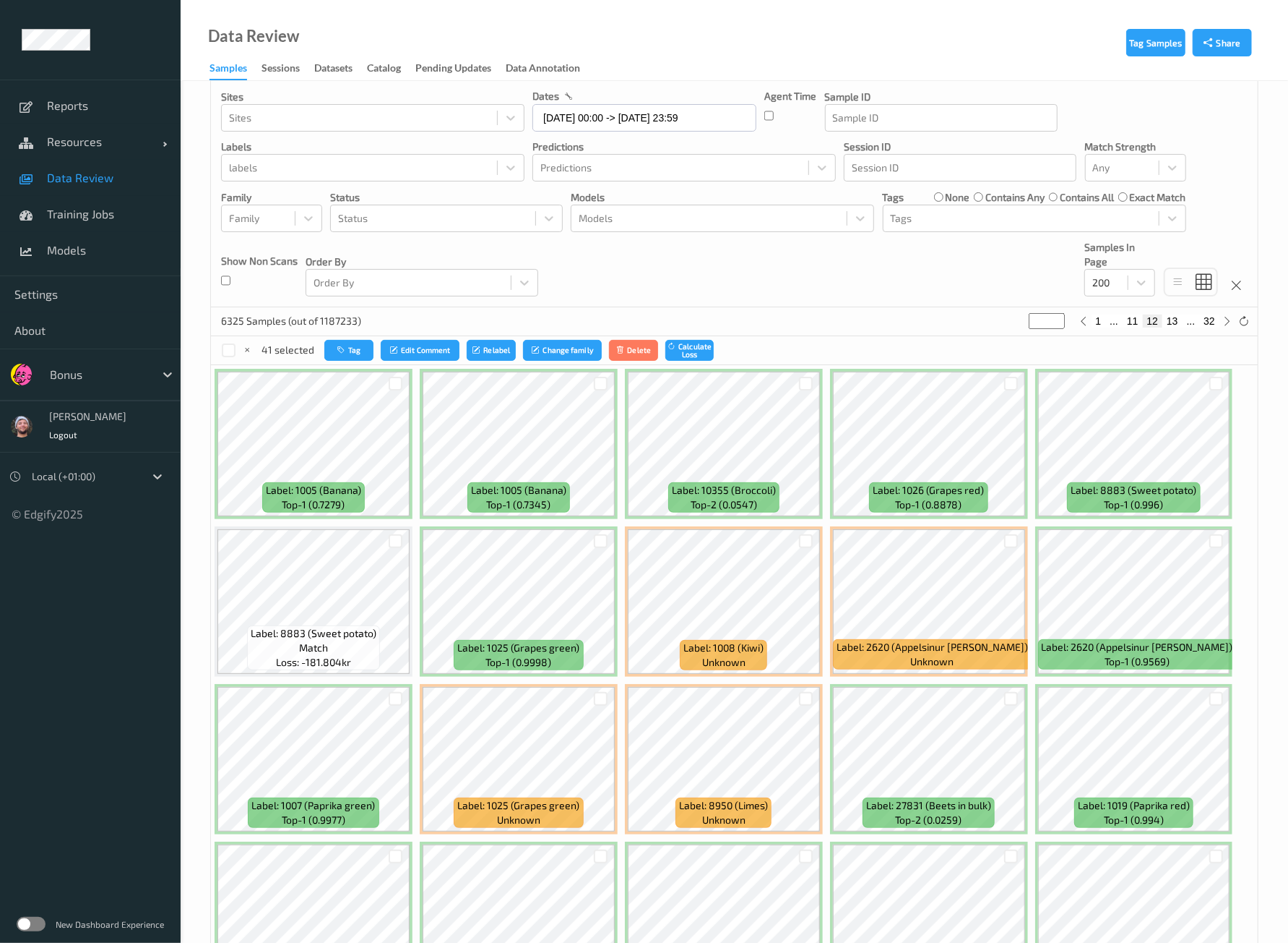
scroll to position [89, 0]
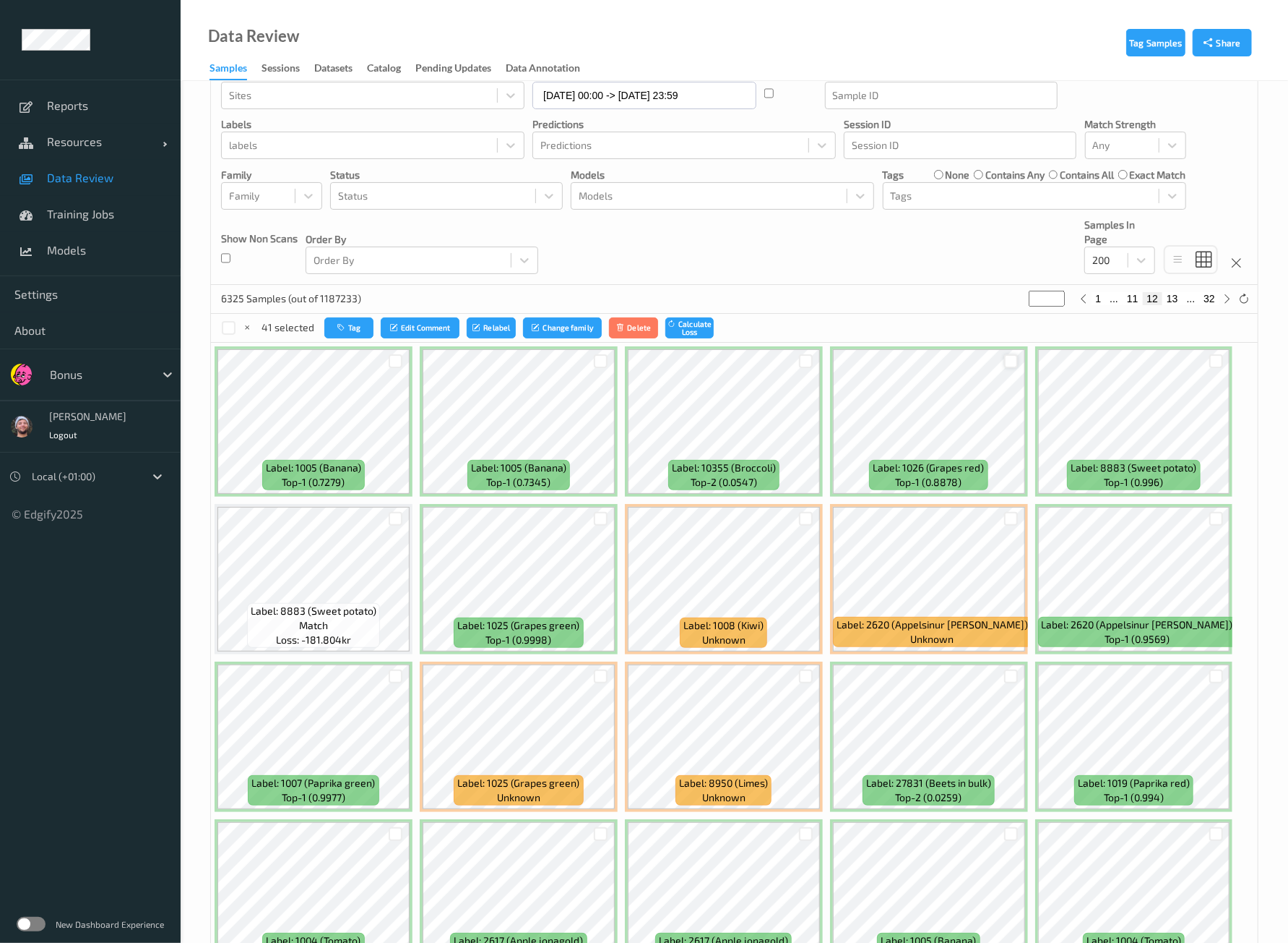
click at [1008, 356] on div at bounding box center [1011, 361] width 14 height 14
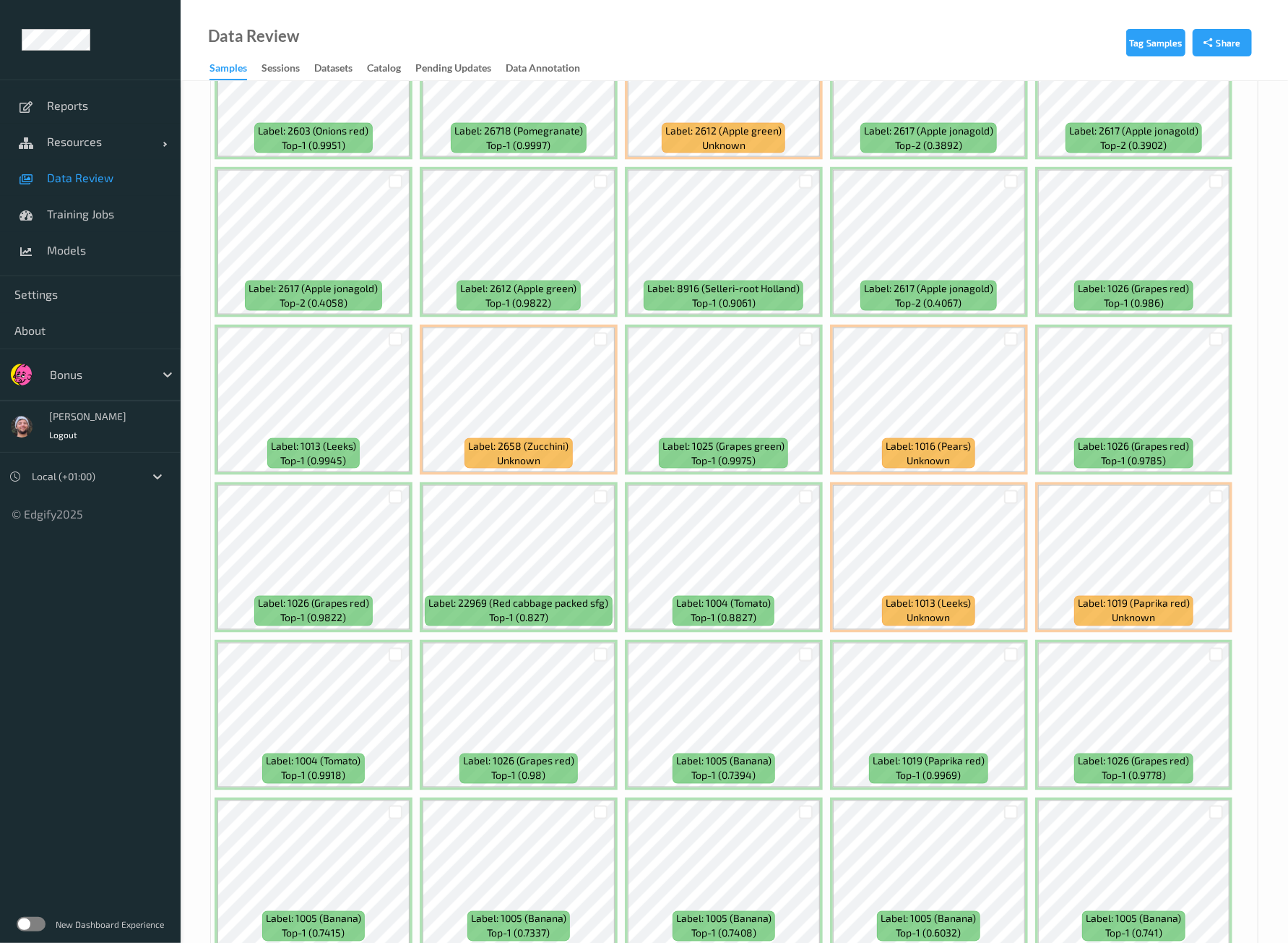
scroll to position [1445, 0]
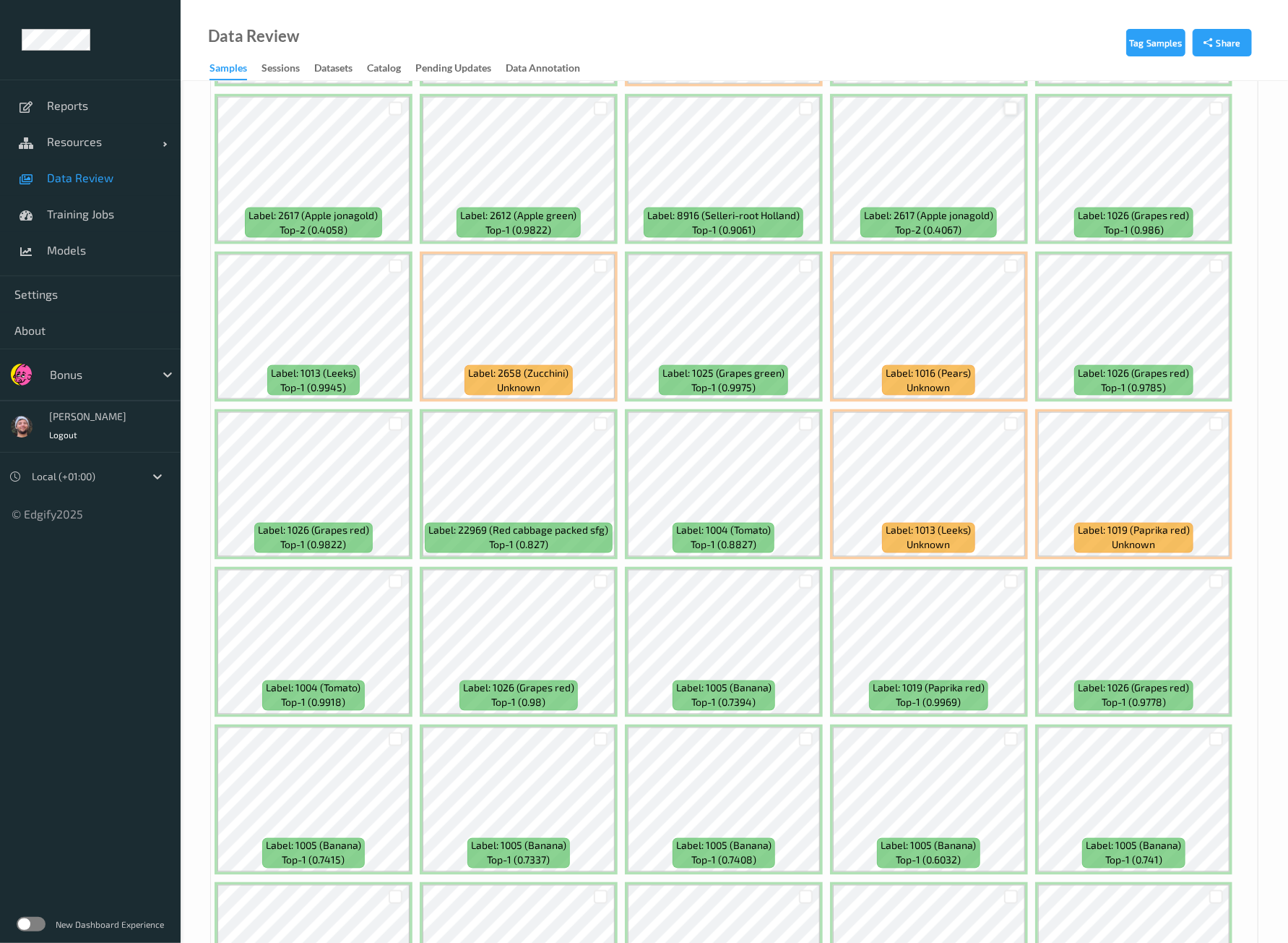
click at [1010, 103] on div at bounding box center [1011, 109] width 14 height 14
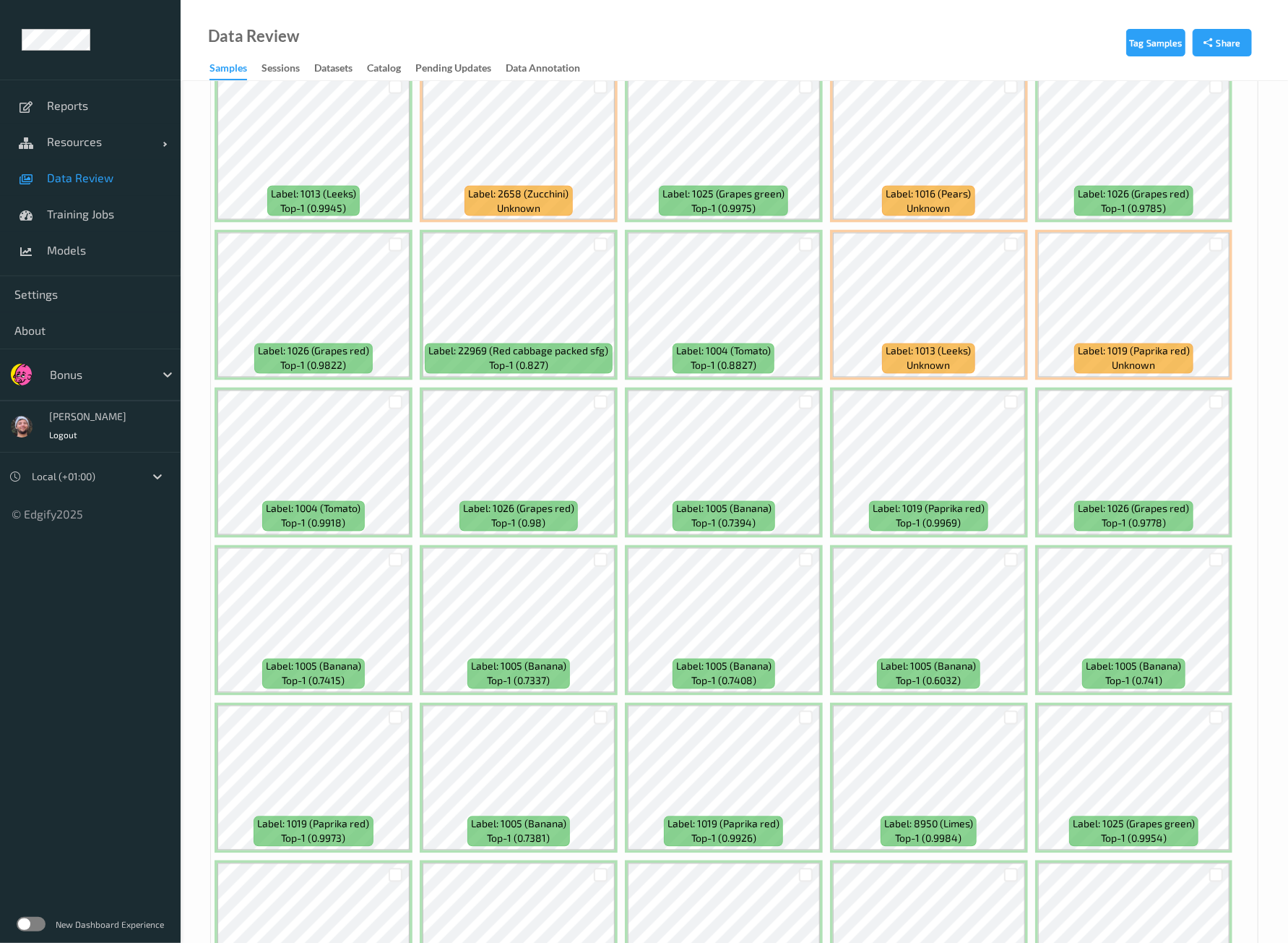
scroll to position [1807, 0]
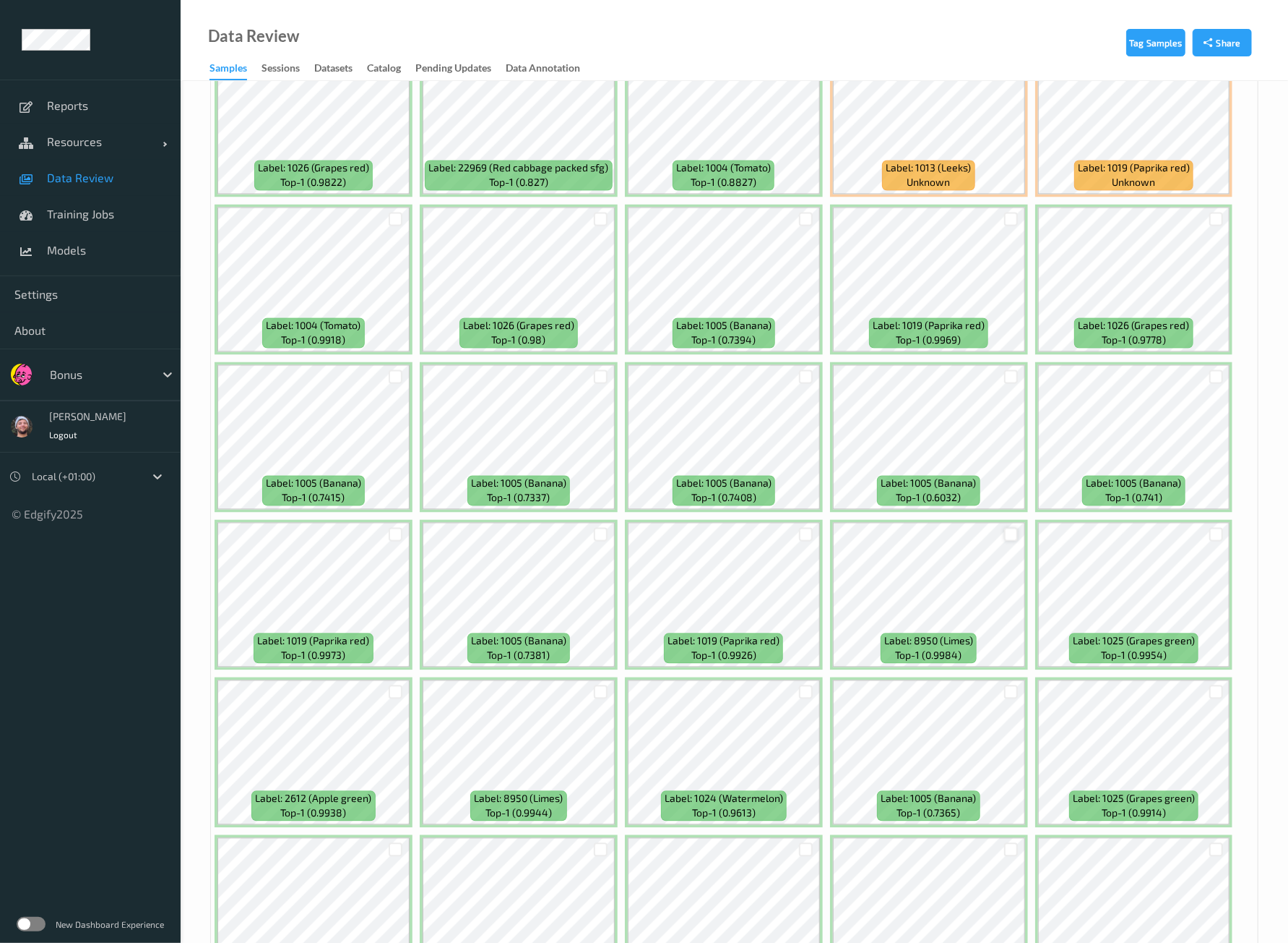
click at [1008, 528] on div at bounding box center [1011, 535] width 14 height 14
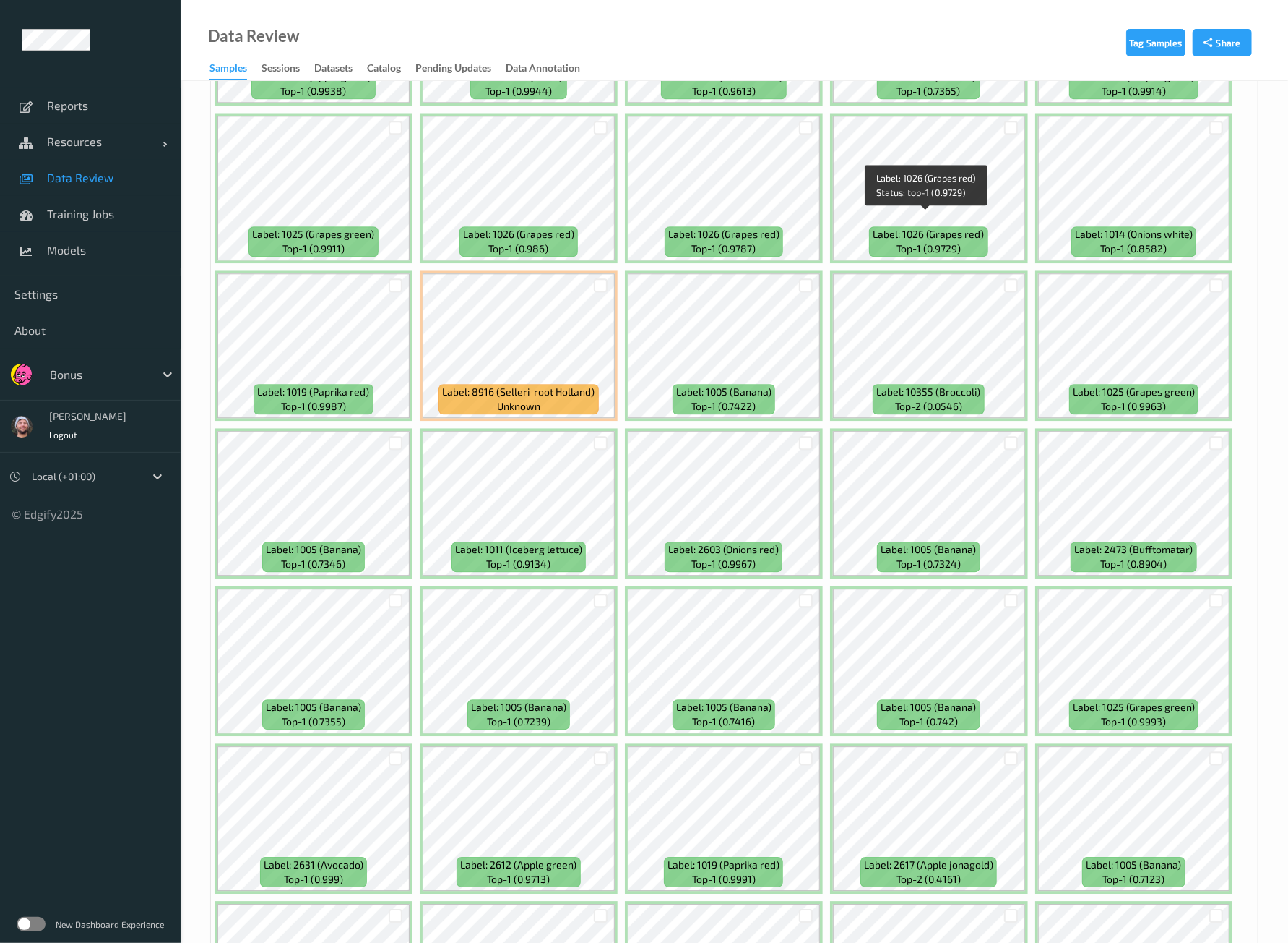
scroll to position [2620, 0]
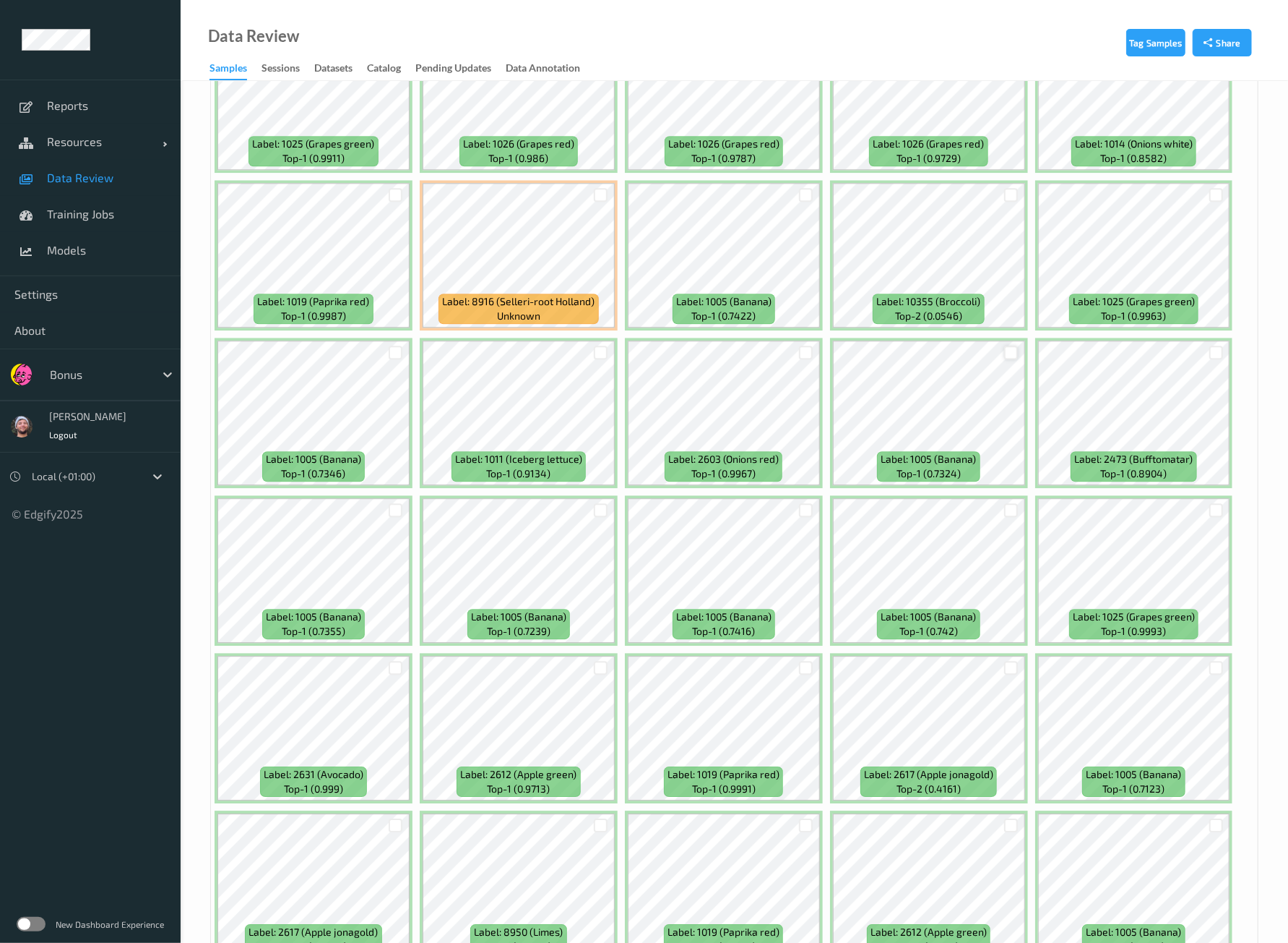
click at [1005, 346] on div at bounding box center [1011, 352] width 14 height 14
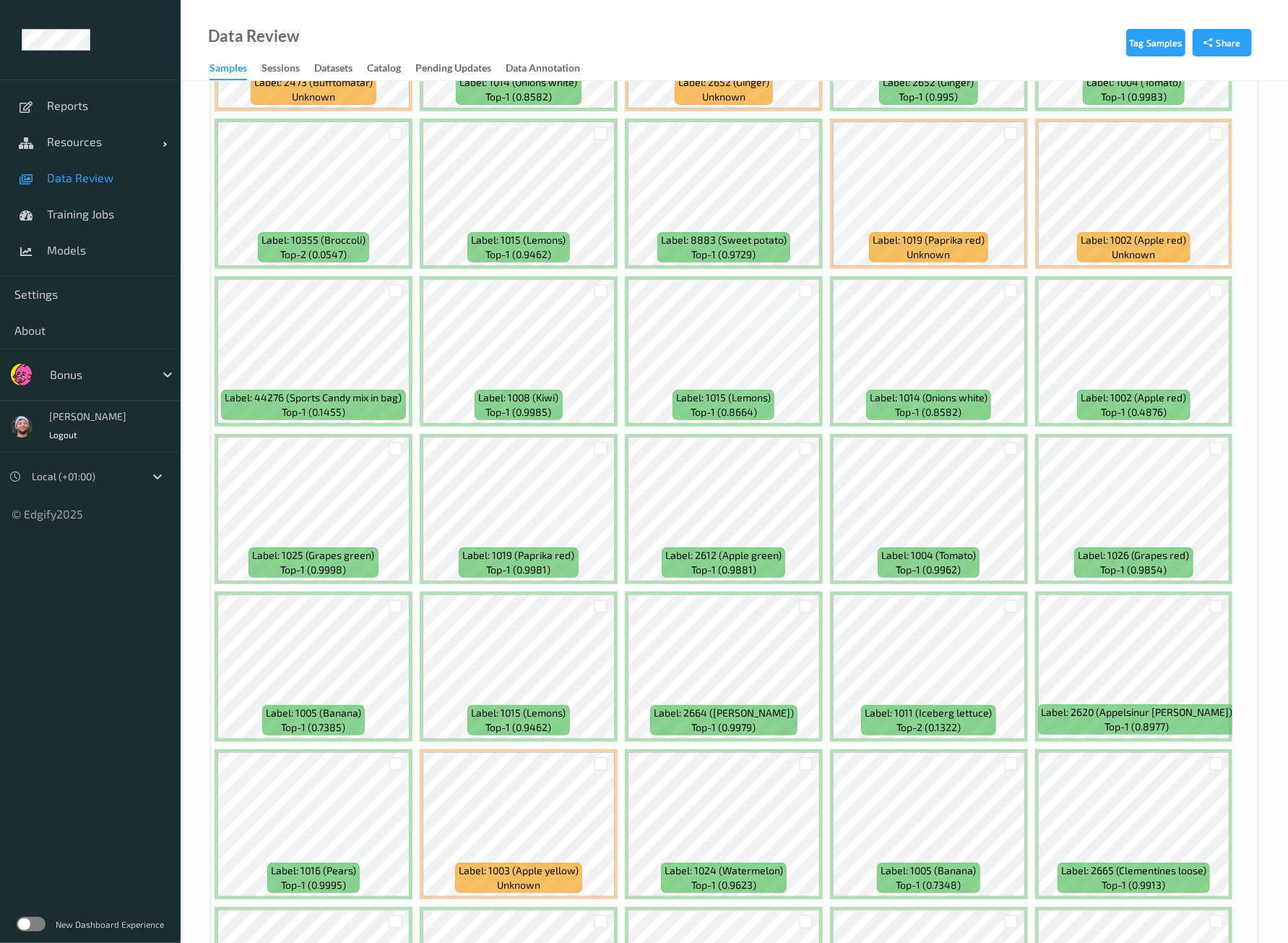
scroll to position [4247, 0]
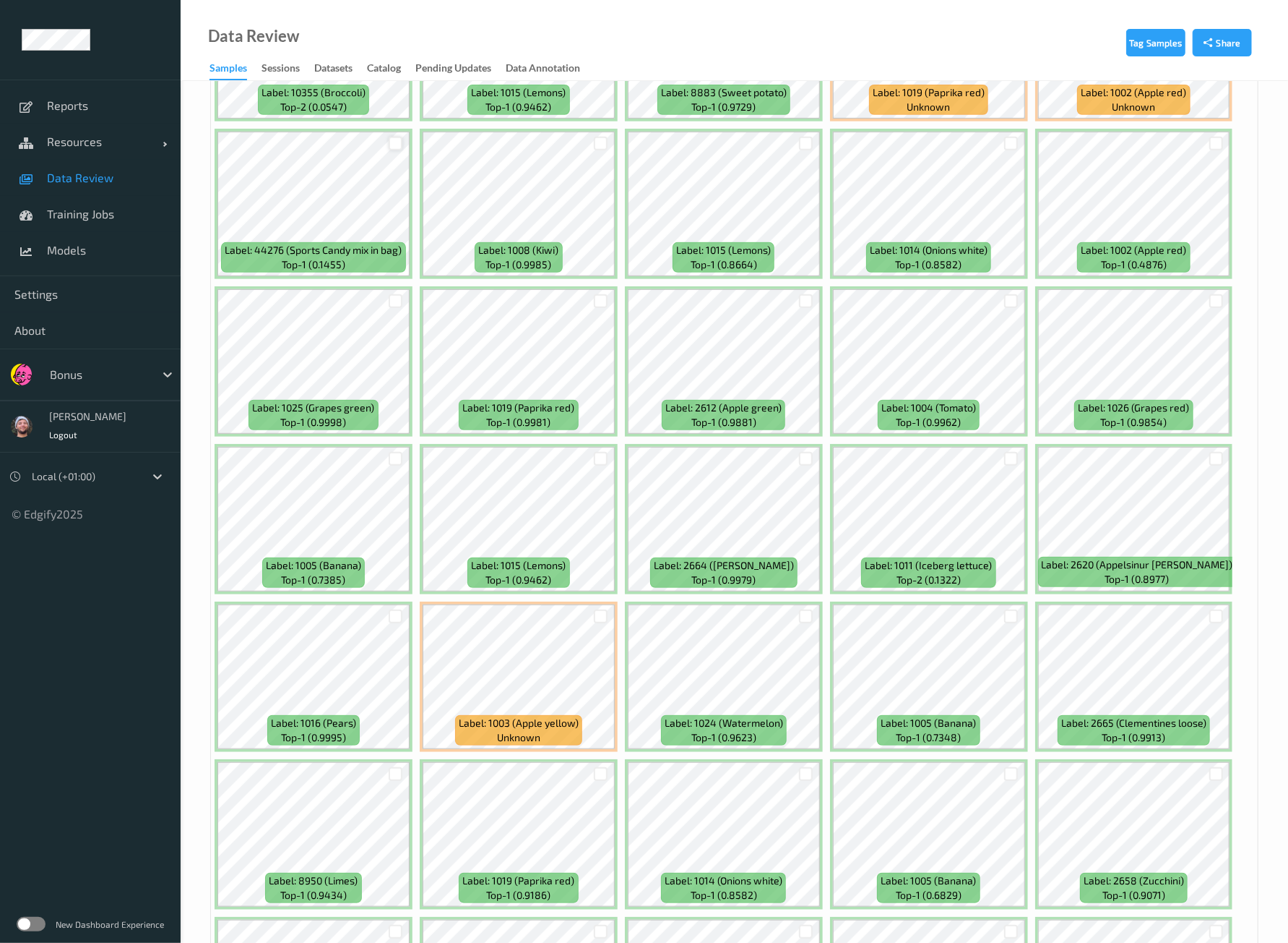
click at [394, 137] on div at bounding box center [396, 143] width 14 height 14
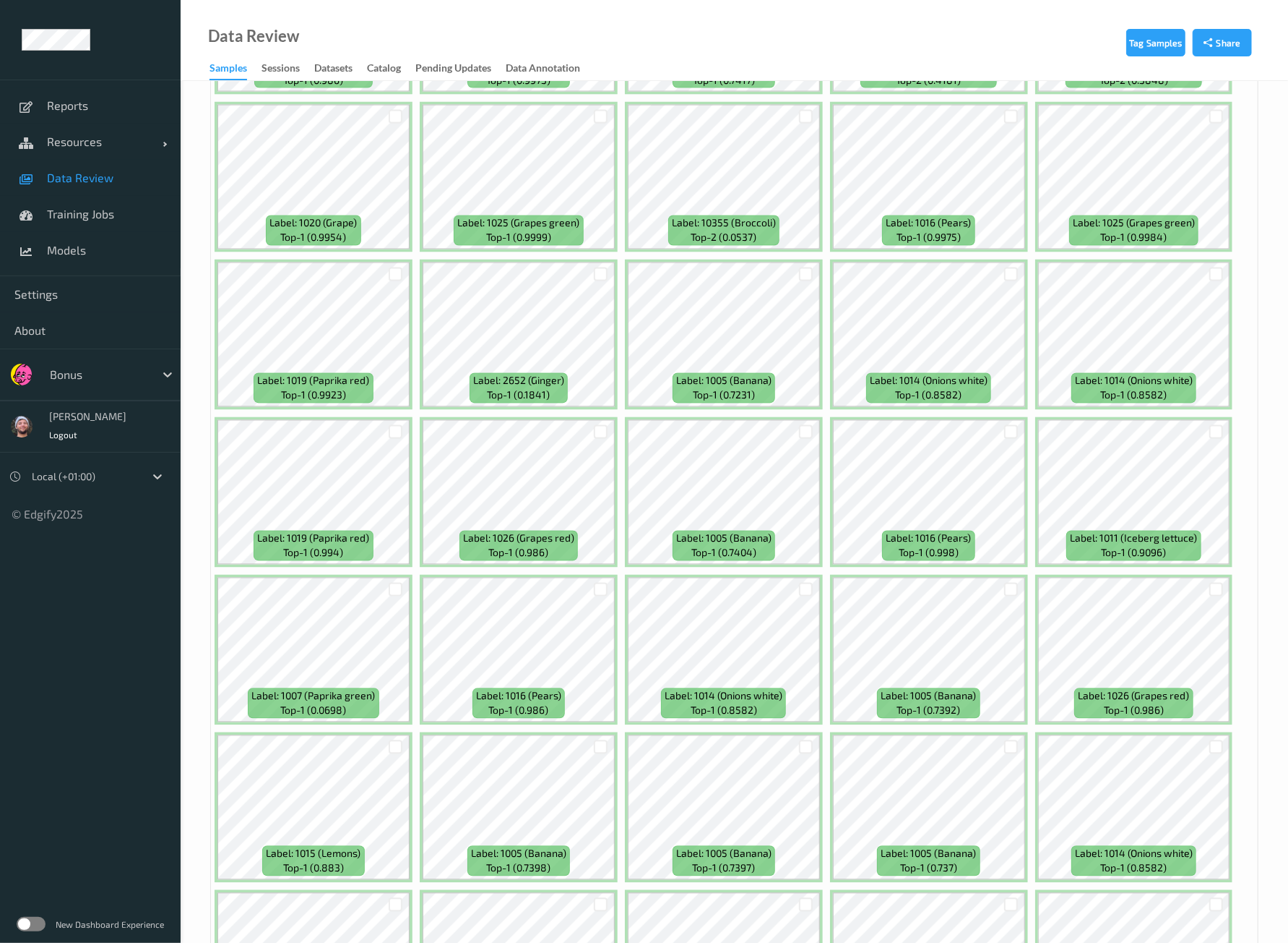
scroll to position [5812, 0]
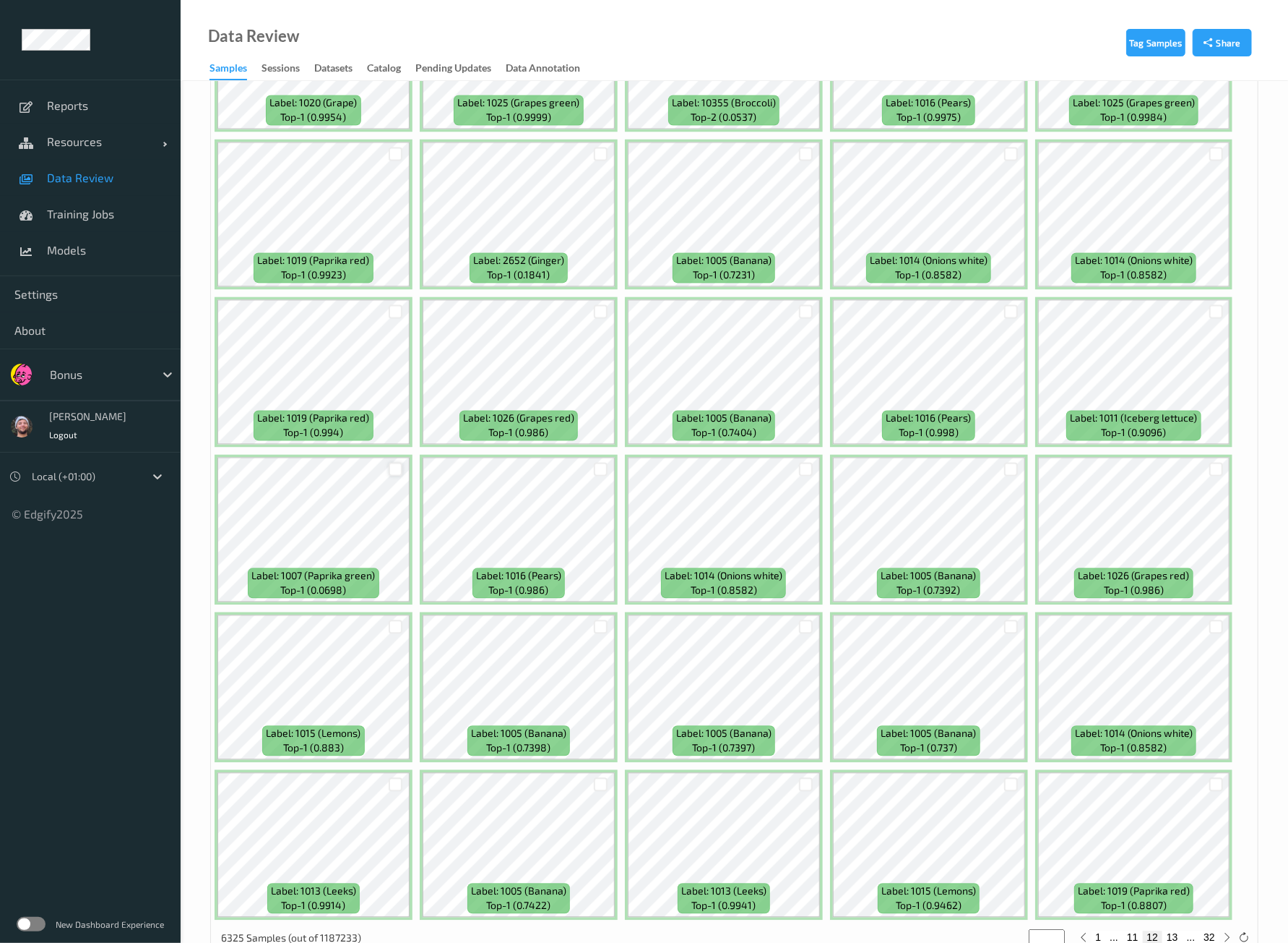
click at [396, 462] on div at bounding box center [396, 469] width 14 height 14
click at [1167, 930] on button "13" at bounding box center [1172, 937] width 20 height 13
type input "**"
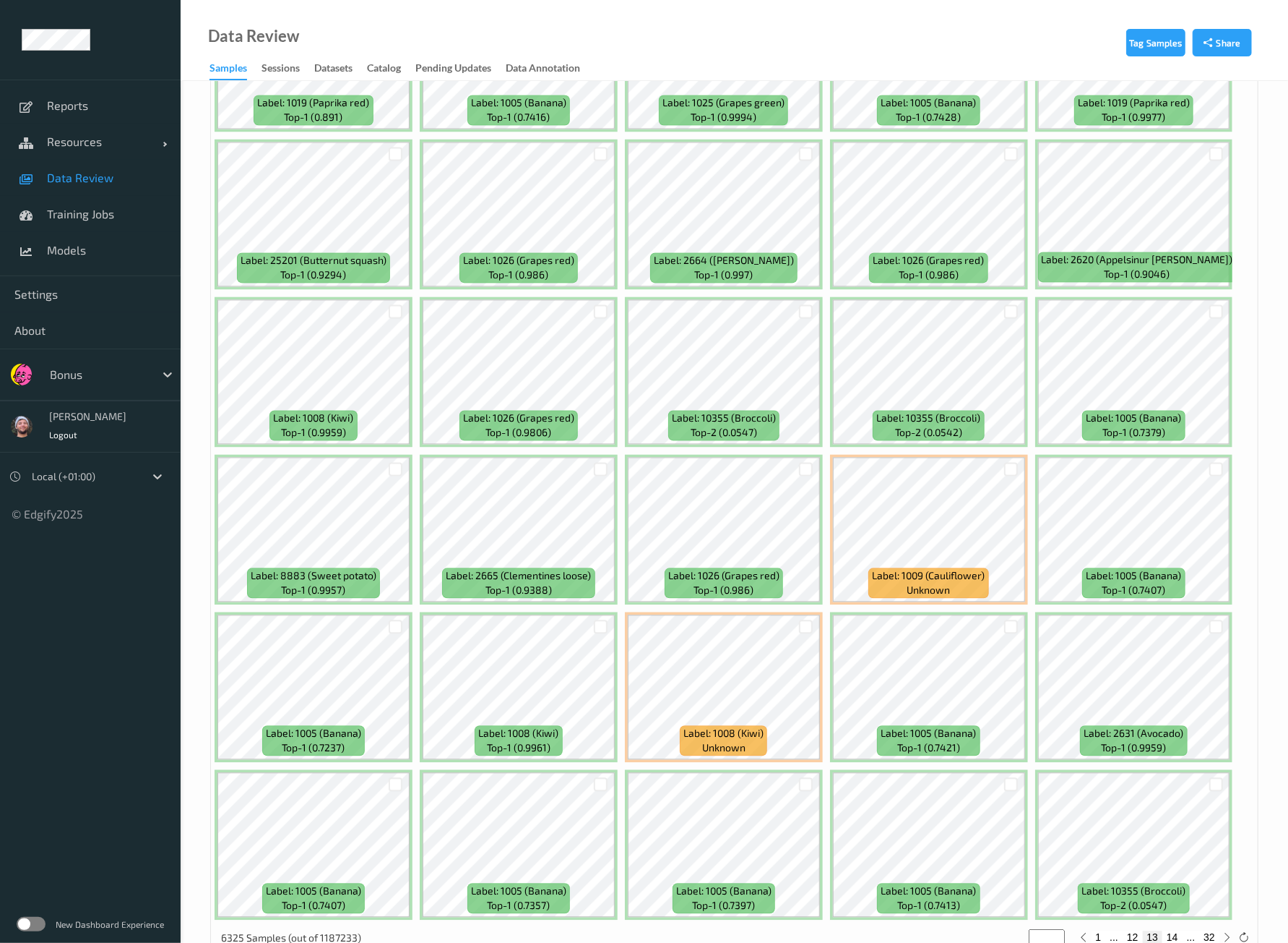
click at [1176, 930] on button "14" at bounding box center [1172, 937] width 20 height 13
type input "**"
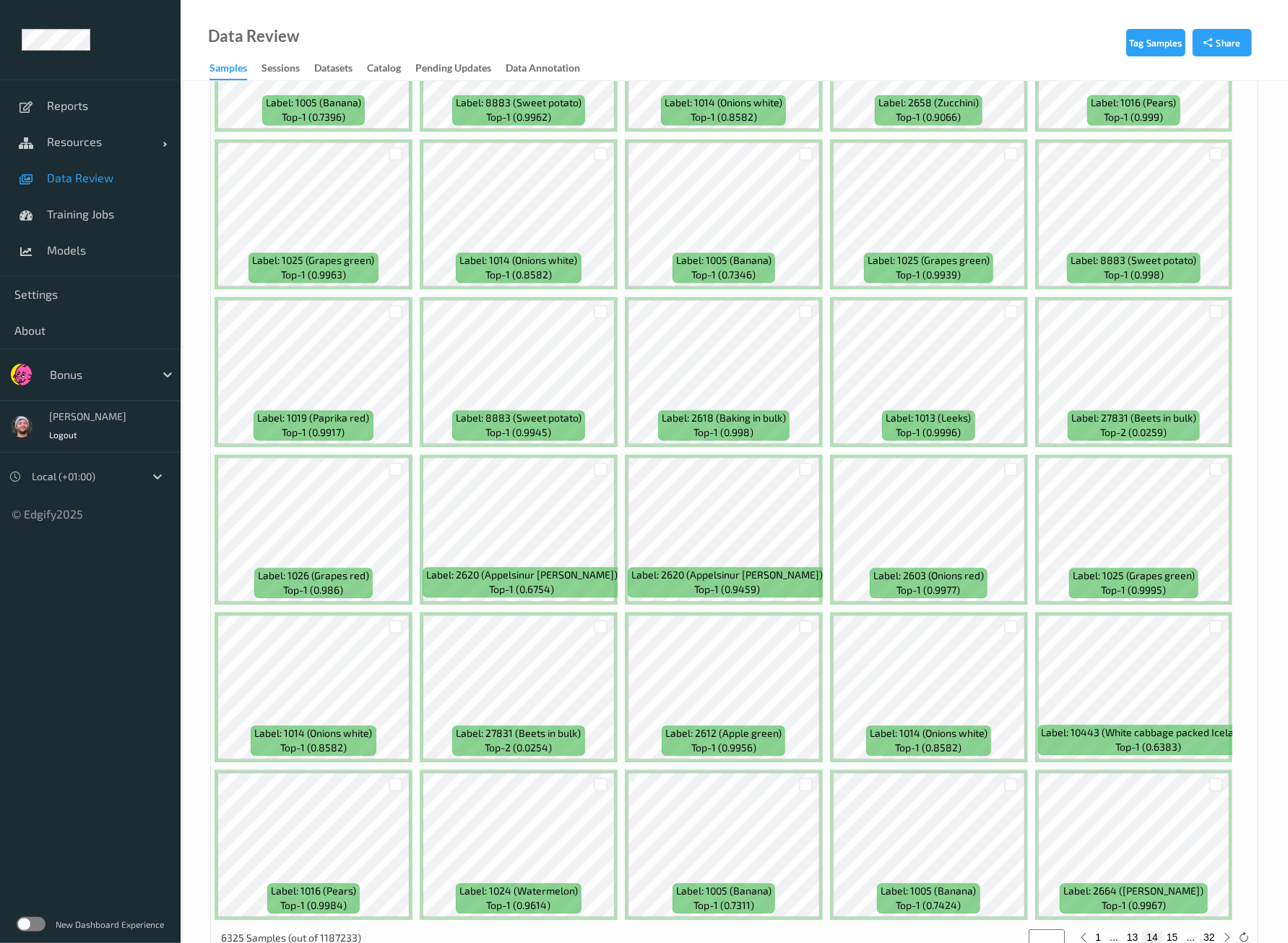
click at [1177, 930] on button "15" at bounding box center [1172, 937] width 20 height 13
type input "**"
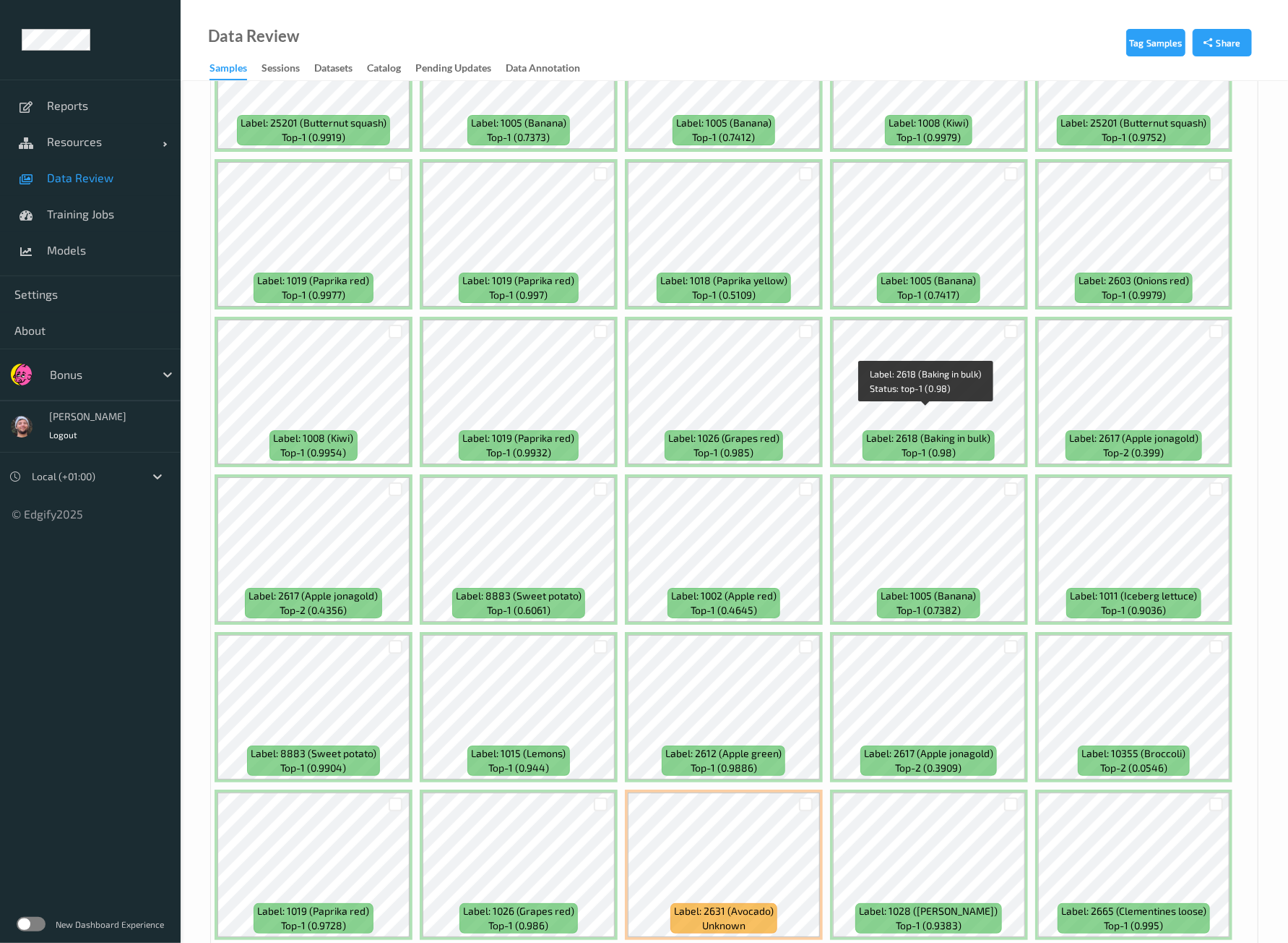
scroll to position [3615, 0]
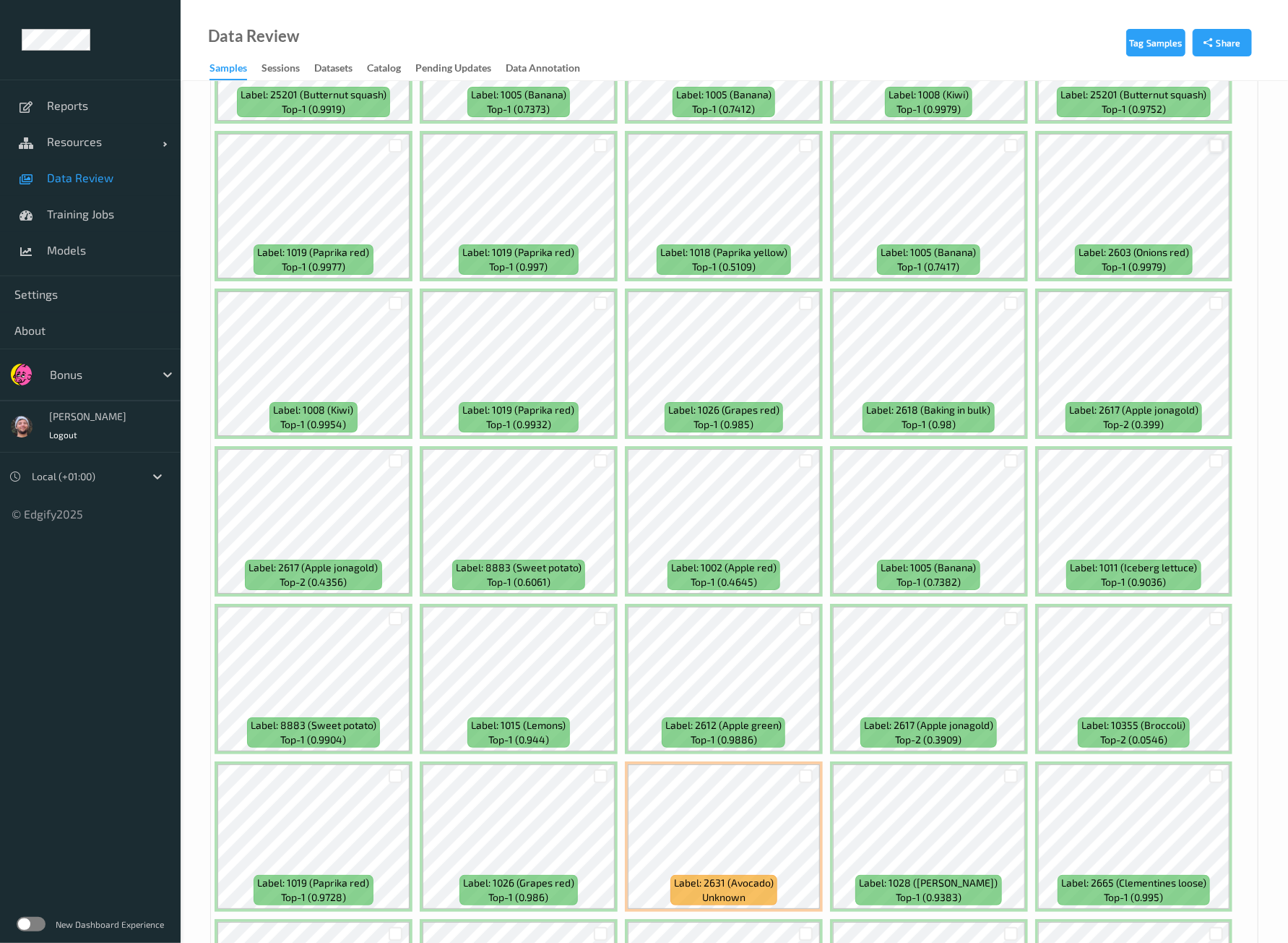
click at [1210, 139] on div at bounding box center [1216, 145] width 14 height 14
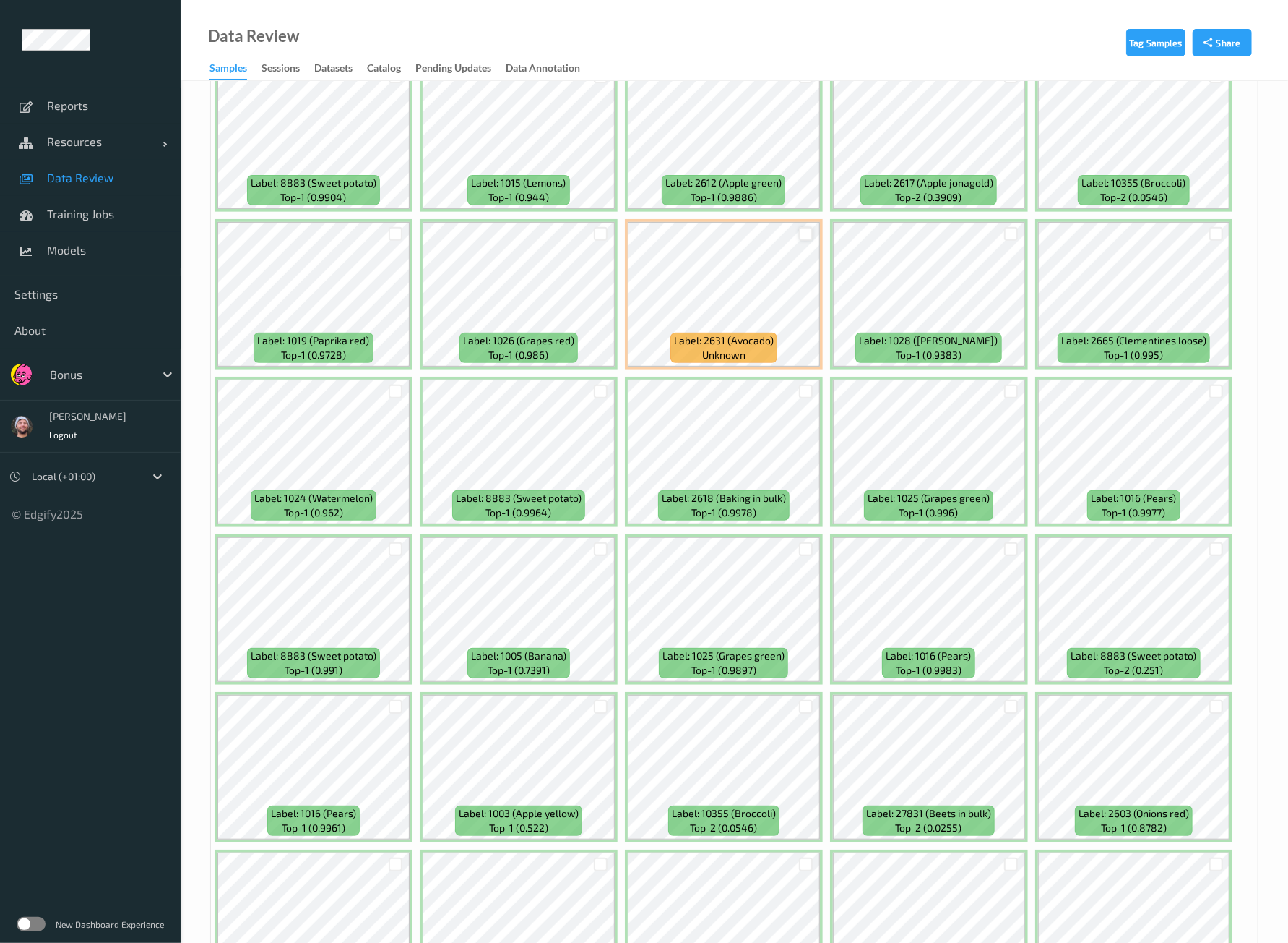
click at [805, 227] on div at bounding box center [806, 233] width 14 height 14
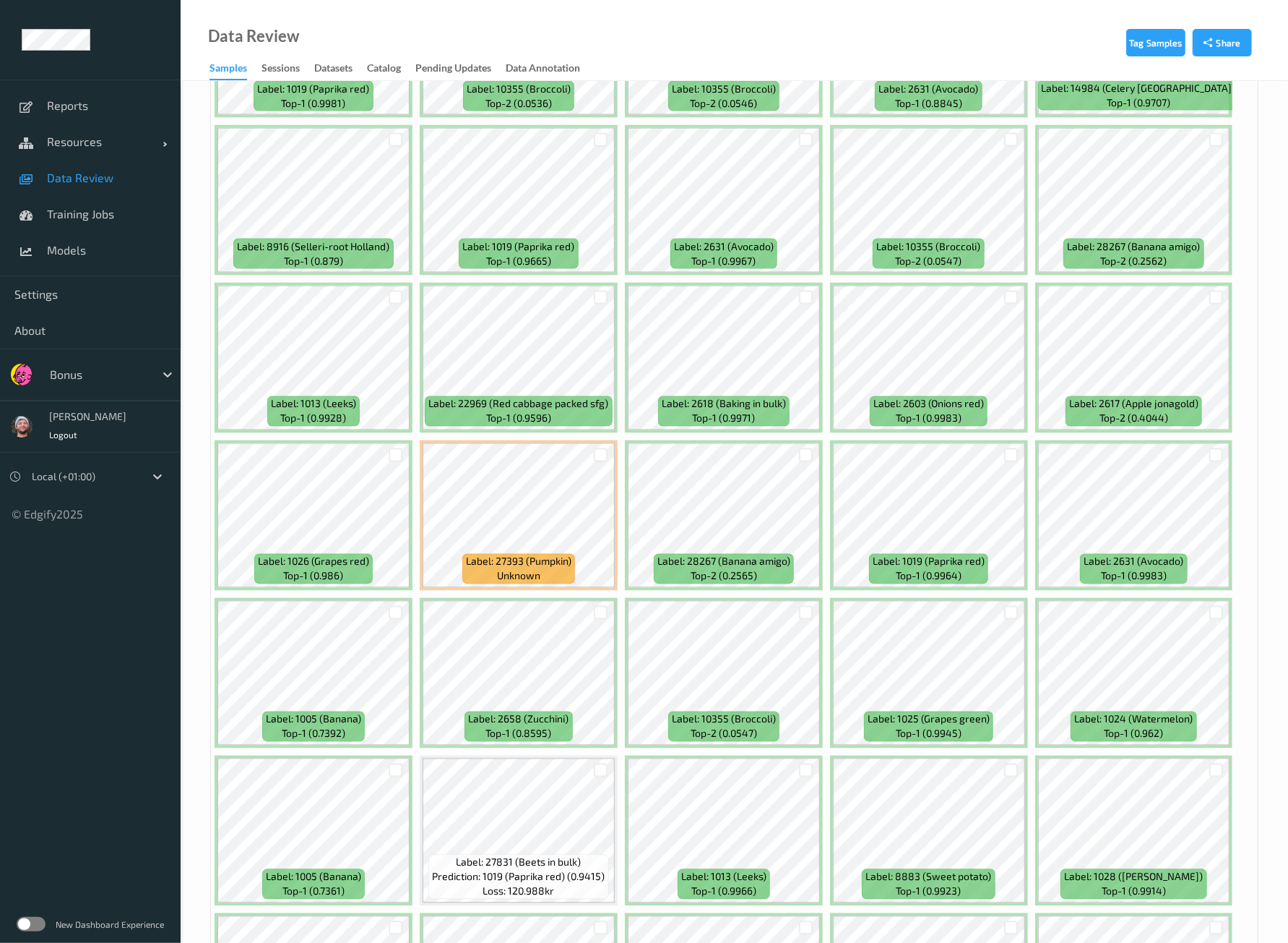
scroll to position [5812, 0]
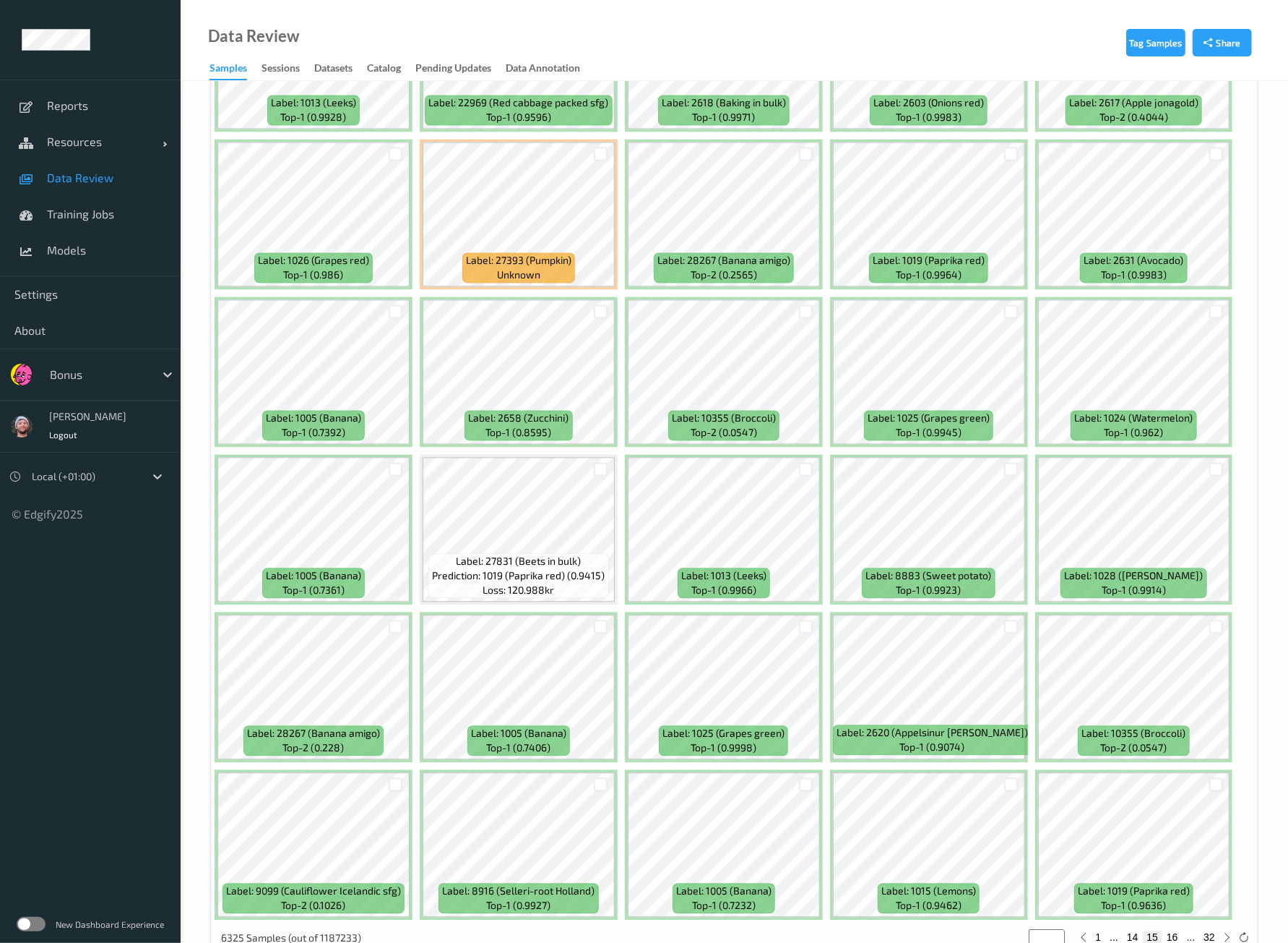
click at [1178, 929] on div "1 ... 14 15 16 ... 32" at bounding box center [1155, 937] width 160 height 16
click at [1177, 930] on button "16" at bounding box center [1172, 937] width 20 height 13
type input "**"
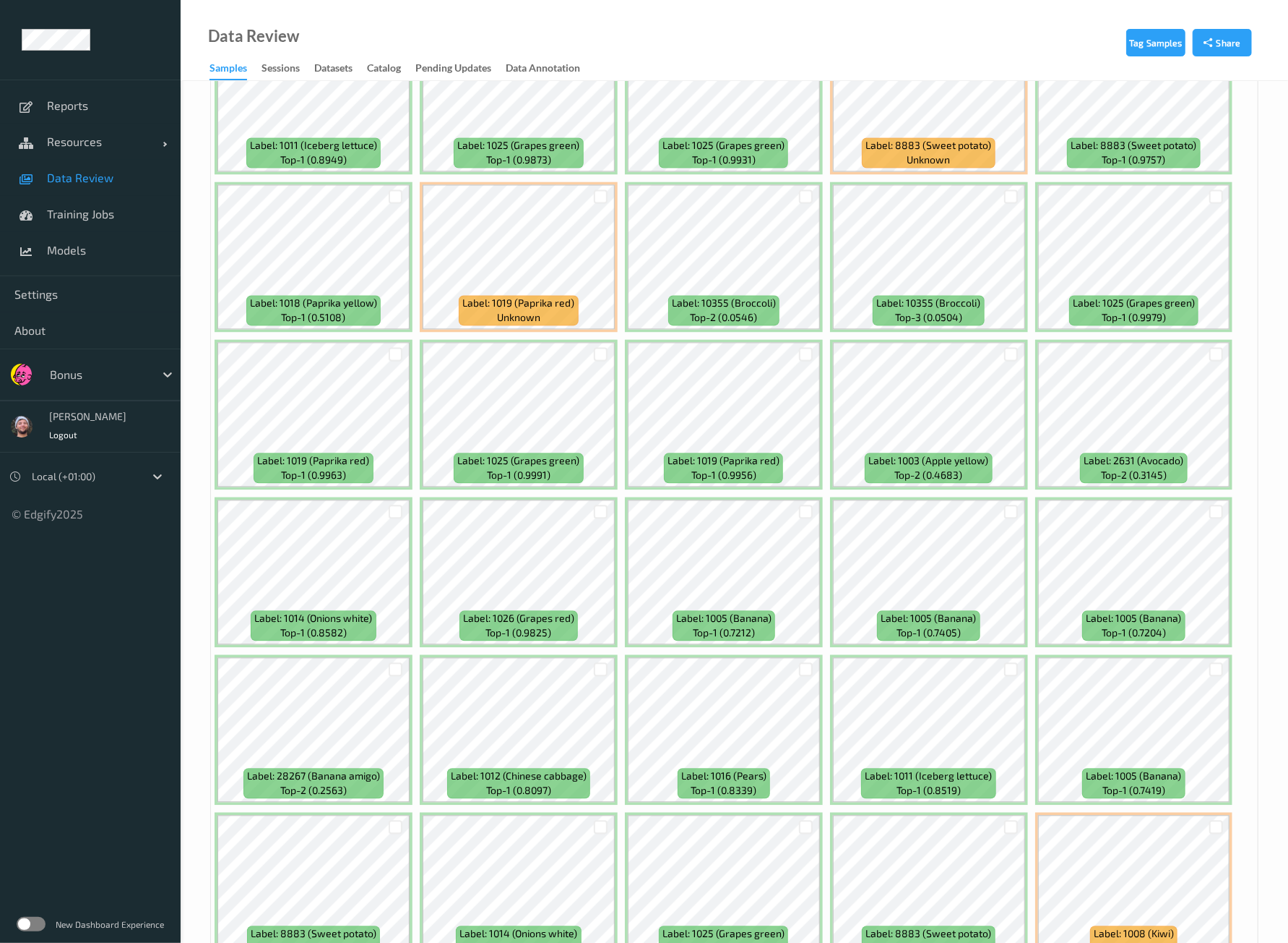
scroll to position [1807, 0]
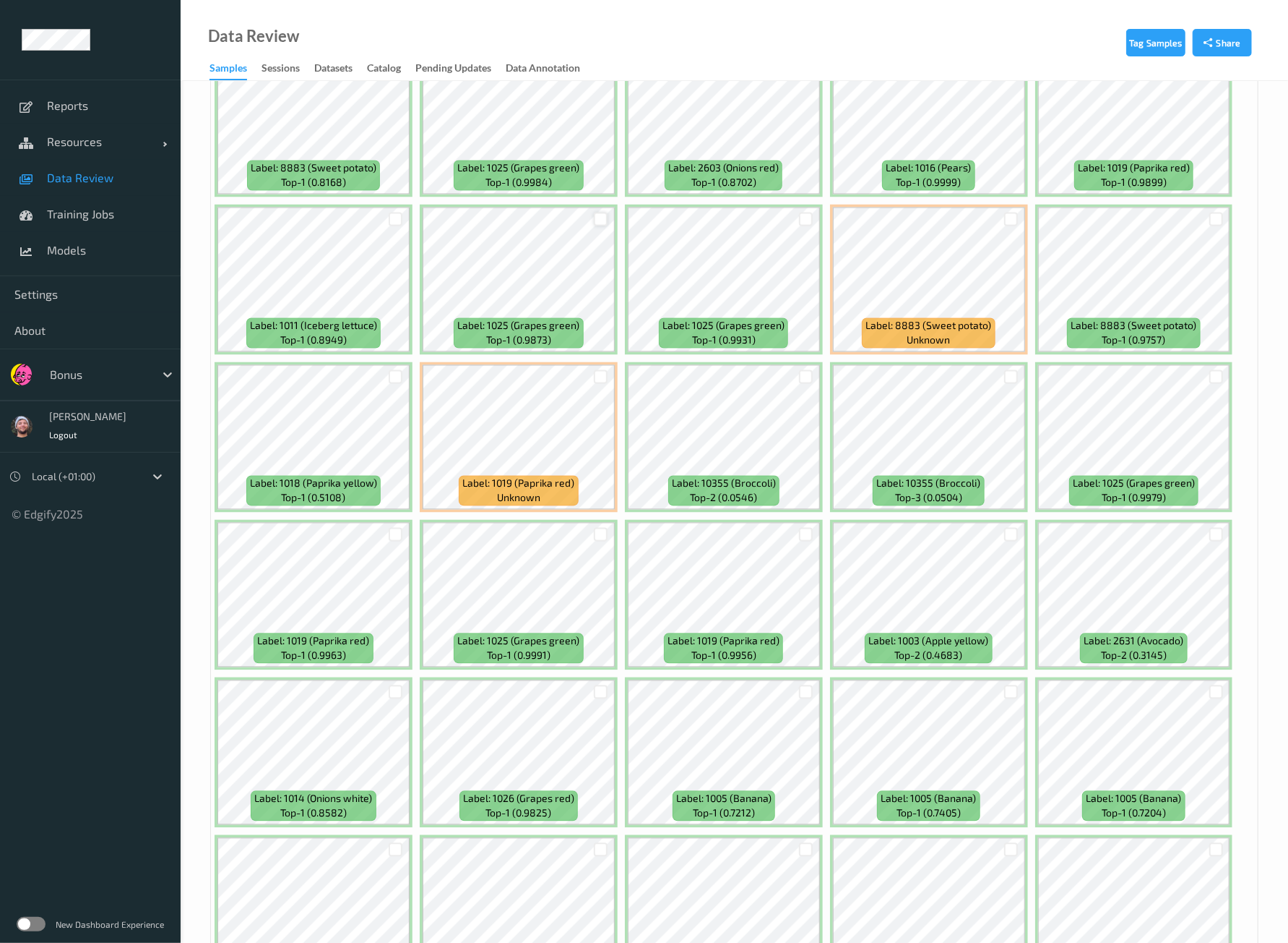
click at [599, 213] on div at bounding box center [601, 219] width 14 height 14
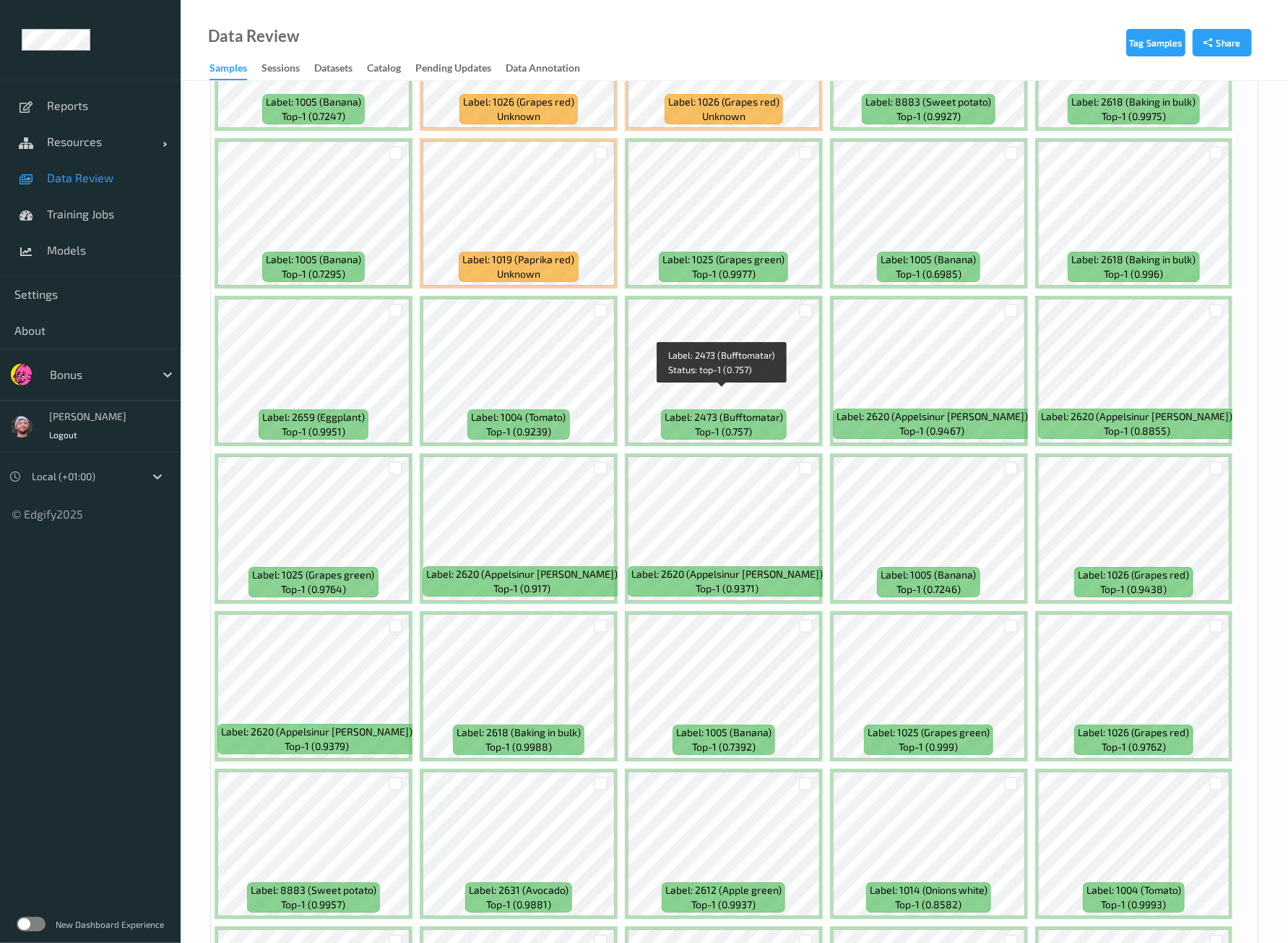
scroll to position [3253, 0]
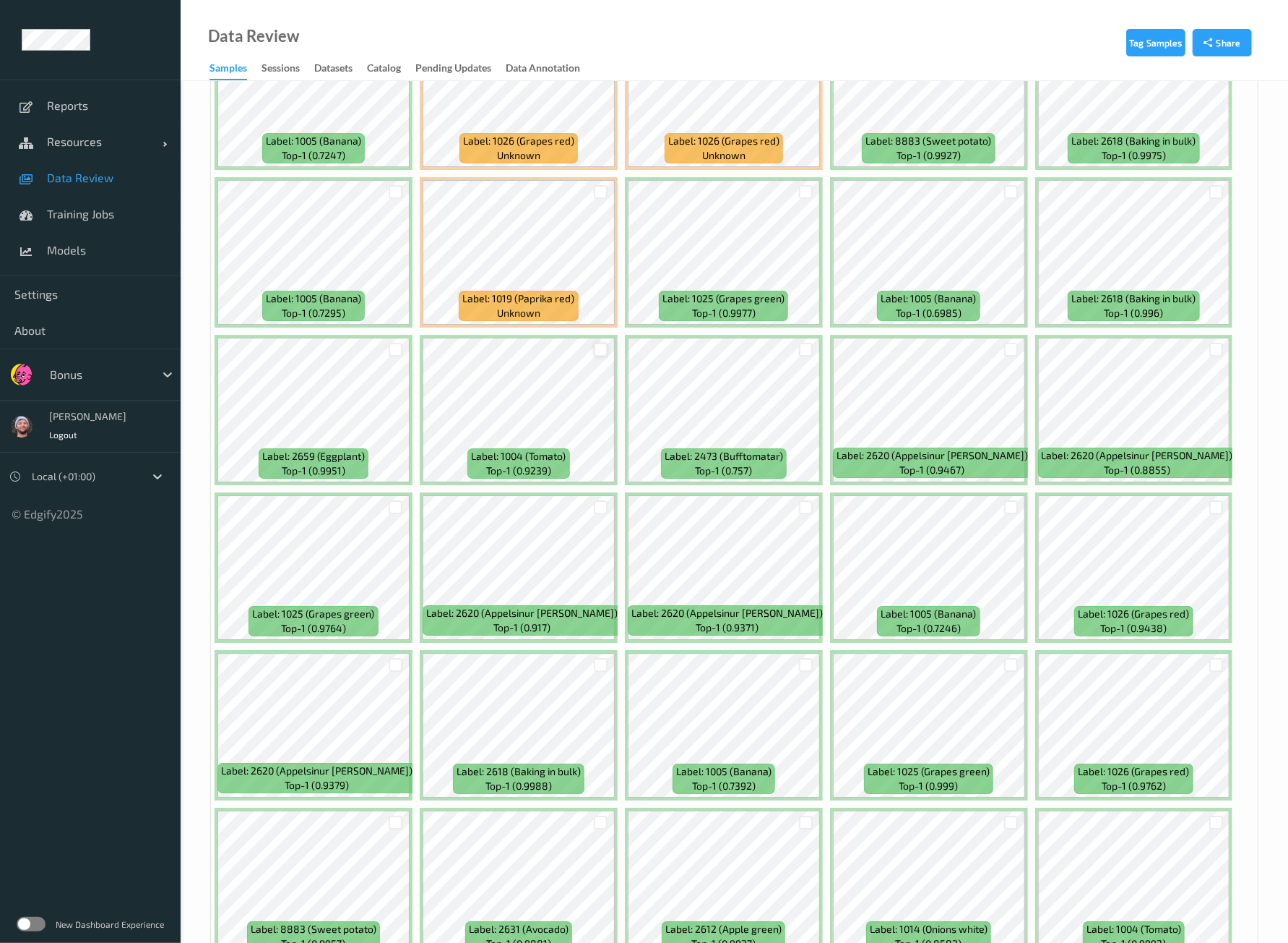
click at [596, 337] on div at bounding box center [601, 349] width 27 height 24
click at [599, 343] on div at bounding box center [601, 349] width 14 height 14
click at [397, 343] on div at bounding box center [396, 349] width 14 height 14
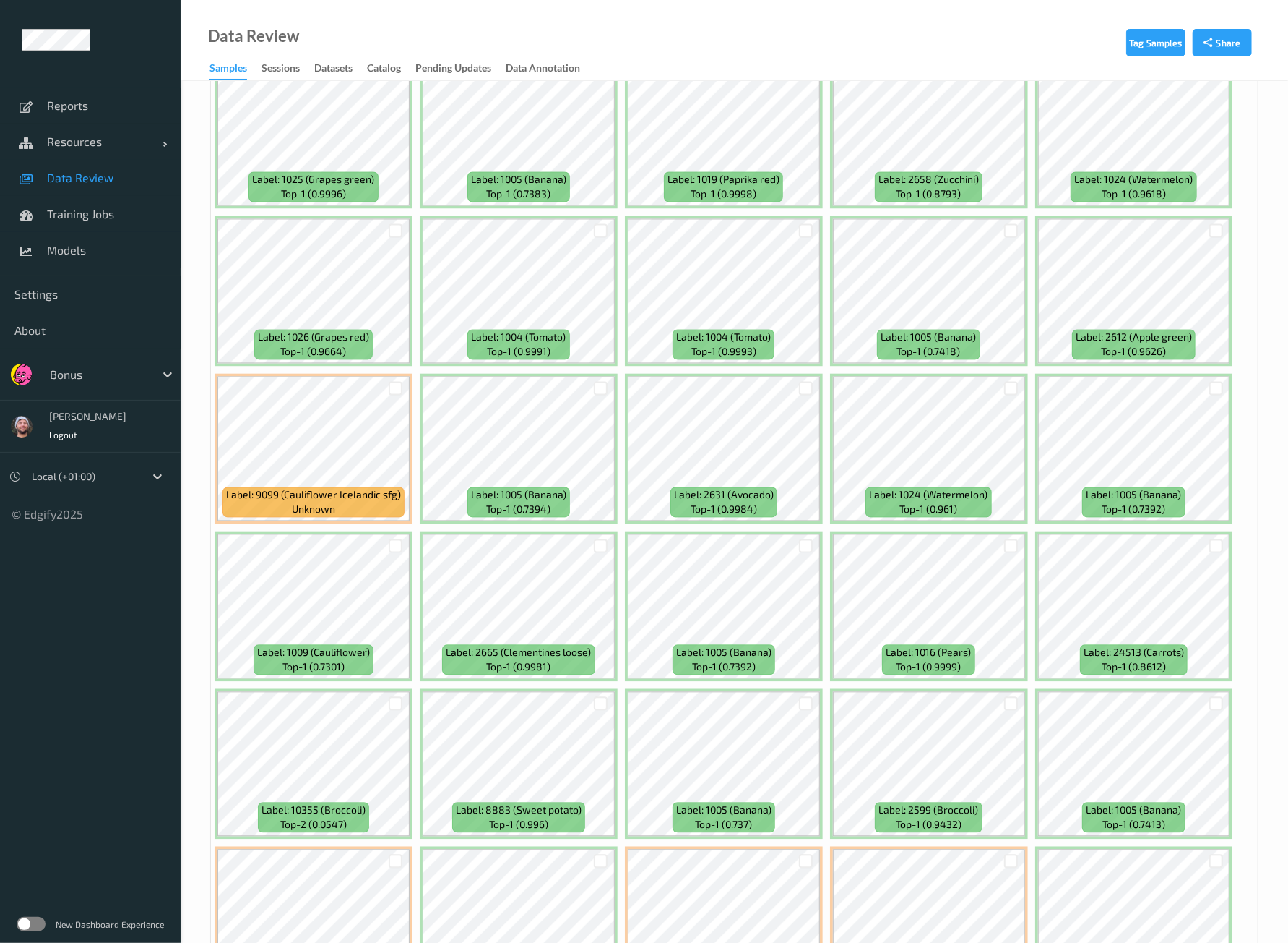
scroll to position [5812, 0]
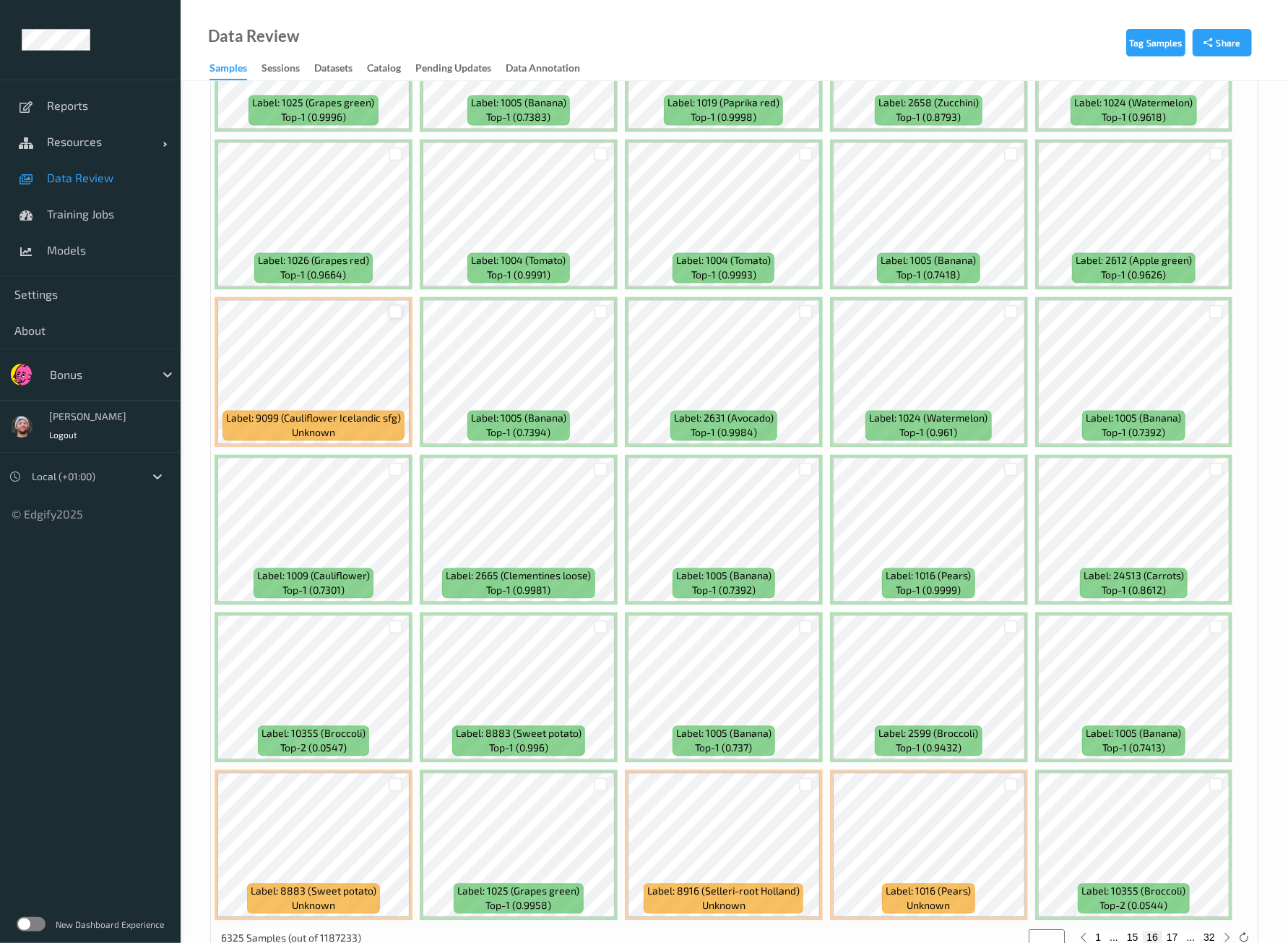
click at [398, 304] on div at bounding box center [396, 311] width 14 height 14
click at [1169, 930] on button "17" at bounding box center [1172, 937] width 20 height 13
type input "**"
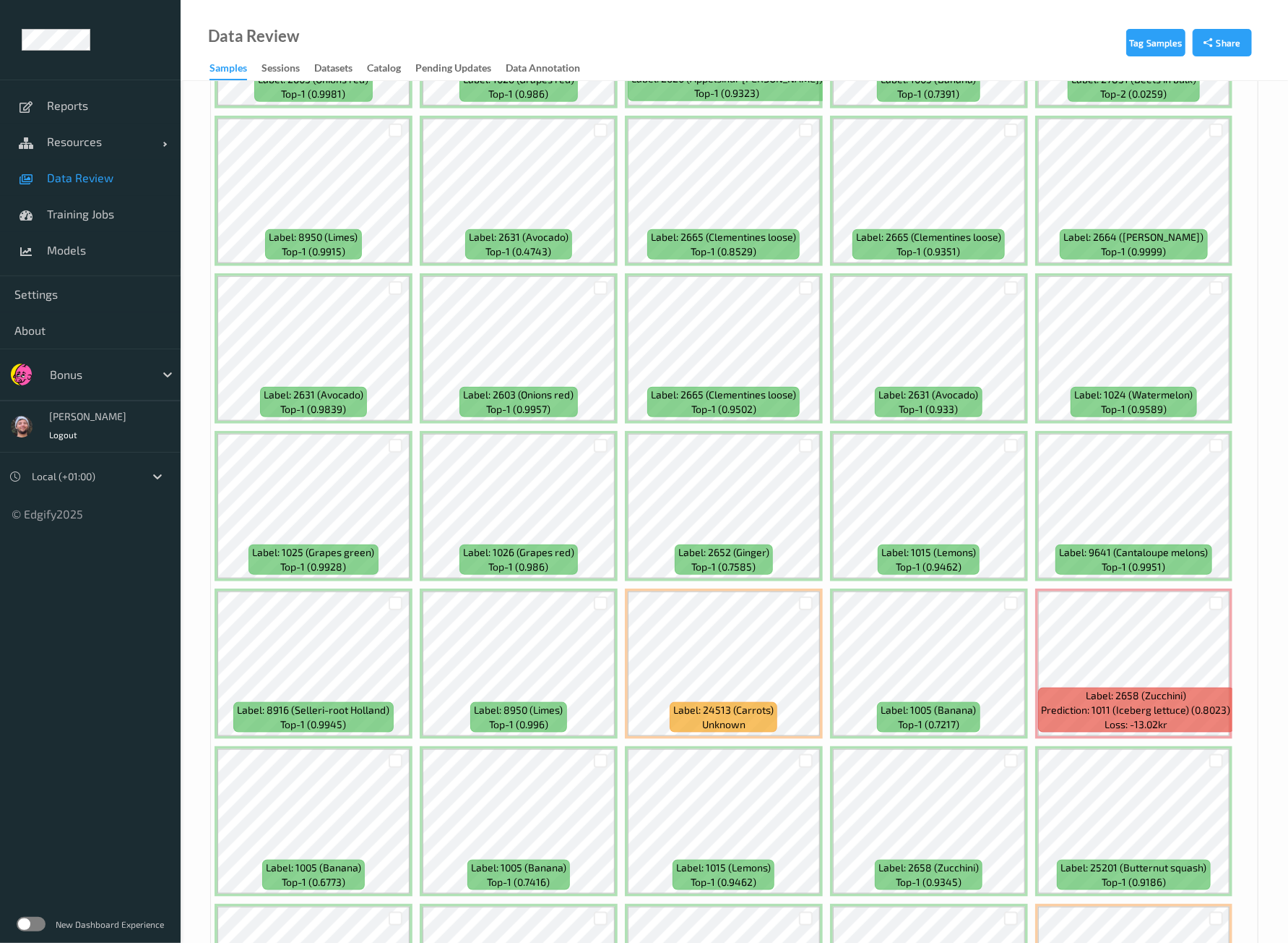
scroll to position [904, 0]
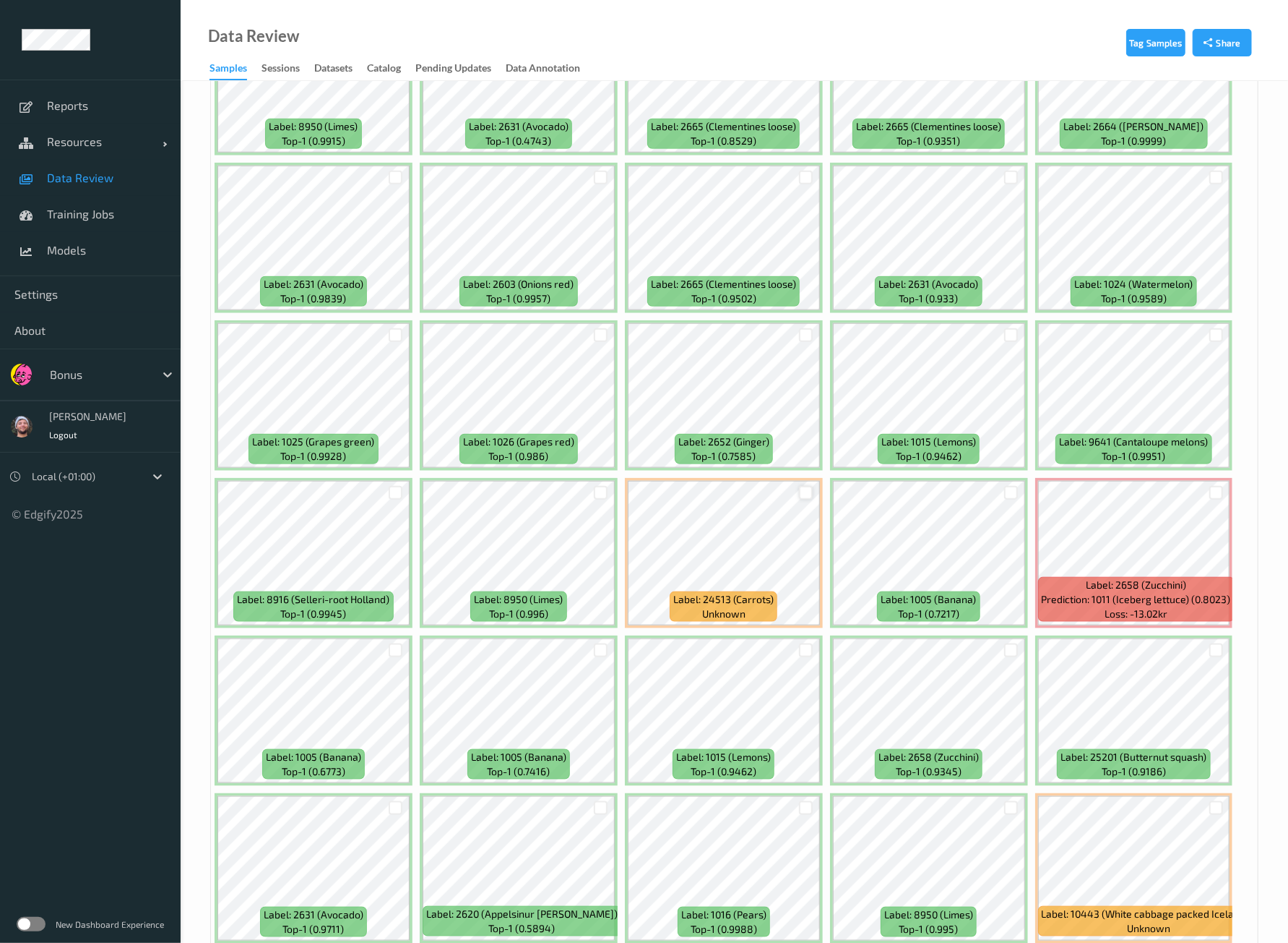
click at [802, 486] on div at bounding box center [806, 493] width 14 height 14
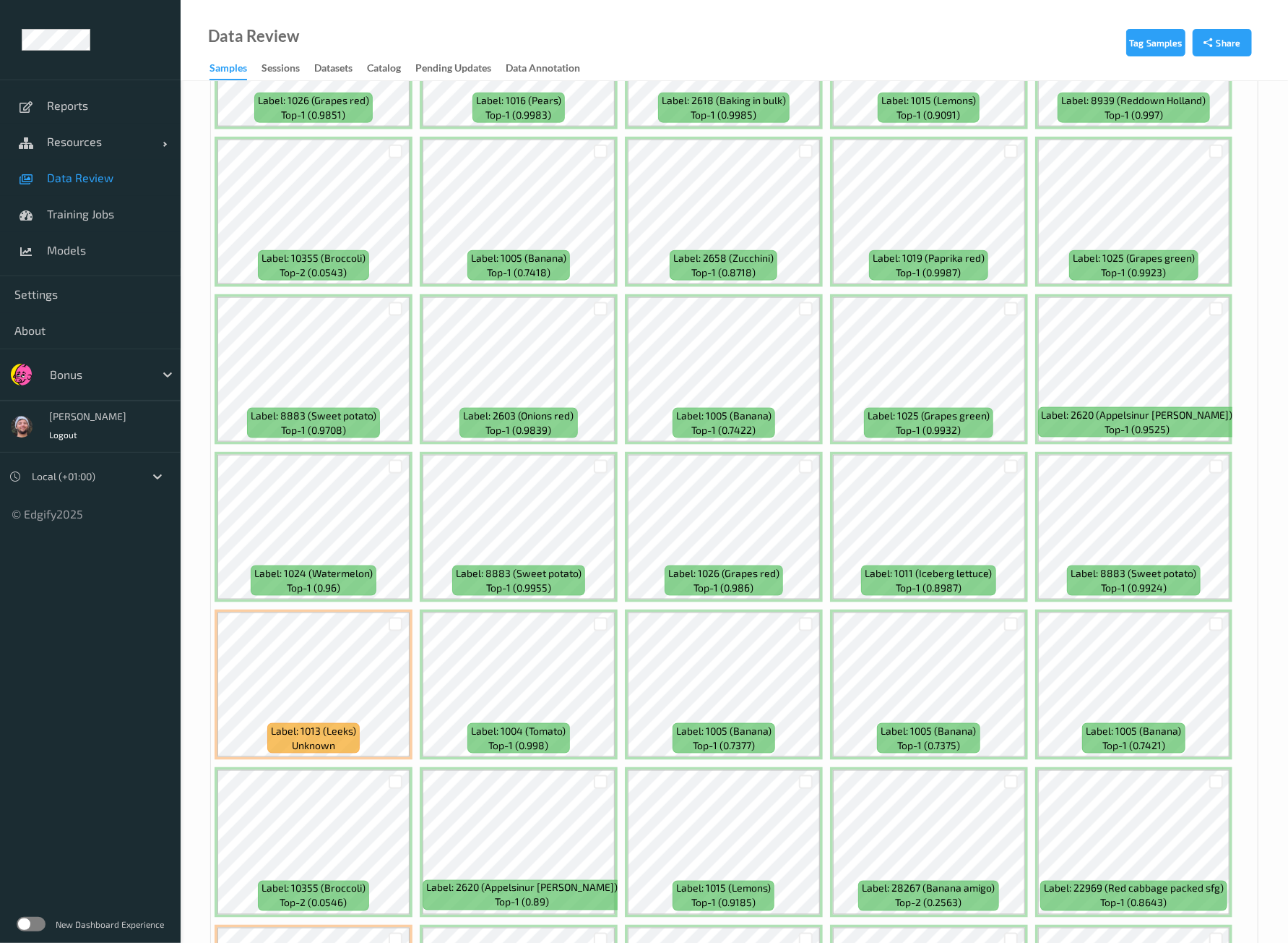
scroll to position [5150, 0]
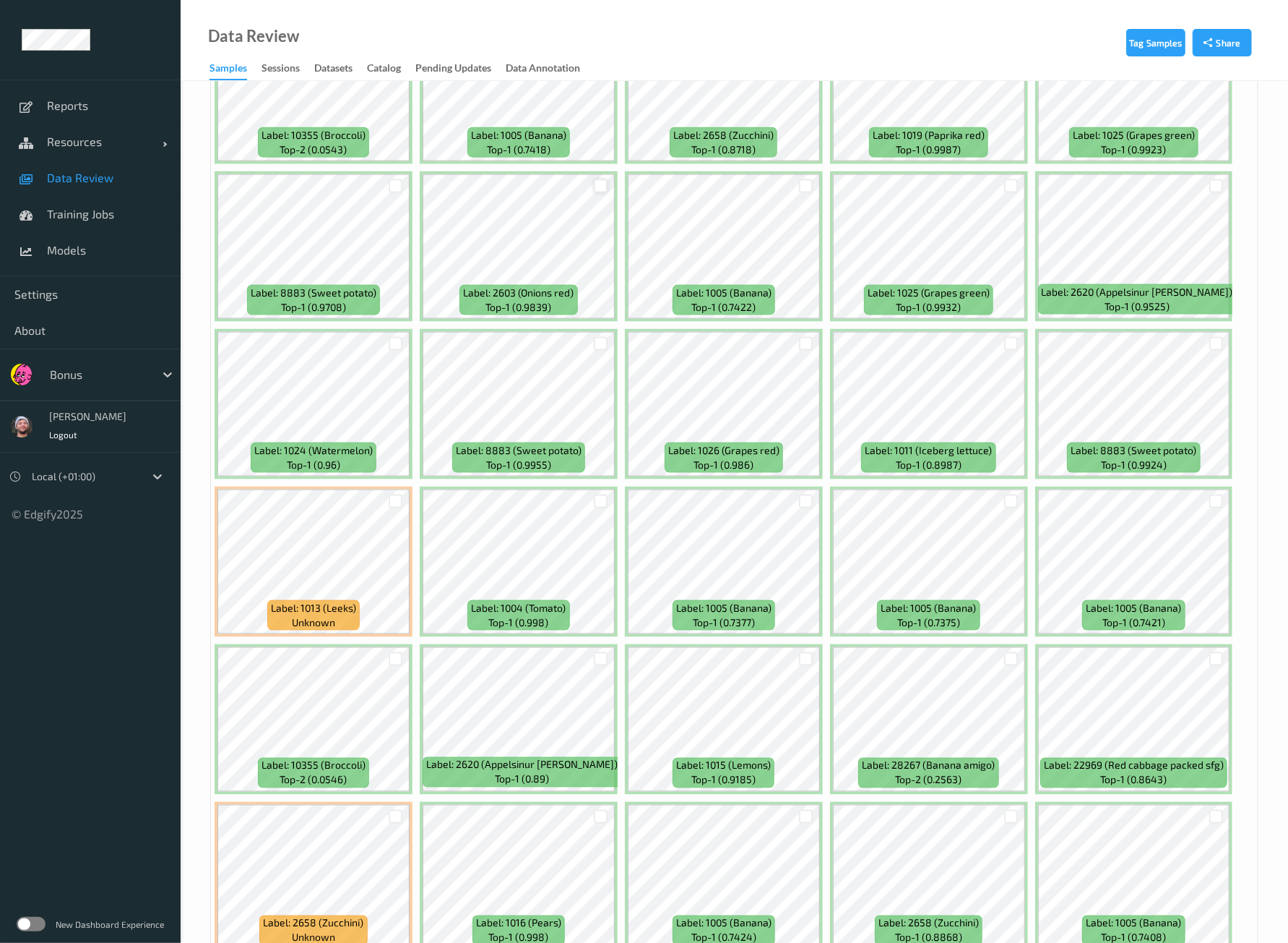
click at [597, 179] on div at bounding box center [601, 186] width 14 height 14
click at [601, 182] on icon at bounding box center [601, 186] width 10 height 10
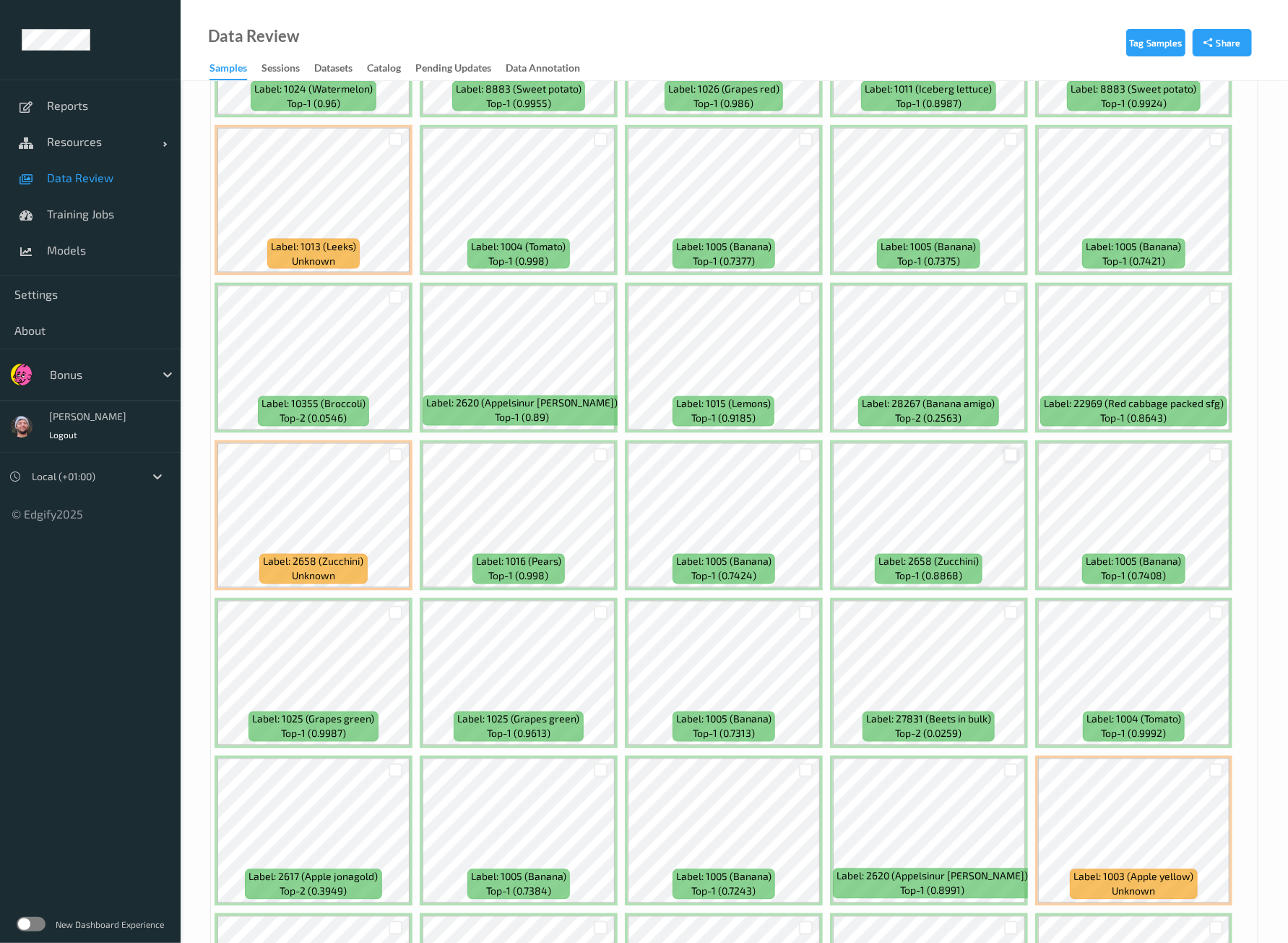
click at [1010, 448] on div at bounding box center [1011, 455] width 14 height 14
click at [394, 448] on div at bounding box center [396, 455] width 14 height 14
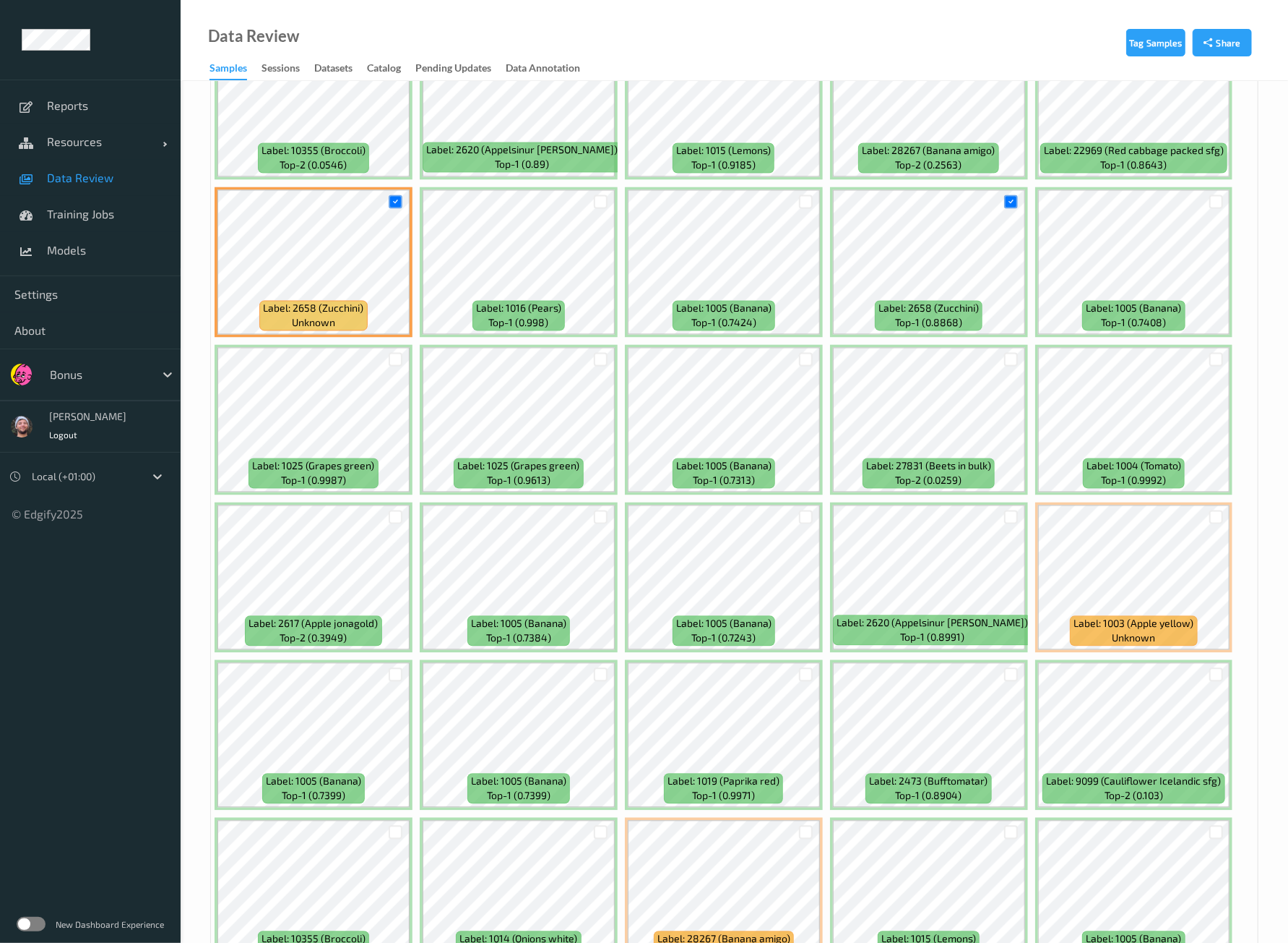
scroll to position [5812, 0]
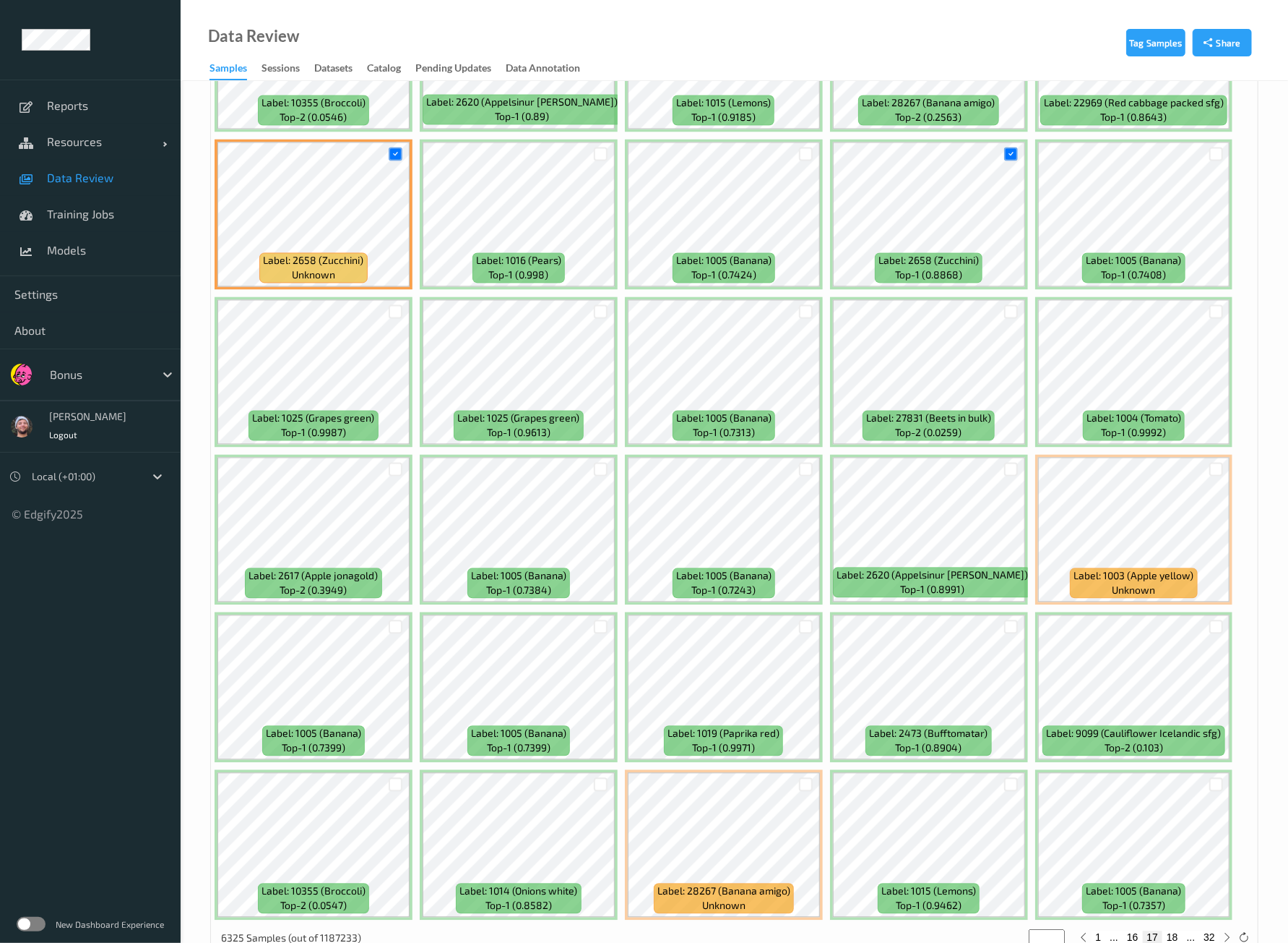
click at [1172, 930] on button "18" at bounding box center [1172, 937] width 20 height 13
type input "**"
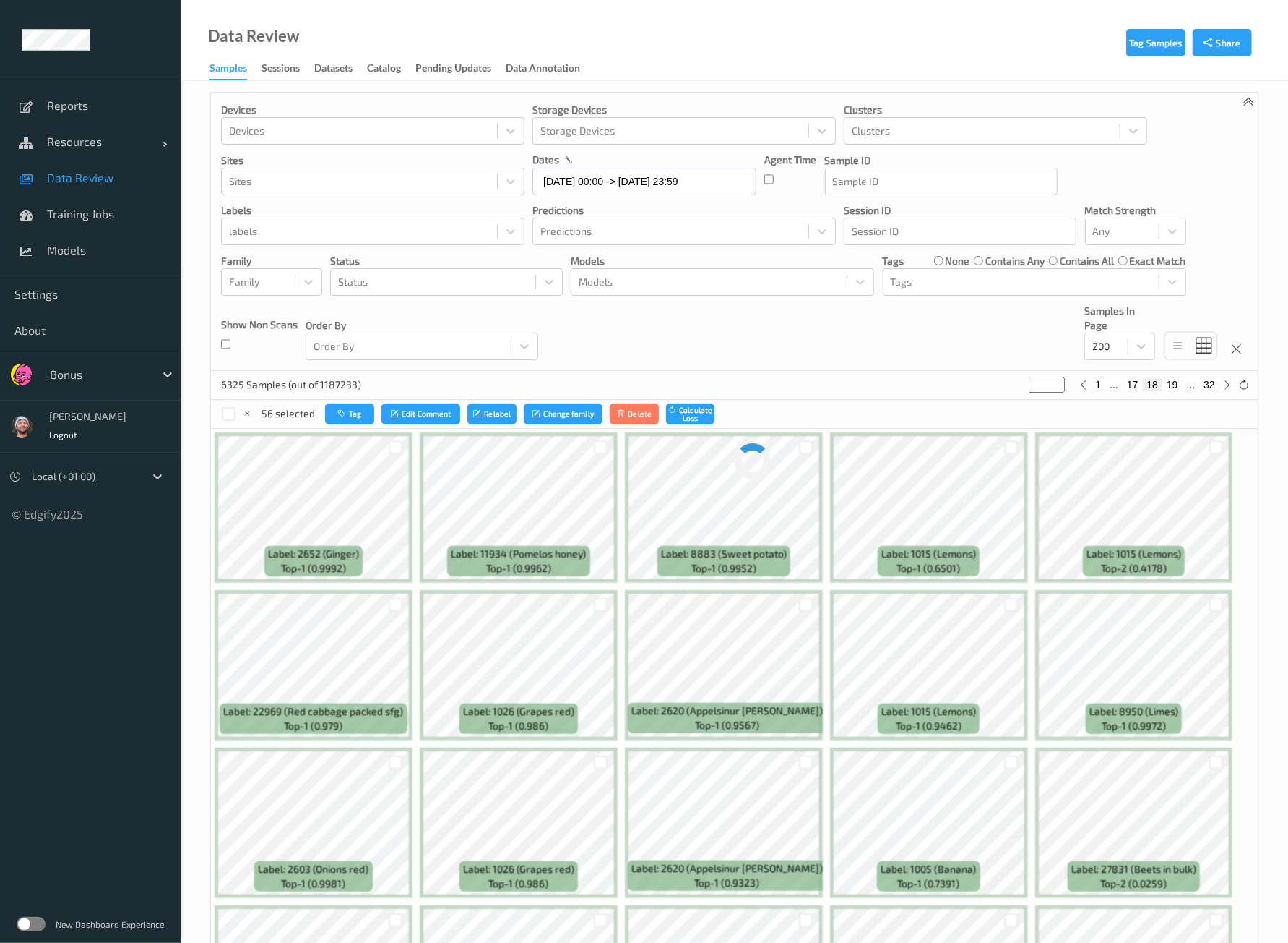
scroll to position [0, 0]
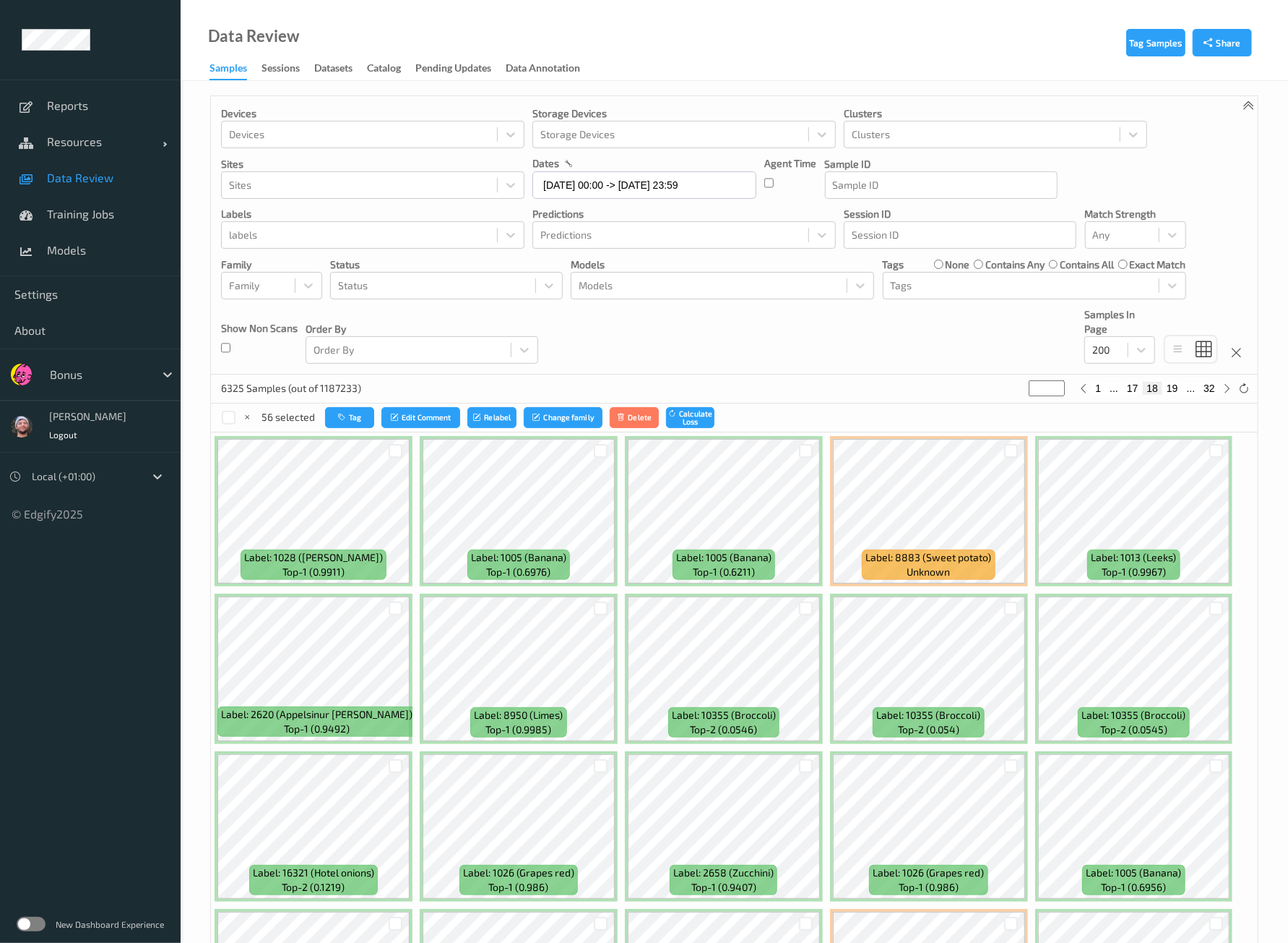
click at [692, 324] on div "Devices Devices Storage Devices Storage Devices Clusters Clusters Sites Sites d…" at bounding box center [734, 235] width 1047 height 278
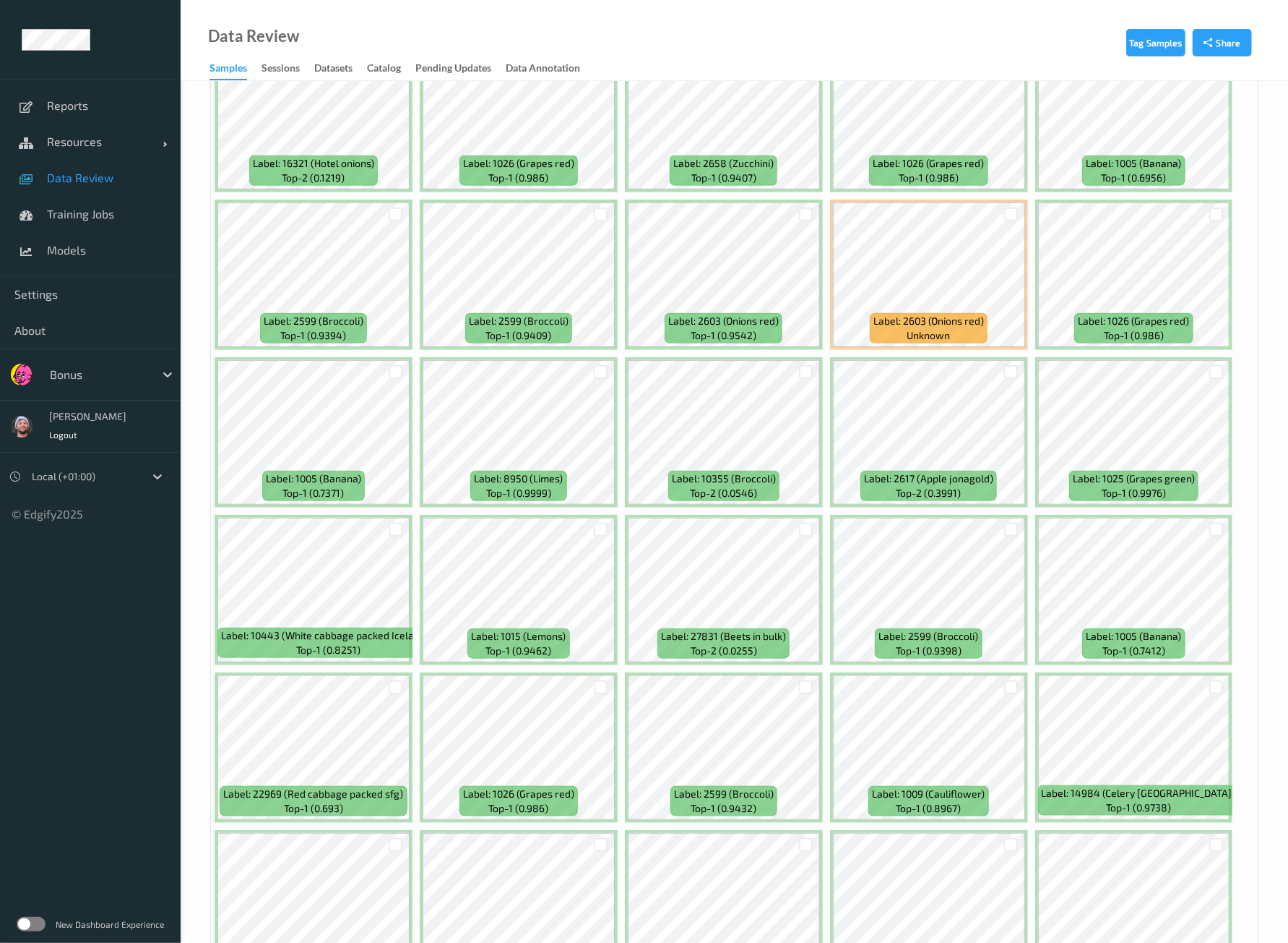
scroll to position [813, 0]
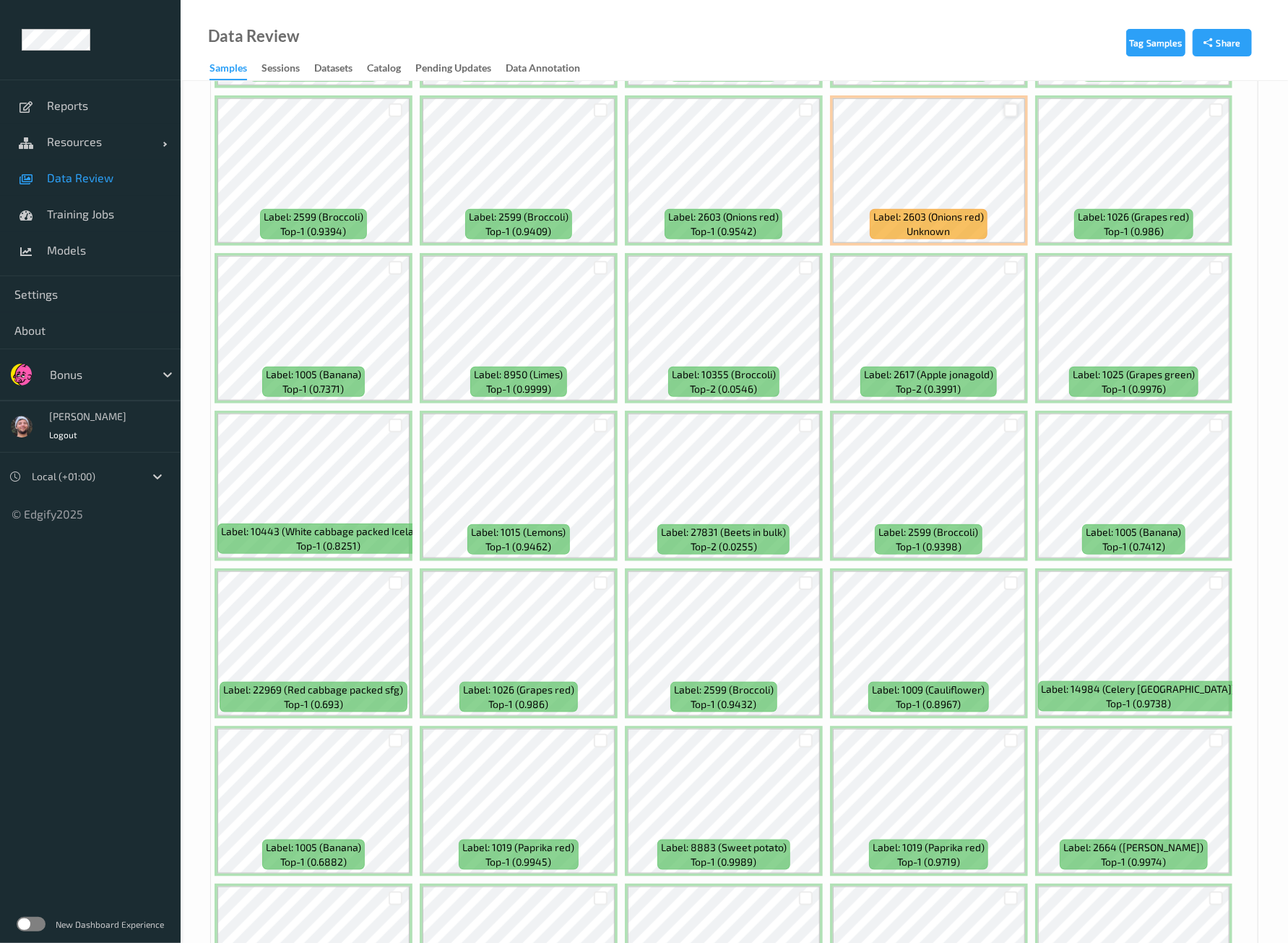
click at [1012, 104] on div at bounding box center [1011, 110] width 14 height 14
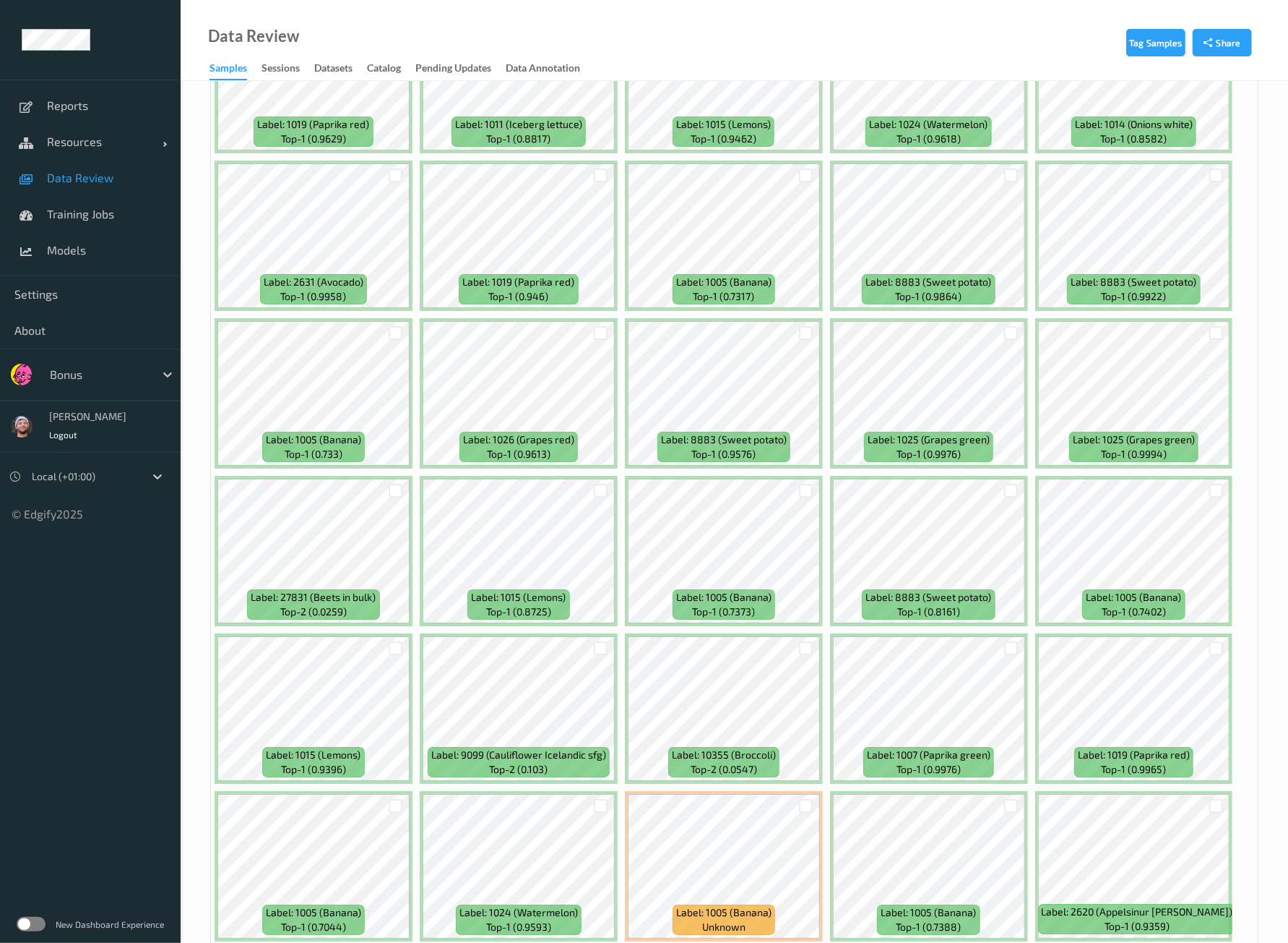
scroll to position [3253, 0]
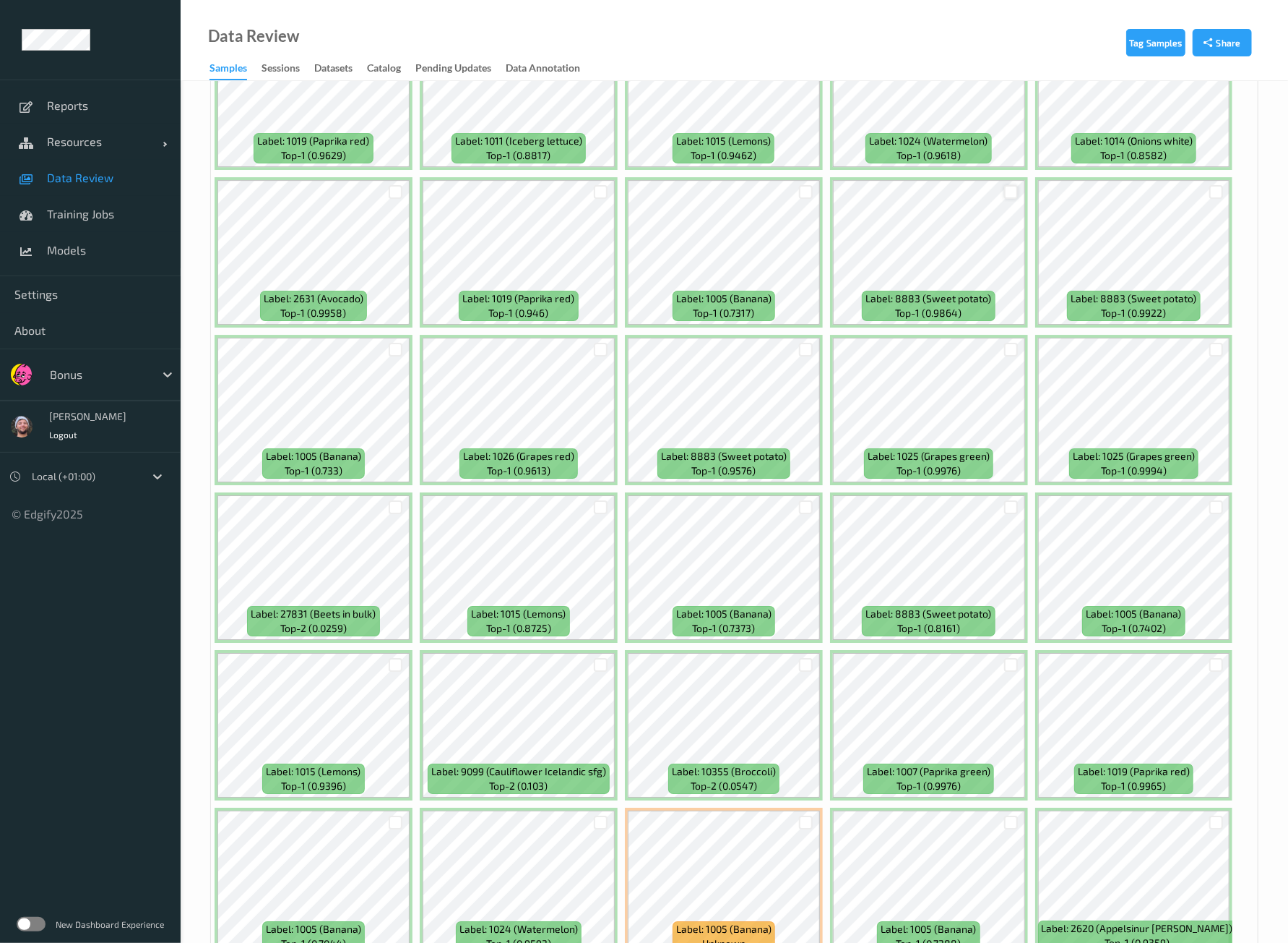
click at [1006, 185] on div at bounding box center [1011, 192] width 14 height 14
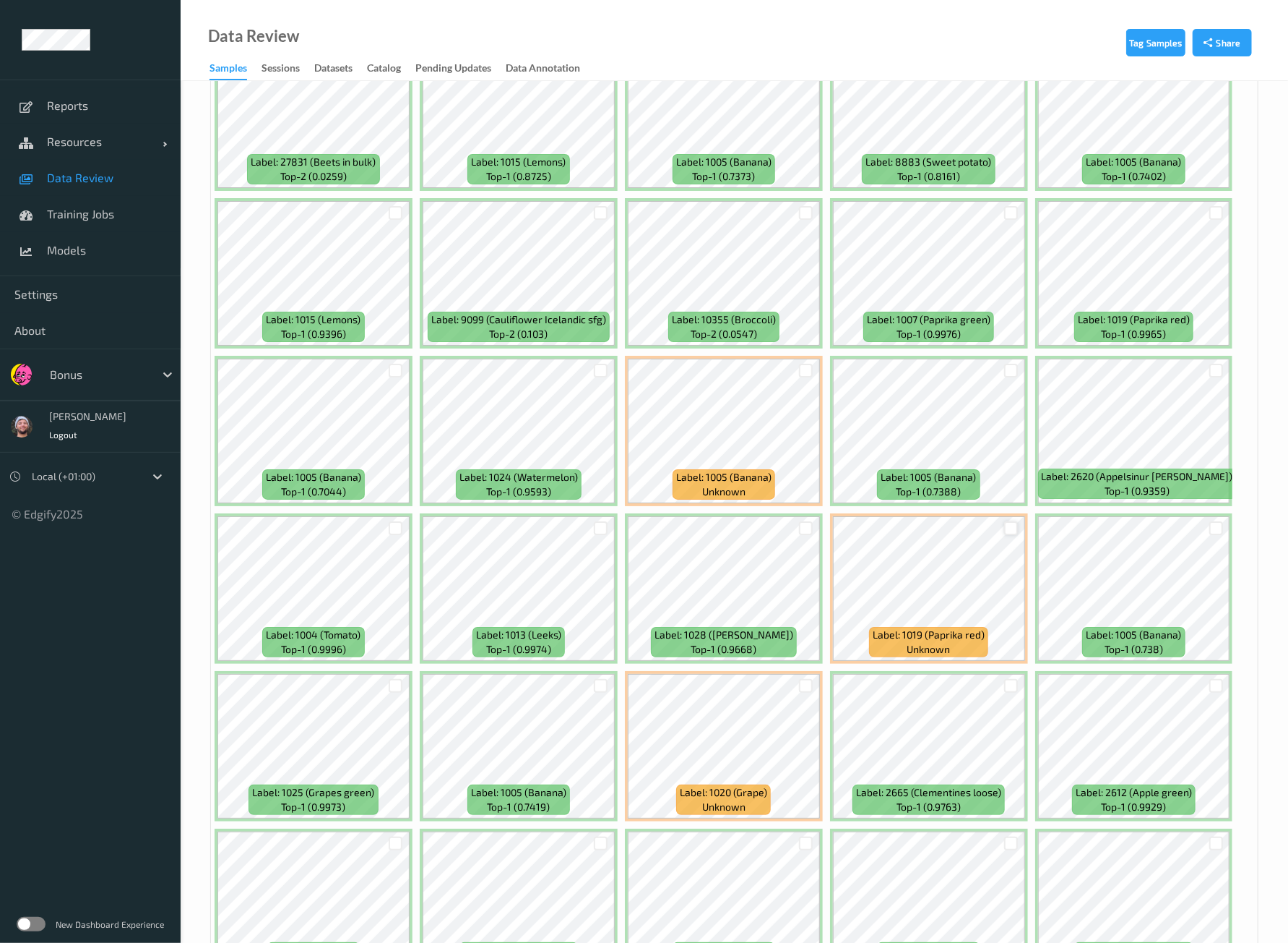
click at [1009, 521] on div at bounding box center [1011, 528] width 14 height 14
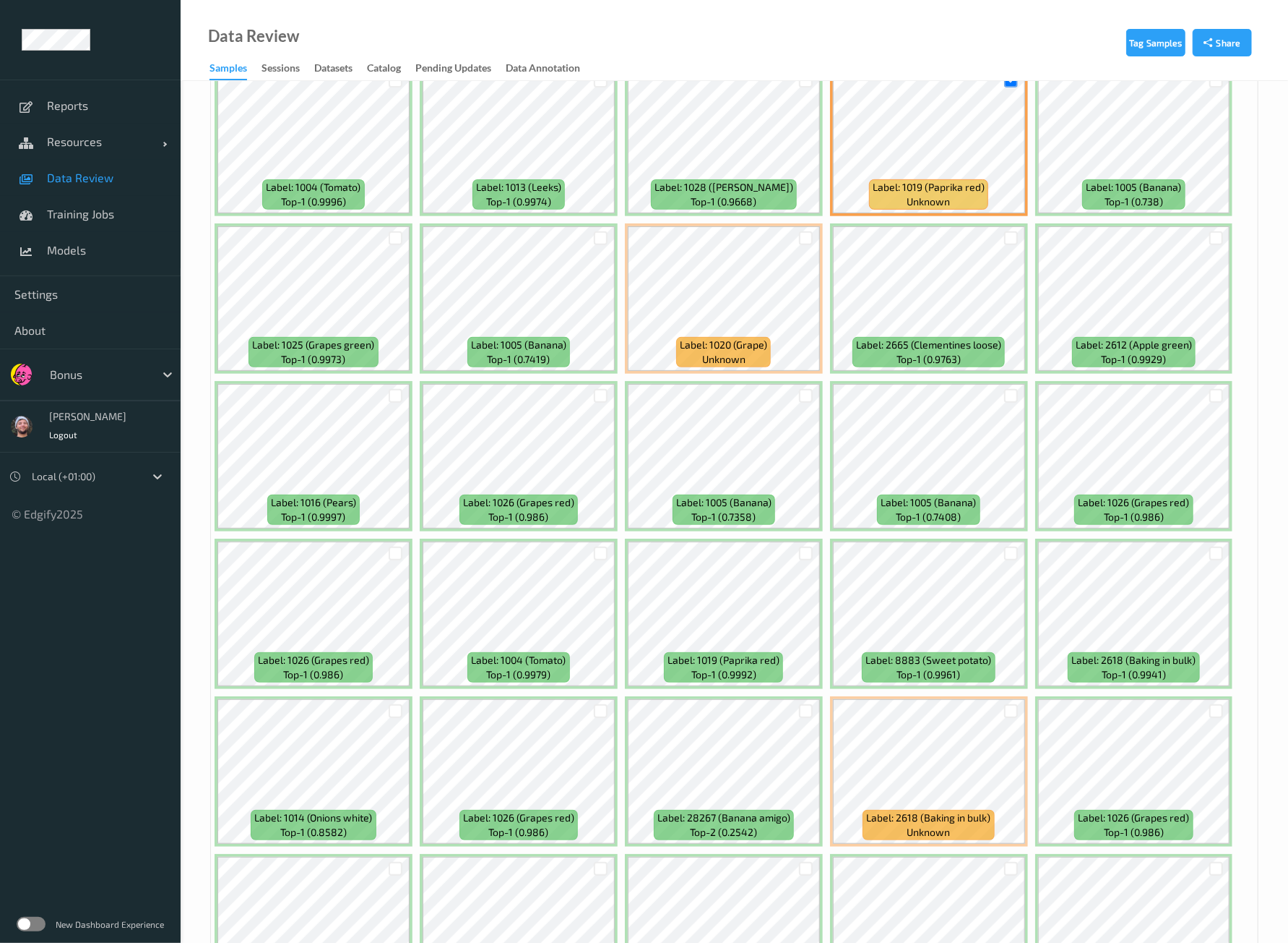
scroll to position [4337, 0]
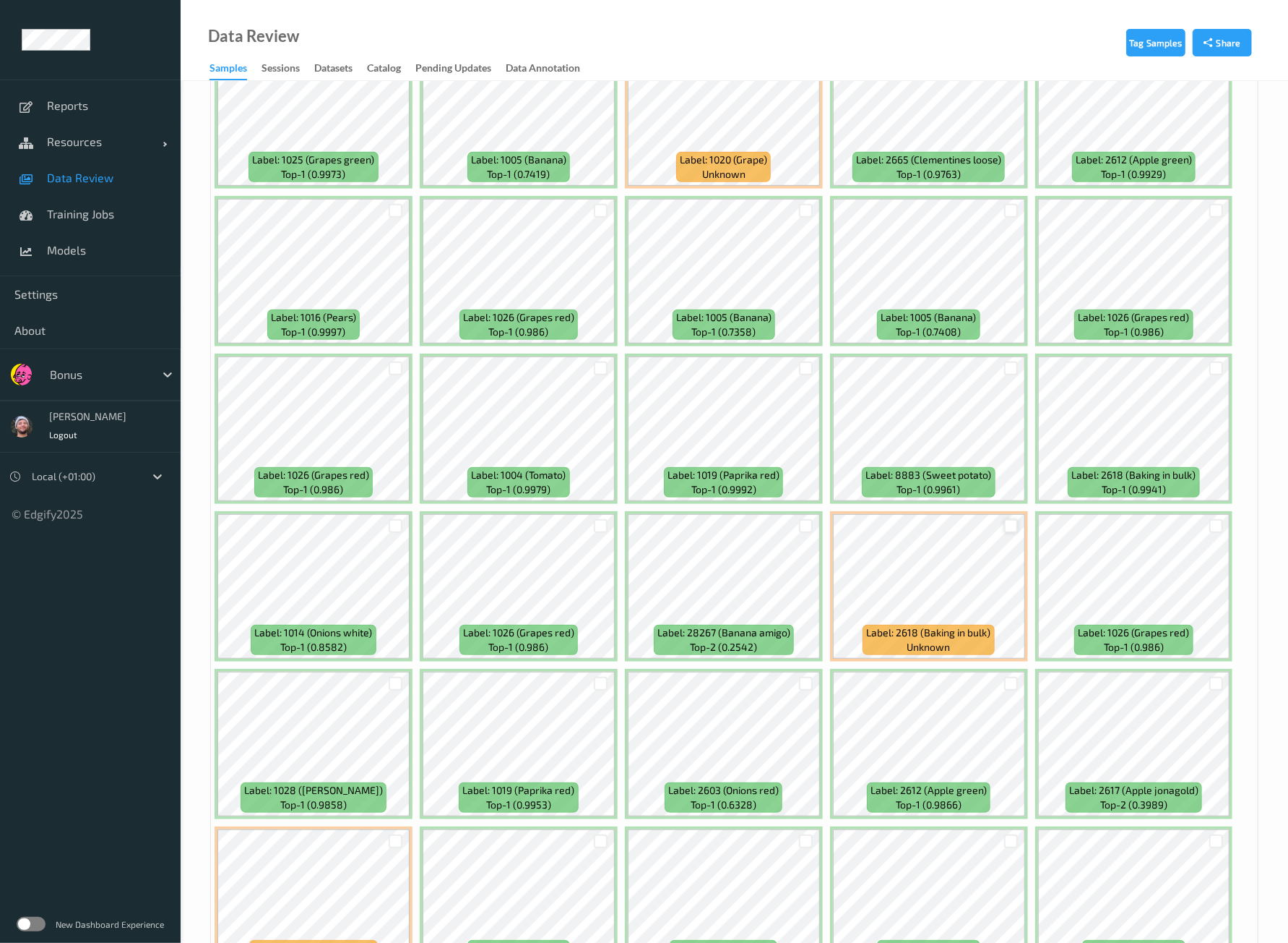
click at [1010, 519] on div at bounding box center [1011, 526] width 14 height 14
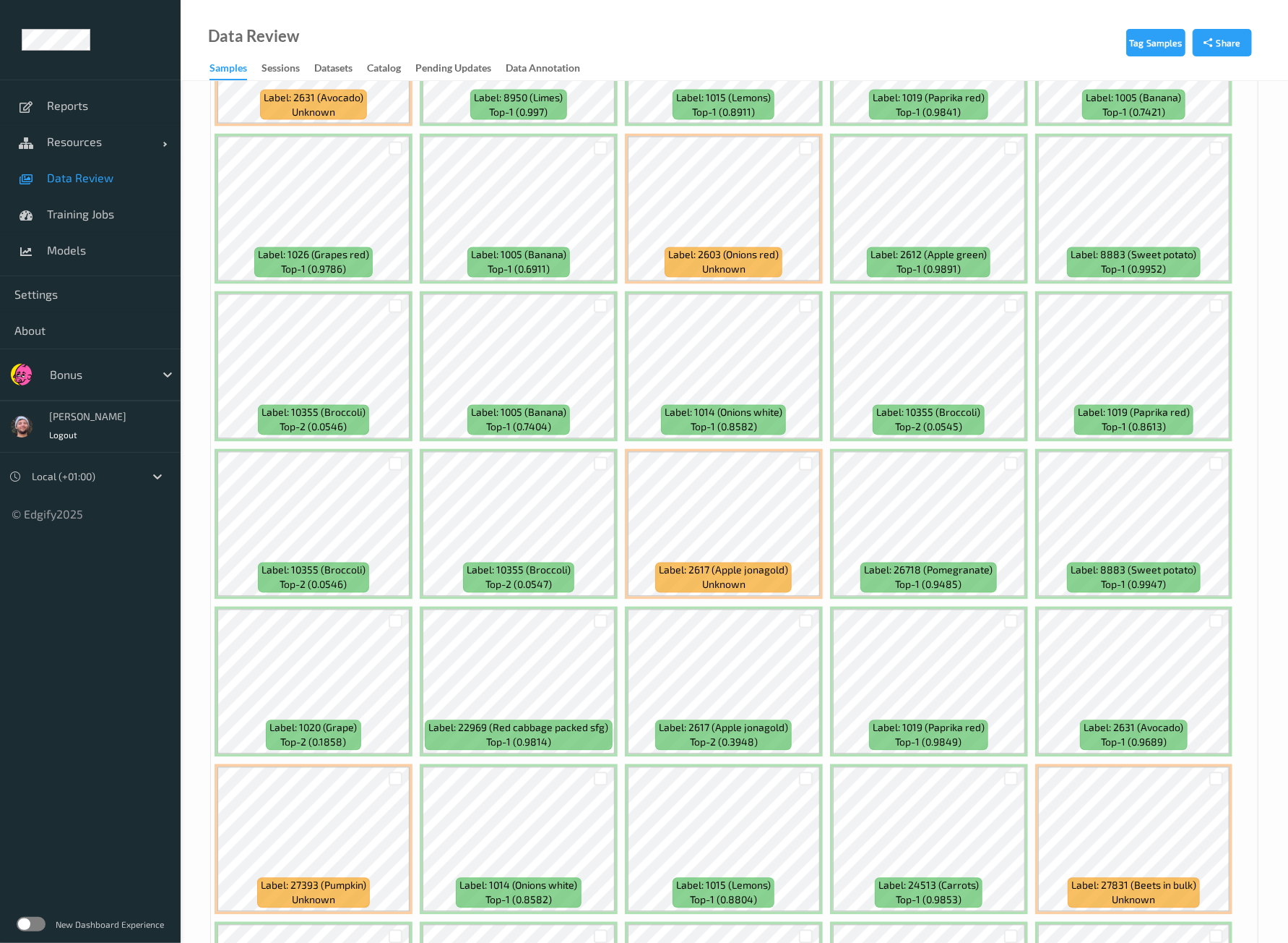
scroll to position [5812, 0]
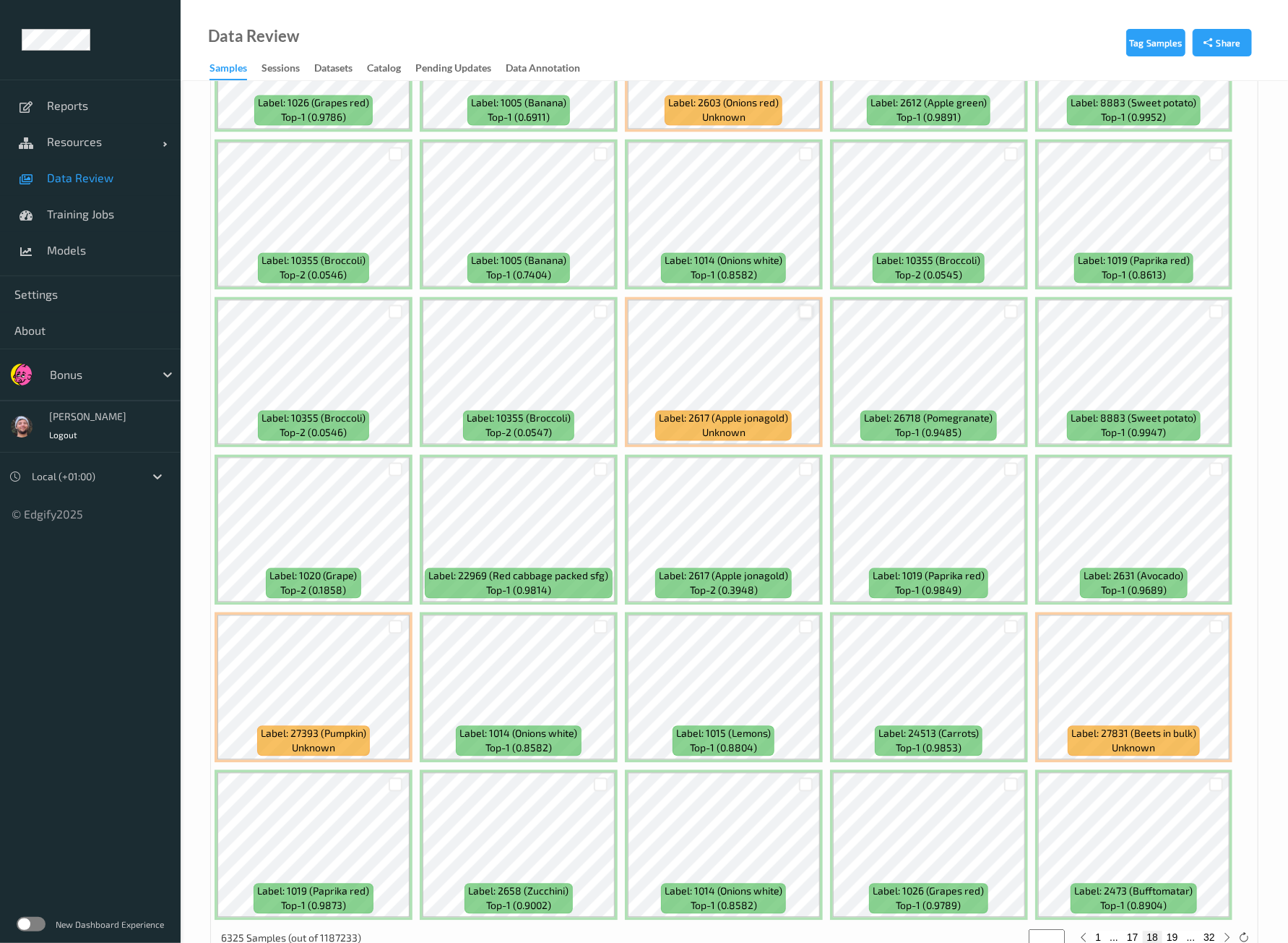
click at [806, 304] on div at bounding box center [806, 311] width 14 height 14
click at [1177, 930] on button "19" at bounding box center [1172, 937] width 20 height 13
type input "**"
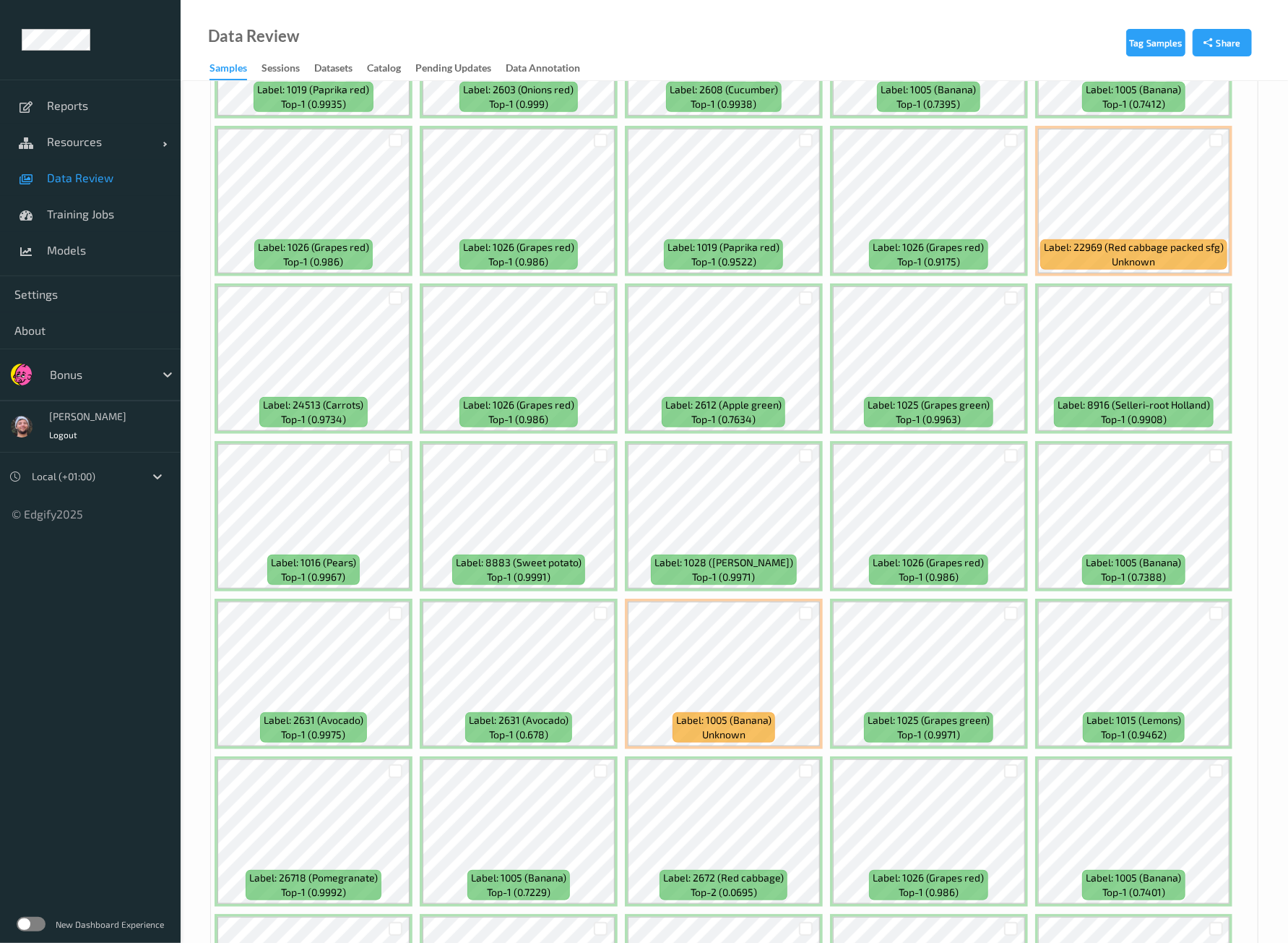
scroll to position [542, 0]
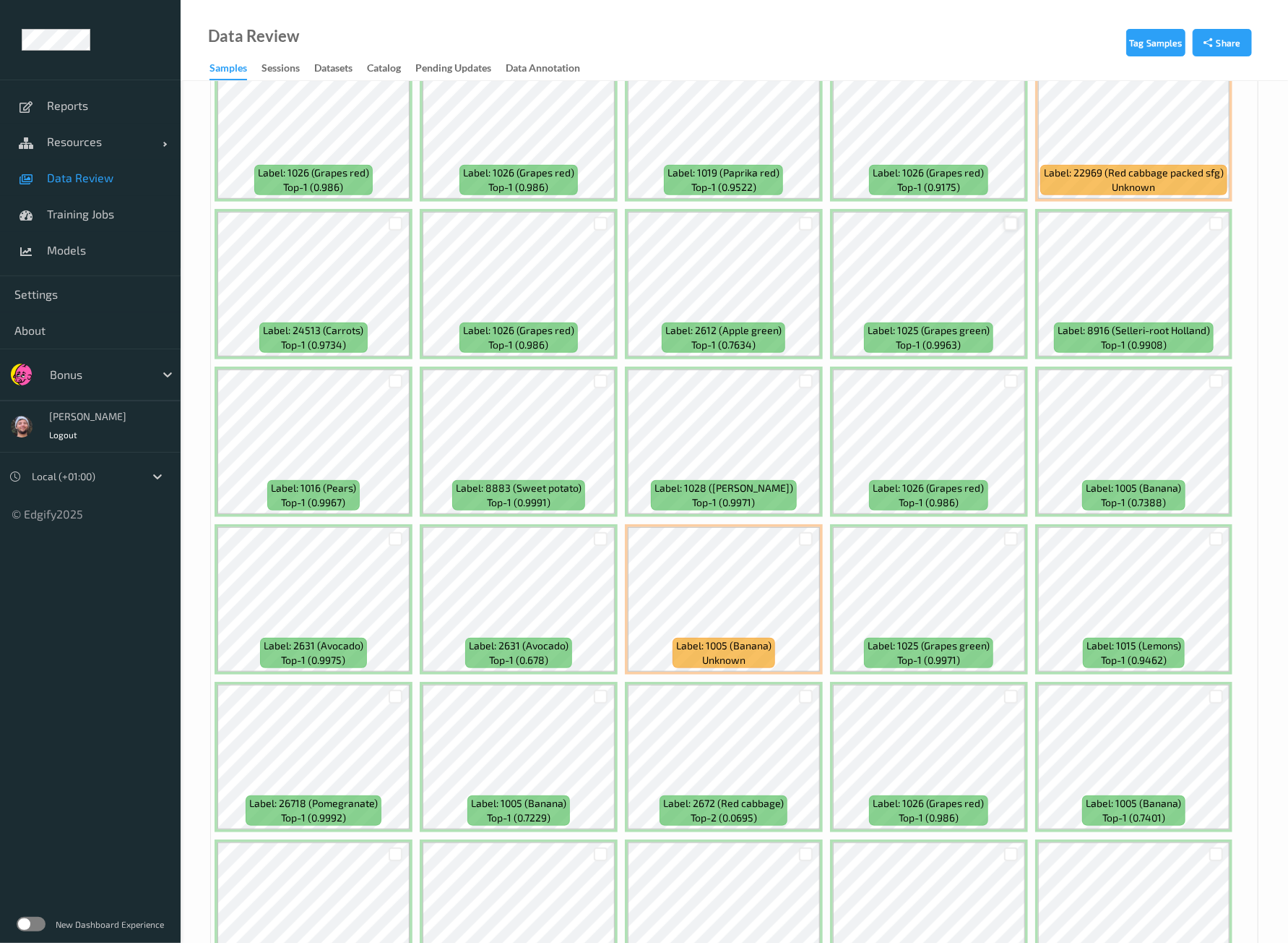
click at [1006, 219] on div at bounding box center [1011, 224] width 14 height 14
click at [599, 538] on div at bounding box center [601, 538] width 14 height 14
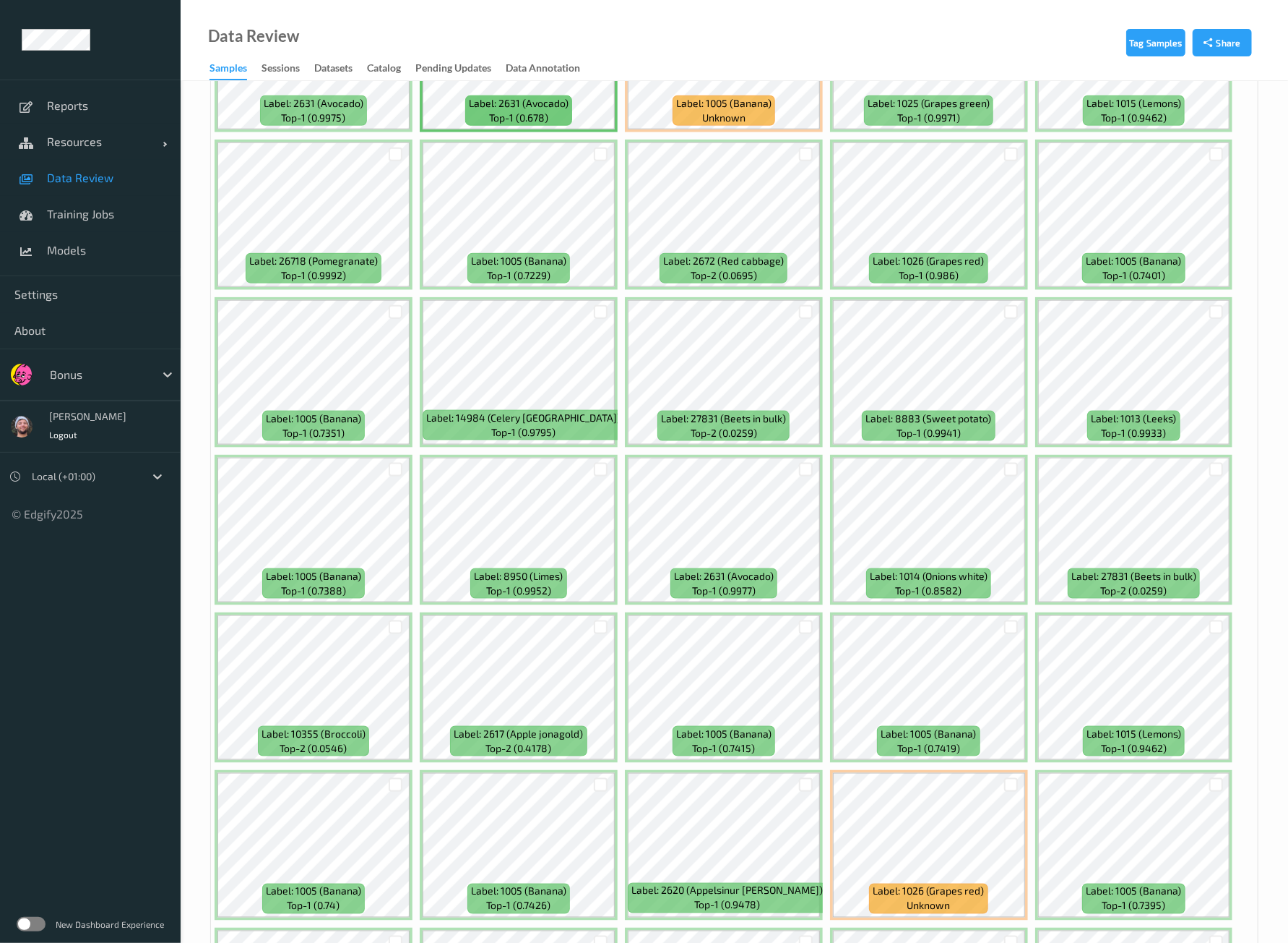
scroll to position [1627, 0]
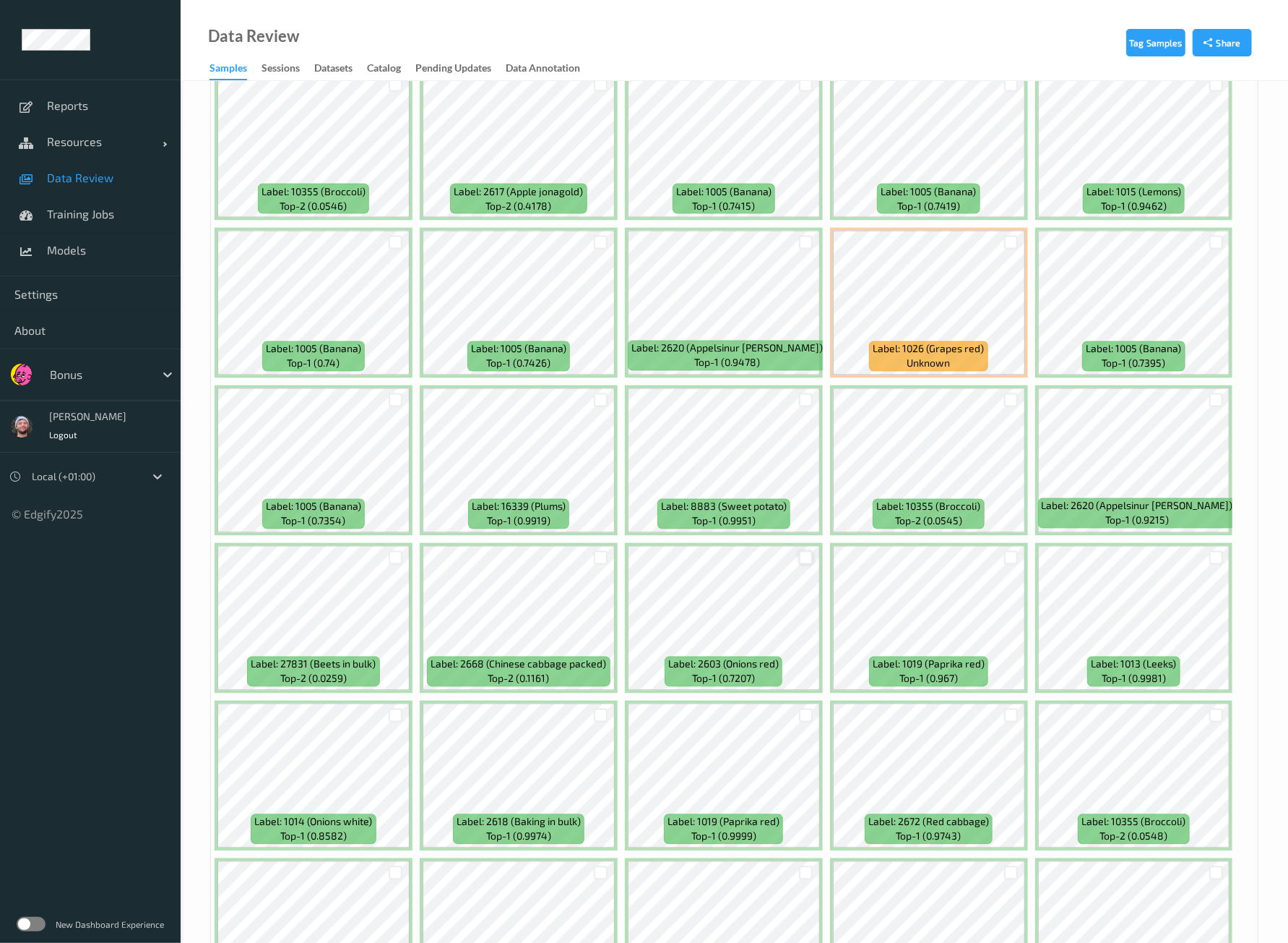
click at [803, 551] on div at bounding box center [806, 558] width 14 height 14
click at [594, 395] on div at bounding box center [601, 400] width 14 height 14
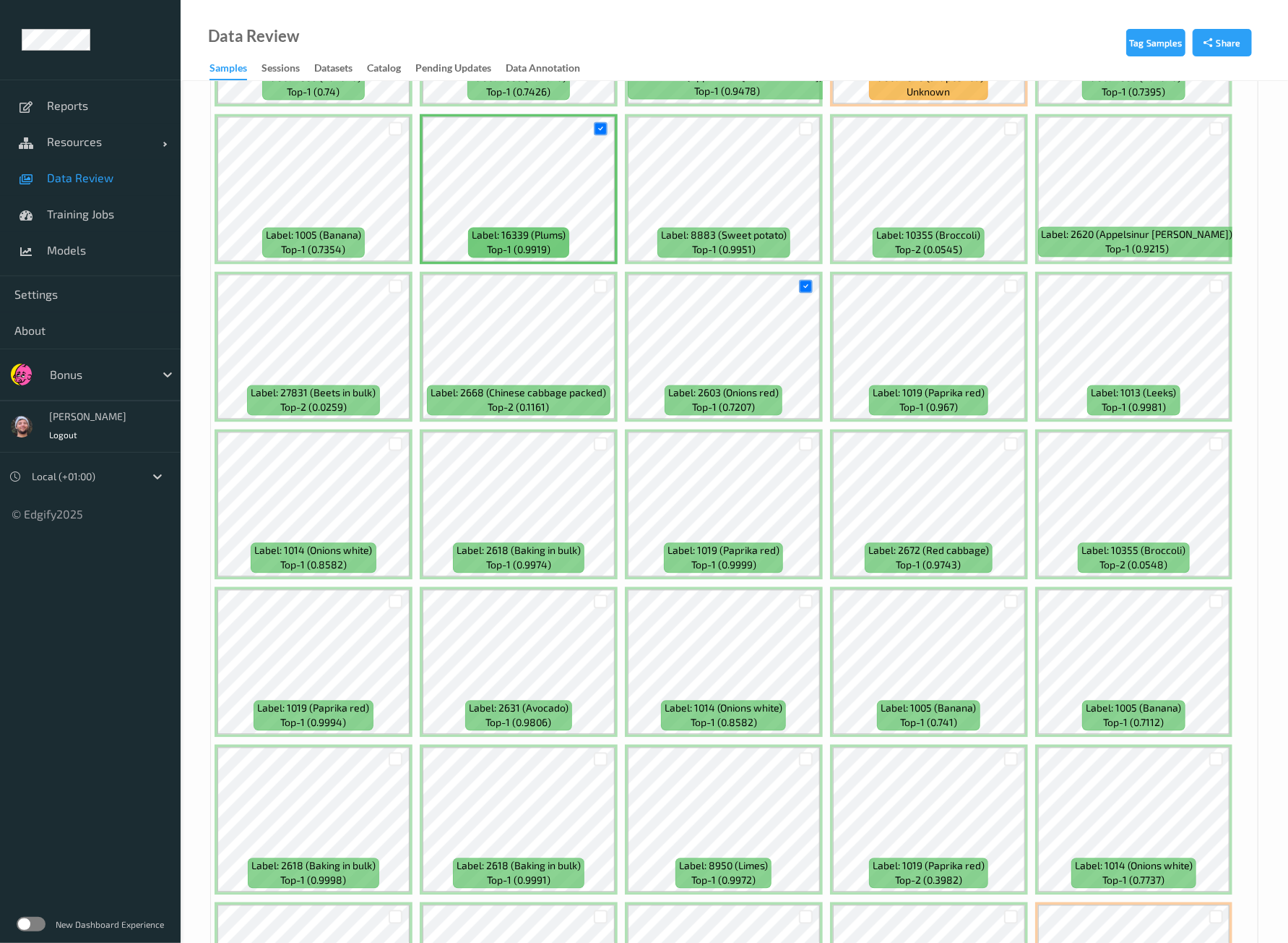
scroll to position [2258, 0]
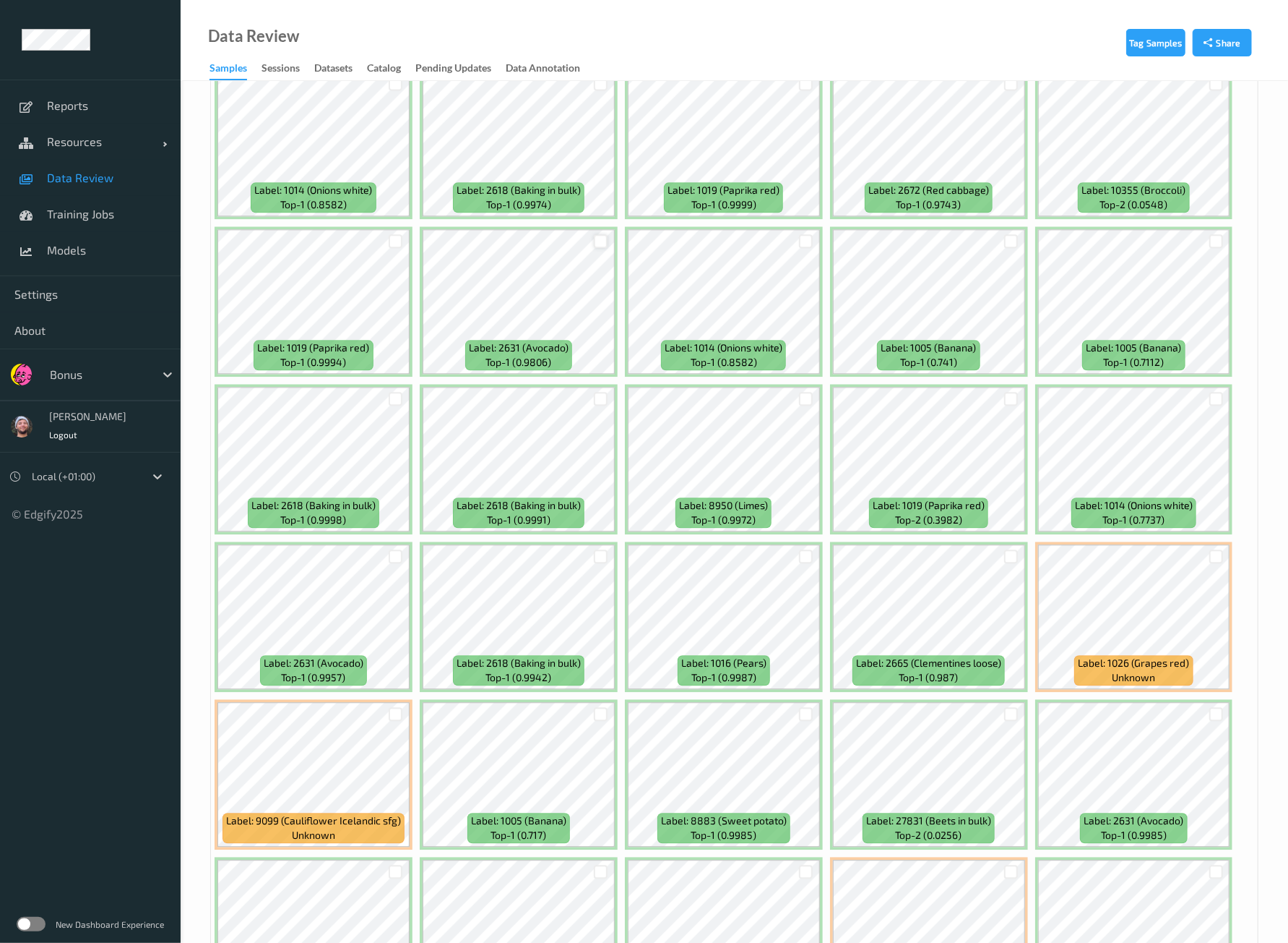
click at [597, 234] on div at bounding box center [601, 241] width 14 height 14
drag, startPoint x: 1011, startPoint y: 379, endPoint x: 1024, endPoint y: 380, distance: 13.0
click at [1216, 392] on div at bounding box center [1216, 399] width 14 height 14
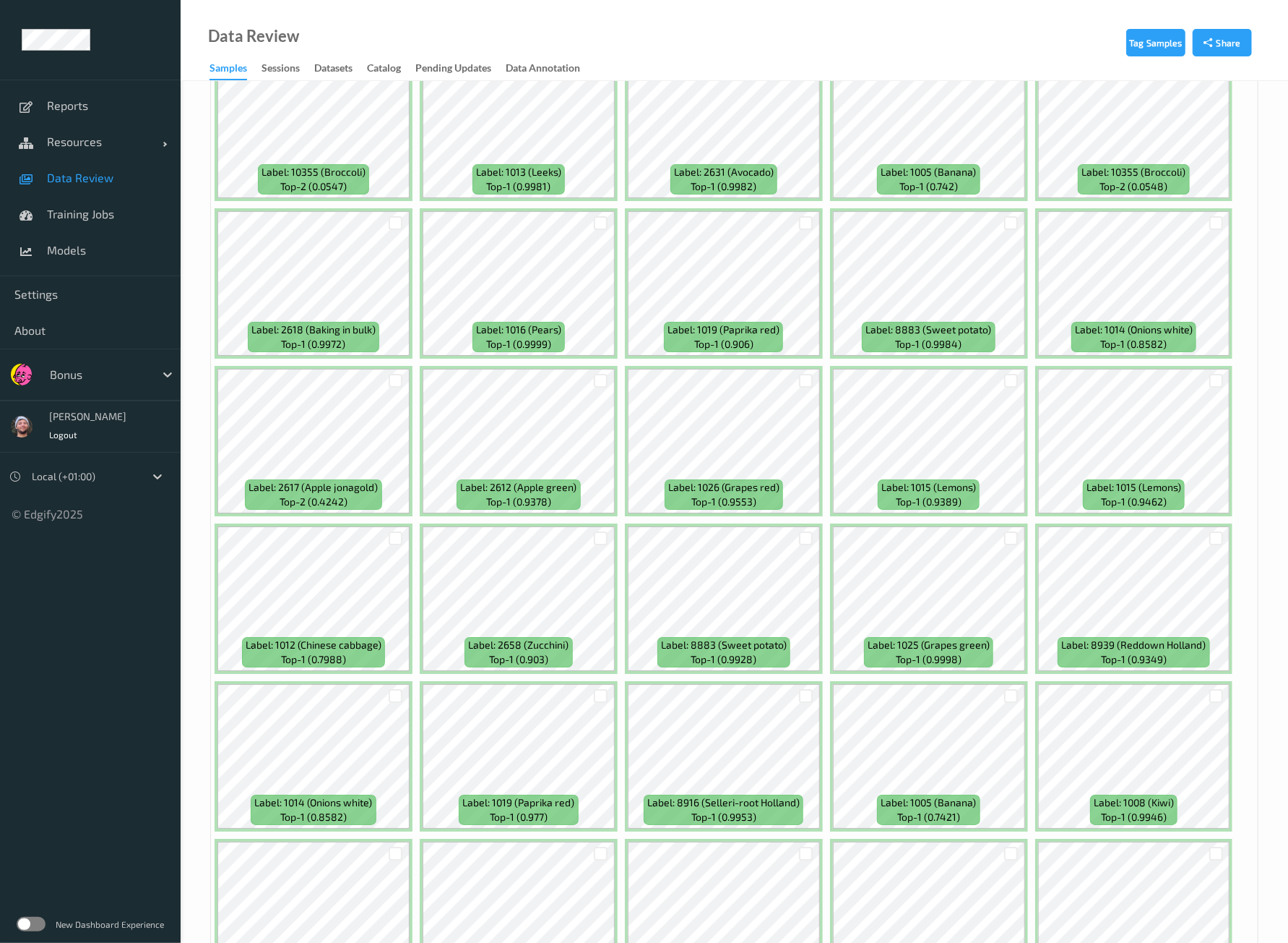
scroll to position [3705, 0]
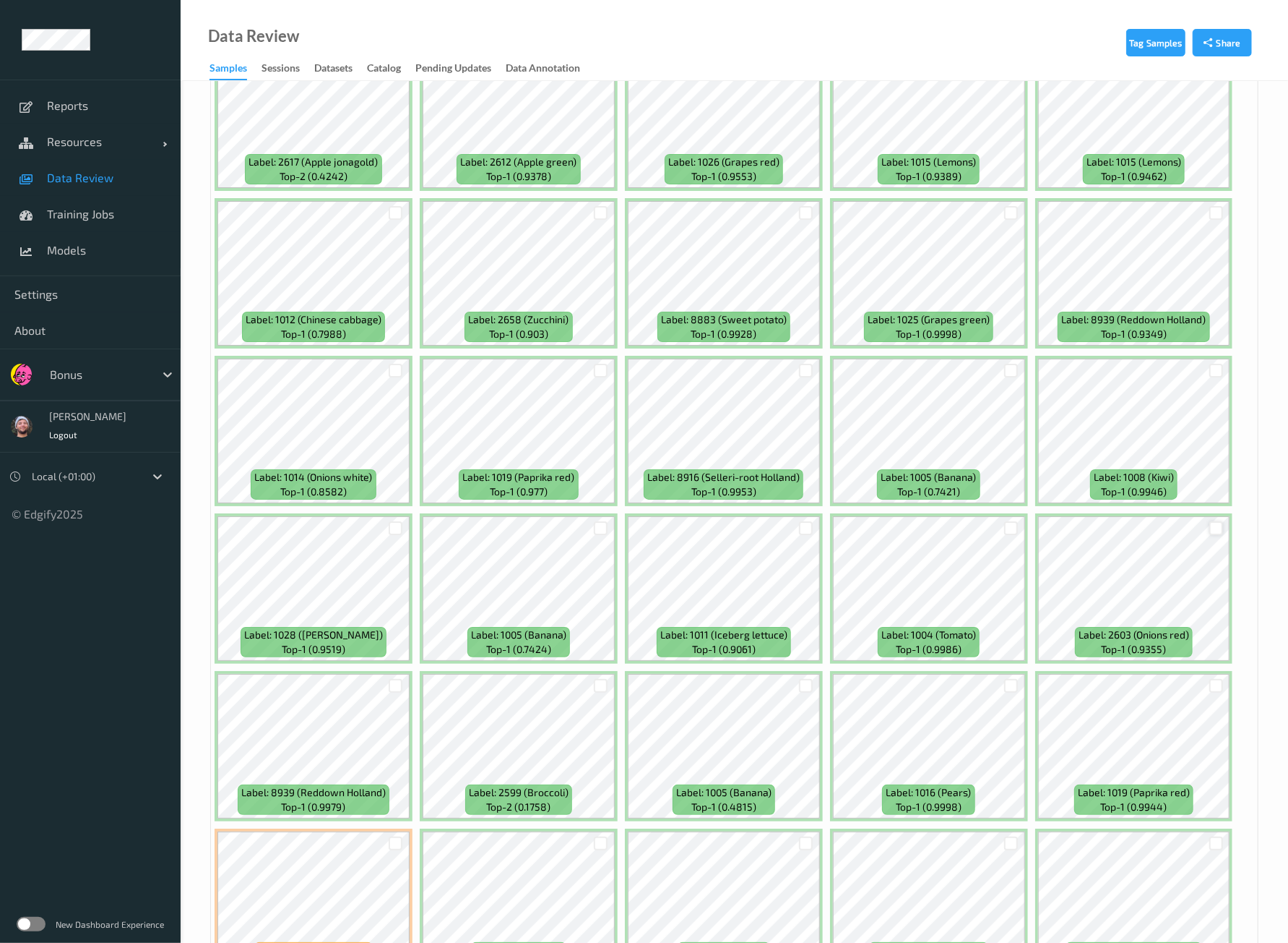
click at [1210, 521] on div at bounding box center [1216, 528] width 14 height 14
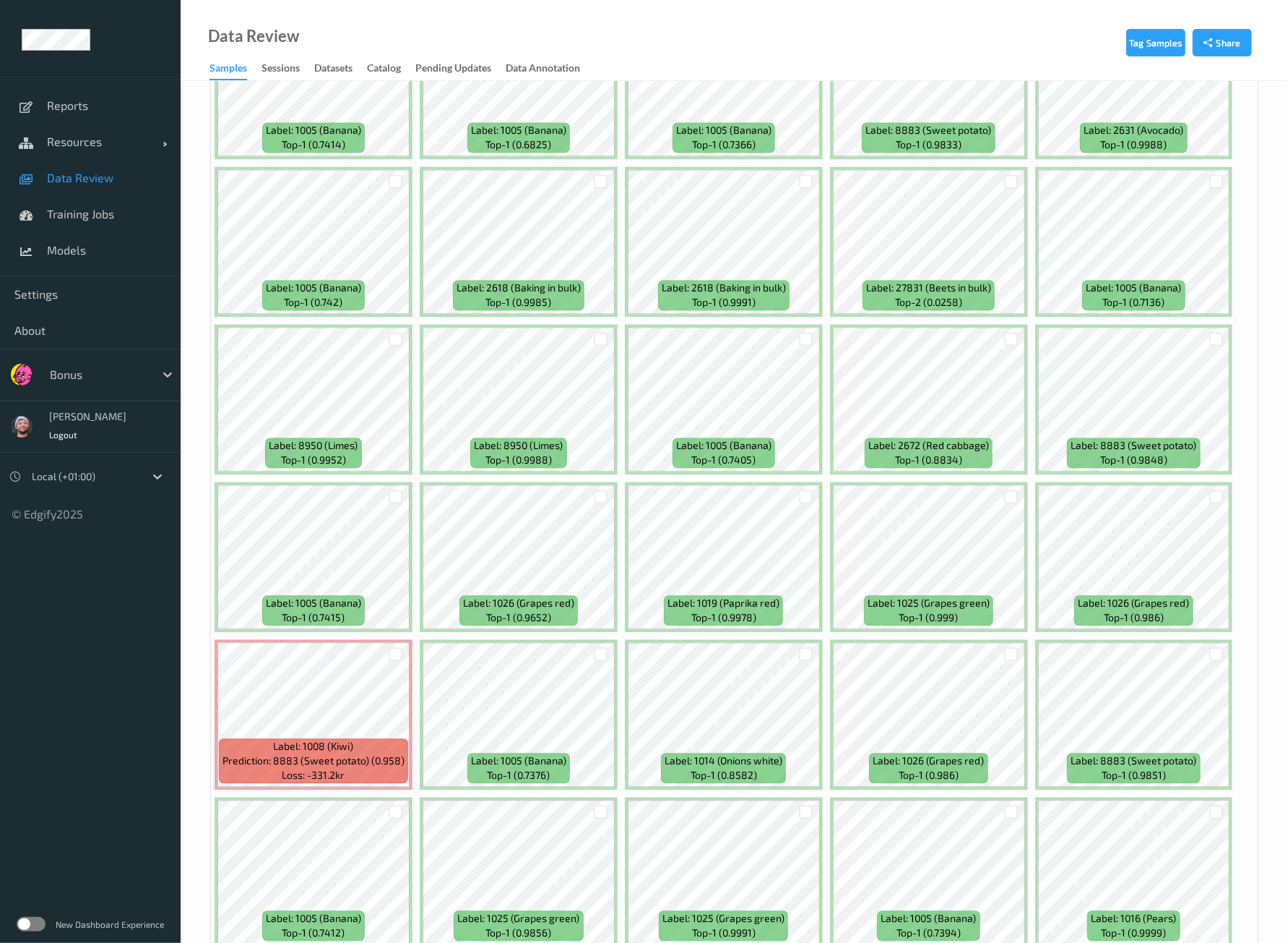
scroll to position [5812, 0]
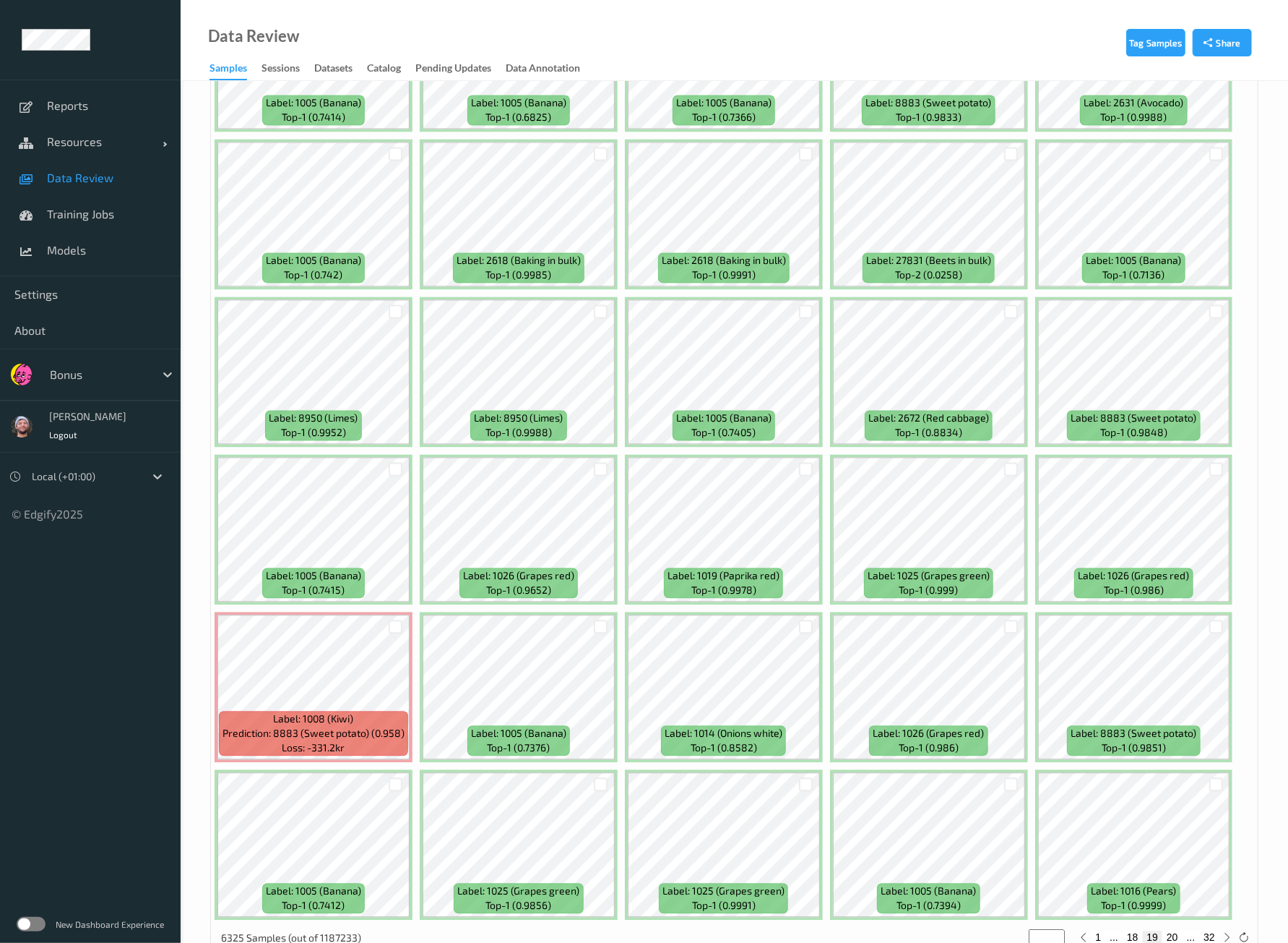
click at [1180, 930] on button "20" at bounding box center [1172, 937] width 20 height 13
type input "**"
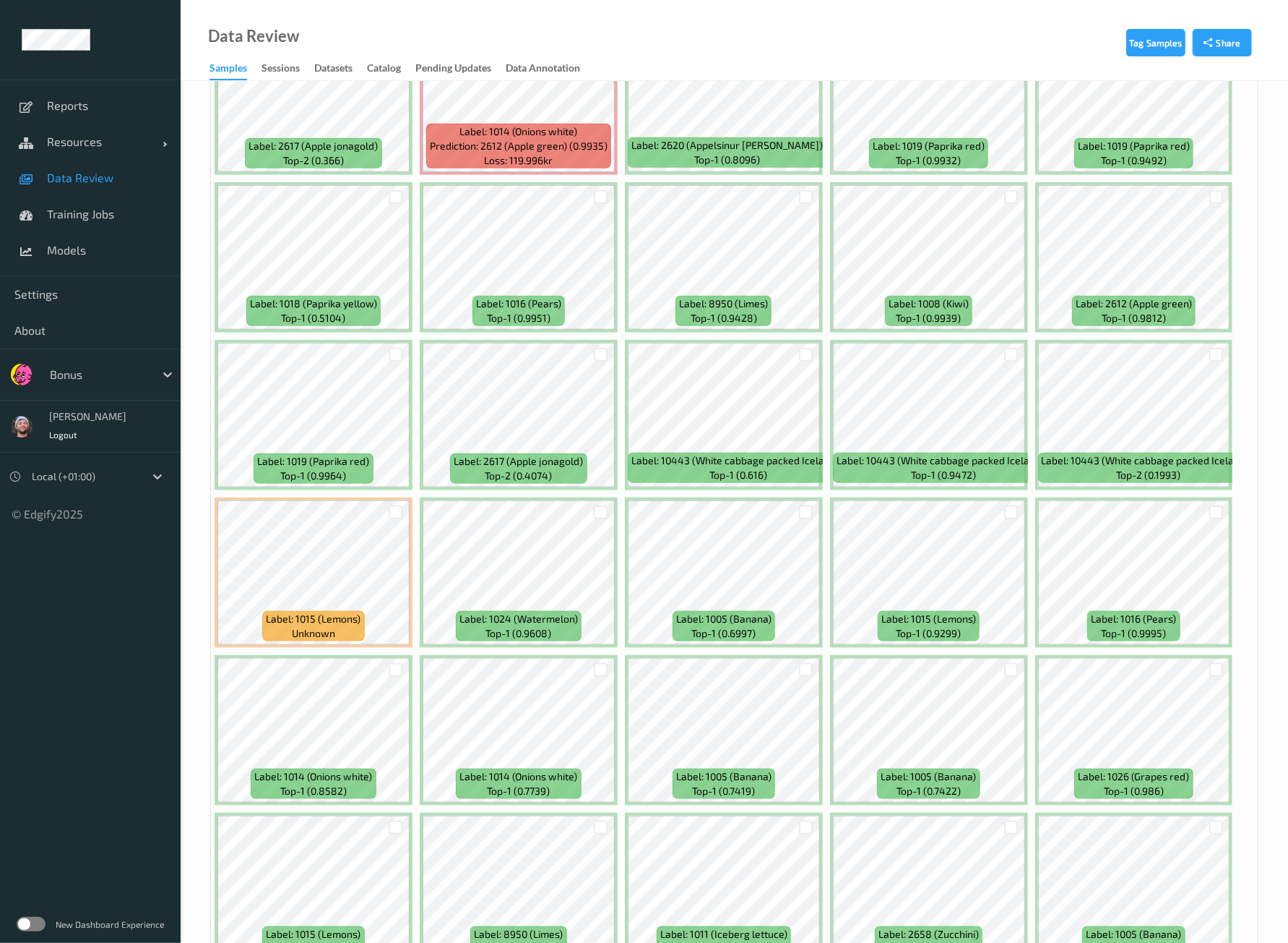
scroll to position [1084, 0]
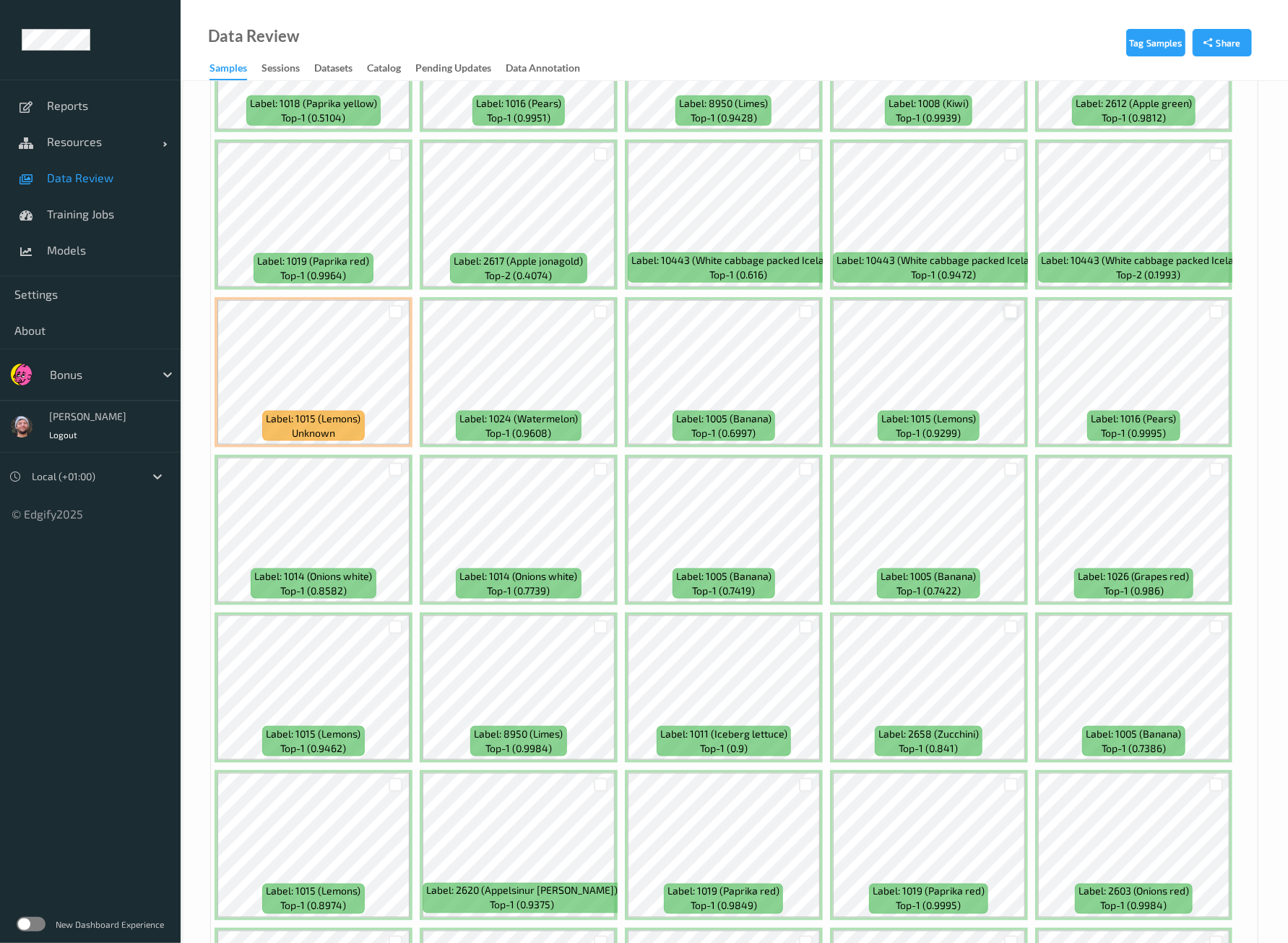
click at [1005, 306] on div at bounding box center [1011, 312] width 14 height 14
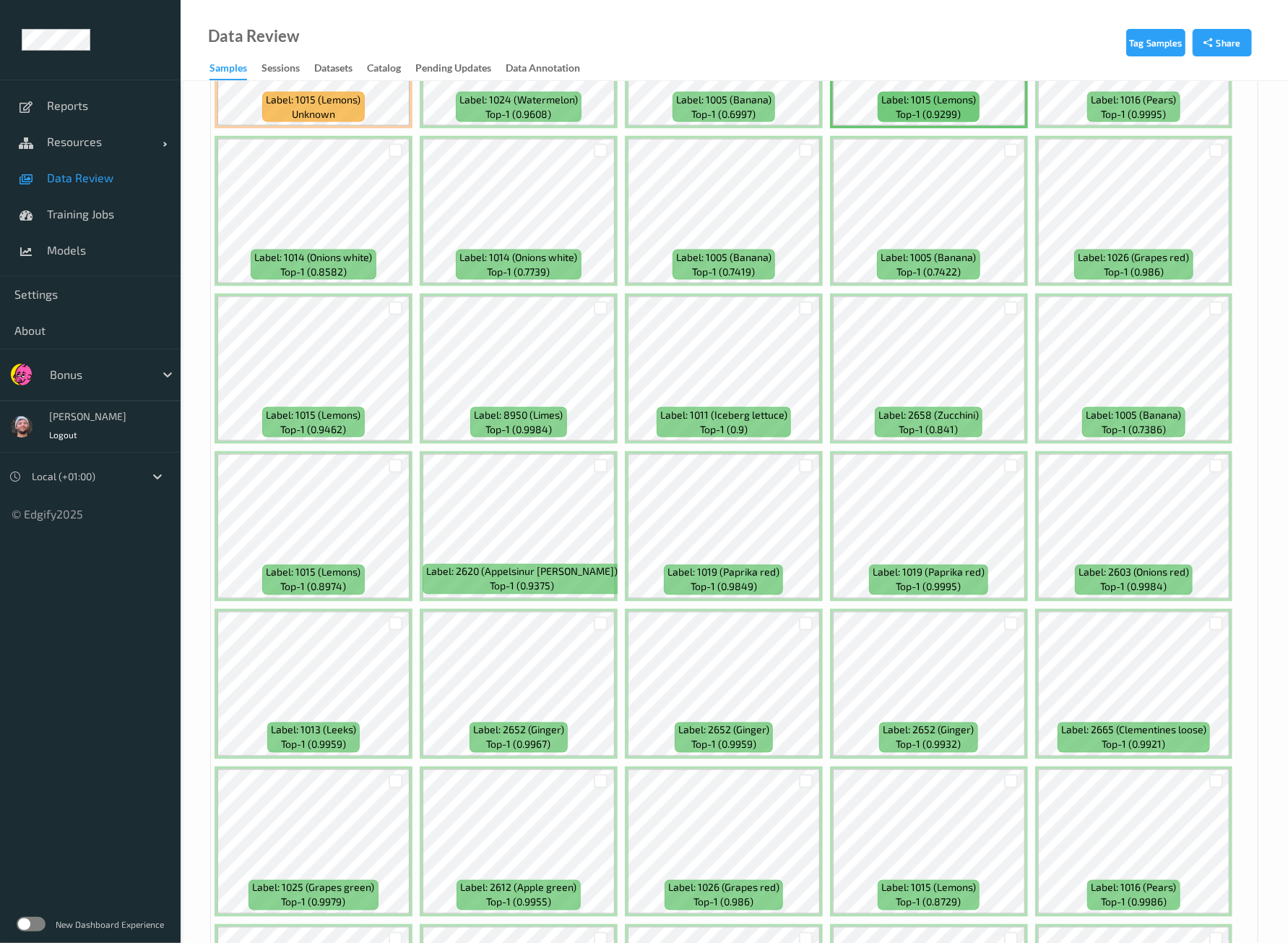
scroll to position [1536, 0]
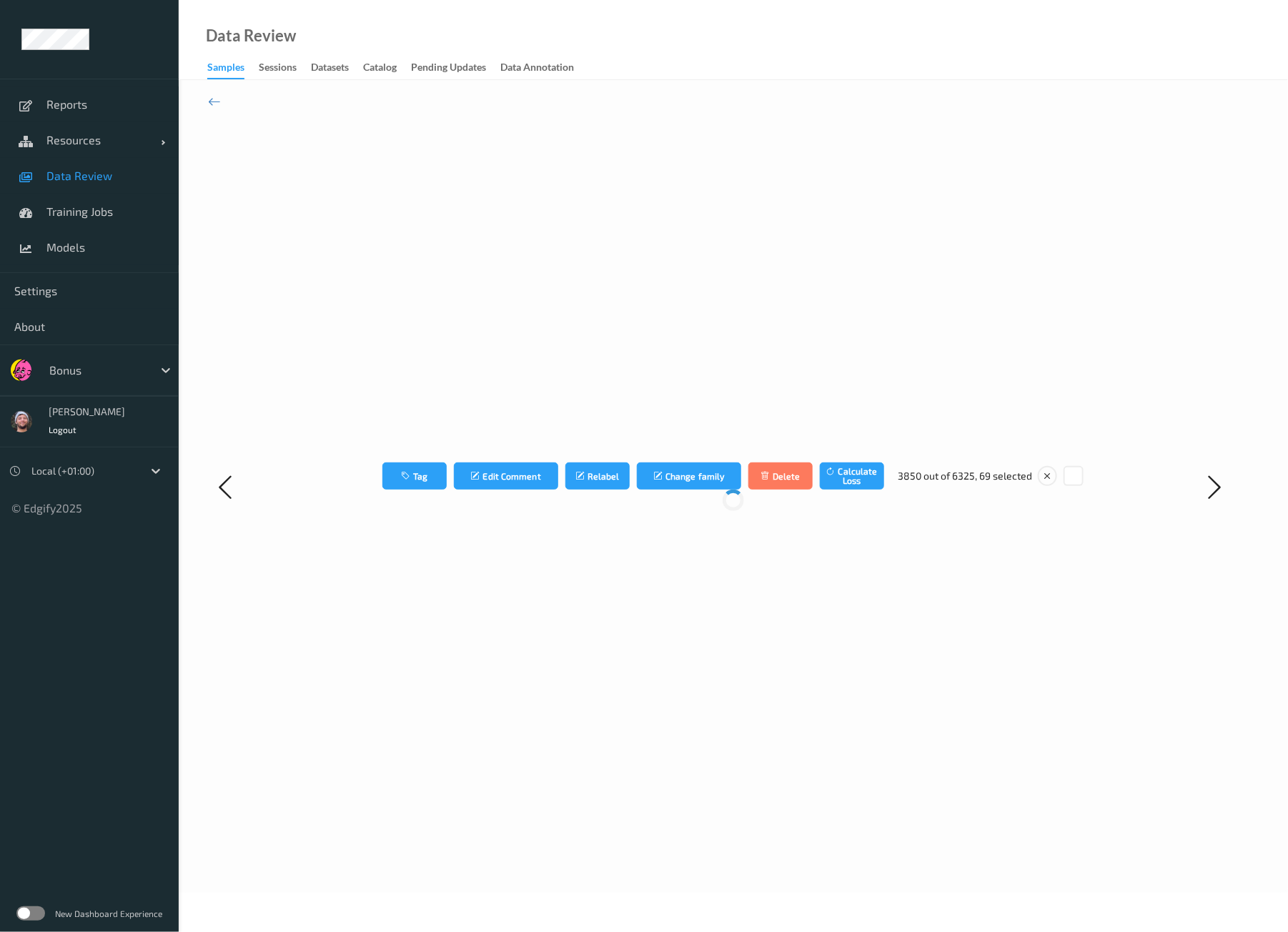
click at [1227, 330] on div at bounding box center [1215, 487] width 88 height 753
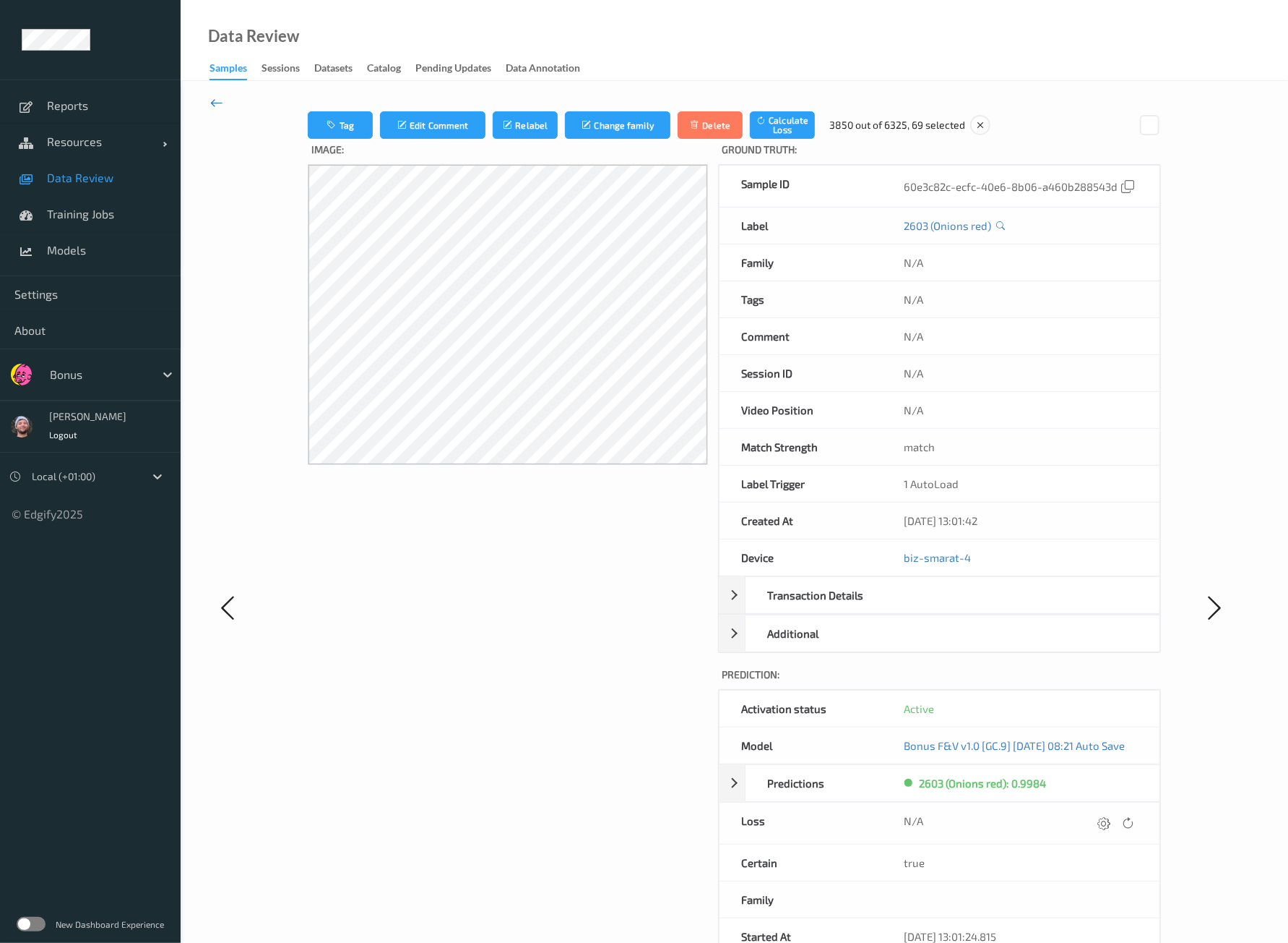
click at [216, 97] on icon at bounding box center [217, 103] width 13 height 16
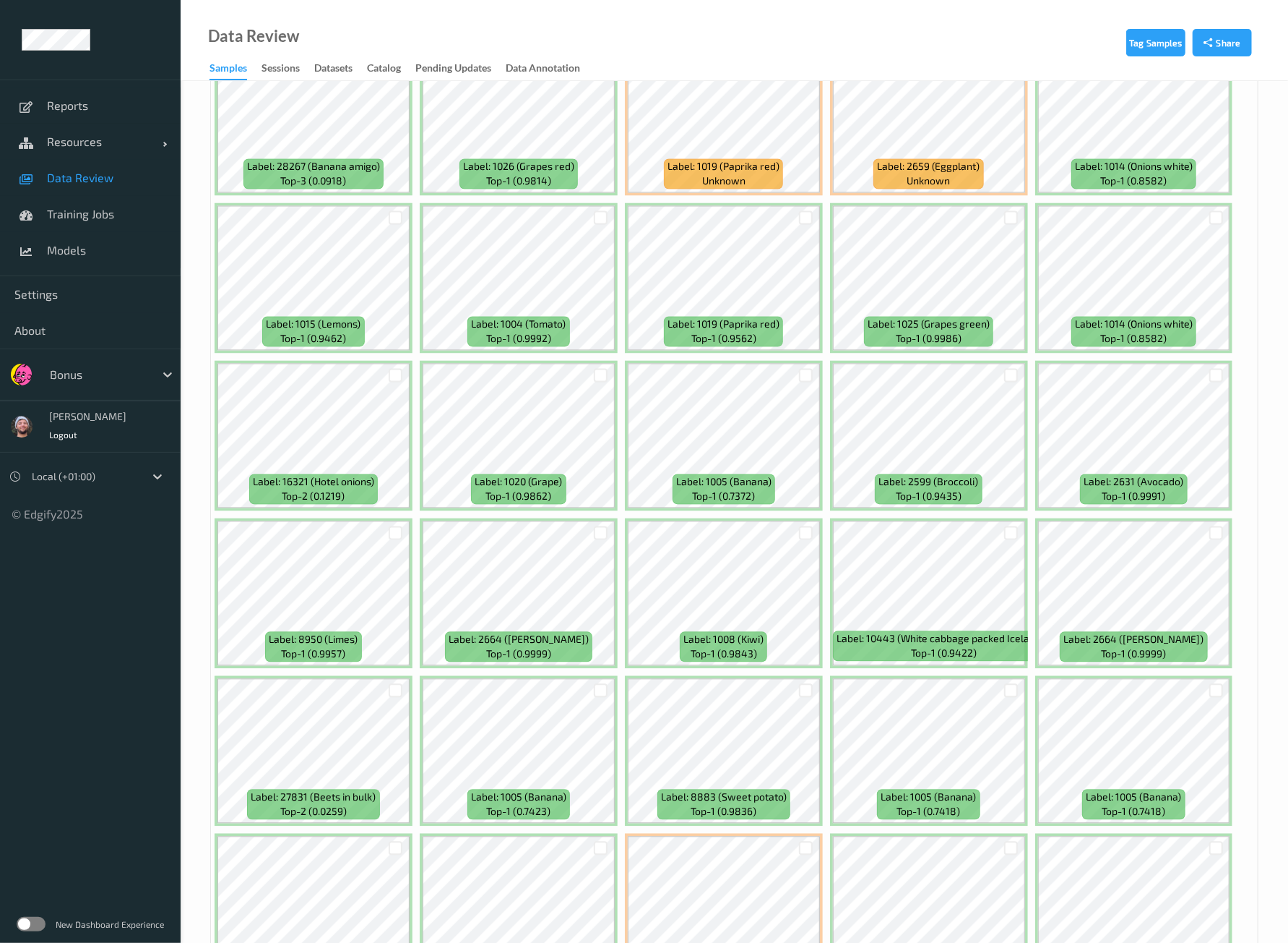
scroll to position [5812, 0]
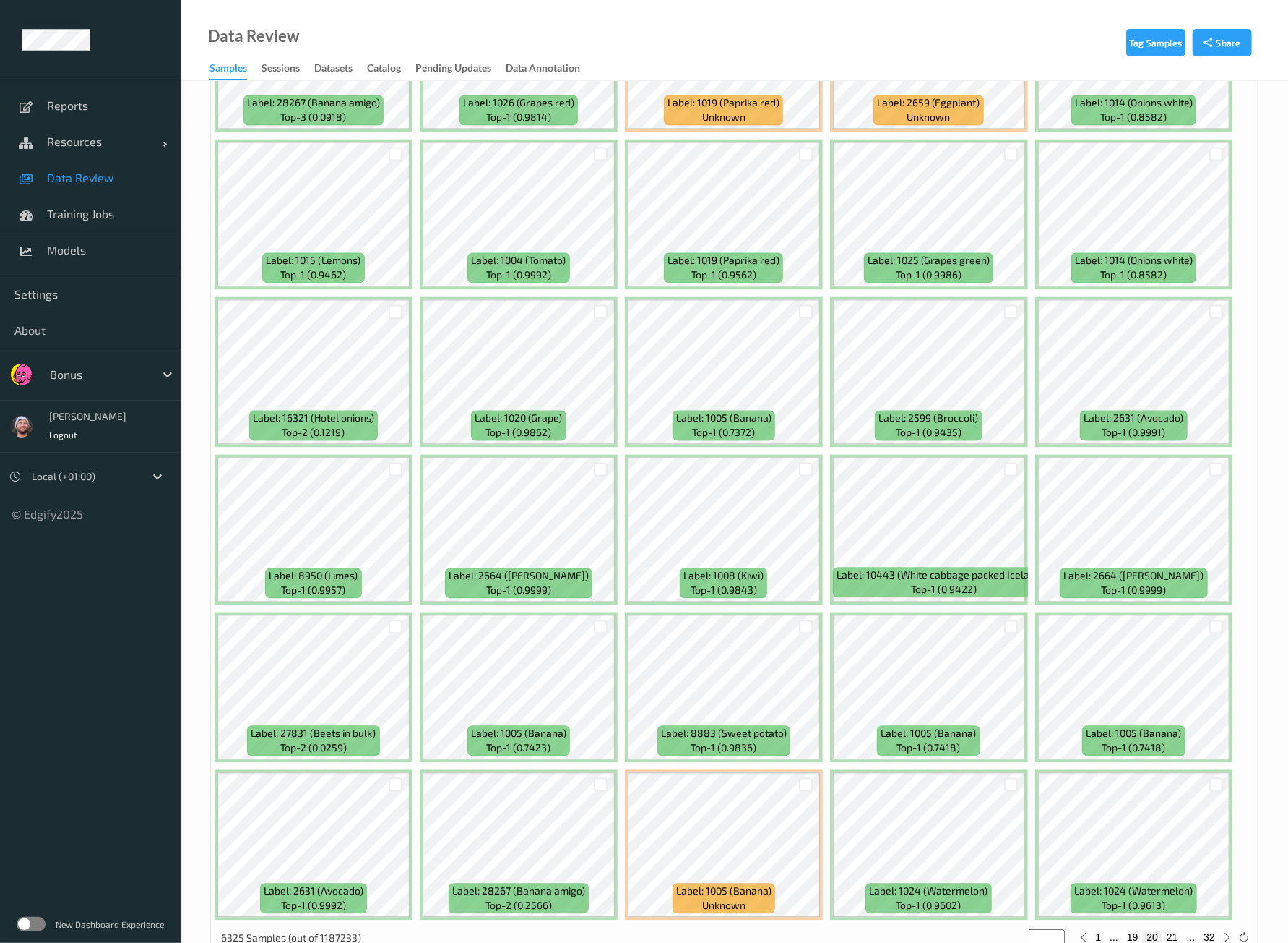
click at [1174, 930] on button "21" at bounding box center [1172, 937] width 20 height 13
type input "**"
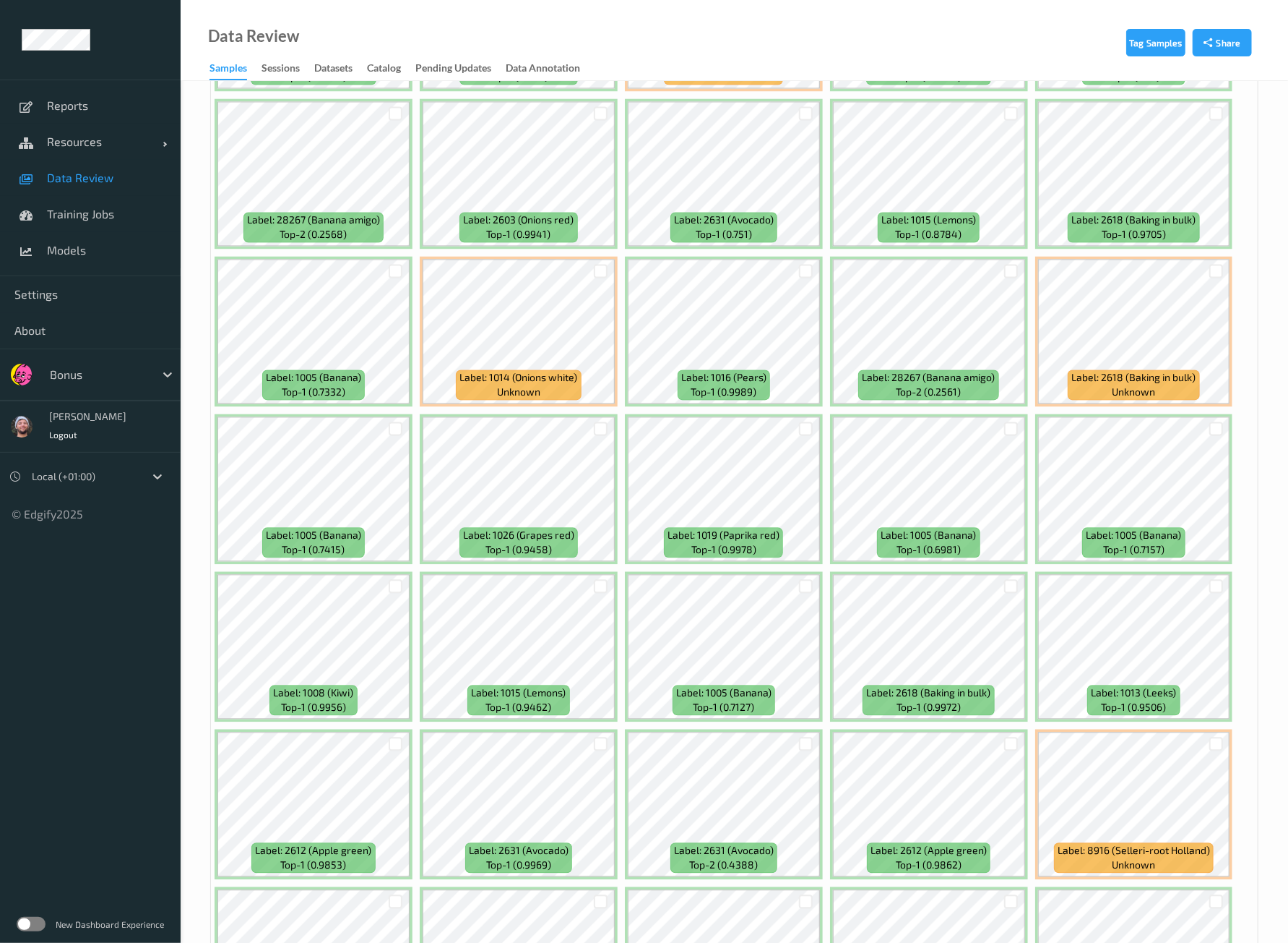
scroll to position [1807, 0]
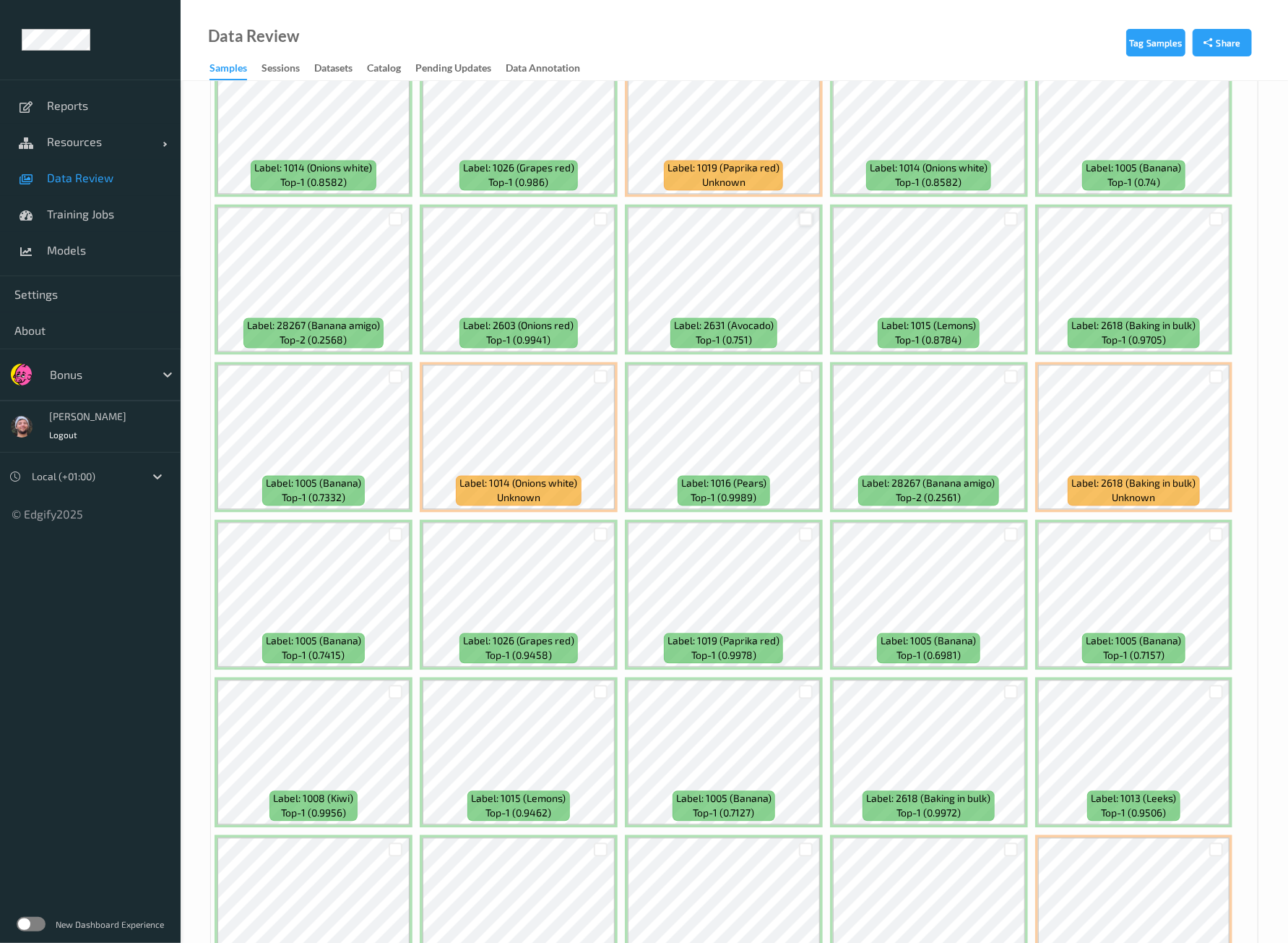
click at [810, 213] on div at bounding box center [806, 219] width 14 height 14
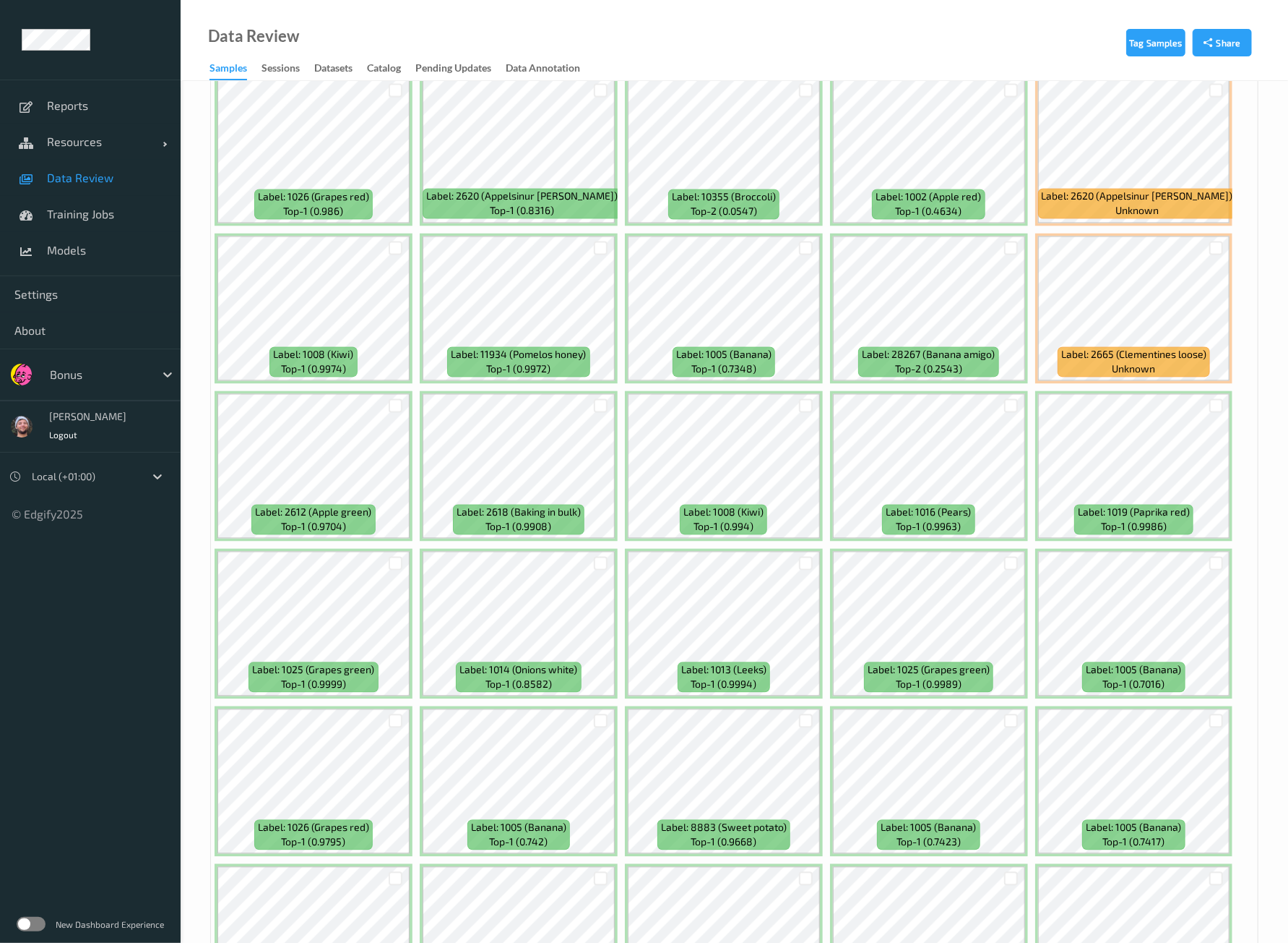
scroll to position [5812, 0]
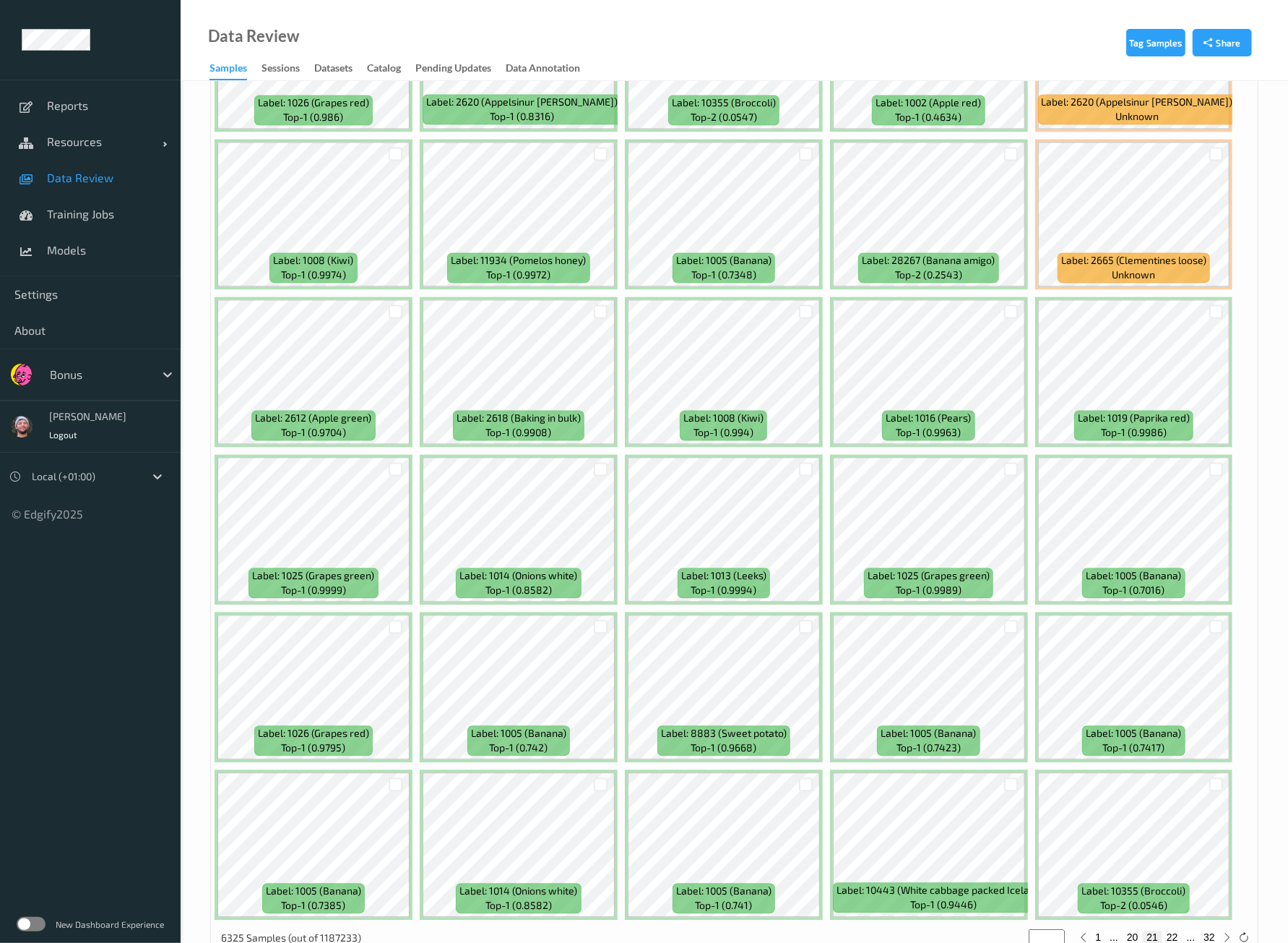
click at [1171, 930] on button "22" at bounding box center [1172, 937] width 20 height 13
type input "**"
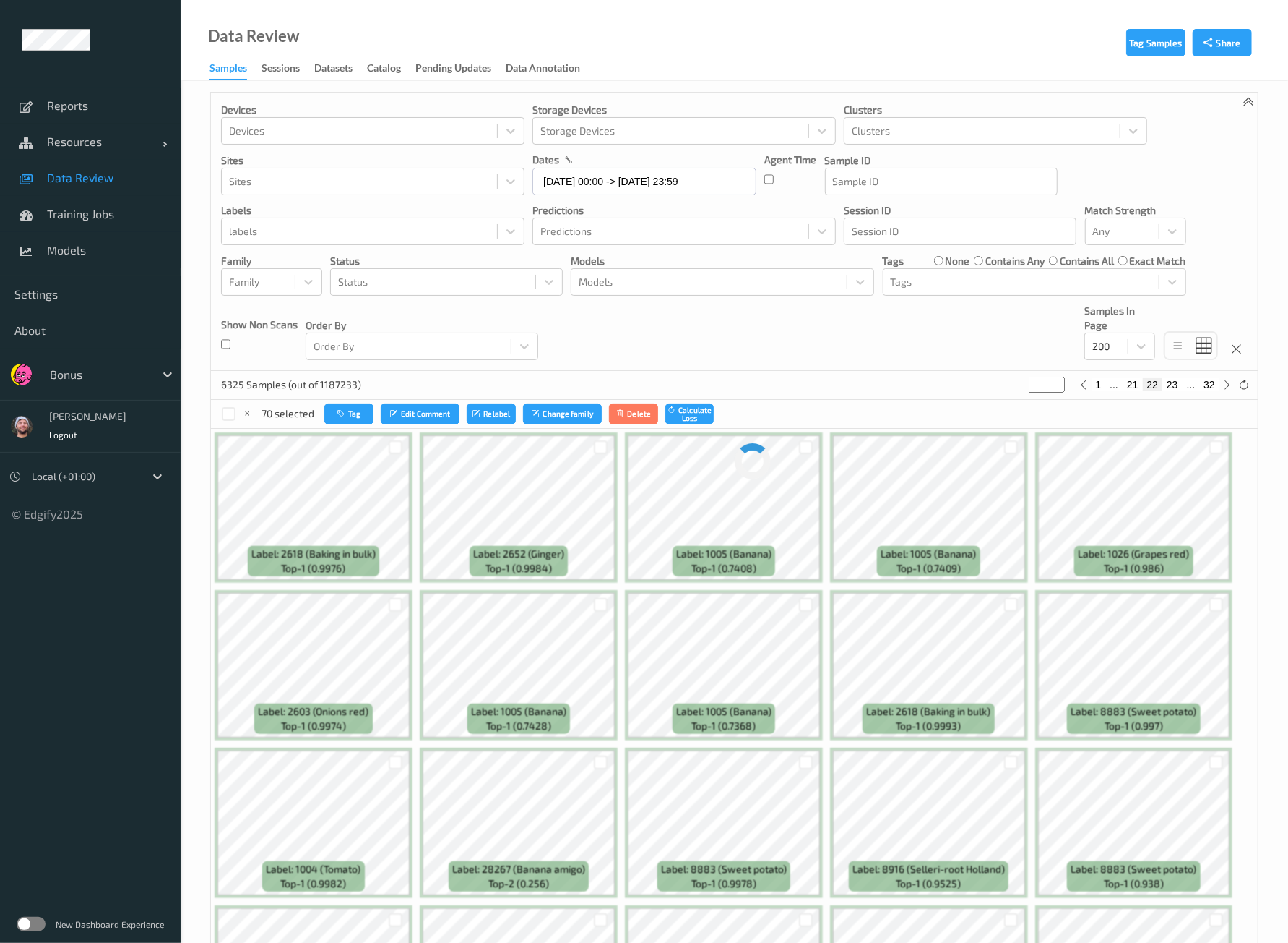
scroll to position [0, 0]
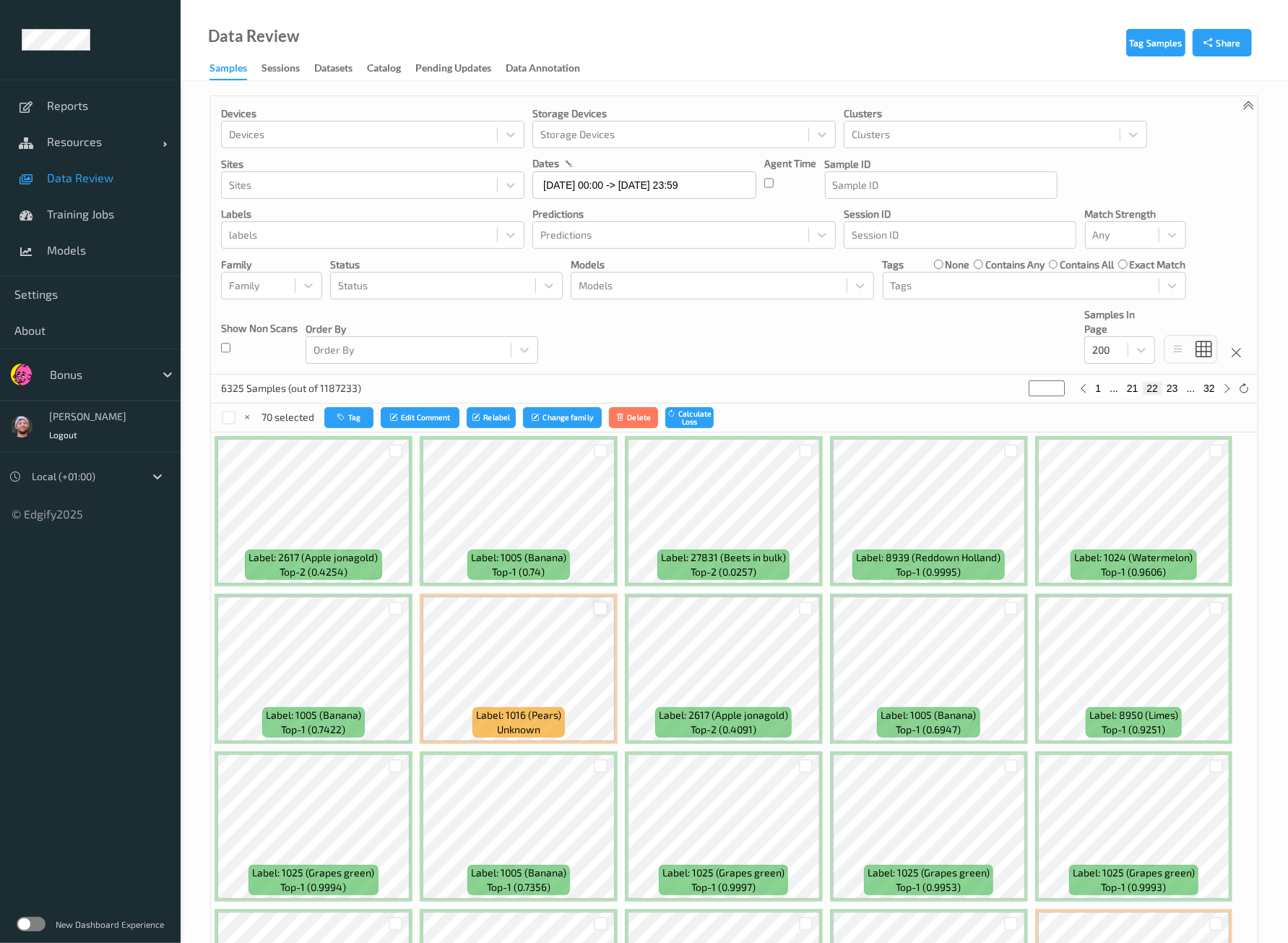
click at [601, 608] on div at bounding box center [601, 608] width 14 height 14
click at [1210, 603] on div at bounding box center [1216, 608] width 14 height 14
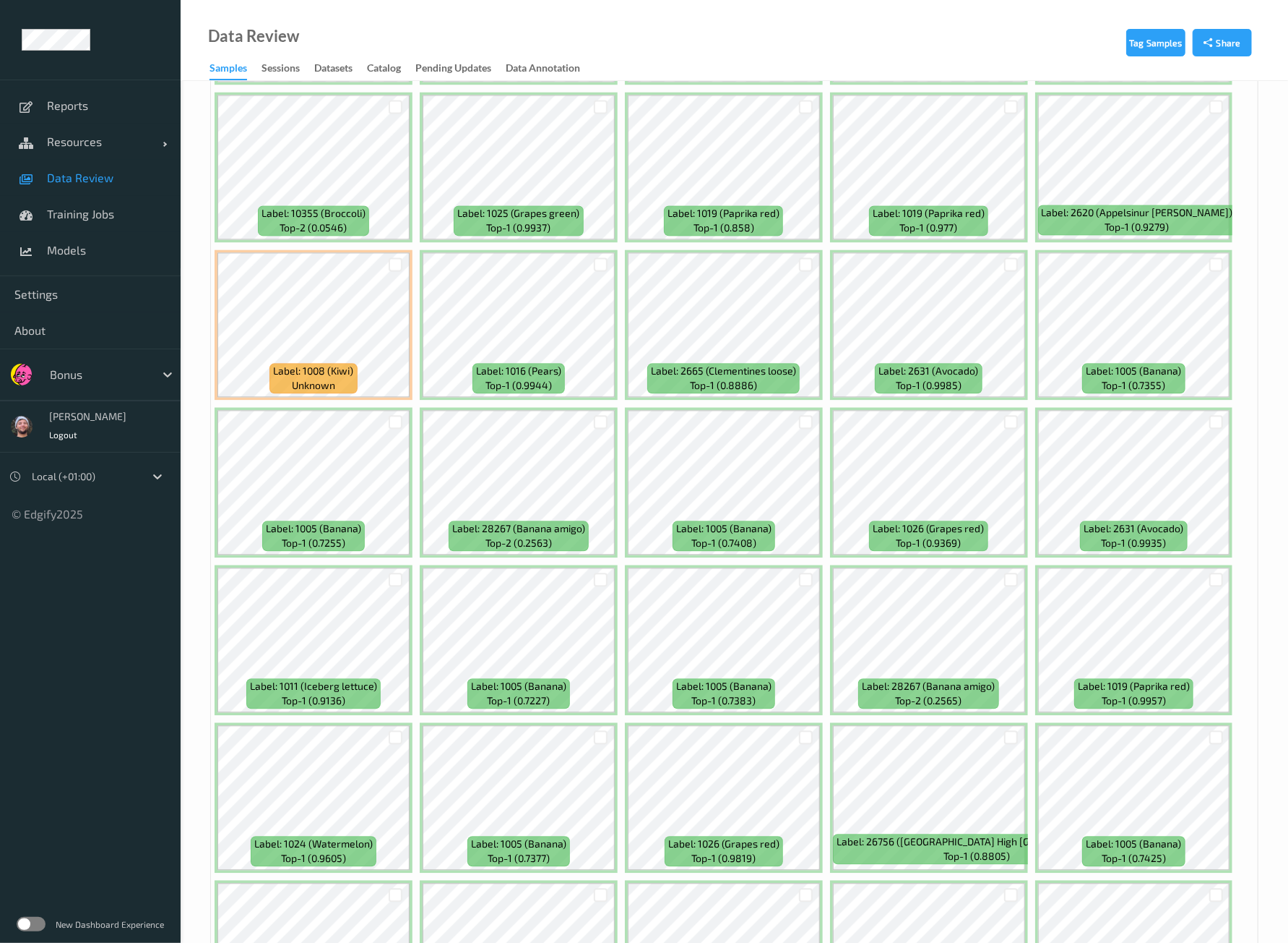
scroll to position [2078, 0]
click at [805, 99] on div at bounding box center [806, 106] width 14 height 14
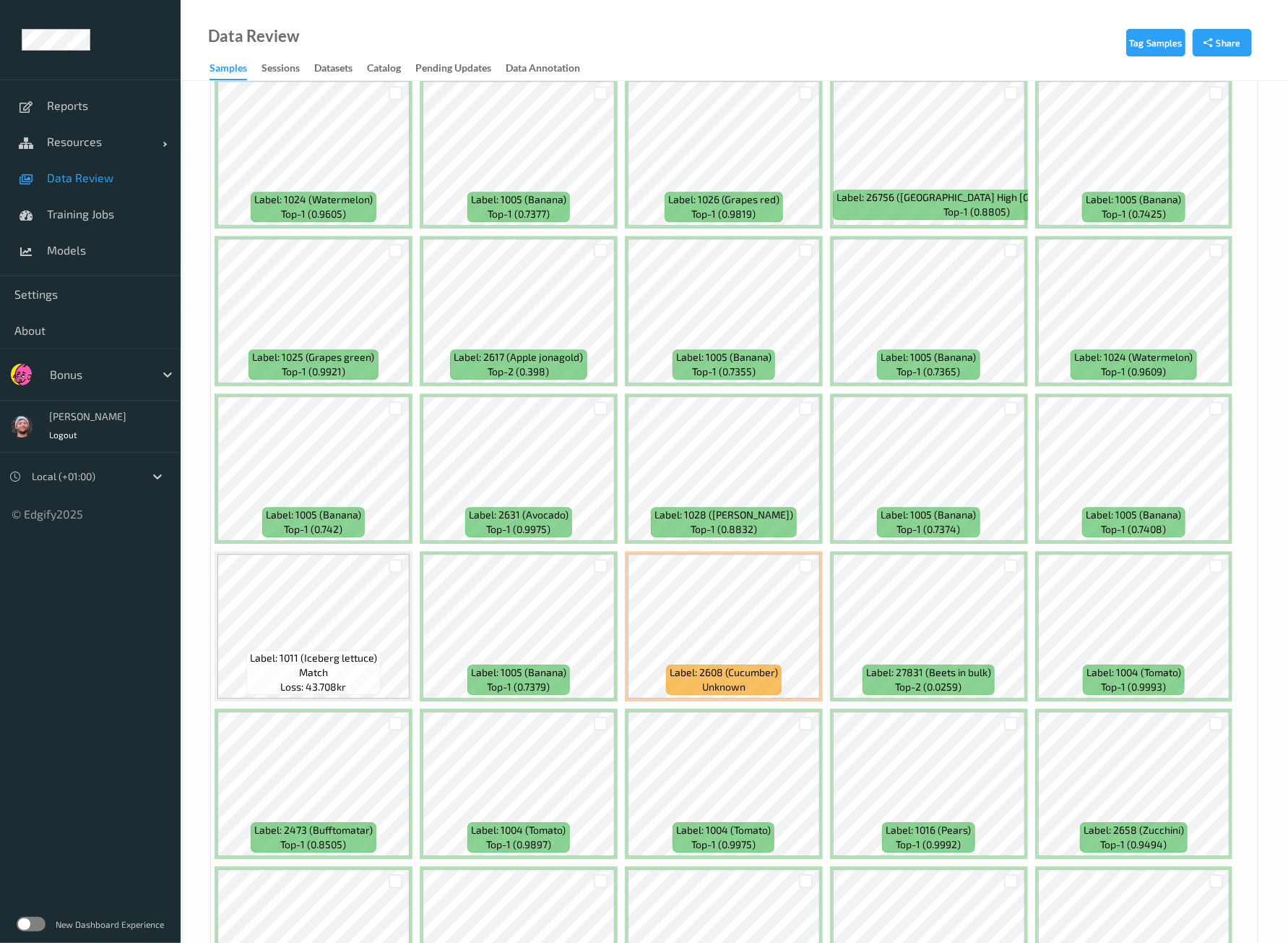
scroll to position [2620, 0]
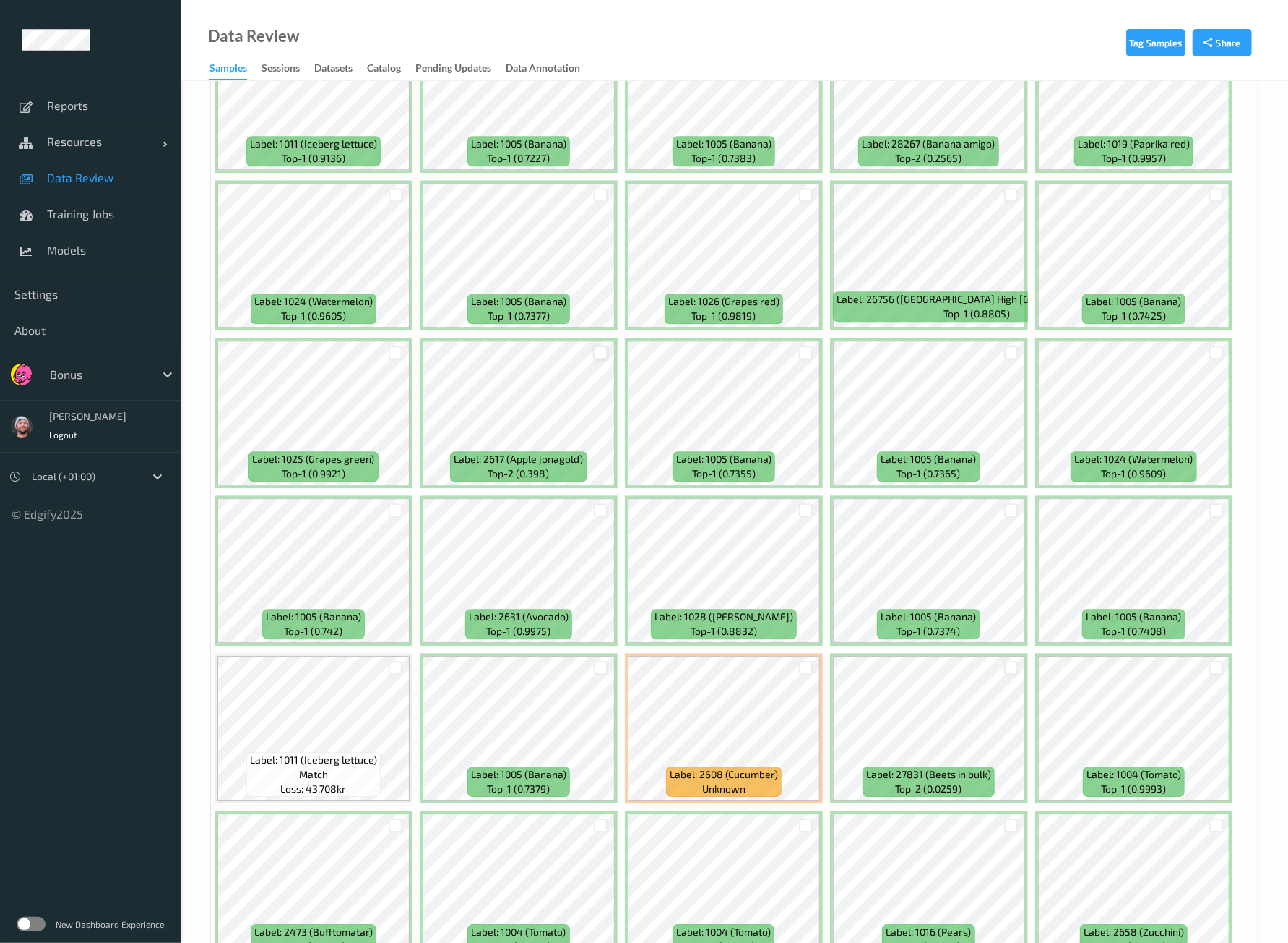
click at [601, 346] on div at bounding box center [601, 352] width 14 height 14
click at [1005, 186] on div at bounding box center [1011, 195] width 27 height 24
click at [1006, 188] on div at bounding box center [1011, 195] width 14 height 14
click at [1011, 190] on icon at bounding box center [1011, 194] width 10 height 10
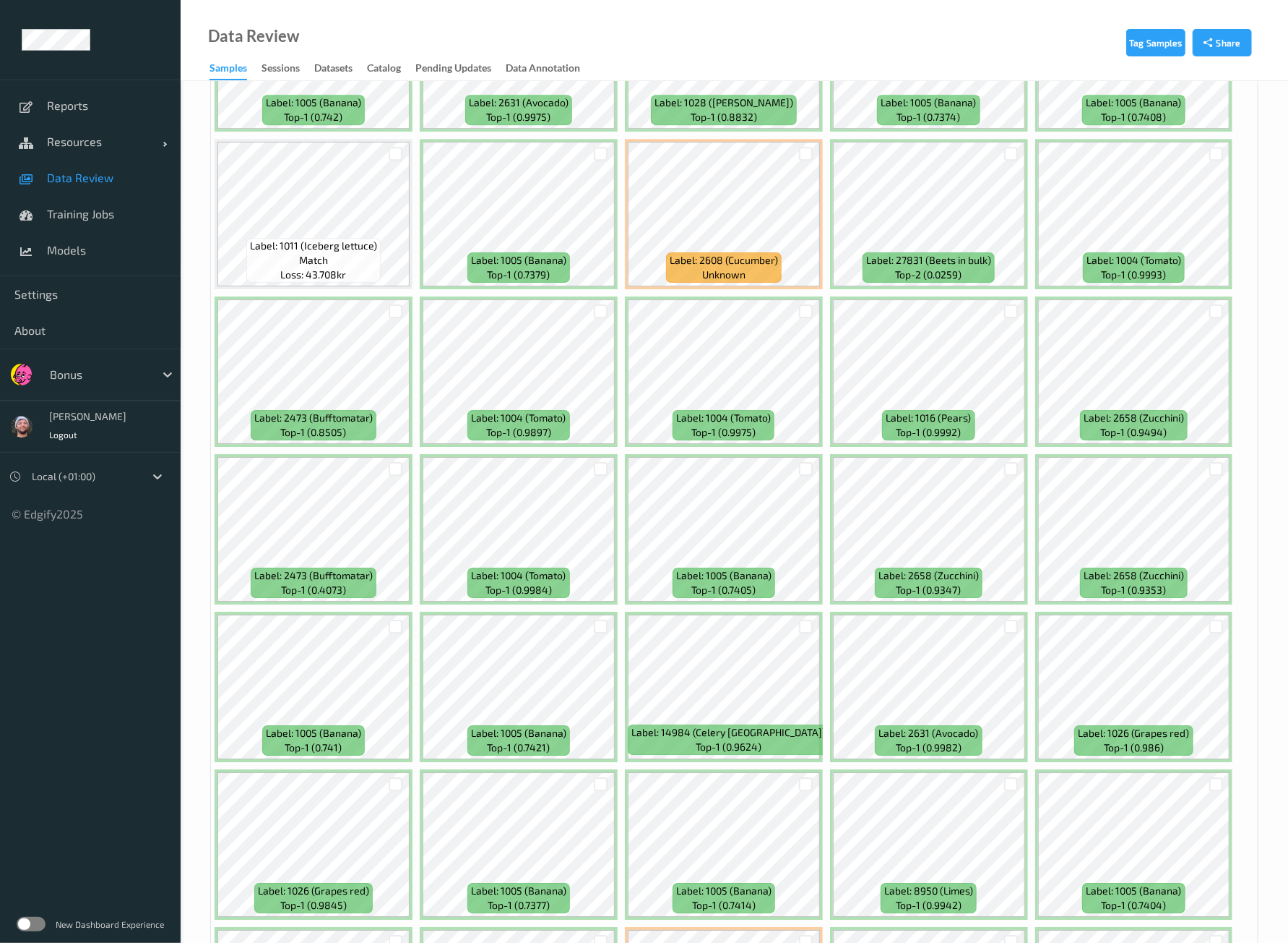
scroll to position [3163, 0]
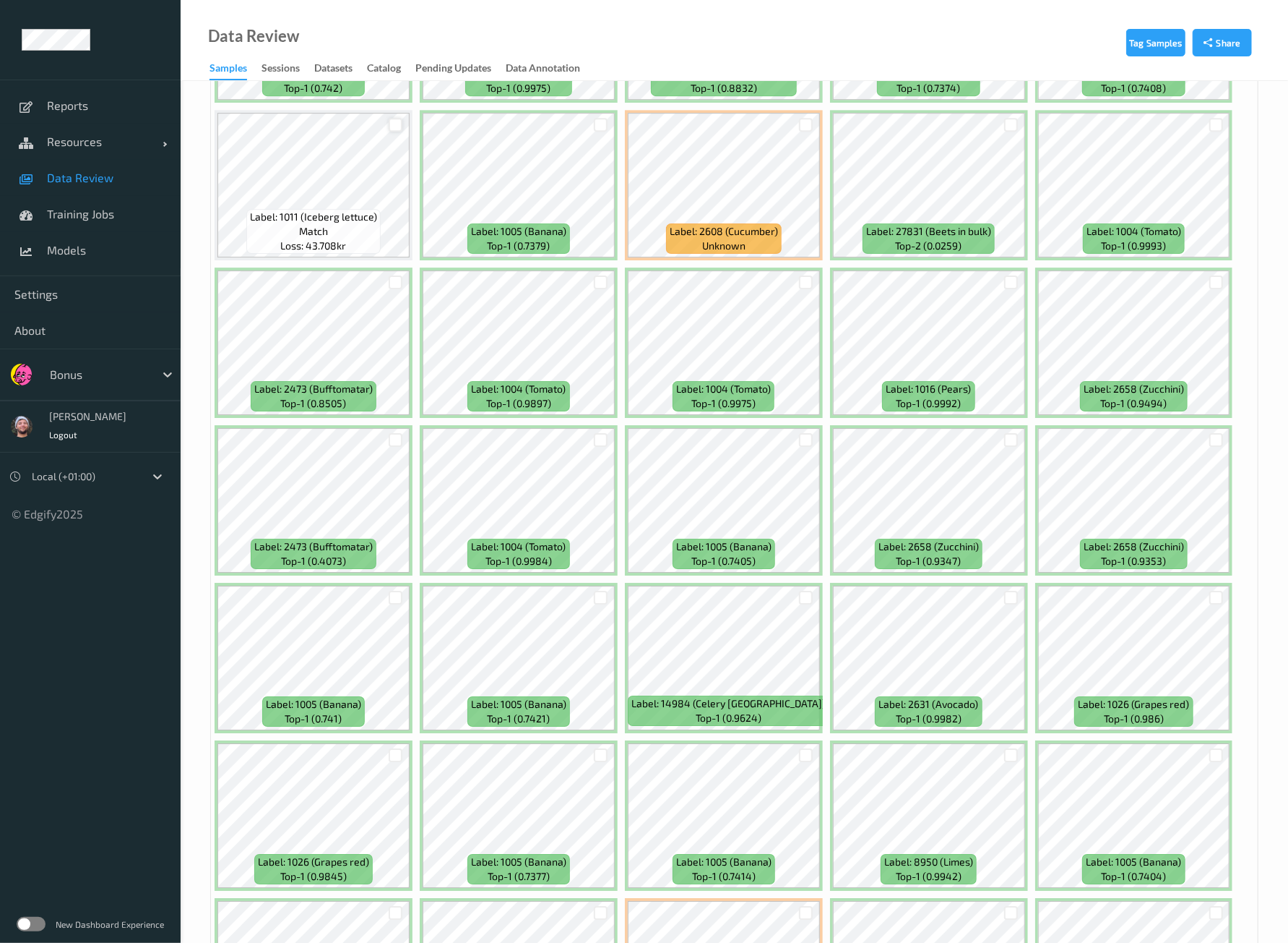
click at [396, 118] on div at bounding box center [396, 125] width 14 height 14
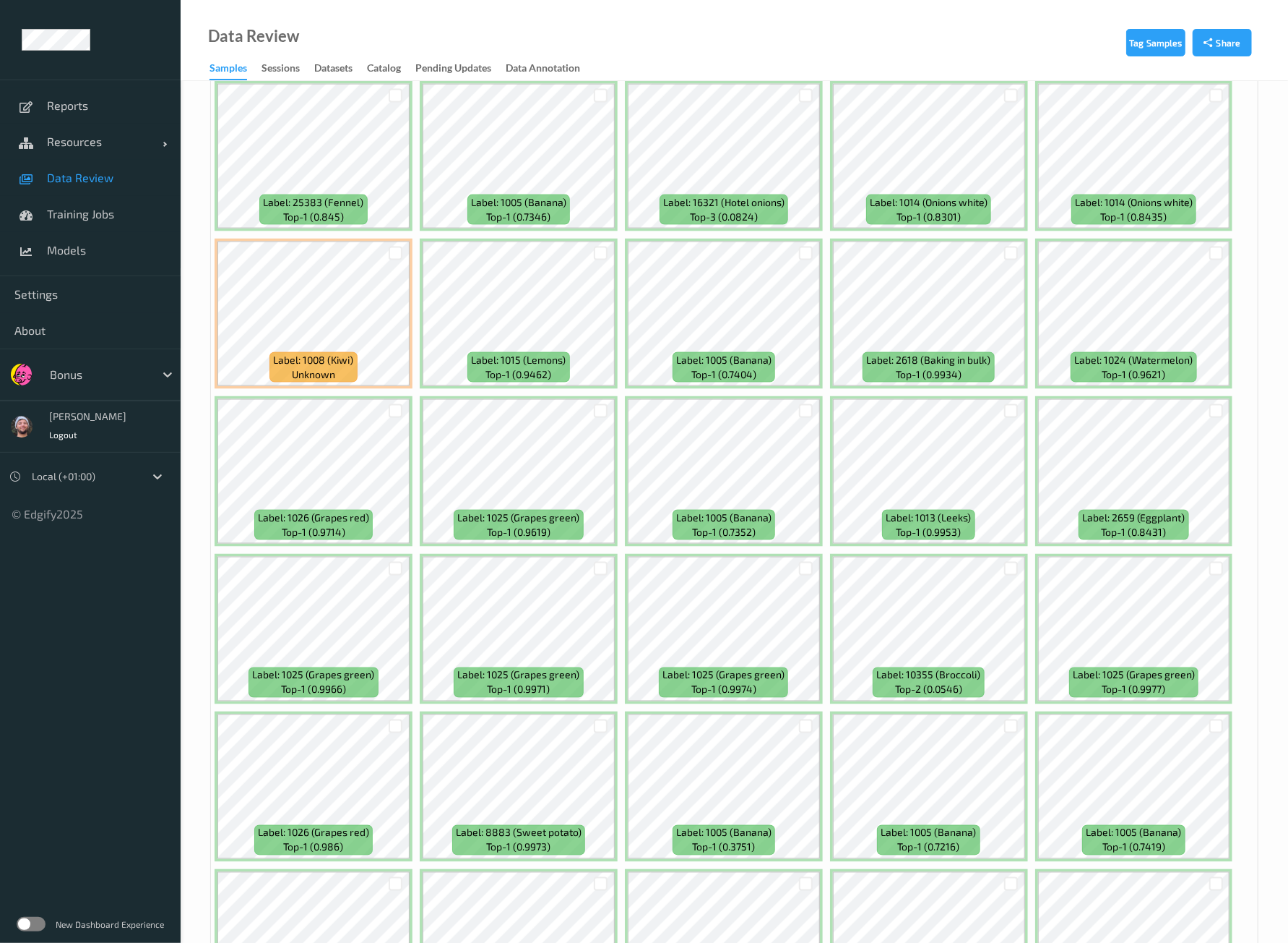
scroll to position [5508, 0]
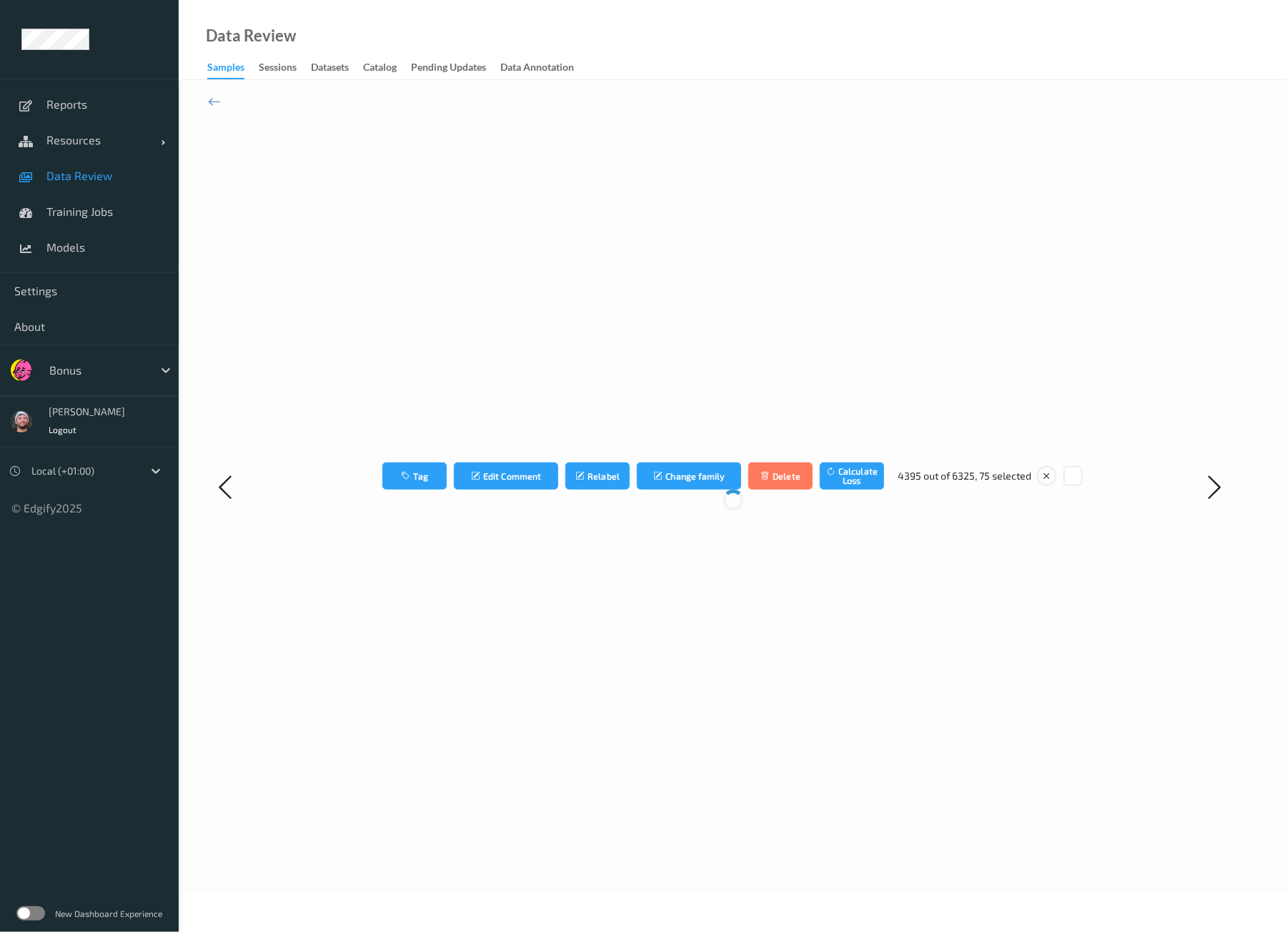
click at [1158, 894] on body "Reports Resources Devices Clusters Sites Data Review Training Jobs Models Setti…" at bounding box center [644, 466] width 1288 height 932
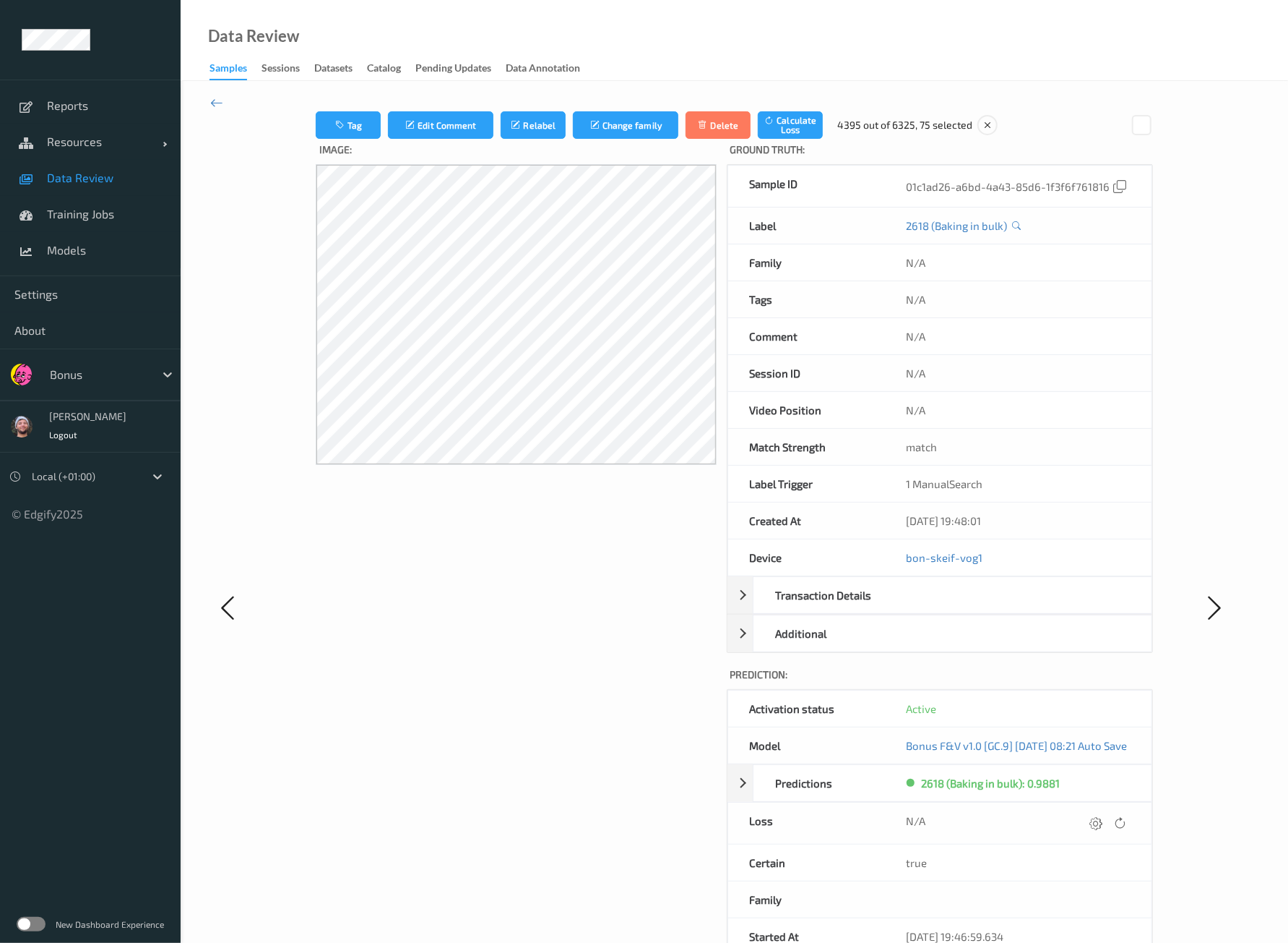
drag, startPoint x: 639, startPoint y: 572, endPoint x: 637, endPoint y: 558, distance: 14.1
click at [639, 572] on div "Image:" at bounding box center [516, 621] width 400 height 964
click at [221, 105] on icon at bounding box center [217, 103] width 13 height 16
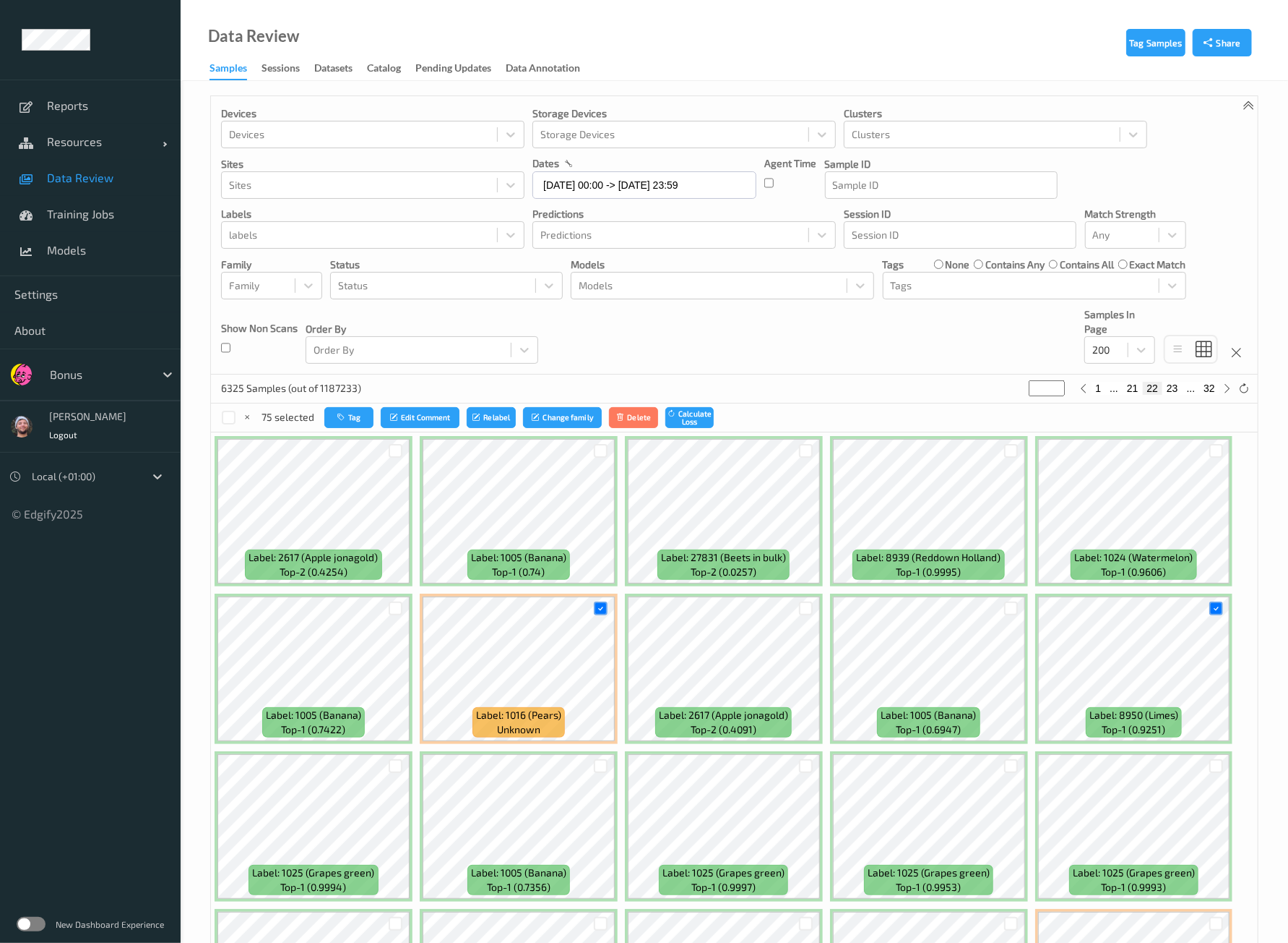
click at [1172, 388] on button "23" at bounding box center [1172, 388] width 20 height 13
type input "**"
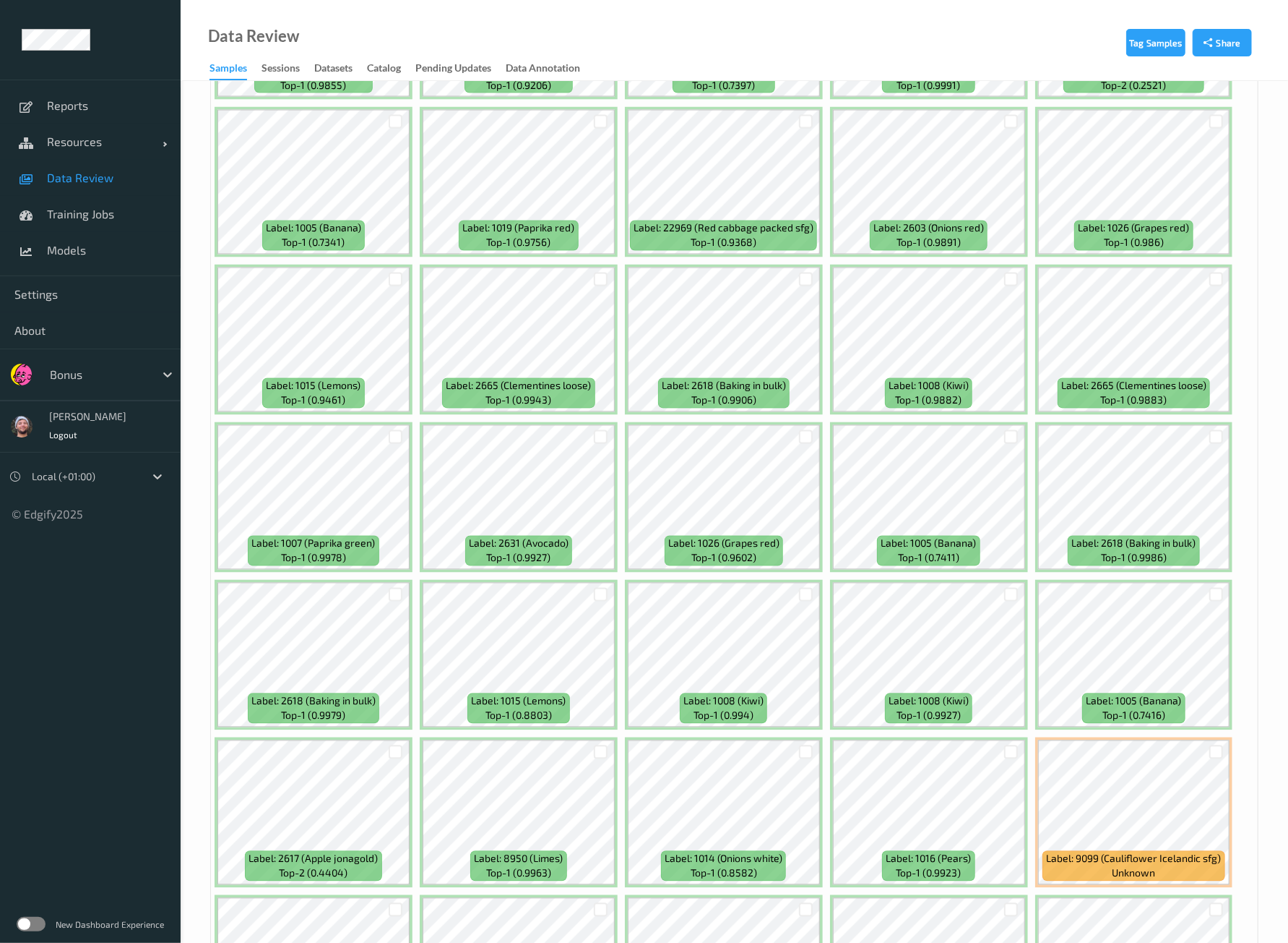
scroll to position [5812, 0]
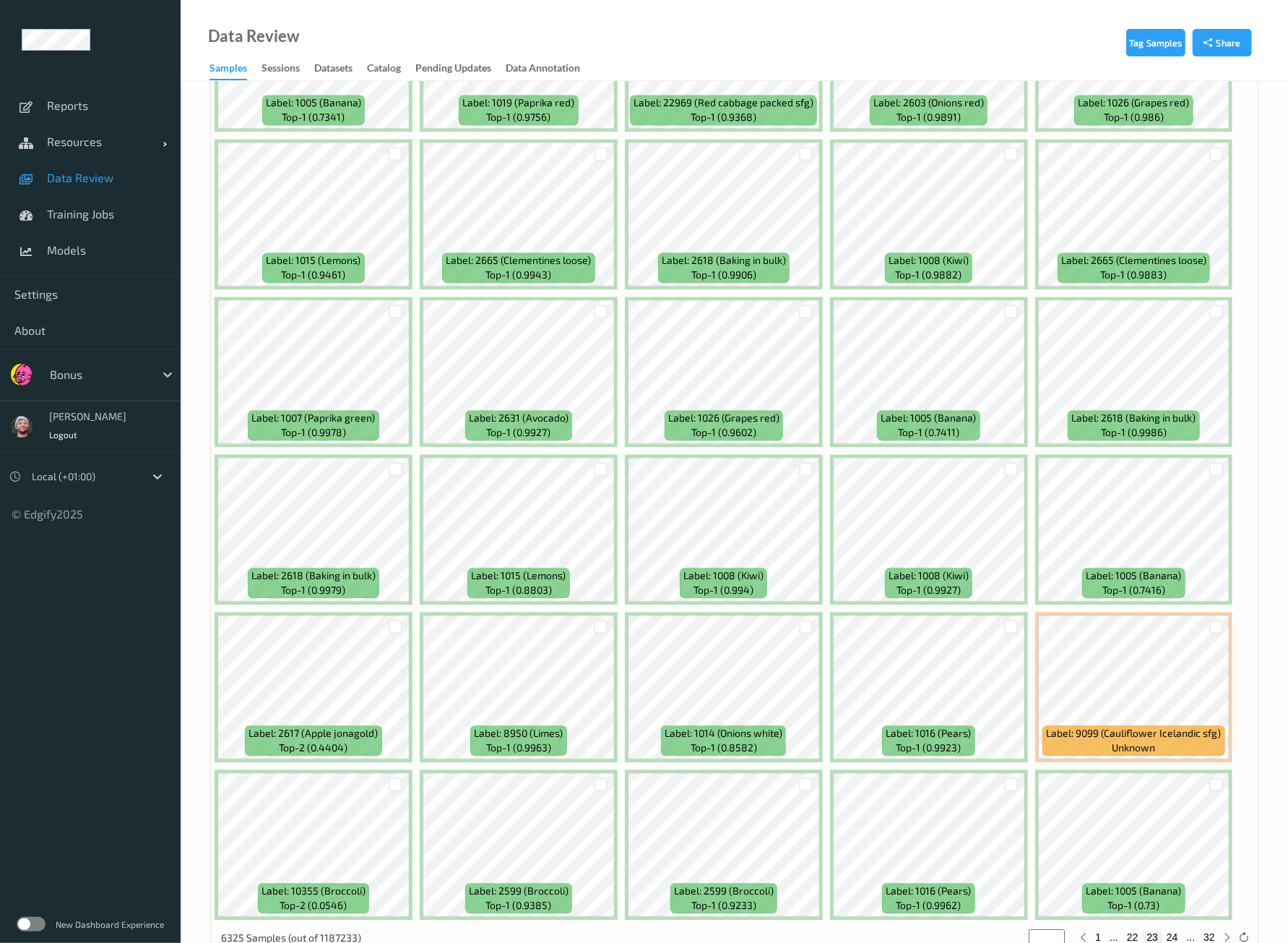
click at [1175, 930] on button "24" at bounding box center [1172, 937] width 20 height 13
type input "**"
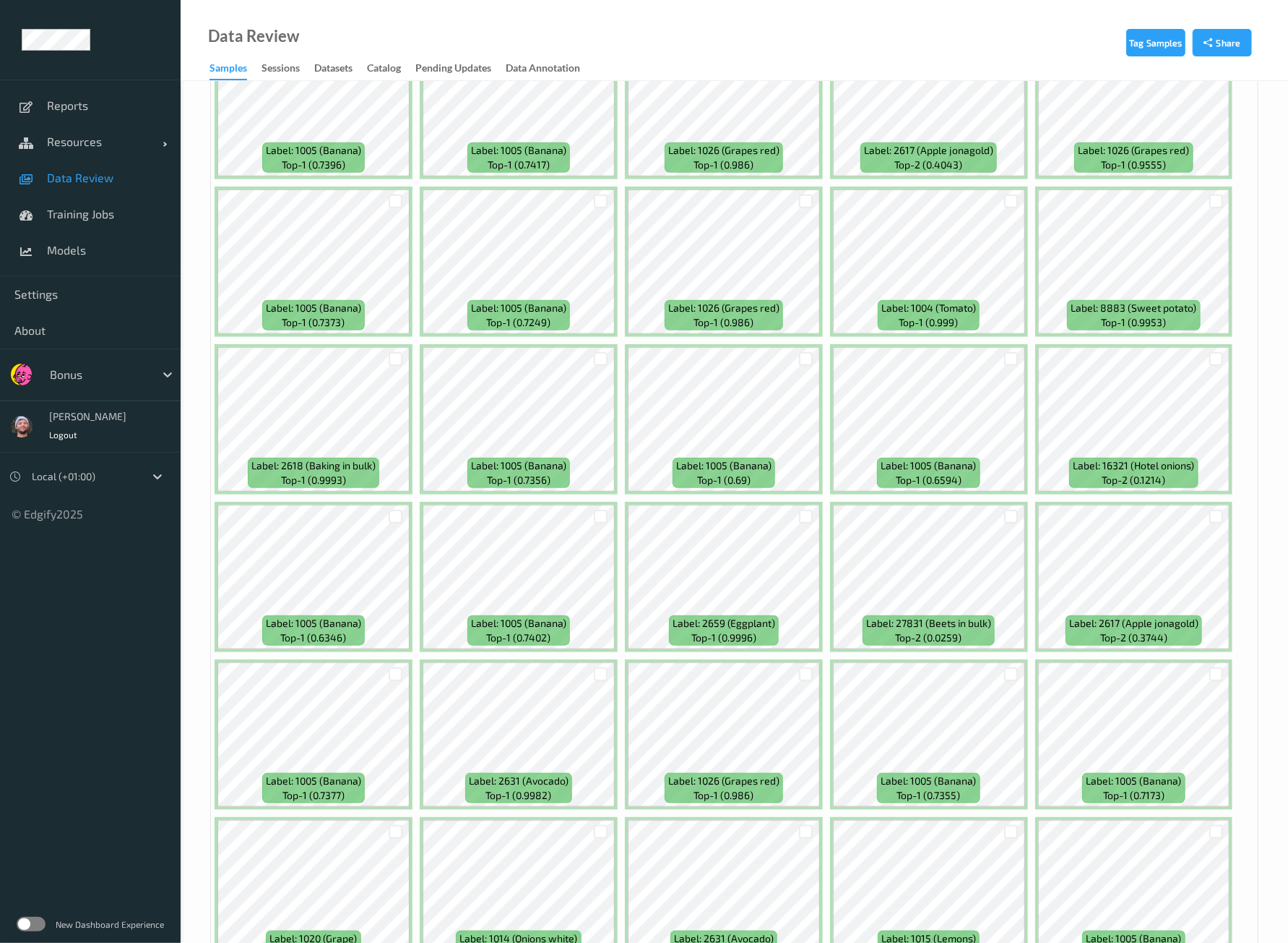
scroll to position [1084, 0]
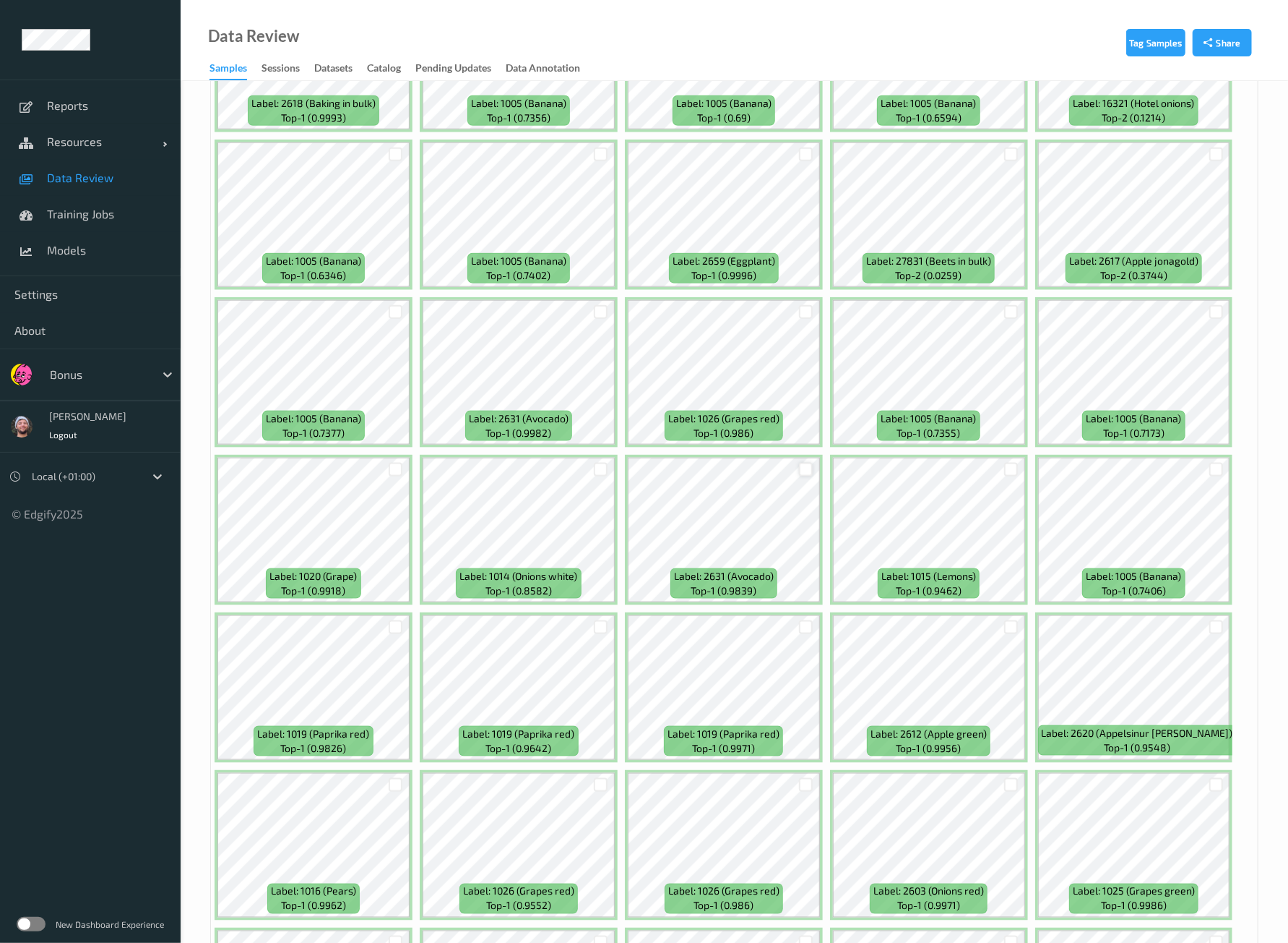
click at [799, 463] on div at bounding box center [806, 470] width 14 height 14
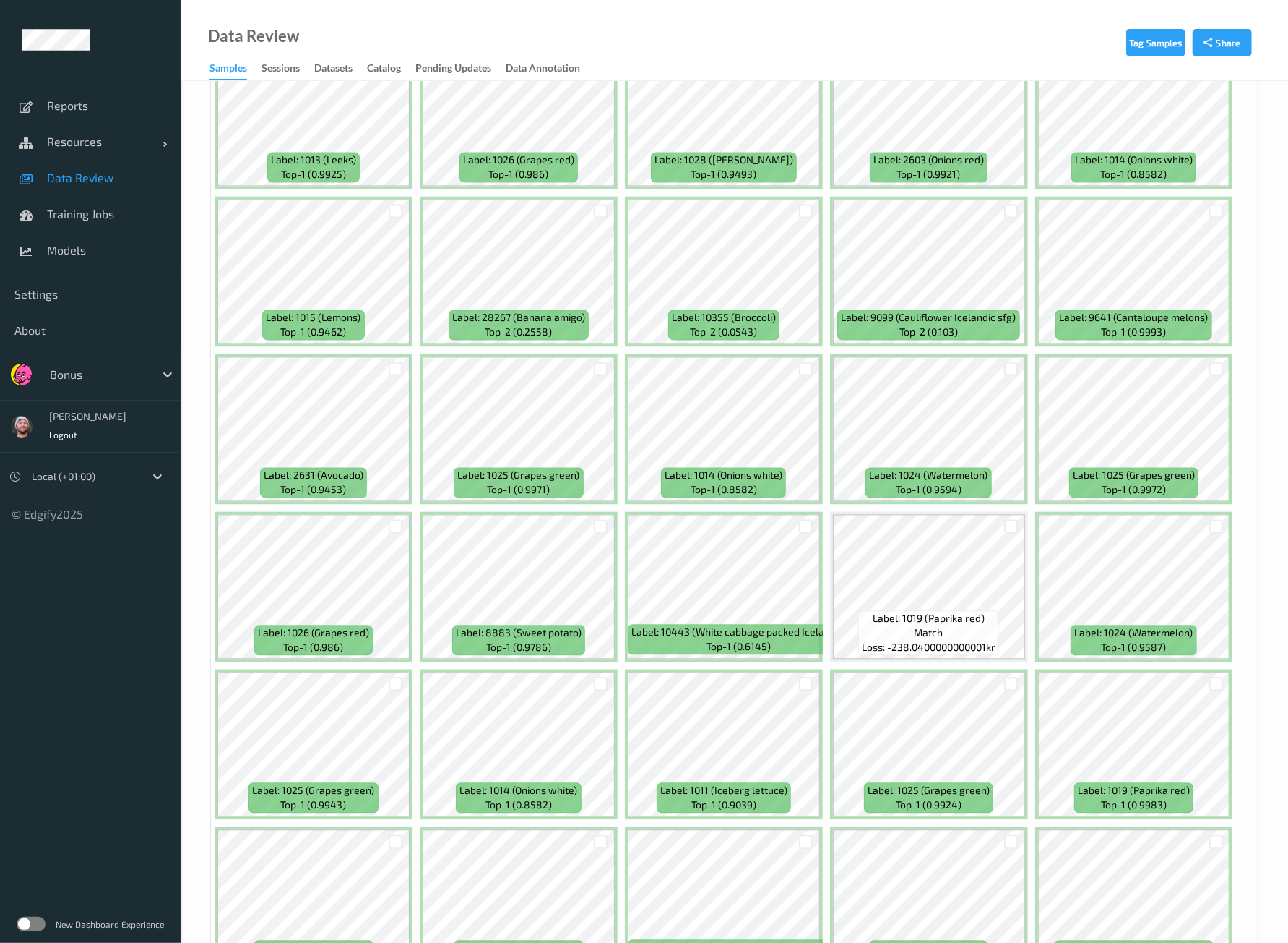
scroll to position [5812, 0]
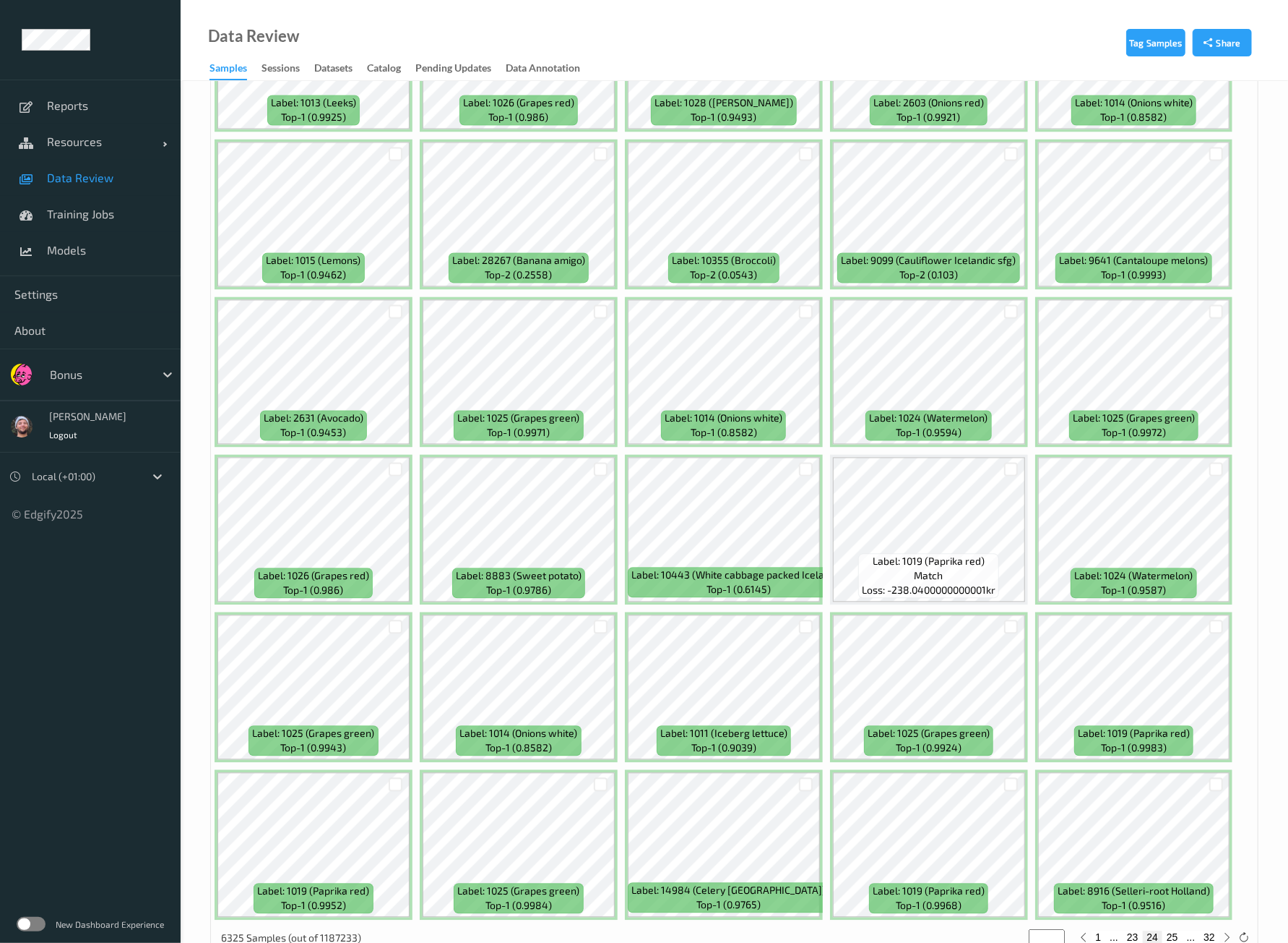
click at [1169, 930] on button "25" at bounding box center [1172, 937] width 20 height 13
type input "**"
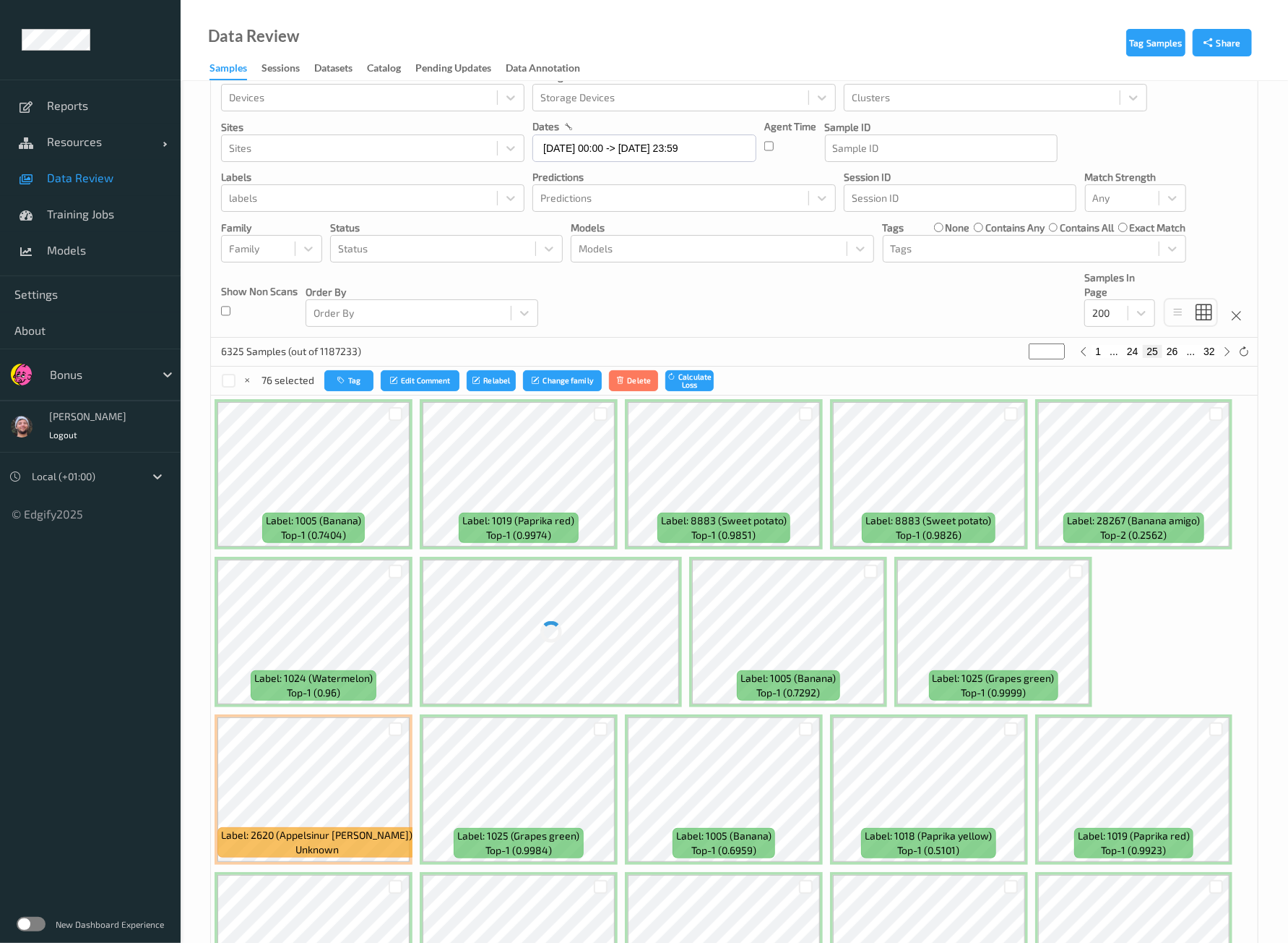
scroll to position [360, 0]
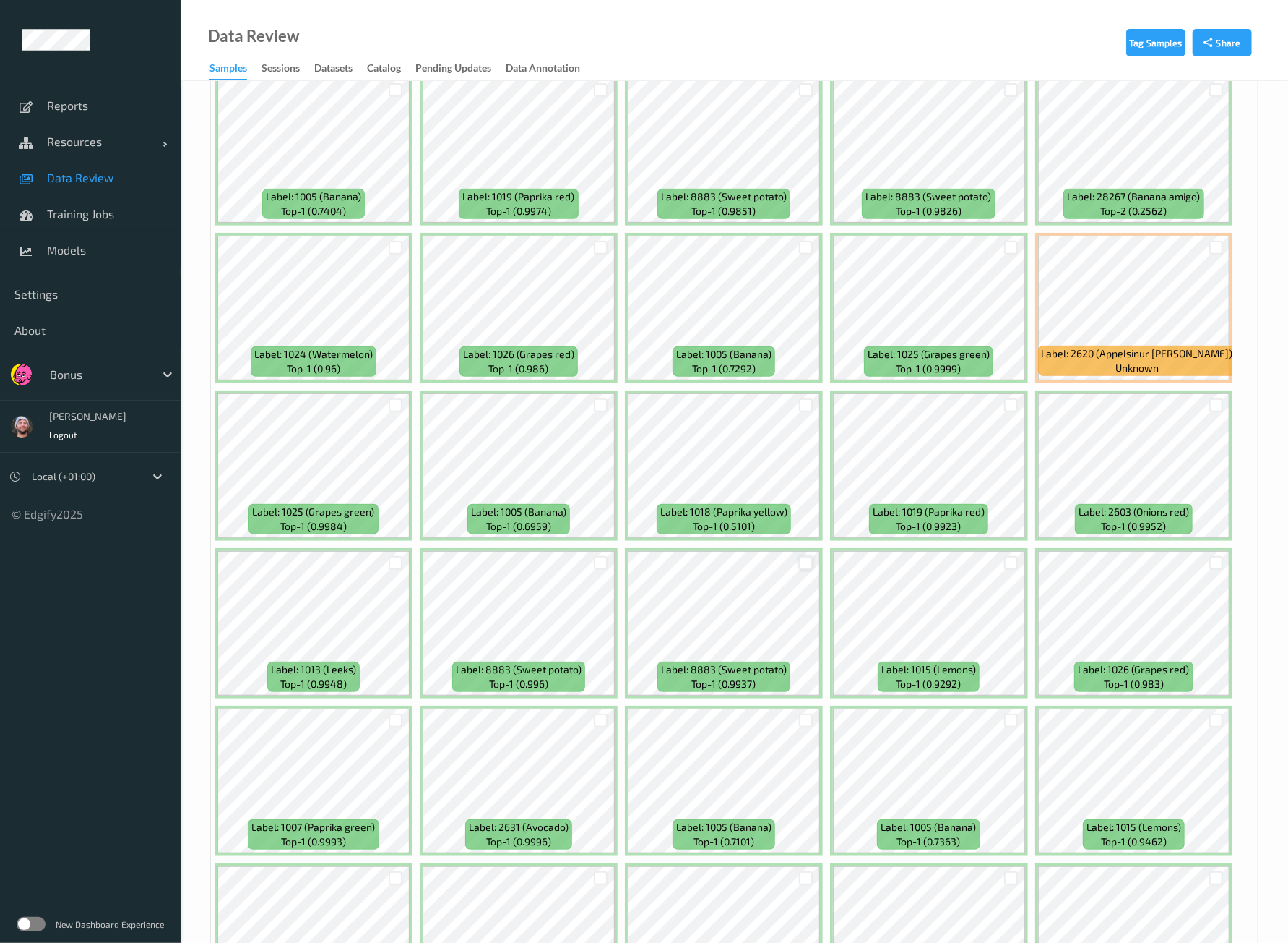
click at [799, 563] on div at bounding box center [806, 563] width 14 height 14
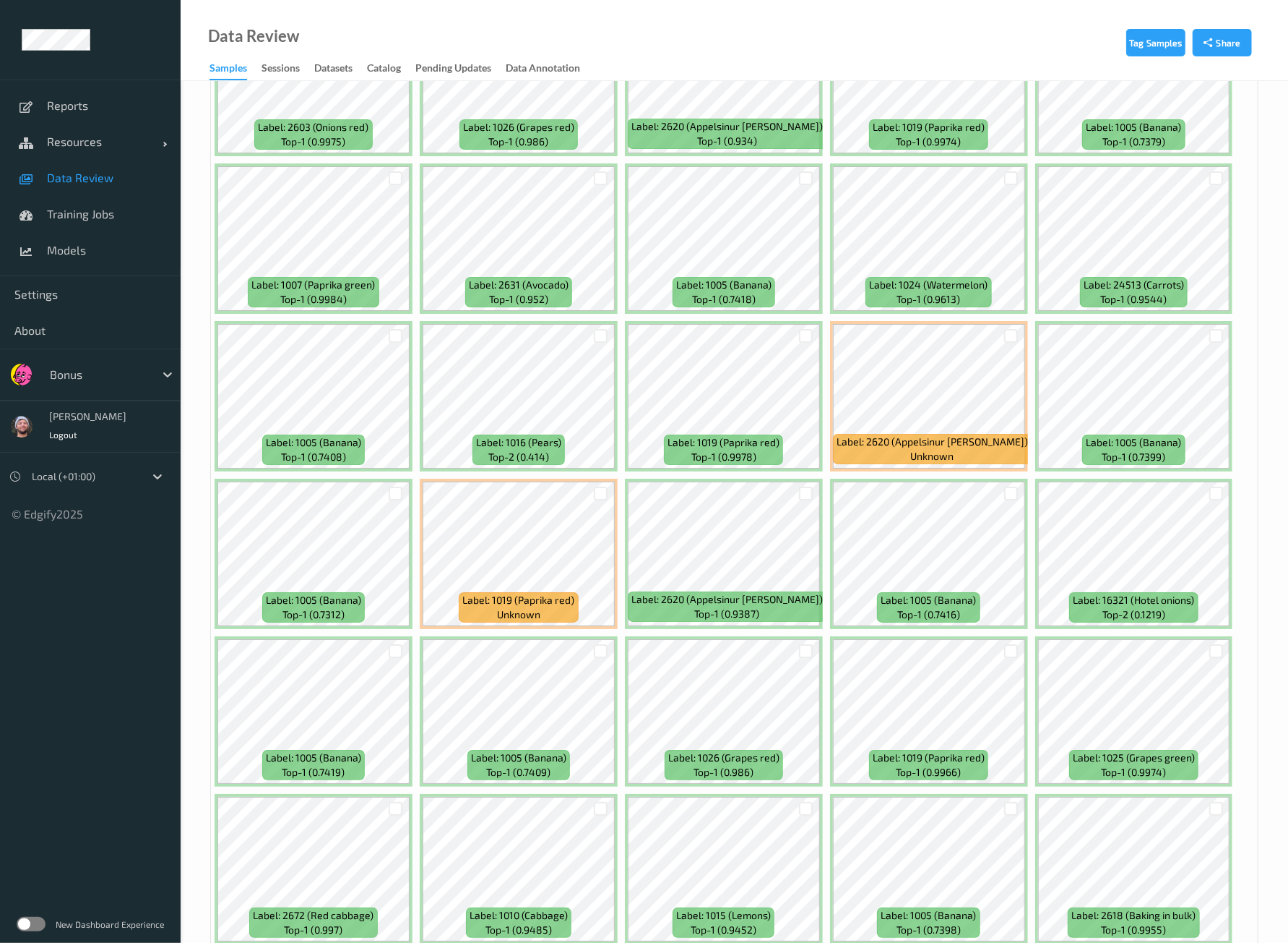
scroll to position [3705, 0]
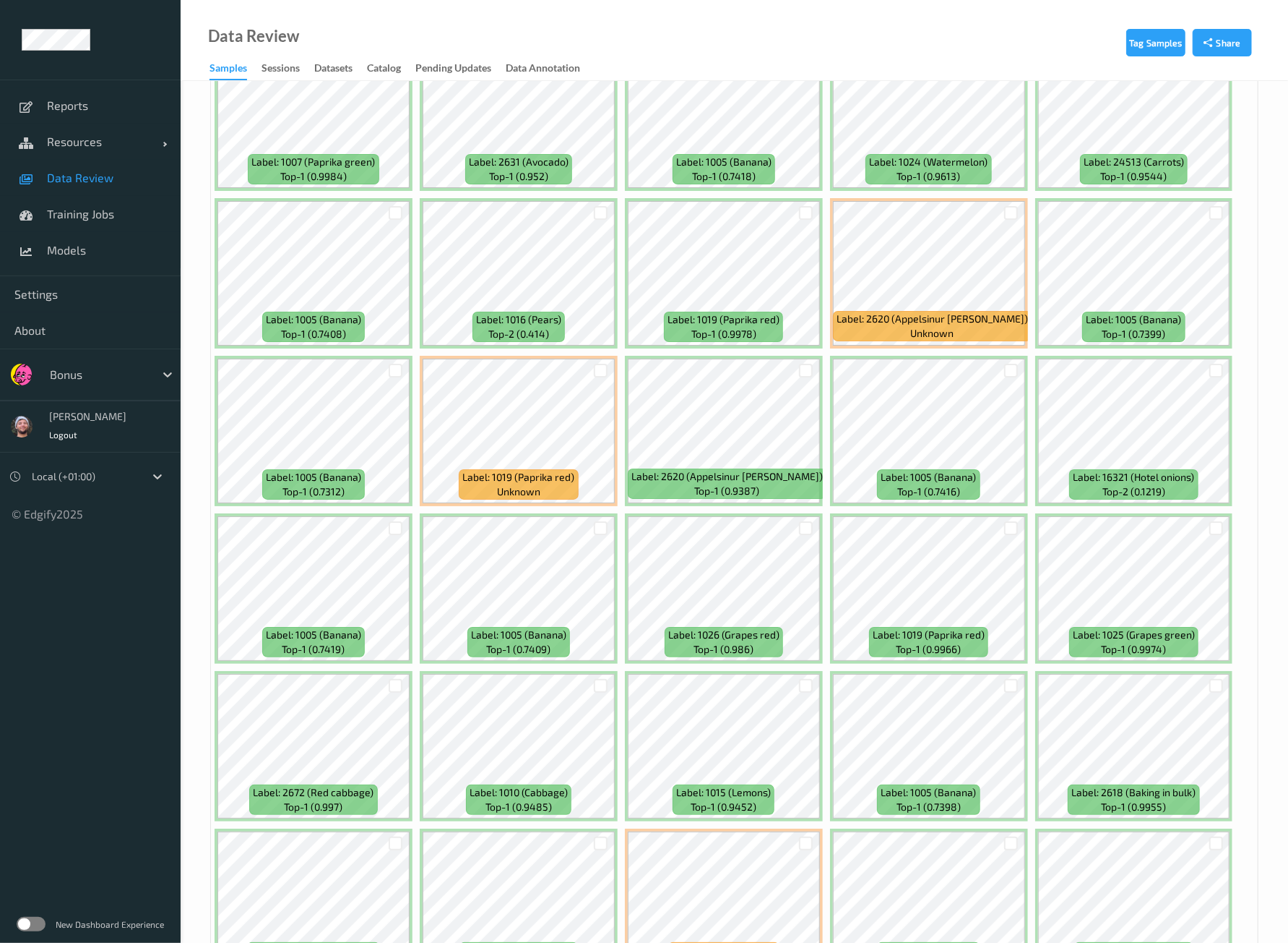
click at [606, 673] on div at bounding box center [601, 685] width 27 height 24
click at [602, 679] on div at bounding box center [601, 685] width 14 height 14
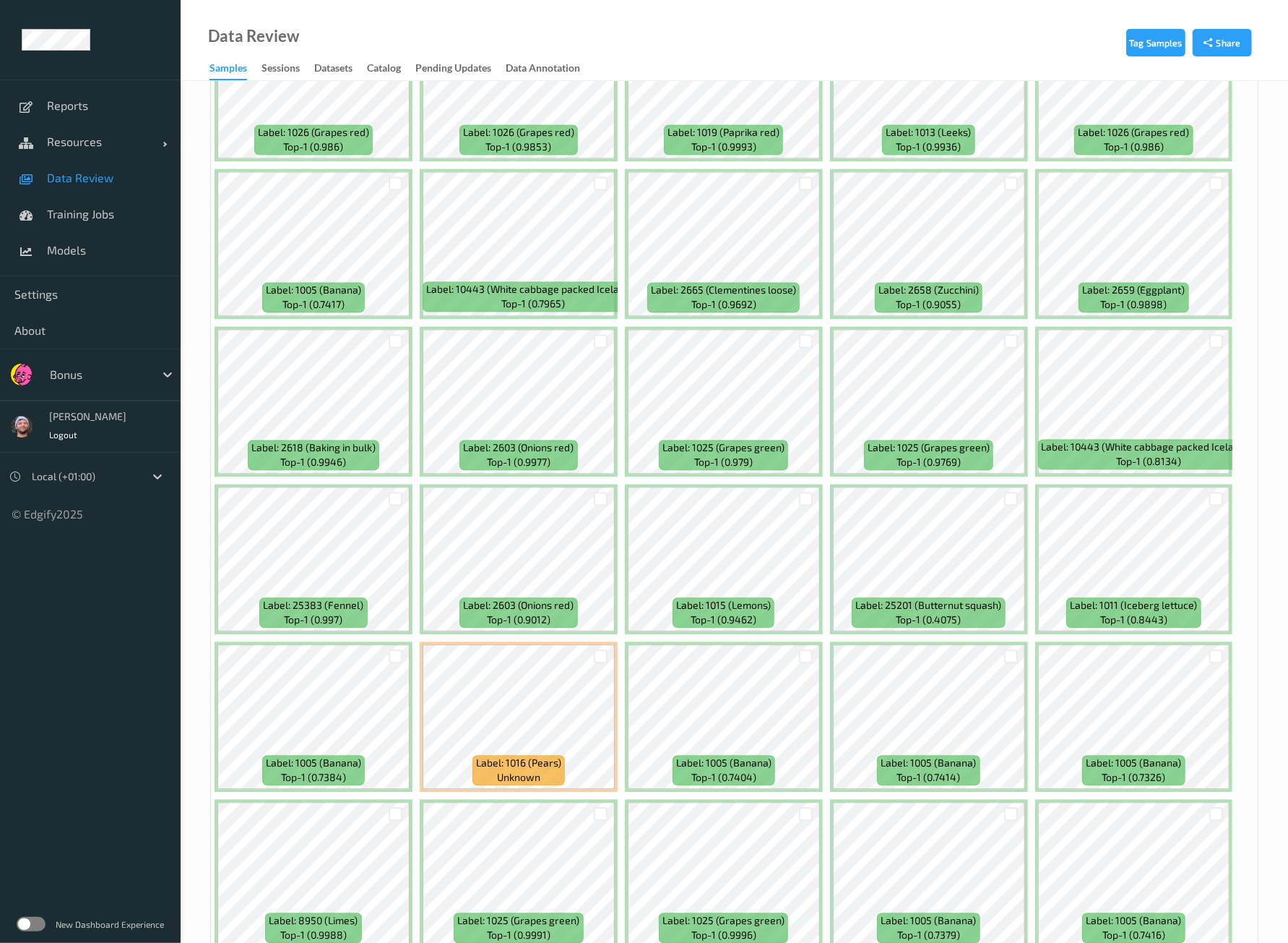
scroll to position [5812, 0]
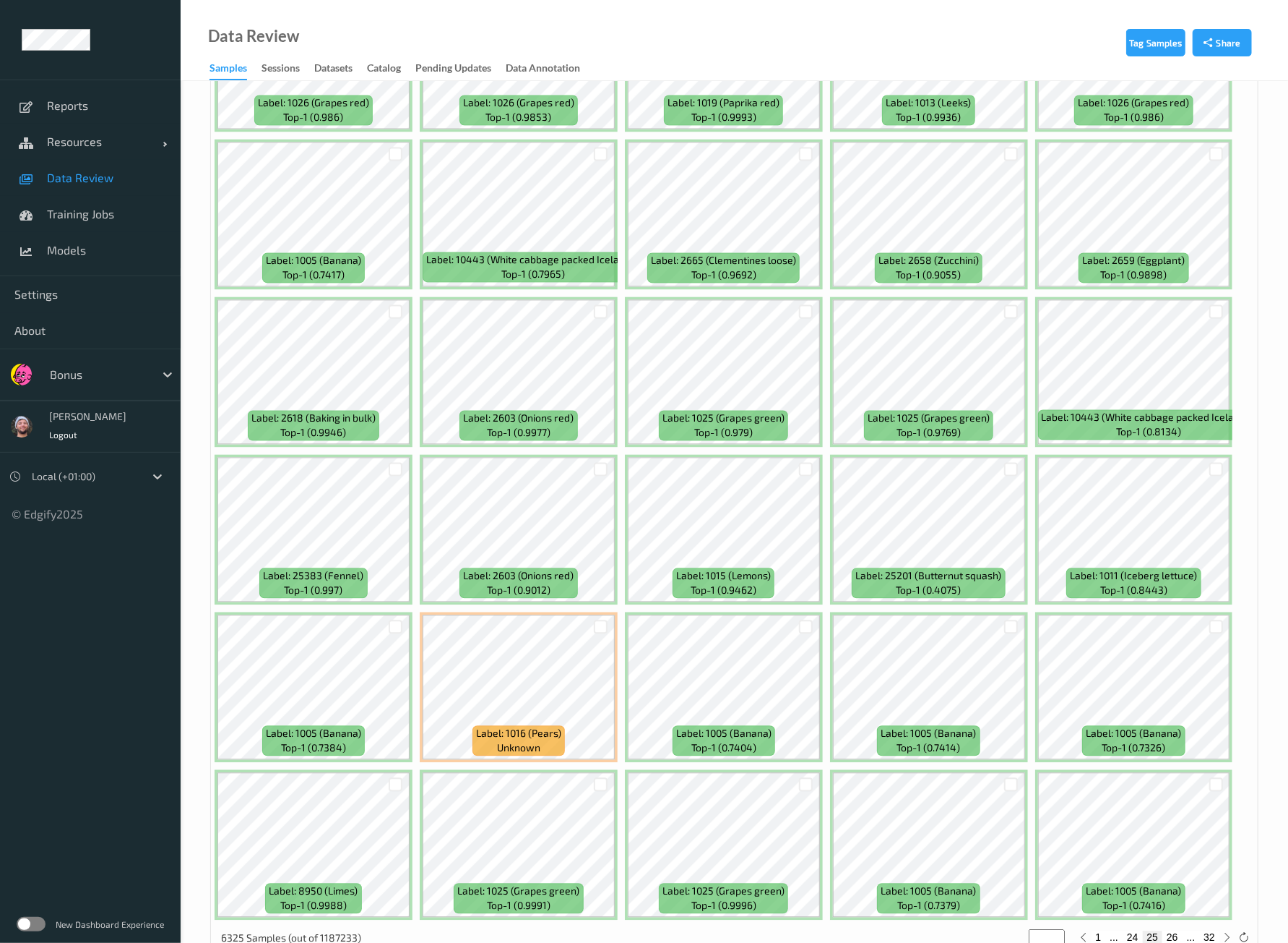
click at [1174, 930] on button "26" at bounding box center [1172, 937] width 20 height 13
type input "**"
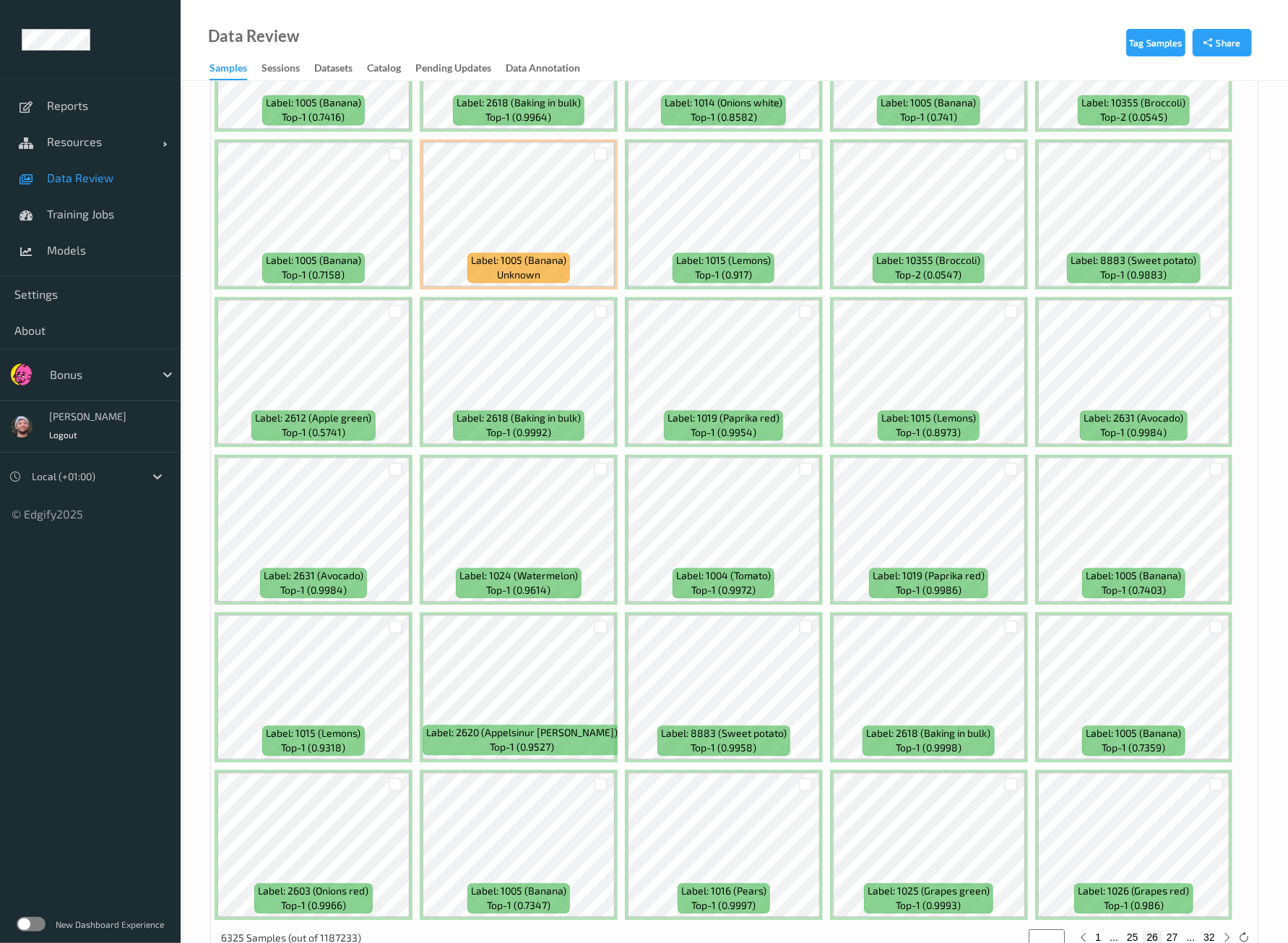
click at [1177, 930] on button "27" at bounding box center [1172, 937] width 20 height 13
type input "**"
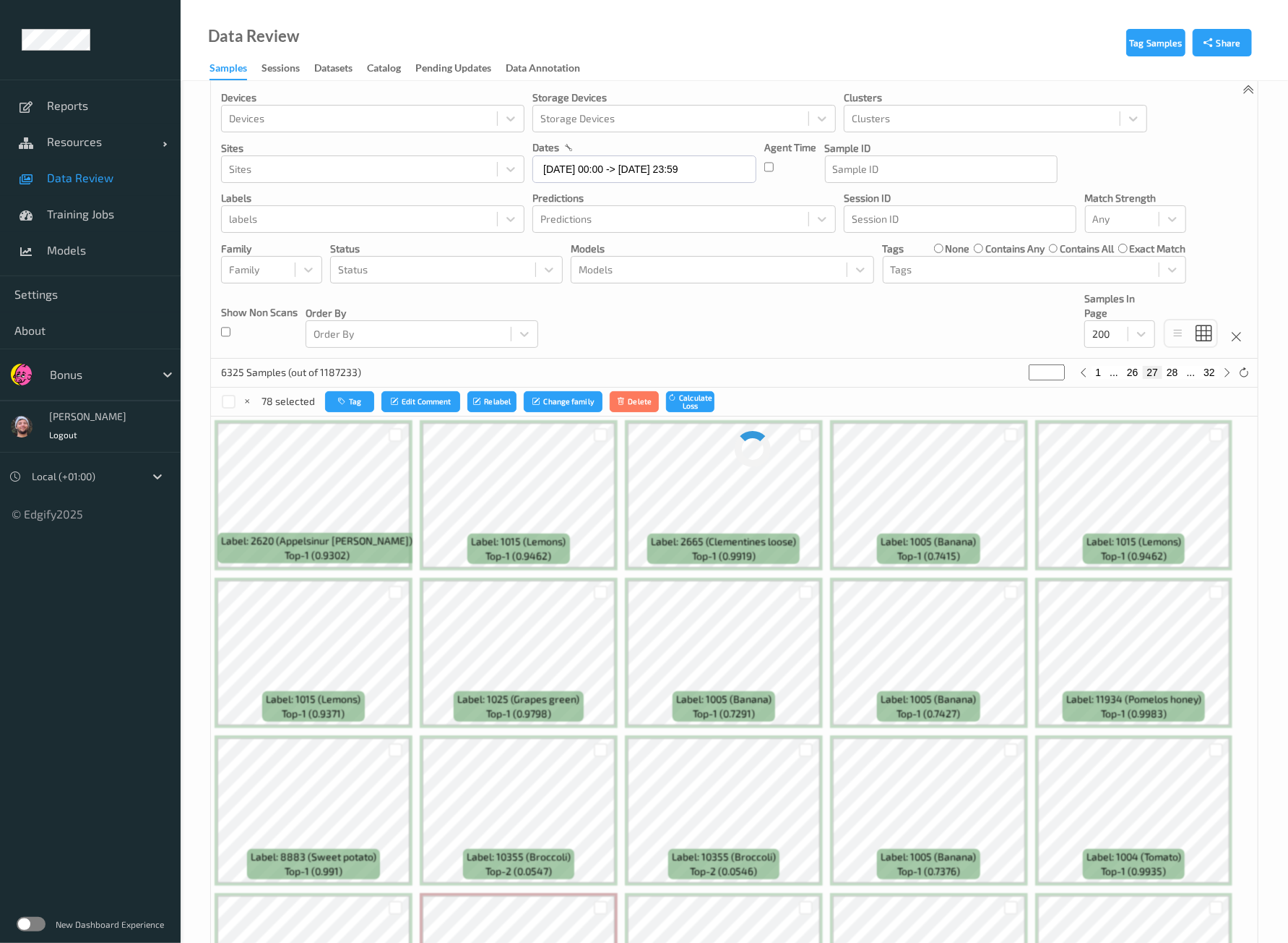
scroll to position [0, 0]
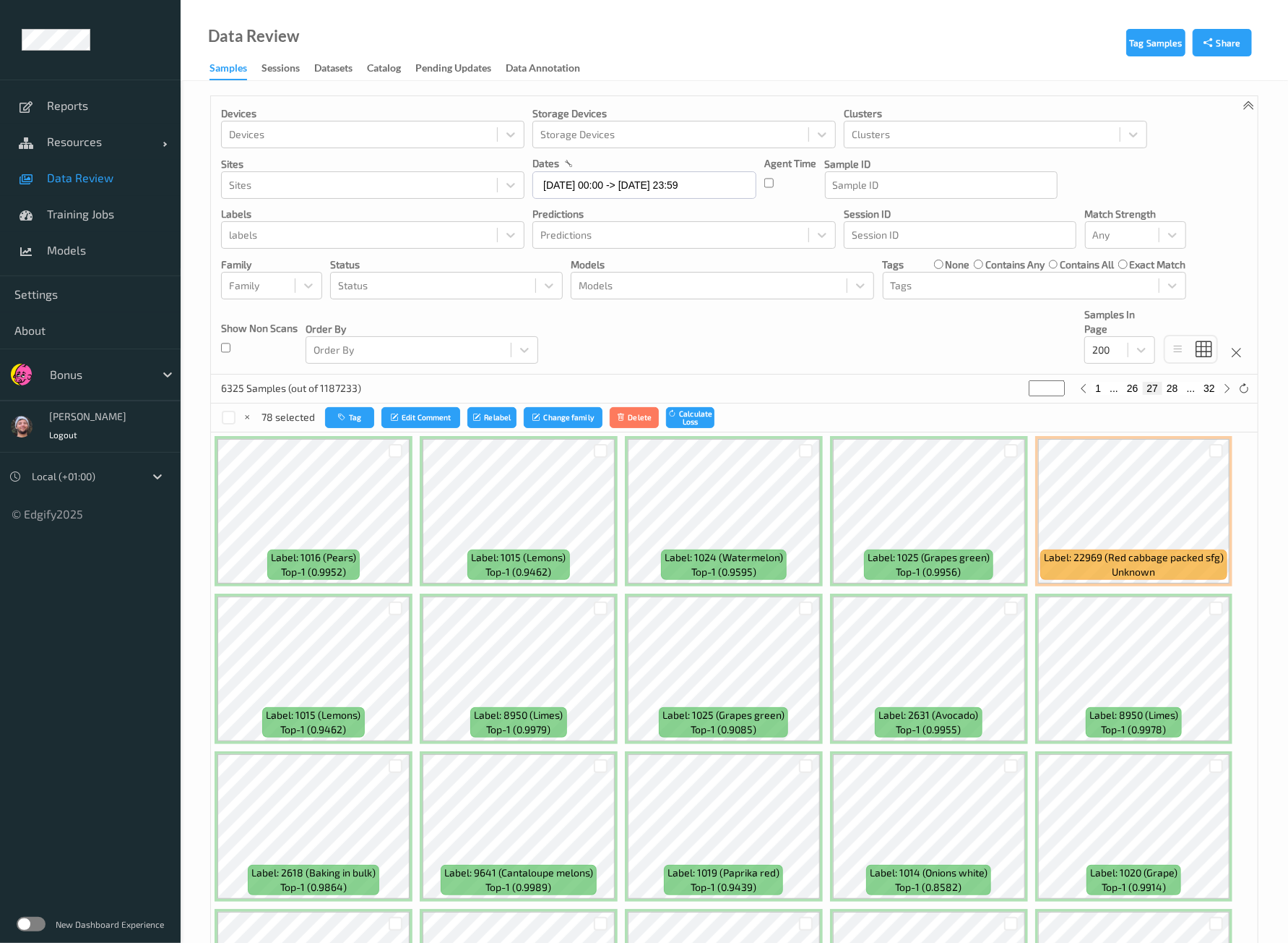
click at [800, 616] on div at bounding box center [806, 608] width 27 height 24
click at [803, 611] on div at bounding box center [806, 608] width 14 height 14
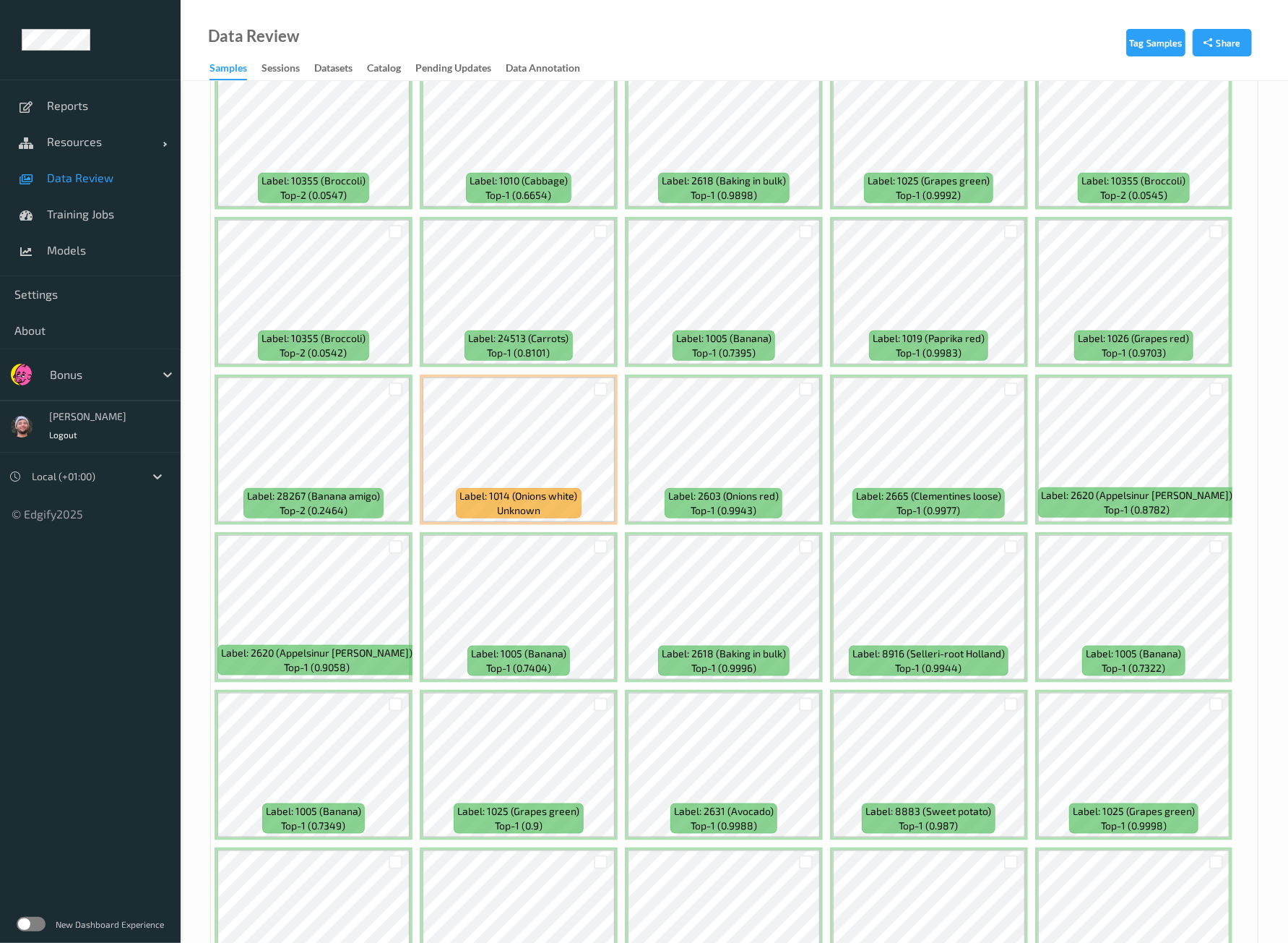
scroll to position [994, 0]
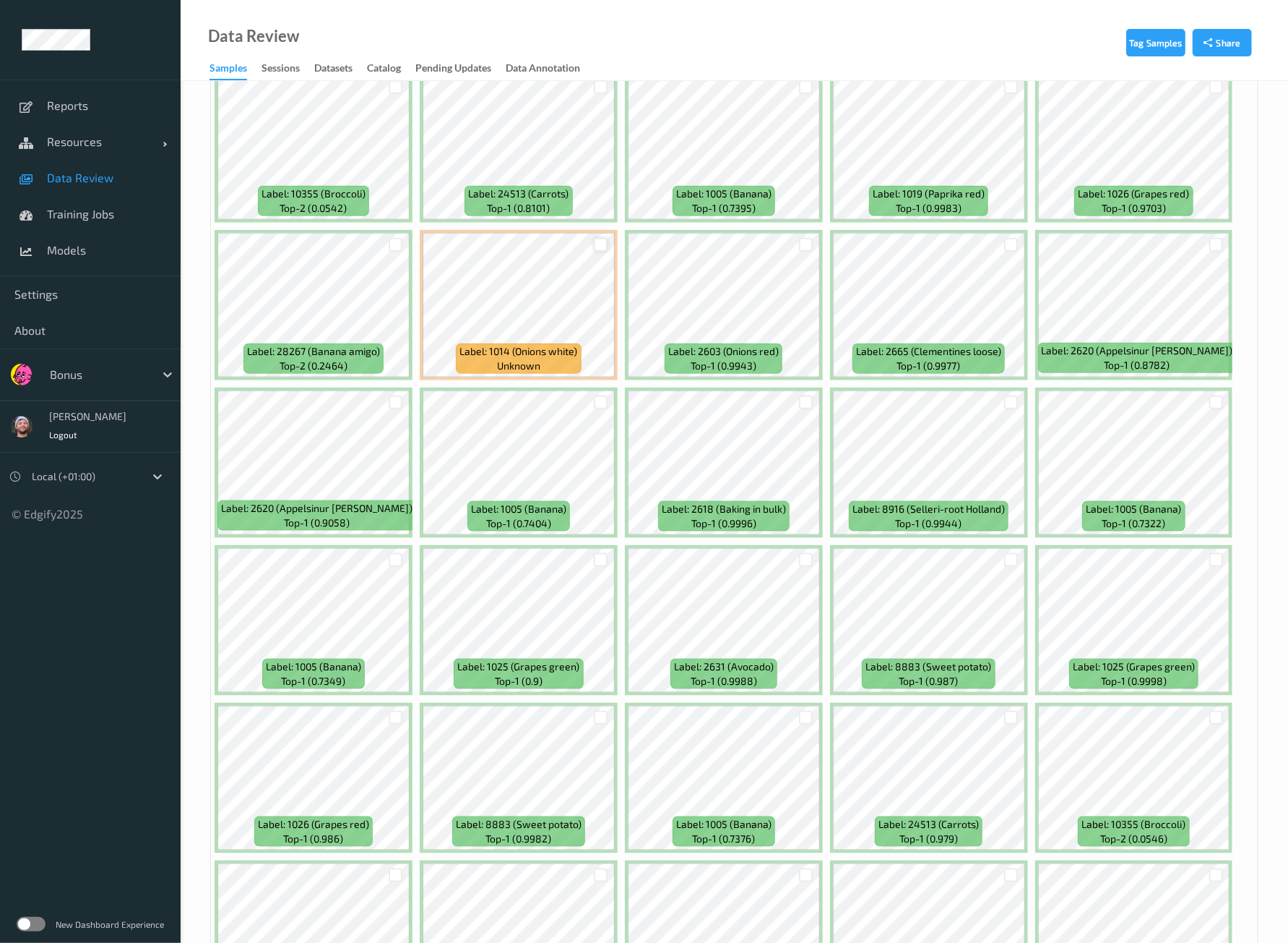
click at [602, 239] on div at bounding box center [601, 244] width 14 height 14
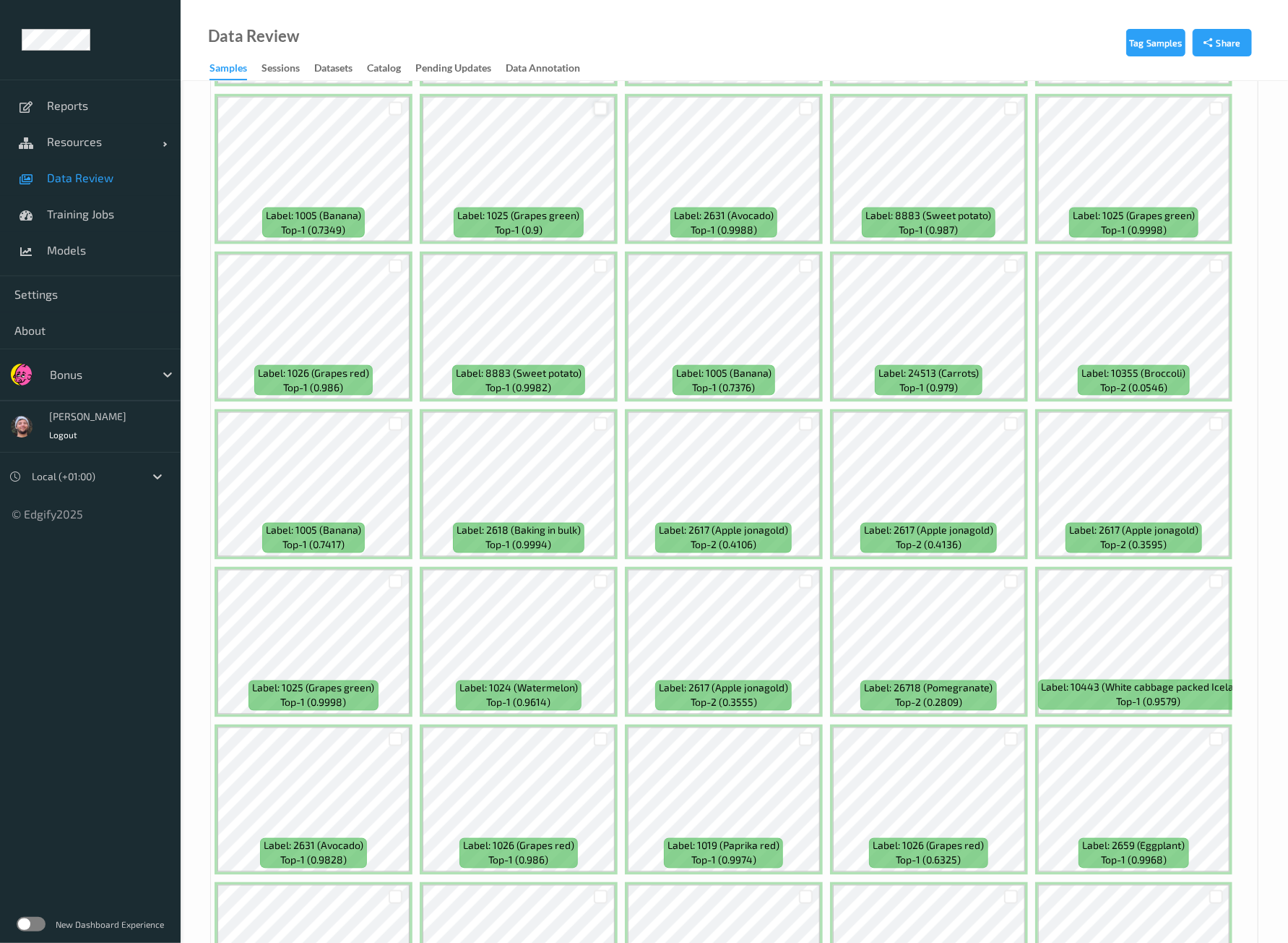
click at [598, 102] on div at bounding box center [601, 109] width 14 height 14
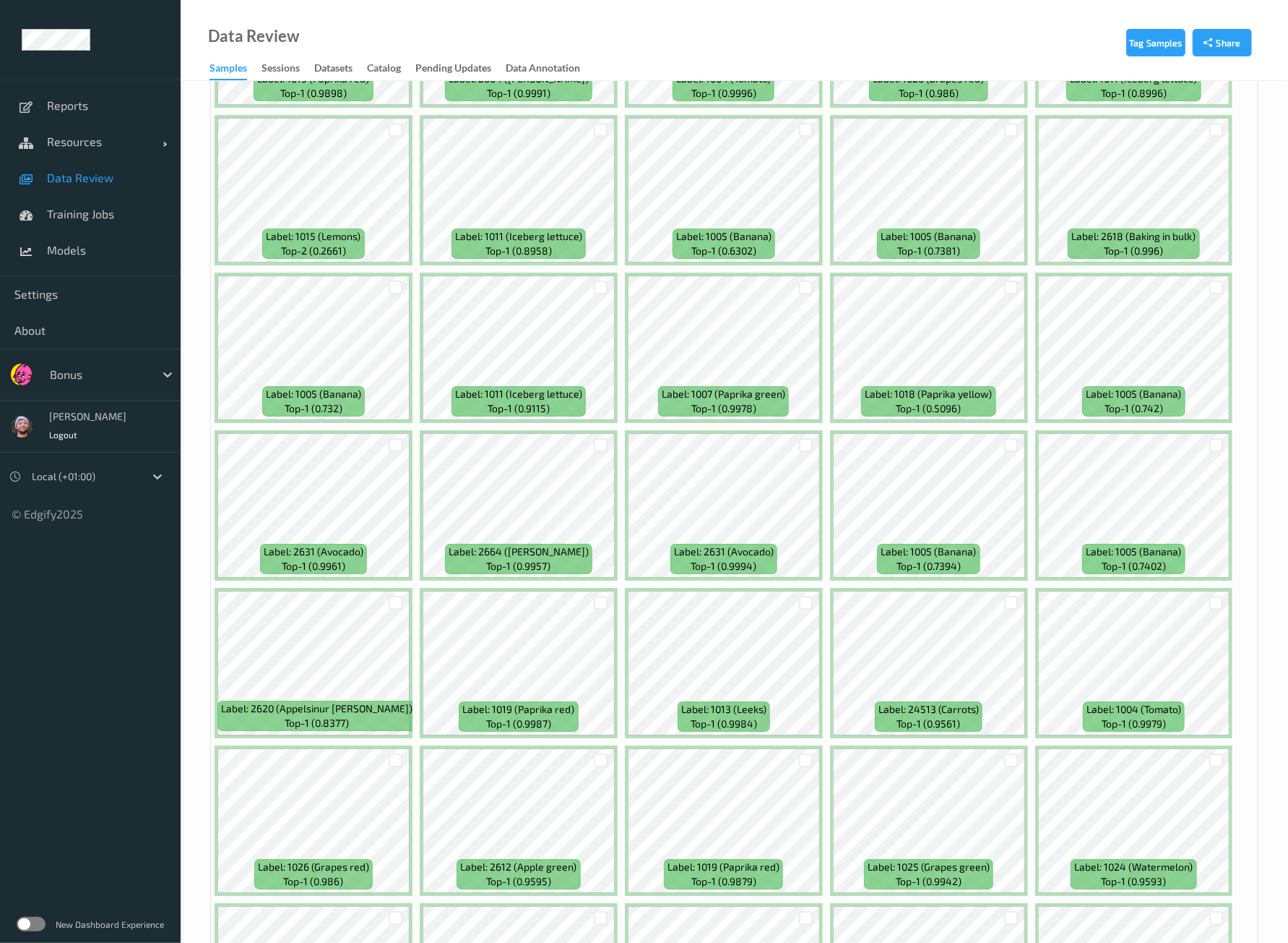
scroll to position [3163, 0]
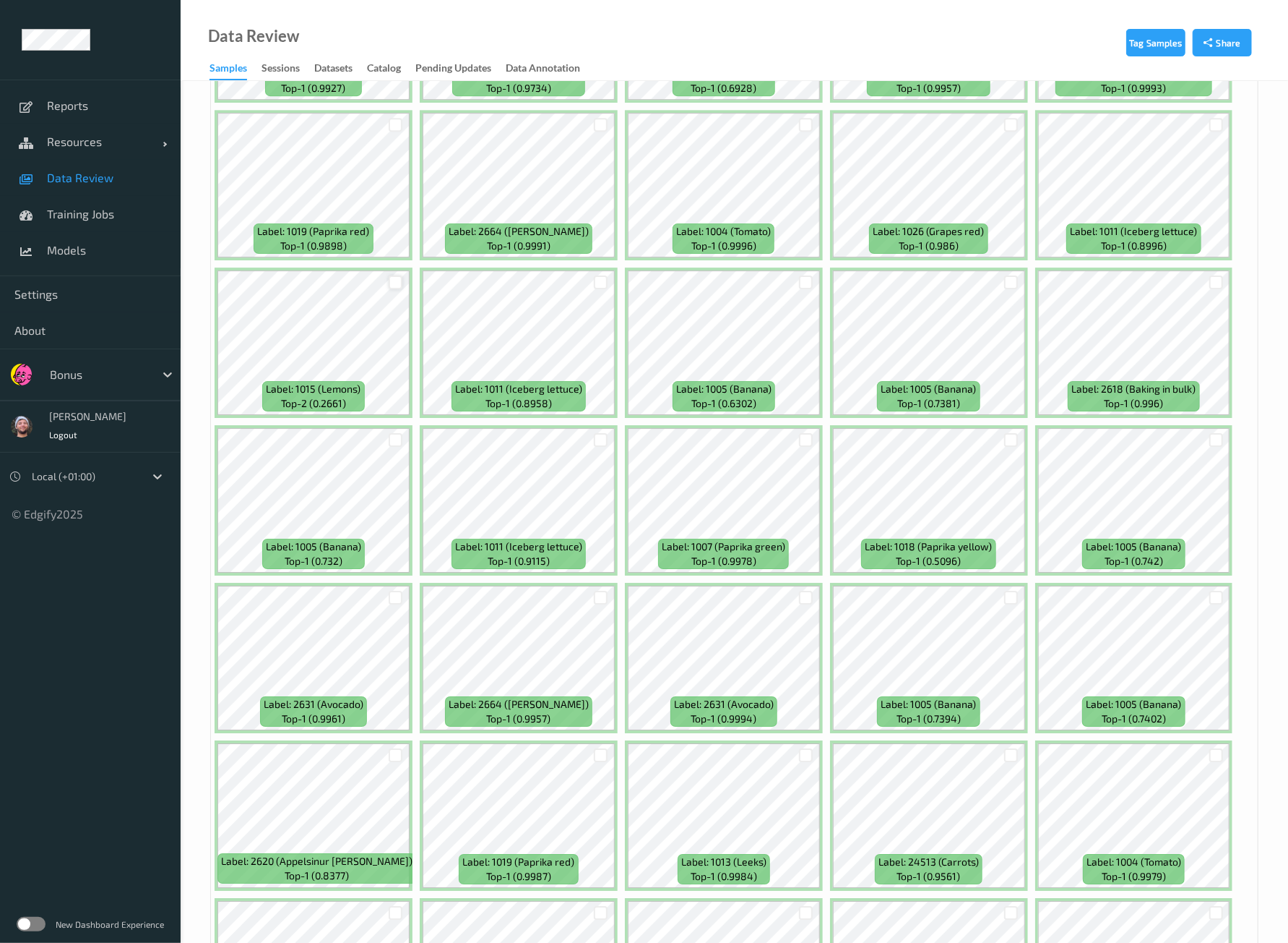
click at [394, 275] on div at bounding box center [396, 282] width 14 height 14
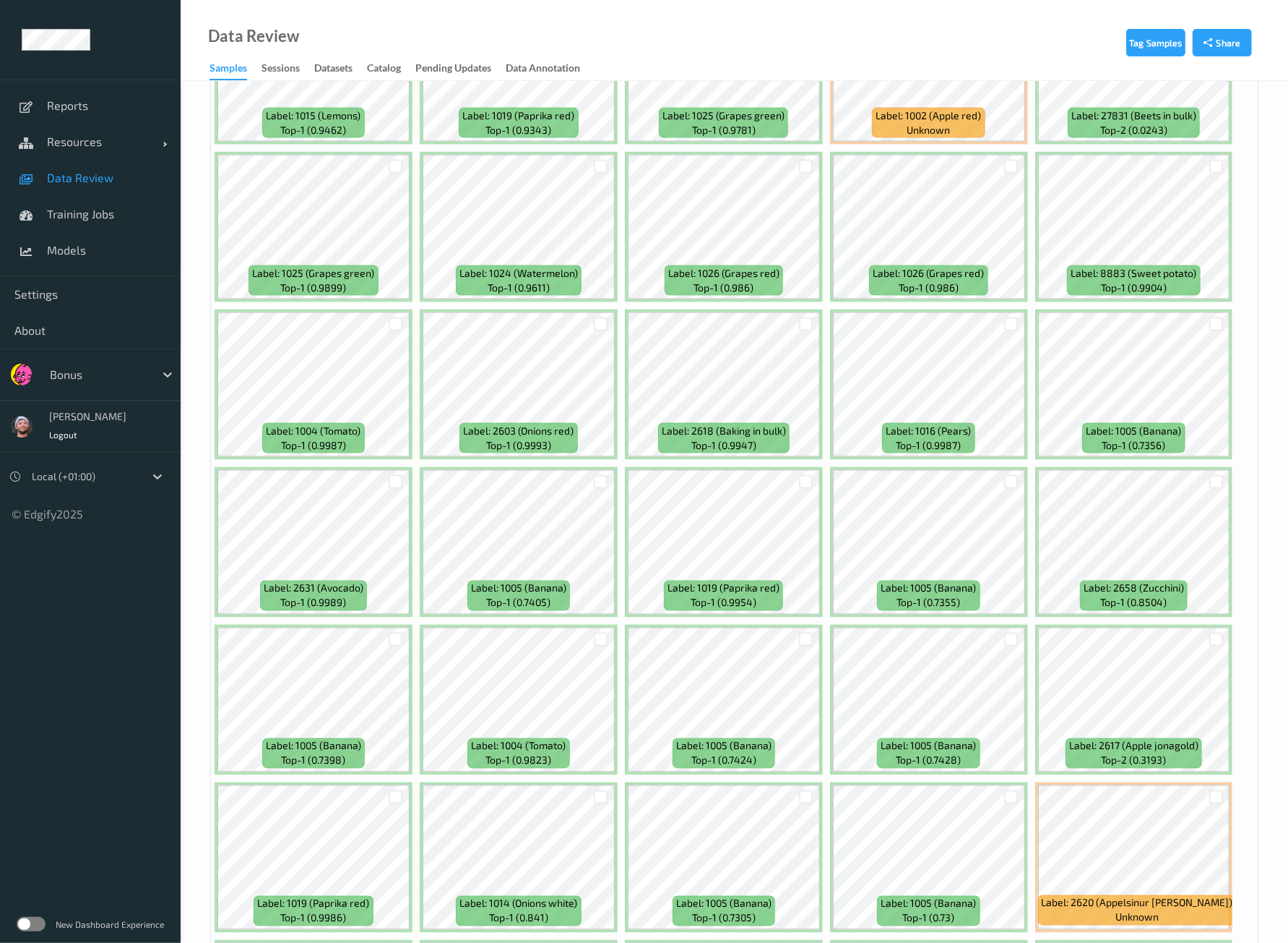
scroll to position [5240, 0]
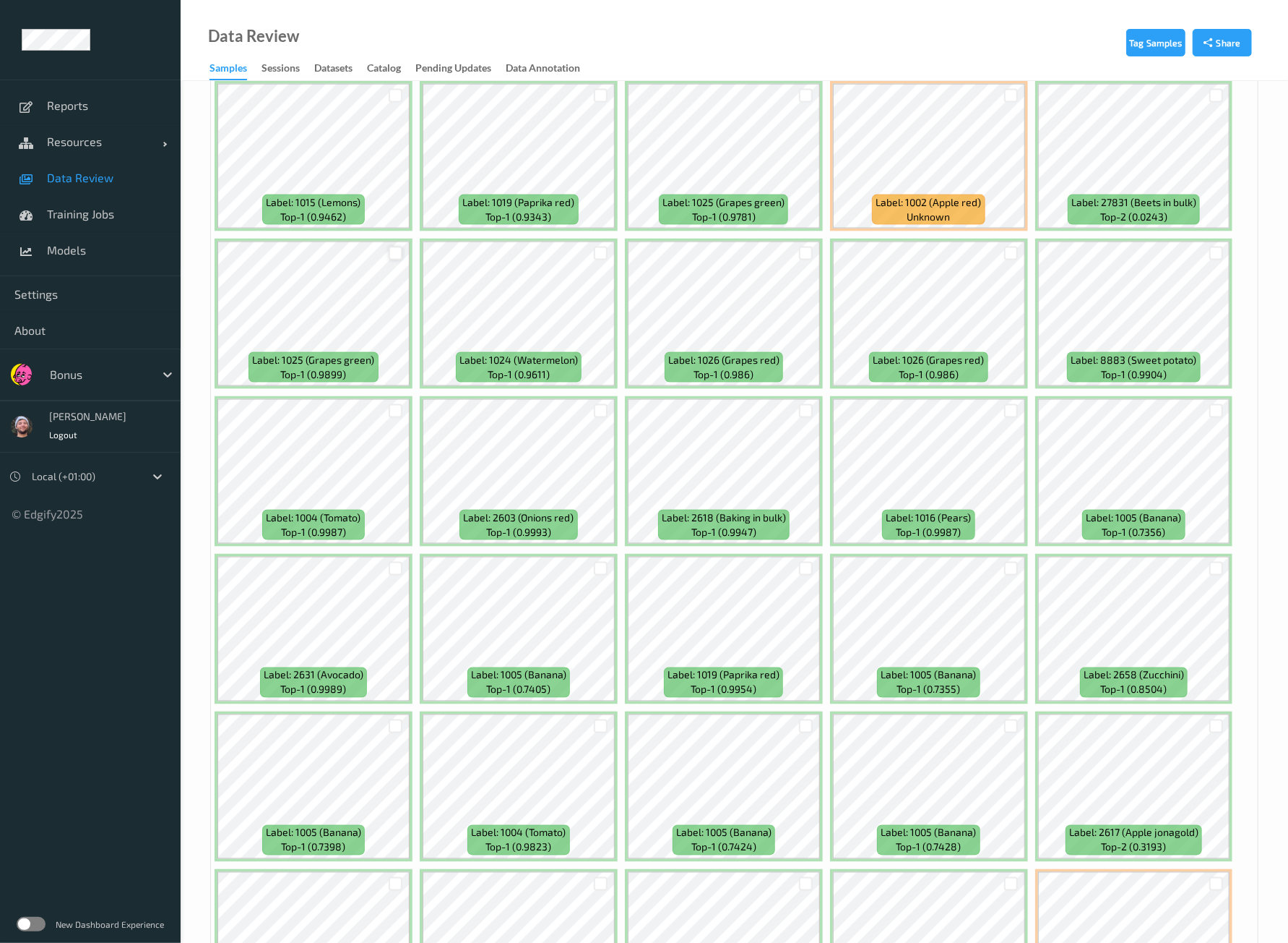
drag, startPoint x: 393, startPoint y: 232, endPoint x: 391, endPoint y: 224, distance: 8.2
click at [393, 241] on div at bounding box center [396, 253] width 27 height 24
click at [391, 247] on div at bounding box center [396, 253] width 14 height 14
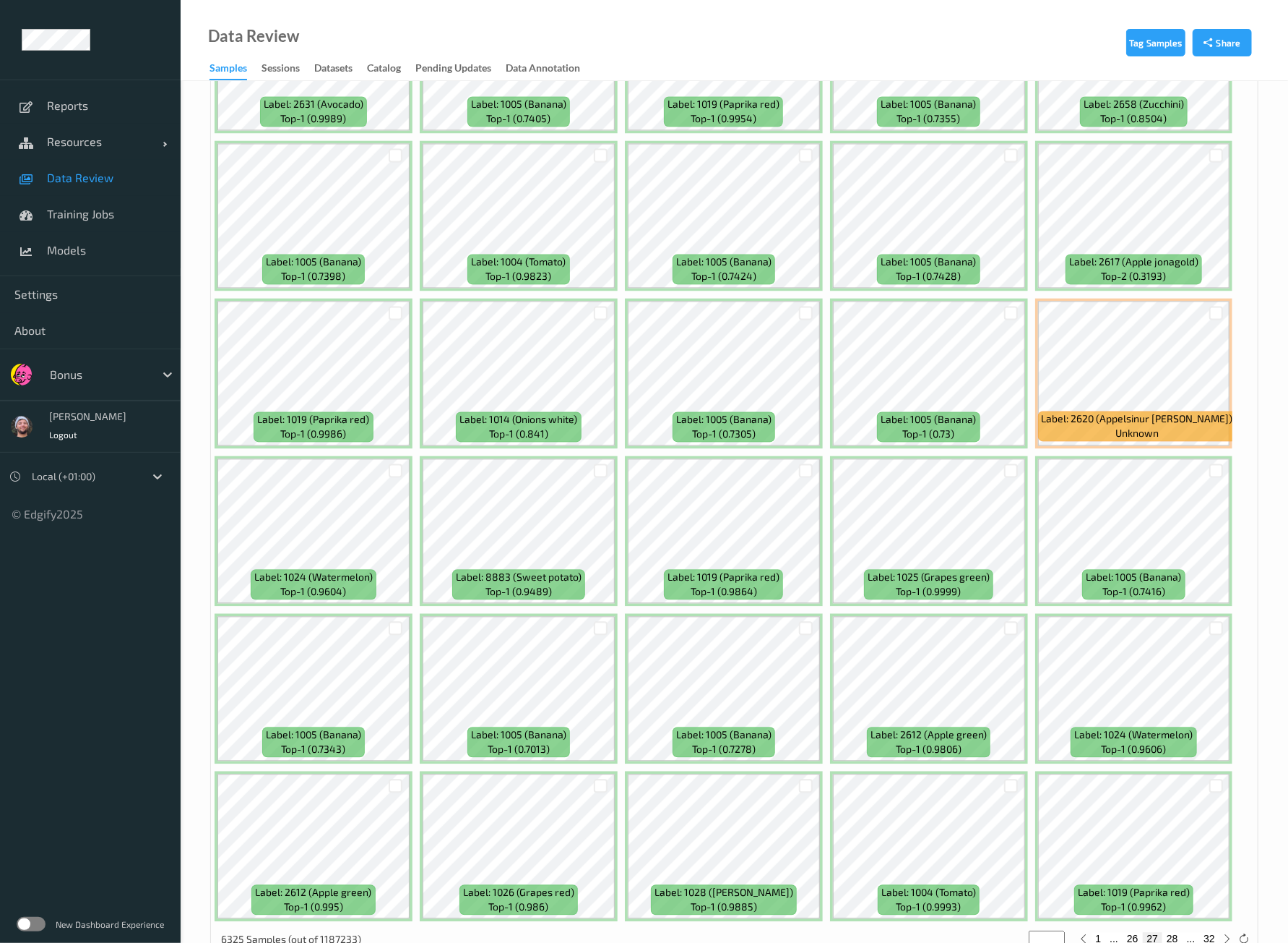
scroll to position [5812, 0]
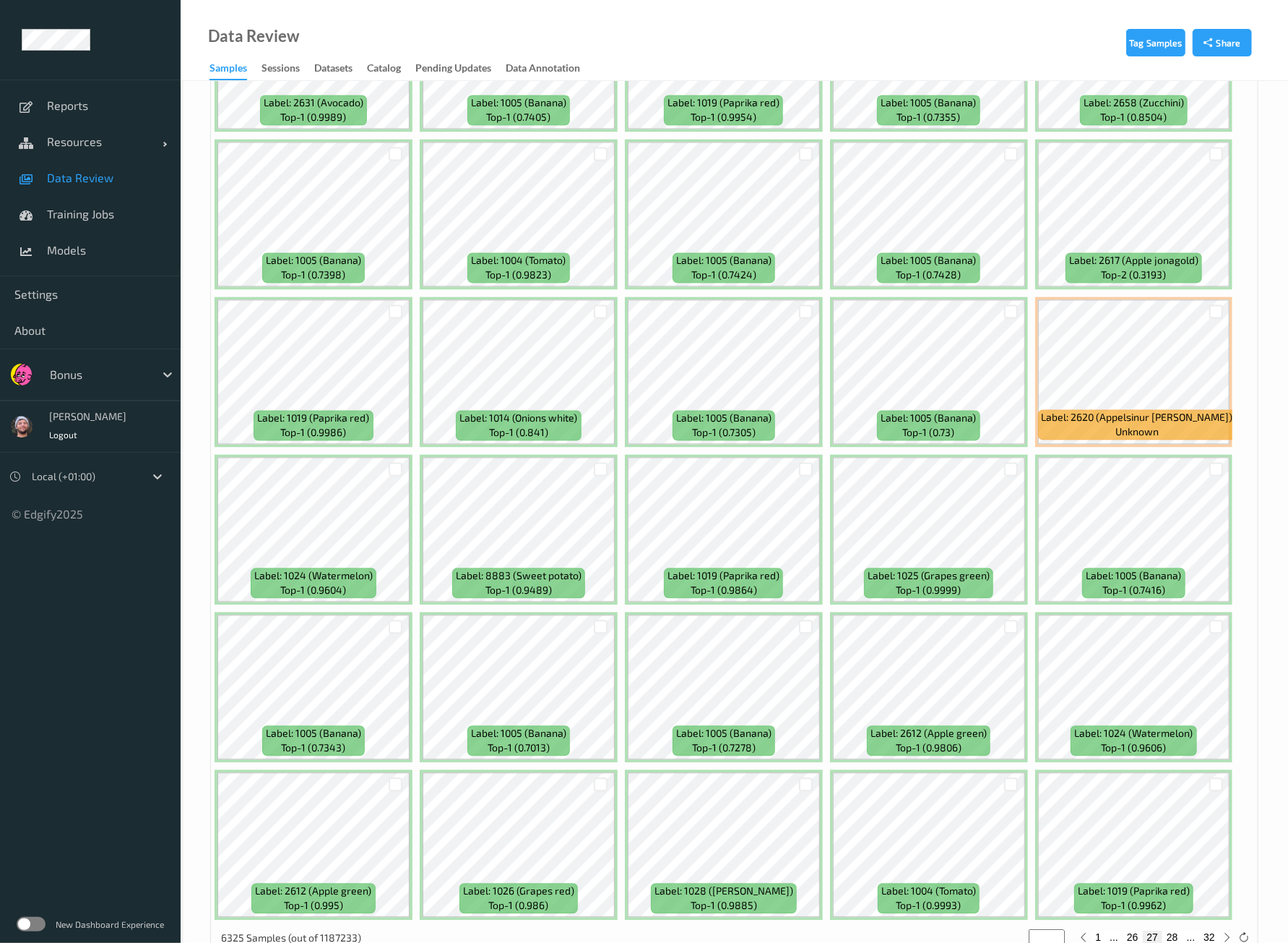
click at [1177, 930] on button "28" at bounding box center [1172, 937] width 20 height 13
type input "**"
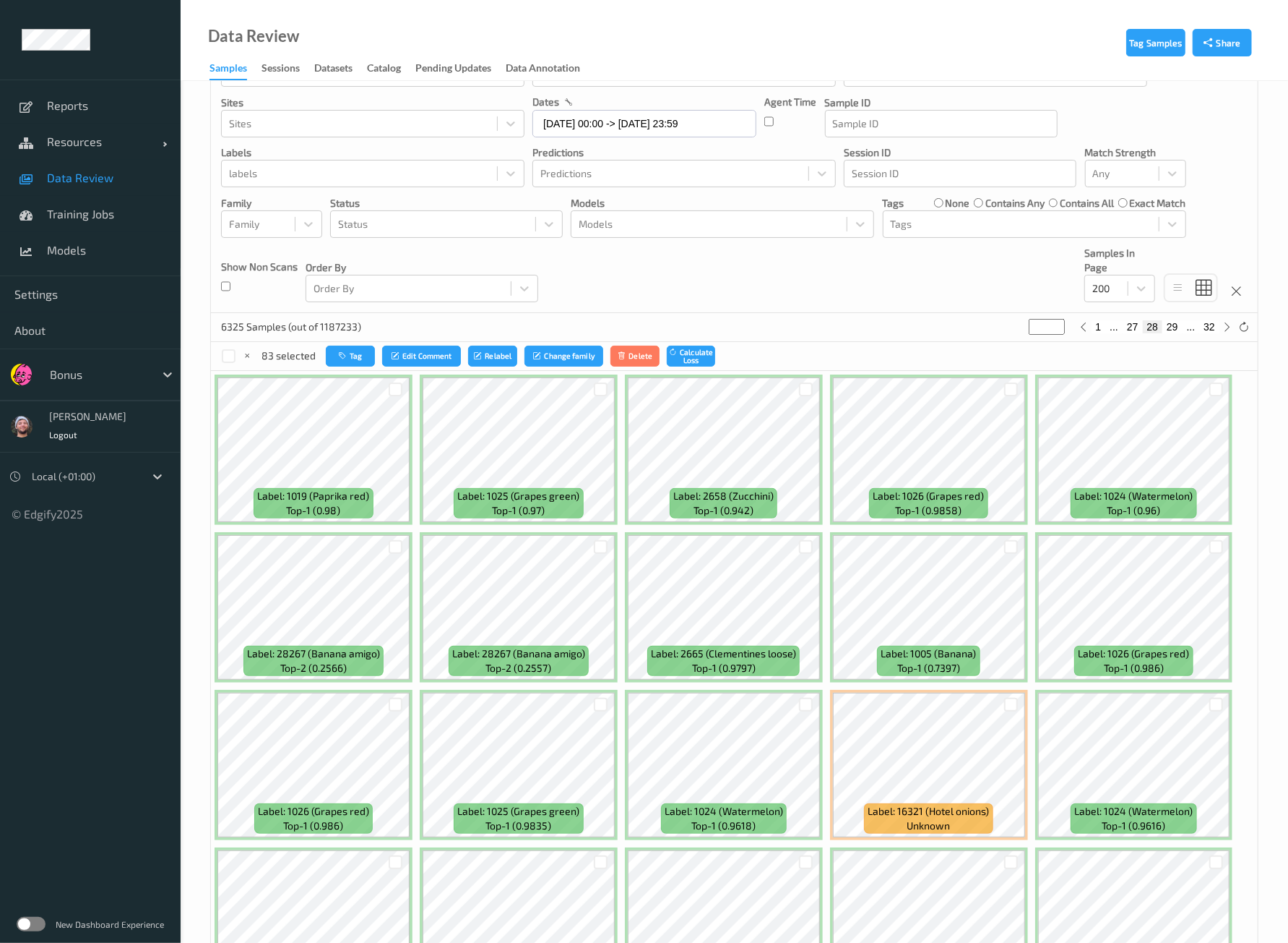
scroll to position [452, 0]
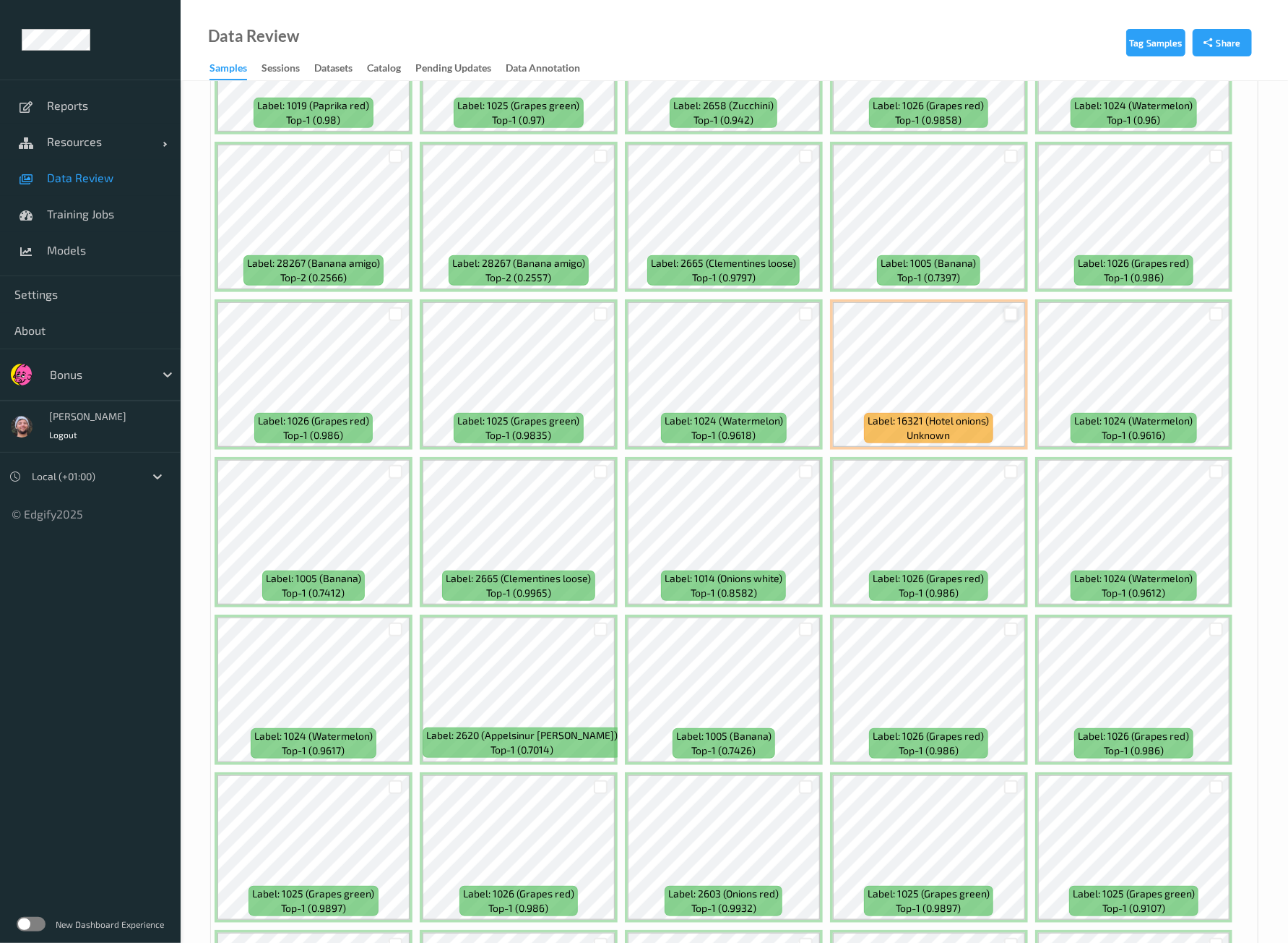
click at [1008, 315] on div at bounding box center [1011, 314] width 14 height 14
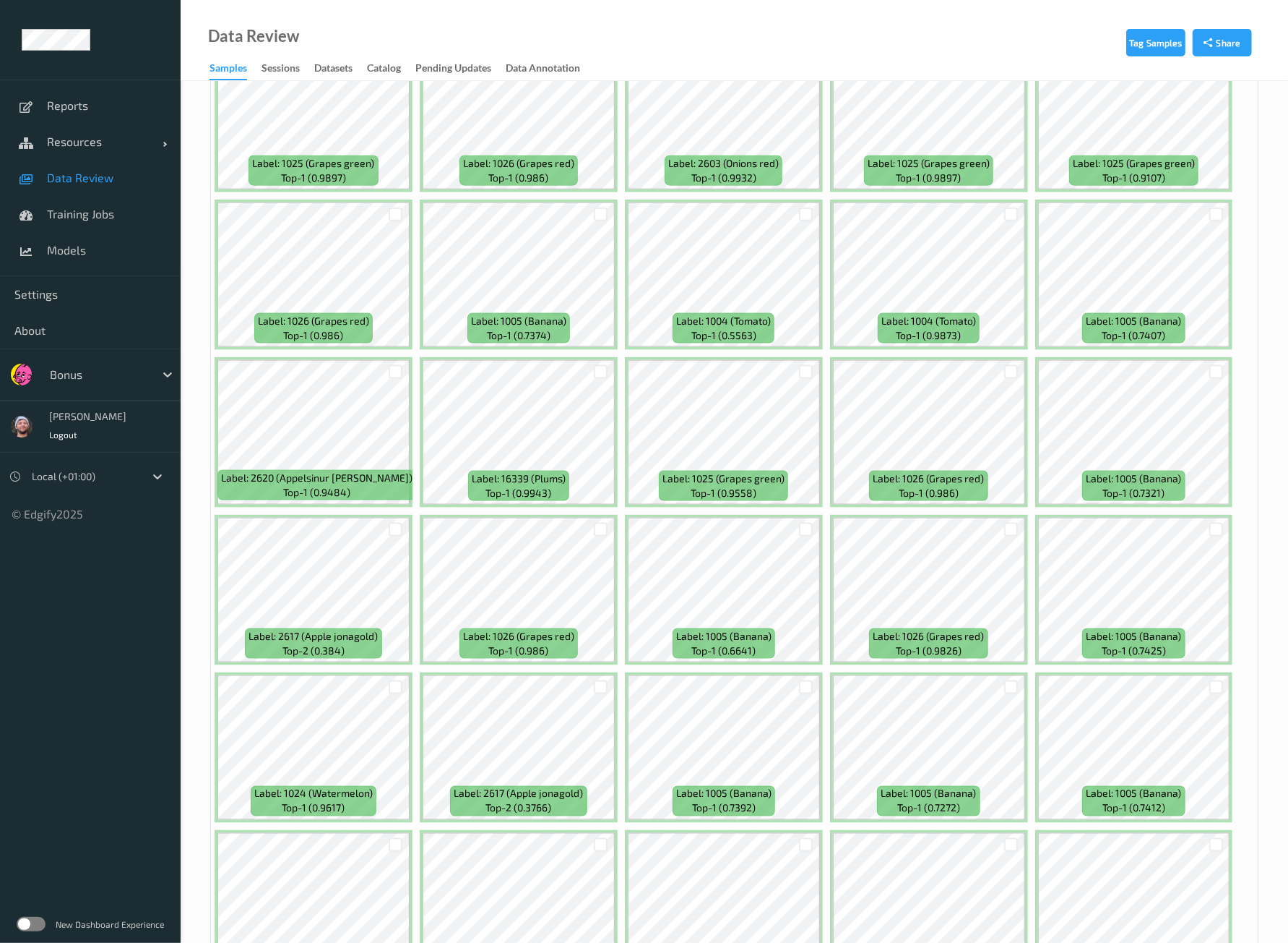
scroll to position [1264, 0]
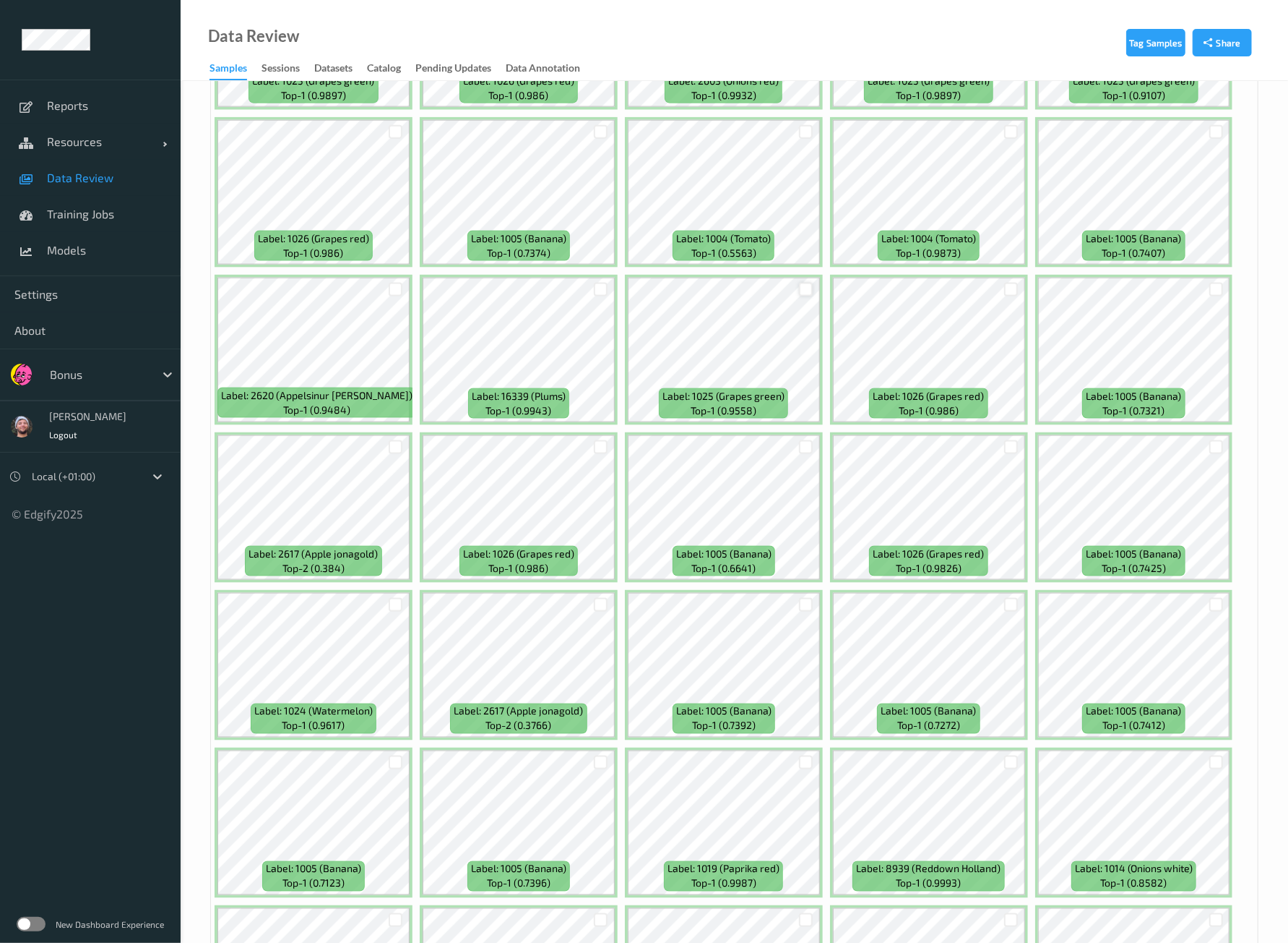
click at [801, 283] on div at bounding box center [806, 289] width 14 height 14
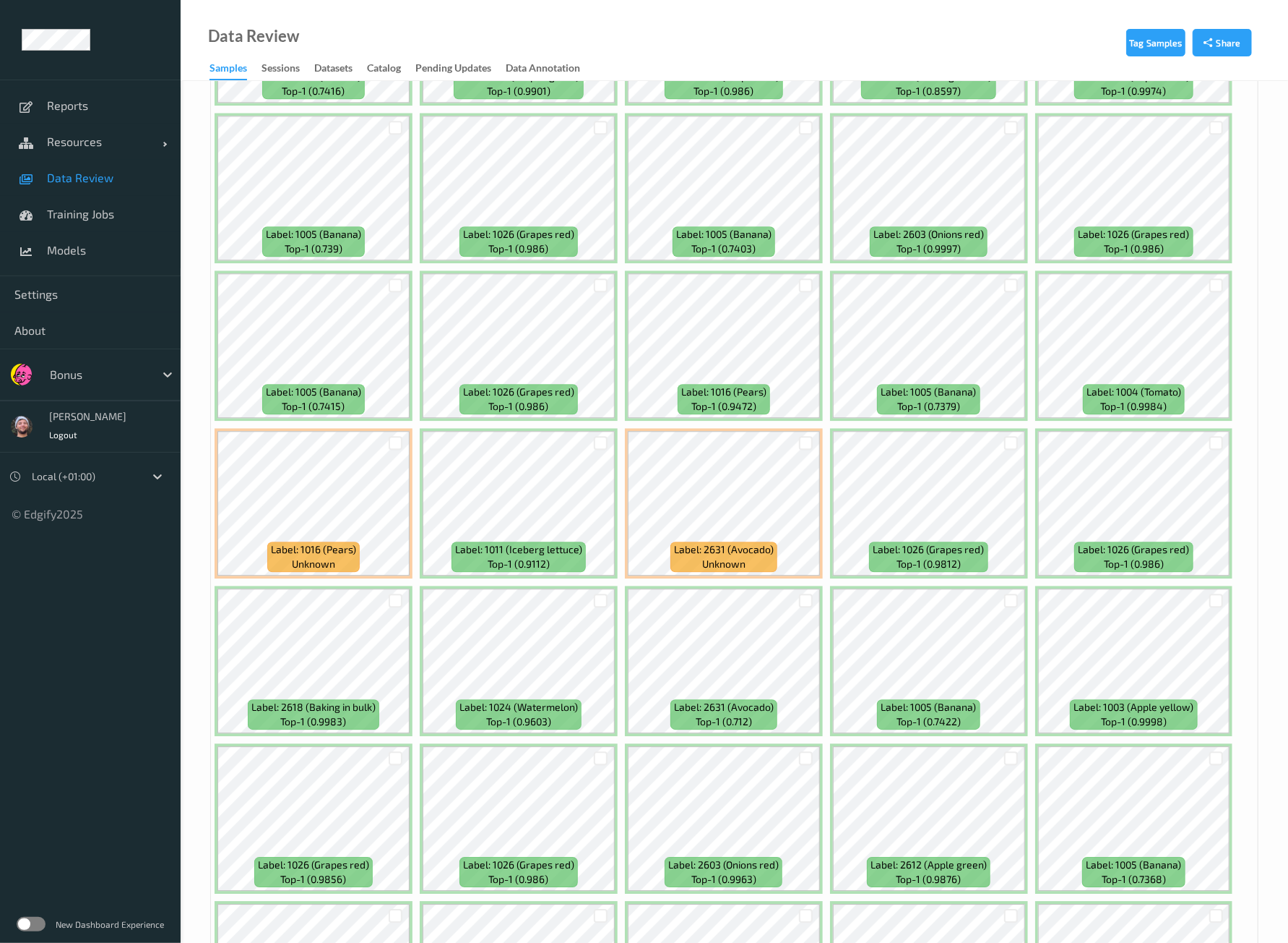
scroll to position [2982, 0]
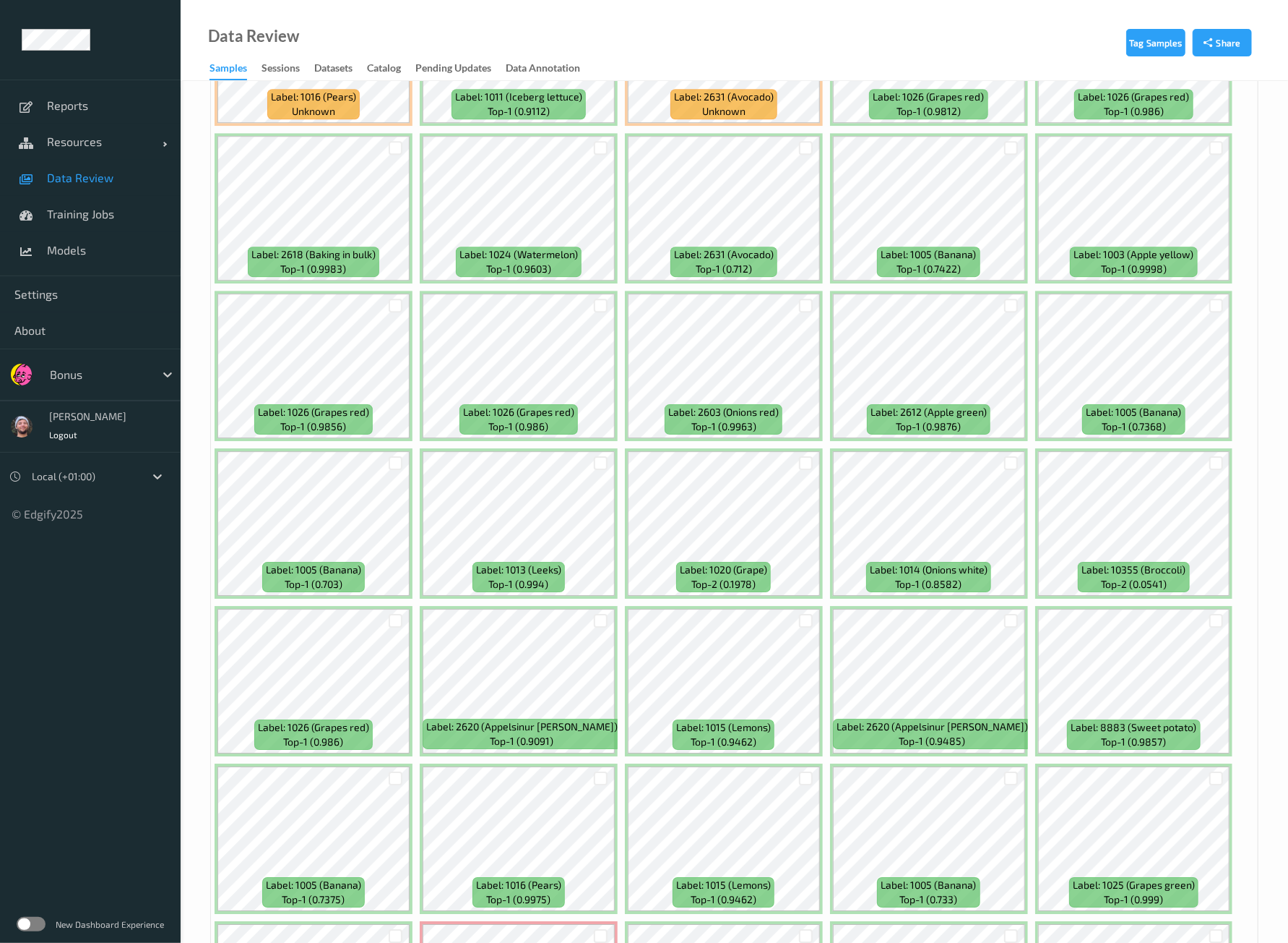
click at [810, 136] on div at bounding box center [806, 148] width 27 height 24
click at [806, 141] on div at bounding box center [806, 148] width 14 height 14
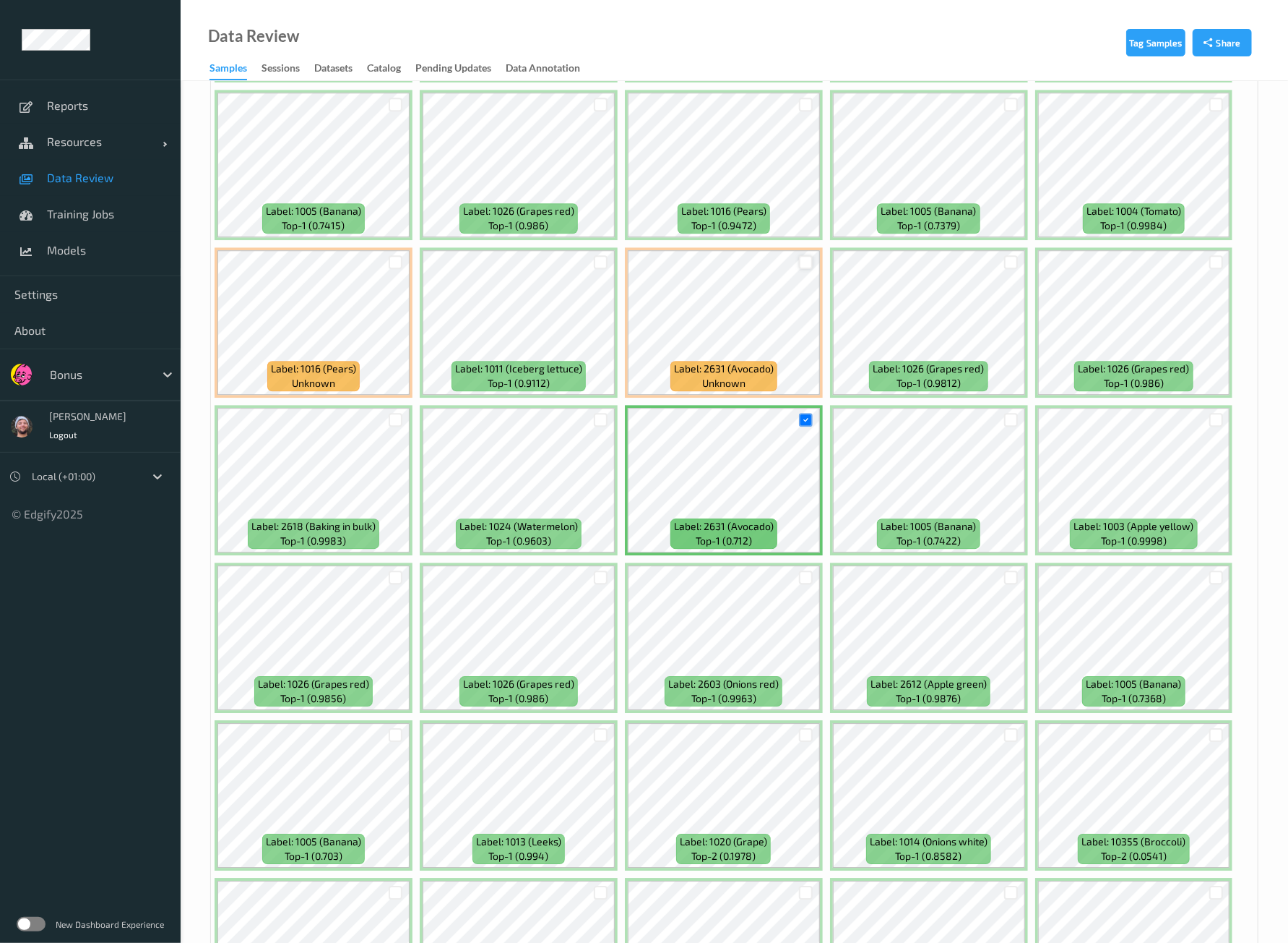
click at [799, 256] on div at bounding box center [806, 262] width 14 height 14
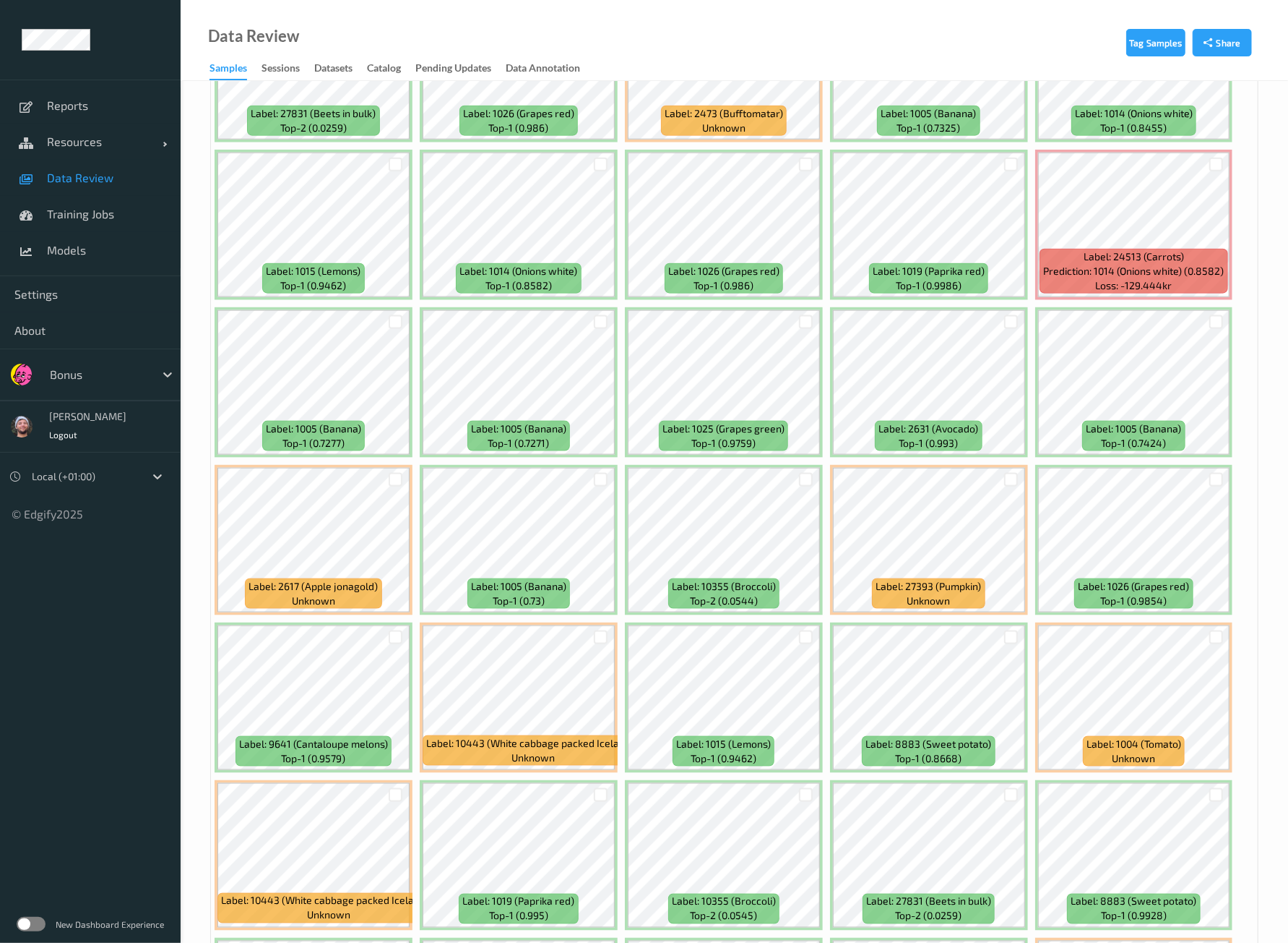
scroll to position [5150, 0]
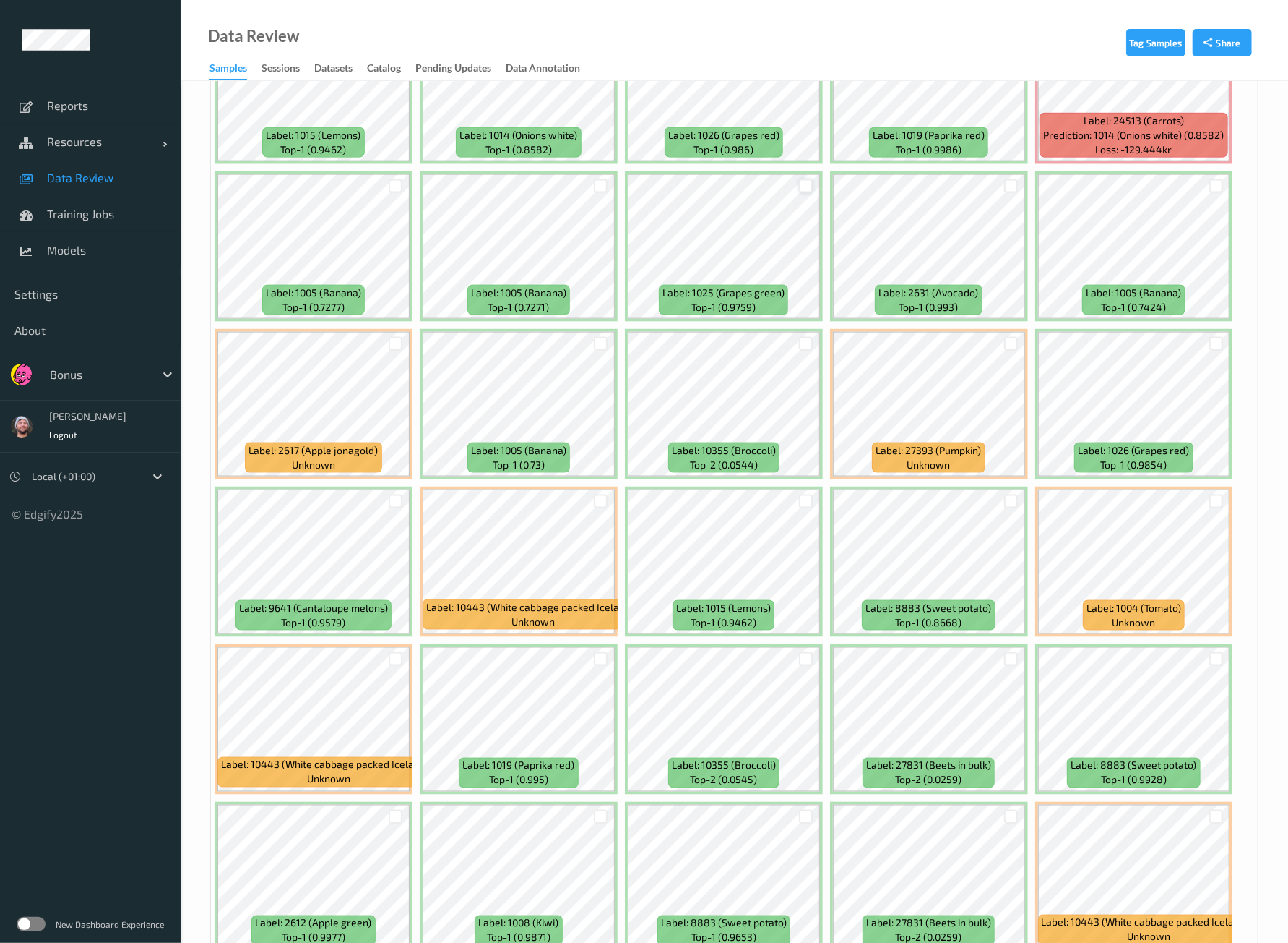
click at [799, 179] on div at bounding box center [806, 186] width 14 height 14
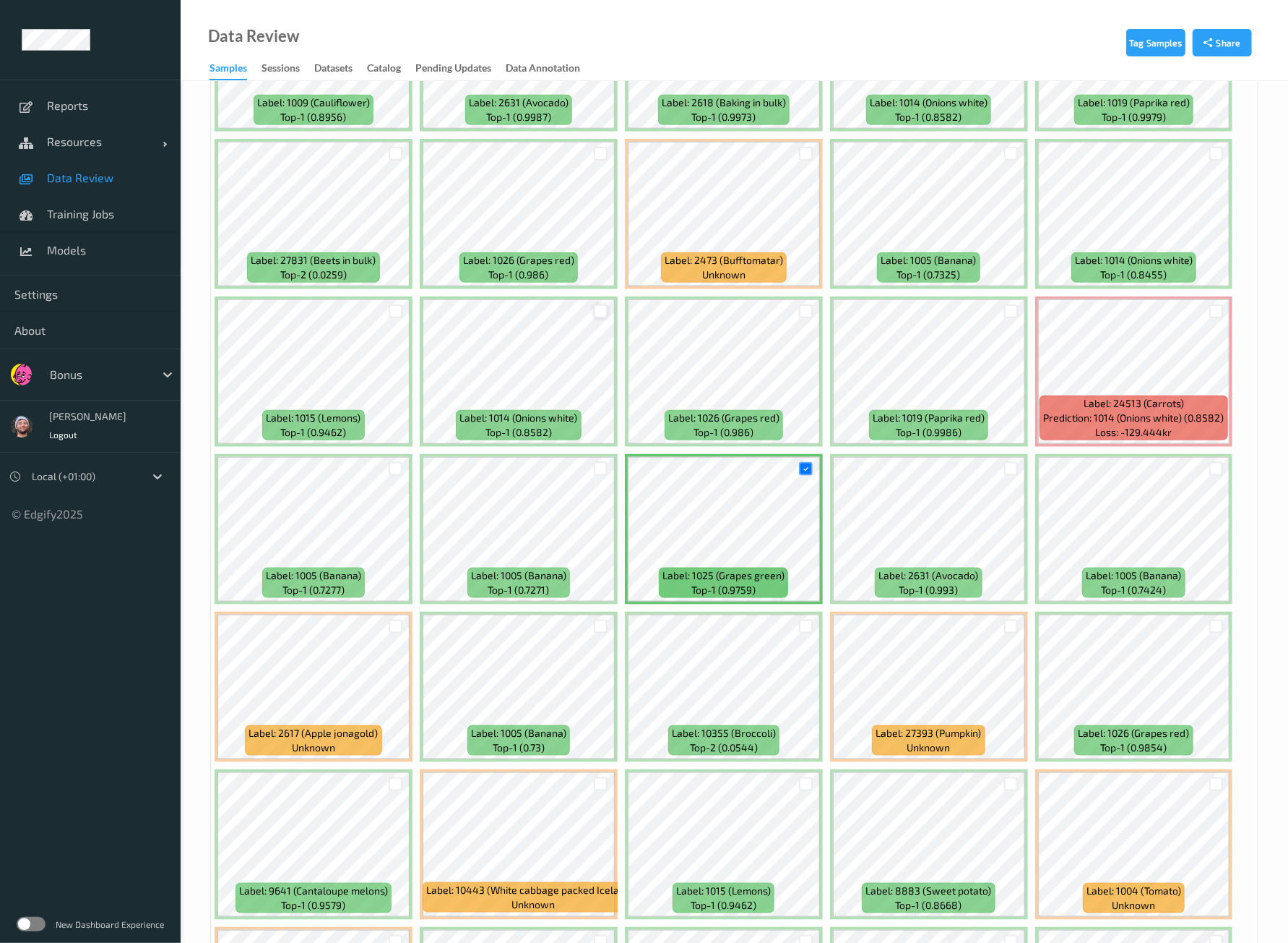
scroll to position [4818, 0]
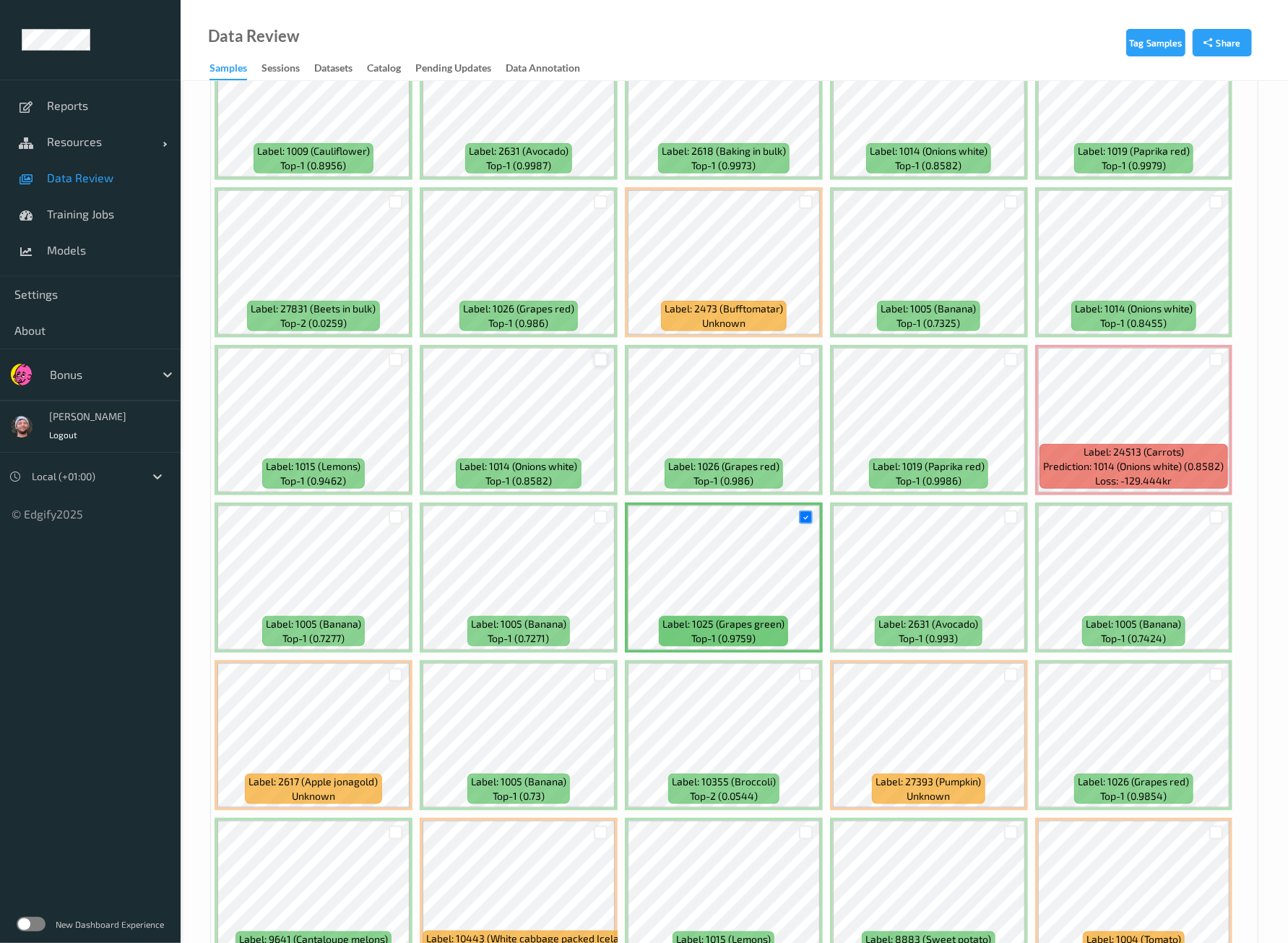
click at [596, 353] on div at bounding box center [601, 360] width 14 height 14
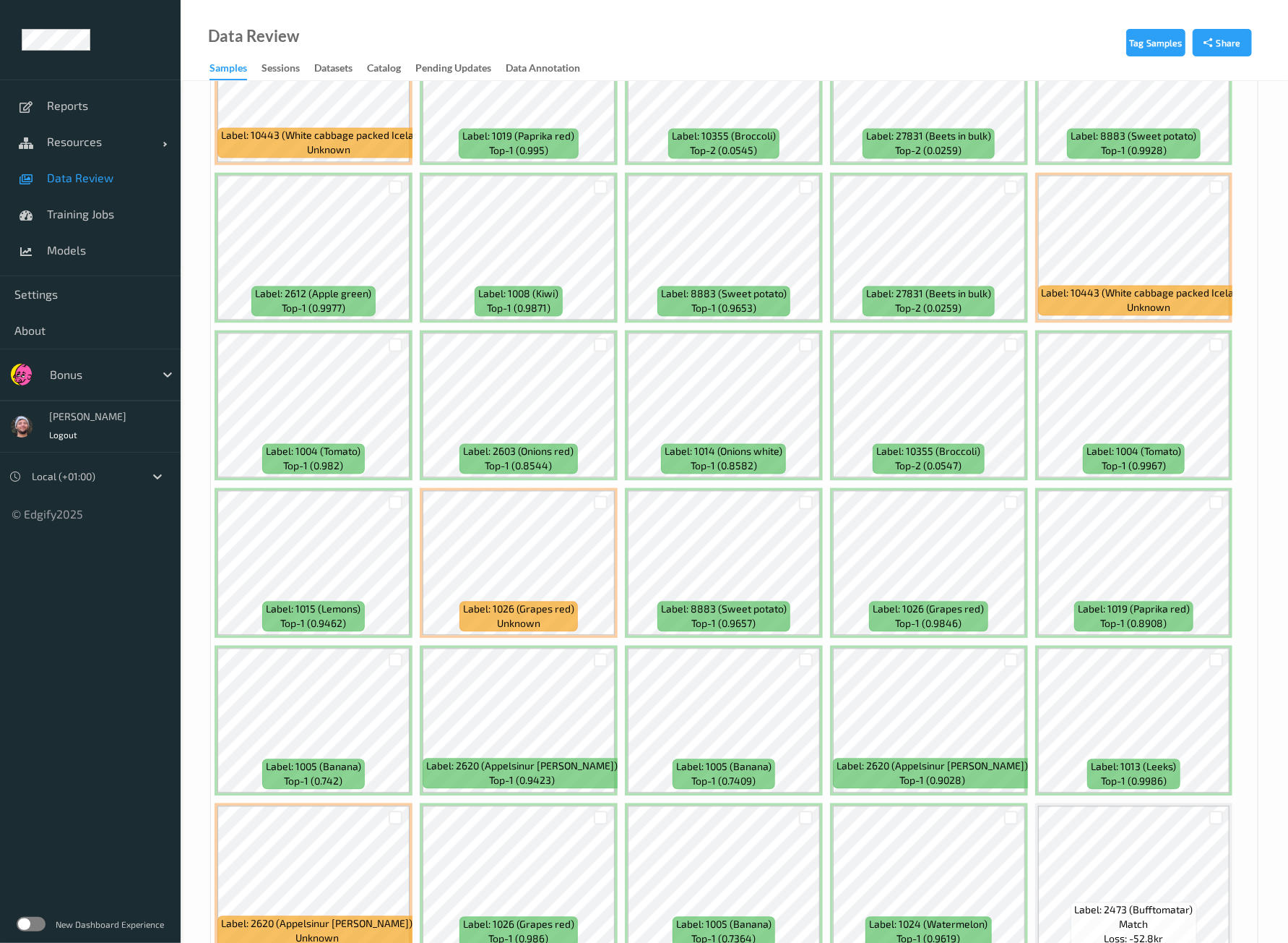
scroll to position [5812, 0]
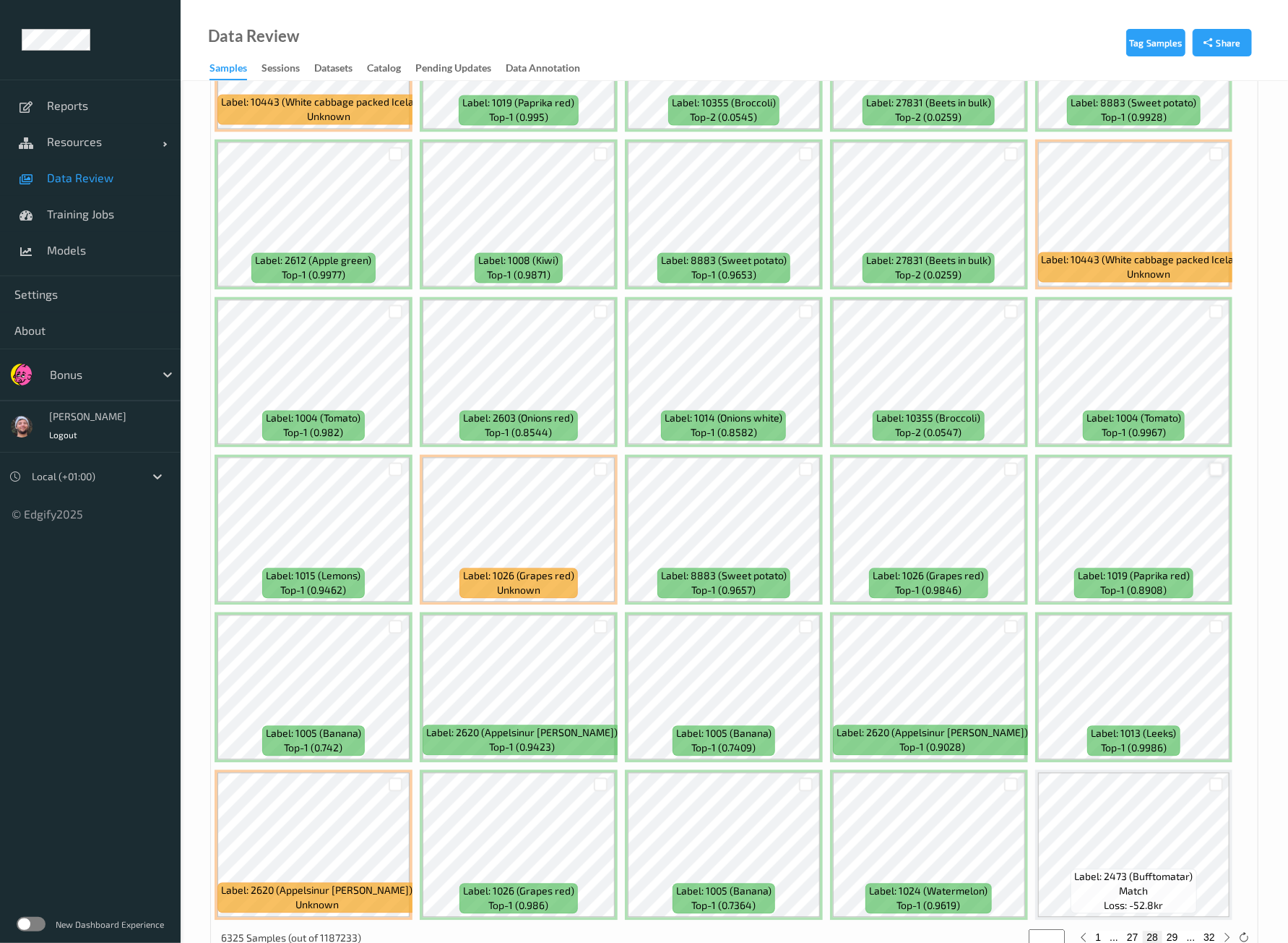
click at [1210, 462] on div at bounding box center [1216, 469] width 14 height 14
click at [1174, 930] on button "29" at bounding box center [1172, 937] width 20 height 13
type input "**"
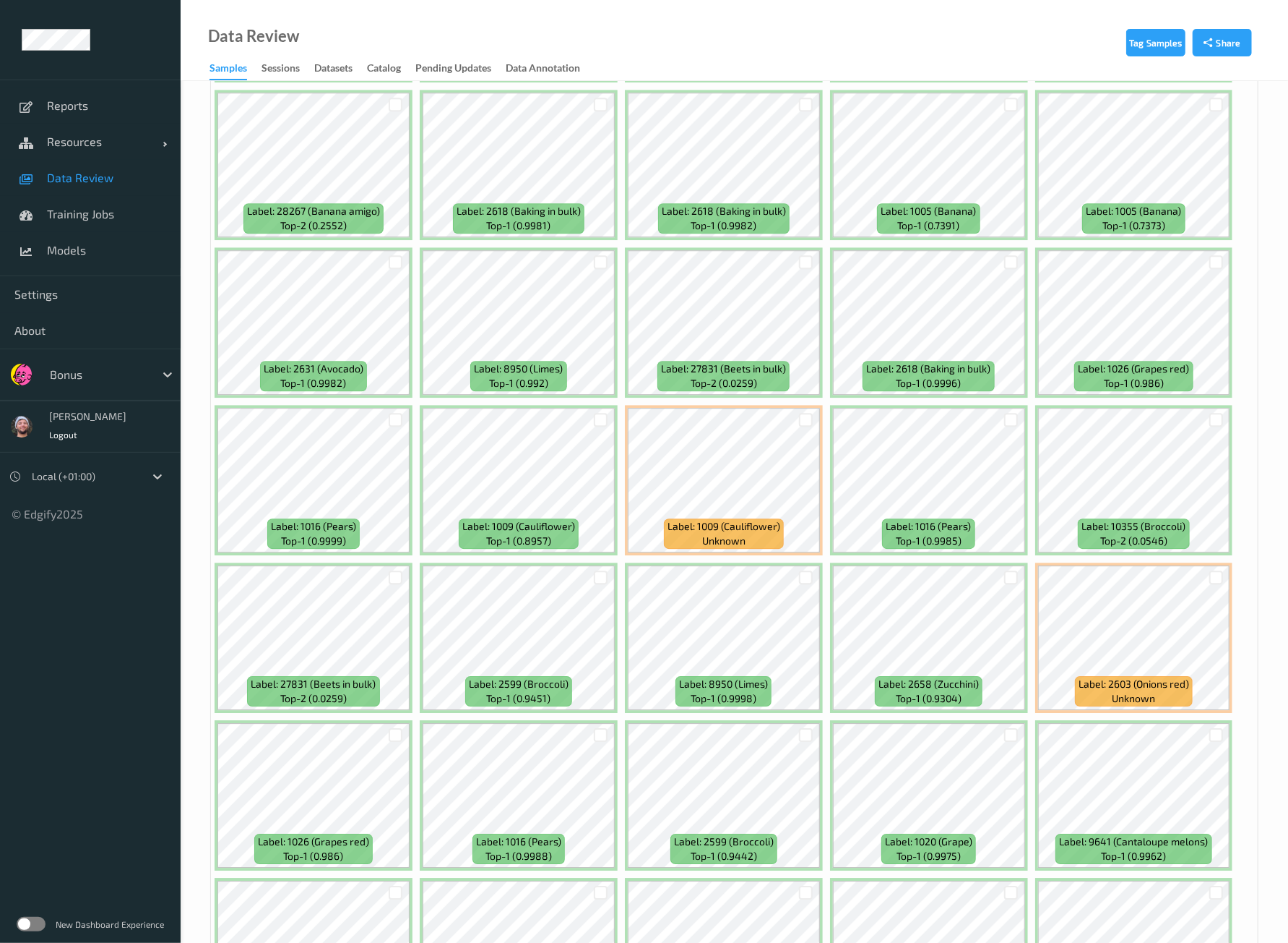
scroll to position [3072, 0]
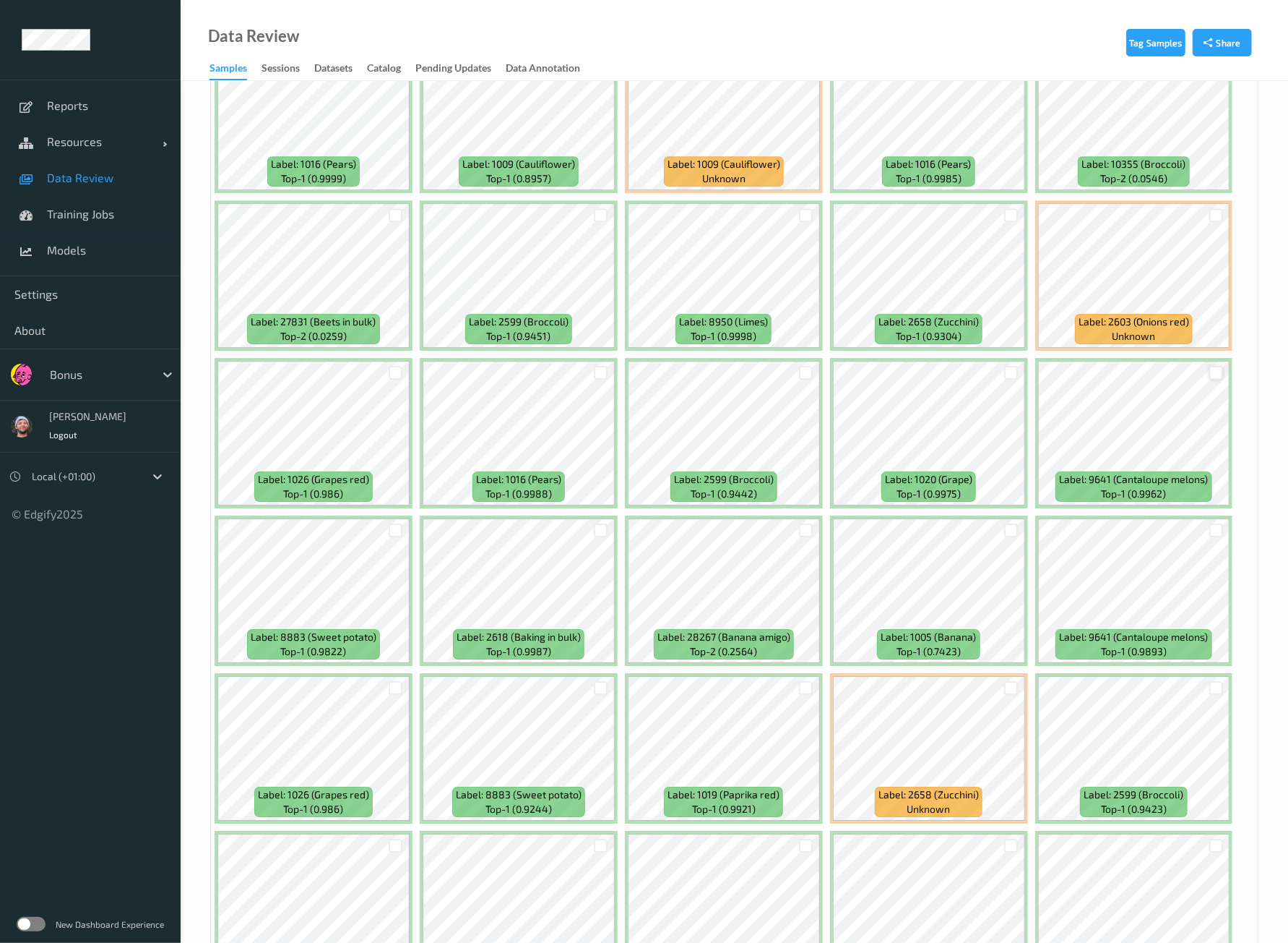
click at [1211, 366] on div at bounding box center [1216, 372] width 14 height 14
click at [1215, 524] on div at bounding box center [1216, 530] width 14 height 14
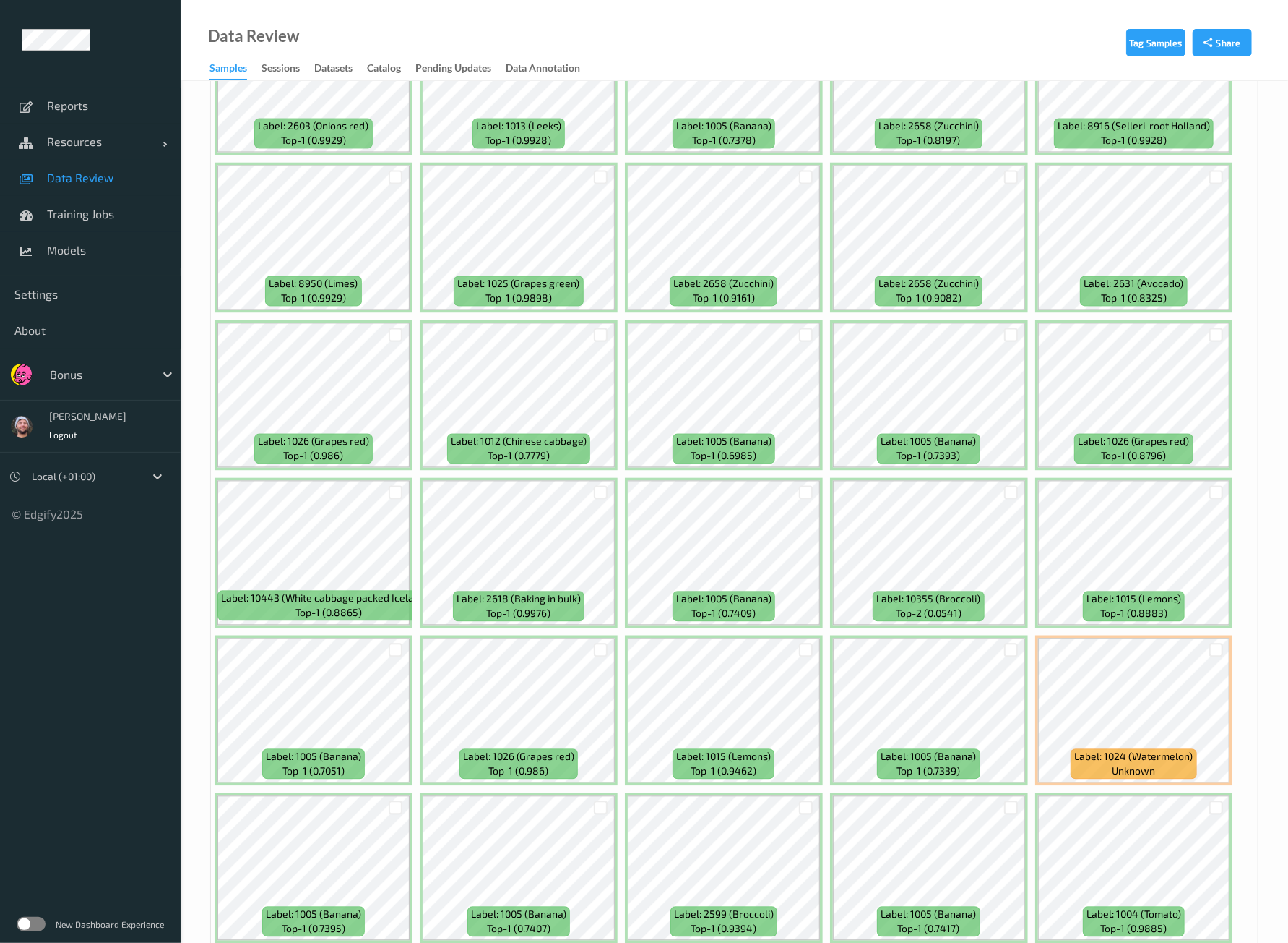
scroll to position [5812, 0]
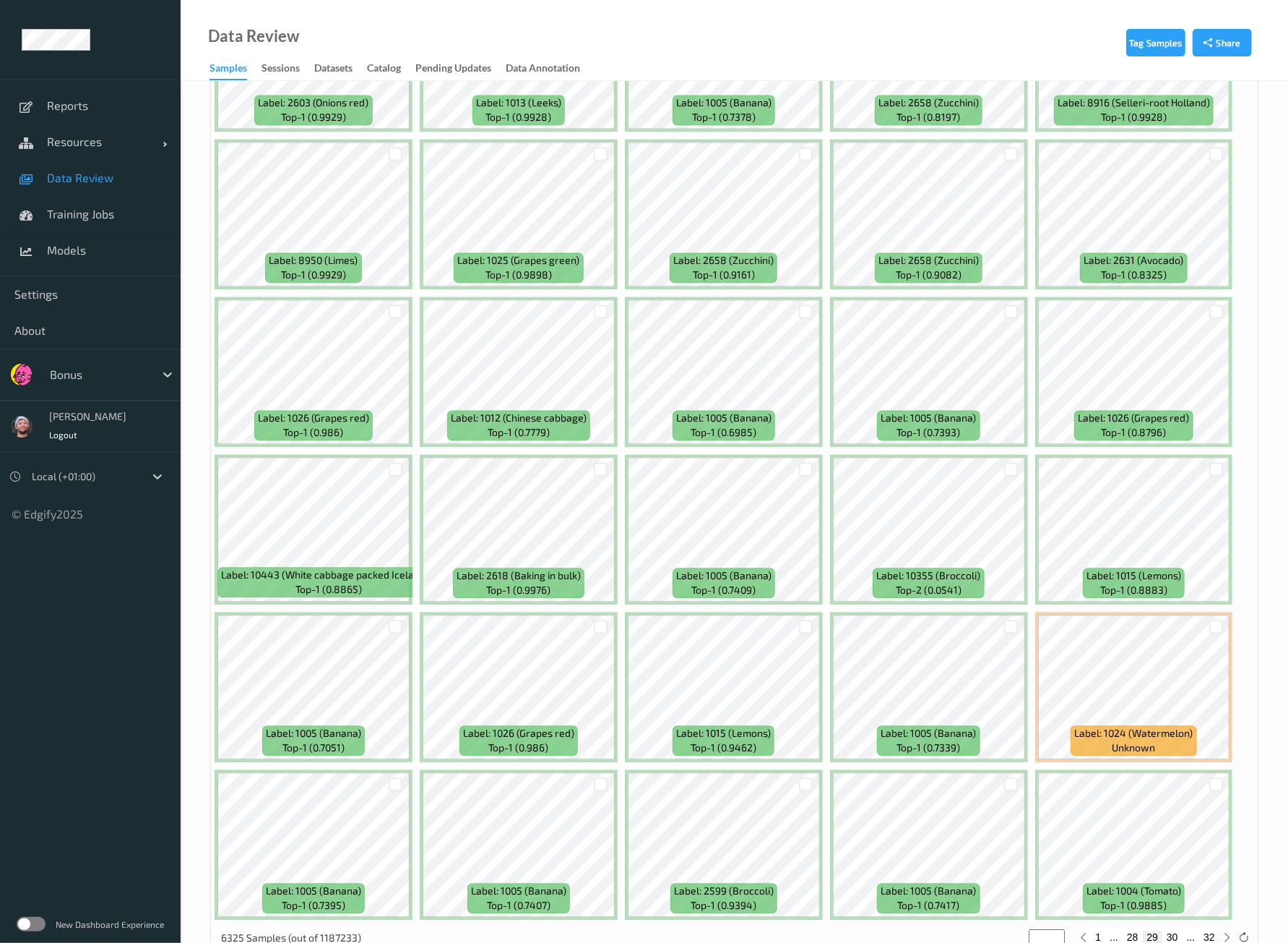
click at [1175, 930] on button "30" at bounding box center [1172, 937] width 20 height 13
type input "**"
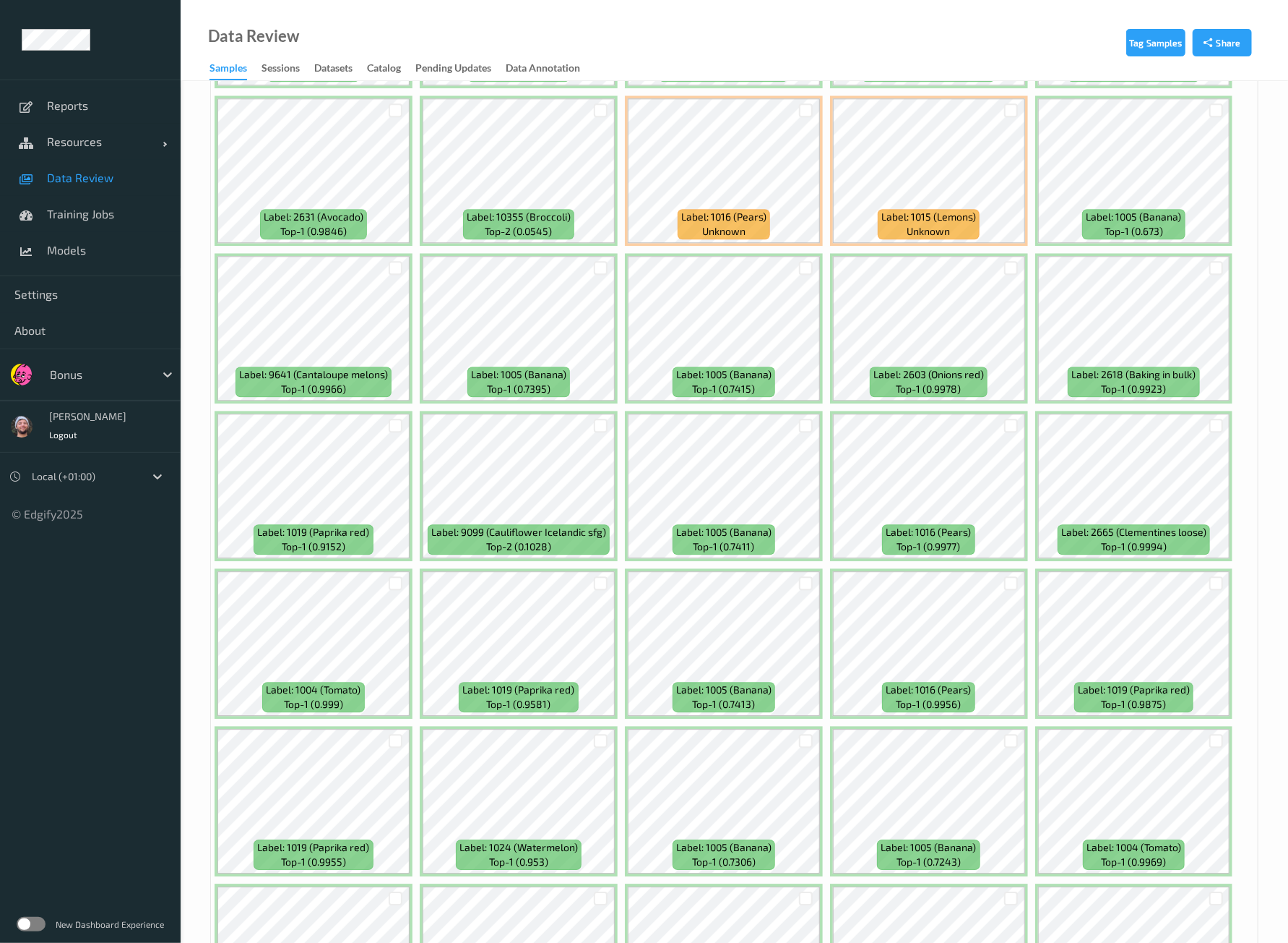
scroll to position [2529, 0]
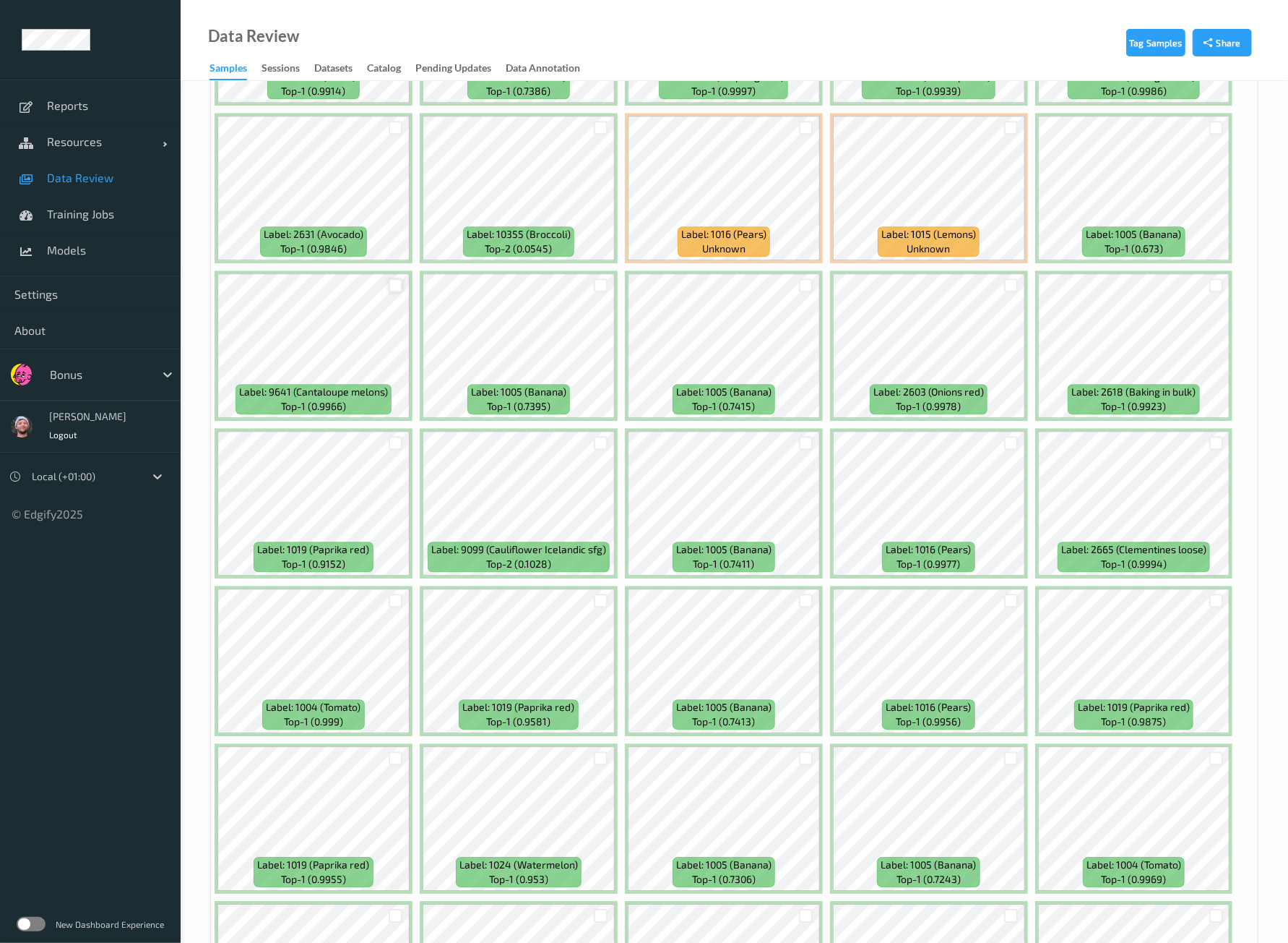
click at [390, 278] on div at bounding box center [396, 285] width 14 height 14
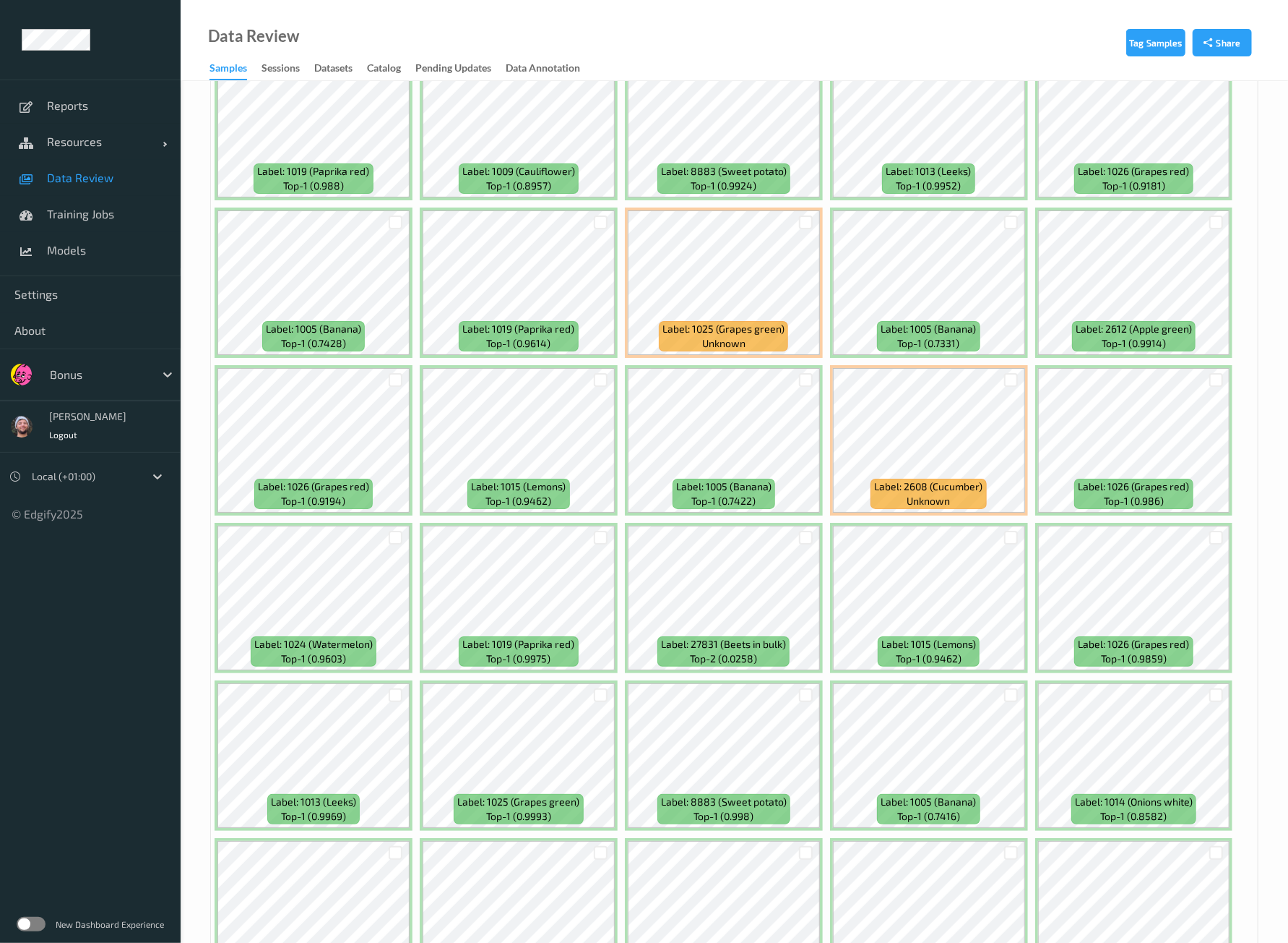
scroll to position [3886, 0]
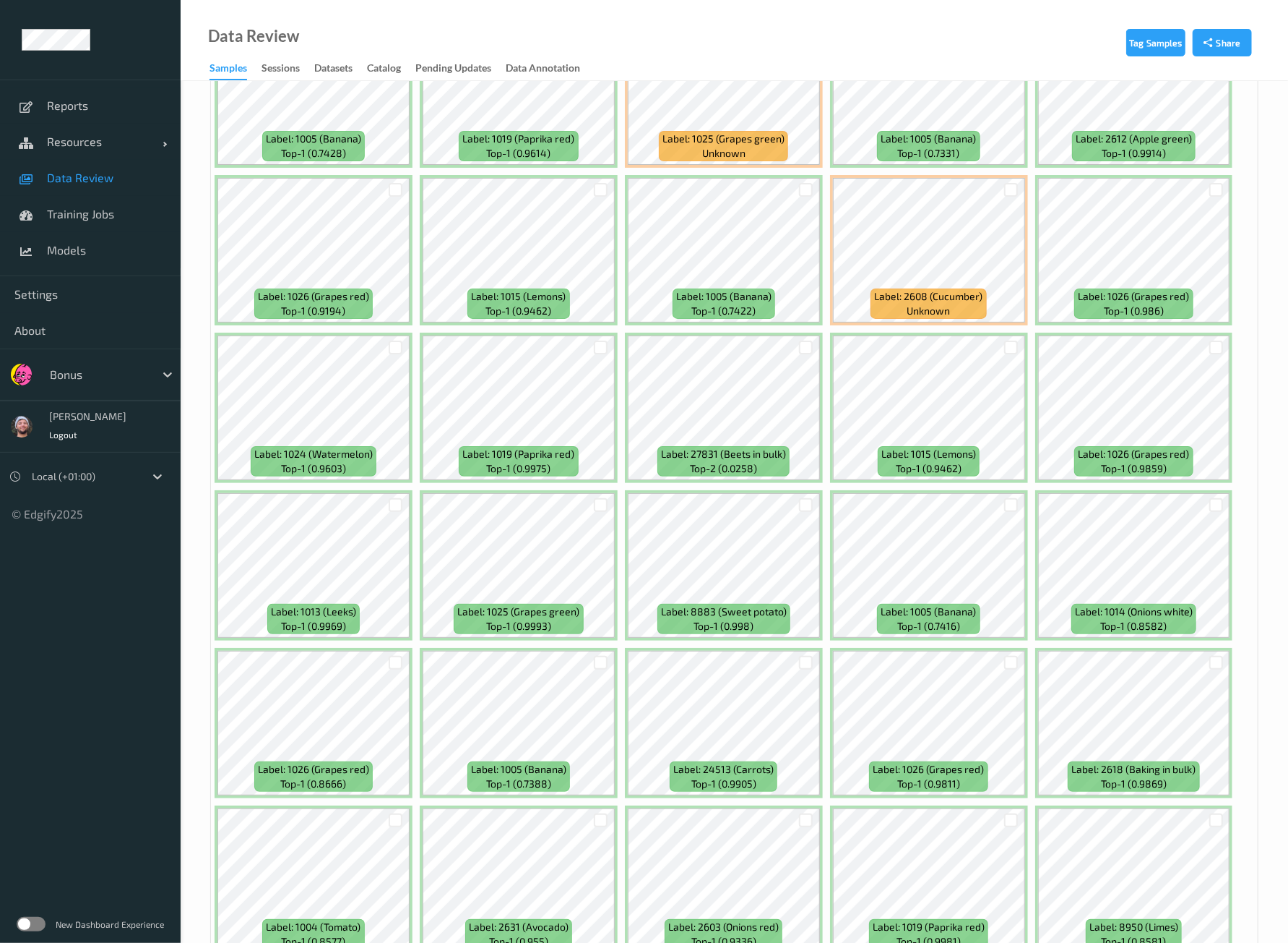
click at [998, 335] on div at bounding box center [1011, 347] width 27 height 24
click at [1005, 340] on div at bounding box center [1011, 347] width 14 height 14
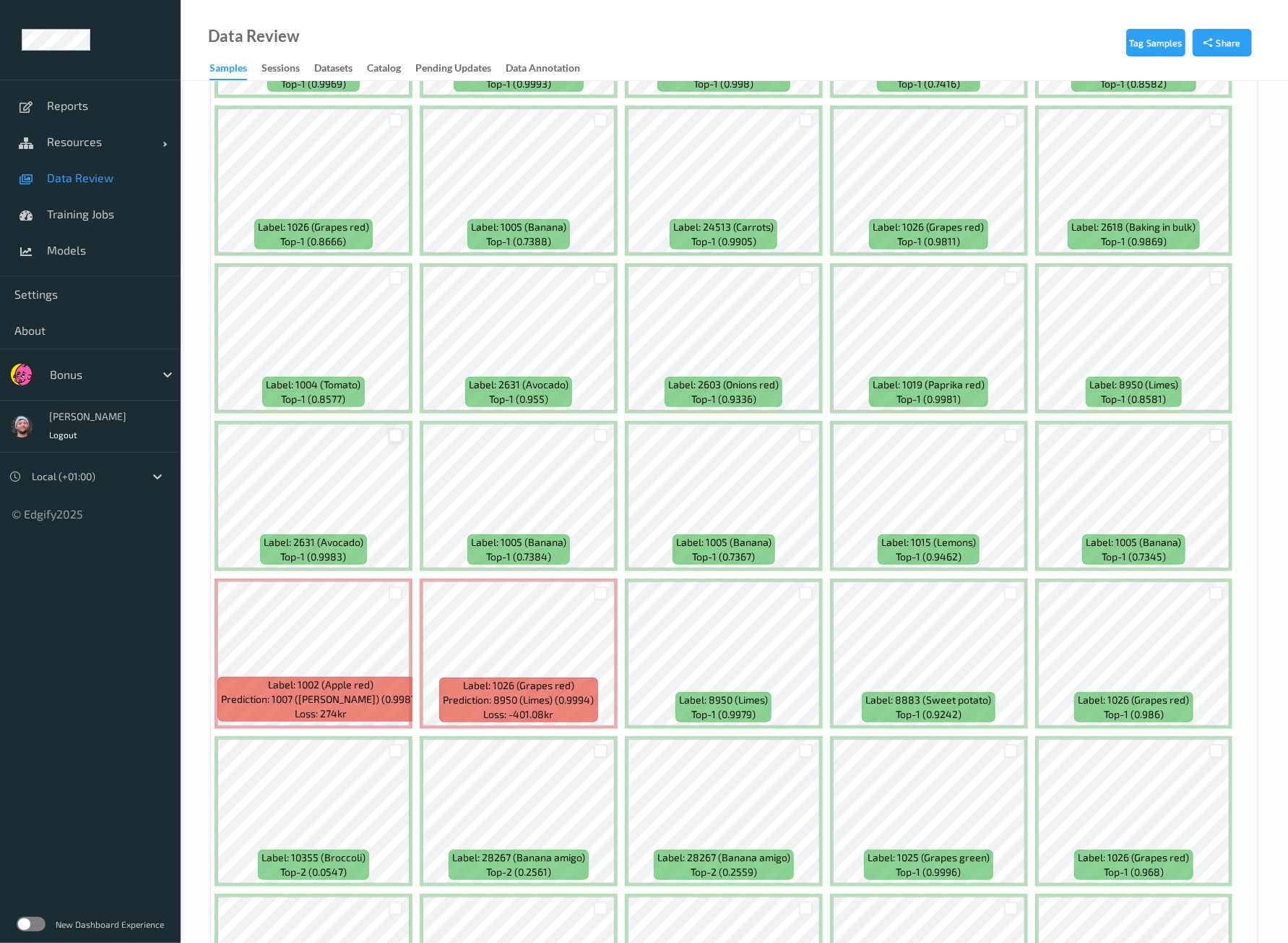
click at [395, 428] on div at bounding box center [396, 435] width 14 height 14
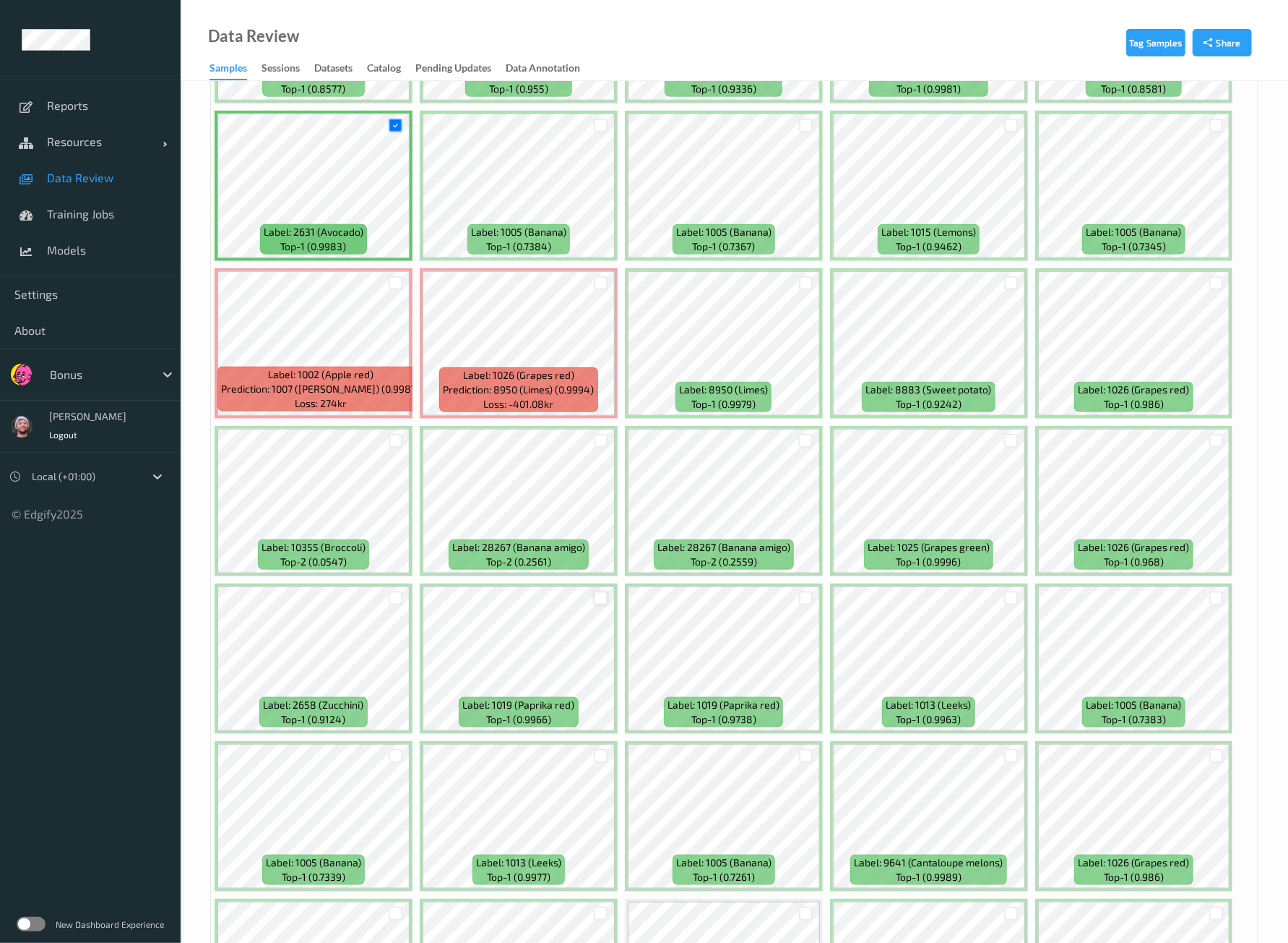
scroll to position [4879, 0]
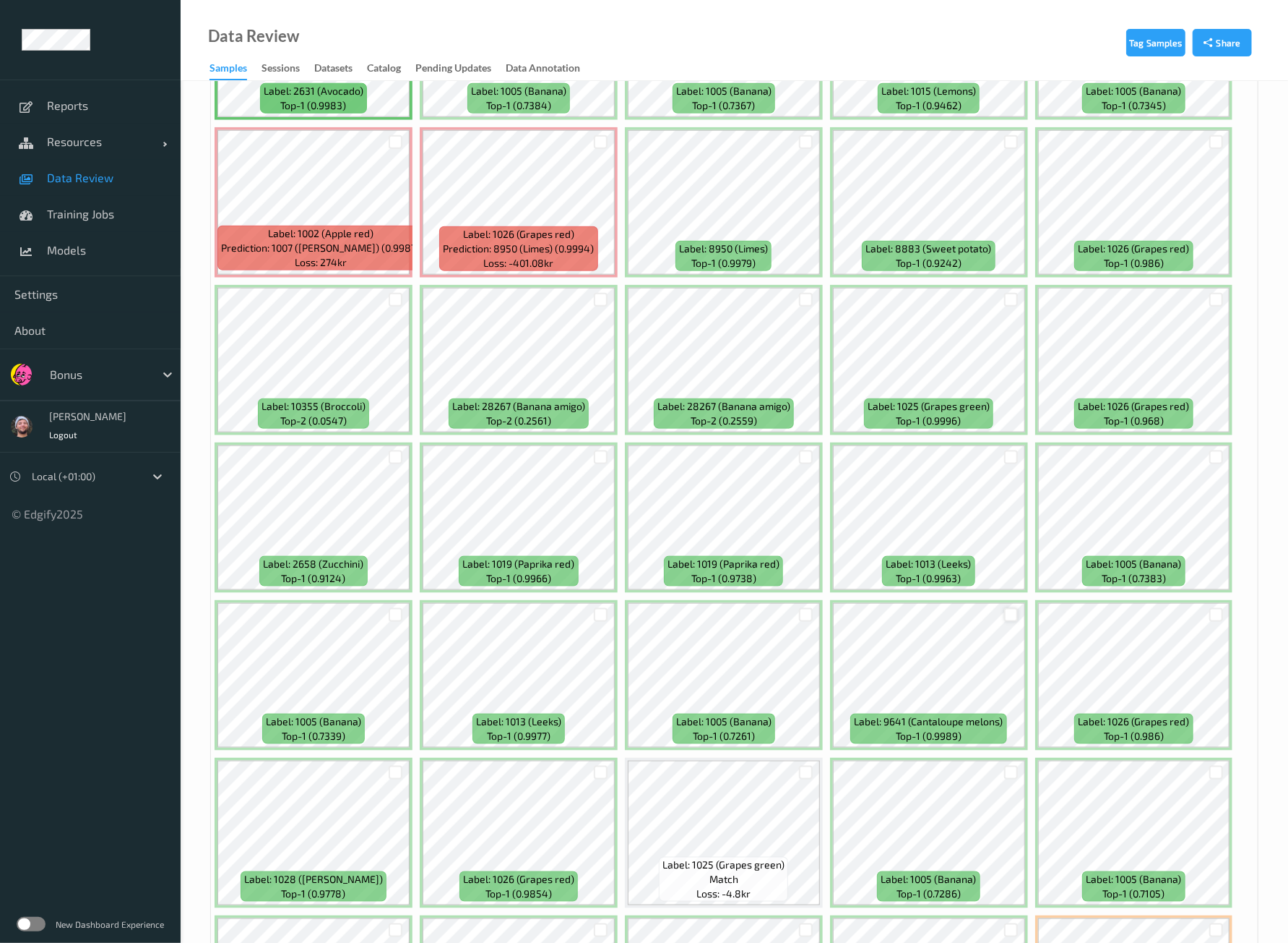
click at [1009, 608] on div at bounding box center [1011, 614] width 14 height 14
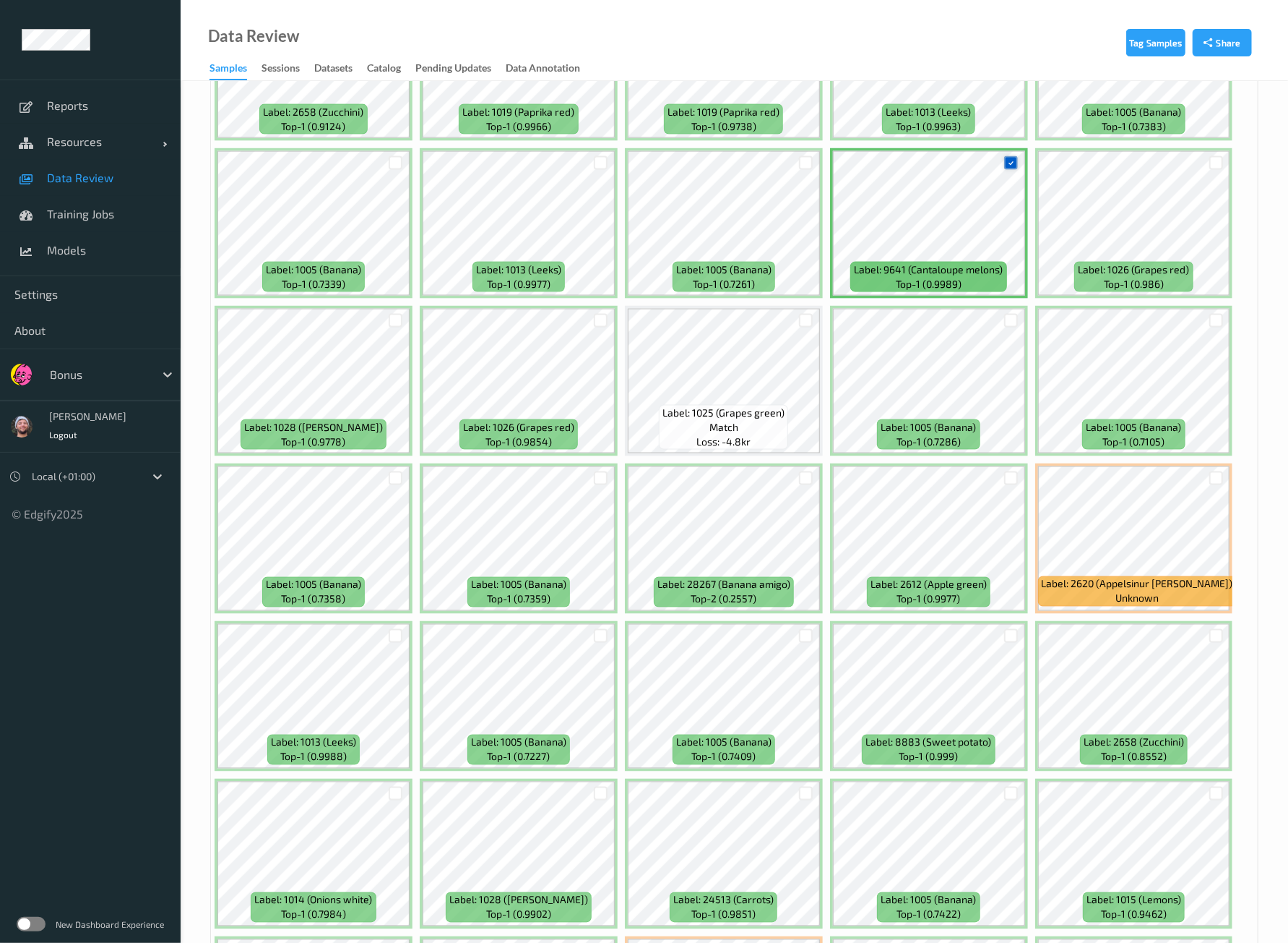
scroll to position [5421, 0]
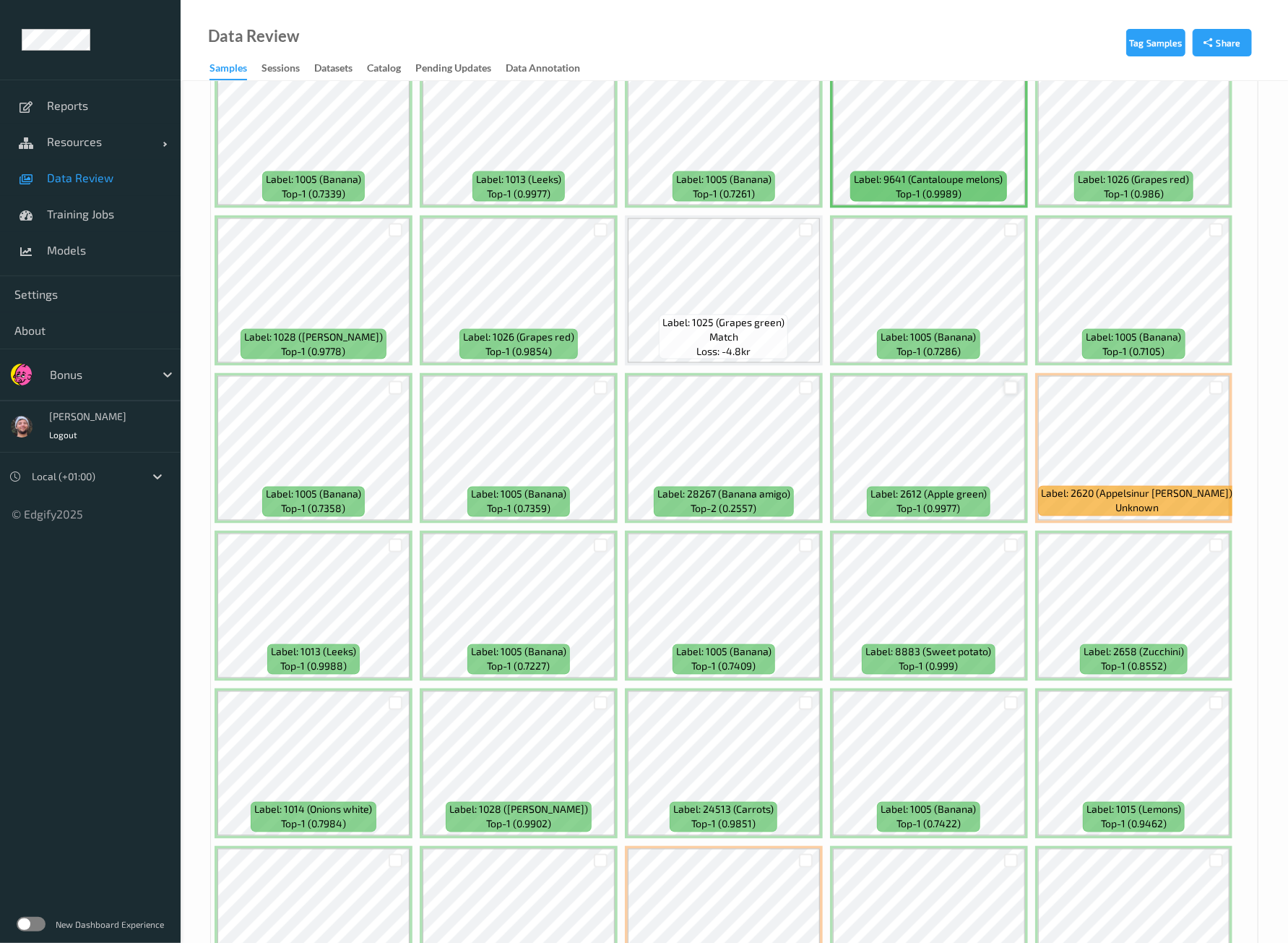
click at [1005, 381] on div at bounding box center [1011, 388] width 14 height 14
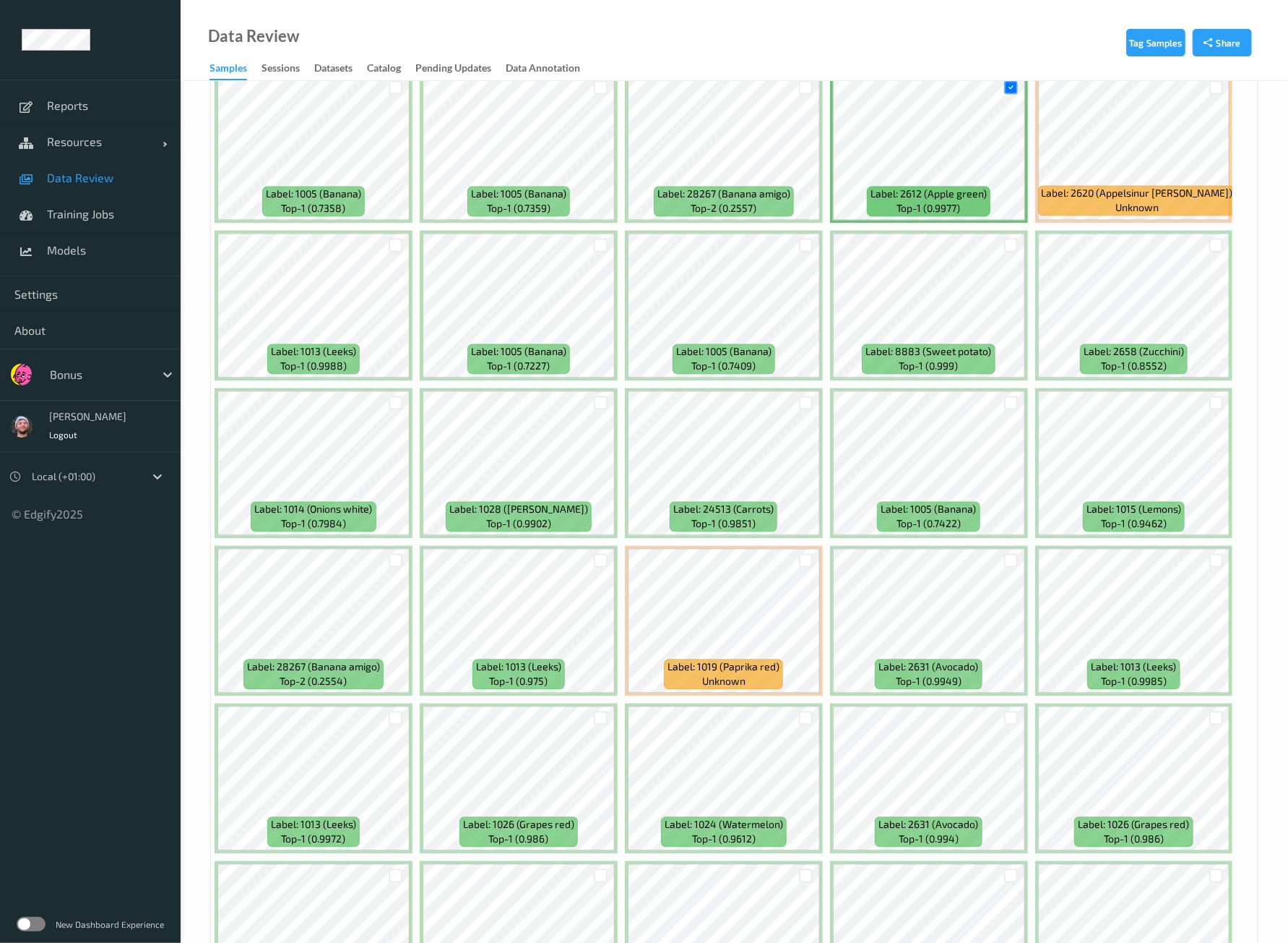
scroll to position [5812, 0]
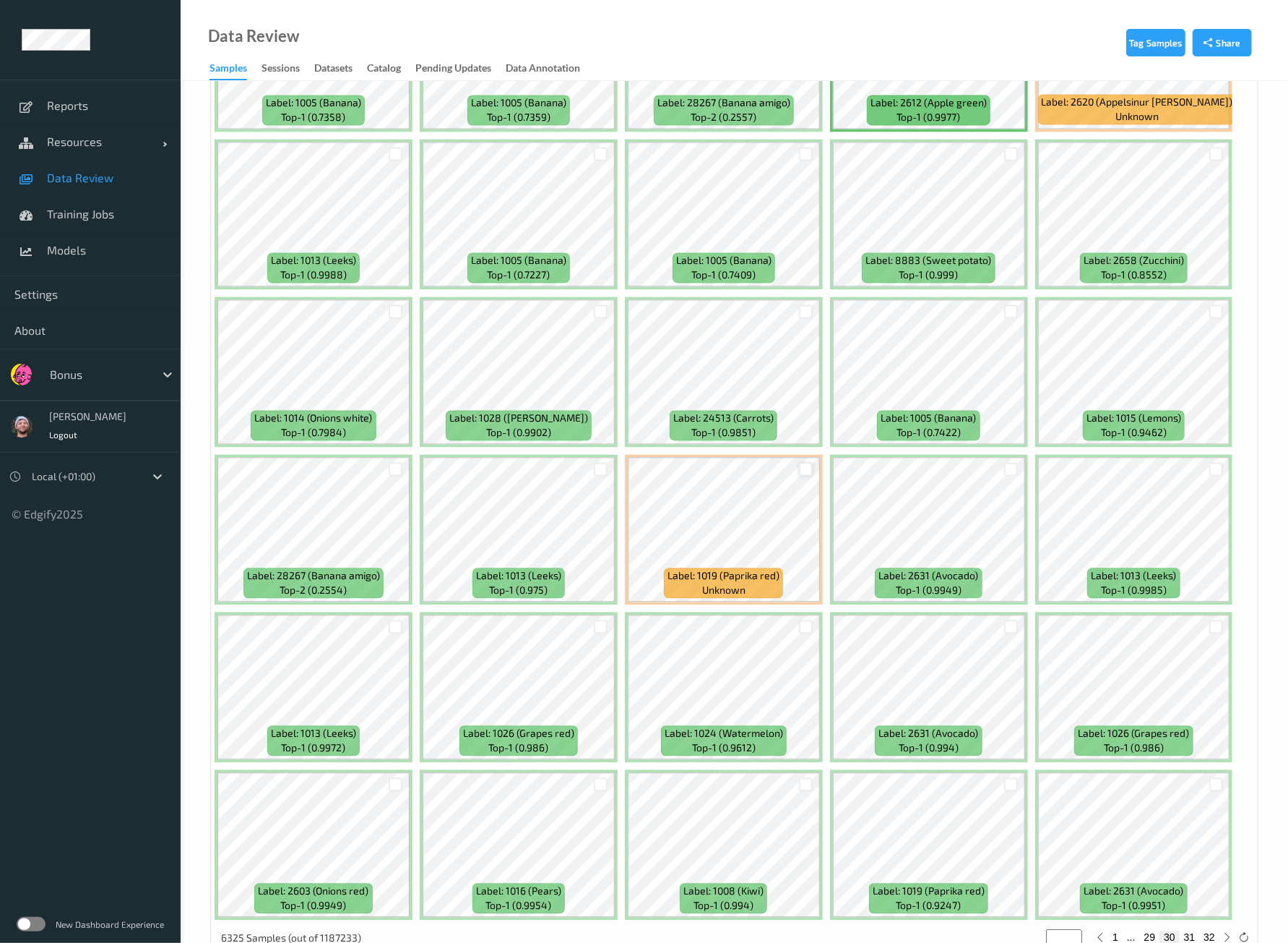
click at [799, 462] on div at bounding box center [806, 469] width 14 height 14
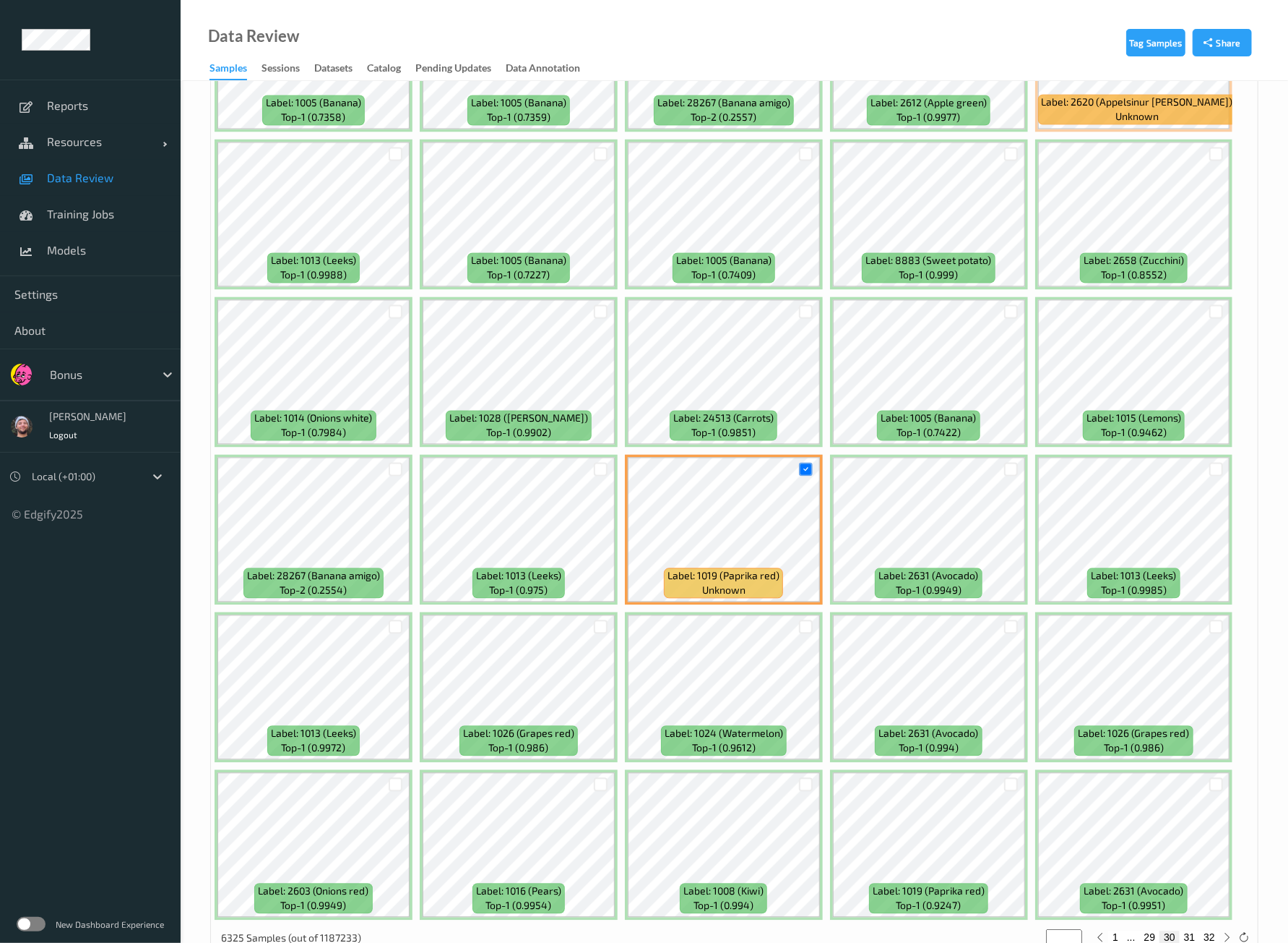
click at [1193, 930] on button "31" at bounding box center [1190, 937] width 20 height 13
type input "**"
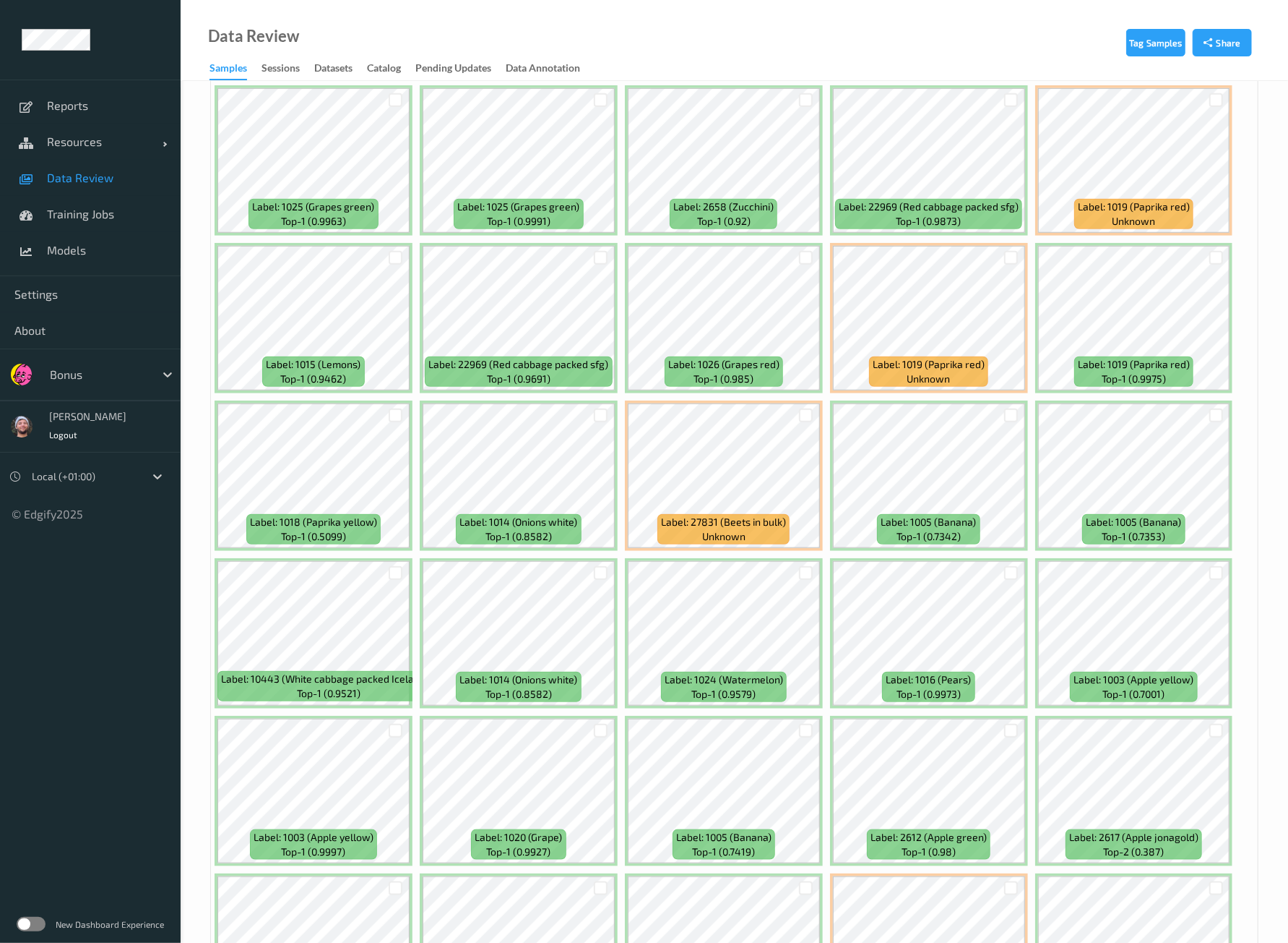
scroll to position [722, 0]
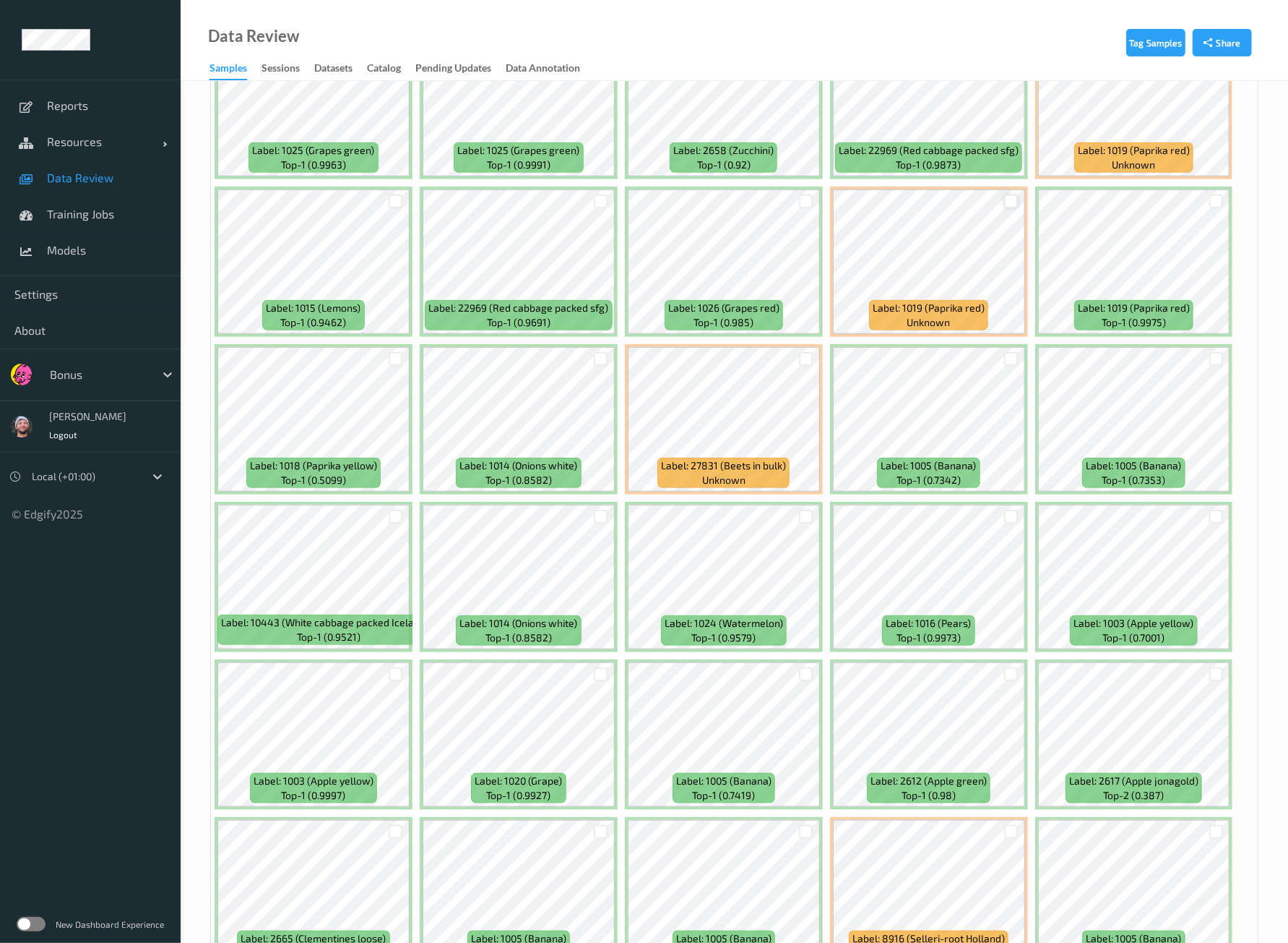
click at [1014, 194] on div at bounding box center [1011, 201] width 14 height 14
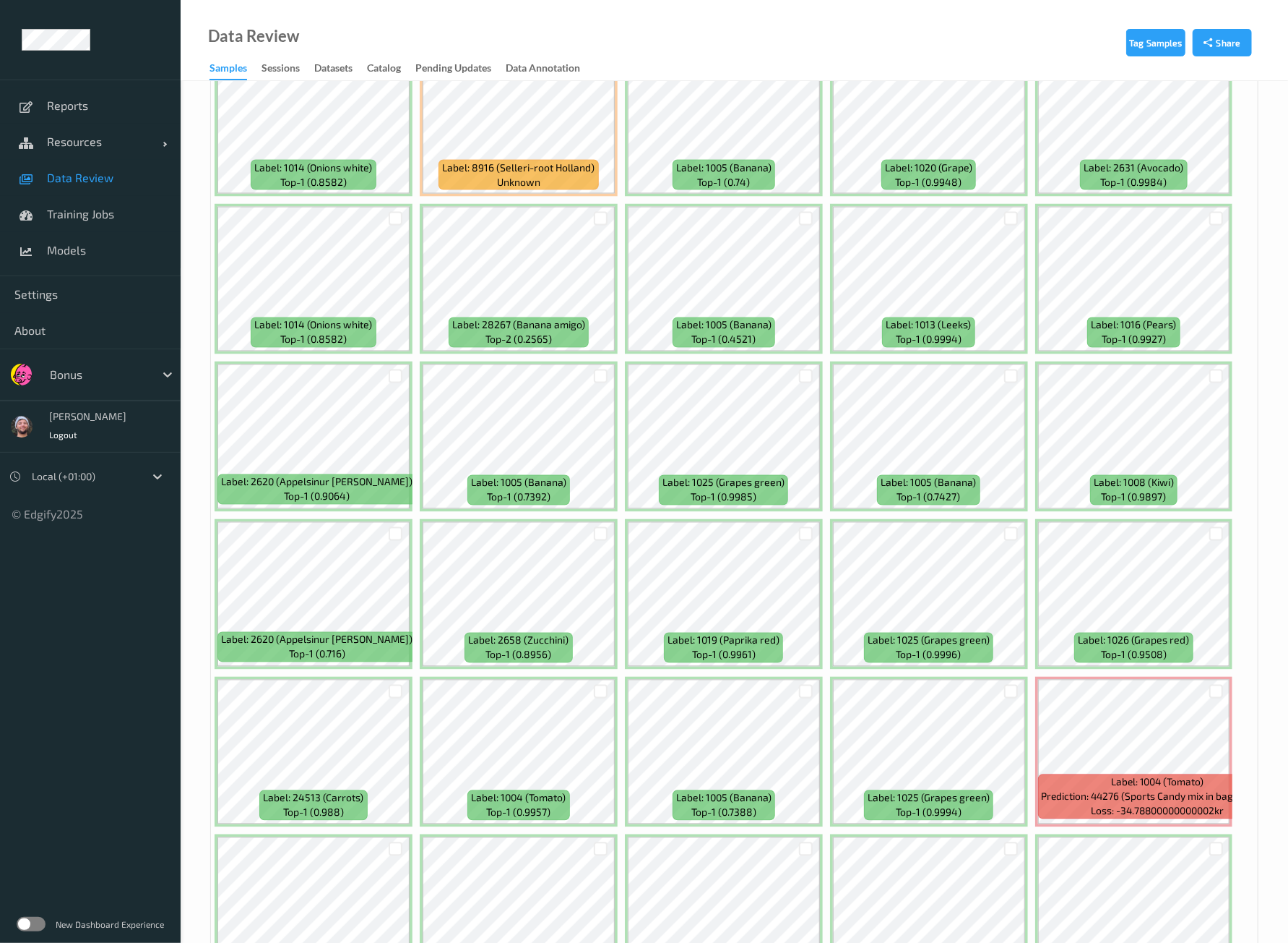
scroll to position [1898, 0]
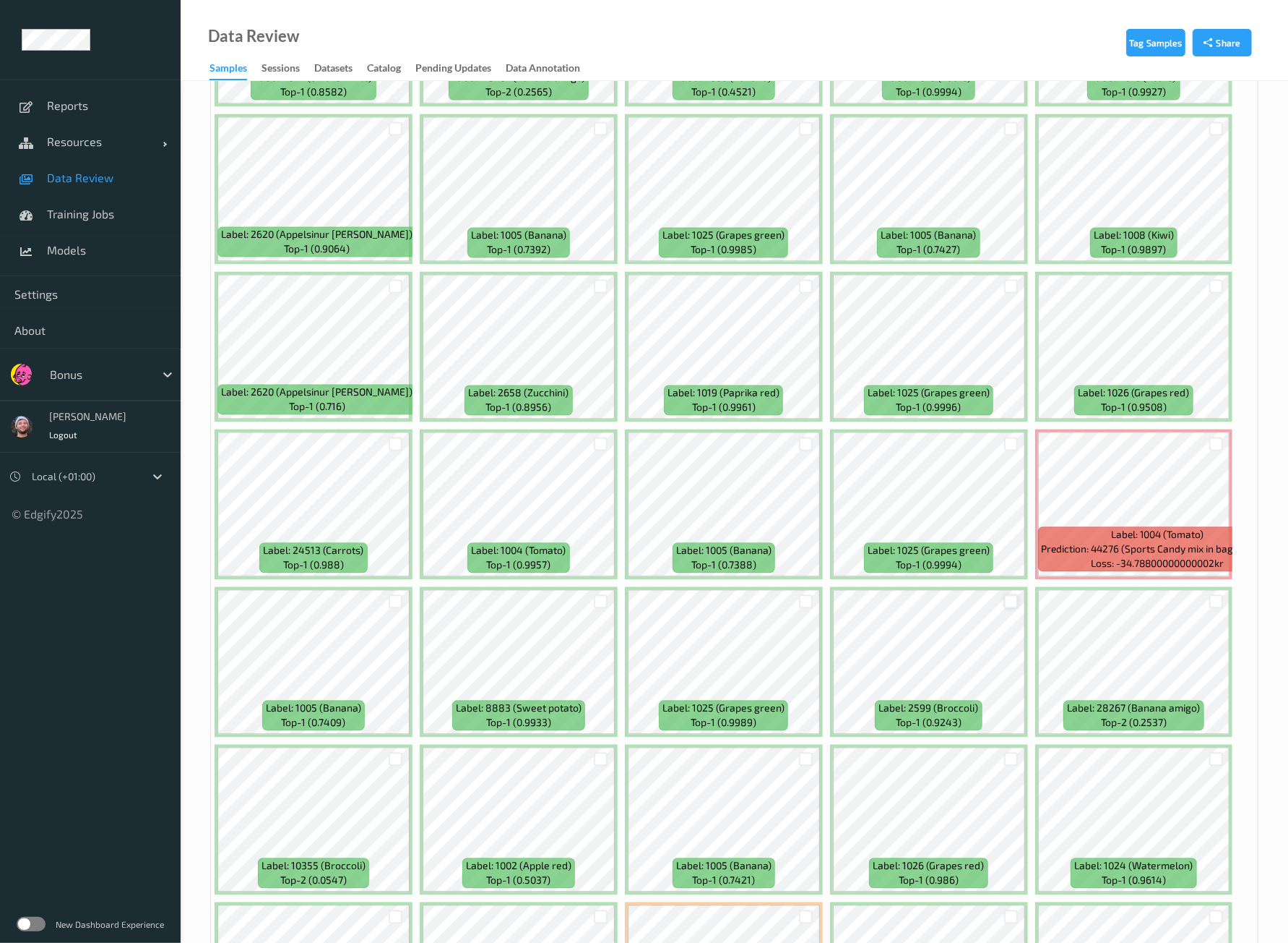
click at [1005, 595] on div at bounding box center [1011, 602] width 14 height 14
click at [1217, 437] on div at bounding box center [1216, 444] width 14 height 14
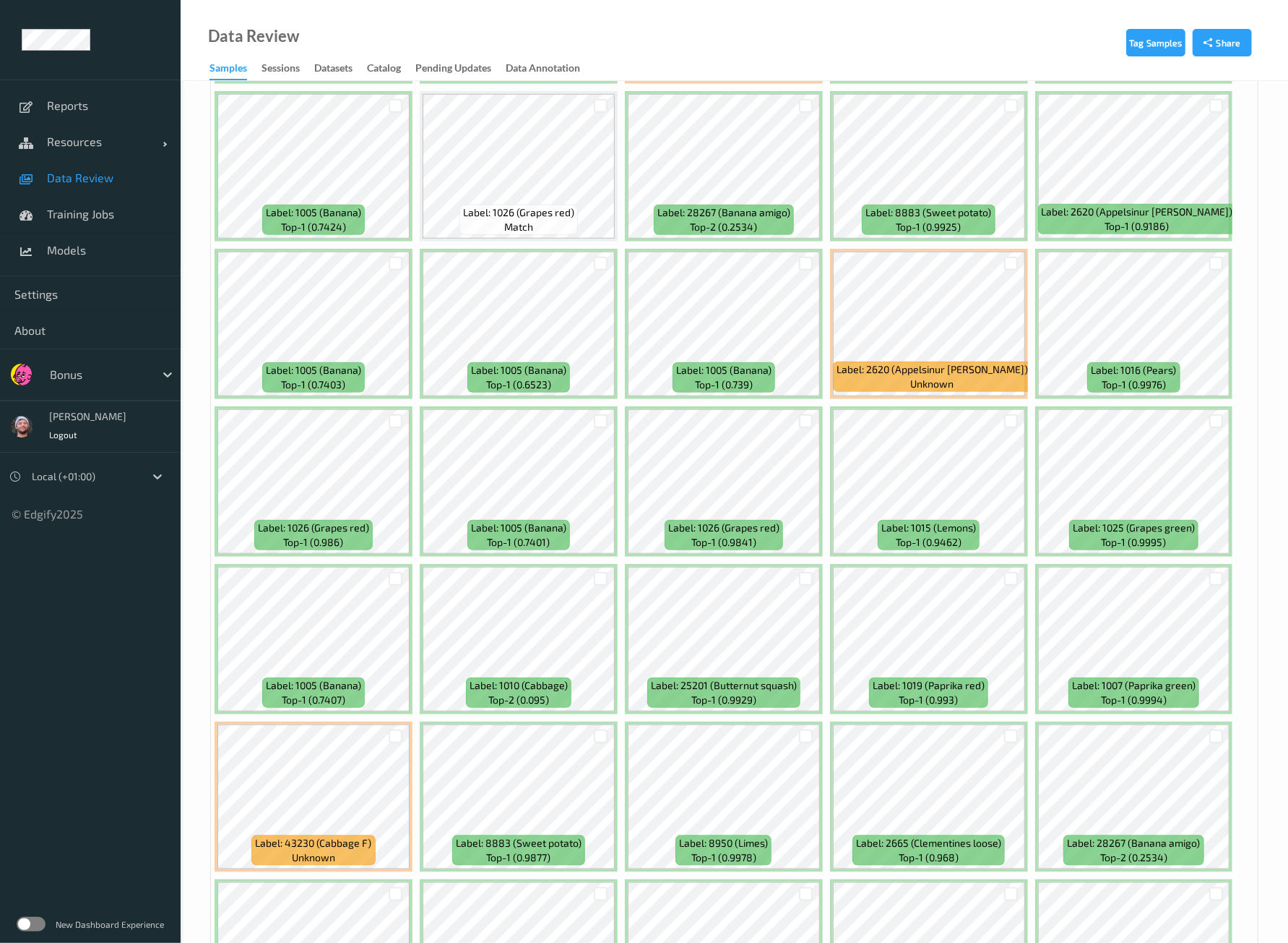
scroll to position [4788, 0]
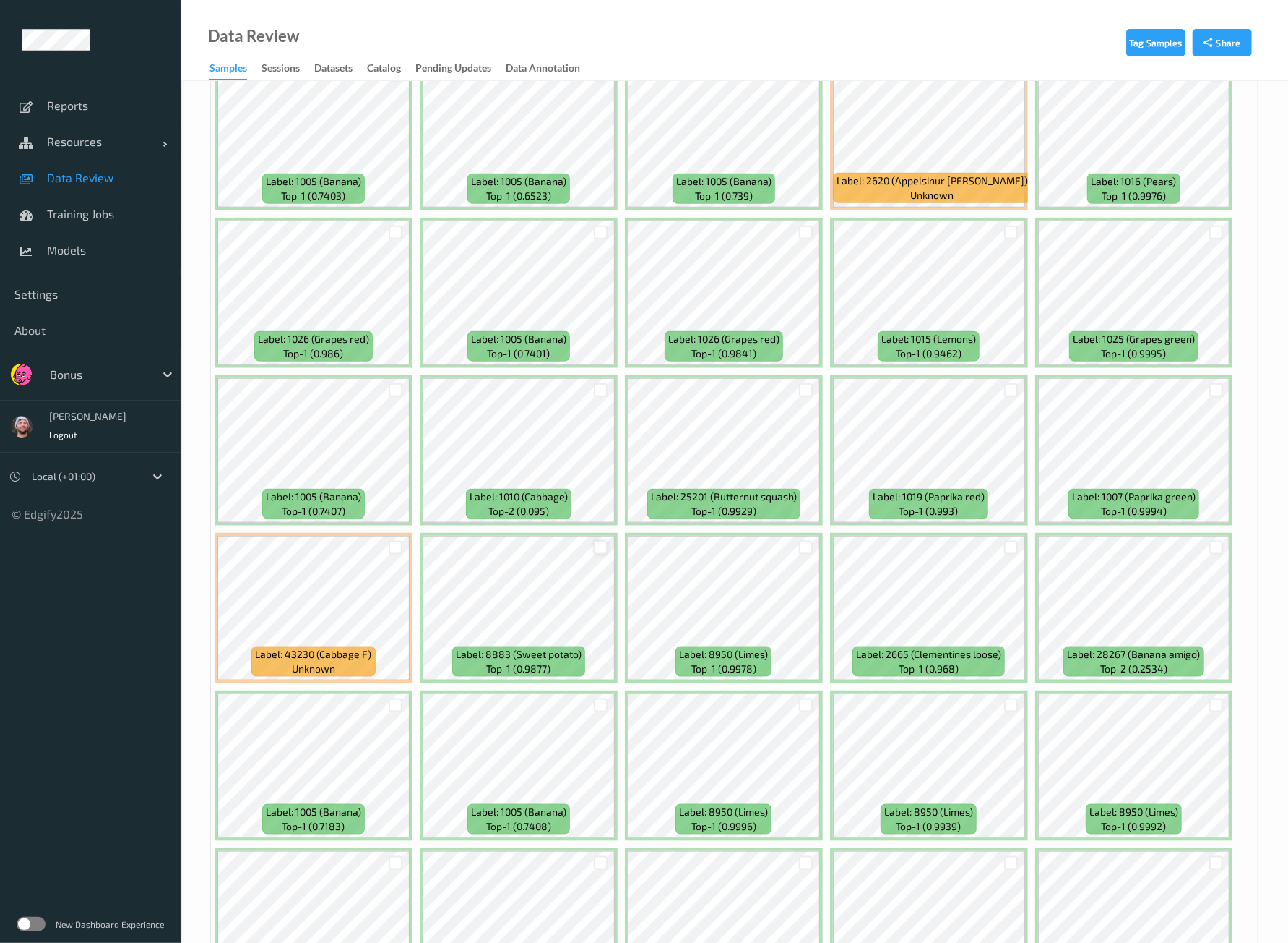
click at [599, 541] on div at bounding box center [601, 547] width 14 height 14
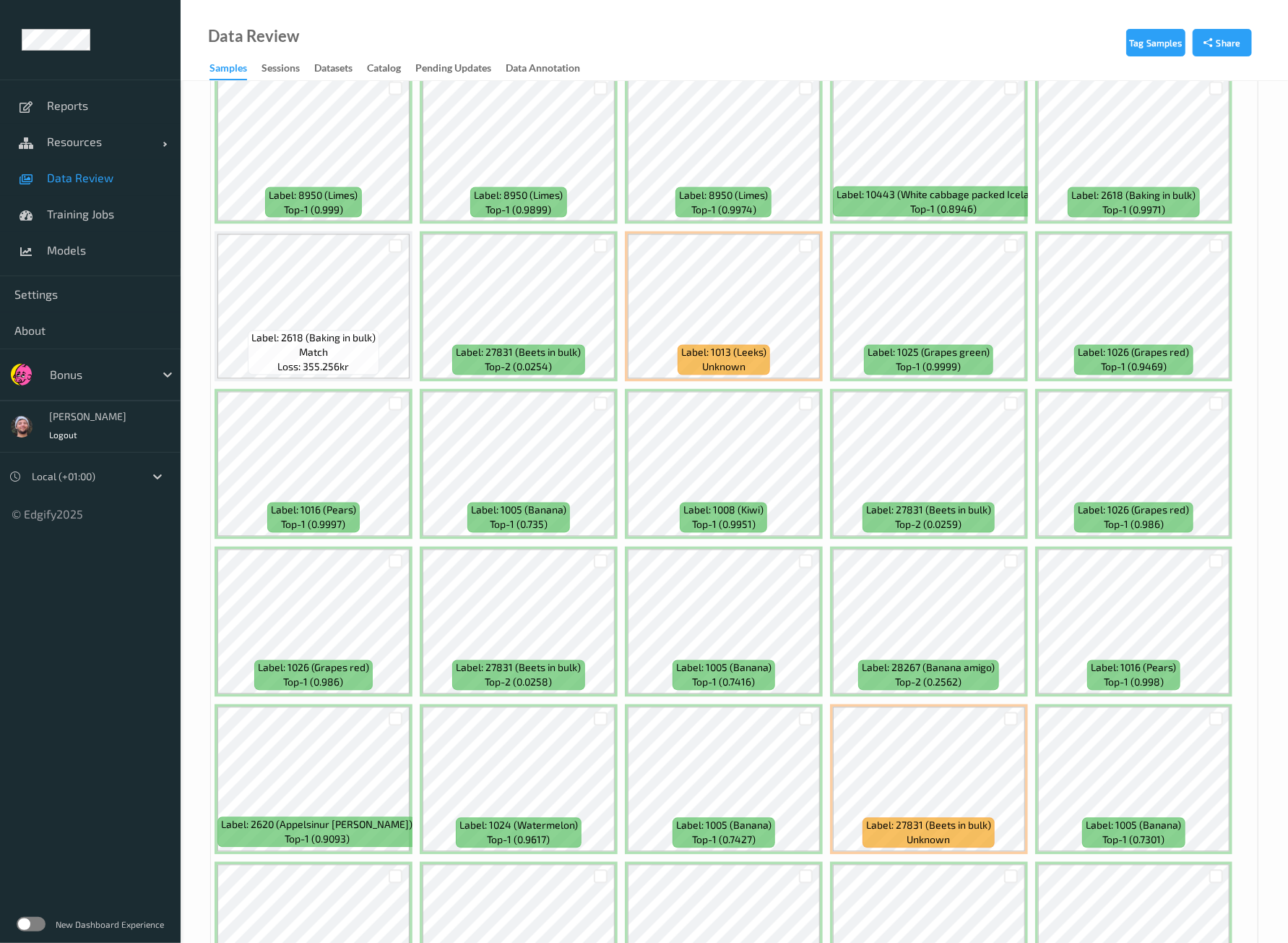
scroll to position [5692, 0]
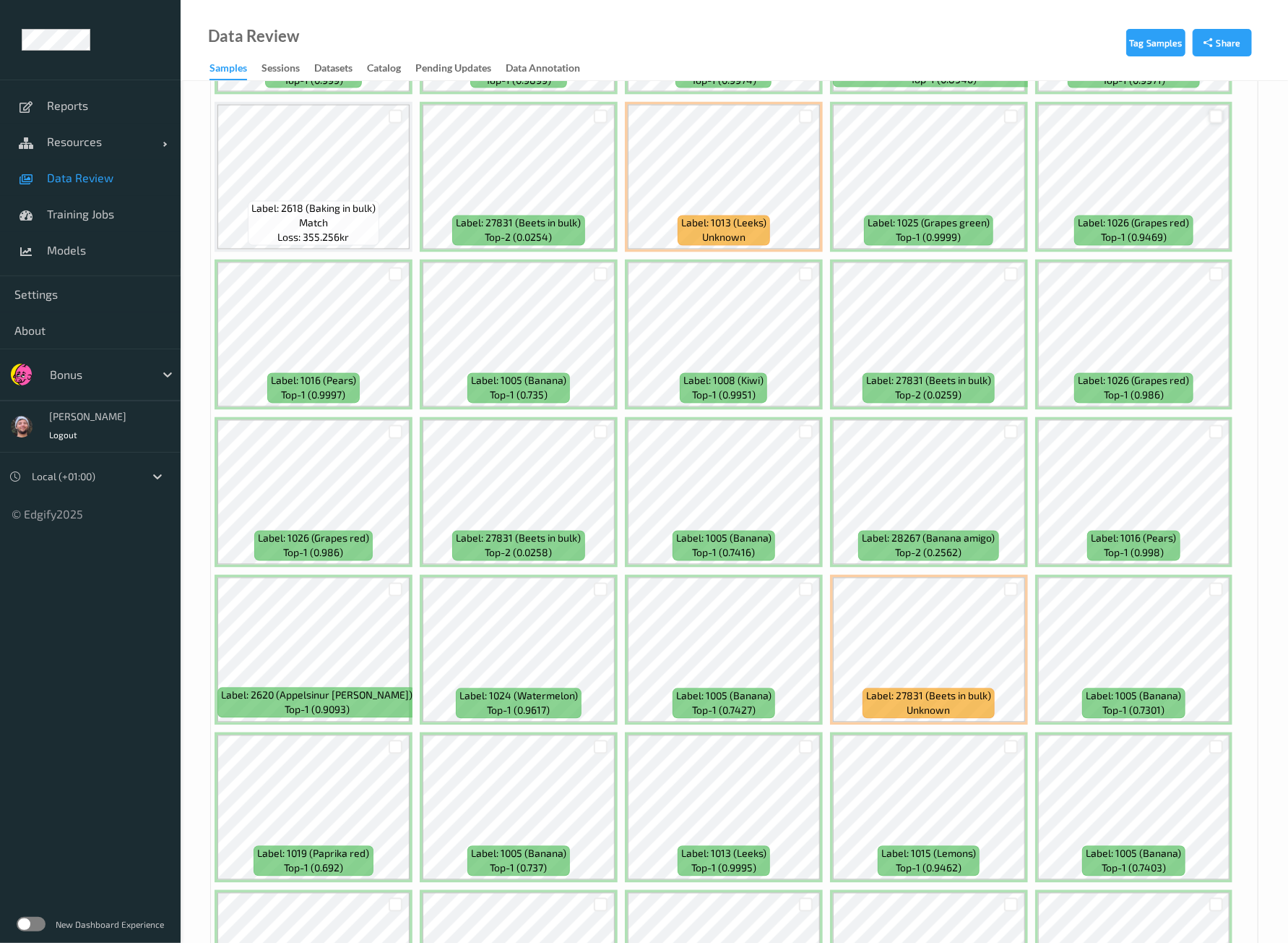
click at [1210, 110] on div at bounding box center [1216, 117] width 14 height 14
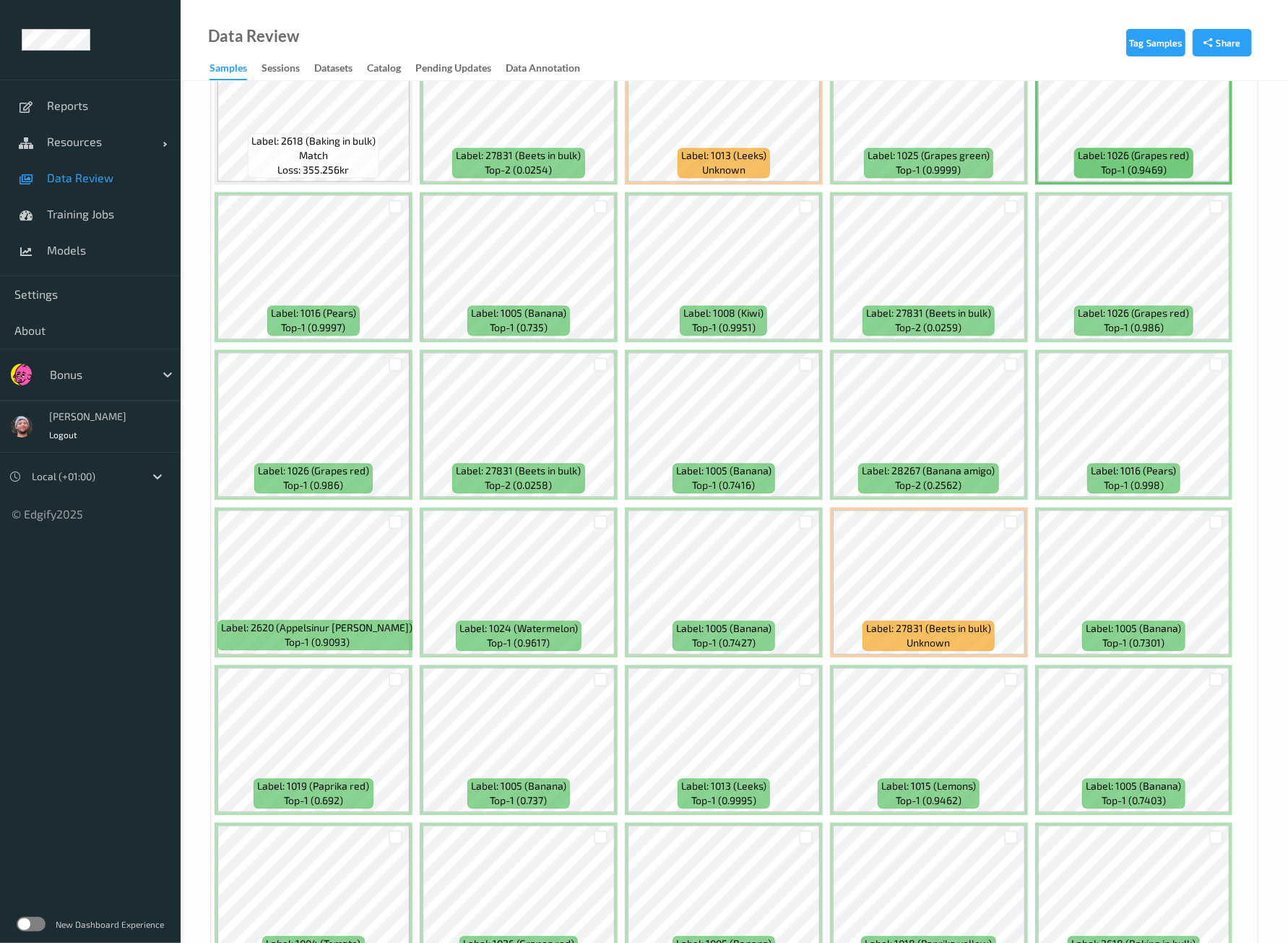
scroll to position [5812, 0]
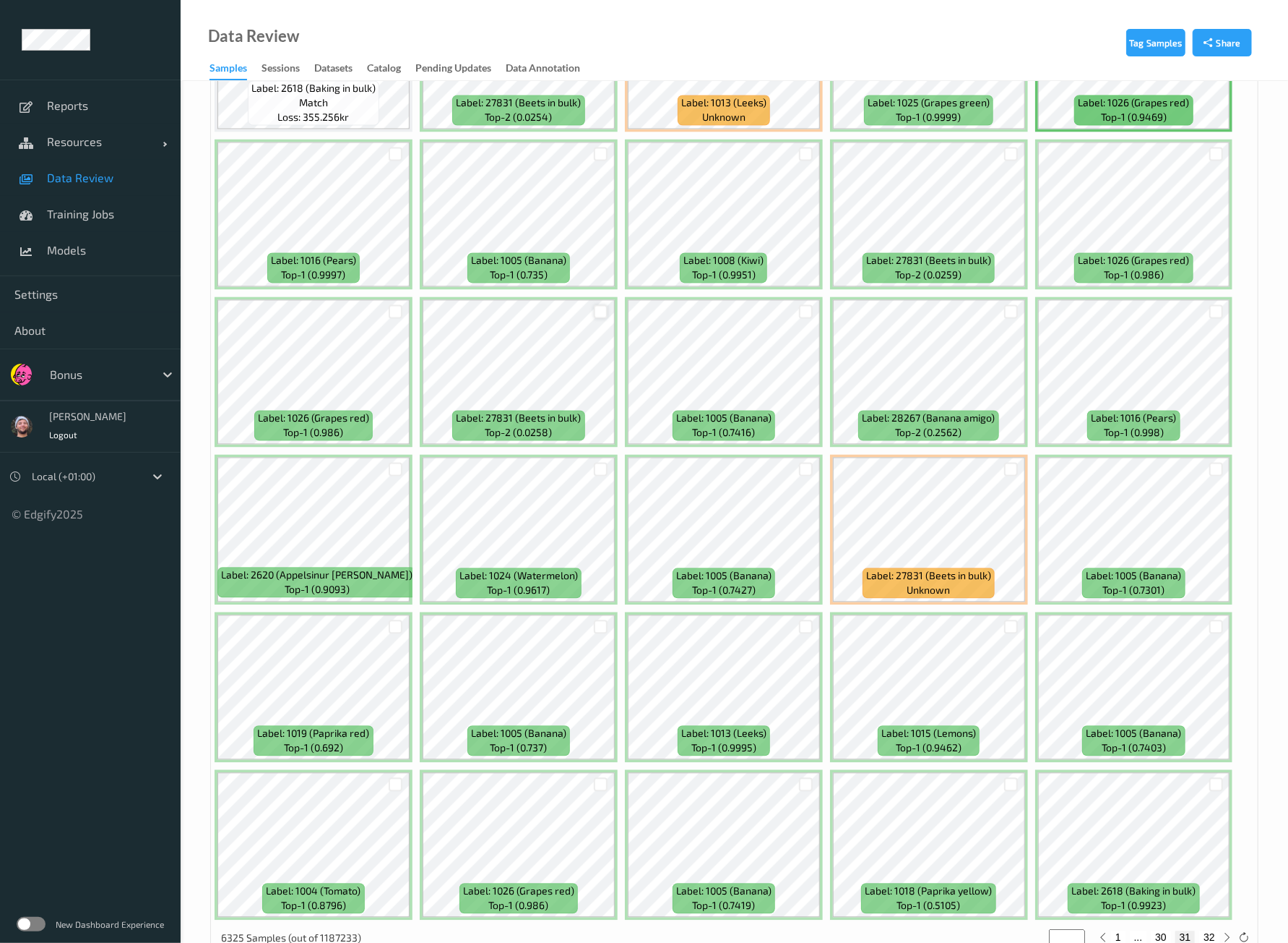
click at [600, 304] on div at bounding box center [601, 311] width 14 height 14
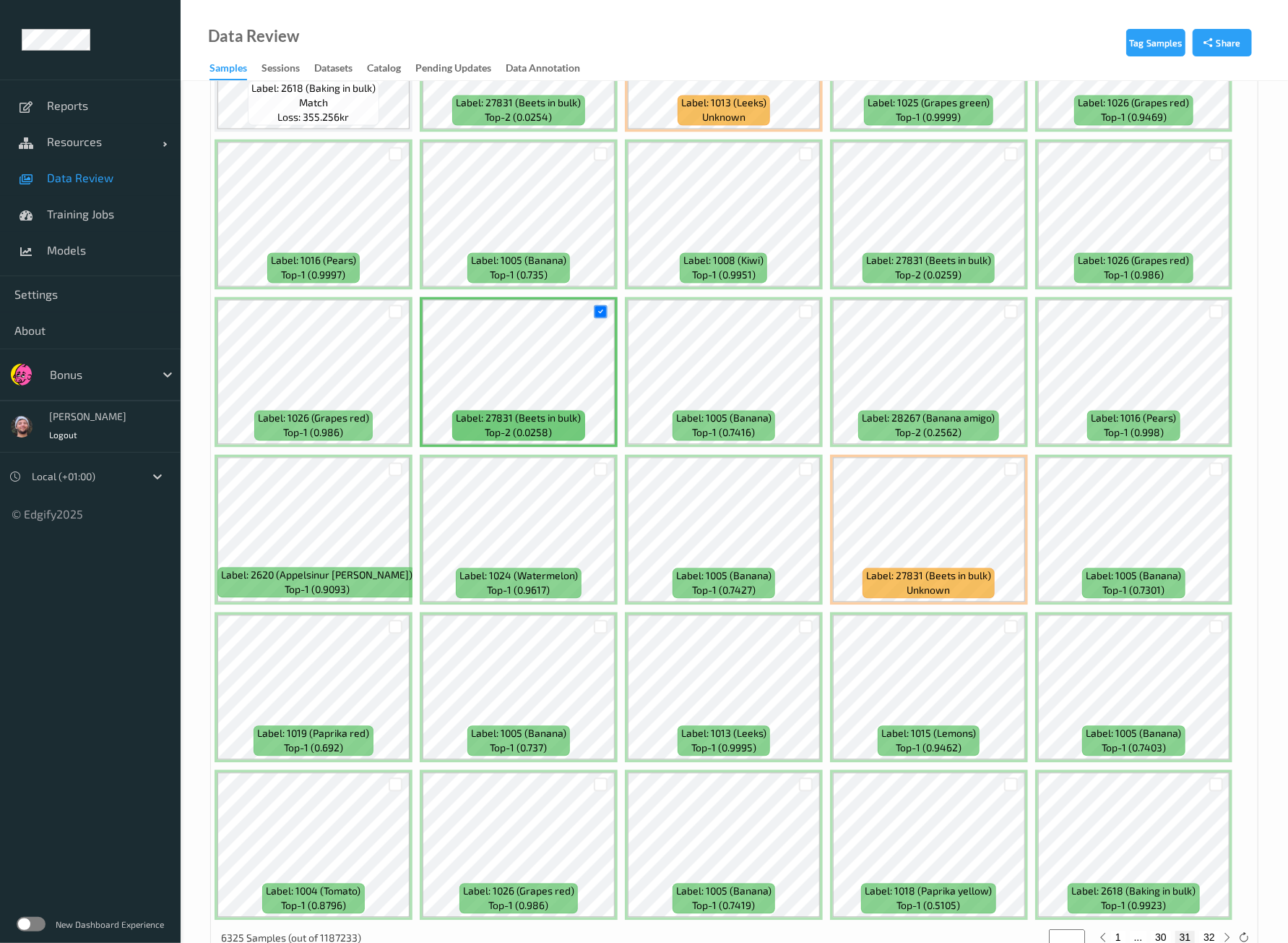
click at [1209, 930] on button "32" at bounding box center [1209, 937] width 20 height 13
type input "**"
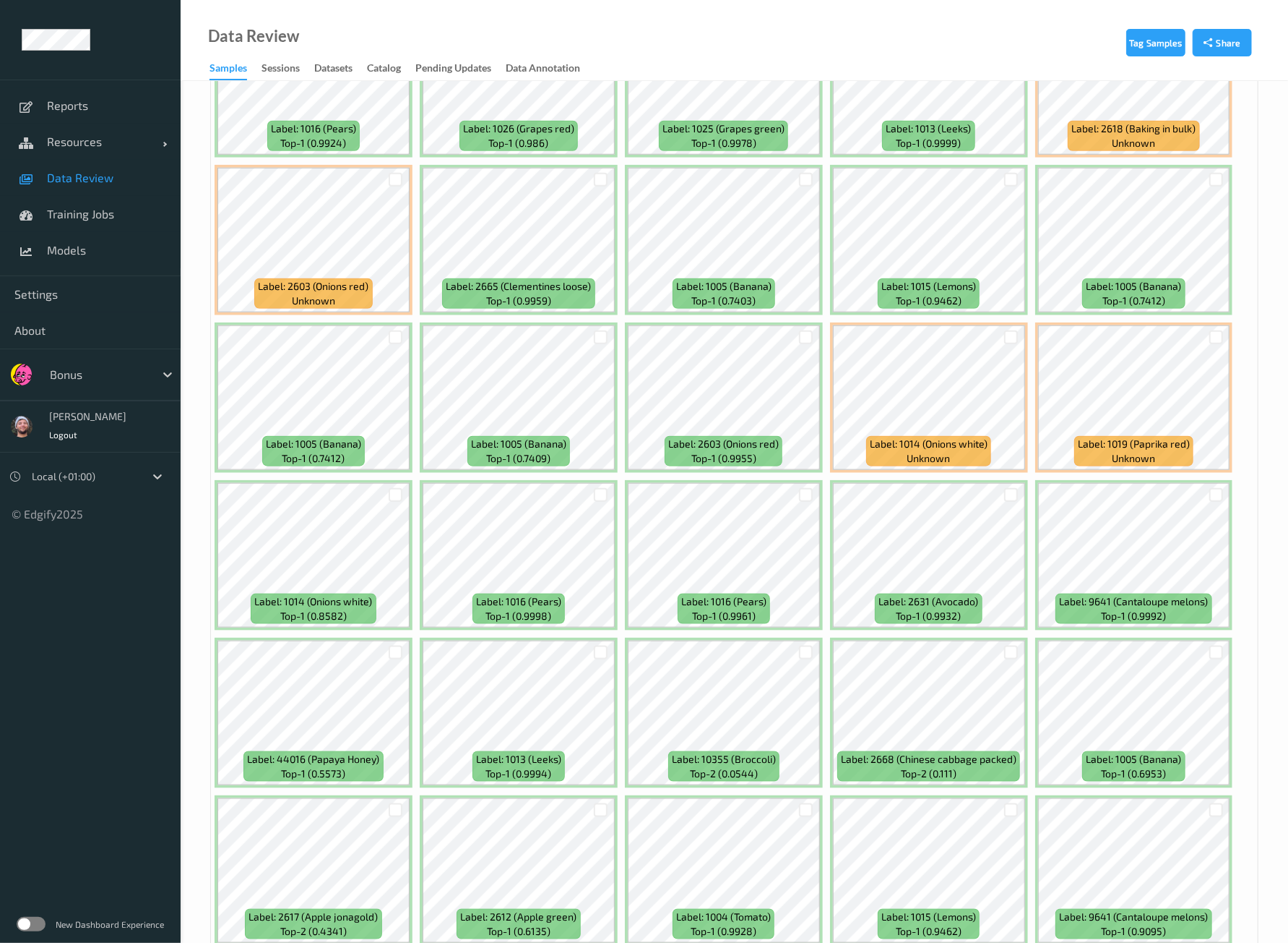
scroll to position [994, 0]
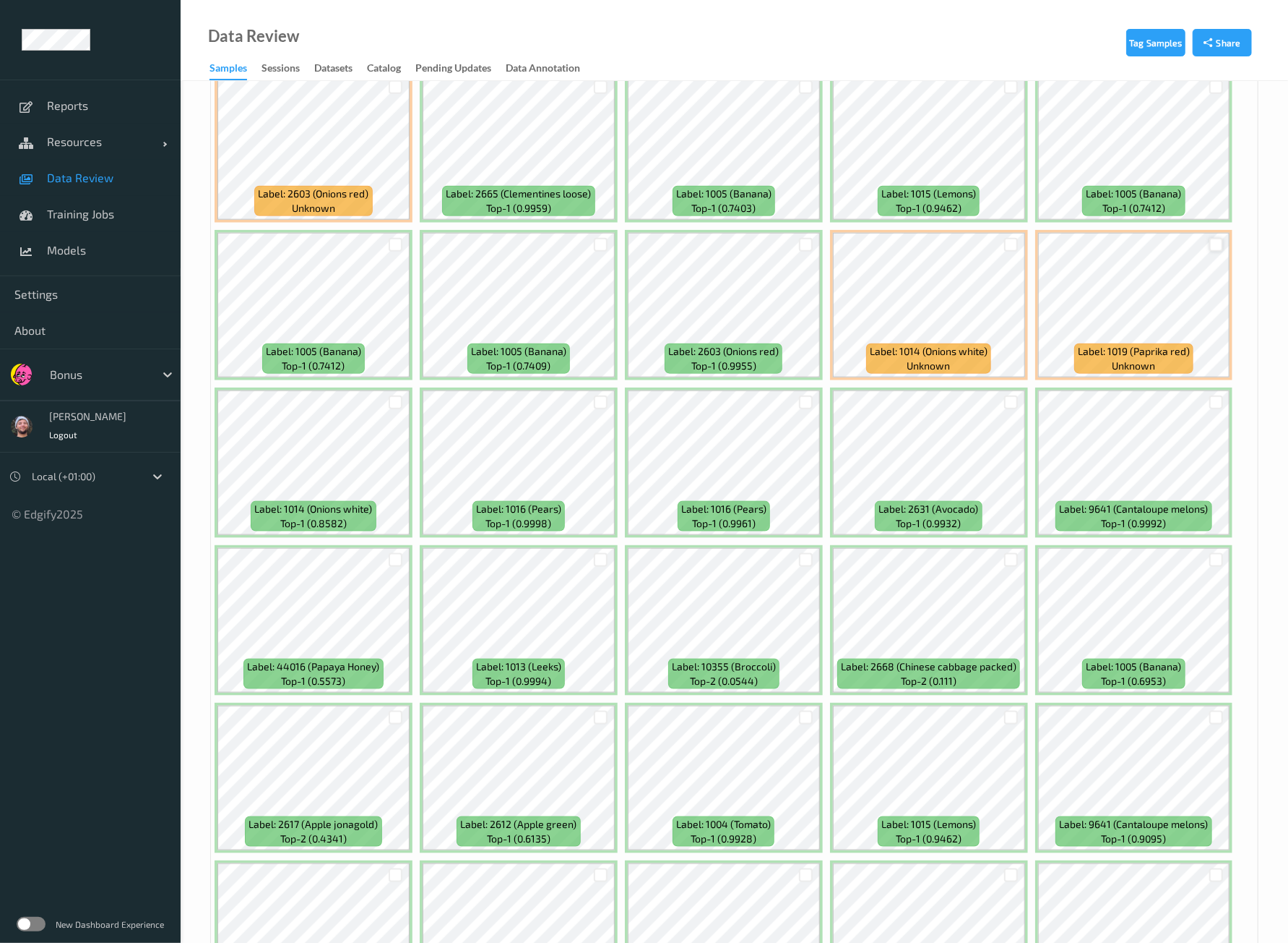
click at [1216, 238] on div at bounding box center [1216, 244] width 14 height 14
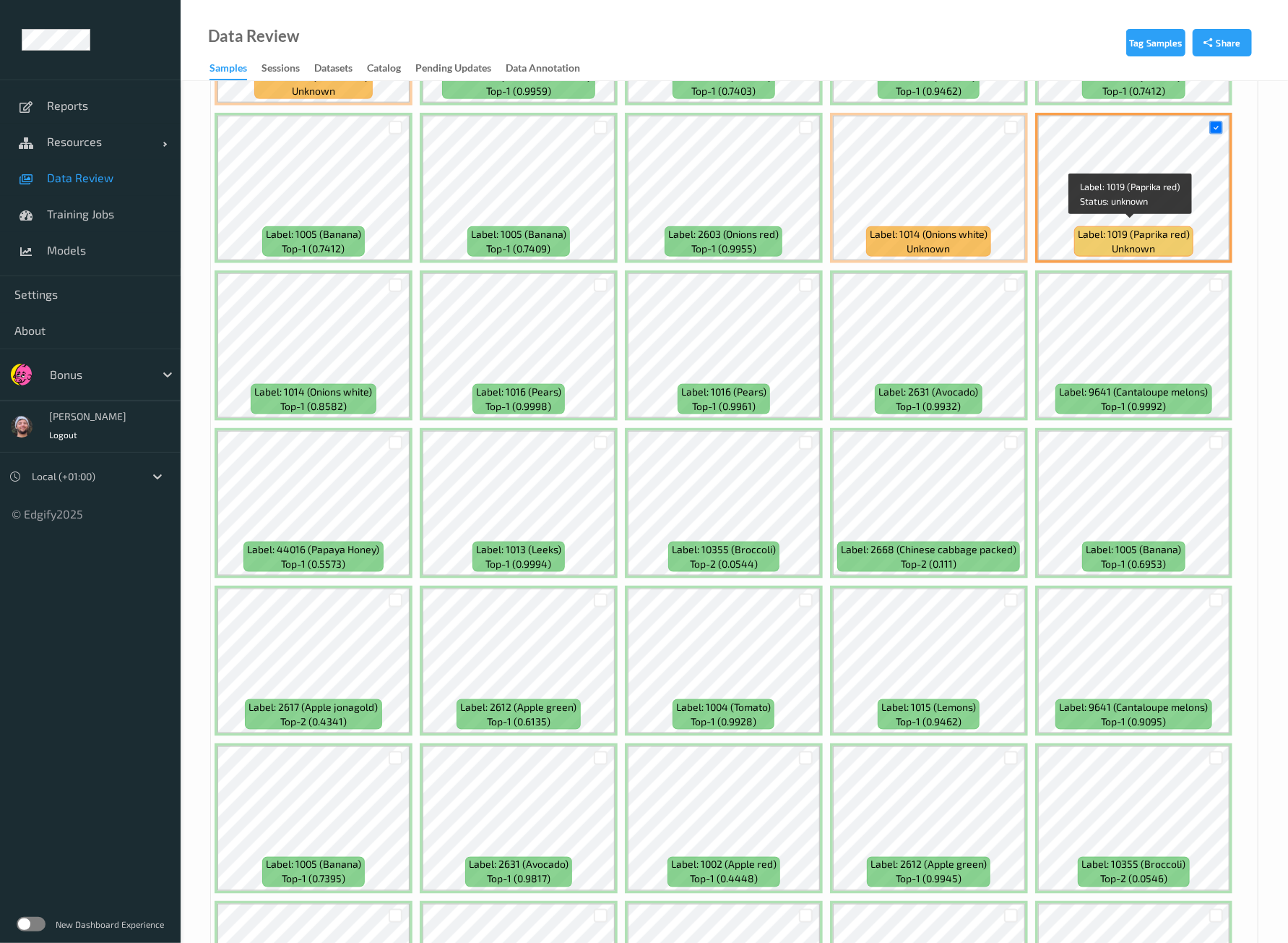
scroll to position [1174, 0]
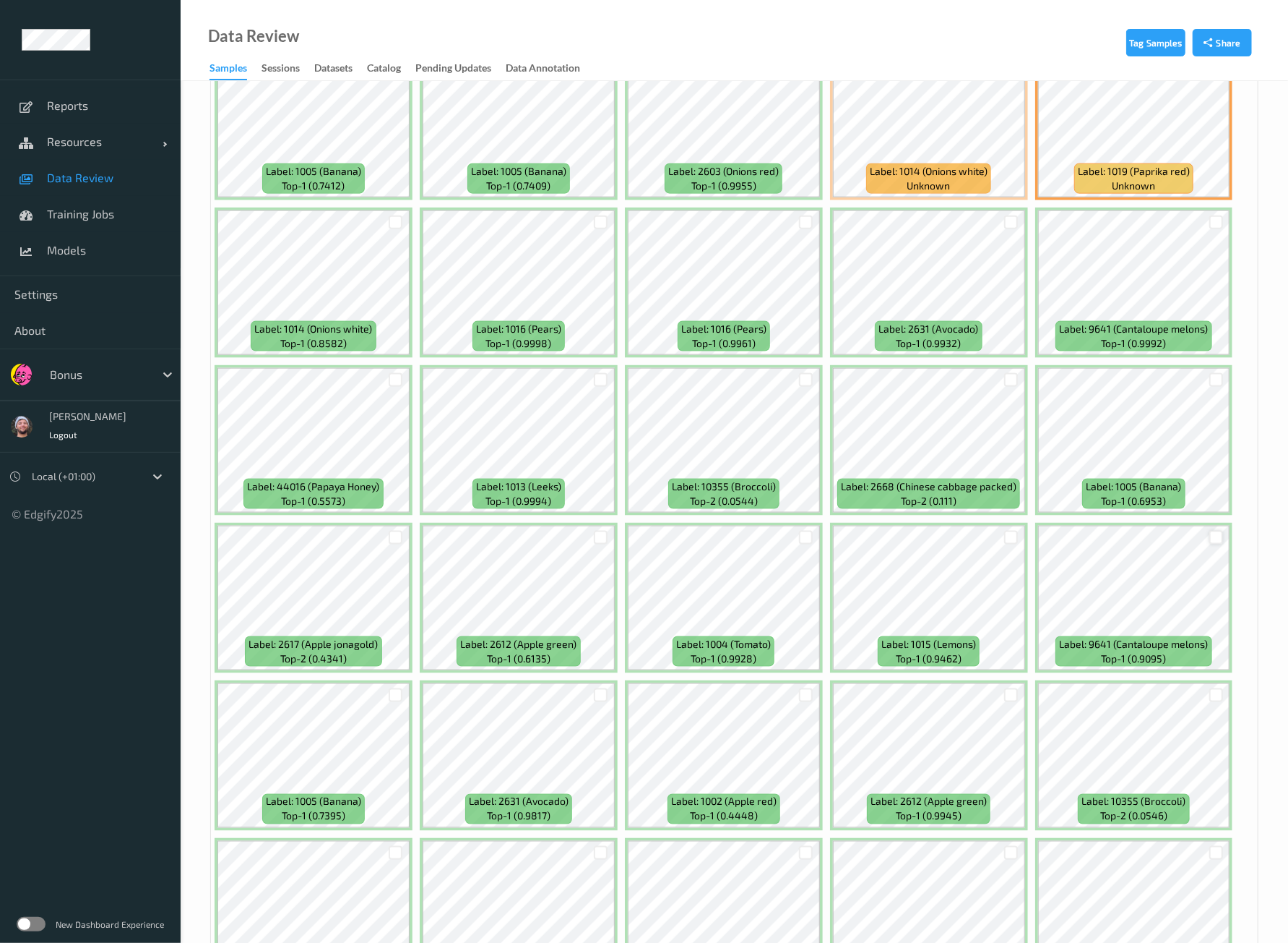
click at [1216, 531] on div at bounding box center [1216, 538] width 14 height 14
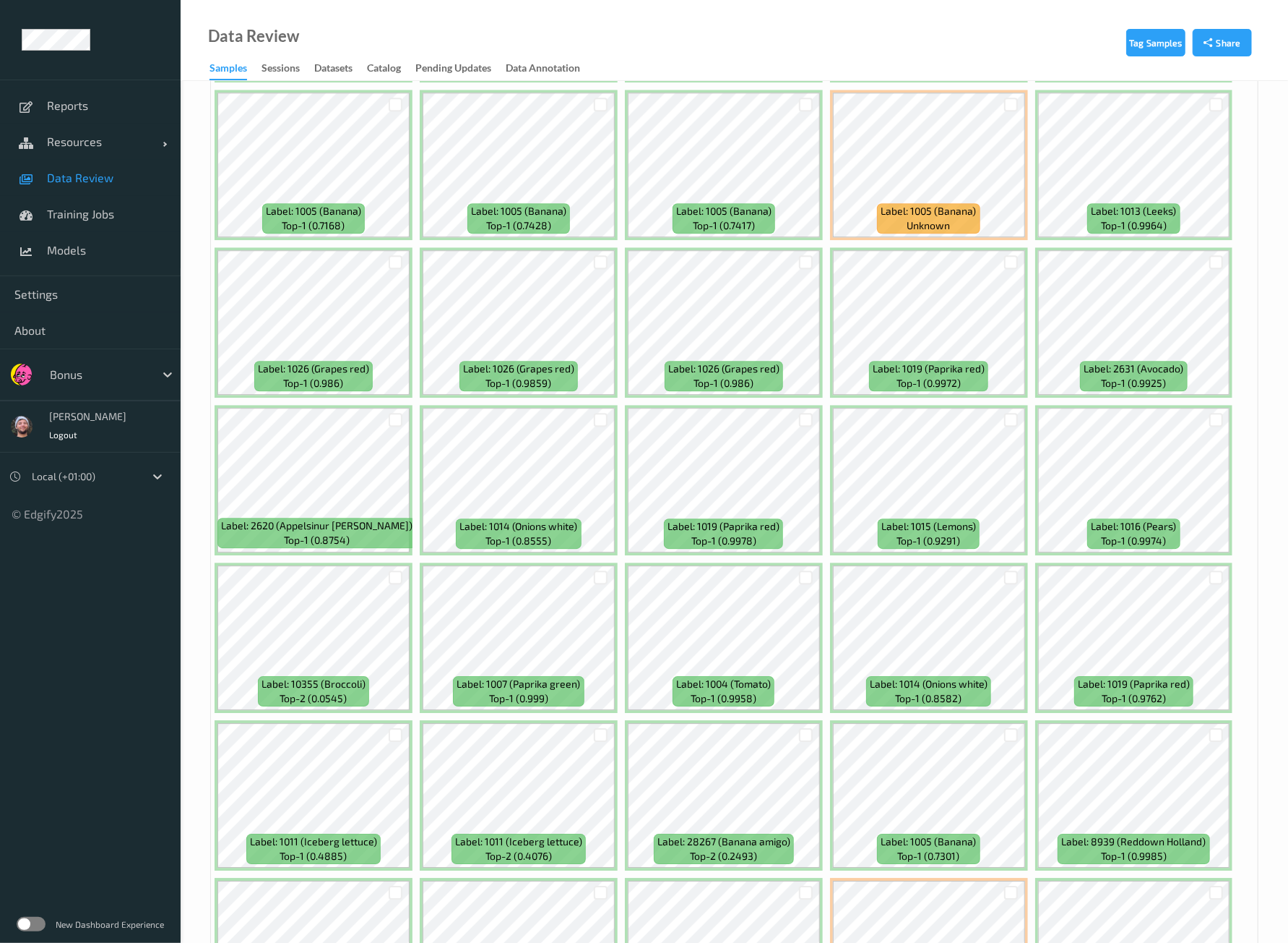
scroll to position [2982, 0]
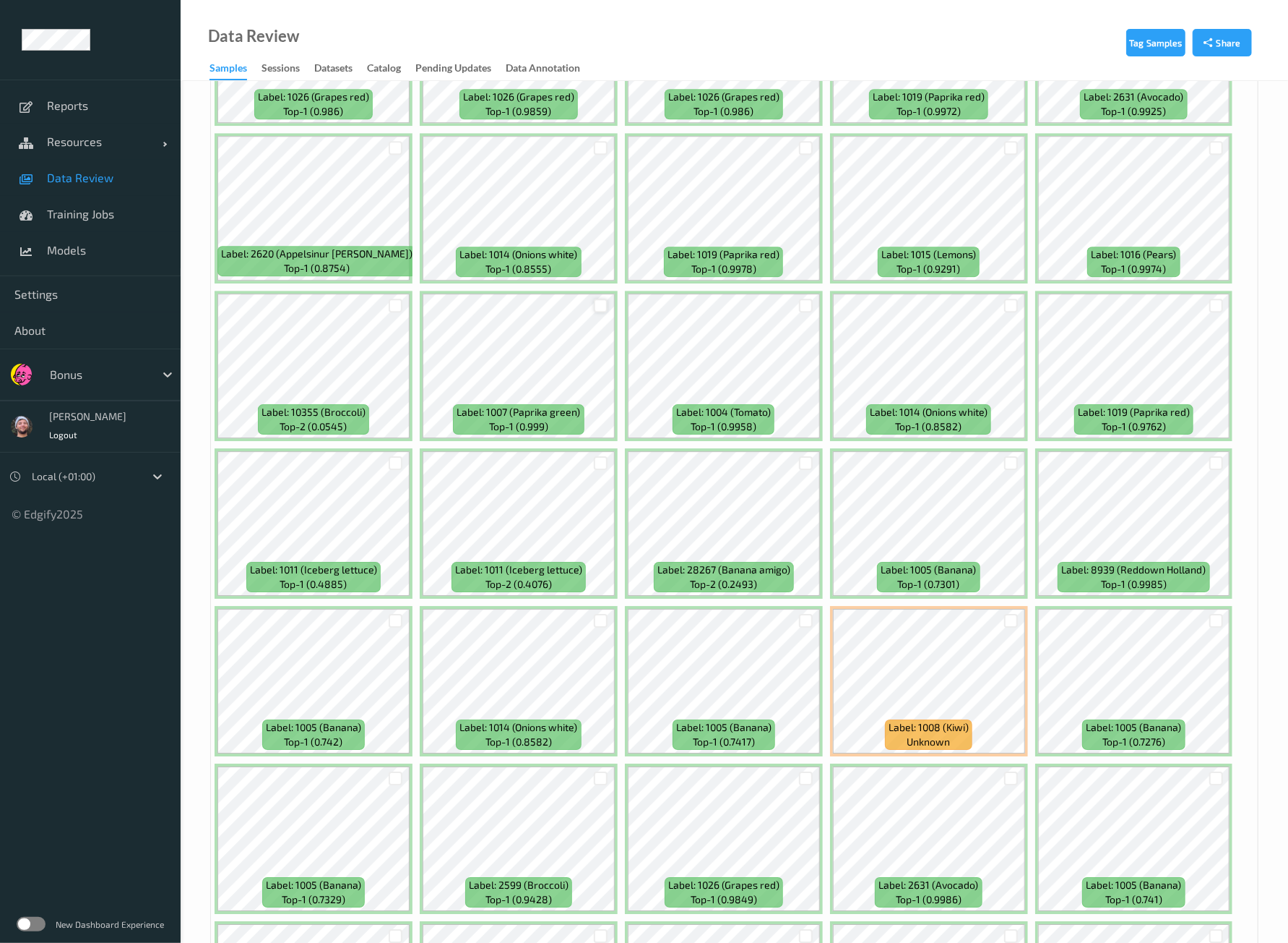
click at [599, 298] on div at bounding box center [601, 305] width 14 height 14
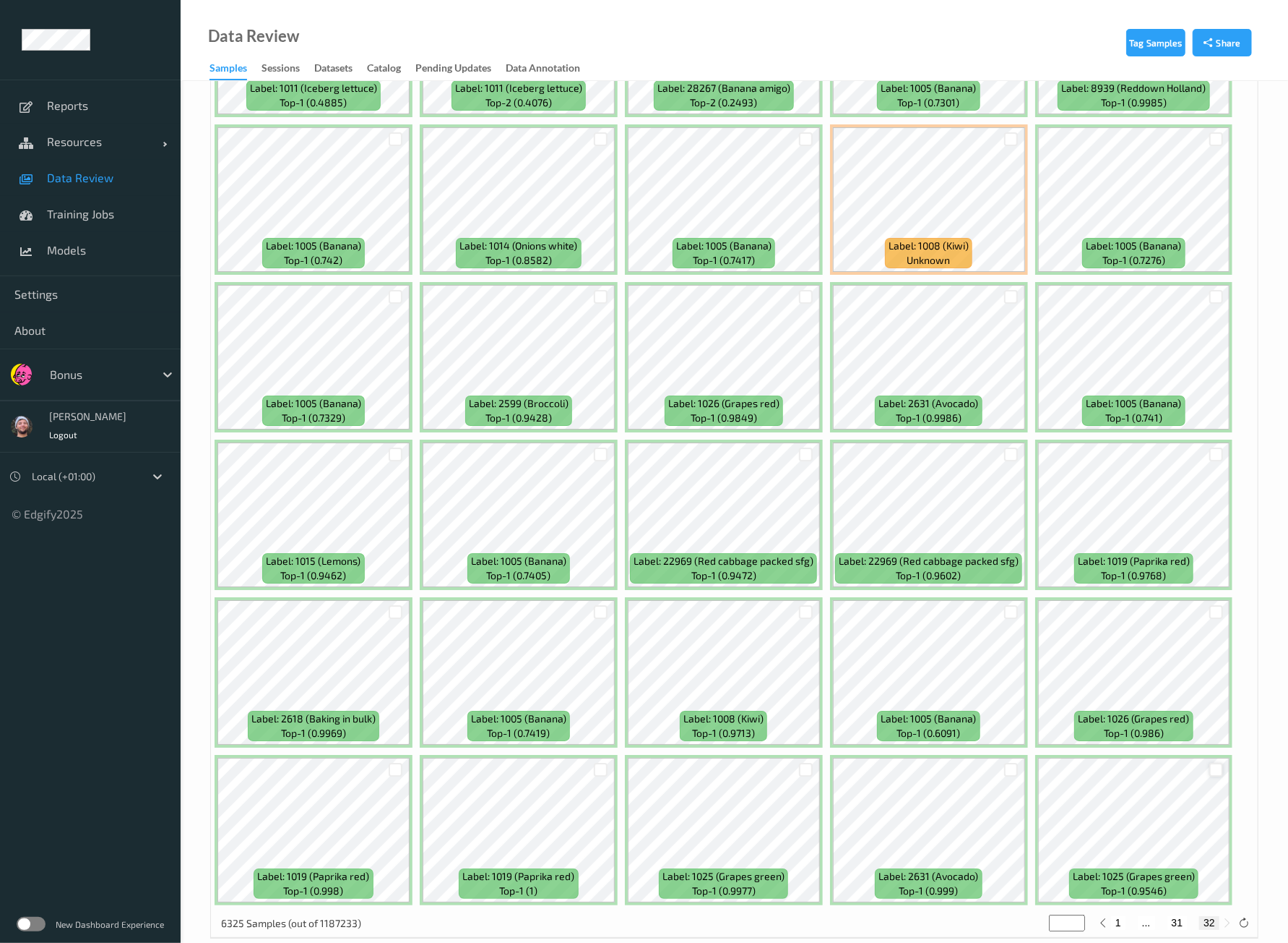
click at [1210, 763] on div at bounding box center [1216, 769] width 14 height 14
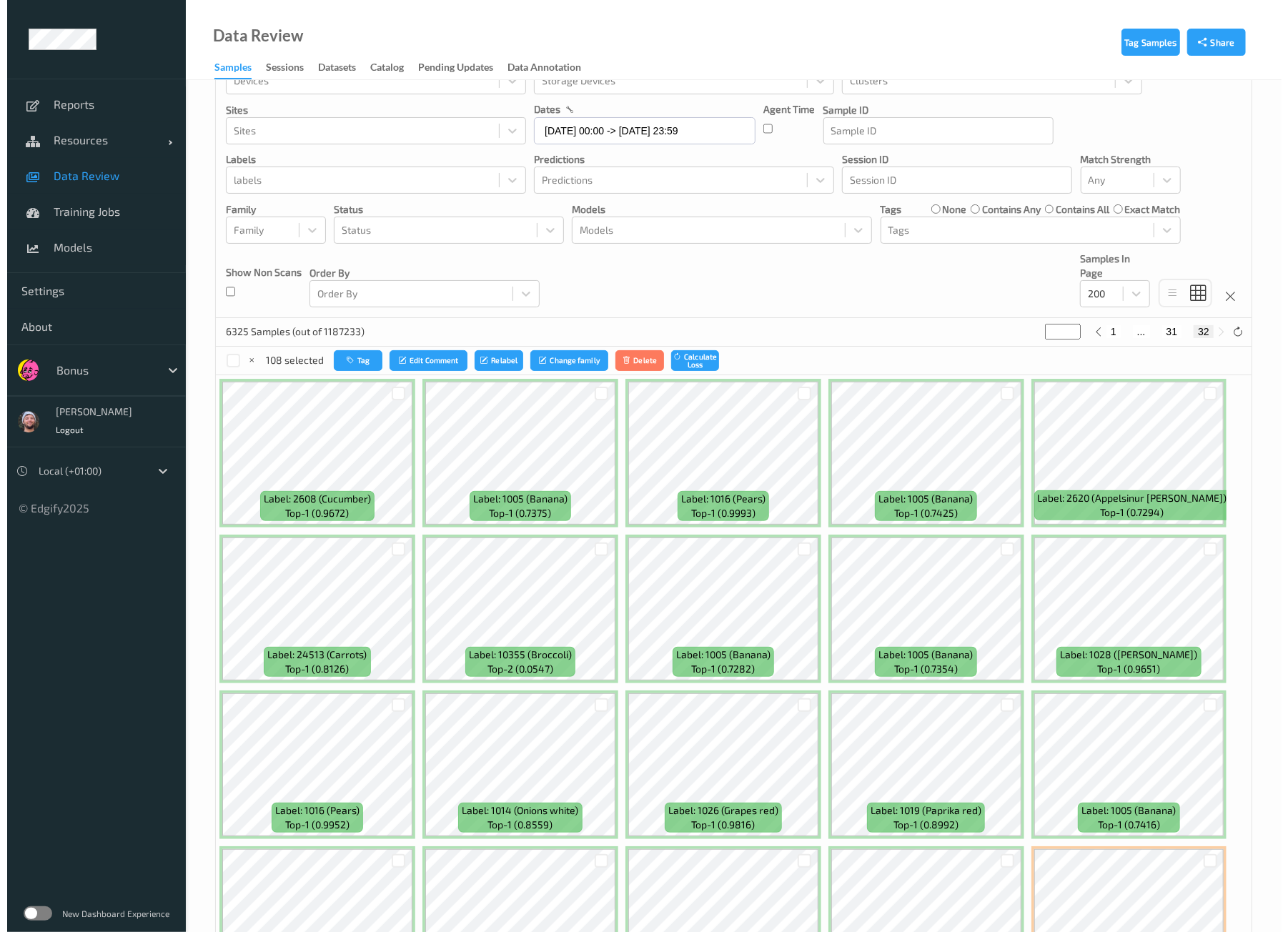
scroll to position [0, 0]
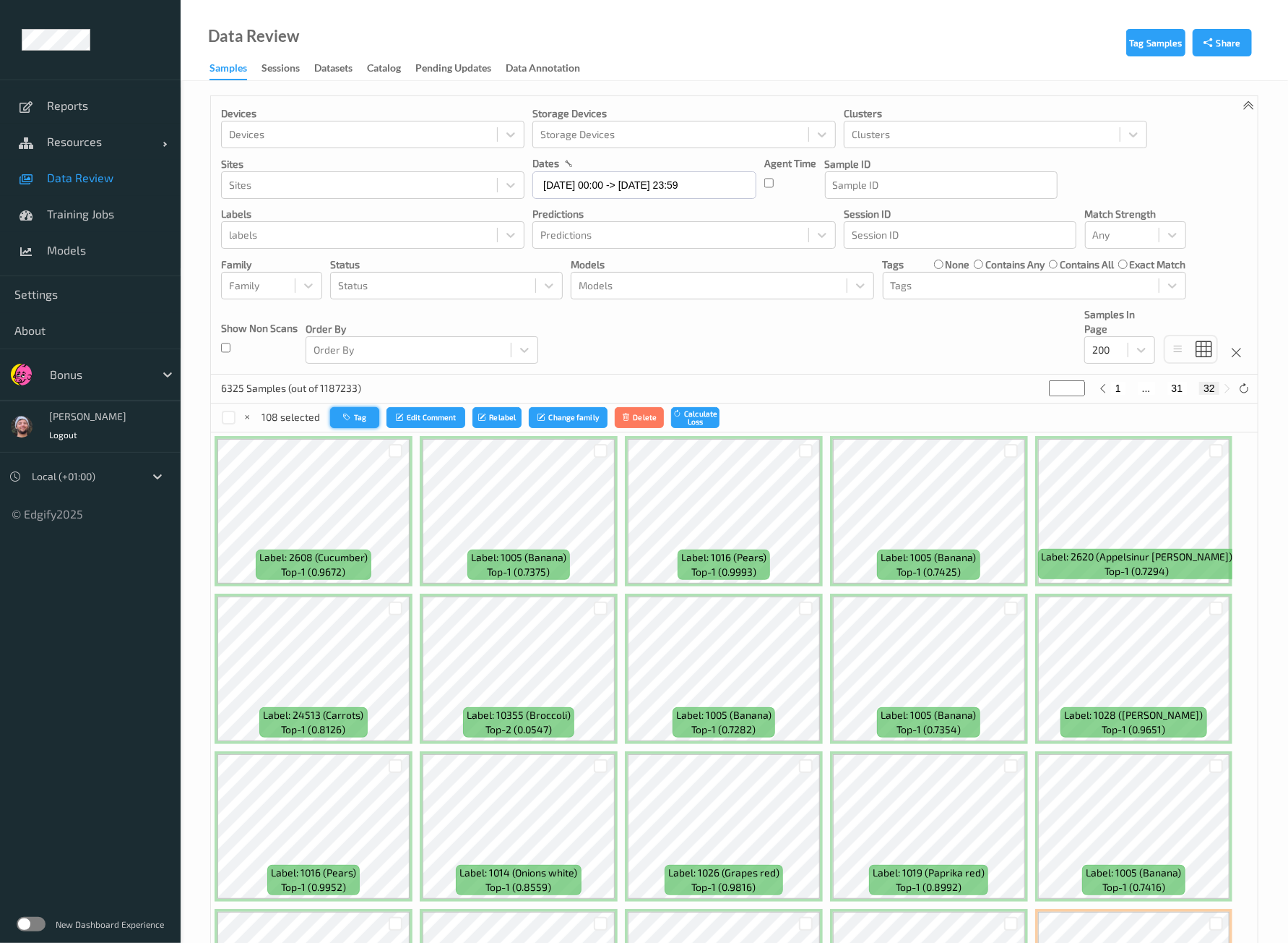
click at [342, 425] on button "Tag" at bounding box center [354, 417] width 49 height 21
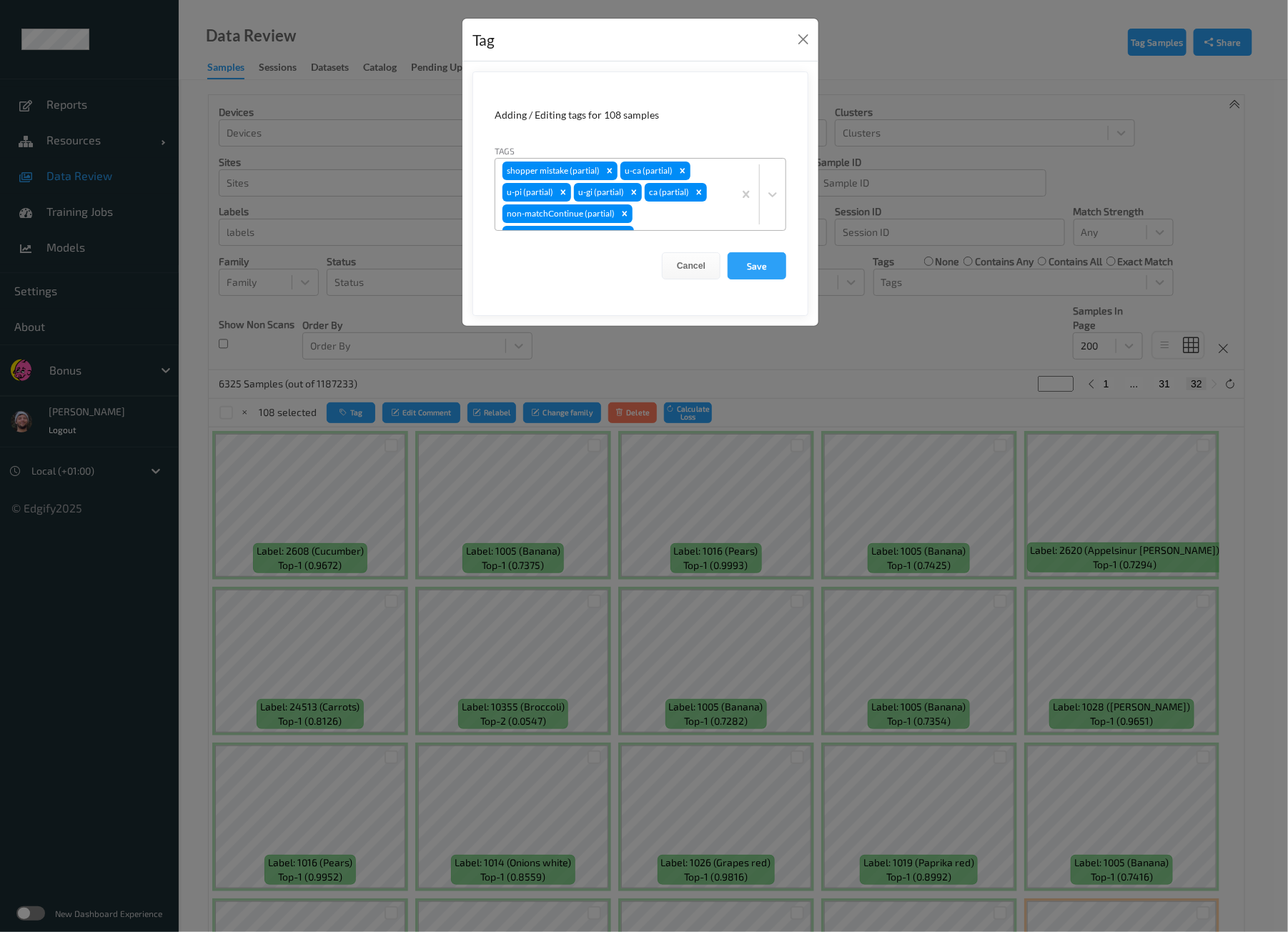
click at [642, 220] on div "shopper mistake (partial) u-ca (partial) u-pi (partial) u-gi (partial) ca (part…" at bounding box center [614, 194] width 238 height 72
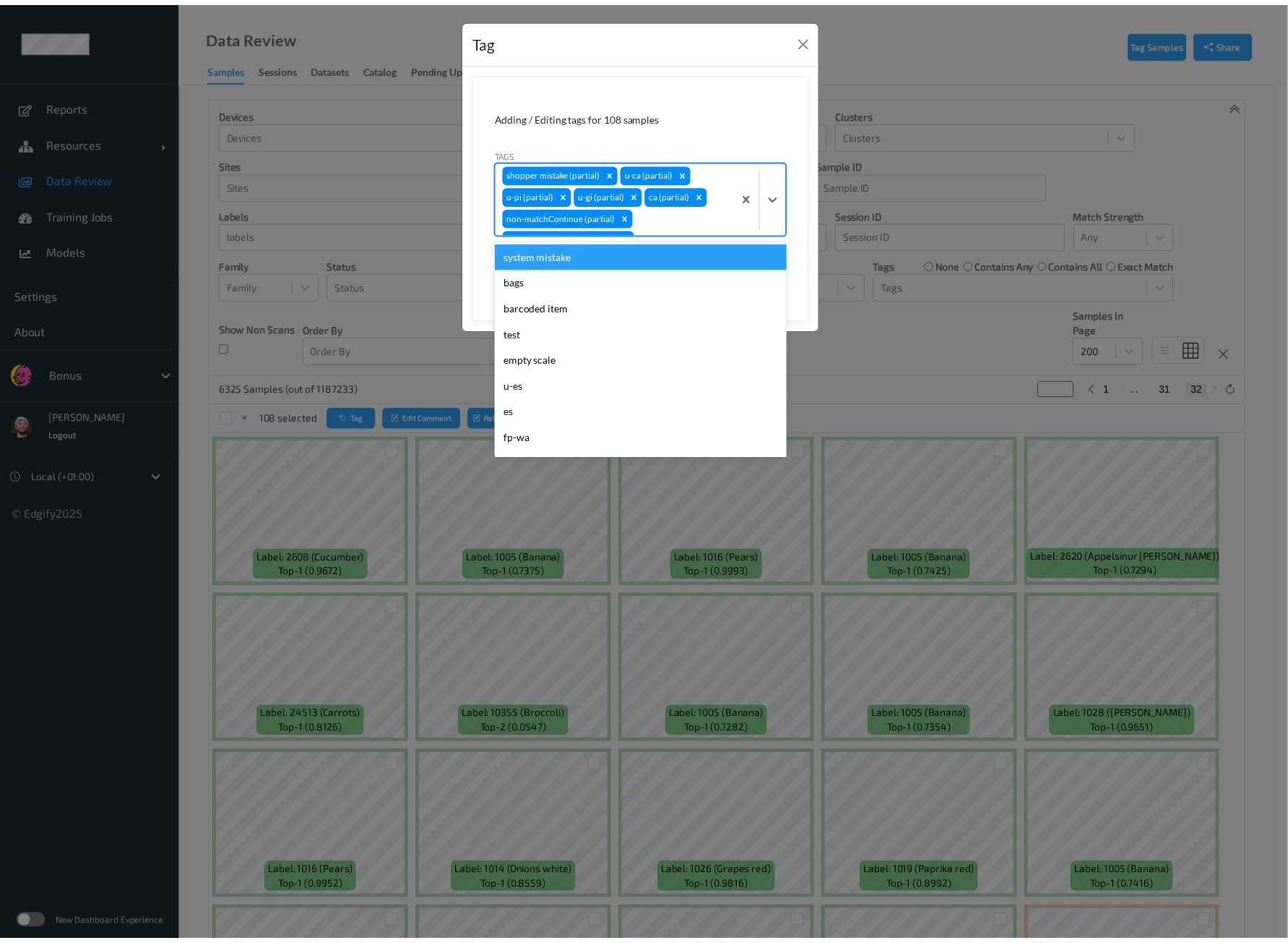
scroll to position [12, 0]
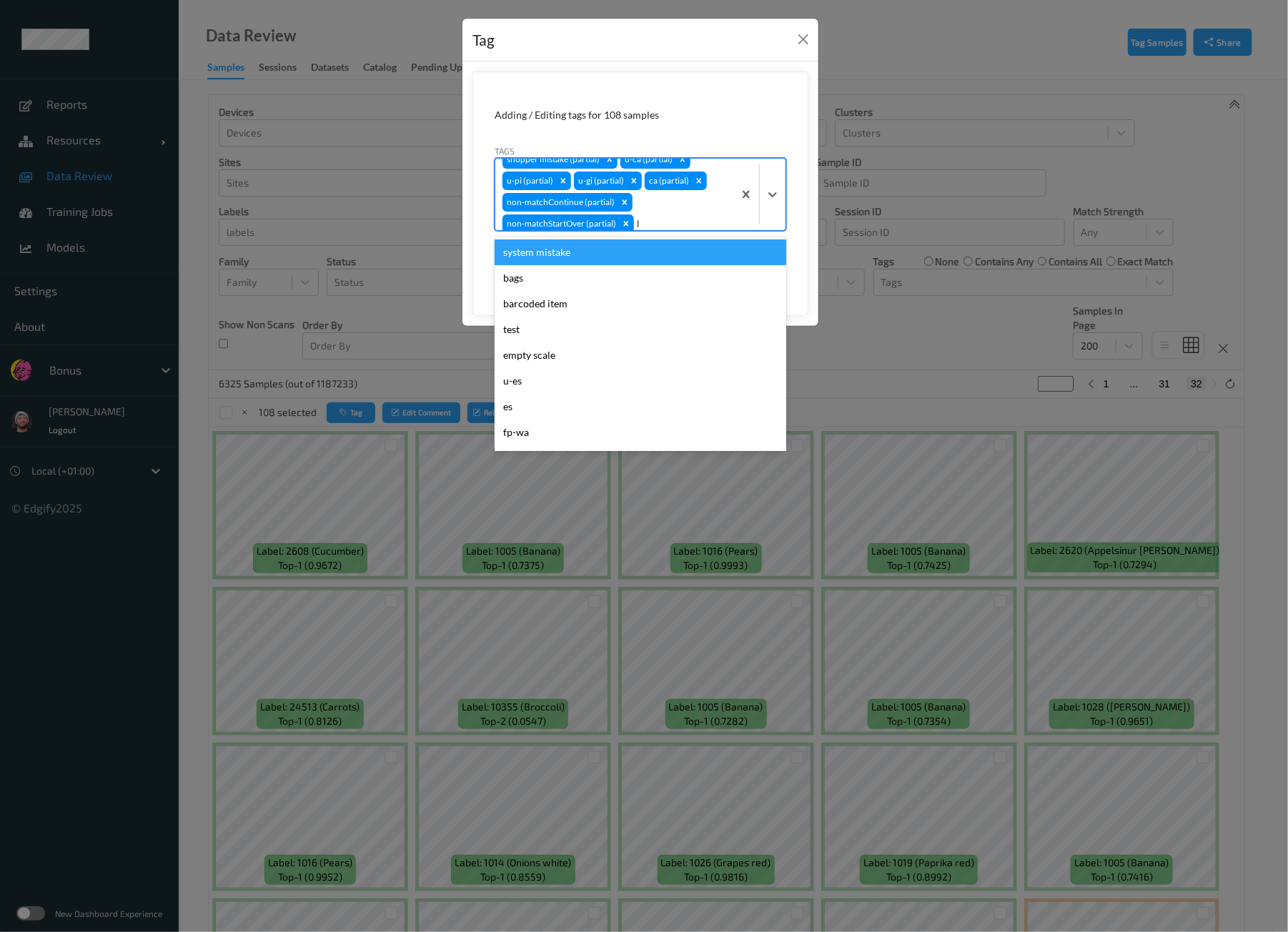
type input "ha"
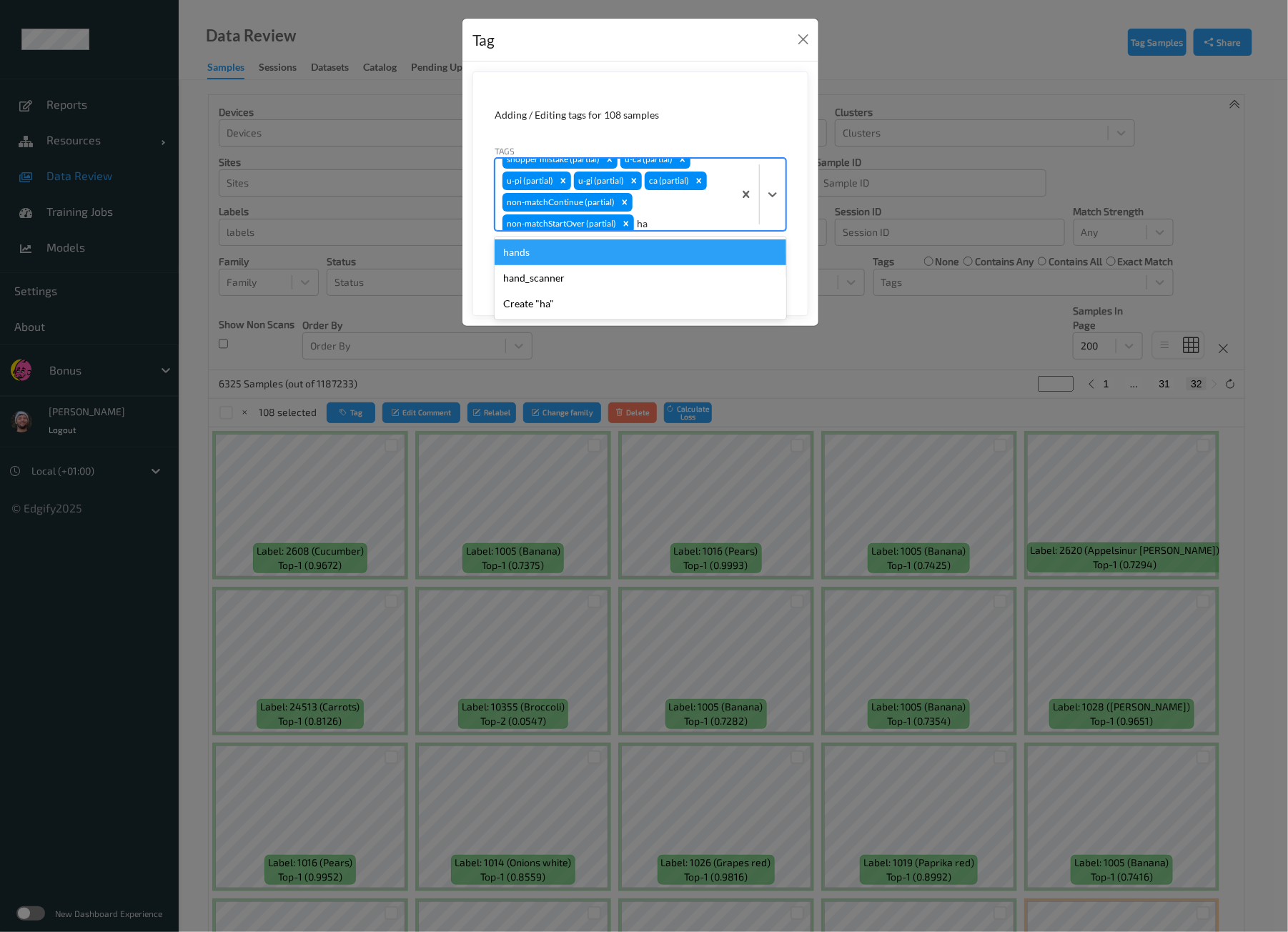
click at [596, 248] on div "hands" at bounding box center [640, 252] width 291 height 26
click at [758, 265] on button "Save" at bounding box center [757, 266] width 58 height 27
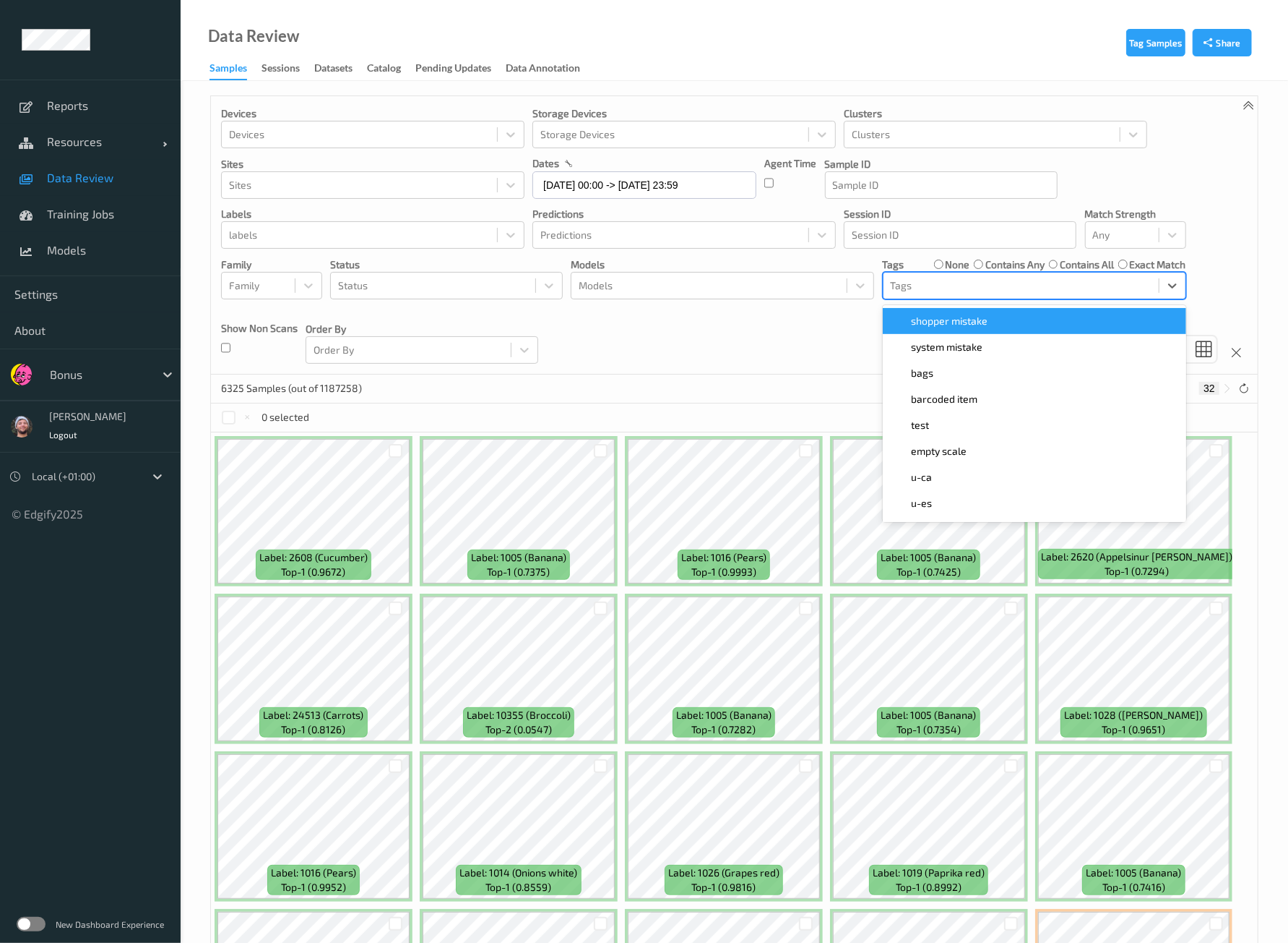
click at [925, 287] on div at bounding box center [1021, 285] width 261 height 17
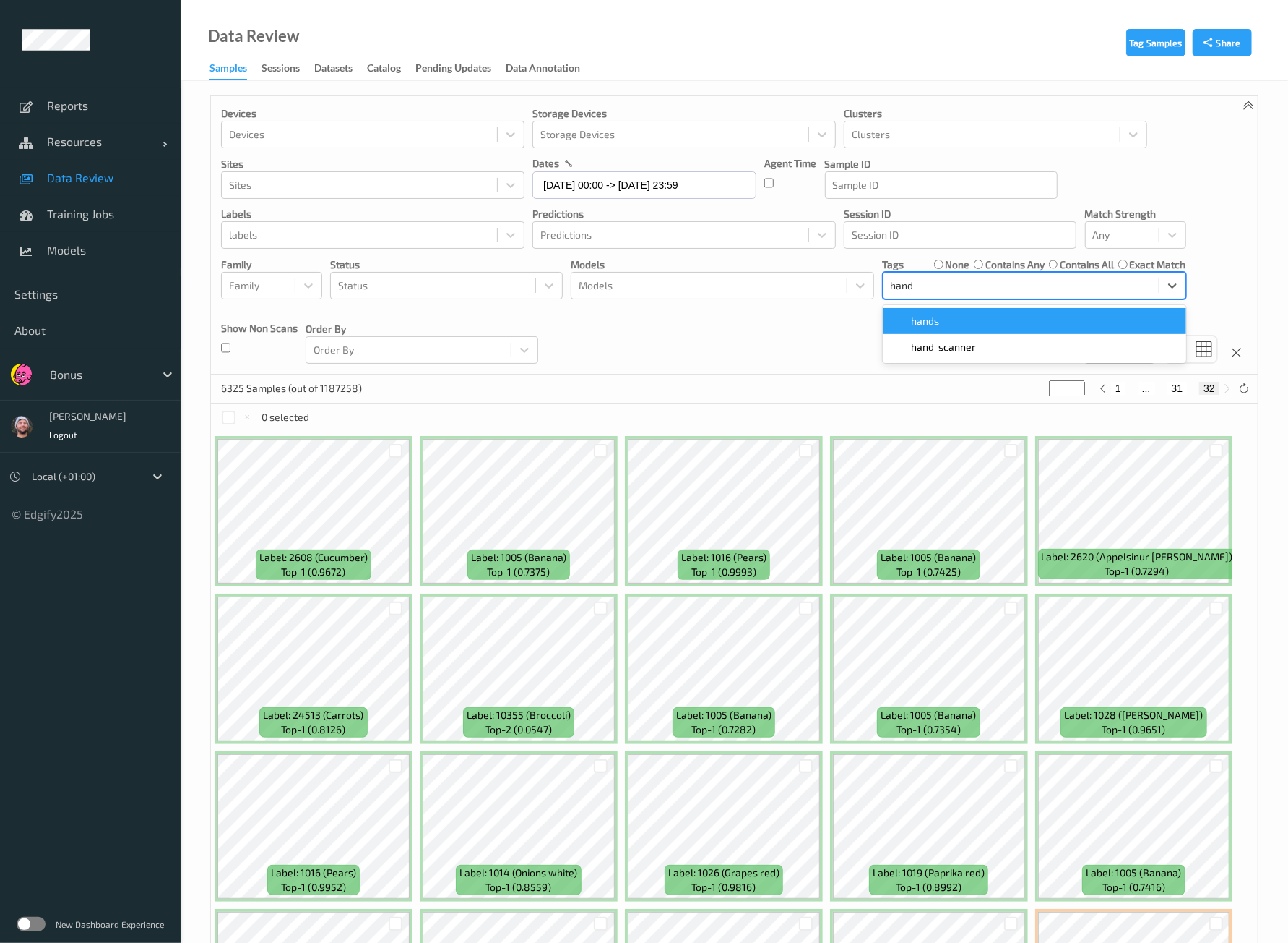
type input "hands"
click at [939, 315] on span "hands" at bounding box center [926, 321] width 28 height 15
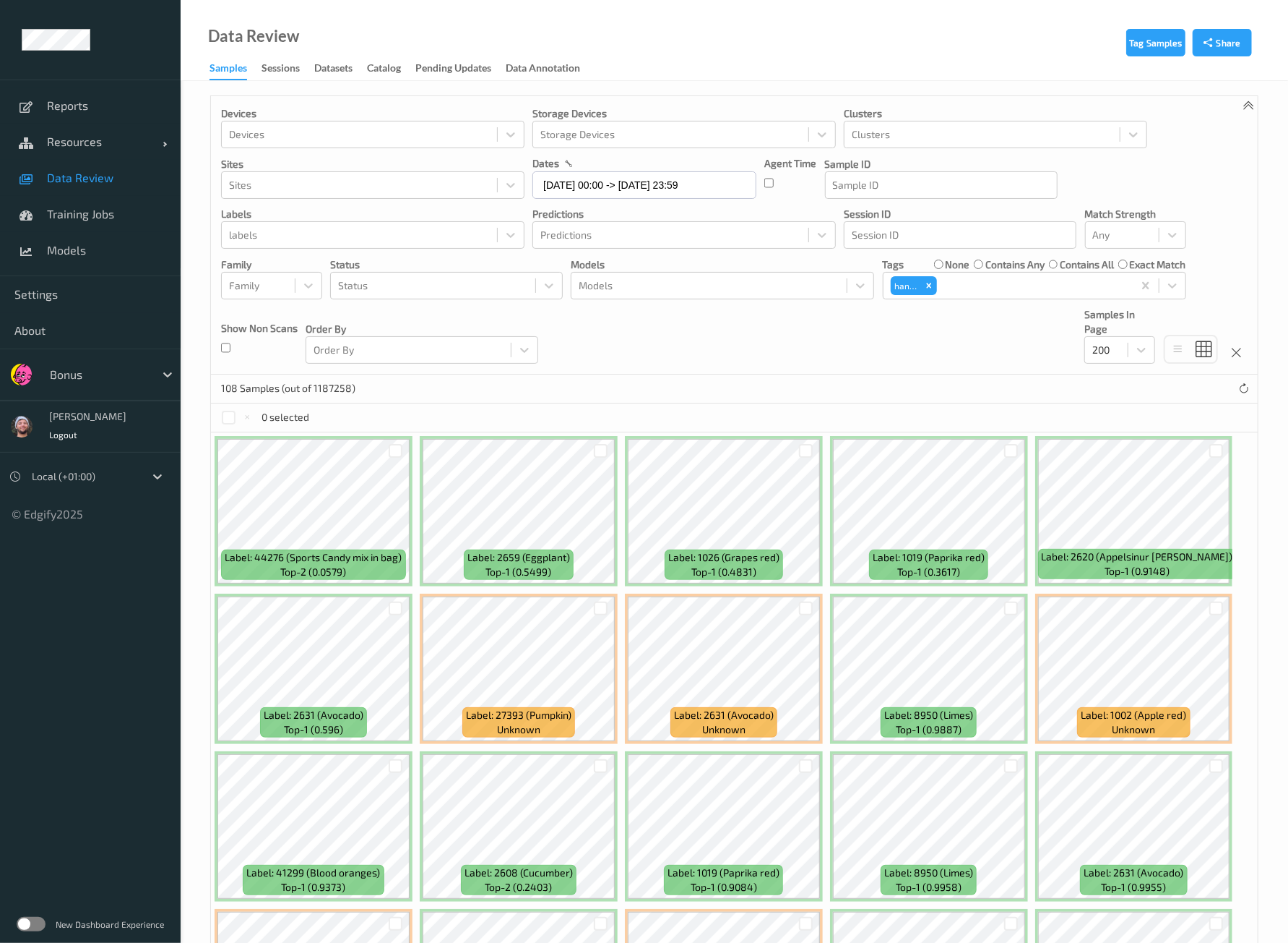
click at [760, 337] on div "Devices Devices Storage Devices Storage Devices Clusters Clusters Sites Sites d…" at bounding box center [734, 235] width 1047 height 278
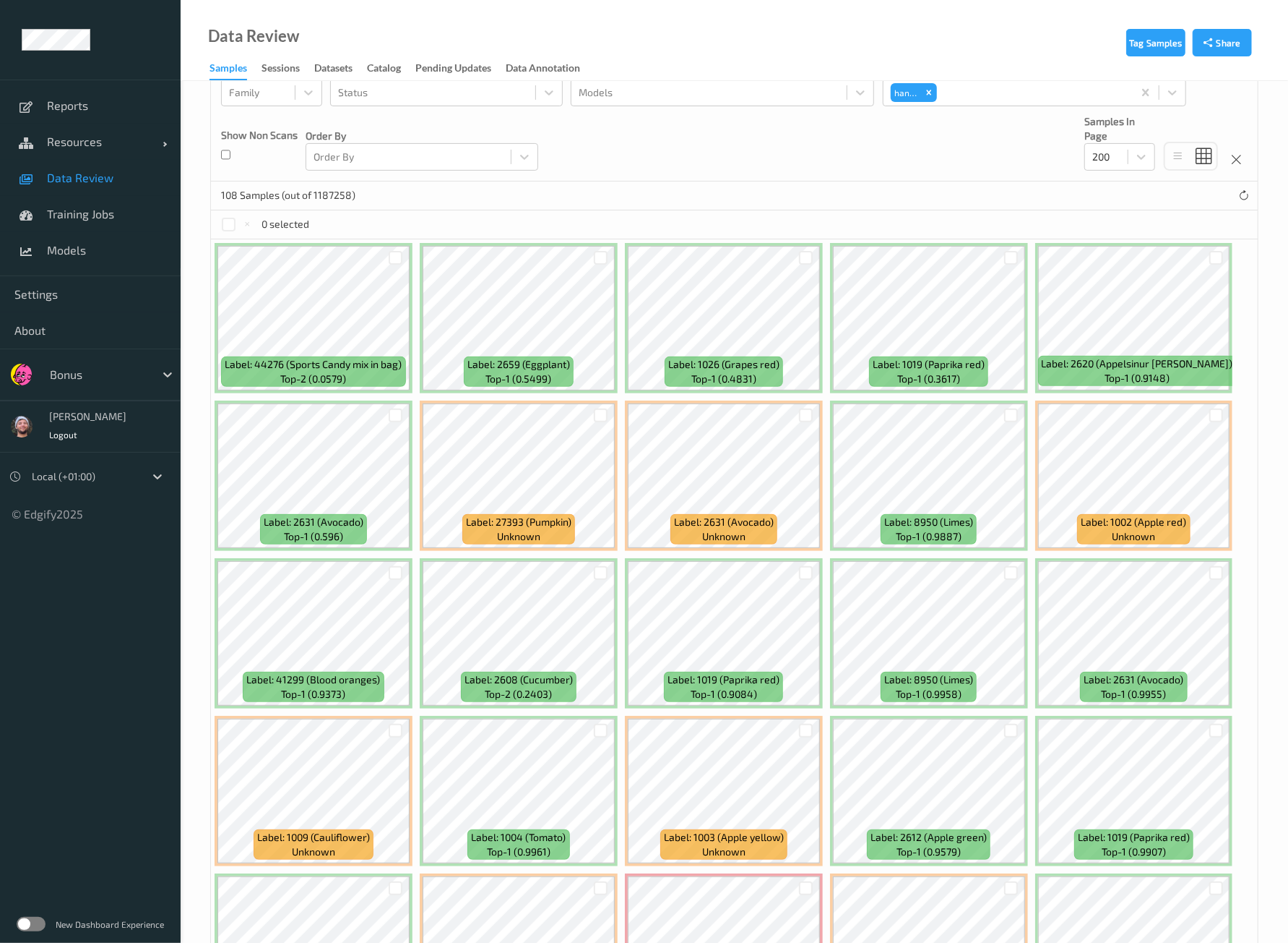
scroll to position [271, 0]
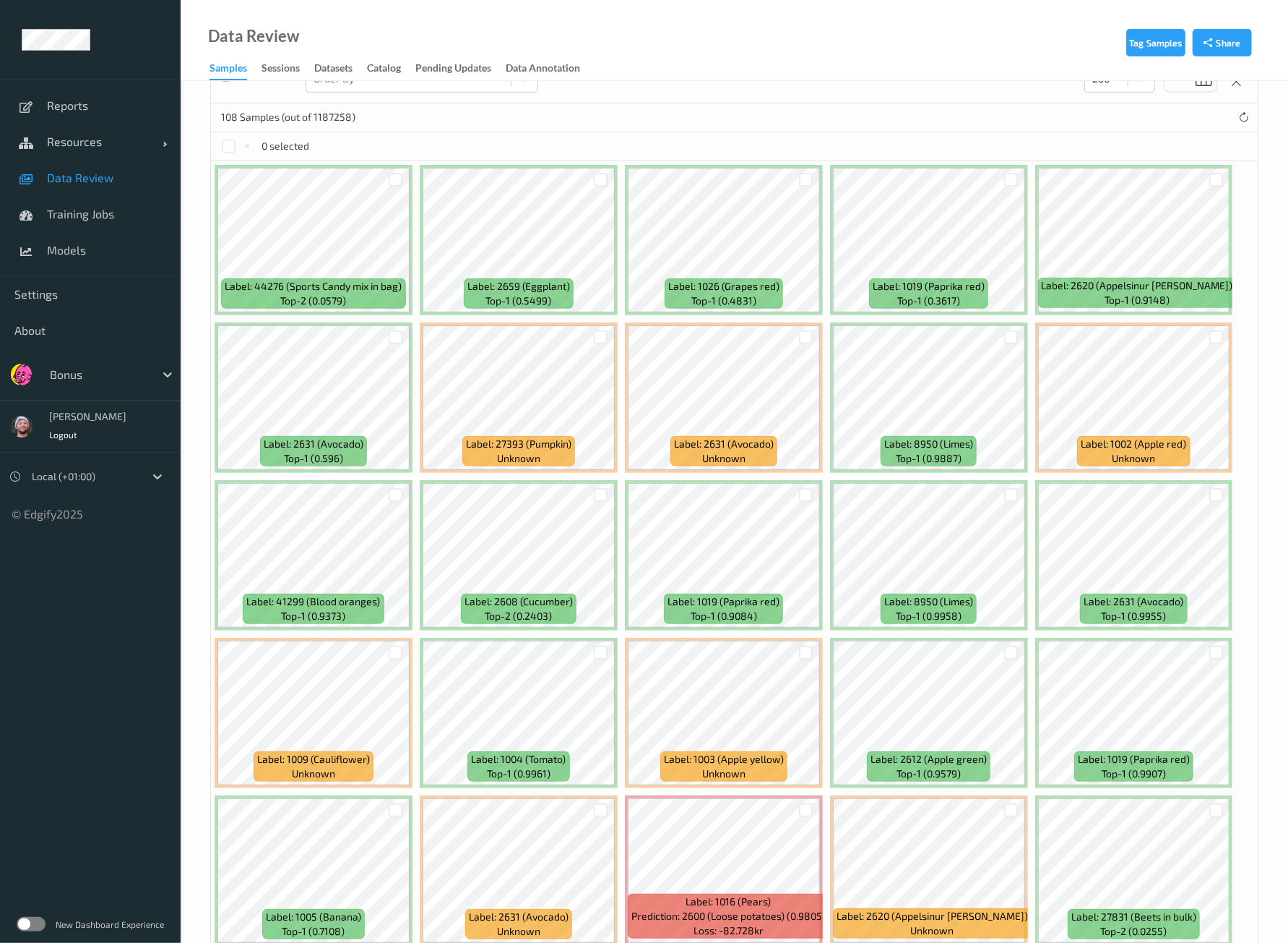
click at [388, 182] on div at bounding box center [396, 179] width 27 height 24
click at [400, 181] on div at bounding box center [396, 179] width 14 height 14
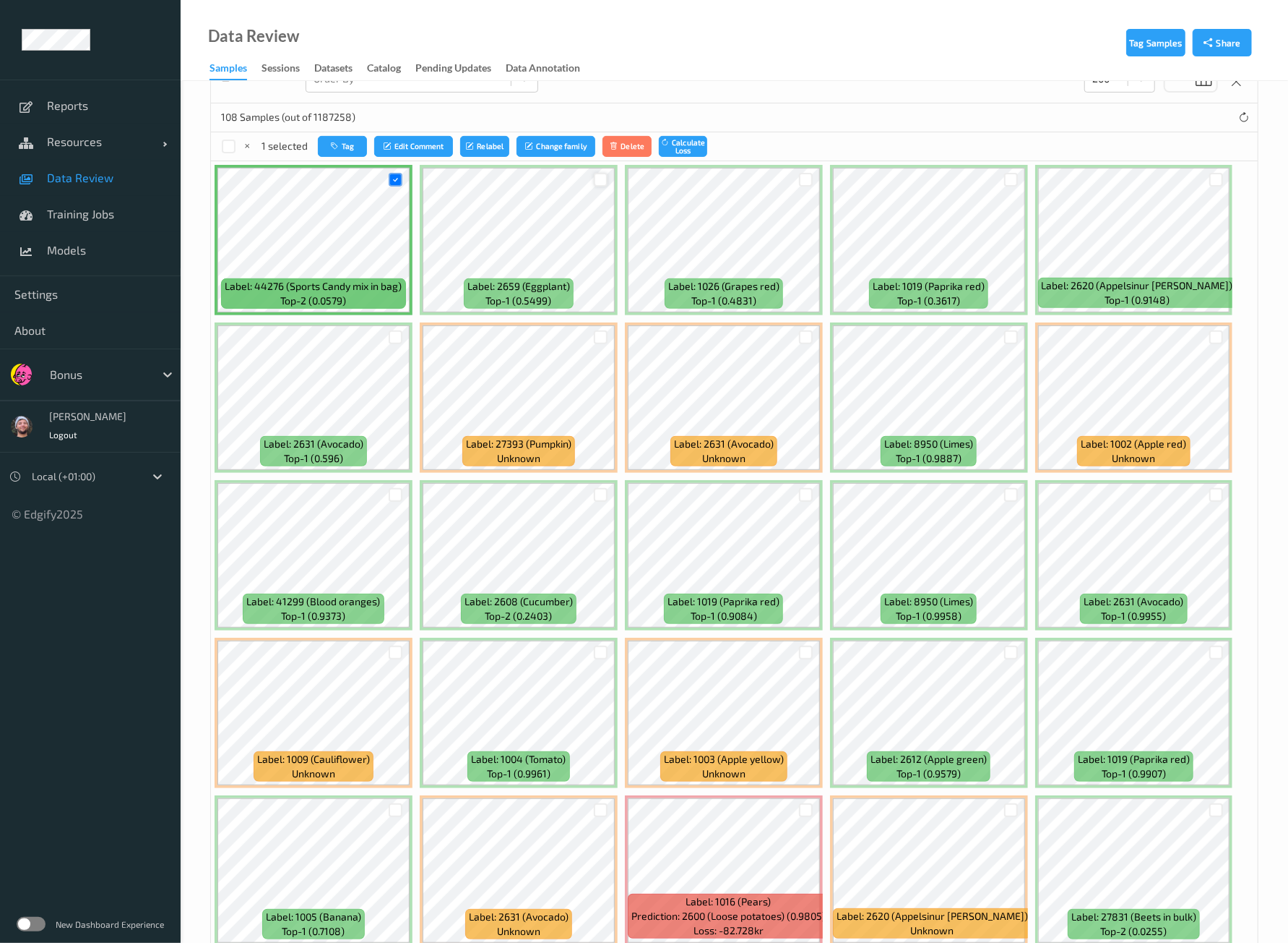
click at [602, 177] on div at bounding box center [601, 179] width 14 height 14
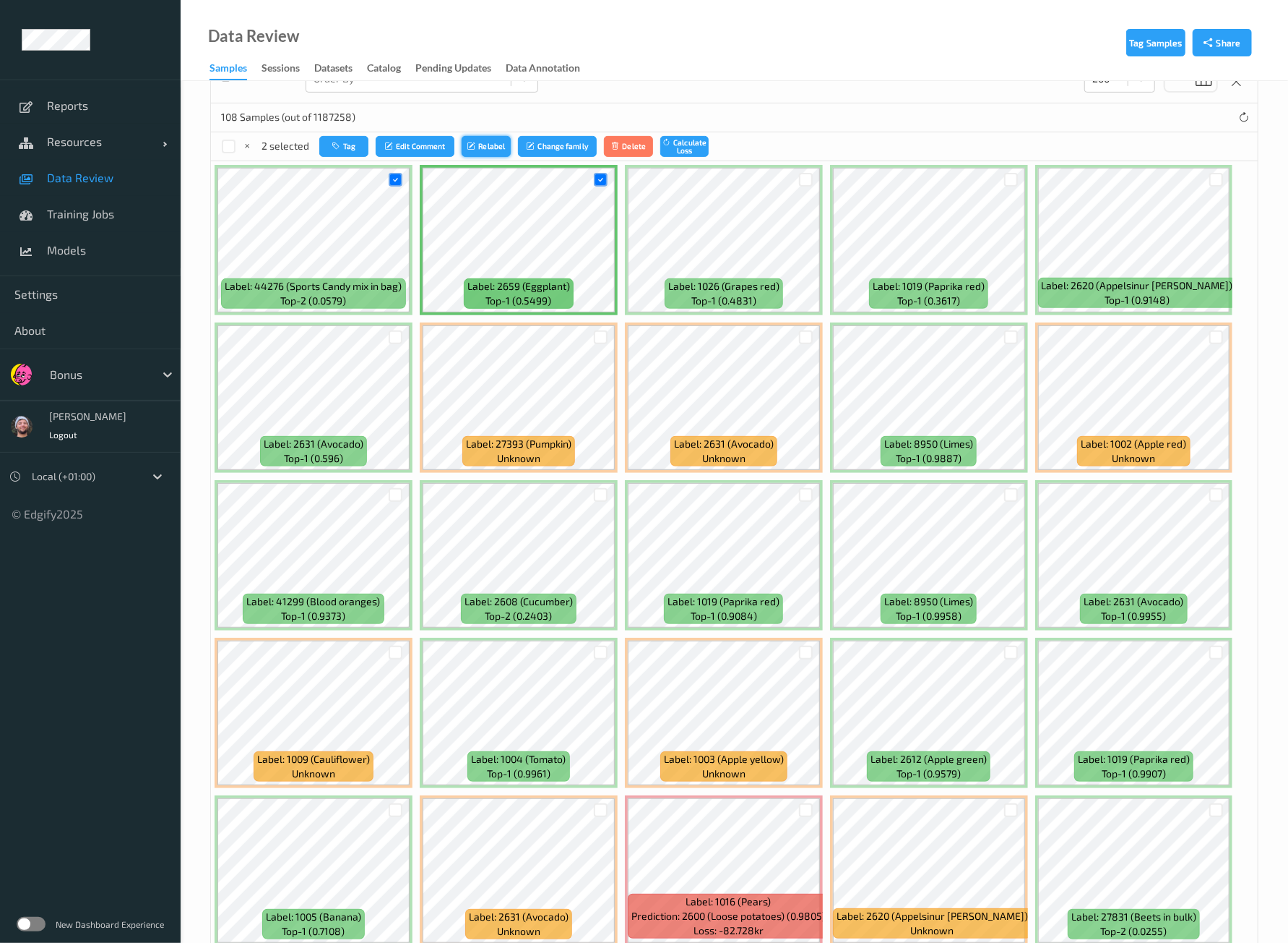
click at [467, 144] on icon "submit" at bounding box center [472, 146] width 11 height 9
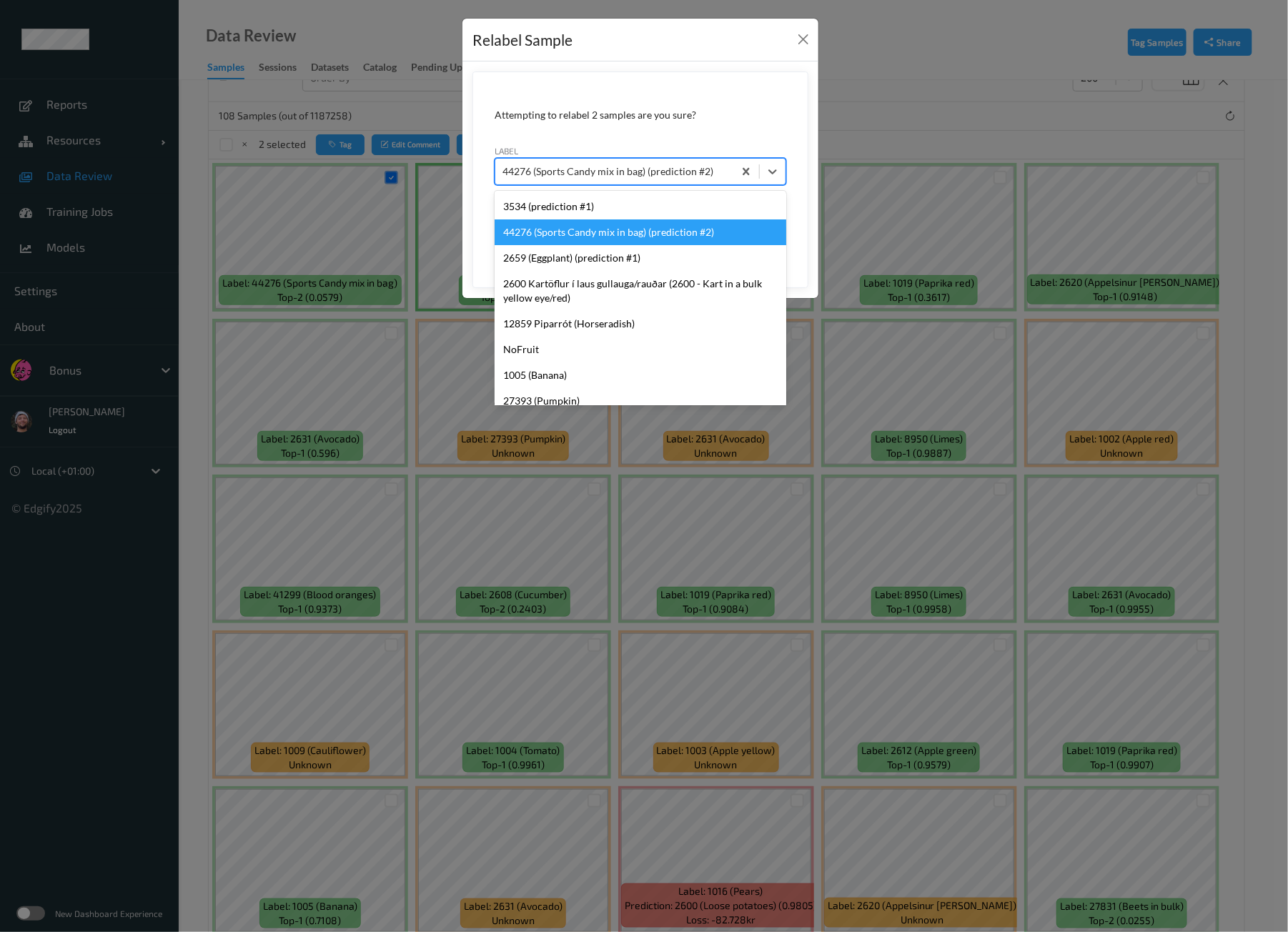
click at [662, 169] on div at bounding box center [614, 171] width 223 height 17
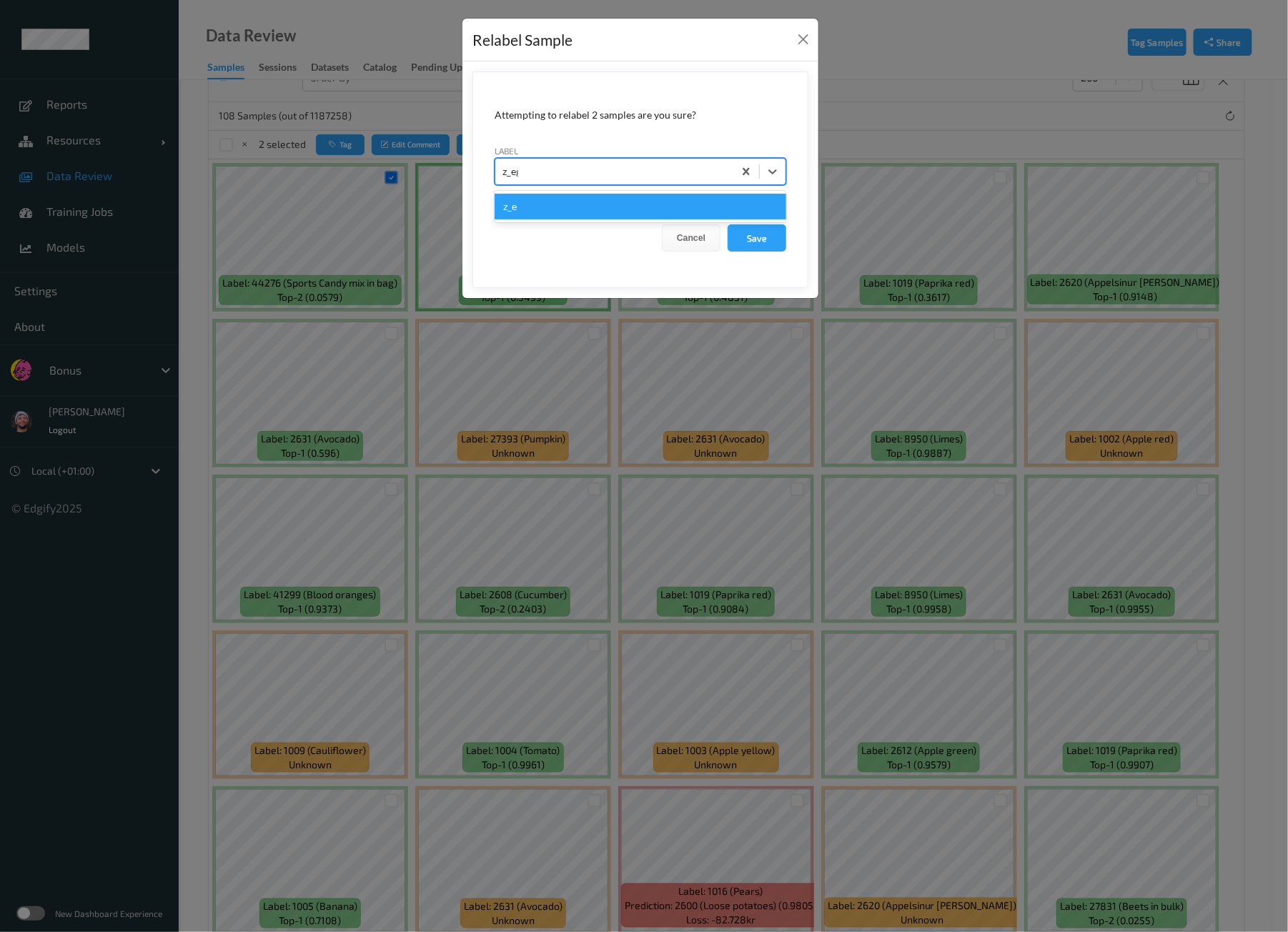
type input "z_egg"
click at [728, 224] on button "Save" at bounding box center [757, 237] width 58 height 27
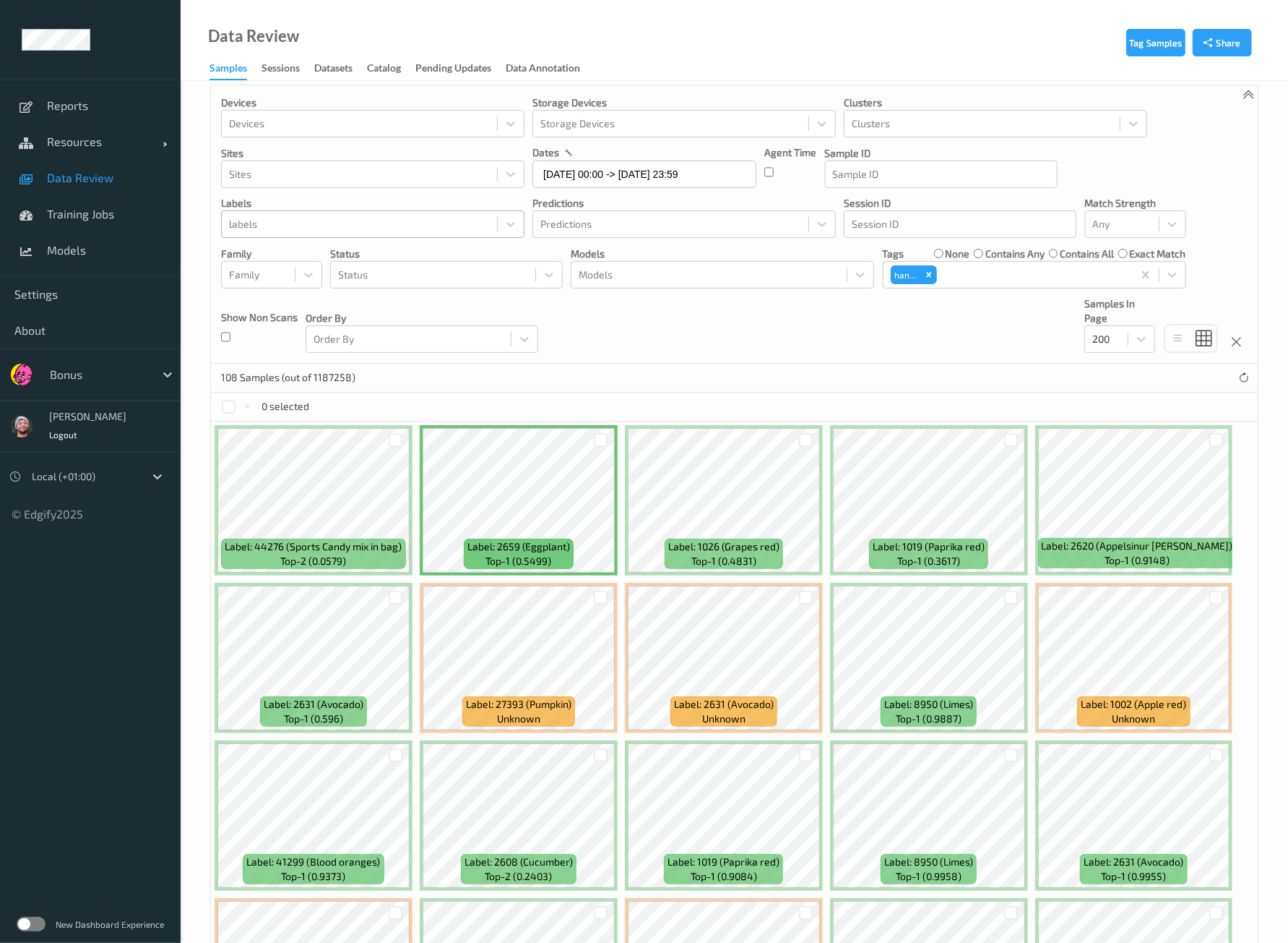
scroll to position [0, 0]
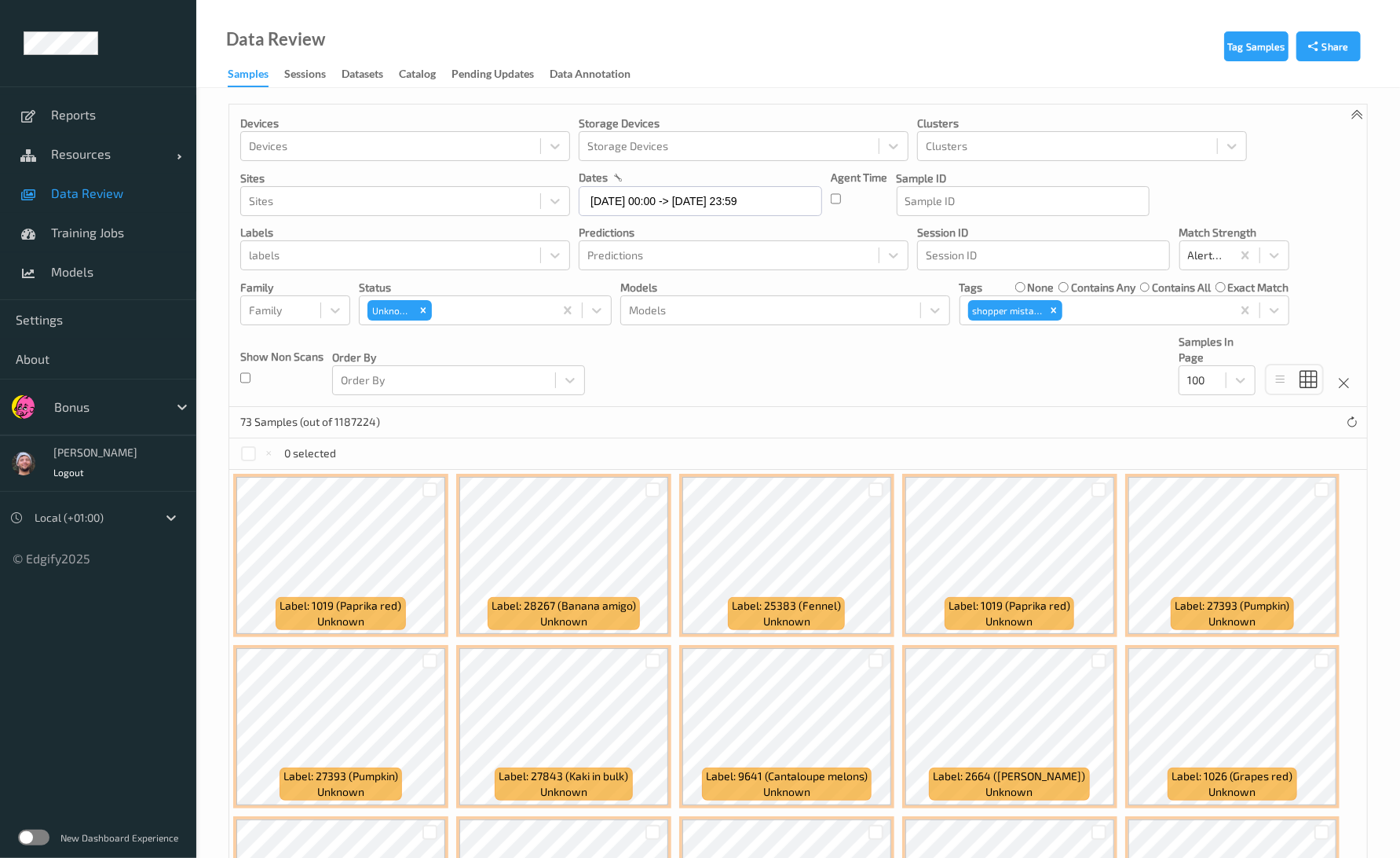
click at [807, 384] on div "Devices Devices Storage Devices Storage Devices Clusters Clusters Sites Sites d…" at bounding box center [798, 255] width 1138 height 303
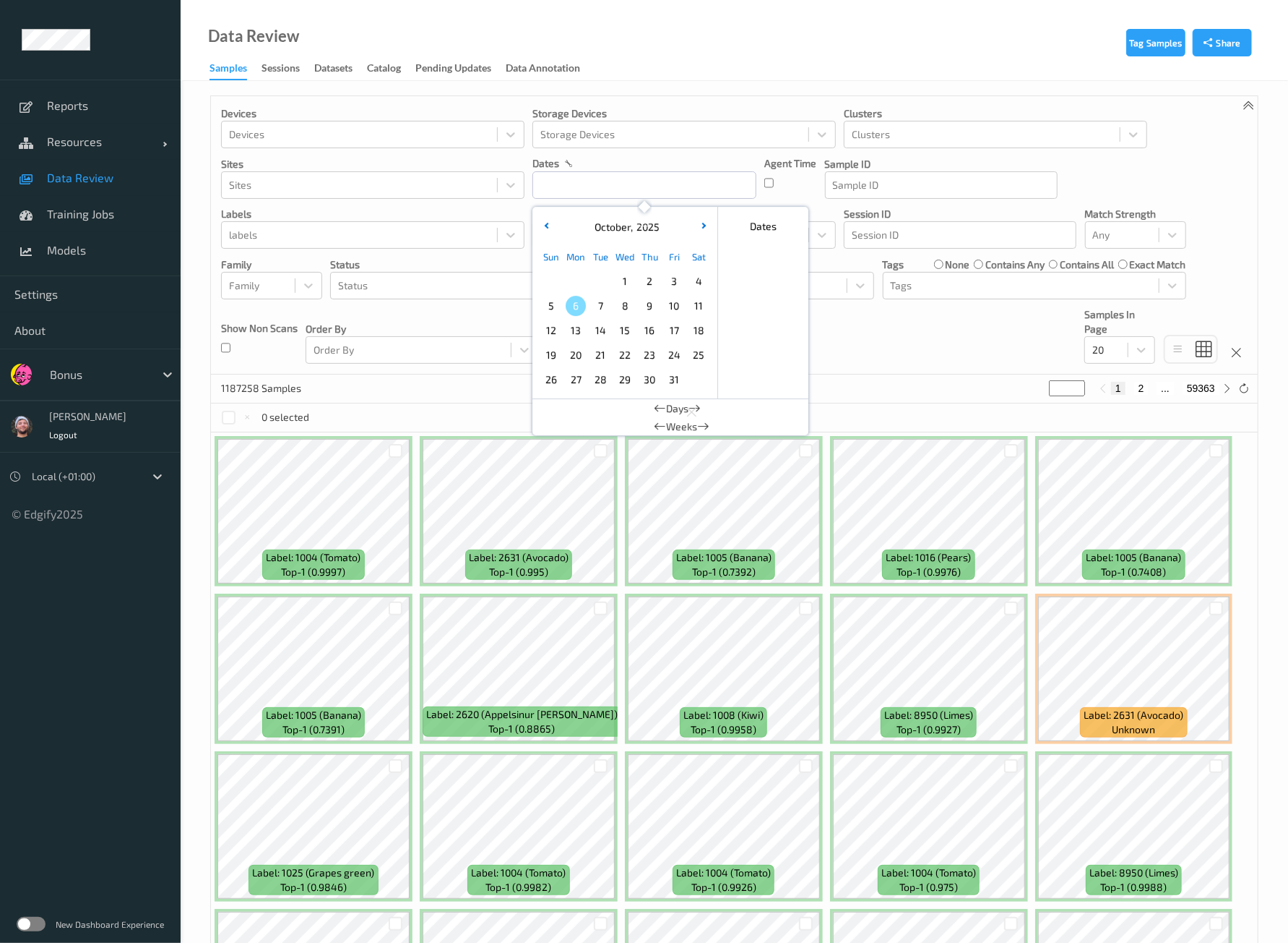
click at [652, 287] on span "2" at bounding box center [649, 281] width 20 height 20
click at [672, 278] on span "3" at bounding box center [674, 281] width 20 height 20
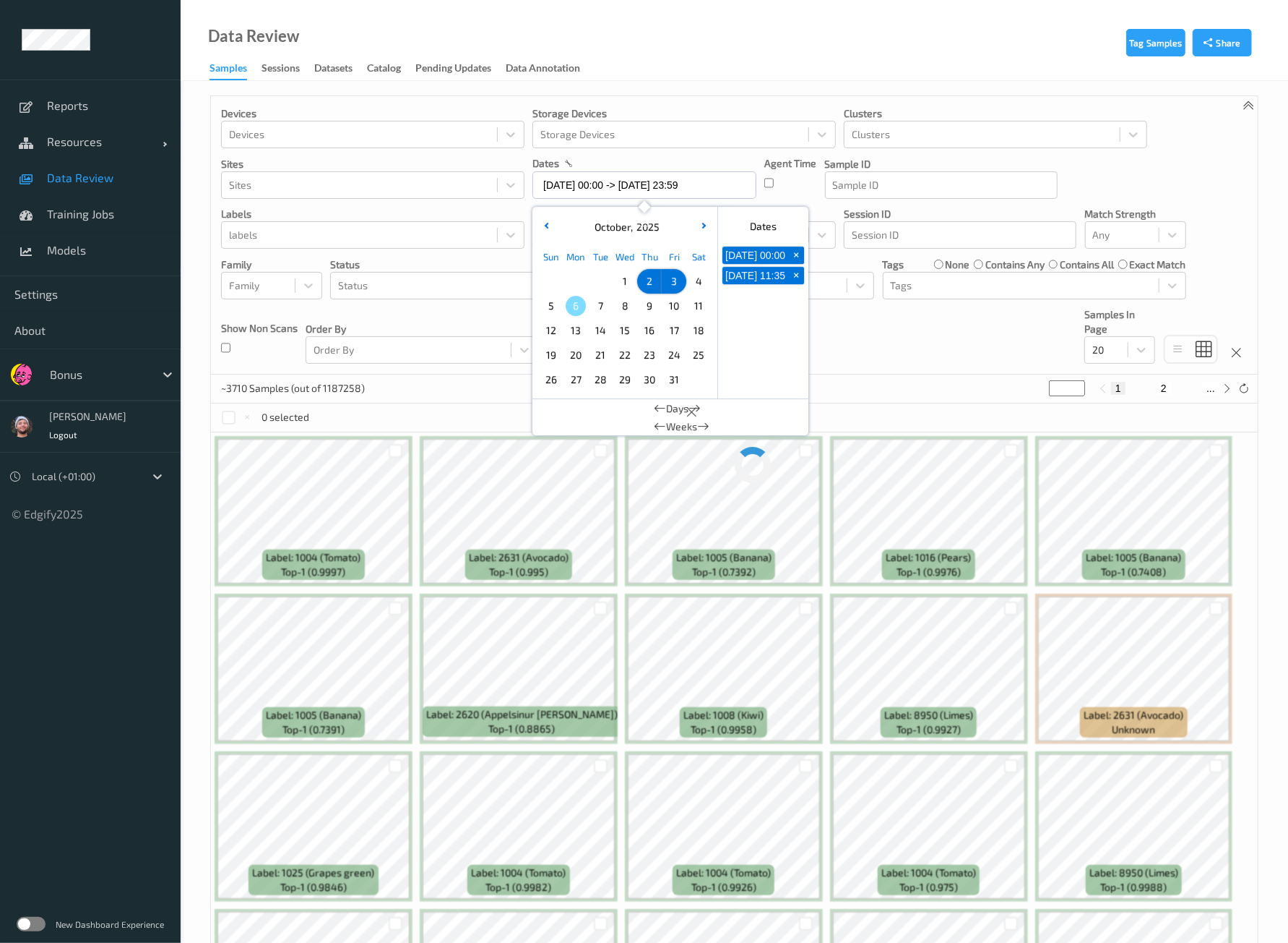
click at [672, 278] on span "3" at bounding box center [674, 281] width 20 height 20
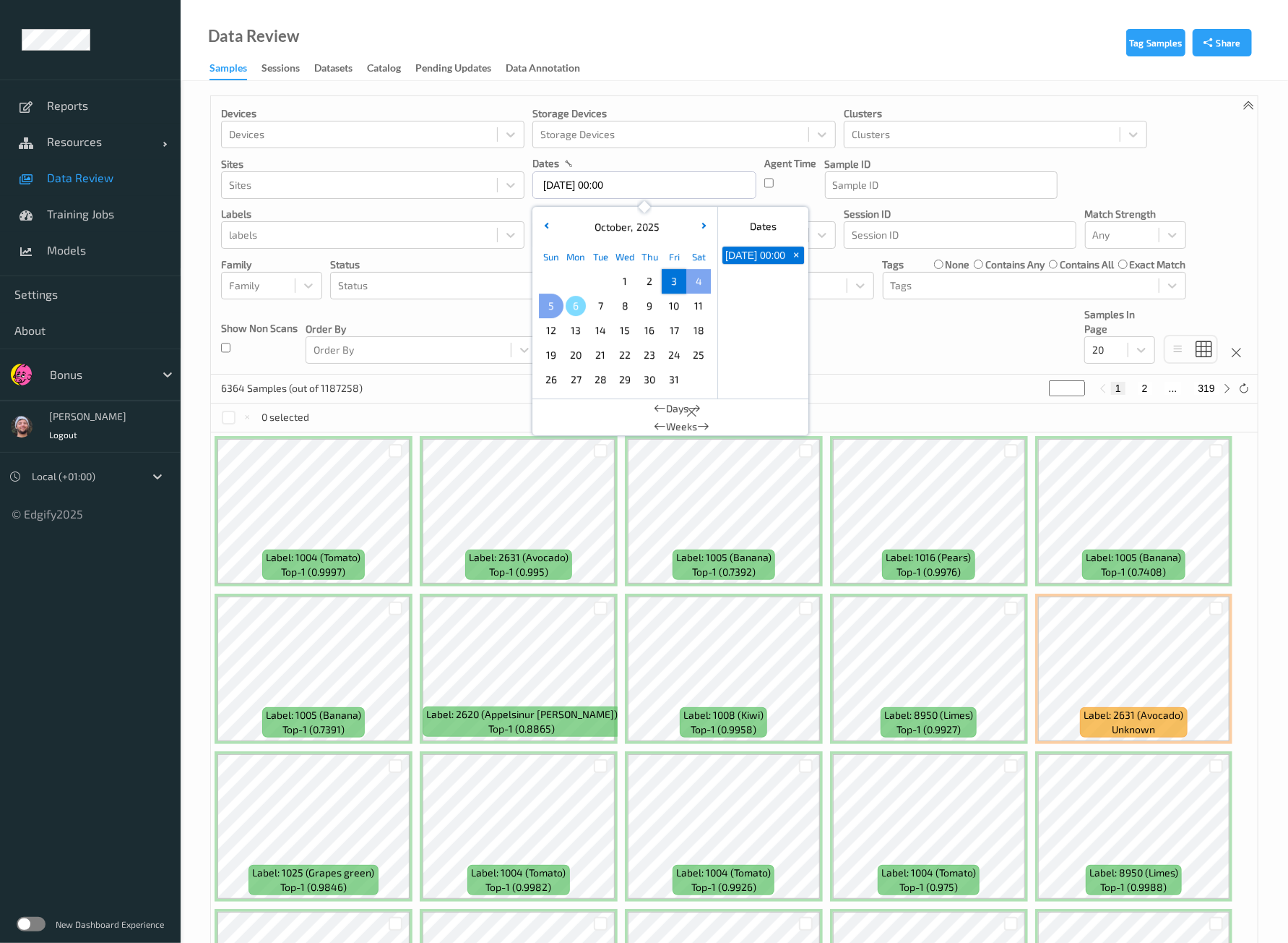
click at [557, 309] on span "5" at bounding box center [551, 305] width 20 height 20
type input "[DATE] 00:00 -> [DATE] 23:59"
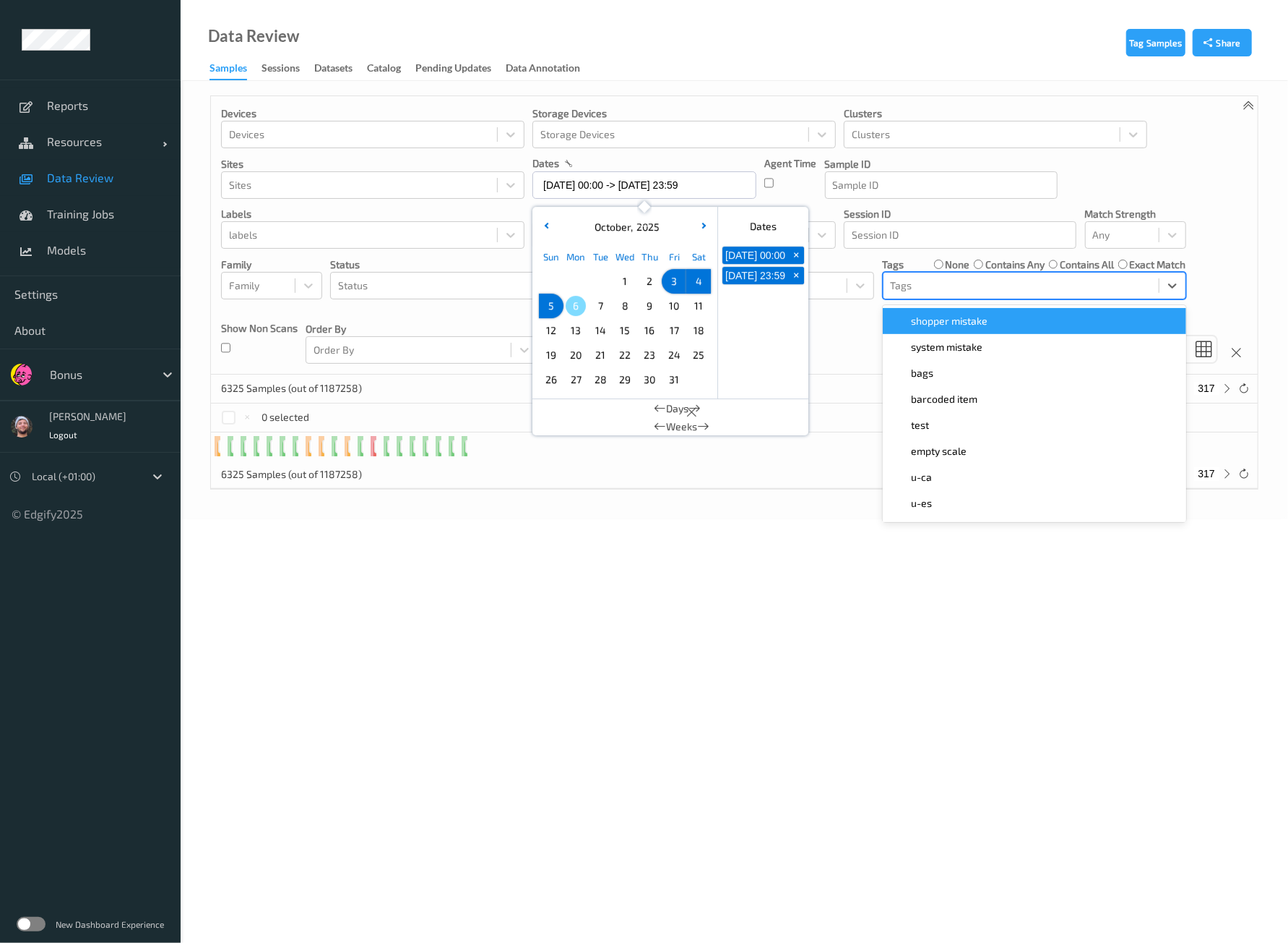
click at [973, 284] on div at bounding box center [1021, 285] width 261 height 17
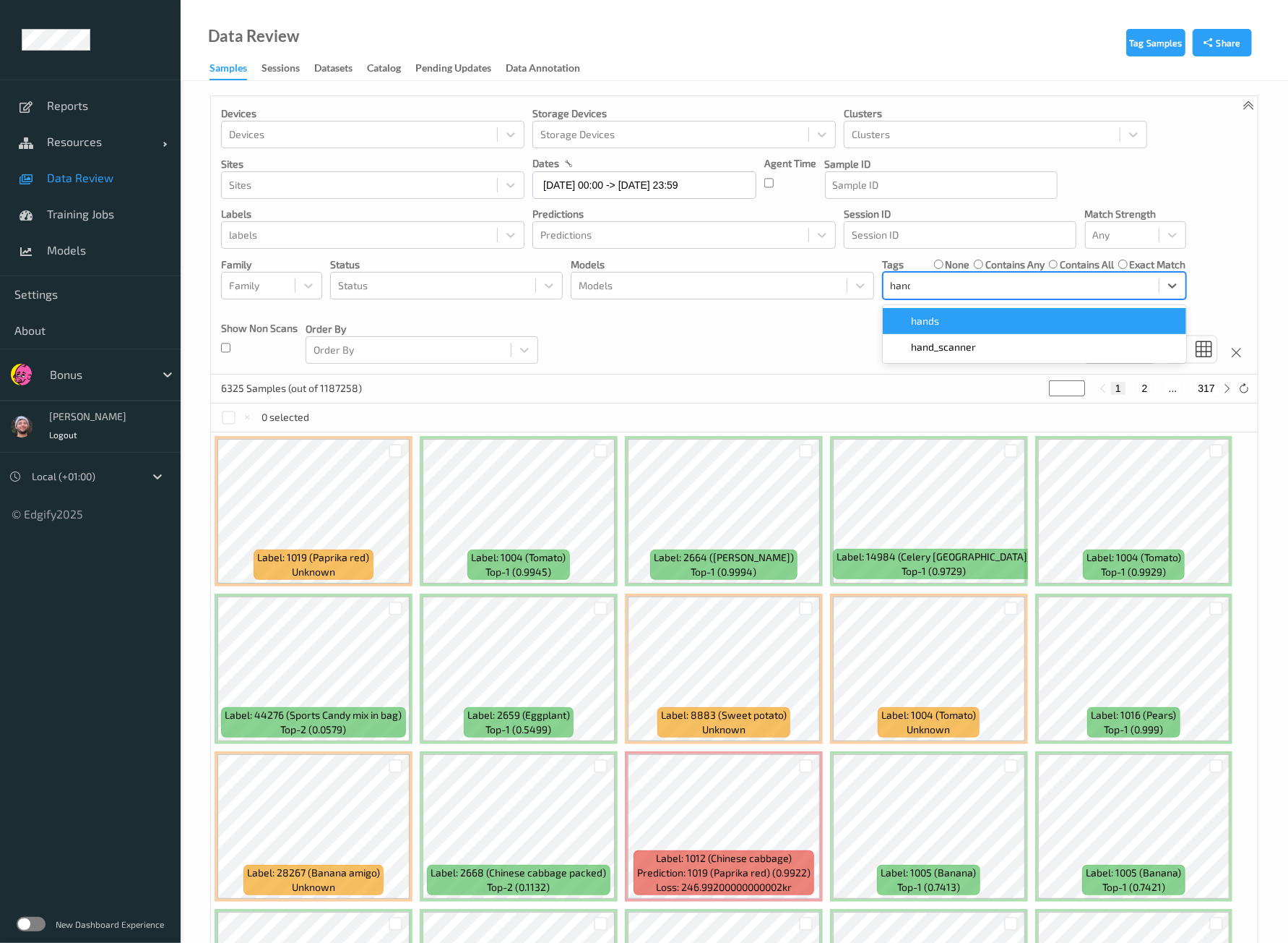
type input "hands"
click at [981, 315] on div "hands" at bounding box center [1035, 321] width 286 height 15
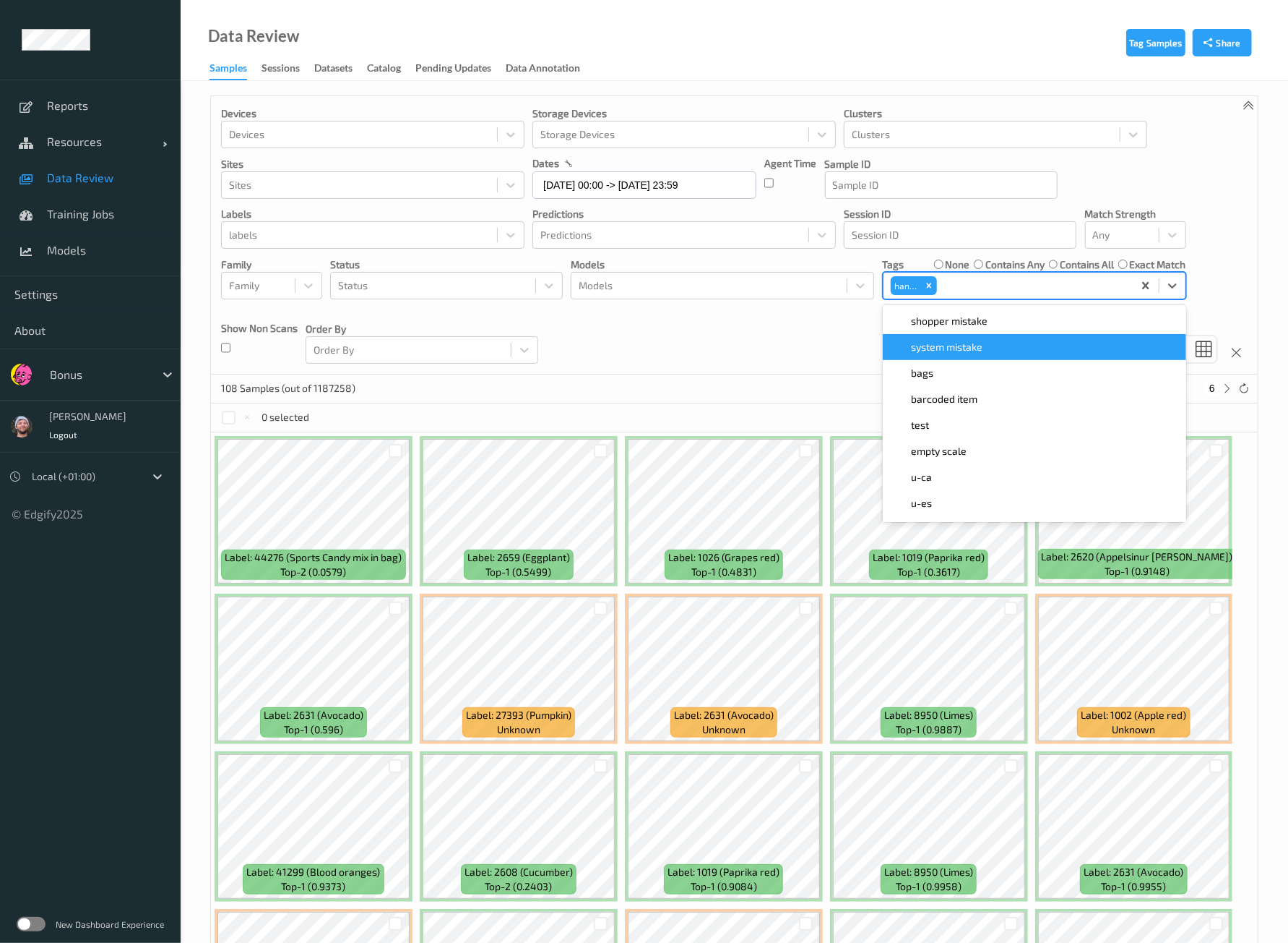
click at [749, 333] on div "Devices Devices Storage Devices Storage Devices Clusters Clusters Sites Sites d…" at bounding box center [734, 235] width 1047 height 278
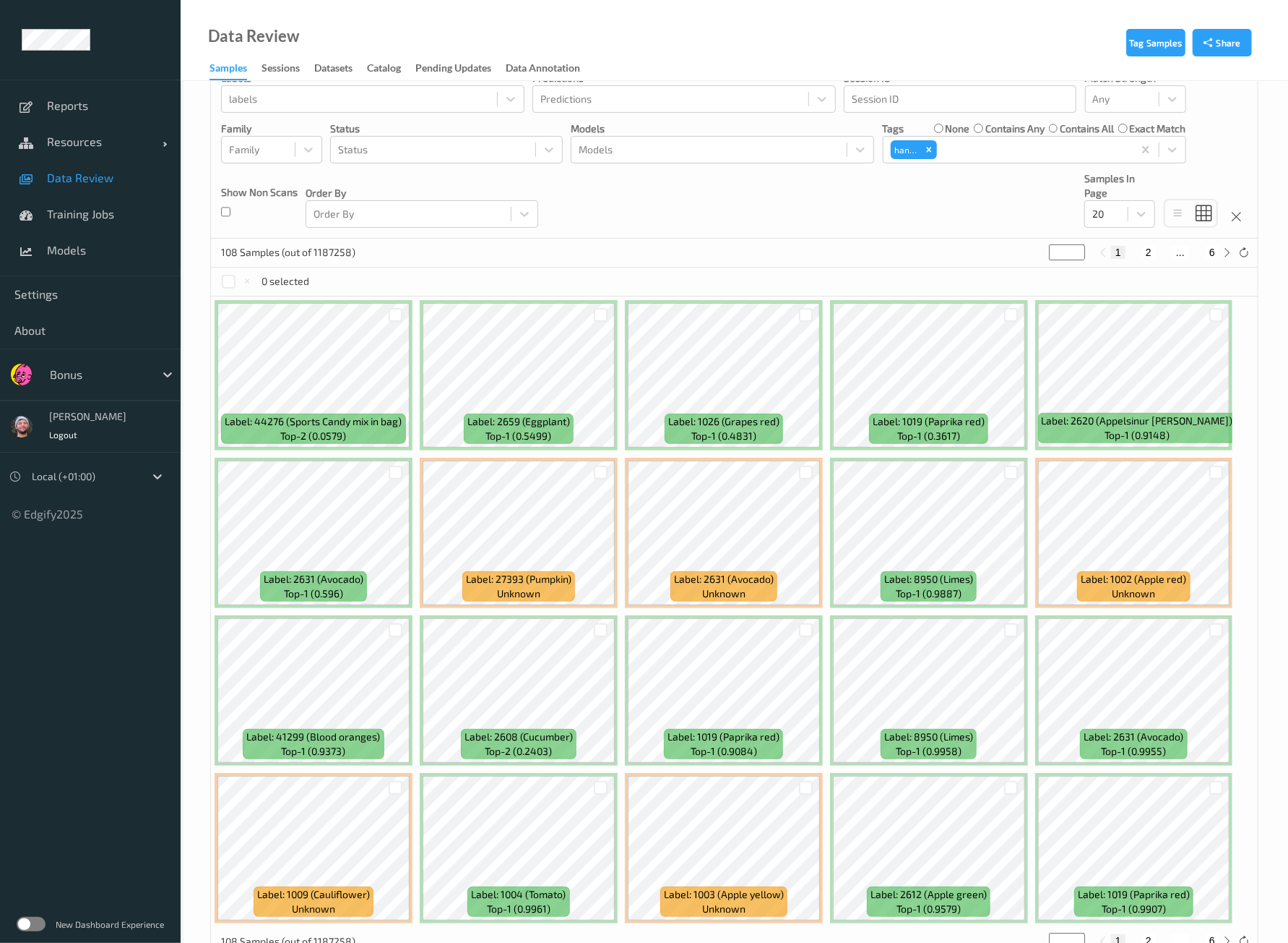
scroll to position [174, 0]
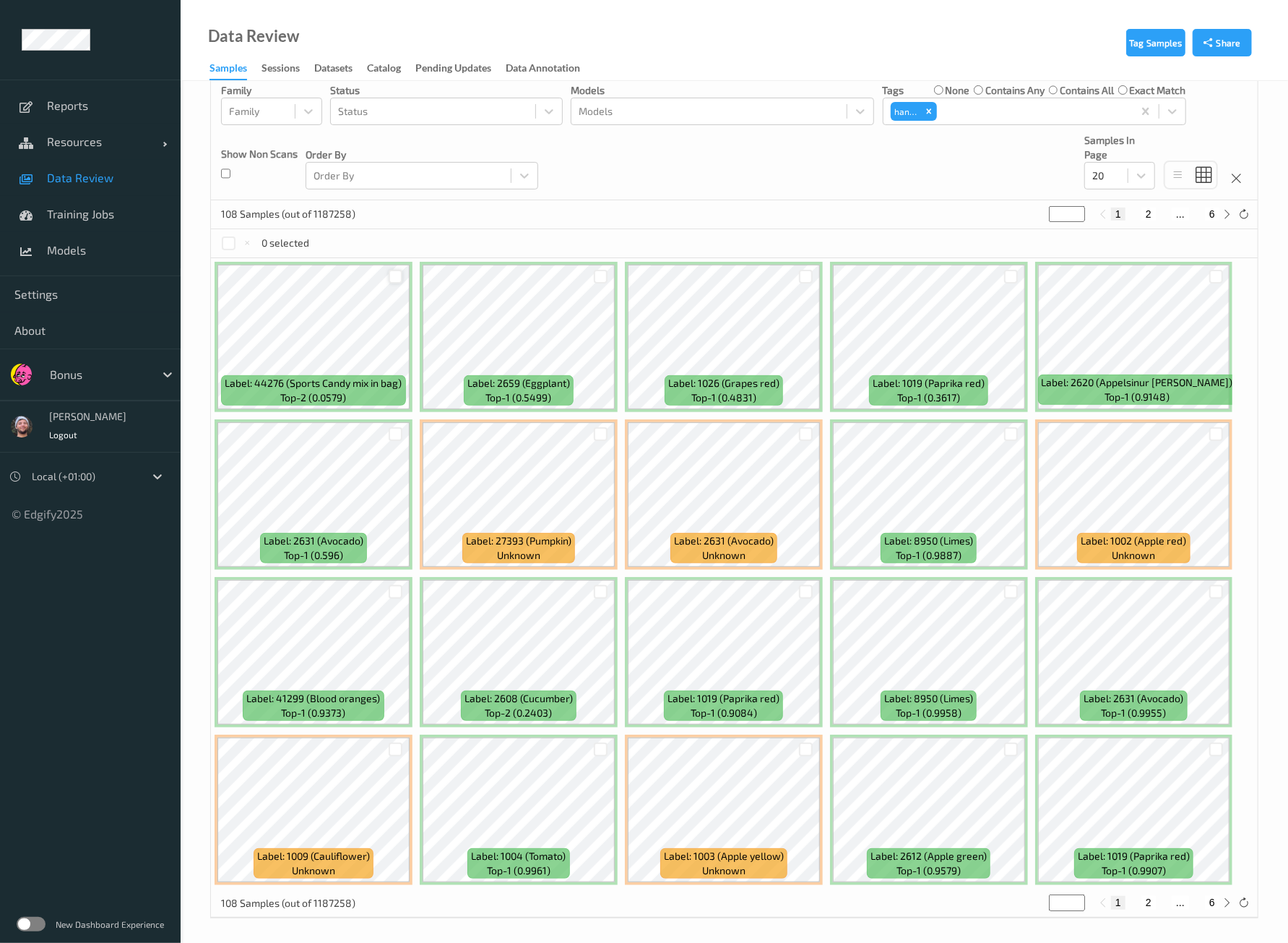
click at [392, 278] on div at bounding box center [396, 276] width 14 height 14
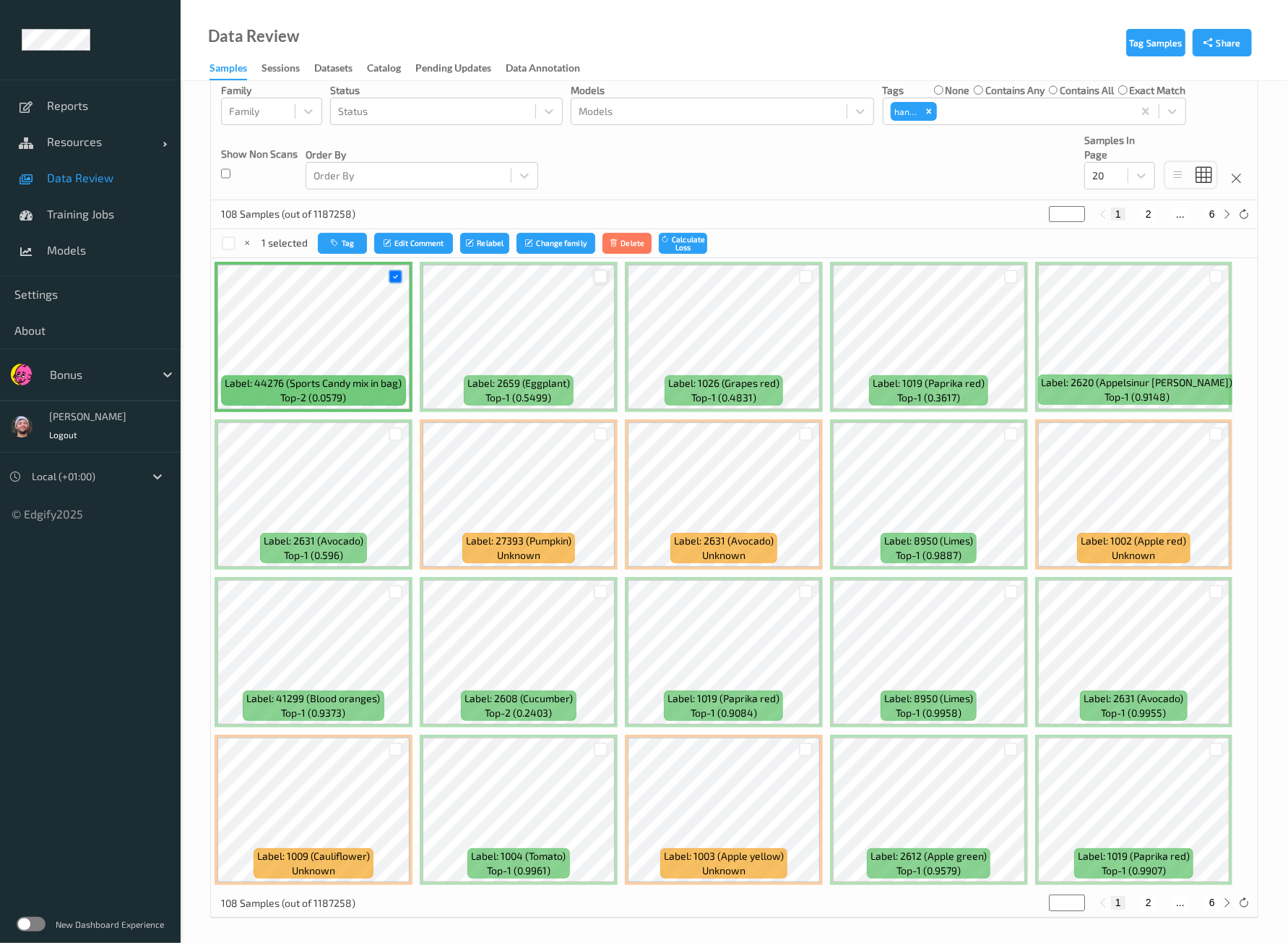
click at [605, 279] on div at bounding box center [601, 276] width 14 height 14
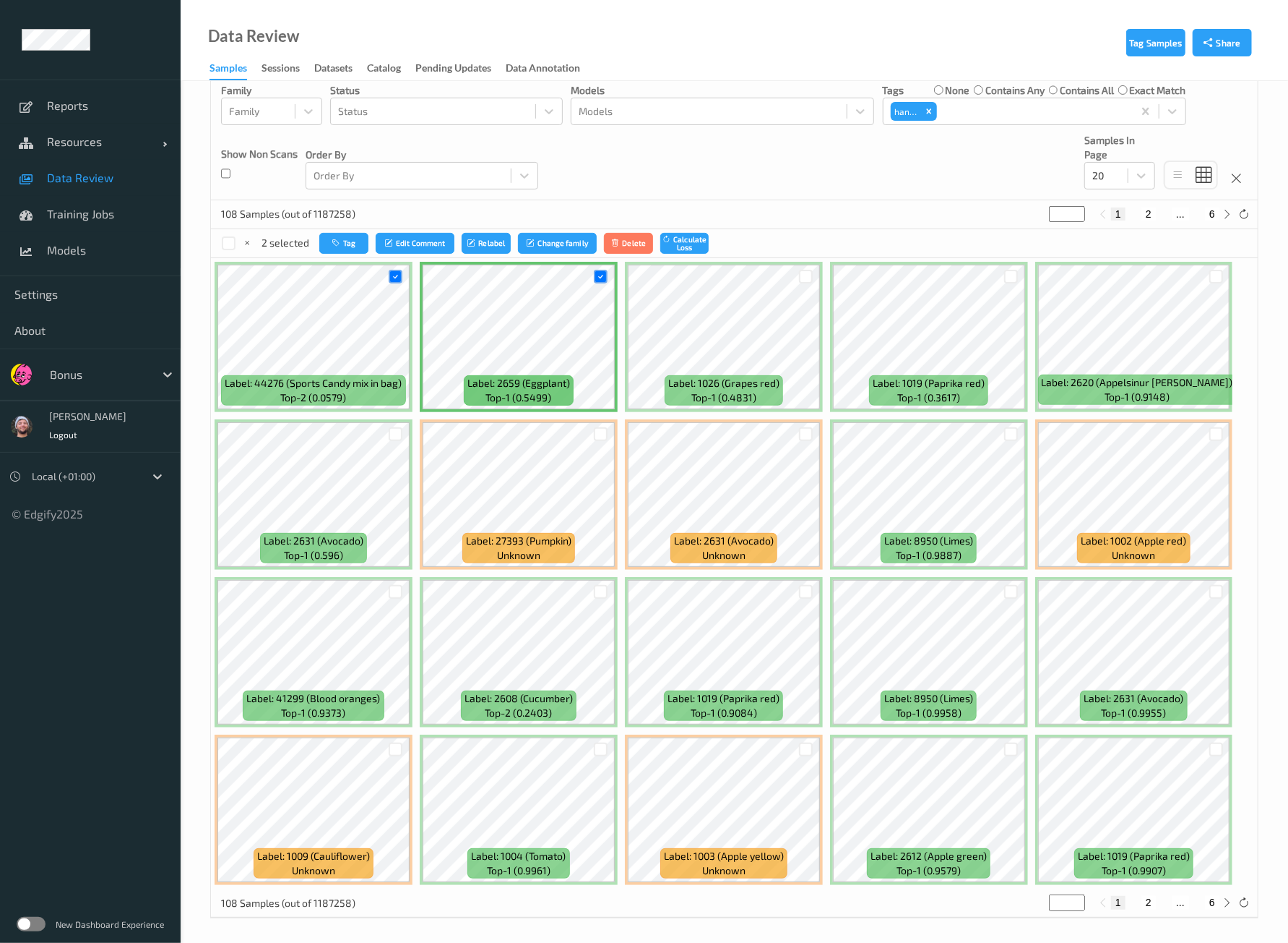
click at [512, 248] on div "Tag Edit Comment Relabel Change family Delete Calculate Loss" at bounding box center [514, 243] width 390 height 21
click at [502, 244] on button "Relabel" at bounding box center [486, 243] width 49 height 21
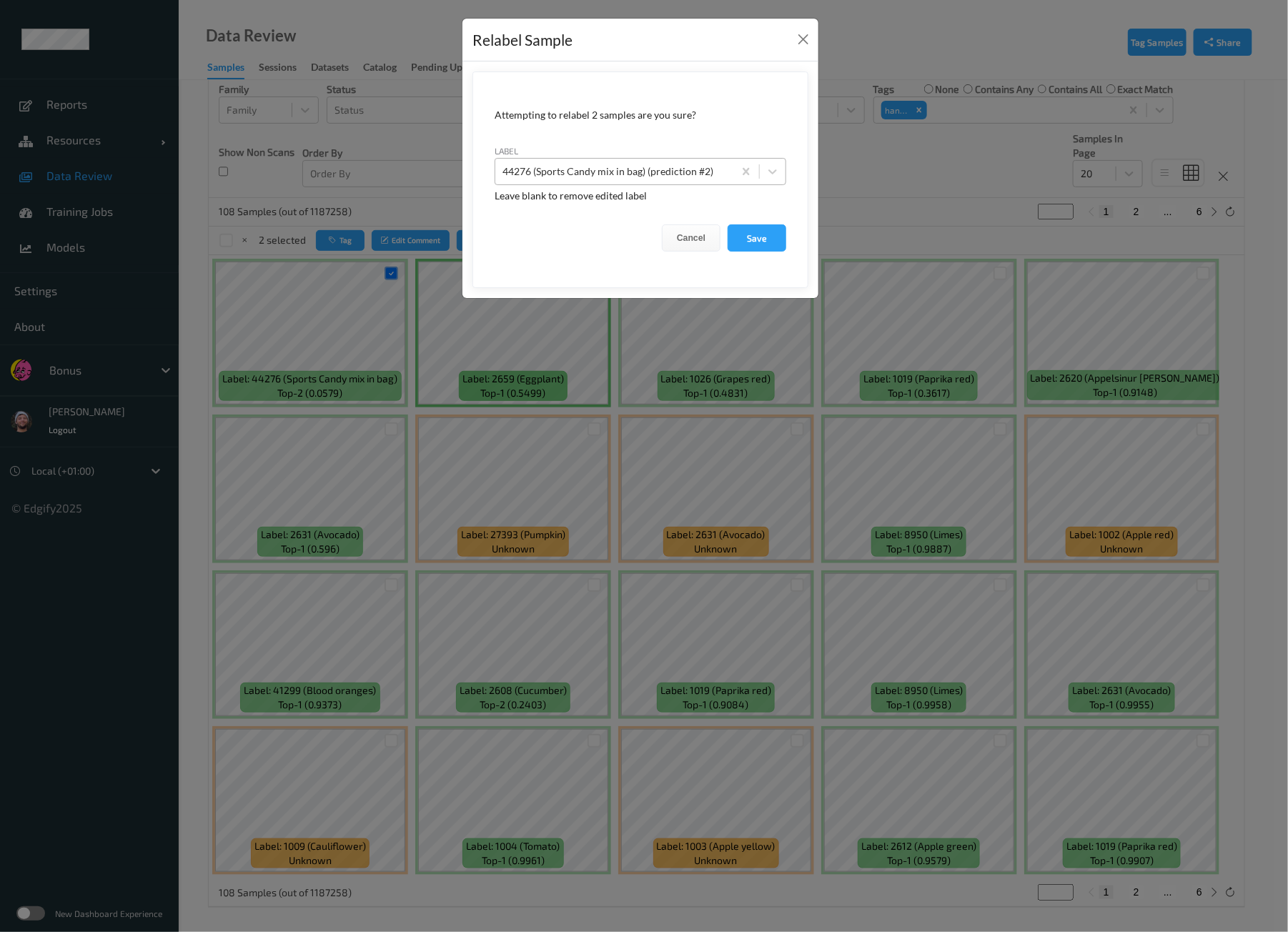
click at [630, 163] on div at bounding box center [614, 171] width 223 height 17
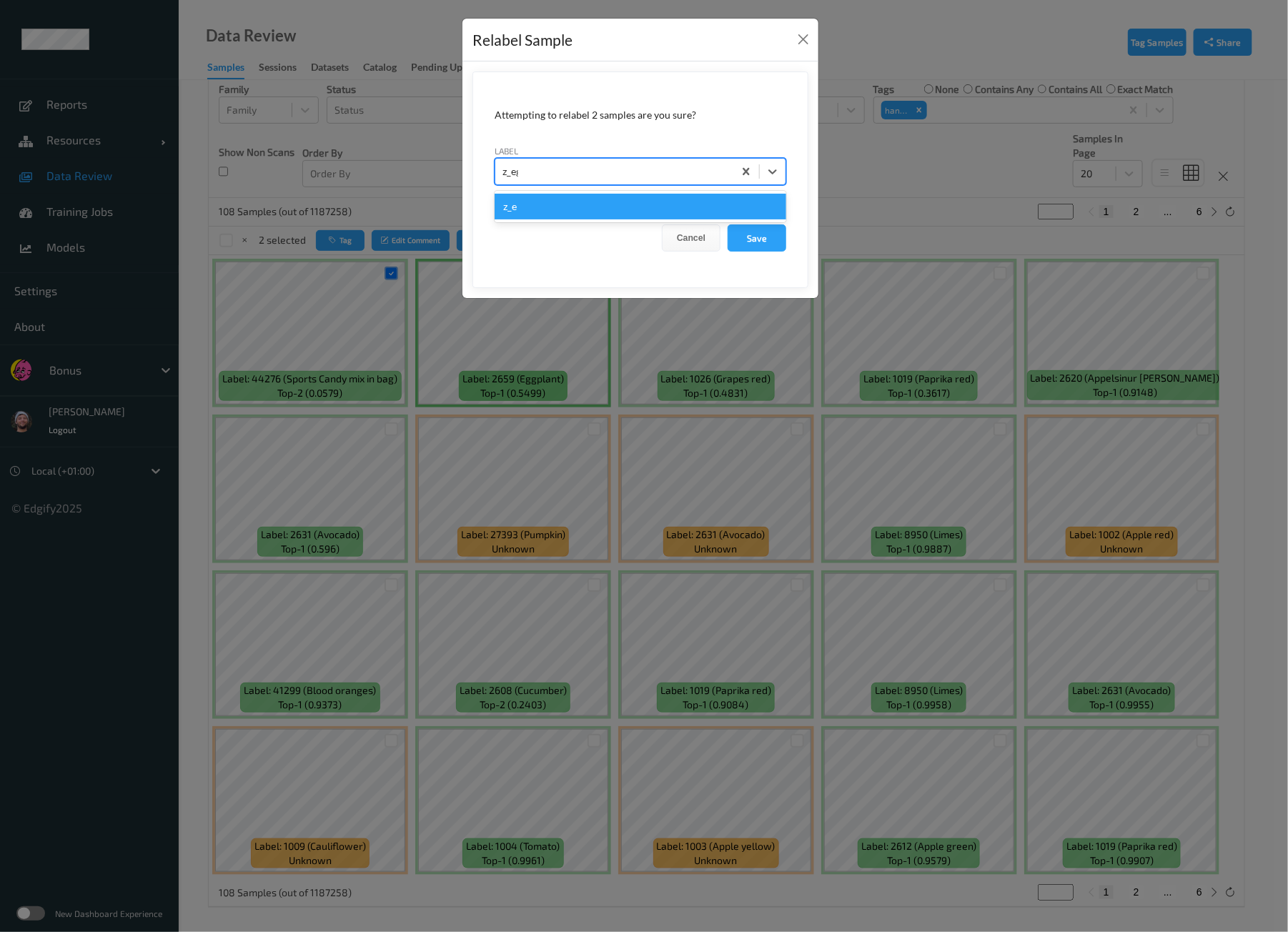
type input "z_egg"
click at [728, 224] on button "Save" at bounding box center [757, 237] width 58 height 27
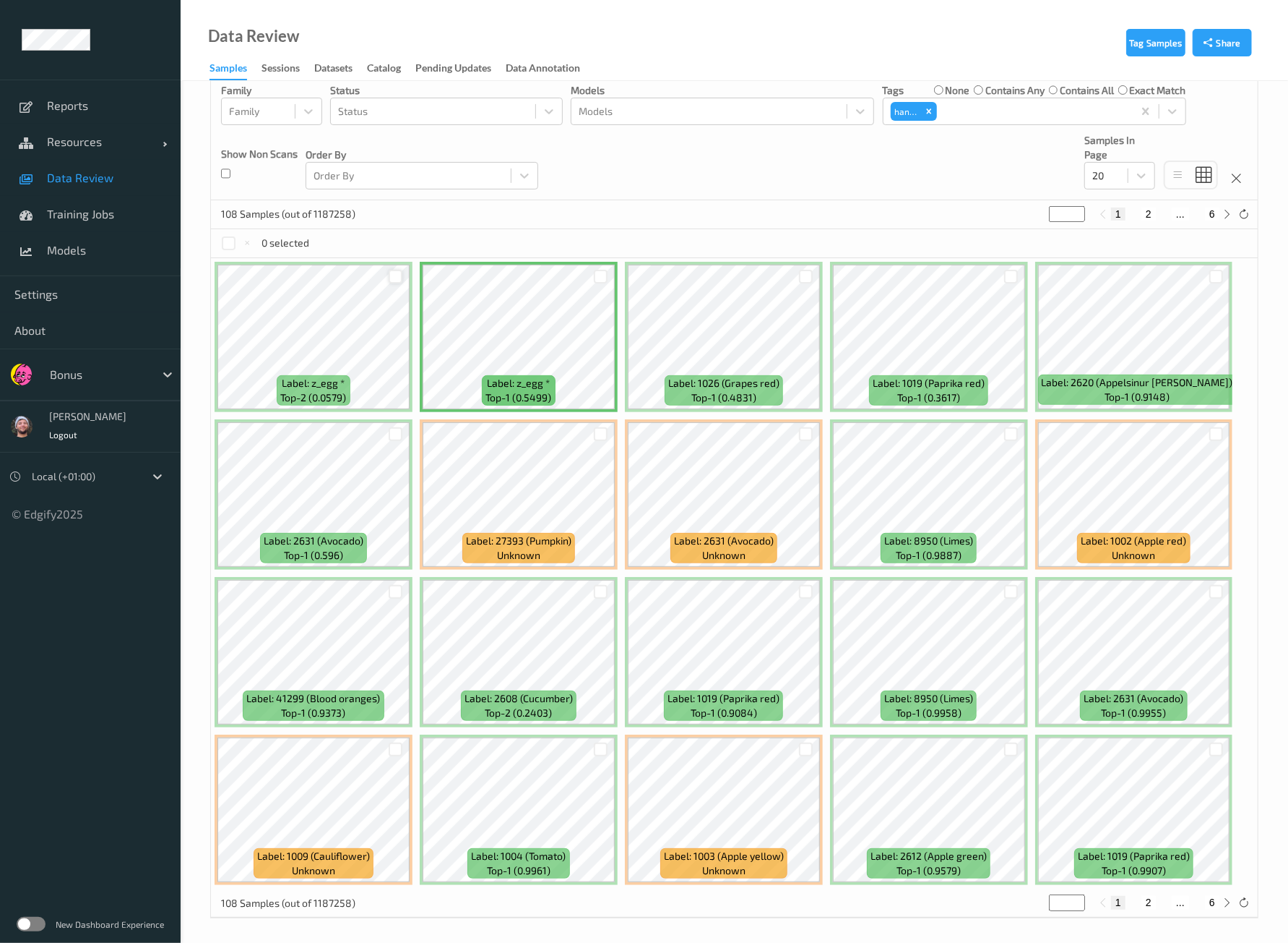
click at [399, 272] on div at bounding box center [396, 276] width 14 height 14
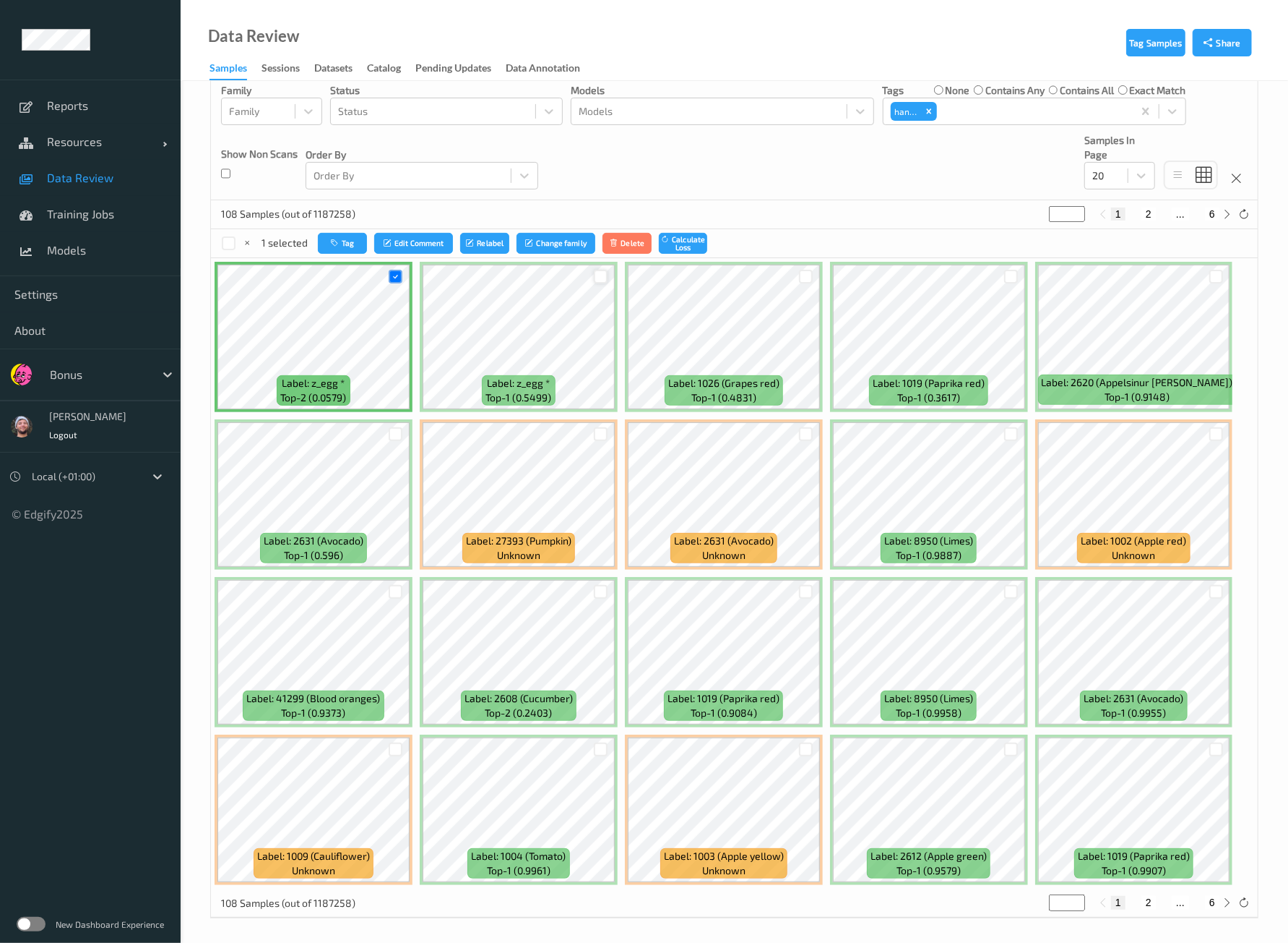
click at [599, 275] on div at bounding box center [601, 276] width 14 height 14
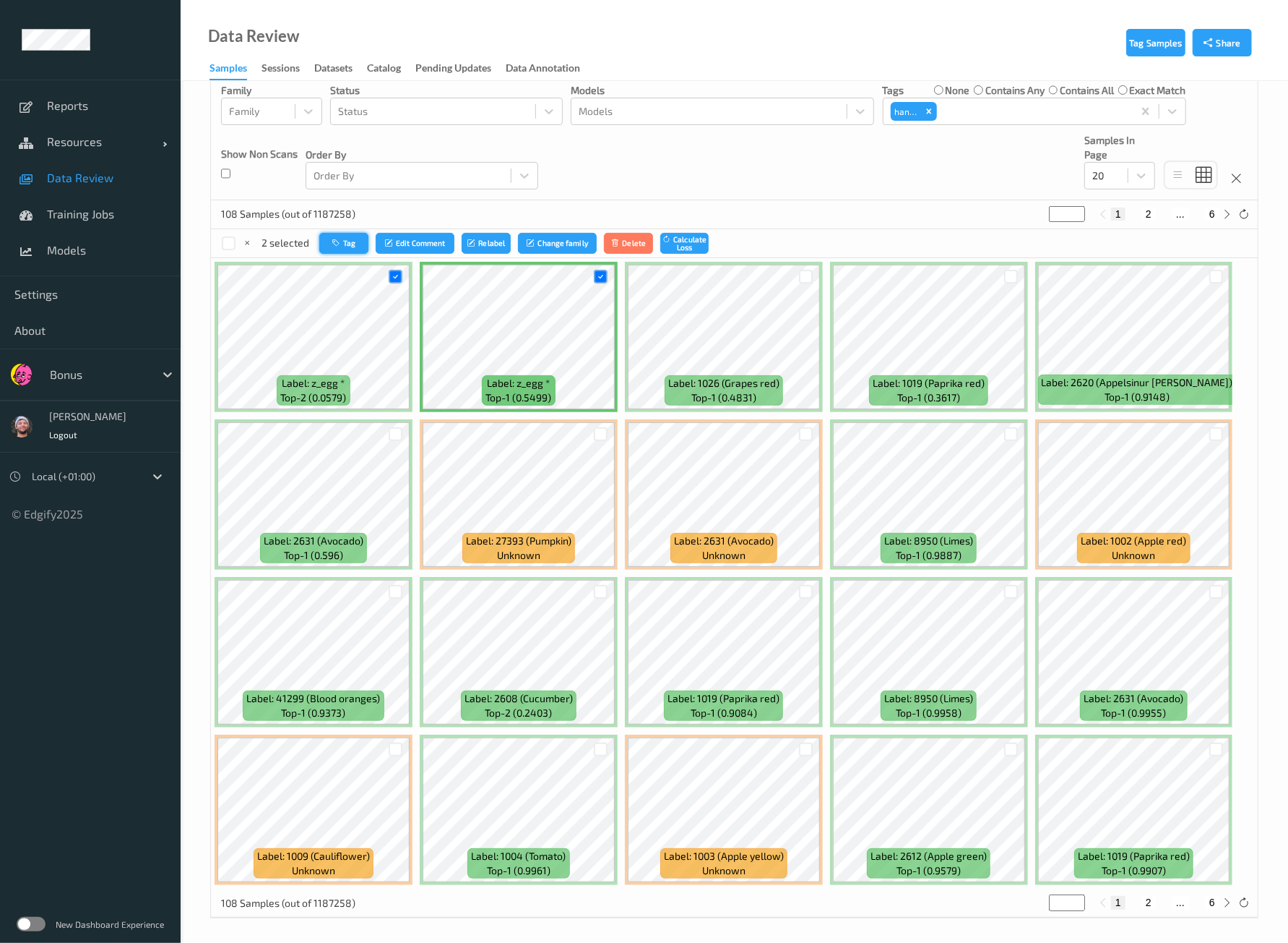
click at [345, 233] on button "Tag" at bounding box center [344, 243] width 49 height 21
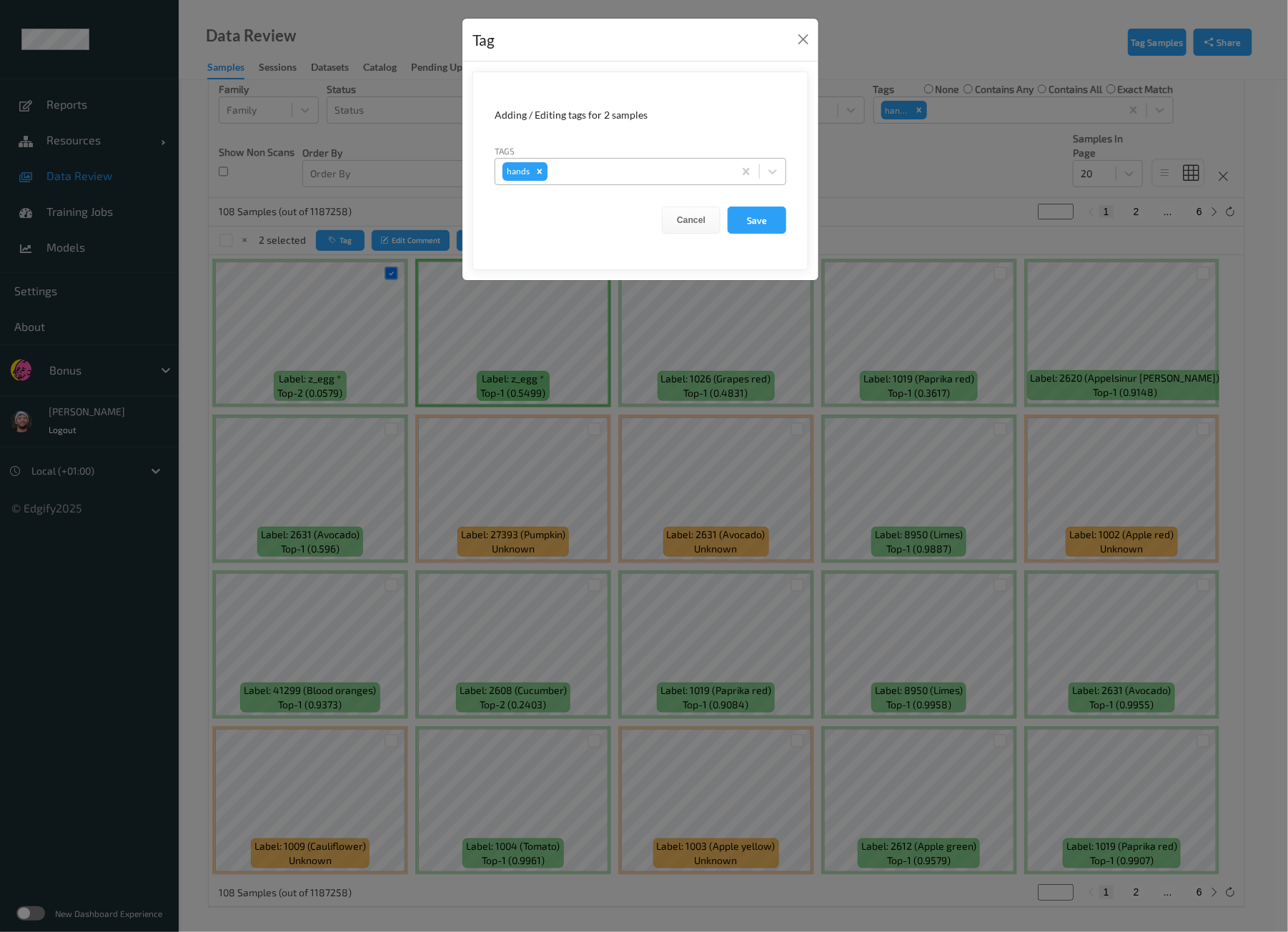
click at [539, 177] on div "Remove hands" at bounding box center [540, 171] width 16 height 18
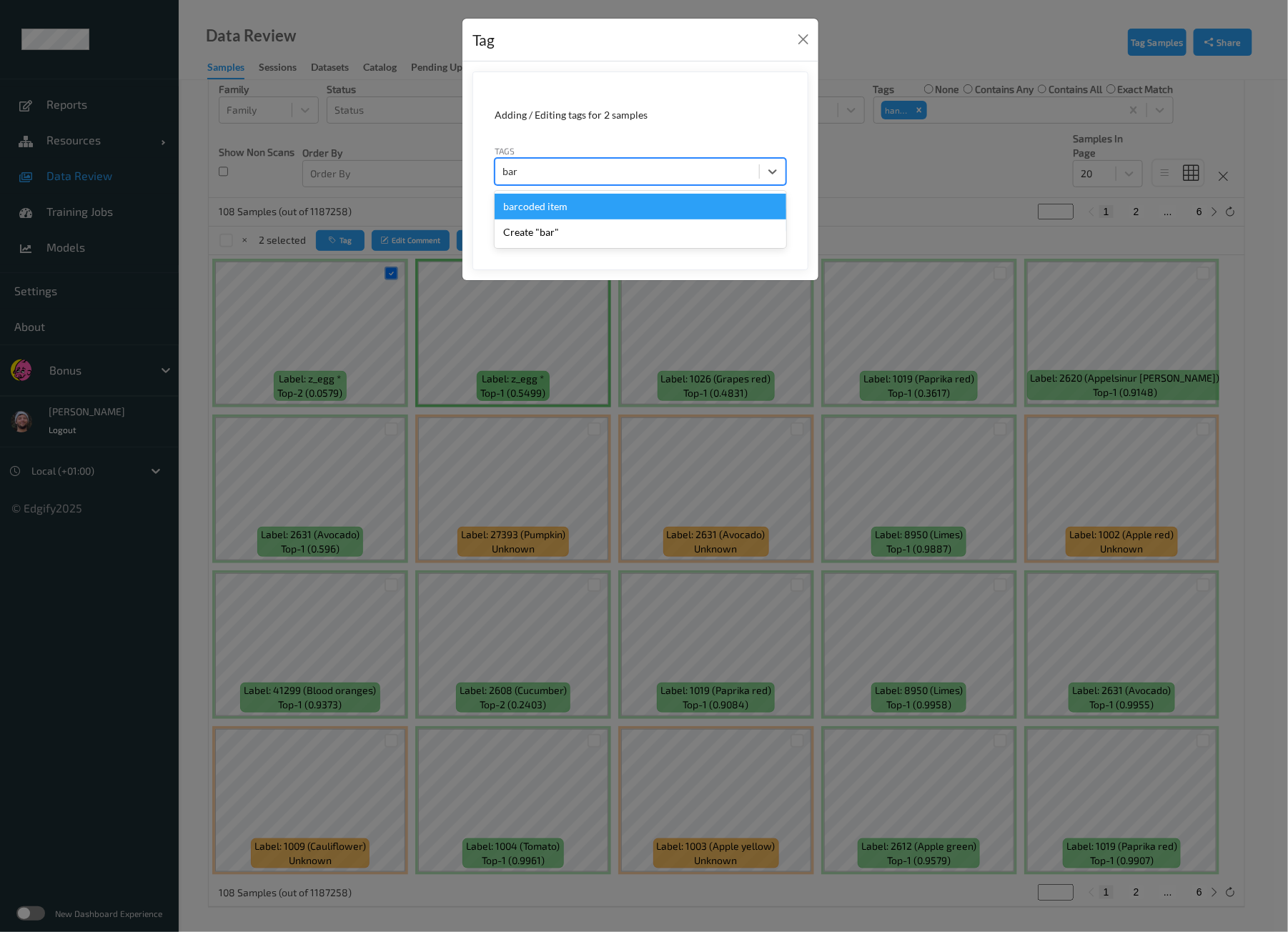
type input "barc"
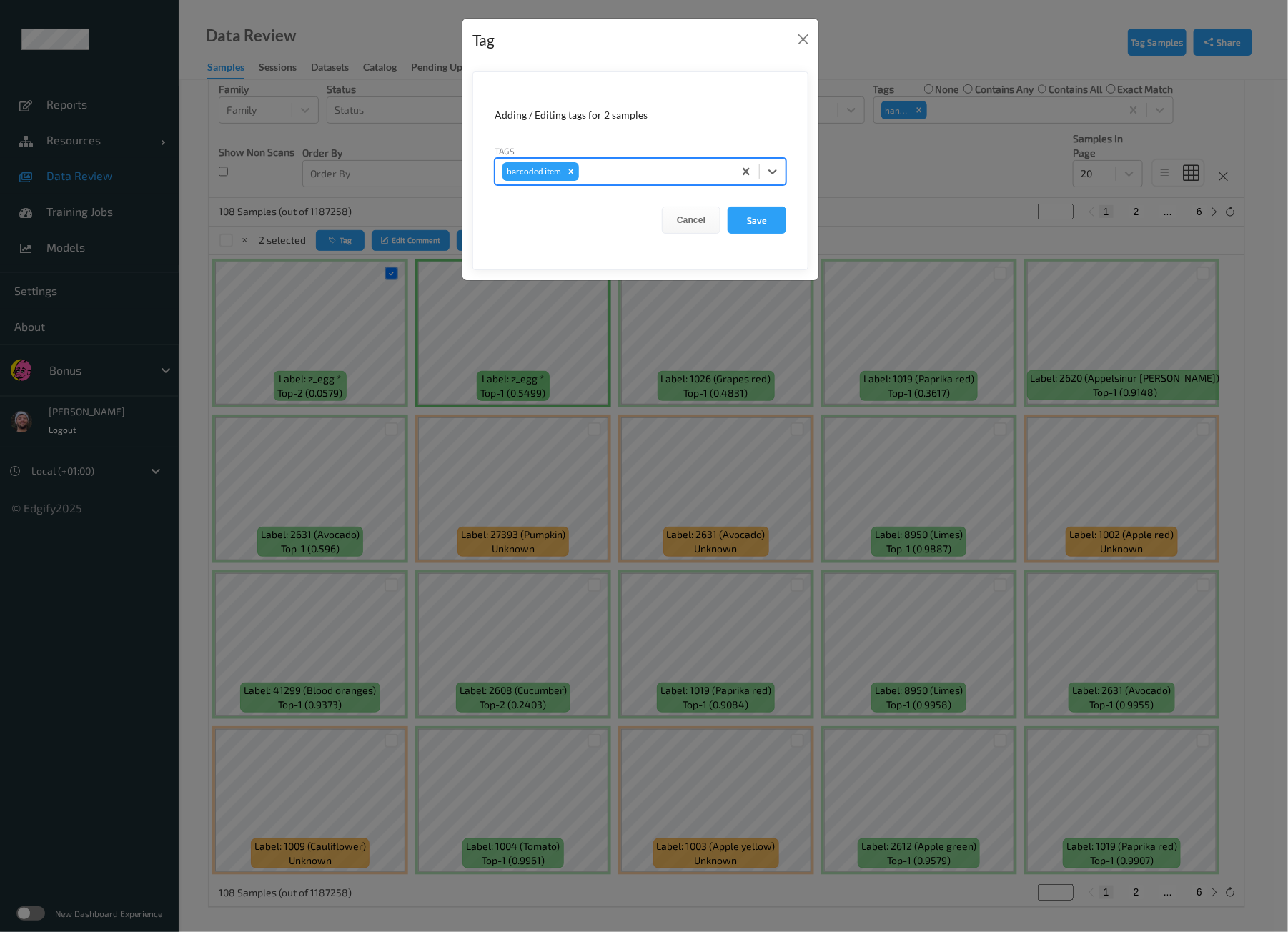
click at [728, 207] on button "Save" at bounding box center [757, 220] width 58 height 27
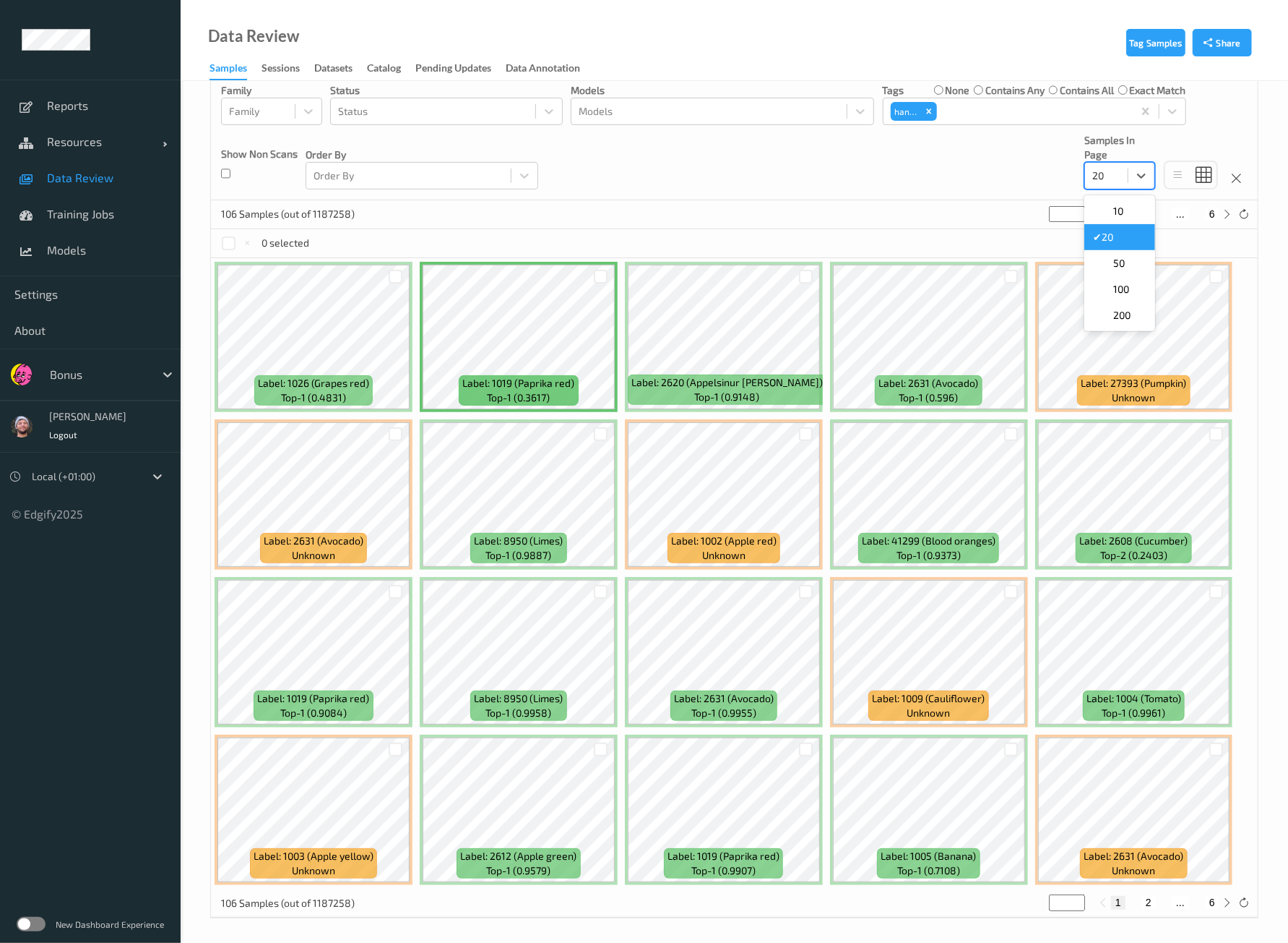
click at [1120, 178] on div at bounding box center [1106, 175] width 28 height 17
click at [1116, 312] on span "200" at bounding box center [1122, 315] width 17 height 15
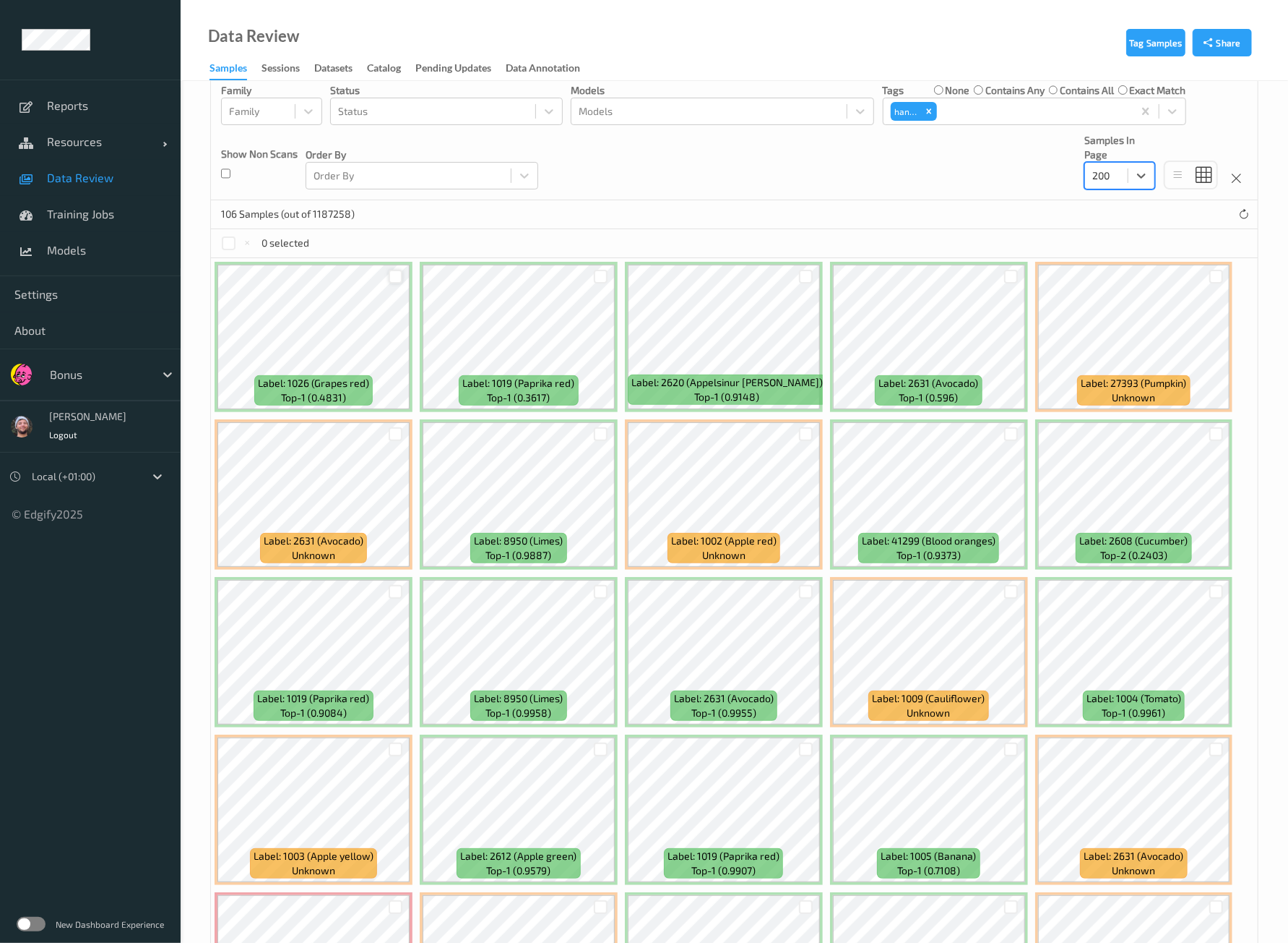
click at [401, 270] on div at bounding box center [396, 276] width 14 height 14
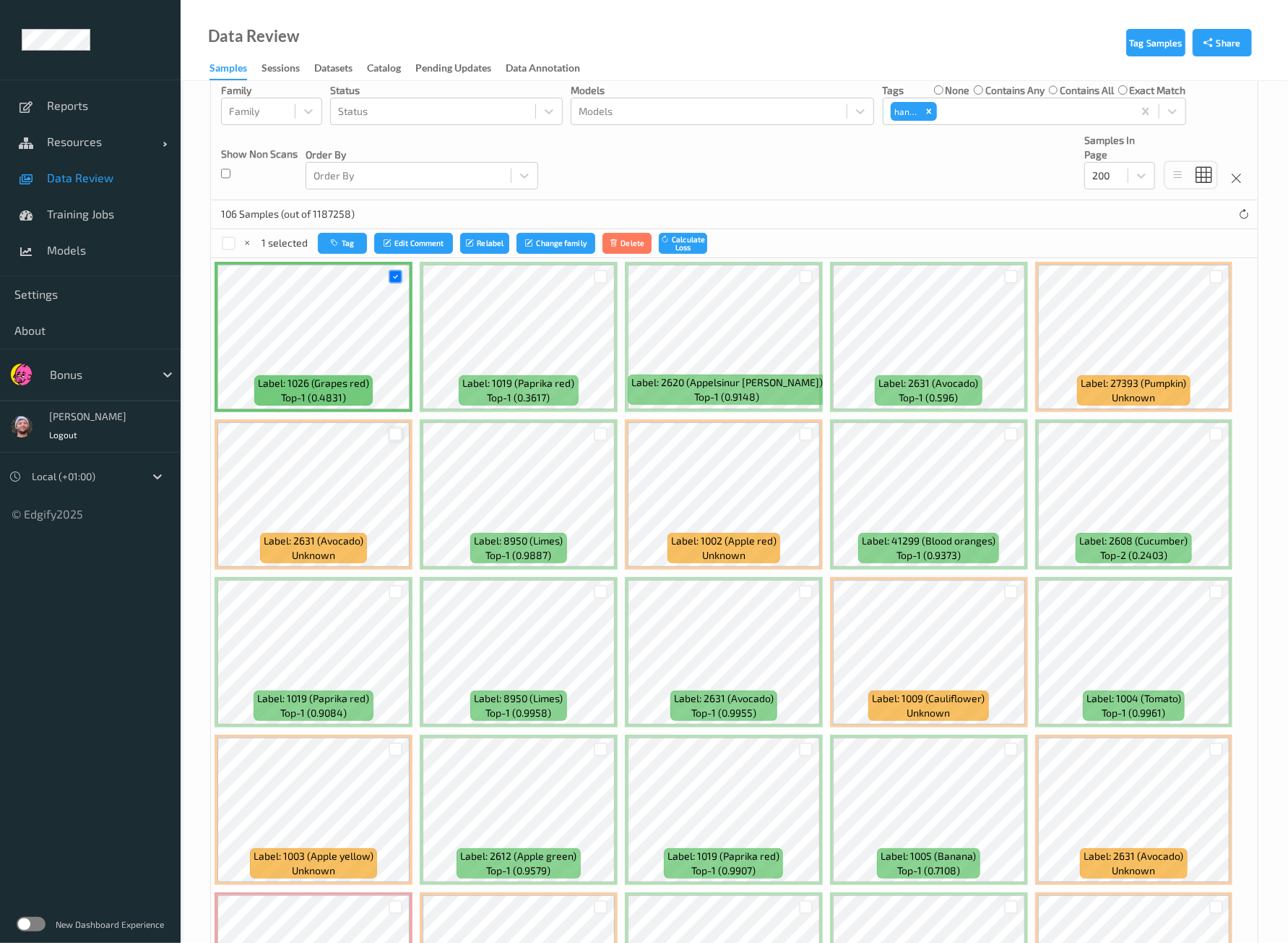
click at [394, 431] on div at bounding box center [396, 434] width 14 height 14
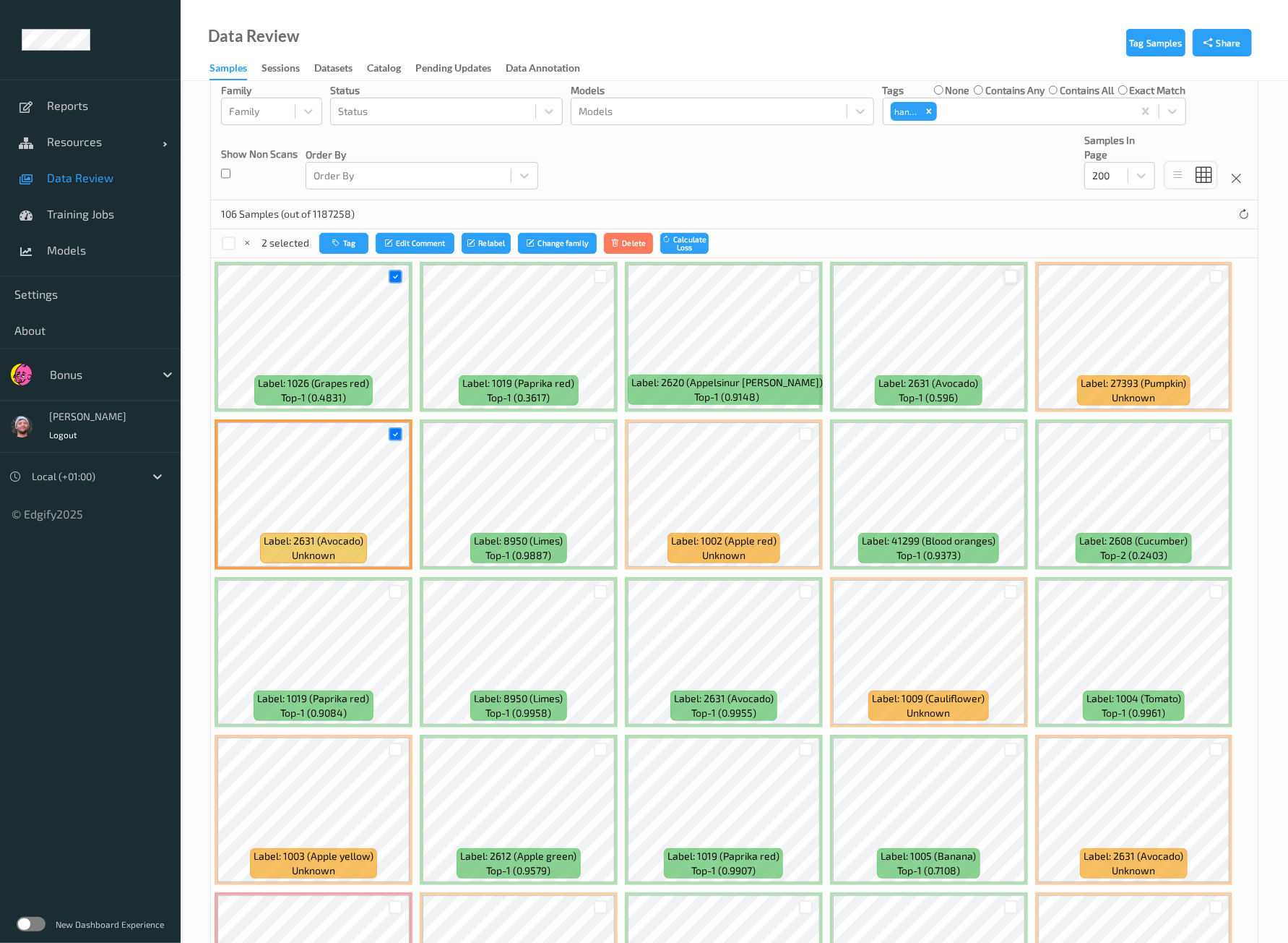
click at [1006, 276] on div at bounding box center [1011, 276] width 14 height 14
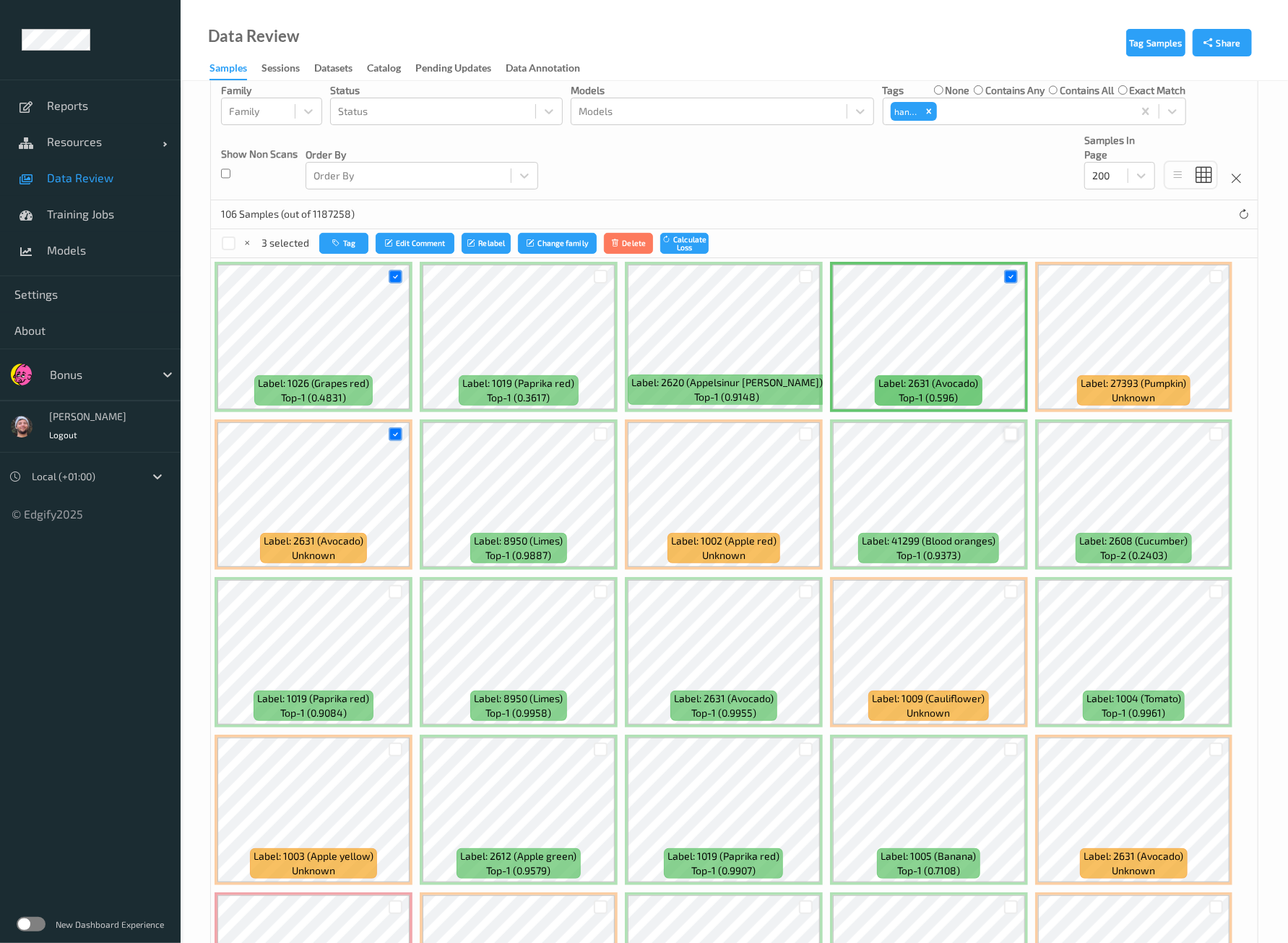
click at [1005, 431] on div at bounding box center [1011, 434] width 14 height 14
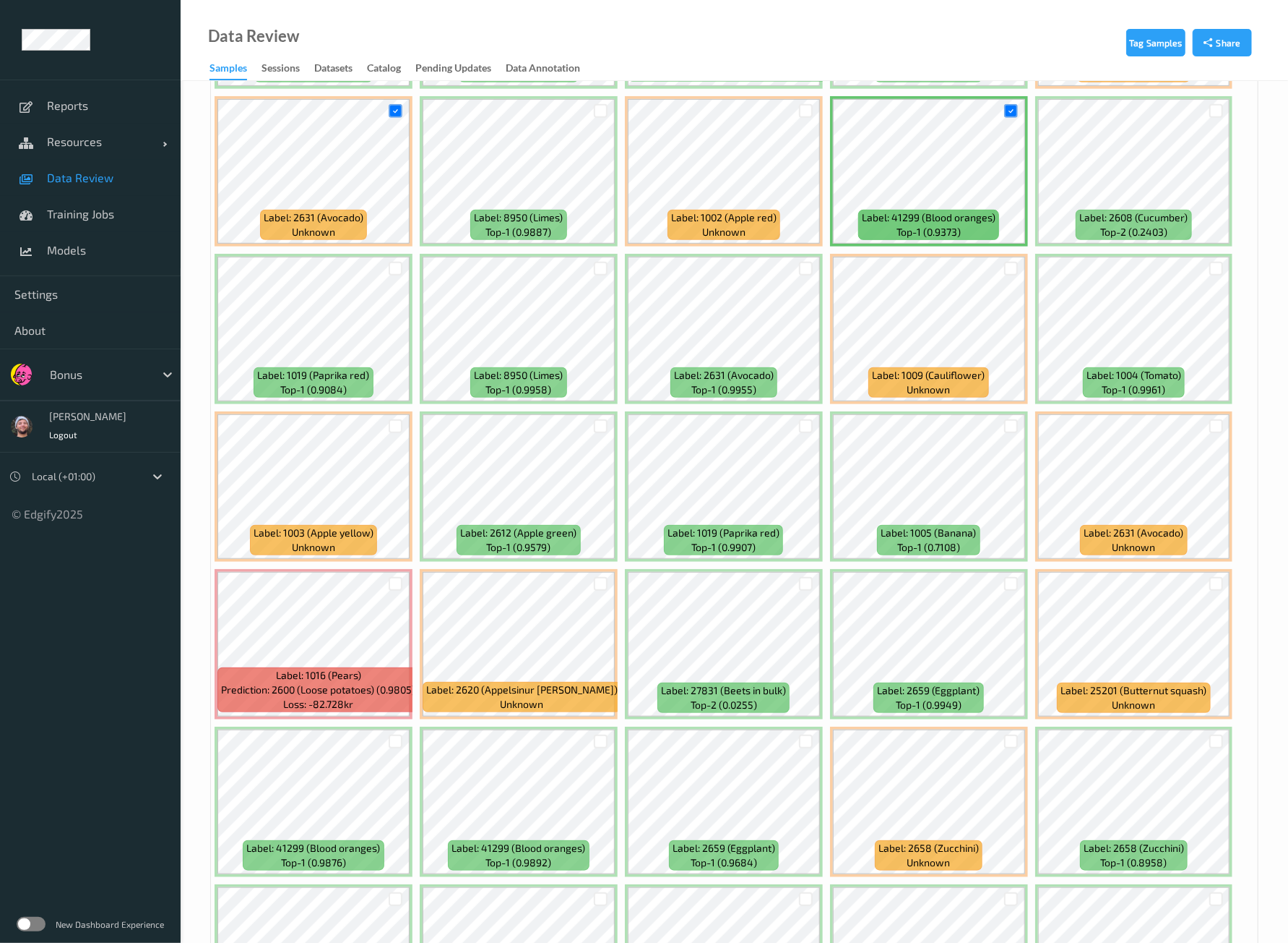
scroll to position [535, 0]
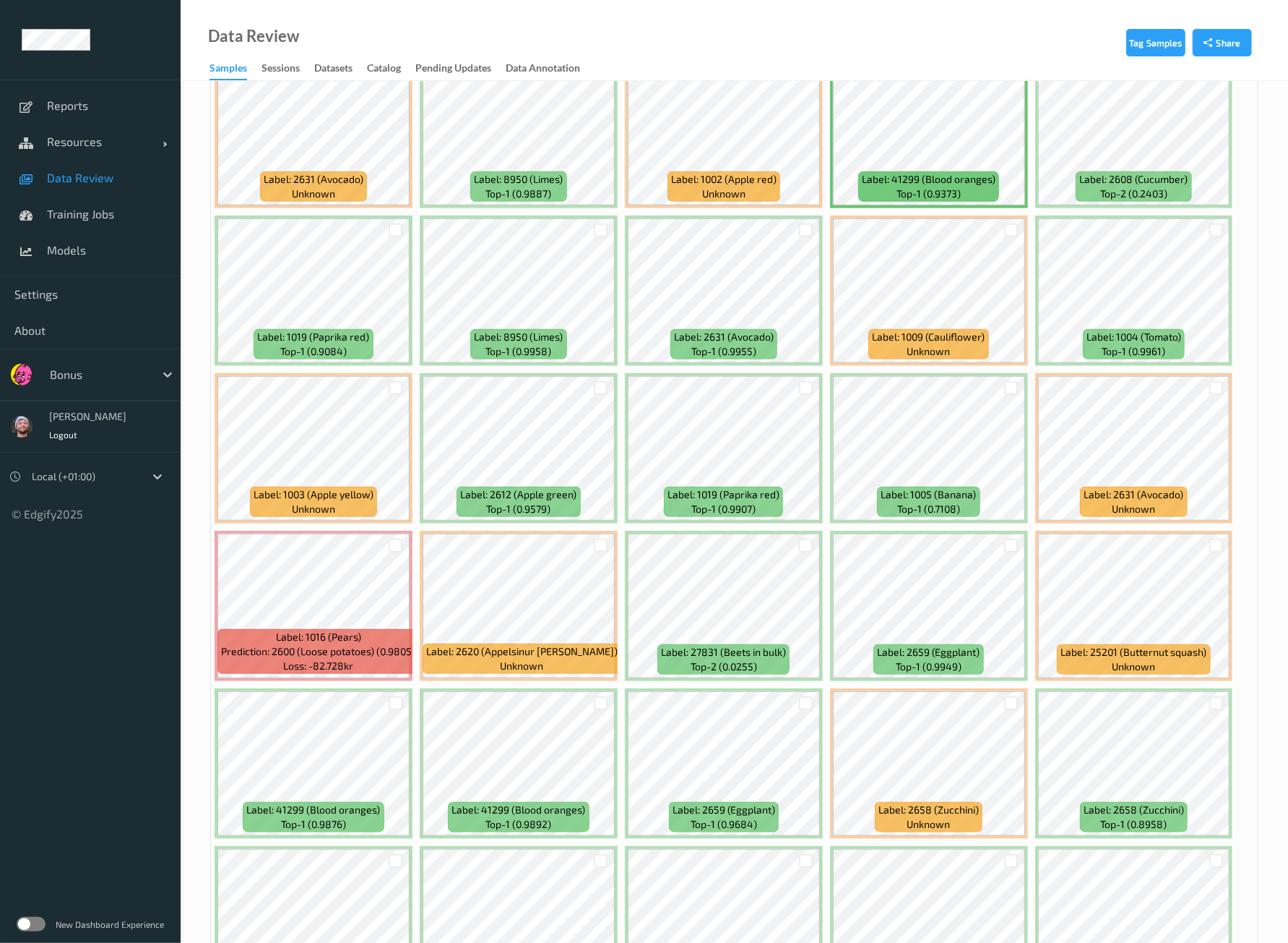
click at [1015, 230] on div at bounding box center [1011, 230] width 27 height 24
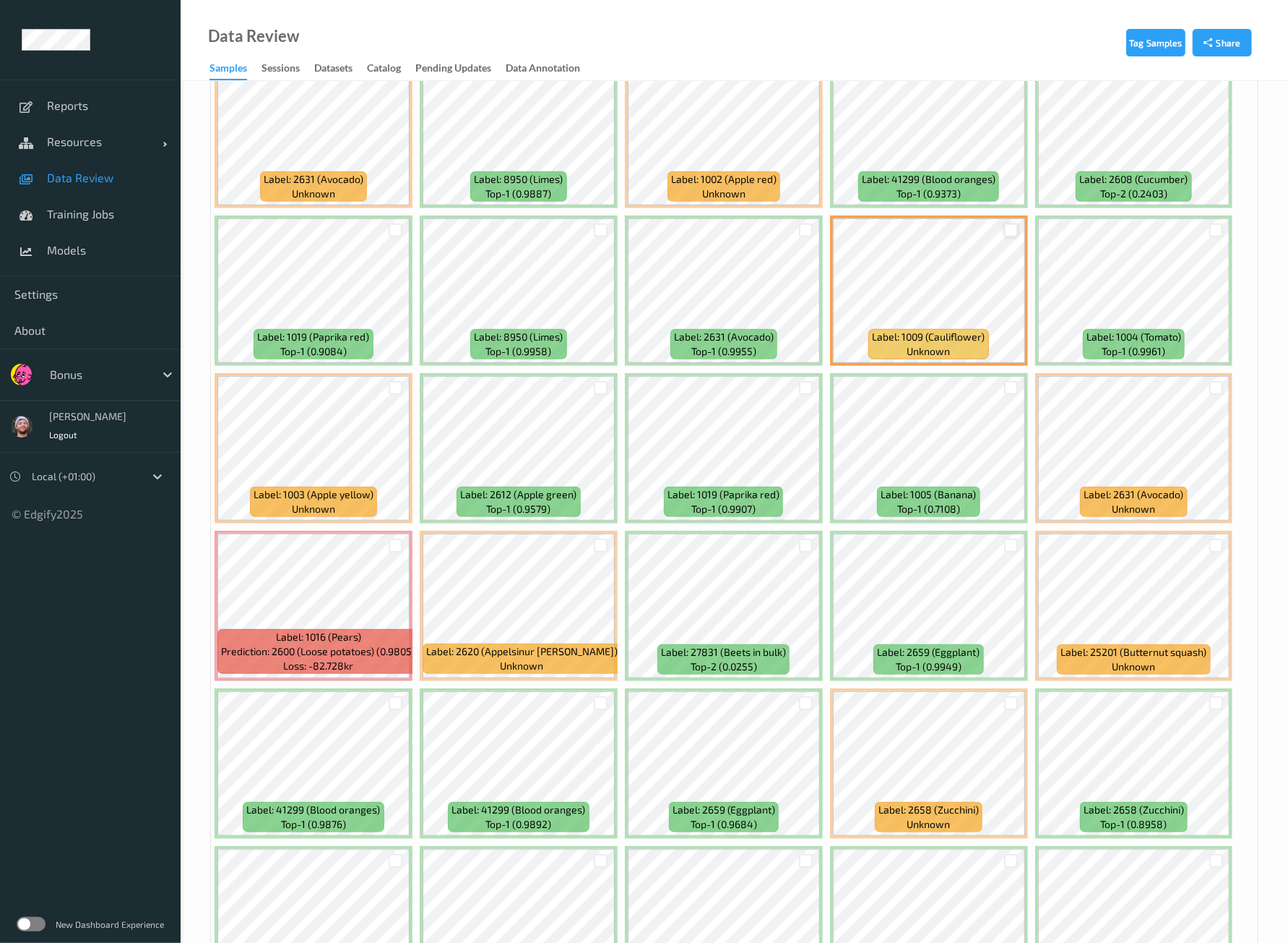
click at [1010, 227] on div at bounding box center [1011, 230] width 14 height 14
drag, startPoint x: 1210, startPoint y: 379, endPoint x: 1199, endPoint y: 377, distance: 11.2
click at [1210, 381] on div at bounding box center [1216, 388] width 14 height 14
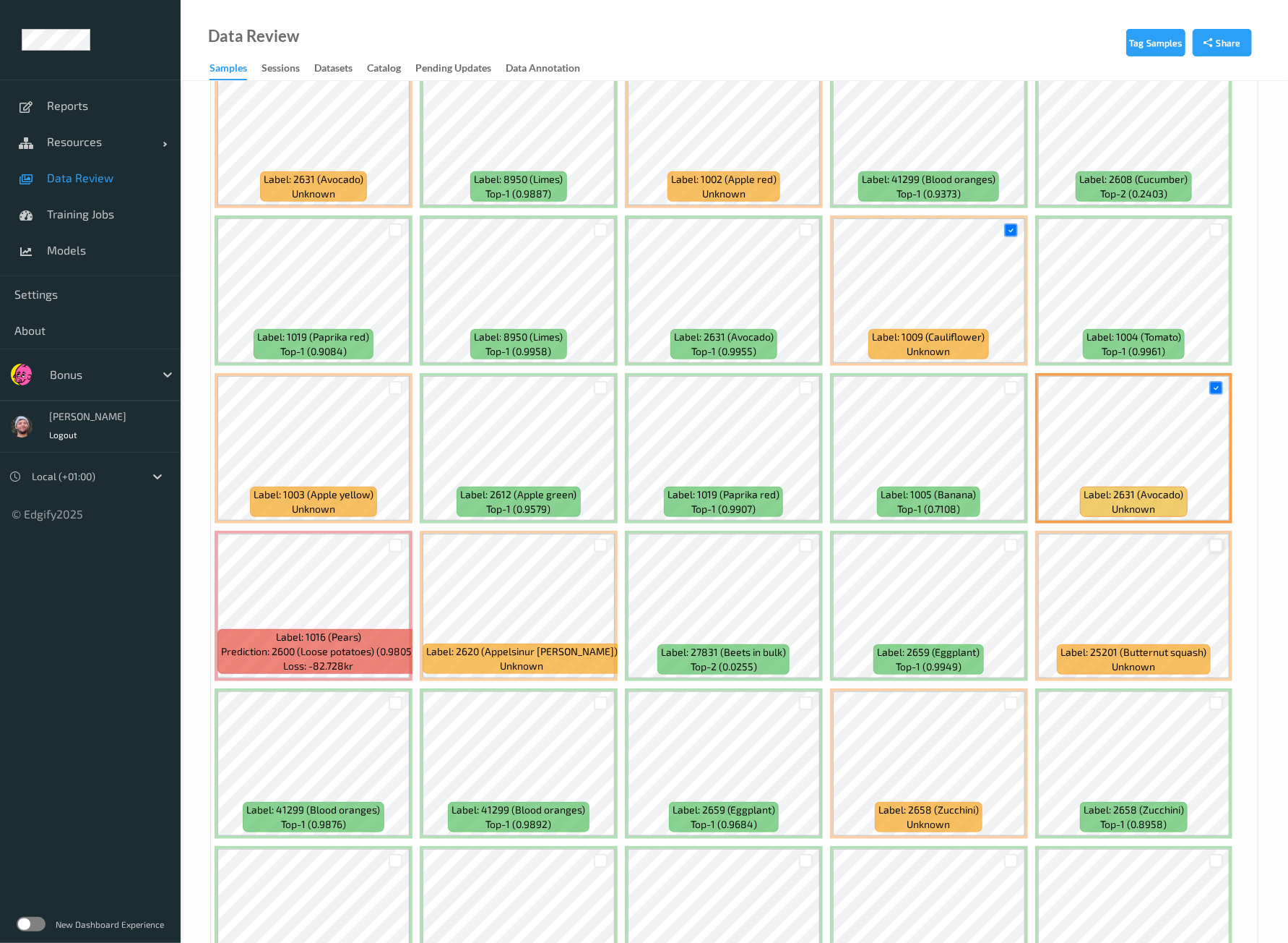
click at [1214, 540] on div at bounding box center [1216, 545] width 14 height 14
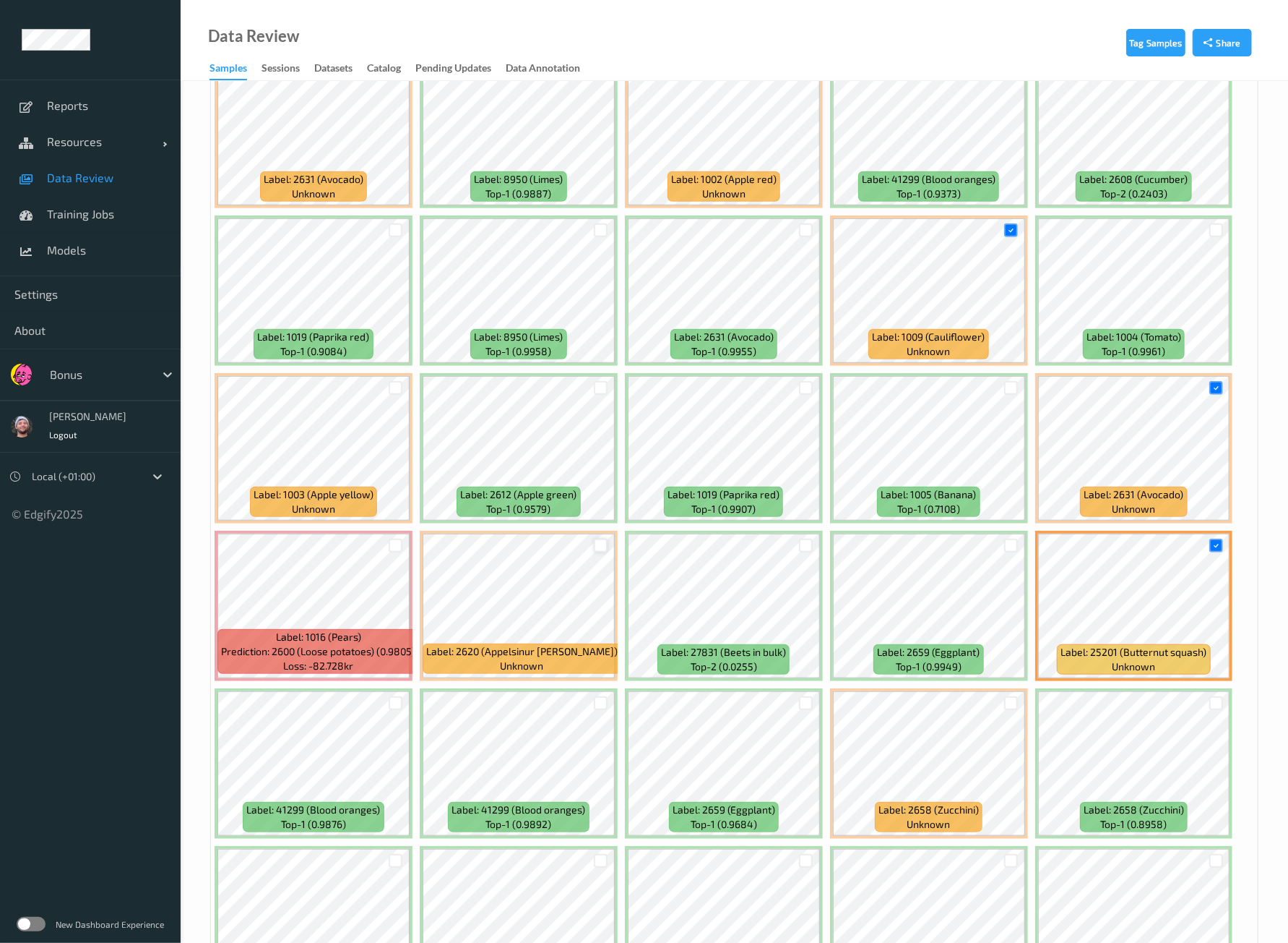
drag, startPoint x: 603, startPoint y: 539, endPoint x: 593, endPoint y: 539, distance: 10.0
click at [602, 539] on div at bounding box center [601, 545] width 14 height 14
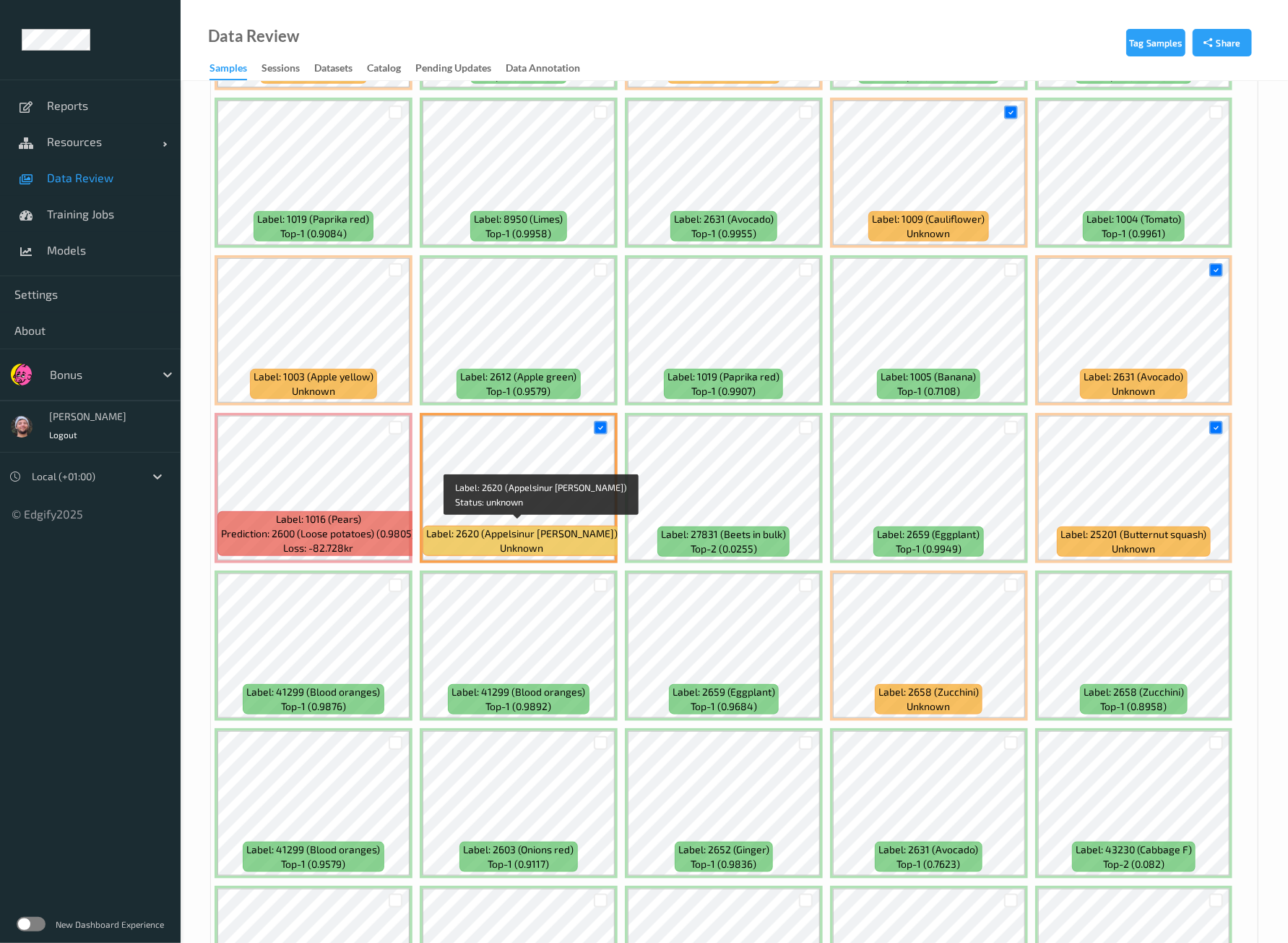
scroll to position [897, 0]
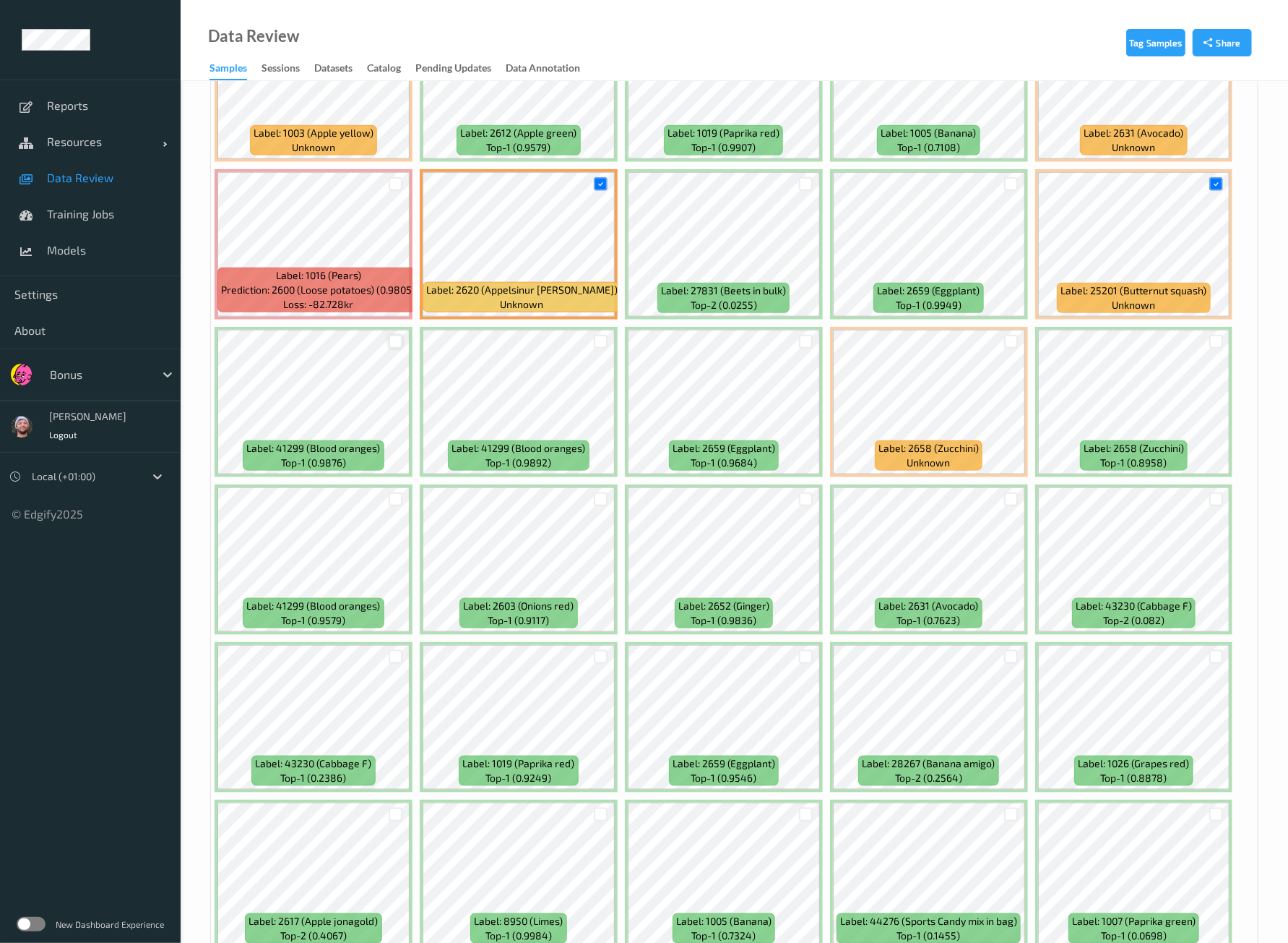
click at [399, 337] on div at bounding box center [396, 341] width 14 height 14
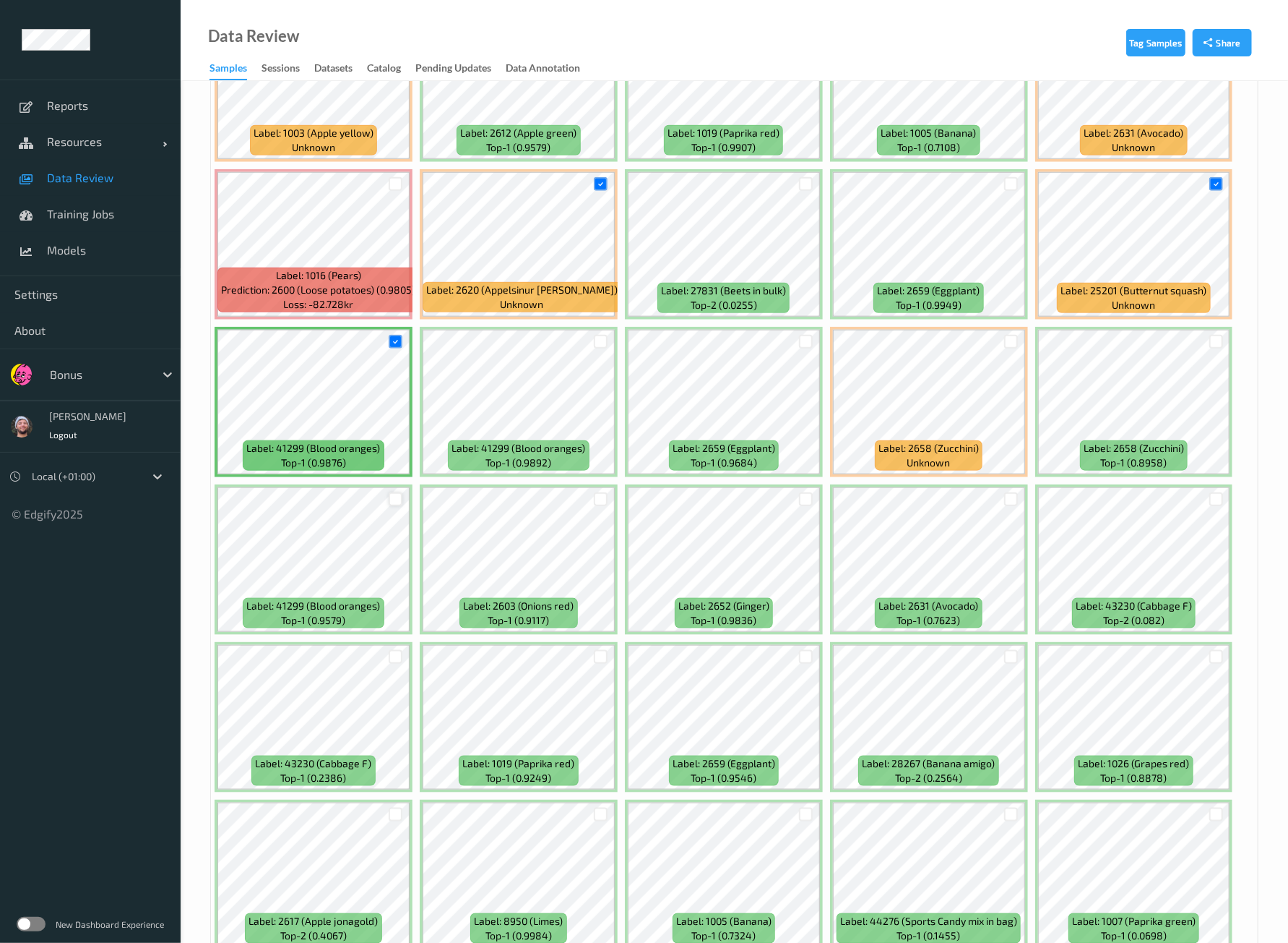
click at [393, 493] on div at bounding box center [396, 499] width 14 height 14
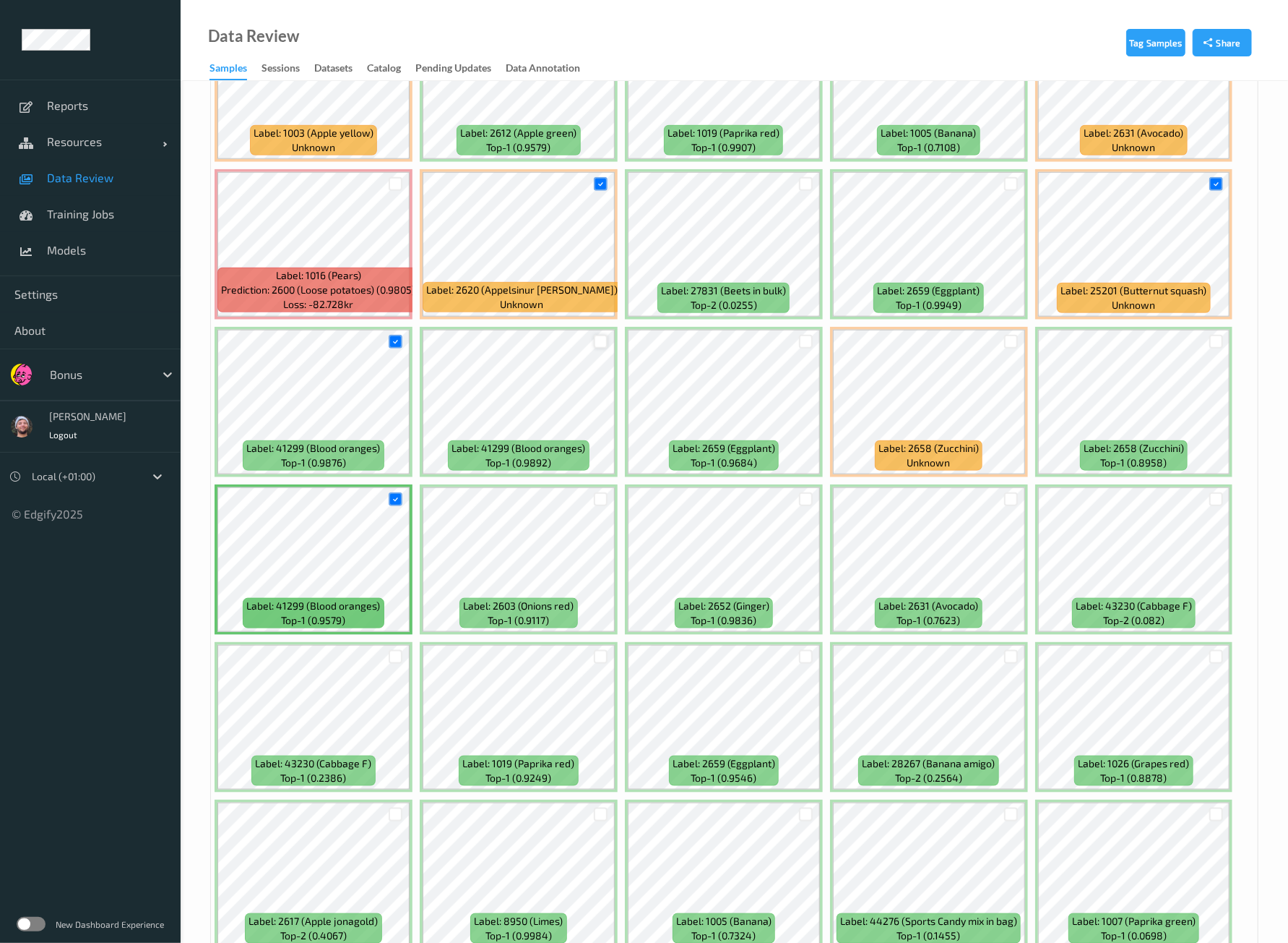
click at [606, 329] on div at bounding box center [601, 341] width 27 height 24
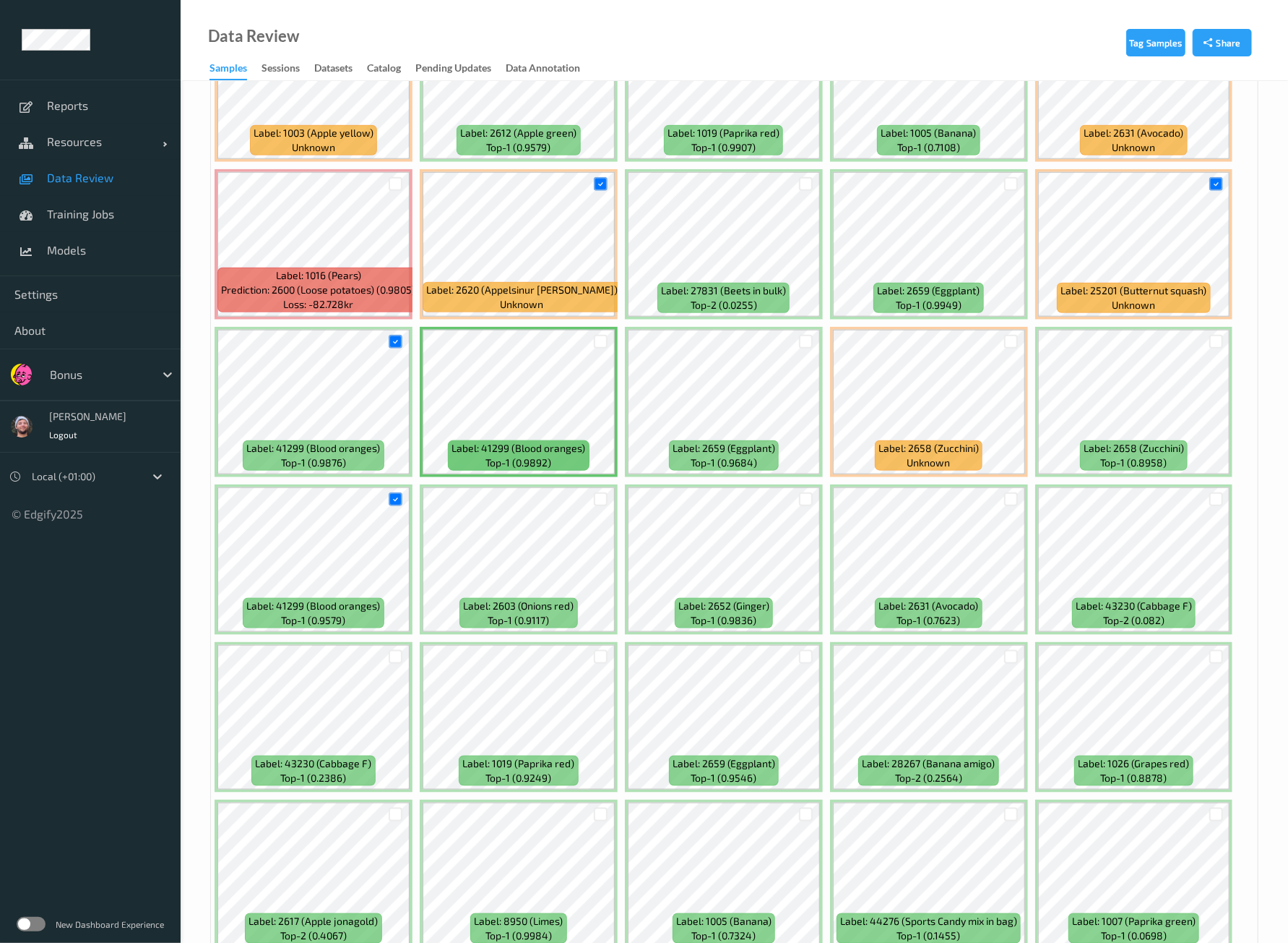
drag, startPoint x: 595, startPoint y: 342, endPoint x: 603, endPoint y: 346, distance: 8.9
click at [594, 343] on div at bounding box center [601, 341] width 27 height 24
click at [394, 177] on div at bounding box center [396, 184] width 14 height 14
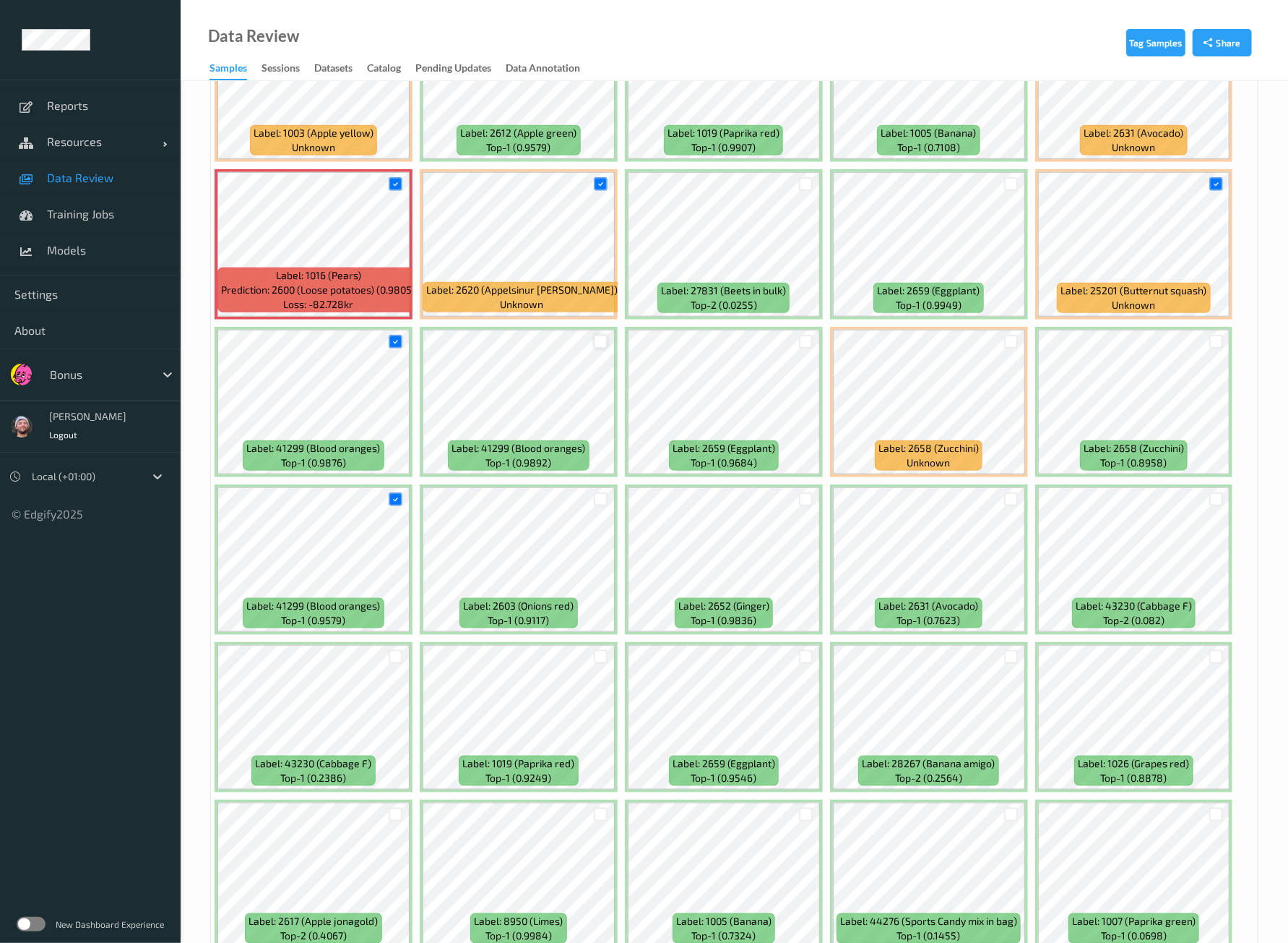
click at [597, 335] on div at bounding box center [601, 341] width 14 height 14
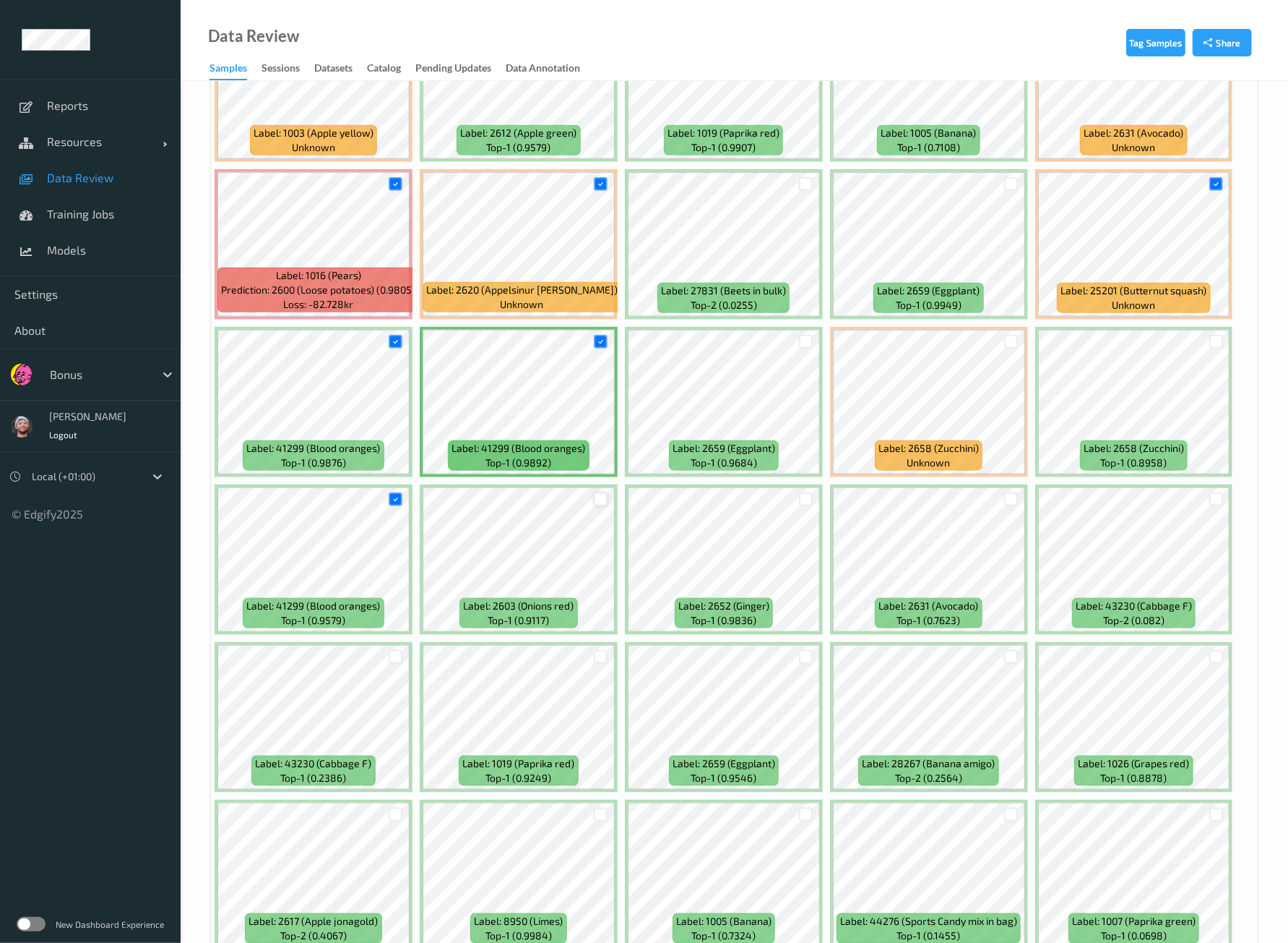
click at [596, 493] on div at bounding box center [601, 499] width 14 height 14
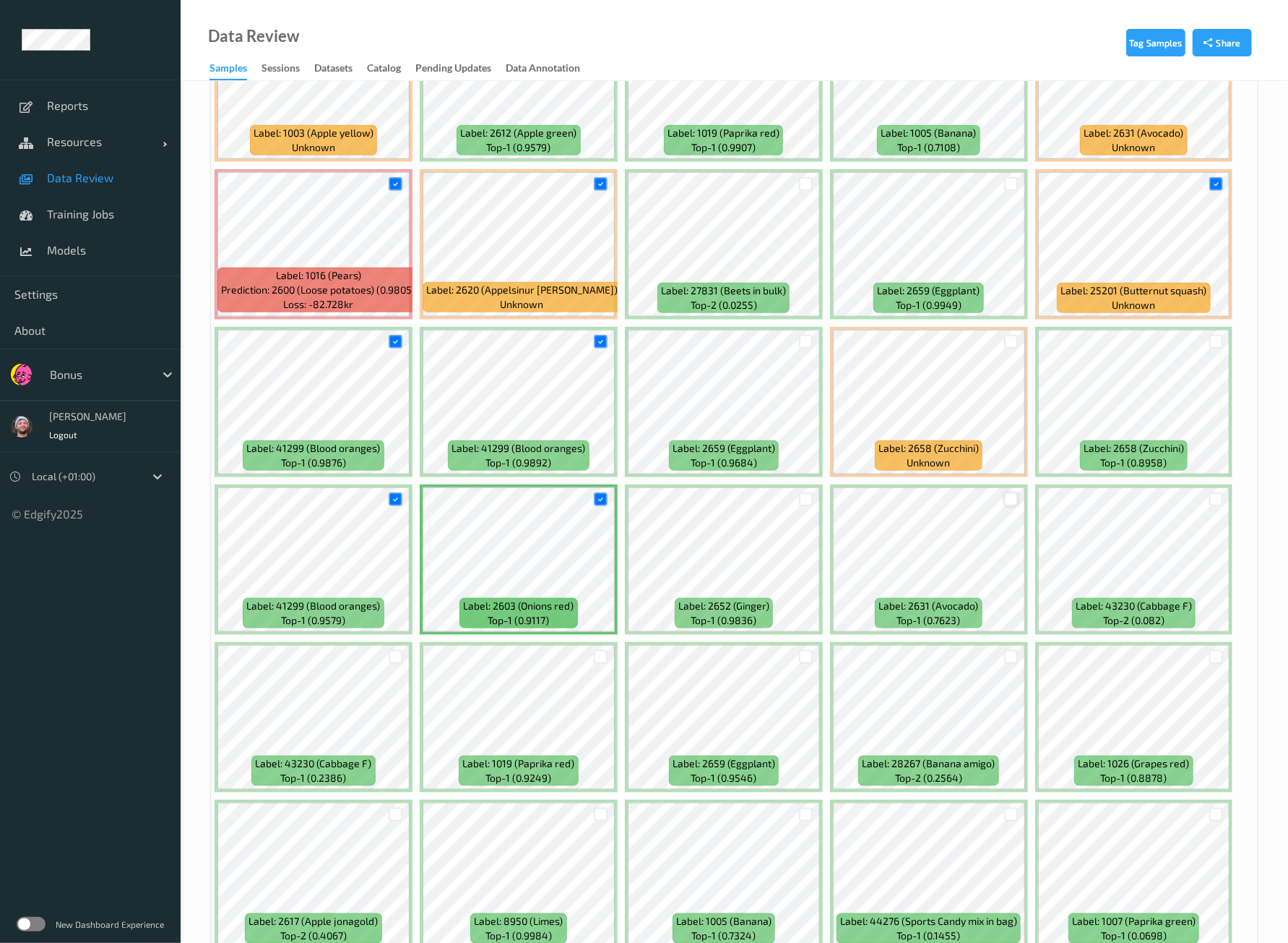
click at [1011, 493] on div at bounding box center [1011, 499] width 14 height 14
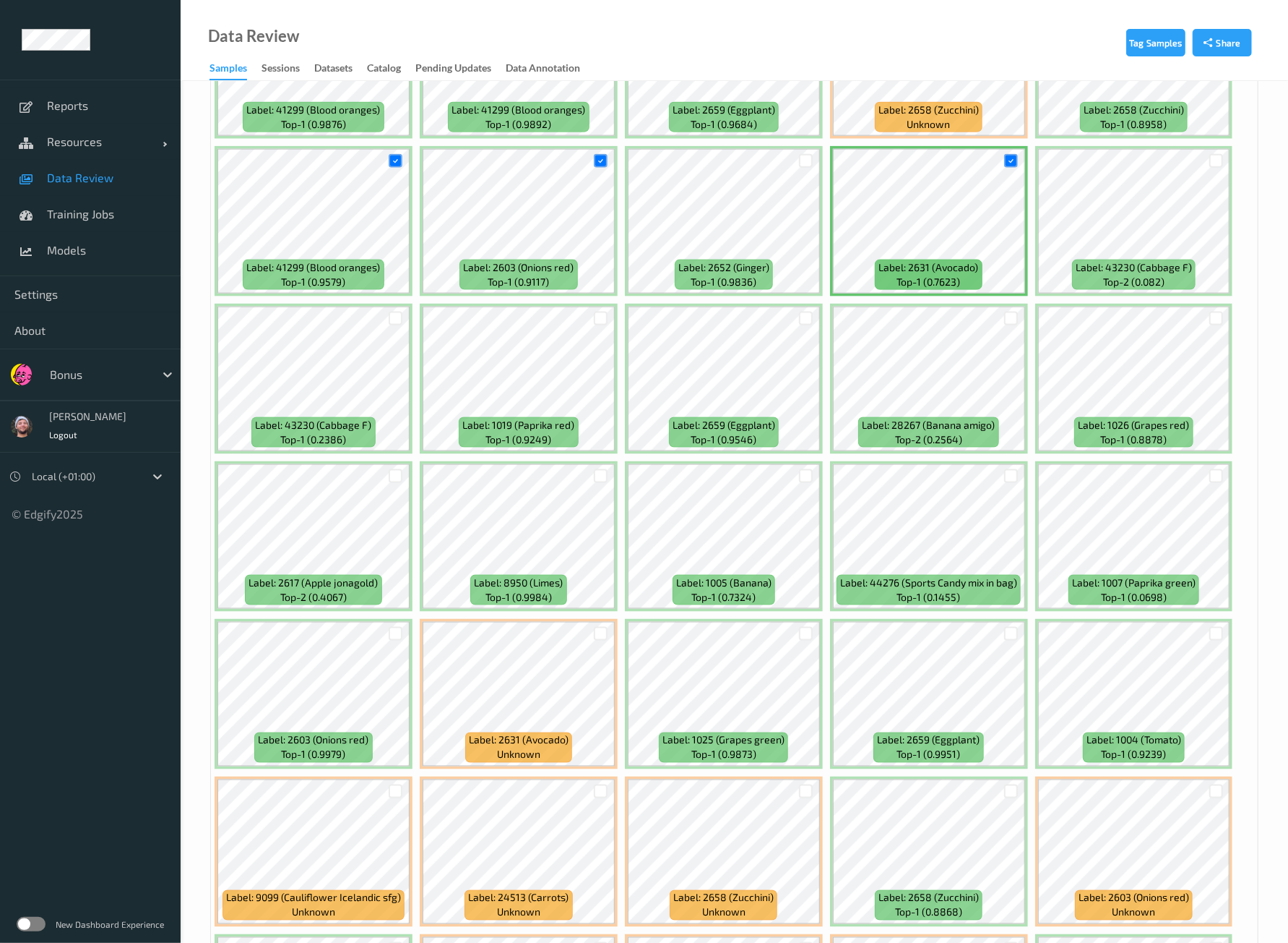
scroll to position [1258, 0]
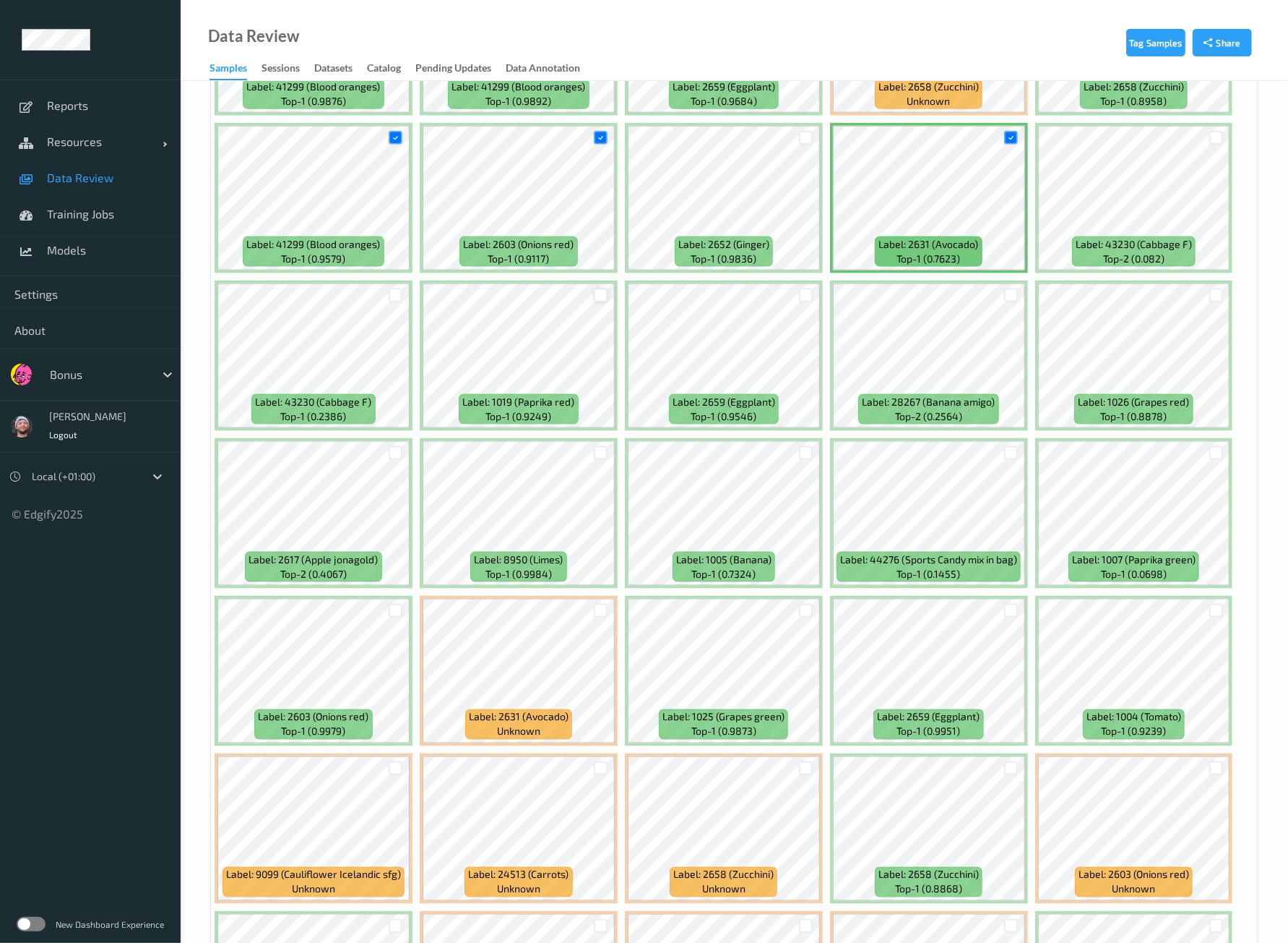
drag, startPoint x: 590, startPoint y: 284, endPoint x: 598, endPoint y: 284, distance: 8.0
click at [598, 284] on div at bounding box center [601, 295] width 27 height 24
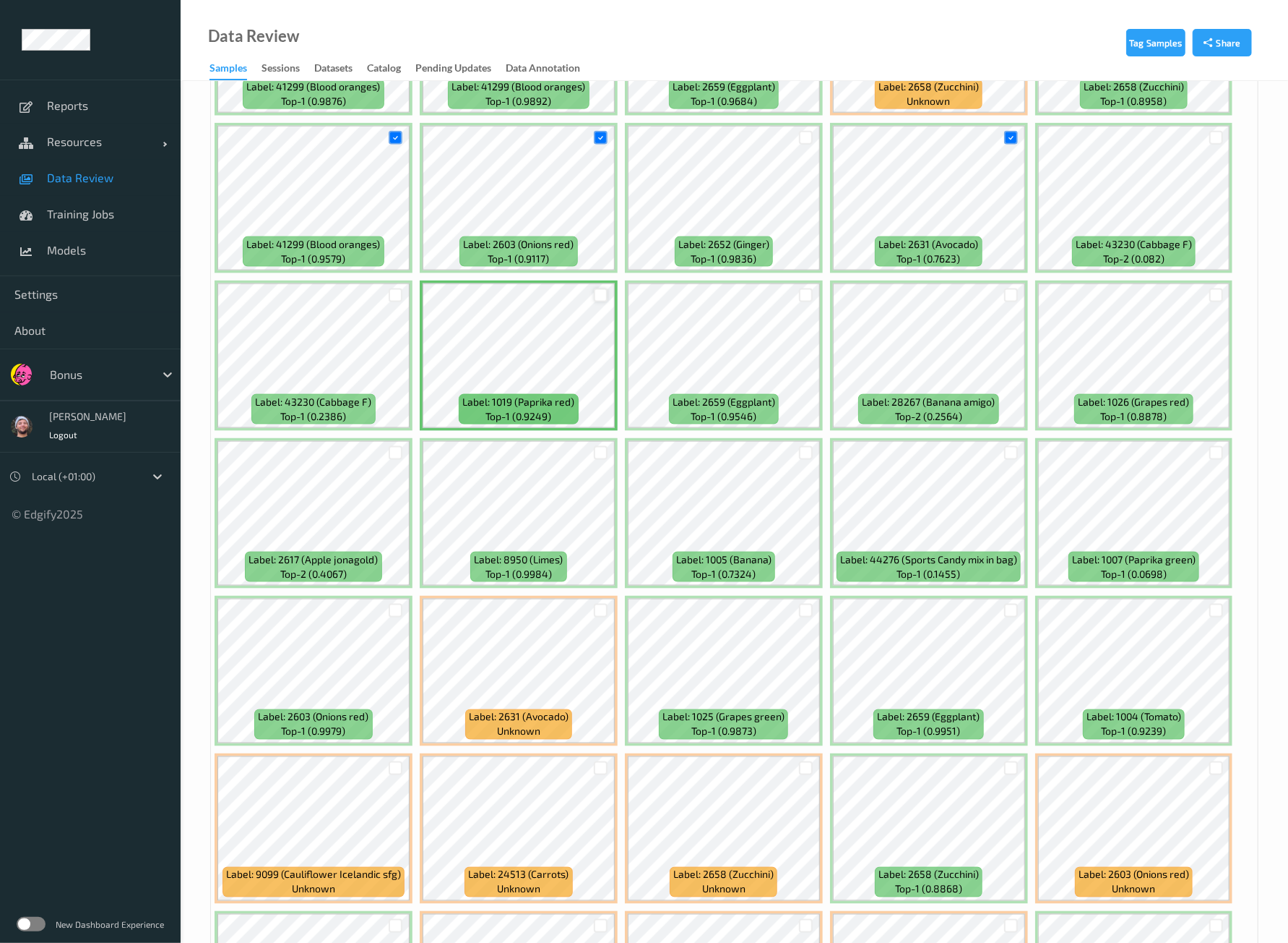
click at [598, 289] on div at bounding box center [601, 295] width 14 height 14
click at [393, 446] on div at bounding box center [396, 453] width 14 height 14
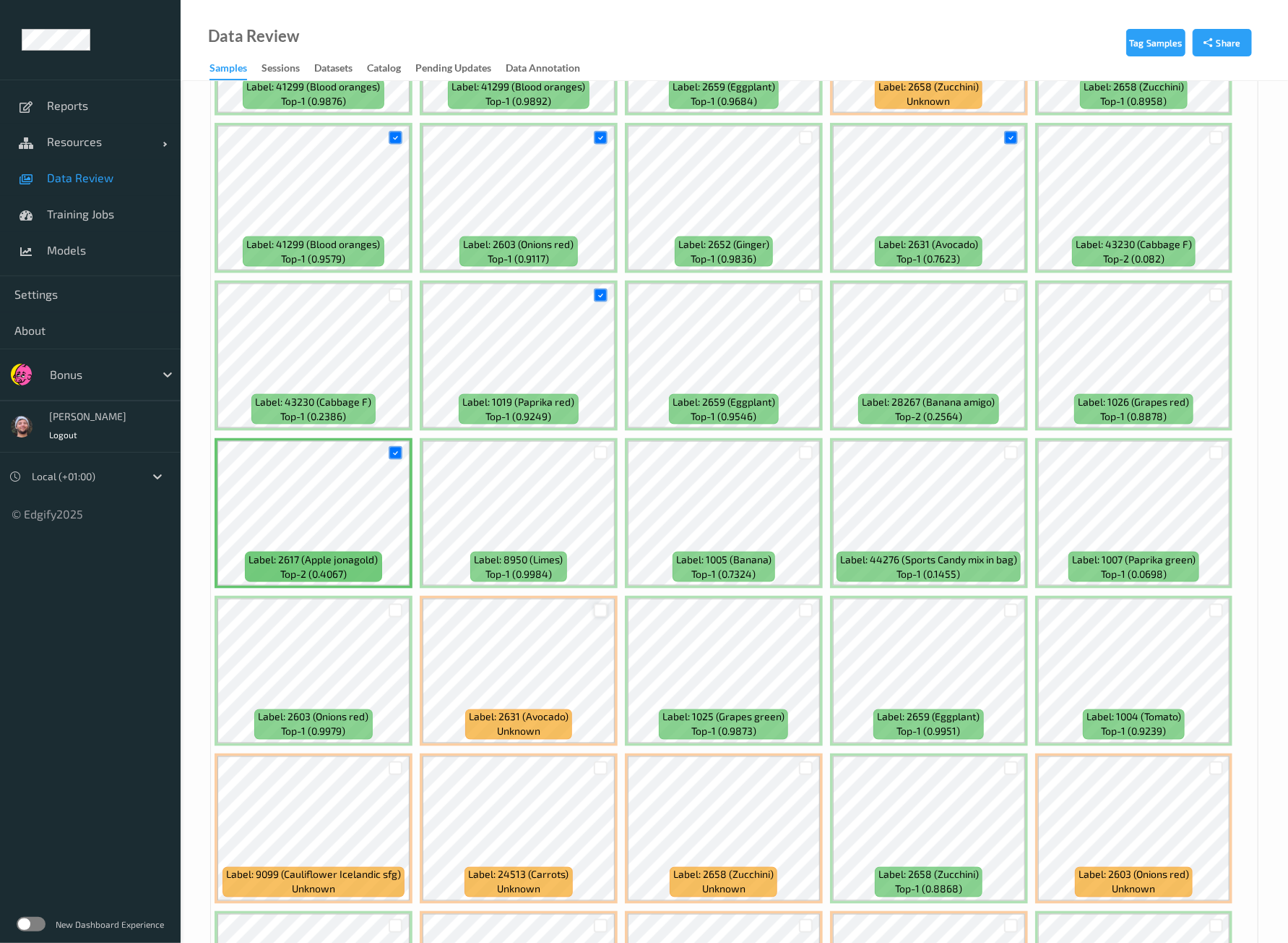
click at [598, 603] on div at bounding box center [601, 610] width 14 height 14
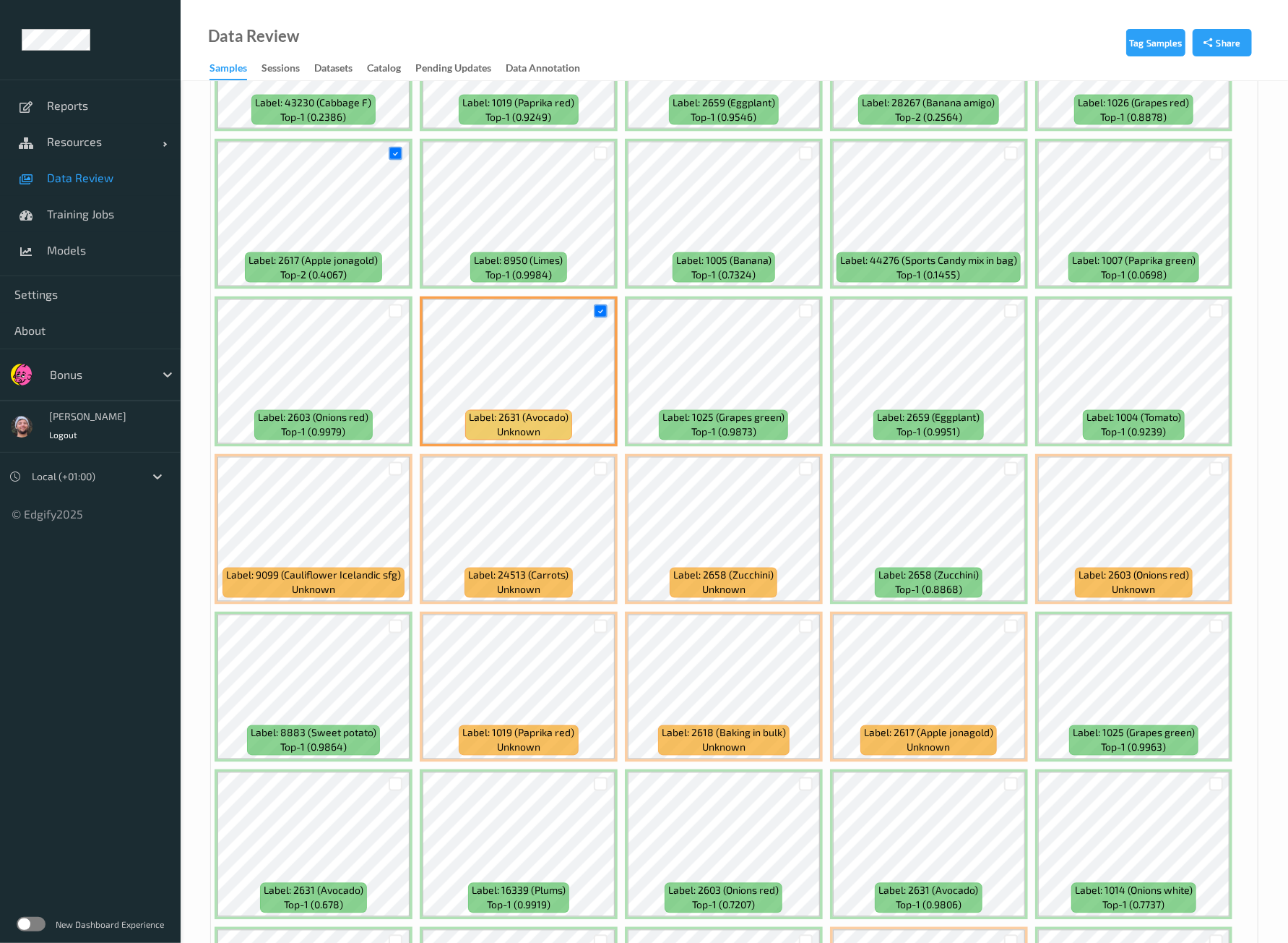
scroll to position [1529, 0]
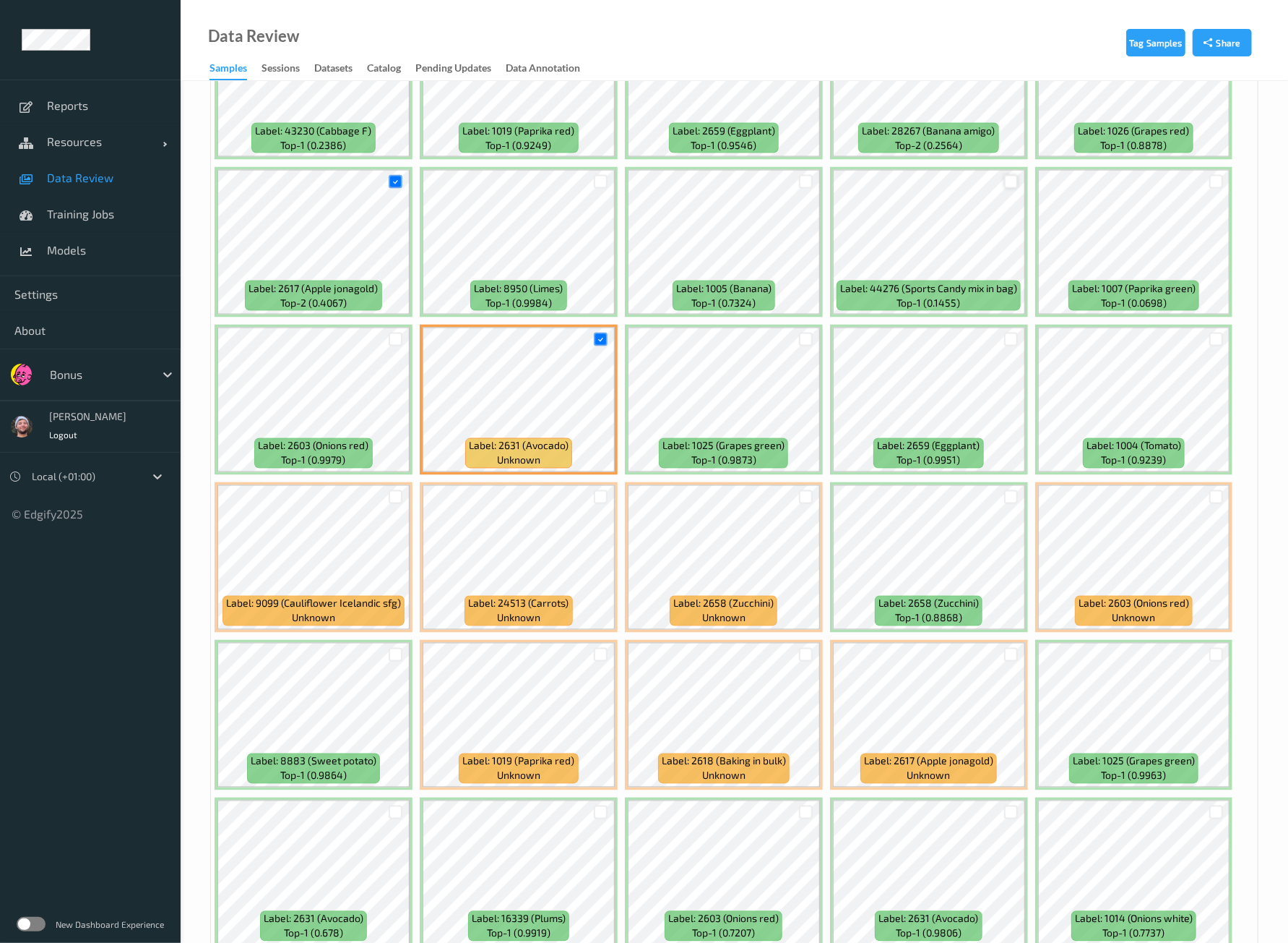
click at [1009, 175] on div at bounding box center [1011, 182] width 14 height 14
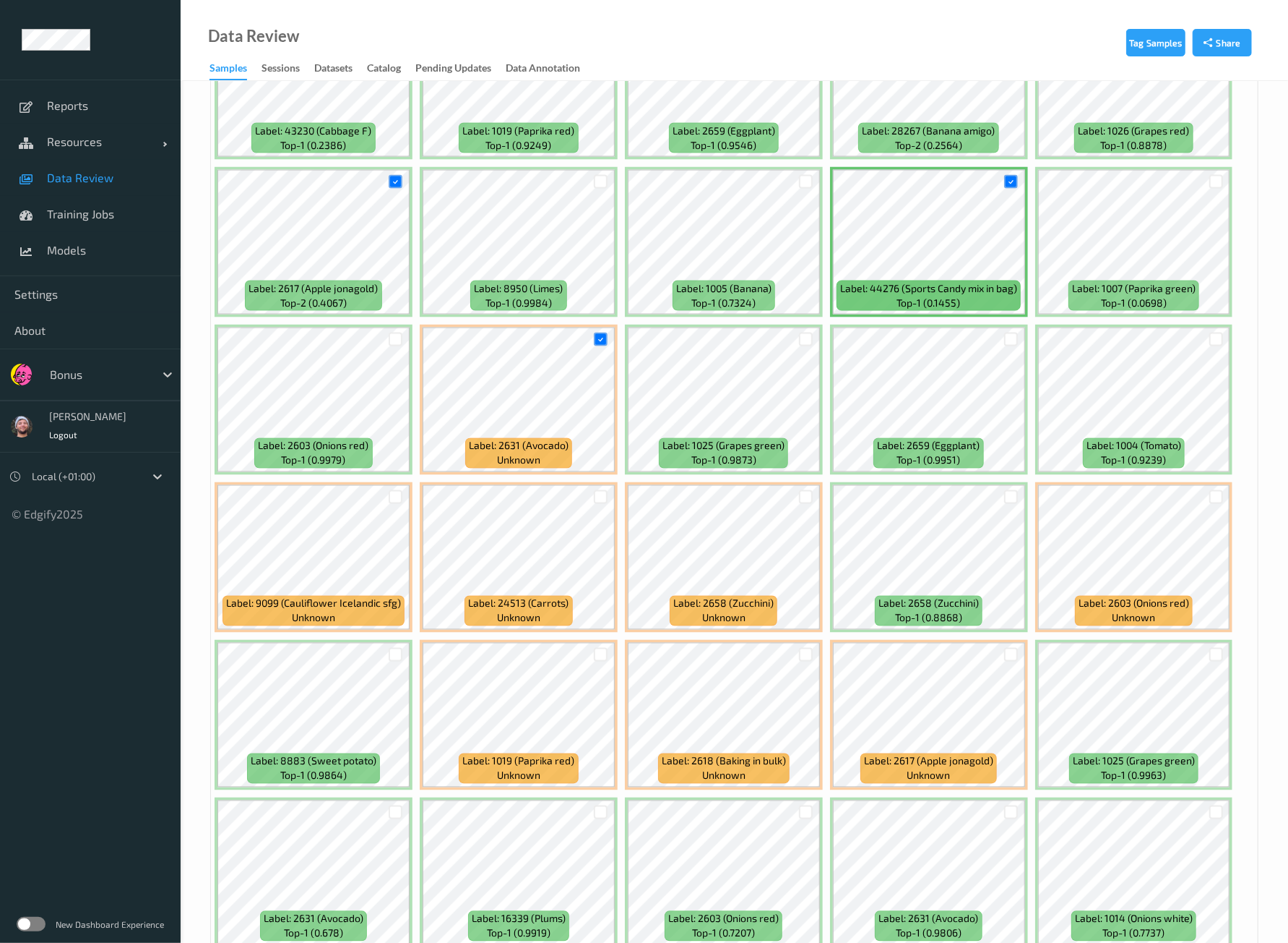
click at [1219, 171] on div at bounding box center [1216, 182] width 27 height 24
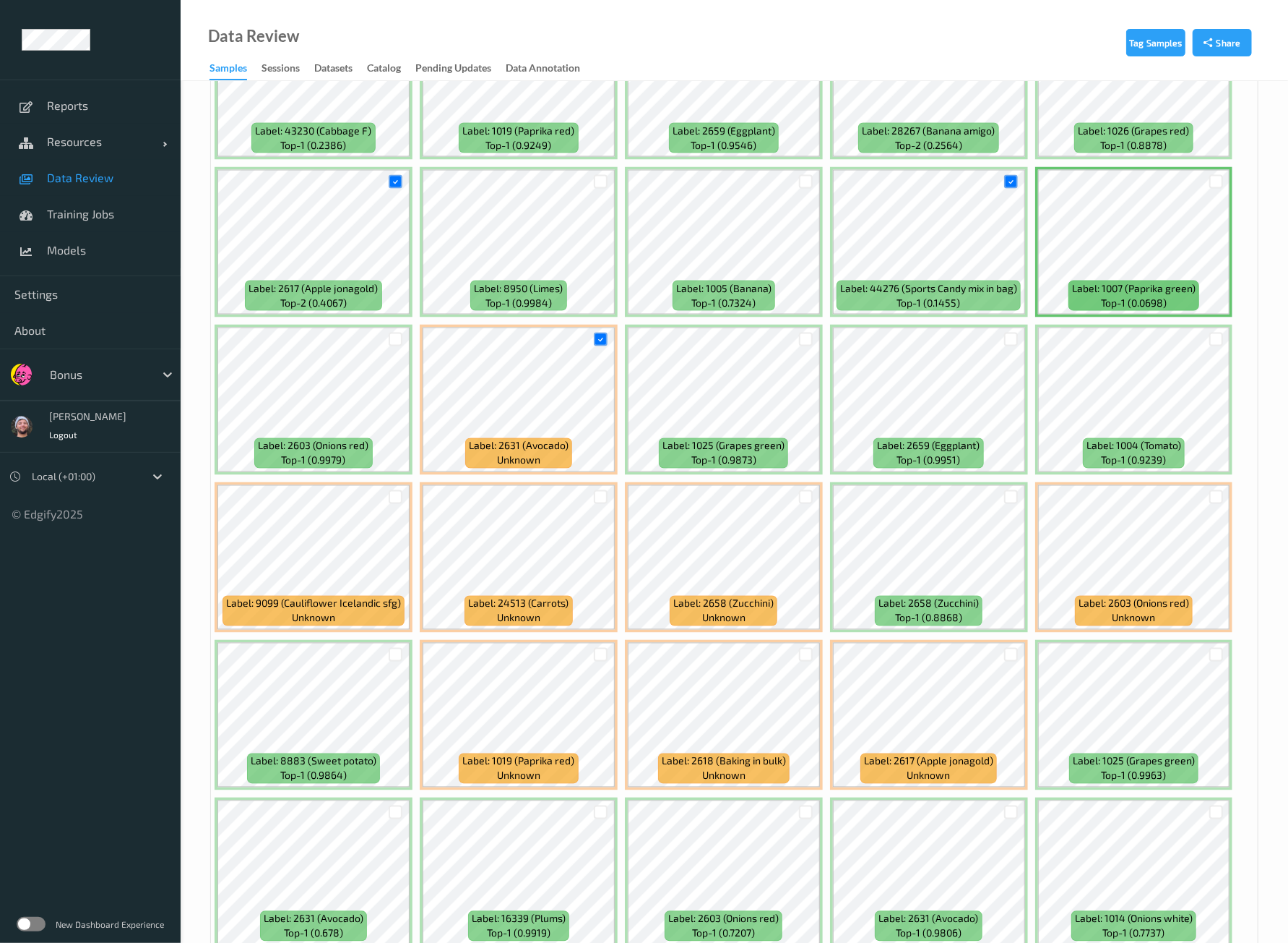
click at [1222, 178] on div at bounding box center [1216, 182] width 27 height 24
click at [1219, 174] on div at bounding box center [1216, 182] width 27 height 24
click at [1214, 327] on div at bounding box center [1216, 339] width 27 height 24
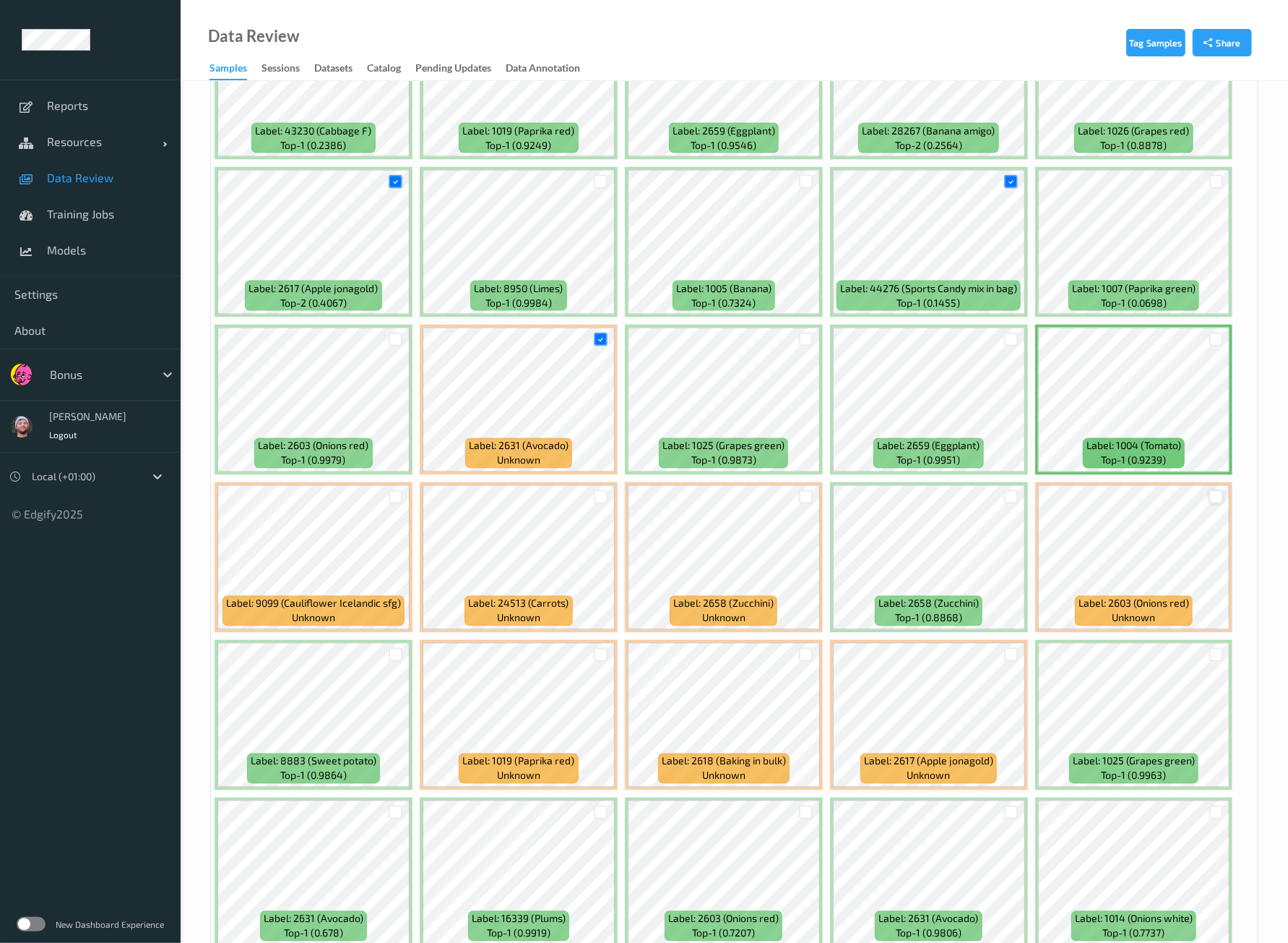
click at [1214, 490] on div at bounding box center [1216, 497] width 14 height 14
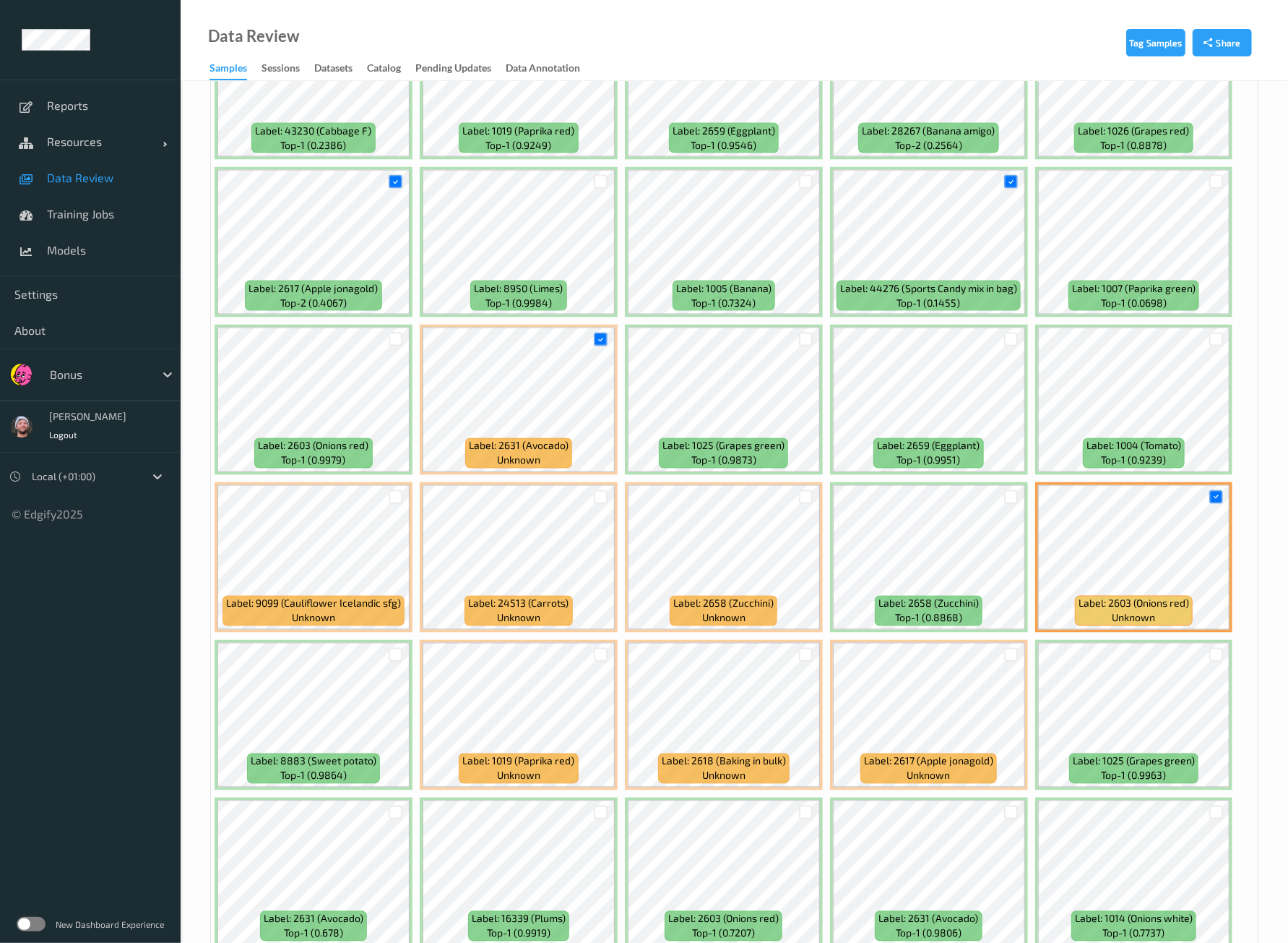
click at [1219, 177] on div at bounding box center [1216, 182] width 27 height 24
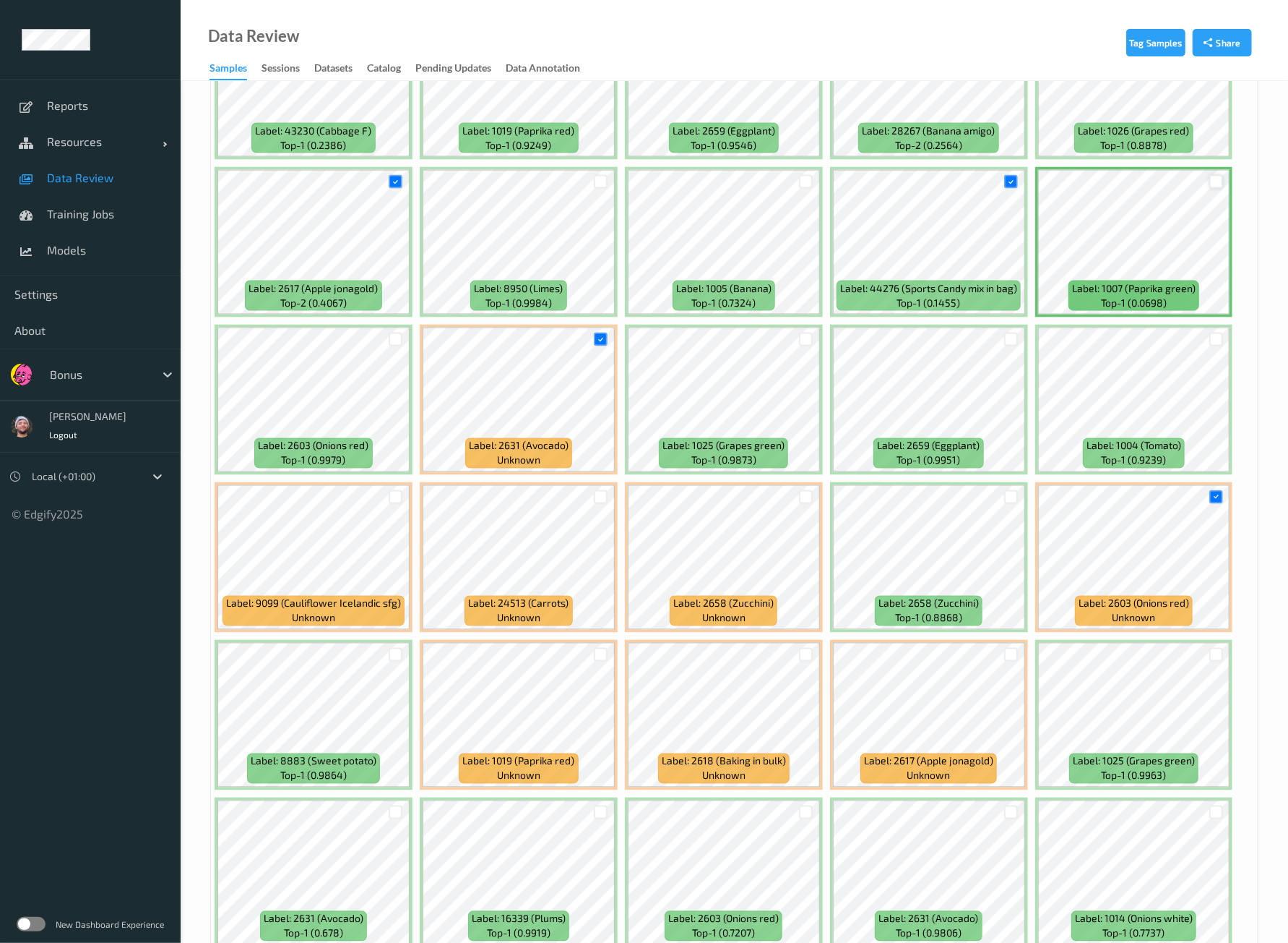
click at [1216, 175] on div at bounding box center [1216, 182] width 14 height 14
click at [1213, 332] on div at bounding box center [1216, 339] width 14 height 14
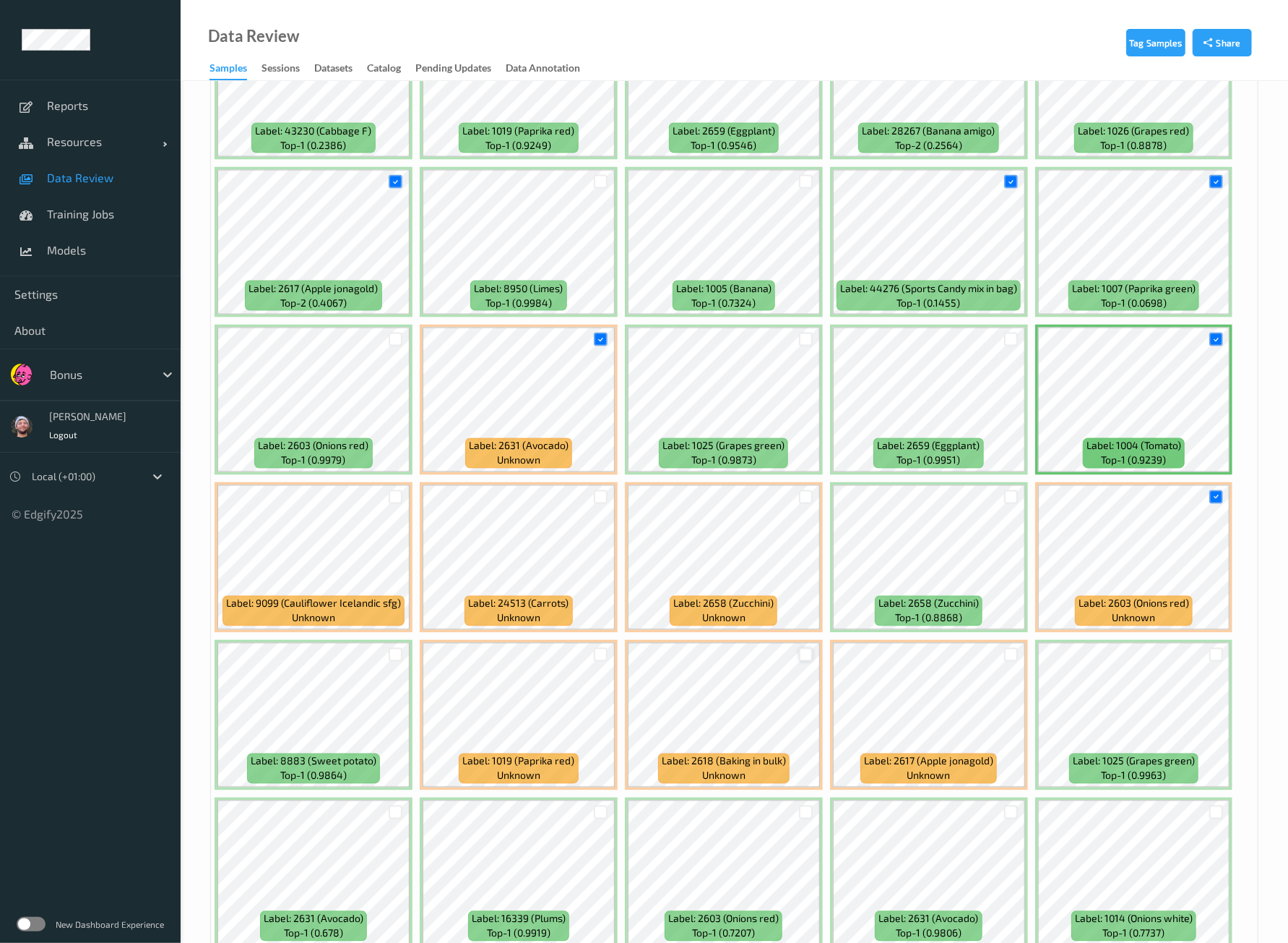
click at [799, 648] on div at bounding box center [806, 654] width 14 height 14
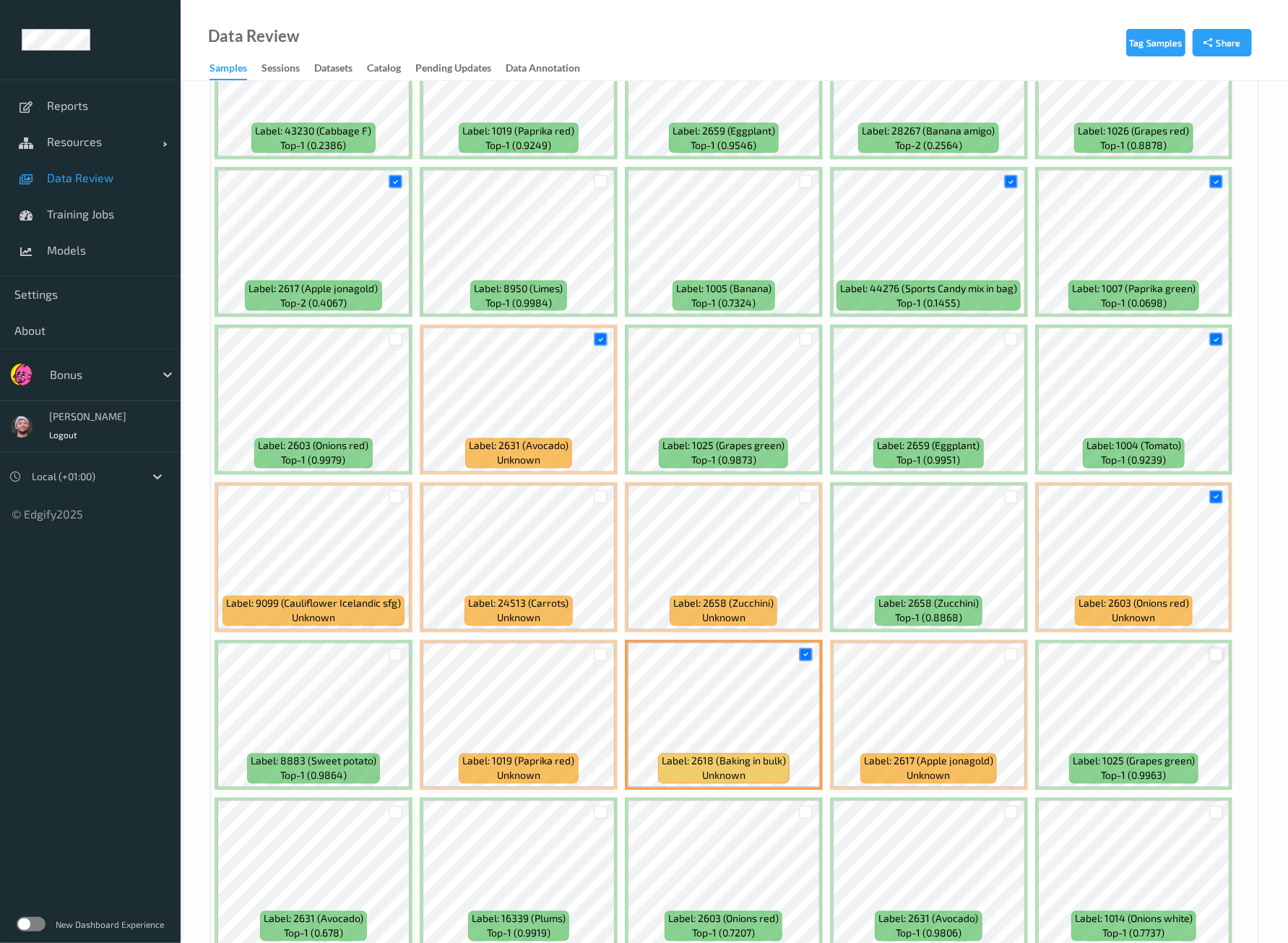
click at [1214, 648] on div at bounding box center [1216, 654] width 14 height 14
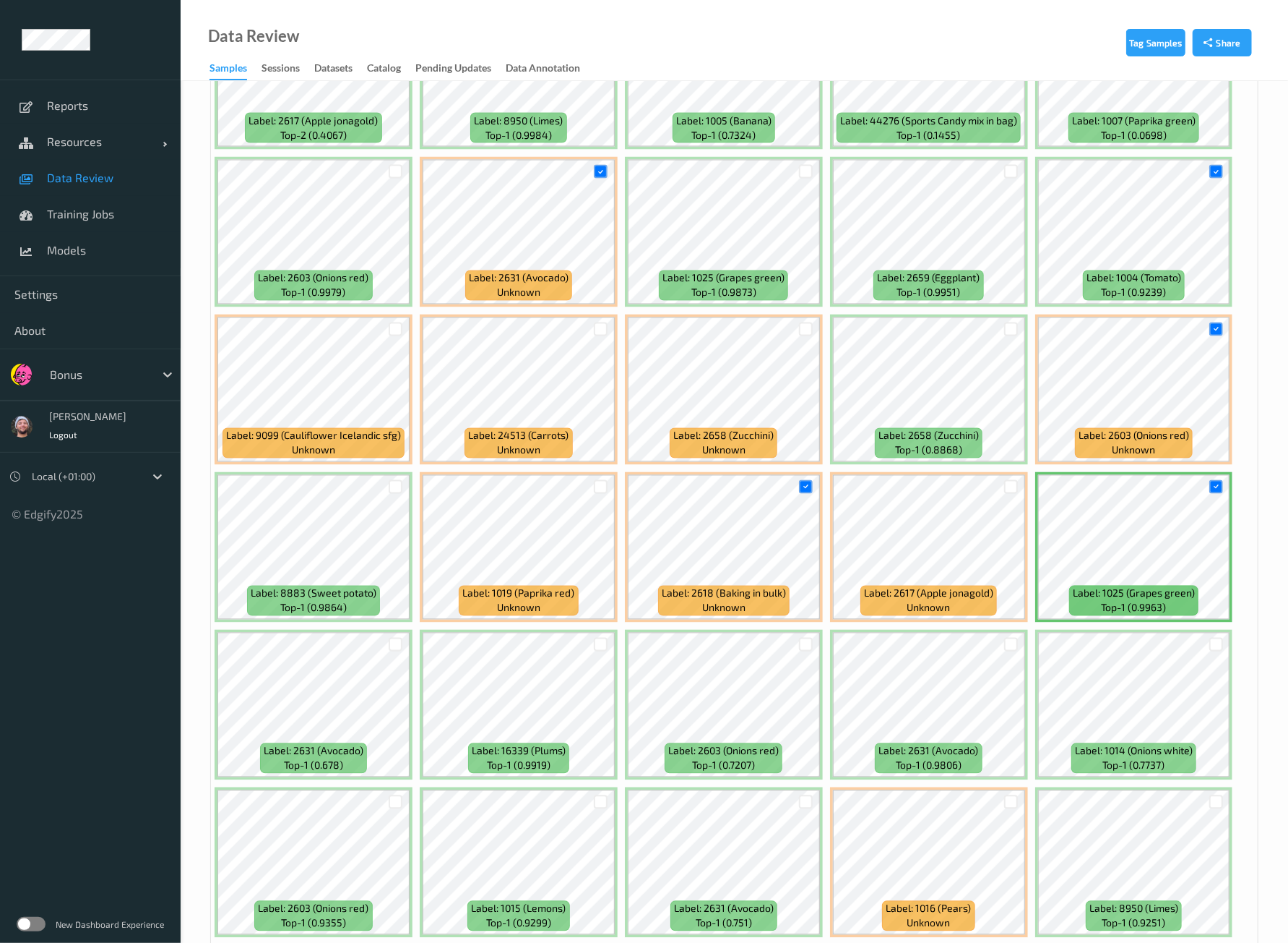
scroll to position [1800, 0]
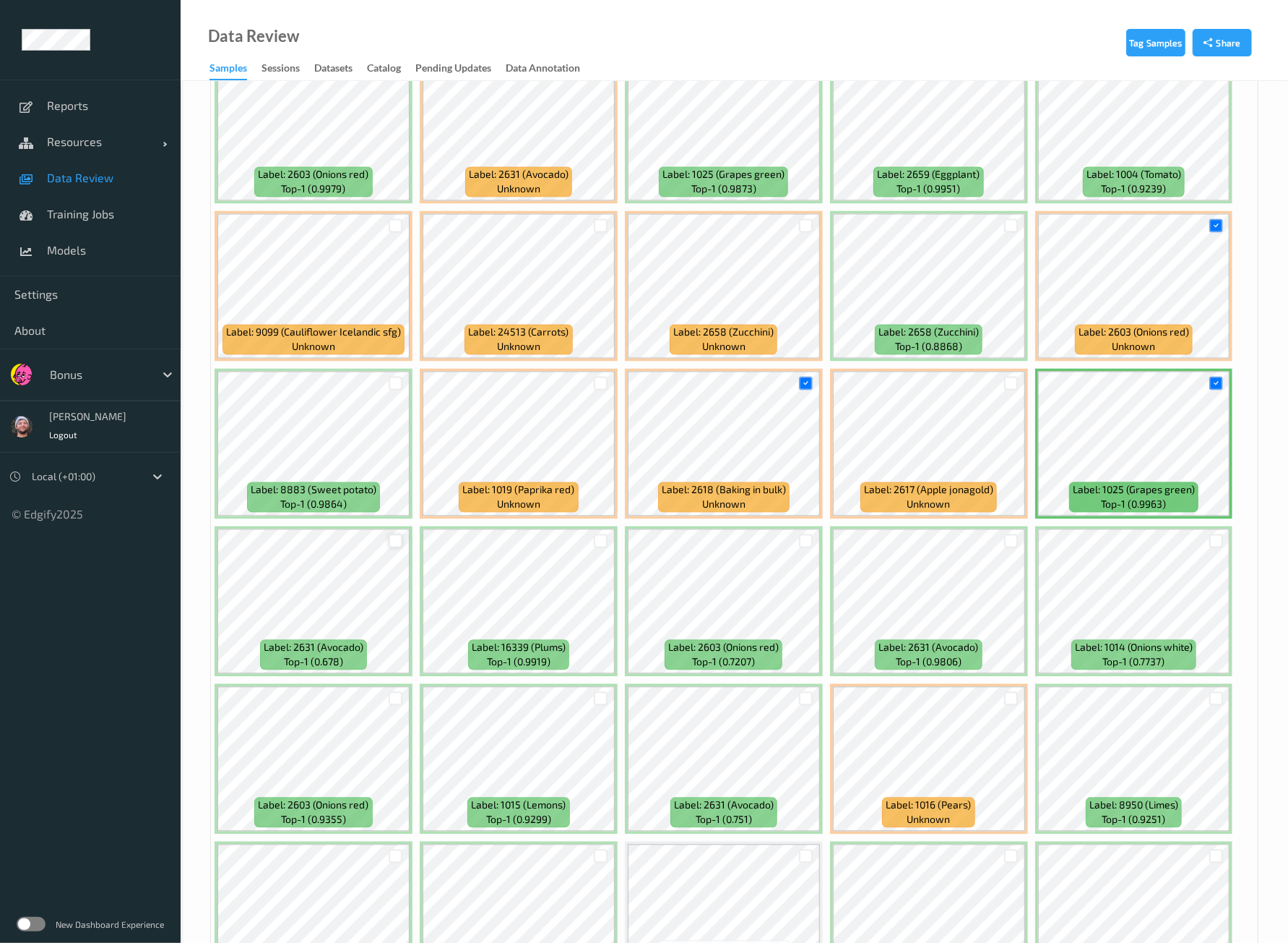
click at [394, 534] on div at bounding box center [396, 541] width 14 height 14
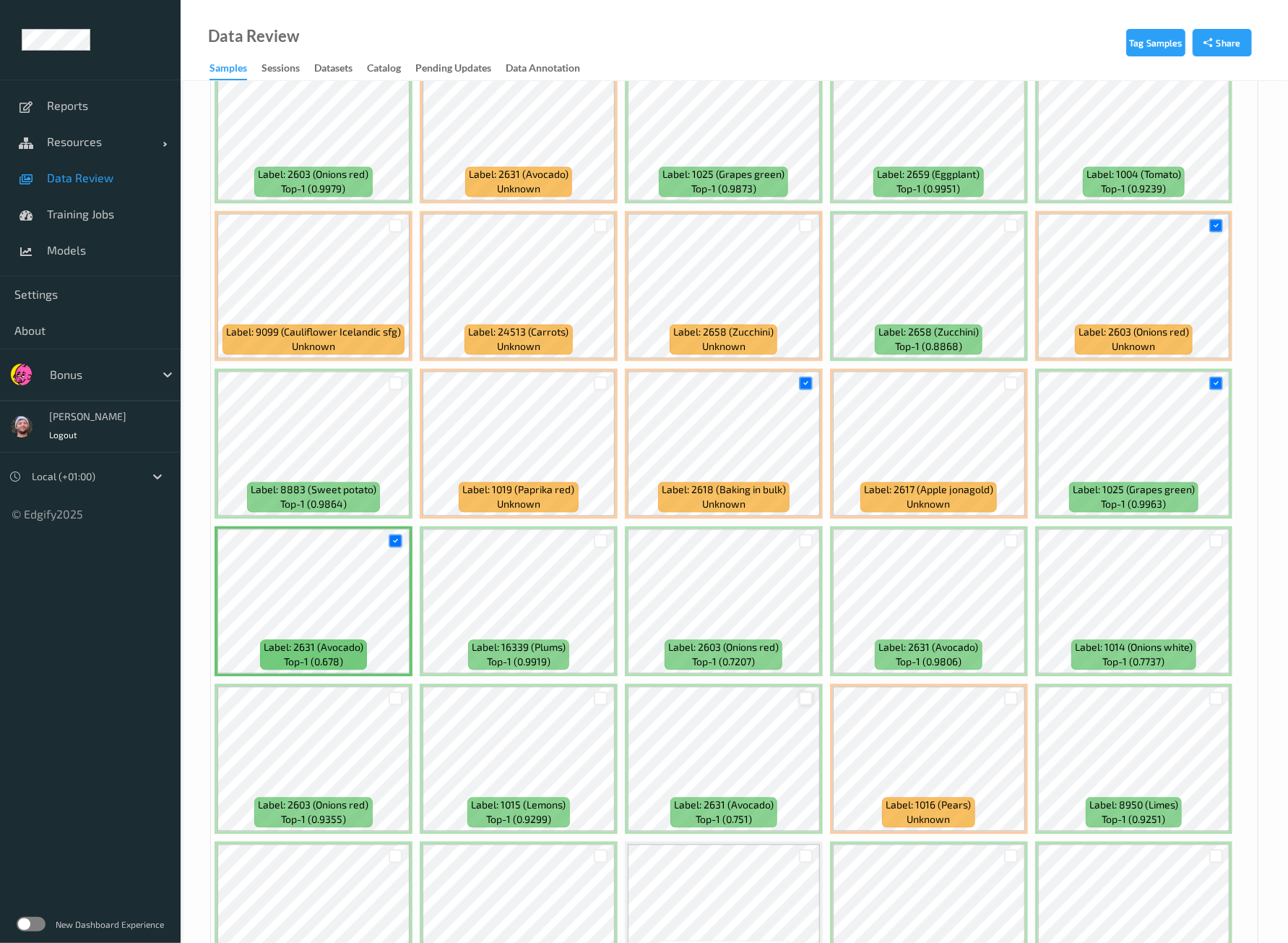
click at [799, 692] on div at bounding box center [806, 699] width 14 height 14
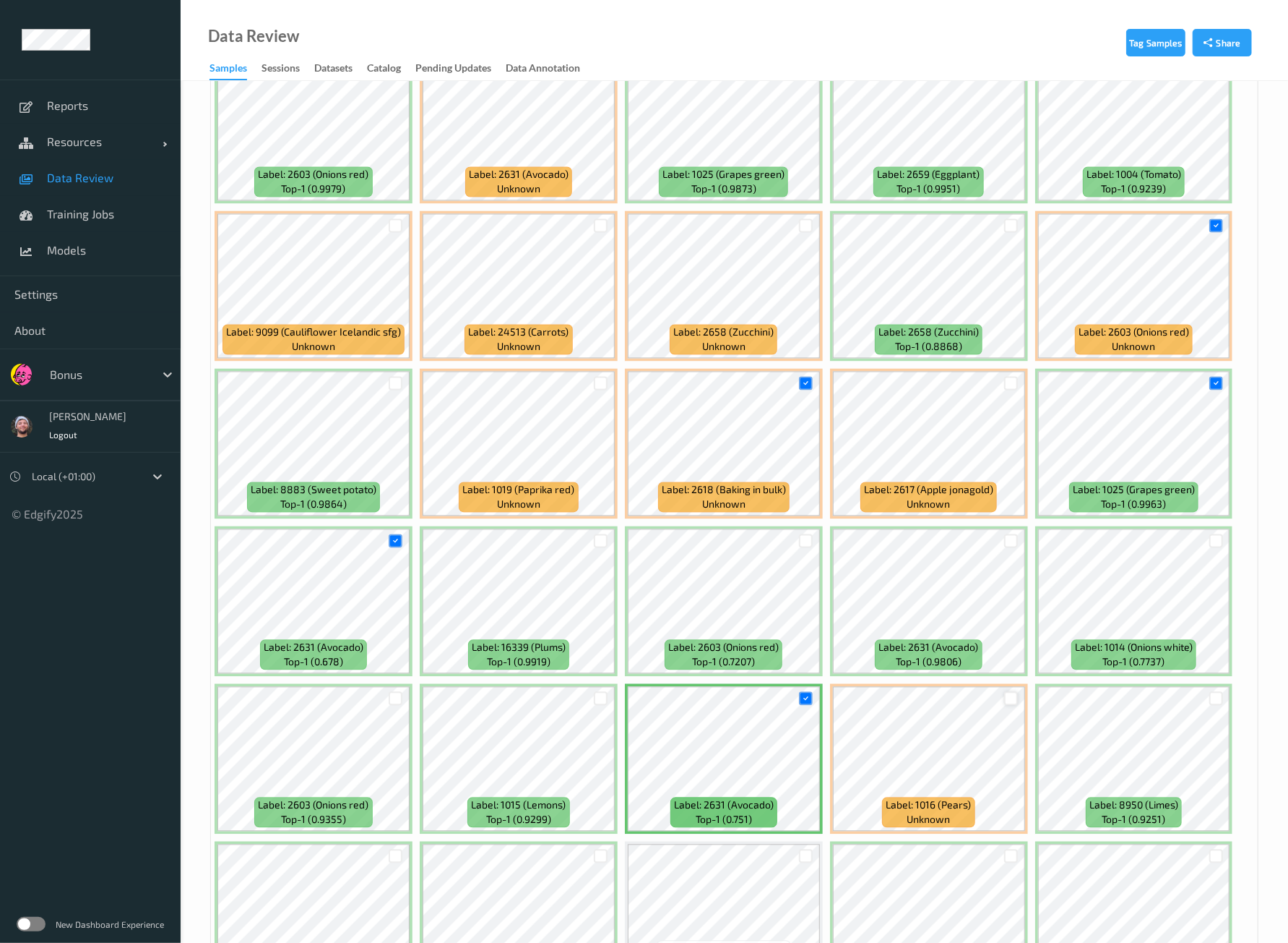
click at [1005, 692] on div at bounding box center [1011, 699] width 14 height 14
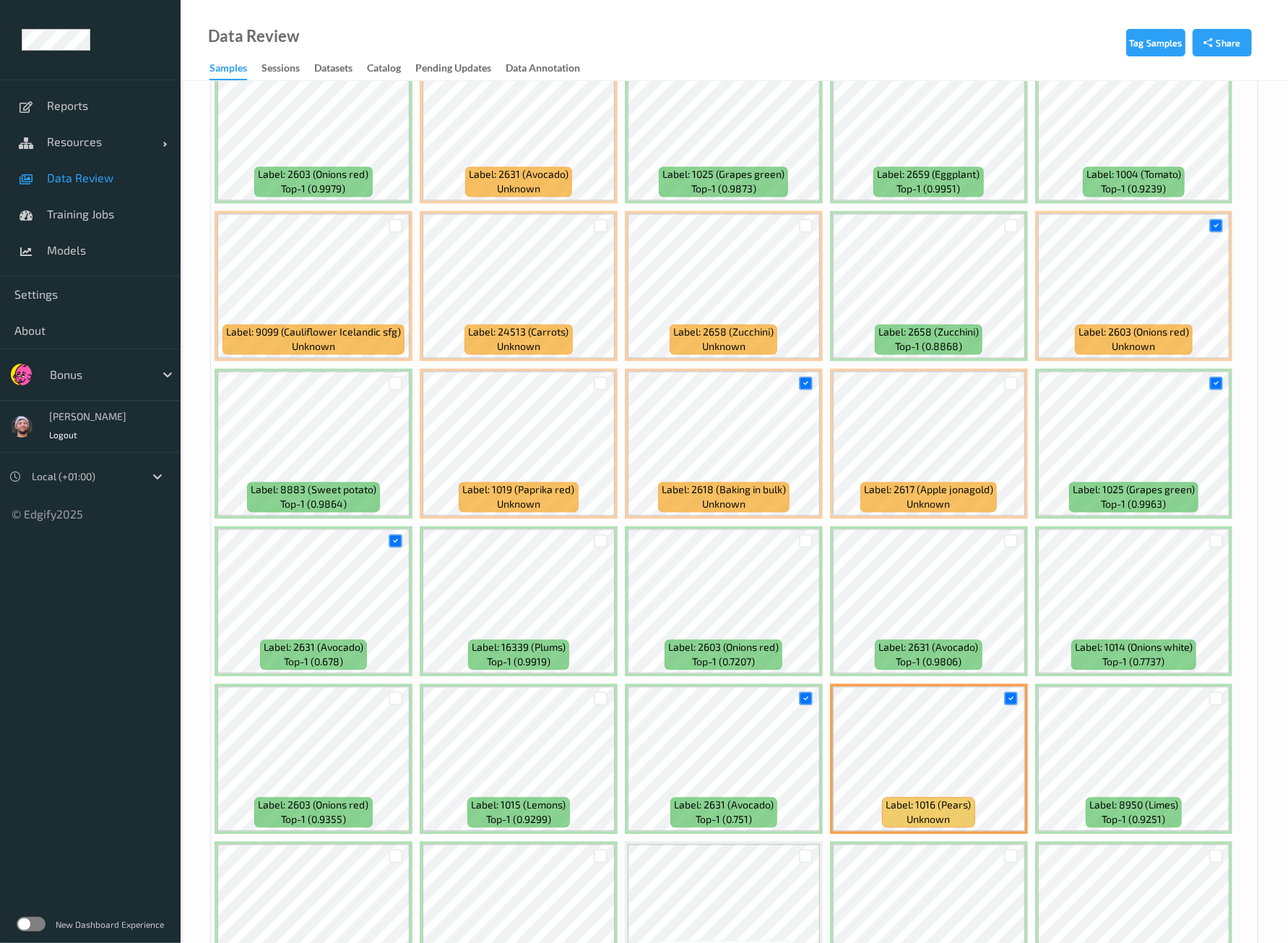
scroll to position [2343, 0]
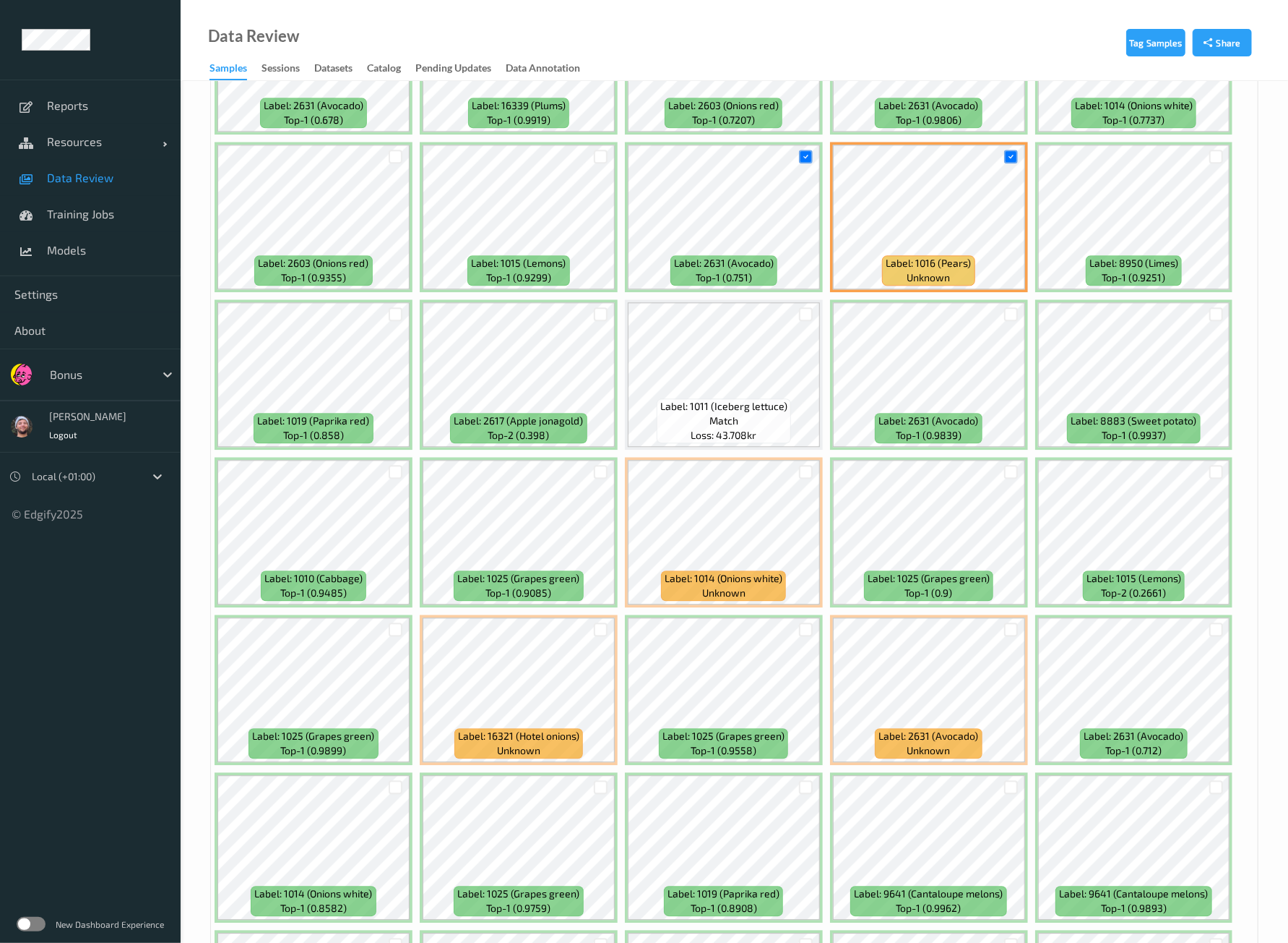
click at [404, 303] on div at bounding box center [396, 314] width 27 height 24
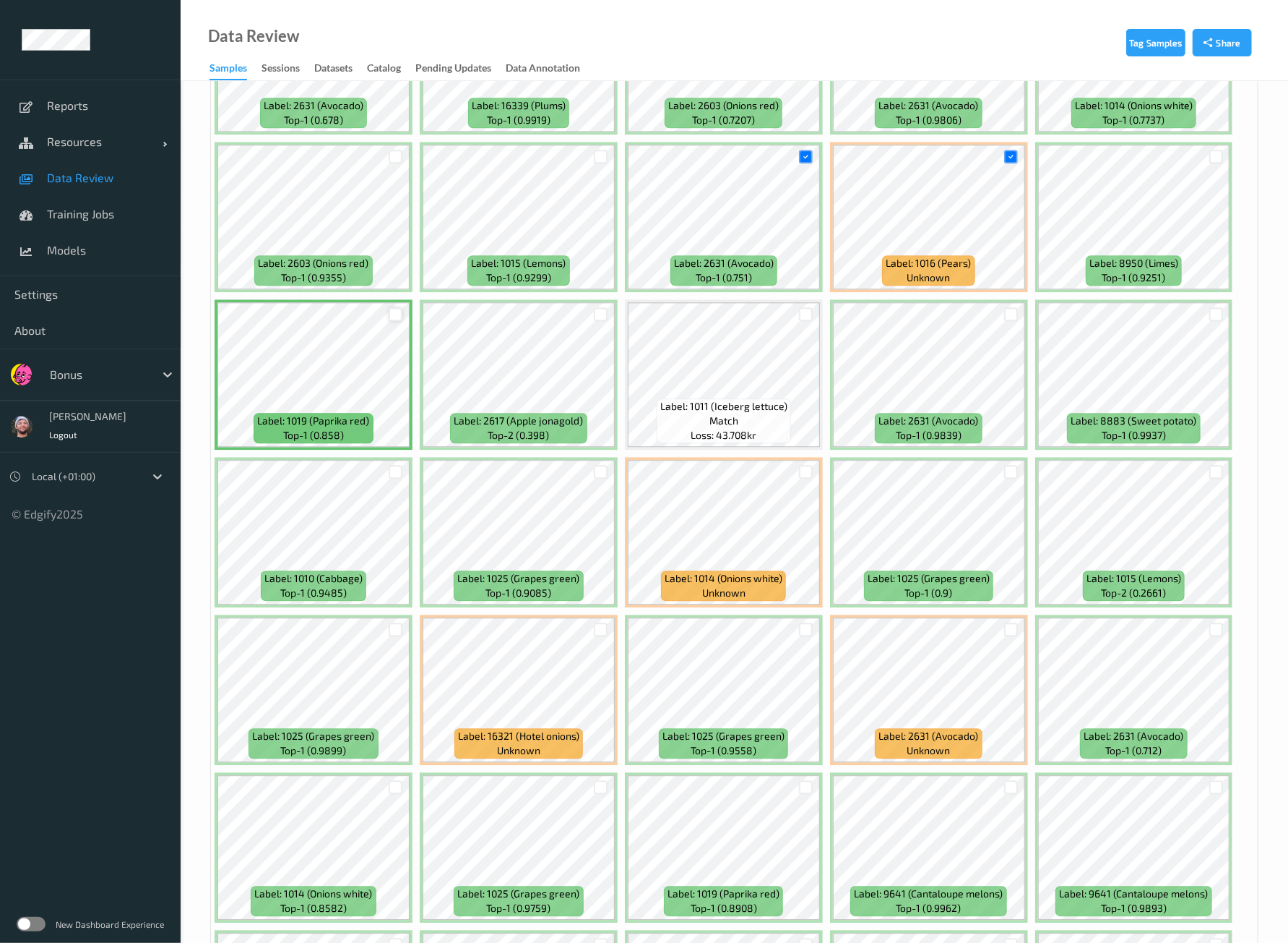
click at [394, 307] on div at bounding box center [396, 314] width 14 height 14
click at [602, 307] on div at bounding box center [601, 314] width 14 height 14
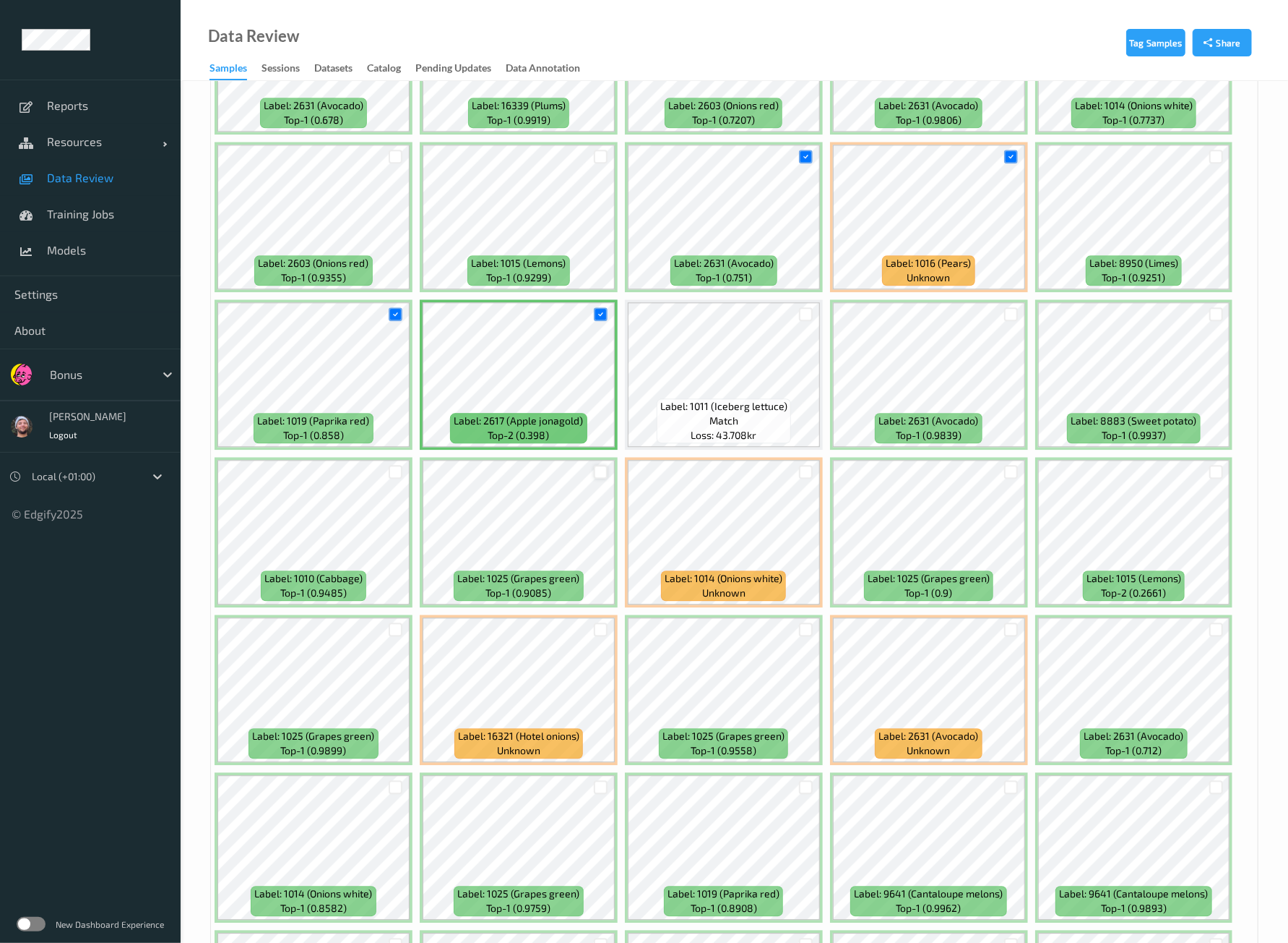
click at [599, 464] on div at bounding box center [601, 471] width 14 height 14
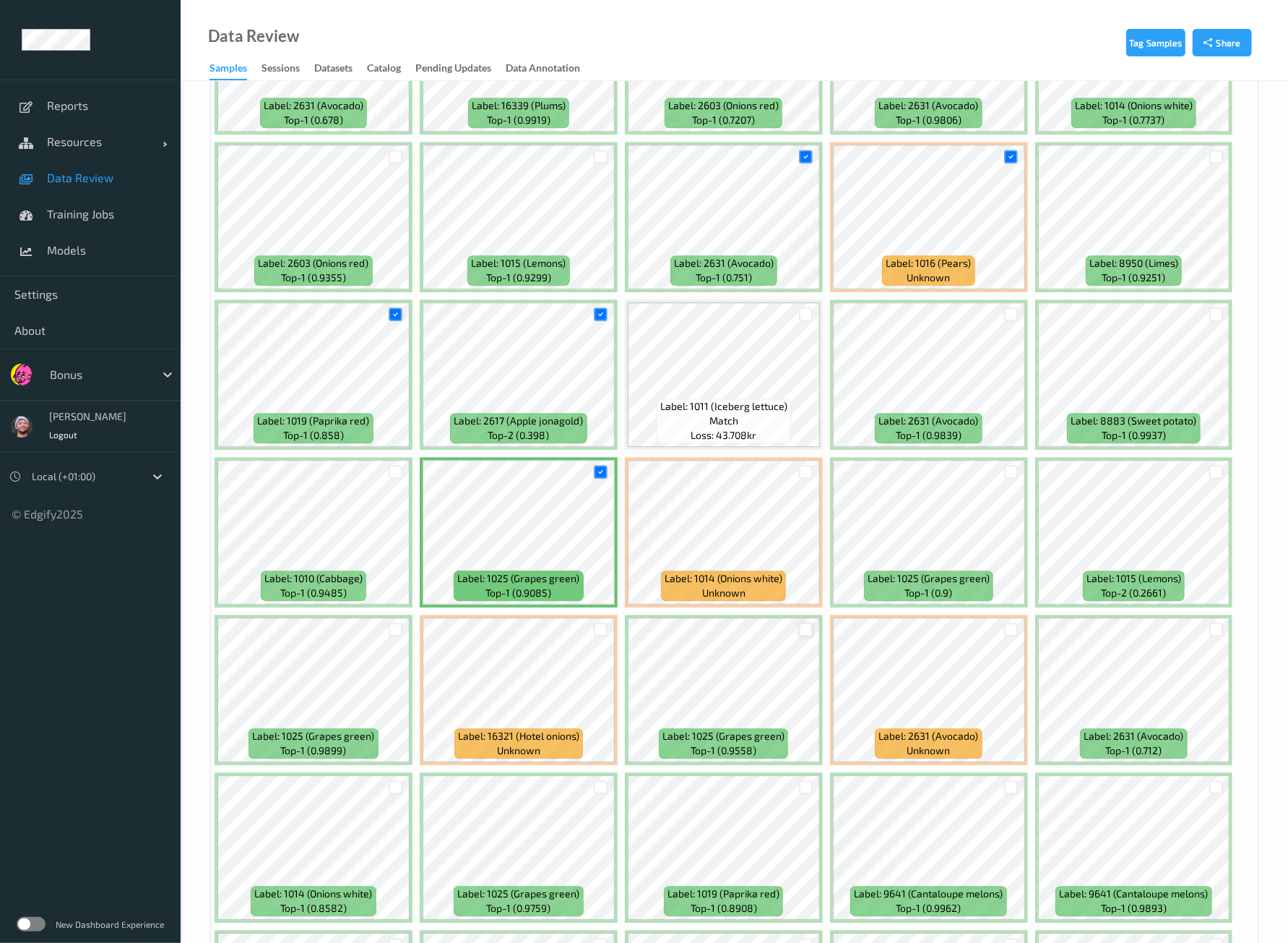
click at [802, 623] on div at bounding box center [806, 629] width 14 height 14
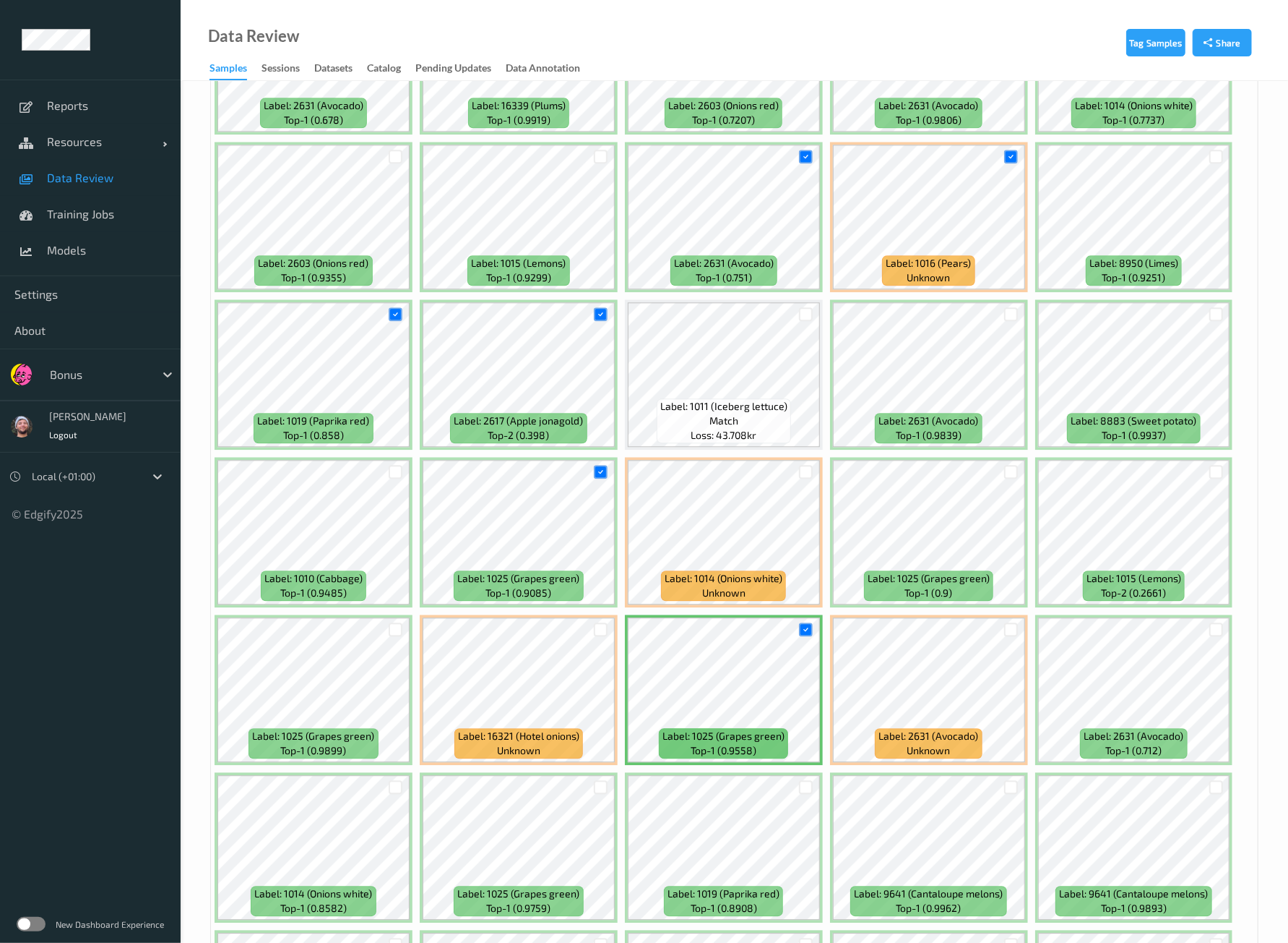
click at [1008, 460] on div at bounding box center [1011, 472] width 27 height 24
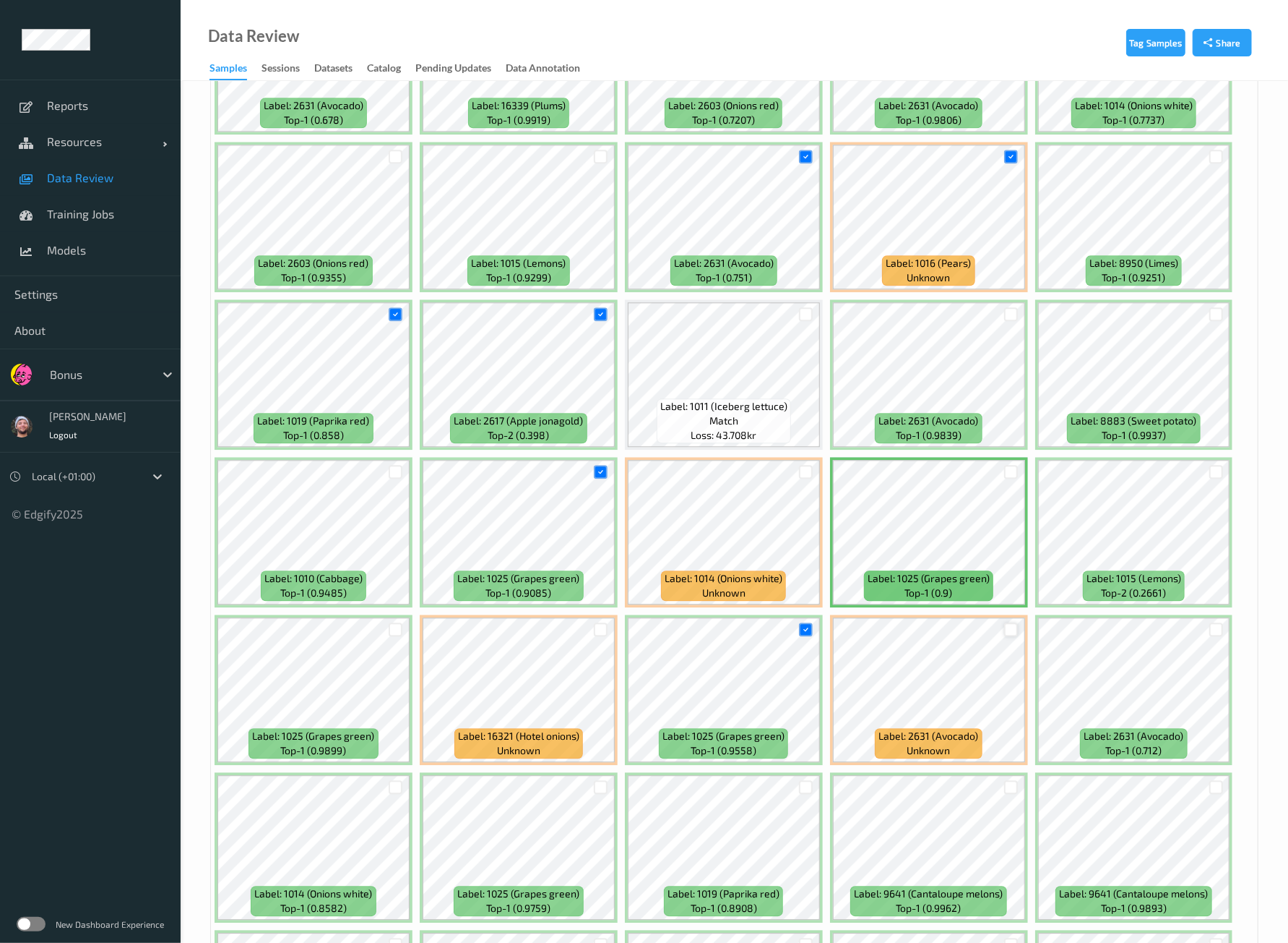
click at [1008, 623] on div at bounding box center [1011, 629] width 14 height 14
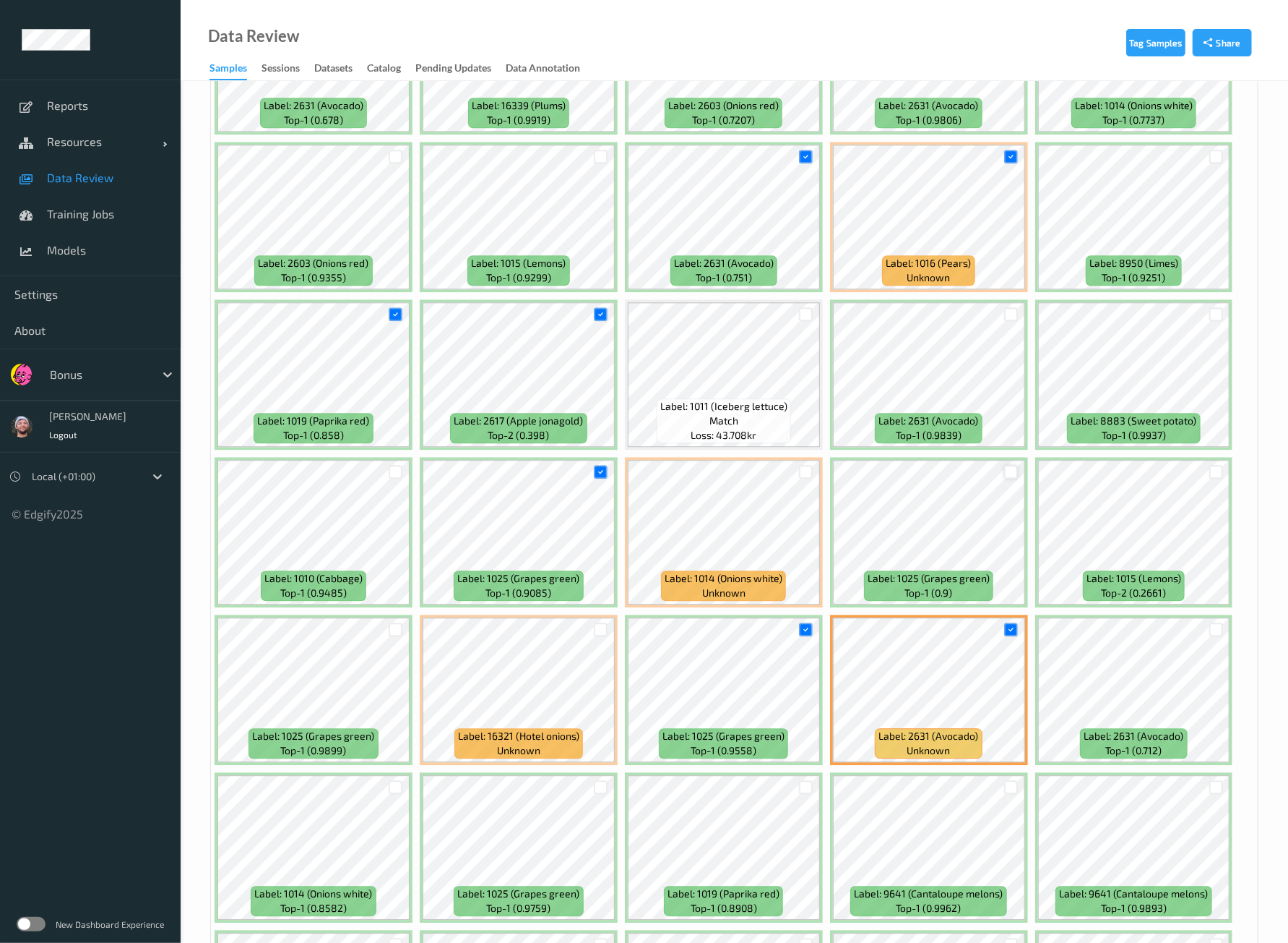
click at [1005, 464] on div at bounding box center [1011, 471] width 14 height 14
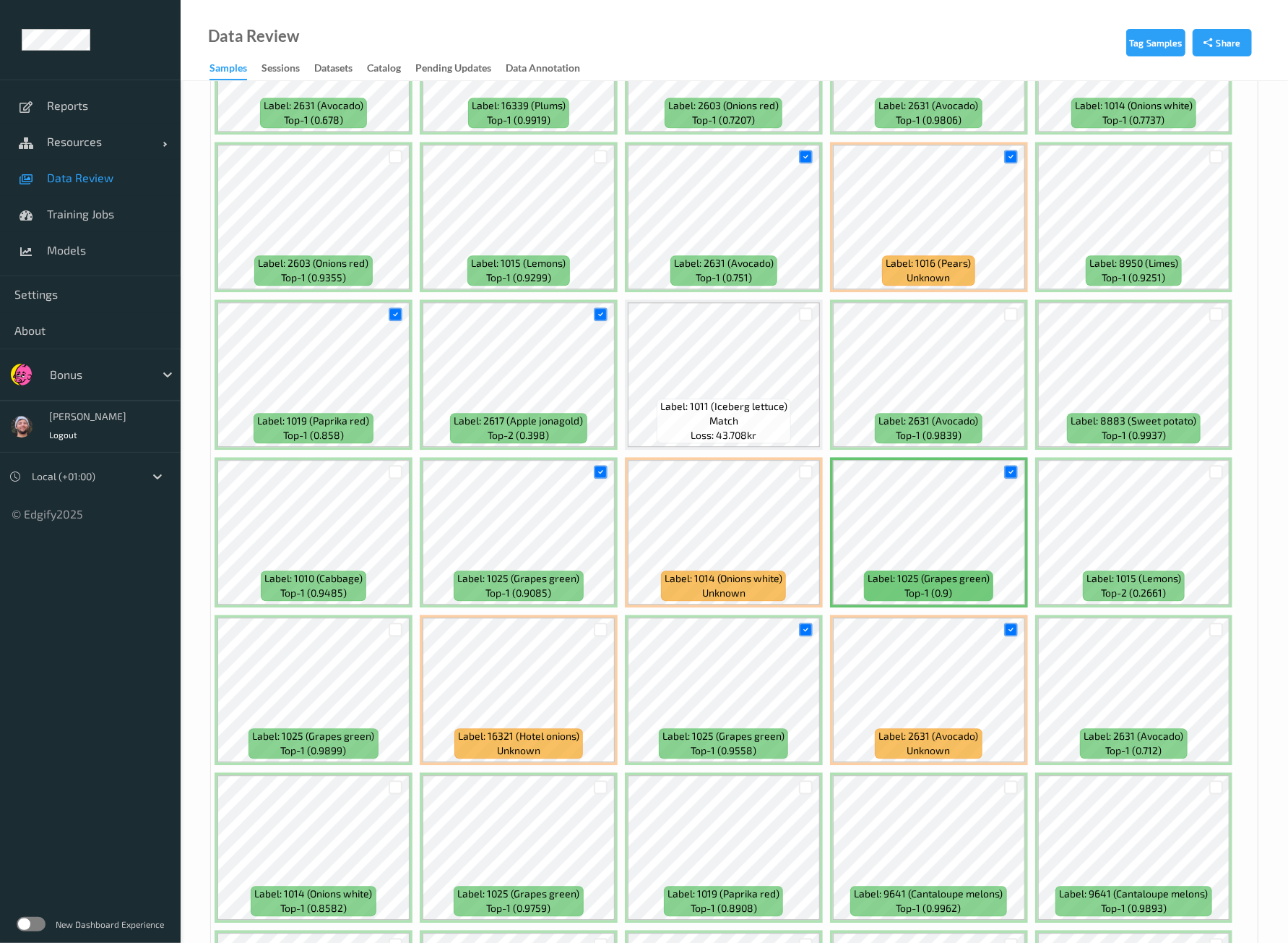
click at [1225, 617] on div at bounding box center [1216, 629] width 27 height 24
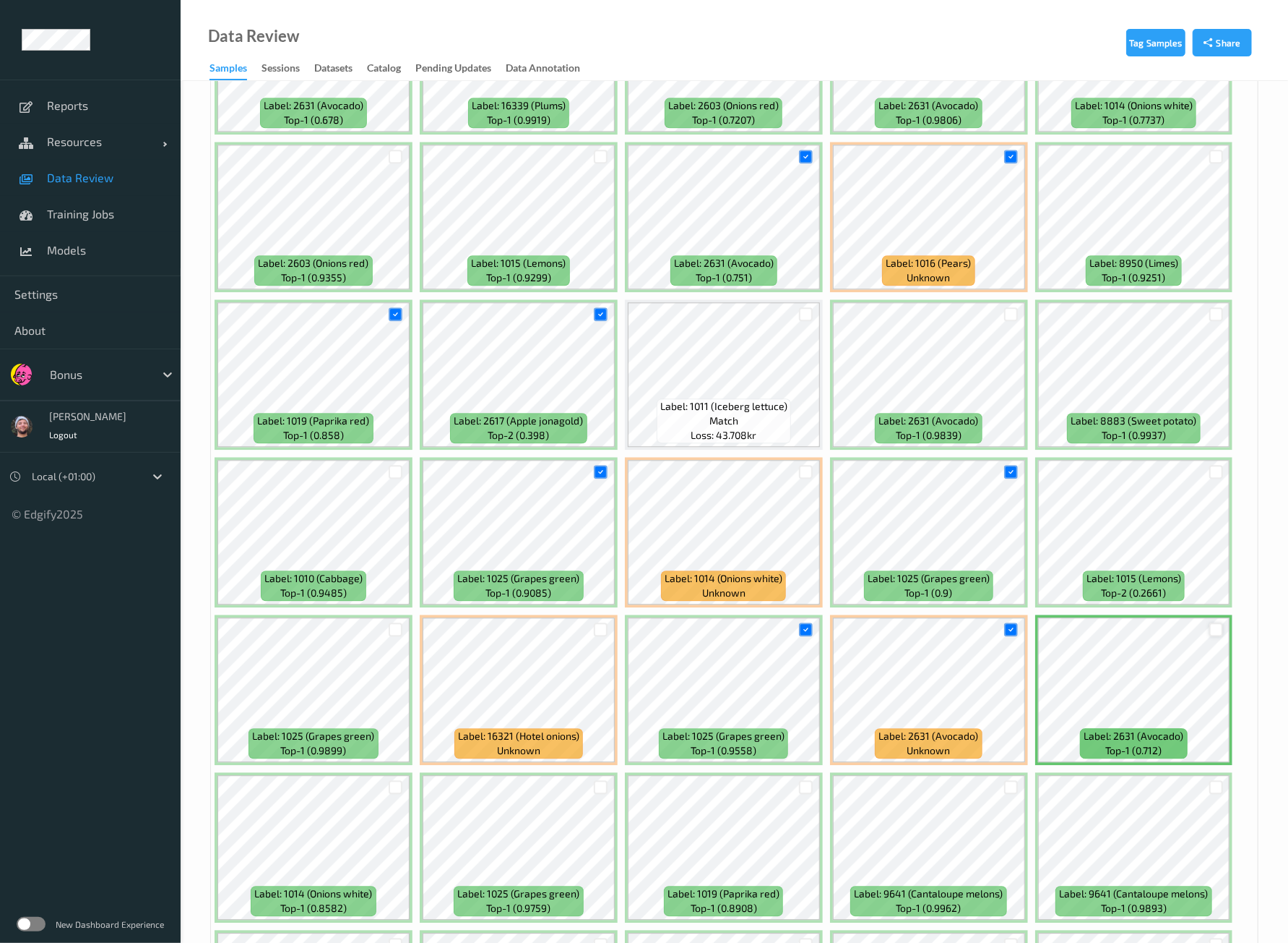
click at [1214, 623] on div at bounding box center [1216, 629] width 14 height 14
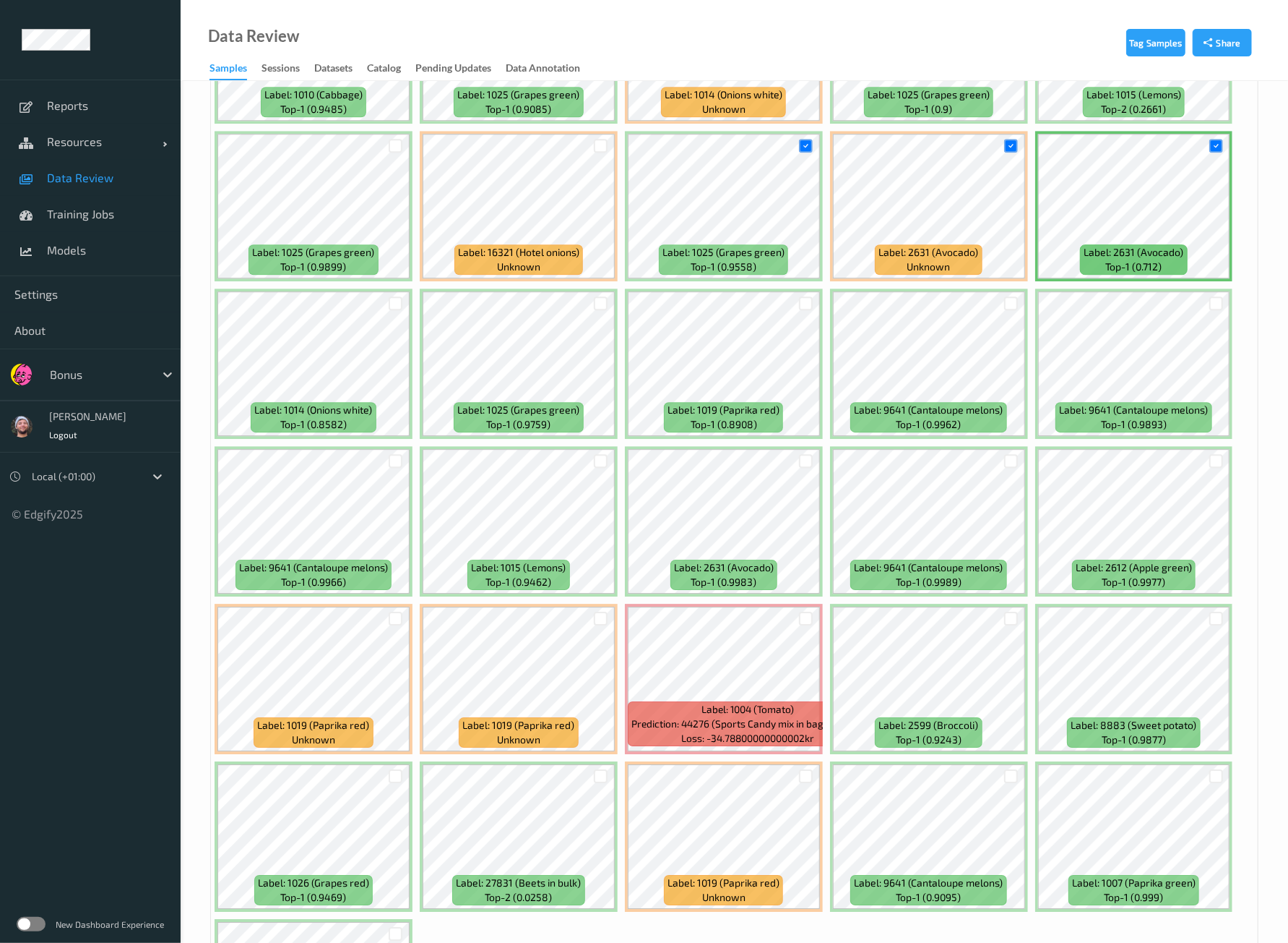
scroll to position [2877, 0]
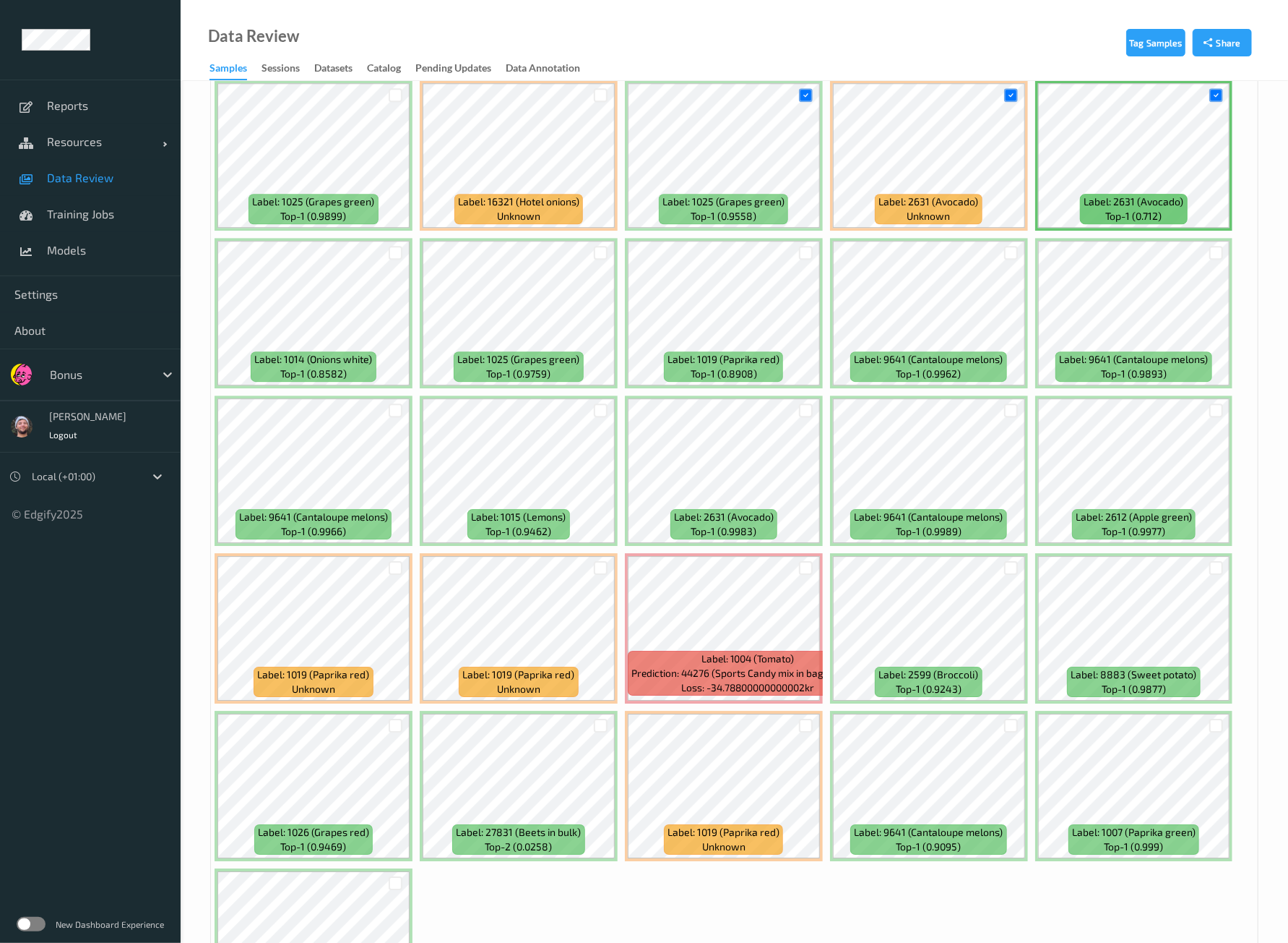
click at [592, 556] on div at bounding box center [601, 568] width 27 height 24
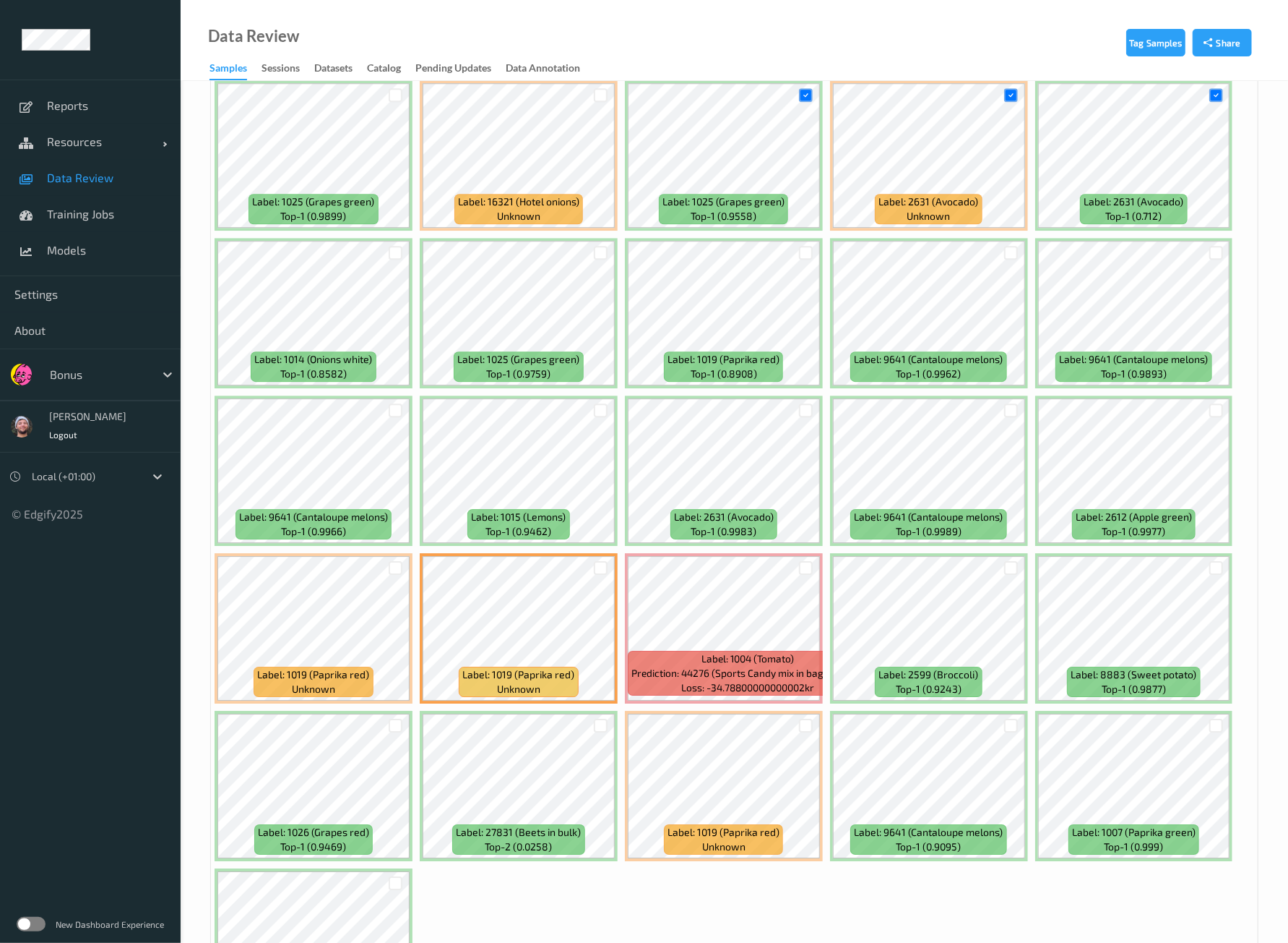
drag, startPoint x: 396, startPoint y: 706, endPoint x: 399, endPoint y: 715, distance: 9.5
click at [397, 719] on div at bounding box center [396, 725] width 14 height 14
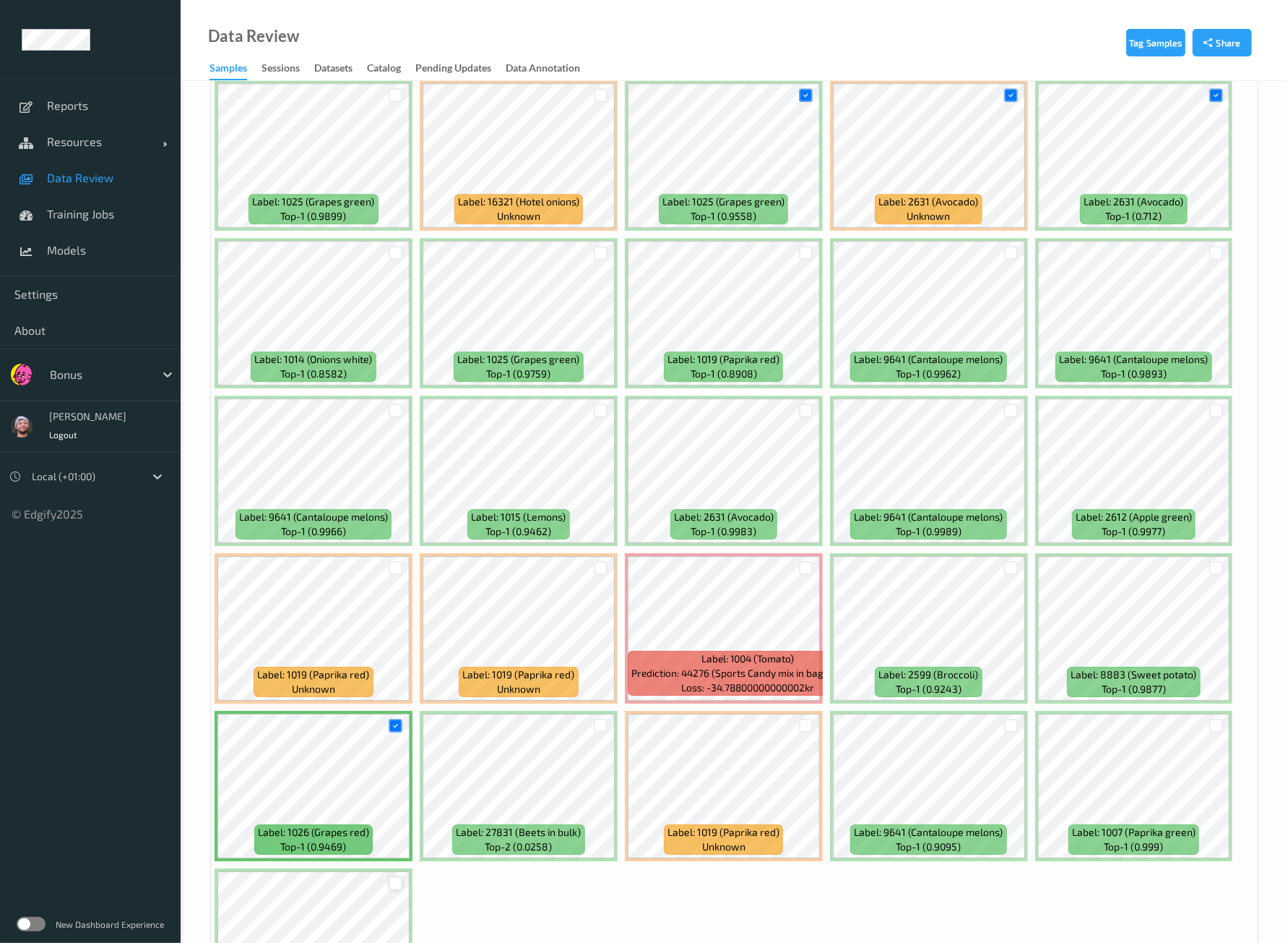
click at [393, 876] on div at bounding box center [396, 882] width 14 height 14
click at [803, 561] on div at bounding box center [806, 568] width 14 height 14
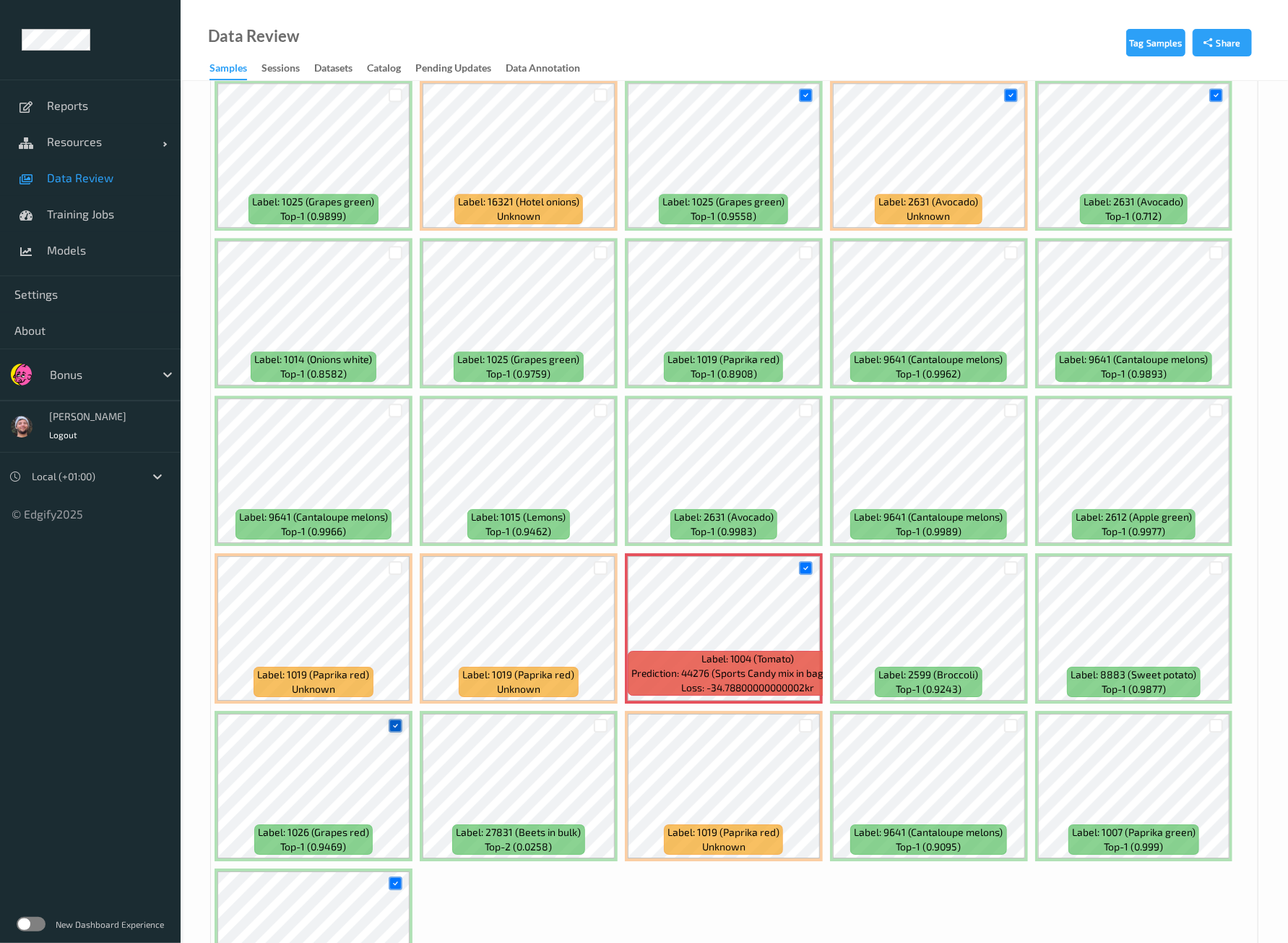
click at [391, 721] on icon at bounding box center [396, 725] width 10 height 10
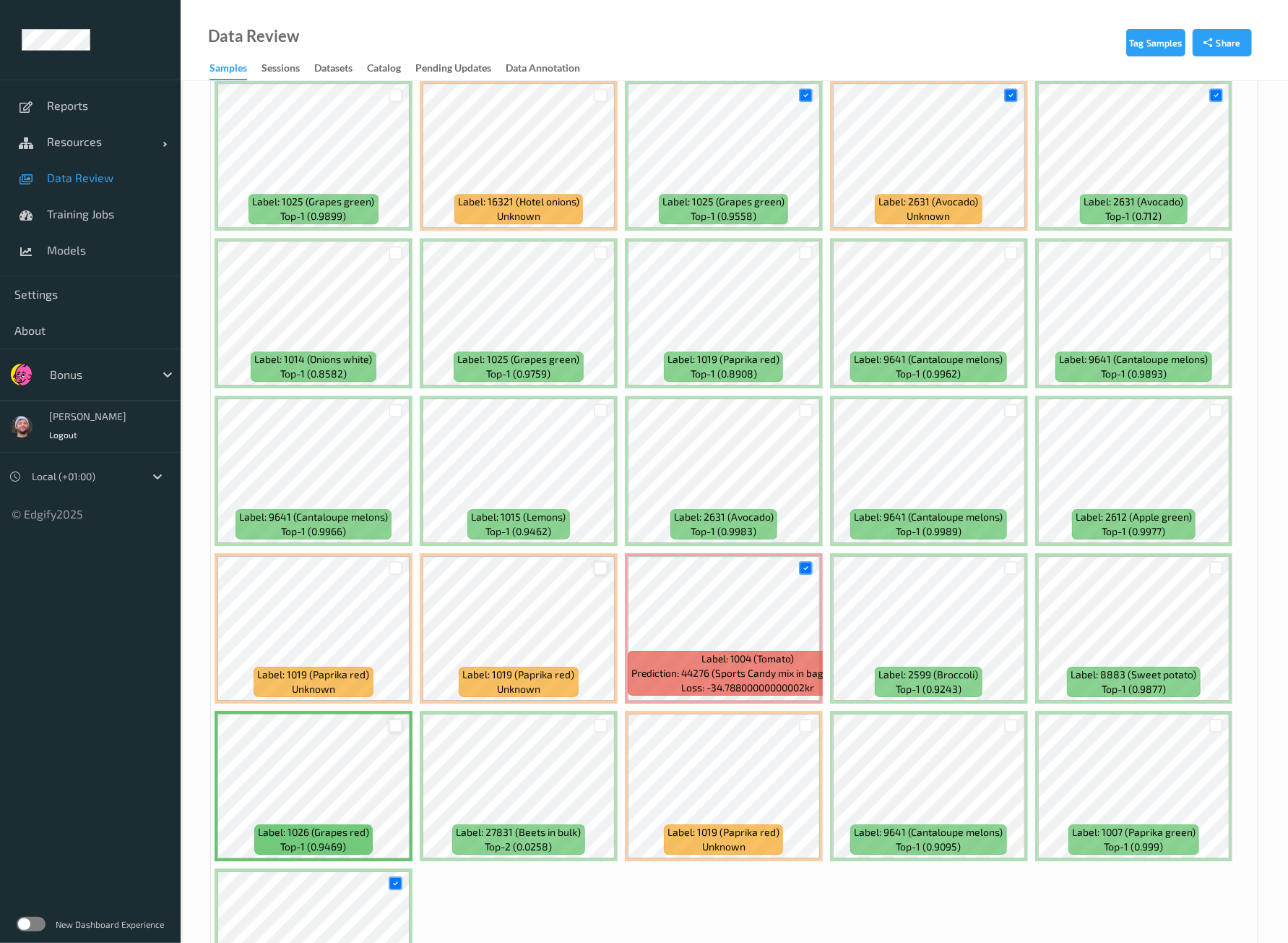
click at [599, 561] on div at bounding box center [601, 568] width 14 height 14
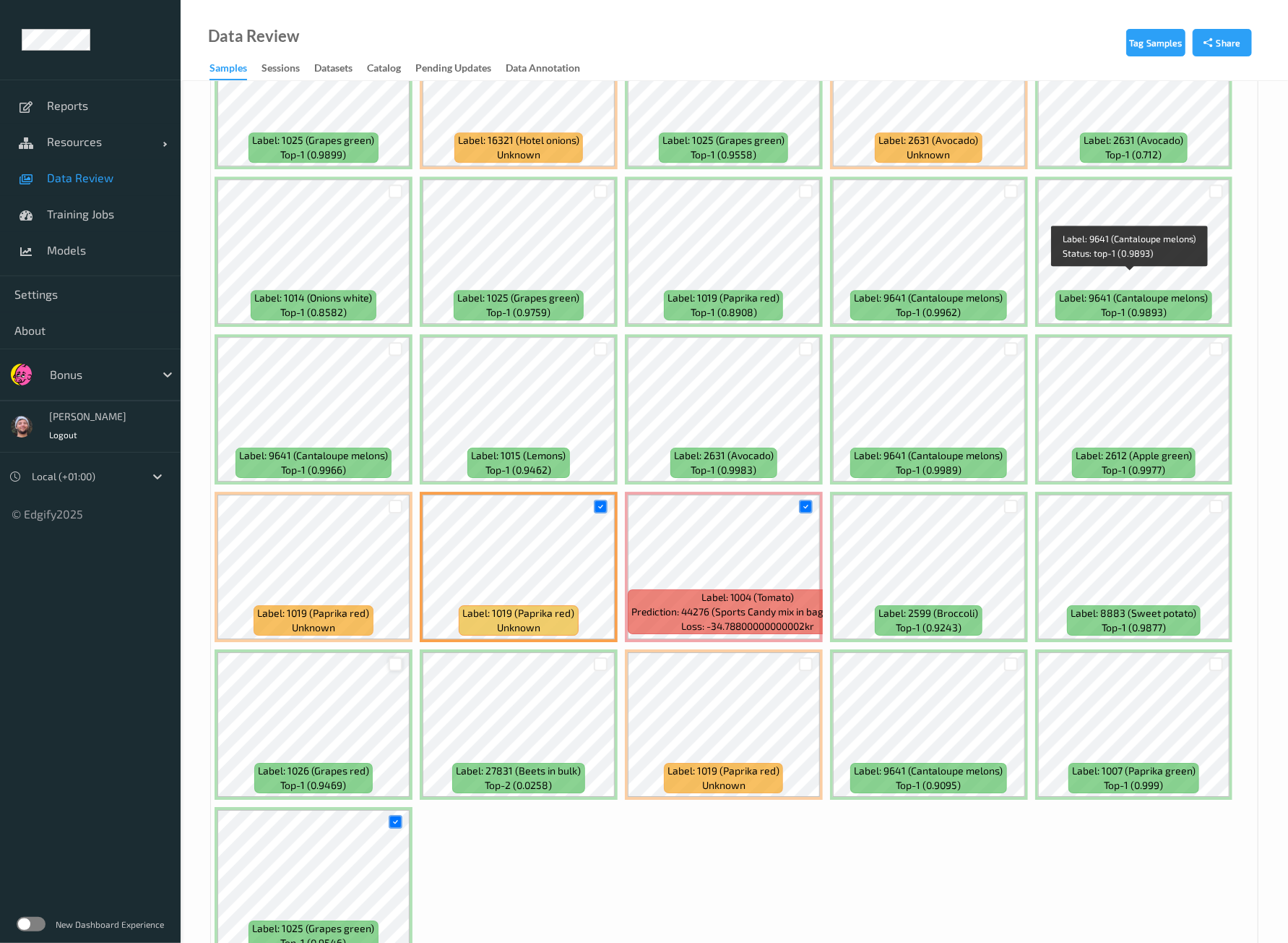
scroll to position [2994, 0]
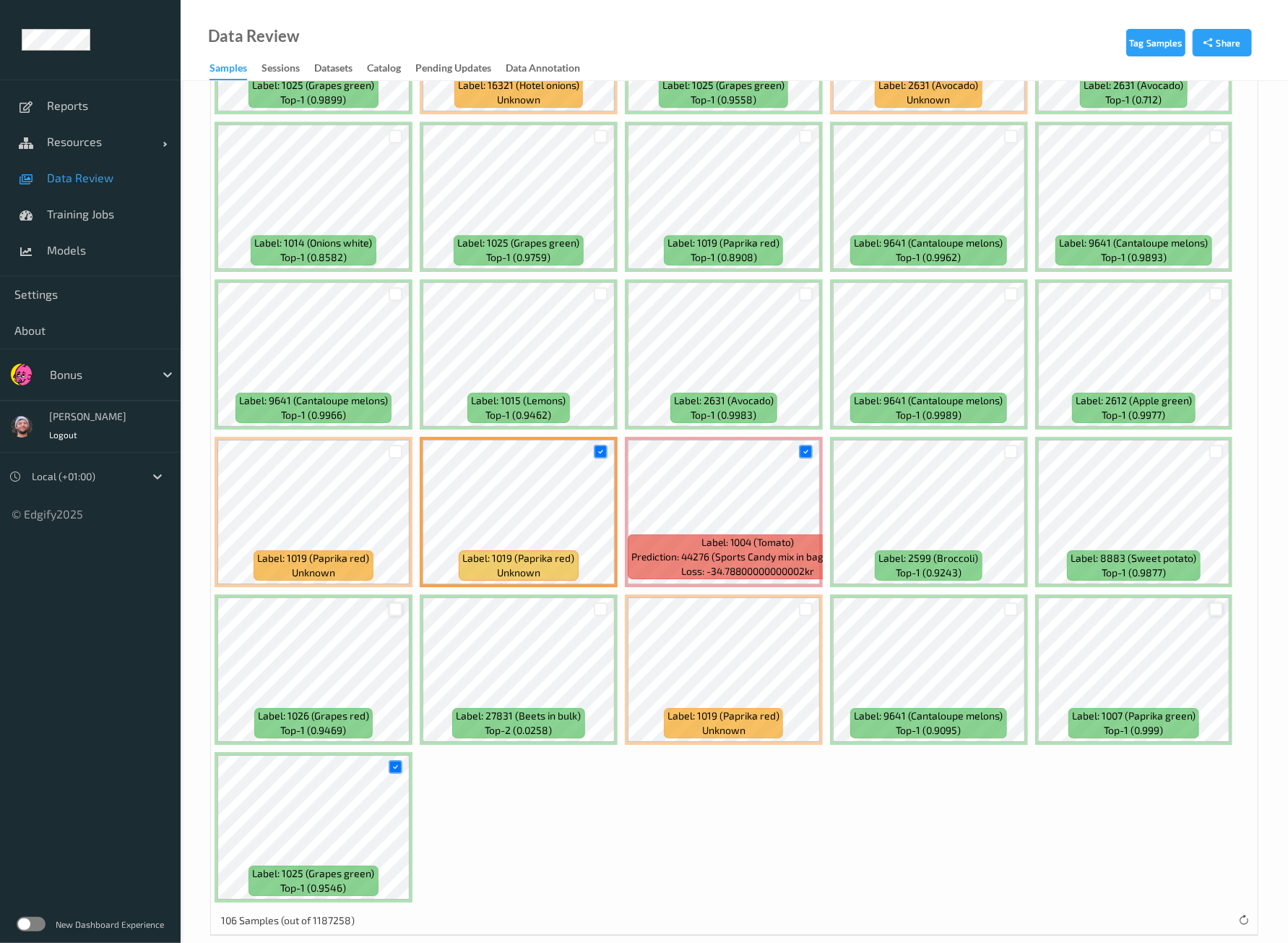
click at [1210, 602] on div at bounding box center [1216, 608] width 14 height 14
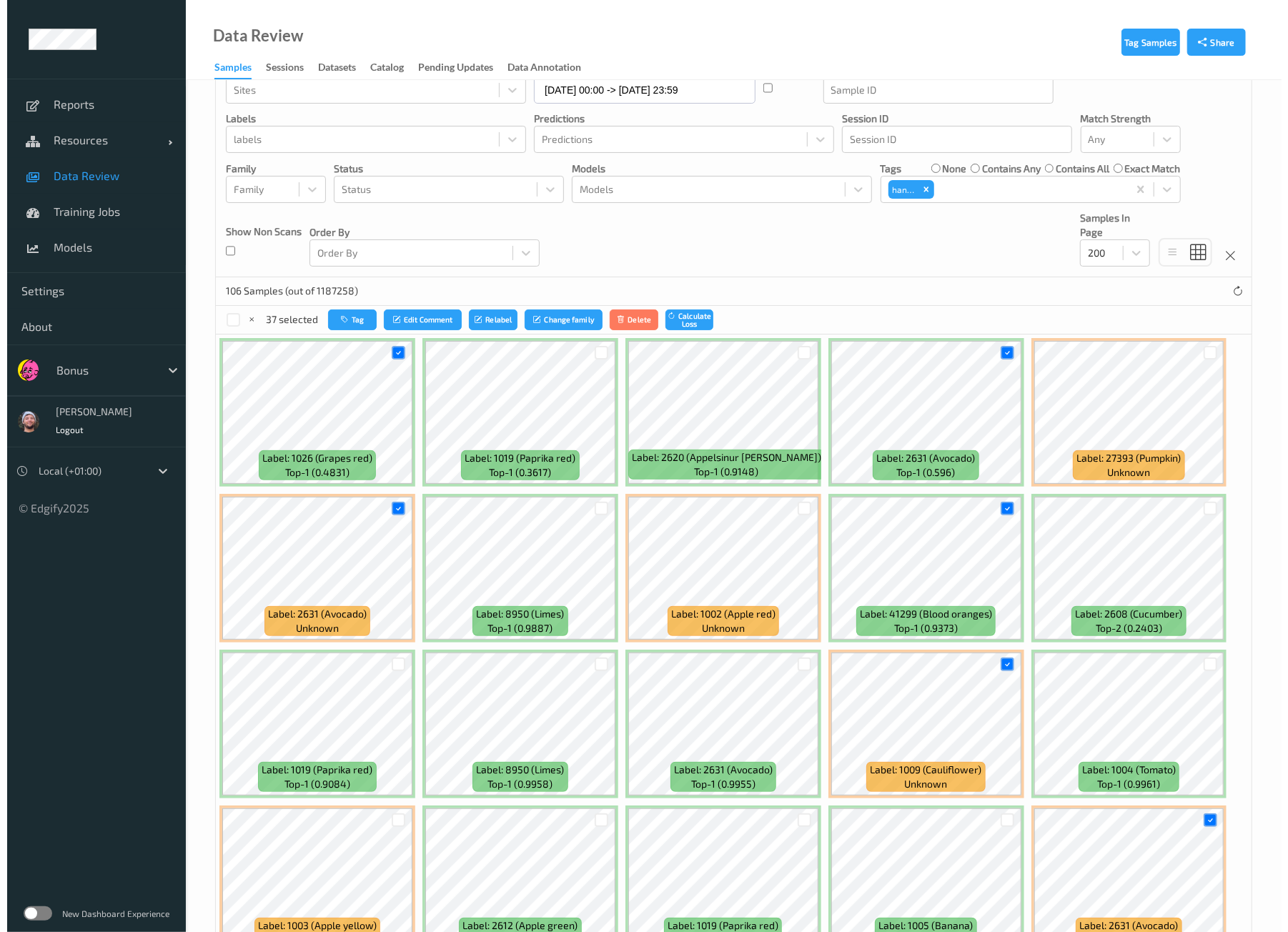
scroll to position [0, 0]
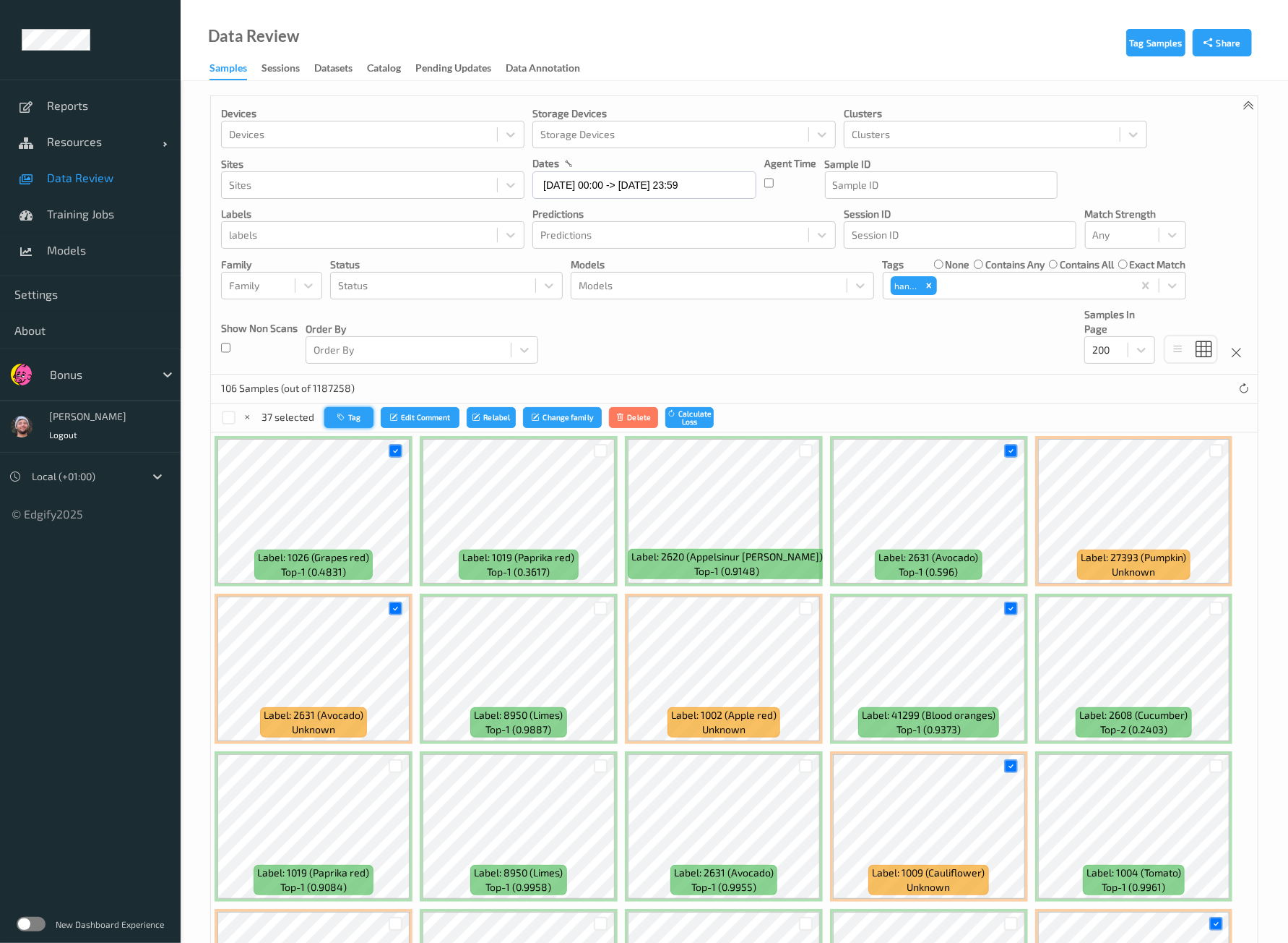
click at [361, 414] on button "Tag" at bounding box center [349, 417] width 49 height 21
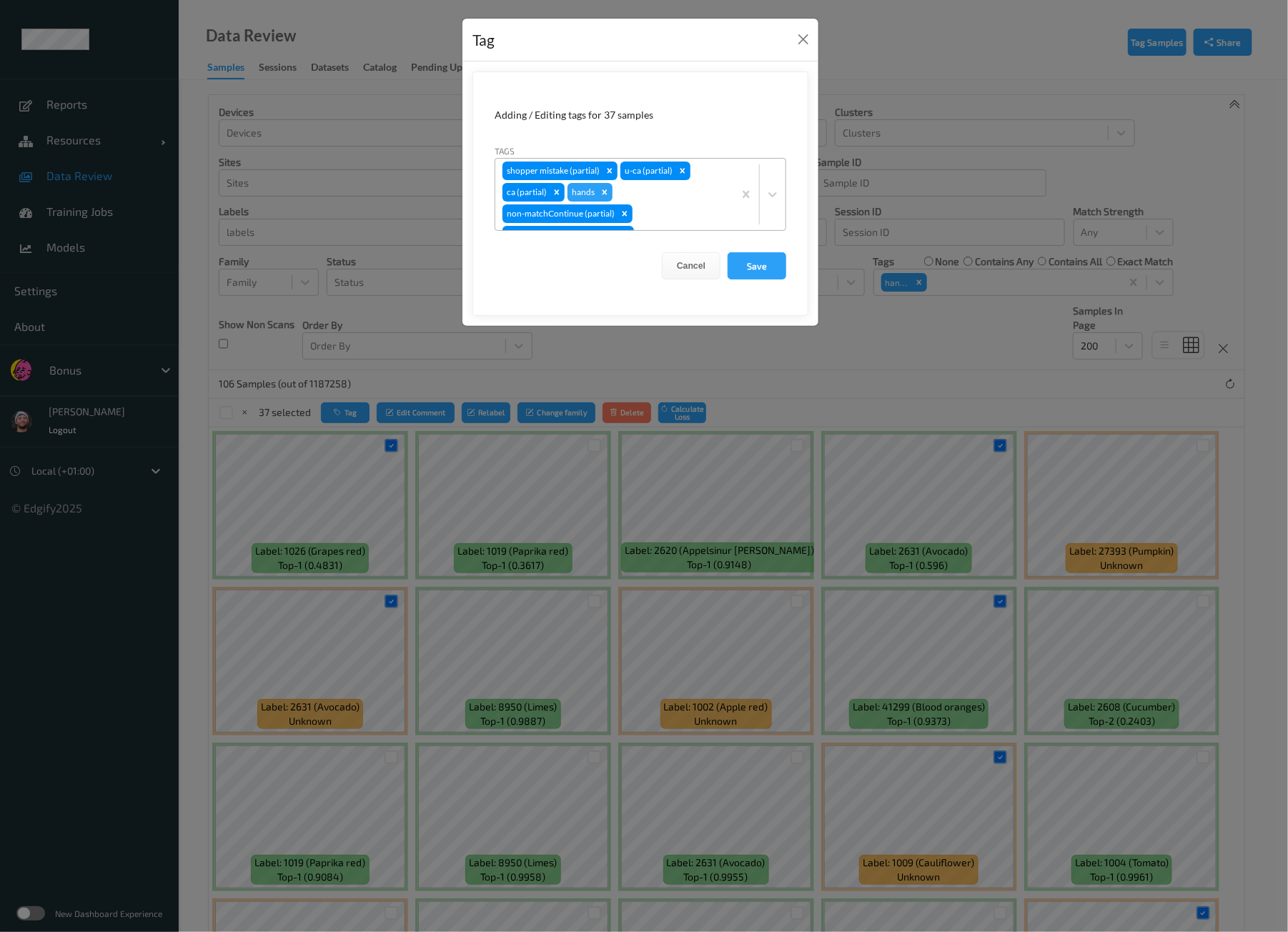
click at [691, 209] on div "shopper mistake (partial) u-ca (partial) ca (partial) hands non-matchContinue (…" at bounding box center [614, 194] width 238 height 72
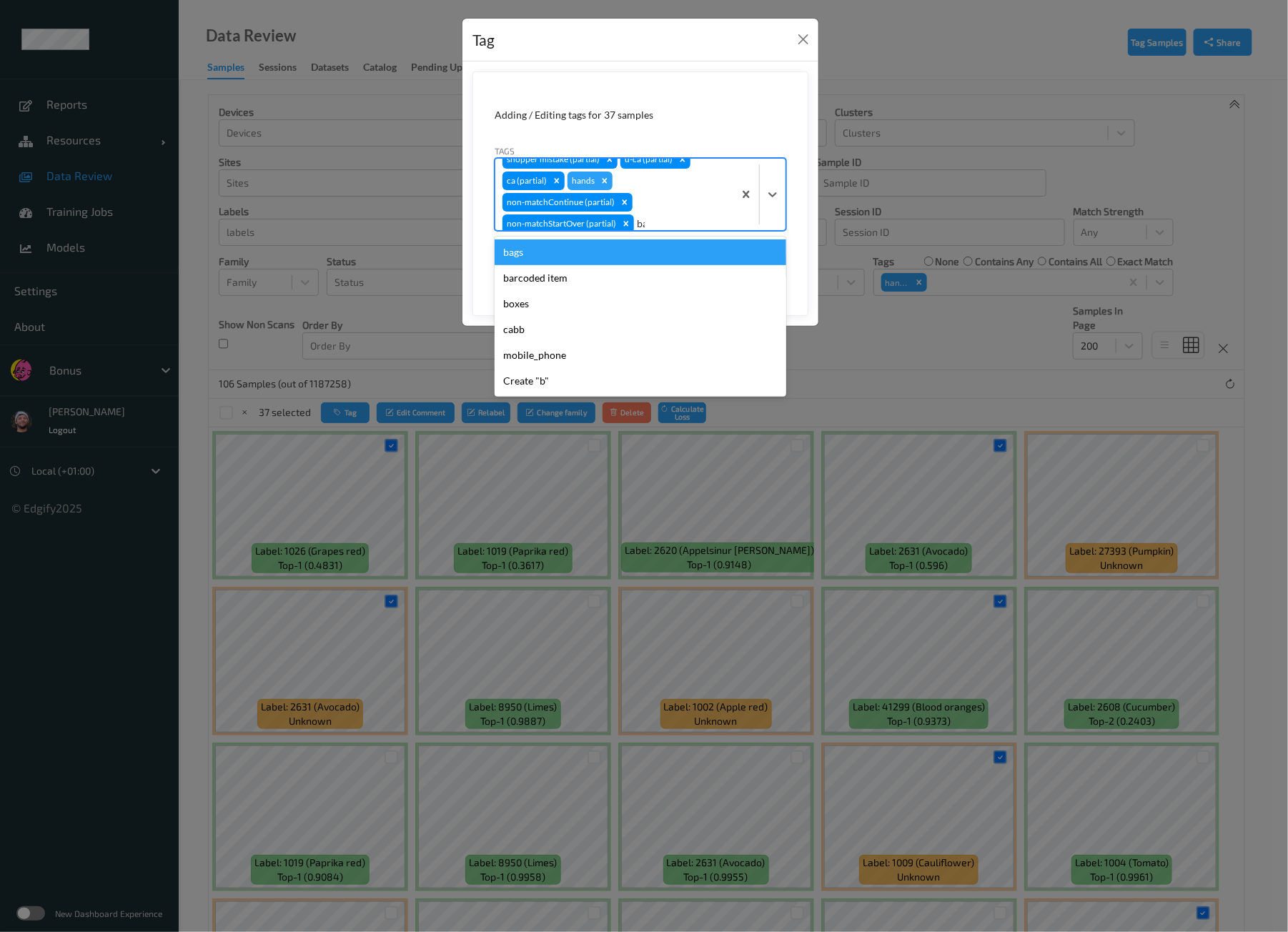
type input "bar"
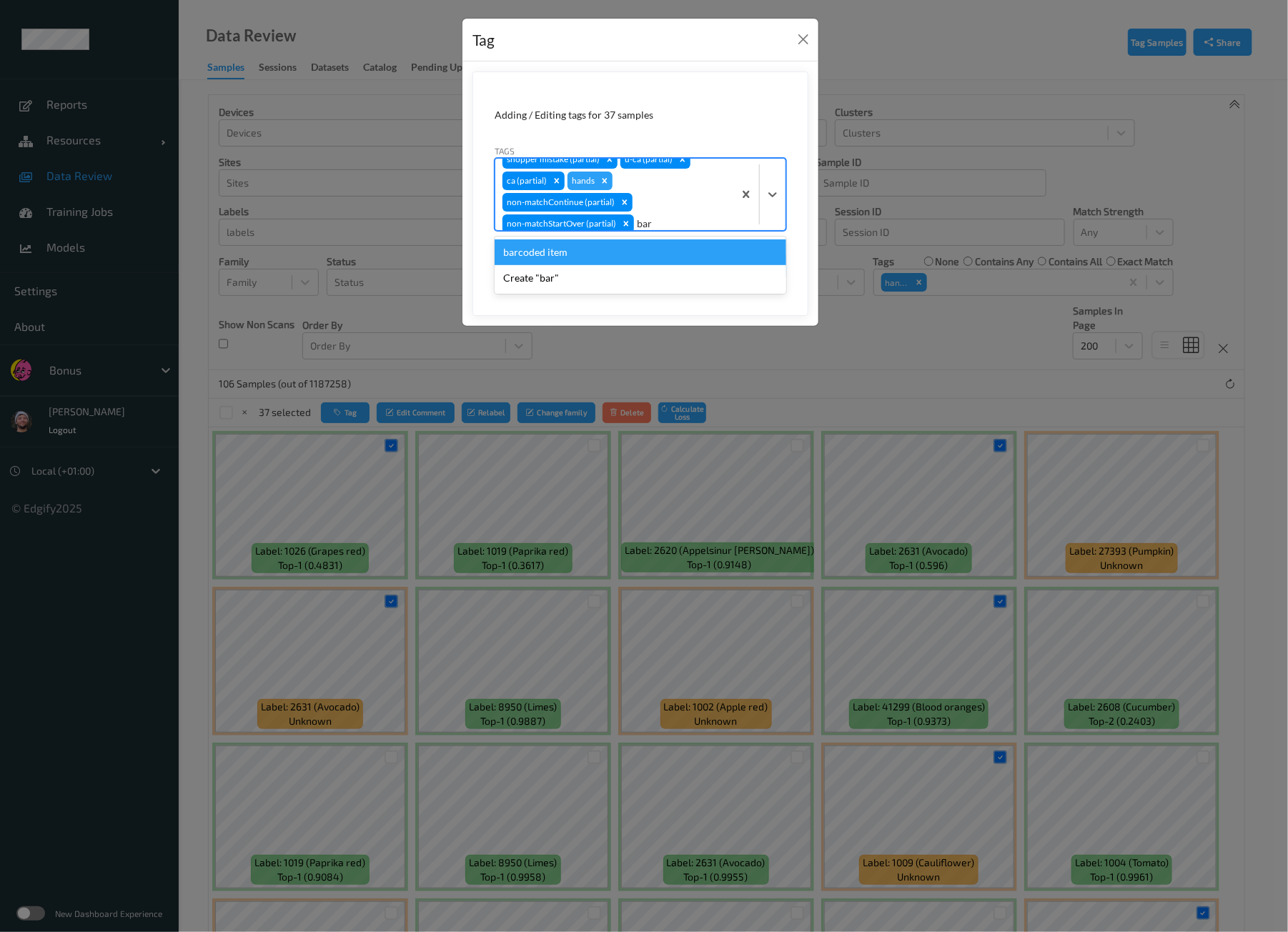
click at [594, 239] on div "barcoded item Create "bar"" at bounding box center [640, 265] width 291 height 57
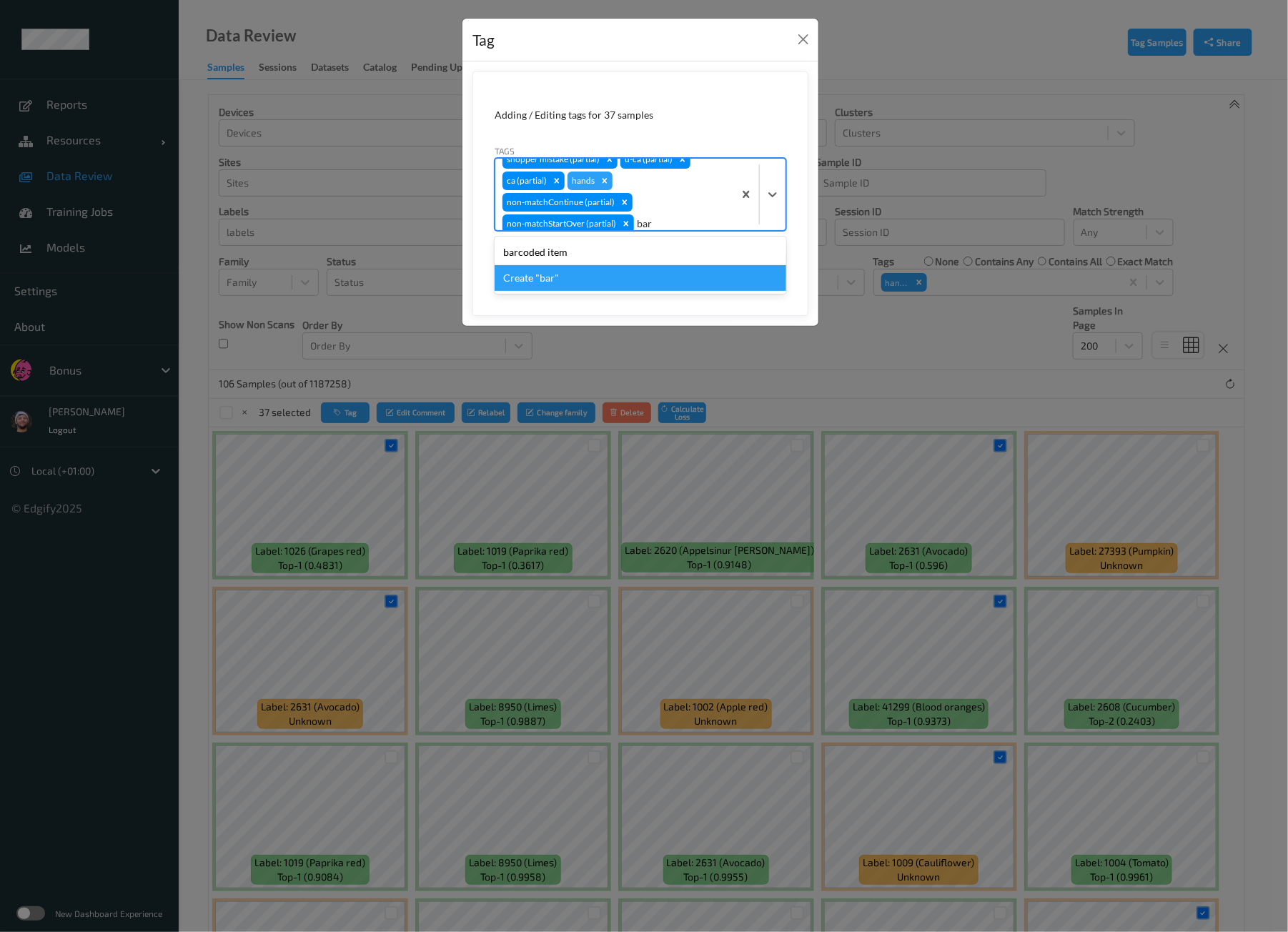
click at [564, 265] on div "Create "bar"" at bounding box center [640, 277] width 291 height 26
click at [667, 223] on icon "Remove bar" at bounding box center [664, 224] width 10 height 10
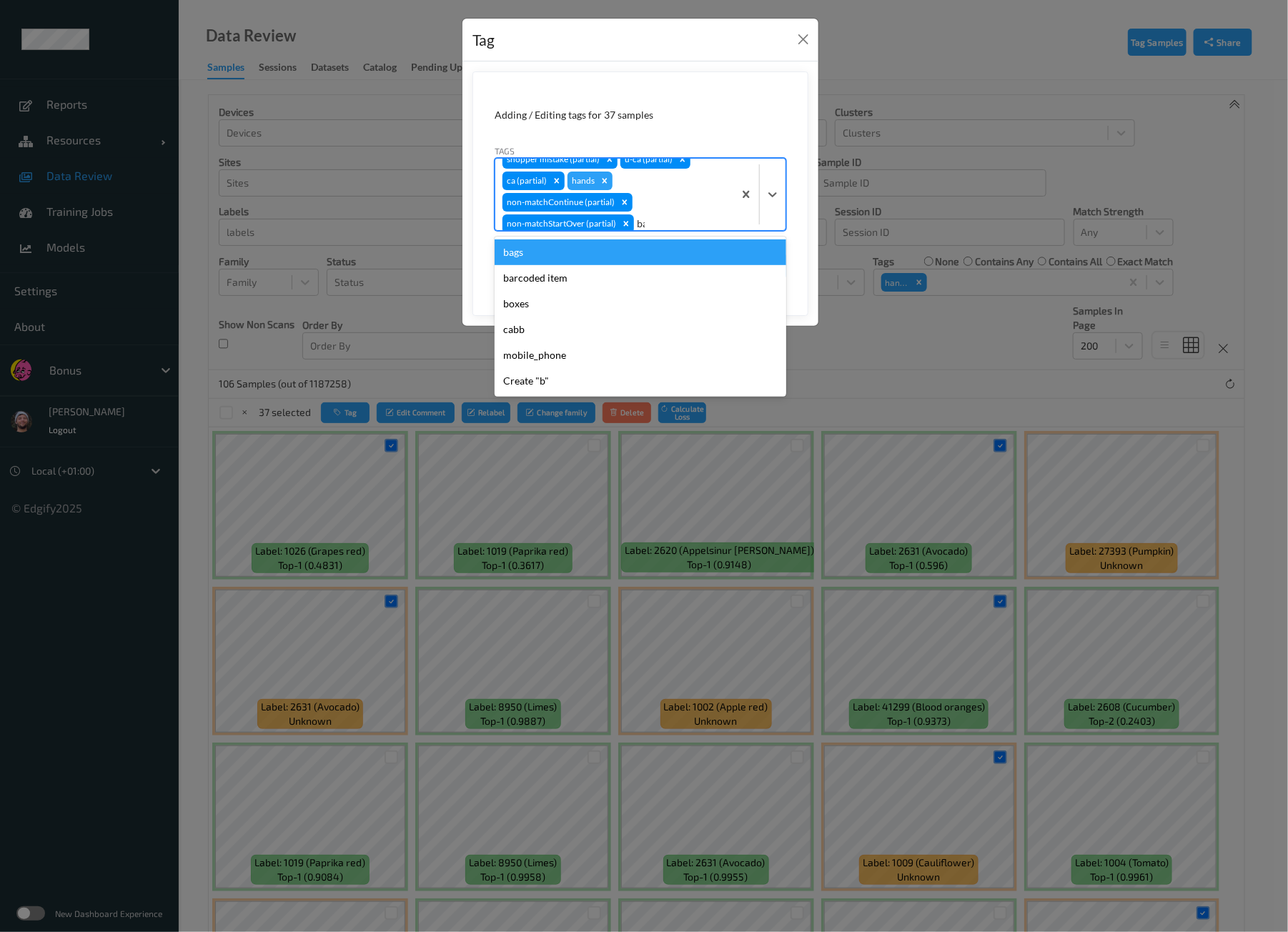
type input "bar"
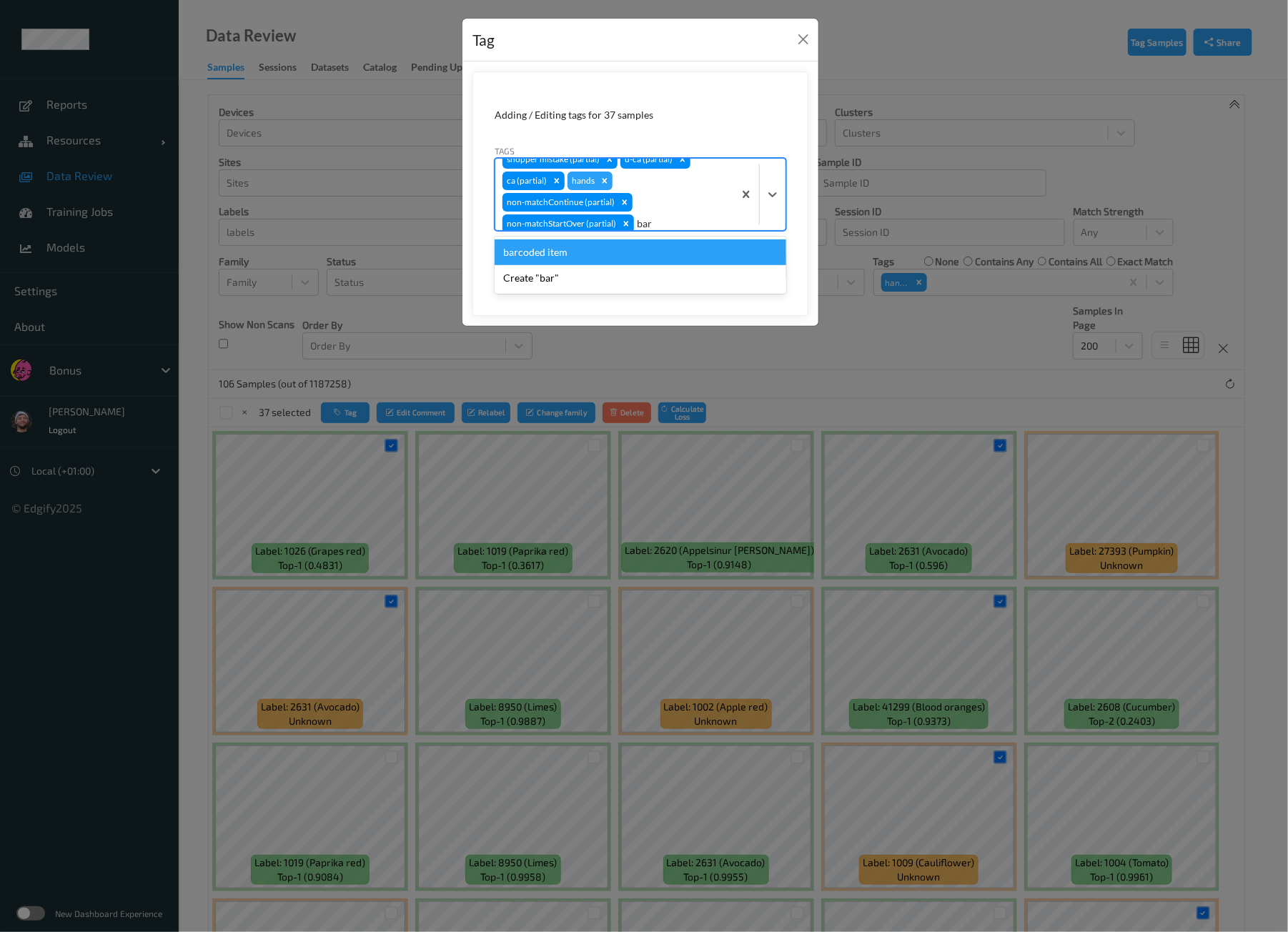
click at [579, 250] on div "barcoded item" at bounding box center [640, 252] width 291 height 26
click at [607, 178] on icon "Remove hands" at bounding box center [605, 181] width 10 height 10
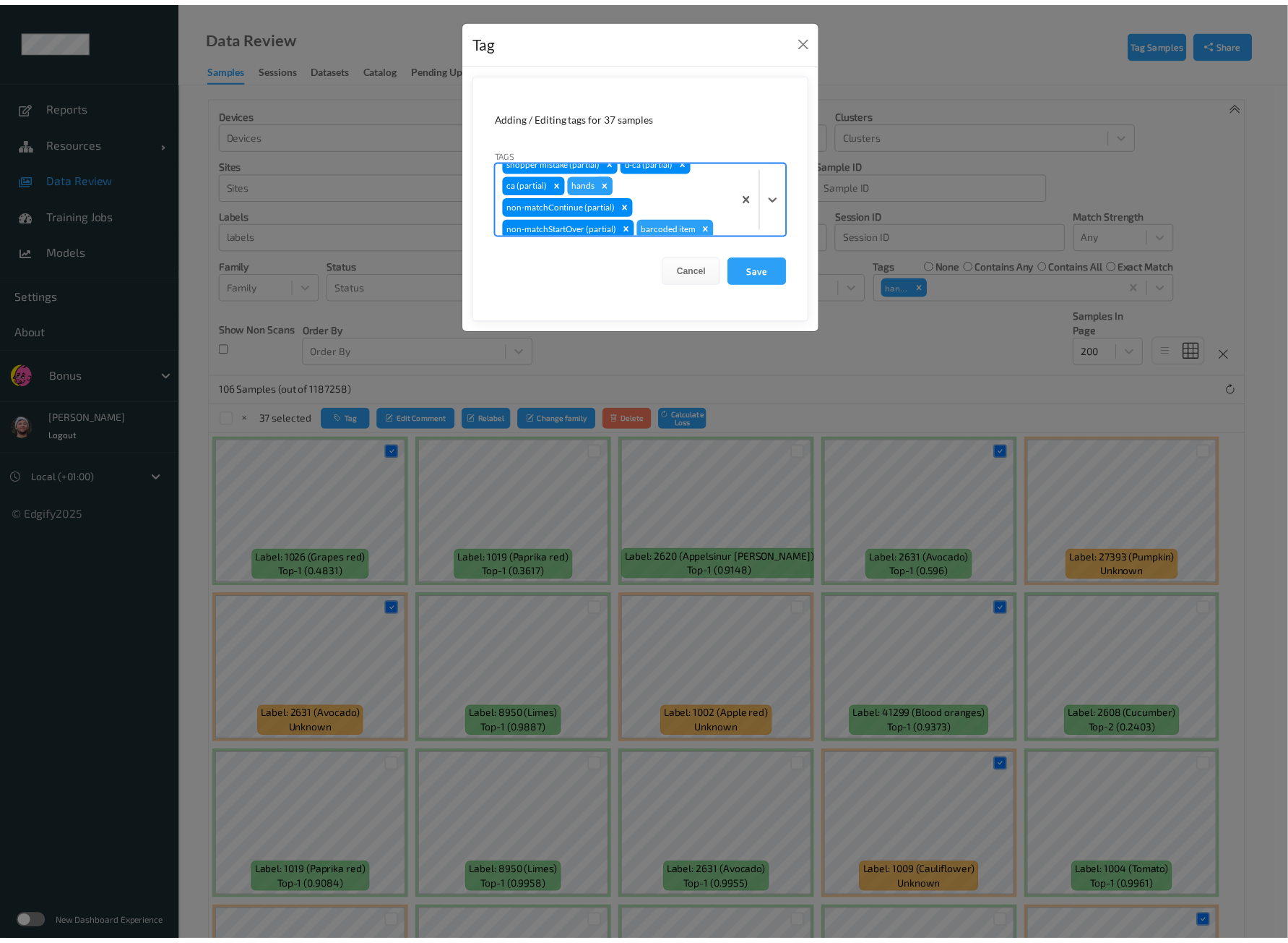
scroll to position [0, 0]
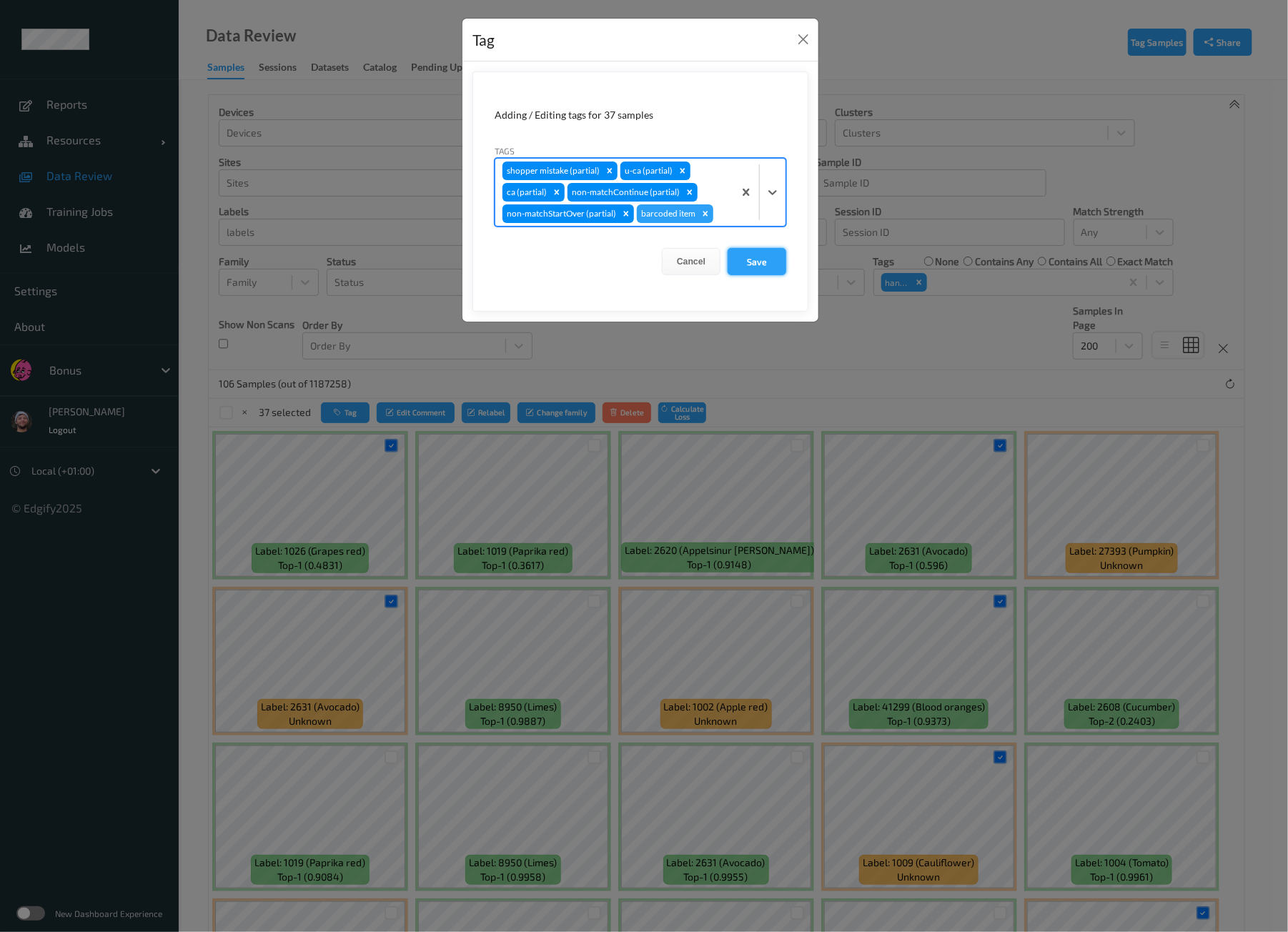
click at [769, 255] on button "Save" at bounding box center [757, 261] width 58 height 27
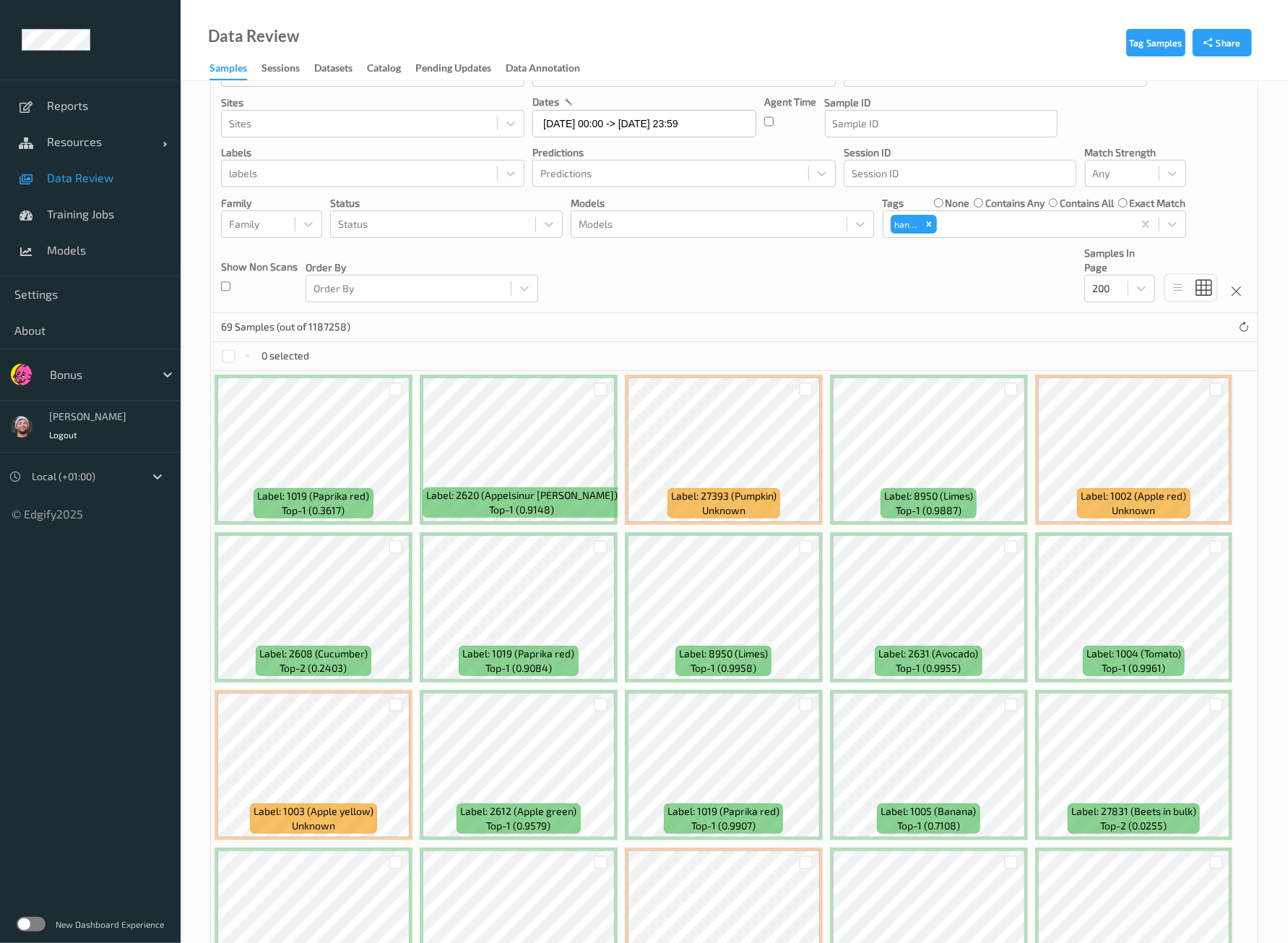
scroll to position [89, 0]
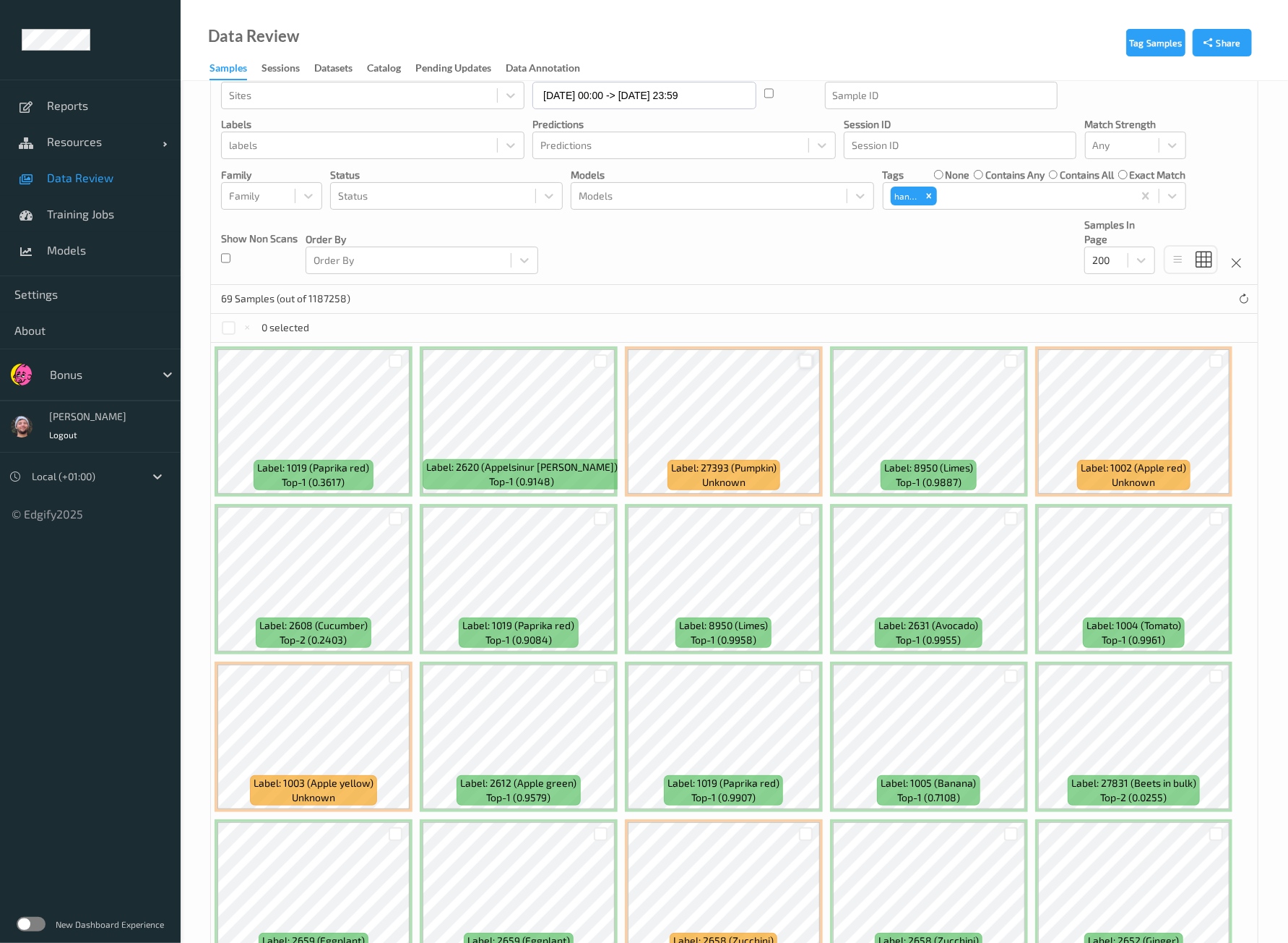
click at [806, 363] on div at bounding box center [806, 361] width 14 height 14
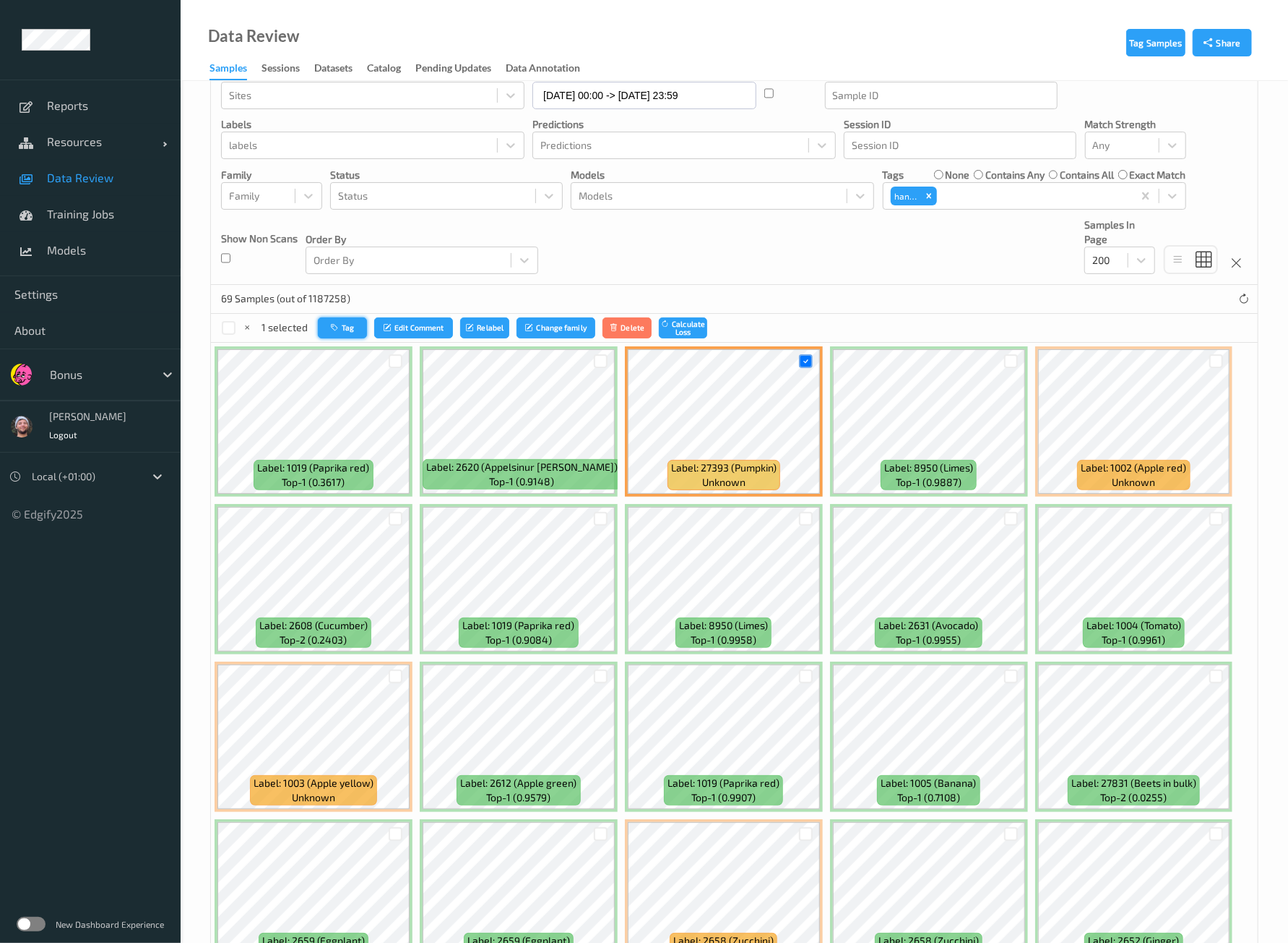
click at [337, 330] on button "Tag" at bounding box center [342, 328] width 49 height 21
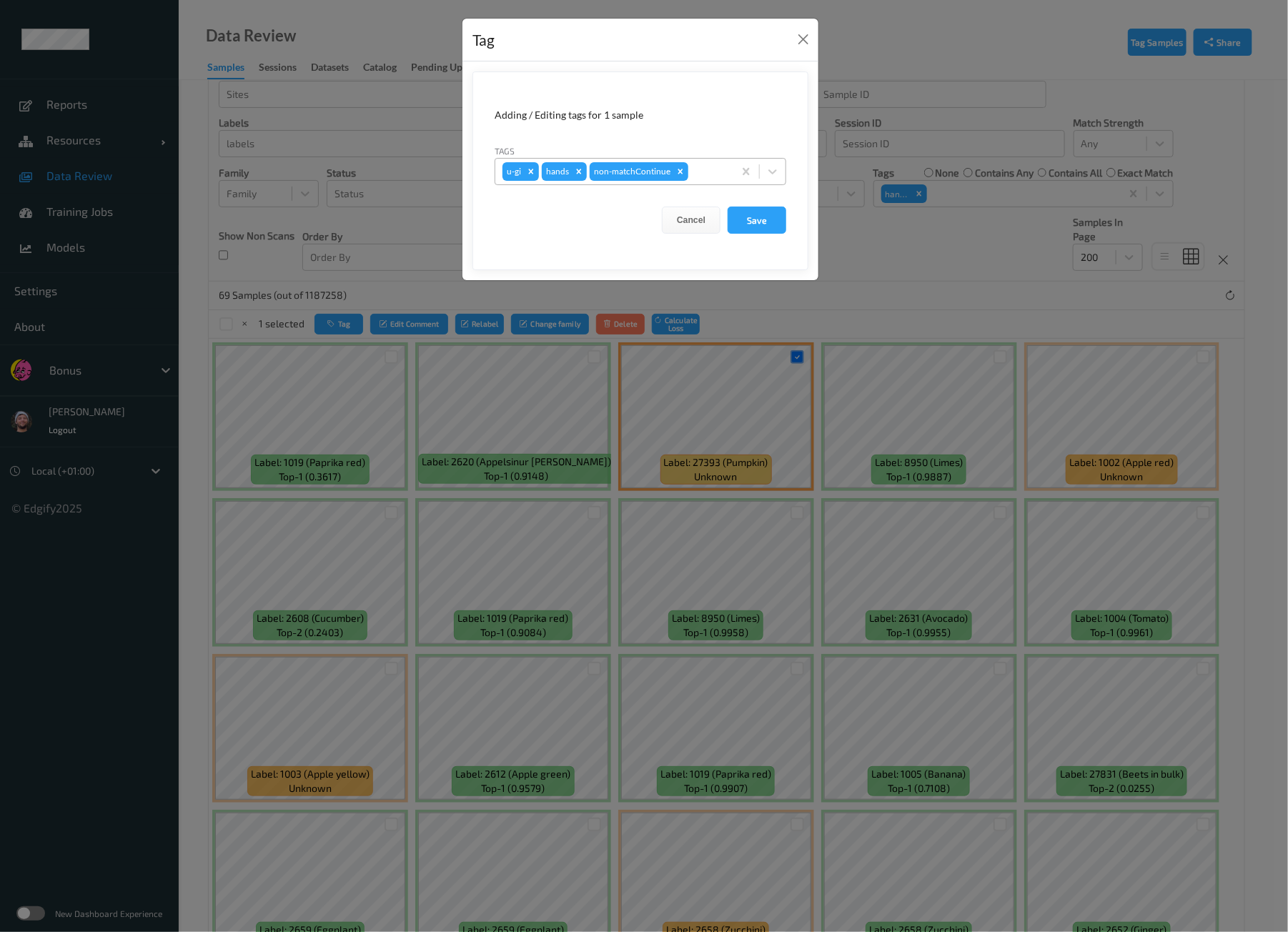
click at [713, 169] on div at bounding box center [709, 171] width 35 height 17
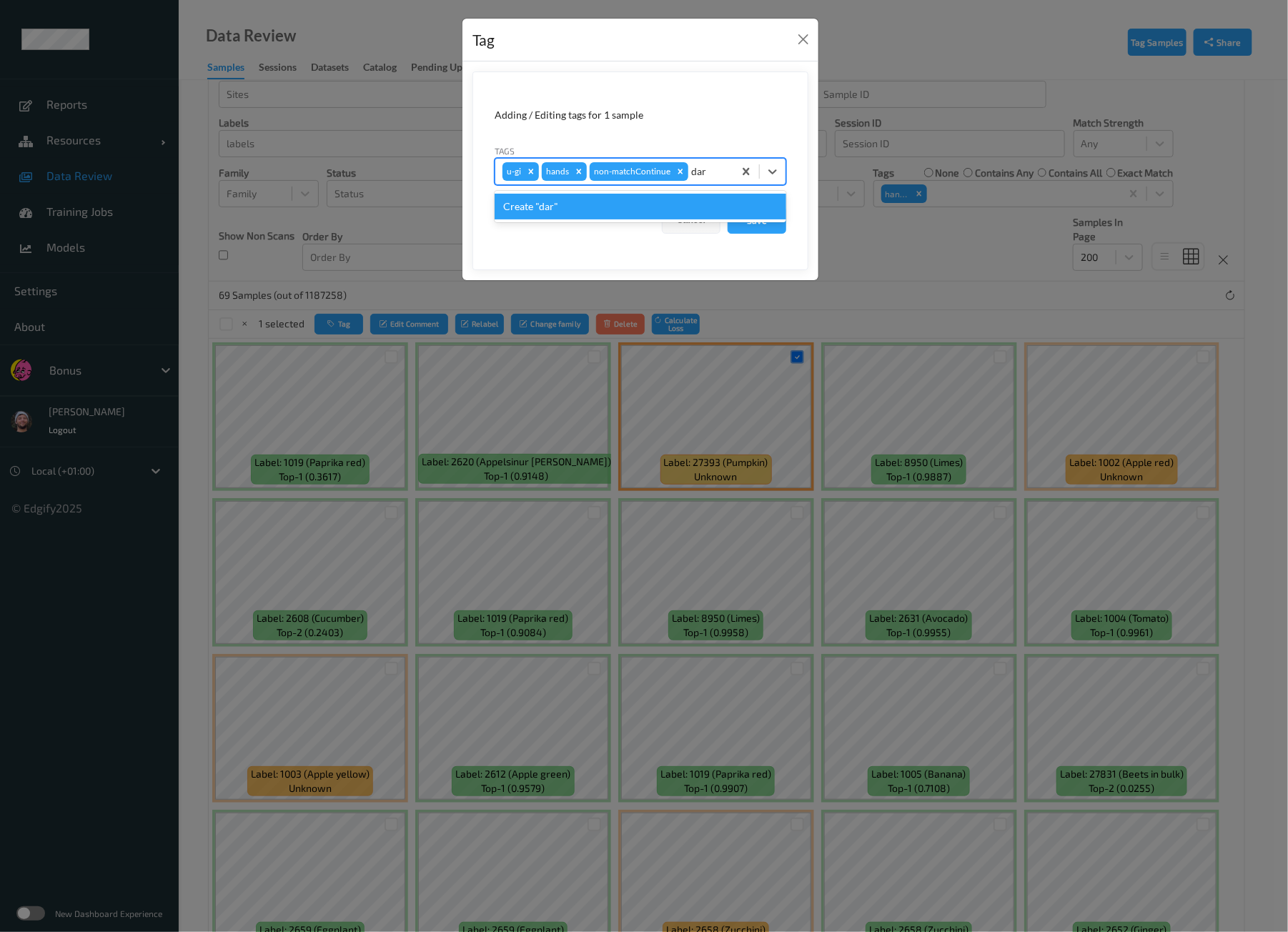
type input "dar"
click at [700, 134] on form "Adding / Editing tags for 1 sample Tags option Create "dar" focused, 1 of 1. 1 …" at bounding box center [640, 171] width 336 height 199
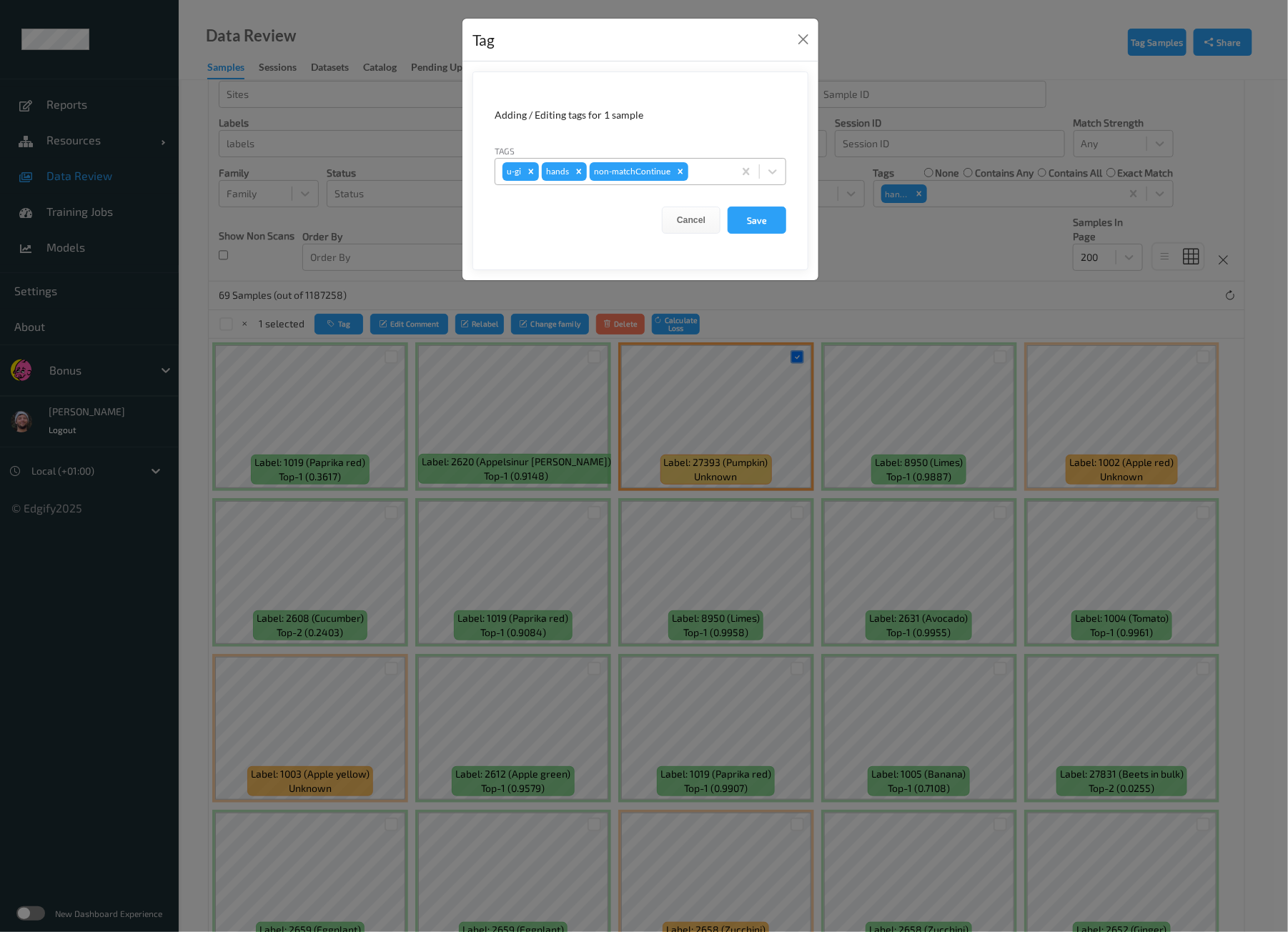
click at [694, 171] on div at bounding box center [709, 171] width 35 height 17
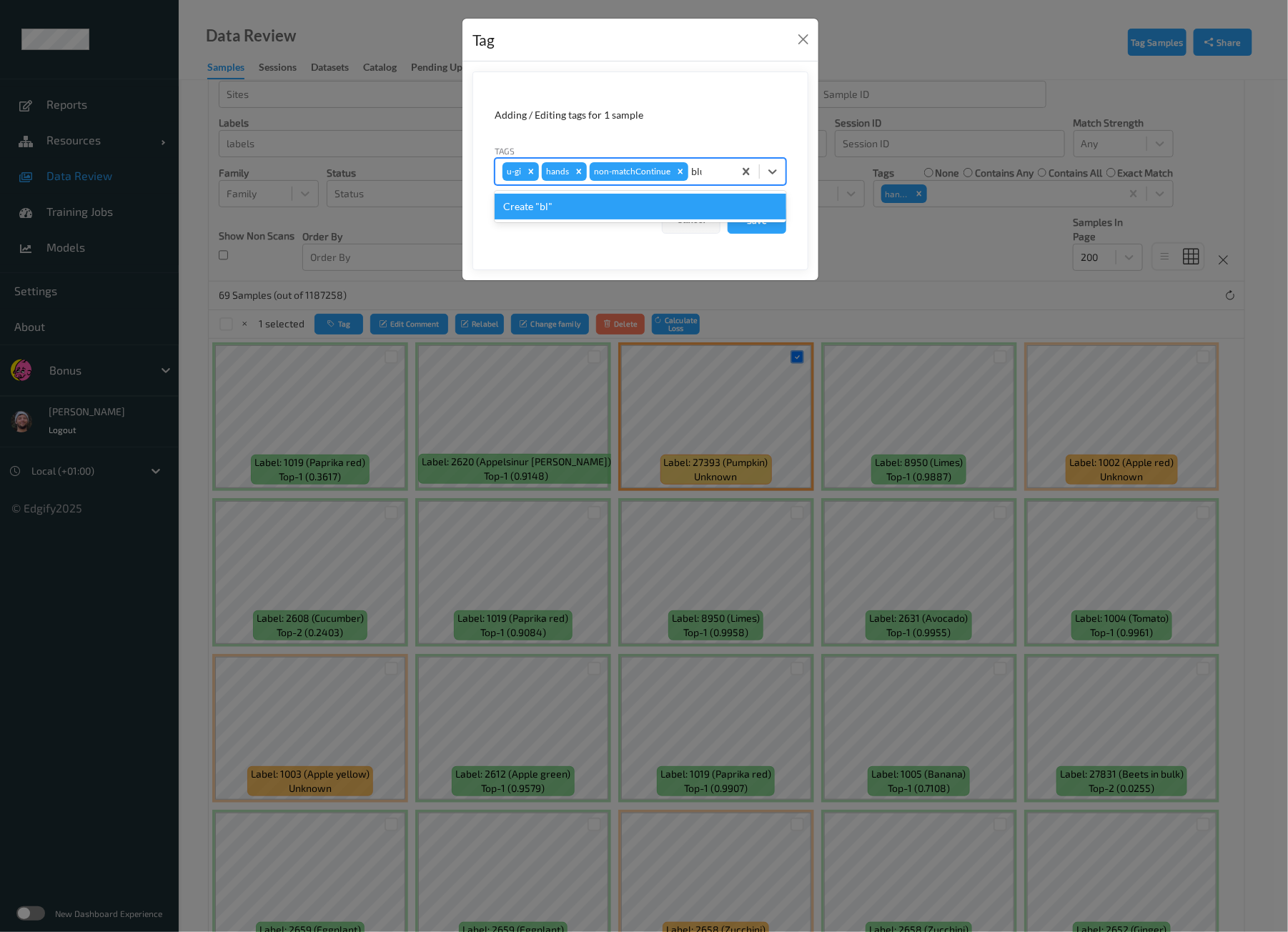
type input "blur"
type input "bag"
click at [668, 322] on div "Tag Adding / Editing tags for 1 sample Tags option bags focused, 1 of 2. 2 resu…" at bounding box center [644, 466] width 1288 height 932
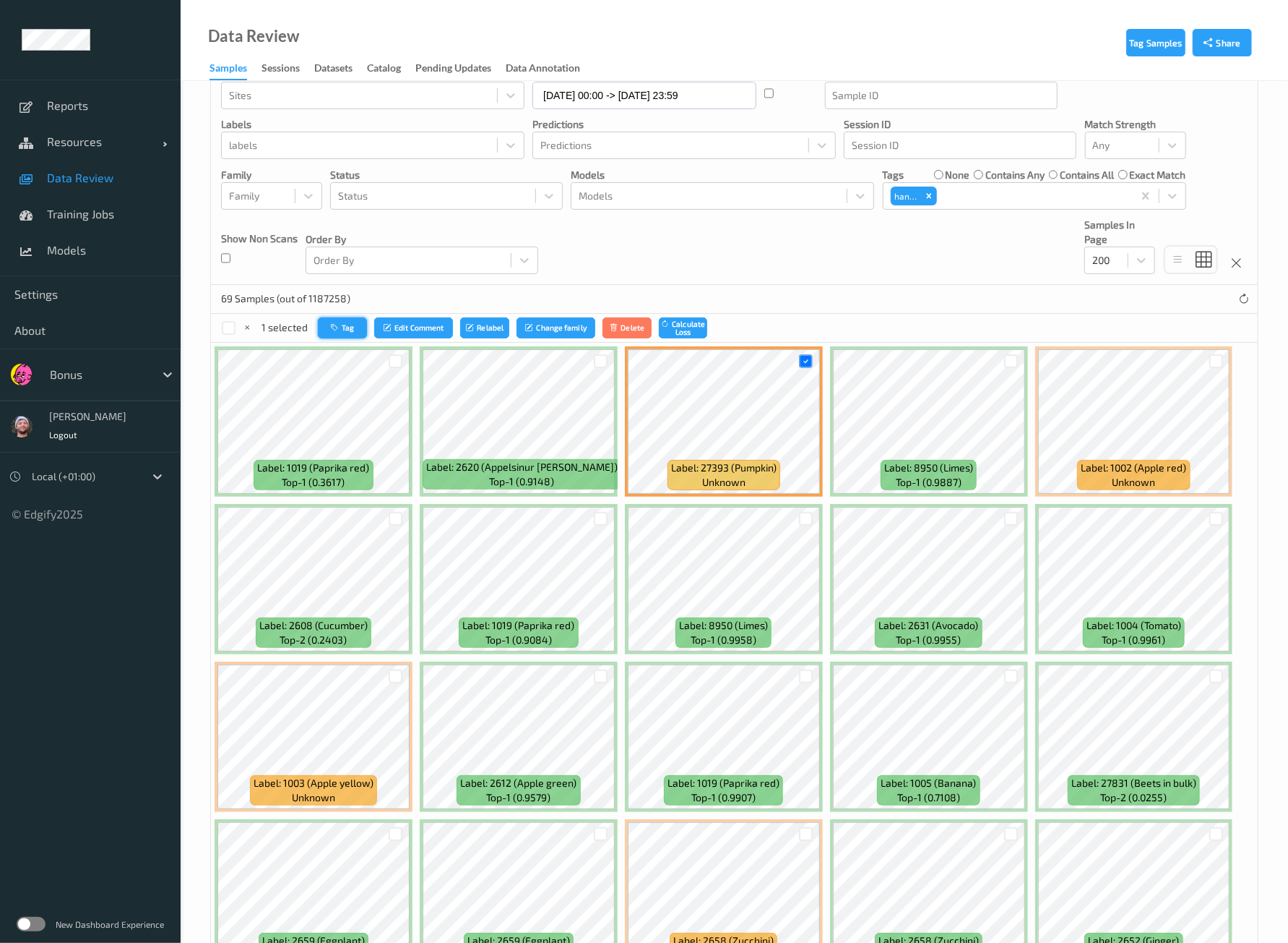
click at [358, 328] on button "Tag" at bounding box center [342, 328] width 49 height 21
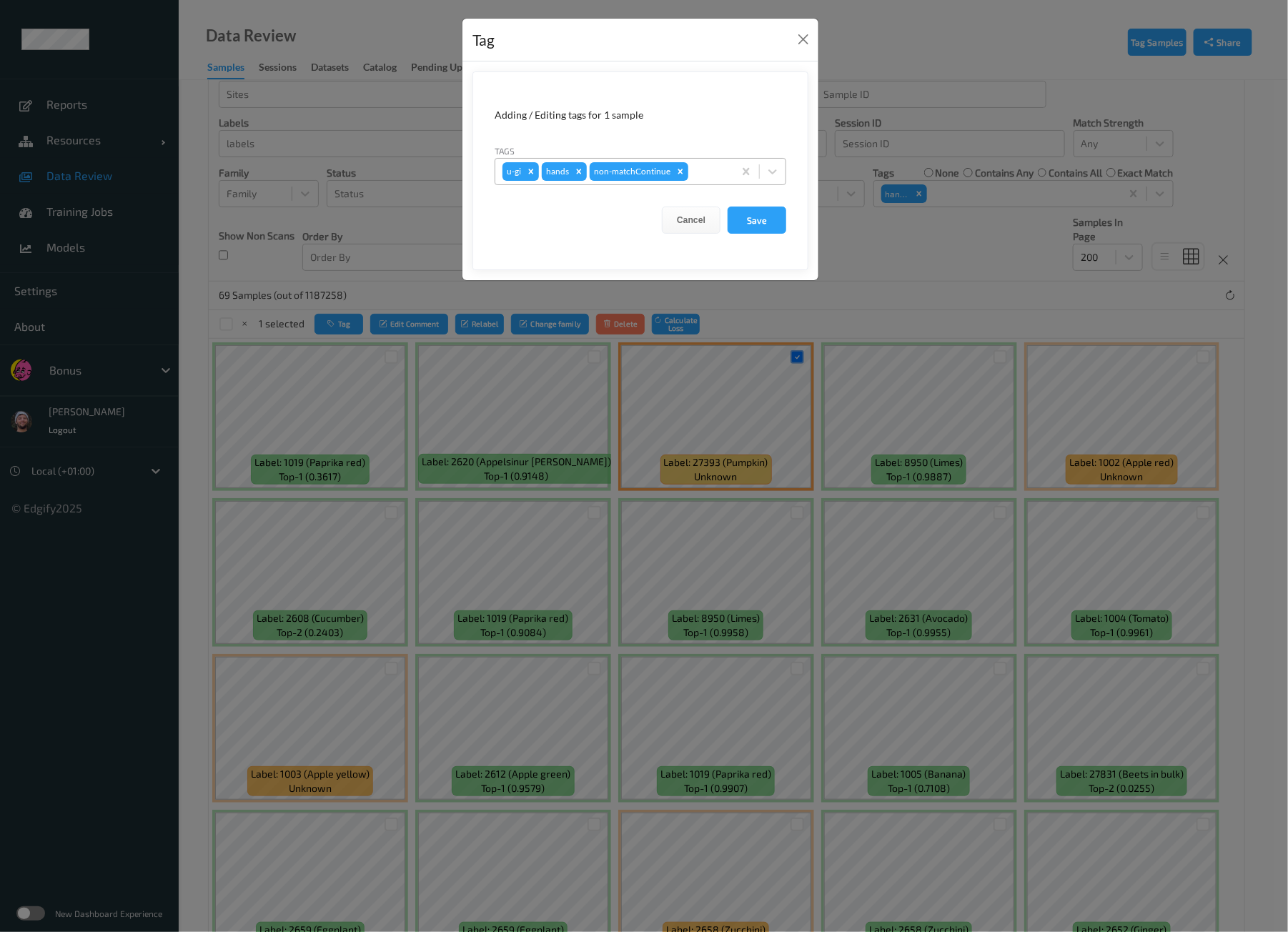
click at [713, 166] on div at bounding box center [709, 171] width 35 height 17
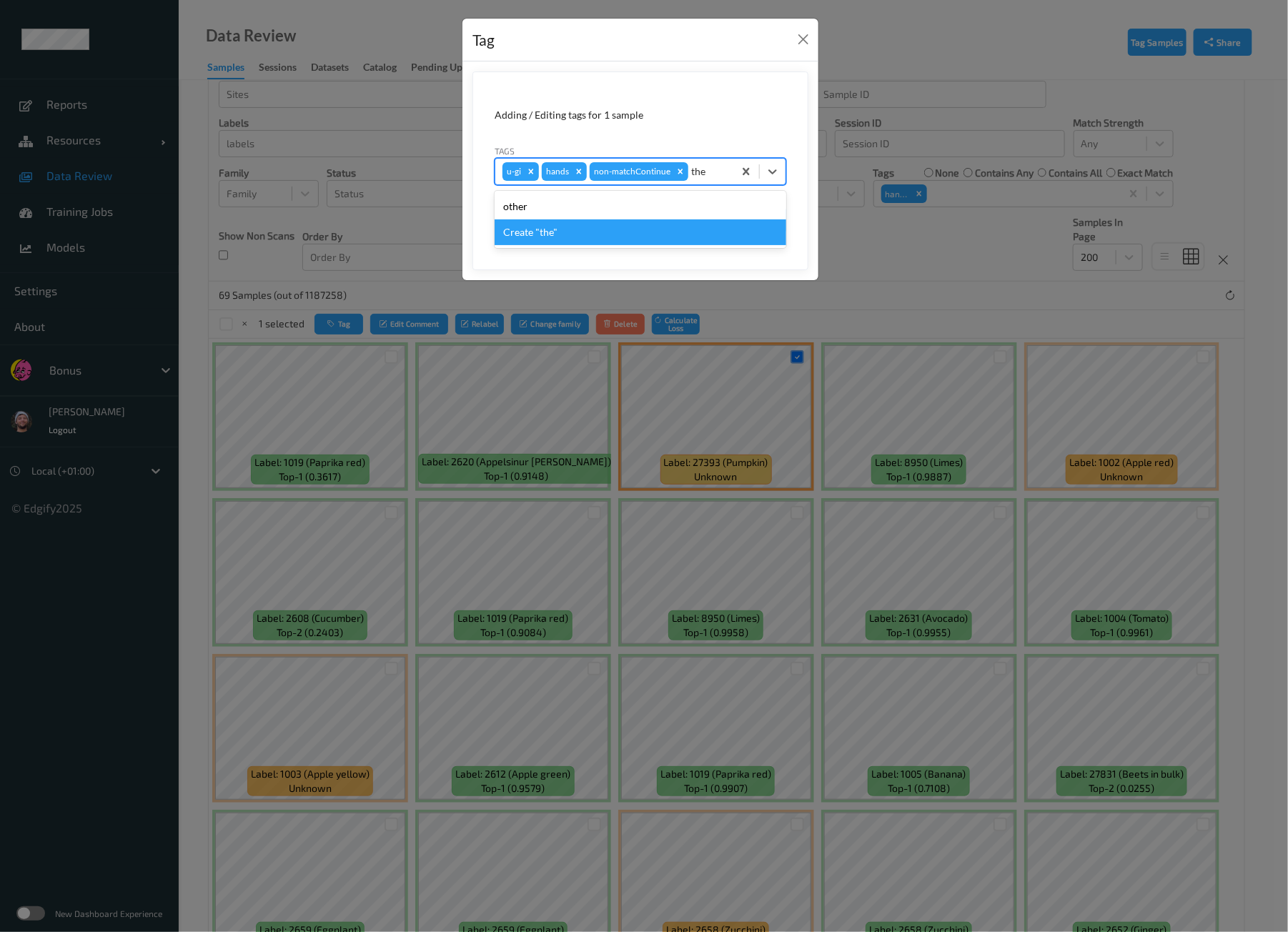
type input "ther"
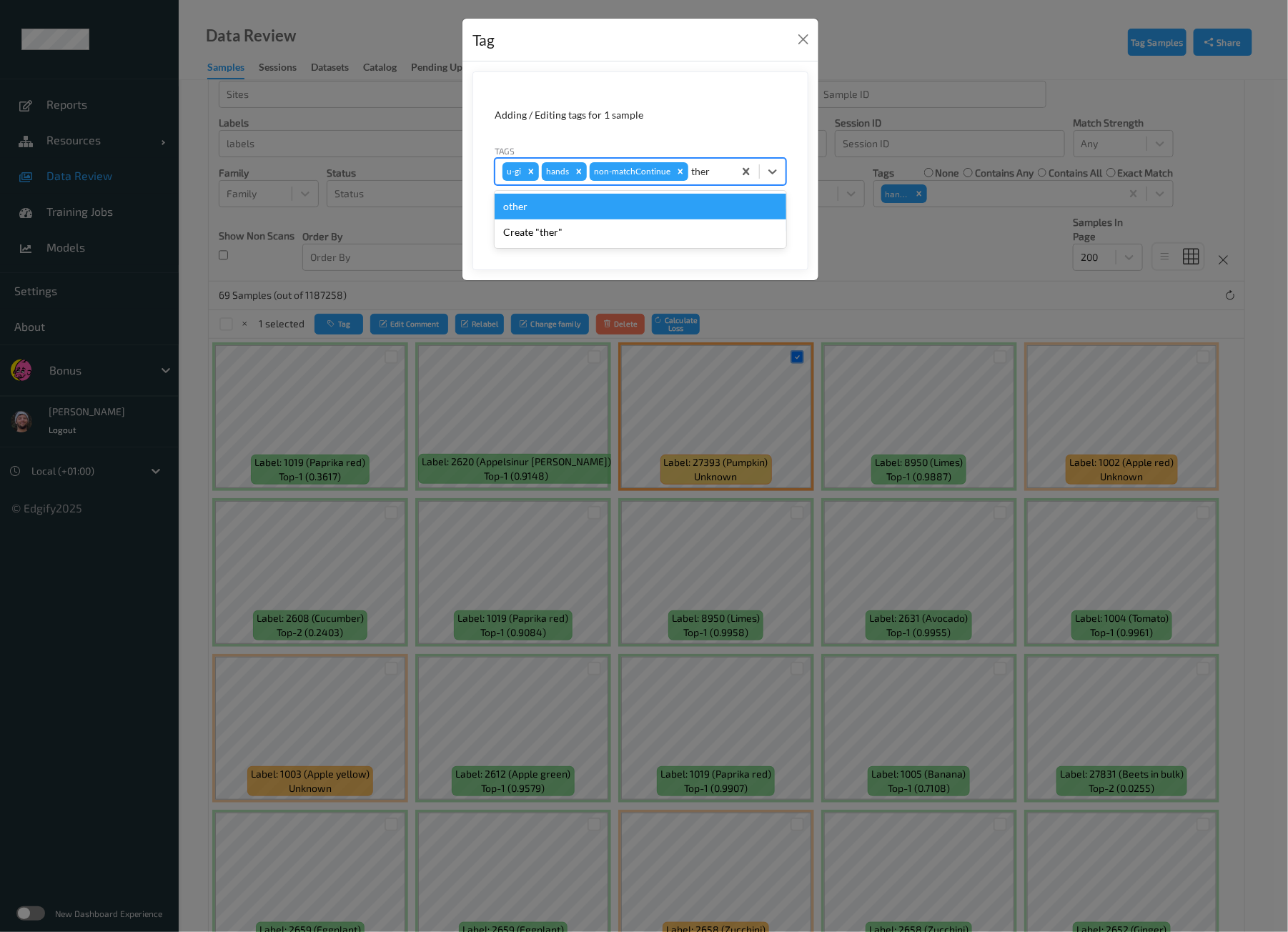
click at [575, 194] on div "other" at bounding box center [640, 206] width 291 height 26
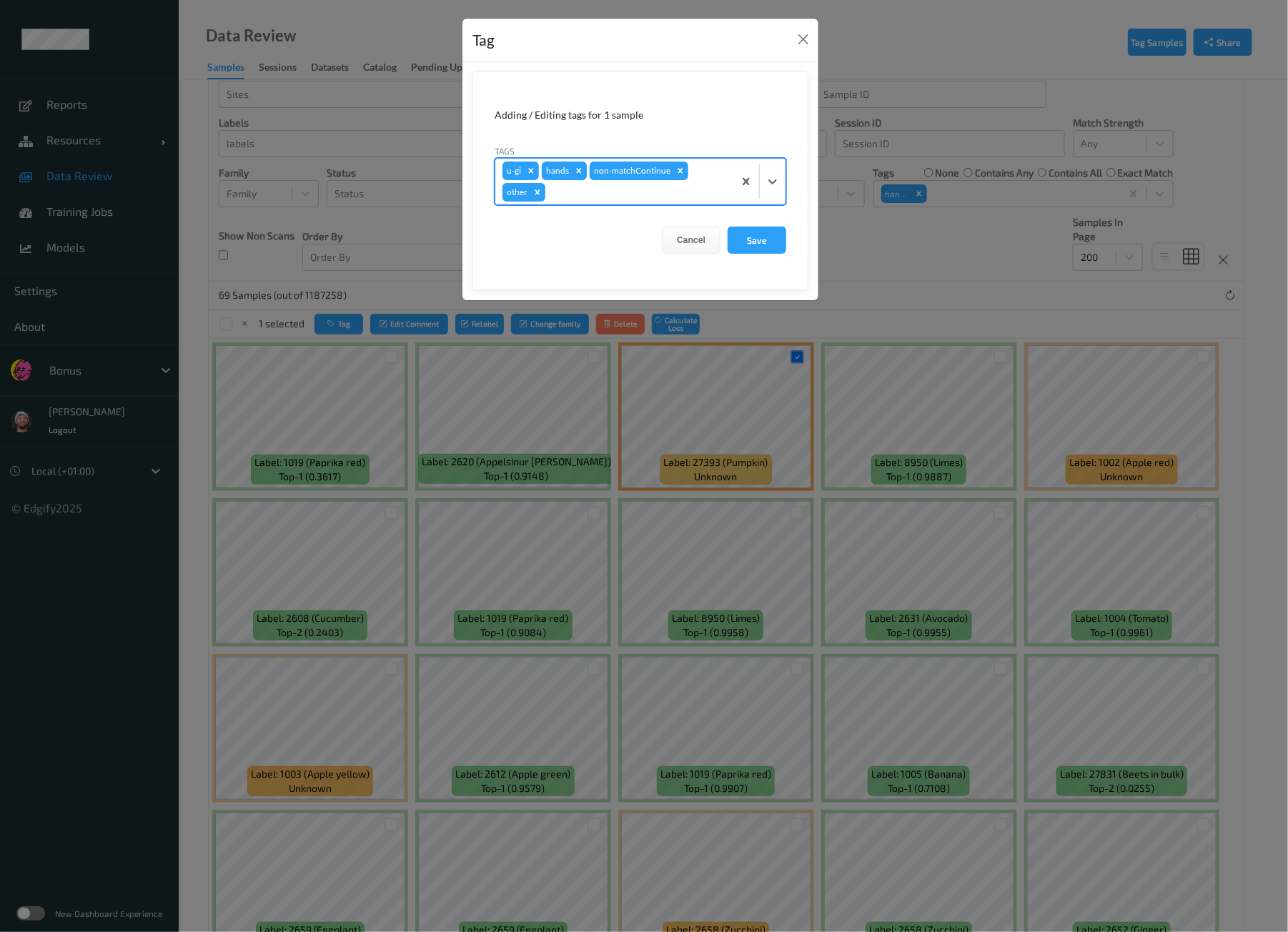
click at [576, 166] on icon "Remove hands" at bounding box center [579, 171] width 10 height 10
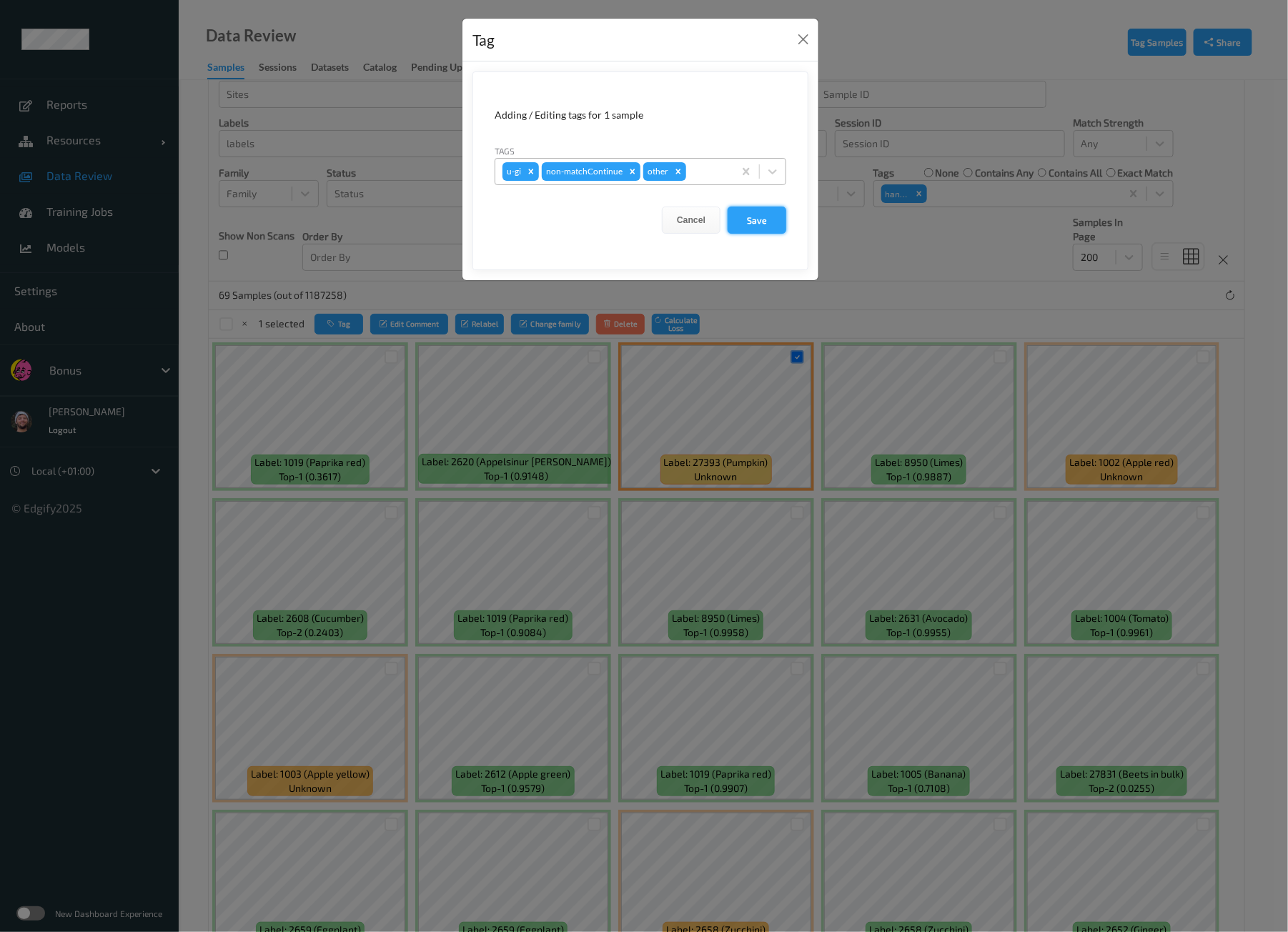
click at [768, 226] on button "Save" at bounding box center [757, 220] width 58 height 27
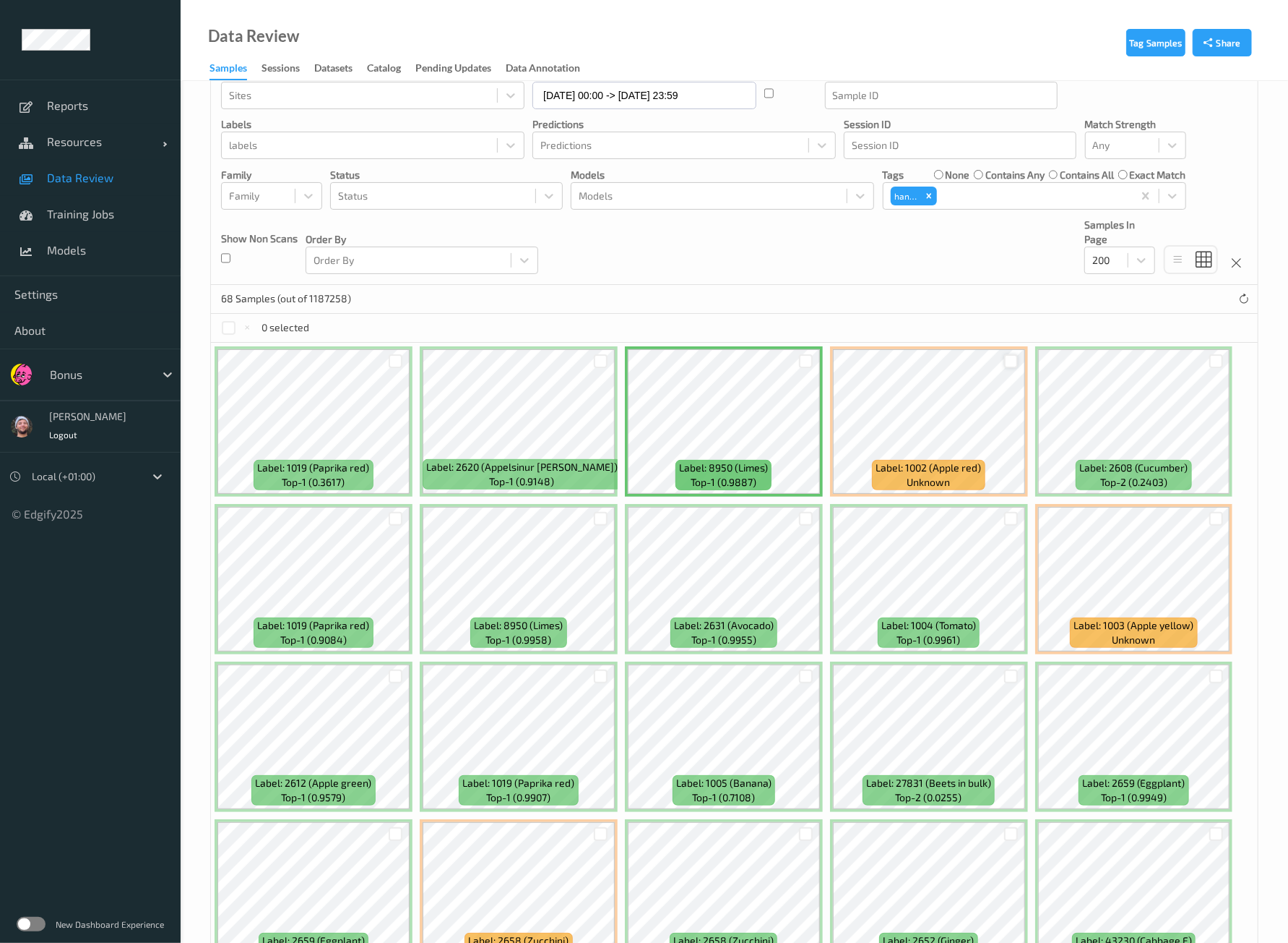
click at [1013, 362] on div at bounding box center [1011, 361] width 14 height 14
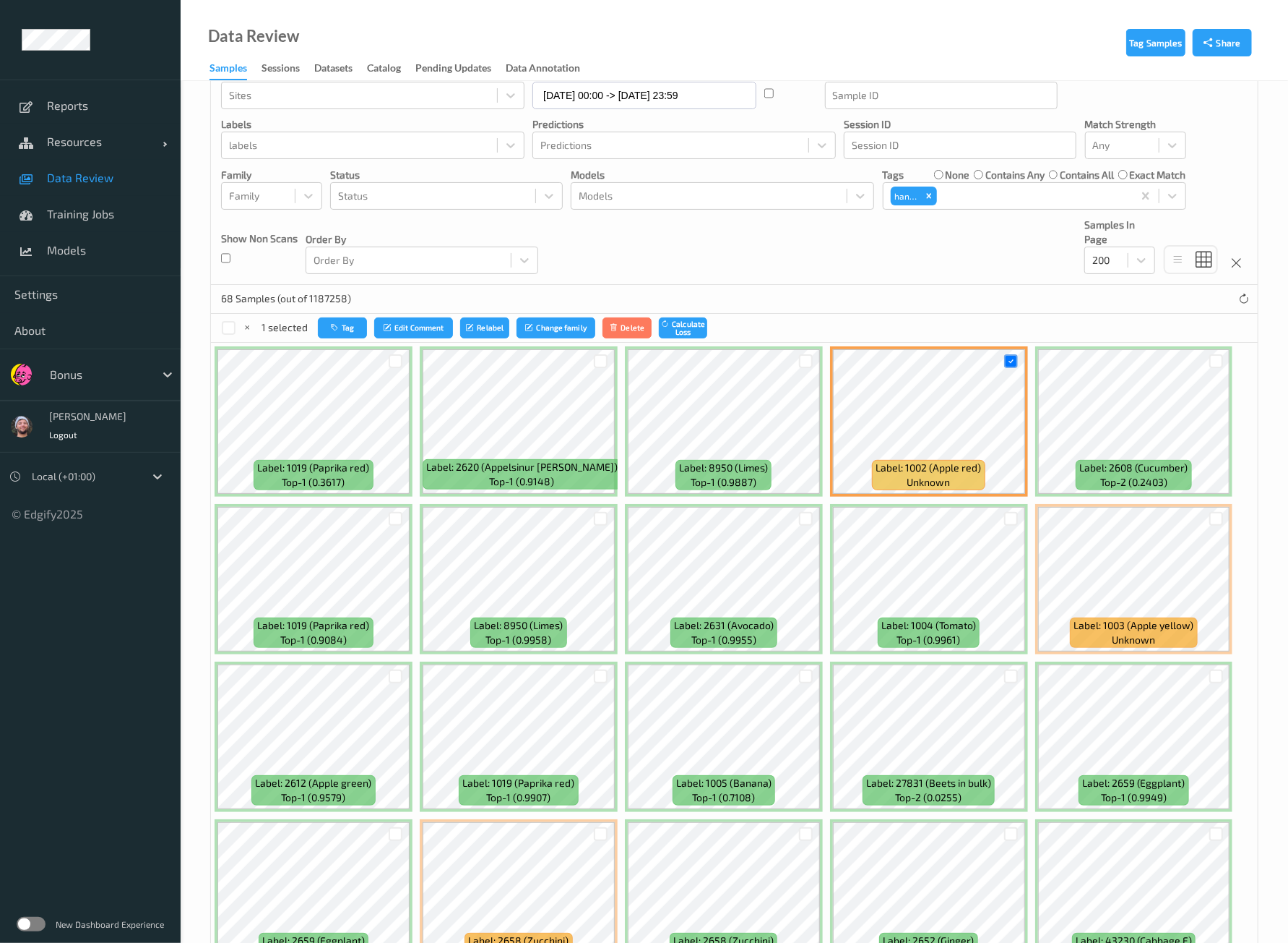
click at [406, 515] on div at bounding box center [396, 518] width 27 height 24
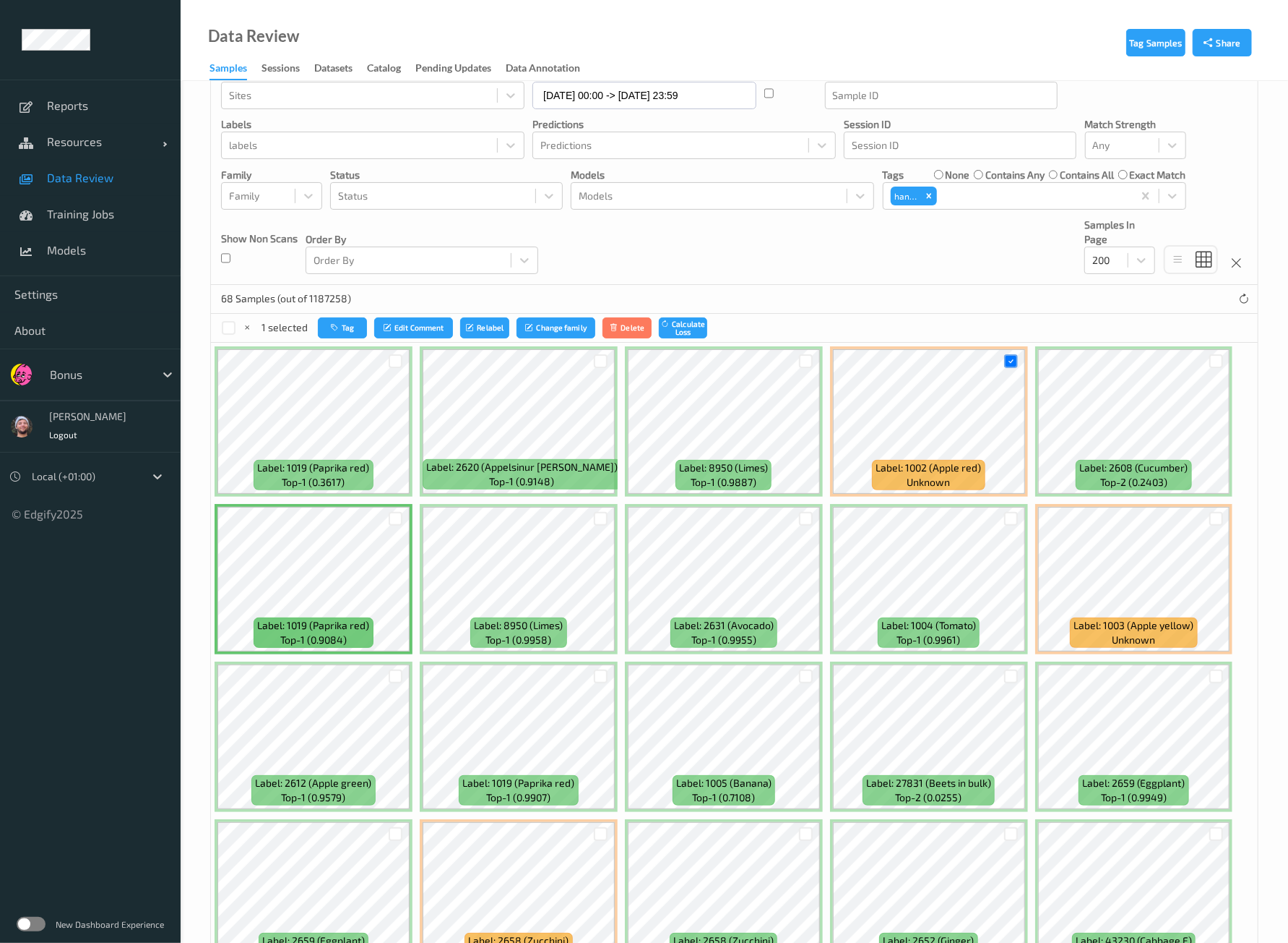
click at [402, 519] on div at bounding box center [396, 518] width 27 height 24
click at [391, 518] on div at bounding box center [396, 518] width 14 height 14
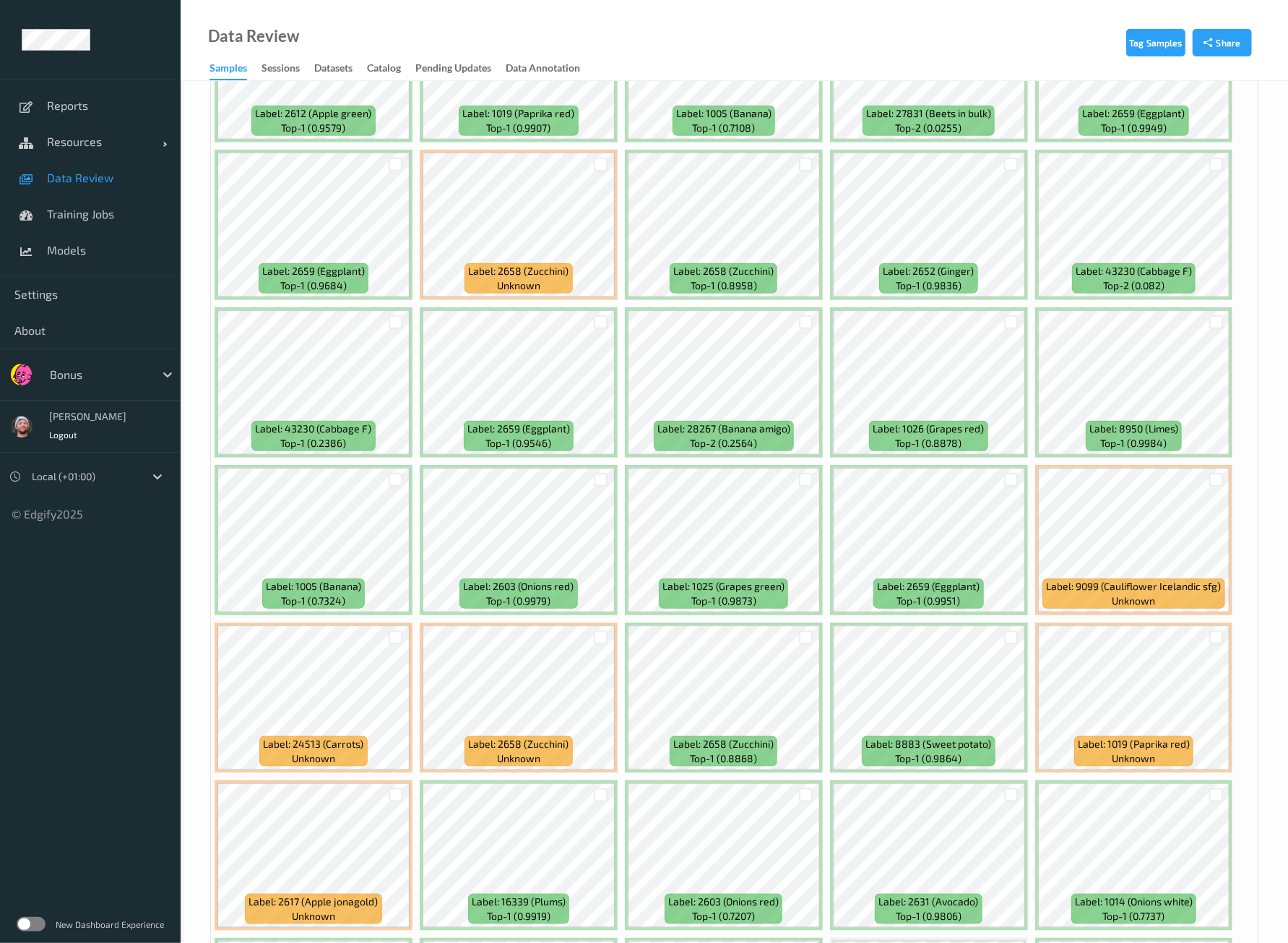
scroll to position [904, 0]
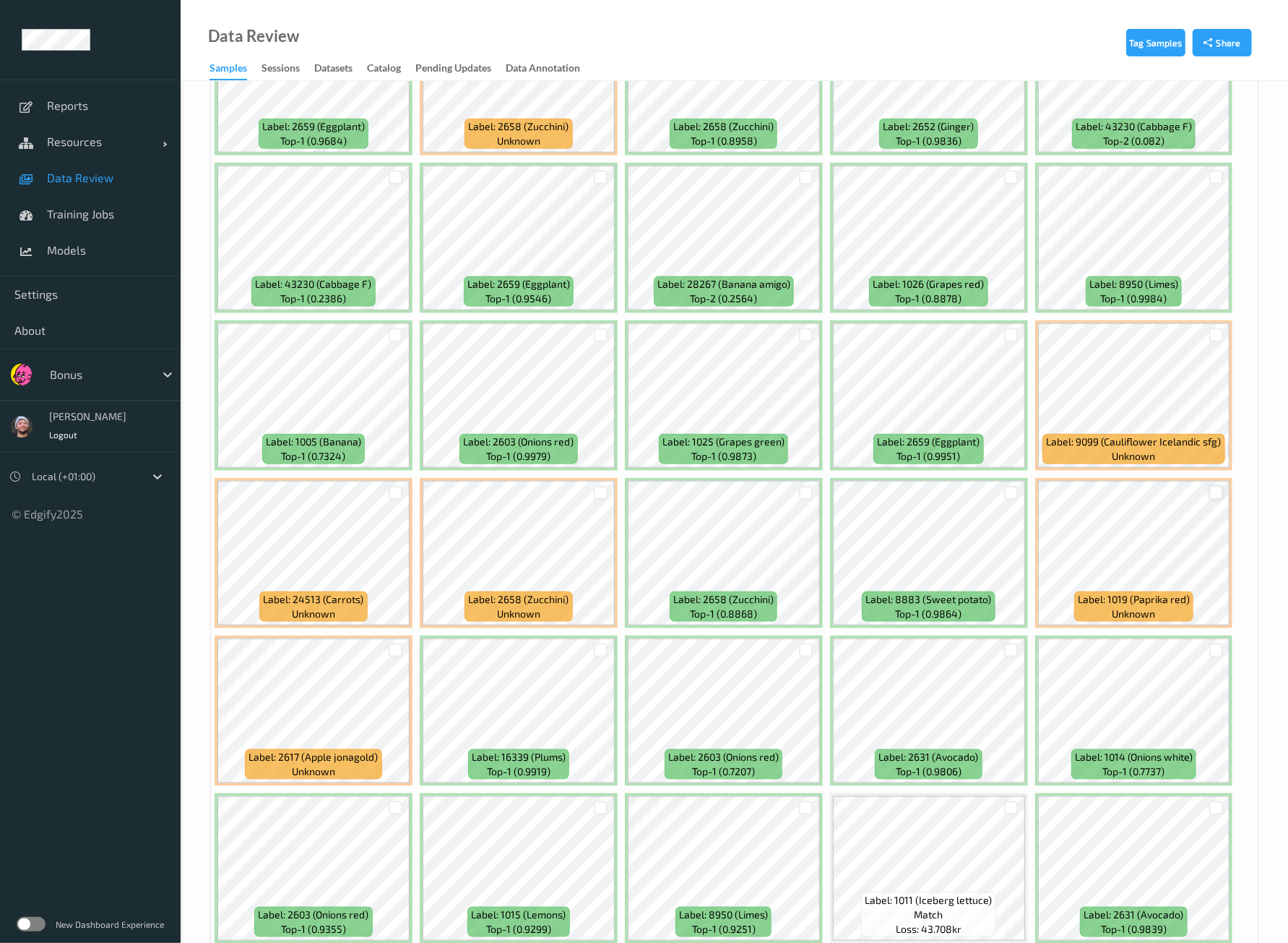
click at [1210, 486] on div at bounding box center [1216, 493] width 14 height 14
click at [805, 328] on div at bounding box center [806, 335] width 14 height 14
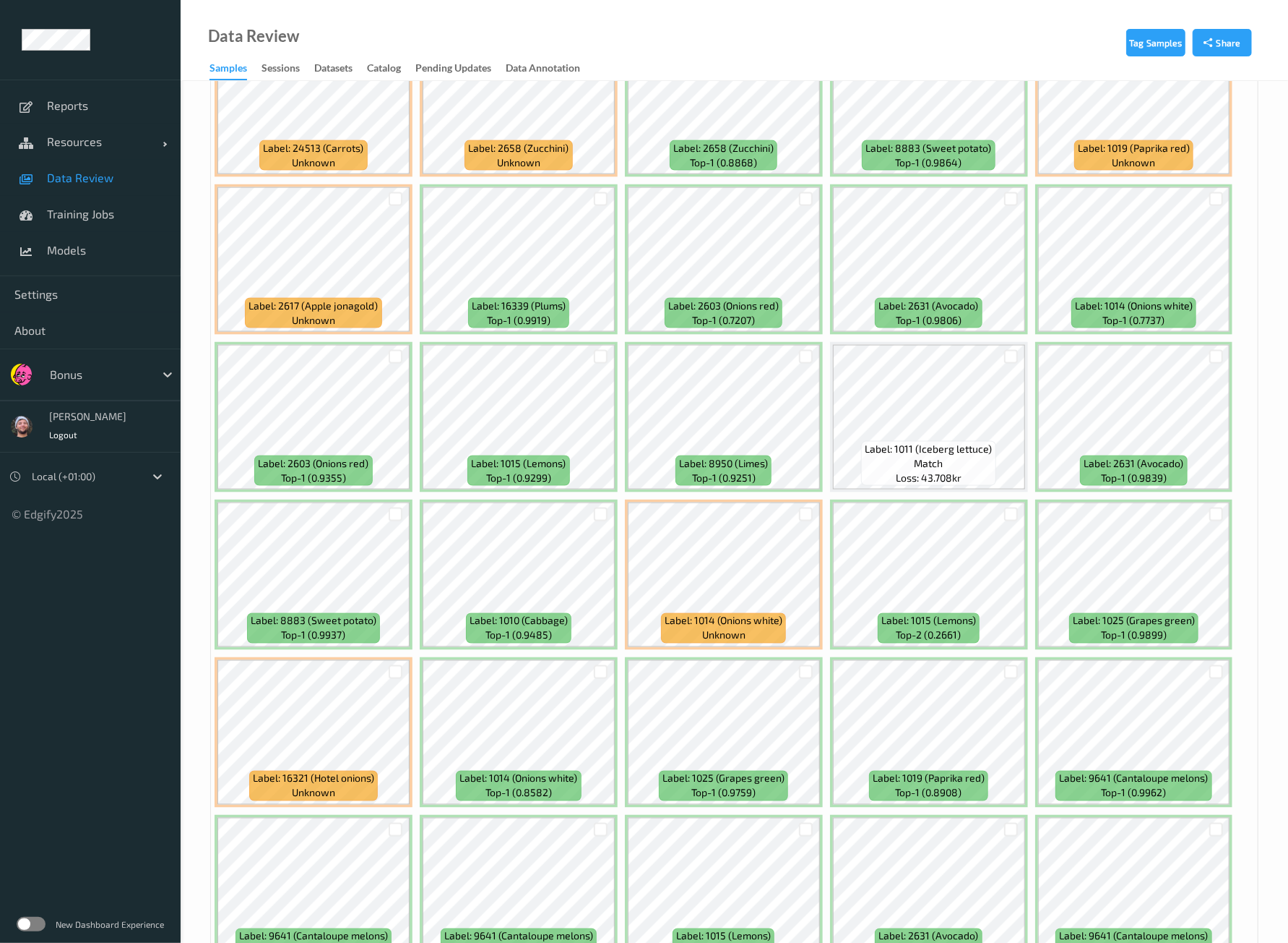
scroll to position [1627, 0]
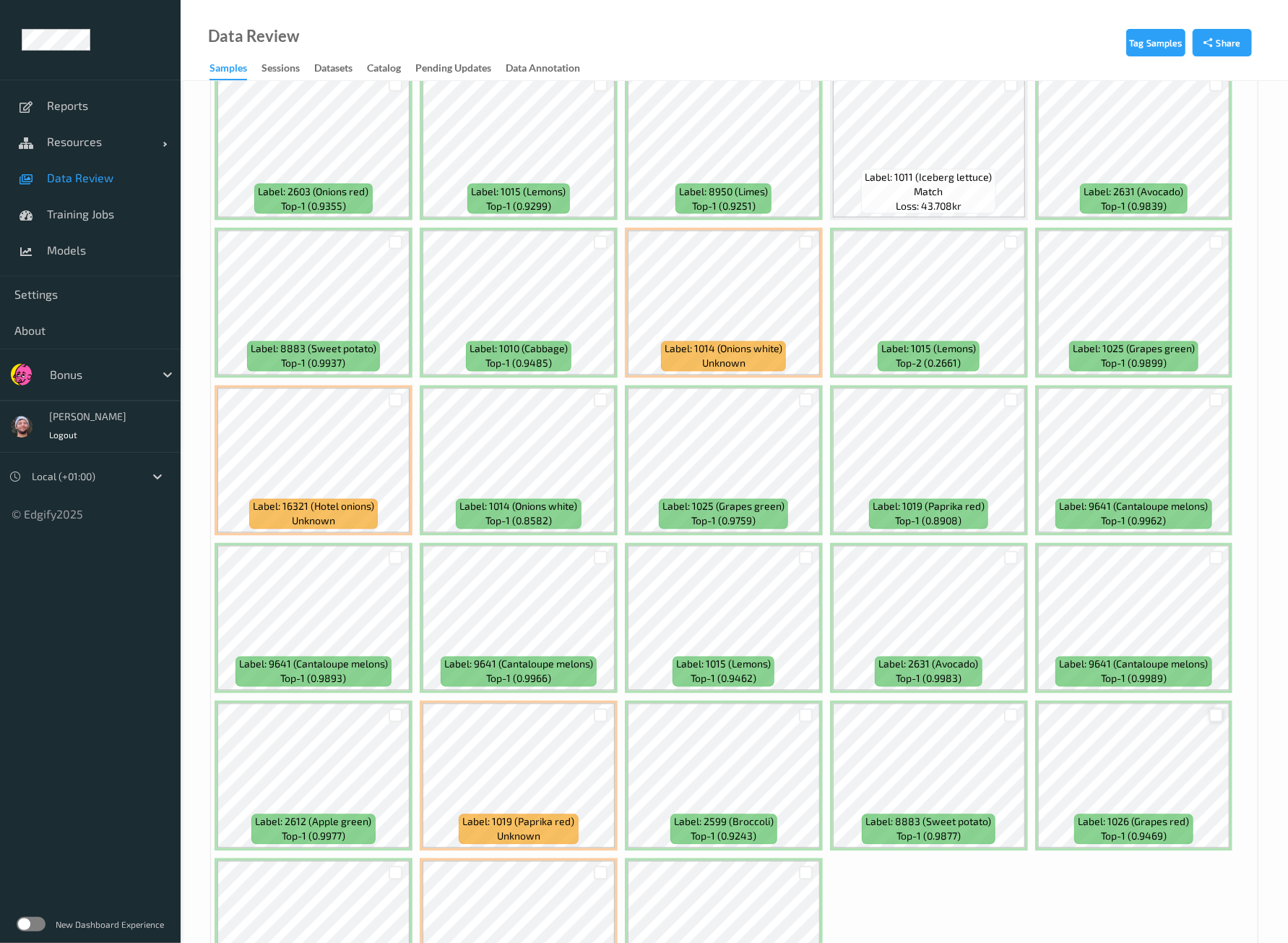
click at [1213, 230] on div at bounding box center [1216, 242] width 27 height 24
click at [1210, 236] on div at bounding box center [1216, 242] width 14 height 14
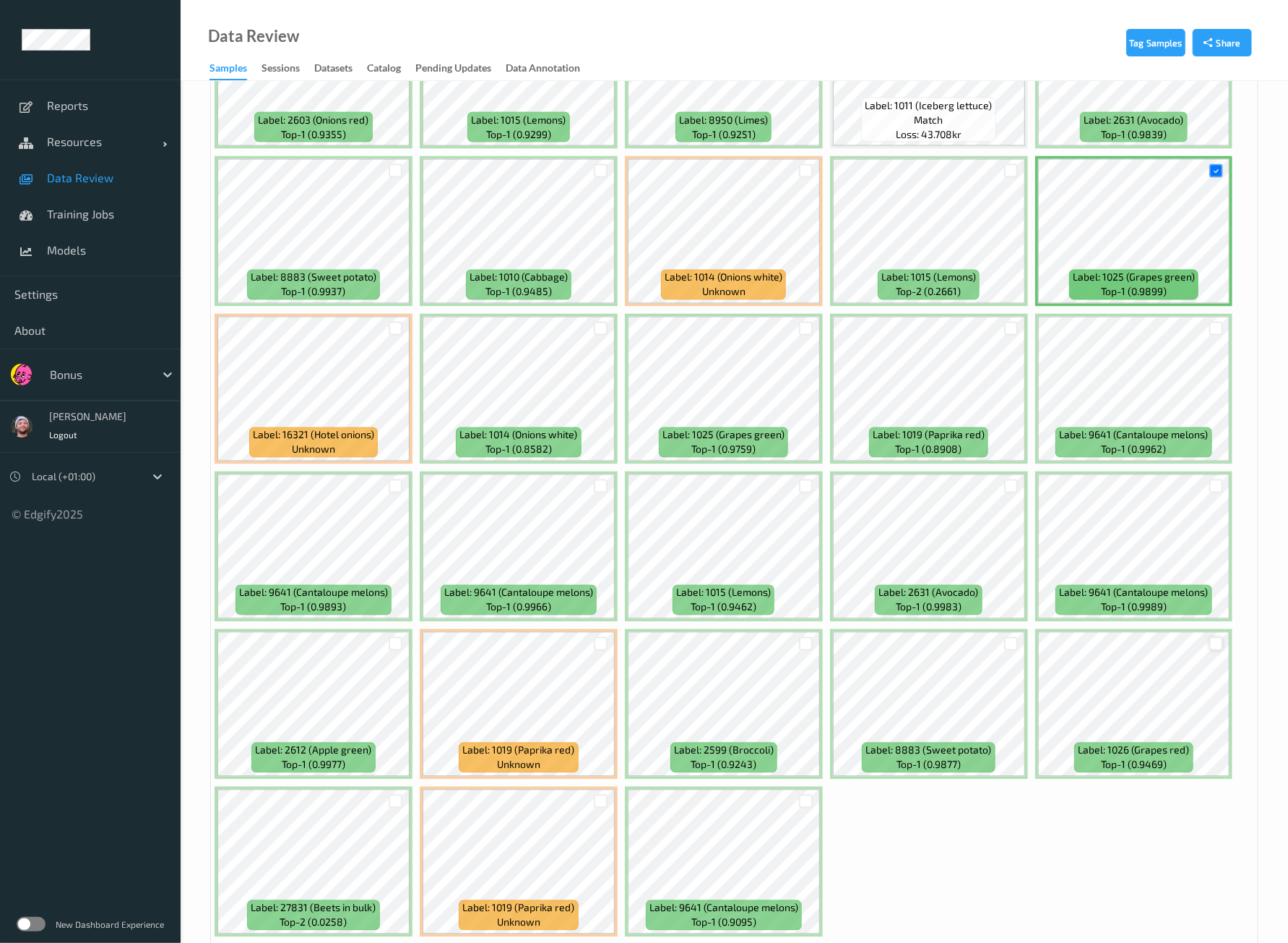
scroll to position [1741, 0]
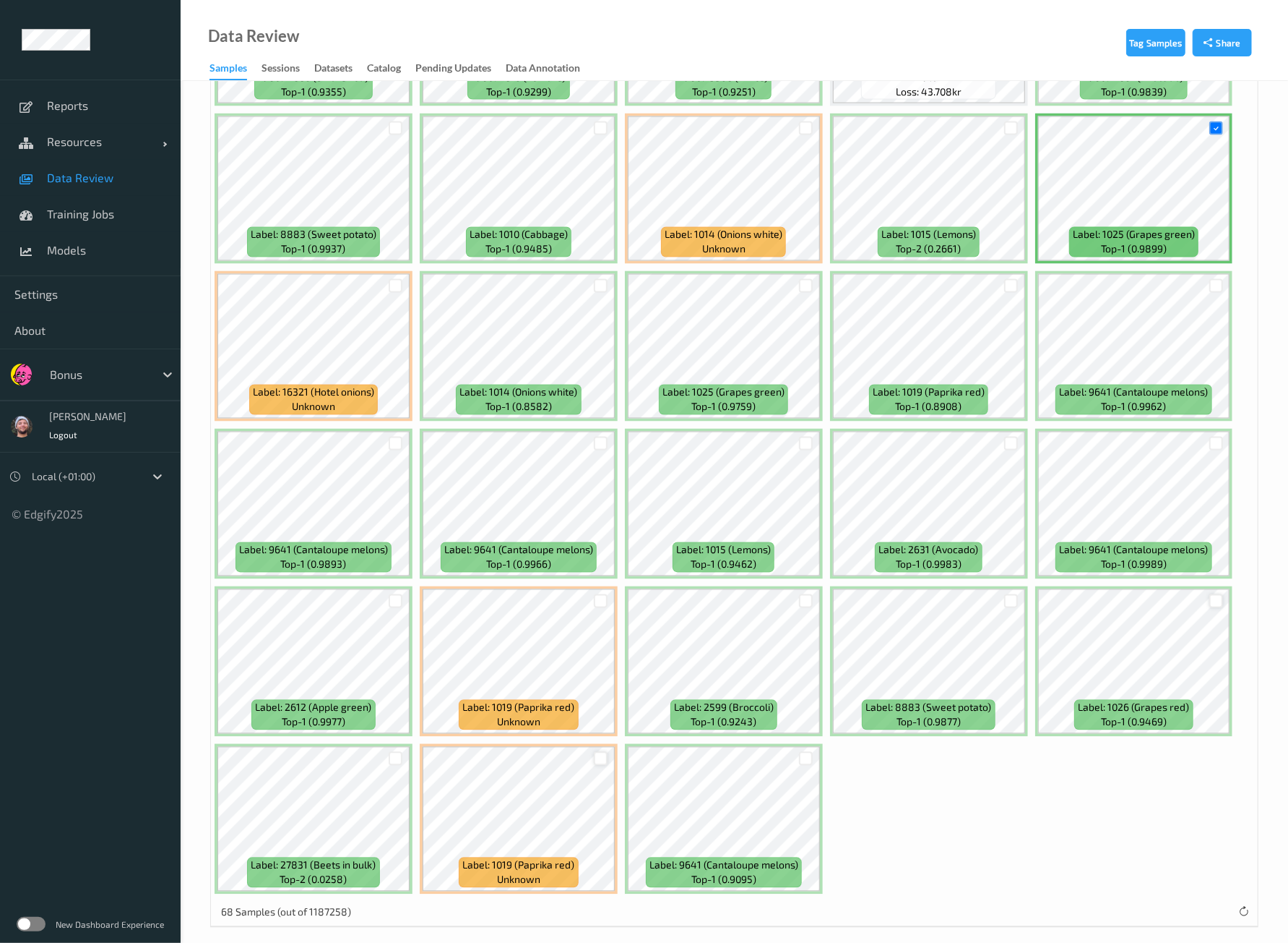
click at [596, 752] on div at bounding box center [601, 758] width 14 height 14
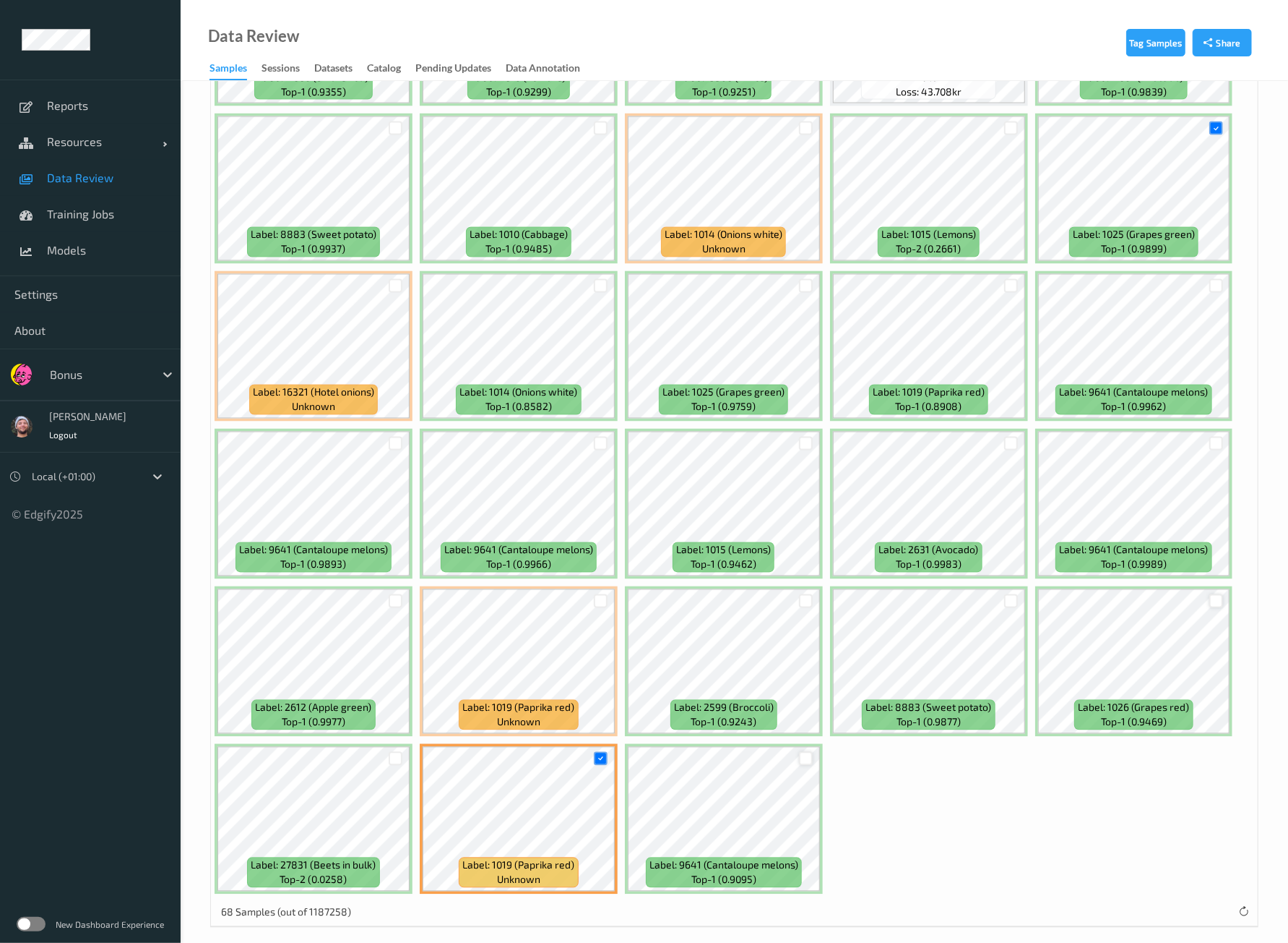
click at [802, 752] on div at bounding box center [806, 758] width 14 height 14
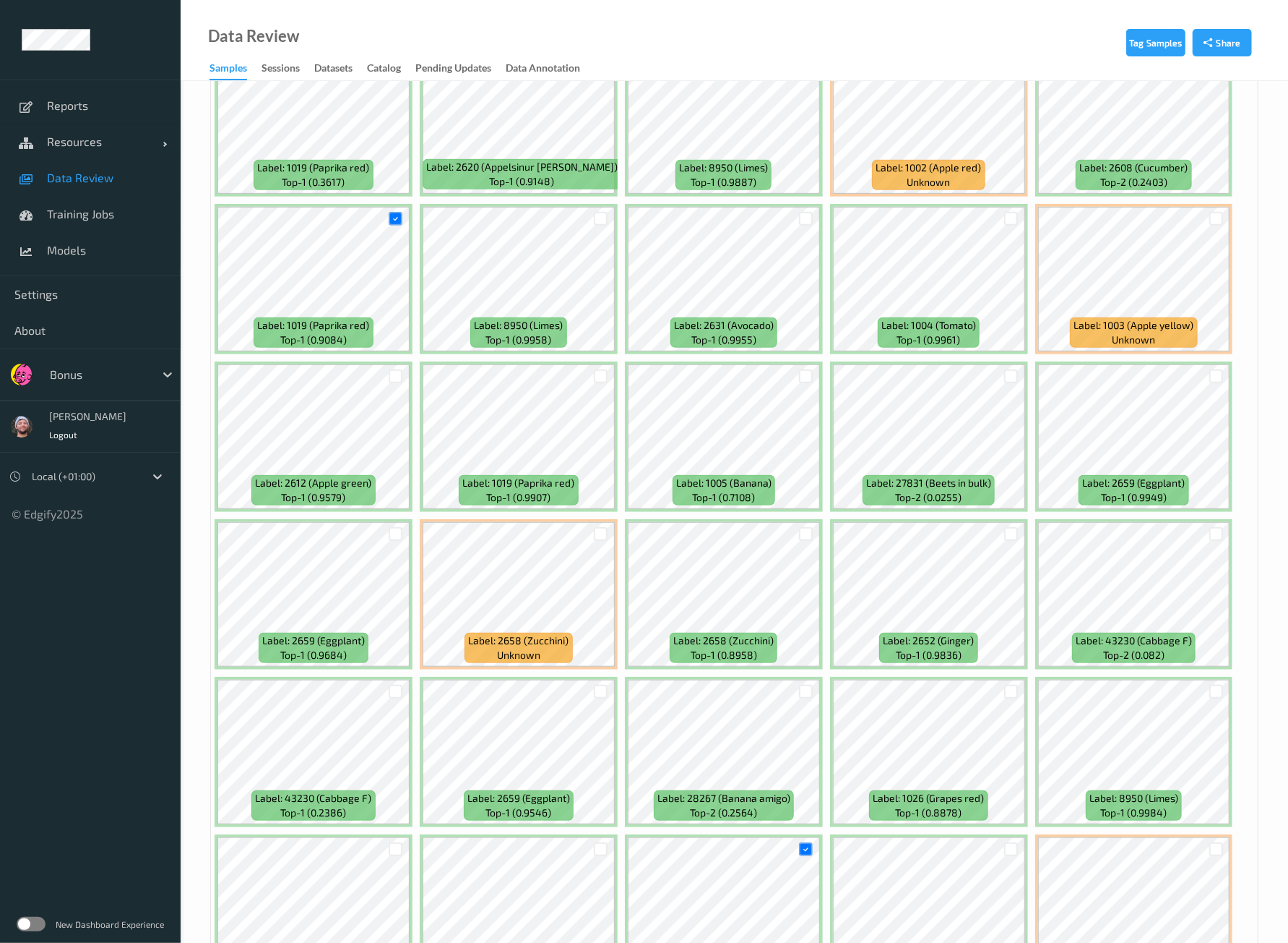
scroll to position [24, 0]
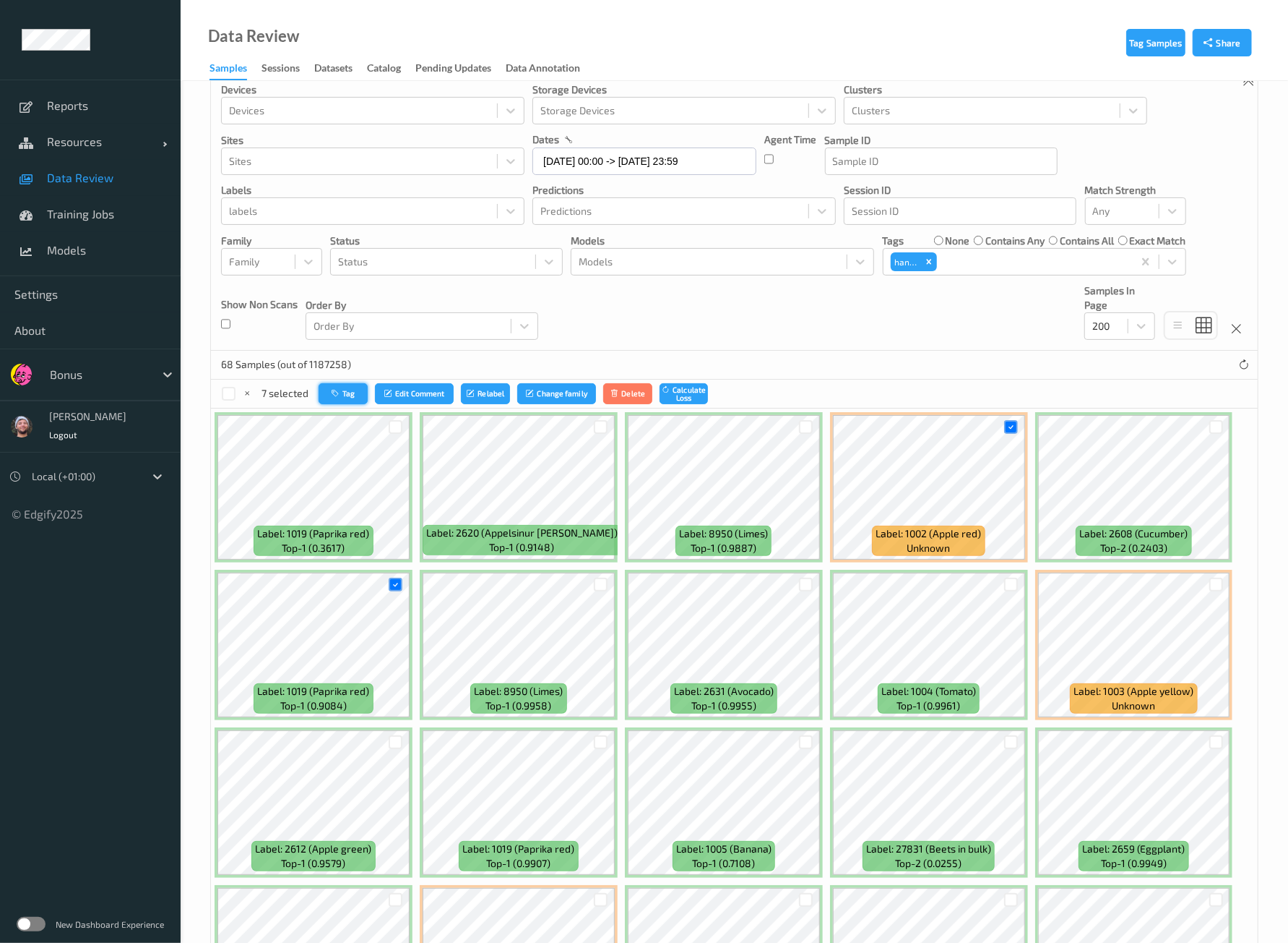
click at [352, 391] on button "Tag" at bounding box center [343, 394] width 49 height 21
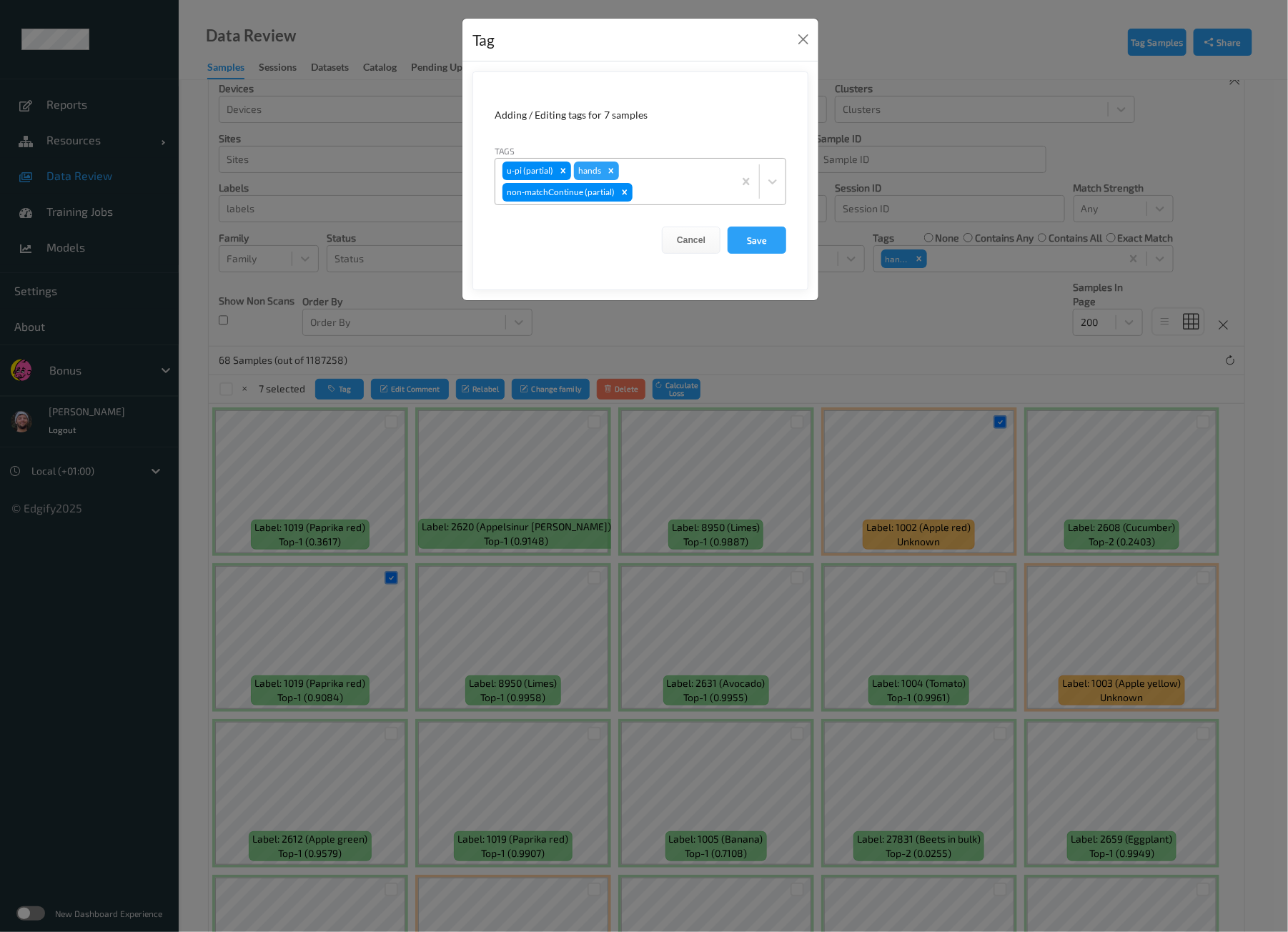
click at [655, 171] on div "u-pi (partial) hands non-matchContinue (partial)" at bounding box center [614, 181] width 238 height 46
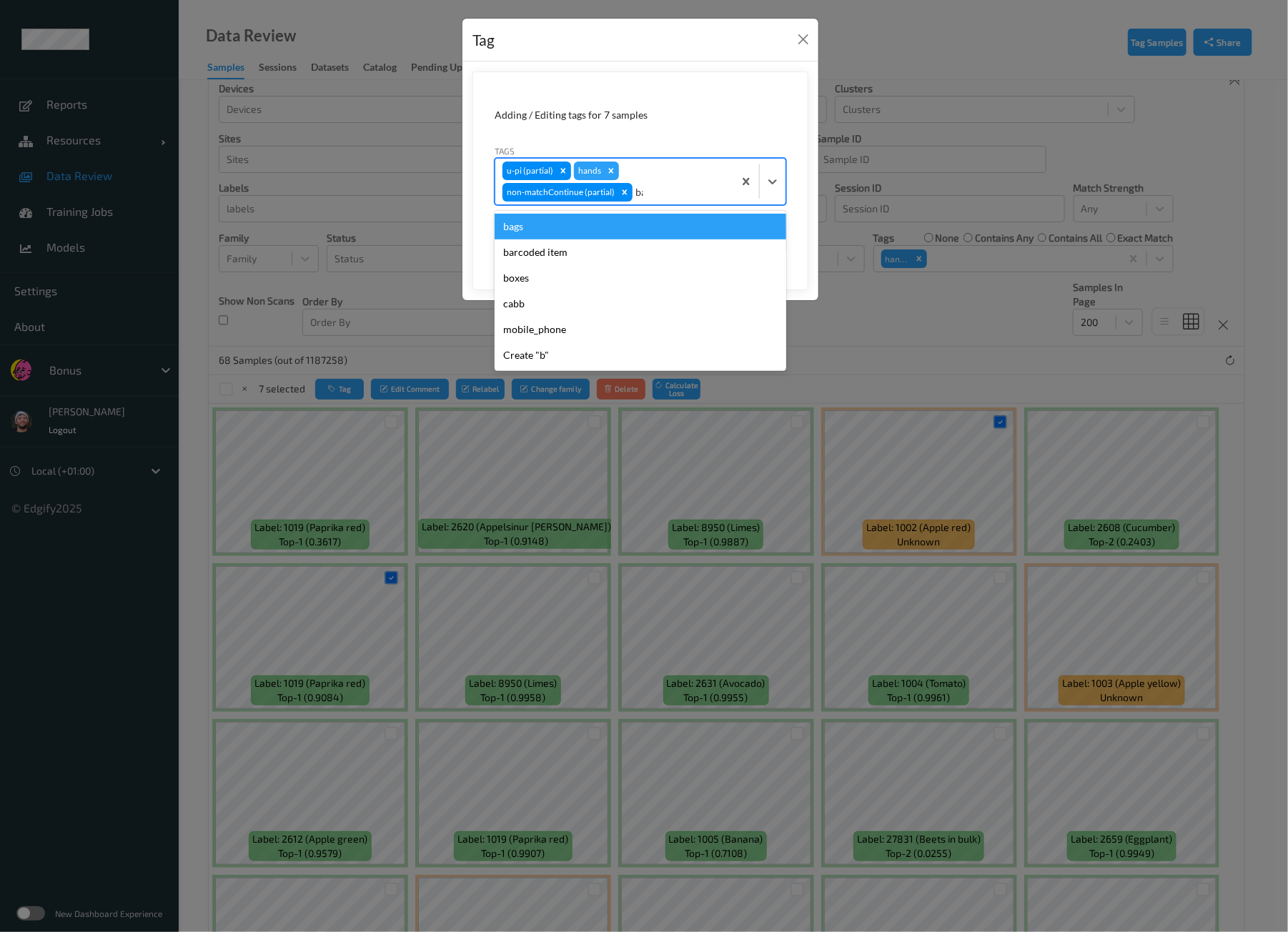
type input "bag"
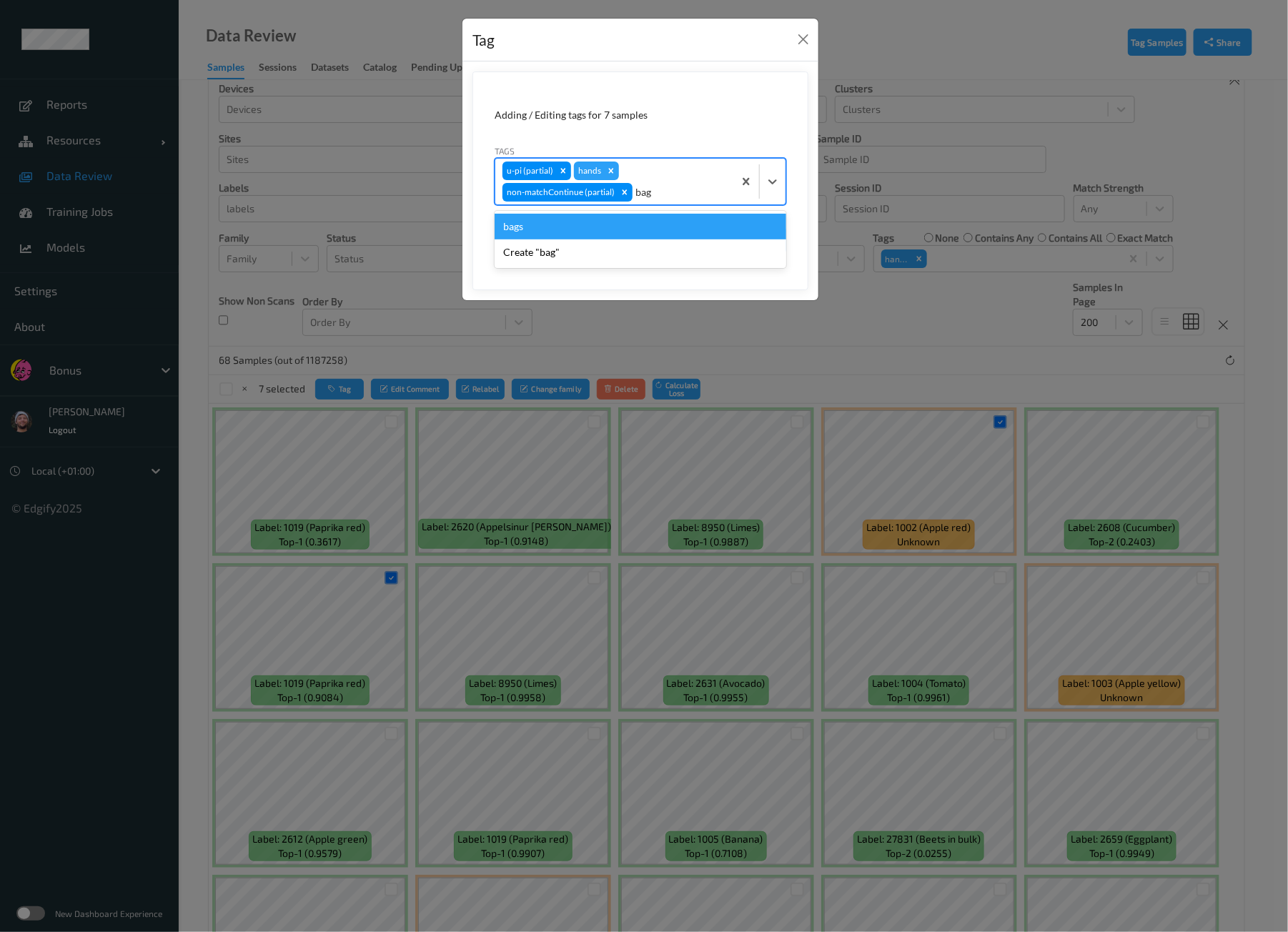
click at [551, 222] on div "bags" at bounding box center [640, 226] width 291 height 26
click at [613, 166] on icon "Remove hands" at bounding box center [611, 171] width 10 height 10
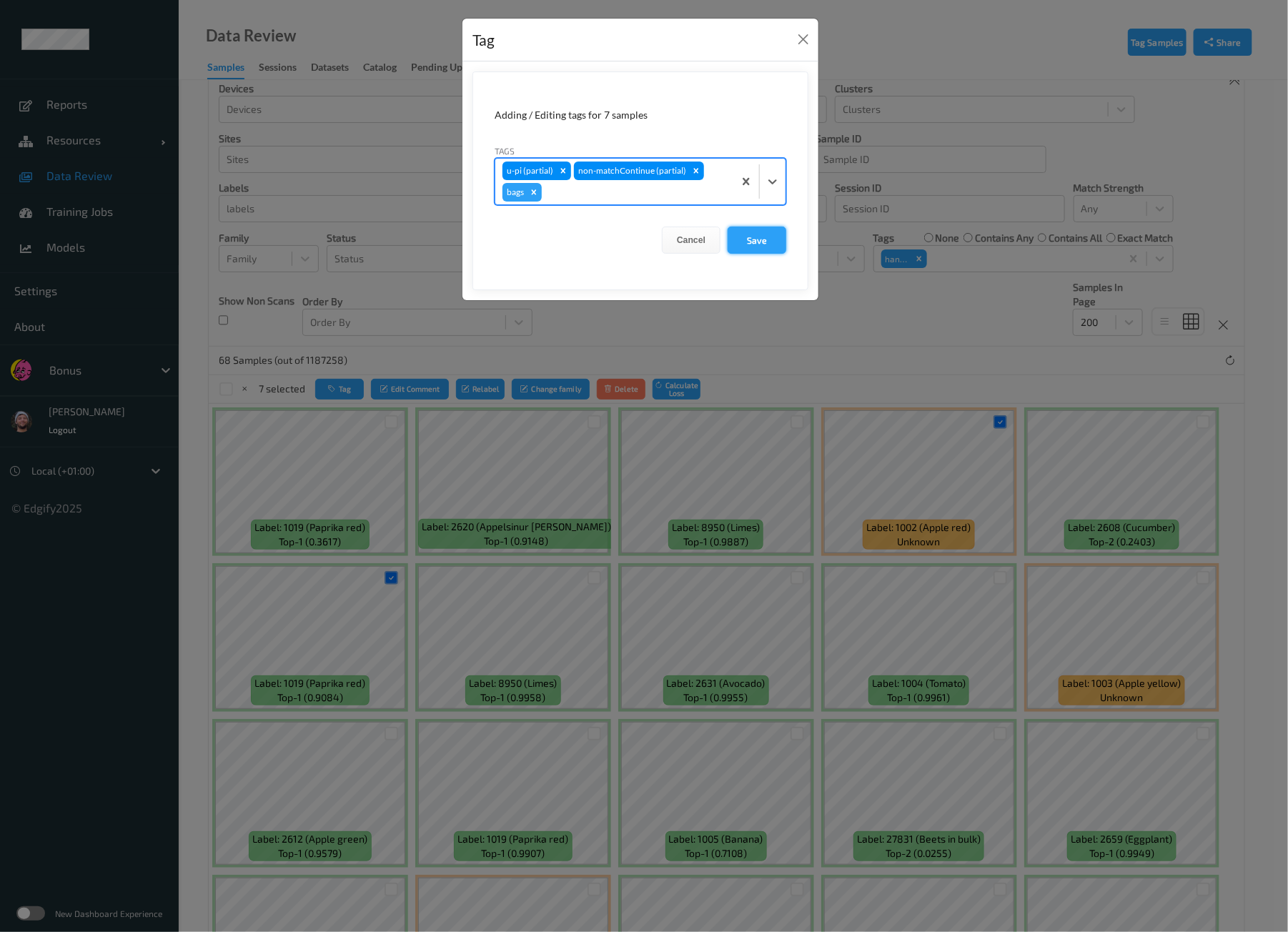
click at [767, 235] on button "Save" at bounding box center [757, 239] width 58 height 27
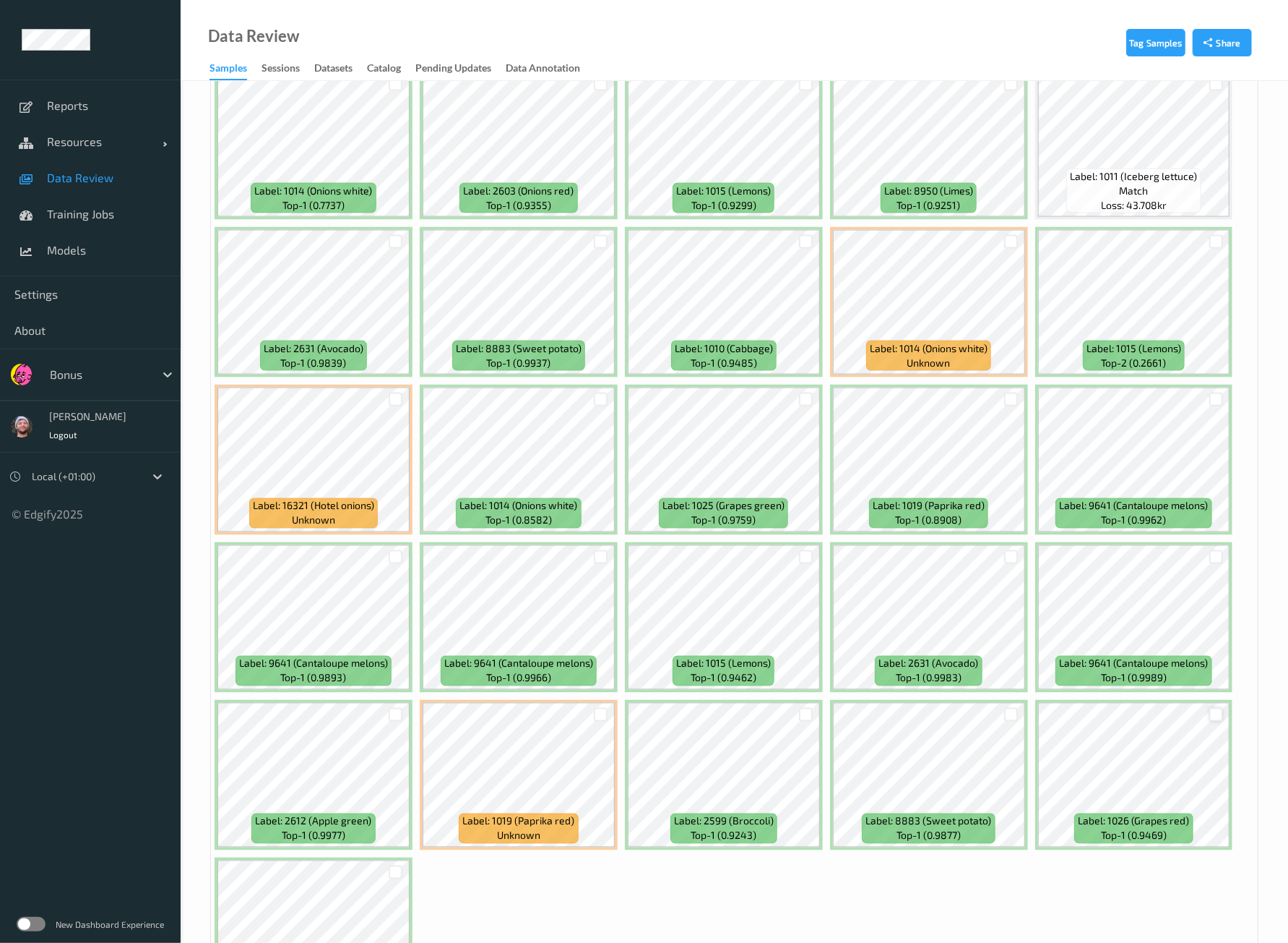
scroll to position [1584, 0]
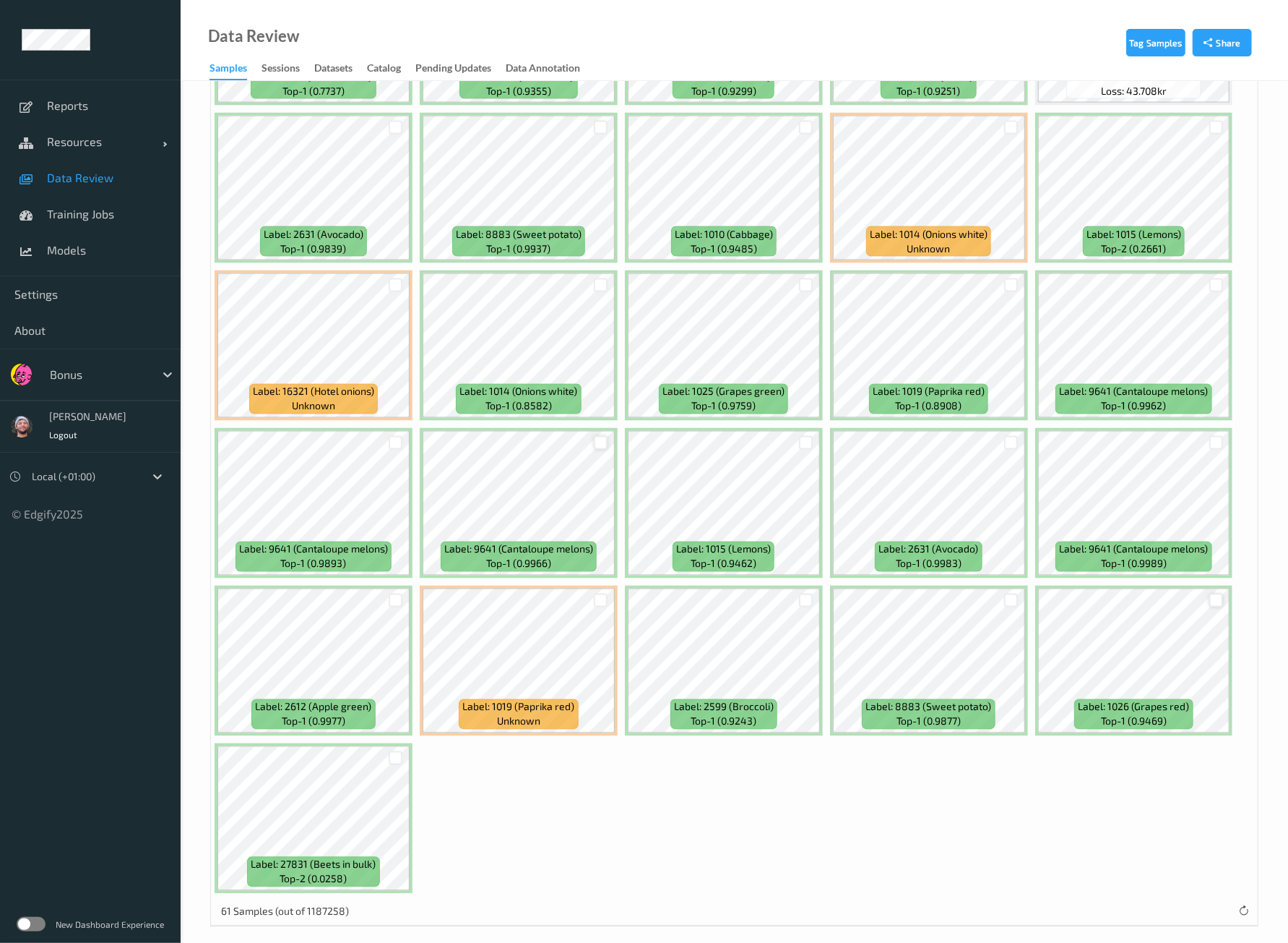
click at [596, 436] on div at bounding box center [601, 442] width 14 height 14
click at [402, 434] on div at bounding box center [396, 442] width 27 height 24
click at [394, 436] on div at bounding box center [396, 442] width 14 height 14
click at [1213, 436] on div at bounding box center [1216, 442] width 14 height 14
click at [1213, 278] on div at bounding box center [1216, 285] width 14 height 14
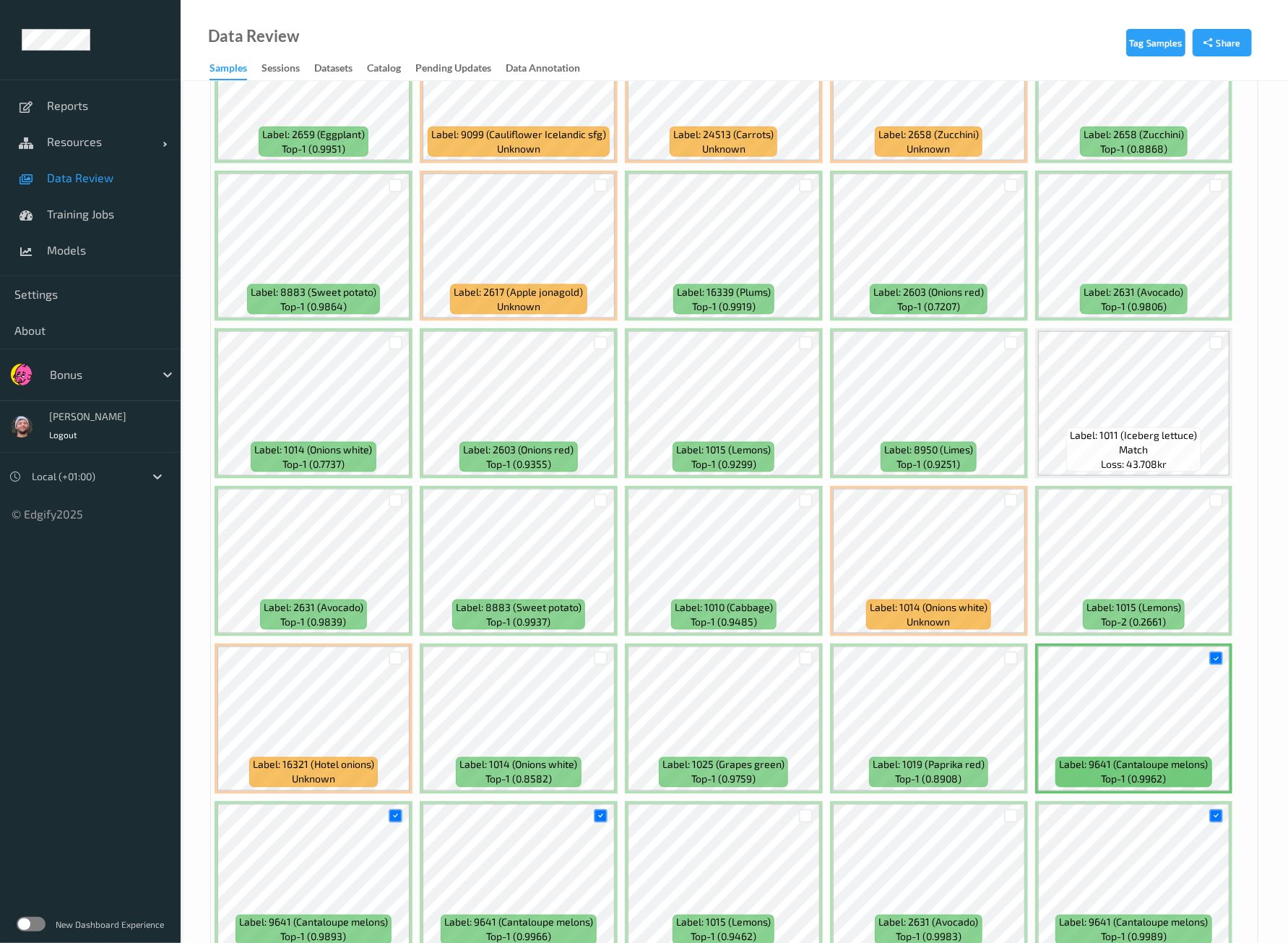
scroll to position [1132, 0]
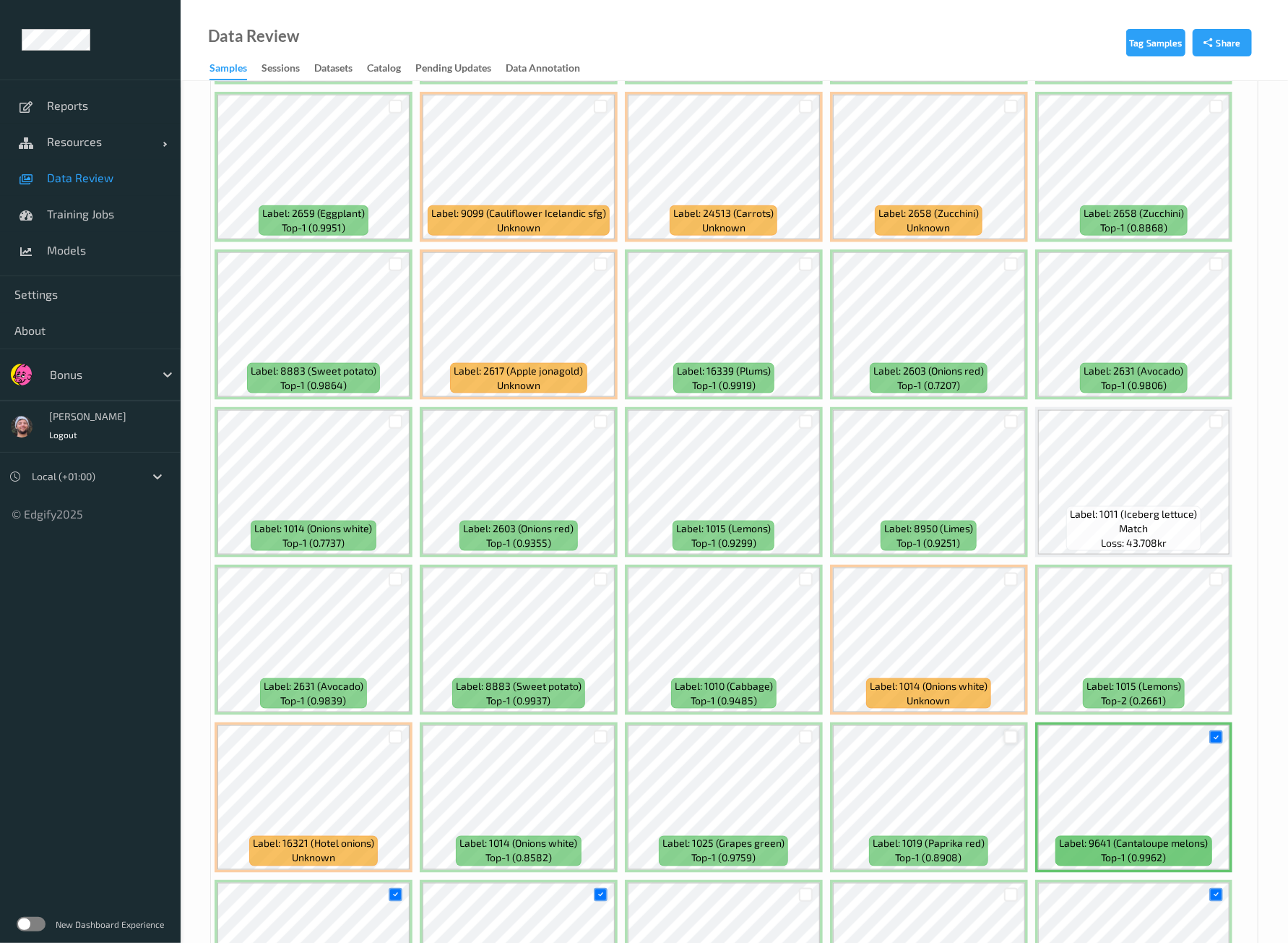
click at [1006, 730] on div at bounding box center [1011, 737] width 14 height 14
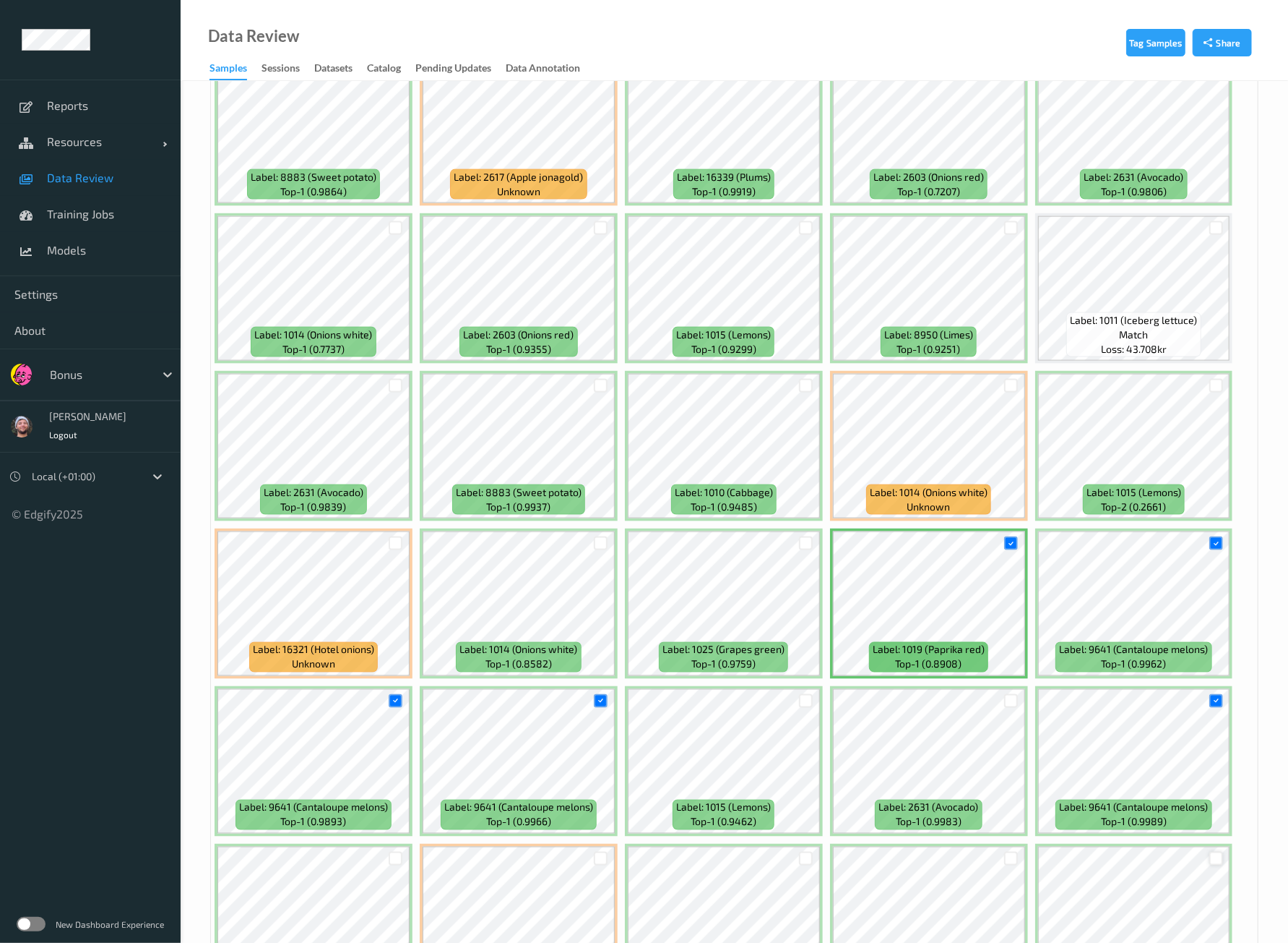
scroll to position [1403, 0]
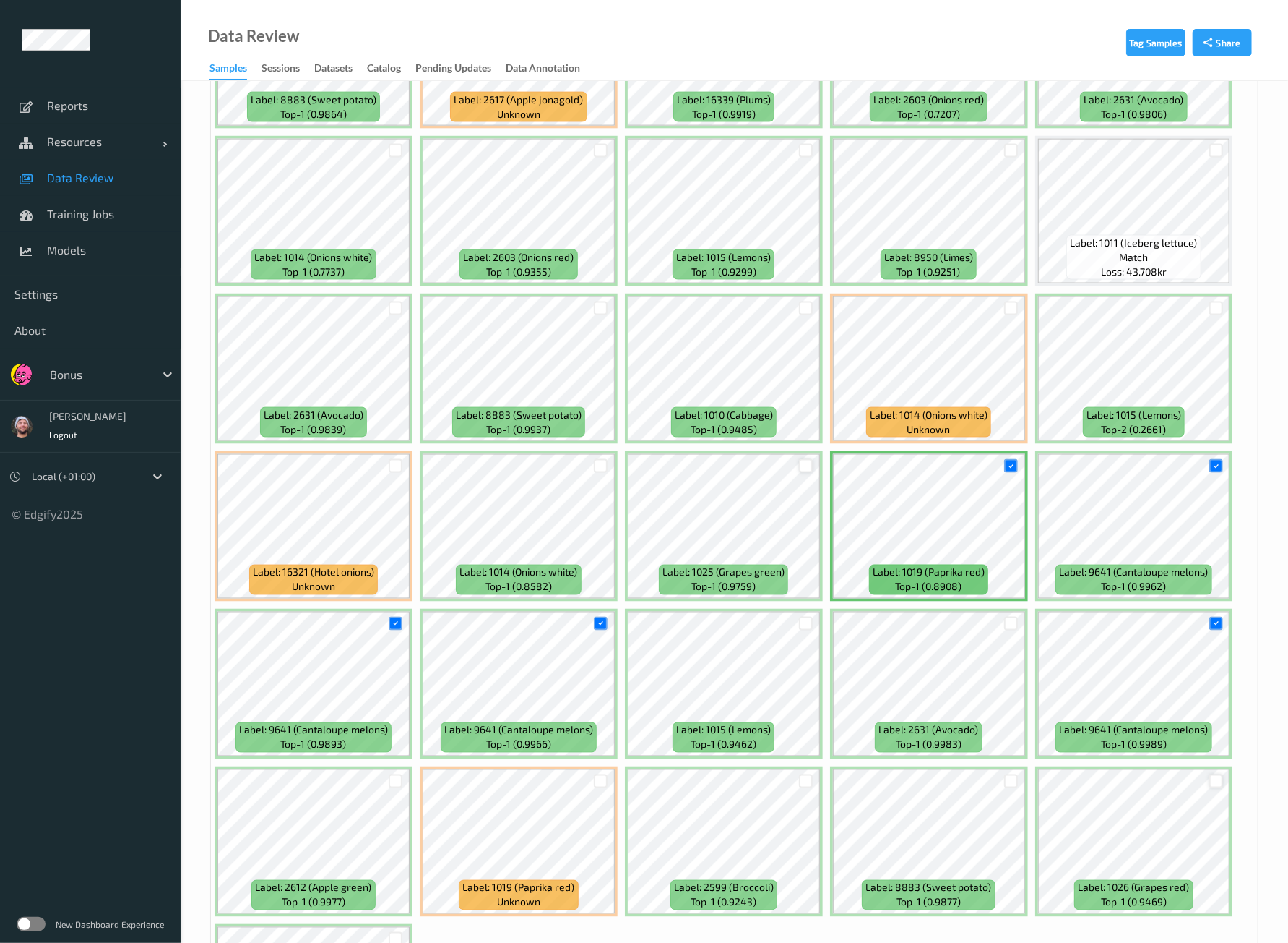
click at [806, 459] on div at bounding box center [806, 466] width 14 height 14
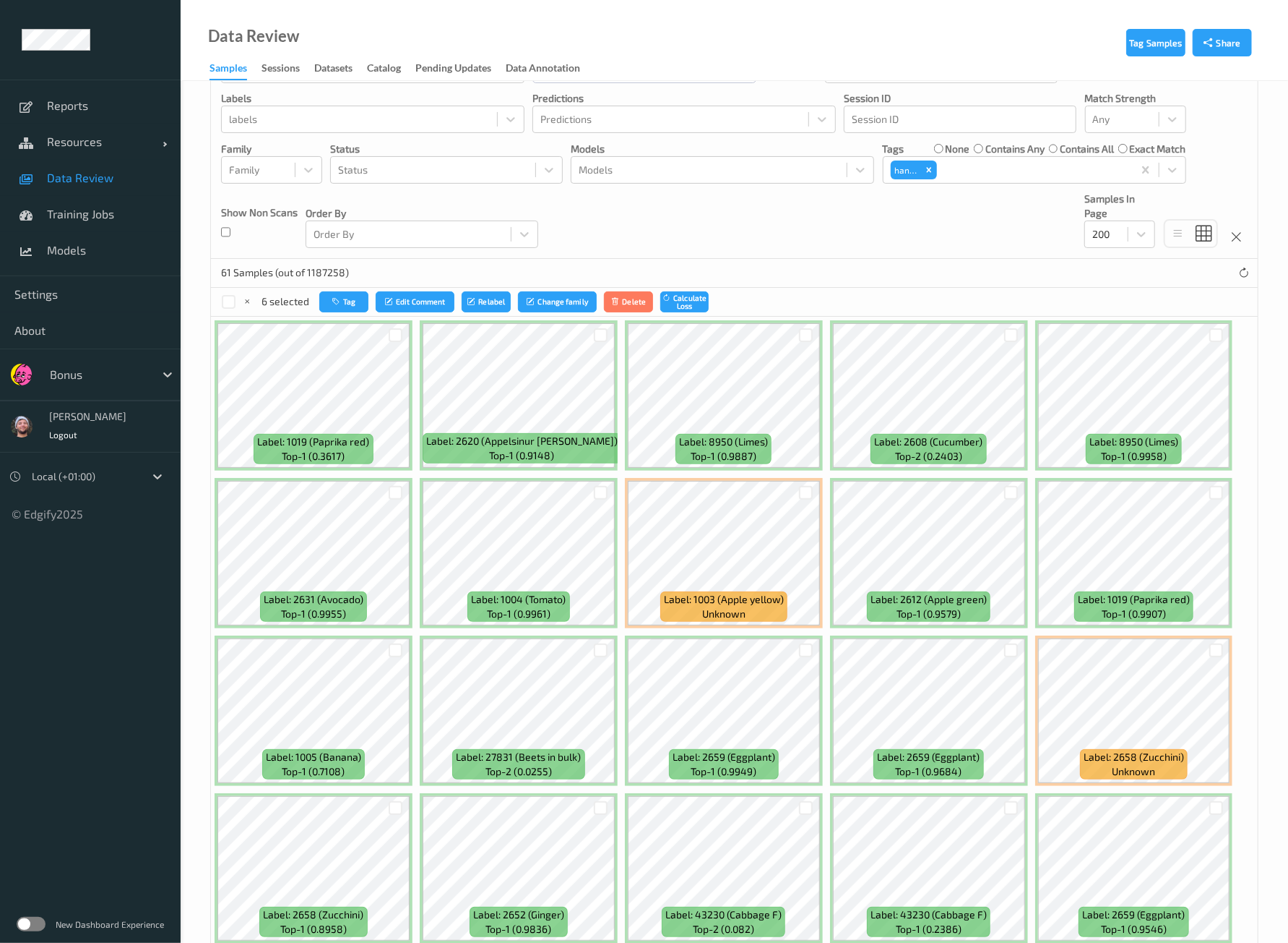
scroll to position [0, 0]
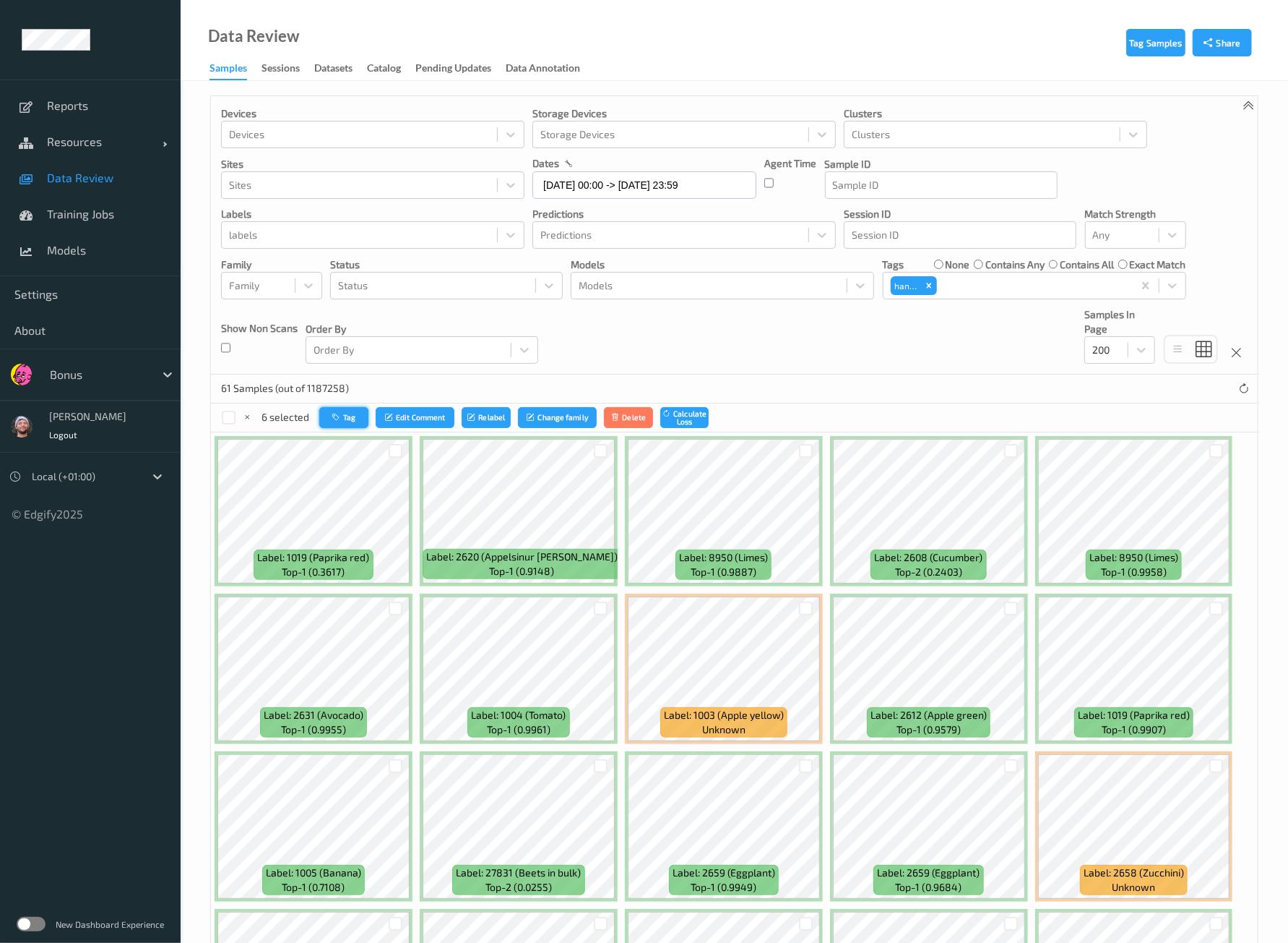
click at [338, 410] on button "Tag" at bounding box center [344, 417] width 49 height 21
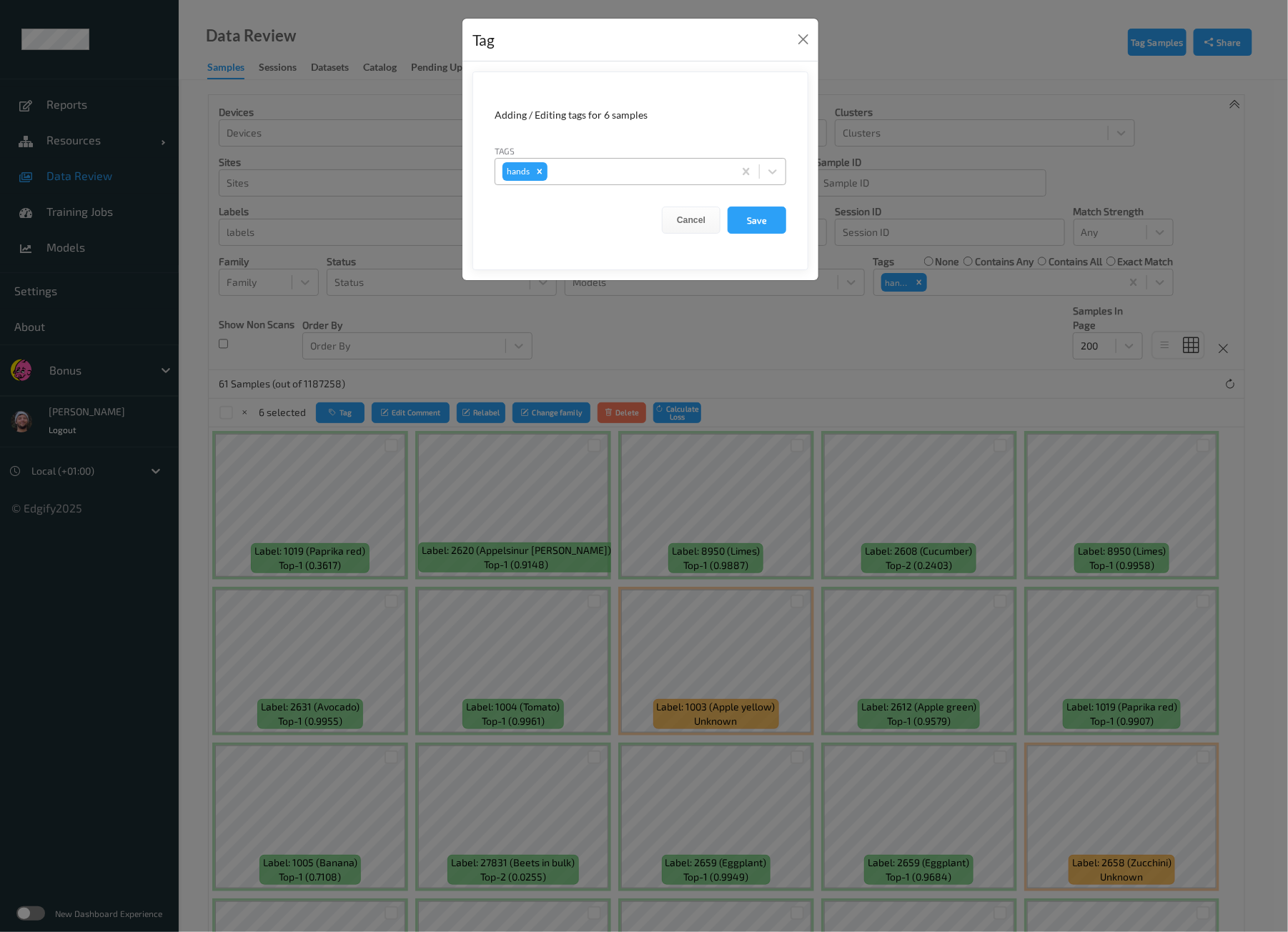
click at [675, 169] on div at bounding box center [638, 171] width 176 height 17
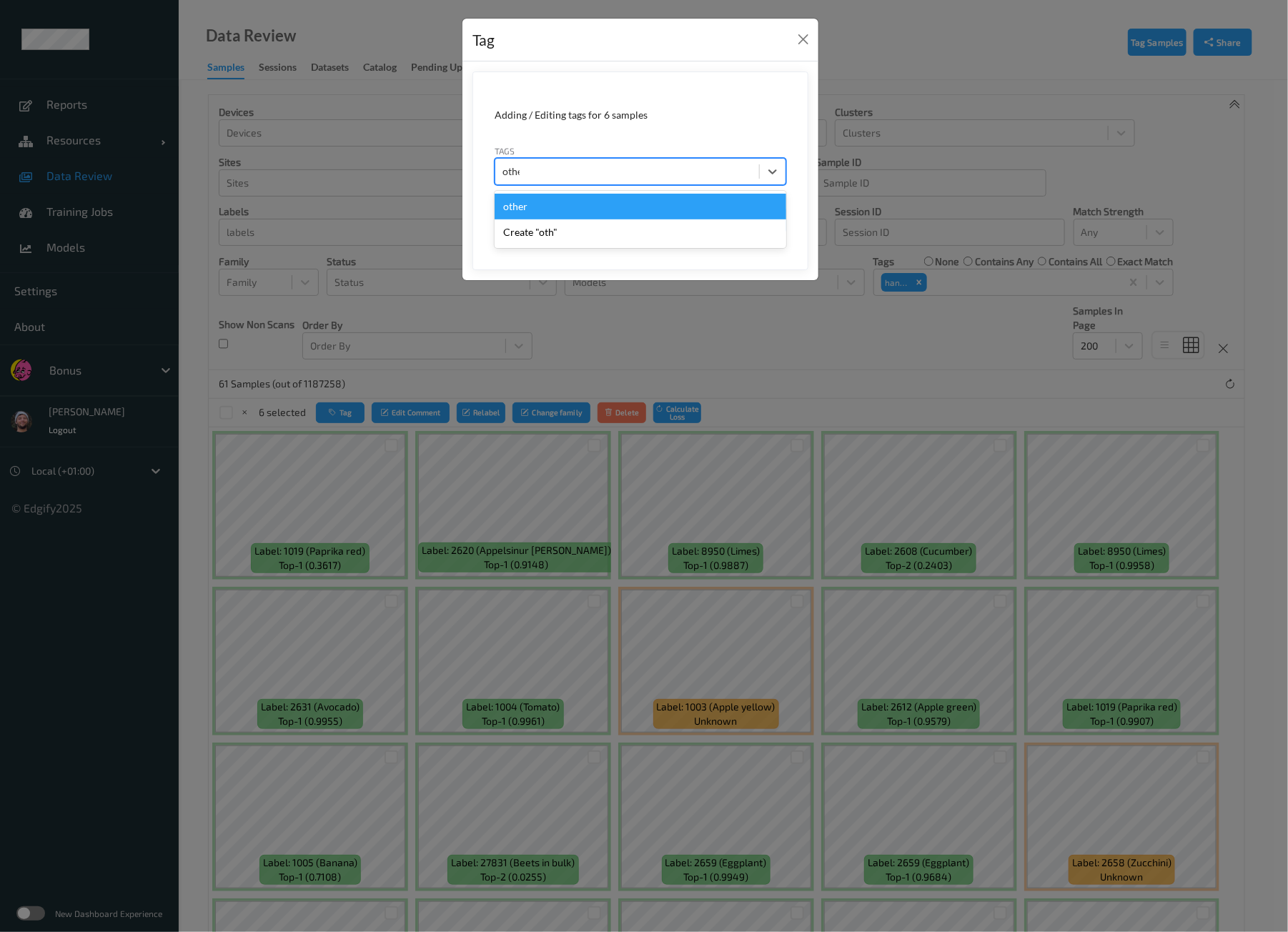
type input "other"
click at [728, 207] on button "Save" at bounding box center [757, 220] width 58 height 27
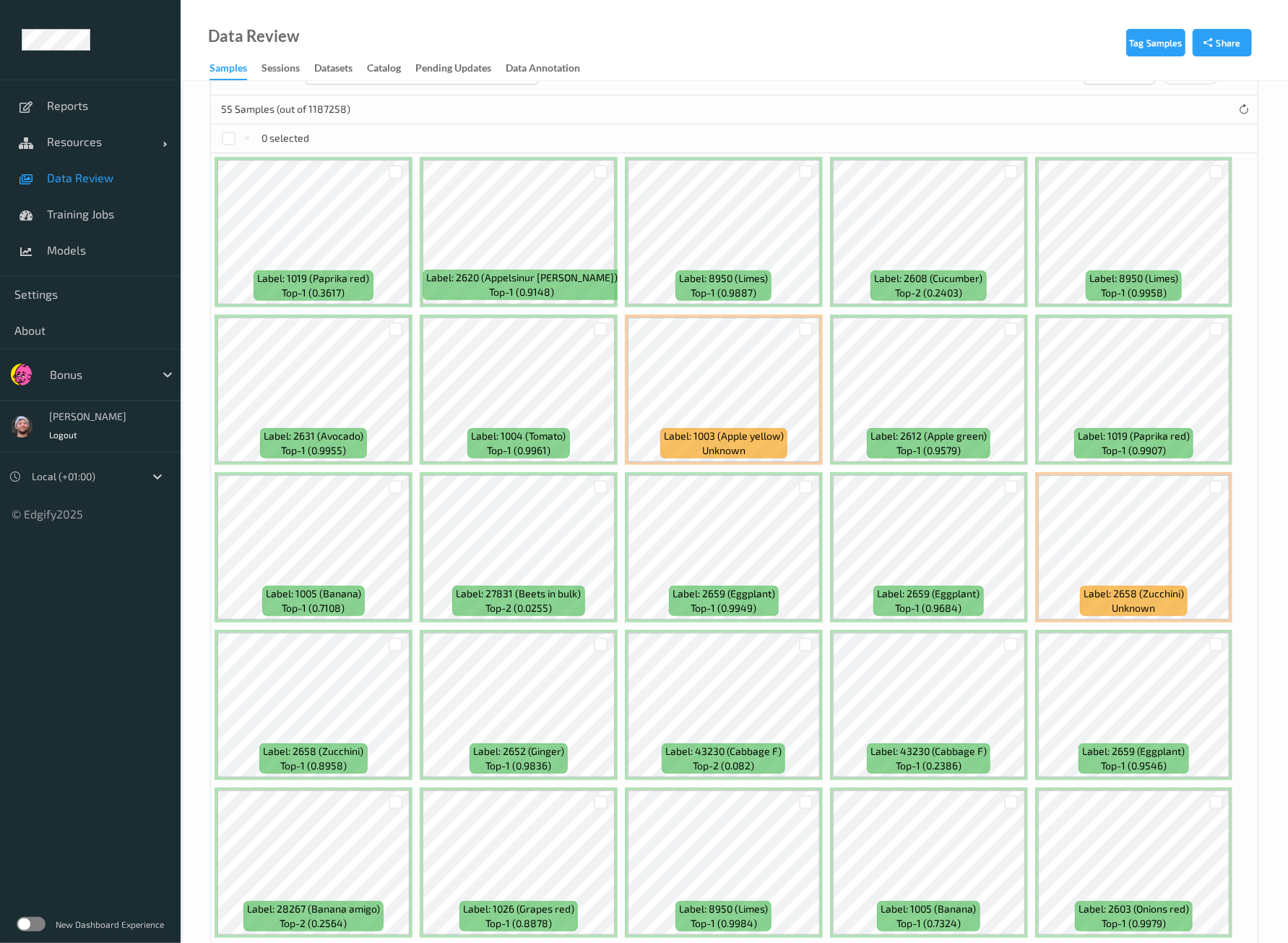
scroll to position [360, 0]
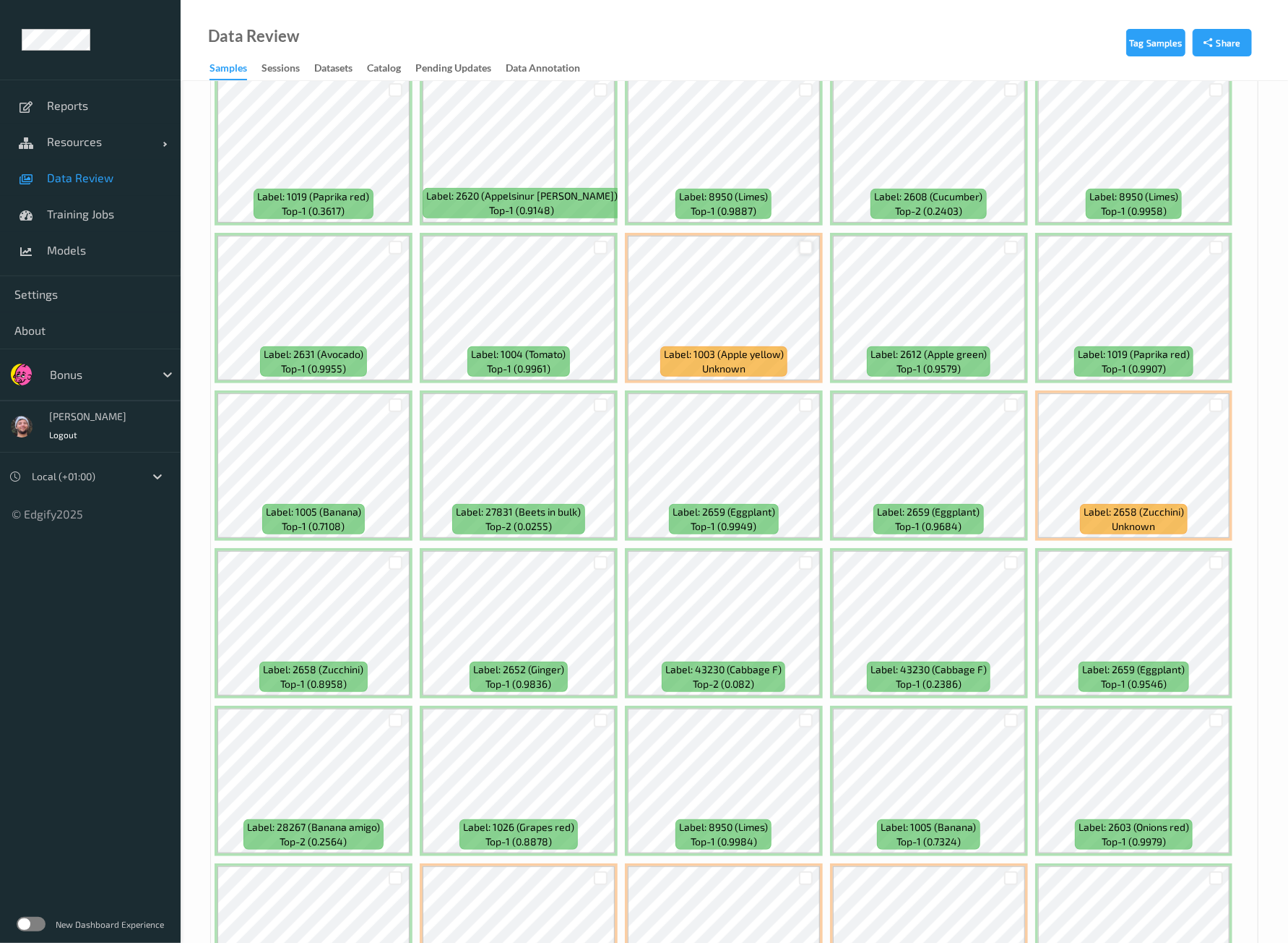
click at [802, 247] on div at bounding box center [806, 247] width 14 height 14
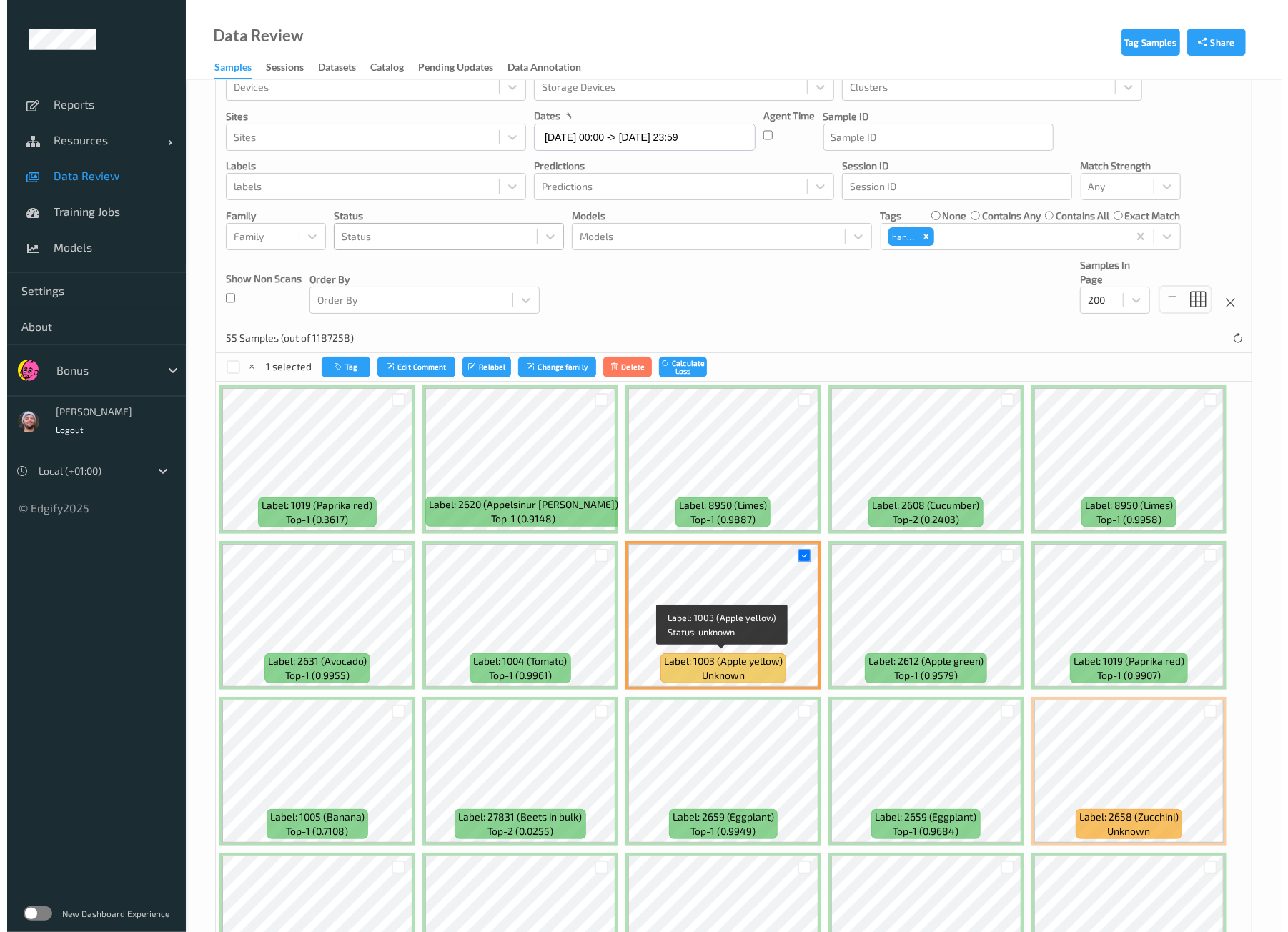
scroll to position [0, 0]
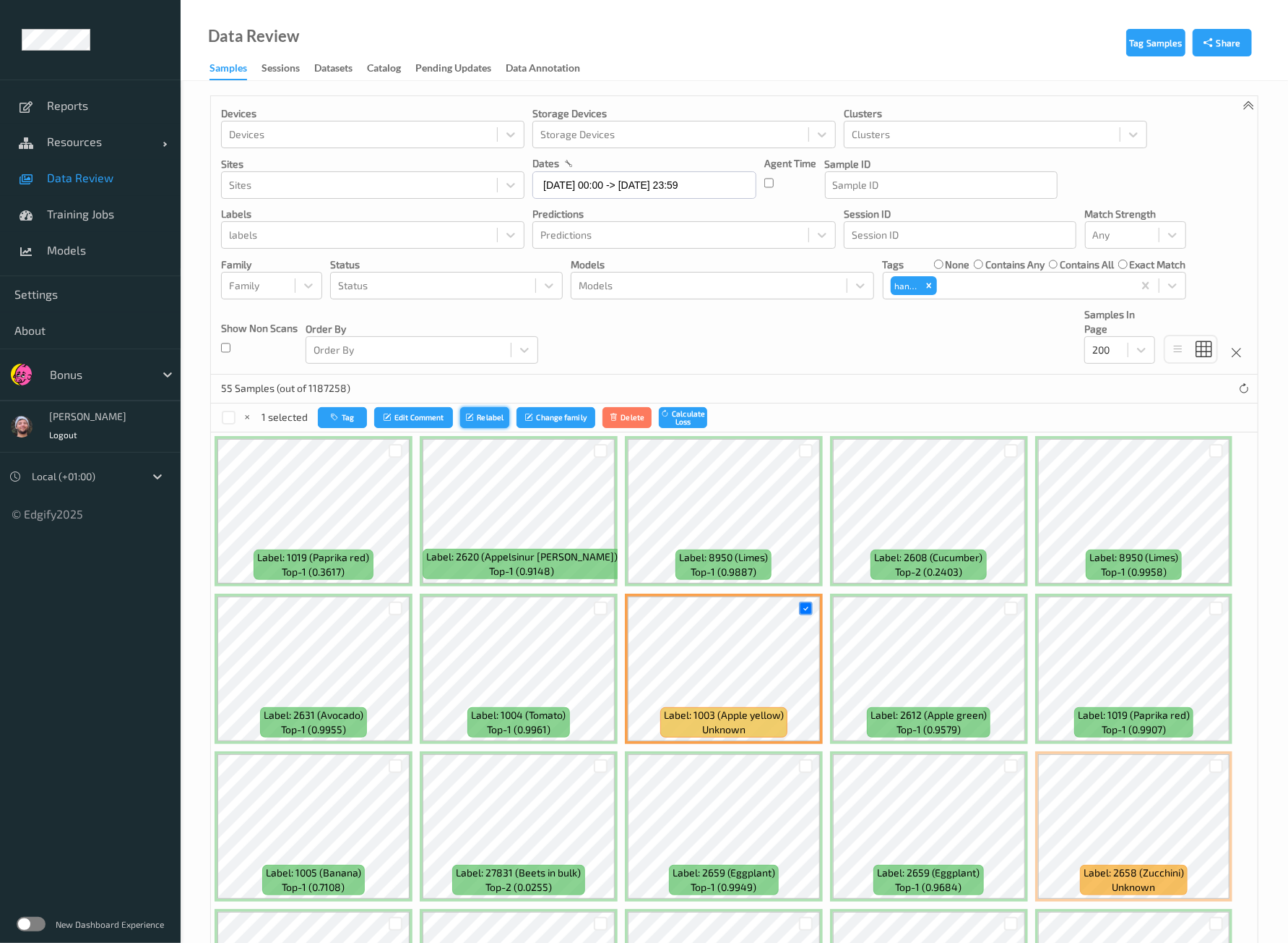
click at [482, 411] on button "Relabel" at bounding box center [485, 417] width 49 height 21
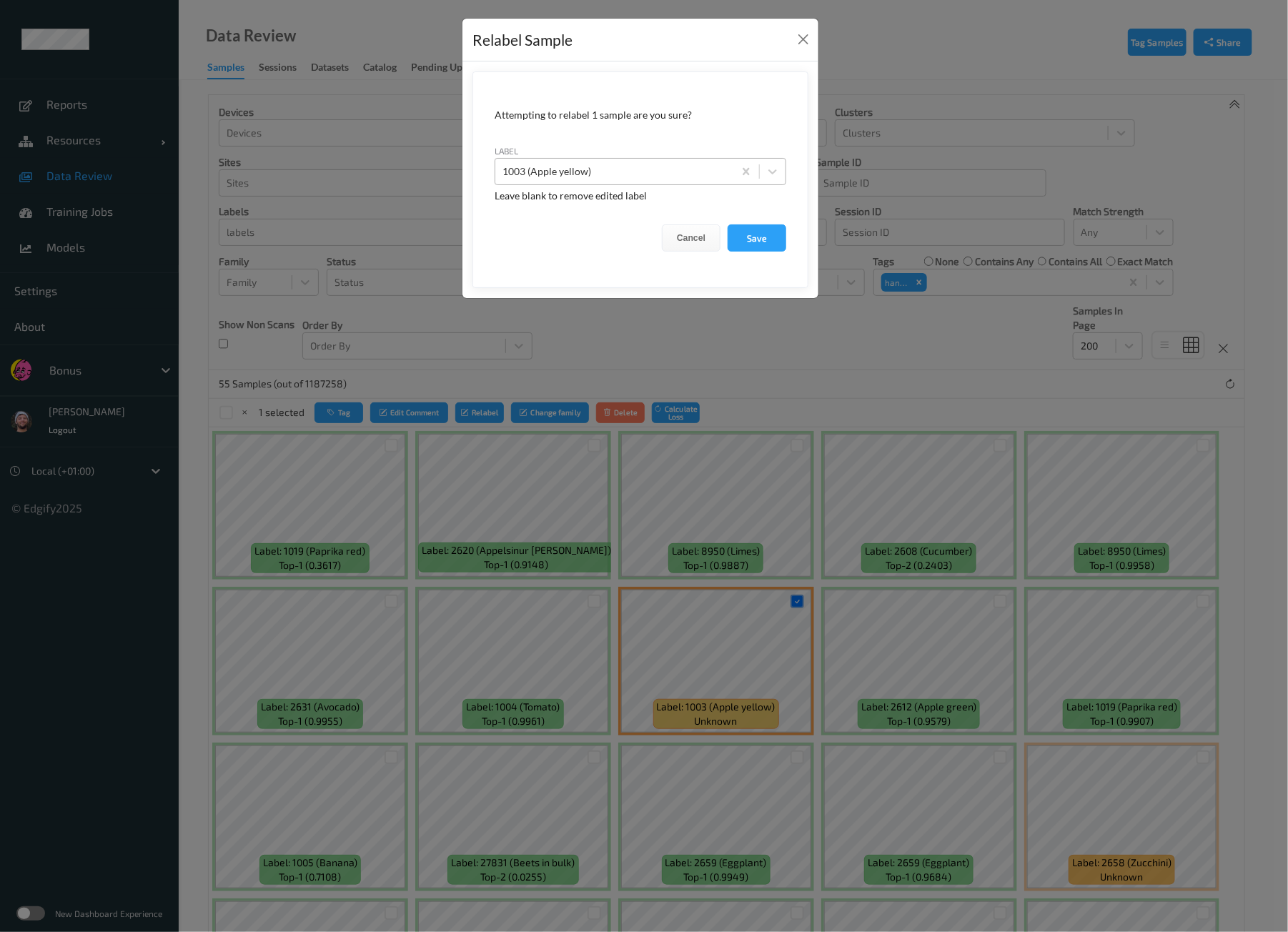
click at [654, 163] on div at bounding box center [614, 171] width 223 height 17
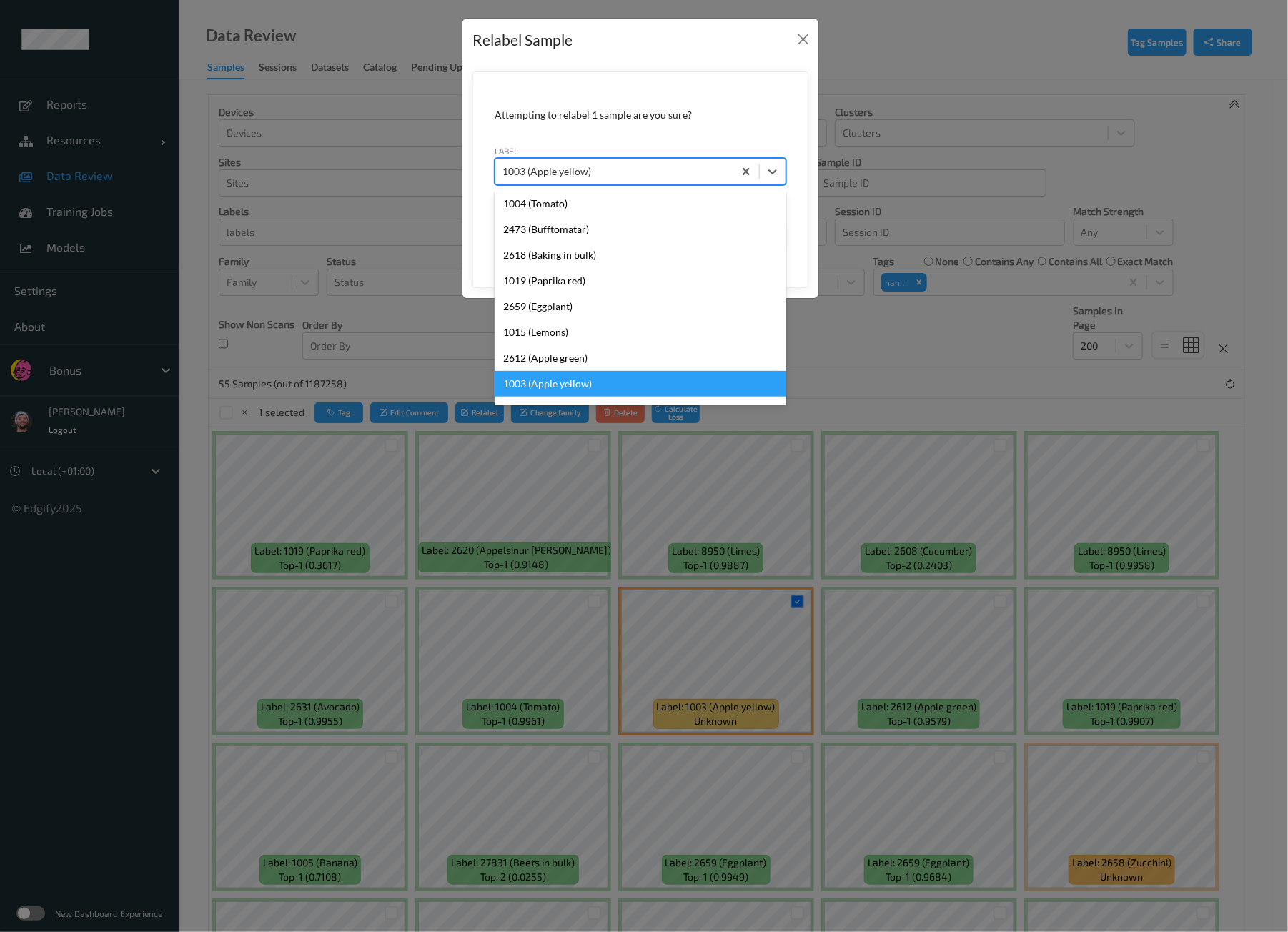
type input "o"
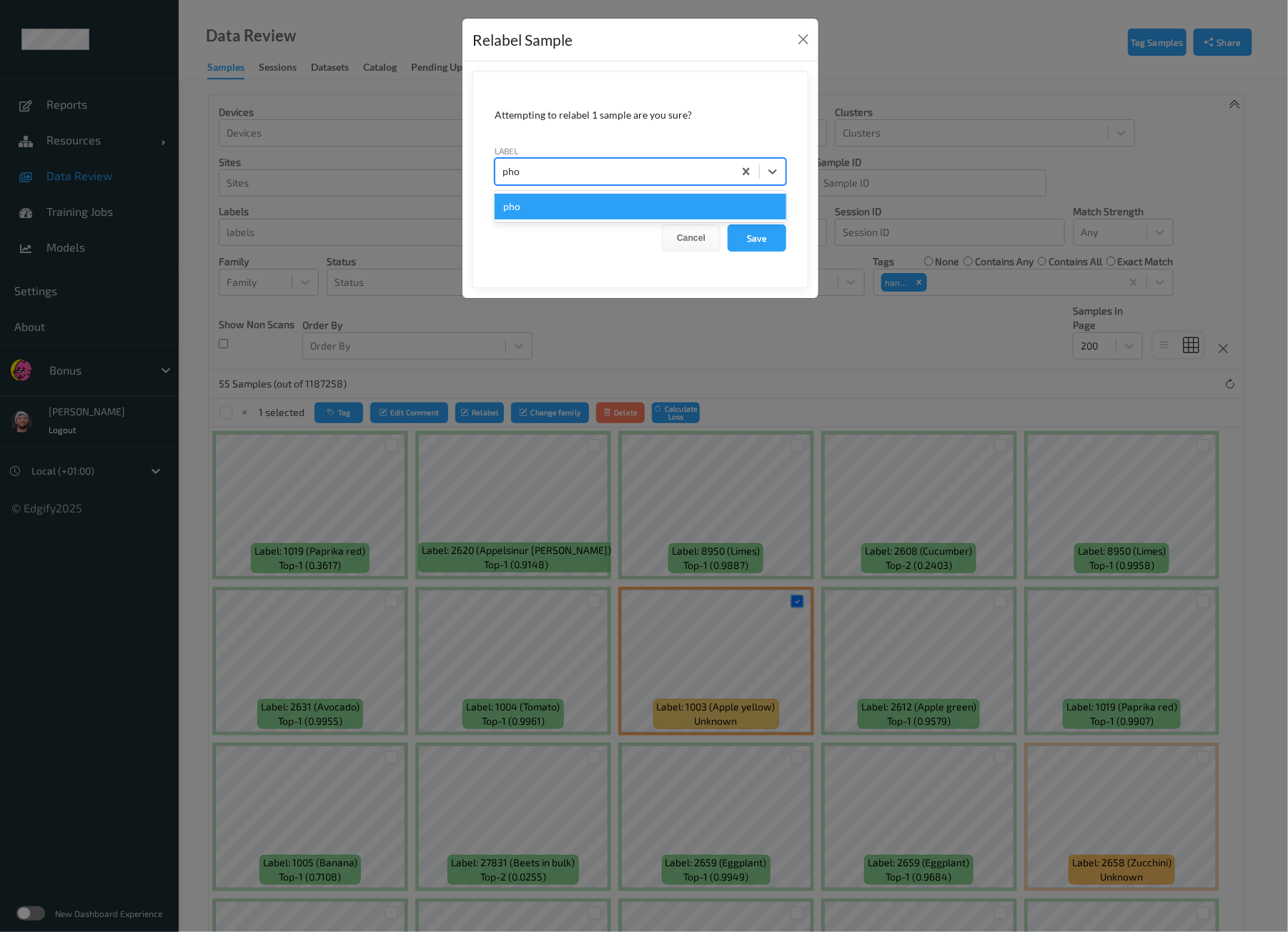
type input "phon"
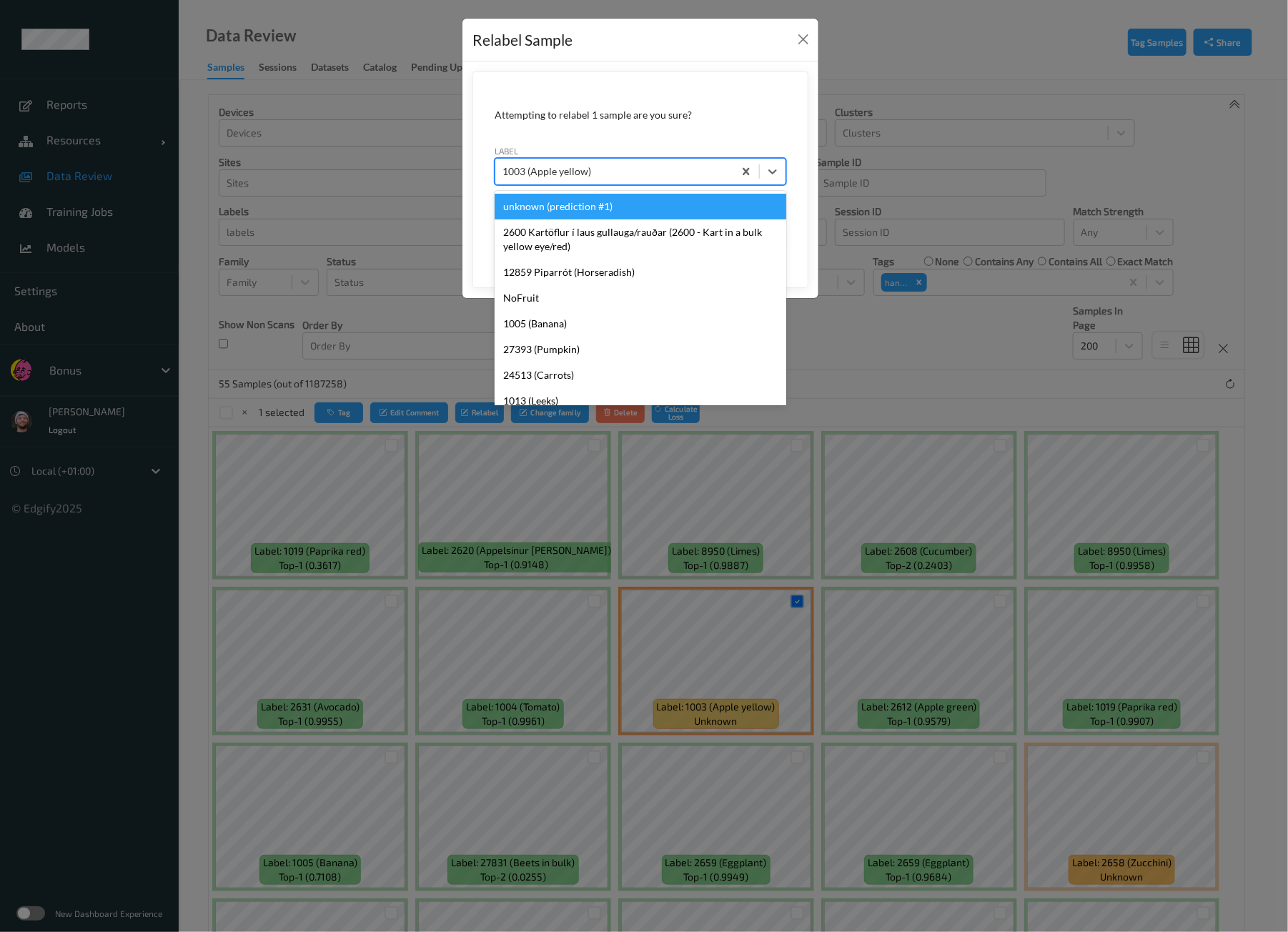
click at [392, 317] on div "Relabel Sample Attempting to relabel 1 sample are you sure? label option unknow…" at bounding box center [644, 466] width 1288 height 932
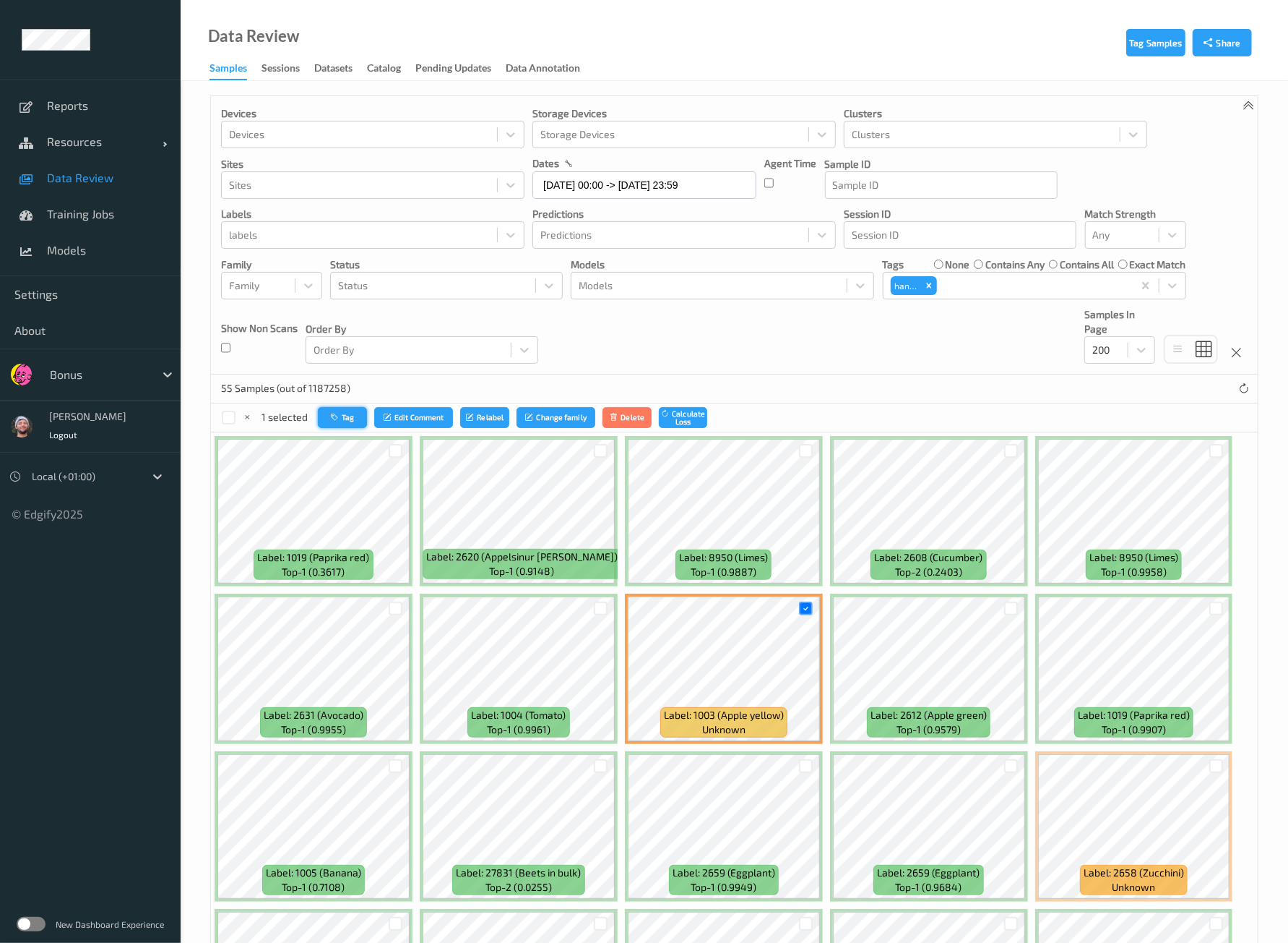
click at [342, 414] on button "Tag" at bounding box center [342, 417] width 49 height 21
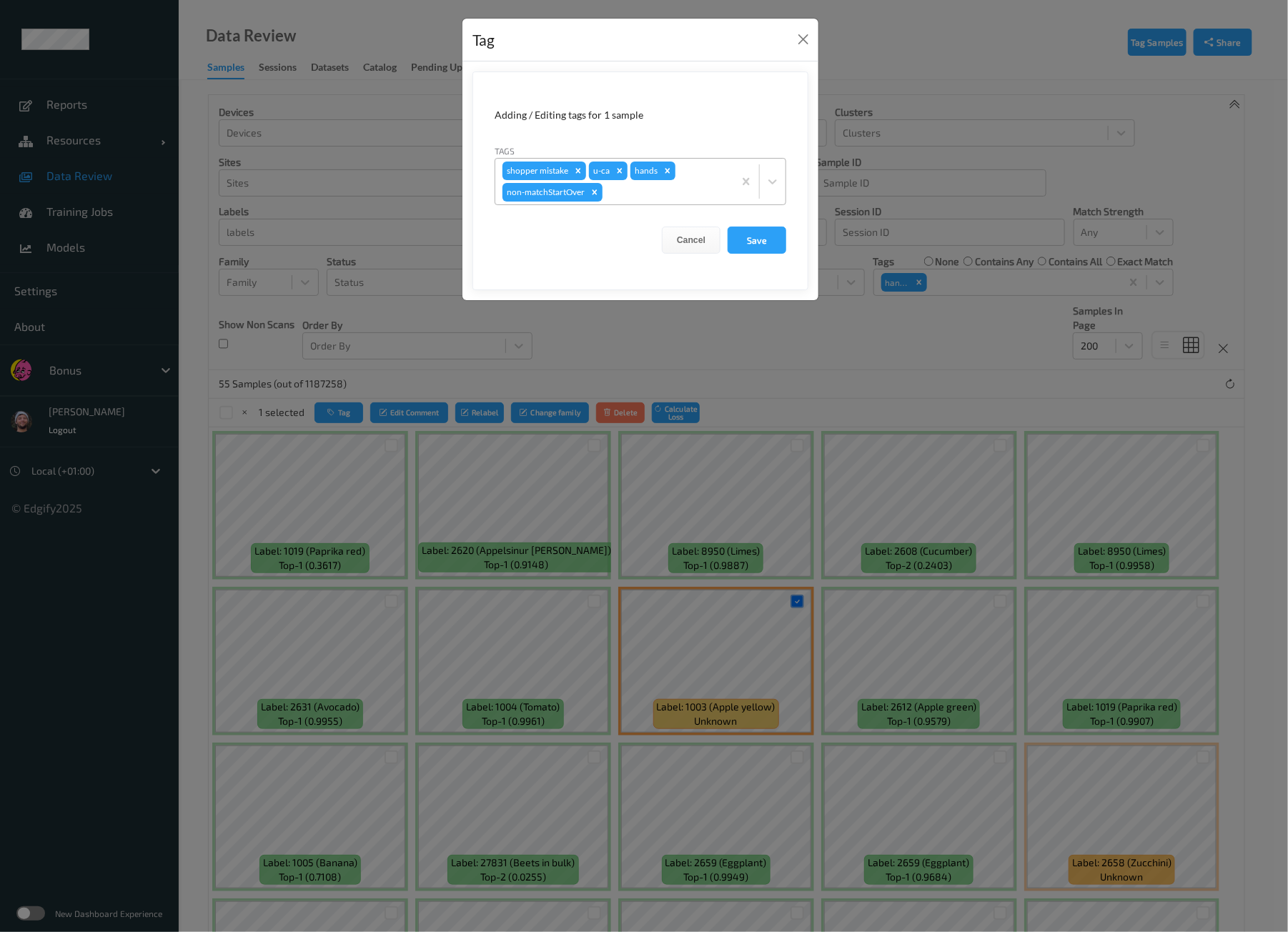
click at [635, 188] on div at bounding box center [665, 192] width 120 height 17
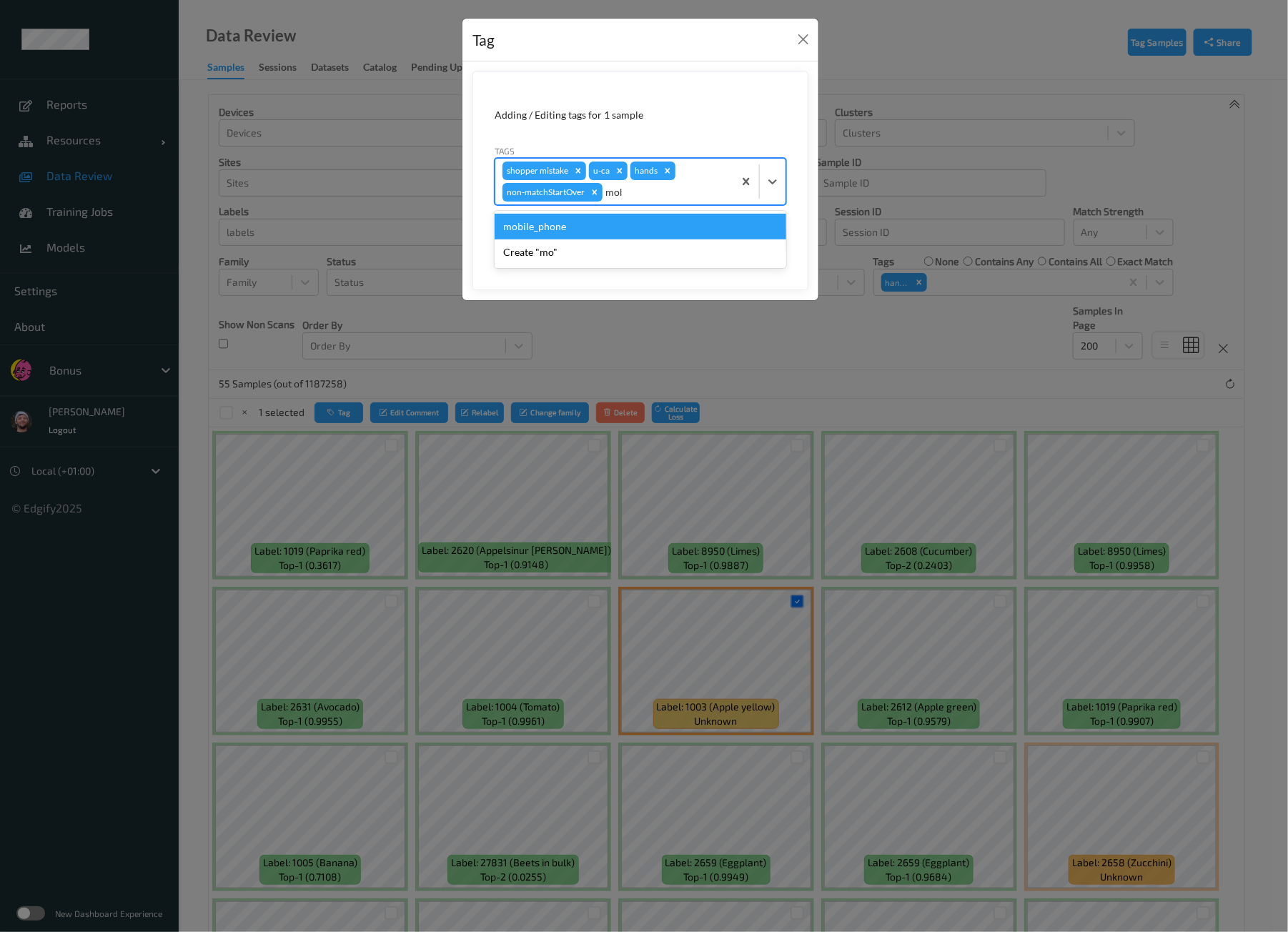
type input "mobi"
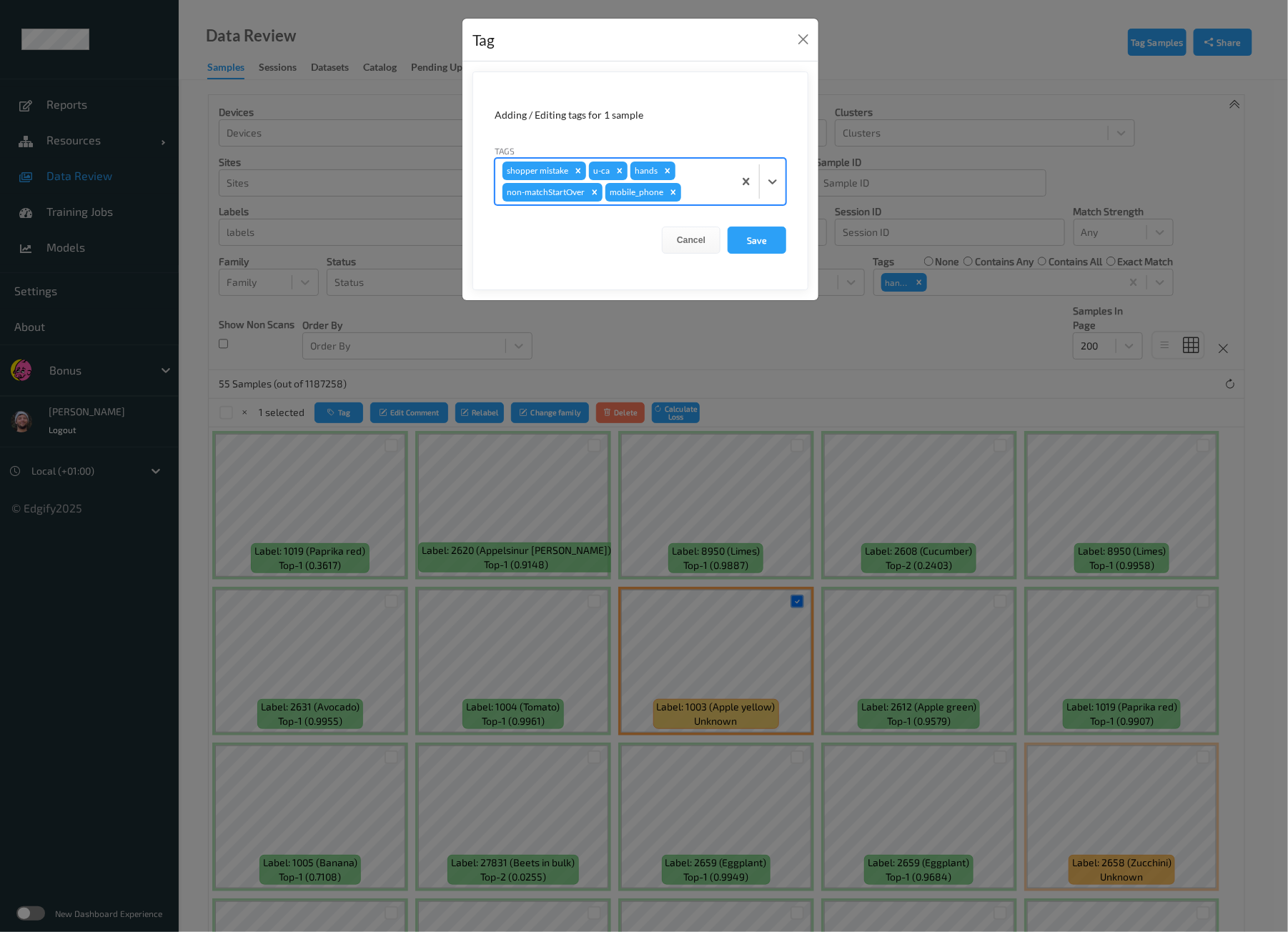
click at [728, 226] on button "Save" at bounding box center [757, 239] width 58 height 27
click button "Save" at bounding box center [757, 239] width 58 height 27
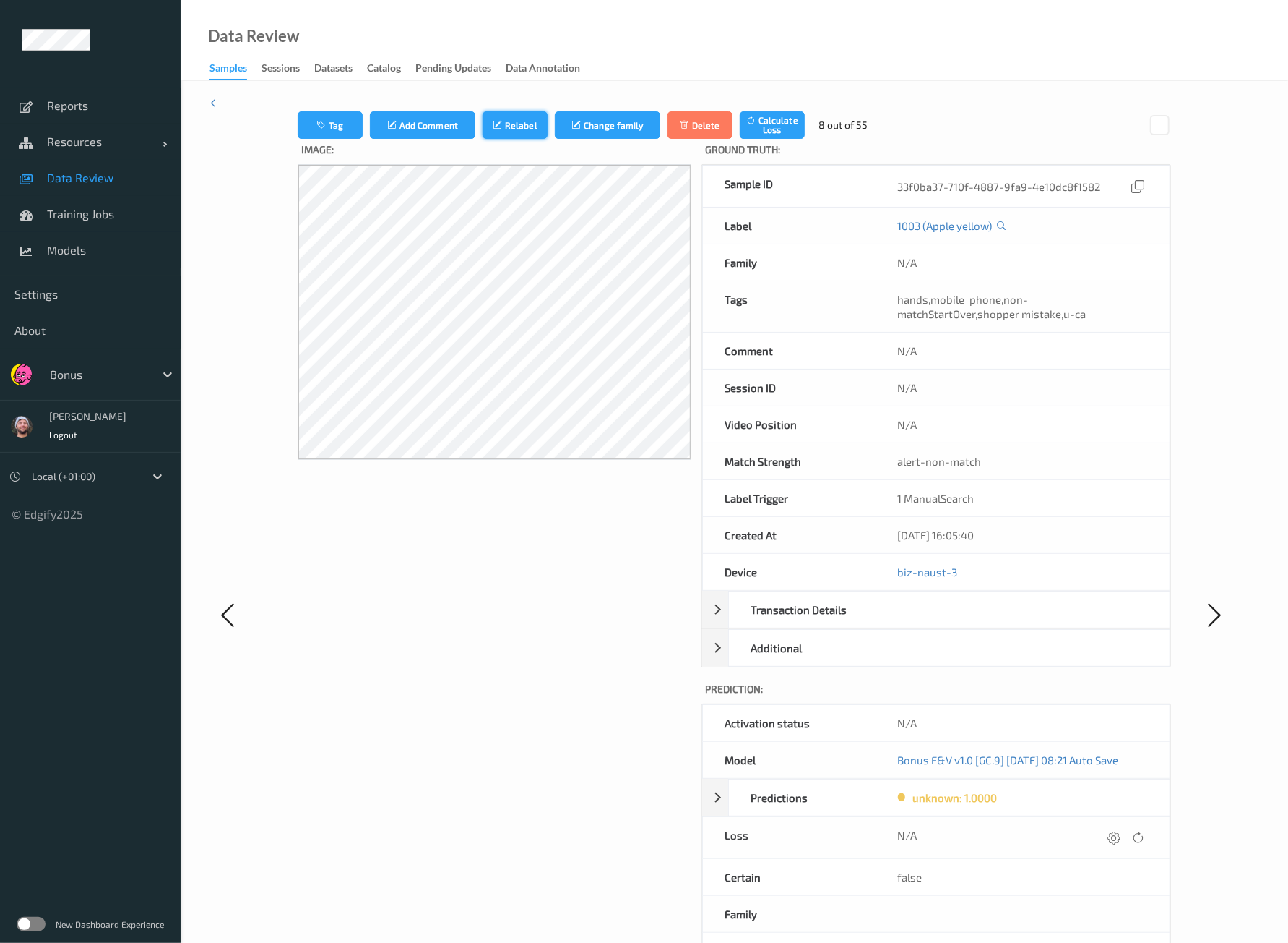
click at [531, 133] on button "Relabel" at bounding box center [515, 125] width 65 height 27
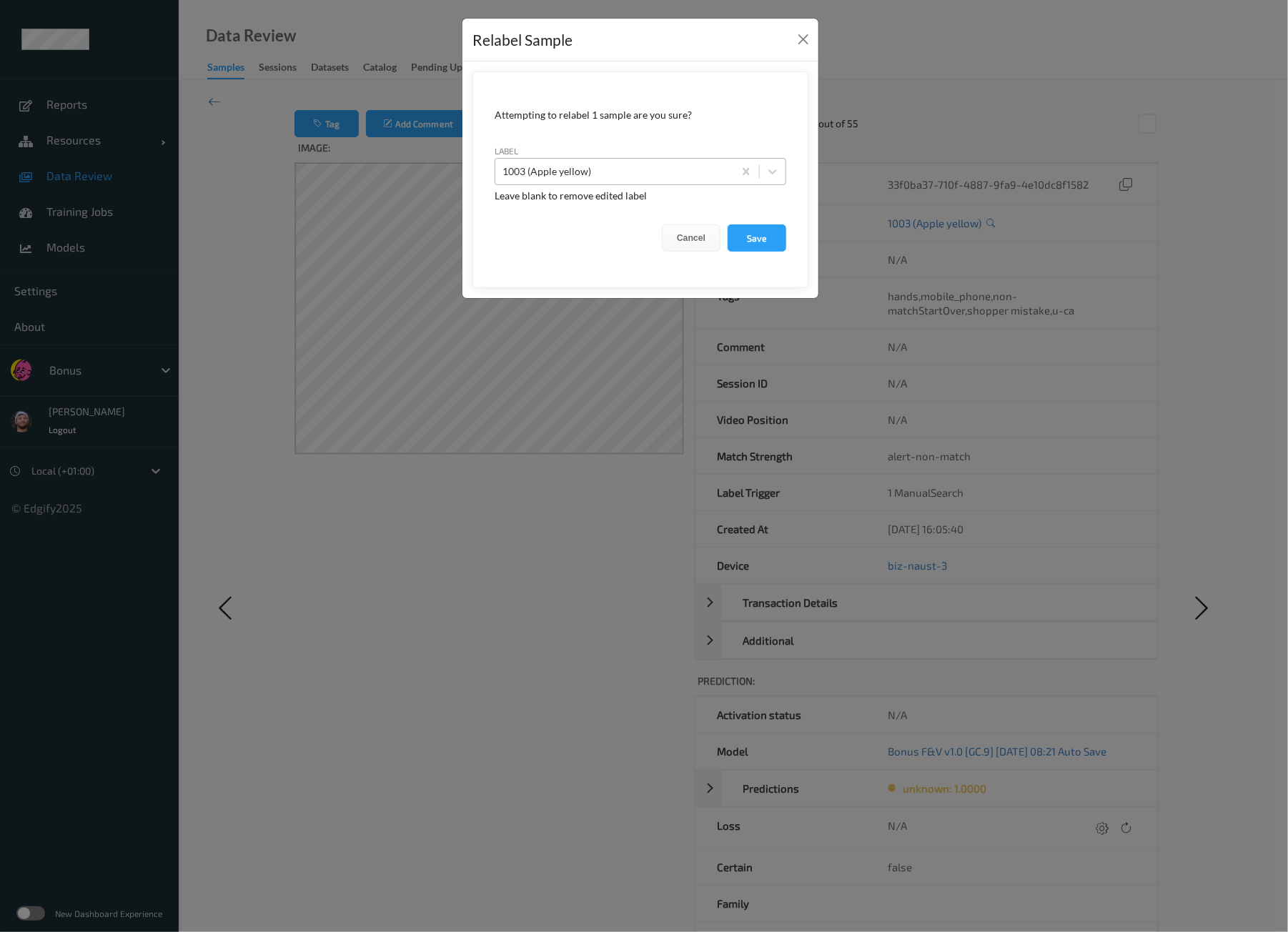
click at [654, 169] on div at bounding box center [614, 171] width 223 height 17
paste input "mobile_phone"
type input "mobile_phone"
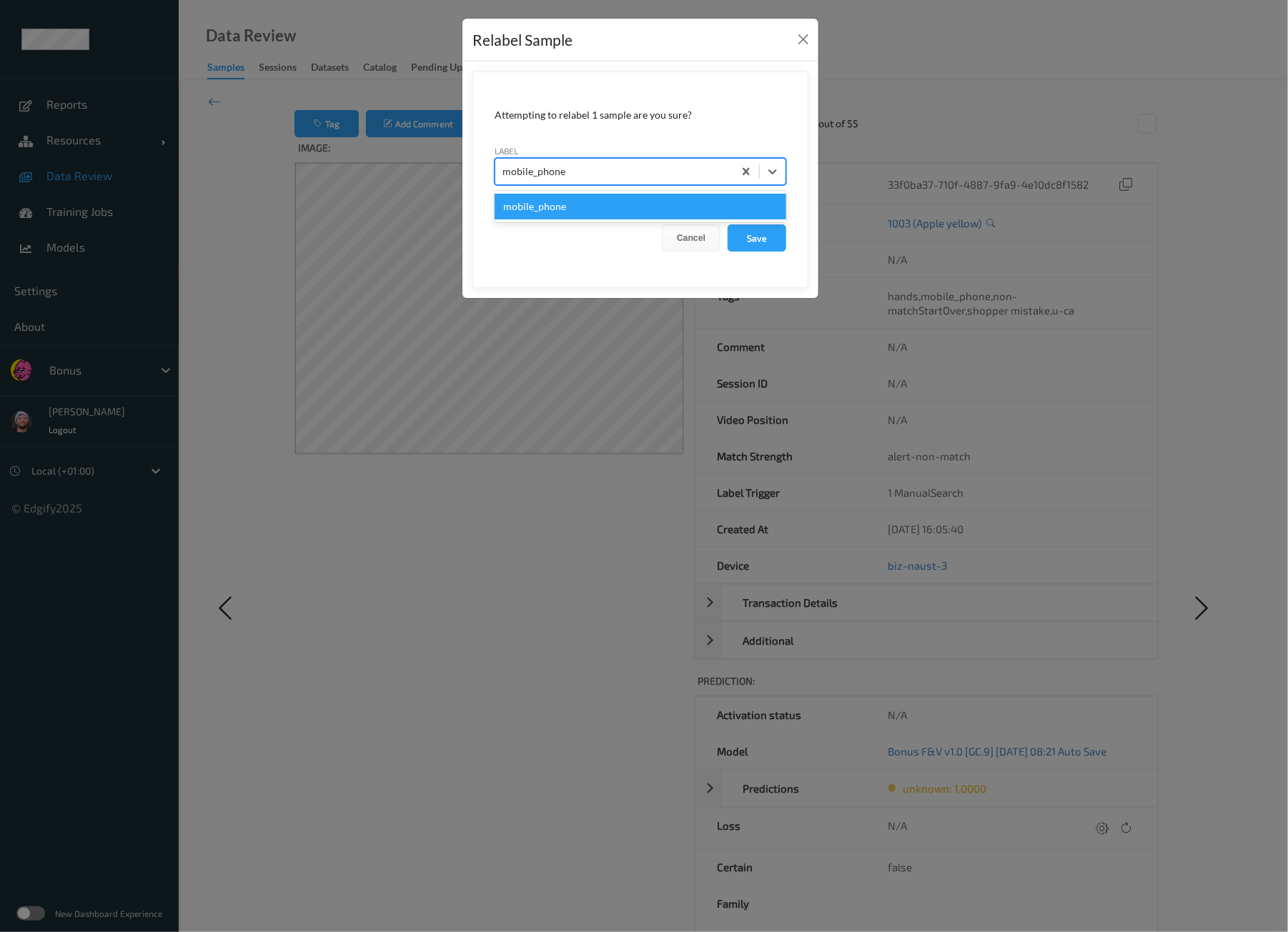
click at [654, 207] on div "mobile_phone" at bounding box center [640, 206] width 291 height 26
click at [735, 233] on button "Save" at bounding box center [757, 237] width 58 height 27
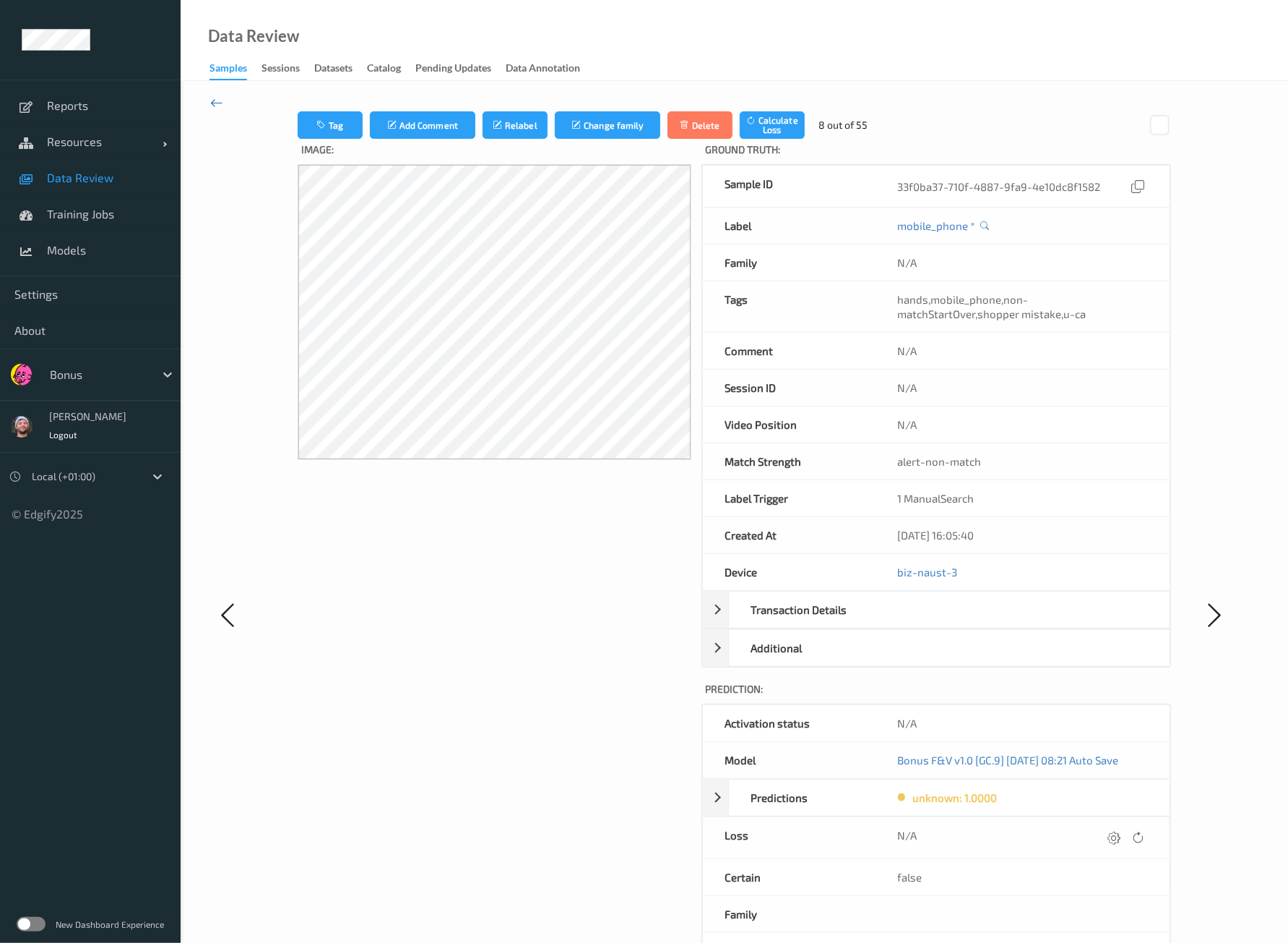
click at [221, 101] on icon at bounding box center [217, 103] width 13 height 16
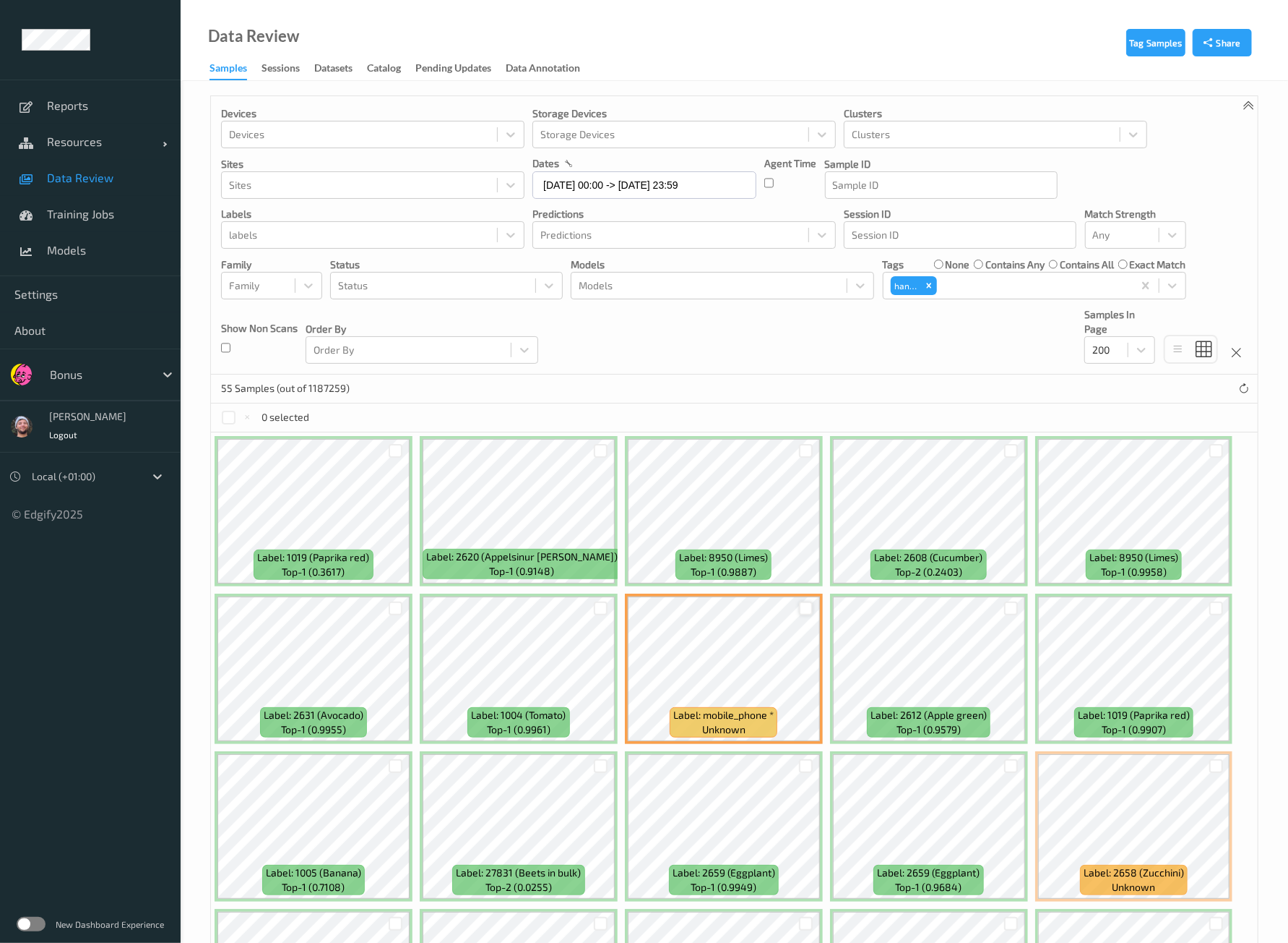
click at [805, 605] on div at bounding box center [806, 608] width 14 height 14
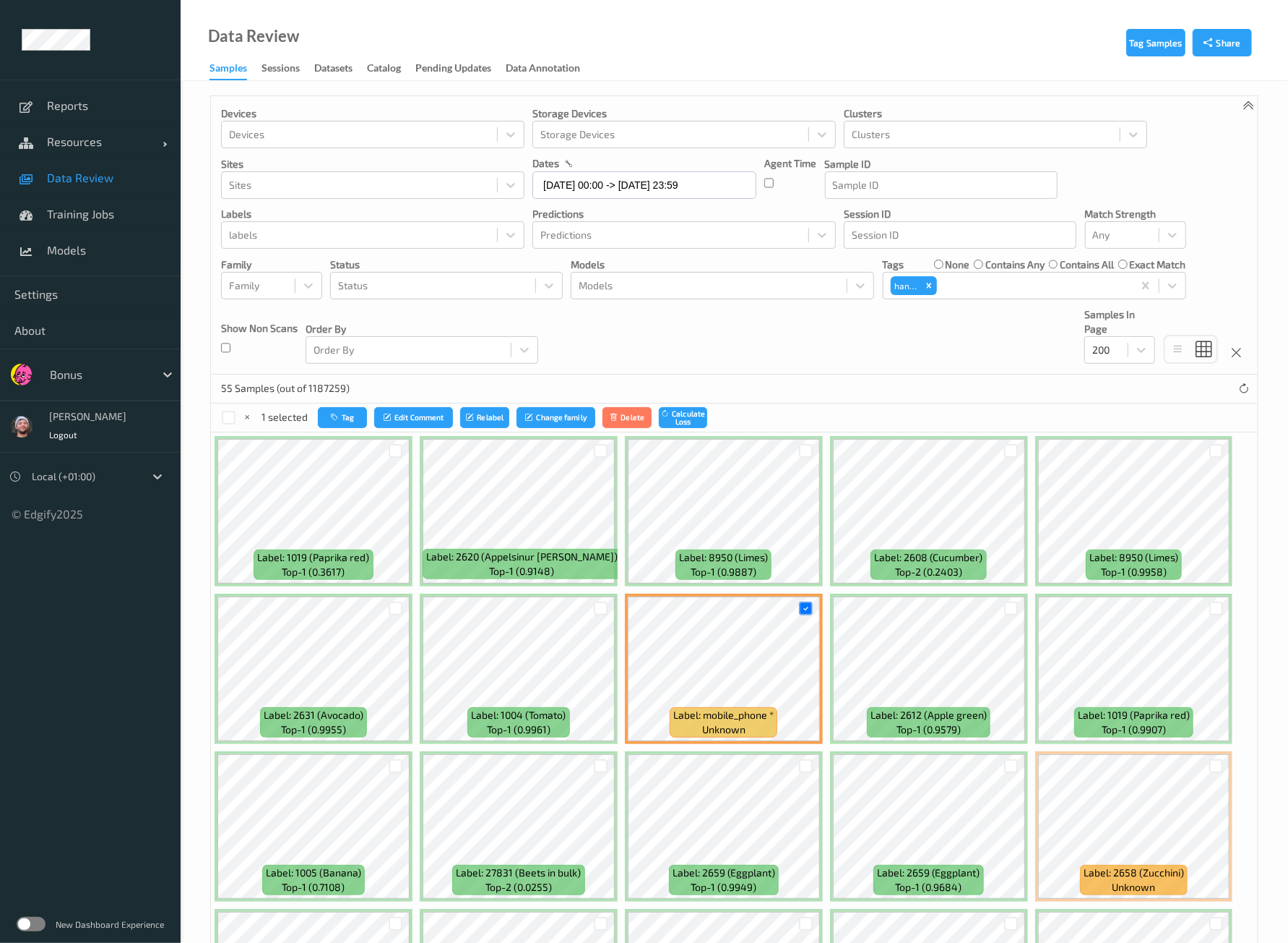
click at [811, 611] on div at bounding box center [806, 608] width 27 height 24
click at [332, 410] on button "Tag" at bounding box center [342, 417] width 49 height 21
